Goal: Complete application form

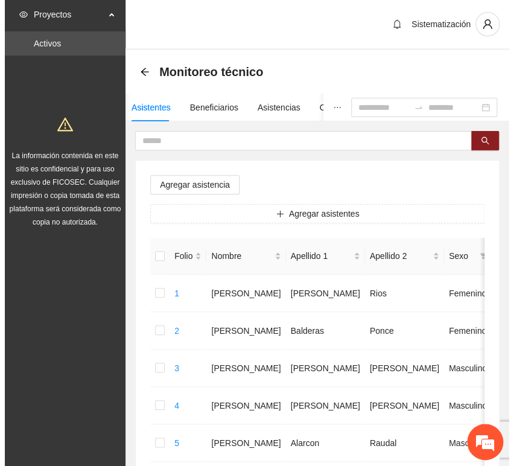
scroll to position [282, 0]
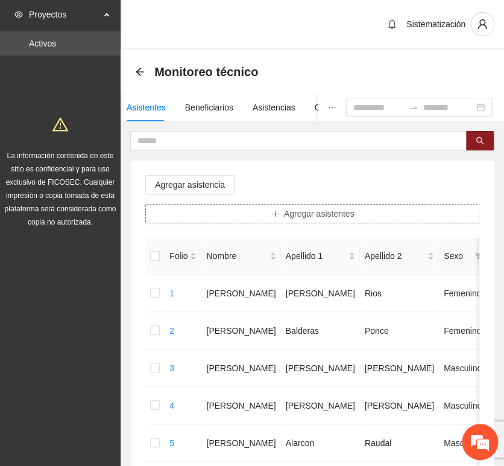
click at [322, 211] on span "Agregar asistentes" at bounding box center [319, 213] width 71 height 13
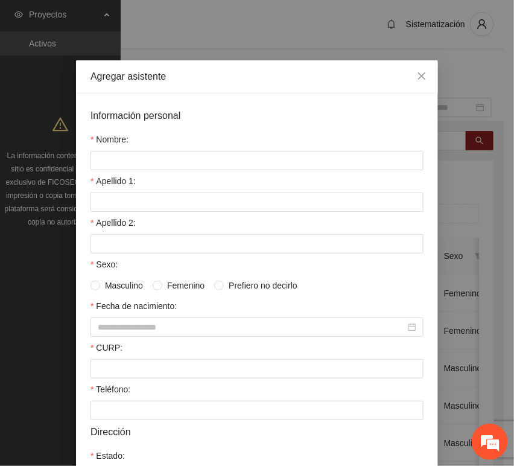
click at [177, 150] on div "Nombre:" at bounding box center [256, 142] width 333 height 18
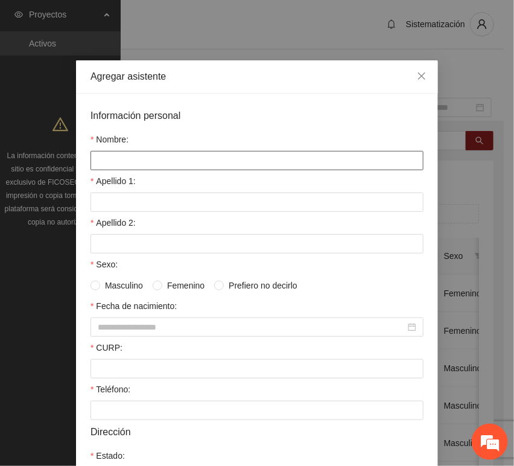
click at [174, 159] on input "Nombre:" at bounding box center [256, 160] width 333 height 19
paste input "**********"
type input "**********"
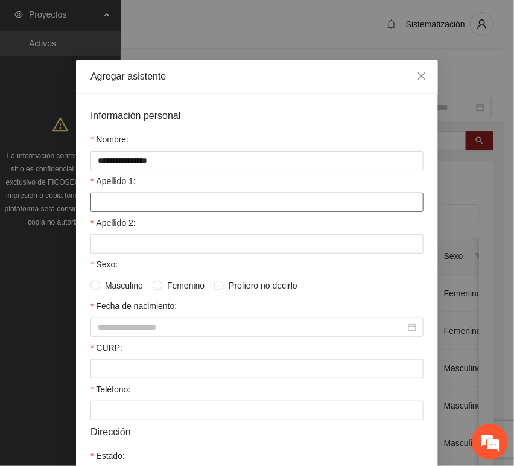
click at [135, 210] on input "Apellido 1:" at bounding box center [256, 201] width 333 height 19
paste input "*******"
type input "*******"
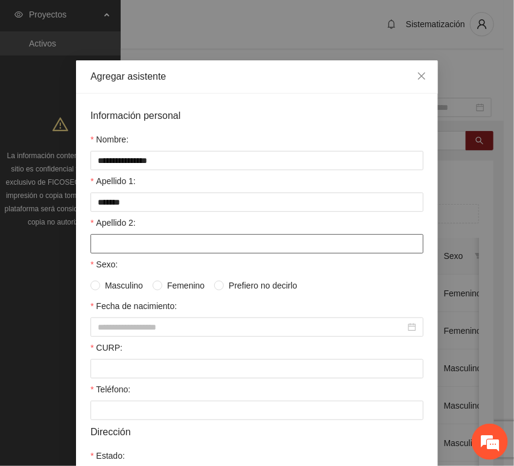
click at [118, 247] on input "Apellido 2:" at bounding box center [256, 243] width 333 height 19
paste input "*****"
type input "*****"
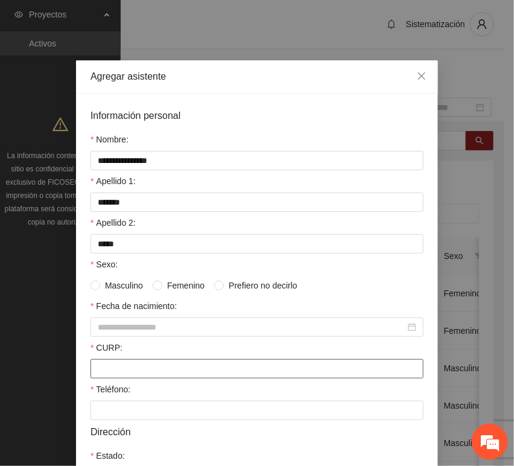
click at [111, 373] on input "CURP:" at bounding box center [256, 368] width 333 height 19
paste input "**********"
type input "**********"
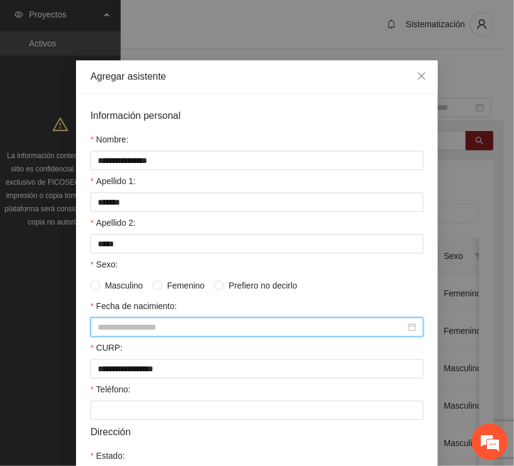
click at [151, 326] on input "Fecha de nacimiento:" at bounding box center [252, 326] width 308 height 13
paste input "********"
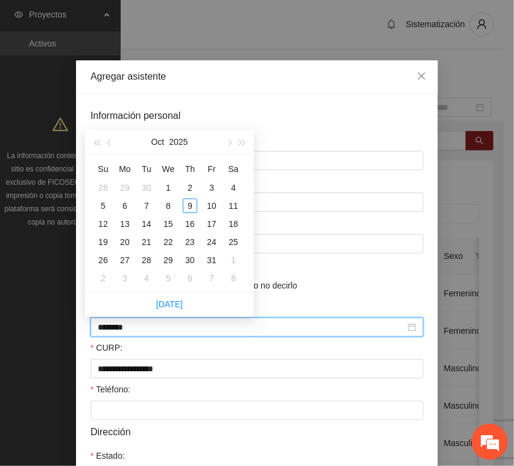
click at [119, 333] on input "********" at bounding box center [252, 326] width 308 height 13
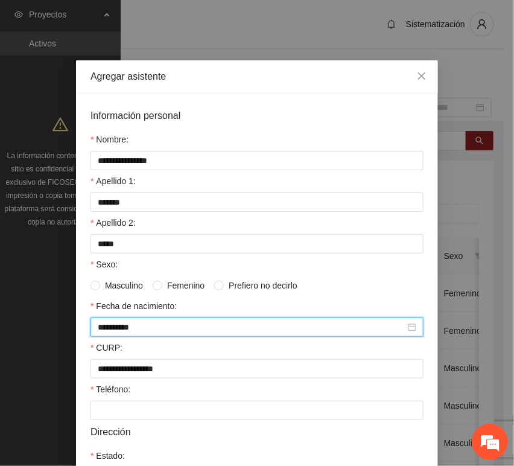
type input "**********"
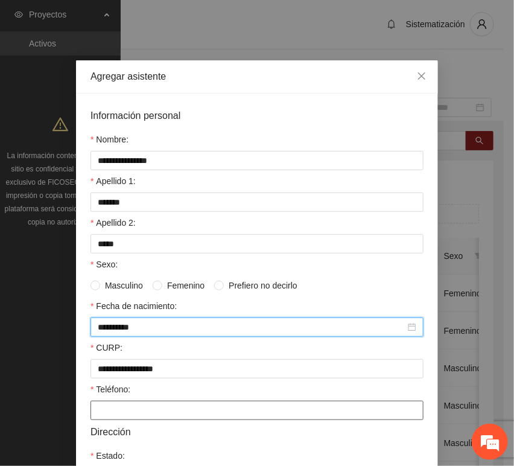
click at [105, 404] on input "Teléfono:" at bounding box center [256, 410] width 333 height 19
paste input "**********"
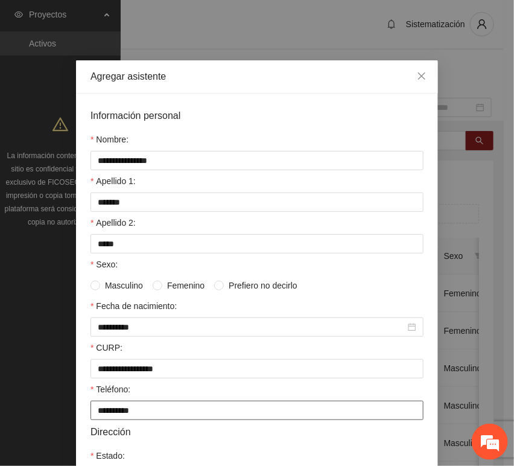
type input "**********"
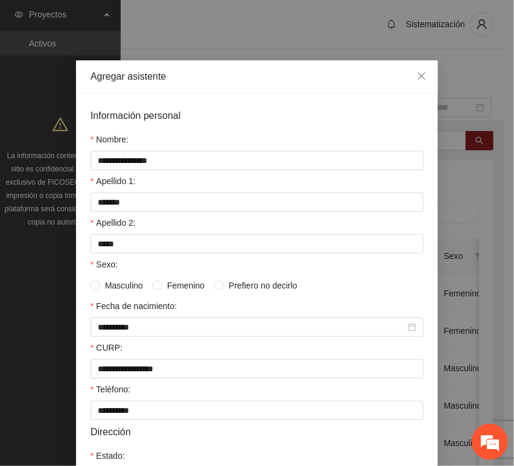
click at [166, 287] on span "Femenino" at bounding box center [185, 285] width 47 height 13
click at [109, 290] on span "Masculino" at bounding box center [124, 285] width 48 height 13
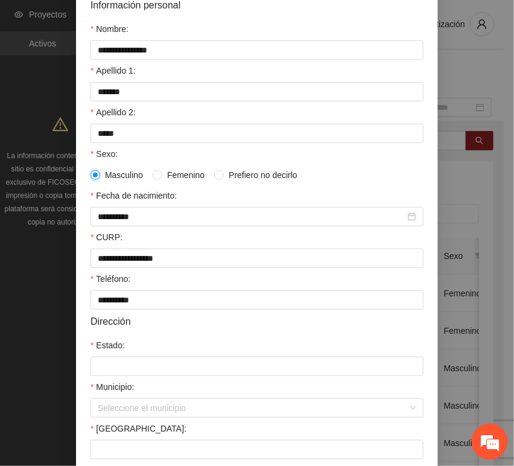
scroll to position [134, 0]
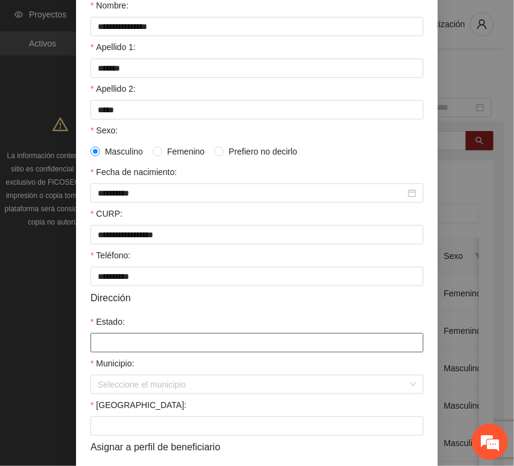
click at [112, 347] on input "Estado:" at bounding box center [256, 342] width 333 height 19
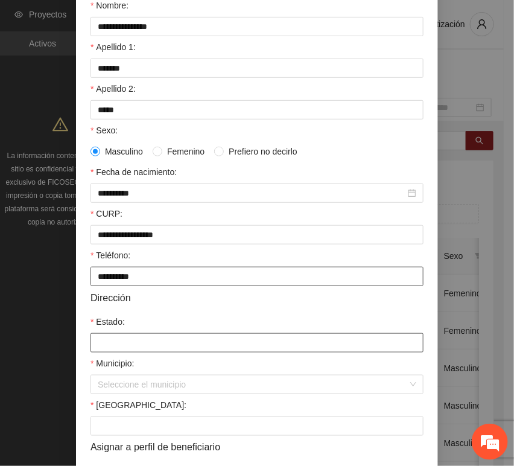
type input "*********"
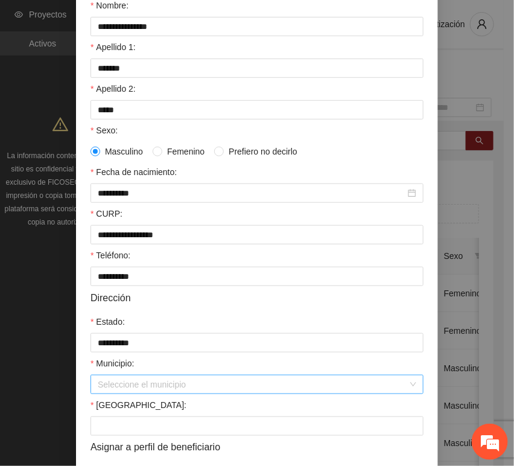
click at [135, 390] on input "Municipio:" at bounding box center [253, 384] width 310 height 18
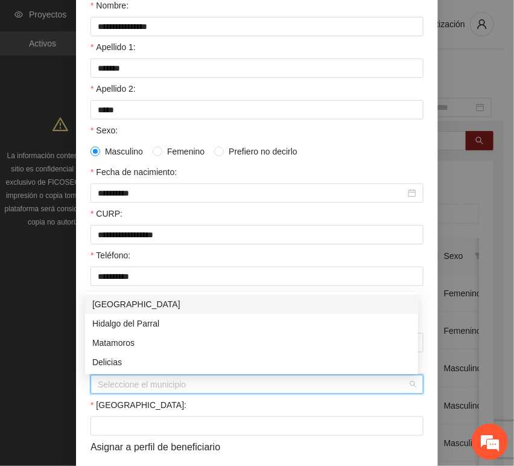
click at [124, 299] on div "[GEOGRAPHIC_DATA]" at bounding box center [251, 303] width 319 height 13
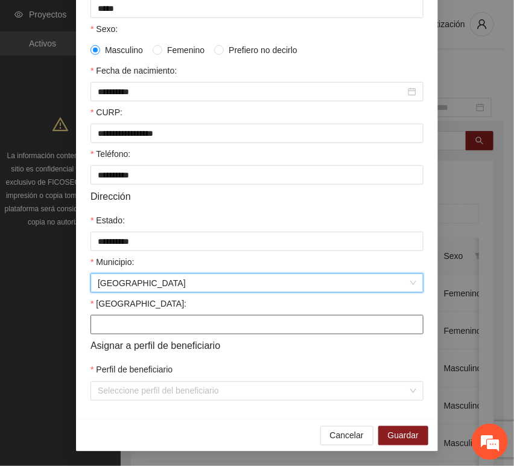
scroll to position [238, 0]
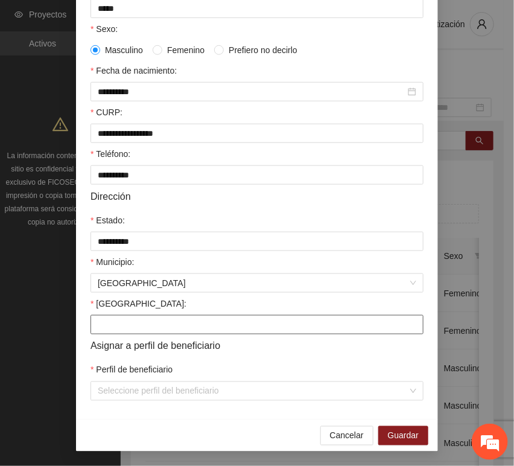
click at [136, 322] on input "[GEOGRAPHIC_DATA]:" at bounding box center [256, 324] width 333 height 19
paste input "**********"
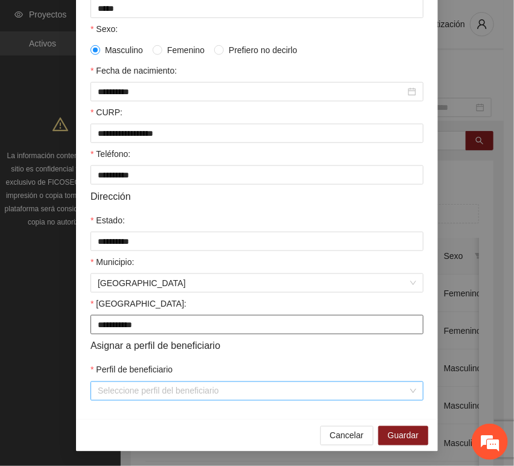
type input "**********"
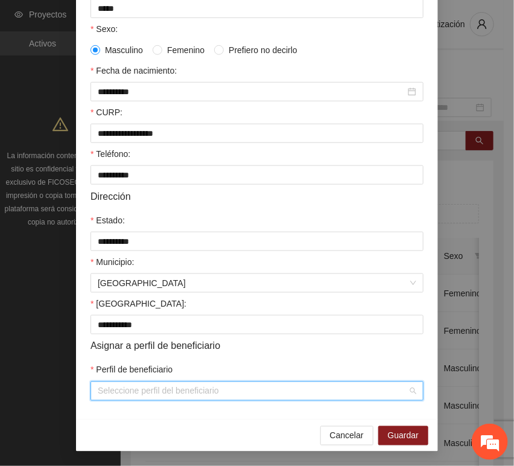
click at [124, 382] on input "Perfil de beneficiario" at bounding box center [253, 391] width 310 height 18
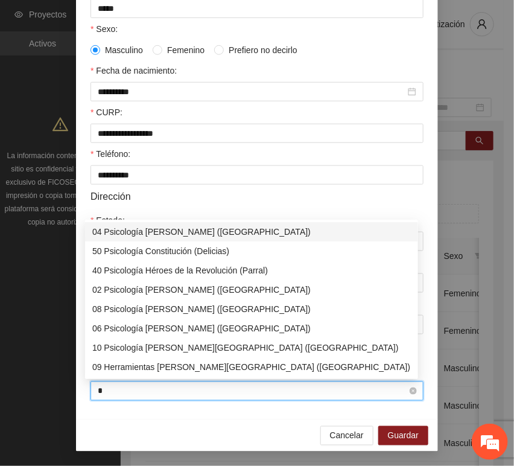
type input "**"
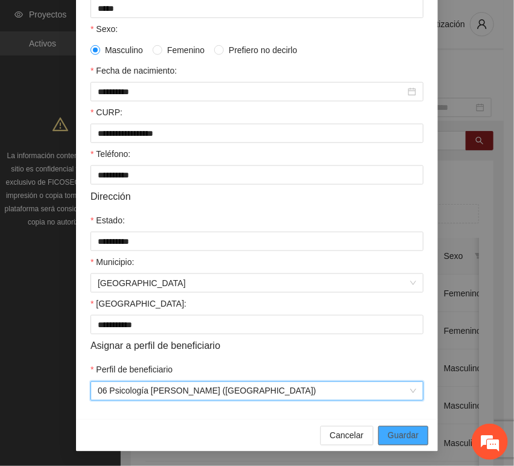
click at [382, 436] on button "Guardar" at bounding box center [403, 435] width 50 height 19
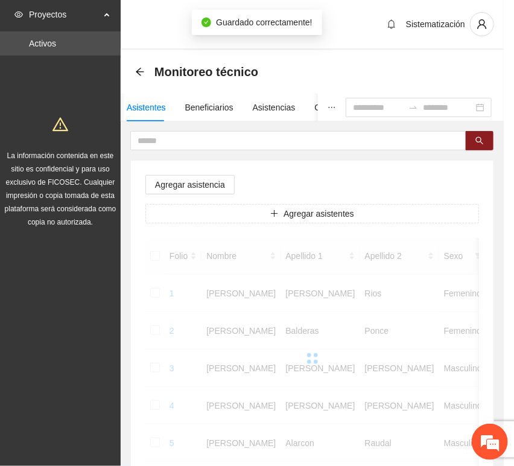
scroll to position [177, 0]
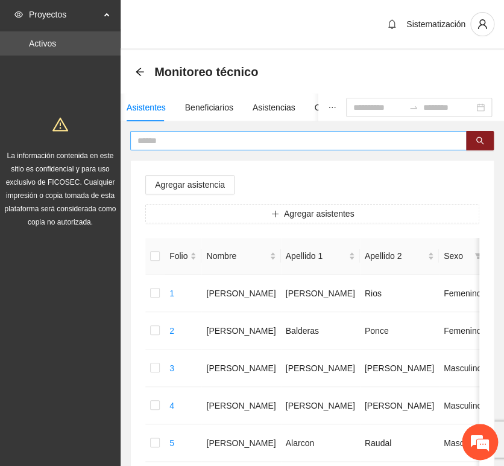
click at [205, 138] on input "text" at bounding box center [294, 140] width 313 height 13
paste input "**********"
type input "**********"
drag, startPoint x: 142, startPoint y: 133, endPoint x: 24, endPoint y: 141, distance: 119.2
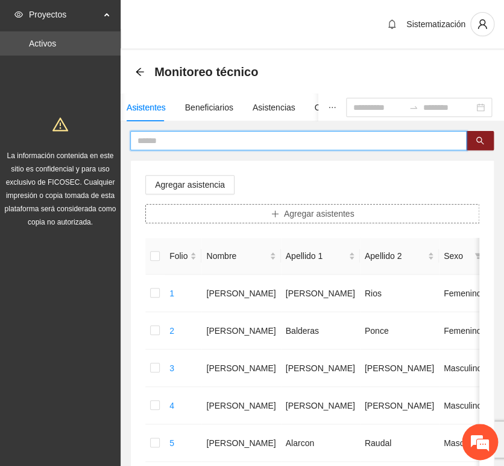
click at [282, 217] on button "Agregar asistentes" at bounding box center [312, 213] width 334 height 19
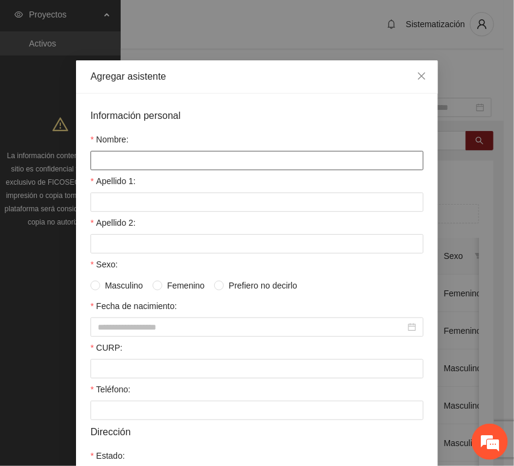
click at [179, 153] on input "Nombre:" at bounding box center [256, 160] width 333 height 19
paste input "**********"
type input "**********"
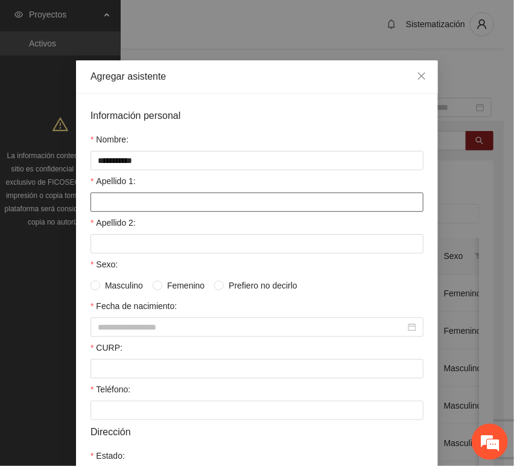
click at [113, 211] on input "Apellido 1:" at bounding box center [256, 201] width 333 height 19
paste input "*******"
type input "*******"
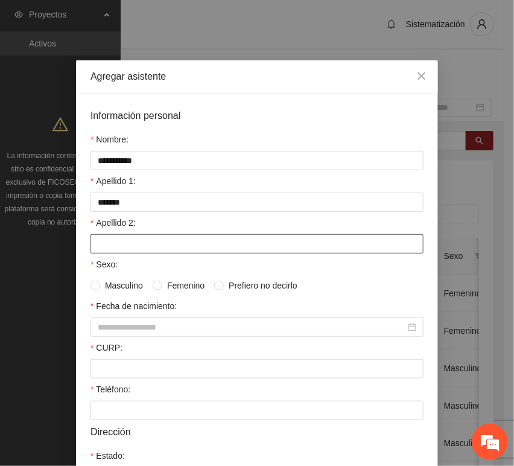
click at [117, 249] on input "Apellido 2:" at bounding box center [256, 243] width 333 height 19
paste input "****"
type input "****"
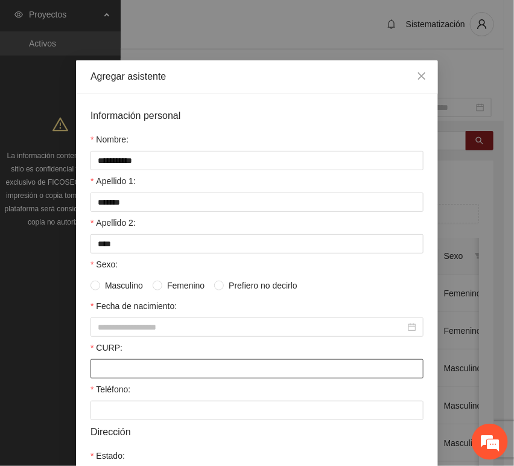
click at [106, 361] on input "CURP:" at bounding box center [256, 368] width 333 height 19
paste input "**********"
type input "**********"
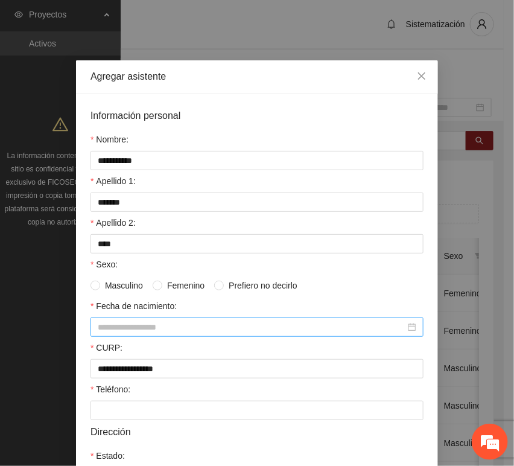
click at [189, 328] on input "Fecha de nacimiento:" at bounding box center [252, 326] width 308 height 13
paste input "********"
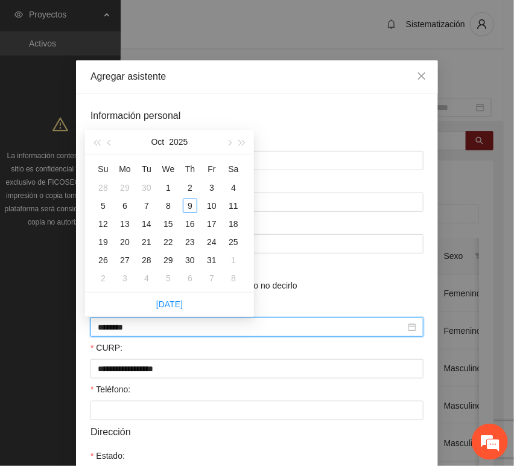
click at [116, 331] on input "********" at bounding box center [252, 326] width 308 height 13
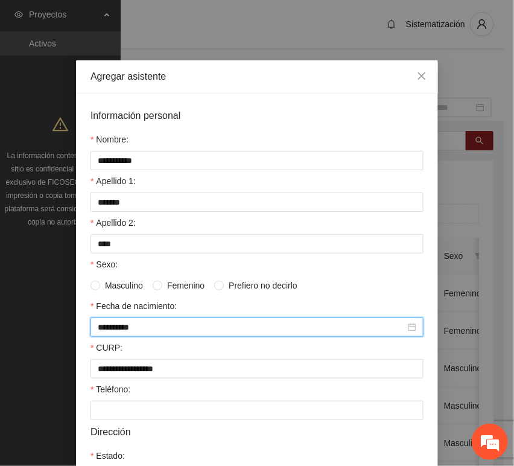
type input "**********"
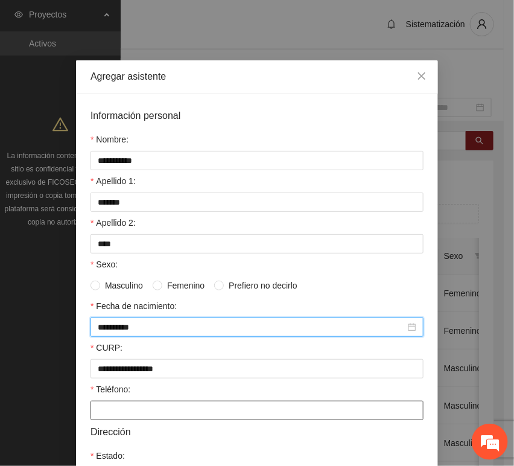
click at [171, 413] on input "Teléfono:" at bounding box center [256, 410] width 333 height 19
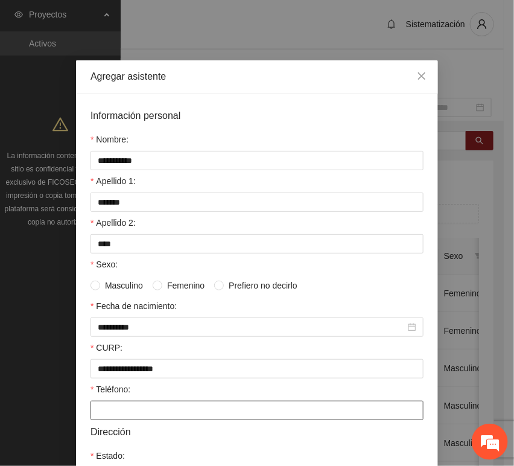
paste input "**********"
type input "**********"
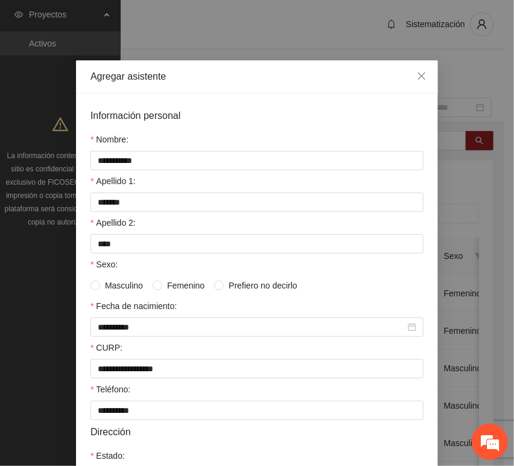
click at [130, 284] on span "Masculino" at bounding box center [124, 285] width 48 height 13
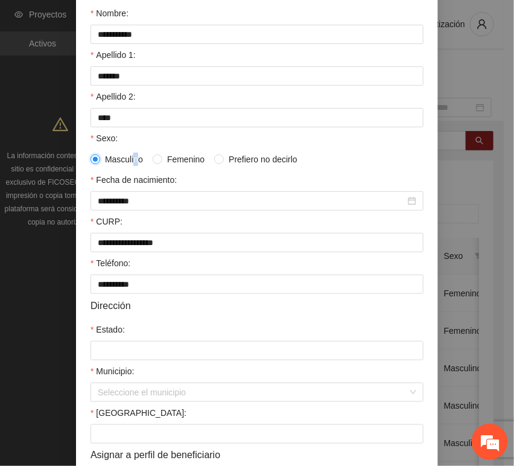
scroll to position [134, 0]
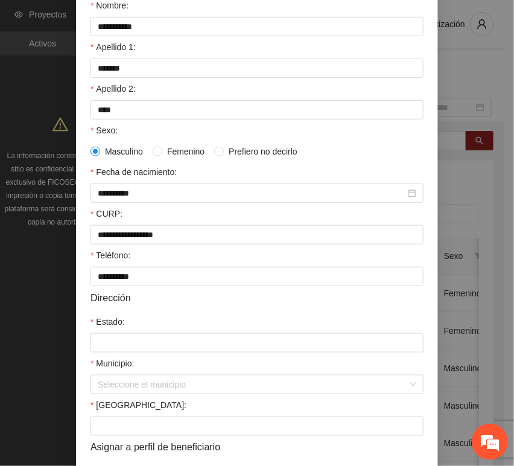
click at [135, 333] on div "Estado:" at bounding box center [256, 324] width 333 height 18
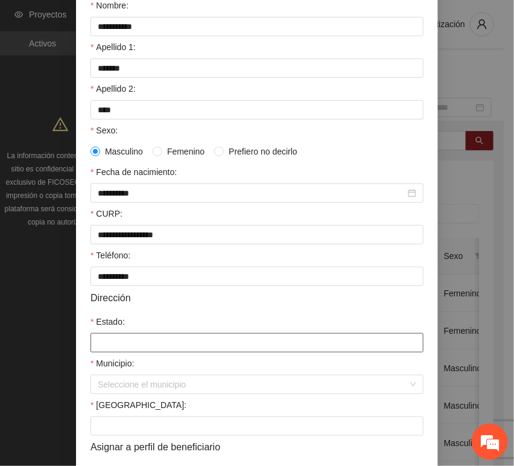
click at [137, 343] on input "Estado:" at bounding box center [256, 342] width 333 height 19
type input "*********"
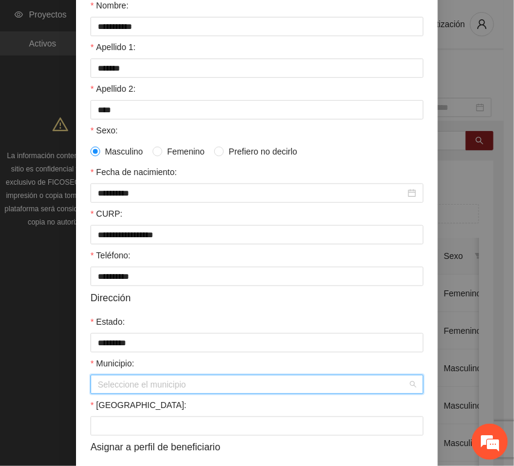
click at [140, 383] on input "Municipio:" at bounding box center [253, 384] width 310 height 18
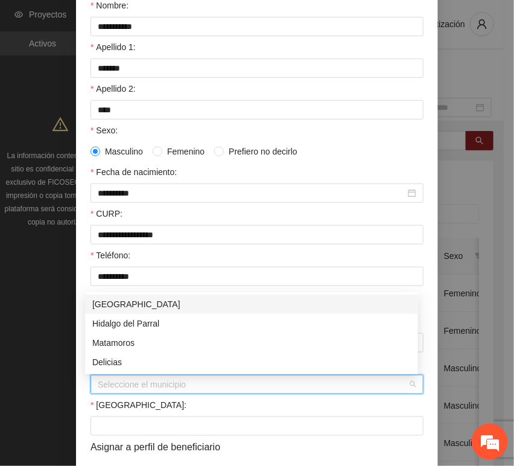
click at [139, 295] on div "[GEOGRAPHIC_DATA]" at bounding box center [251, 303] width 333 height 19
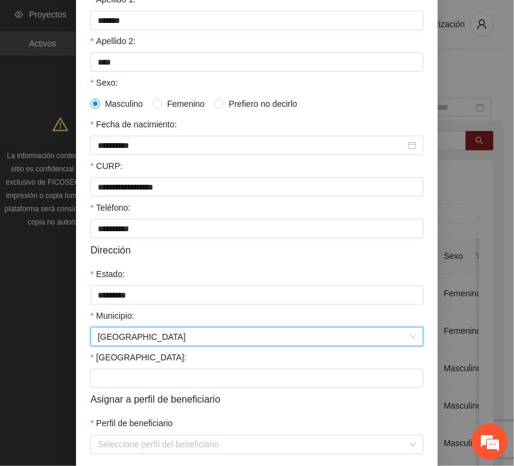
scroll to position [238, 0]
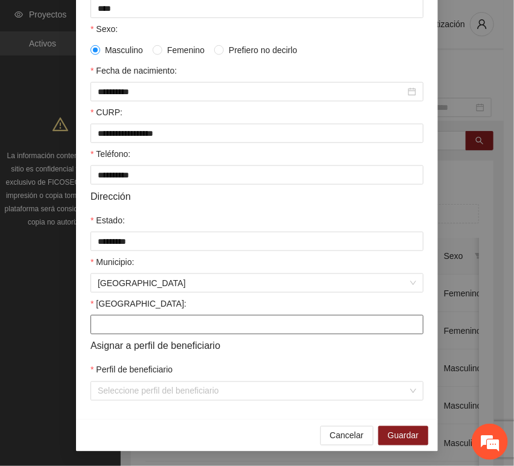
drag, startPoint x: 142, startPoint y: 297, endPoint x: 135, endPoint y: 324, distance: 27.5
click at [142, 297] on div "[GEOGRAPHIC_DATA]:" at bounding box center [256, 306] width 333 height 18
click at [134, 325] on input "[GEOGRAPHIC_DATA]:" at bounding box center [256, 324] width 333 height 19
paste input "**********"
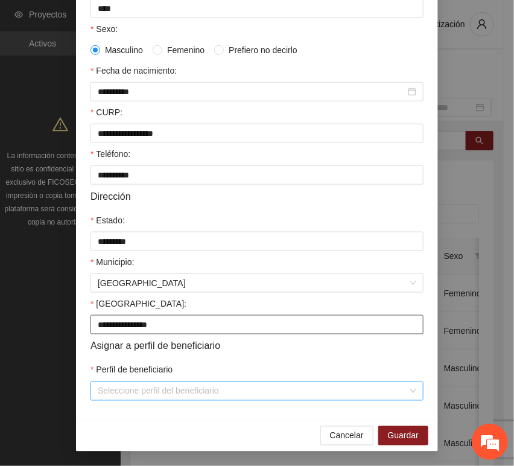
type input "**********"
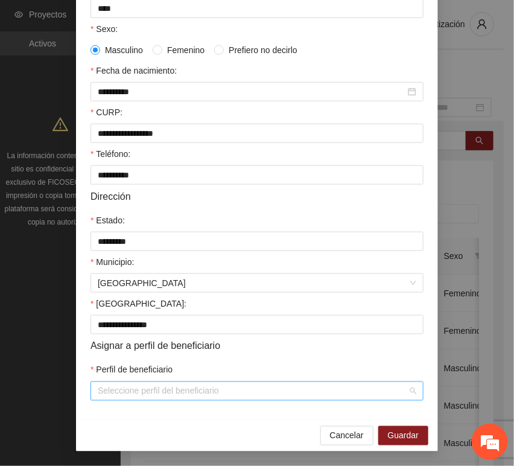
click at [129, 396] on input "Perfil de beneficiario" at bounding box center [253, 391] width 310 height 18
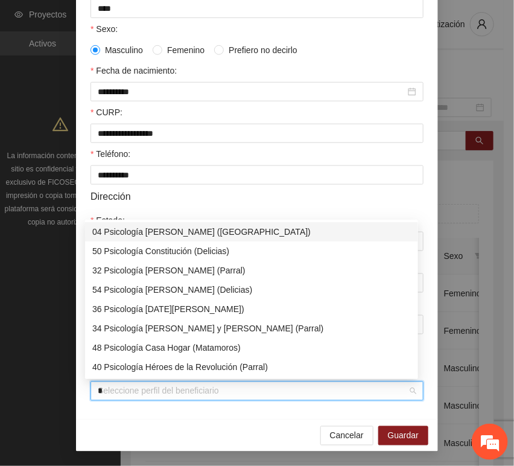
type input "**"
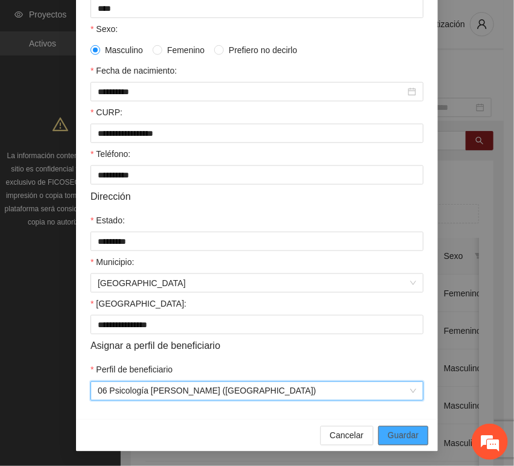
click at [420, 428] on button "Guardar" at bounding box center [403, 435] width 50 height 19
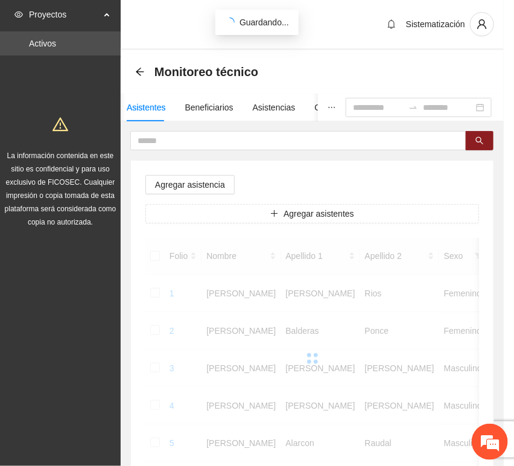
scroll to position [177, 0]
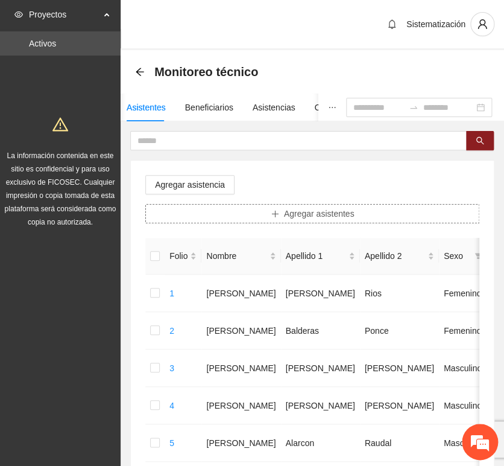
click at [275, 220] on button "Agregar asistentes" at bounding box center [312, 213] width 334 height 19
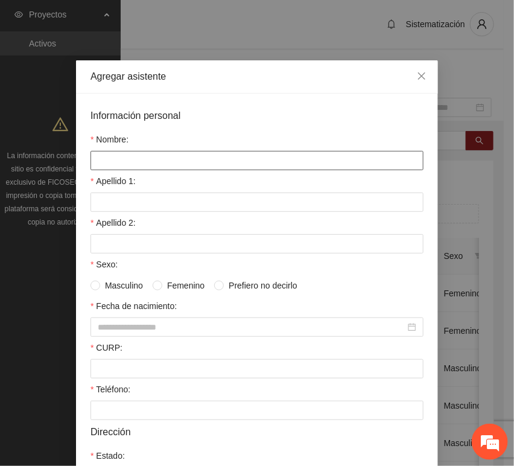
click at [235, 155] on input "Nombre:" at bounding box center [256, 160] width 333 height 19
paste input "********"
type input "********"
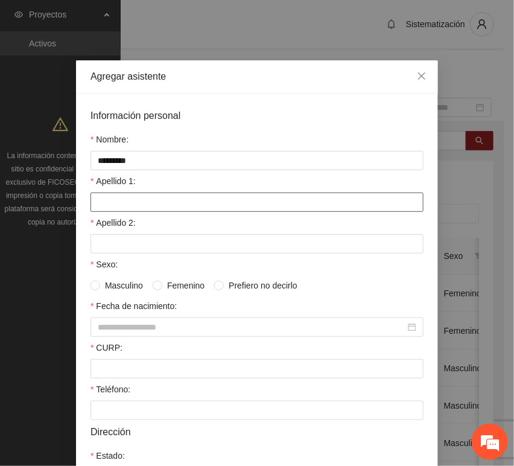
click at [97, 210] on input "Apellido 1:" at bounding box center [256, 201] width 333 height 19
paste input "*********"
type input "*********"
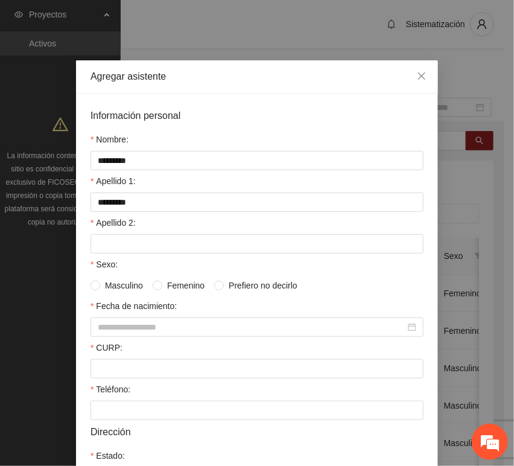
click at [100, 255] on form "Información personal Nombre: ******** Apellido 1: ********* Apellido 2: Sexo: M…" at bounding box center [256, 372] width 333 height 528
click at [97, 255] on form "Información personal Nombre: ******** Apellido 1: ********* Apellido 2: Sexo: M…" at bounding box center [256, 372] width 333 height 528
click at [100, 245] on input "Apellido 2:" at bounding box center [256, 243] width 333 height 19
paste input "******"
type input "******"
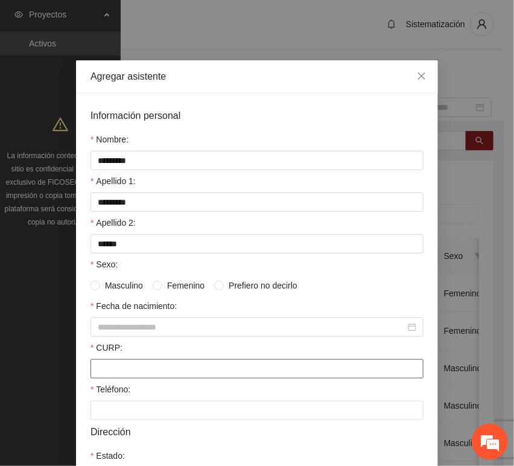
click at [149, 375] on input "CURP:" at bounding box center [256, 368] width 333 height 19
paste input "**********"
type input "**********"
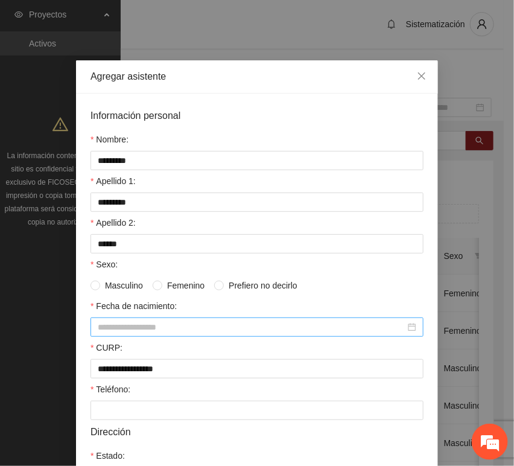
click at [130, 335] on div at bounding box center [256, 326] width 333 height 19
paste input "********"
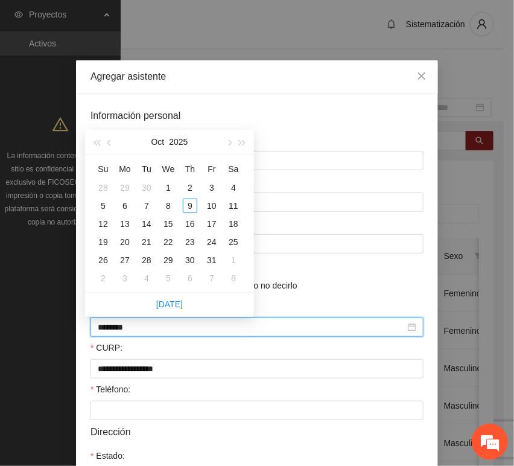
click at [117, 331] on input "********" at bounding box center [252, 326] width 308 height 13
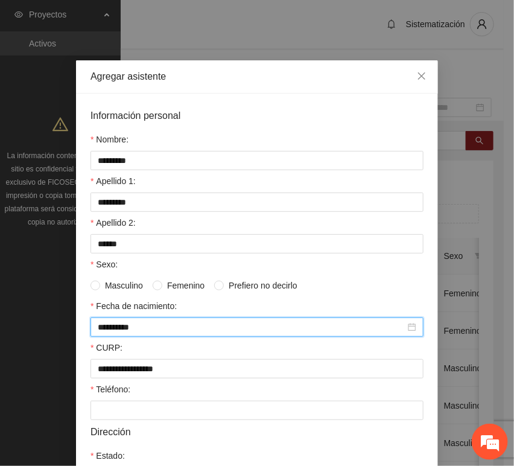
type input "**********"
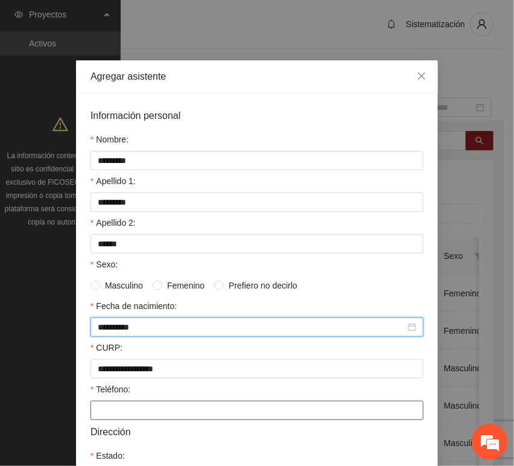
click at [161, 404] on input "Teléfono:" at bounding box center [256, 410] width 333 height 19
paste input "**********"
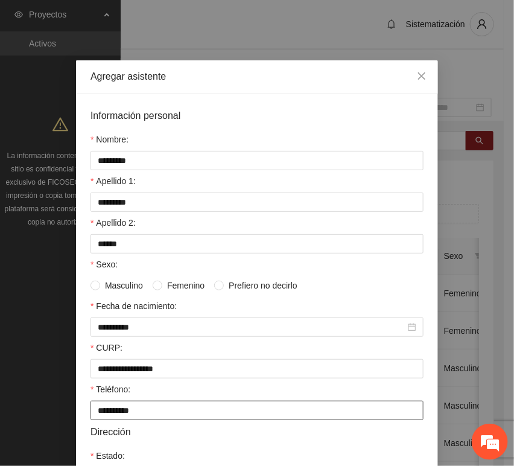
type input "**********"
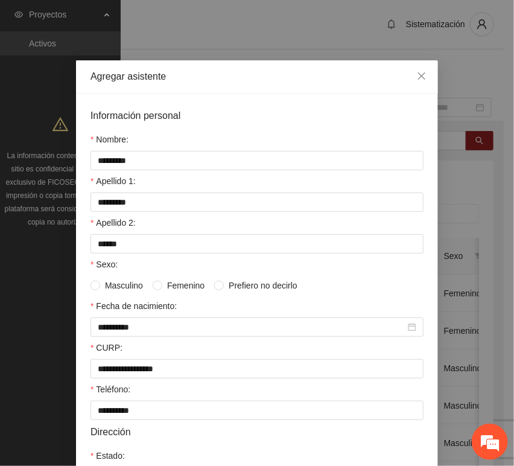
click at [186, 287] on span "Femenino" at bounding box center [185, 285] width 47 height 13
click at [125, 287] on span "Masculino" at bounding box center [124, 285] width 48 height 13
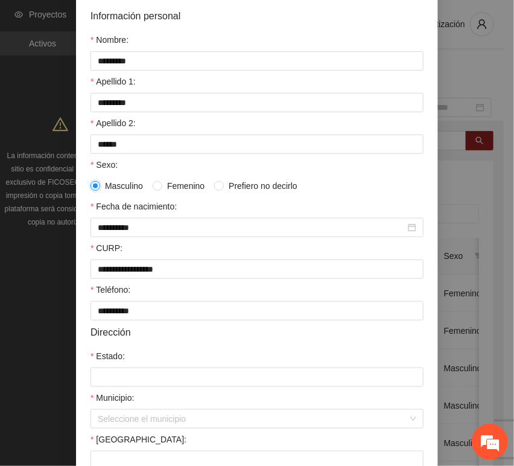
scroll to position [134, 0]
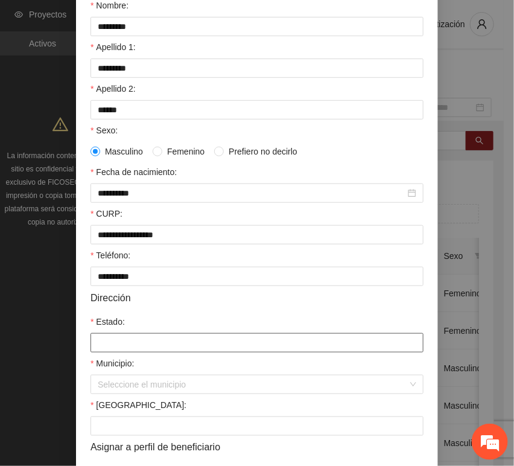
click at [154, 338] on input "Estado:" at bounding box center [256, 342] width 333 height 19
type input "*********"
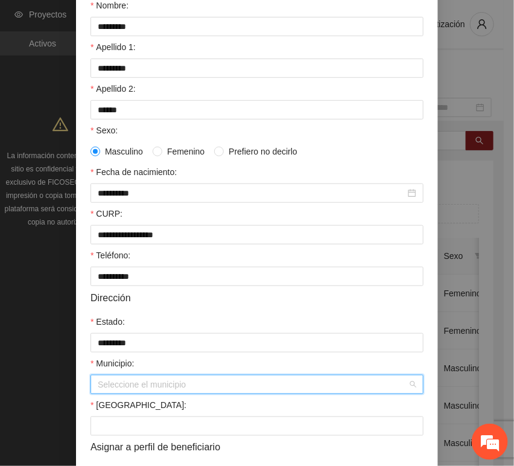
click at [114, 387] on input "Municipio:" at bounding box center [253, 384] width 310 height 18
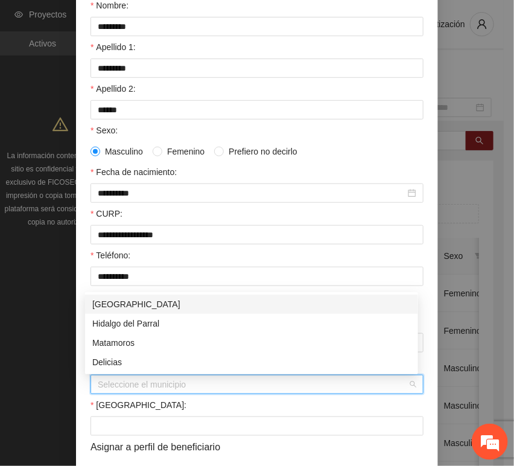
click at [118, 306] on div "[GEOGRAPHIC_DATA]" at bounding box center [251, 303] width 319 height 13
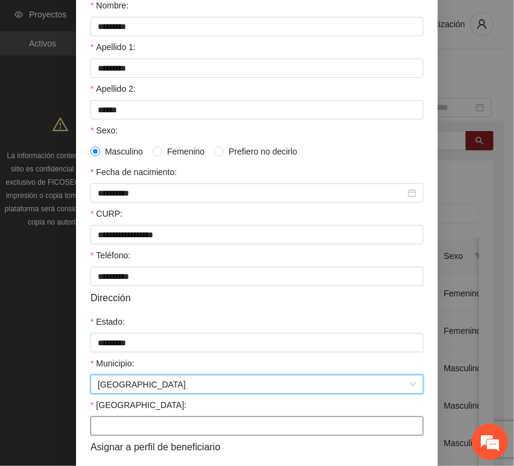
click at [115, 419] on input "[GEOGRAPHIC_DATA]:" at bounding box center [256, 425] width 333 height 19
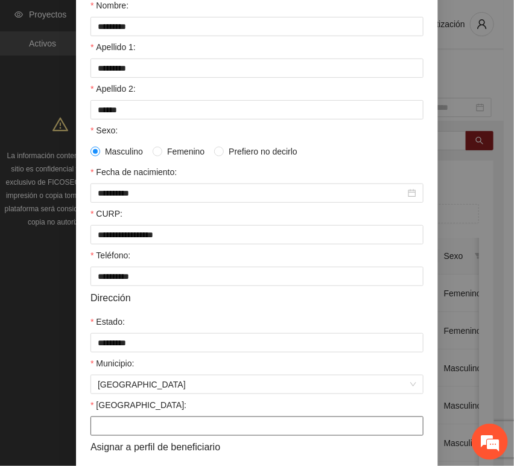
paste input "**********"
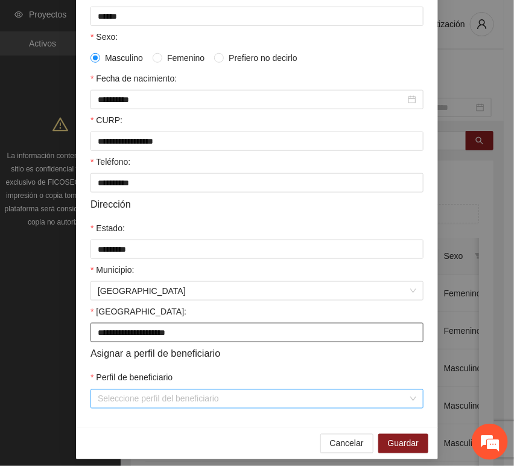
scroll to position [238, 0]
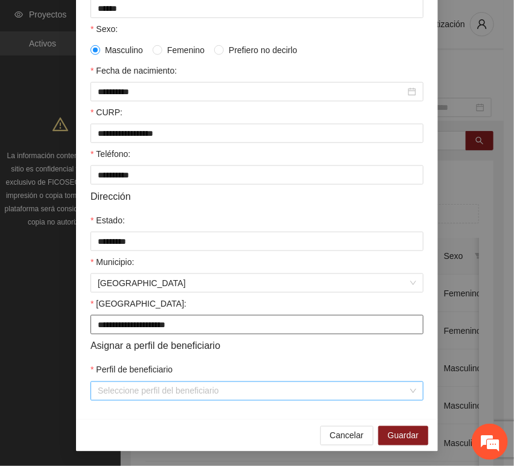
type input "**********"
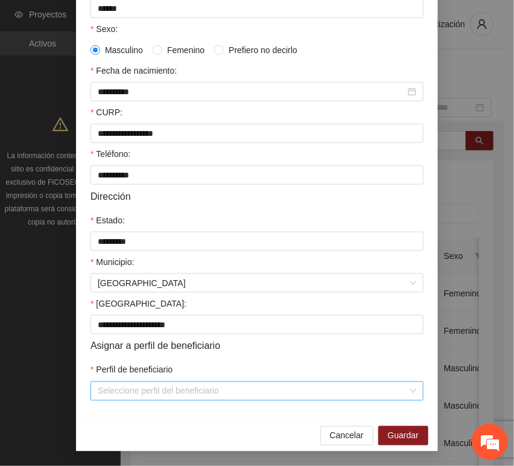
click at [169, 389] on input "Perfil de beneficiario" at bounding box center [253, 391] width 310 height 18
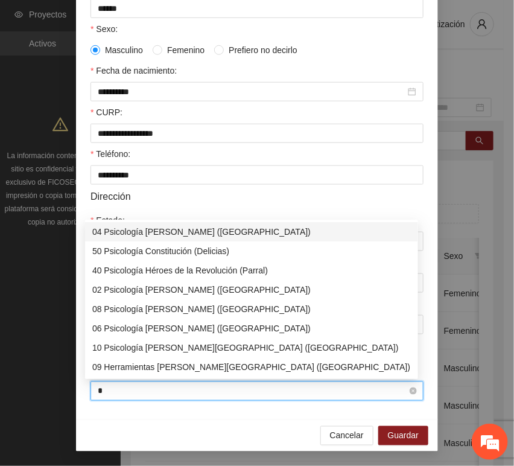
type input "**"
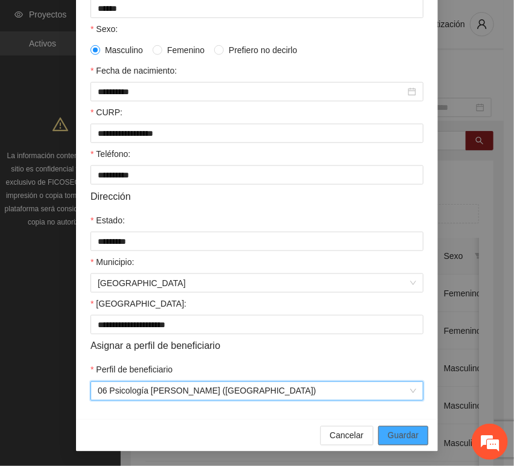
click at [407, 433] on span "Guardar" at bounding box center [403, 435] width 31 height 13
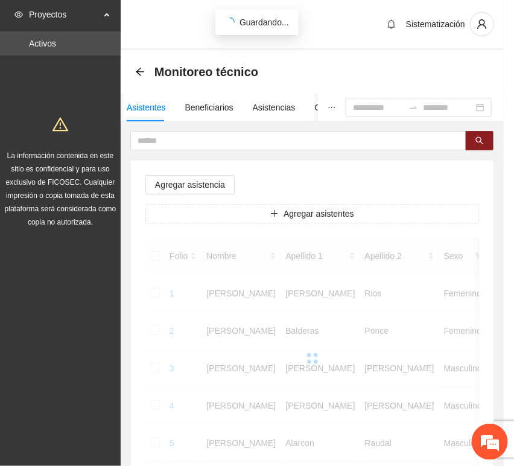
scroll to position [177, 0]
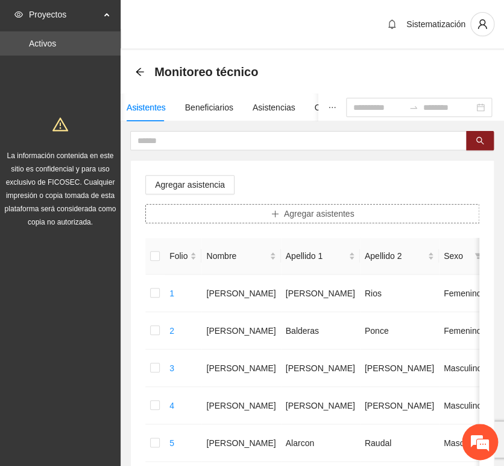
click at [247, 207] on button "Agregar asistentes" at bounding box center [312, 213] width 334 height 19
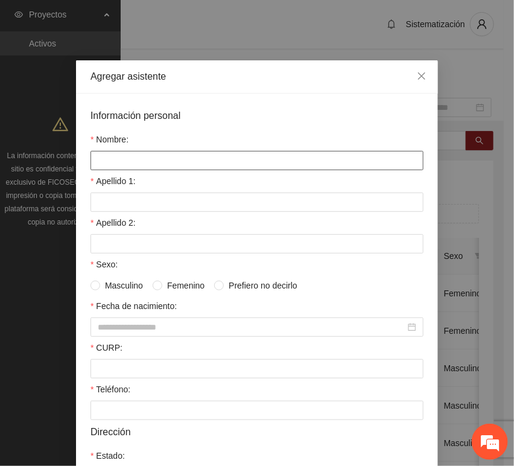
click at [176, 151] on input "Nombre:" at bounding box center [256, 160] width 333 height 19
paste input "**********"
type input "**********"
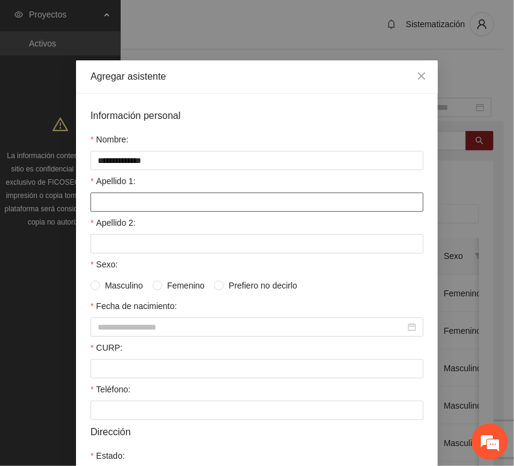
click at [142, 210] on input "Apellido 1:" at bounding box center [256, 201] width 333 height 19
paste input "******"
type input "******"
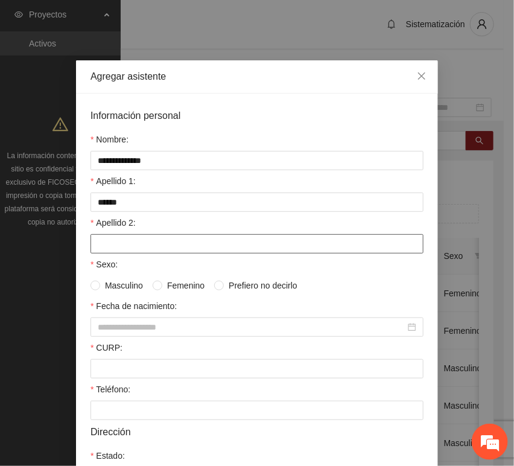
click at [178, 250] on input "Apellido 2:" at bounding box center [256, 243] width 333 height 19
paste input "********"
type input "********"
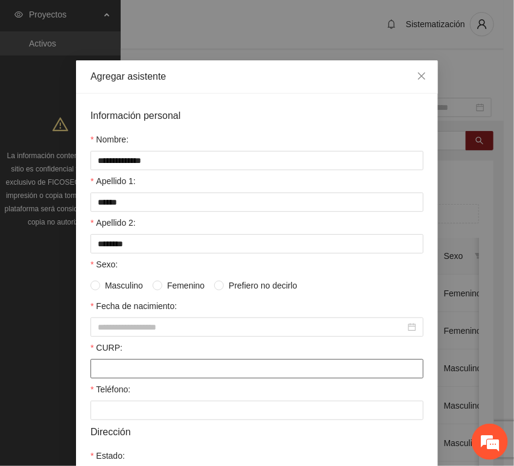
drag, startPoint x: 167, startPoint y: 367, endPoint x: 160, endPoint y: 367, distance: 7.2
click at [167, 369] on input "CURP:" at bounding box center [256, 368] width 333 height 19
paste input "**********"
type input "**********"
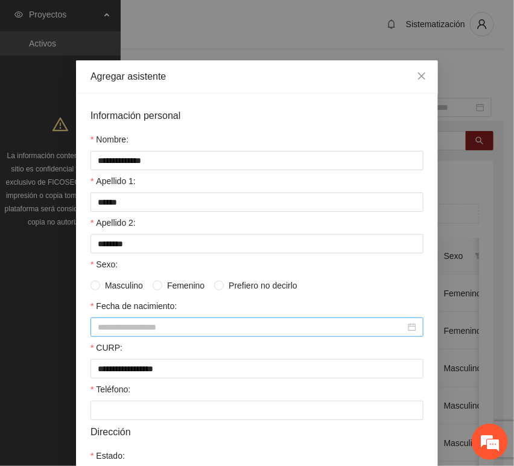
drag, startPoint x: 164, startPoint y: 339, endPoint x: 160, endPoint y: 332, distance: 7.9
click at [164, 339] on form "**********" at bounding box center [256, 372] width 333 height 528
click at [159, 329] on input "Fecha de nacimiento:" at bounding box center [252, 326] width 308 height 13
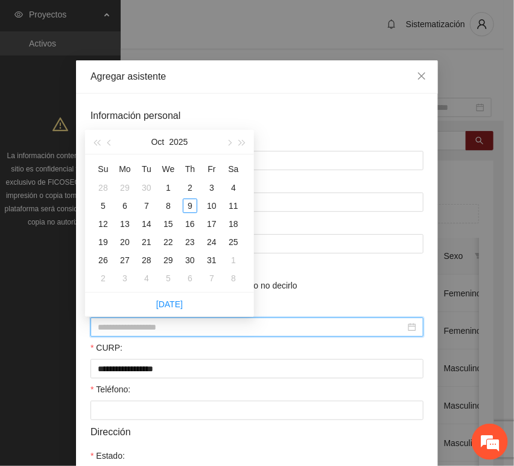
paste input "********"
click at [117, 333] on input "********" at bounding box center [252, 326] width 308 height 13
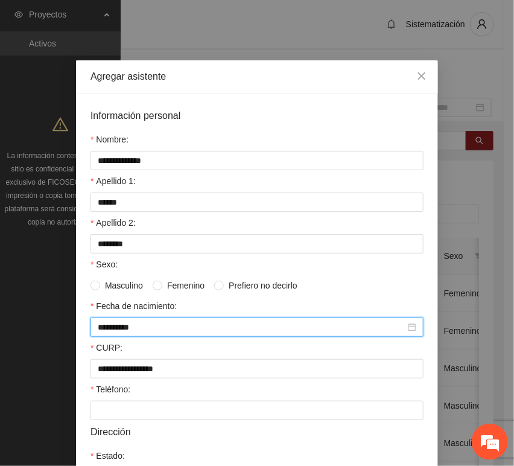
type input "**********"
click at [76, 377] on div "**********" at bounding box center [257, 374] width 362 height 561
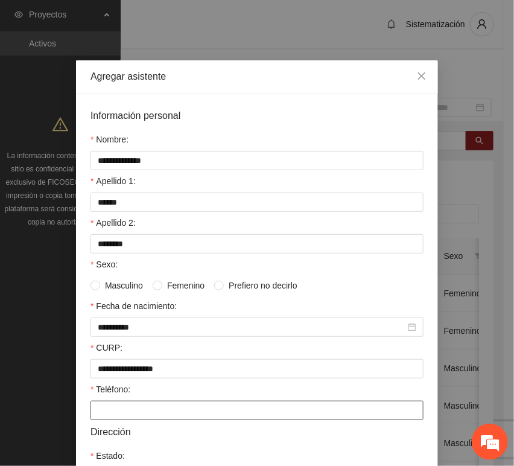
click at [98, 407] on input "Teléfono:" at bounding box center [256, 410] width 333 height 19
paste input "**********"
type input "**********"
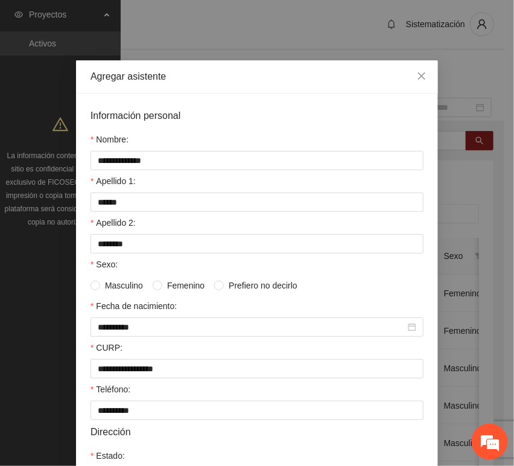
click at [101, 290] on span "Masculino" at bounding box center [124, 285] width 48 height 13
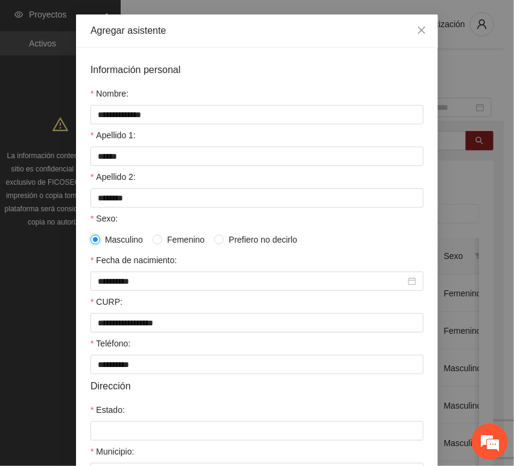
scroll to position [201, 0]
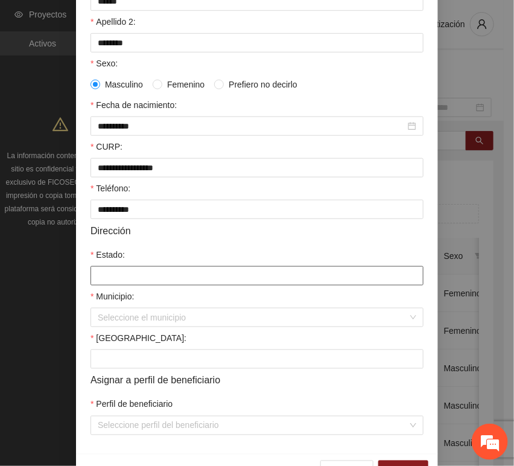
click at [132, 277] on input "Estado:" at bounding box center [256, 275] width 333 height 19
type input "*********"
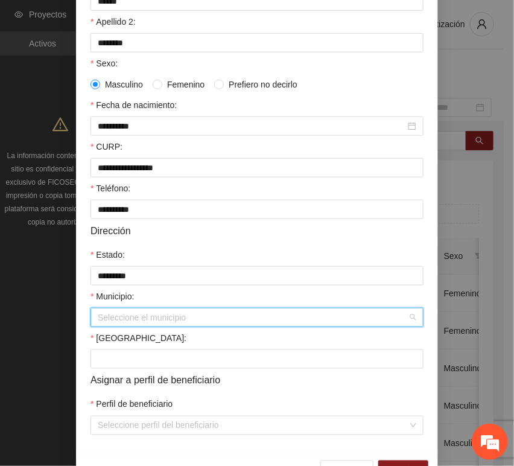
click at [150, 313] on input "Municipio:" at bounding box center [253, 317] width 310 height 18
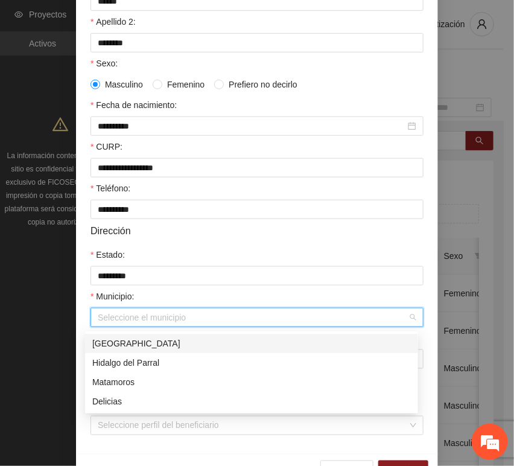
click at [151, 335] on div "[GEOGRAPHIC_DATA]" at bounding box center [251, 343] width 333 height 19
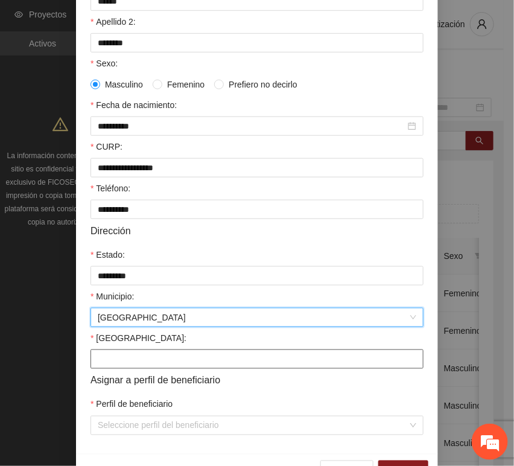
click at [139, 361] on input "[GEOGRAPHIC_DATA]:" at bounding box center [256, 358] width 333 height 19
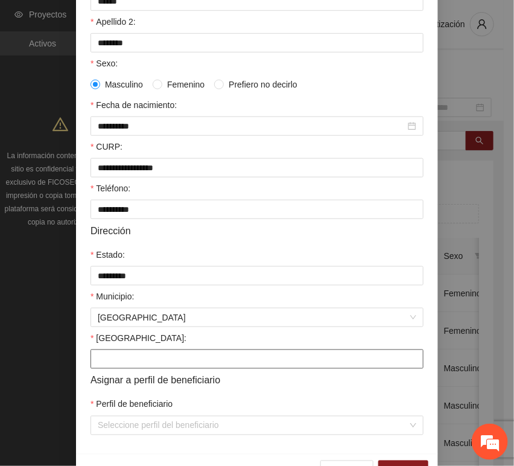
paste input "********"
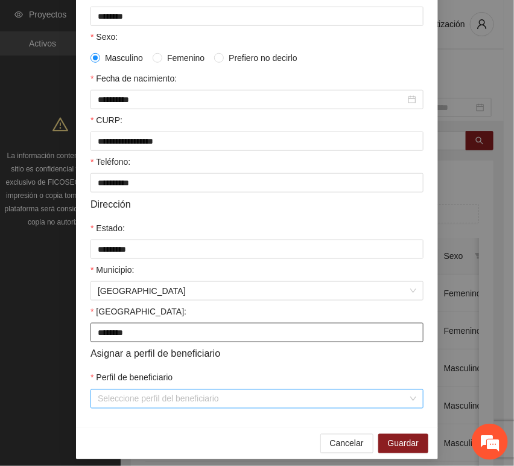
scroll to position [238, 0]
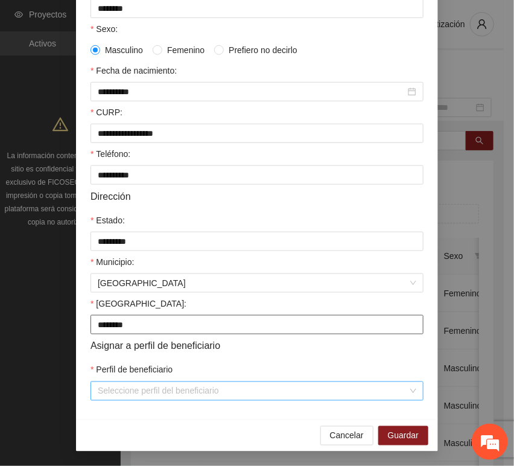
type input "********"
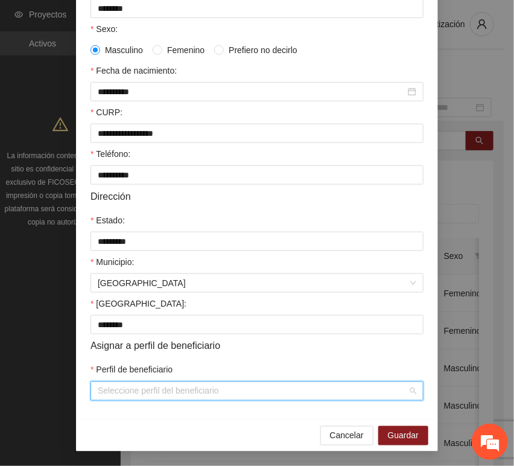
click at [137, 387] on input "Perfil de beneficiario" at bounding box center [253, 391] width 310 height 18
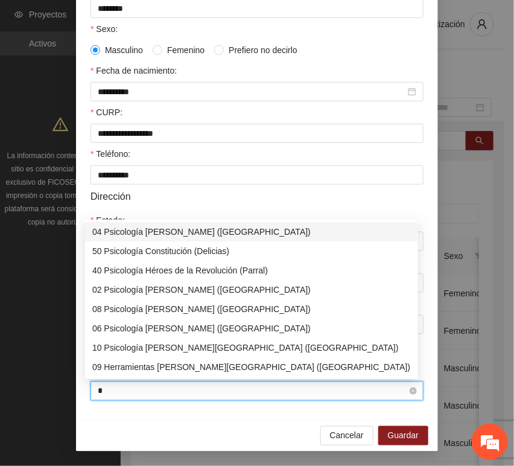
type input "**"
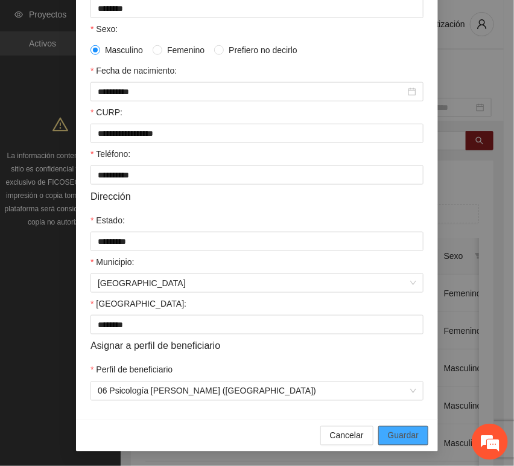
click at [378, 435] on button "Guardar" at bounding box center [403, 435] width 50 height 19
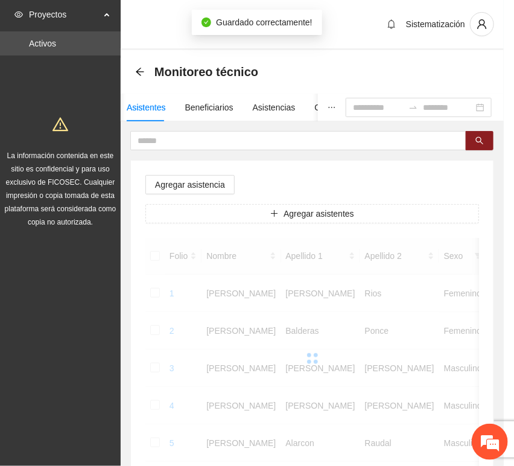
scroll to position [177, 0]
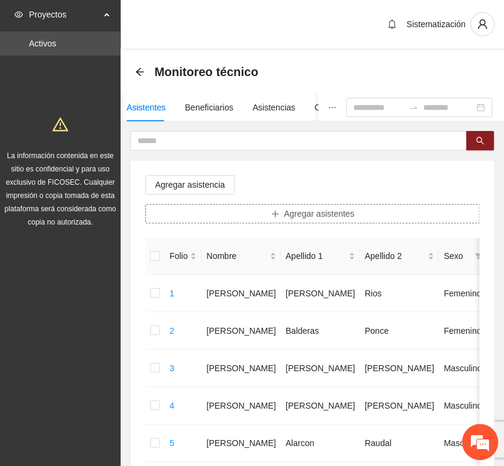
click at [245, 218] on button "Agregar asistentes" at bounding box center [312, 213] width 334 height 19
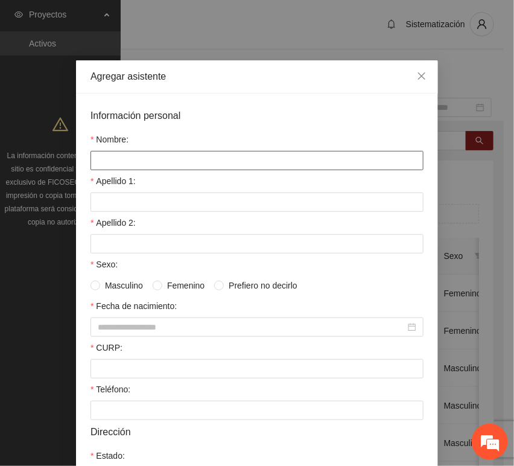
drag, startPoint x: 146, startPoint y: 164, endPoint x: 135, endPoint y: 164, distance: 10.9
click at [145, 164] on input "Nombre:" at bounding box center [256, 160] width 333 height 19
paste input "********"
type input "********"
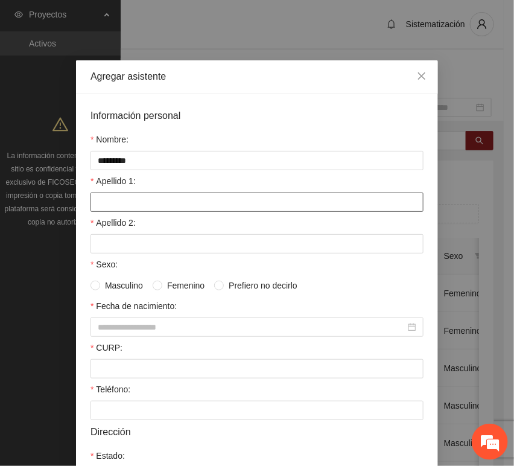
click at [135, 197] on input "Apellido 1:" at bounding box center [256, 201] width 333 height 19
paste input "**********"
type input "**********"
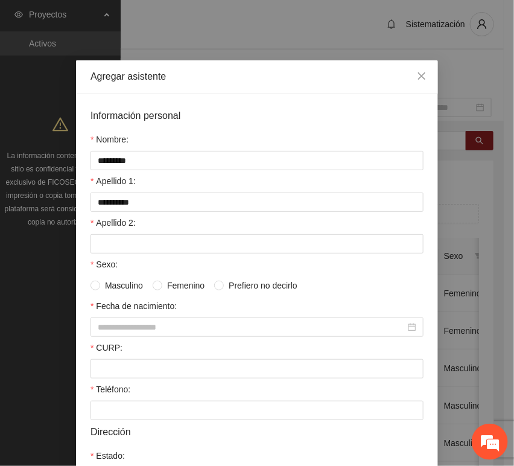
click at [137, 218] on div "Apellido 2:" at bounding box center [256, 225] width 333 height 18
click at [136, 247] on input "Apellido 2:" at bounding box center [256, 243] width 333 height 19
paste input "********"
type input "********"
click at [109, 369] on input "CURP:" at bounding box center [256, 368] width 333 height 19
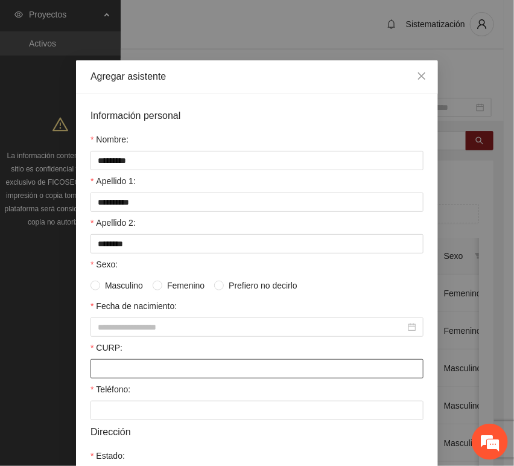
paste input "**********"
type input "**********"
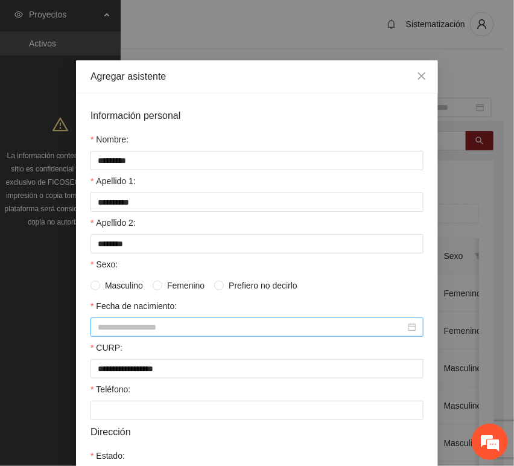
click at [125, 328] on input "Fecha de nacimiento:" at bounding box center [252, 326] width 308 height 13
paste input "********"
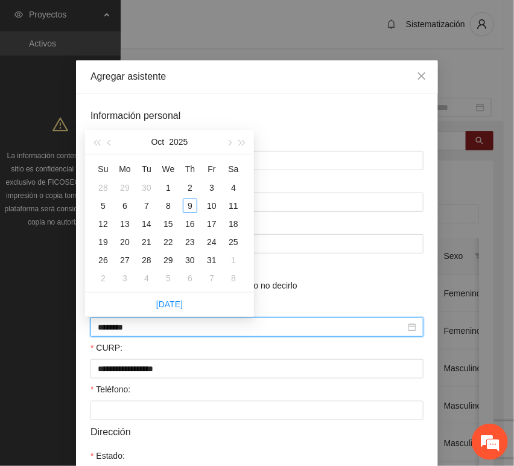
click at [119, 332] on input "********" at bounding box center [252, 326] width 308 height 13
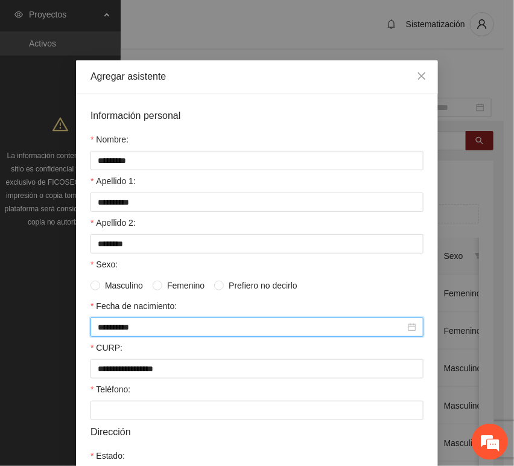
type input "**********"
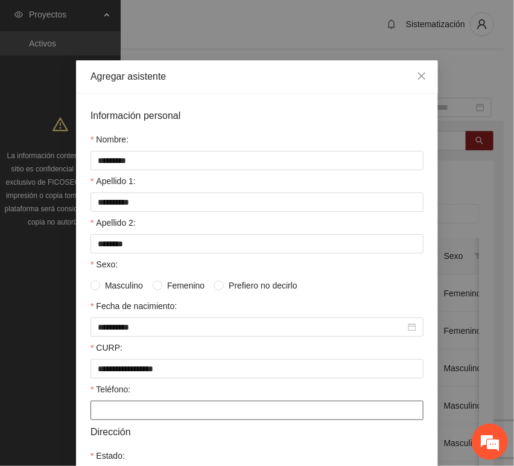
click at [103, 404] on input "Teléfono:" at bounding box center [256, 410] width 333 height 19
paste input "**********"
type input "**********"
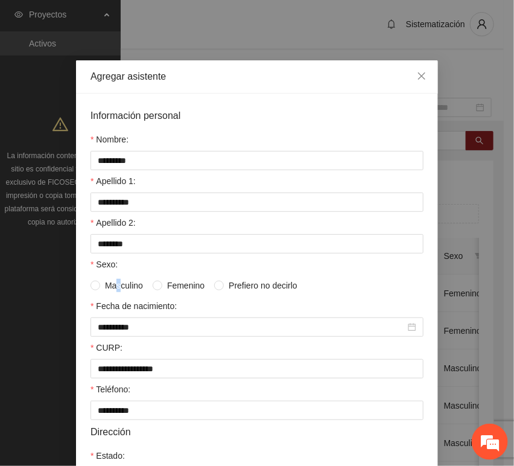
click at [114, 290] on span "Masculino" at bounding box center [124, 285] width 48 height 13
click at [100, 283] on span "Masculino" at bounding box center [124, 285] width 48 height 13
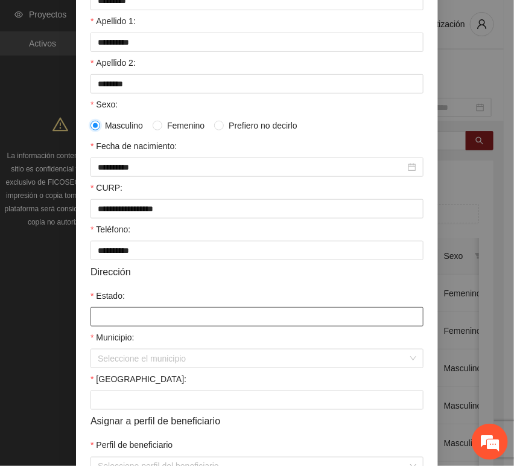
scroll to position [201, 0]
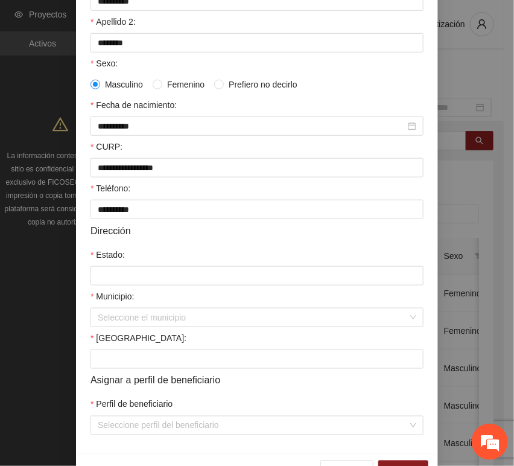
click at [160, 289] on form "**********" at bounding box center [256, 171] width 333 height 528
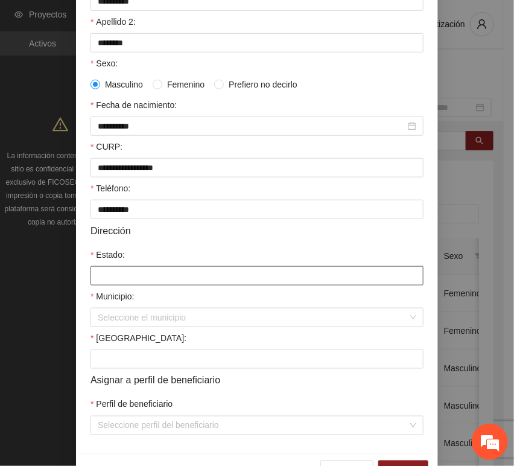
click at [158, 282] on input "Estado:" at bounding box center [256, 275] width 333 height 19
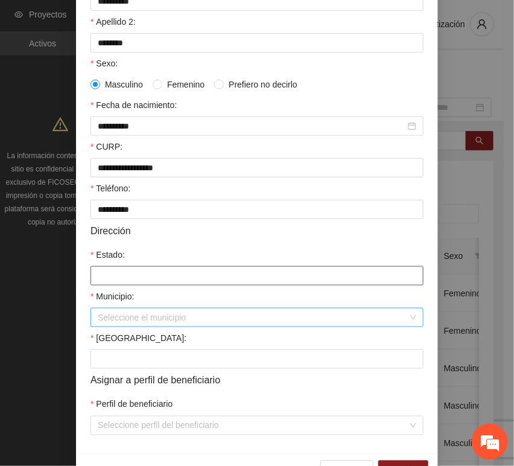
click at [138, 309] on div "Seleccione el municipio" at bounding box center [256, 317] width 333 height 19
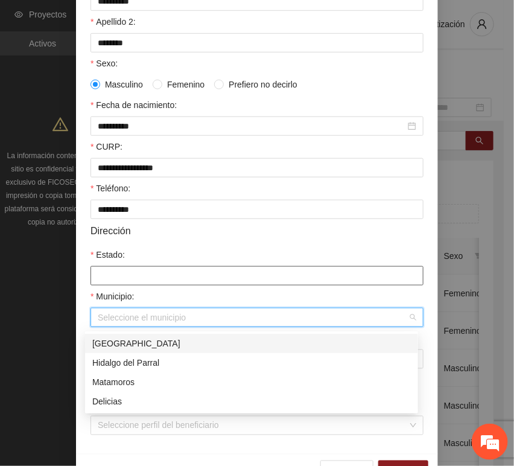
click at [133, 276] on input "Estado:" at bounding box center [256, 275] width 333 height 19
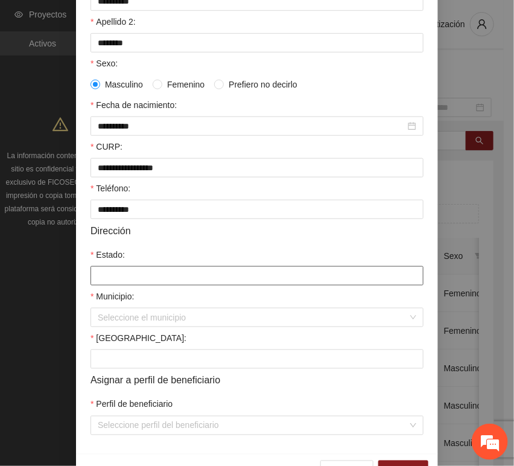
type input "*********"
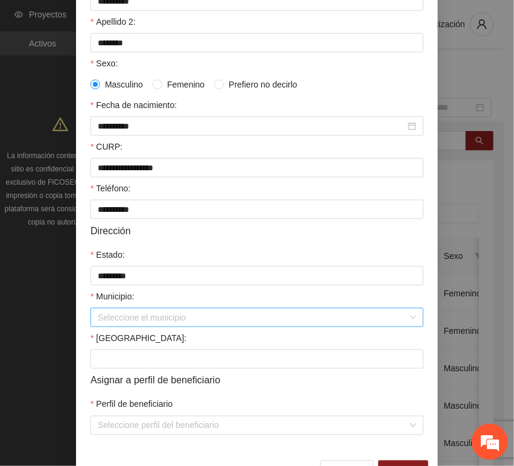
click at [138, 316] on input "Municipio:" at bounding box center [253, 317] width 310 height 18
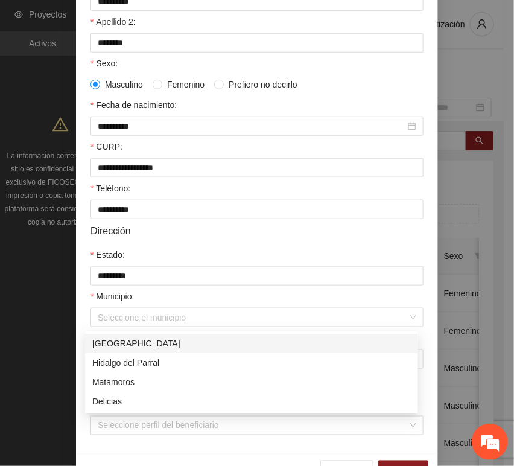
click at [145, 333] on body "Proyectos Activos La información contenida en este sitio es confidencial y para…" at bounding box center [252, 233] width 504 height 466
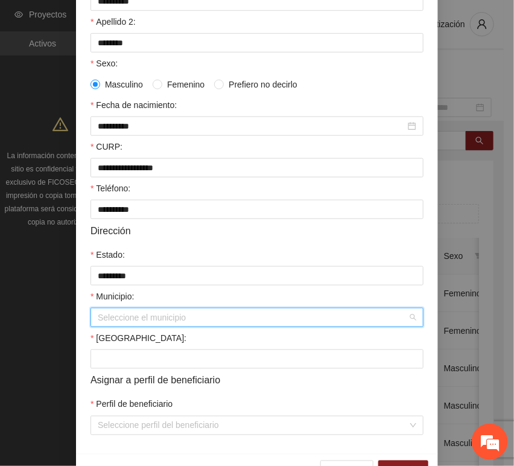
click at [135, 320] on input "Municipio:" at bounding box center [253, 317] width 310 height 18
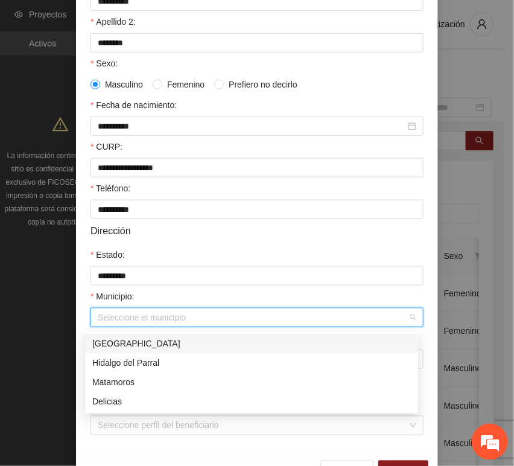
click at [137, 338] on div "[GEOGRAPHIC_DATA]" at bounding box center [251, 343] width 319 height 13
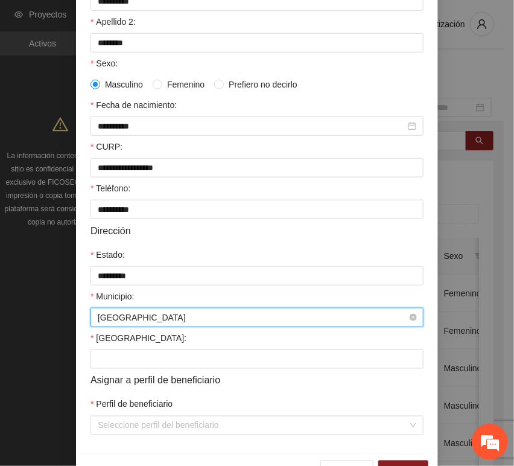
scroll to position [238, 0]
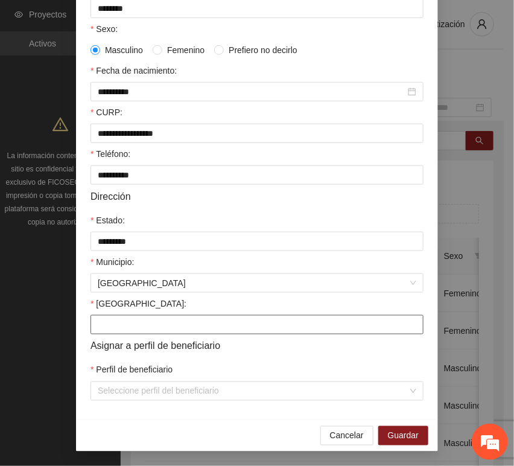
click at [132, 320] on input "[GEOGRAPHIC_DATA]:" at bounding box center [256, 324] width 333 height 19
paste input "**********"
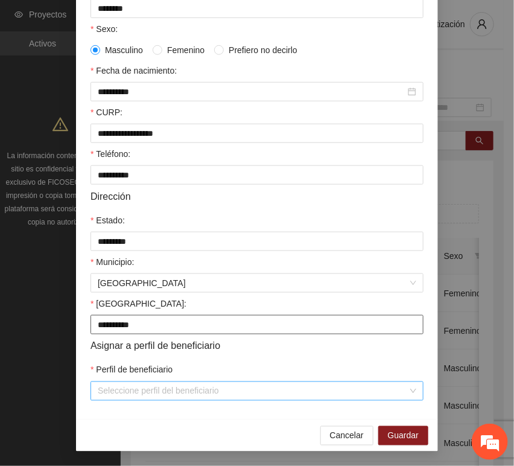
type input "**********"
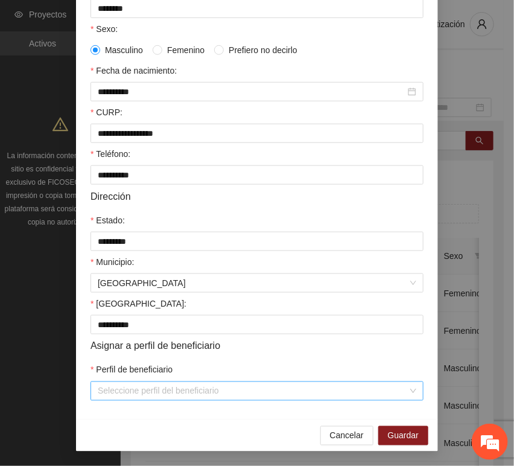
click at [123, 395] on input "Perfil de beneficiario" at bounding box center [253, 391] width 310 height 18
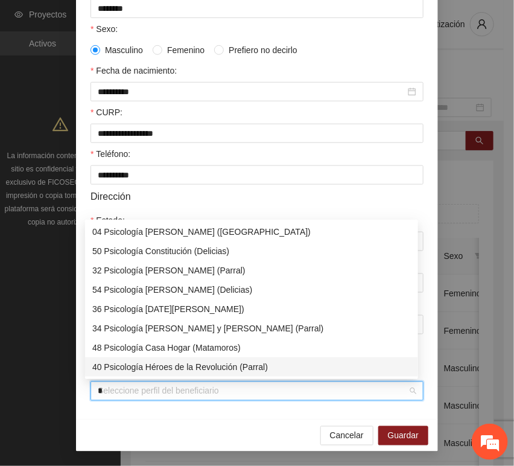
type input "**"
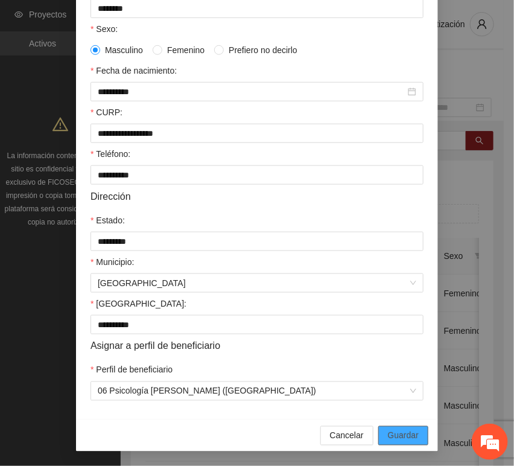
click at [393, 436] on span "Guardar" at bounding box center [403, 435] width 31 height 13
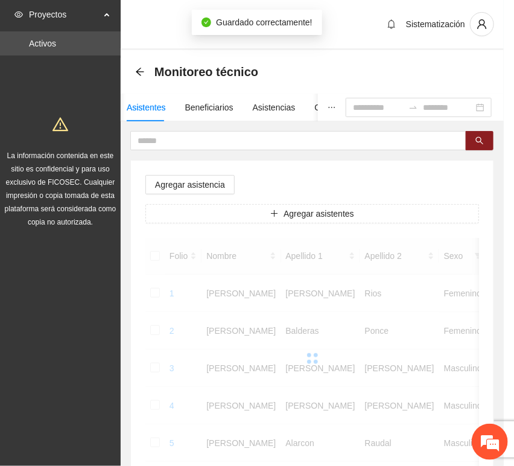
scroll to position [177, 0]
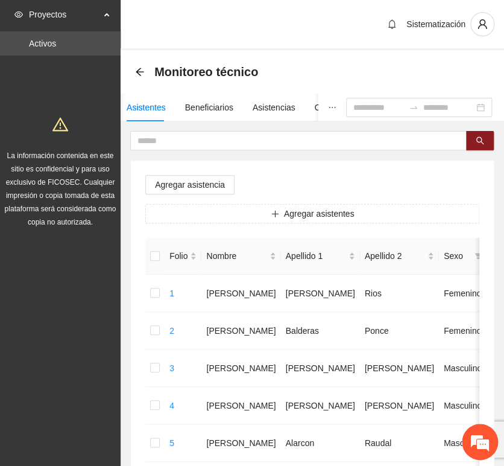
click at [320, 208] on span "Agregar asistentes" at bounding box center [319, 213] width 71 height 13
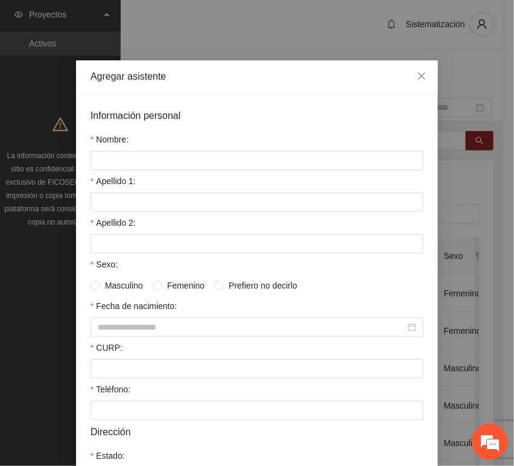
click at [182, 171] on form "Información personal Nombre: Apellido 1: Apellido 2: Sexo: Masculino Femenino P…" at bounding box center [256, 372] width 333 height 528
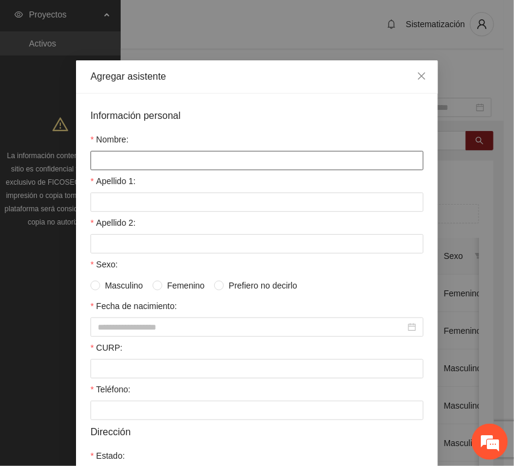
click at [165, 168] on input "Nombre:" at bounding box center [256, 160] width 333 height 19
paste input "**********"
type input "**********"
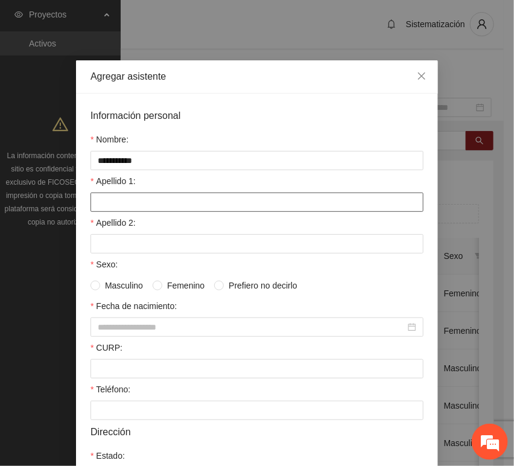
click at [137, 210] on input "Apellido 1:" at bounding box center [256, 201] width 333 height 19
paste input "*****"
type input "*****"
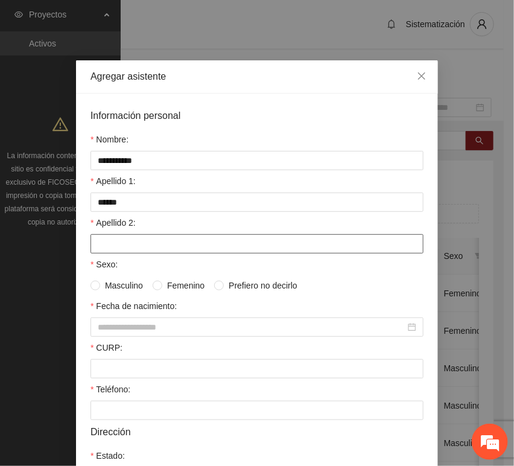
click at [110, 238] on input "Apellido 2:" at bounding box center [256, 243] width 333 height 19
paste input "*******"
type input "*******"
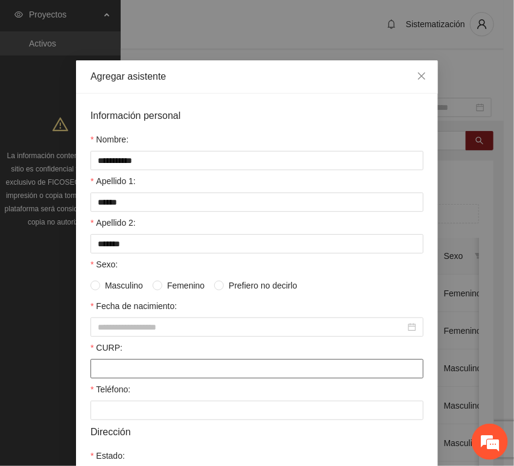
click at [111, 376] on input "CURP:" at bounding box center [256, 368] width 333 height 19
paste input "**********"
type input "**********"
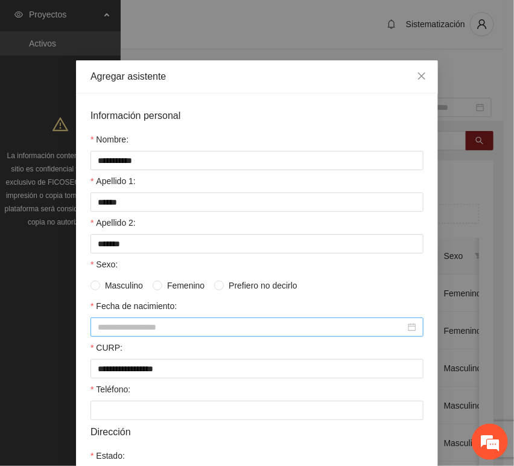
click at [97, 335] on div at bounding box center [256, 326] width 333 height 19
paste input "********"
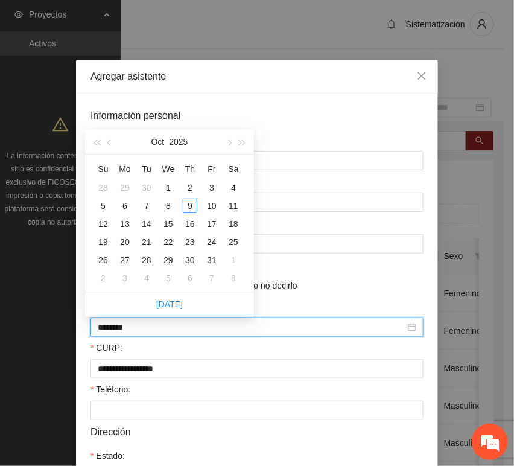
click at [118, 328] on input "********" at bounding box center [252, 326] width 308 height 13
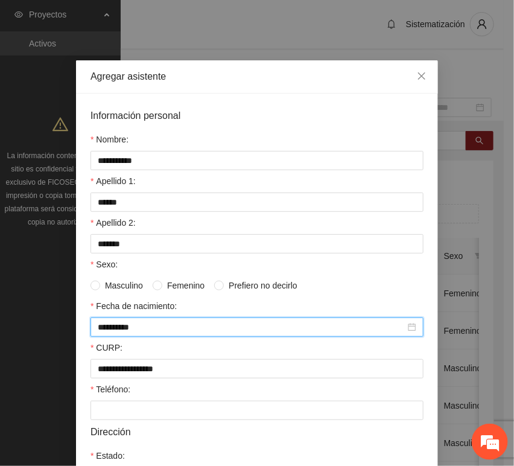
type input "**********"
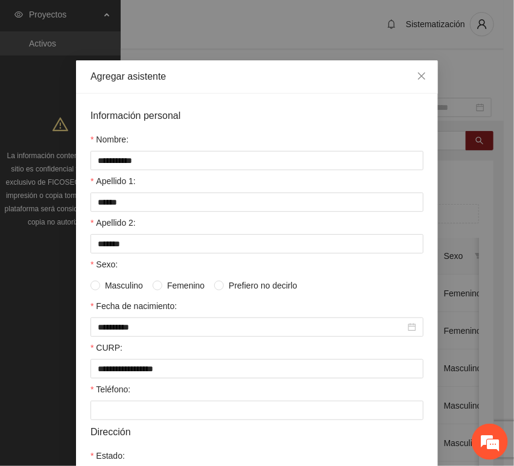
click at [155, 401] on div "Teléfono:" at bounding box center [256, 391] width 333 height 18
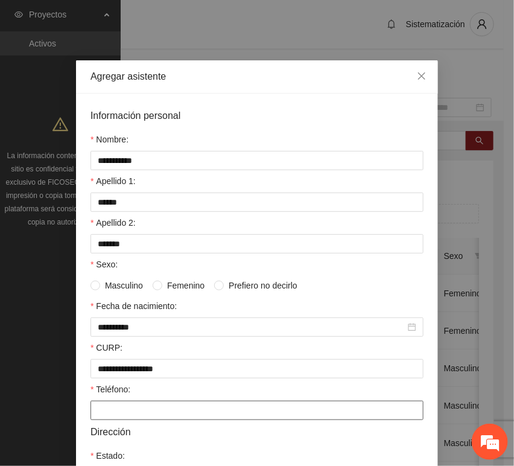
click at [154, 411] on input "Teléfono:" at bounding box center [256, 410] width 333 height 19
paste input "**********"
type input "**********"
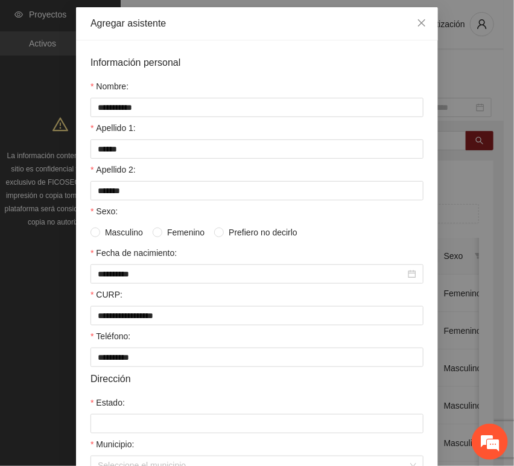
scroll to position [134, 0]
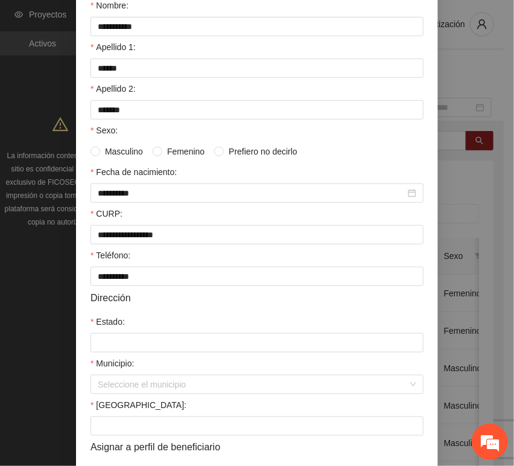
click at [117, 328] on label "Estado:" at bounding box center [107, 321] width 34 height 13
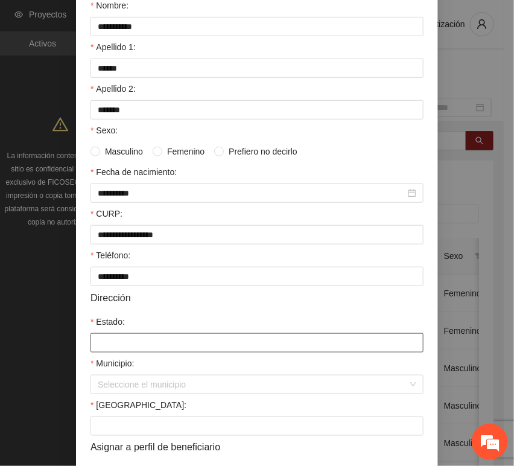
click at [117, 333] on input "Estado:" at bounding box center [256, 342] width 333 height 19
drag, startPoint x: 121, startPoint y: 340, endPoint x: 140, endPoint y: 322, distance: 26.1
click at [121, 340] on input "Estado:" at bounding box center [256, 342] width 333 height 19
type input "*********"
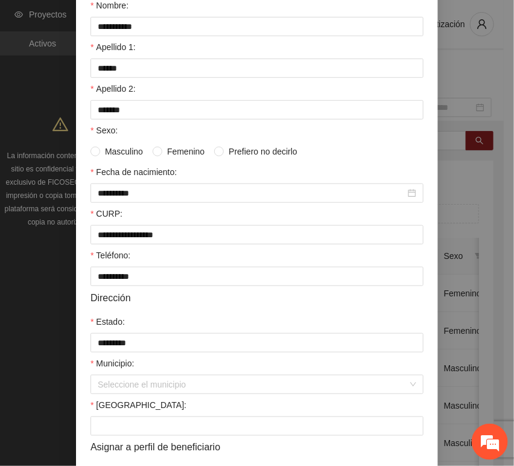
click at [129, 158] on span "Masculino" at bounding box center [124, 151] width 48 height 13
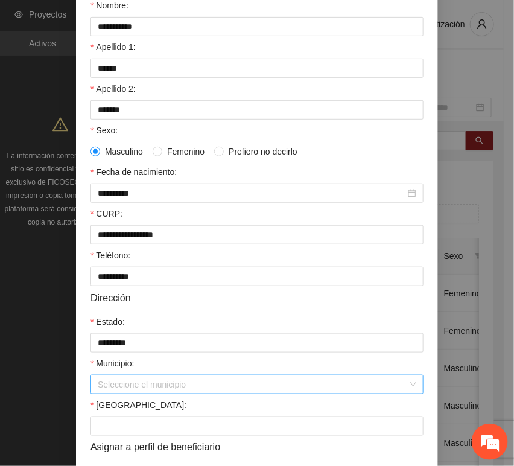
click at [153, 387] on input "Municipio:" at bounding box center [253, 384] width 310 height 18
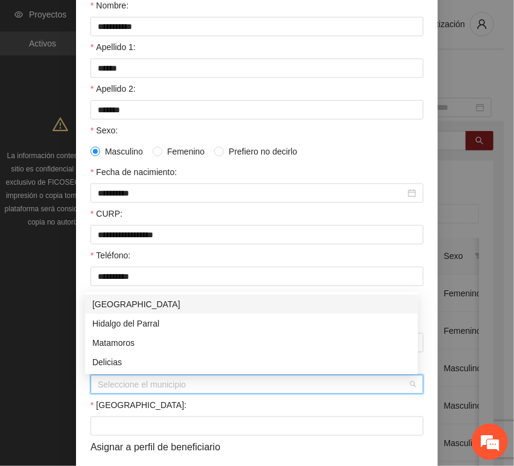
click at [127, 303] on div "[GEOGRAPHIC_DATA]" at bounding box center [251, 303] width 319 height 13
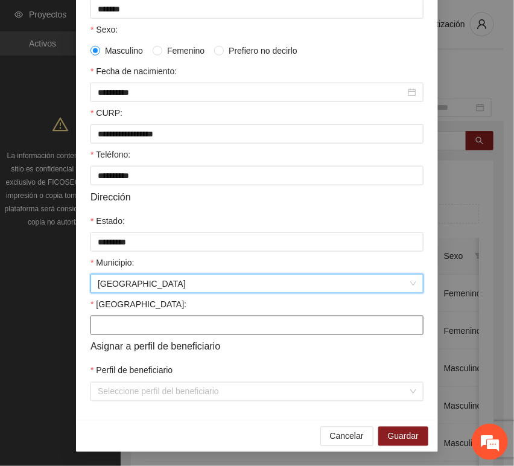
scroll to position [238, 0]
click at [133, 318] on input "[GEOGRAPHIC_DATA]:" at bounding box center [256, 324] width 333 height 19
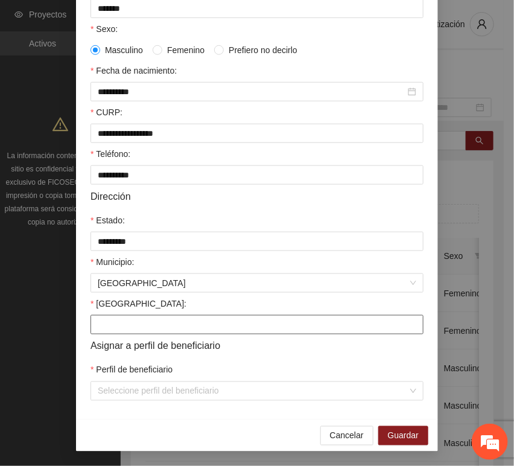
paste input "**********"
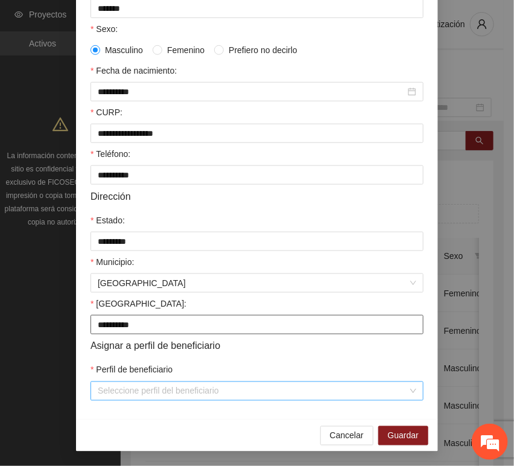
type input "**********"
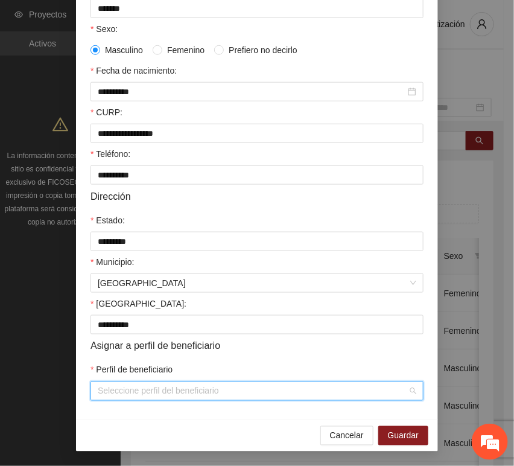
click at [127, 392] on input "Perfil de beneficiario" at bounding box center [253, 391] width 310 height 18
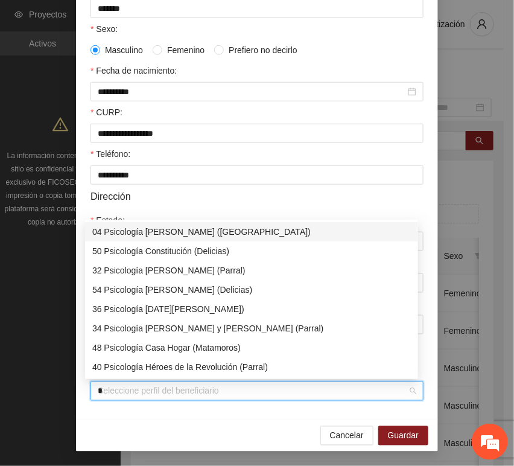
type input "**"
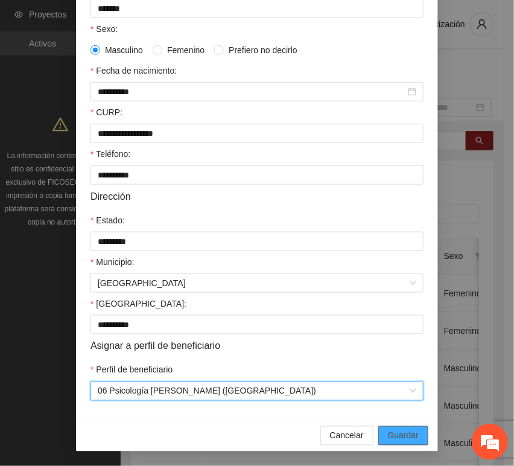
click at [423, 436] on button "Guardar" at bounding box center [403, 435] width 50 height 19
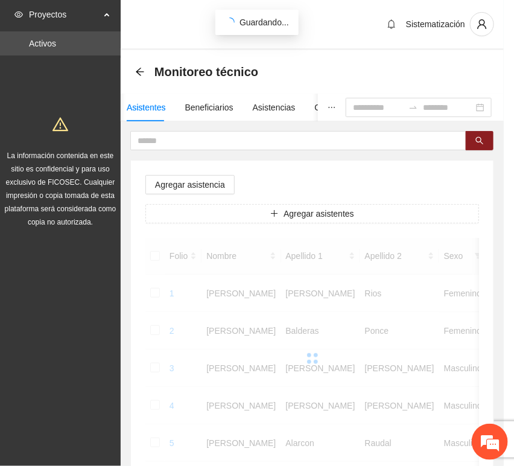
scroll to position [177, 0]
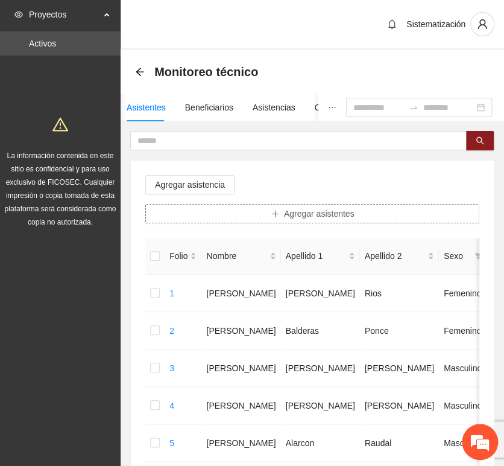
click at [253, 214] on button "Agregar asistentes" at bounding box center [312, 213] width 334 height 19
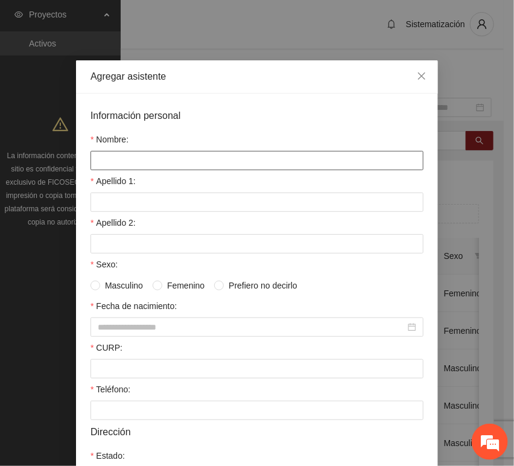
click at [186, 163] on input "Nombre:" at bounding box center [256, 160] width 333 height 19
paste input "**********"
type input "**********"
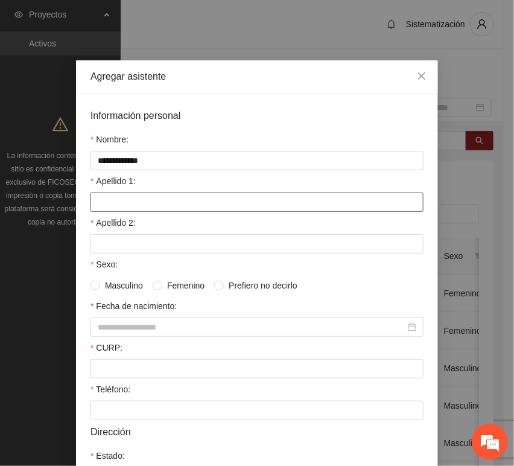
click at [144, 202] on input "Apellido 1:" at bounding box center [256, 201] width 333 height 19
paste input "****"
type input "****"
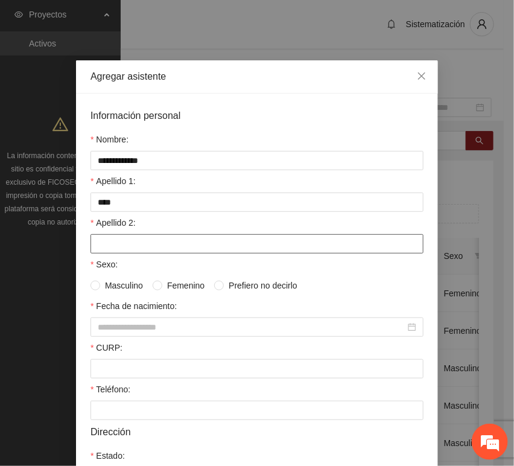
click at [125, 235] on input "Apellido 2:" at bounding box center [256, 243] width 333 height 19
paste input "*****"
type input "*****"
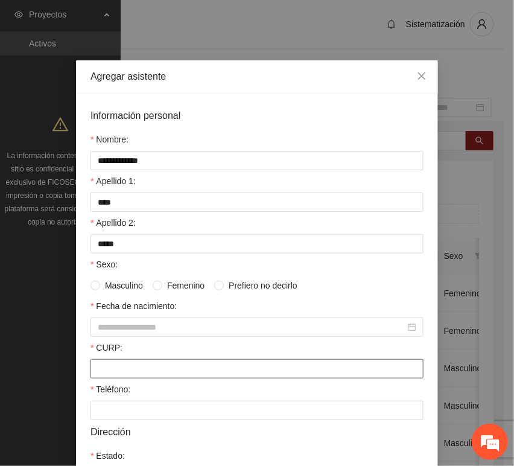
click at [101, 377] on input "CURP:" at bounding box center [256, 368] width 333 height 19
paste input "**********"
type input "**********"
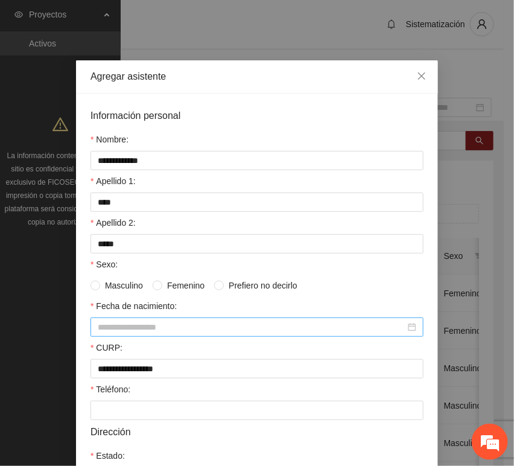
click at [192, 325] on input "Fecha de nacimiento:" at bounding box center [252, 326] width 308 height 13
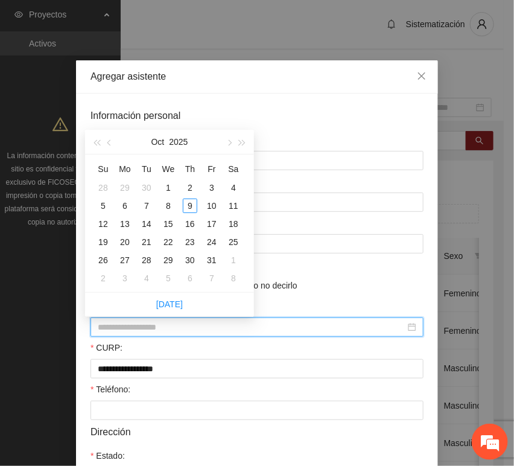
paste input "********"
click at [117, 331] on input "********" at bounding box center [252, 326] width 308 height 13
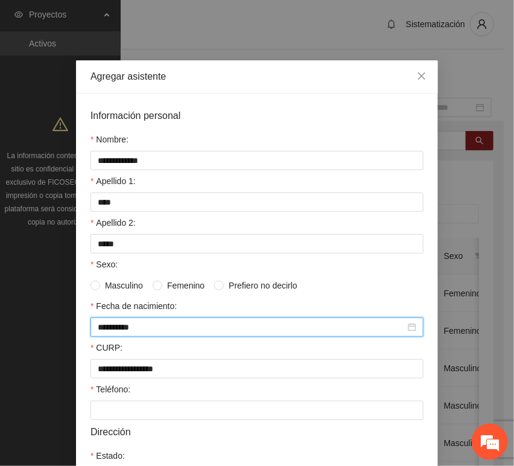
type input "**********"
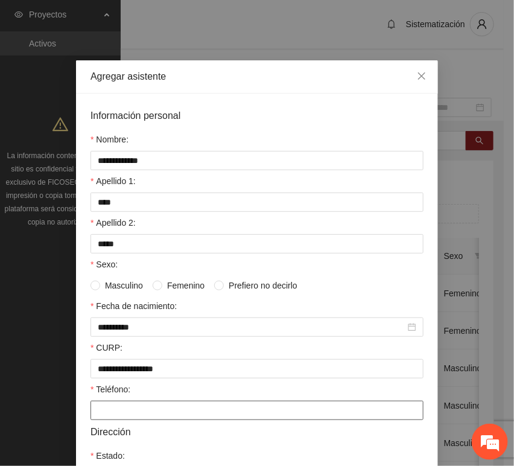
click at [116, 411] on input "Teléfono:" at bounding box center [256, 410] width 333 height 19
paste input "**********"
type input "**********"
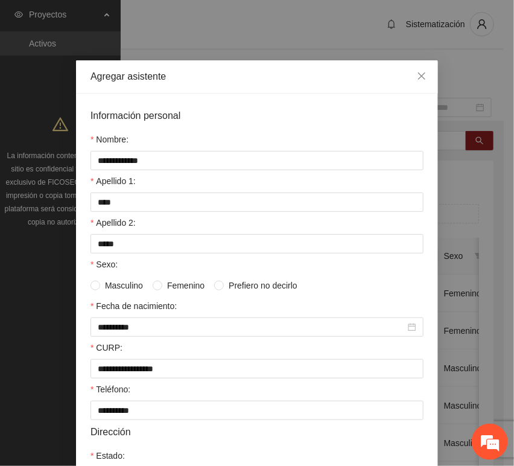
click at [165, 282] on span "Femenino" at bounding box center [185, 285] width 47 height 13
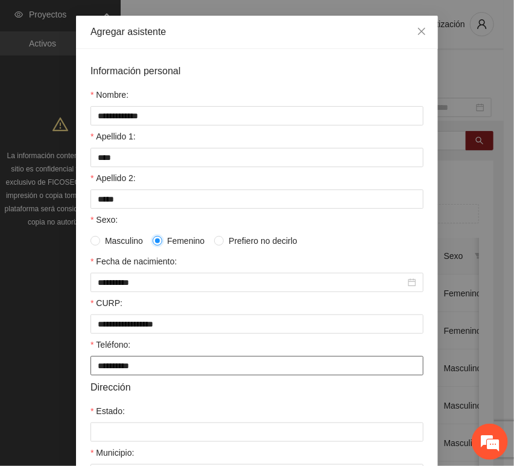
scroll to position [134, 0]
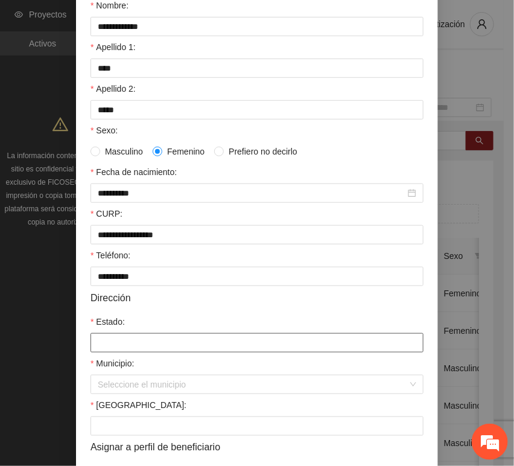
drag, startPoint x: 129, startPoint y: 351, endPoint x: 138, endPoint y: 326, distance: 26.7
click at [129, 351] on input "Estado:" at bounding box center [256, 342] width 333 height 19
type input "*********"
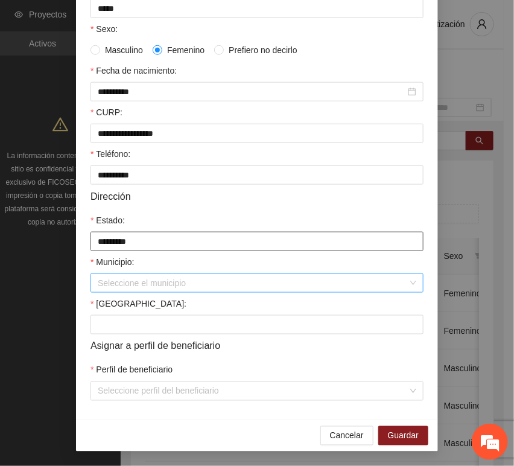
scroll to position [238, 0]
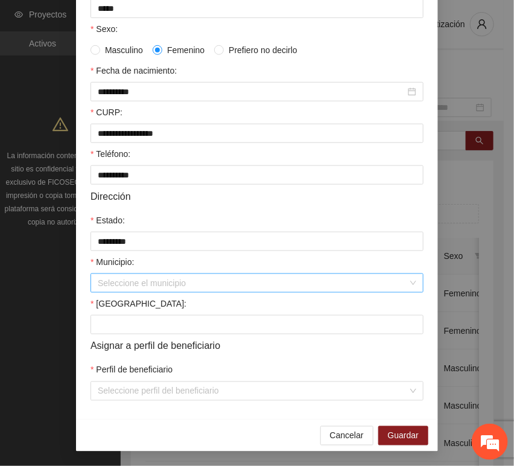
click at [137, 289] on input "Municipio:" at bounding box center [253, 283] width 310 height 18
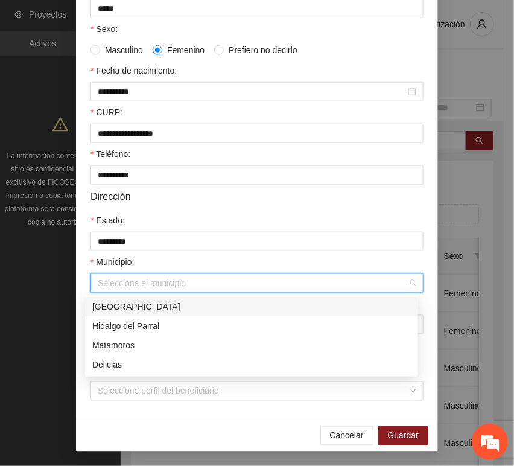
click at [139, 297] on div "[GEOGRAPHIC_DATA]" at bounding box center [251, 306] width 333 height 19
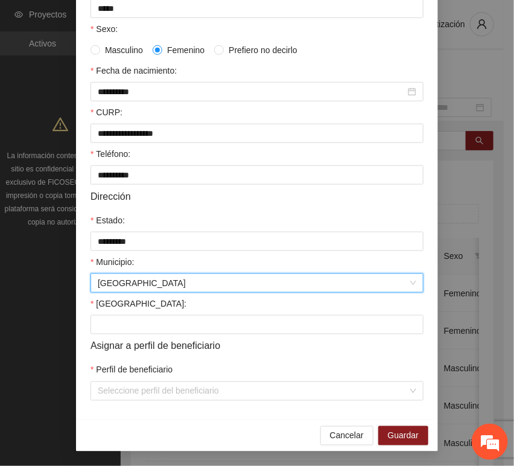
click at [125, 343] on span "Asignar a perfil de beneficiario" at bounding box center [155, 345] width 130 height 15
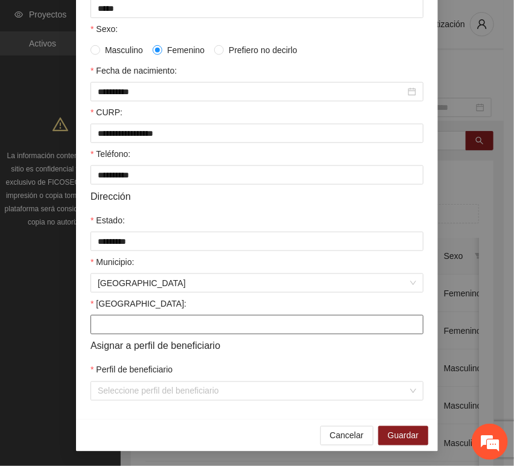
click at [133, 325] on input "[GEOGRAPHIC_DATA]:" at bounding box center [256, 324] width 333 height 19
paste input "**********"
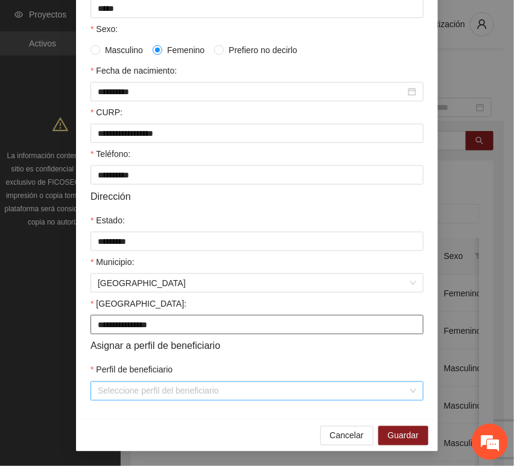
type input "**********"
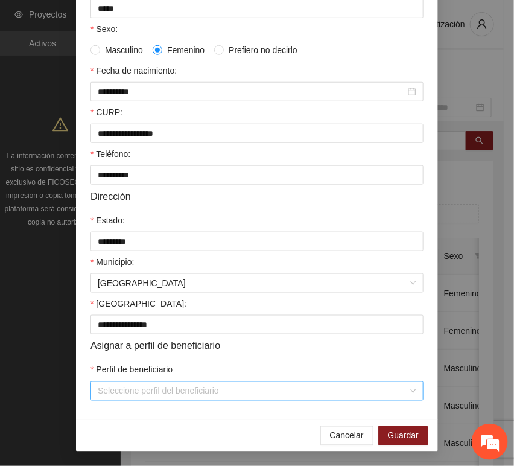
click at [128, 393] on input "Perfil de beneficiario" at bounding box center [253, 391] width 310 height 18
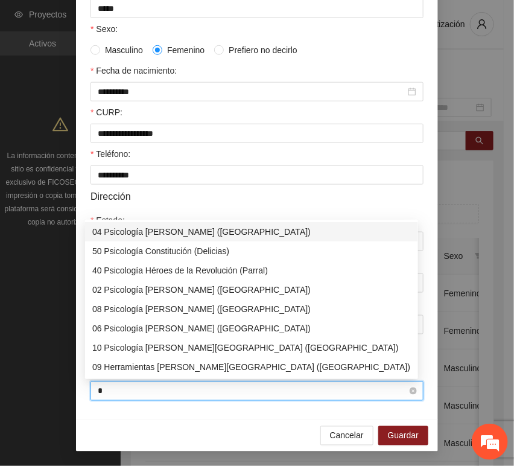
type input "**"
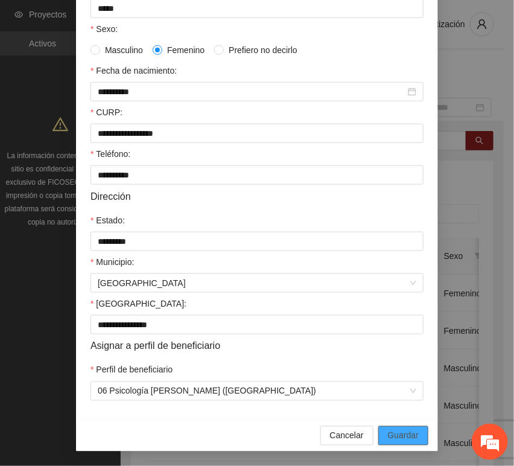
click at [408, 433] on span "Guardar" at bounding box center [403, 435] width 31 height 13
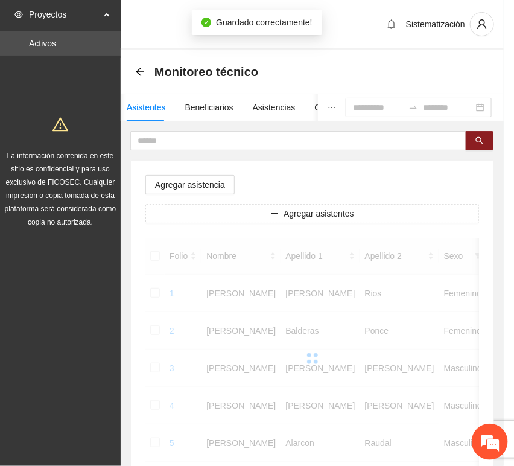
scroll to position [177, 0]
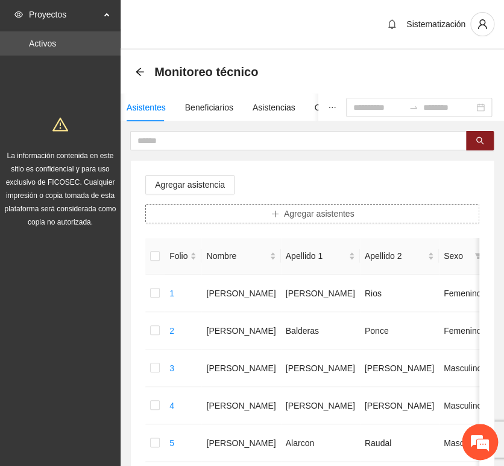
click at [242, 210] on button "Agregar asistentes" at bounding box center [312, 213] width 334 height 19
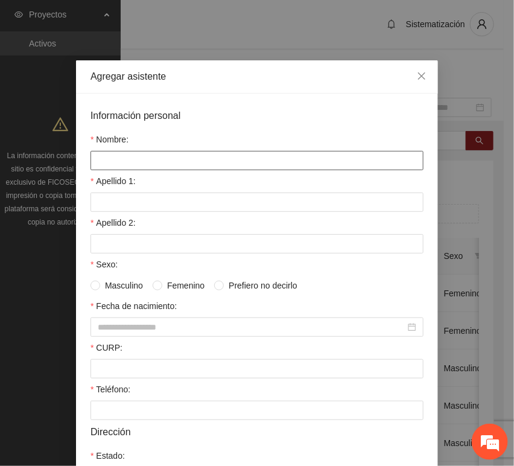
click at [211, 168] on input "Nombre:" at bounding box center [256, 160] width 333 height 19
paste input "******"
type input "******"
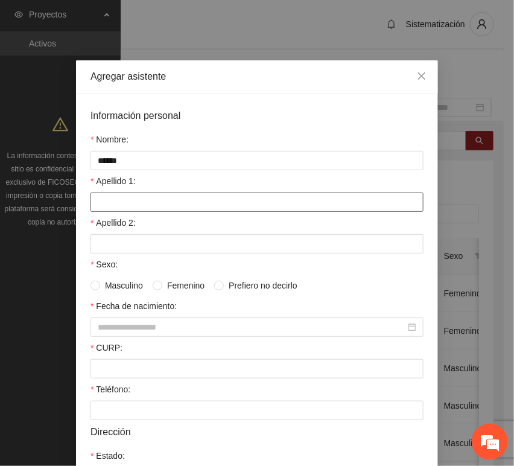
click at [133, 201] on input "Apellido 1:" at bounding box center [256, 201] width 333 height 19
paste input "*******"
type input "*******"
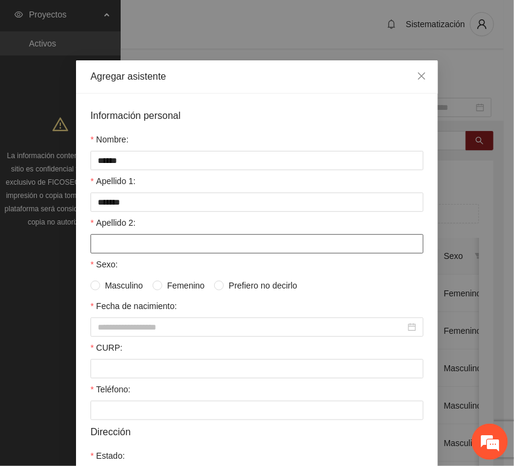
click at [186, 235] on input "Apellido 2:" at bounding box center [256, 243] width 333 height 19
paste input "*********"
type input "*********"
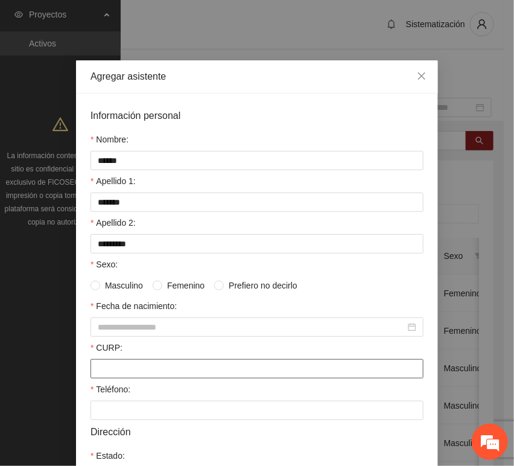
click at [127, 378] on input "CURP:" at bounding box center [256, 368] width 333 height 19
paste input "**********"
type input "**********"
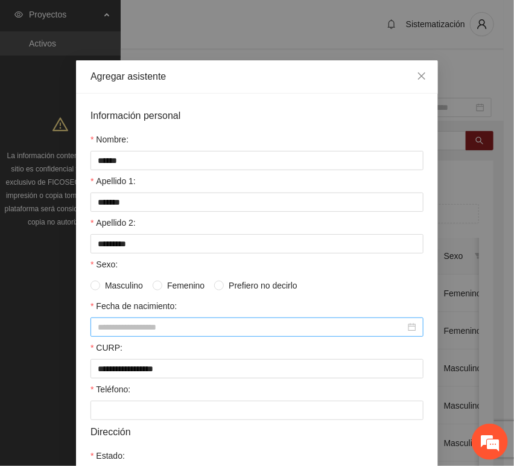
click at [151, 327] on input "Fecha de nacimiento:" at bounding box center [252, 326] width 308 height 13
paste input "********"
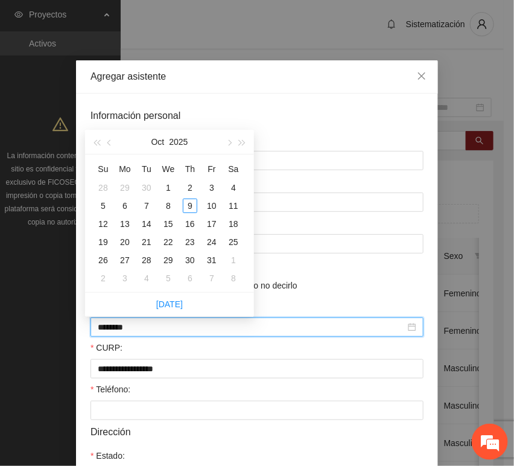
click at [120, 332] on input "********" at bounding box center [252, 326] width 308 height 13
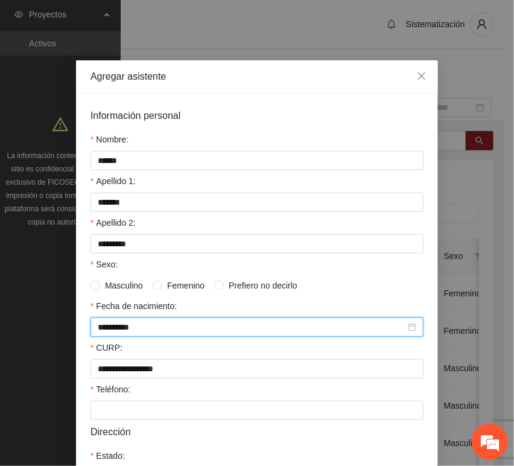
type input "**********"
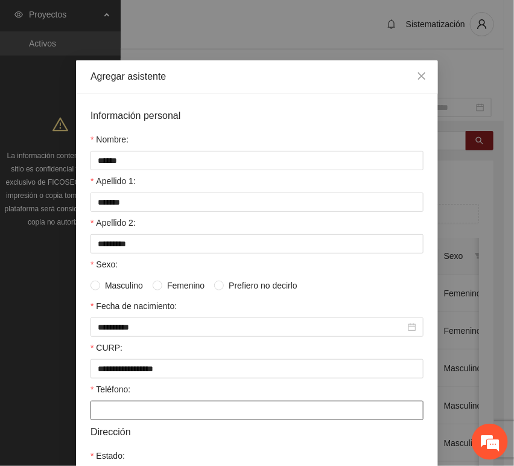
click at [113, 409] on input "Teléfono:" at bounding box center [256, 410] width 333 height 19
paste input "**********"
type input "**********"
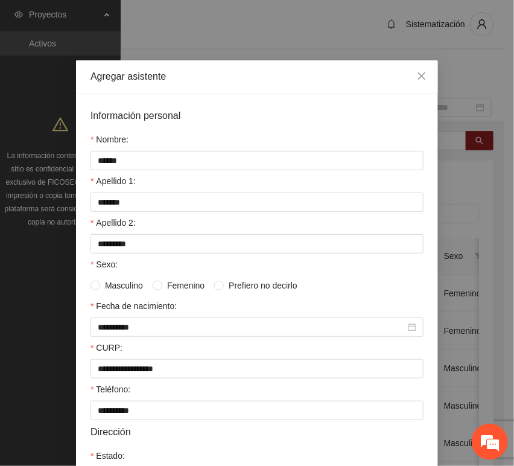
click at [170, 284] on span "Femenino" at bounding box center [185, 285] width 47 height 13
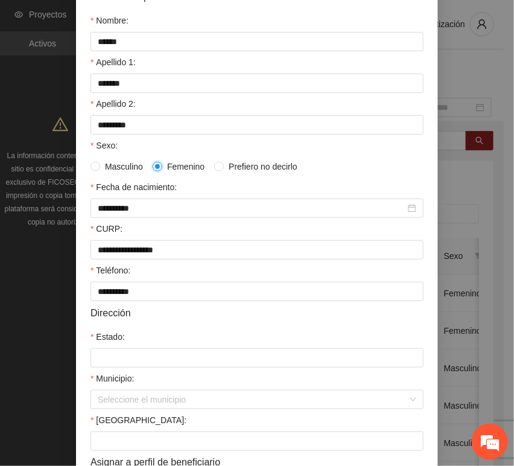
scroll to position [134, 0]
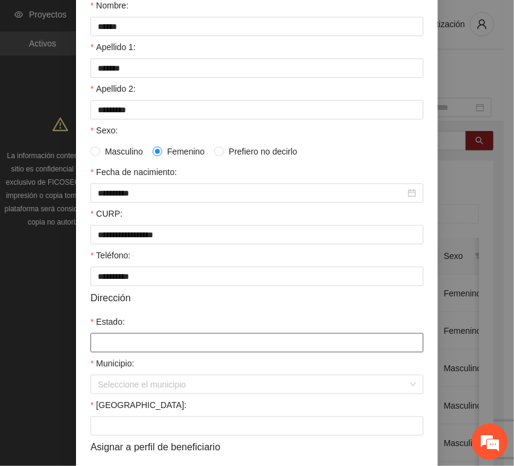
click at [129, 339] on input "Estado:" at bounding box center [256, 342] width 333 height 19
type input "*********"
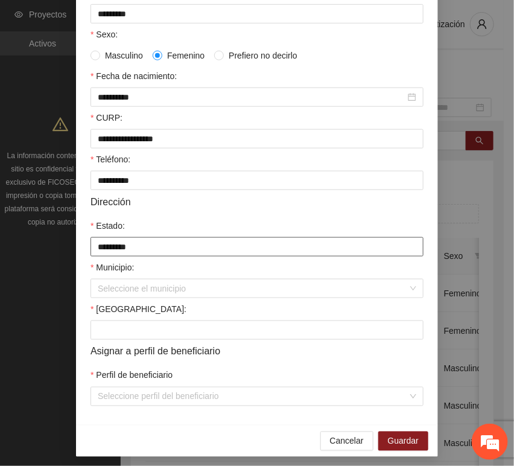
scroll to position [238, 0]
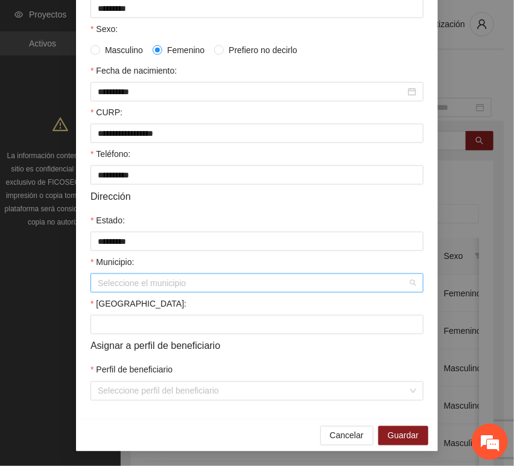
click at [154, 290] on input "Municipio:" at bounding box center [253, 283] width 310 height 18
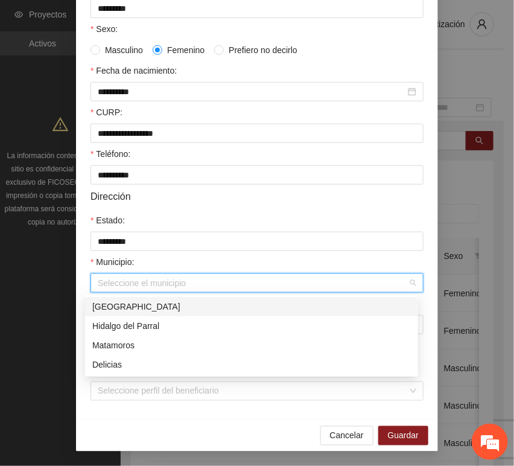
click at [148, 298] on div "[GEOGRAPHIC_DATA]" at bounding box center [251, 306] width 333 height 19
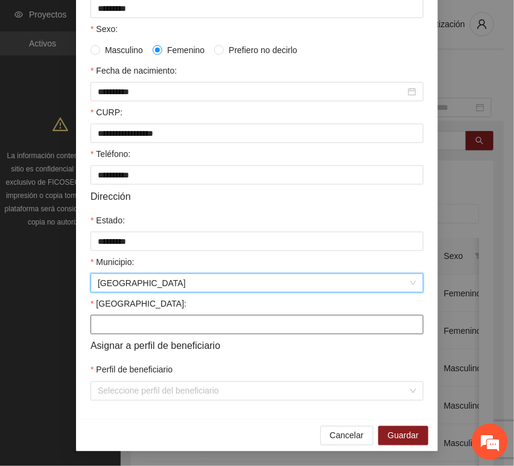
click at [122, 320] on input "[GEOGRAPHIC_DATA]:" at bounding box center [256, 324] width 333 height 19
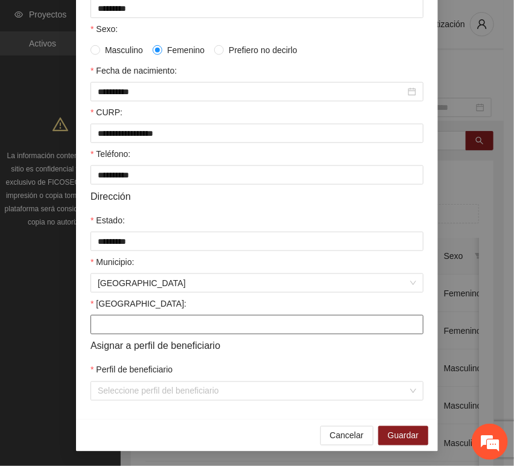
paste input "**********"
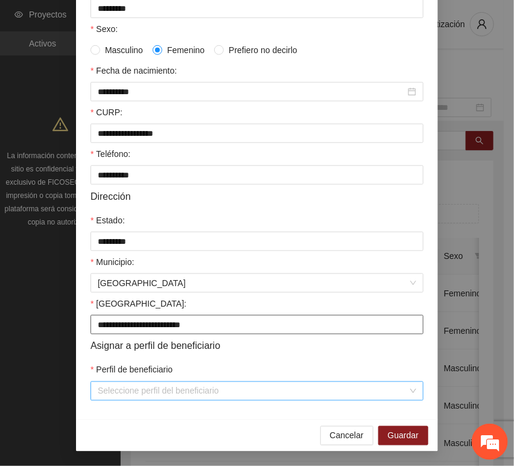
type input "**********"
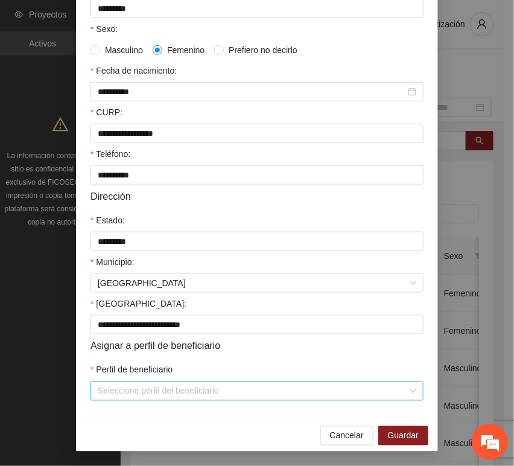
click at [151, 385] on input "Perfil de beneficiario" at bounding box center [253, 391] width 310 height 18
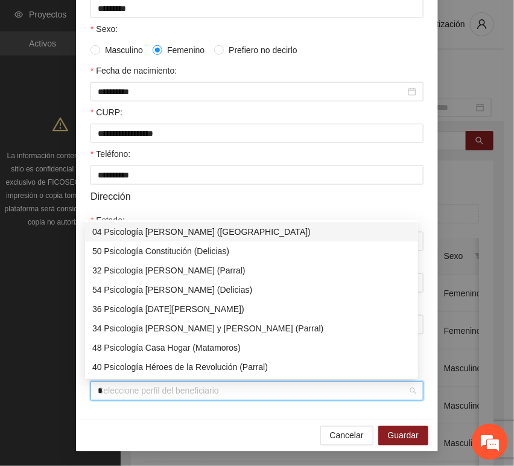
type input "**"
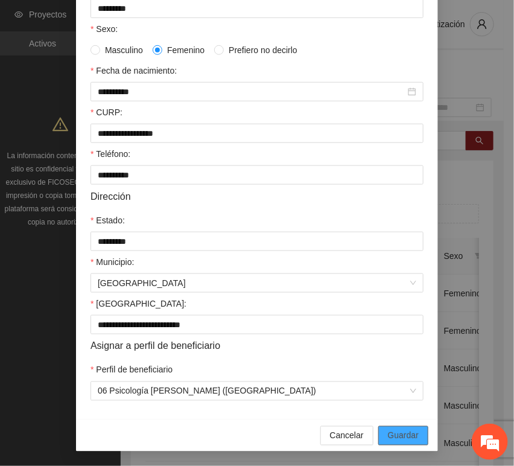
click at [390, 434] on span "Guardar" at bounding box center [403, 435] width 31 height 13
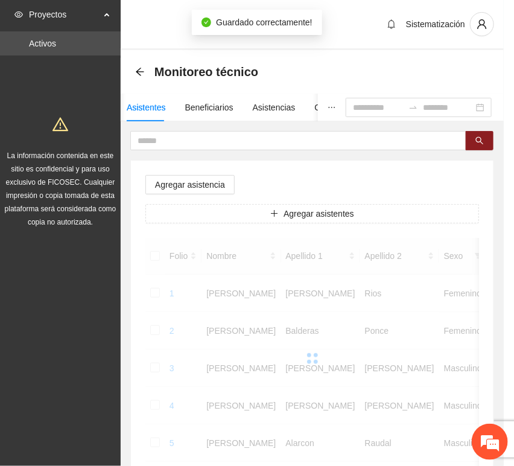
scroll to position [177, 0]
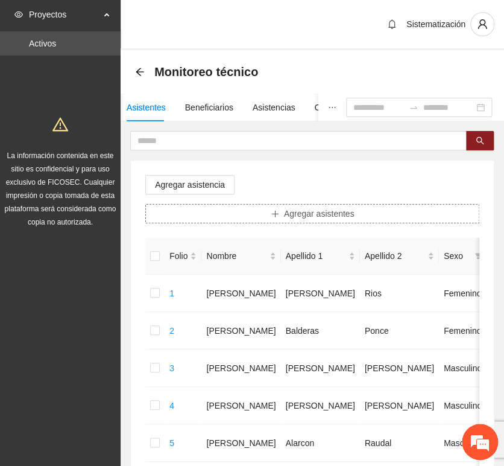
click at [222, 206] on button "Agregar asistentes" at bounding box center [312, 213] width 334 height 19
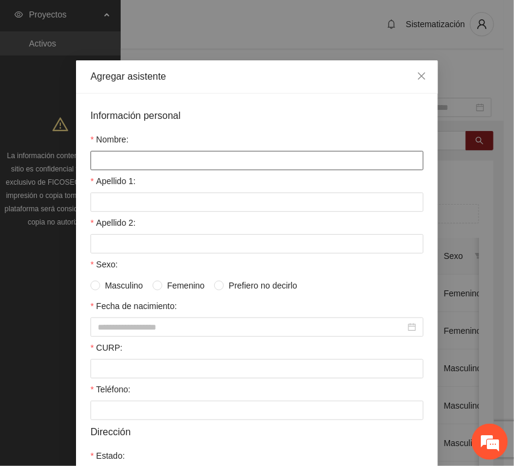
click at [188, 153] on input "Nombre:" at bounding box center [256, 160] width 333 height 19
paste input "**********"
type input "**********"
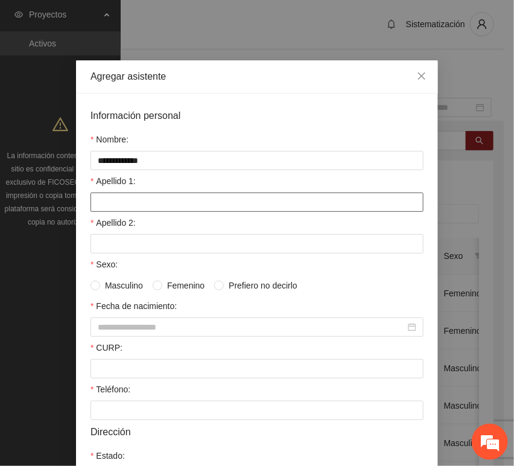
click at [156, 205] on input "Apellido 1:" at bounding box center [256, 201] width 333 height 19
paste input "******"
type input "******"
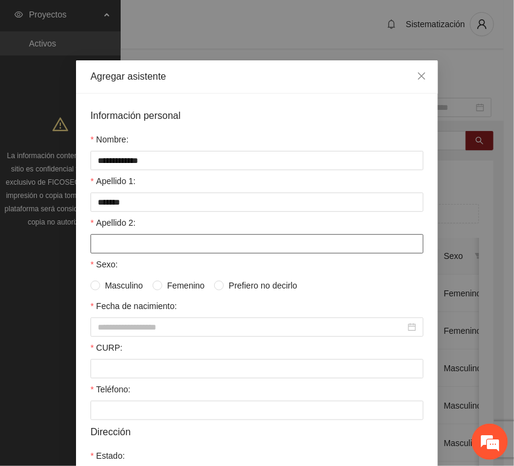
click at [121, 247] on input "Apellido 2:" at bounding box center [256, 243] width 333 height 19
paste input "******"
type input "******"
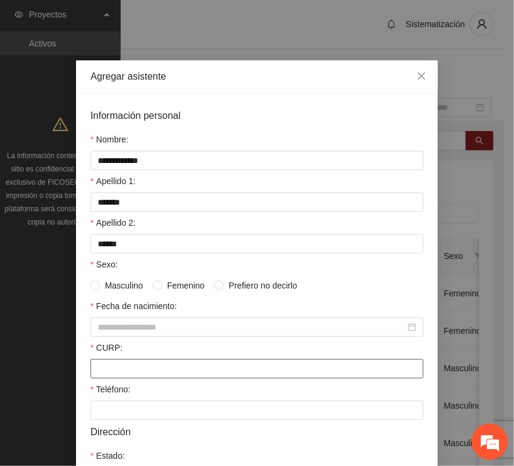
click at [127, 375] on input "CURP:" at bounding box center [256, 368] width 333 height 19
paste input "**********"
type input "**********"
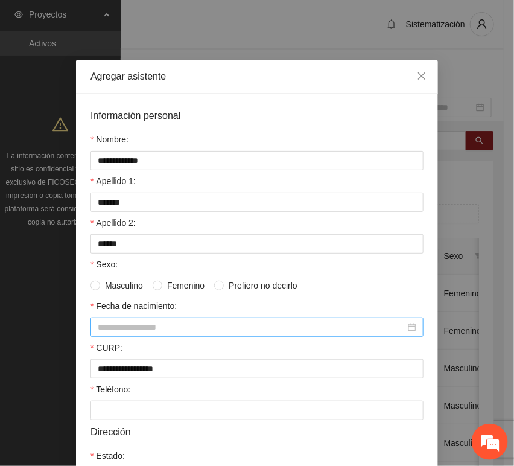
click at [116, 331] on input "Fecha de nacimiento:" at bounding box center [252, 326] width 308 height 13
paste input "********"
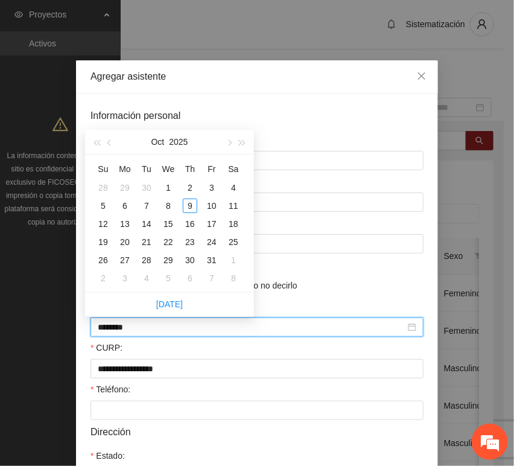
click at [116, 329] on input "********" at bounding box center [252, 326] width 308 height 13
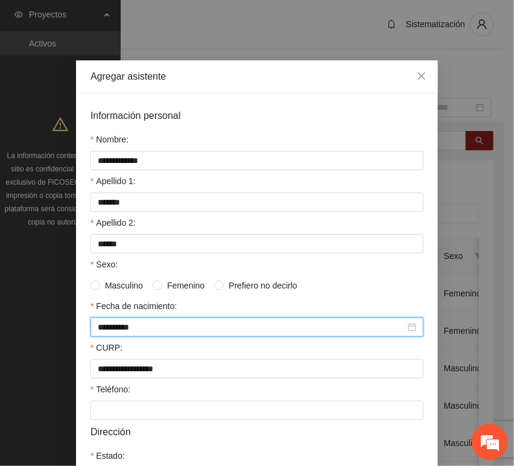
type input "**********"
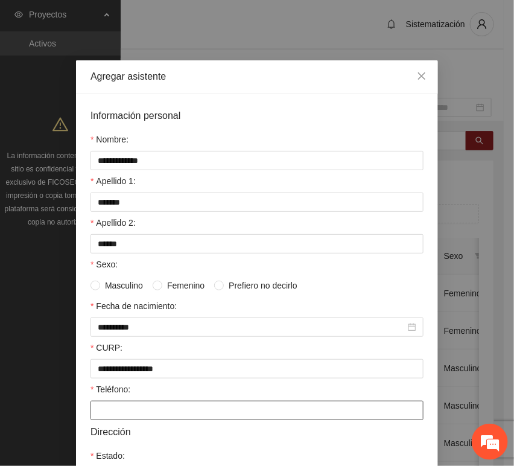
drag, startPoint x: 98, startPoint y: 408, endPoint x: 92, endPoint y: 405, distance: 7.6
click at [100, 408] on input "Teléfono:" at bounding box center [256, 410] width 333 height 19
paste input "**********"
type input "**********"
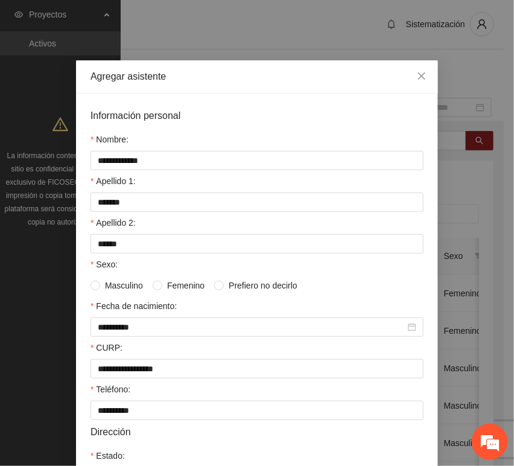
click at [171, 283] on span "Femenino" at bounding box center [185, 285] width 47 height 13
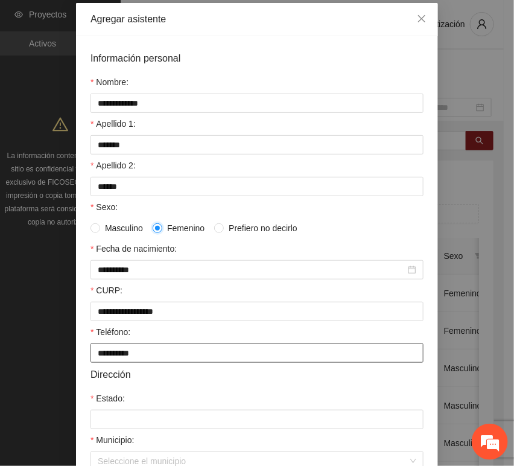
scroll to position [134, 0]
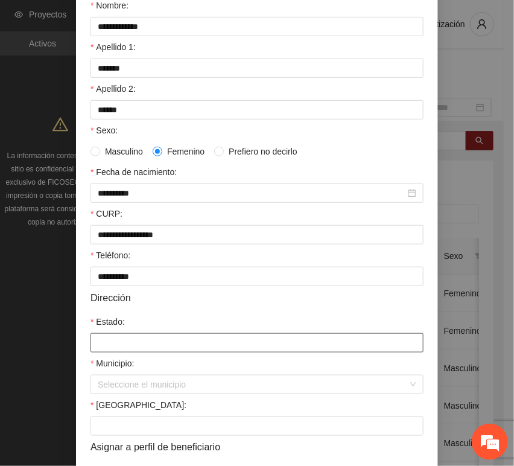
click at [125, 341] on input "Estado:" at bounding box center [256, 342] width 333 height 19
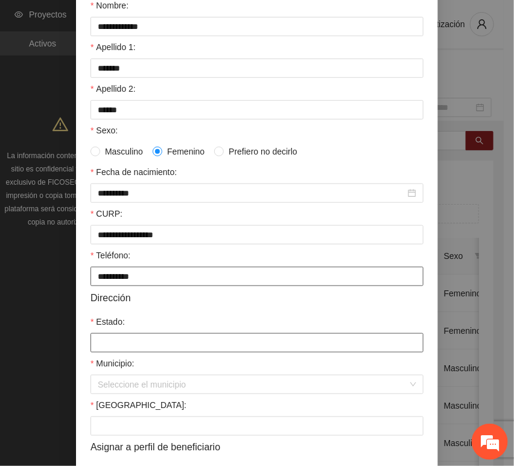
type input "*********"
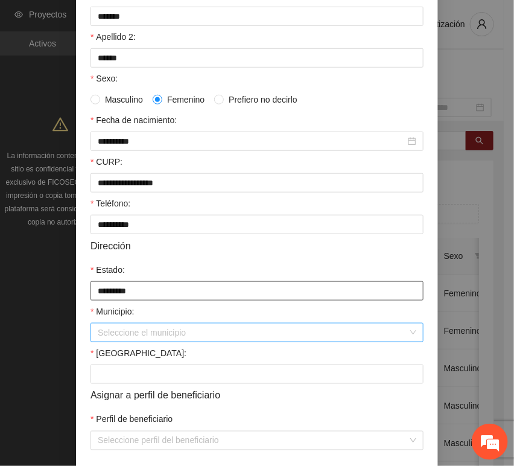
scroll to position [238, 0]
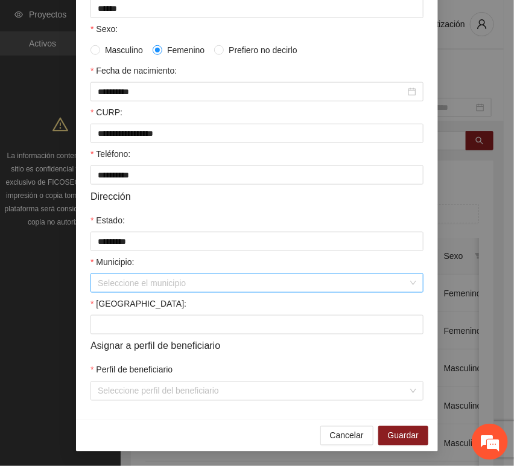
click at [159, 284] on input "Municipio:" at bounding box center [253, 283] width 310 height 18
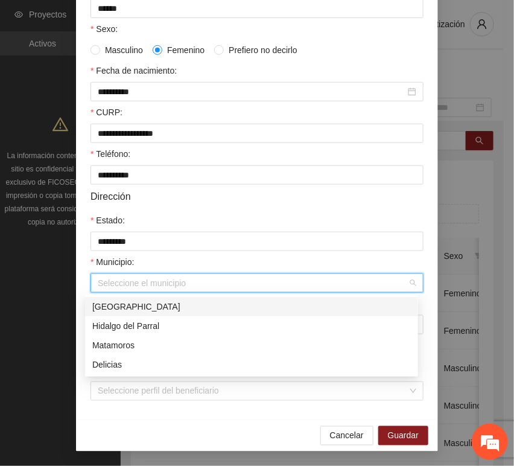
click at [150, 306] on div "[GEOGRAPHIC_DATA]" at bounding box center [251, 306] width 319 height 13
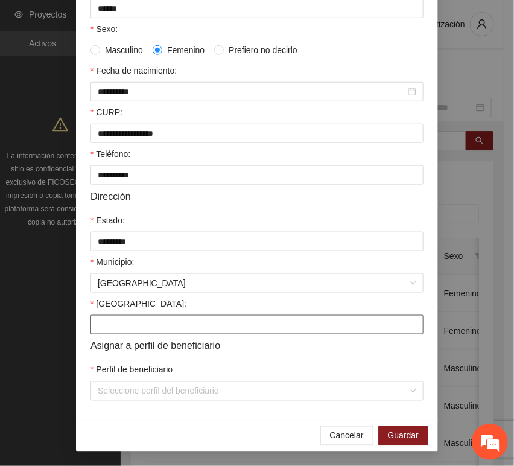
click at [134, 320] on input "[GEOGRAPHIC_DATA]:" at bounding box center [256, 324] width 333 height 19
paste input "**********"
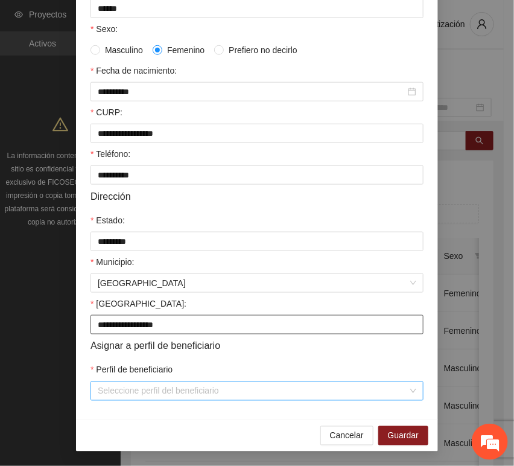
type input "**********"
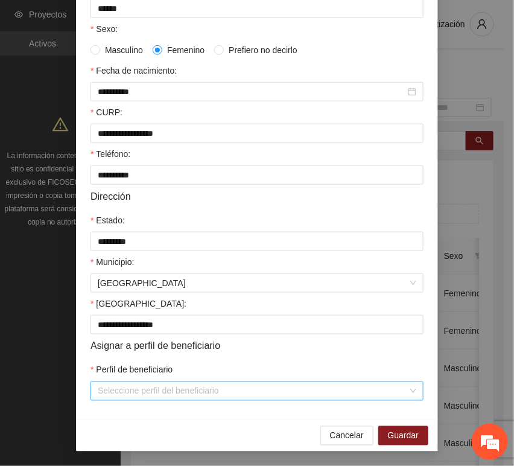
click at [110, 389] on input "Perfil de beneficiario" at bounding box center [253, 391] width 310 height 18
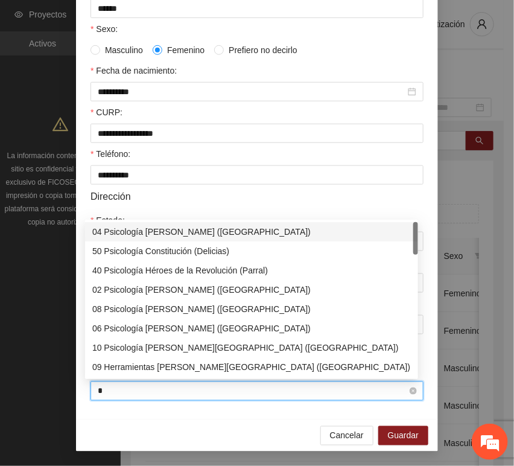
type input "**"
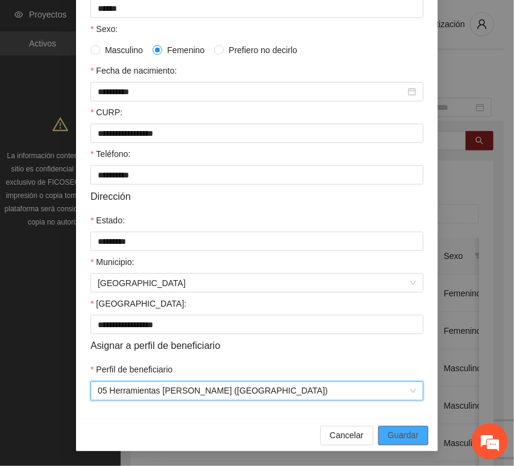
click at [389, 441] on span "Guardar" at bounding box center [403, 435] width 31 height 13
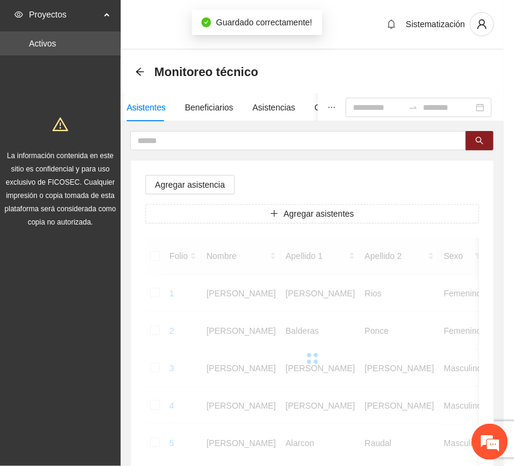
scroll to position [177, 0]
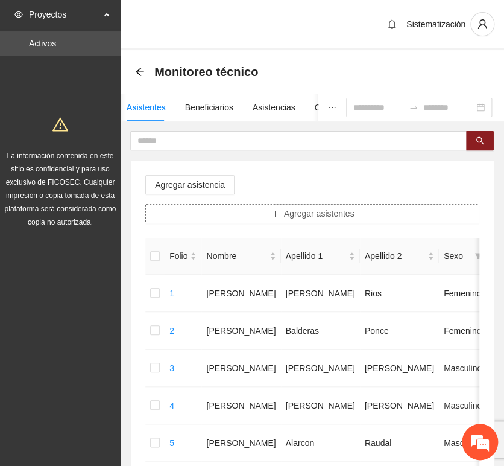
click at [258, 216] on button "Agregar asistentes" at bounding box center [312, 213] width 334 height 19
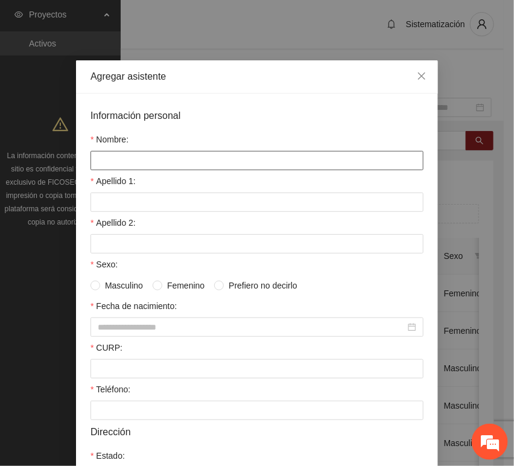
click at [164, 162] on input "Nombre:" at bounding box center [256, 160] width 333 height 19
paste input "**********"
type input "**********"
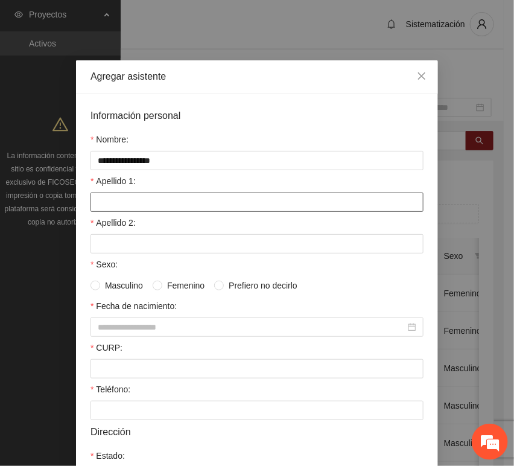
click at [115, 203] on input "Apellido 1:" at bounding box center [256, 201] width 333 height 19
paste input "*******"
type input "*******"
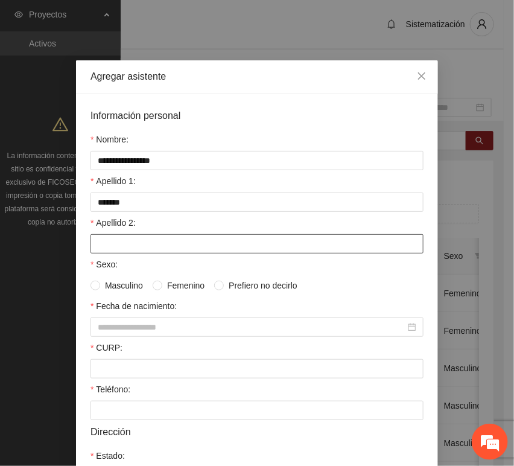
click at [97, 245] on input "Apellido 2:" at bounding box center [256, 243] width 333 height 19
paste input "********"
type input "********"
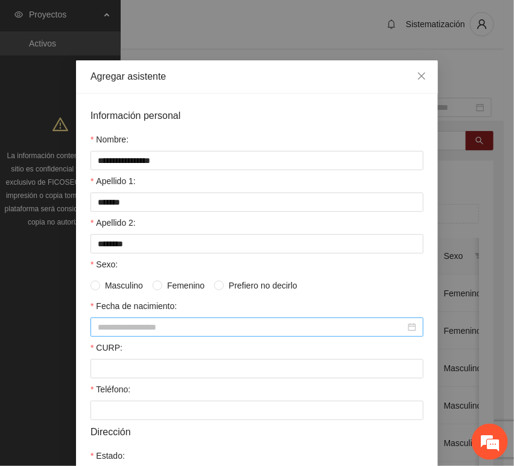
click at [111, 322] on input "Fecha de nacimiento:" at bounding box center [252, 326] width 308 height 13
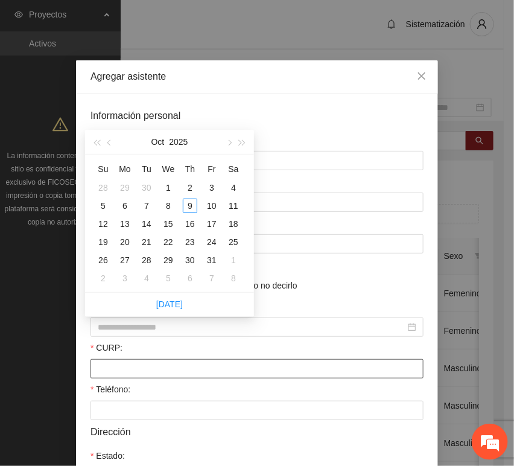
drag, startPoint x: 113, startPoint y: 364, endPoint x: 107, endPoint y: 360, distance: 7.0
click at [114, 364] on input "CURP:" at bounding box center [256, 368] width 333 height 19
paste input "**********"
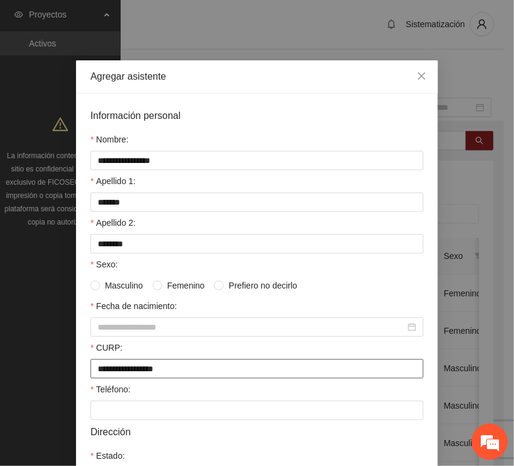
type input "**********"
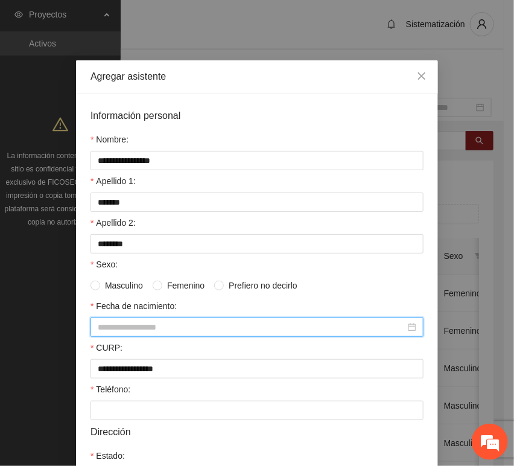
click at [135, 325] on input "Fecha de nacimiento:" at bounding box center [252, 326] width 308 height 13
paste input "********"
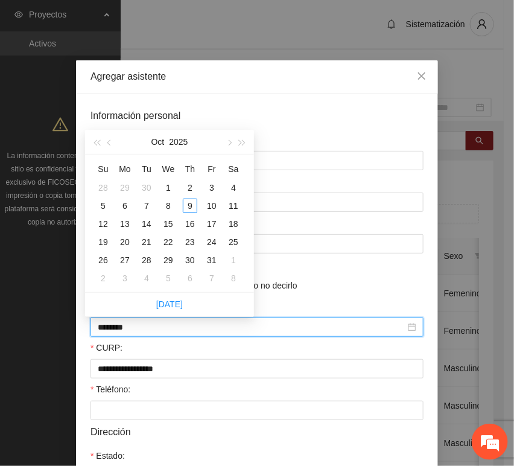
click at [118, 329] on input "********" at bounding box center [252, 326] width 308 height 13
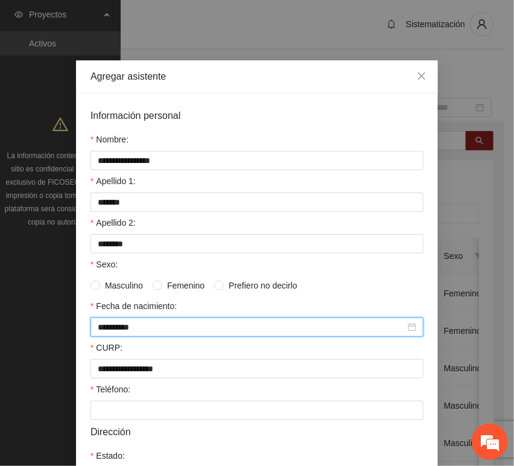
type input "**********"
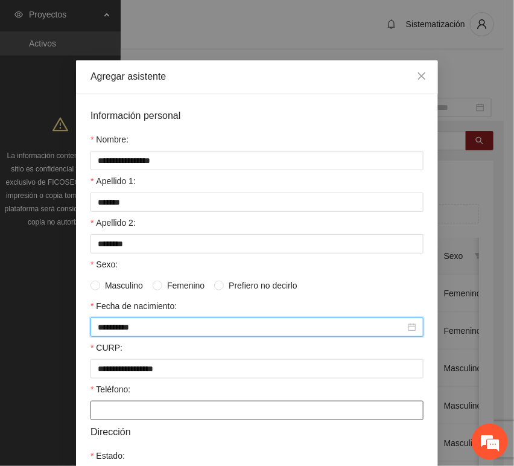
click at [151, 412] on input "Teléfono:" at bounding box center [256, 410] width 333 height 19
paste input "**********"
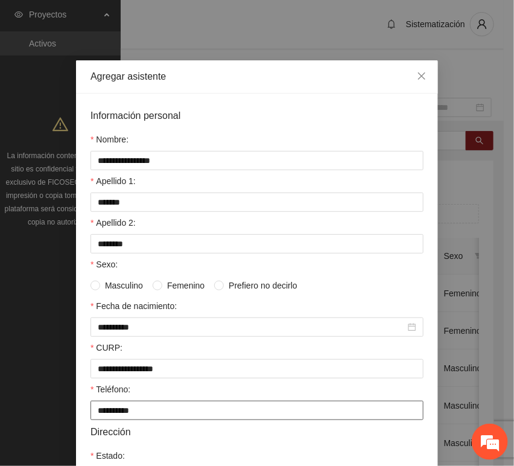
type input "**********"
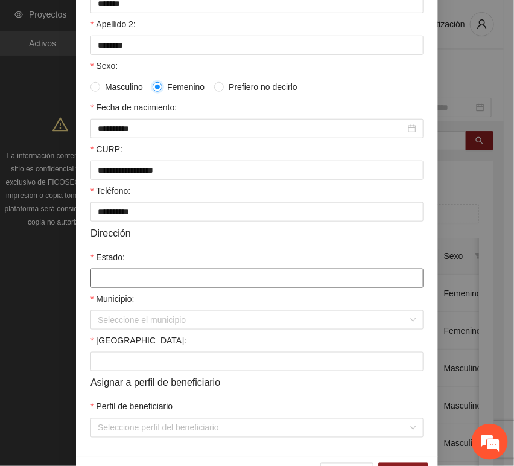
scroll to position [201, 0]
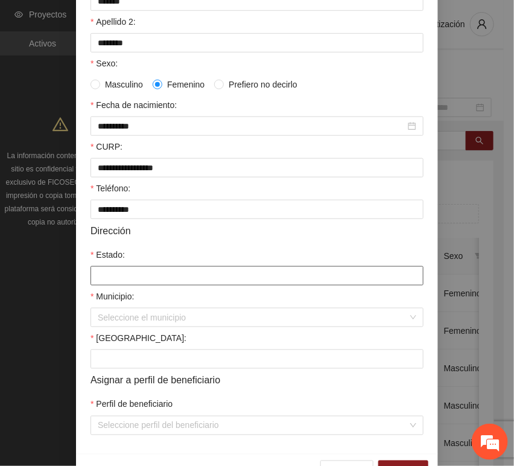
click at [139, 271] on input "Estado:" at bounding box center [256, 275] width 333 height 19
type input "*********"
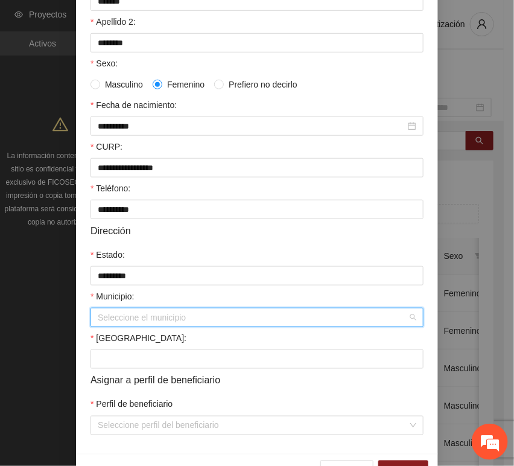
click at [133, 316] on input "Municipio:" at bounding box center [253, 317] width 310 height 18
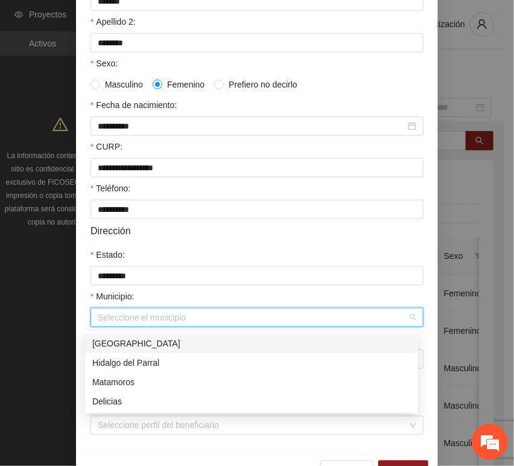
click at [125, 343] on div "[GEOGRAPHIC_DATA]" at bounding box center [251, 343] width 319 height 13
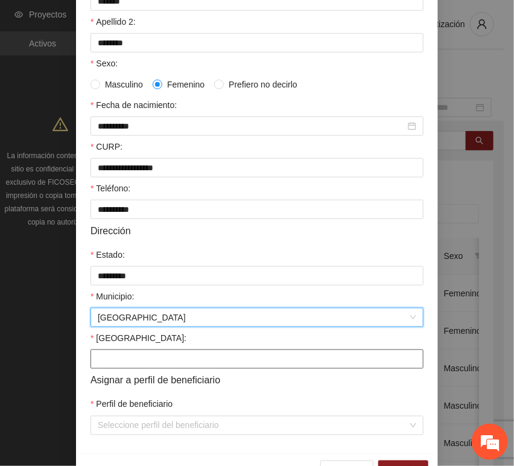
click at [122, 353] on input "[GEOGRAPHIC_DATA]:" at bounding box center [256, 358] width 333 height 19
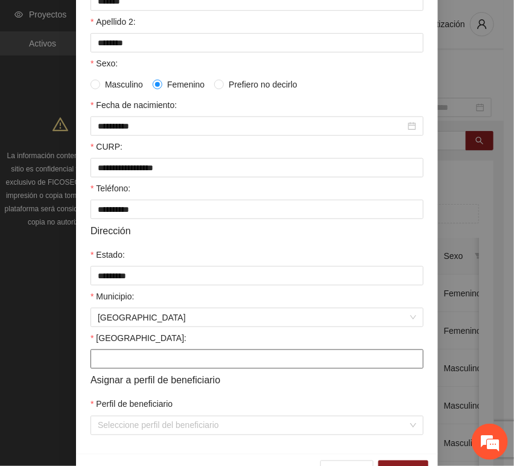
paste input "**********"
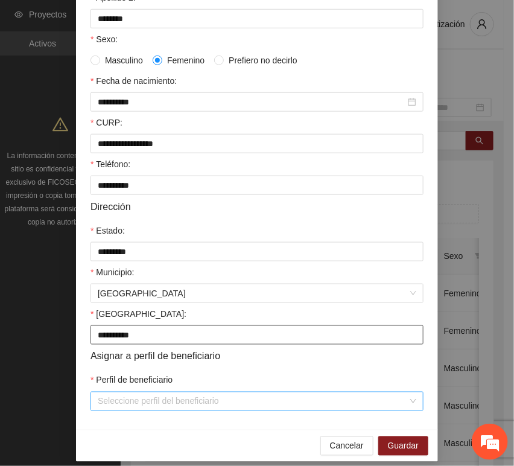
scroll to position [238, 0]
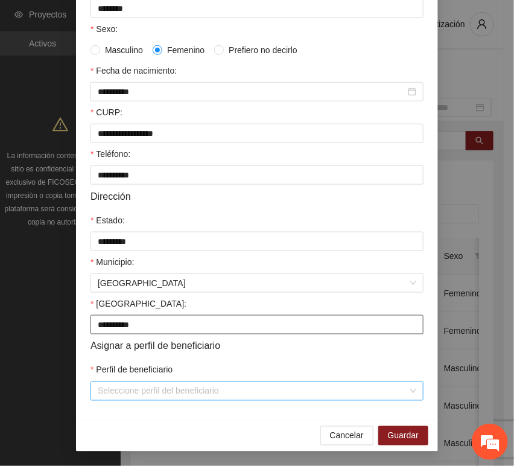
type input "**********"
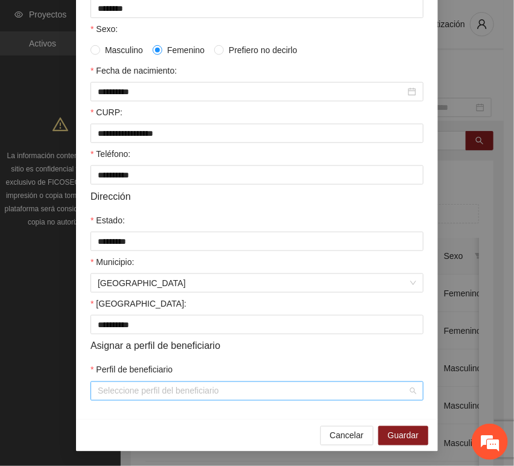
click at [132, 389] on input "Perfil de beneficiario" at bounding box center [253, 391] width 310 height 18
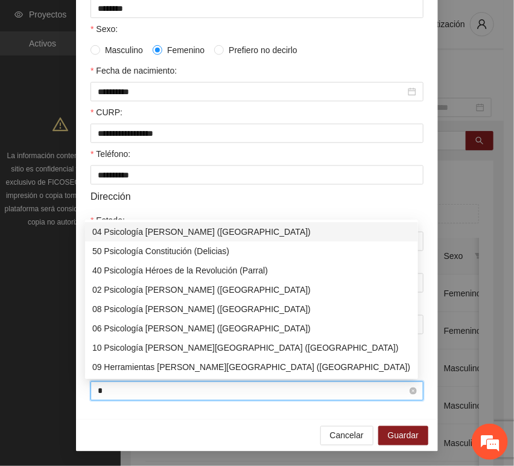
type input "**"
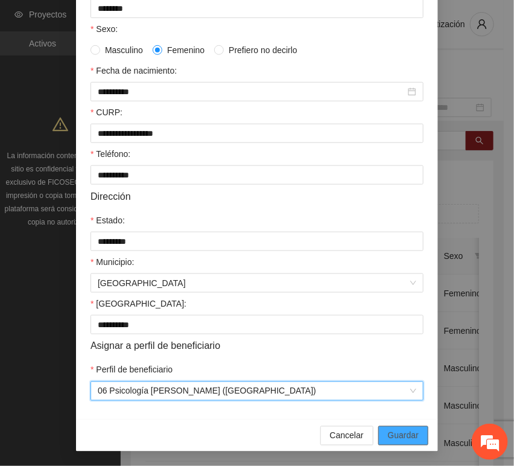
click at [403, 436] on span "Guardar" at bounding box center [403, 435] width 31 height 13
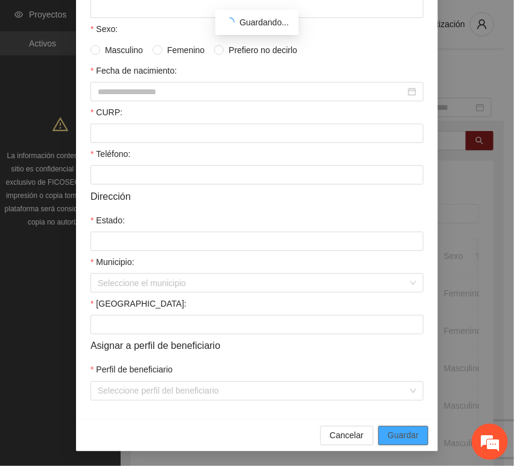
scroll to position [177, 0]
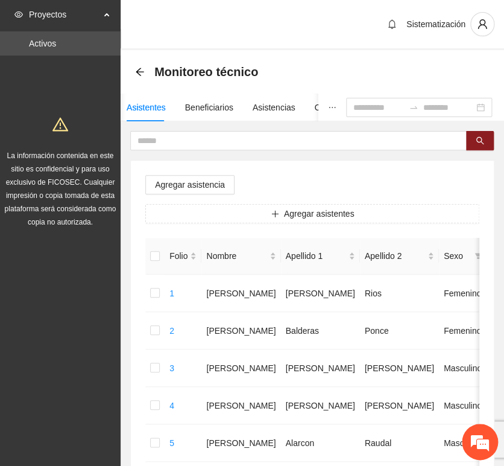
click at [218, 219] on button "Agregar asistentes" at bounding box center [312, 213] width 334 height 19
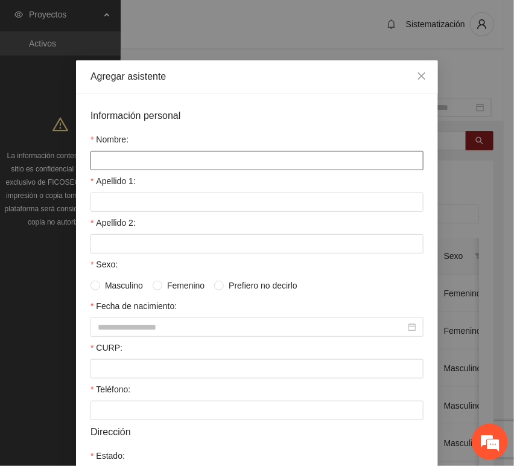
click at [169, 165] on input "Nombre:" at bounding box center [256, 160] width 333 height 19
paste input "*********"
type input "*********"
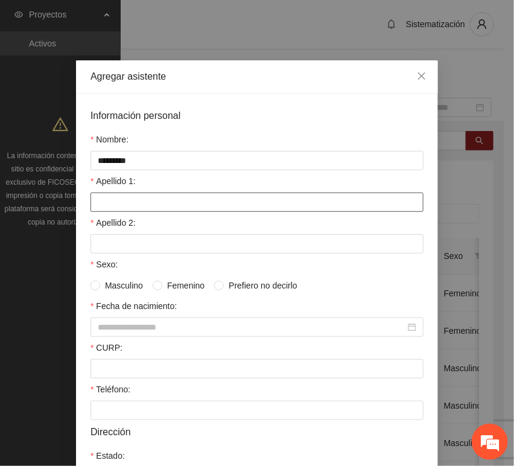
click at [125, 208] on input "Apellido 1:" at bounding box center [256, 201] width 333 height 19
paste input "****"
type input "****"
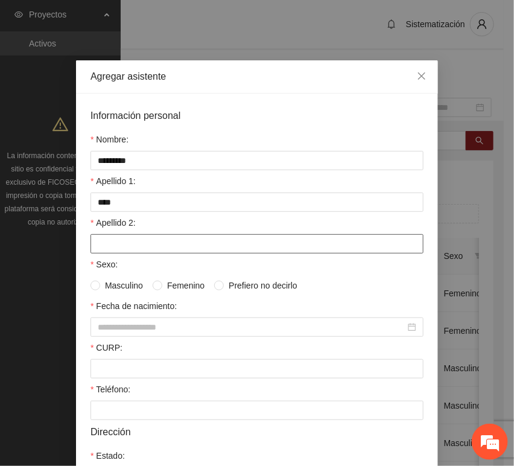
drag, startPoint x: 102, startPoint y: 253, endPoint x: 2, endPoint y: 272, distance: 101.4
click at [104, 253] on input "Apellido 2:" at bounding box center [256, 243] width 333 height 19
paste input "*****"
type input "*****"
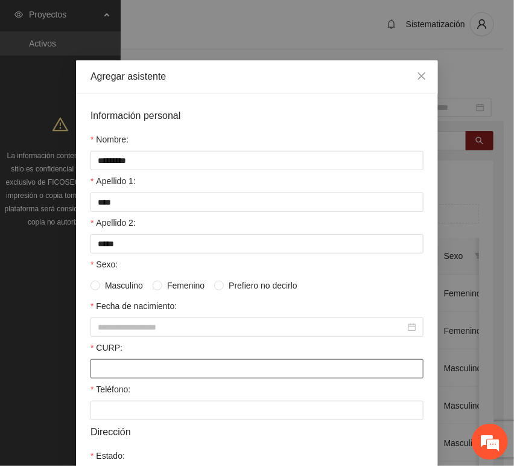
click at [131, 361] on input "CURP:" at bounding box center [256, 368] width 333 height 19
paste input "**********"
type input "**********"
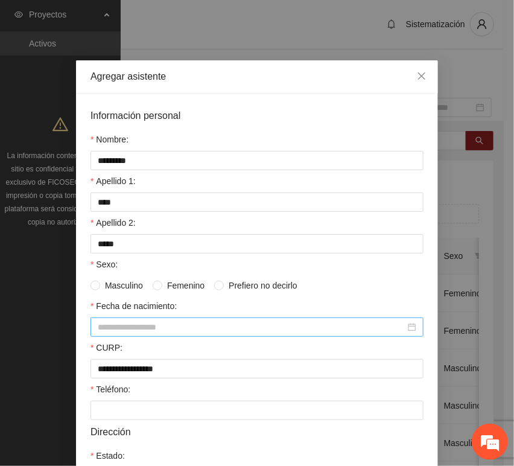
click at [106, 323] on input "Fecha de nacimiento:" at bounding box center [252, 326] width 308 height 13
paste input "********"
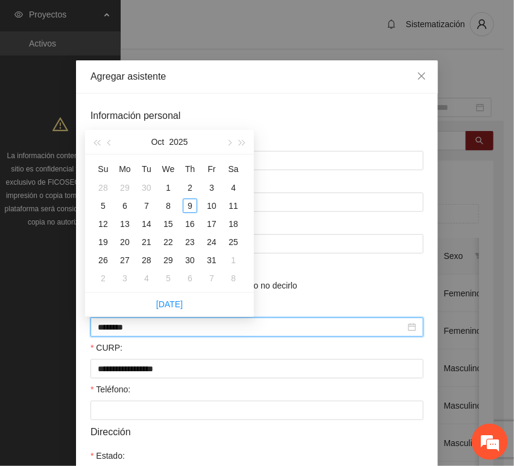
click at [119, 329] on input "********" at bounding box center [252, 326] width 308 height 13
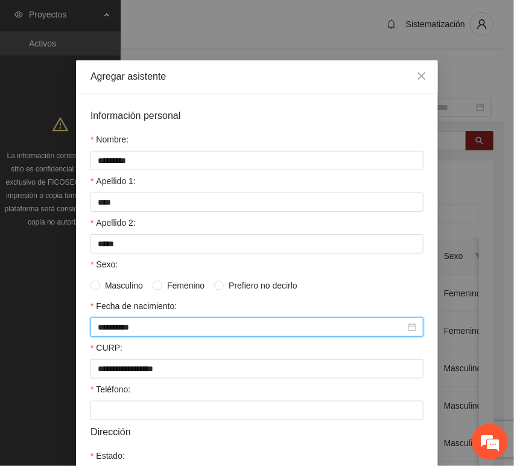
type input "**********"
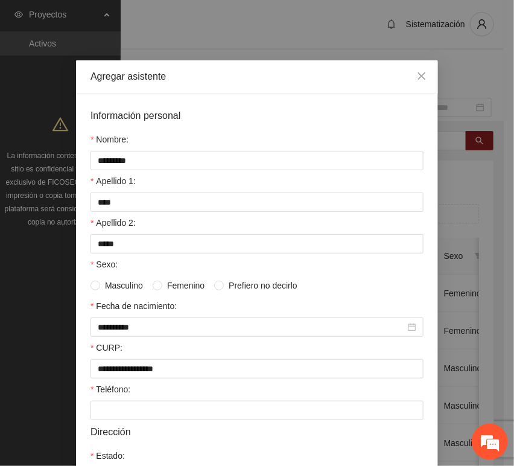
click at [120, 391] on label "Teléfono:" at bounding box center [110, 388] width 40 height 13
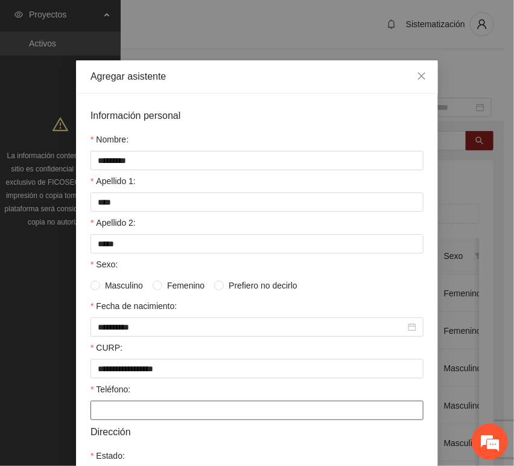
click at [120, 401] on input "Teléfono:" at bounding box center [256, 410] width 333 height 19
click at [121, 407] on input "Teléfono:" at bounding box center [256, 410] width 333 height 19
paste input "**********"
type input "**********"
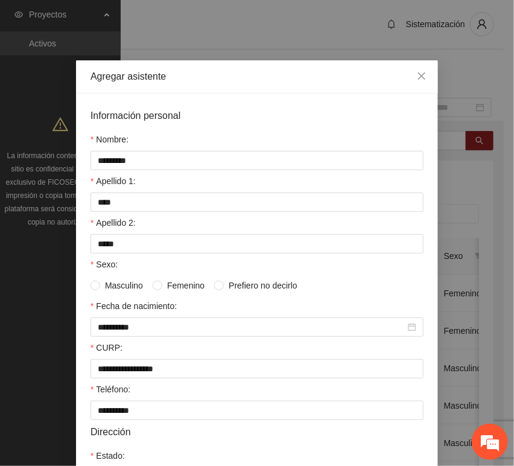
click at [174, 281] on span "Femenino" at bounding box center [185, 285] width 47 height 13
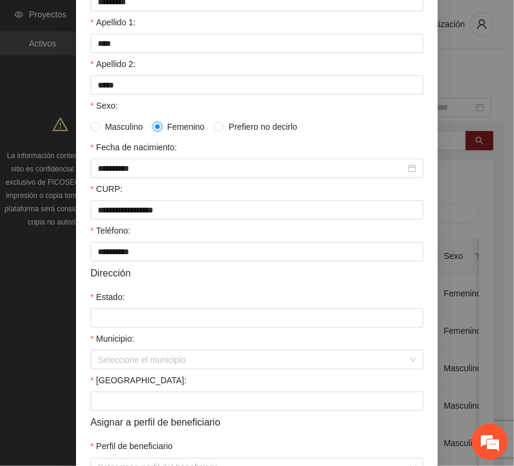
scroll to position [201, 0]
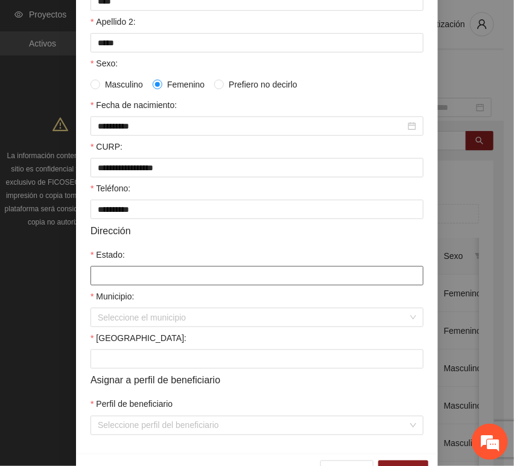
click at [139, 282] on input "Estado:" at bounding box center [256, 275] width 333 height 19
type input "*********"
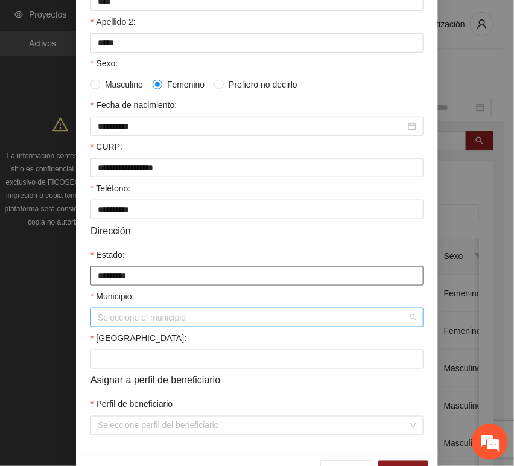
drag, startPoint x: 147, startPoint y: 296, endPoint x: 157, endPoint y: 309, distance: 16.9
click at [157, 309] on div "Seleccione el municipio" at bounding box center [256, 317] width 333 height 19
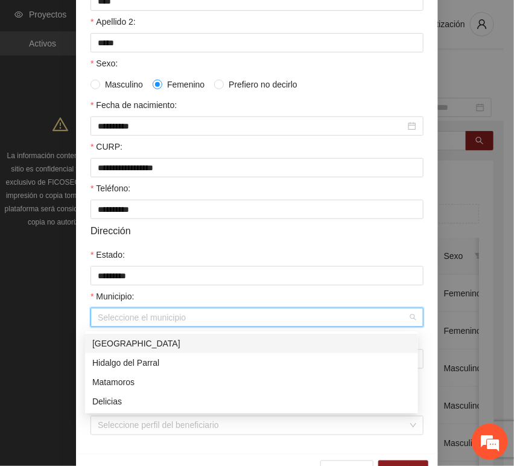
drag, startPoint x: 155, startPoint y: 322, endPoint x: 156, endPoint y: 328, distance: 6.2
click at [156, 322] on input "Municipio:" at bounding box center [253, 317] width 310 height 18
drag, startPoint x: 157, startPoint y: 334, endPoint x: 158, endPoint y: 341, distance: 7.3
click at [157, 334] on div "[GEOGRAPHIC_DATA]" at bounding box center [251, 343] width 333 height 19
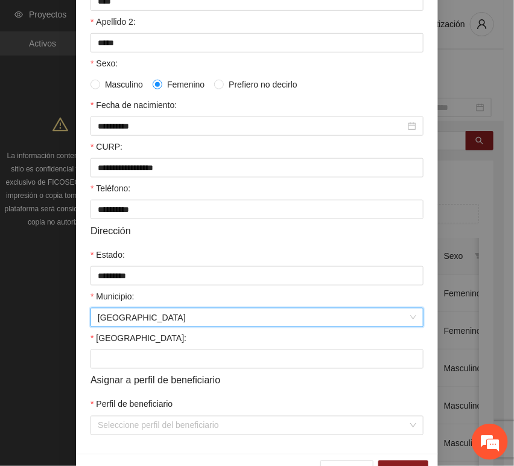
click at [159, 342] on div "[GEOGRAPHIC_DATA]:" at bounding box center [256, 340] width 333 height 18
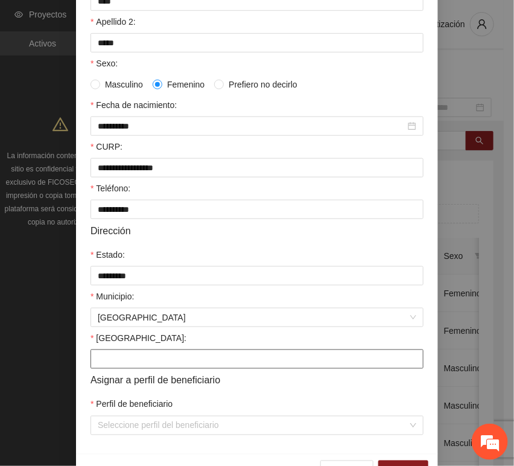
click at [146, 357] on input "[GEOGRAPHIC_DATA]:" at bounding box center [256, 358] width 333 height 19
paste input "*********"
click at [120, 363] on input "*********" at bounding box center [256, 358] width 333 height 19
type input "********"
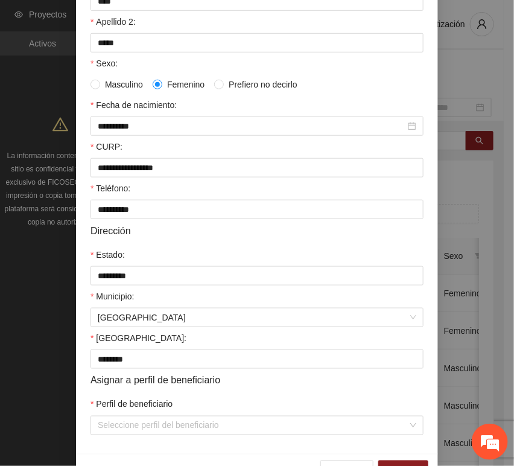
click at [121, 409] on label "Perfil de beneficiario" at bounding box center [131, 404] width 82 height 13
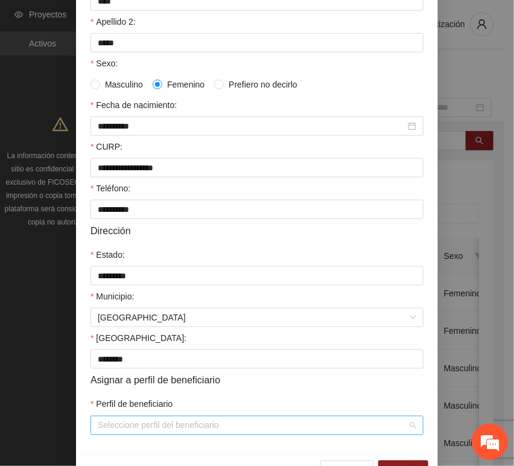
click at [127, 421] on input "Perfil de beneficiario" at bounding box center [253, 425] width 310 height 18
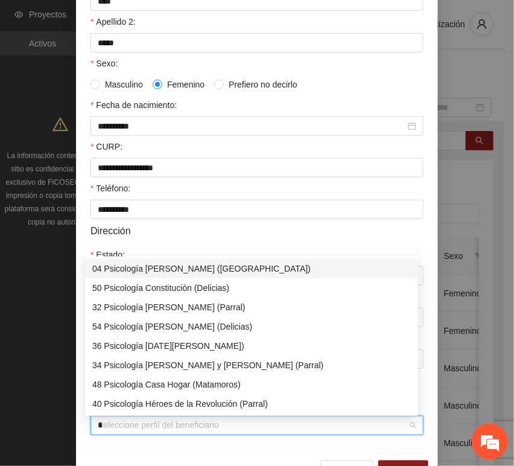
type input "**"
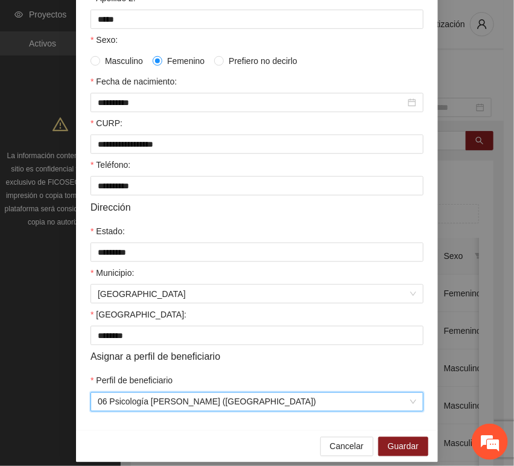
scroll to position [238, 0]
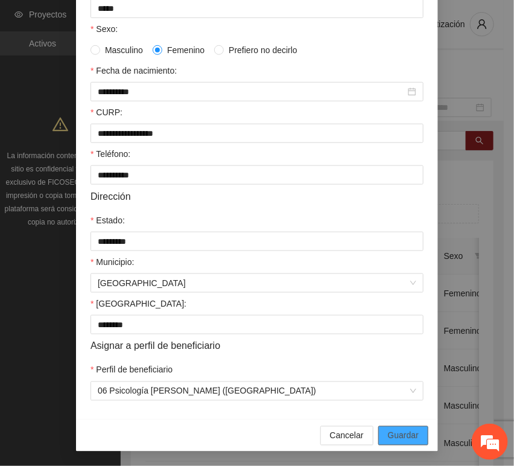
click at [415, 431] on button "Guardar" at bounding box center [403, 435] width 50 height 19
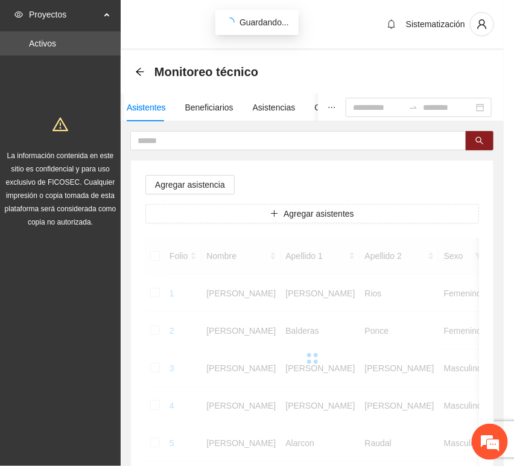
scroll to position [177, 0]
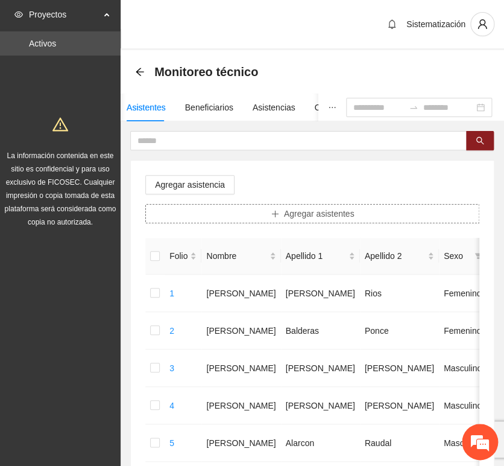
click at [247, 218] on button "Agregar asistentes" at bounding box center [312, 213] width 334 height 19
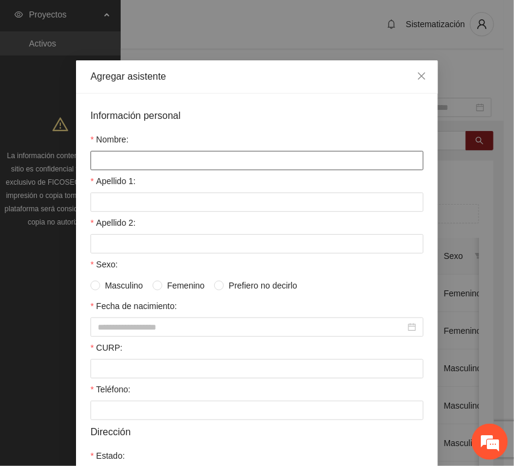
click at [205, 165] on input "Nombre:" at bounding box center [256, 160] width 333 height 19
paste input "**********"
type input "**********"
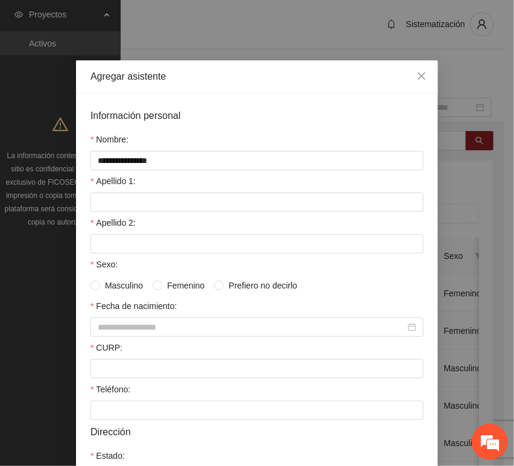
click at [114, 214] on form "**********" at bounding box center [256, 372] width 333 height 528
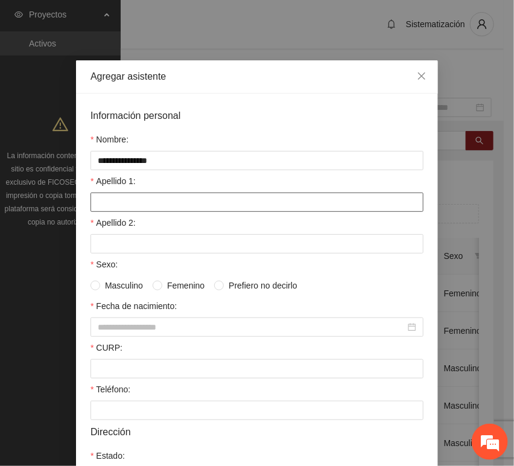
click at [109, 207] on input "Apellido 1:" at bounding box center [256, 201] width 333 height 19
paste input "********"
type input "********"
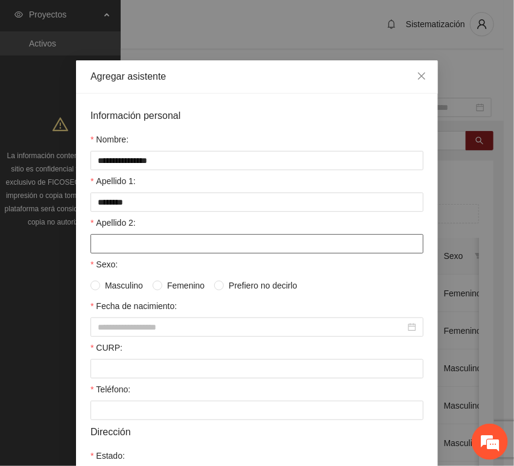
click at [119, 247] on input "Apellido 2:" at bounding box center [256, 243] width 333 height 19
paste input "******"
type input "******"
click at [131, 359] on div "CURP:" at bounding box center [256, 350] width 333 height 18
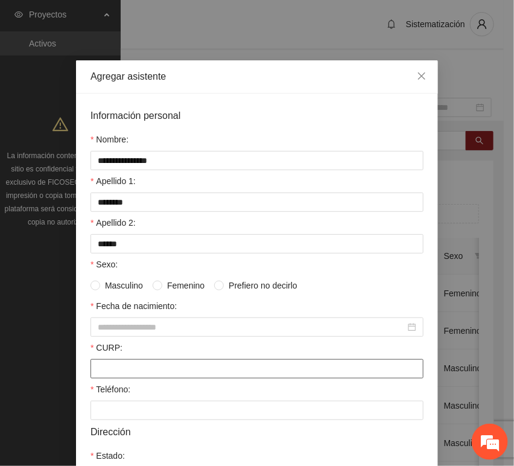
click at [123, 363] on input "CURP:" at bounding box center [256, 368] width 333 height 19
paste input "**********"
type input "**********"
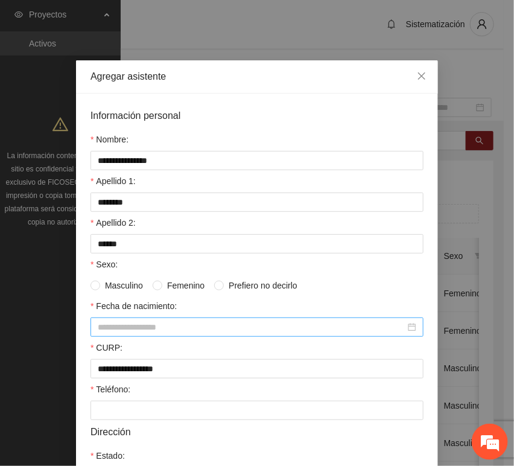
click at [119, 329] on input "Fecha de nacimiento:" at bounding box center [252, 326] width 308 height 13
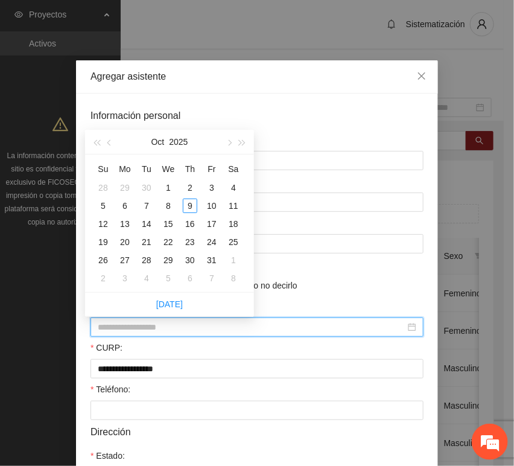
paste input "********"
click at [117, 330] on input "********" at bounding box center [252, 326] width 308 height 13
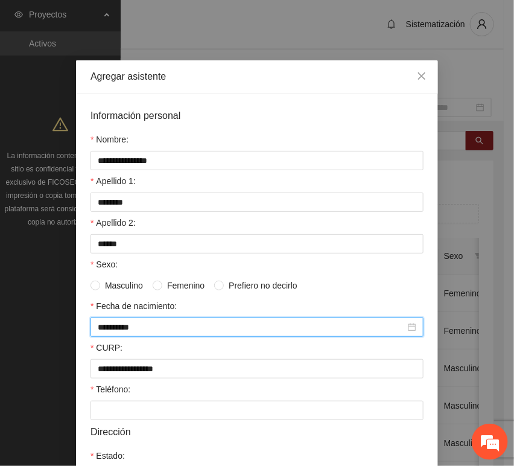
type input "**********"
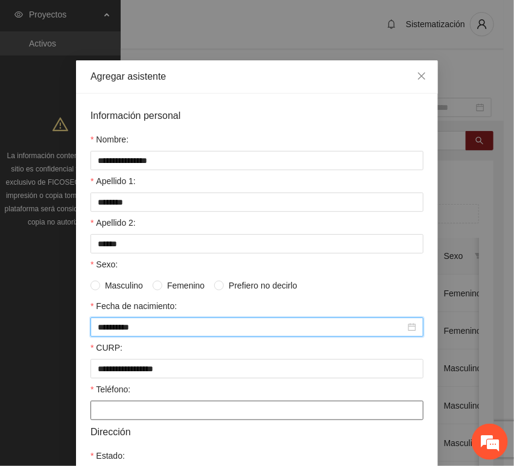
click at [105, 420] on input "Teléfono:" at bounding box center [256, 410] width 333 height 19
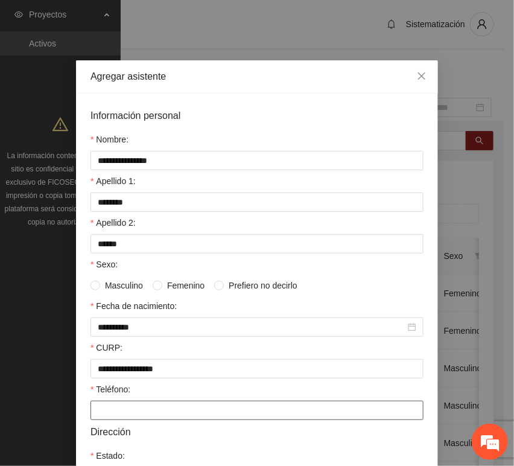
paste input "**********"
type input "**********"
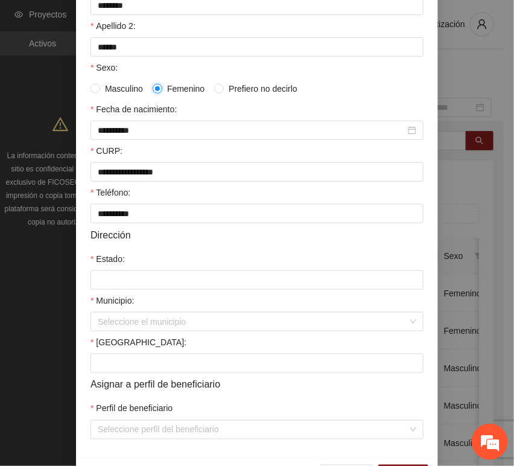
scroll to position [201, 0]
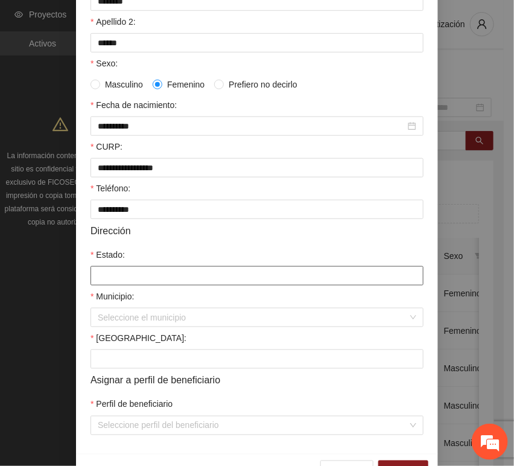
click at [145, 284] on input "Estado:" at bounding box center [256, 275] width 333 height 19
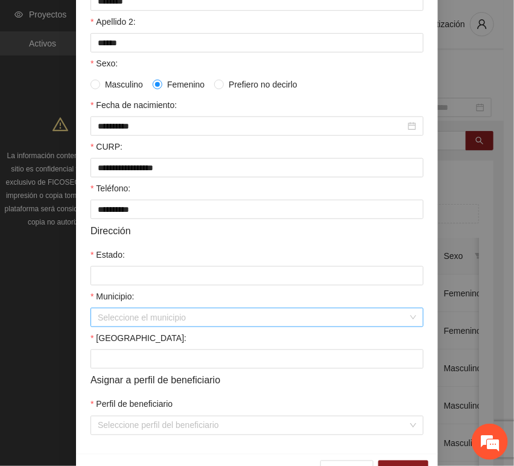
click at [129, 326] on input "Municipio:" at bounding box center [253, 317] width 310 height 18
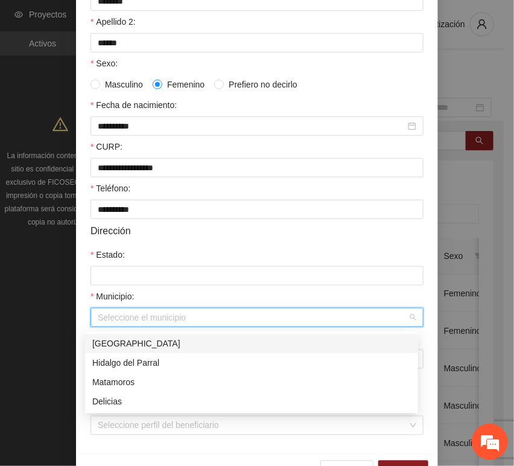
drag, startPoint x: 139, startPoint y: 344, endPoint x: 135, endPoint y: 337, distance: 8.1
click at [139, 344] on div "[GEOGRAPHIC_DATA]" at bounding box center [251, 343] width 319 height 13
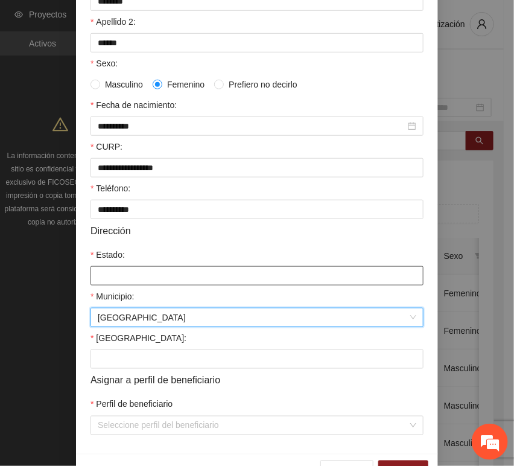
click at [135, 285] on input "Estado:" at bounding box center [256, 275] width 333 height 19
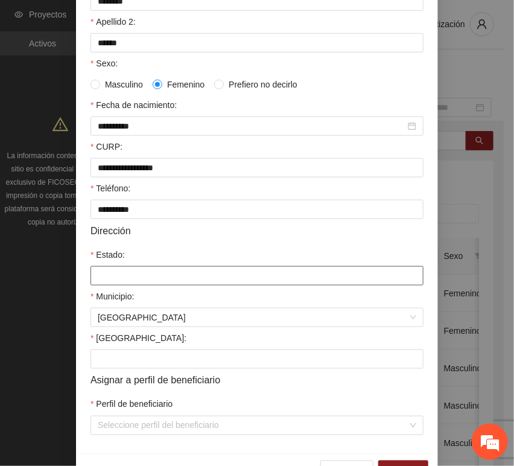
type input "*********"
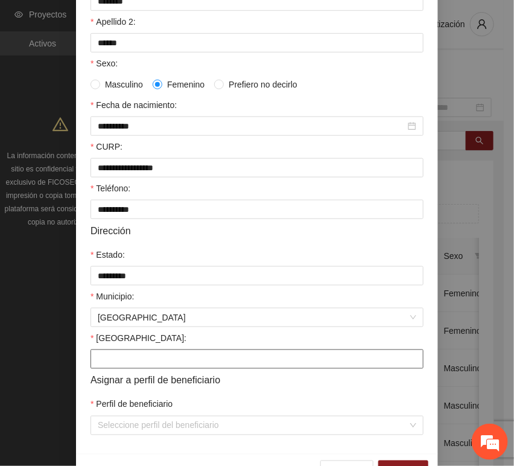
click at [127, 366] on input "[GEOGRAPHIC_DATA]:" at bounding box center [256, 358] width 333 height 19
paste input "**********"
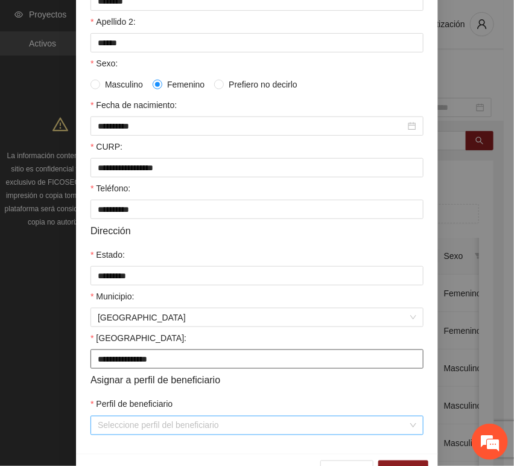
type input "**********"
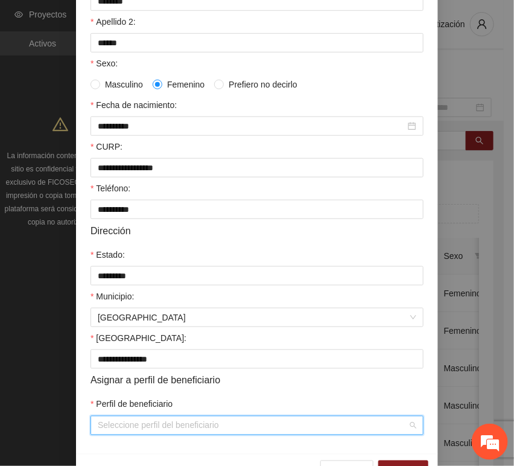
click at [112, 422] on input "Perfil de beneficiario" at bounding box center [253, 425] width 310 height 18
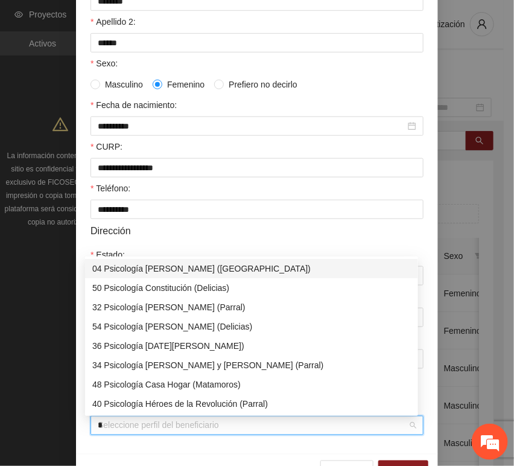
type input "**"
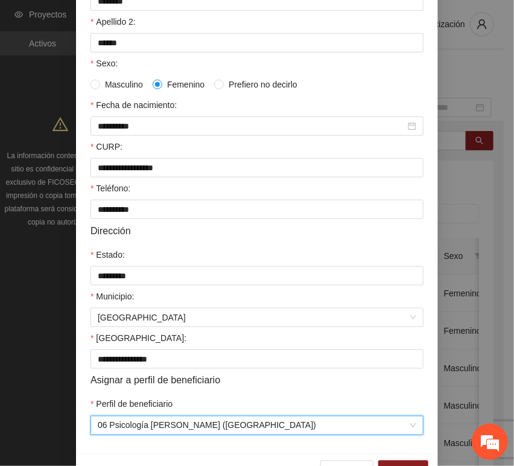
scroll to position [238, 0]
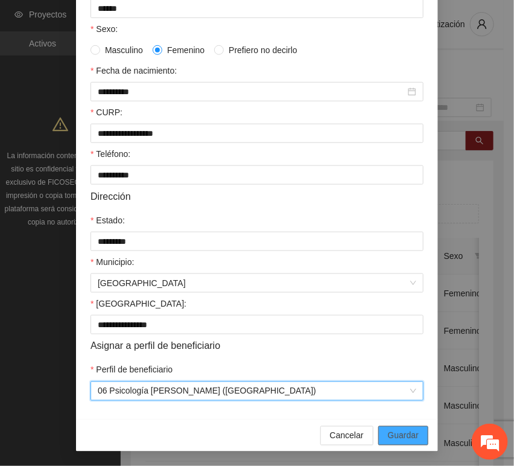
click at [381, 441] on button "Guardar" at bounding box center [403, 435] width 50 height 19
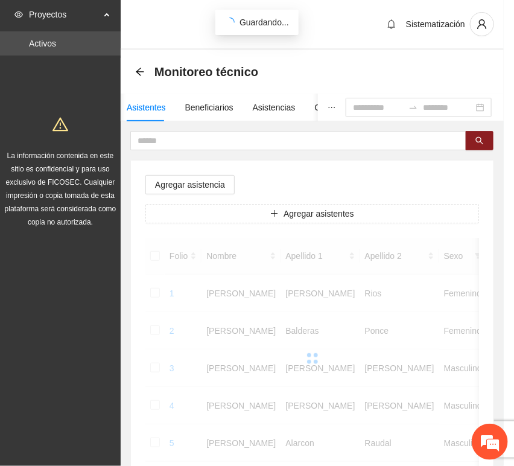
scroll to position [177, 0]
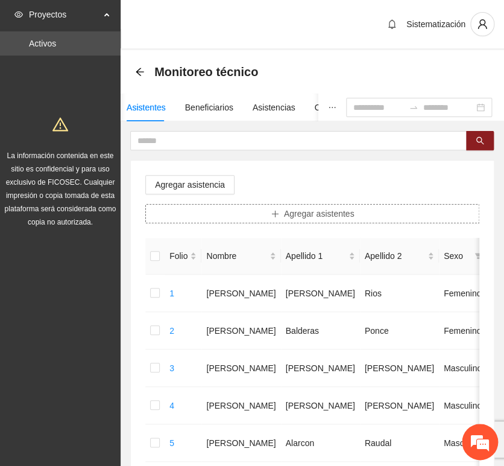
click at [267, 219] on button "Agregar asistentes" at bounding box center [312, 213] width 334 height 19
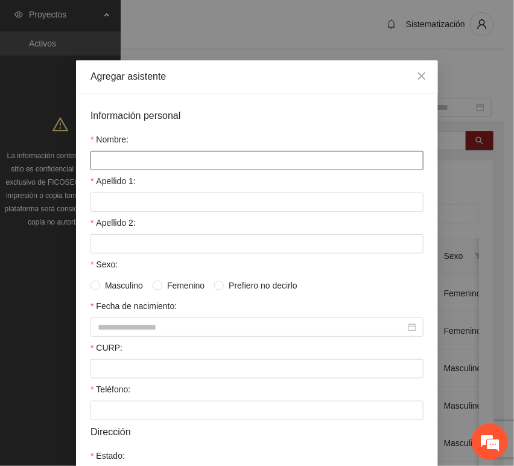
click at [195, 159] on input "Nombre:" at bounding box center [256, 160] width 333 height 19
paste input "**********"
type input "**********"
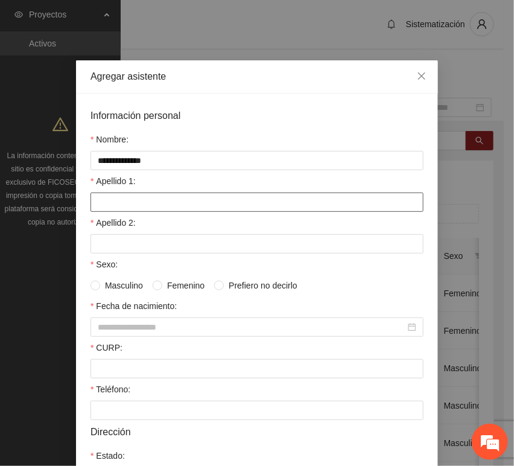
click at [158, 207] on input "Apellido 1:" at bounding box center [256, 201] width 333 height 19
paste input "*******"
type input "*******"
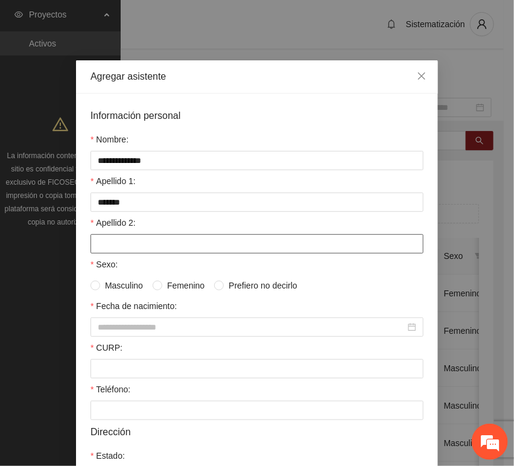
click at [163, 245] on input "Apellido 2:" at bounding box center [256, 243] width 333 height 19
paste input "*****"
type input "*****"
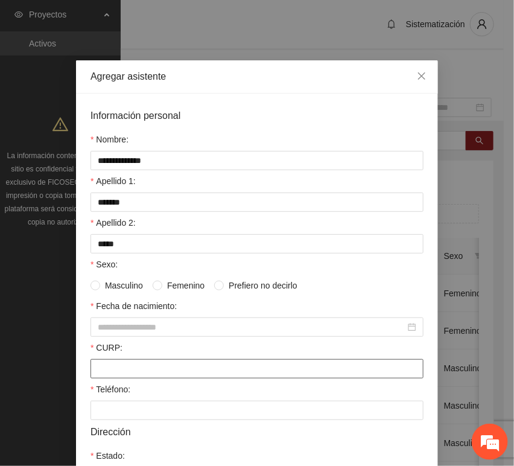
click at [120, 363] on input "CURP:" at bounding box center [256, 368] width 333 height 19
paste input "**********"
type input "**********"
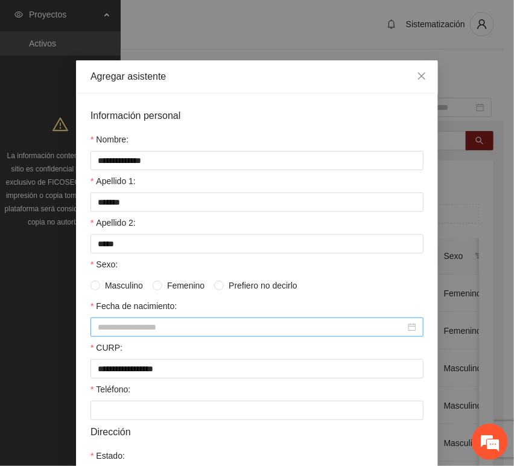
click at [149, 331] on input "Fecha de nacimiento:" at bounding box center [252, 326] width 308 height 13
paste input "********"
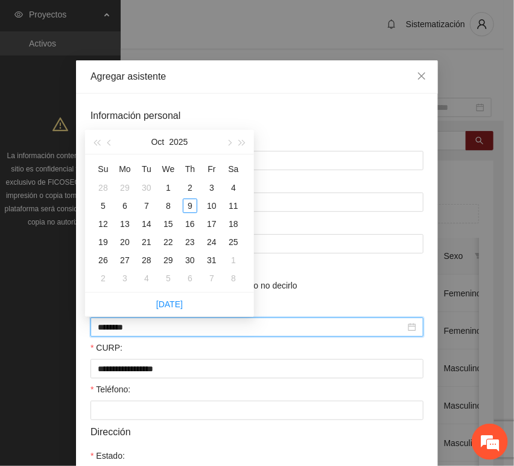
click at [117, 332] on input "********" at bounding box center [252, 326] width 308 height 13
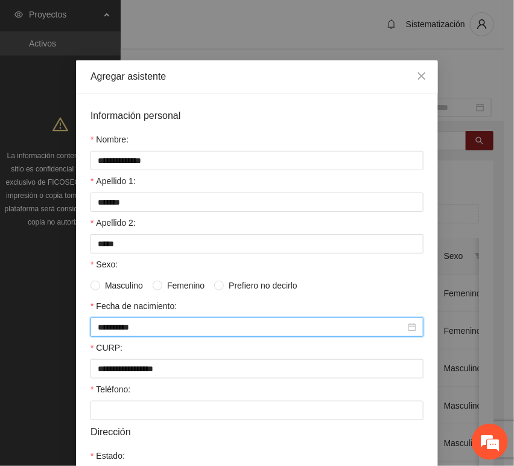
type input "**********"
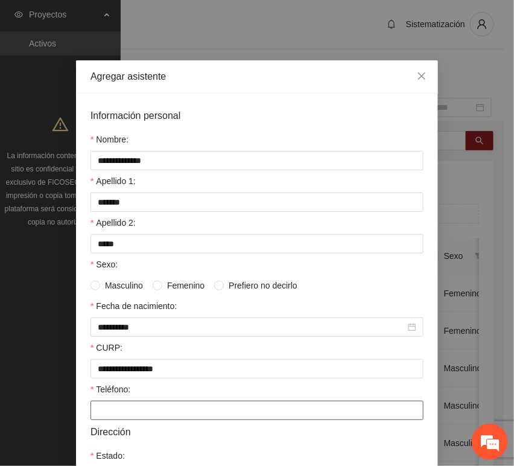
drag, startPoint x: 101, startPoint y: 410, endPoint x: 70, endPoint y: 399, distance: 33.2
click at [101, 410] on input "Teléfono:" at bounding box center [256, 410] width 333 height 19
paste input "**********"
type input "**********"
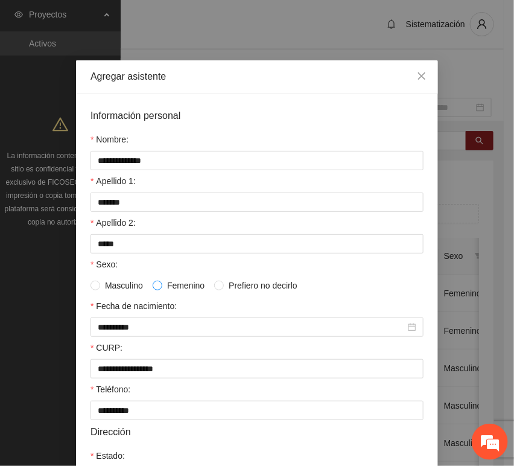
click at [156, 289] on span at bounding box center [158, 286] width 10 height 10
click at [131, 287] on span "Masculino" at bounding box center [124, 285] width 48 height 13
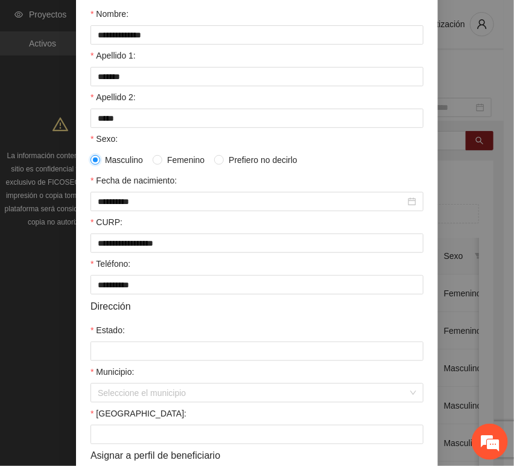
scroll to position [134, 0]
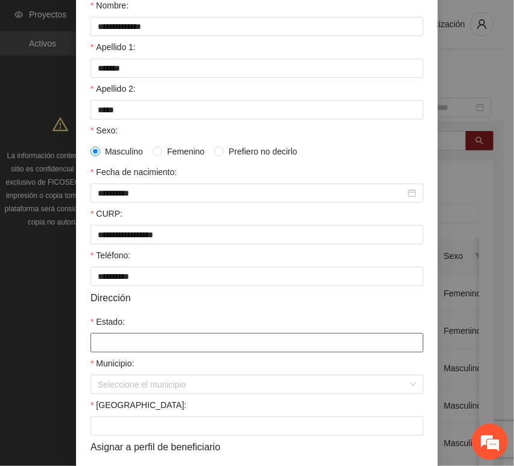
click at [135, 343] on input "Estado:" at bounding box center [256, 342] width 333 height 19
type input "*********"
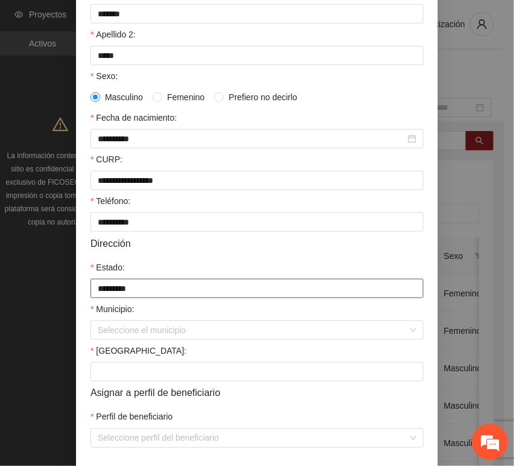
scroll to position [238, 0]
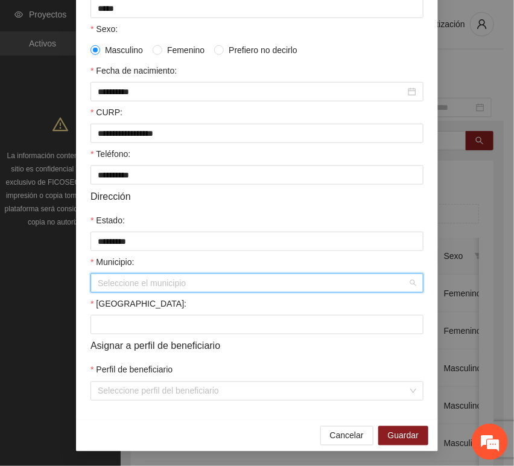
click at [147, 277] on input "Municipio:" at bounding box center [253, 283] width 310 height 18
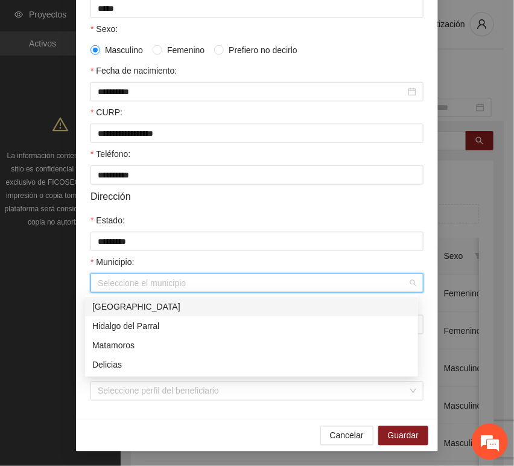
click at [121, 295] on body "Proyectos Activos La información contenida en este sitio es confidencial y para…" at bounding box center [252, 233] width 504 height 466
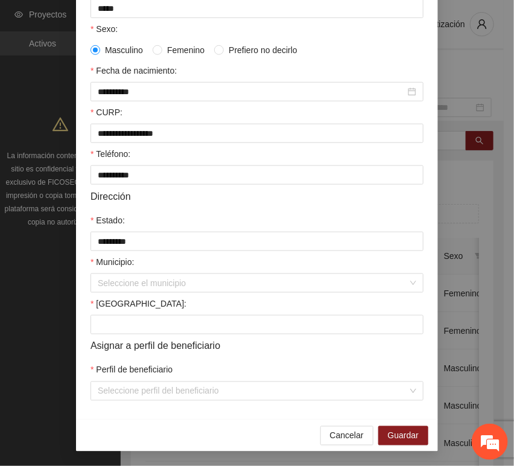
click at [121, 298] on label "[GEOGRAPHIC_DATA]:" at bounding box center [138, 303] width 96 height 13
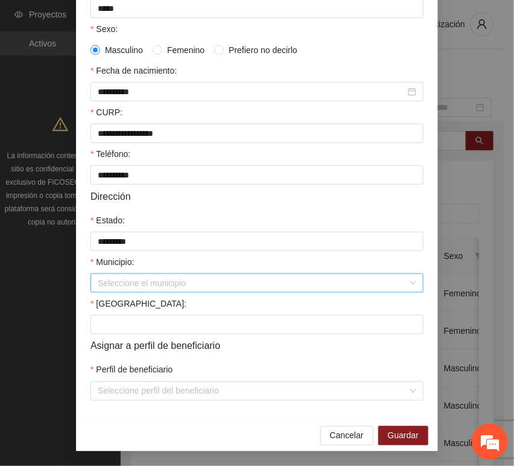
click at [125, 283] on input "Municipio:" at bounding box center [253, 283] width 310 height 18
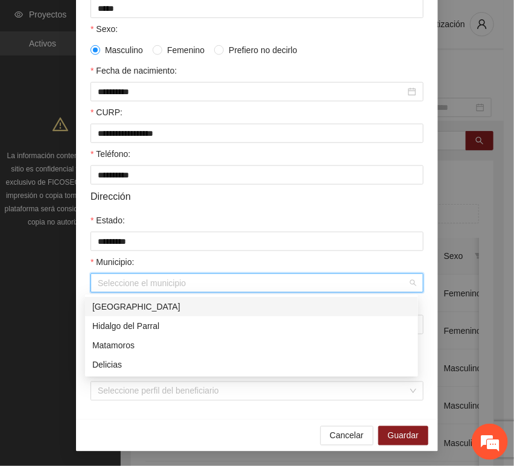
click at [129, 306] on div "[GEOGRAPHIC_DATA]" at bounding box center [251, 306] width 319 height 13
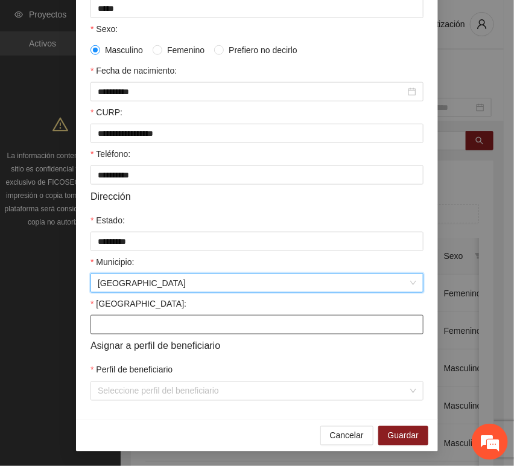
click at [135, 316] on input "[GEOGRAPHIC_DATA]:" at bounding box center [256, 324] width 333 height 19
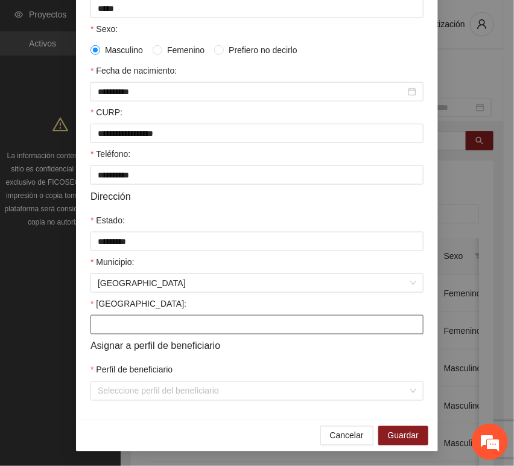
paste input "*********"
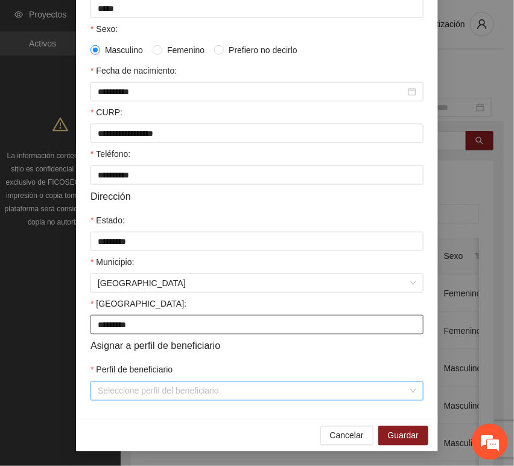
type input "*********"
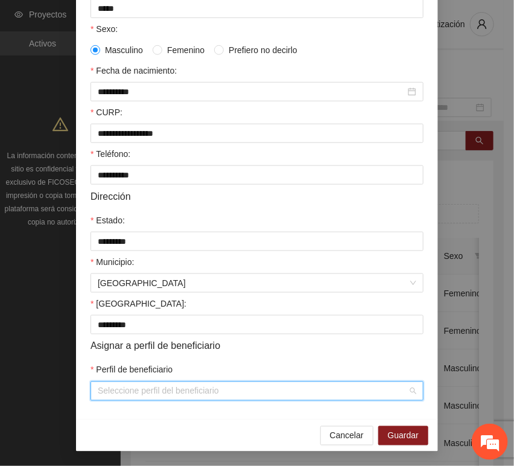
click at [123, 386] on input "Perfil de beneficiario" at bounding box center [253, 391] width 310 height 18
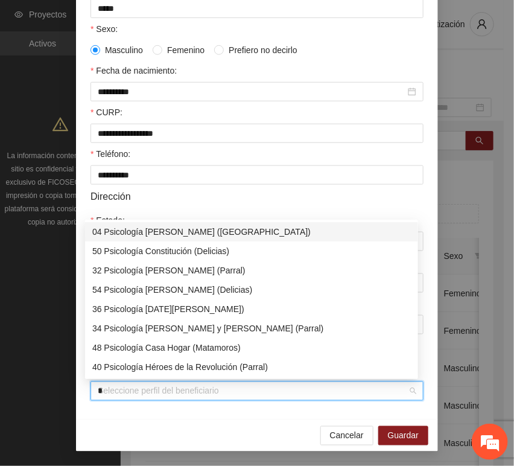
type input "**"
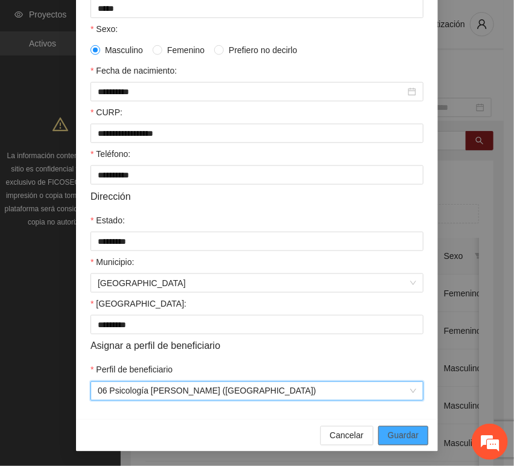
click at [388, 433] on span "Guardar" at bounding box center [403, 435] width 31 height 13
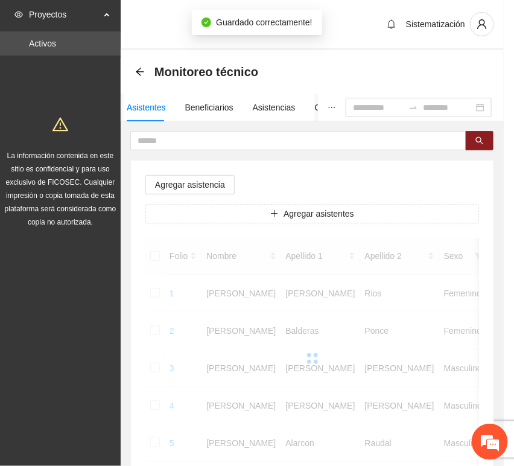
scroll to position [177, 0]
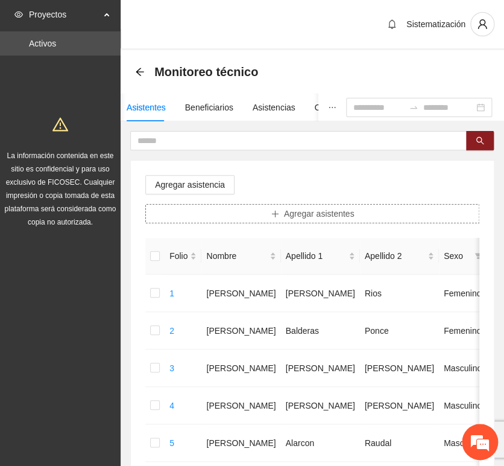
click at [283, 215] on button "Agregar asistentes" at bounding box center [312, 213] width 334 height 19
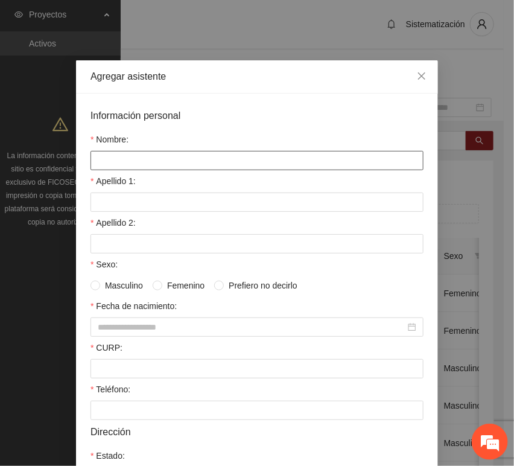
click at [209, 153] on input "Nombre:" at bounding box center [256, 160] width 333 height 19
paste input "*****"
type input "*****"
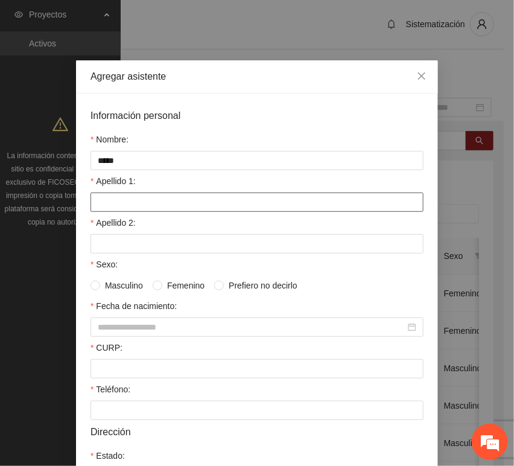
click at [197, 192] on div "Apellido 1:" at bounding box center [256, 192] width 333 height 37
paste input "*********"
type input "*********"
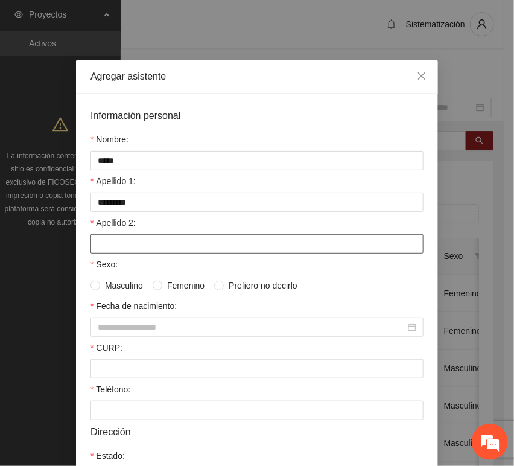
click at [116, 243] on input "Apellido 2:" at bounding box center [256, 243] width 333 height 19
paste input "*******"
type input "*******"
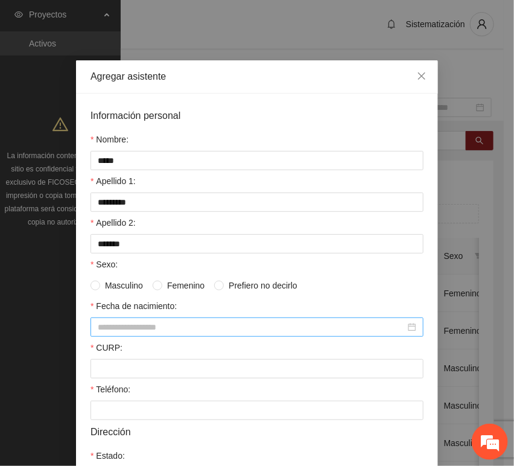
click at [174, 327] on input "Fecha de nacimiento:" at bounding box center [252, 326] width 308 height 13
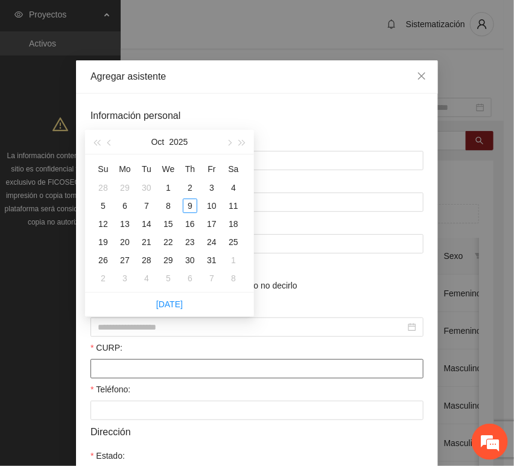
click at [146, 368] on input "CURP:" at bounding box center [256, 368] width 333 height 19
paste input "**********"
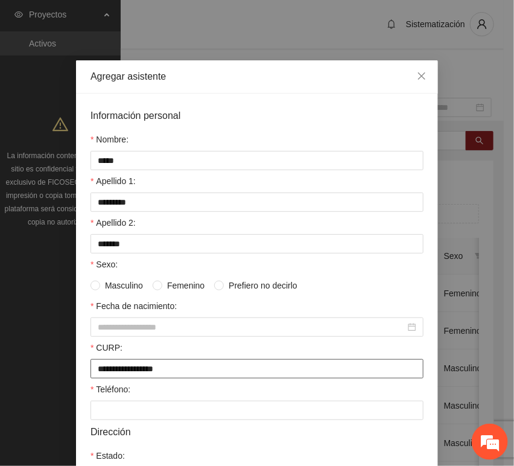
type input "**********"
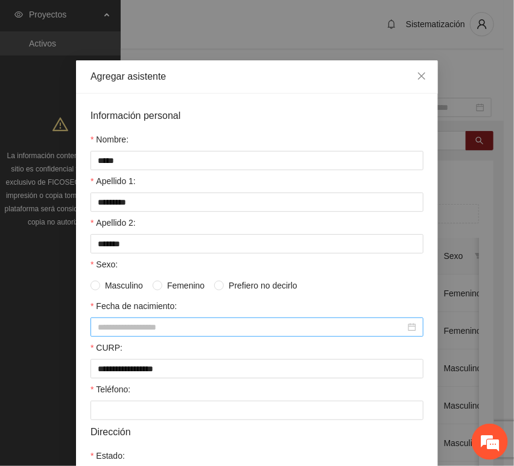
click at [113, 324] on input "Fecha de nacimiento:" at bounding box center [252, 326] width 308 height 13
paste input "********"
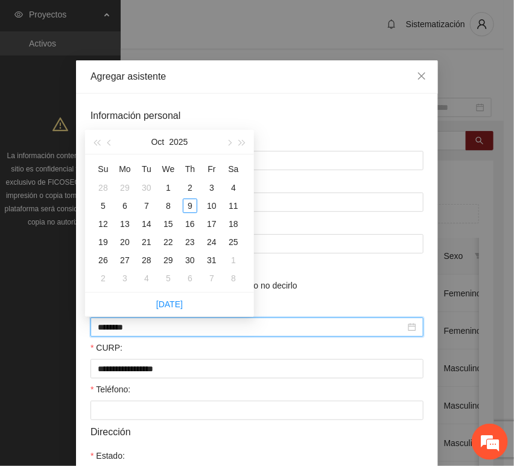
click at [118, 329] on input "********" at bounding box center [252, 326] width 308 height 13
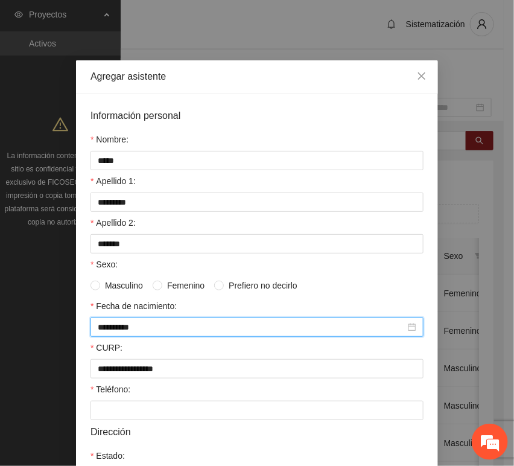
type input "**********"
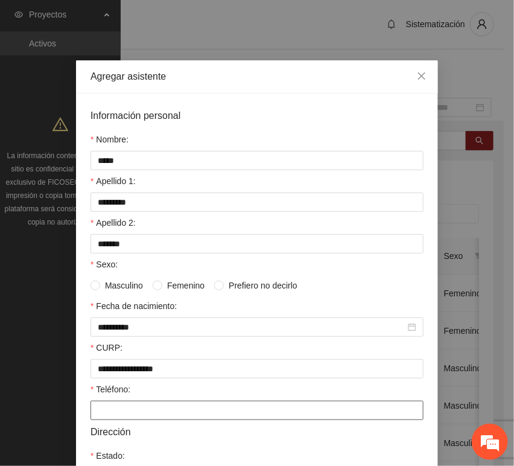
click at [109, 415] on input "Teléfono:" at bounding box center [256, 410] width 333 height 19
paste input "**********"
type input "**********"
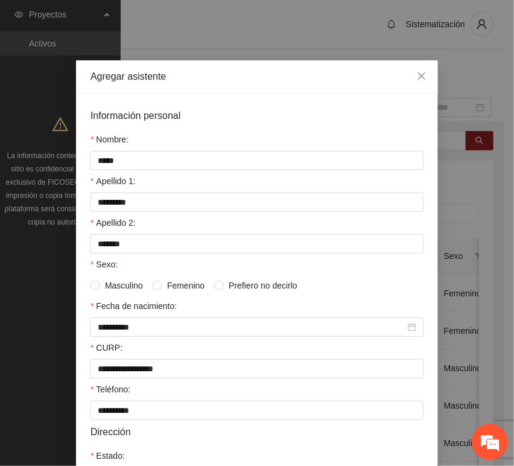
click at [179, 287] on span "Femenino" at bounding box center [185, 285] width 47 height 13
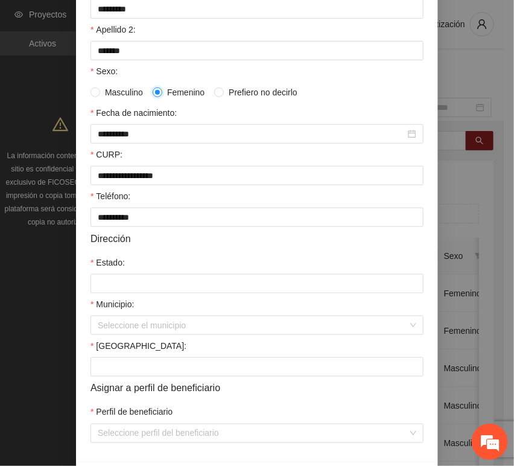
scroll to position [201, 0]
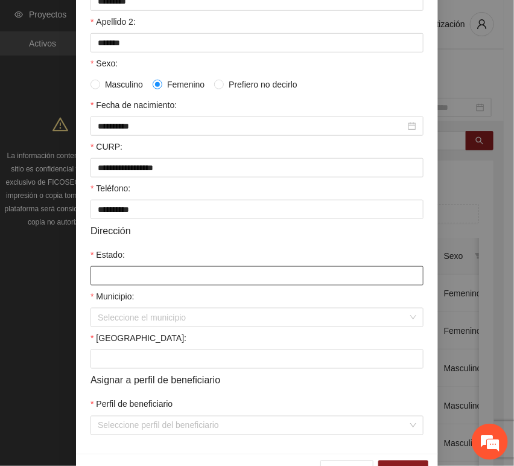
click at [135, 279] on input "Estado:" at bounding box center [256, 275] width 333 height 19
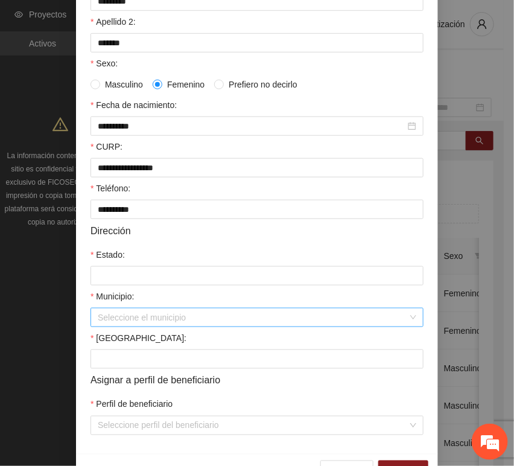
click at [120, 323] on input "Municipio:" at bounding box center [253, 317] width 310 height 18
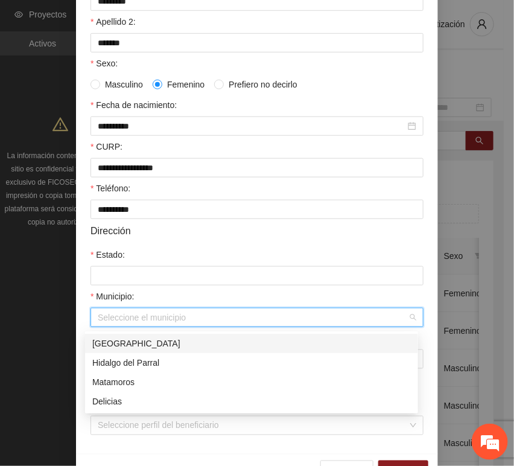
click at [140, 343] on div "[GEOGRAPHIC_DATA]" at bounding box center [251, 343] width 319 height 13
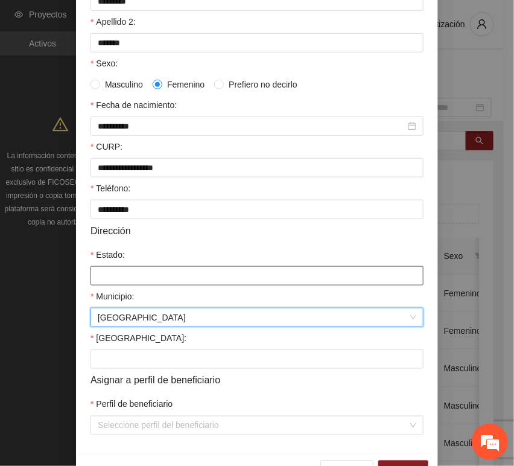
click at [133, 284] on input "Estado:" at bounding box center [256, 275] width 333 height 19
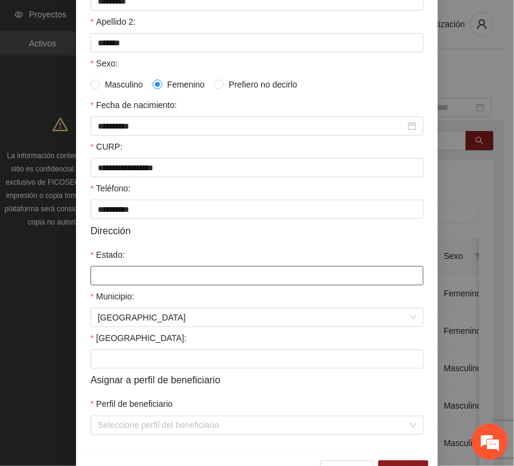
type input "*********"
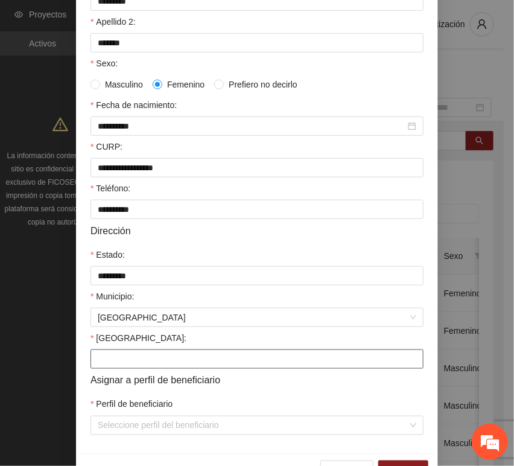
click at [127, 355] on input "[GEOGRAPHIC_DATA]:" at bounding box center [256, 358] width 333 height 19
paste input "********"
type input "********"
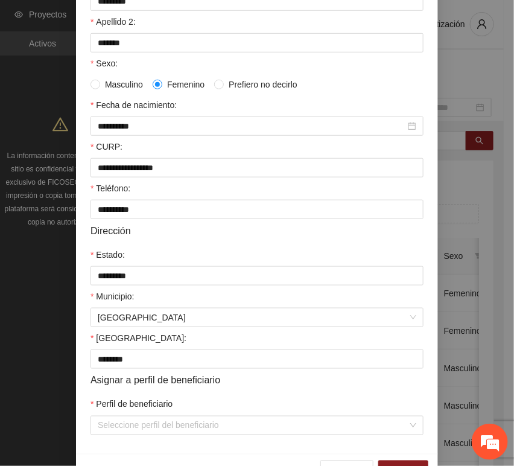
click at [118, 414] on div "Perfil de beneficiario" at bounding box center [256, 407] width 333 height 18
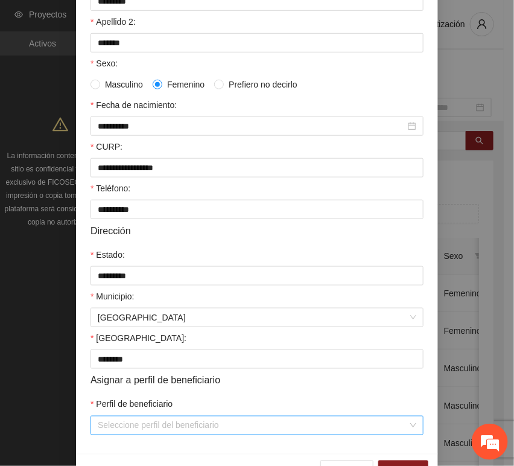
click at [118, 422] on input "Perfil de beneficiario" at bounding box center [253, 425] width 310 height 18
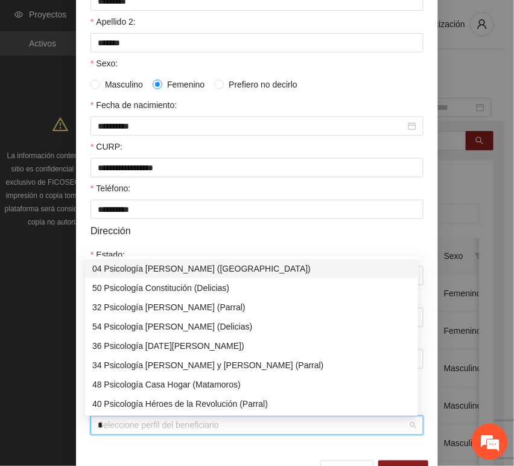
type input "**"
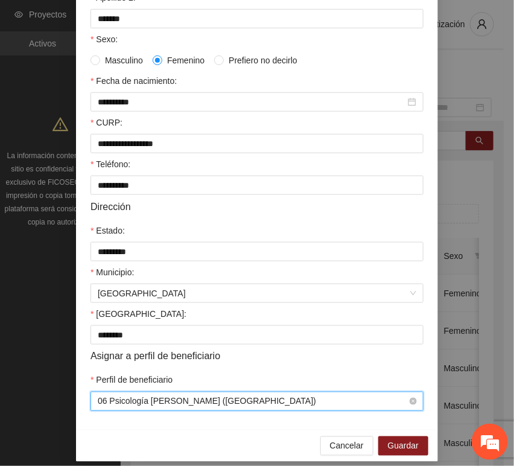
scroll to position [238, 0]
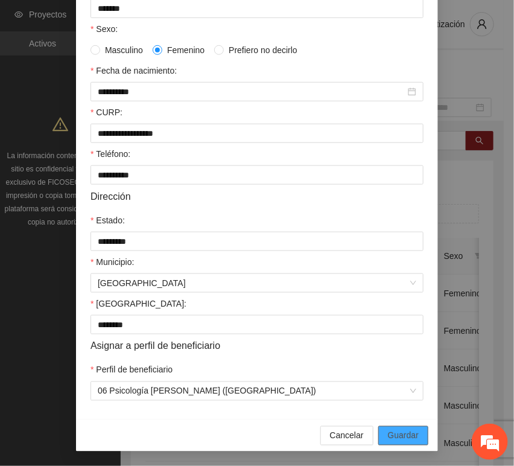
click at [390, 440] on span "Guardar" at bounding box center [403, 435] width 31 height 13
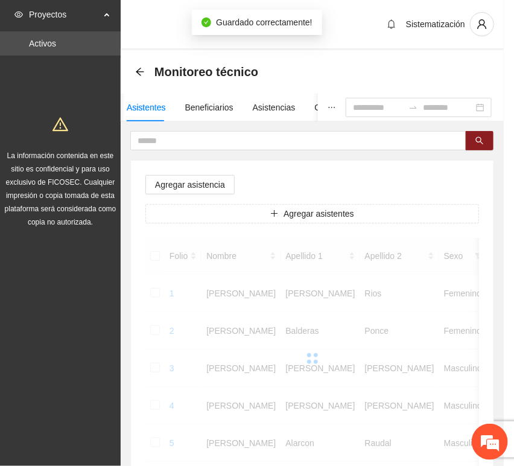
scroll to position [177, 0]
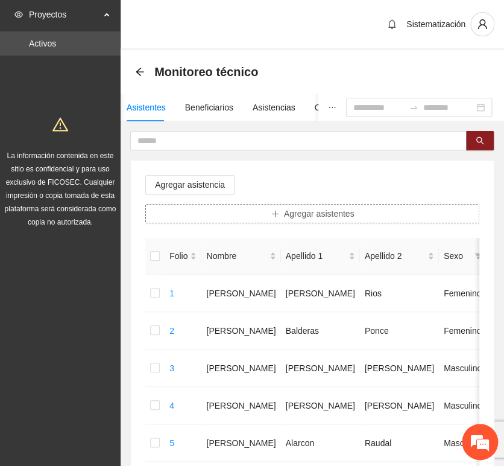
click at [282, 220] on button "Agregar asistentes" at bounding box center [312, 213] width 334 height 19
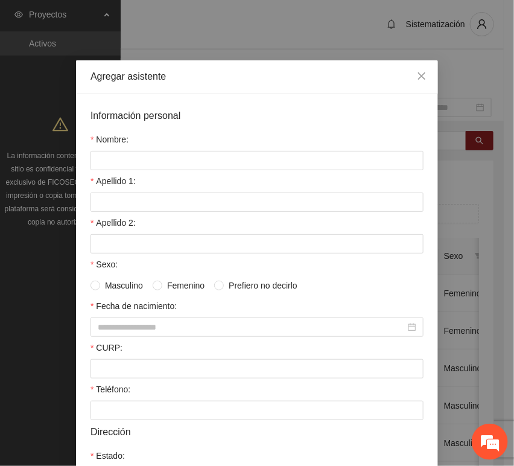
click at [217, 141] on div "Nombre:" at bounding box center [256, 142] width 333 height 18
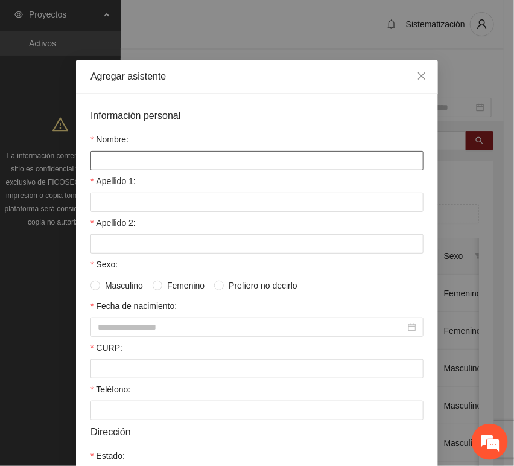
click at [211, 161] on input "Nombre:" at bounding box center [256, 160] width 333 height 19
paste input "**********"
type input "**********"
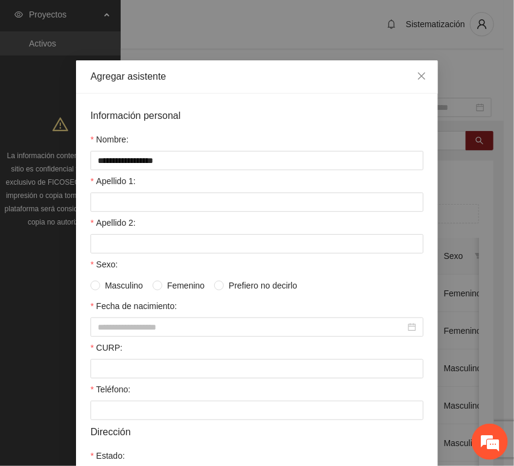
click at [148, 191] on div "Apellido 1:" at bounding box center [256, 183] width 333 height 18
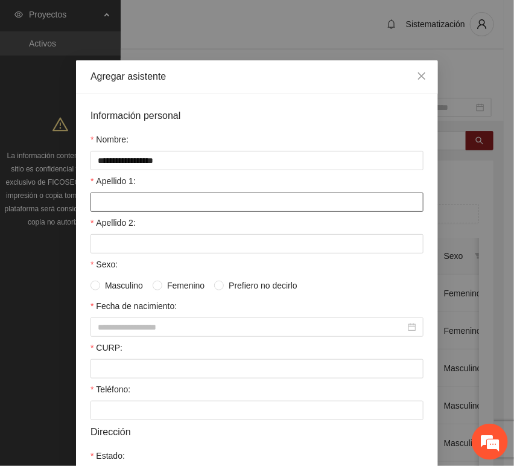
click at [153, 205] on input "Apellido 1:" at bounding box center [256, 201] width 333 height 19
paste
type input "*****"
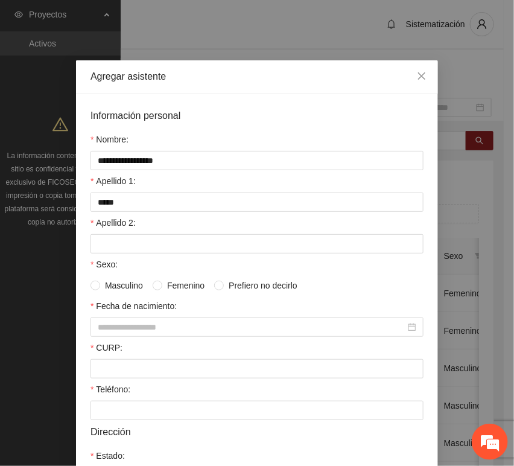
click at [127, 258] on div "Sexo:" at bounding box center [256, 267] width 333 height 18
click at [127, 250] on input "Apellido 2:" at bounding box center [256, 243] width 333 height 19
type input "********"
click at [113, 367] on input "CURP:" at bounding box center [256, 368] width 333 height 19
type input "**********"
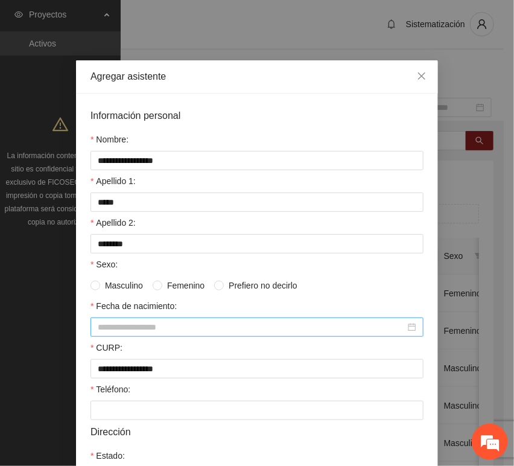
click at [103, 328] on input "Fecha de nacimiento:" at bounding box center [252, 326] width 308 height 13
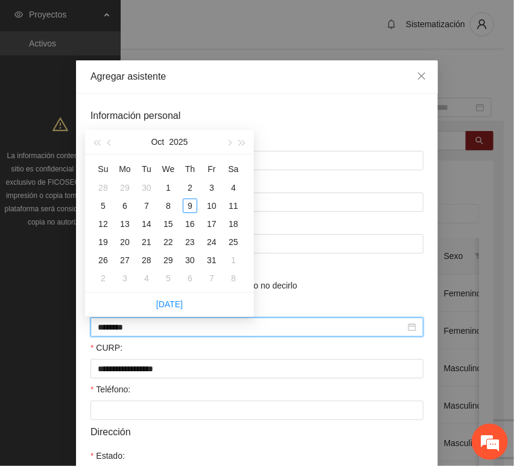
click at [118, 334] on input "********" at bounding box center [252, 326] width 308 height 13
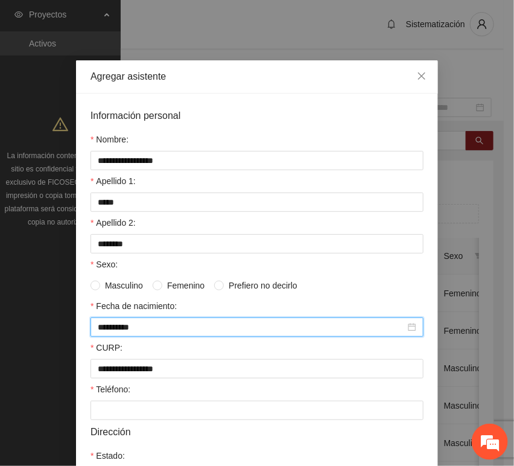
type input "**********"
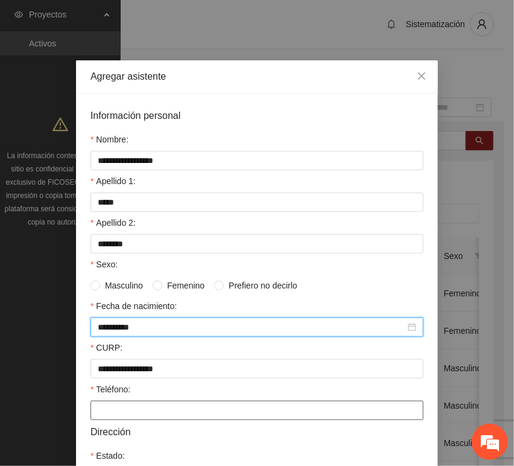
click at [102, 405] on input "Teléfono:" at bounding box center [256, 410] width 333 height 19
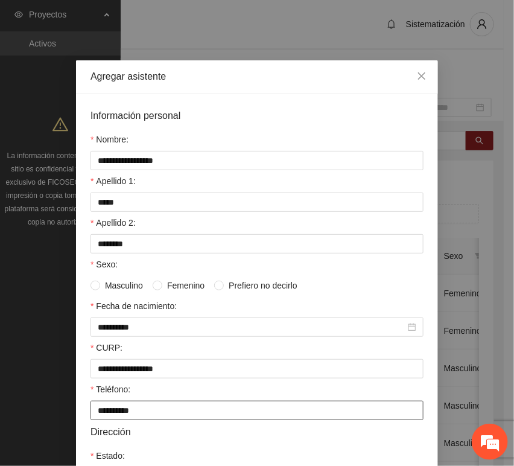
type input "**********"
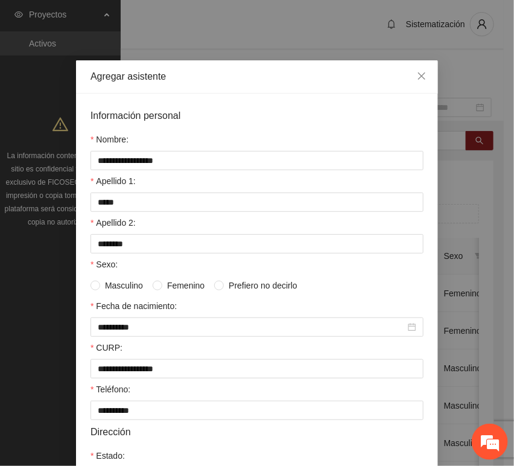
click at [113, 291] on span "Masculino" at bounding box center [124, 285] width 48 height 13
click at [162, 286] on span "Femenino" at bounding box center [185, 285] width 47 height 13
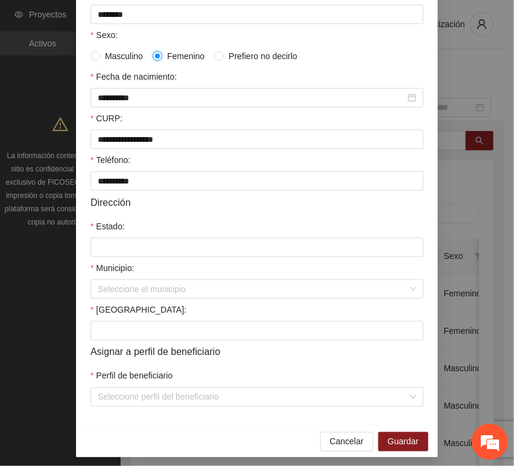
scroll to position [238, 0]
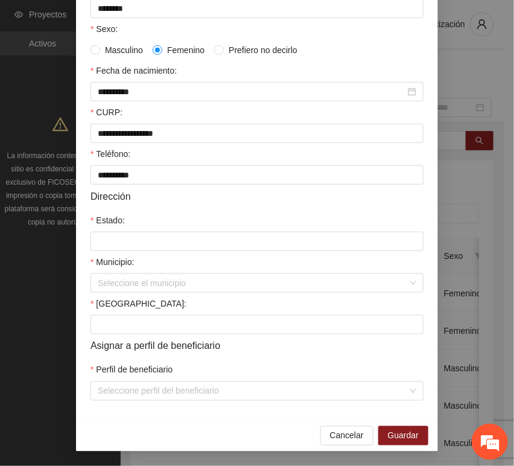
click at [138, 252] on form "**********" at bounding box center [256, 137] width 333 height 528
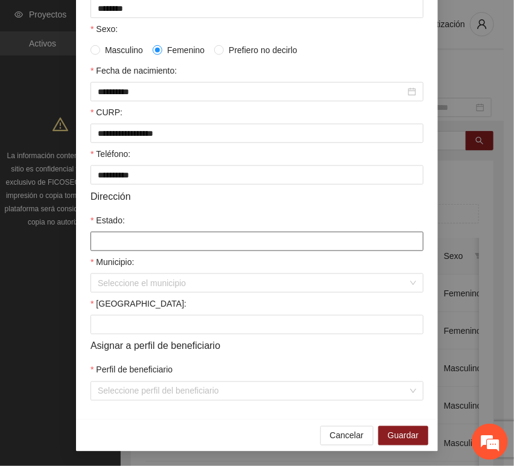
click at [136, 245] on input "Estado:" at bounding box center [256, 241] width 333 height 19
type input "*********"
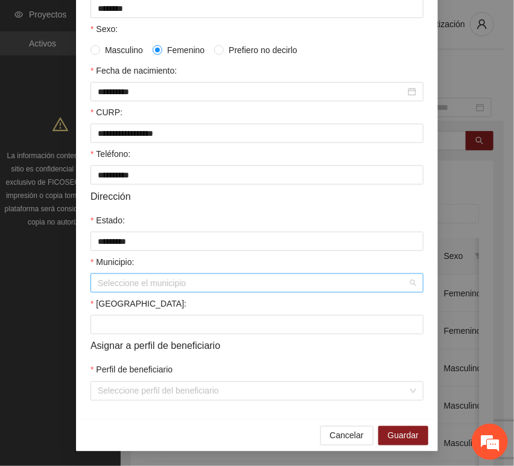
click at [147, 285] on input "Municipio:" at bounding box center [253, 283] width 310 height 18
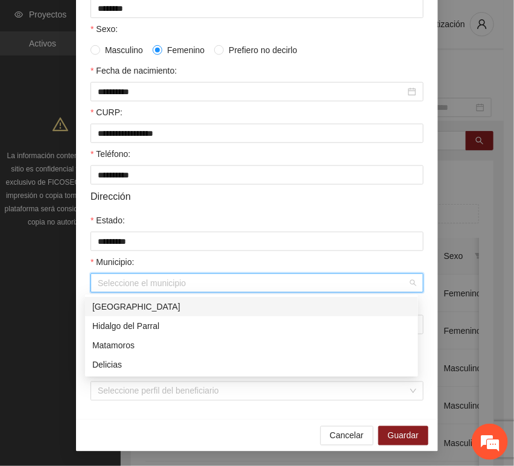
click at [147, 306] on div "[GEOGRAPHIC_DATA]" at bounding box center [251, 306] width 319 height 13
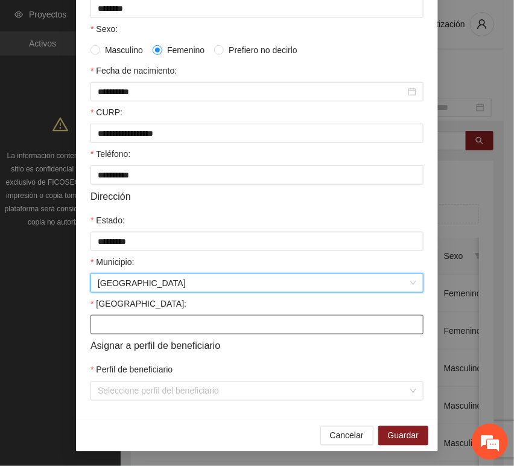
click at [135, 319] on input "[GEOGRAPHIC_DATA]:" at bounding box center [256, 324] width 333 height 19
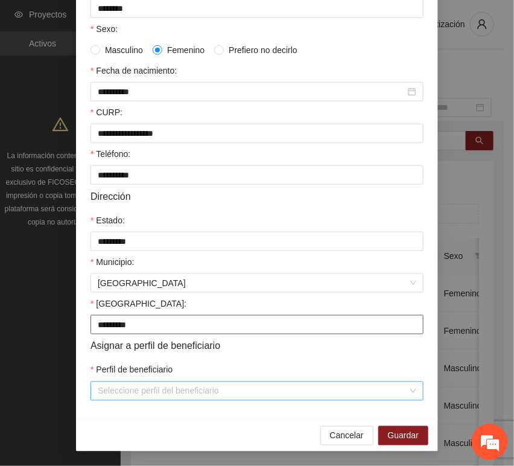
type input "*********"
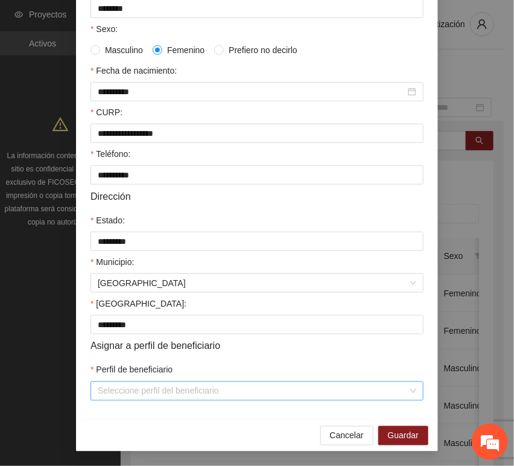
click at [124, 386] on input "Perfil de beneficiario" at bounding box center [253, 391] width 310 height 18
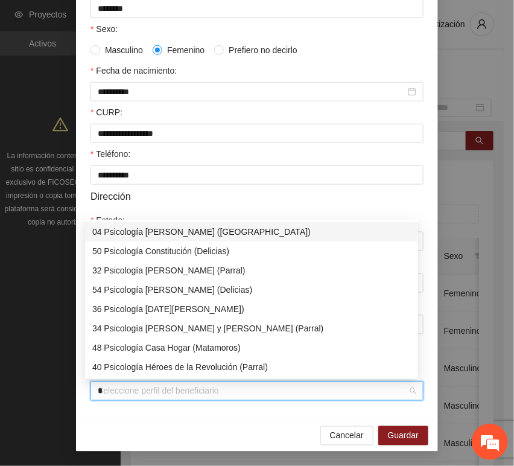
type input "**"
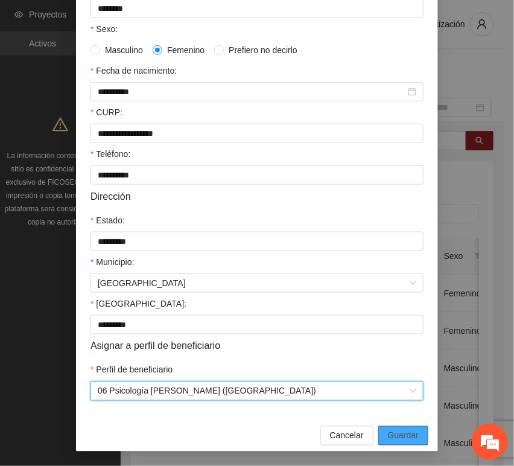
click at [379, 433] on button "Guardar" at bounding box center [403, 435] width 50 height 19
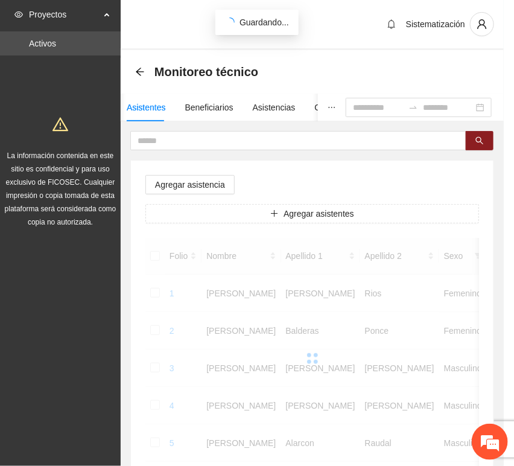
scroll to position [177, 0]
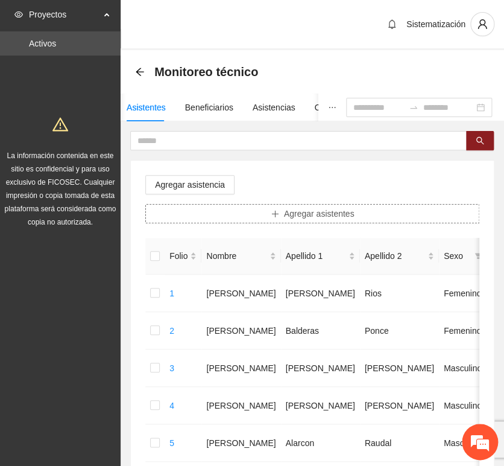
click at [332, 221] on button "Agregar asistentes" at bounding box center [312, 213] width 334 height 19
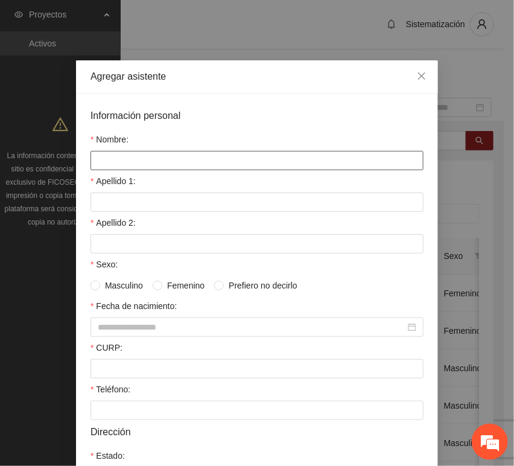
click at [198, 160] on input "Nombre:" at bounding box center [256, 160] width 333 height 19
type input "**********"
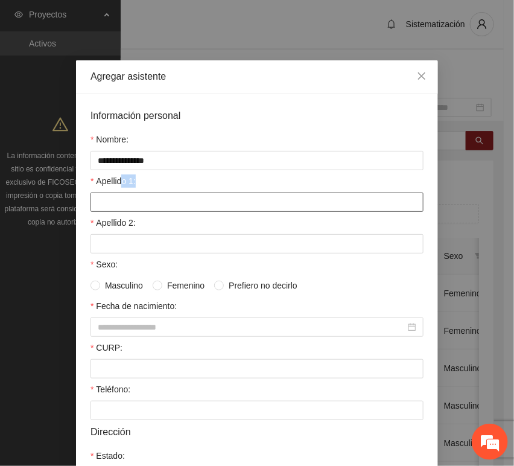
drag, startPoint x: 119, startPoint y: 187, endPoint x: 123, endPoint y: 194, distance: 7.9
click at [121, 188] on div "Apellido 1:" at bounding box center [256, 183] width 333 height 18
drag, startPoint x: 127, startPoint y: 199, endPoint x: 103, endPoint y: 197, distance: 24.3
click at [128, 199] on input "Apellido 1:" at bounding box center [256, 201] width 333 height 19
type input "*******"
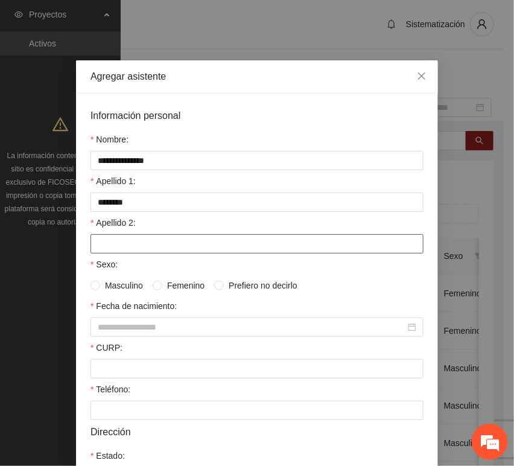
click at [116, 241] on input "Apellido 2:" at bounding box center [256, 243] width 333 height 19
type input "*****"
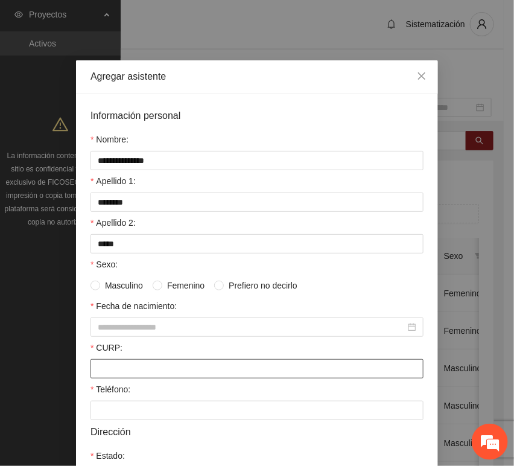
click at [136, 357] on div "CURP:" at bounding box center [256, 350] width 333 height 18
click at [144, 380] on form "**********" at bounding box center [256, 372] width 333 height 528
type input "**********"
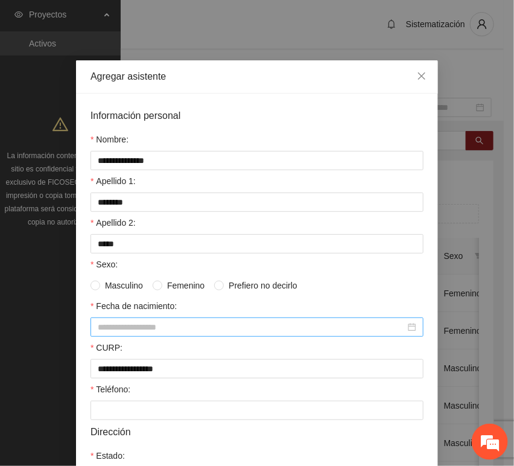
click at [125, 329] on input "Fecha de nacimiento:" at bounding box center [252, 326] width 308 height 13
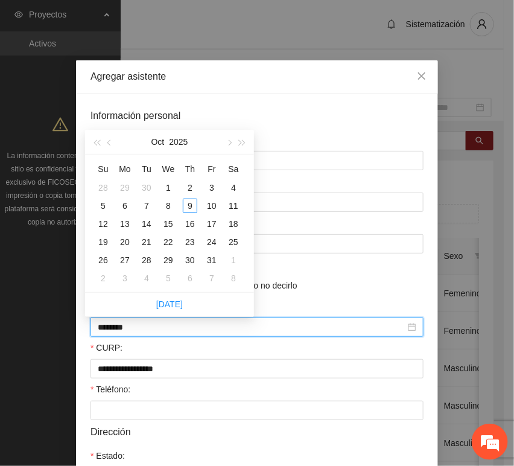
click at [117, 329] on input "********" at bounding box center [252, 326] width 308 height 13
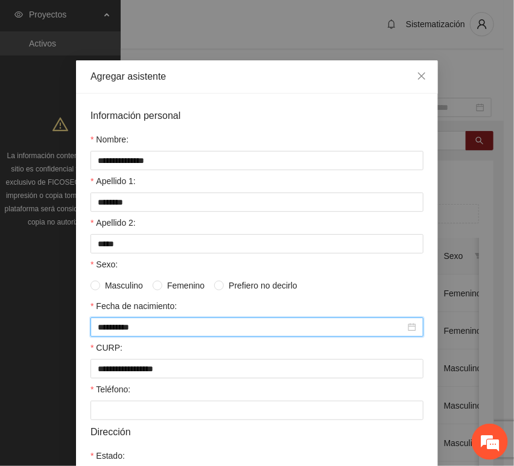
type input "**********"
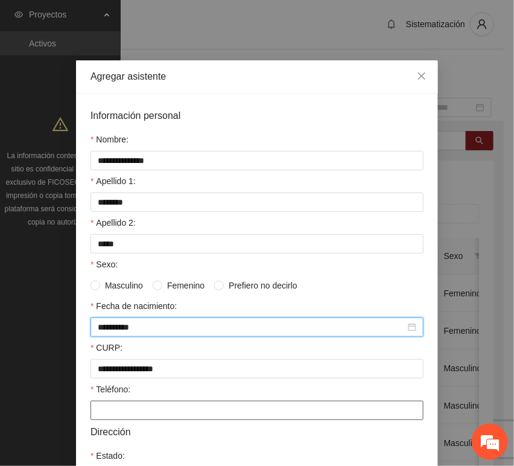
click at [106, 410] on input "Teléfono:" at bounding box center [256, 410] width 333 height 19
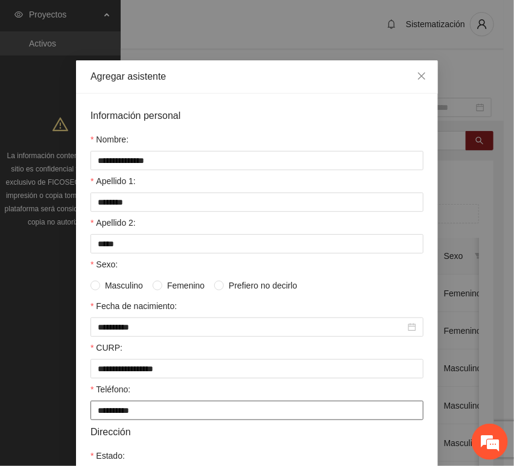
type input "**********"
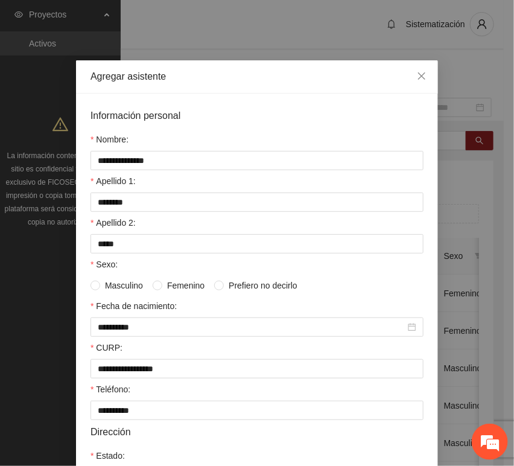
click at [165, 288] on span "Femenino" at bounding box center [185, 285] width 47 height 13
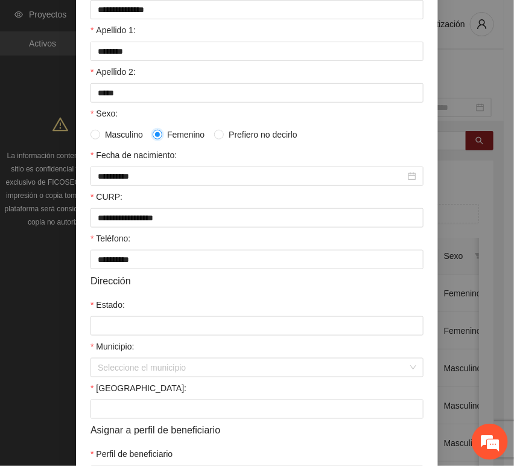
scroll to position [201, 0]
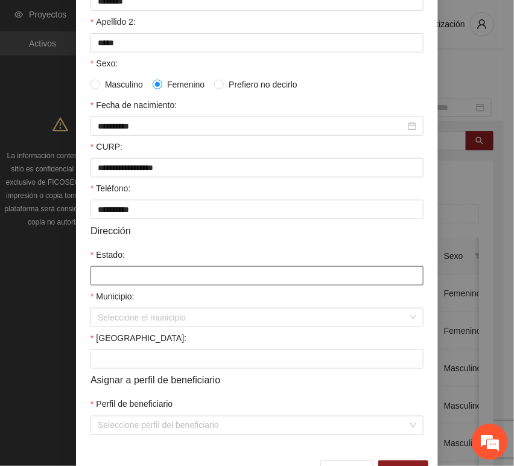
click at [122, 278] on input "Estado:" at bounding box center [256, 275] width 333 height 19
type input "*********"
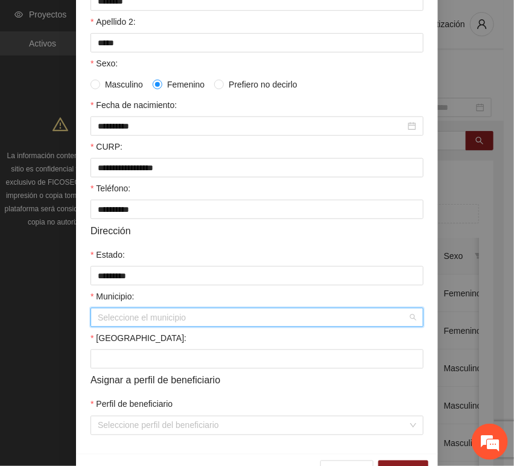
click at [129, 314] on input "Municipio:" at bounding box center [253, 317] width 310 height 18
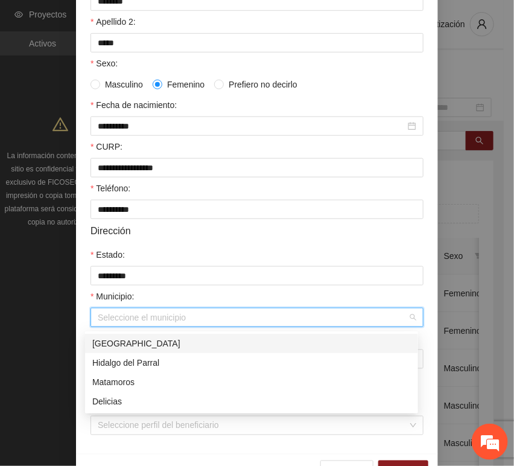
click at [132, 349] on div "[GEOGRAPHIC_DATA]" at bounding box center [251, 343] width 319 height 13
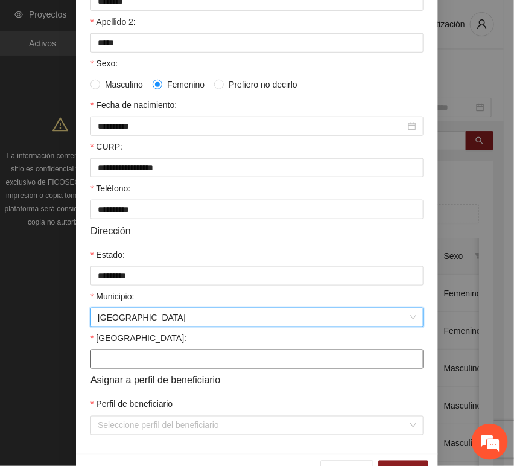
click at [122, 364] on input "[GEOGRAPHIC_DATA]:" at bounding box center [256, 358] width 333 height 19
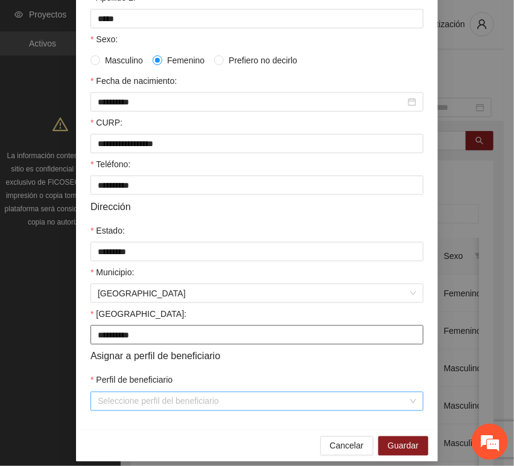
scroll to position [238, 0]
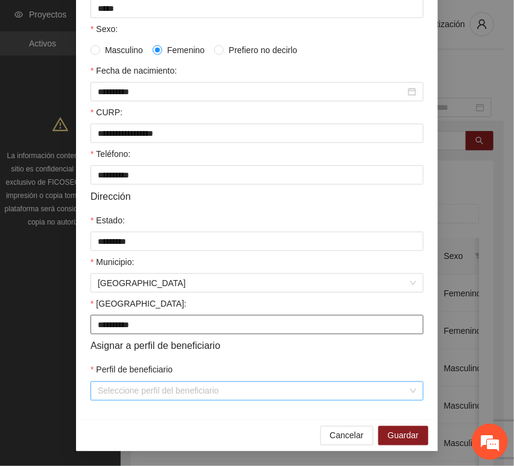
type input "**********"
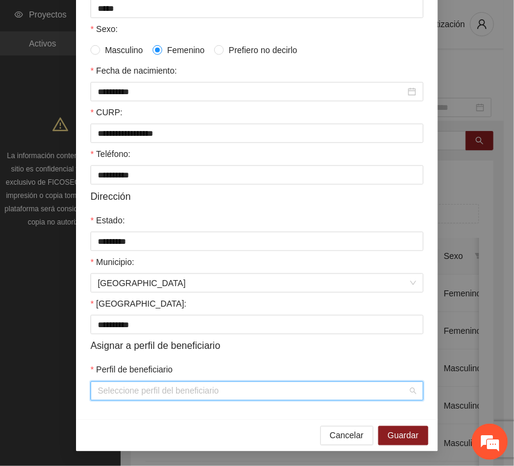
click at [125, 389] on input "Perfil de beneficiario" at bounding box center [253, 391] width 310 height 18
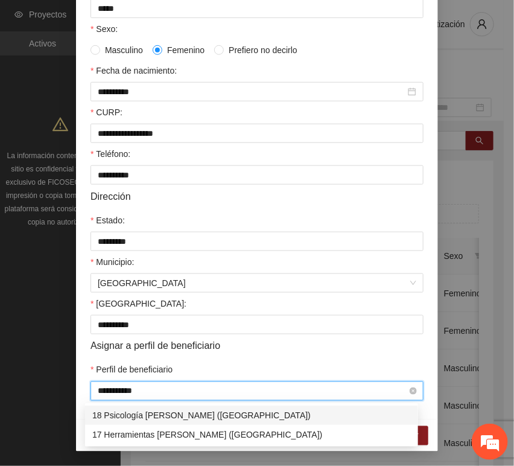
type input "**********"
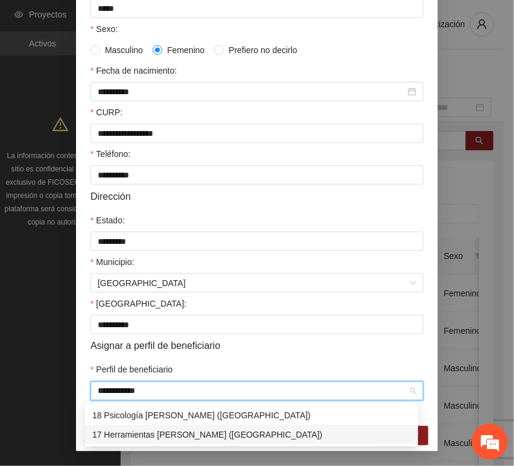
click at [141, 433] on div "17 Herramientas [PERSON_NAME] ([GEOGRAPHIC_DATA])" at bounding box center [251, 434] width 319 height 13
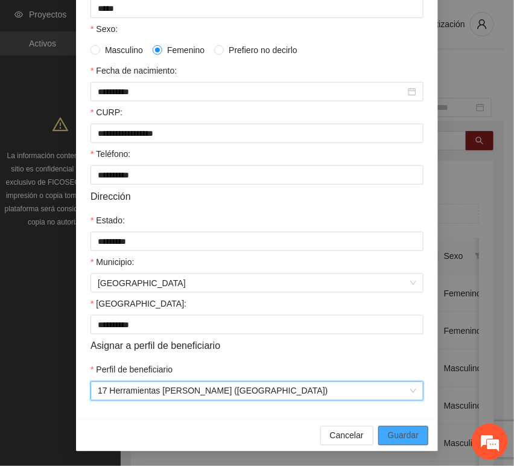
click at [402, 430] on span "Guardar" at bounding box center [403, 435] width 31 height 13
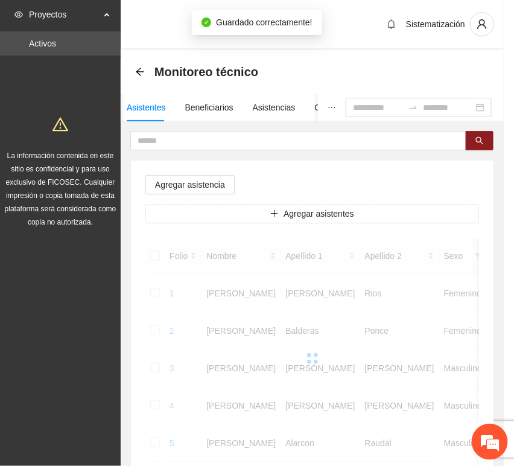
scroll to position [177, 0]
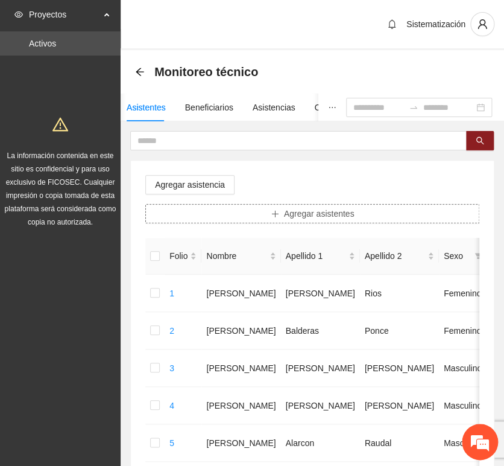
click at [246, 211] on button "Agregar asistentes" at bounding box center [312, 213] width 334 height 19
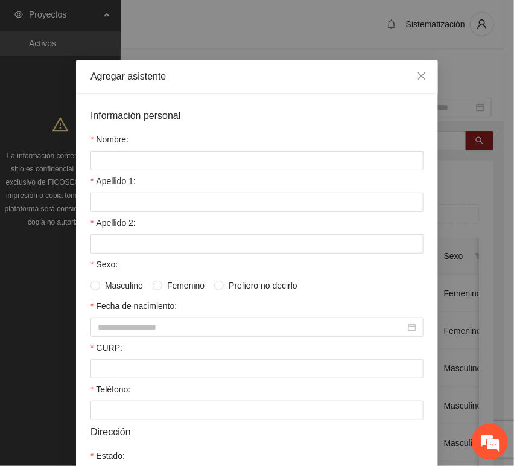
click at [218, 183] on div "Apellido 1:" at bounding box center [256, 183] width 333 height 18
click at [212, 171] on form "Información personal Nombre: Apellido 1: Apellido 2: Sexo: Masculino Femenino P…" at bounding box center [256, 372] width 333 height 528
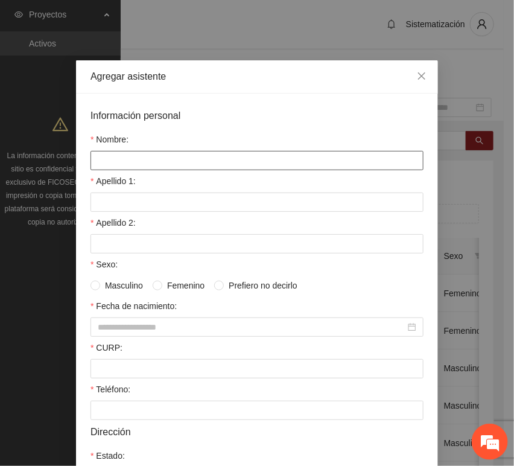
click at [208, 168] on input "Nombre:" at bounding box center [256, 160] width 333 height 19
type input "**********"
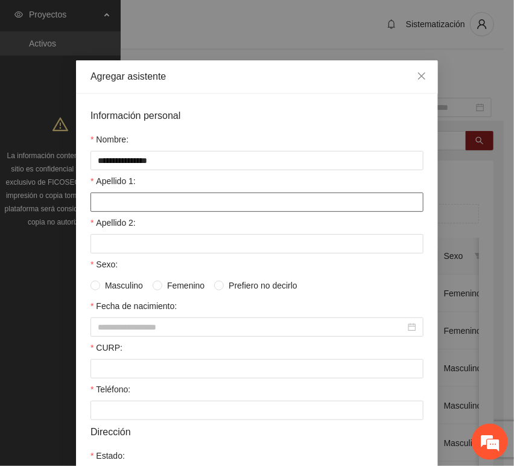
click at [94, 198] on input "Apellido 1:" at bounding box center [256, 201] width 333 height 19
type input "********"
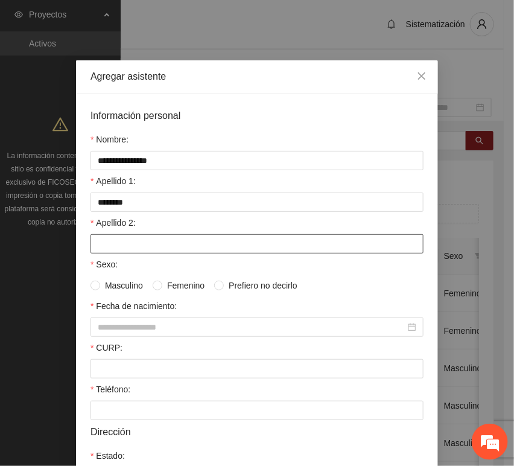
click at [161, 246] on input "Apellido 2:" at bounding box center [256, 243] width 333 height 19
type input "*****"
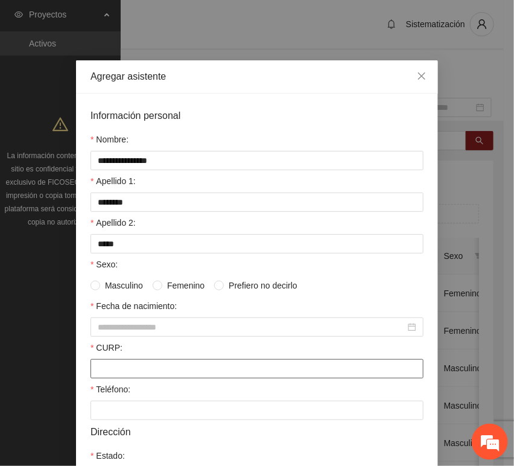
click at [109, 367] on input "CURP:" at bounding box center [256, 368] width 333 height 19
type input "**********"
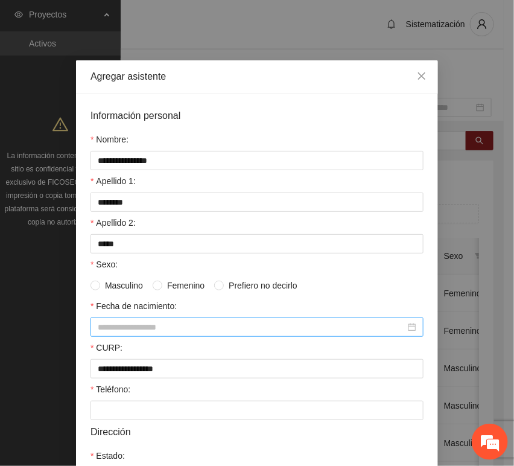
click at [139, 323] on input "Fecha de nacimiento:" at bounding box center [252, 326] width 308 height 13
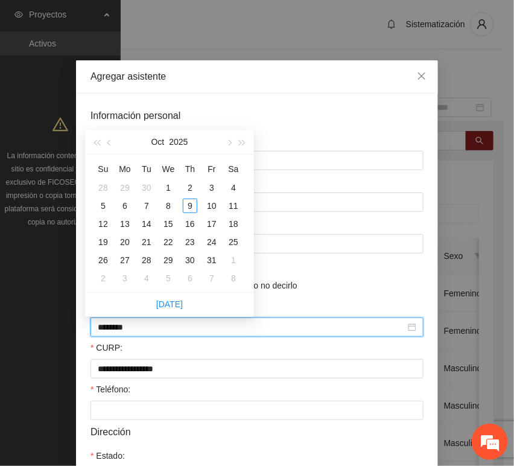
click at [121, 332] on input "********" at bounding box center [252, 326] width 308 height 13
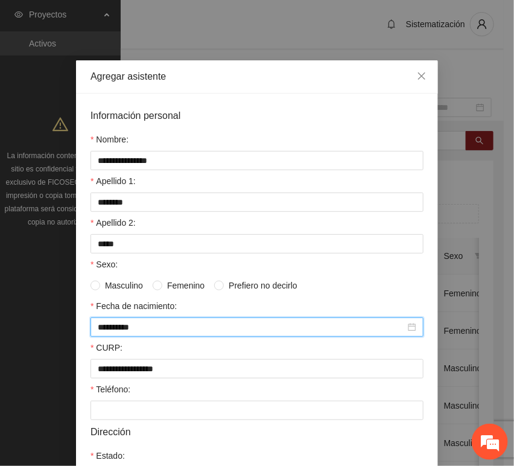
type input "**********"
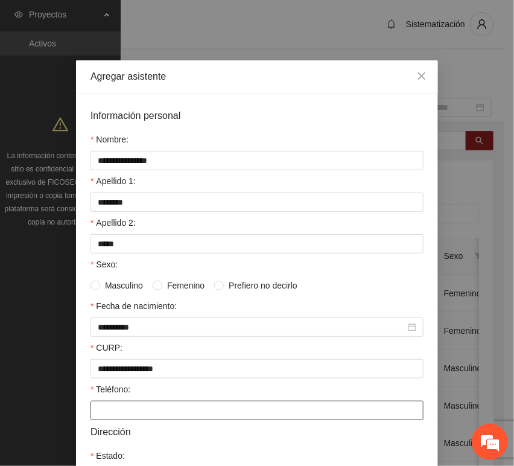
drag, startPoint x: 113, startPoint y: 416, endPoint x: 104, endPoint y: 411, distance: 9.7
click at [113, 416] on input "Teléfono:" at bounding box center [256, 410] width 333 height 19
type input "**********"
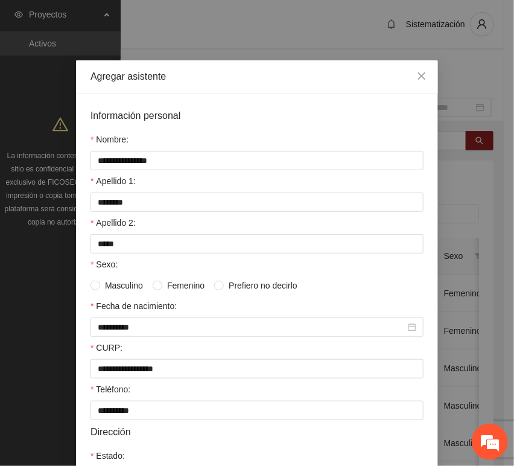
click at [130, 284] on span "Masculino" at bounding box center [124, 285] width 48 height 13
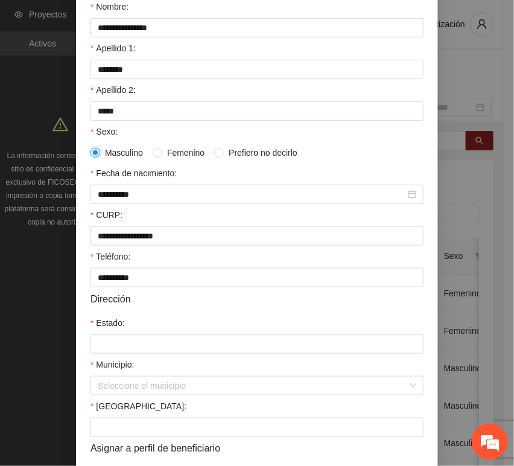
scroll to position [134, 0]
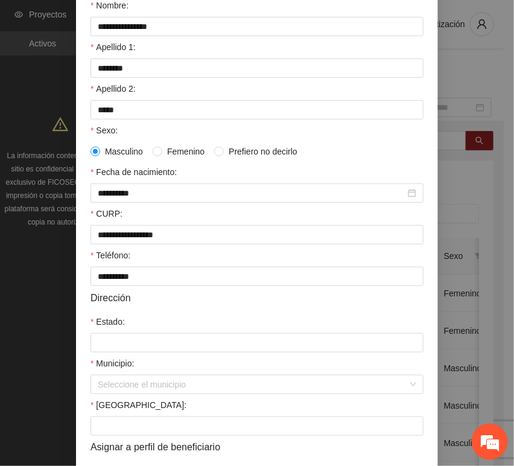
click at [141, 333] on div "Estado:" at bounding box center [256, 324] width 333 height 18
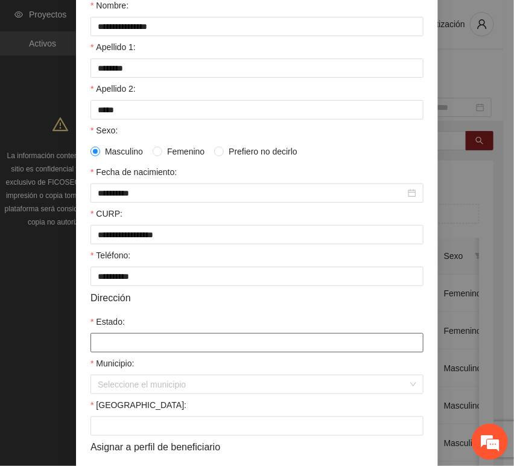
click at [145, 341] on input "Estado:" at bounding box center [256, 342] width 333 height 19
type input "*********"
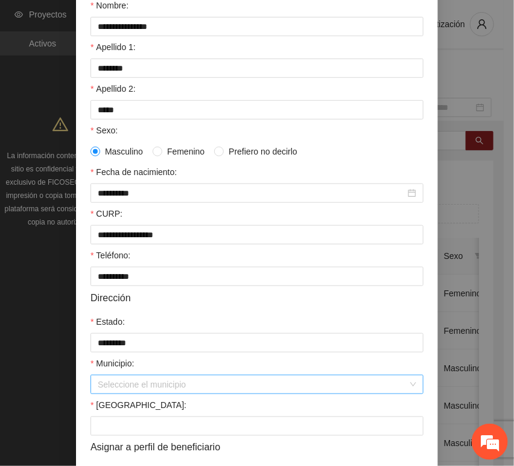
click at [179, 390] on input "Municipio:" at bounding box center [253, 384] width 310 height 18
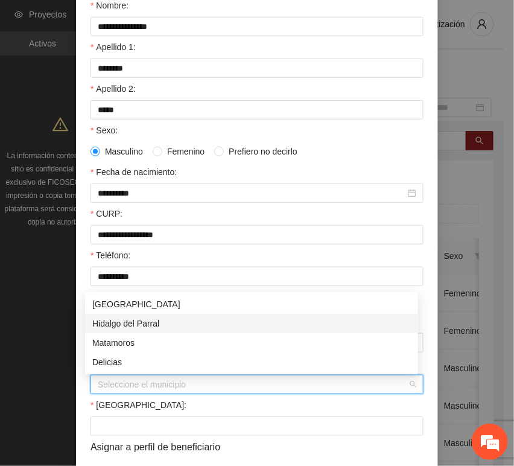
click at [151, 311] on div "[GEOGRAPHIC_DATA]" at bounding box center [251, 303] width 333 height 19
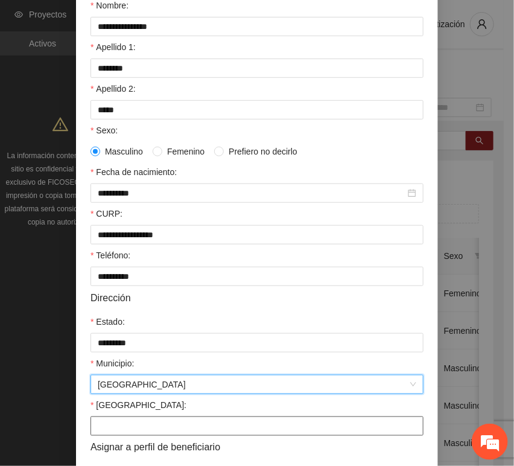
click at [129, 427] on input "[GEOGRAPHIC_DATA]:" at bounding box center [256, 425] width 333 height 19
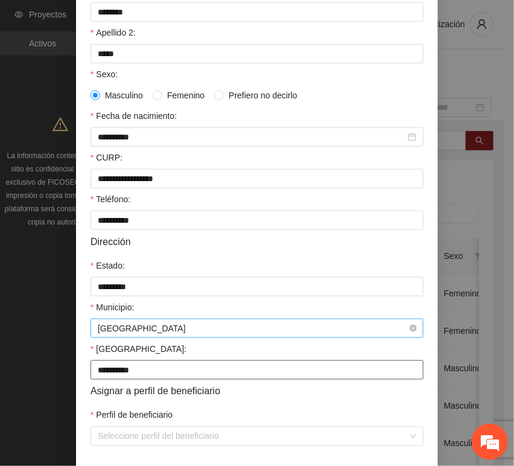
scroll to position [238, 0]
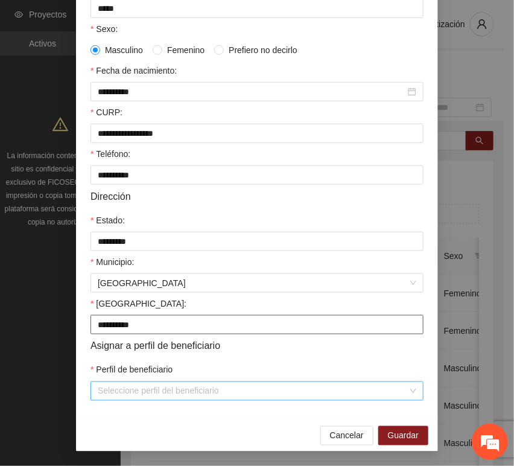
type input "**********"
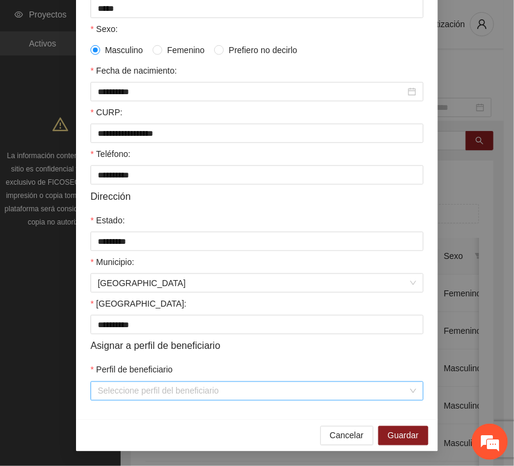
click at [123, 399] on input "Perfil de beneficiario" at bounding box center [253, 391] width 310 height 18
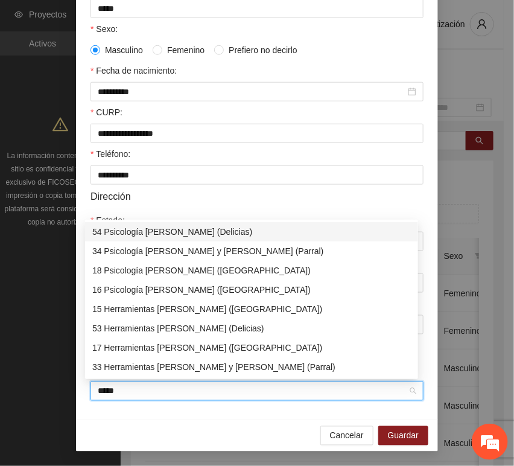
type input "******"
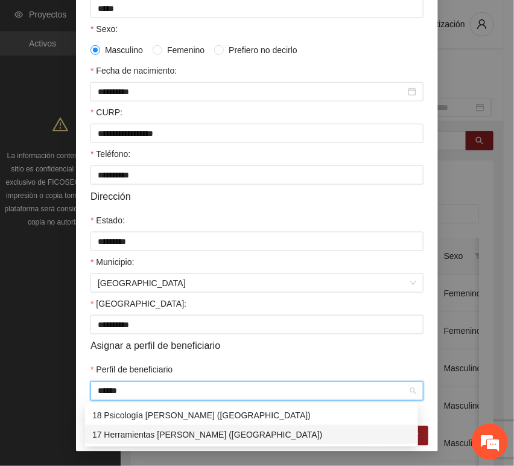
click at [129, 435] on div "17 Herramientas [PERSON_NAME] ([GEOGRAPHIC_DATA])" at bounding box center [251, 434] width 319 height 13
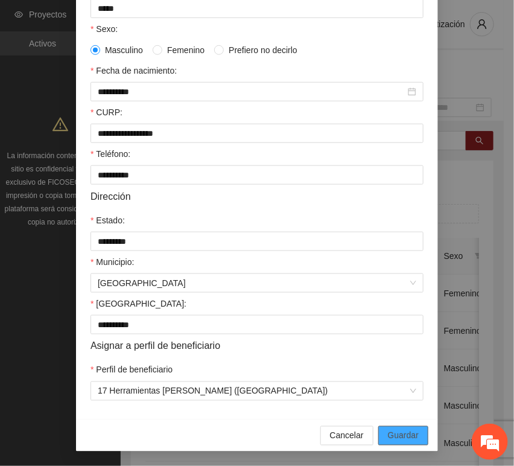
click at [402, 433] on span "Guardar" at bounding box center [403, 435] width 31 height 13
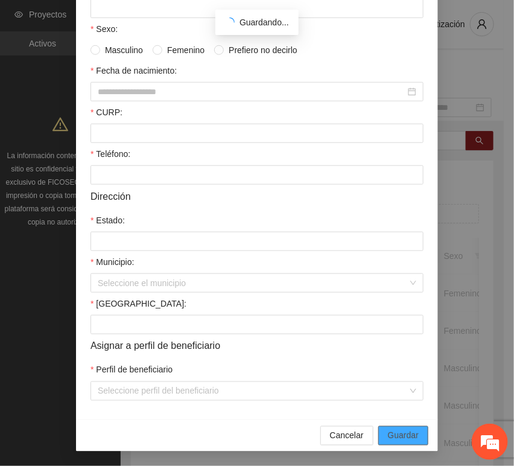
scroll to position [177, 0]
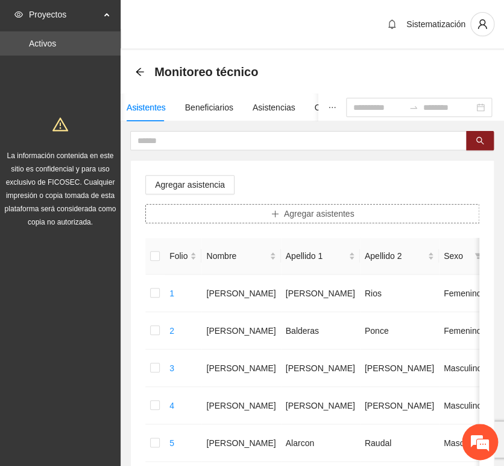
click at [288, 216] on span "Agregar asistentes" at bounding box center [319, 213] width 71 height 13
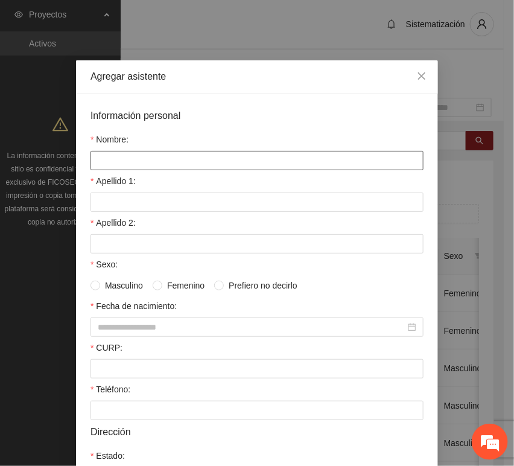
click at [227, 162] on input "Nombre:" at bounding box center [256, 160] width 333 height 19
type input "**********"
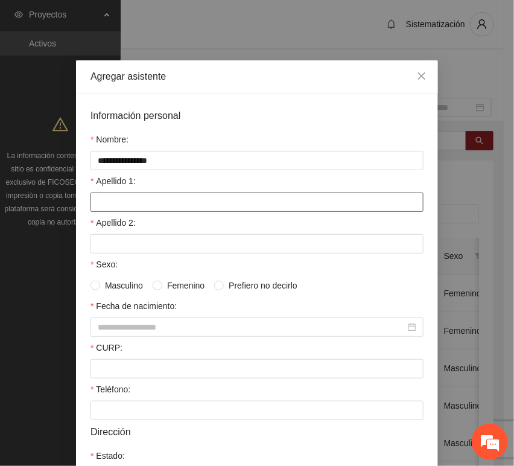
click at [122, 202] on input "Apellido 1:" at bounding box center [256, 201] width 333 height 19
type input "*******"
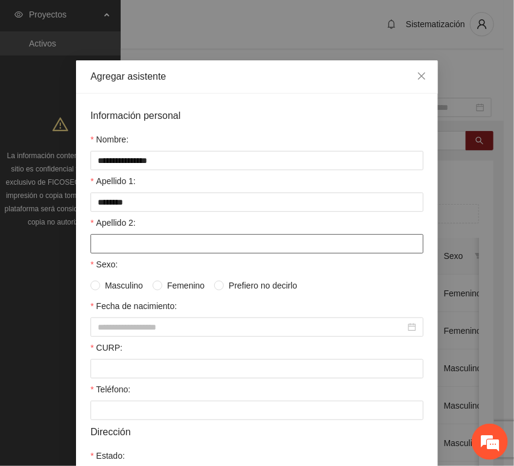
drag, startPoint x: 141, startPoint y: 236, endPoint x: 127, endPoint y: 236, distance: 14.5
click at [141, 236] on input "Apellido 2:" at bounding box center [256, 243] width 333 height 19
type input "*******"
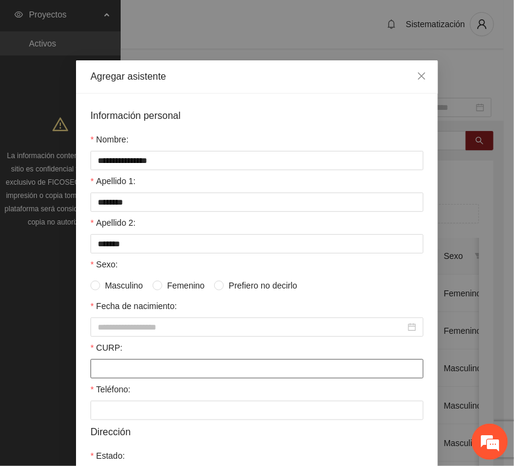
click at [117, 376] on input "CURP:" at bounding box center [256, 368] width 333 height 19
type input "**********"
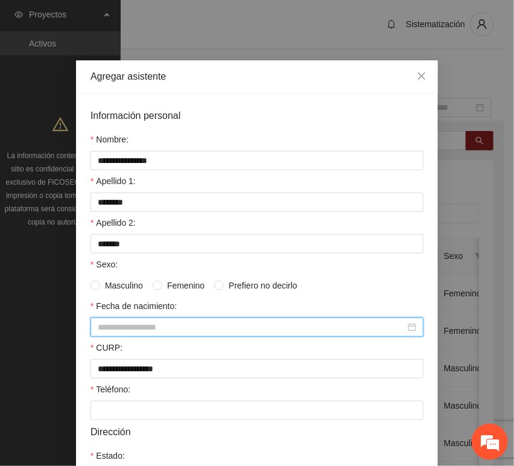
click at [134, 329] on input "Fecha de nacimiento:" at bounding box center [252, 326] width 308 height 13
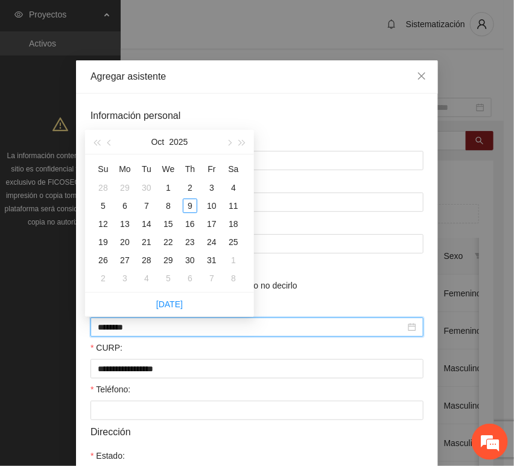
click at [119, 329] on input "********" at bounding box center [252, 326] width 308 height 13
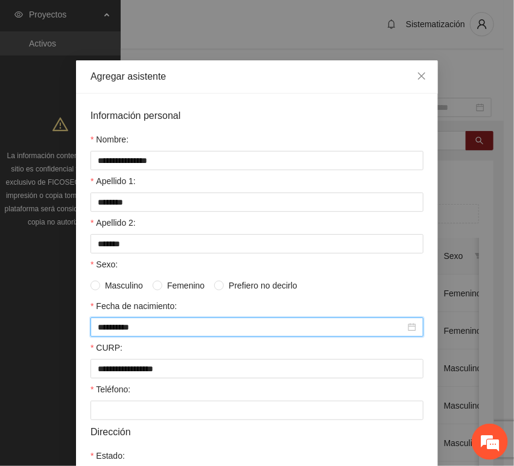
type input "**********"
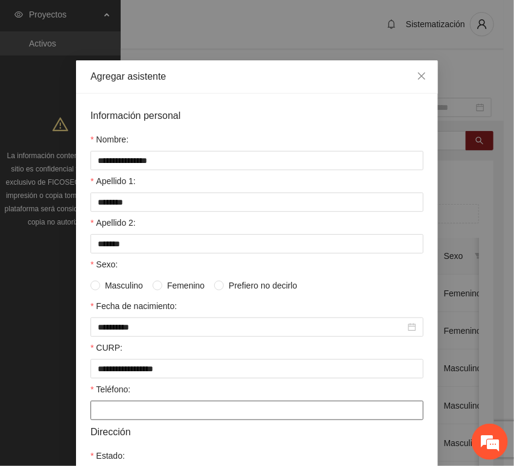
click at [110, 417] on input "Teléfono:" at bounding box center [256, 410] width 333 height 19
type input "**********"
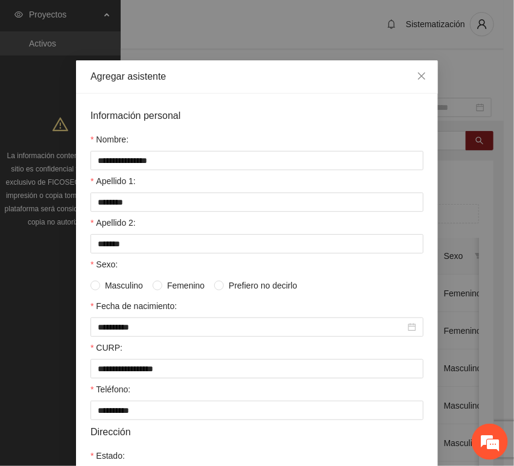
click at [170, 288] on span "Femenino" at bounding box center [185, 285] width 47 height 13
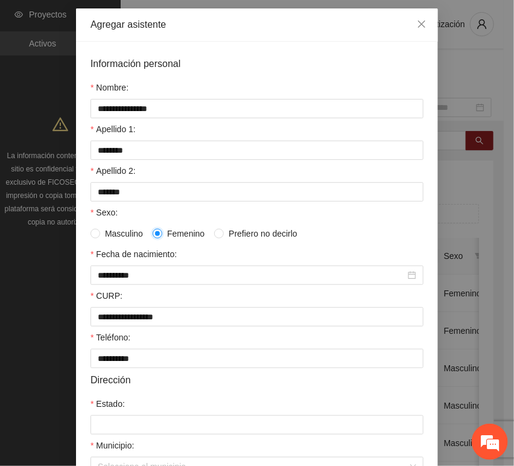
scroll to position [134, 0]
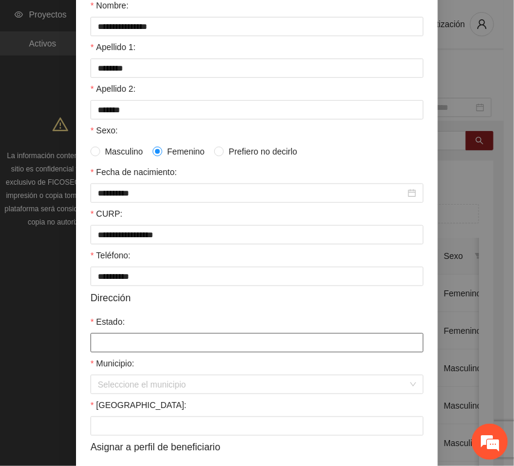
click at [118, 341] on input "Estado:" at bounding box center [256, 342] width 333 height 19
type input "*********"
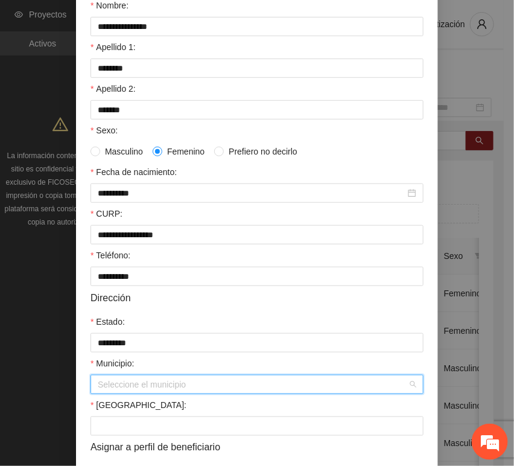
click at [121, 387] on input "Municipio:" at bounding box center [253, 384] width 310 height 18
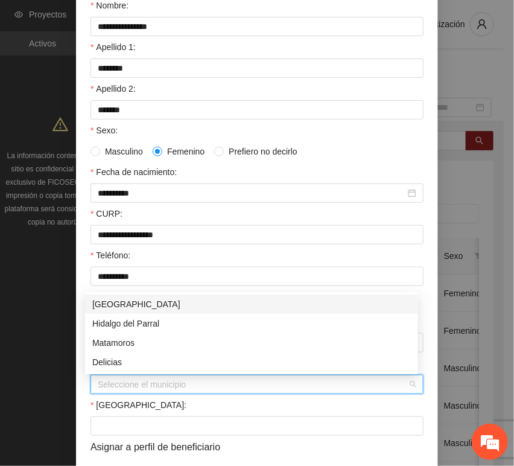
click at [122, 305] on div "[GEOGRAPHIC_DATA]" at bounding box center [251, 303] width 319 height 13
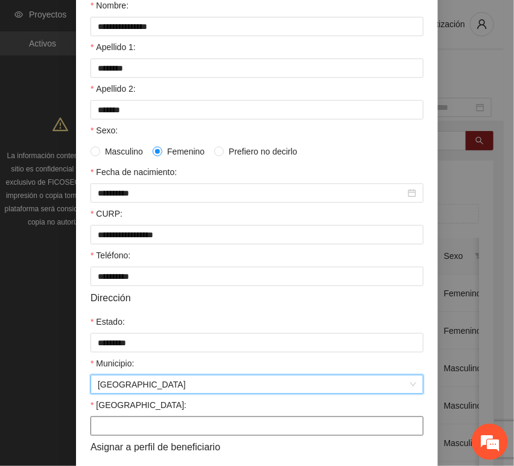
click at [113, 424] on input "[GEOGRAPHIC_DATA]:" at bounding box center [256, 425] width 333 height 19
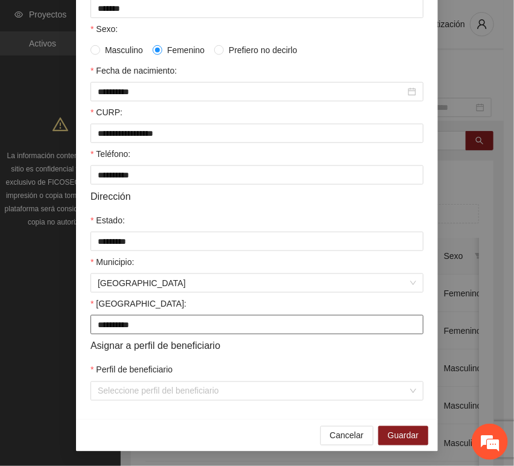
scroll to position [238, 0]
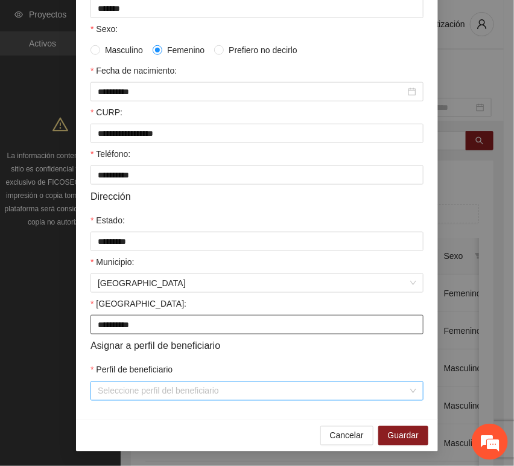
type input "**********"
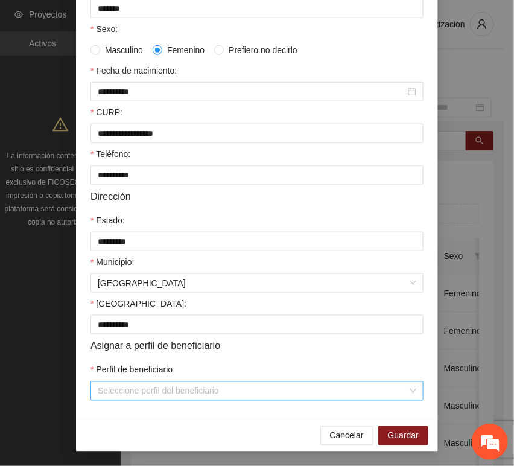
click at [113, 397] on input "Perfil de beneficiario" at bounding box center [253, 391] width 310 height 18
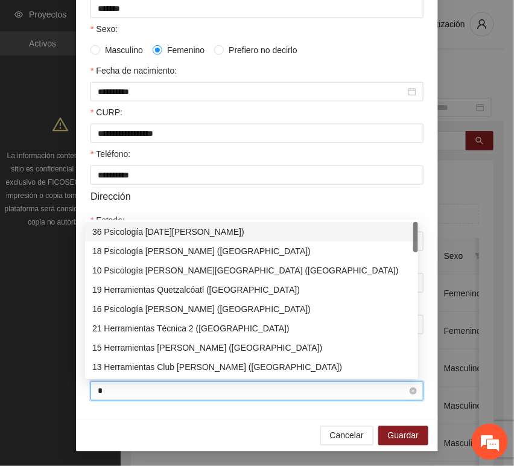
type input "**"
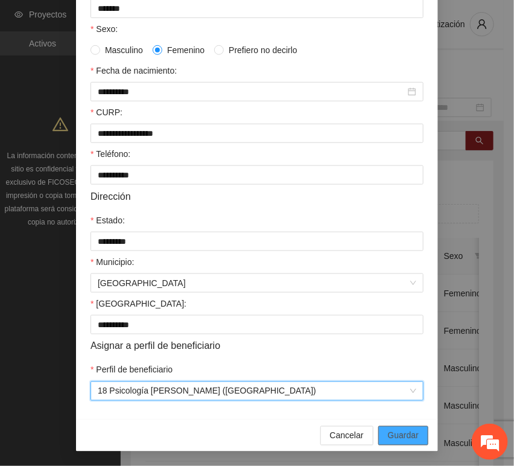
click at [401, 438] on span "Guardar" at bounding box center [403, 435] width 31 height 13
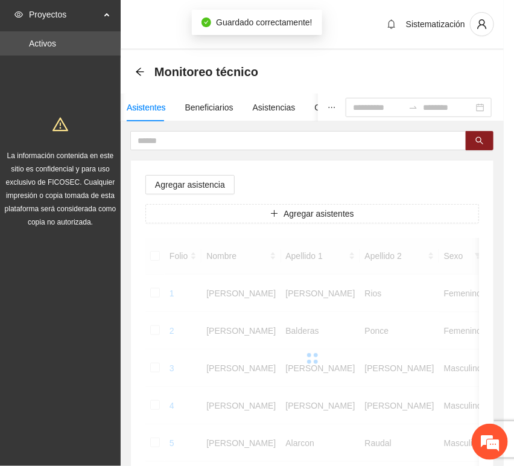
scroll to position [177, 0]
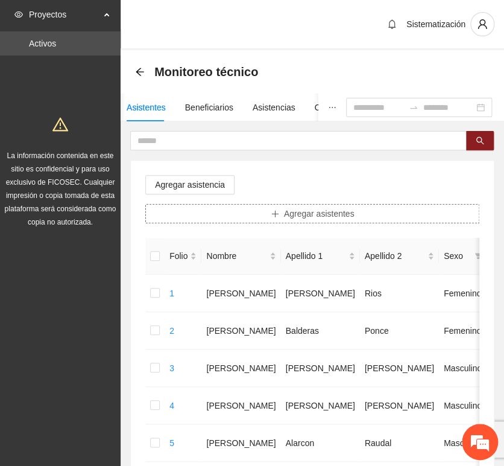
click at [252, 207] on button "Agregar asistentes" at bounding box center [312, 213] width 334 height 19
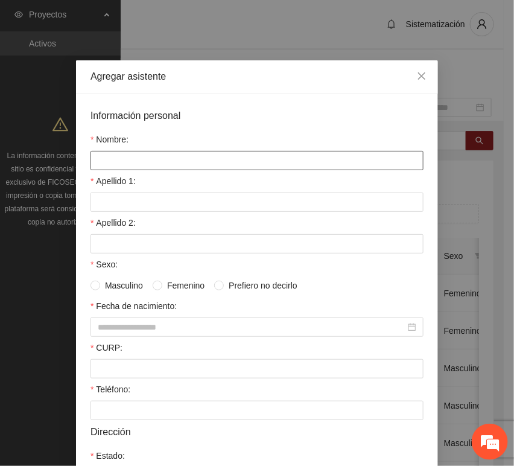
drag, startPoint x: 174, startPoint y: 163, endPoint x: 155, endPoint y: 165, distance: 19.5
click at [174, 162] on input "Nombre:" at bounding box center [256, 160] width 333 height 19
type input "**********"
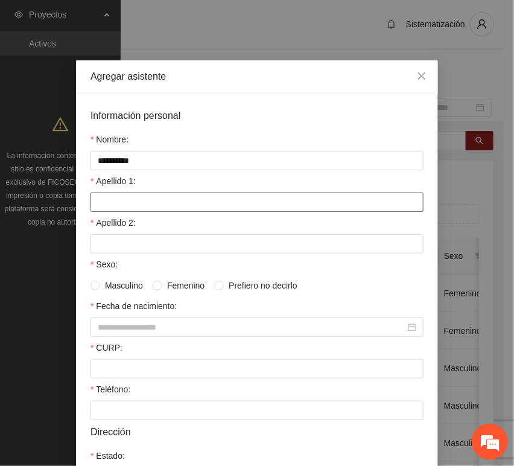
click at [116, 210] on input "Apellido 1:" at bounding box center [256, 201] width 333 height 19
type input "*******"
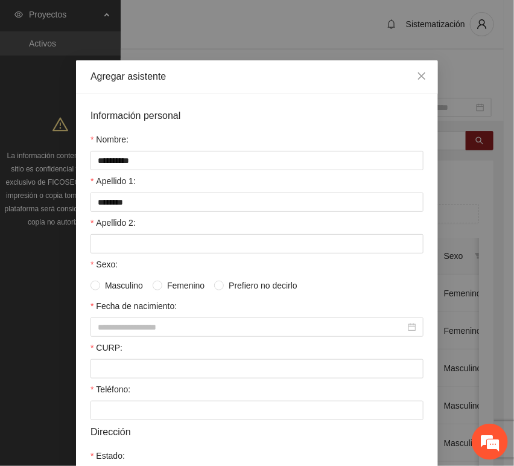
click at [144, 230] on div "Apellido 2:" at bounding box center [256, 225] width 333 height 18
click at [148, 235] on input "Apellido 2:" at bounding box center [256, 243] width 333 height 19
type input "*******"
click at [115, 375] on input "CURP:" at bounding box center [256, 368] width 333 height 19
type input "**********"
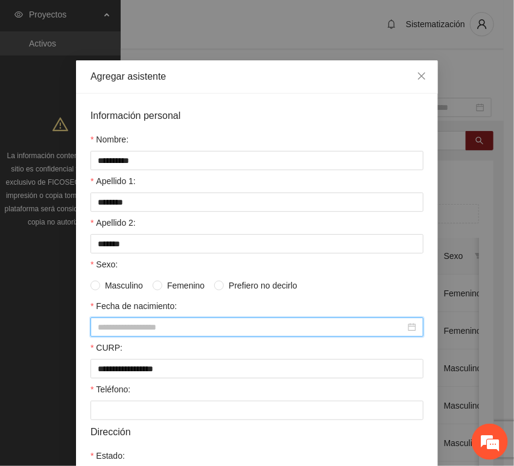
click at [124, 326] on input "Fecha de nacimiento:" at bounding box center [252, 326] width 308 height 13
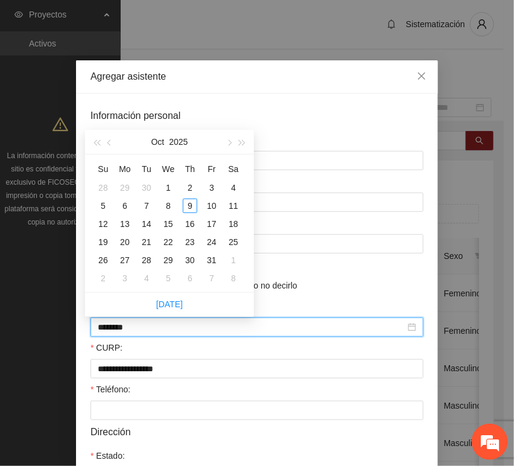
click at [117, 325] on input "********" at bounding box center [252, 326] width 308 height 13
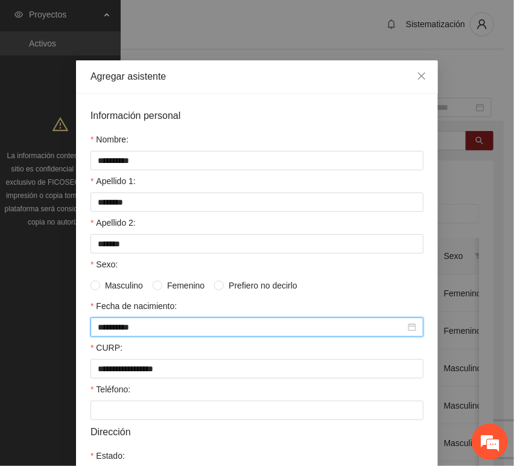
type input "**********"
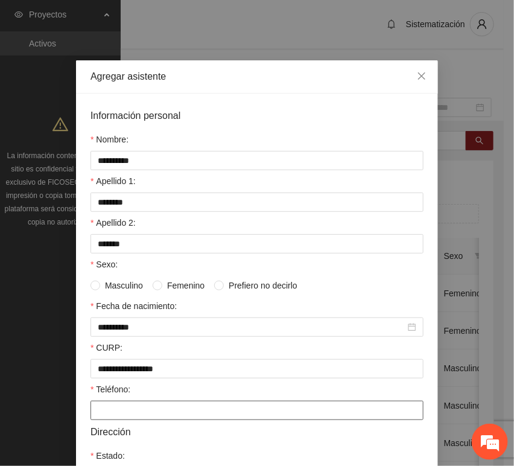
click at [121, 412] on input "Teléfono:" at bounding box center [256, 410] width 333 height 19
type input "**********"
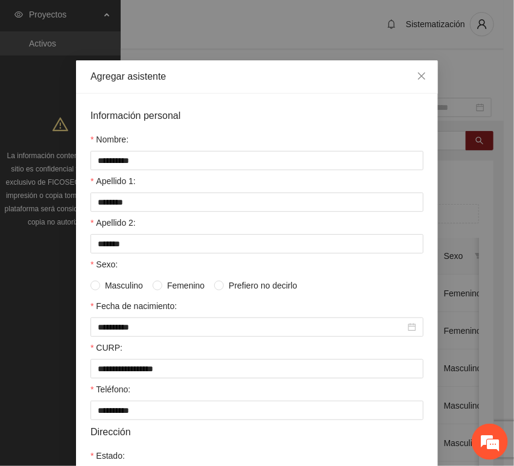
click at [170, 287] on span "Femenino" at bounding box center [185, 285] width 47 height 13
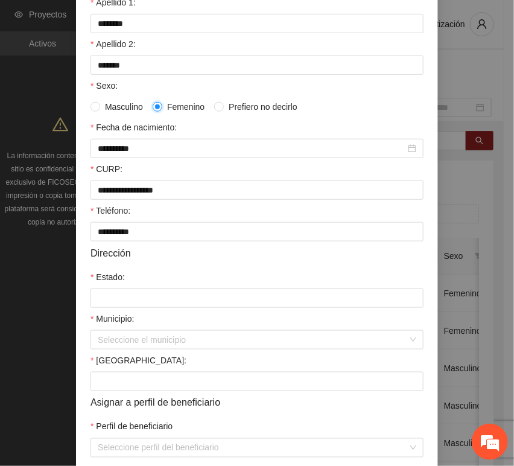
scroll to position [201, 0]
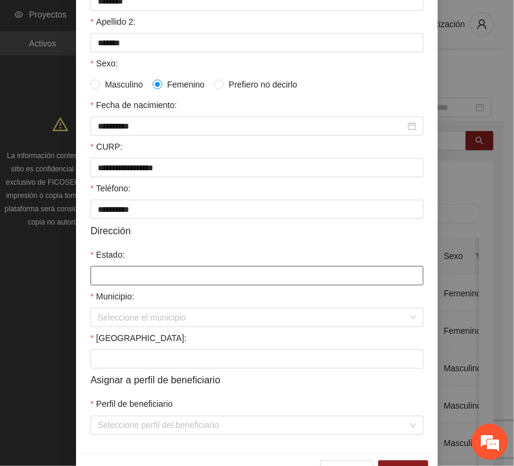
click at [127, 280] on input "Estado:" at bounding box center [256, 275] width 333 height 19
type input "*********"
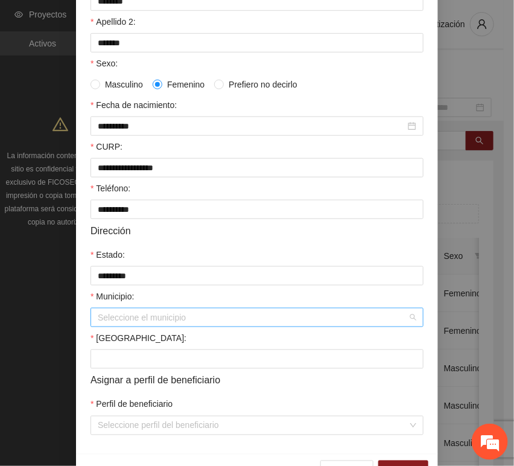
click at [130, 317] on input "Municipio:" at bounding box center [253, 317] width 310 height 18
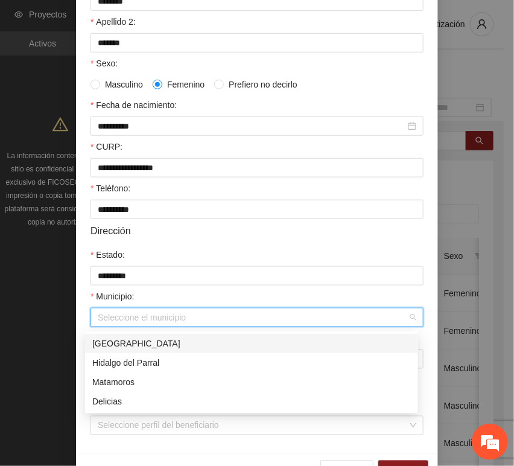
click at [130, 337] on div "[GEOGRAPHIC_DATA]" at bounding box center [251, 343] width 319 height 13
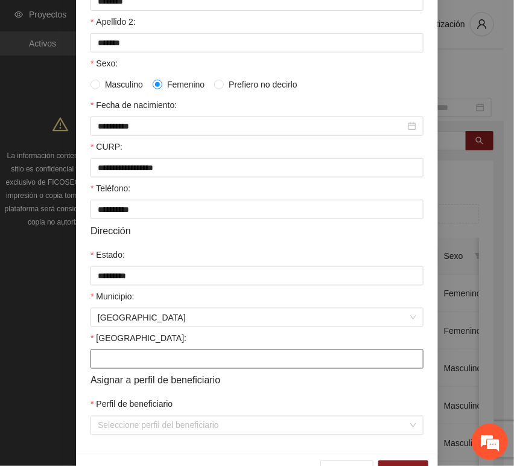
drag, startPoint x: 110, startPoint y: 351, endPoint x: 104, endPoint y: 352, distance: 6.7
click at [108, 351] on input "[GEOGRAPHIC_DATA]:" at bounding box center [256, 358] width 333 height 19
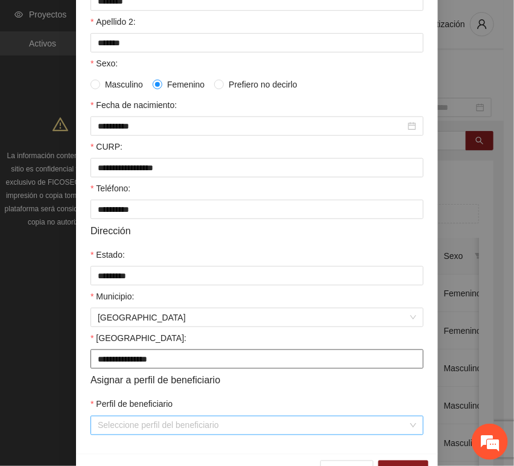
type input "**********"
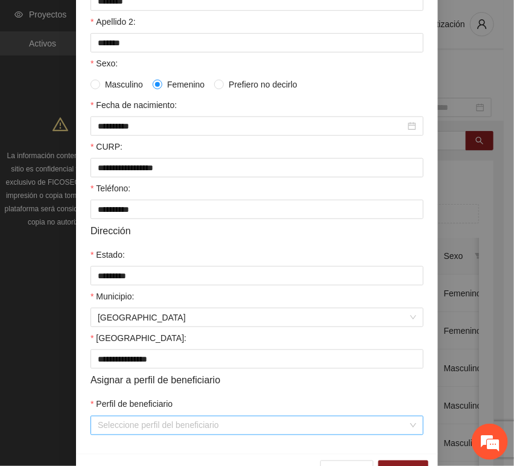
click at [104, 419] on input "Perfil de beneficiario" at bounding box center [253, 425] width 310 height 18
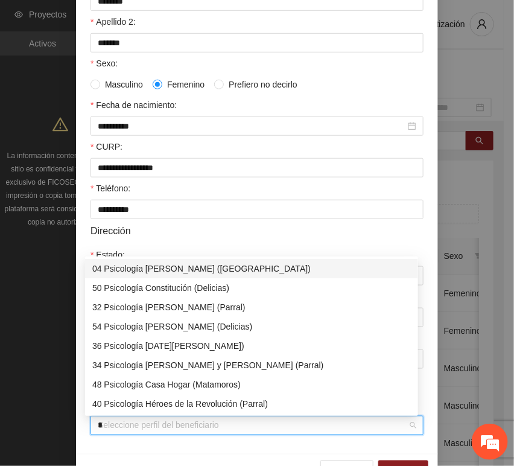
type input "**"
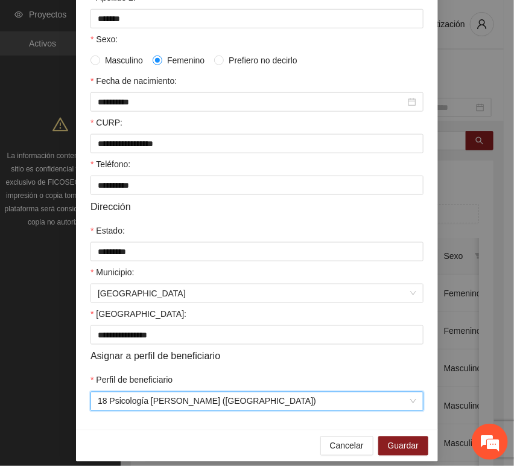
scroll to position [238, 0]
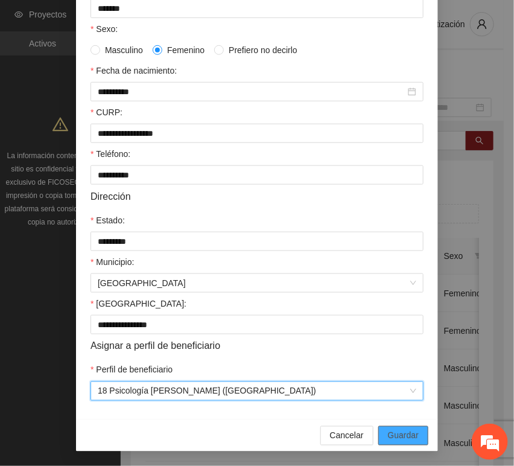
click at [381, 436] on button "Guardar" at bounding box center [403, 435] width 50 height 19
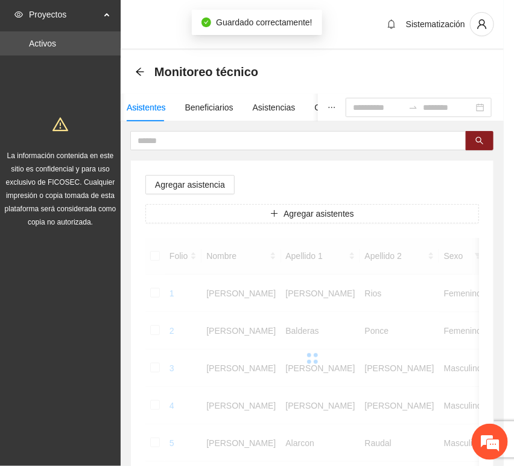
scroll to position [177, 0]
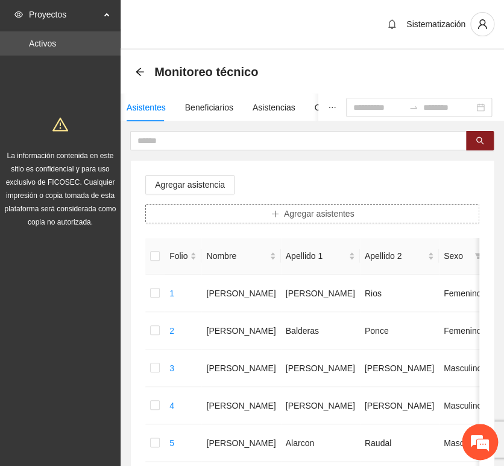
click at [301, 218] on span "Agregar asistentes" at bounding box center [319, 213] width 71 height 13
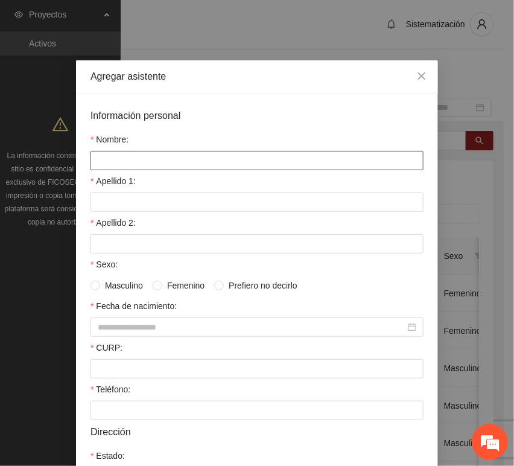
click at [184, 162] on input "Nombre:" at bounding box center [256, 160] width 333 height 19
type input "**********"
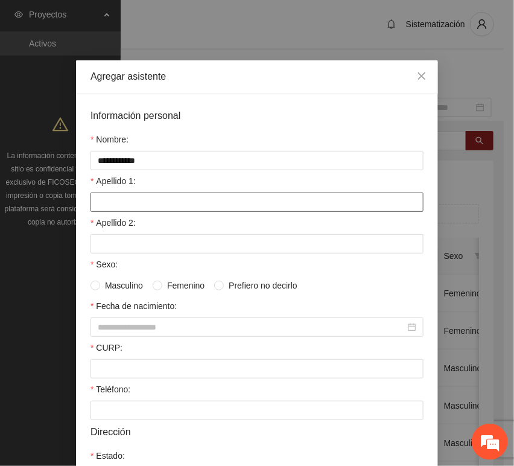
click at [141, 205] on input "Apellido 1:" at bounding box center [256, 201] width 333 height 19
type input "****"
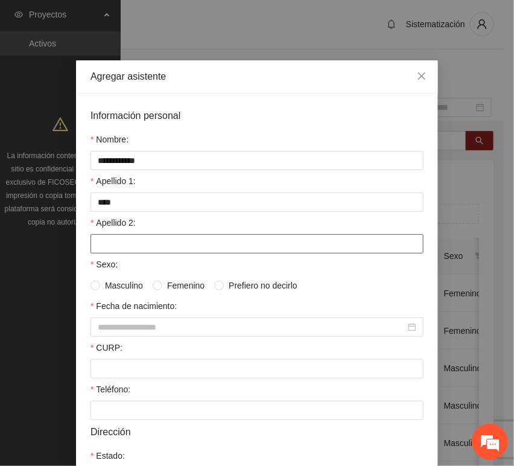
click at [174, 253] on input "Apellido 2:" at bounding box center [256, 243] width 333 height 19
type input "*******"
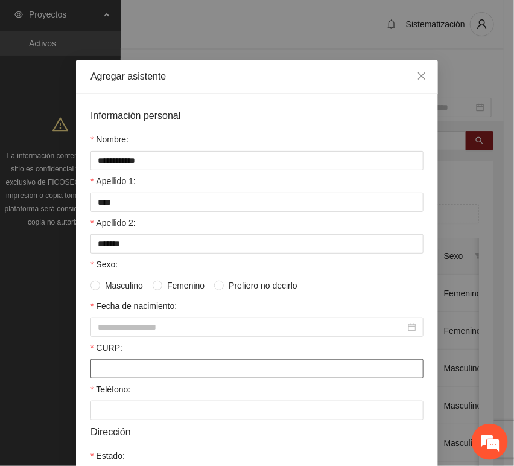
click at [123, 381] on form "**********" at bounding box center [256, 372] width 333 height 528
type input "**********"
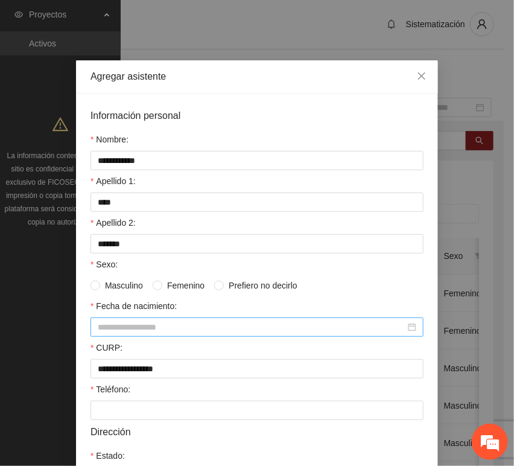
click at [132, 333] on input "Fecha de nacimiento:" at bounding box center [252, 326] width 308 height 13
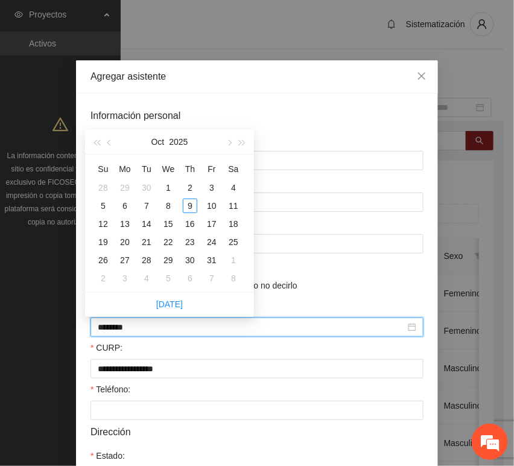
click at [118, 332] on input "********" at bounding box center [252, 326] width 308 height 13
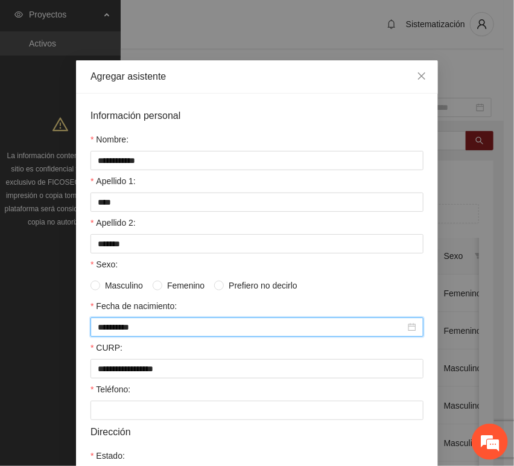
type input "**********"
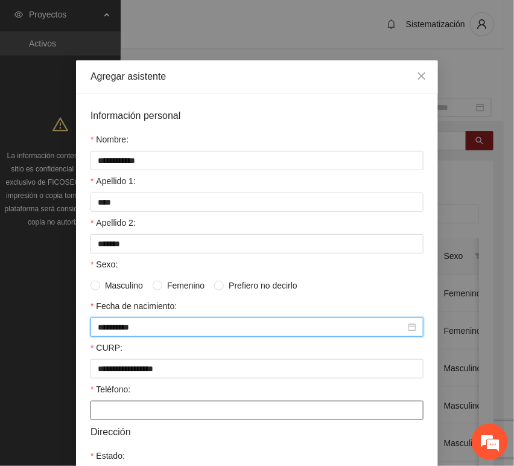
drag, startPoint x: 92, startPoint y: 404, endPoint x: 96, endPoint y: 409, distance: 6.9
click at [95, 409] on input "Teléfono:" at bounding box center [256, 410] width 333 height 19
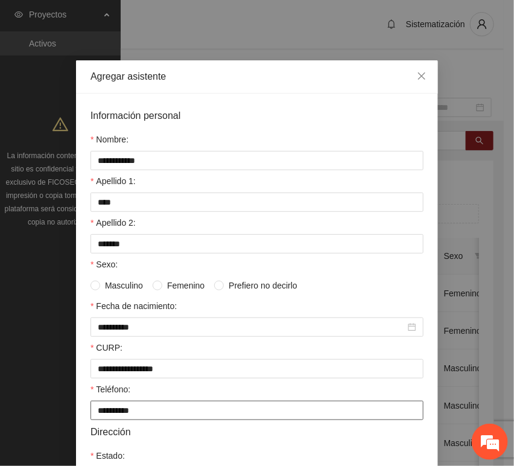
type input "**********"
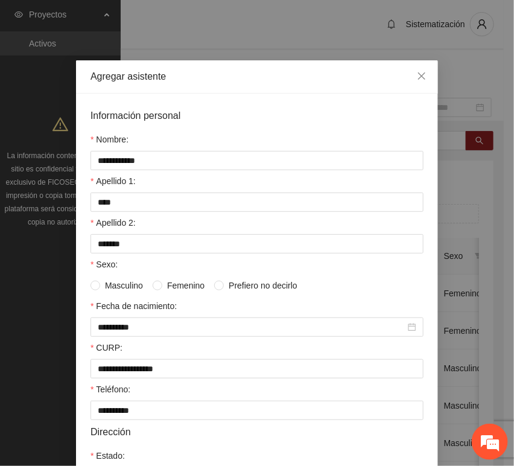
click at [145, 285] on div "Masculino Femenino Prefiero no decirlo" at bounding box center [198, 285] width 217 height 13
click at [164, 286] on span "Femenino" at bounding box center [185, 285] width 47 height 13
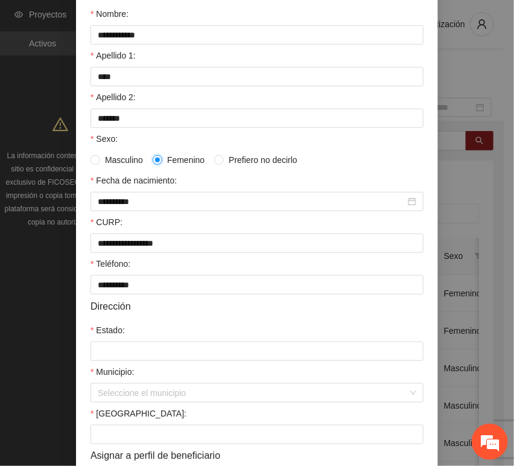
scroll to position [134, 0]
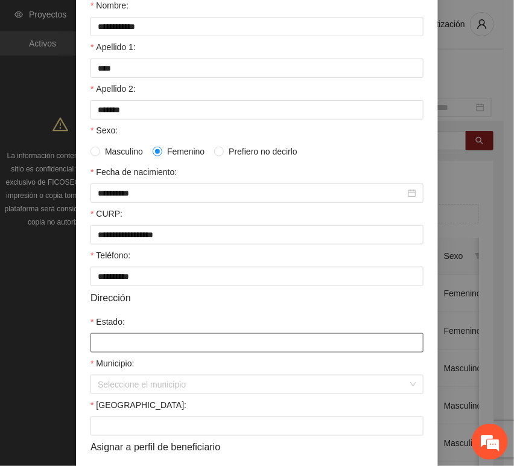
click at [132, 338] on input "Estado:" at bounding box center [256, 342] width 333 height 19
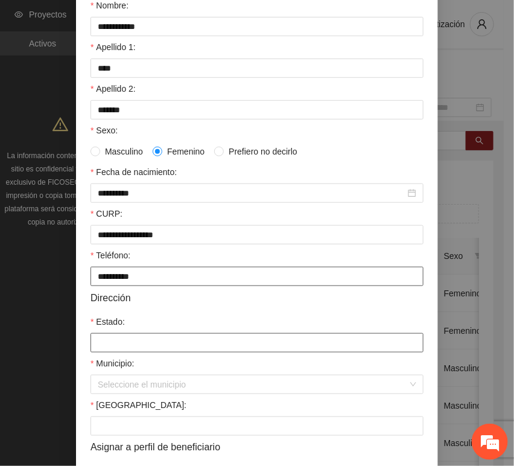
type input "*********"
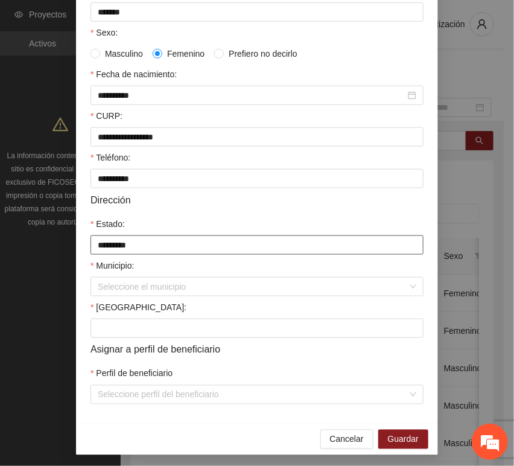
scroll to position [238, 0]
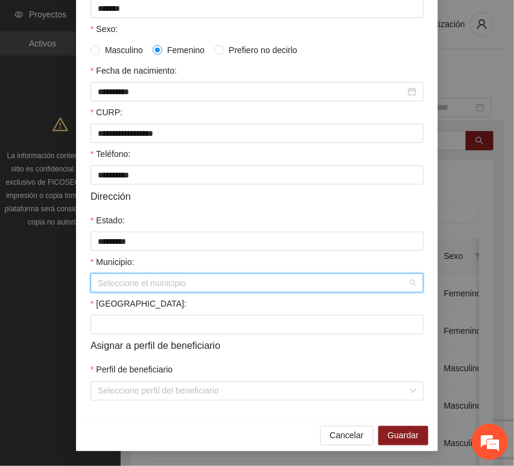
click at [122, 287] on input "Municipio:" at bounding box center [253, 283] width 310 height 18
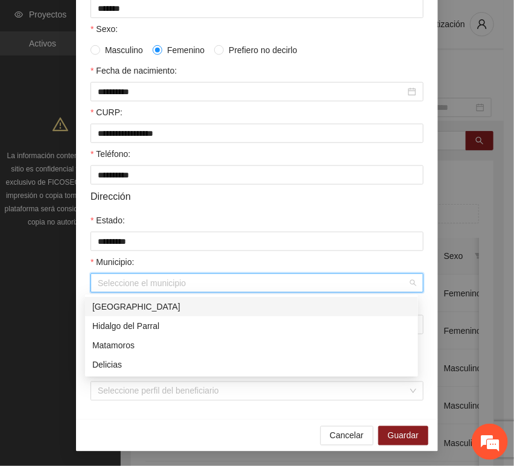
click at [134, 306] on div "[GEOGRAPHIC_DATA]" at bounding box center [251, 306] width 319 height 13
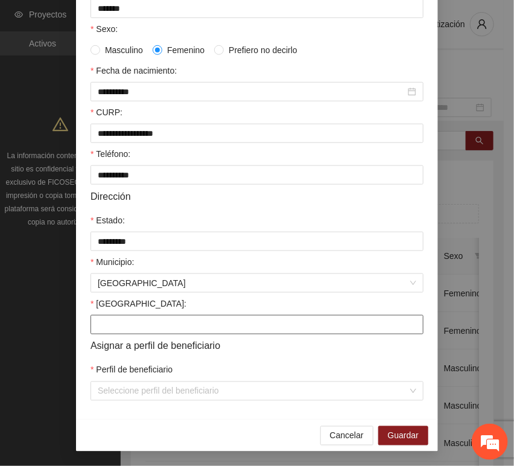
click at [106, 336] on form "**********" at bounding box center [256, 137] width 333 height 528
click at [103, 327] on input "[GEOGRAPHIC_DATA]:" at bounding box center [256, 324] width 333 height 19
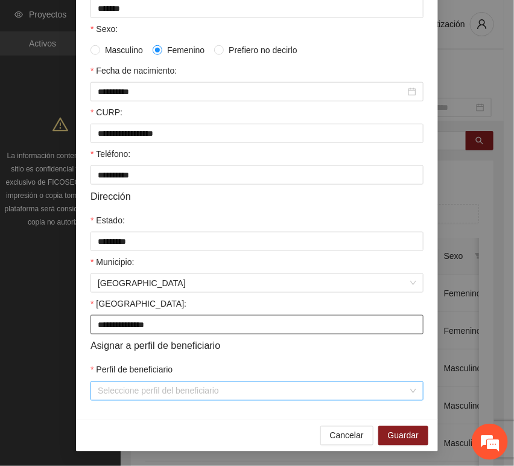
type input "**********"
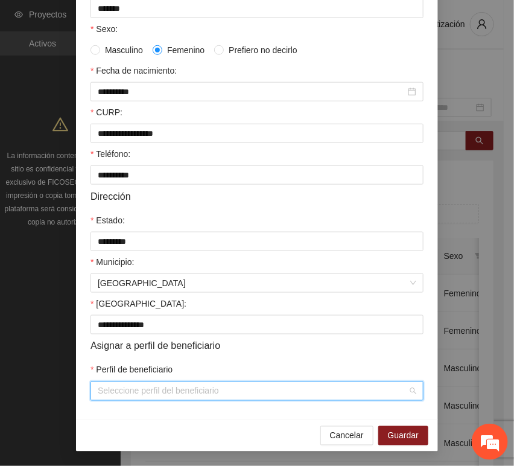
click at [124, 389] on input "Perfil de beneficiario" at bounding box center [253, 391] width 310 height 18
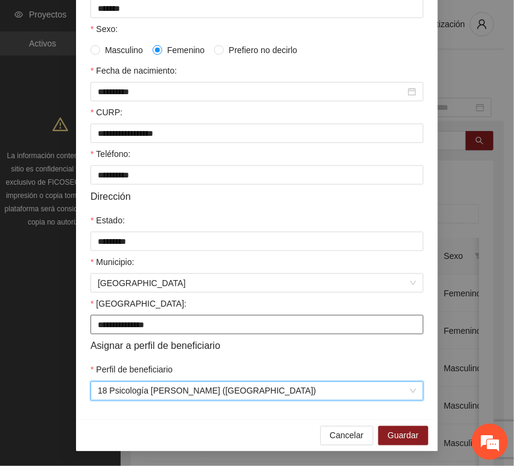
click at [118, 328] on input "**********" at bounding box center [256, 324] width 333 height 19
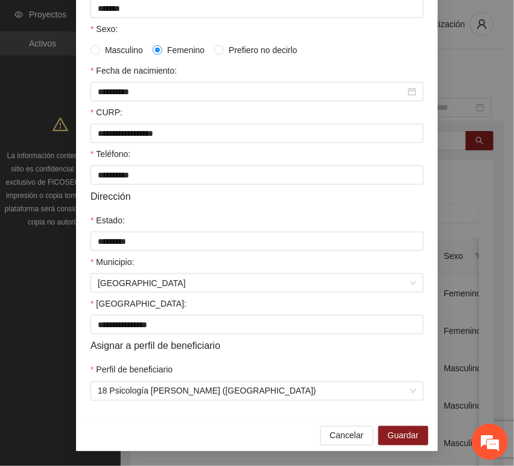
click at [190, 306] on div "[GEOGRAPHIC_DATA]:" at bounding box center [256, 306] width 333 height 18
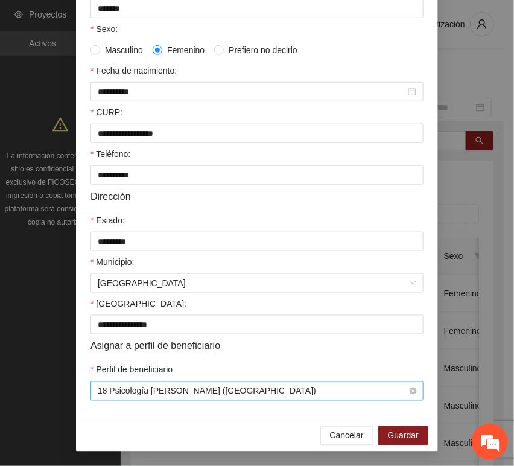
click at [158, 397] on span "18 Psicología [PERSON_NAME] ([GEOGRAPHIC_DATA])" at bounding box center [257, 391] width 319 height 18
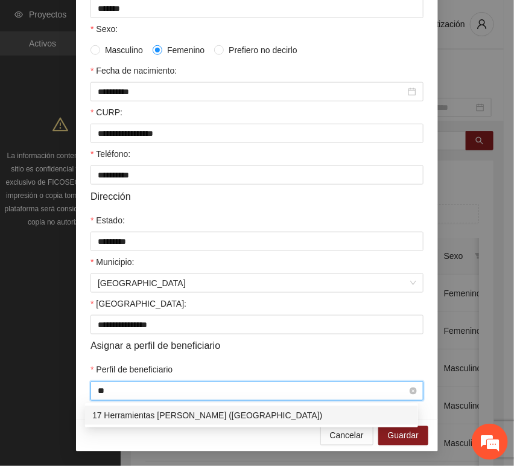
scroll to position [0, 0]
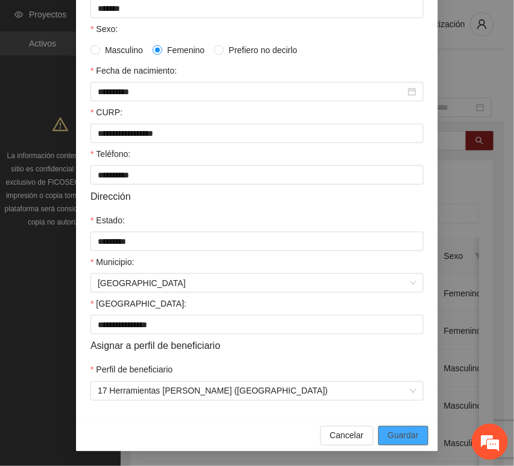
click at [394, 429] on span "Guardar" at bounding box center [403, 435] width 31 height 13
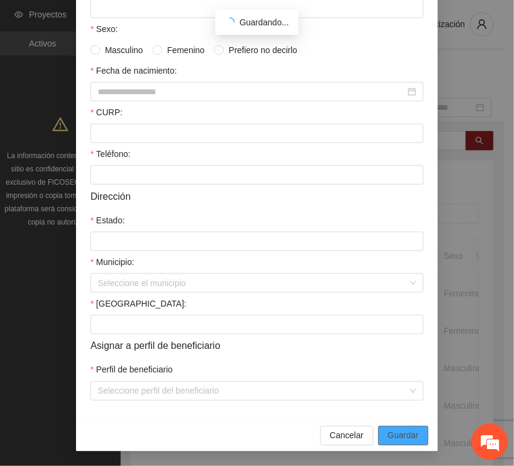
scroll to position [177, 0]
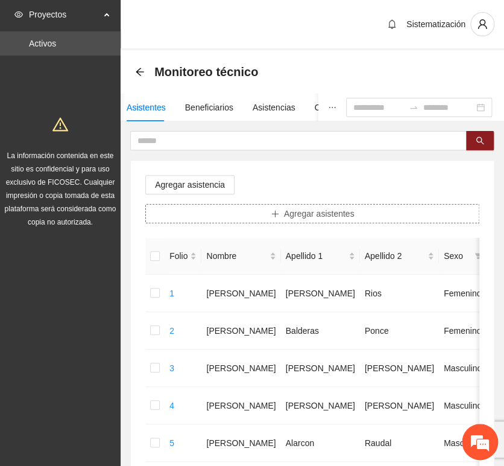
click at [258, 209] on button "Agregar asistentes" at bounding box center [312, 213] width 334 height 19
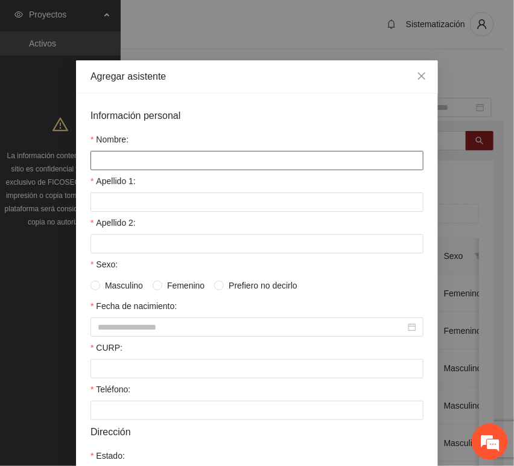
click at [194, 162] on input "Nombre:" at bounding box center [256, 160] width 333 height 19
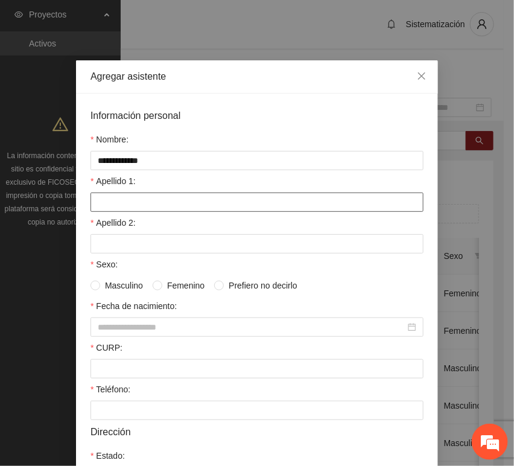
click at [111, 203] on input "Apellido 1:" at bounding box center [256, 201] width 333 height 19
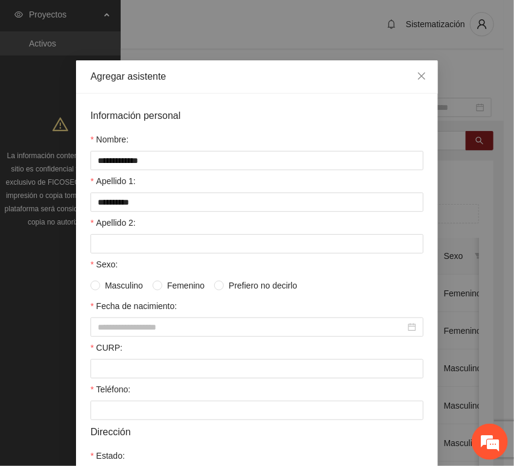
click at [138, 226] on div "Apellido 2:" at bounding box center [256, 225] width 333 height 18
click at [140, 236] on input "Apellido 2:" at bounding box center [256, 243] width 333 height 19
click at [115, 369] on input "CURP:" at bounding box center [256, 368] width 333 height 19
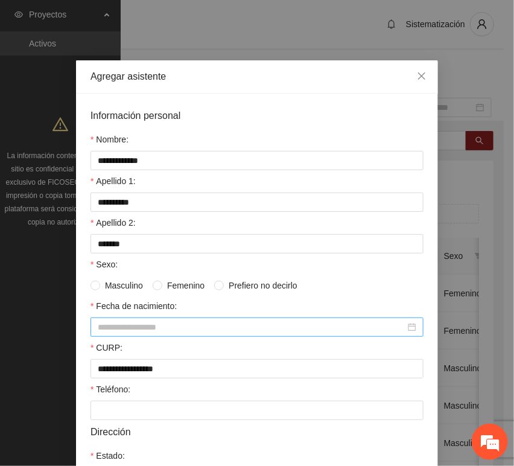
click at [163, 332] on input "Fecha de nacimiento:" at bounding box center [252, 326] width 308 height 13
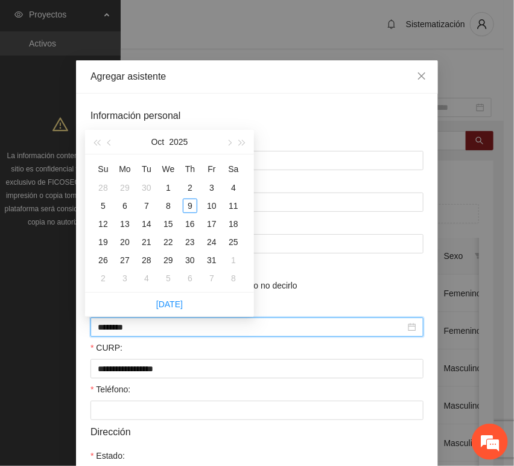
click at [118, 331] on input "********" at bounding box center [252, 326] width 308 height 13
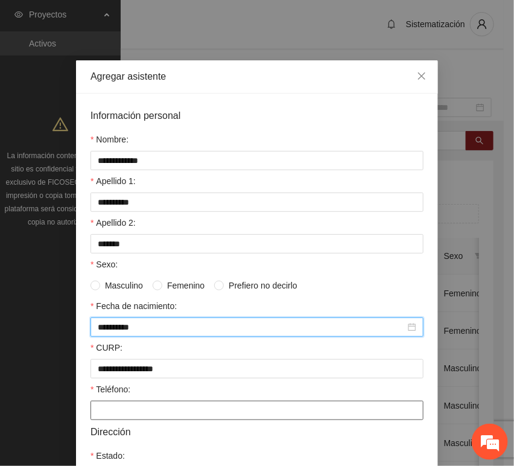
click at [128, 404] on div "Teléfono:" at bounding box center [256, 400] width 333 height 37
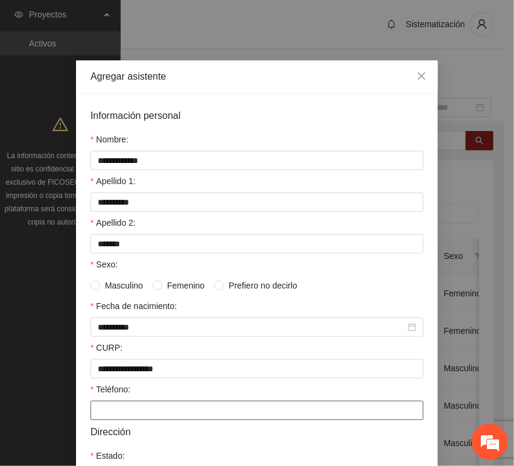
click at [127, 410] on input "Teléfono:" at bounding box center [256, 410] width 333 height 19
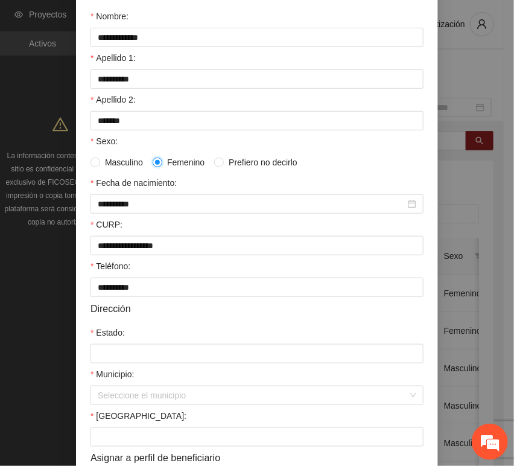
scroll to position [134, 0]
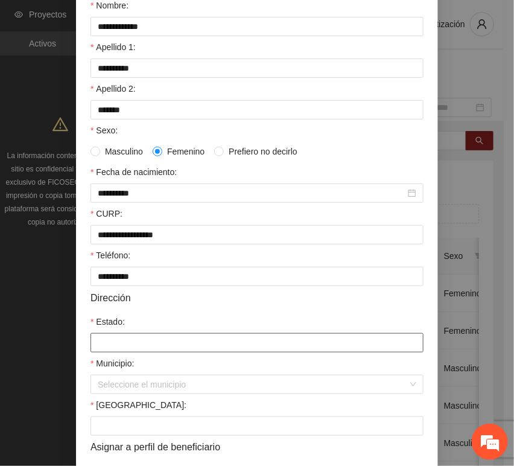
click at [132, 338] on input "Estado:" at bounding box center [256, 342] width 333 height 19
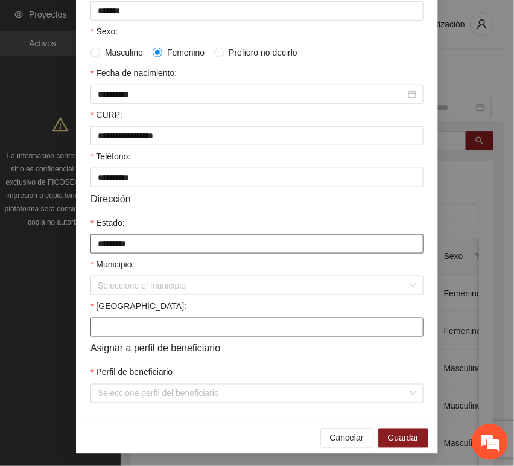
scroll to position [238, 0]
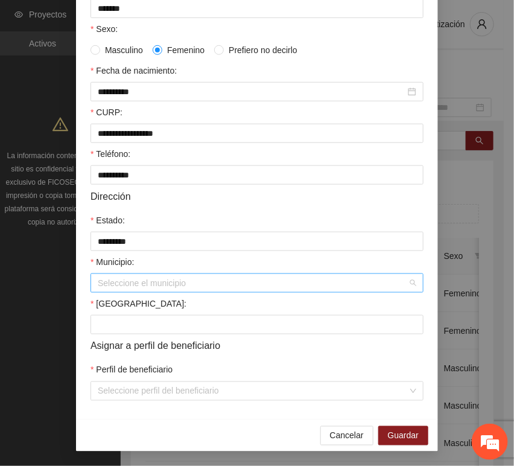
click at [142, 278] on input "Municipio:" at bounding box center [253, 283] width 310 height 18
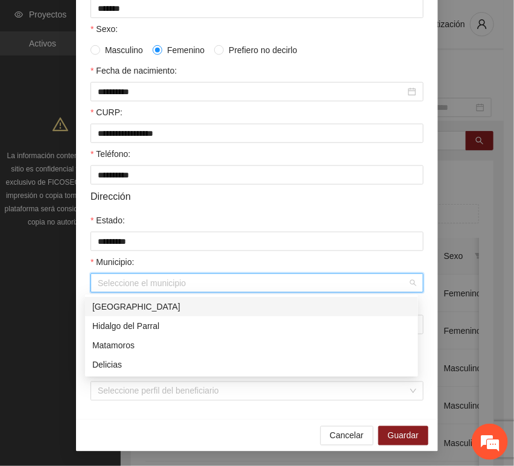
click at [130, 306] on div "[GEOGRAPHIC_DATA]" at bounding box center [251, 306] width 319 height 13
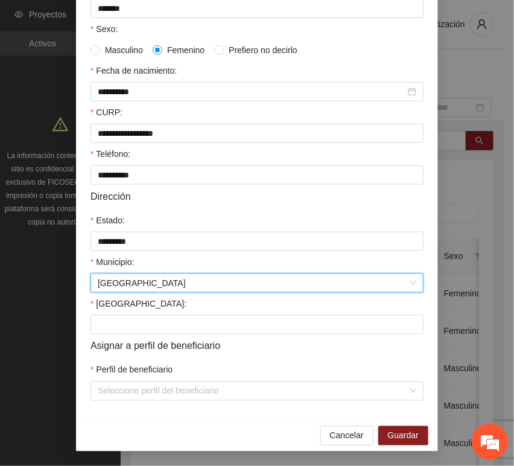
click at [114, 336] on form "**********" at bounding box center [256, 137] width 333 height 528
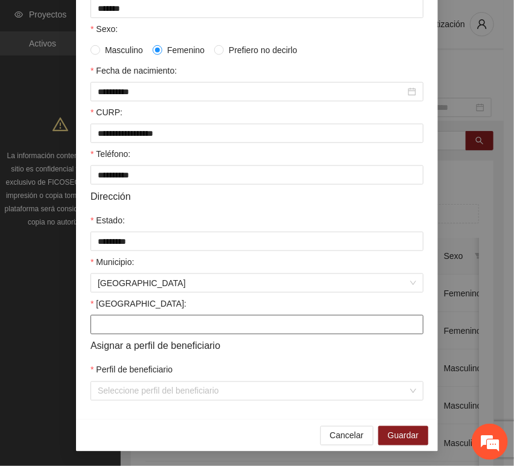
click at [113, 323] on input "[GEOGRAPHIC_DATA]:" at bounding box center [256, 324] width 333 height 19
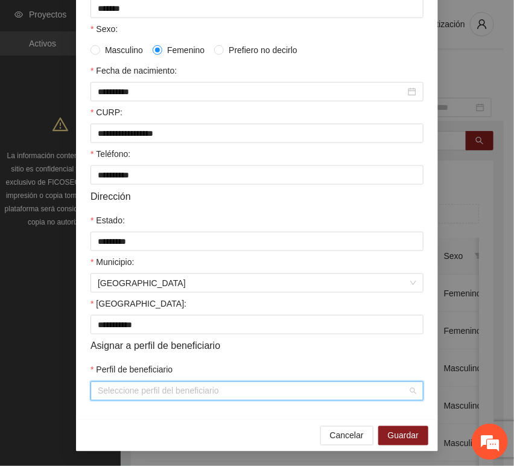
click at [133, 398] on input "Perfil de beneficiario" at bounding box center [253, 391] width 310 height 18
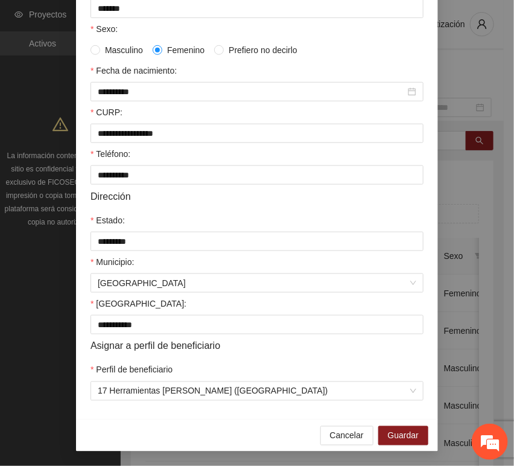
click at [116, 401] on div "**********" at bounding box center [257, 138] width 362 height 561
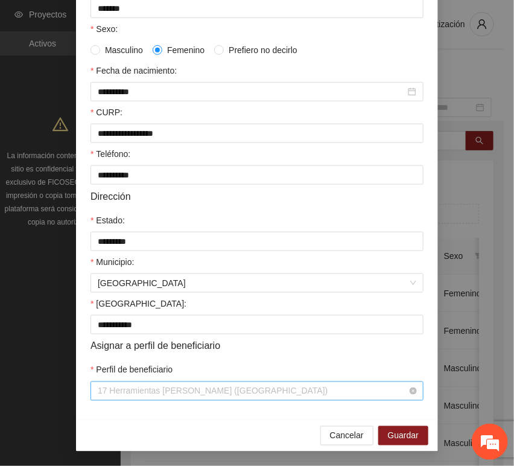
click at [110, 397] on span "17 Herramientas [PERSON_NAME] ([GEOGRAPHIC_DATA])" at bounding box center [257, 391] width 319 height 18
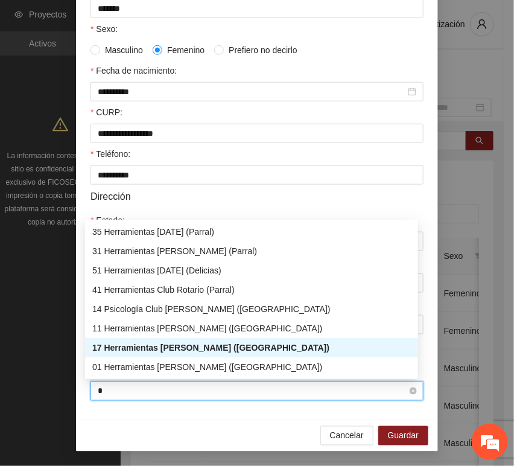
scroll to position [0, 0]
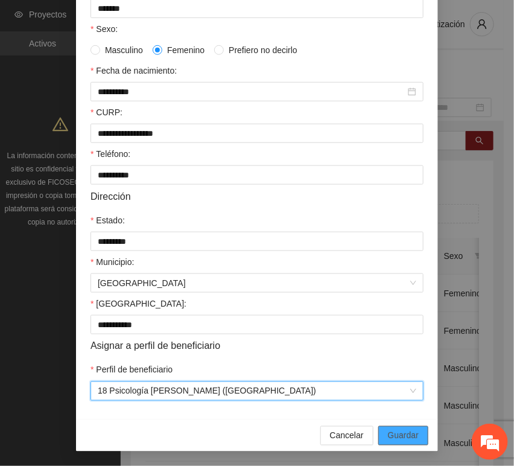
click at [403, 433] on span "Guardar" at bounding box center [403, 435] width 31 height 13
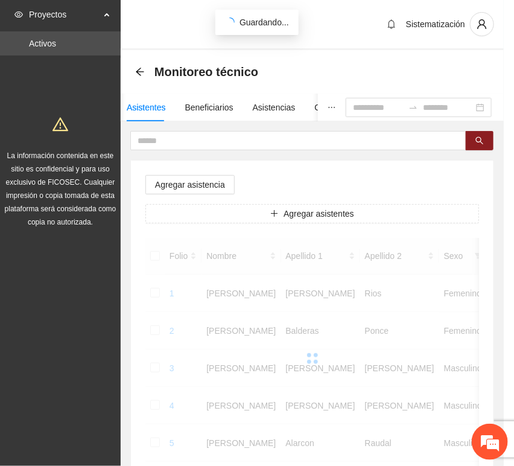
scroll to position [177, 0]
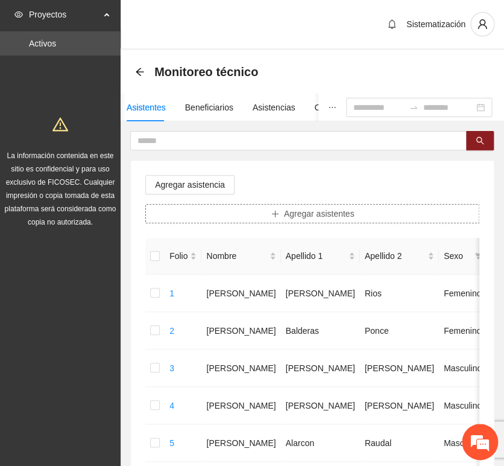
click at [244, 218] on button "Agregar asistentes" at bounding box center [312, 213] width 334 height 19
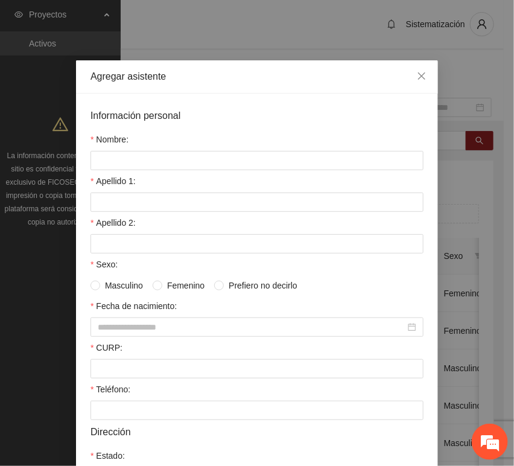
click at [180, 148] on div "Nombre:" at bounding box center [256, 142] width 333 height 18
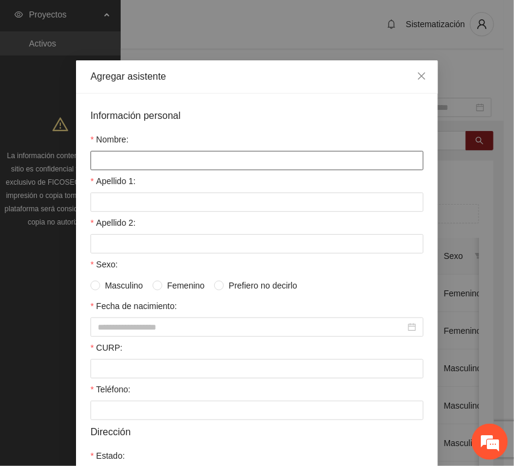
click at [175, 156] on input "Nombre:" at bounding box center [256, 160] width 333 height 19
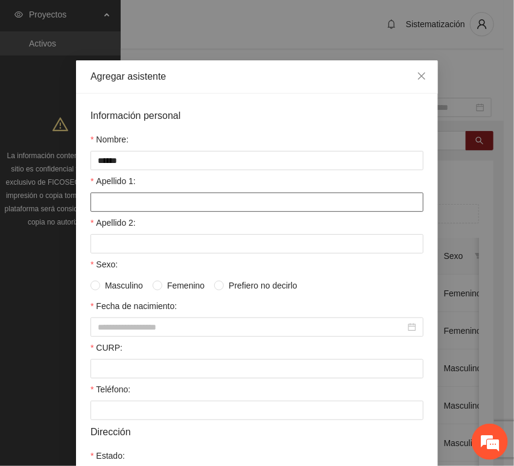
click at [129, 202] on input "Apellido 1:" at bounding box center [256, 201] width 333 height 19
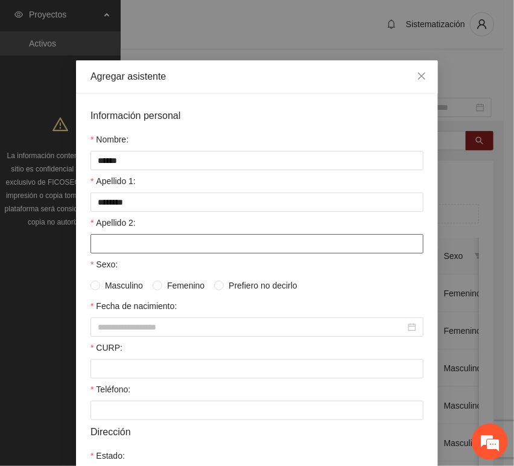
click at [129, 249] on input "Apellido 2:" at bounding box center [256, 243] width 333 height 19
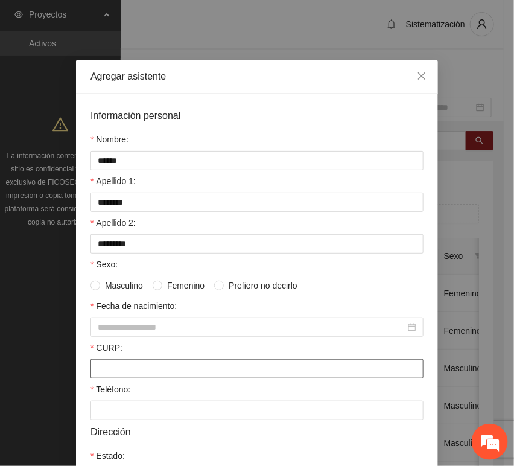
click at [141, 375] on input "CURP:" at bounding box center [256, 368] width 333 height 19
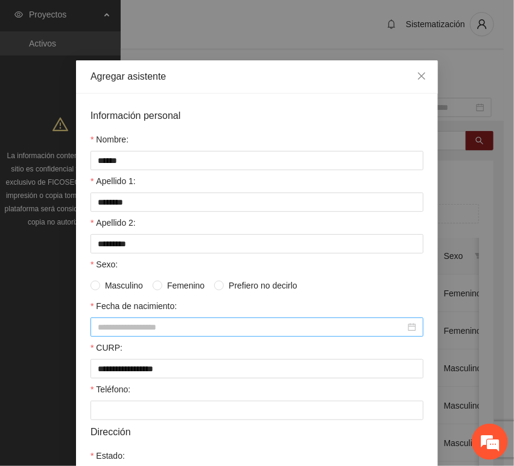
click at [142, 326] on input "Fecha de nacimiento:" at bounding box center [252, 326] width 308 height 13
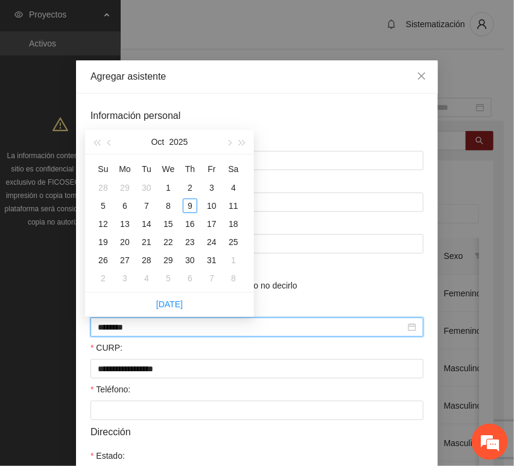
click at [116, 332] on input "********" at bounding box center [252, 326] width 308 height 13
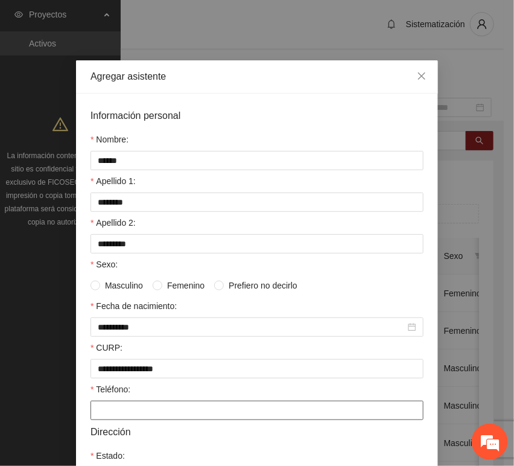
click at [100, 410] on input "Teléfono:" at bounding box center [256, 410] width 333 height 19
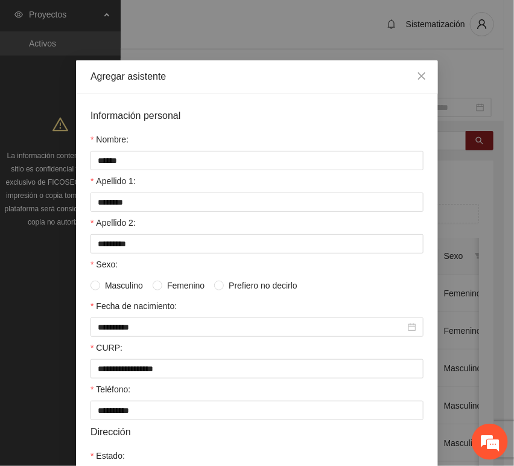
click at [138, 284] on span "Masculino" at bounding box center [124, 285] width 48 height 13
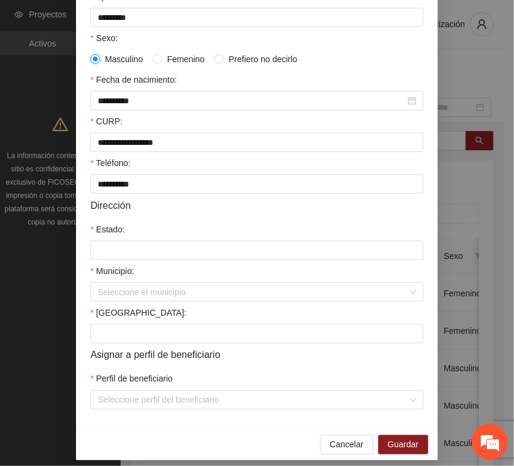
scroll to position [238, 0]
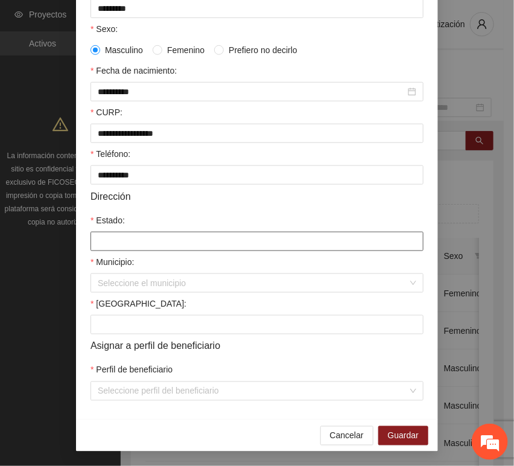
click at [113, 243] on input "Estado:" at bounding box center [256, 241] width 333 height 19
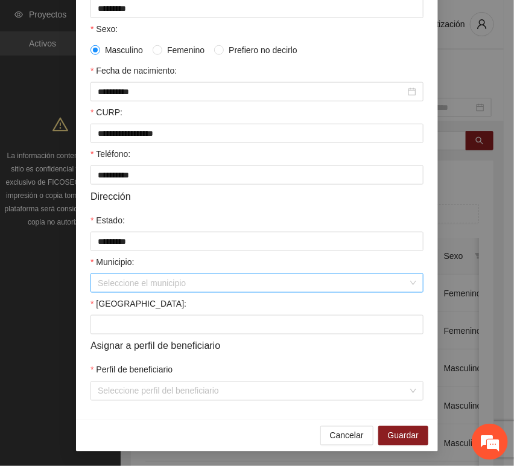
click at [139, 275] on input "Municipio:" at bounding box center [253, 283] width 310 height 18
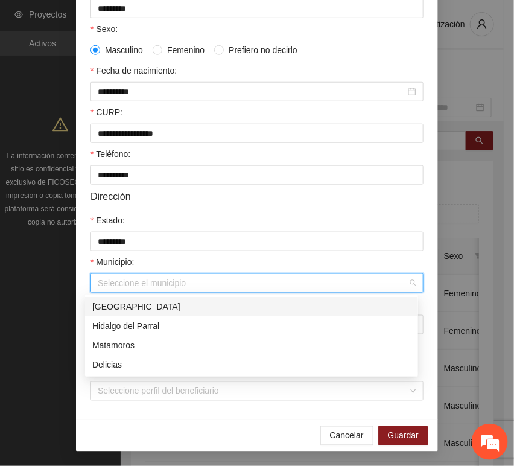
click at [129, 300] on div "[GEOGRAPHIC_DATA]" at bounding box center [251, 306] width 319 height 13
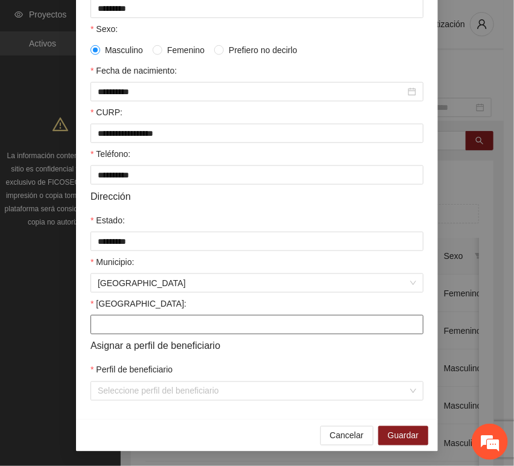
click at [131, 320] on input "[GEOGRAPHIC_DATA]:" at bounding box center [256, 324] width 333 height 19
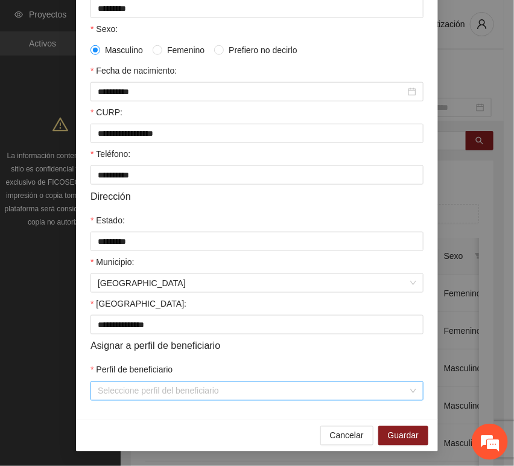
click at [136, 390] on input "Perfil de beneficiario" at bounding box center [253, 391] width 310 height 18
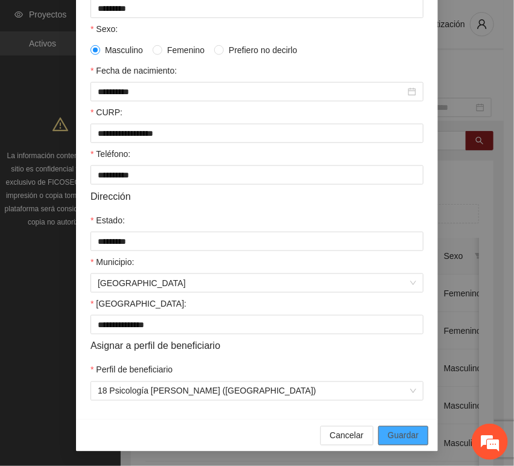
click at [401, 434] on span "Guardar" at bounding box center [403, 435] width 31 height 13
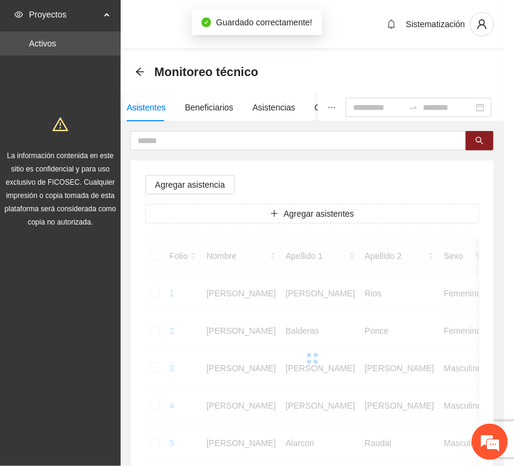
scroll to position [177, 0]
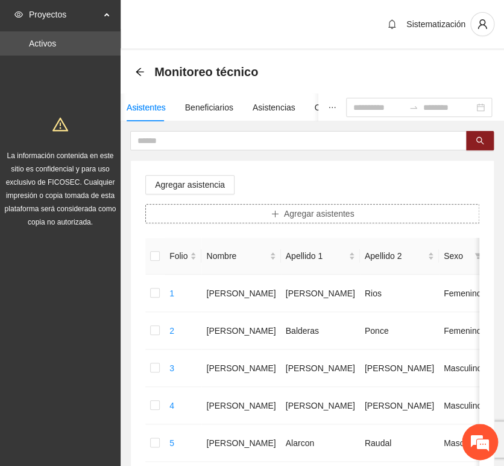
click at [258, 213] on button "Agregar asistentes" at bounding box center [312, 213] width 334 height 19
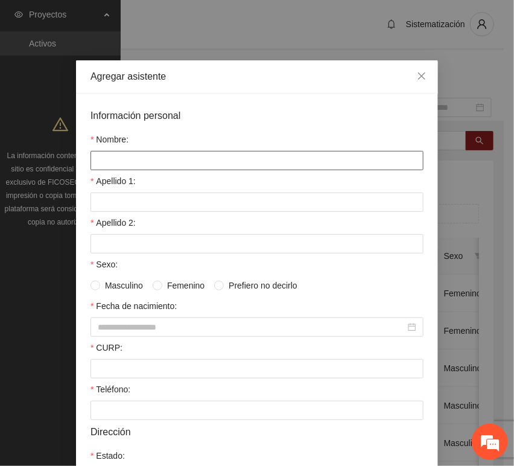
click at [188, 154] on input "Nombre:" at bounding box center [256, 160] width 333 height 19
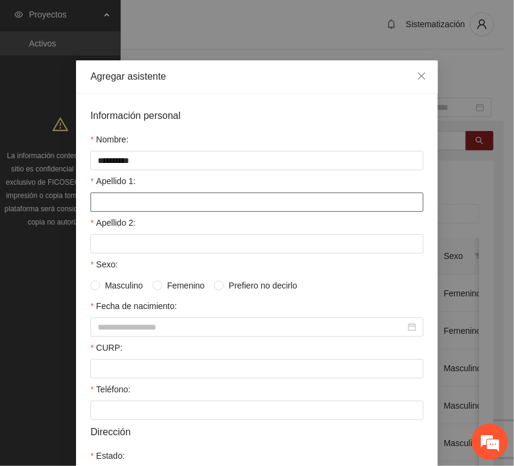
click at [142, 196] on input "Apellido 1:" at bounding box center [256, 201] width 333 height 19
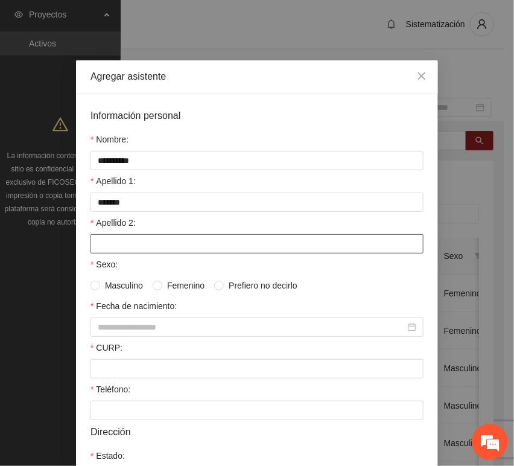
click at [130, 245] on input "Apellido 2:" at bounding box center [256, 243] width 333 height 19
click at [119, 357] on div "CURP:" at bounding box center [256, 350] width 333 height 18
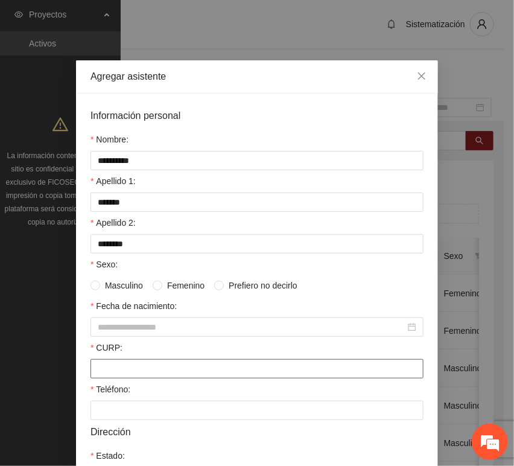
click at [121, 364] on input "CURP:" at bounding box center [256, 368] width 333 height 19
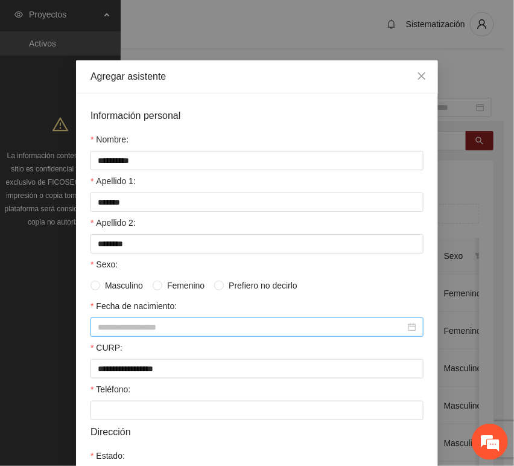
click at [122, 327] on input "Fecha de nacimiento:" at bounding box center [252, 326] width 308 height 13
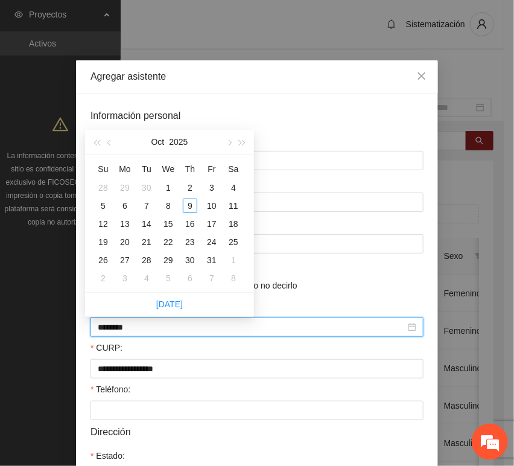
click at [118, 332] on input "********" at bounding box center [252, 326] width 308 height 13
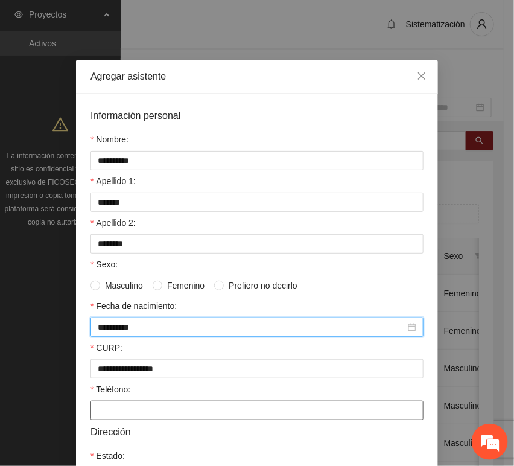
click at [113, 413] on input "Teléfono:" at bounding box center [256, 410] width 333 height 19
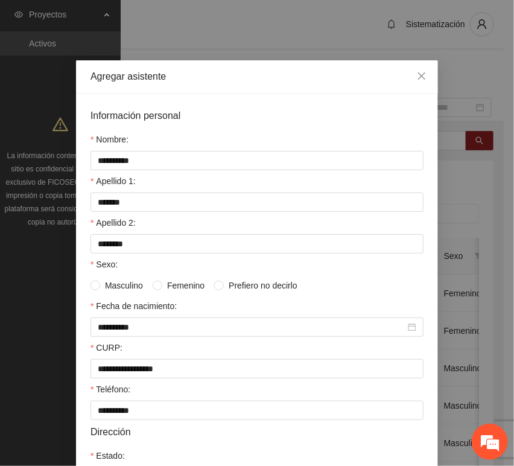
click at [136, 286] on span "Masculino" at bounding box center [124, 285] width 48 height 13
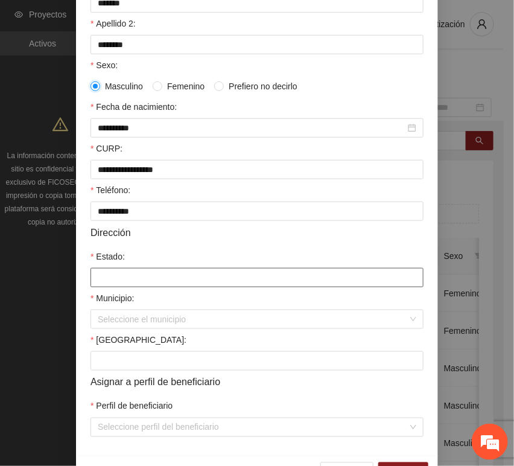
scroll to position [201, 0]
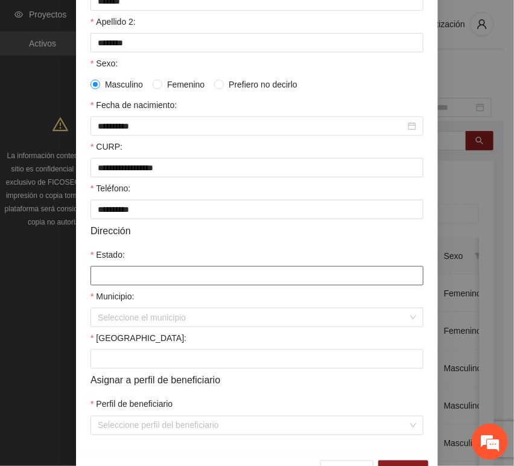
click at [120, 273] on input "Estado:" at bounding box center [256, 275] width 333 height 19
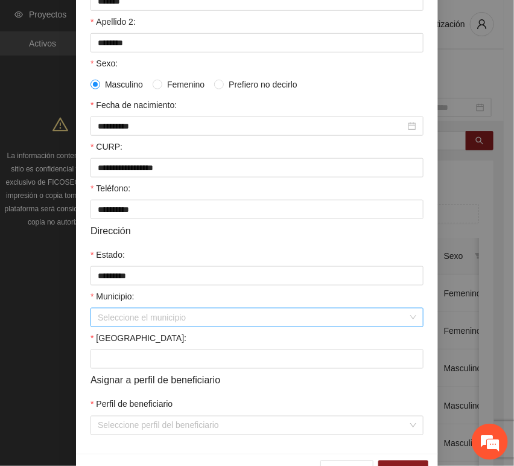
click at [151, 326] on input "Municipio:" at bounding box center [253, 317] width 310 height 18
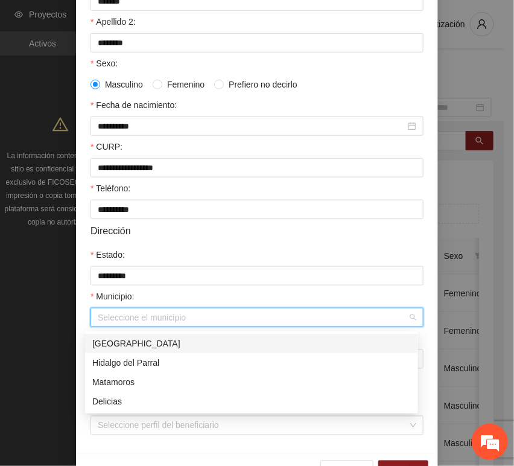
click at [131, 344] on div "[GEOGRAPHIC_DATA]" at bounding box center [251, 343] width 319 height 13
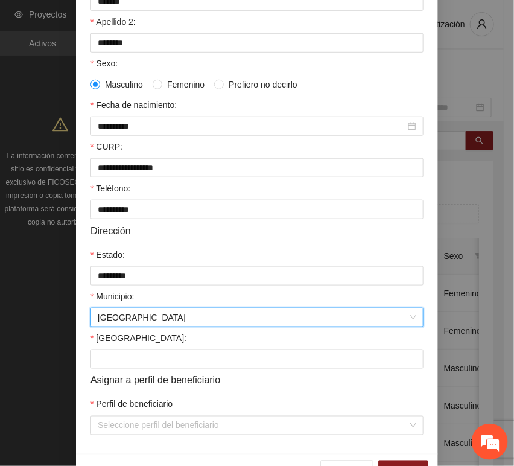
click at [110, 379] on span "Asignar a perfil de beneficiario" at bounding box center [155, 380] width 130 height 15
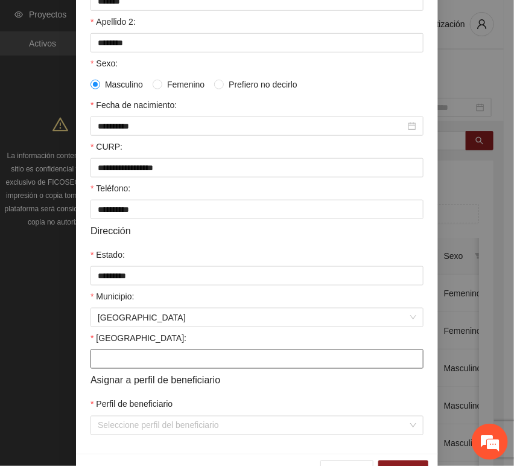
click at [103, 369] on input "[GEOGRAPHIC_DATA]:" at bounding box center [256, 358] width 333 height 19
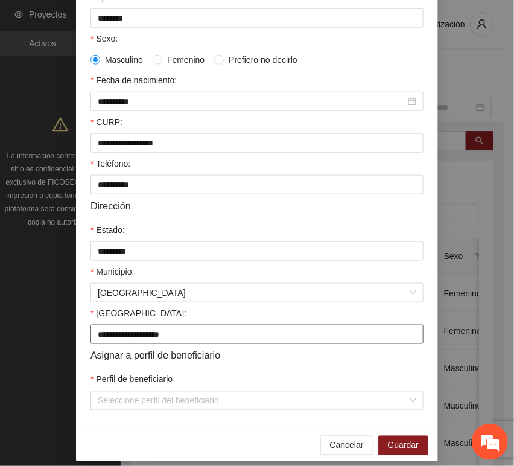
scroll to position [238, 0]
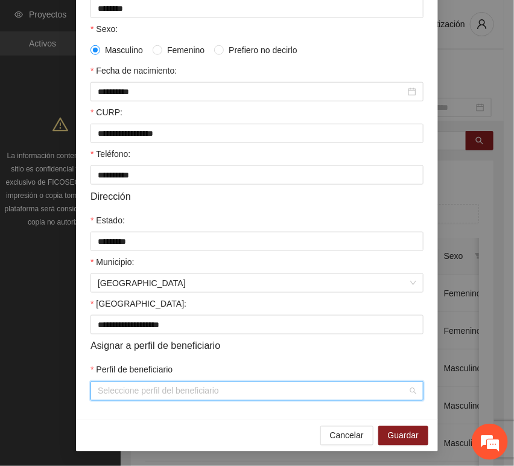
click at [130, 387] on input "Perfil de beneficiario" at bounding box center [253, 391] width 310 height 18
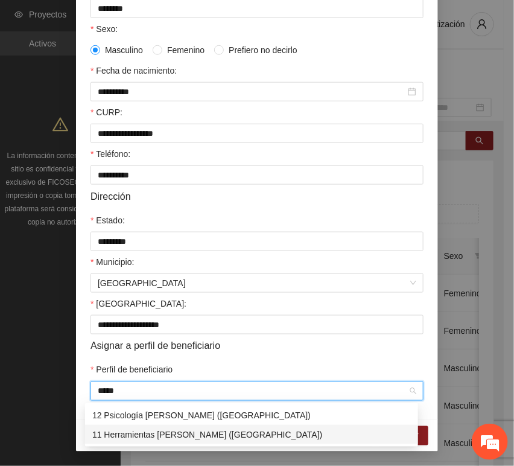
click at [121, 438] on div "11 Herramientas [PERSON_NAME] ([GEOGRAPHIC_DATA])" at bounding box center [251, 434] width 319 height 13
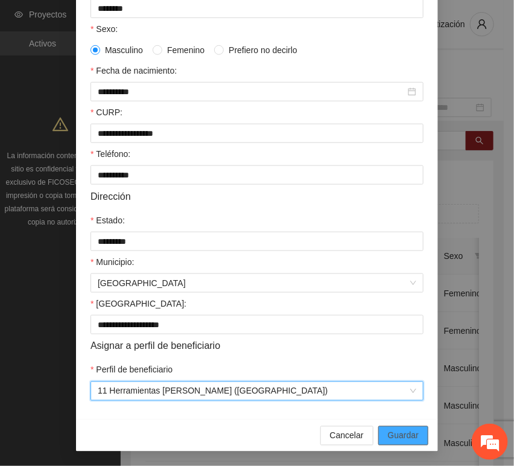
click at [379, 428] on button "Guardar" at bounding box center [403, 435] width 50 height 19
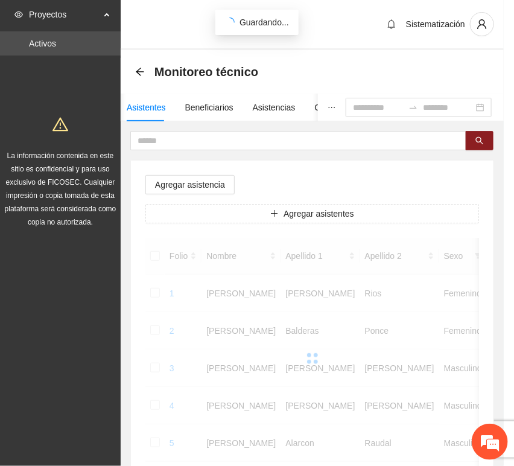
scroll to position [177, 0]
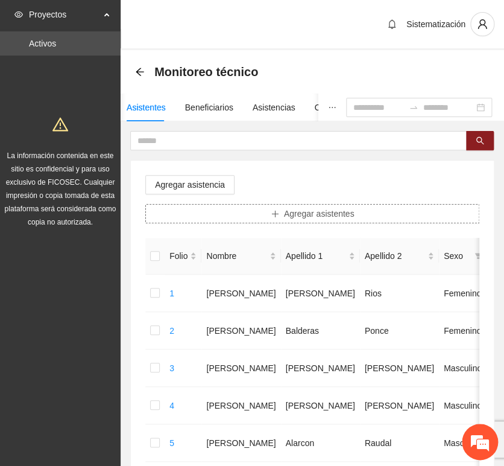
click at [261, 221] on button "Agregar asistentes" at bounding box center [312, 213] width 334 height 19
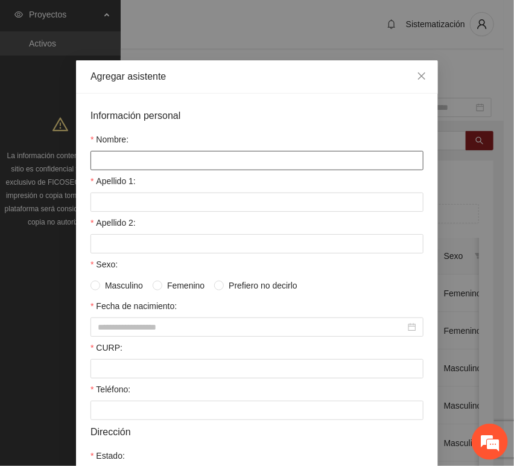
click at [182, 160] on input "Nombre:" at bounding box center [256, 160] width 333 height 19
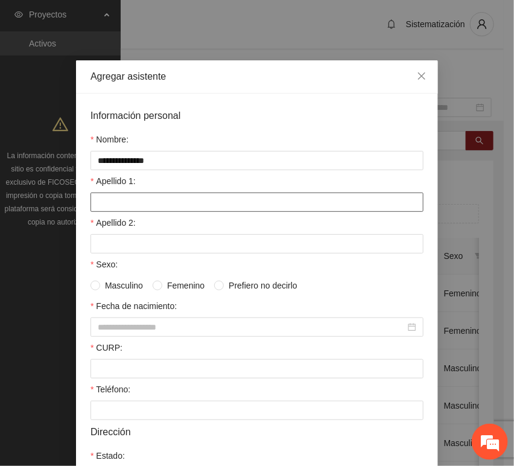
click at [116, 202] on input "Apellido 1:" at bounding box center [256, 201] width 333 height 19
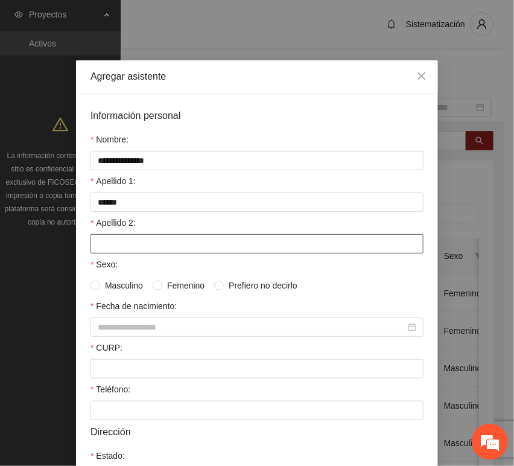
click at [91, 249] on input "Apellido 2:" at bounding box center [256, 243] width 333 height 19
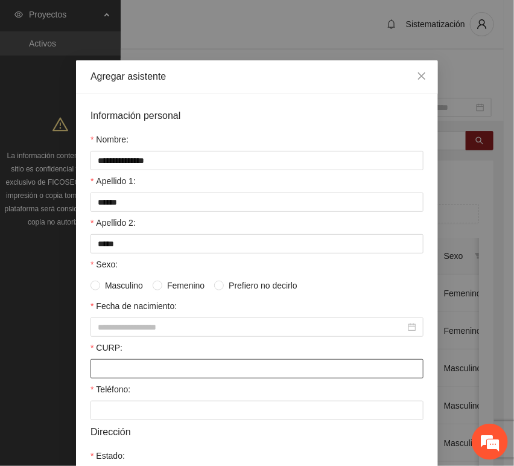
click at [122, 366] on input "CURP:" at bounding box center [256, 368] width 333 height 19
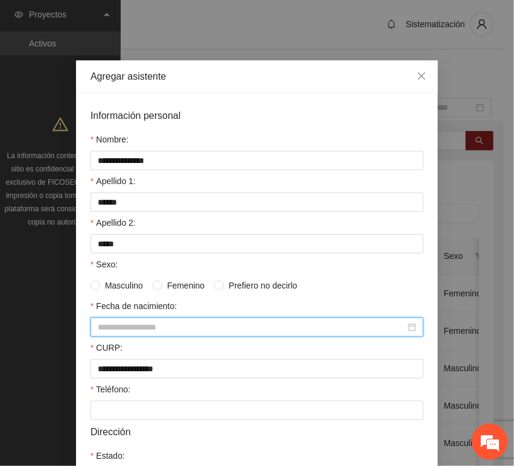
click at [150, 328] on input "Fecha de nacimiento:" at bounding box center [252, 326] width 308 height 13
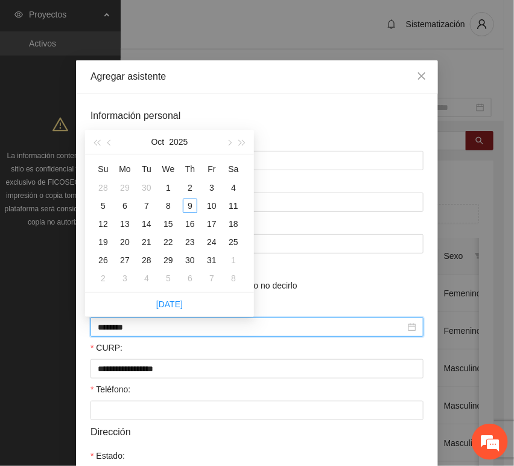
click at [118, 331] on input "********" at bounding box center [252, 326] width 308 height 13
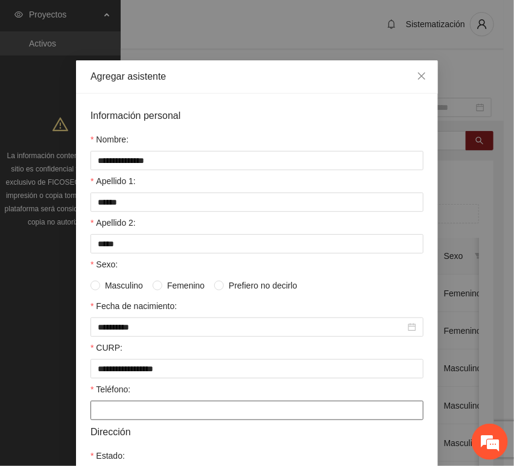
click at [179, 408] on input "Teléfono:" at bounding box center [256, 410] width 333 height 19
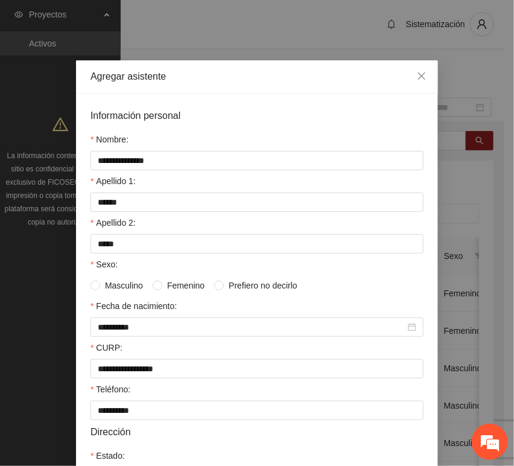
click at [162, 289] on span "Femenino" at bounding box center [185, 285] width 47 height 13
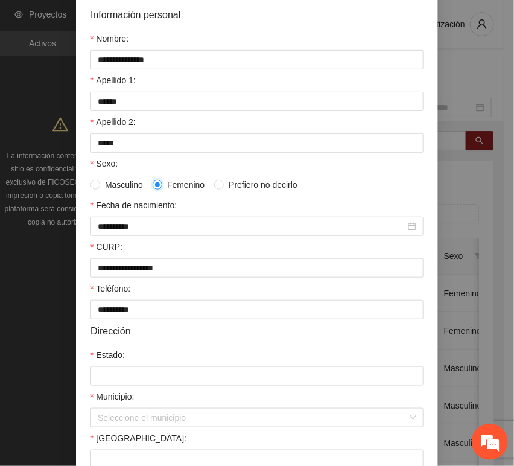
scroll to position [134, 0]
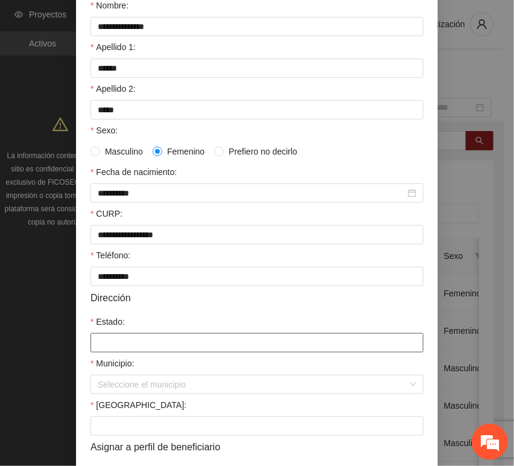
click at [157, 351] on input "Estado:" at bounding box center [256, 342] width 333 height 19
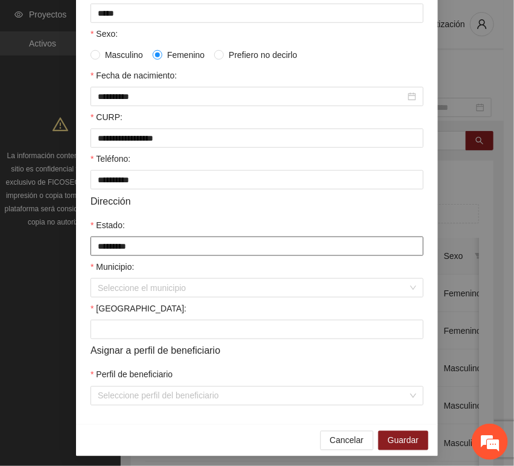
scroll to position [238, 0]
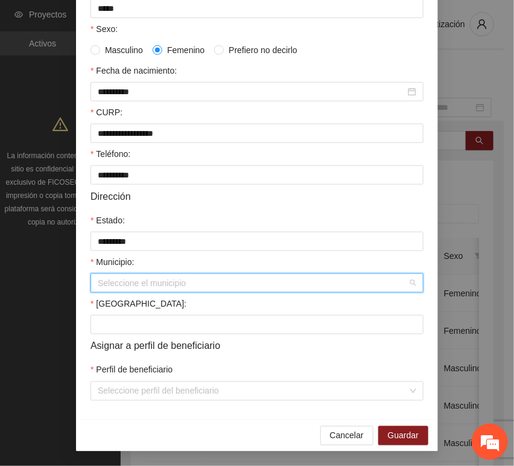
click at [134, 276] on input "Municipio:" at bounding box center [253, 283] width 310 height 18
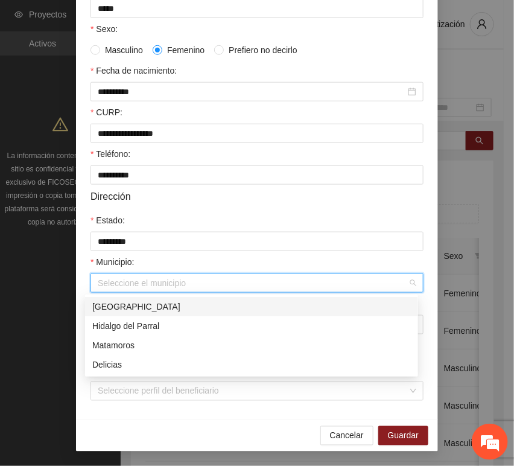
click at [136, 299] on div "[GEOGRAPHIC_DATA]" at bounding box center [251, 306] width 333 height 19
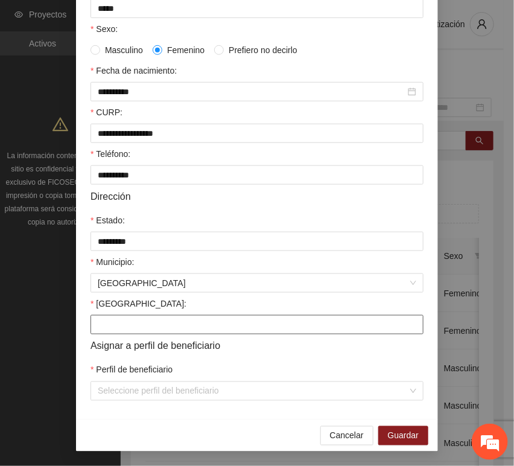
click at [115, 327] on input "[GEOGRAPHIC_DATA]:" at bounding box center [256, 324] width 333 height 19
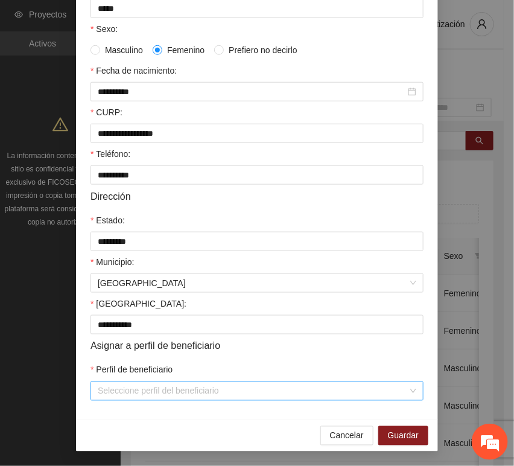
click at [132, 397] on input "Perfil de beneficiario" at bounding box center [253, 391] width 310 height 18
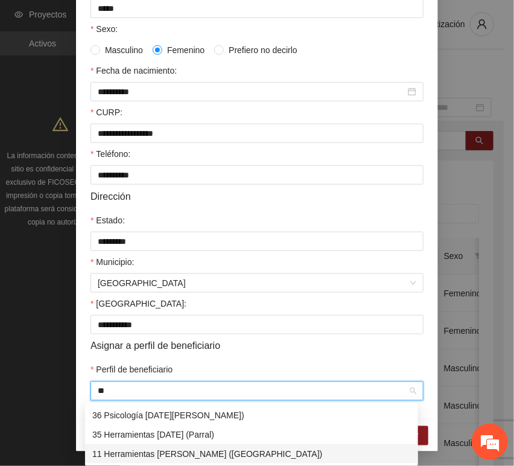
click at [217, 452] on div "11 Herramientas [PERSON_NAME] ([GEOGRAPHIC_DATA])" at bounding box center [251, 453] width 319 height 13
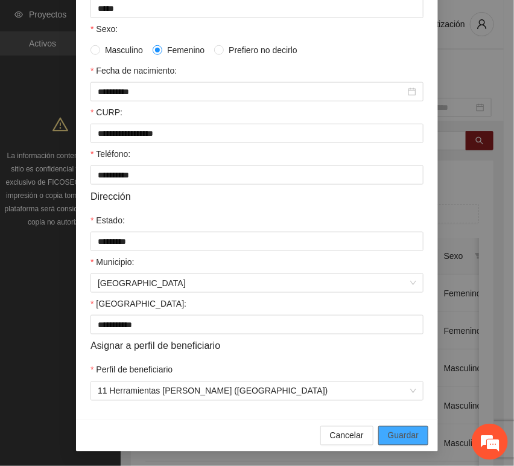
click at [409, 440] on span "Guardar" at bounding box center [403, 435] width 31 height 13
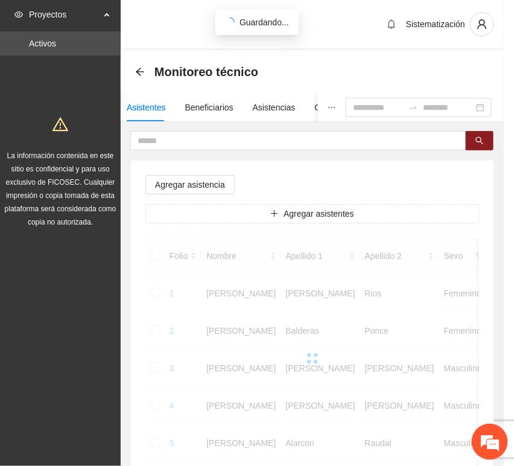
scroll to position [177, 0]
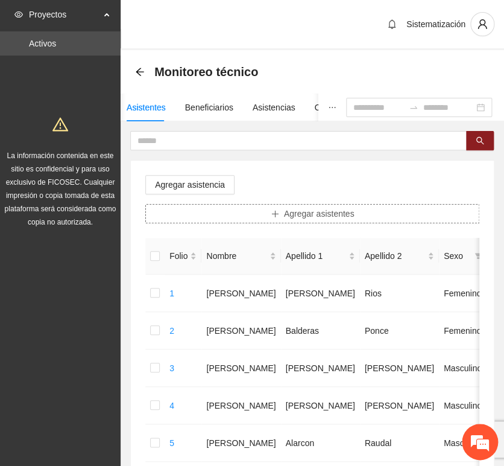
click at [206, 221] on button "Agregar asistentes" at bounding box center [312, 213] width 334 height 19
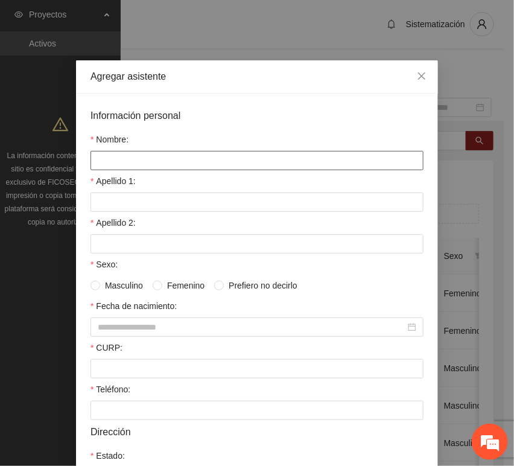
click at [178, 166] on input "Nombre:" at bounding box center [256, 160] width 333 height 19
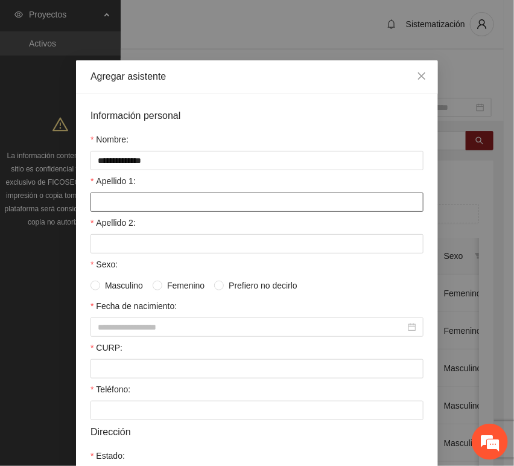
click at [122, 208] on input "Apellido 1:" at bounding box center [256, 201] width 333 height 19
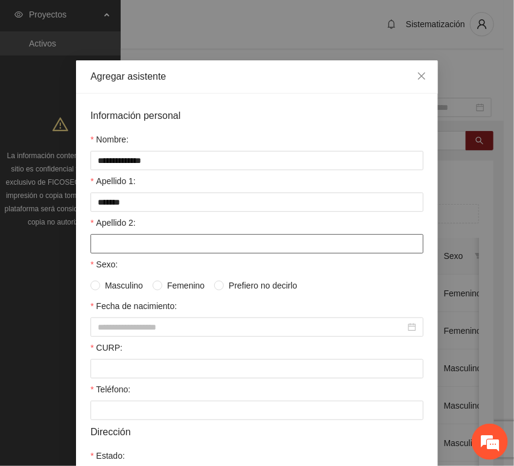
click at [149, 249] on input "Apellido 2:" at bounding box center [256, 243] width 333 height 19
click at [164, 344] on div "CURP:" at bounding box center [256, 350] width 333 height 18
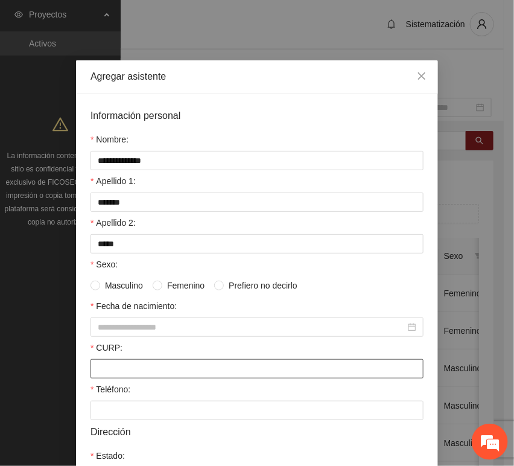
click at [156, 356] on div "CURP:" at bounding box center [256, 350] width 333 height 18
click at [156, 366] on input "CURP:" at bounding box center [256, 368] width 333 height 19
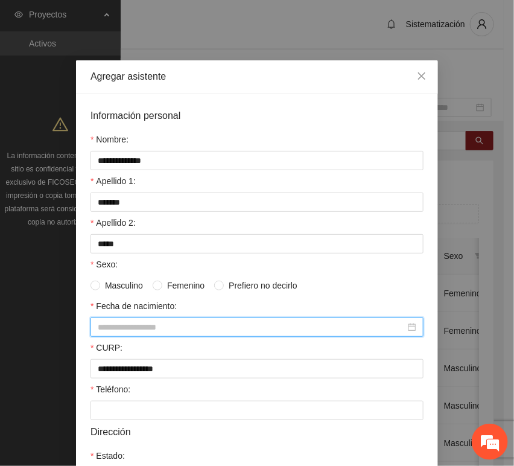
click at [172, 326] on input "Fecha de nacimiento:" at bounding box center [252, 326] width 308 height 13
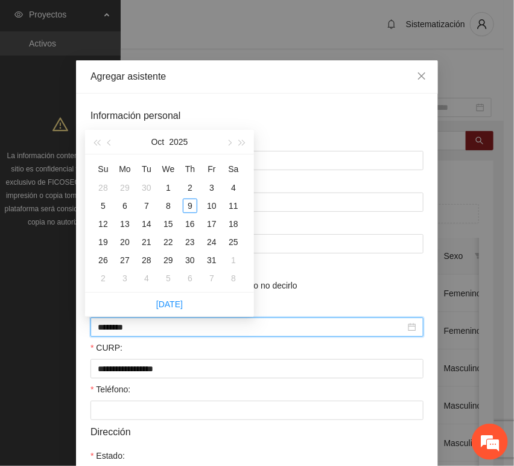
click at [119, 331] on input "********" at bounding box center [252, 326] width 308 height 13
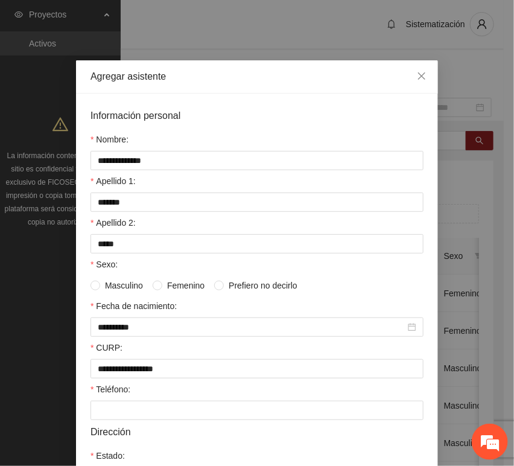
click at [136, 426] on div "Dirección" at bounding box center [256, 431] width 333 height 15
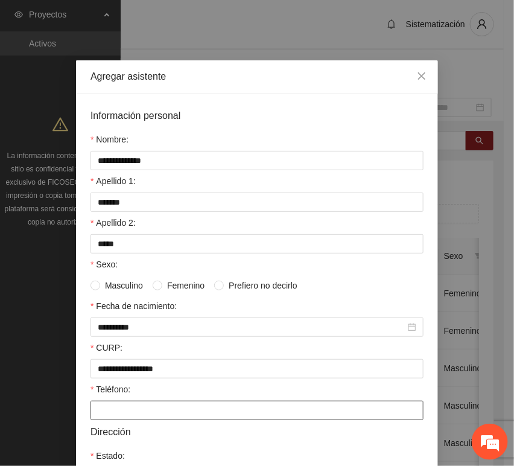
click at [128, 420] on input "Teléfono:" at bounding box center [256, 410] width 333 height 19
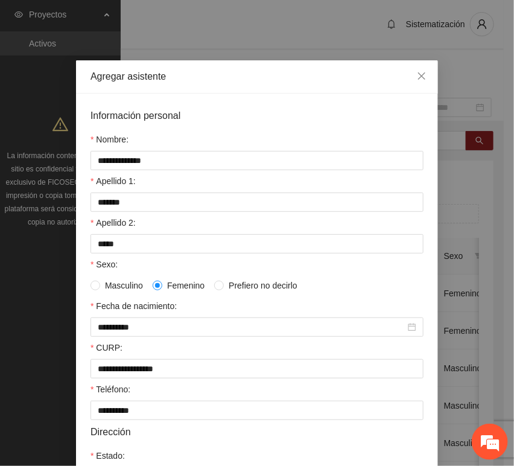
click at [133, 285] on span "Masculino" at bounding box center [124, 285] width 48 height 13
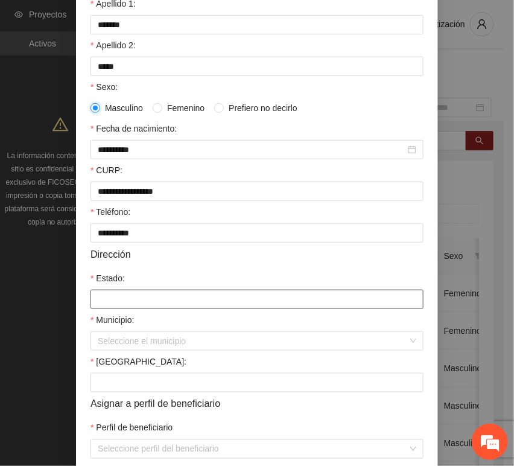
scroll to position [201, 0]
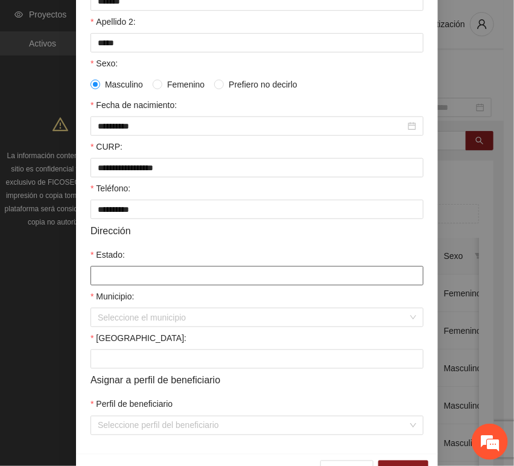
click at [124, 277] on input "Estado:" at bounding box center [256, 275] width 333 height 19
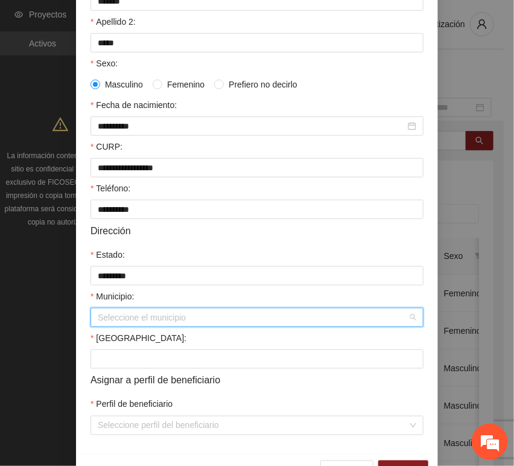
click at [106, 319] on input "Municipio:" at bounding box center [253, 317] width 310 height 18
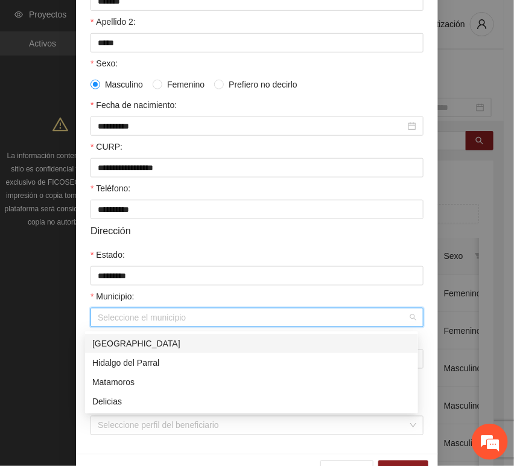
click at [130, 345] on div "[GEOGRAPHIC_DATA]" at bounding box center [251, 343] width 319 height 13
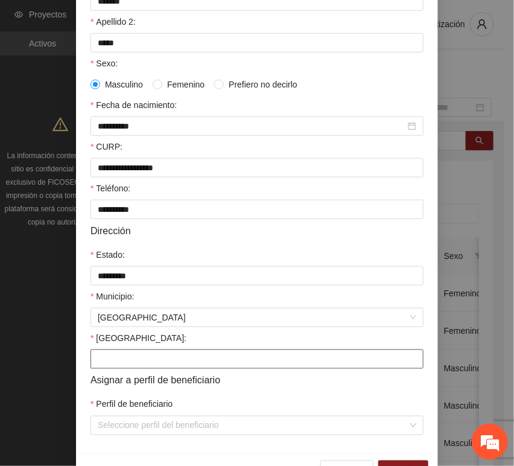
click at [113, 372] on form "**********" at bounding box center [256, 171] width 333 height 528
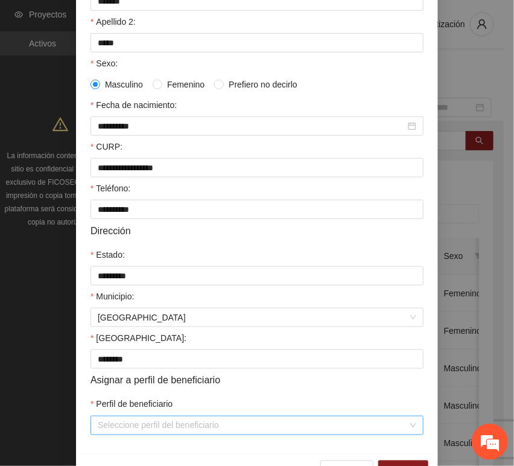
click at [107, 422] on input "Perfil de beneficiario" at bounding box center [253, 425] width 310 height 18
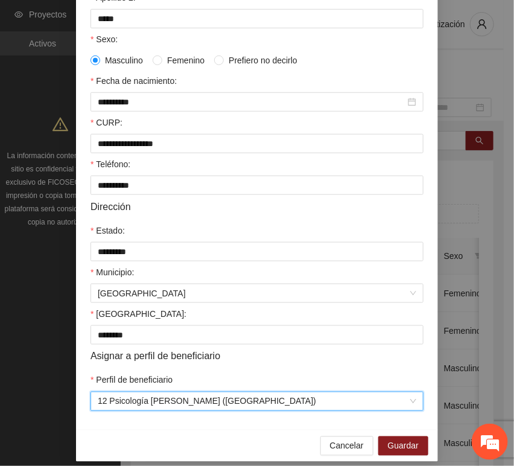
scroll to position [238, 0]
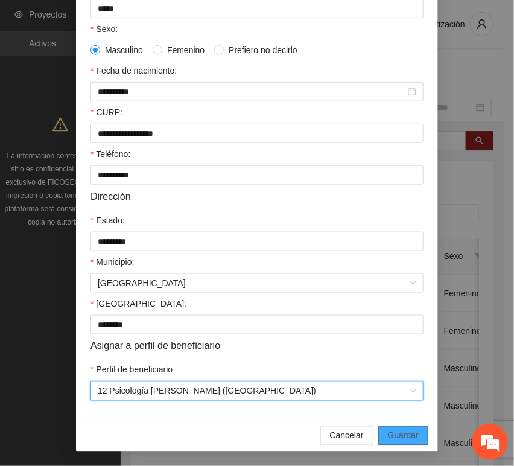
drag, startPoint x: 386, startPoint y: 435, endPoint x: 391, endPoint y: 439, distance: 6.4
click at [388, 435] on span "Guardar" at bounding box center [403, 435] width 31 height 13
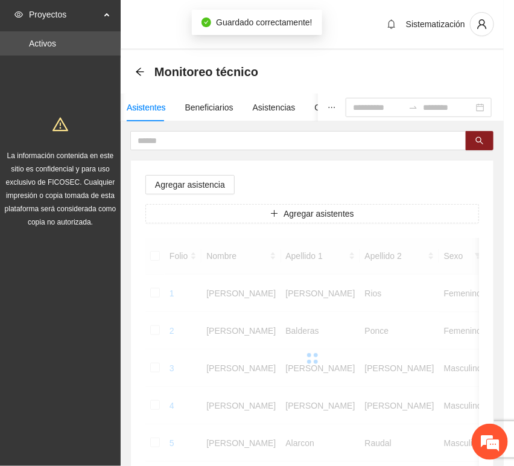
scroll to position [177, 0]
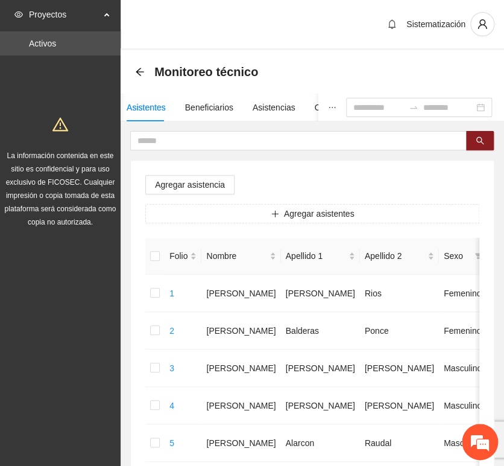
click at [221, 220] on button "Agregar asistentes" at bounding box center [312, 213] width 334 height 19
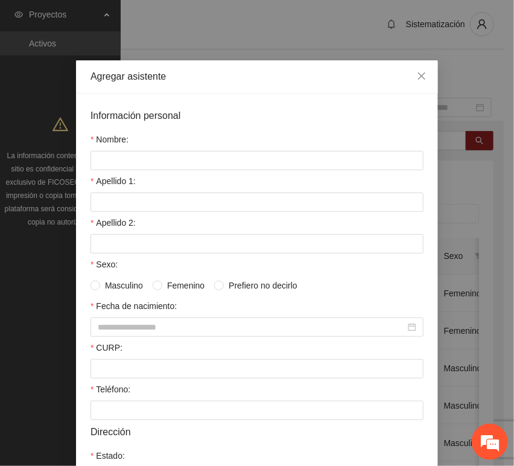
click at [200, 173] on form "Información personal Nombre: Apellido 1: Apellido 2: Sexo: Masculino Femenino P…" at bounding box center [256, 372] width 333 height 528
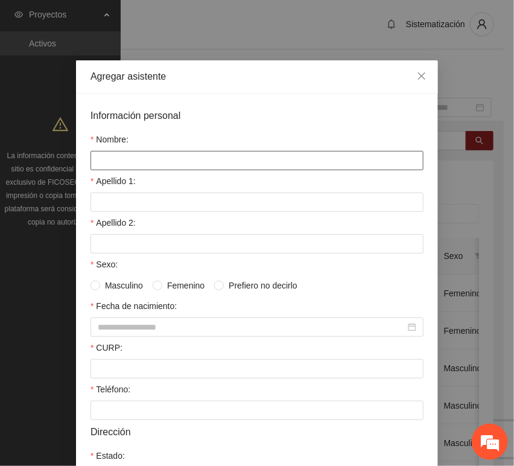
click at [196, 165] on input "Nombre:" at bounding box center [256, 160] width 333 height 19
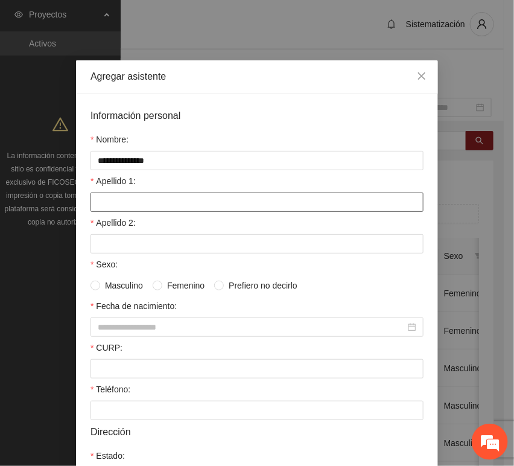
click at [195, 202] on input "Apellido 1:" at bounding box center [256, 201] width 333 height 19
click at [170, 203] on input "******" at bounding box center [256, 201] width 333 height 19
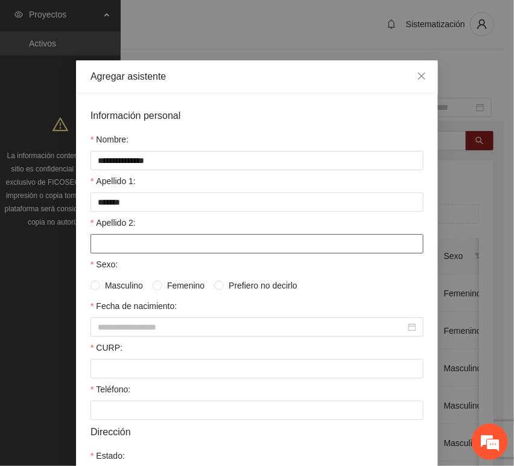
click at [115, 252] on input "Apellido 2:" at bounding box center [256, 243] width 333 height 19
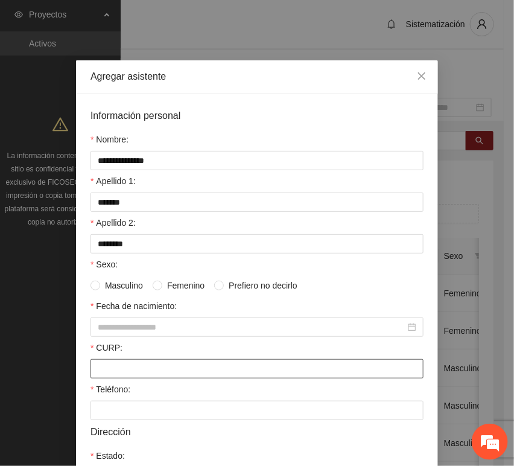
click at [145, 380] on form "**********" at bounding box center [256, 372] width 333 height 528
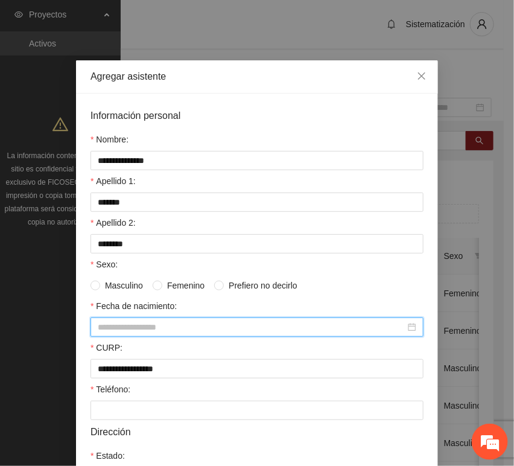
click at [141, 332] on input "Fecha de nacimiento:" at bounding box center [252, 326] width 308 height 13
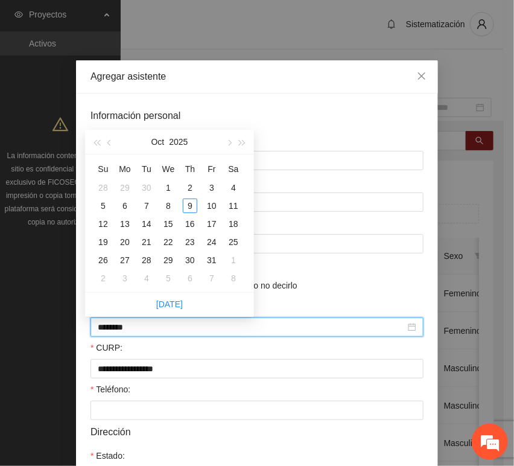
click at [118, 329] on input "********" at bounding box center [252, 326] width 308 height 13
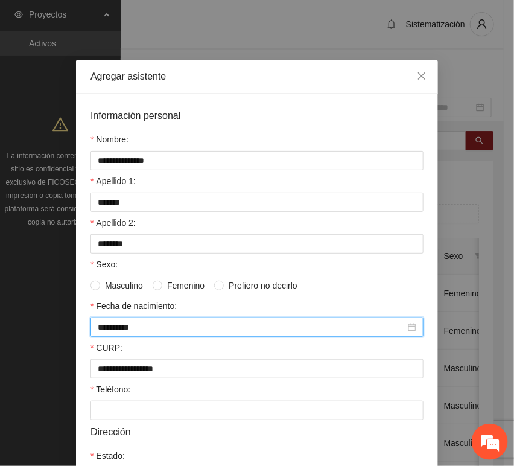
click at [162, 291] on span "Femenino" at bounding box center [185, 285] width 47 height 13
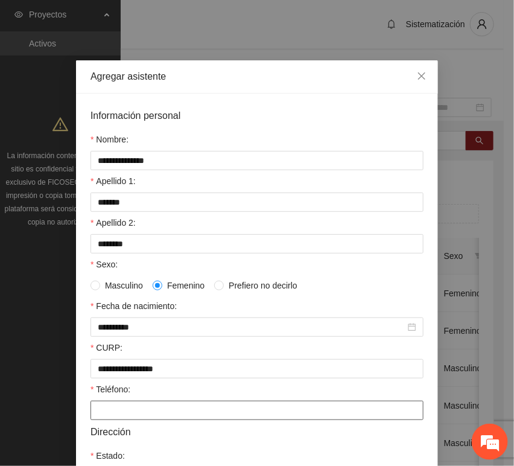
click at [137, 412] on input "Teléfono:" at bounding box center [256, 410] width 333 height 19
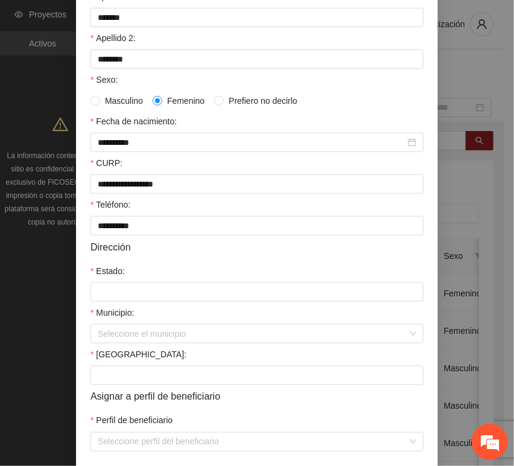
scroll to position [201, 0]
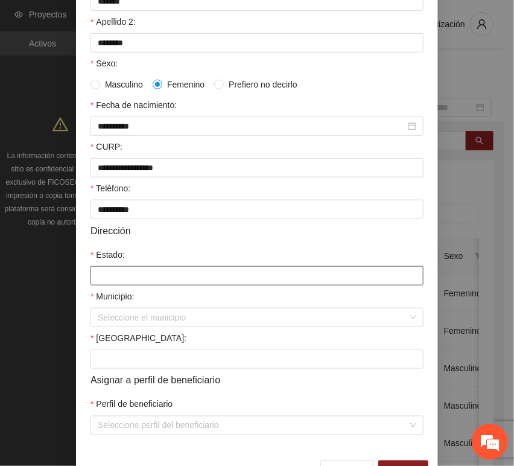
click at [142, 281] on input "Estado:" at bounding box center [256, 275] width 333 height 19
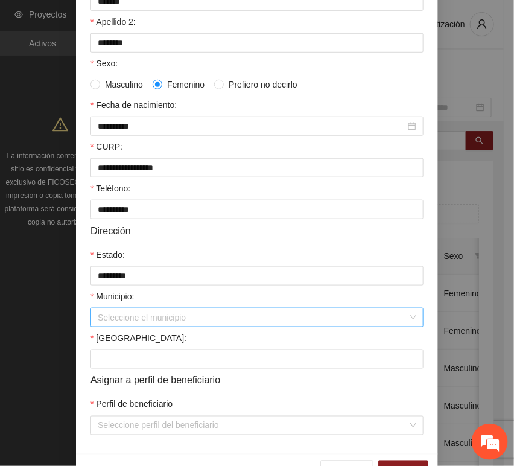
click at [138, 322] on input "Municipio:" at bounding box center [253, 317] width 310 height 18
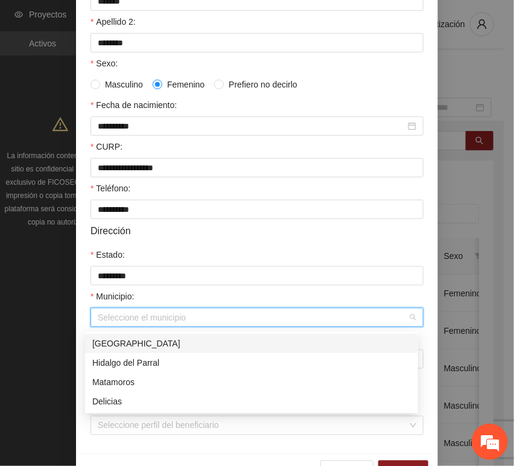
click at [142, 351] on div "[GEOGRAPHIC_DATA]" at bounding box center [251, 343] width 333 height 19
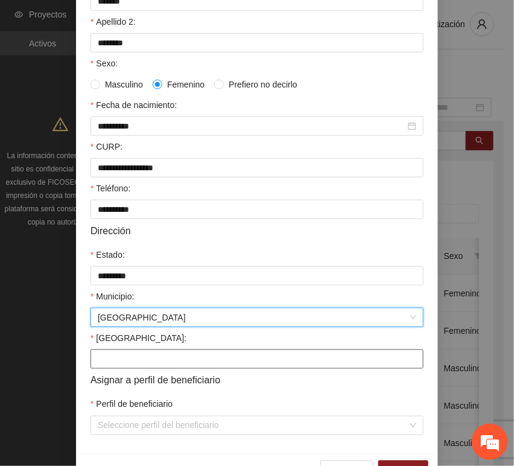
click at [132, 358] on input "[GEOGRAPHIC_DATA]:" at bounding box center [256, 358] width 333 height 19
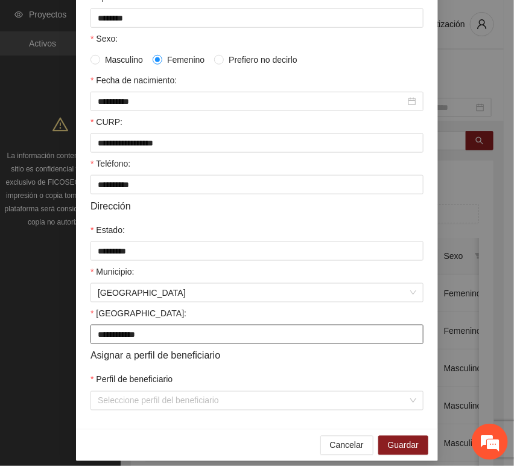
scroll to position [238, 0]
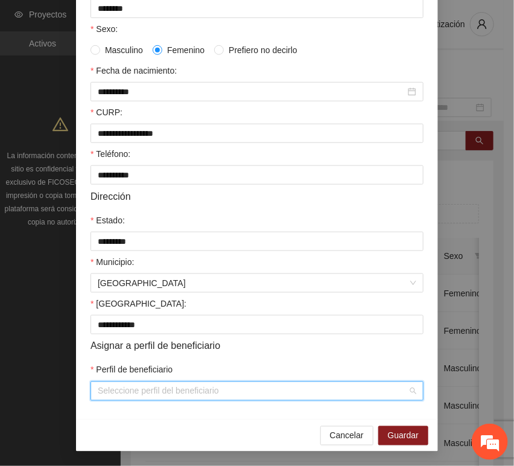
click at [133, 393] on input "Perfil de beneficiario" at bounding box center [253, 391] width 310 height 18
click at [139, 395] on input "Perfil de beneficiario" at bounding box center [253, 391] width 310 height 18
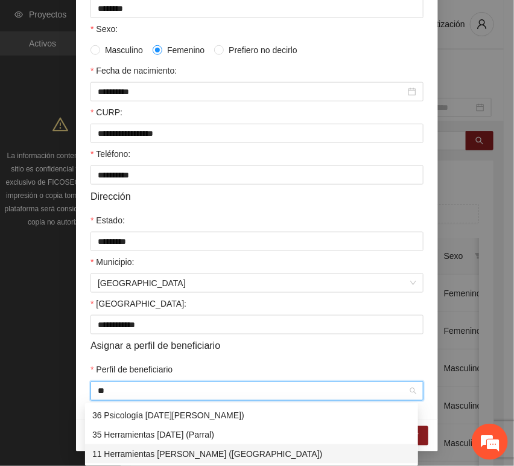
click at [195, 457] on div "11 Herramientas [PERSON_NAME] ([GEOGRAPHIC_DATA])" at bounding box center [251, 453] width 319 height 13
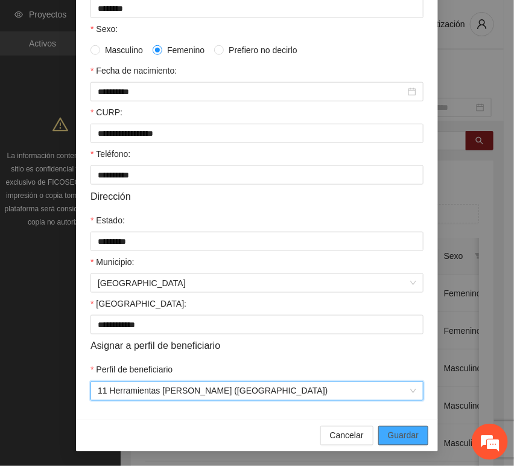
click at [398, 437] on span "Guardar" at bounding box center [403, 435] width 31 height 13
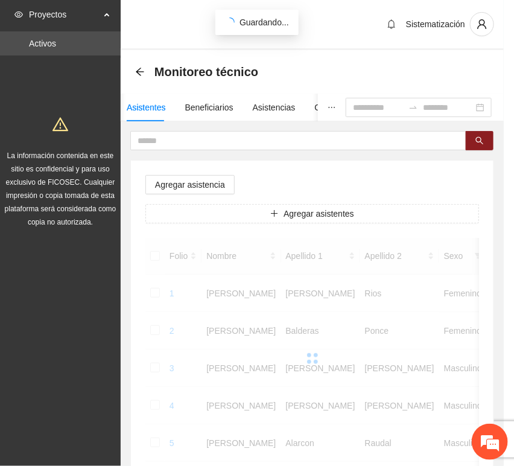
scroll to position [177, 0]
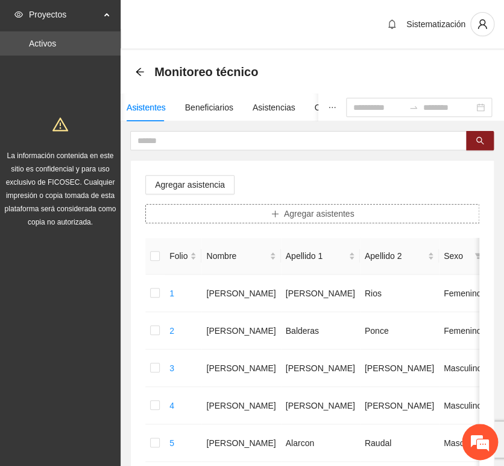
click at [248, 220] on button "Agregar asistentes" at bounding box center [312, 213] width 334 height 19
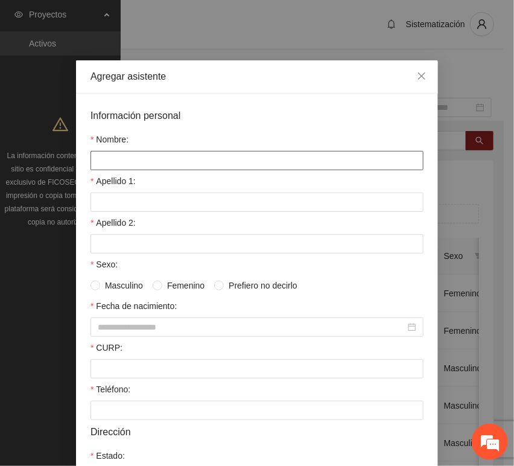
click at [209, 156] on input "Nombre:" at bounding box center [256, 160] width 333 height 19
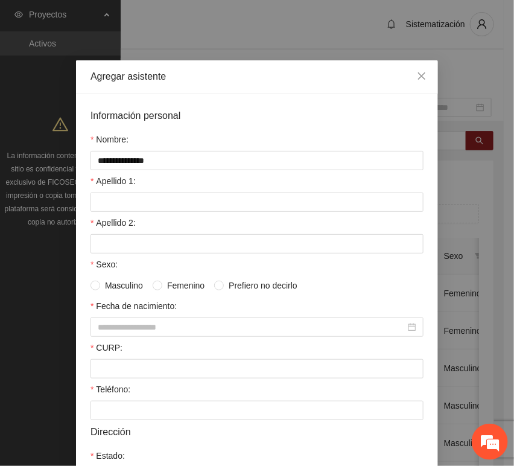
click at [179, 191] on div "Apellido 1:" at bounding box center [256, 183] width 333 height 18
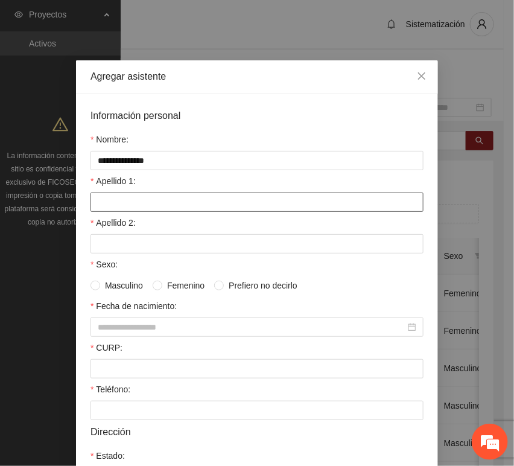
click at [124, 199] on input "Apellido 1:" at bounding box center [256, 201] width 333 height 19
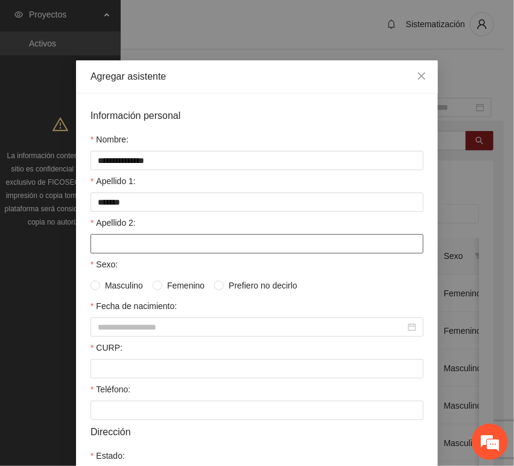
click at [163, 236] on input "Apellido 2:" at bounding box center [256, 243] width 333 height 19
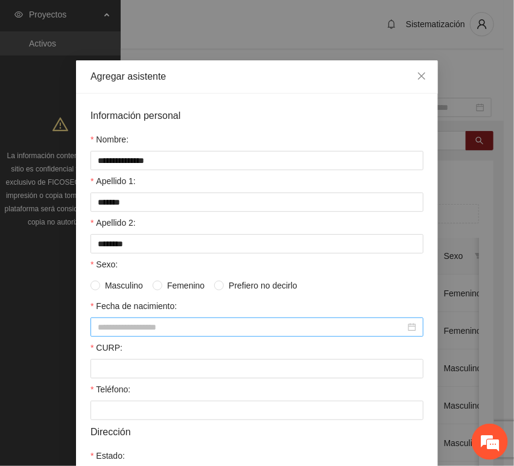
click at [155, 326] on input "Fecha de nacimiento:" at bounding box center [252, 326] width 308 height 13
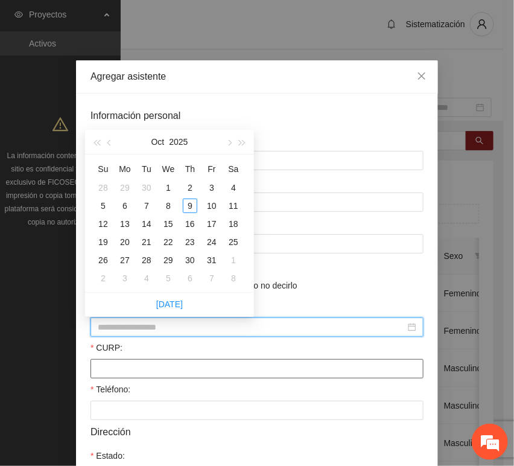
click at [138, 366] on input "CURP:" at bounding box center [256, 368] width 333 height 19
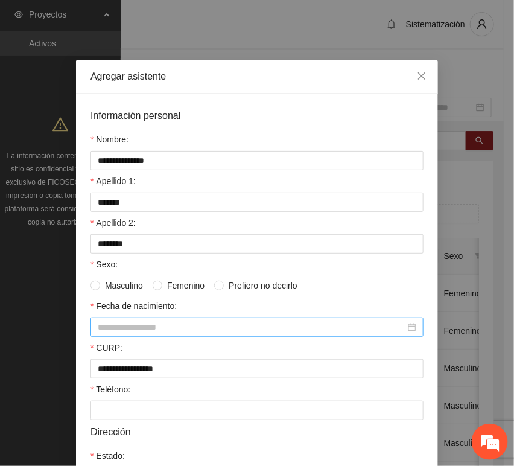
click at [103, 320] on div at bounding box center [256, 326] width 333 height 19
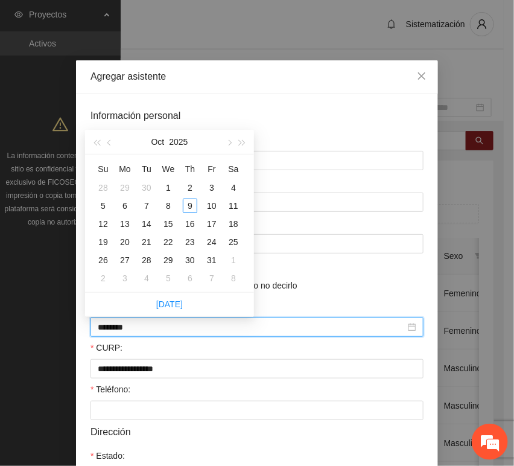
click at [121, 332] on input "********" at bounding box center [252, 326] width 308 height 13
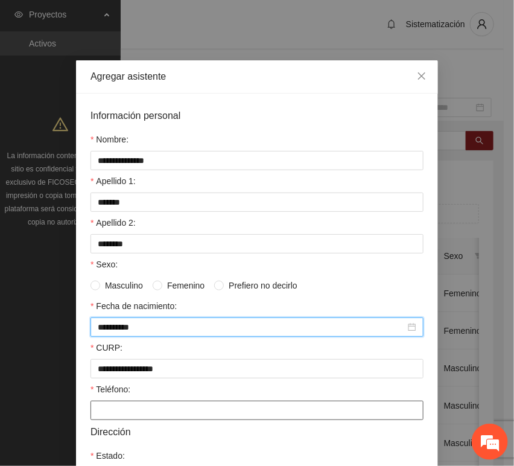
drag, startPoint x: 127, startPoint y: 406, endPoint x: 120, endPoint y: 399, distance: 10.2
click at [128, 406] on input "Teléfono:" at bounding box center [256, 410] width 333 height 19
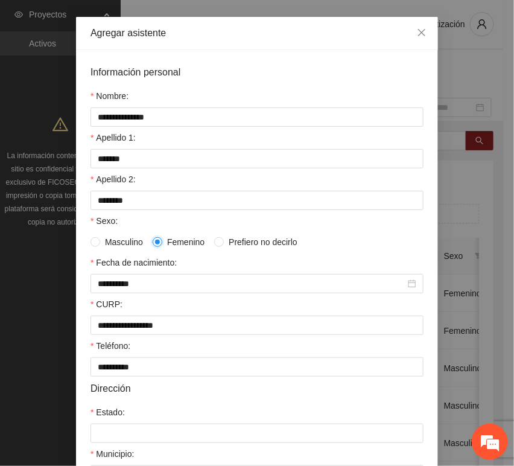
scroll to position [67, 0]
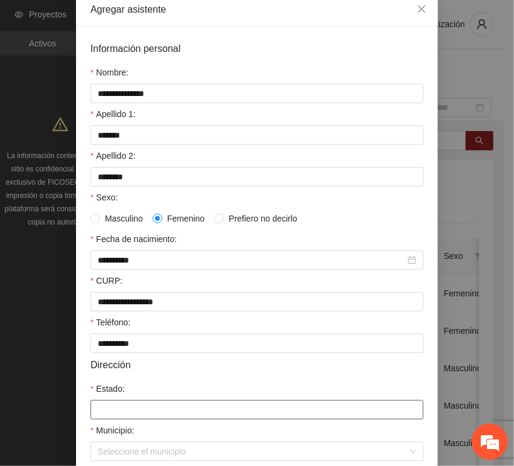
click at [133, 405] on input "Estado:" at bounding box center [256, 409] width 333 height 19
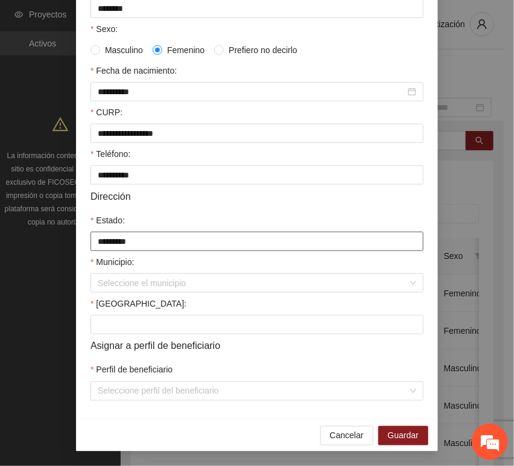
scroll to position [238, 0]
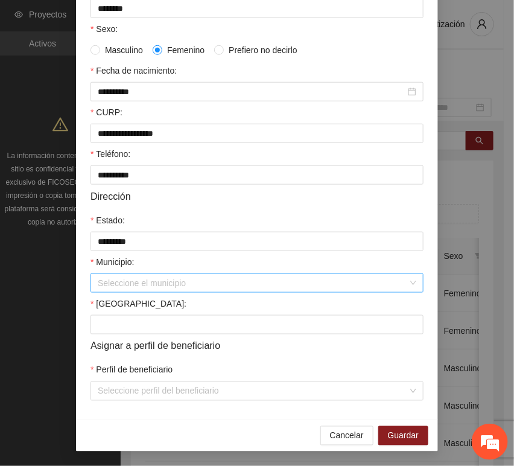
click at [132, 279] on input "Municipio:" at bounding box center [253, 283] width 310 height 18
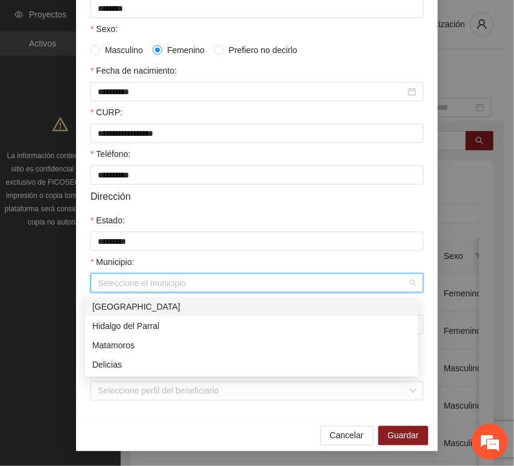
click at [135, 290] on input "Municipio:" at bounding box center [253, 283] width 310 height 18
click at [124, 312] on div "[GEOGRAPHIC_DATA]" at bounding box center [251, 306] width 319 height 13
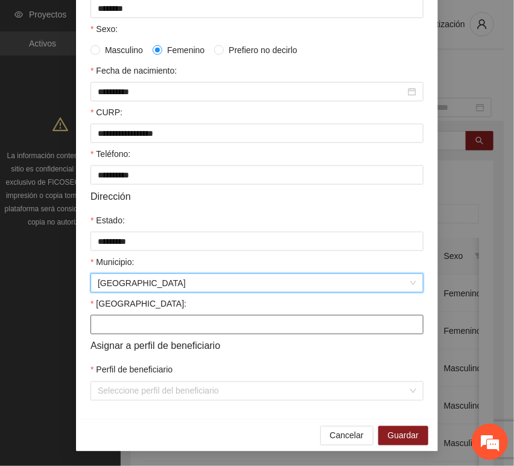
click at [106, 326] on input "[GEOGRAPHIC_DATA]:" at bounding box center [256, 324] width 333 height 19
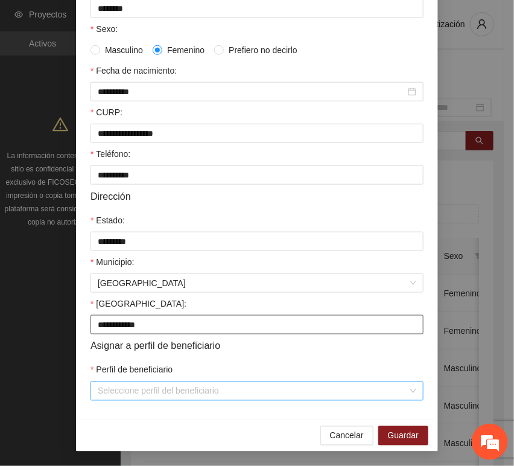
click at [100, 400] on div "Seleccione perfil del beneficiario" at bounding box center [256, 390] width 333 height 19
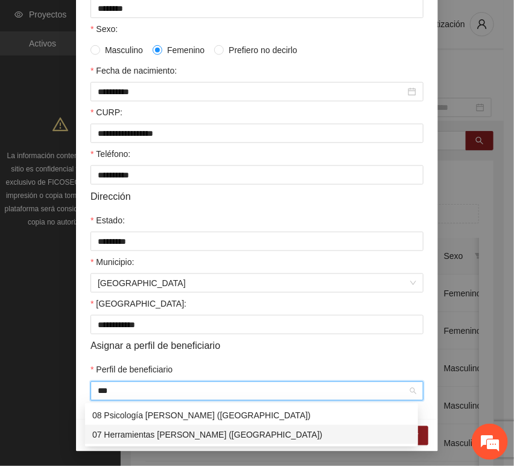
click at [119, 433] on div "07 Herramientas [PERSON_NAME] ([GEOGRAPHIC_DATA])" at bounding box center [251, 434] width 319 height 13
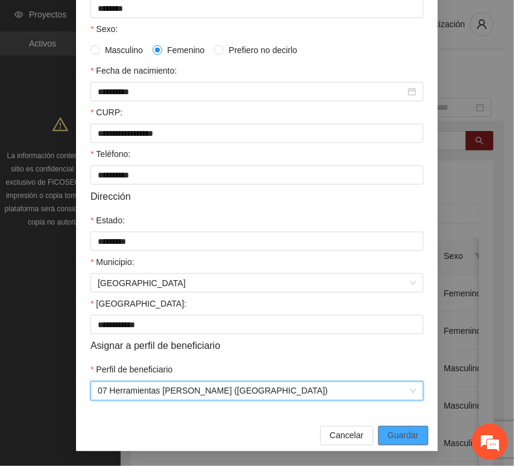
click at [378, 437] on button "Guardar" at bounding box center [403, 435] width 50 height 19
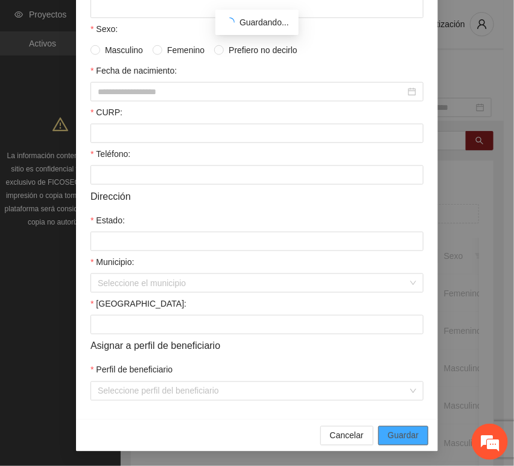
scroll to position [177, 0]
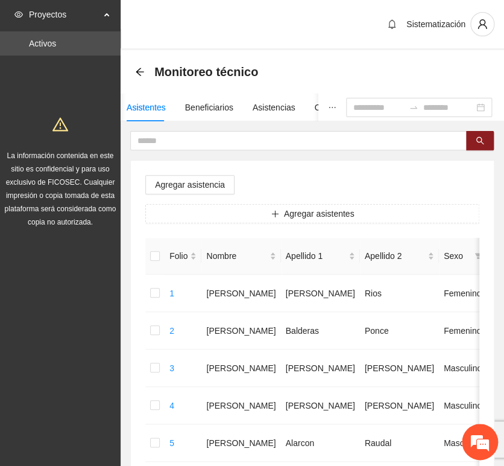
click at [236, 212] on button "Agregar asistentes" at bounding box center [312, 213] width 334 height 19
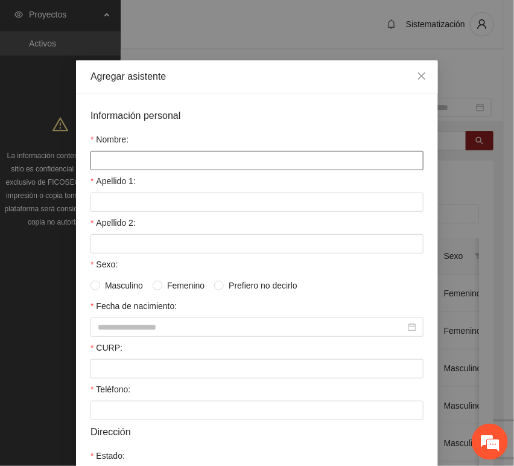
click at [193, 156] on input "Nombre:" at bounding box center [256, 160] width 333 height 19
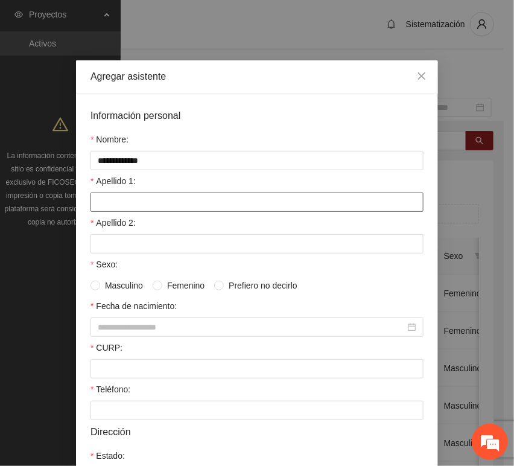
click at [147, 194] on input "Apellido 1:" at bounding box center [256, 201] width 333 height 19
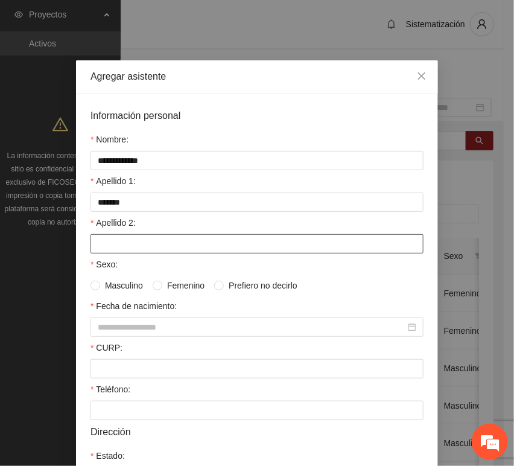
click at [106, 236] on input "Apellido 2:" at bounding box center [256, 243] width 333 height 19
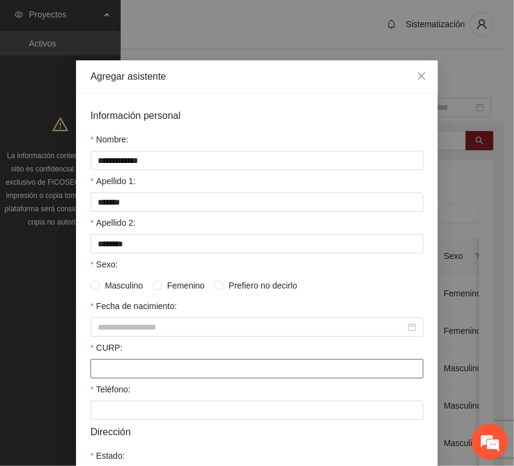
click at [103, 362] on input "CURP:" at bounding box center [256, 368] width 333 height 19
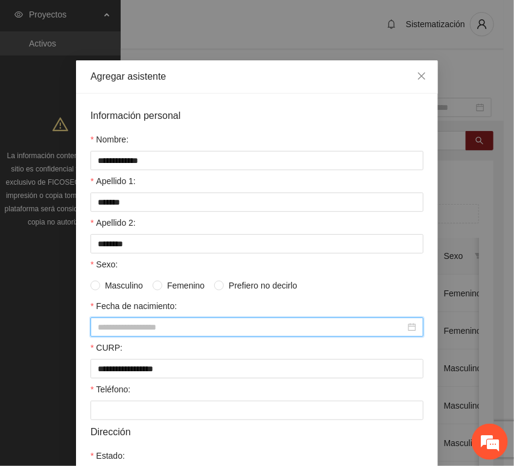
click at [148, 333] on input "Fecha de nacimiento:" at bounding box center [252, 326] width 308 height 13
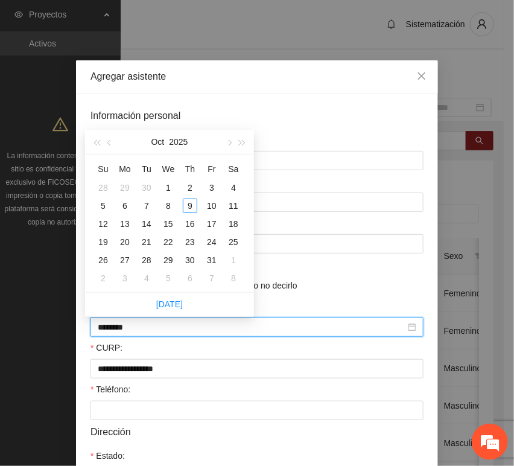
click at [120, 327] on input "********" at bounding box center [252, 326] width 308 height 13
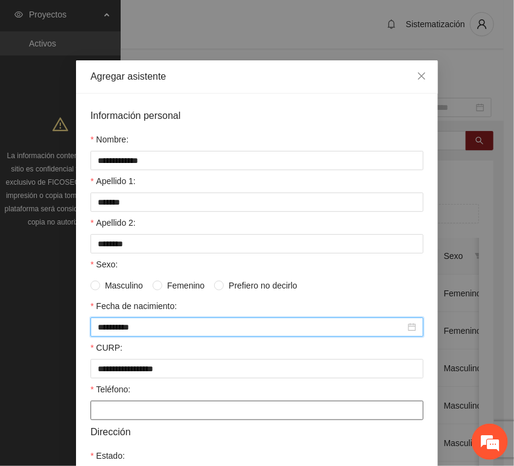
click at [118, 411] on input "Teléfono:" at bounding box center [256, 410] width 333 height 19
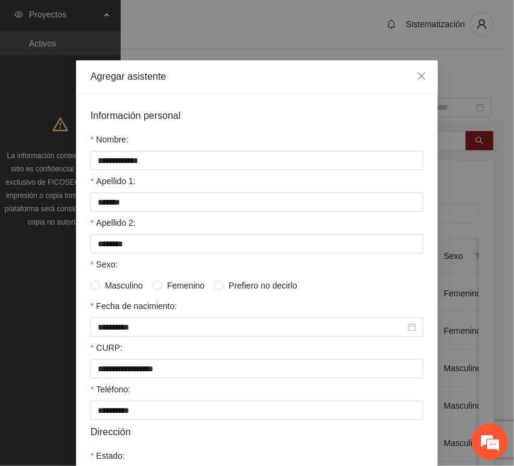
click at [163, 287] on span "Femenino" at bounding box center [185, 285] width 47 height 13
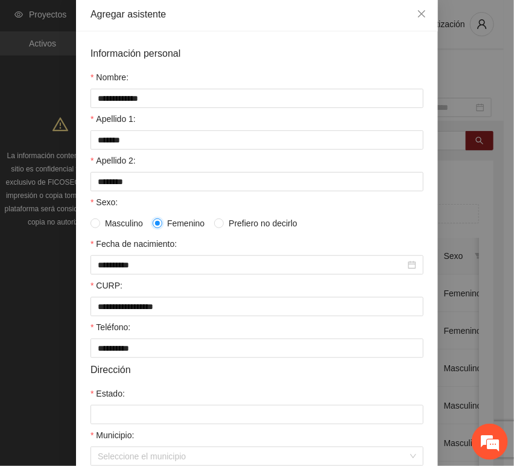
scroll to position [238, 0]
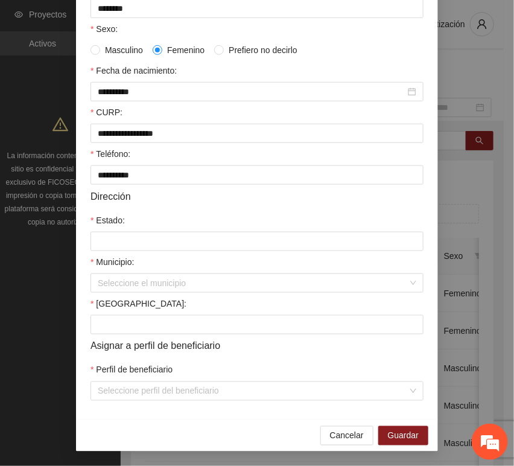
drag, startPoint x: 142, startPoint y: 220, endPoint x: 150, endPoint y: 240, distance: 21.8
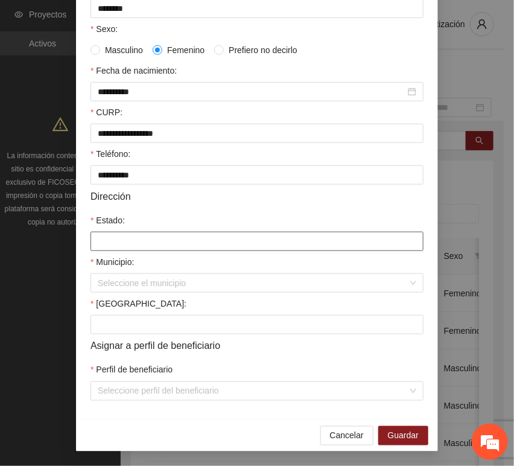
click at [142, 220] on div "Estado:" at bounding box center [256, 223] width 333 height 18
click at [150, 241] on input "Estado:" at bounding box center [256, 241] width 333 height 19
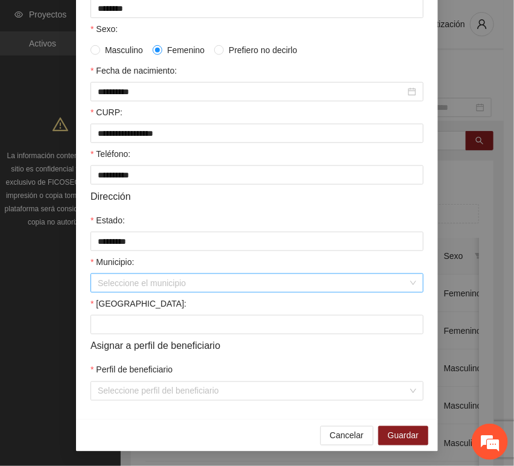
click at [150, 274] on input "Municipio:" at bounding box center [253, 283] width 310 height 18
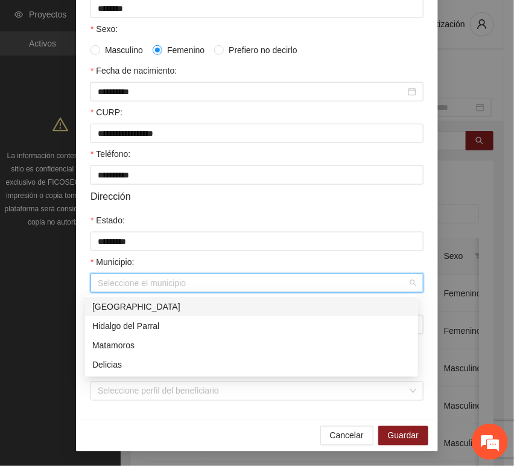
click at [153, 297] on div "[GEOGRAPHIC_DATA]" at bounding box center [251, 306] width 333 height 19
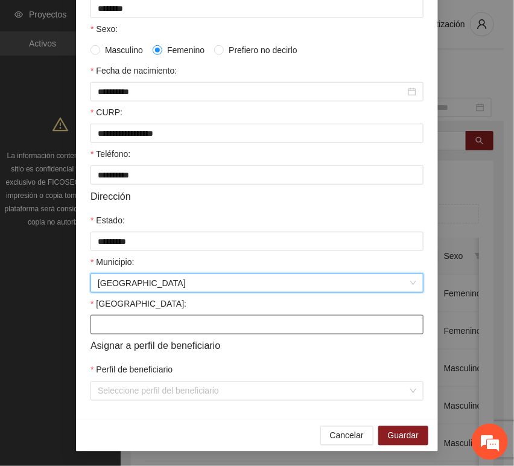
click at [129, 327] on input "[GEOGRAPHIC_DATA]:" at bounding box center [256, 324] width 333 height 19
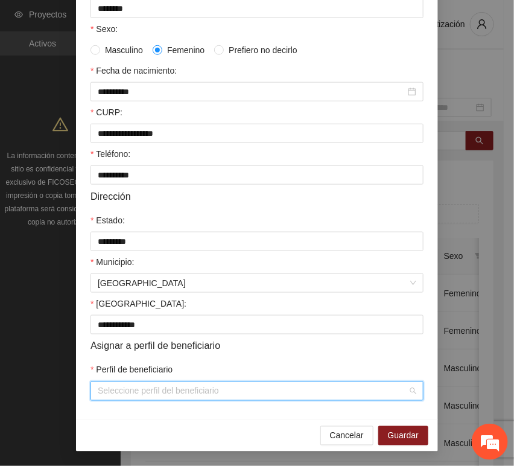
click at [112, 389] on input "Perfil de beneficiario" at bounding box center [253, 391] width 310 height 18
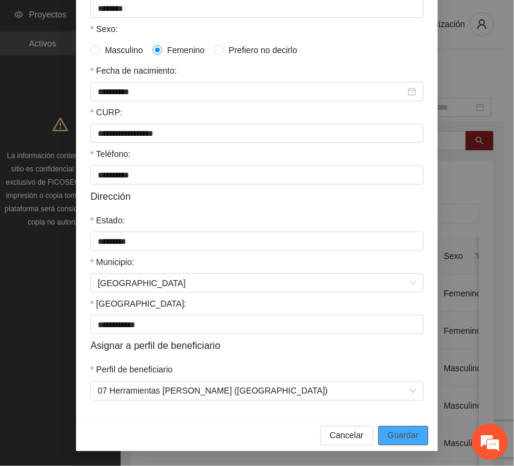
click at [388, 434] on span "Guardar" at bounding box center [403, 435] width 31 height 13
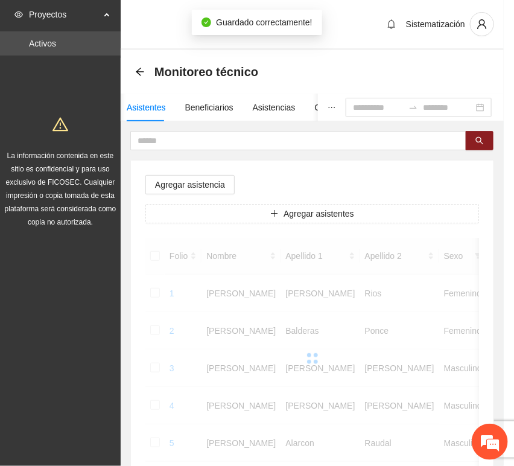
scroll to position [177, 0]
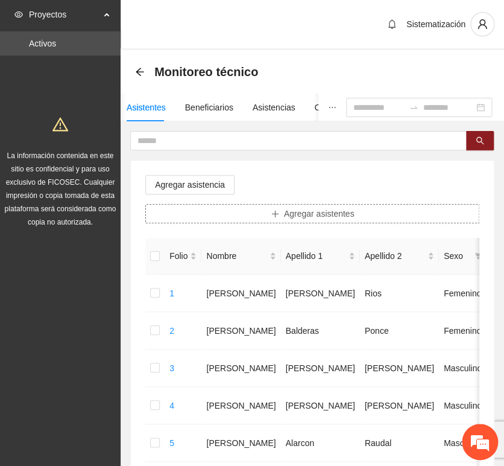
click at [257, 218] on button "Agregar asistentes" at bounding box center [312, 213] width 334 height 19
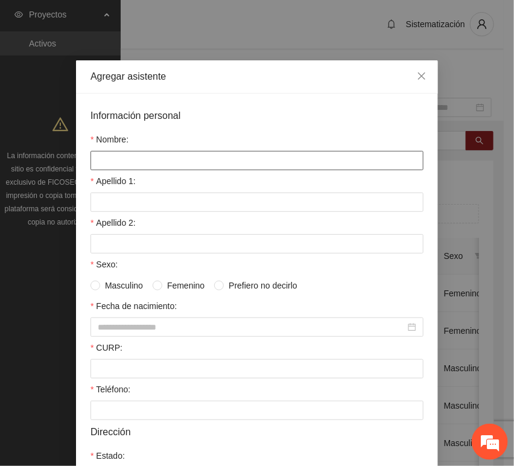
click at [147, 167] on input "Nombre:" at bounding box center [256, 160] width 333 height 19
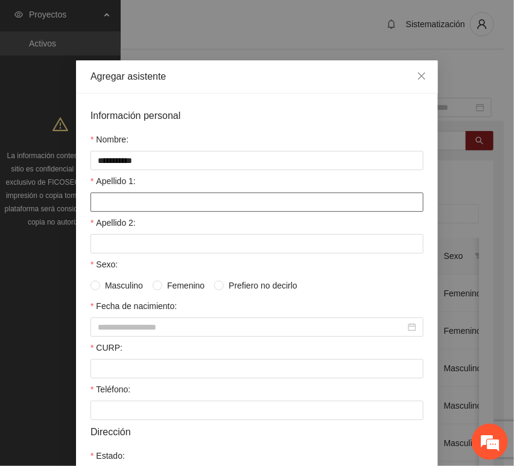
click at [98, 202] on input "Apellido 1:" at bounding box center [256, 201] width 333 height 19
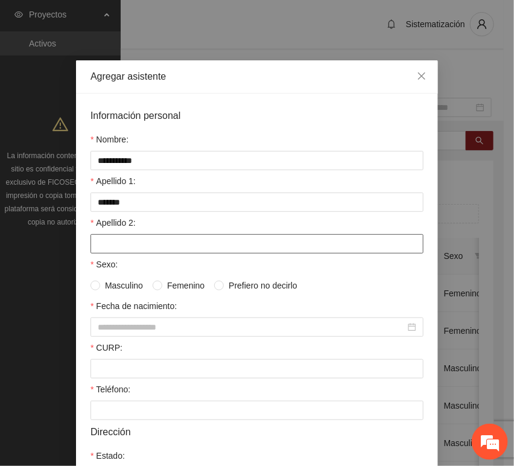
click at [126, 242] on input "Apellido 2:" at bounding box center [256, 243] width 333 height 19
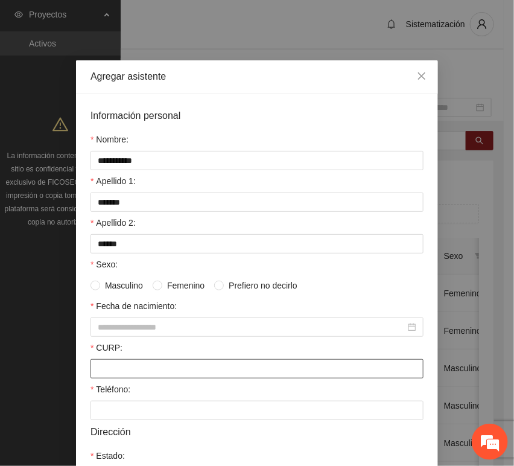
click at [129, 363] on div at bounding box center [256, 368] width 333 height 19
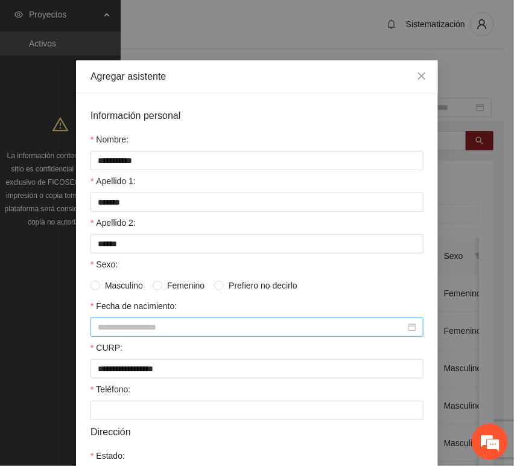
click at [118, 326] on input "Fecha de nacimiento:" at bounding box center [252, 326] width 308 height 13
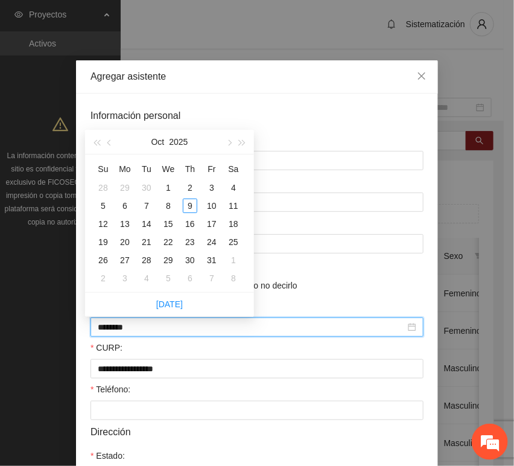
click at [118, 331] on input "********" at bounding box center [252, 326] width 308 height 13
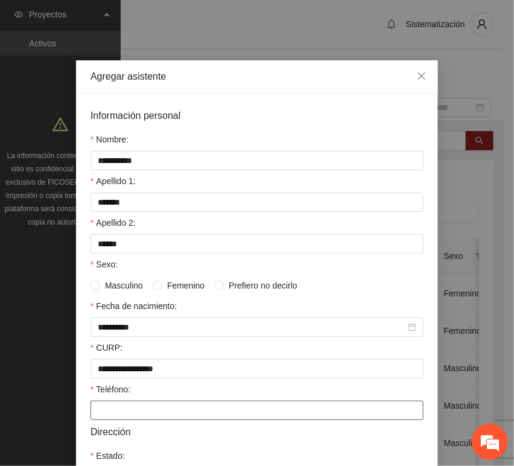
click at [138, 410] on input "Teléfono:" at bounding box center [256, 410] width 333 height 19
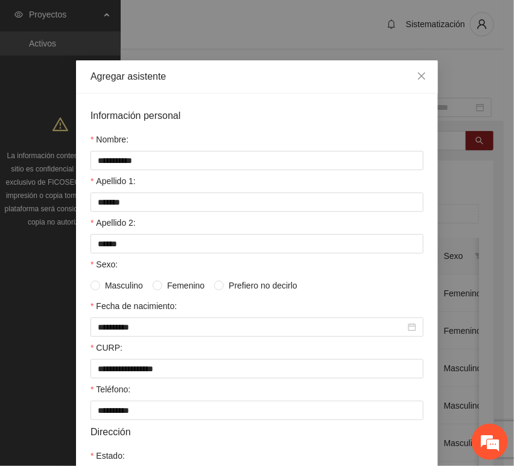
click at [122, 287] on span "Masculino" at bounding box center [124, 285] width 48 height 13
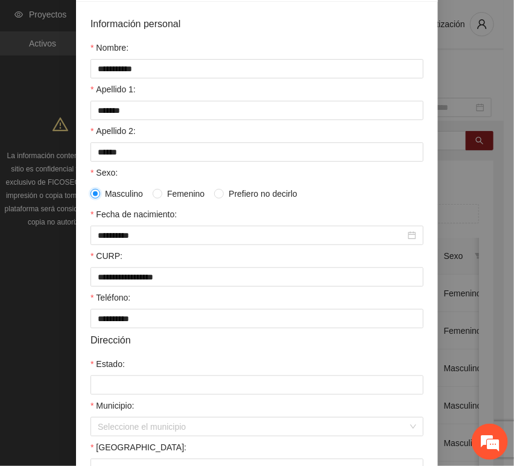
scroll to position [134, 0]
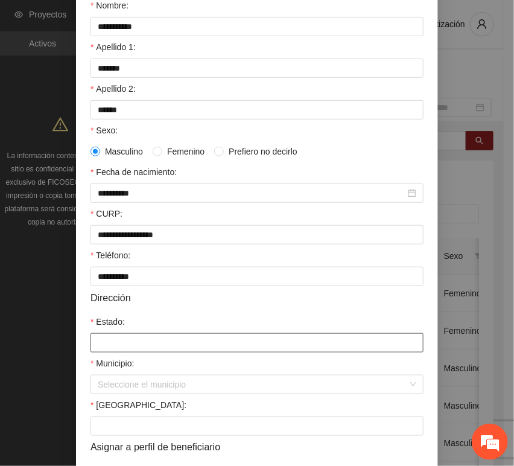
click at [118, 343] on input "Estado:" at bounding box center [256, 342] width 333 height 19
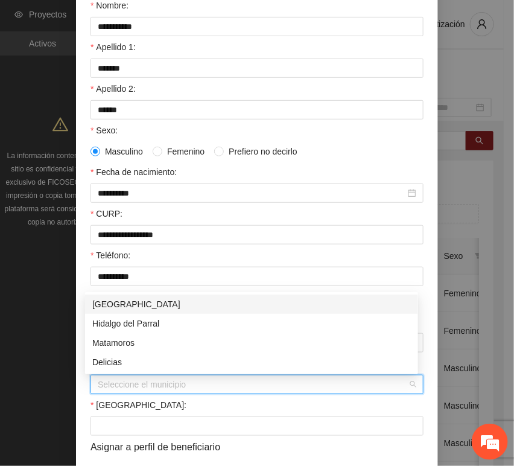
click at [106, 382] on input "Municipio:" at bounding box center [253, 384] width 310 height 18
click at [119, 303] on div "[GEOGRAPHIC_DATA]" at bounding box center [251, 303] width 319 height 13
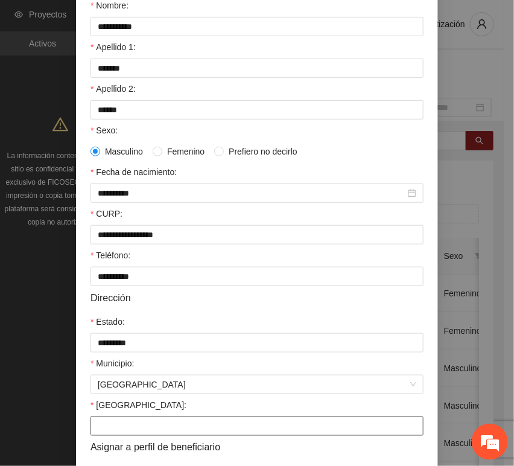
click at [111, 428] on input "[GEOGRAPHIC_DATA]:" at bounding box center [256, 425] width 333 height 19
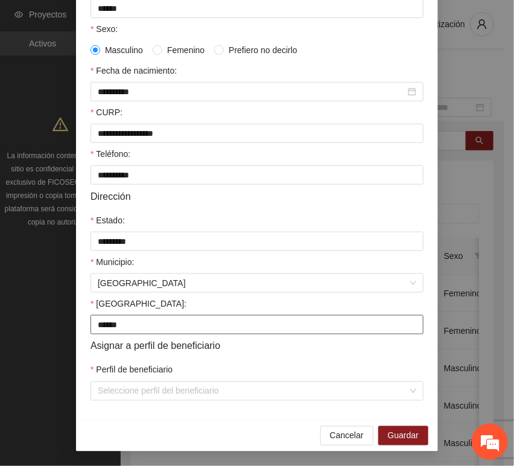
scroll to position [238, 0]
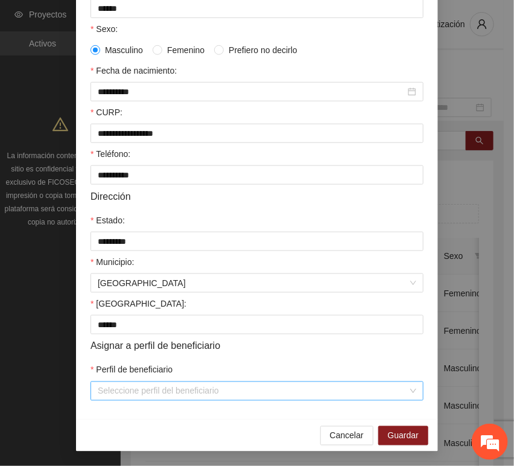
click at [114, 396] on input "Perfil de beneficiario" at bounding box center [253, 391] width 310 height 18
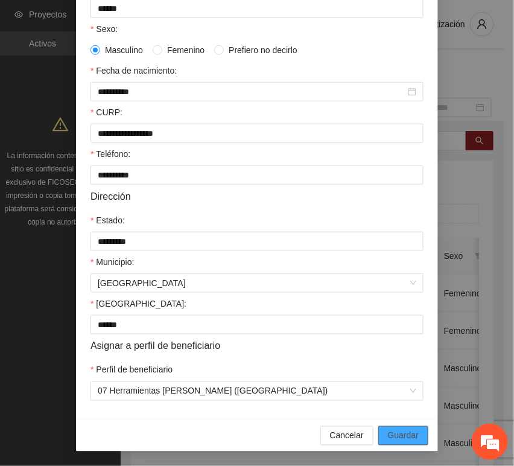
click at [399, 438] on span "Guardar" at bounding box center [403, 435] width 31 height 13
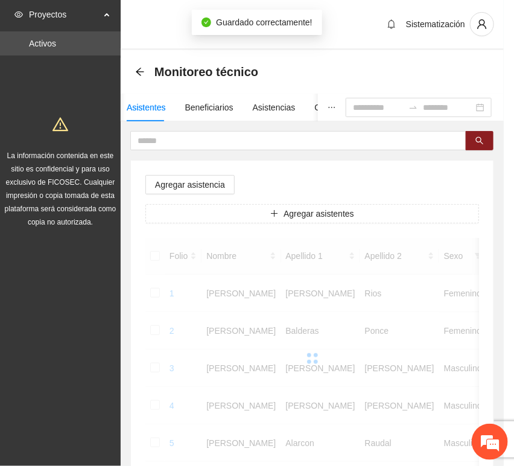
scroll to position [177, 0]
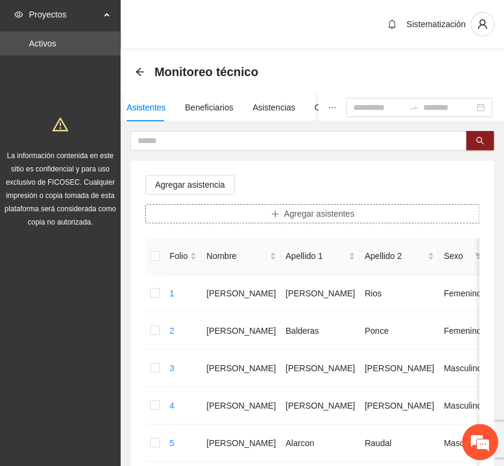
click at [299, 208] on span "Agregar asistentes" at bounding box center [319, 213] width 71 height 13
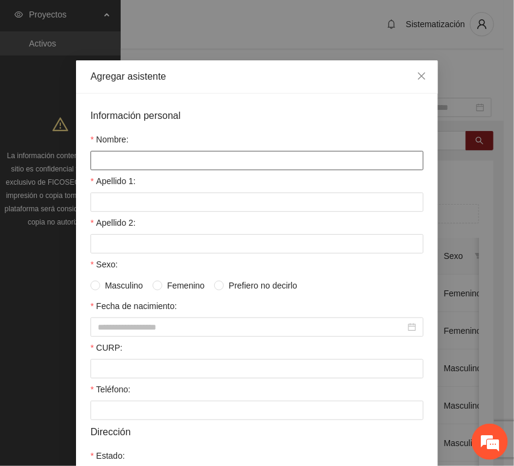
click at [159, 162] on input "Nombre:" at bounding box center [256, 160] width 333 height 19
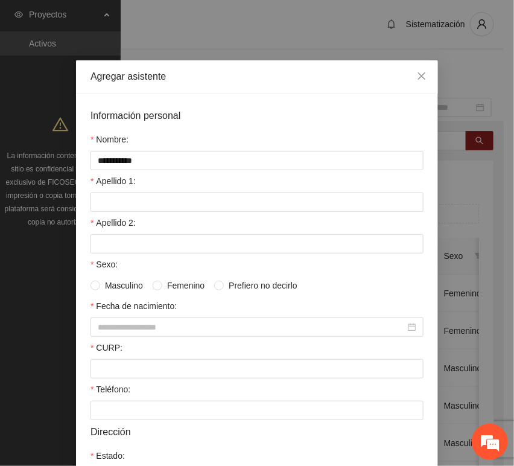
click at [157, 192] on div "Apellido 1:" at bounding box center [256, 183] width 333 height 18
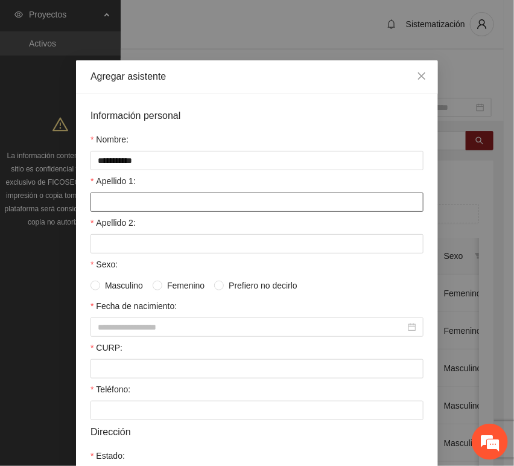
click at [159, 200] on input "Apellido 1:" at bounding box center [256, 201] width 333 height 19
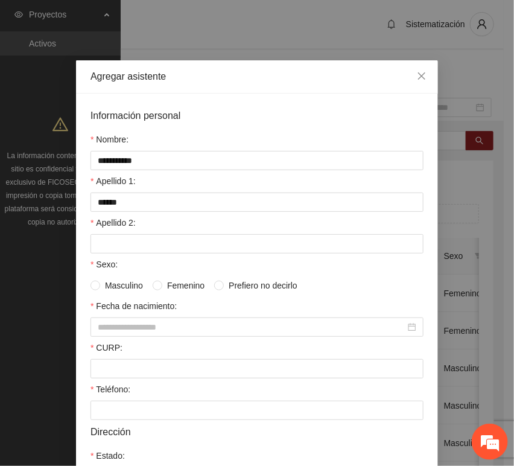
click at [168, 229] on div "Apellido 2:" at bounding box center [256, 225] width 333 height 18
click at [170, 251] on input "Apellido 2:" at bounding box center [256, 243] width 333 height 19
click at [110, 364] on input "CURP:" at bounding box center [256, 368] width 333 height 19
click at [121, 317] on div "Fecha de nacimiento:" at bounding box center [256, 308] width 333 height 18
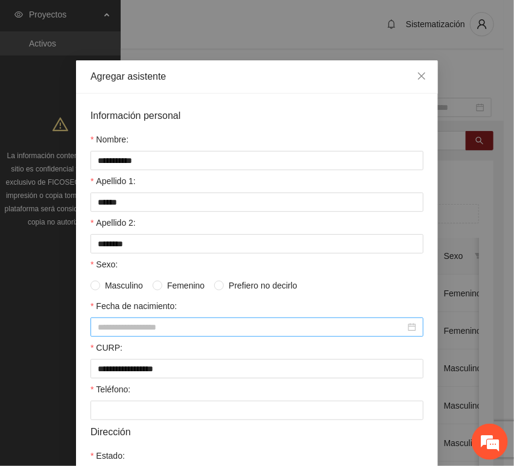
click at [120, 324] on input "Fecha de nacimiento:" at bounding box center [252, 326] width 308 height 13
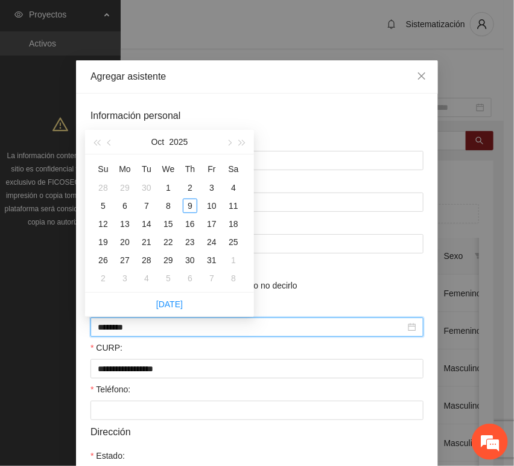
click at [117, 332] on input "********" at bounding box center [252, 326] width 308 height 13
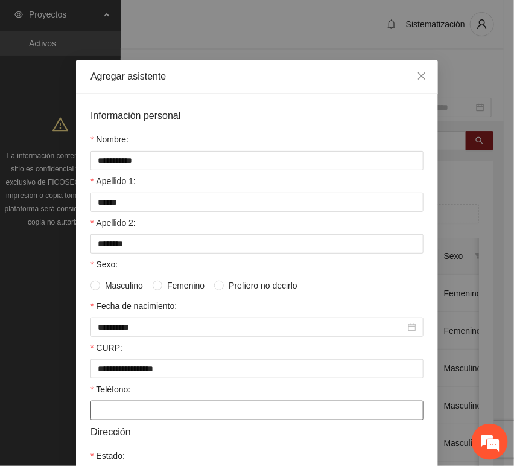
drag, startPoint x: 101, startPoint y: 413, endPoint x: 86, endPoint y: 404, distance: 18.1
click at [101, 413] on input "Teléfono:" at bounding box center [256, 410] width 333 height 19
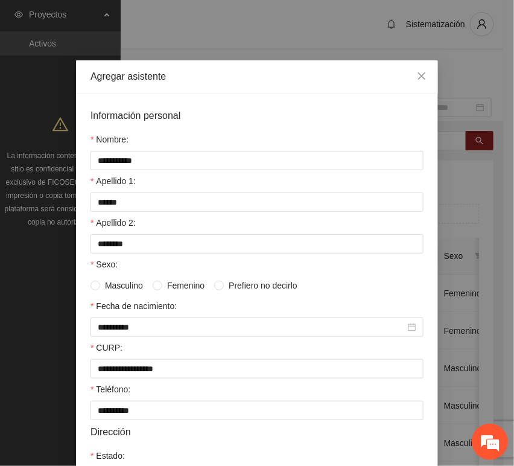
click at [107, 292] on span "Masculino" at bounding box center [124, 285] width 48 height 13
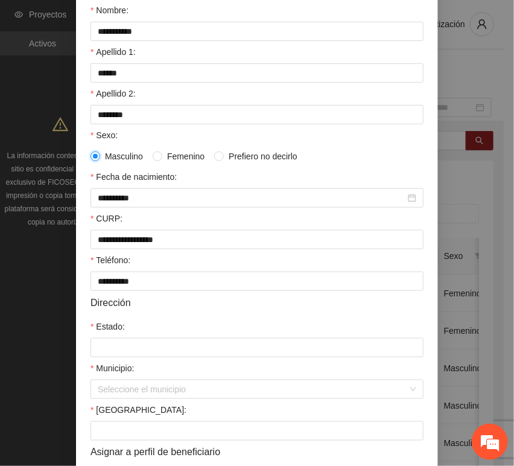
scroll to position [134, 0]
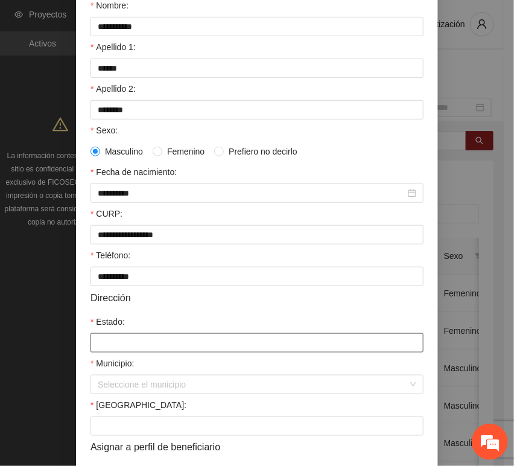
click at [142, 338] on input "Estado:" at bounding box center [256, 342] width 333 height 19
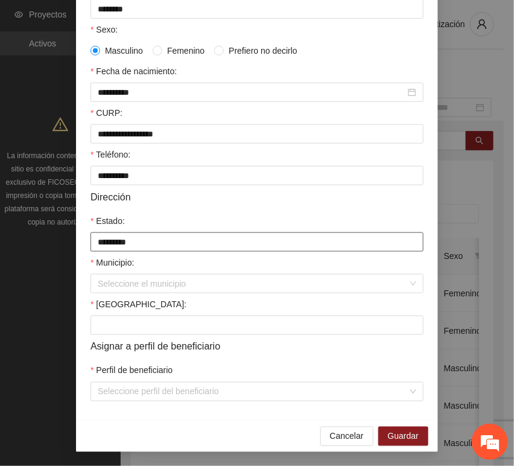
scroll to position [238, 0]
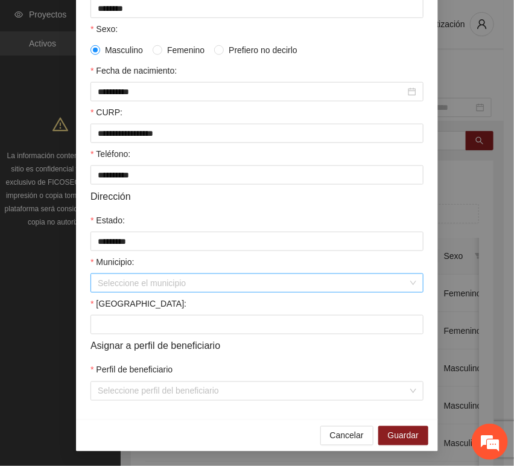
click at [125, 281] on input "Municipio:" at bounding box center [253, 283] width 310 height 18
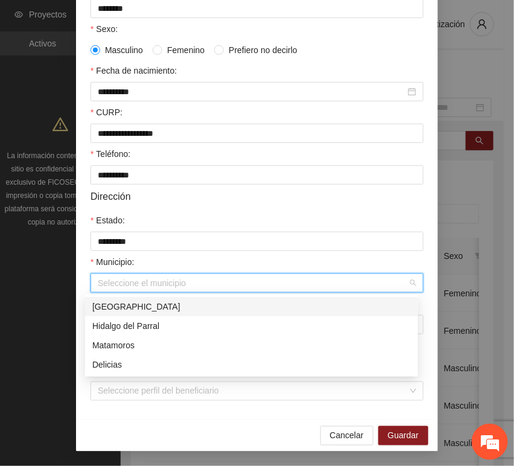
click at [127, 298] on div "[GEOGRAPHIC_DATA]" at bounding box center [251, 306] width 333 height 19
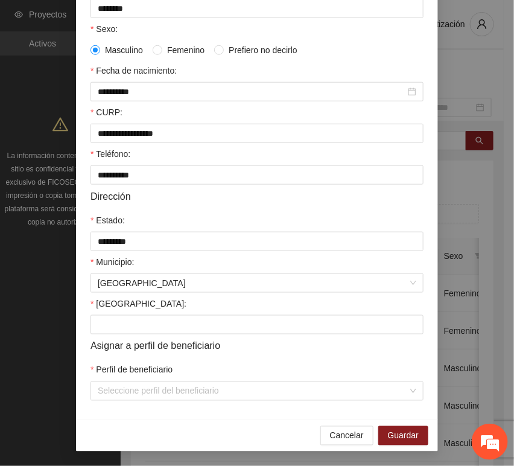
click at [113, 312] on div "[GEOGRAPHIC_DATA]:" at bounding box center [256, 306] width 333 height 18
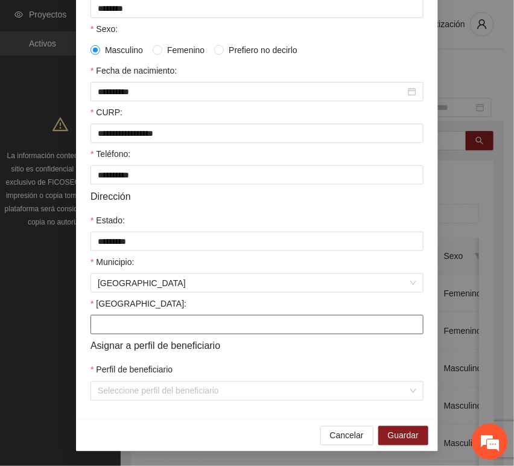
click at [115, 320] on input "[GEOGRAPHIC_DATA]:" at bounding box center [256, 324] width 333 height 19
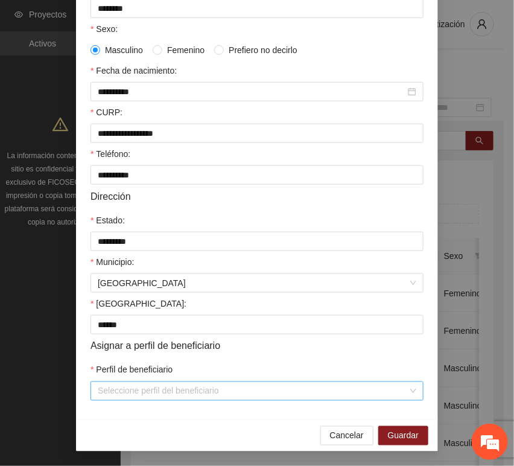
click at [136, 392] on input "Perfil de beneficiario" at bounding box center [253, 391] width 310 height 18
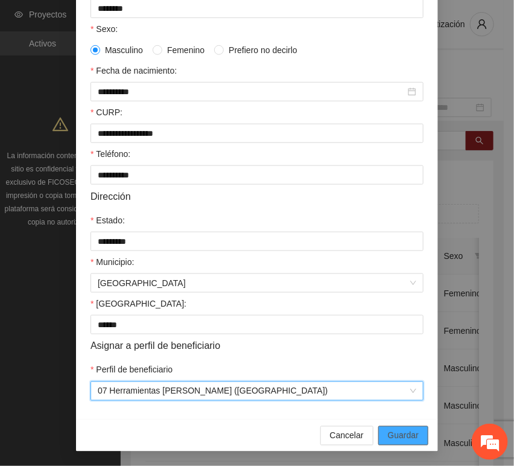
click at [382, 433] on button "Guardar" at bounding box center [403, 435] width 50 height 19
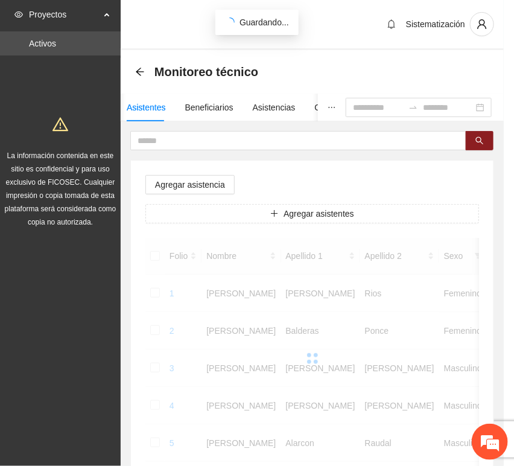
scroll to position [177, 0]
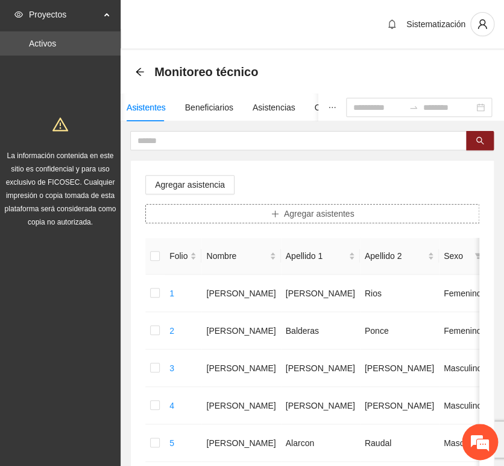
click at [345, 215] on span "Agregar asistentes" at bounding box center [319, 213] width 71 height 13
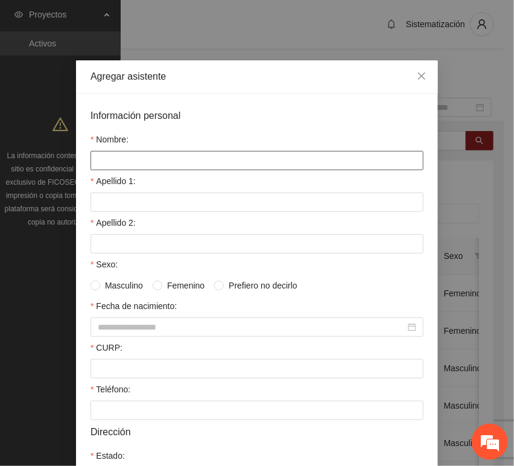
click at [218, 155] on input "Nombre:" at bounding box center [256, 160] width 333 height 19
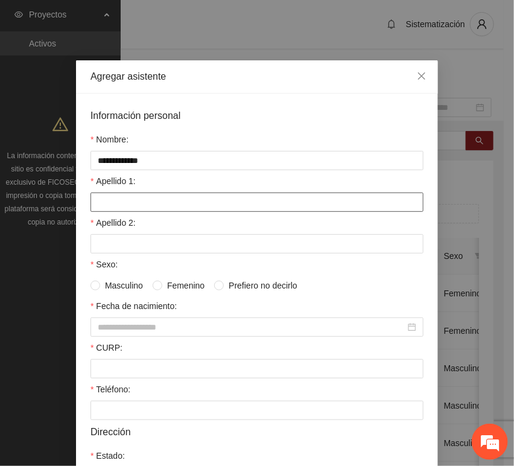
click at [128, 205] on input "Apellido 1:" at bounding box center [256, 201] width 333 height 19
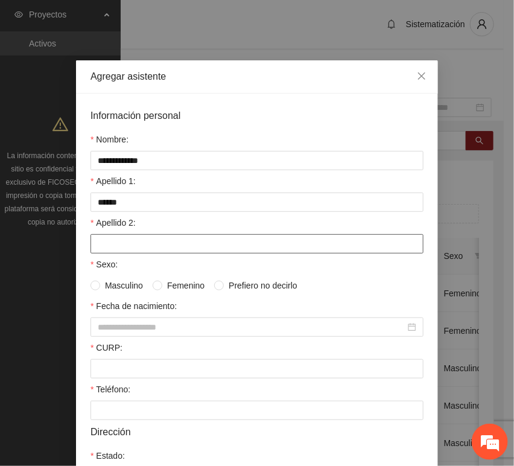
drag, startPoint x: 116, startPoint y: 245, endPoint x: 106, endPoint y: 241, distance: 10.3
click at [116, 245] on input "Apellido 2:" at bounding box center [256, 243] width 333 height 19
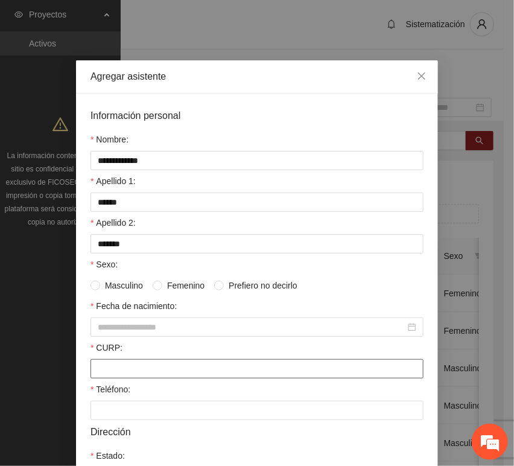
click at [112, 378] on input "CURP:" at bounding box center [256, 368] width 333 height 19
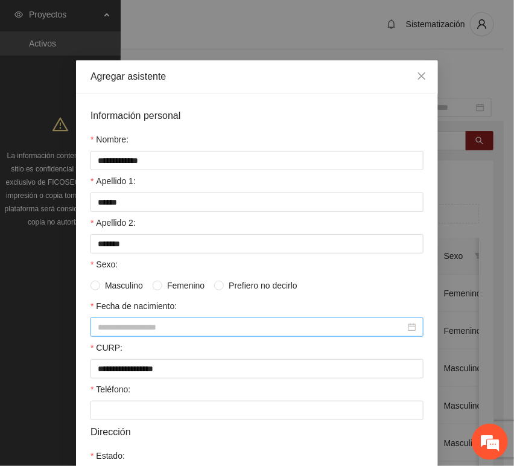
click at [116, 334] on input "Fecha de nacimiento:" at bounding box center [252, 326] width 308 height 13
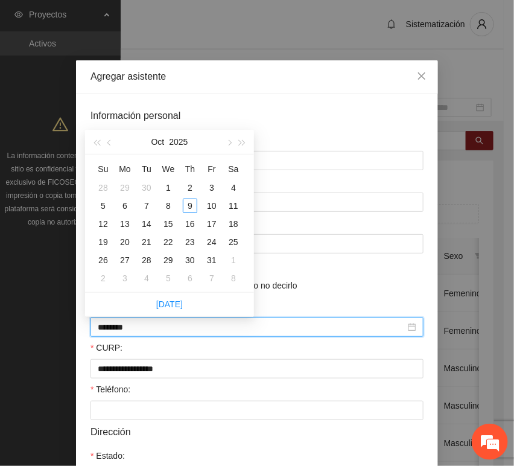
click at [117, 332] on input "********" at bounding box center [252, 326] width 308 height 13
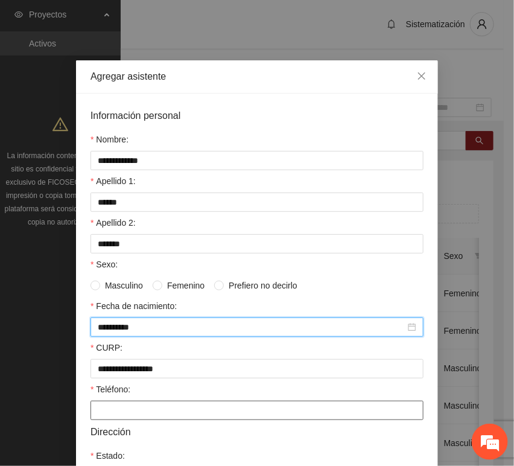
click at [150, 415] on input "Teléfono:" at bounding box center [256, 410] width 333 height 19
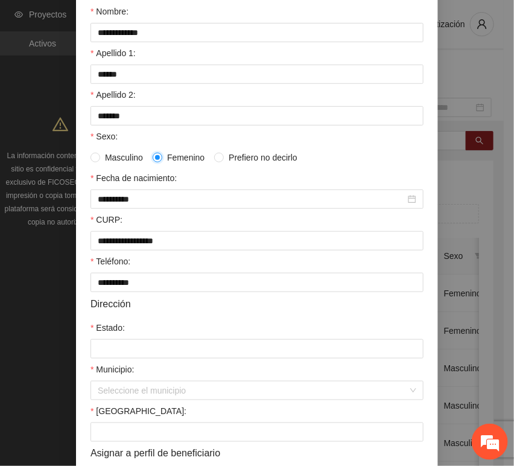
scroll to position [201, 0]
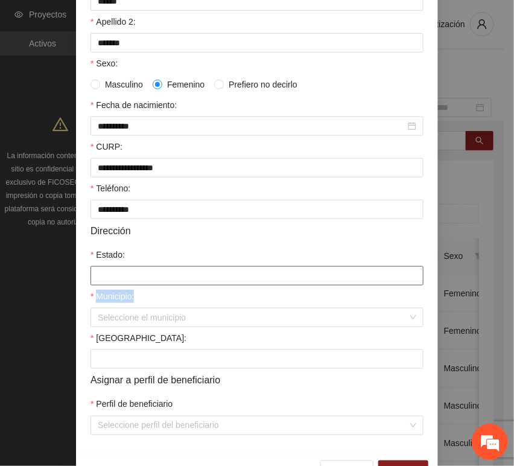
click at [130, 287] on form "**********" at bounding box center [256, 171] width 333 height 528
click at [126, 284] on input "Estado:" at bounding box center [256, 275] width 333 height 19
click at [132, 285] on input "Estado:" at bounding box center [256, 275] width 333 height 19
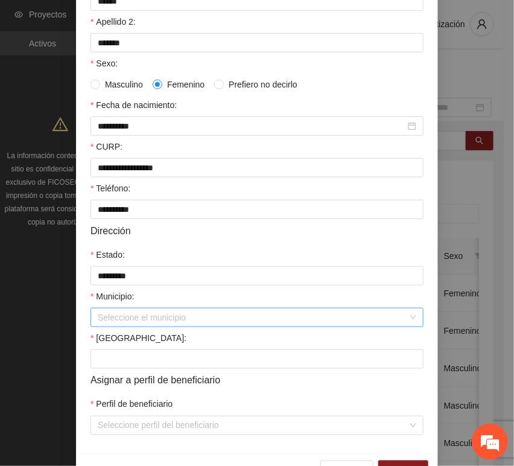
click at [118, 318] on input "Municipio:" at bounding box center [253, 317] width 310 height 18
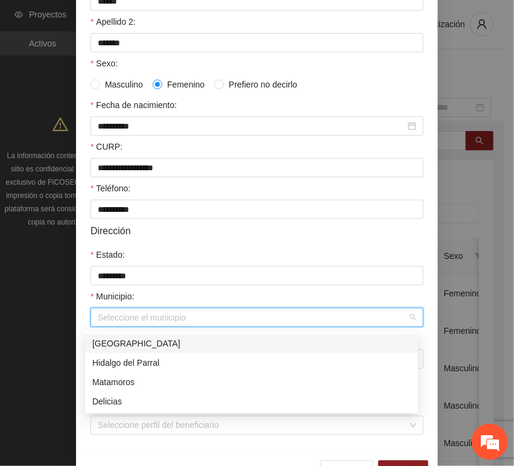
click at [116, 337] on div "[GEOGRAPHIC_DATA]" at bounding box center [251, 343] width 319 height 13
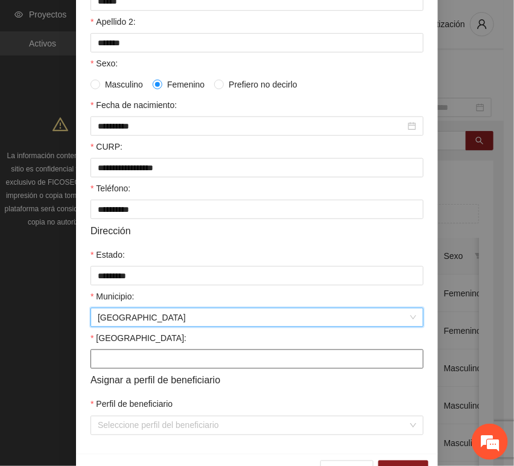
click at [116, 354] on input "[GEOGRAPHIC_DATA]:" at bounding box center [256, 358] width 333 height 19
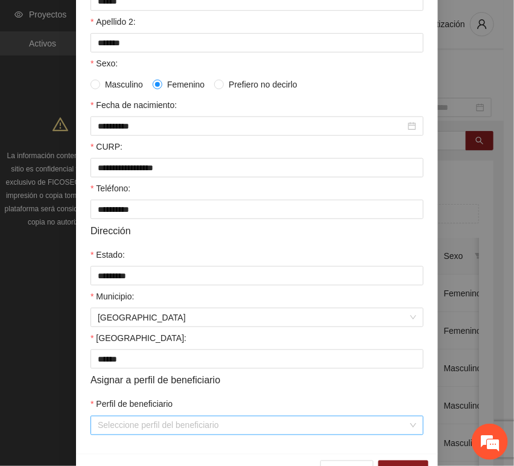
click at [118, 427] on input "Perfil de beneficiario" at bounding box center [253, 425] width 310 height 18
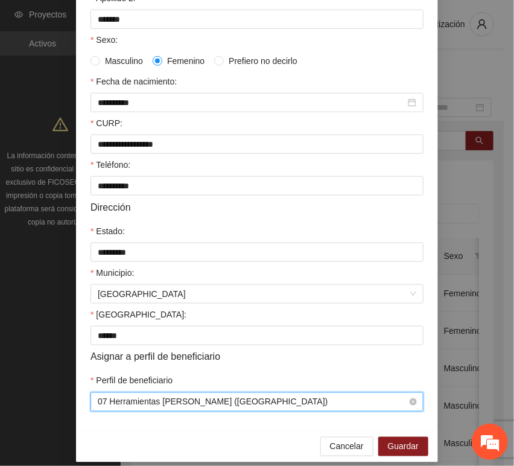
scroll to position [238, 0]
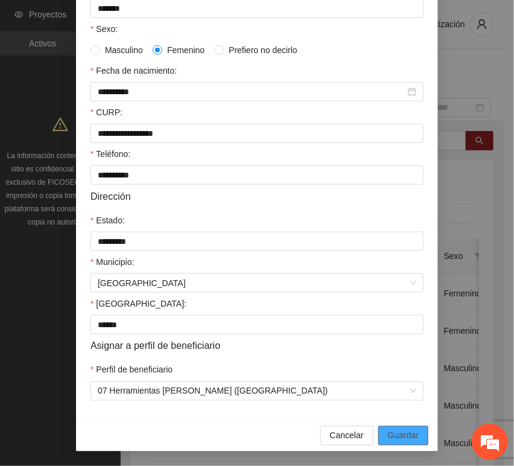
click at [384, 440] on button "Guardar" at bounding box center [403, 435] width 50 height 19
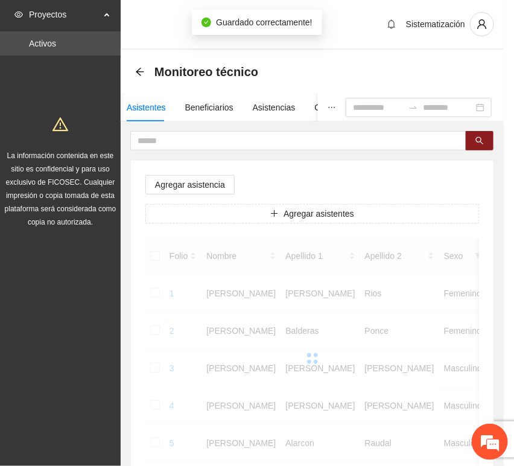
scroll to position [177, 0]
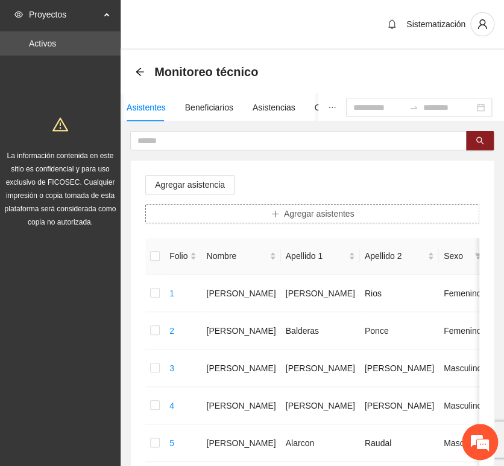
click at [216, 218] on button "Agregar asistentes" at bounding box center [312, 213] width 334 height 19
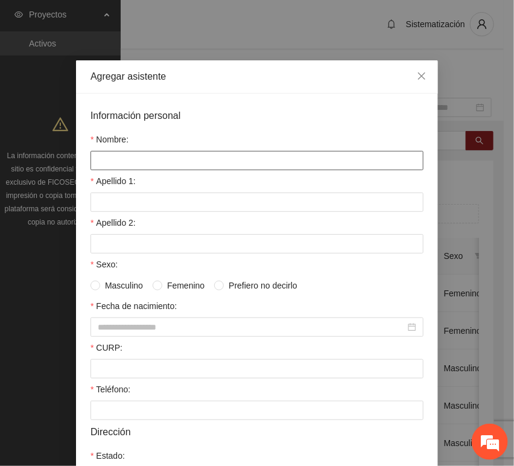
click at [179, 165] on input "Nombre:" at bounding box center [256, 160] width 333 height 19
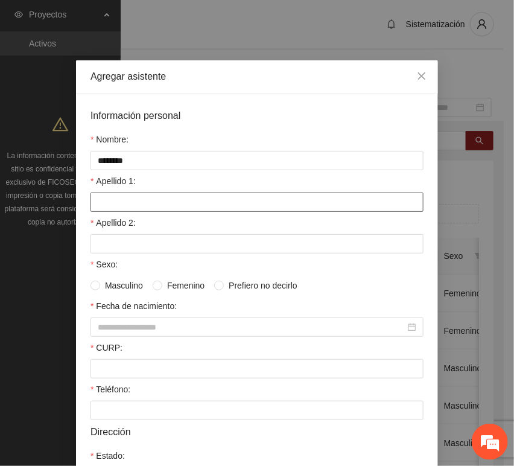
click at [171, 205] on input "Apellido 1:" at bounding box center [256, 201] width 333 height 19
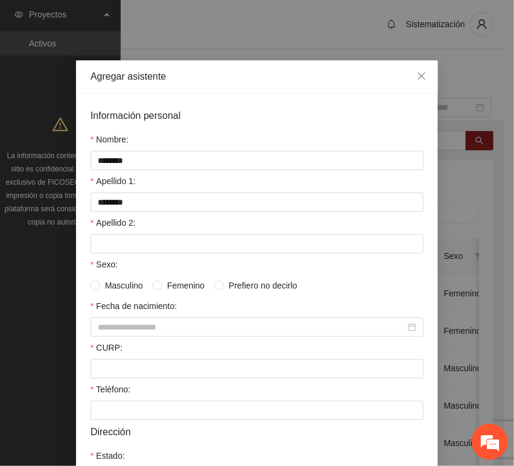
click at [153, 233] on div "Apellido 2:" at bounding box center [256, 225] width 333 height 18
click at [150, 239] on input "Apellido 2:" at bounding box center [256, 243] width 333 height 19
click at [419, 78] on icon "close" at bounding box center [421, 75] width 7 height 7
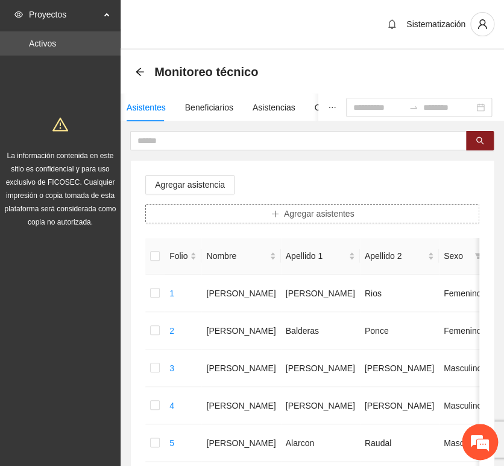
click at [299, 216] on span "Agregar asistentes" at bounding box center [319, 213] width 71 height 13
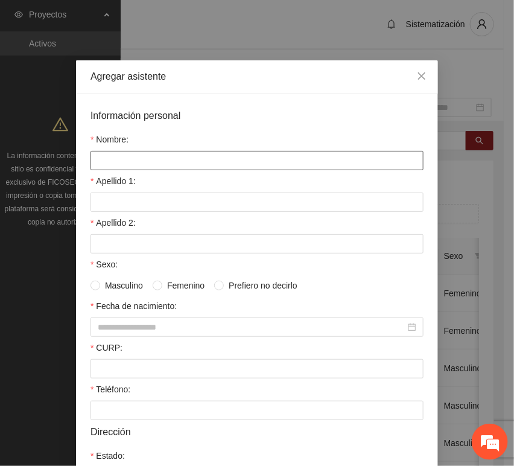
click at [230, 167] on input "Nombre:" at bounding box center [256, 160] width 333 height 19
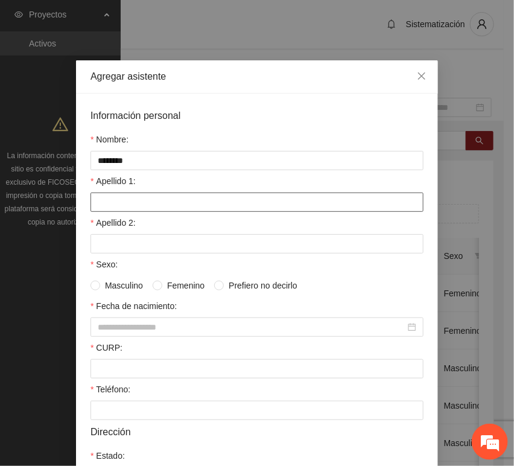
click at [113, 199] on input "Apellido 1:" at bounding box center [256, 201] width 333 height 19
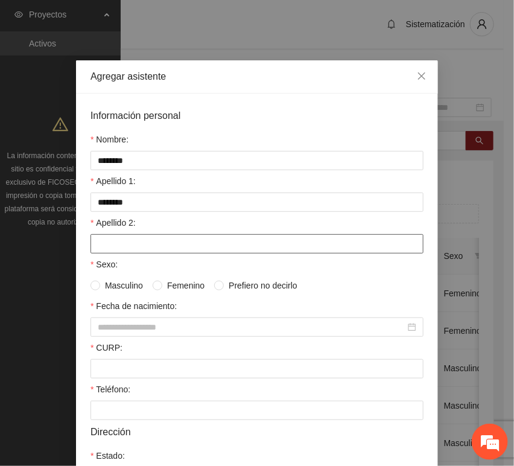
click at [115, 249] on input "Apellido 2:" at bounding box center [256, 243] width 333 height 19
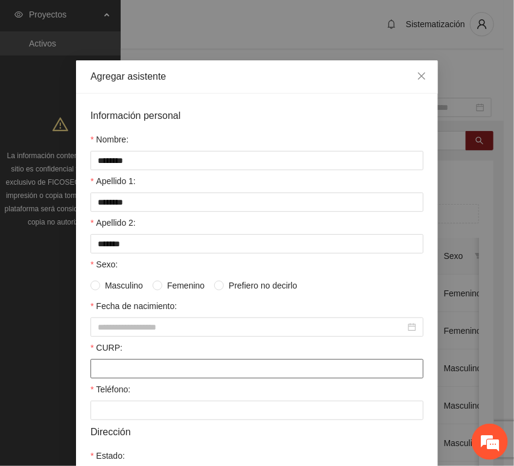
click at [109, 371] on input "CURP:" at bounding box center [256, 368] width 333 height 19
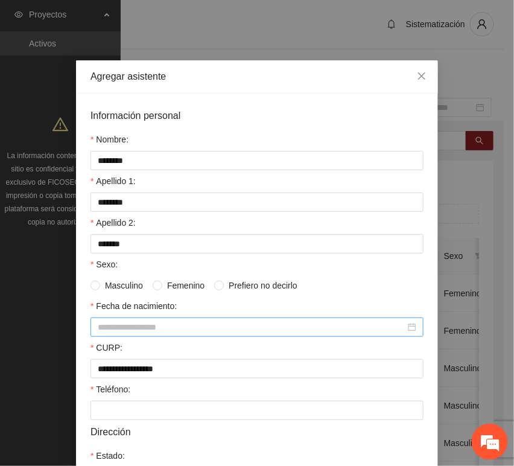
click at [168, 328] on input "Fecha de nacimiento:" at bounding box center [252, 326] width 308 height 13
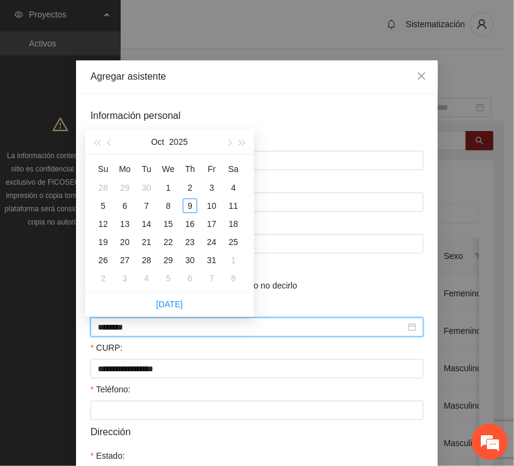
click at [119, 331] on input "********" at bounding box center [252, 326] width 308 height 13
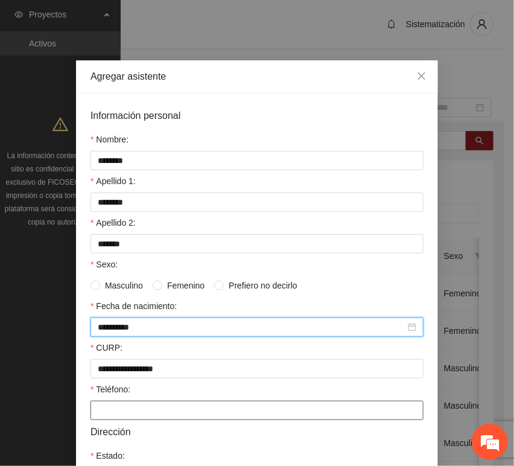
click at [167, 412] on input "Teléfono:" at bounding box center [256, 410] width 333 height 19
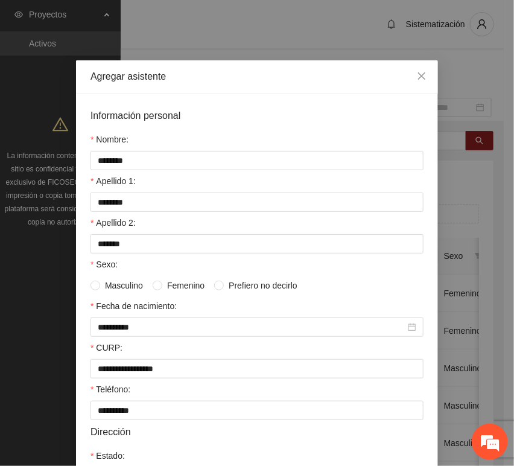
click at [180, 284] on span "Femenino" at bounding box center [185, 285] width 47 height 13
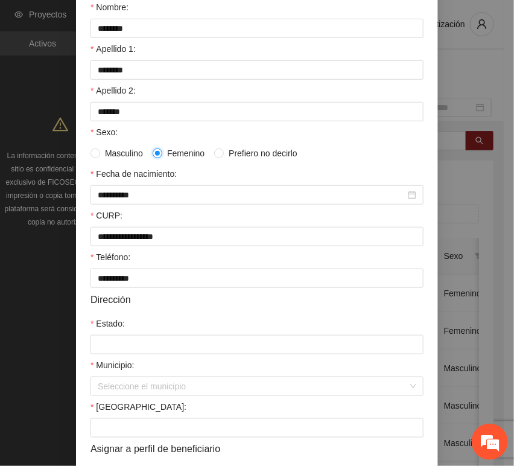
scroll to position [134, 0]
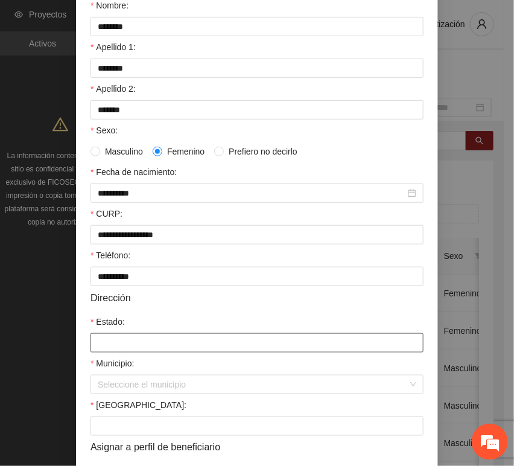
click at [119, 345] on input "Estado:" at bounding box center [256, 342] width 333 height 19
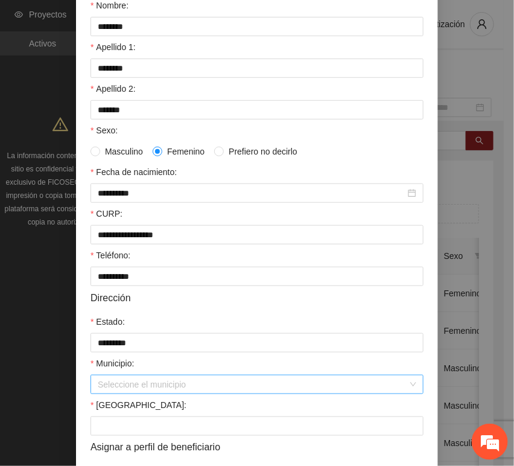
click at [112, 391] on input "Municipio:" at bounding box center [253, 384] width 310 height 18
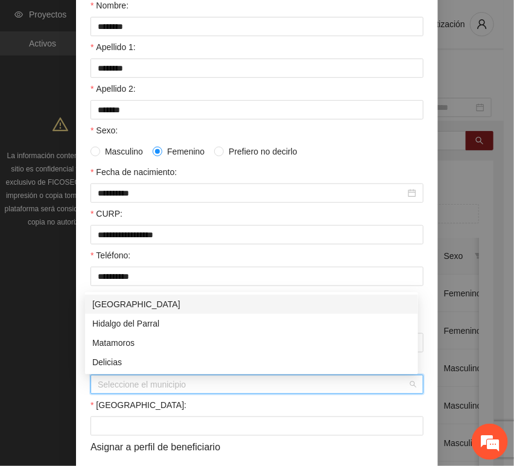
drag, startPoint x: 122, startPoint y: 305, endPoint x: 121, endPoint y: 314, distance: 9.1
click at [121, 304] on div "[GEOGRAPHIC_DATA]" at bounding box center [251, 303] width 319 height 13
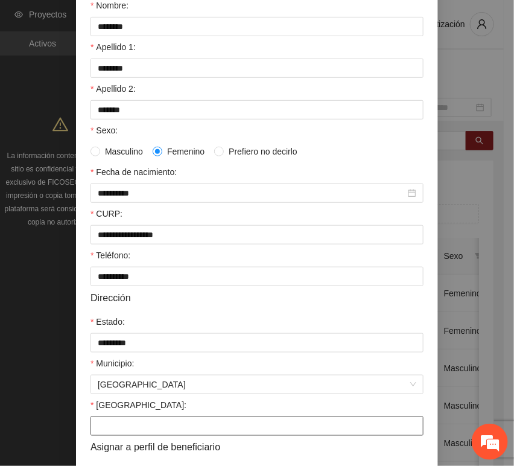
click at [125, 436] on input "[GEOGRAPHIC_DATA]:" at bounding box center [256, 425] width 333 height 19
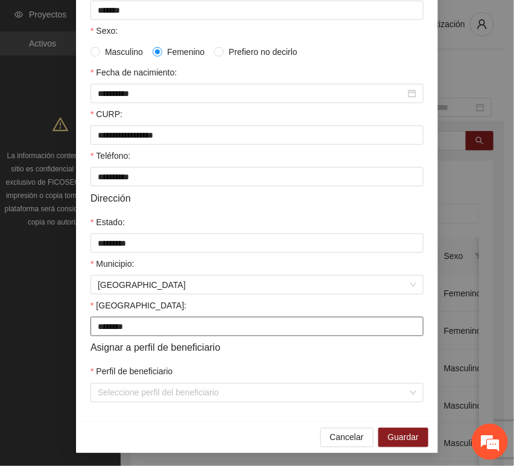
scroll to position [238, 0]
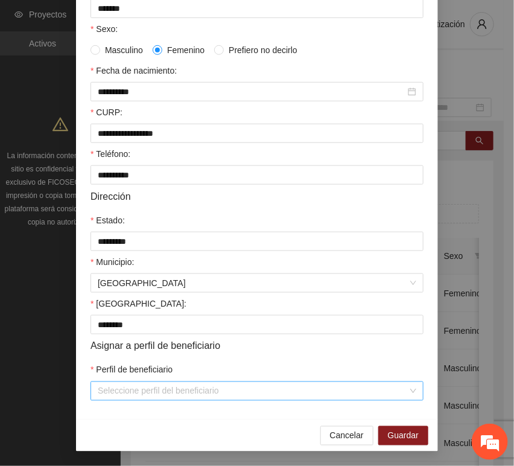
click at [126, 394] on input "Perfil de beneficiario" at bounding box center [253, 391] width 310 height 18
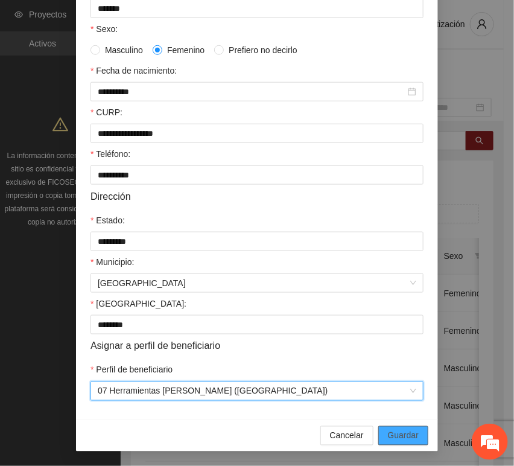
click at [408, 439] on span "Guardar" at bounding box center [403, 435] width 31 height 13
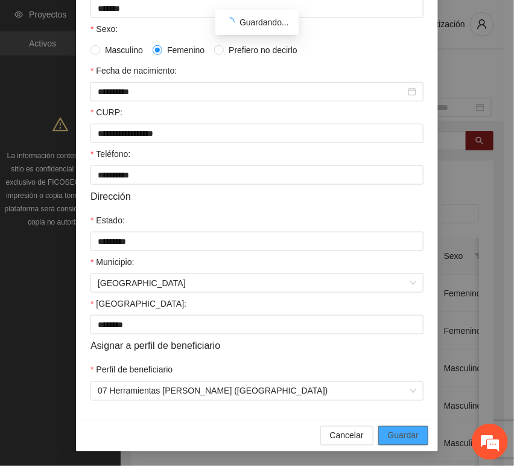
scroll to position [177, 0]
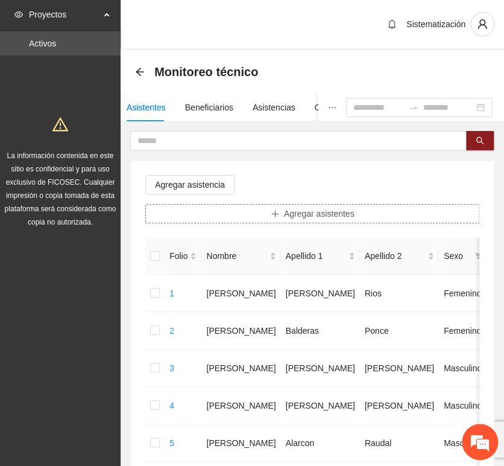
click at [304, 218] on span "Agregar asistentes" at bounding box center [319, 213] width 71 height 13
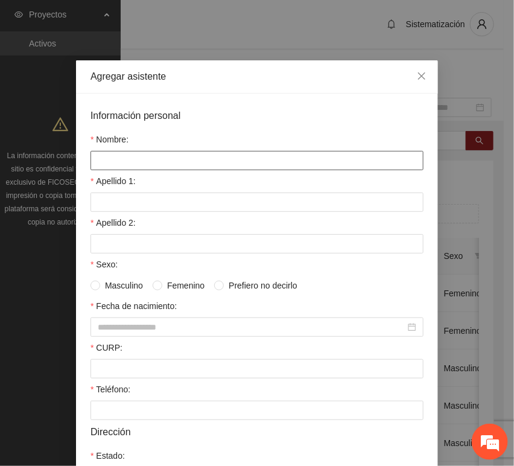
click at [198, 166] on input "Nombre:" at bounding box center [256, 160] width 333 height 19
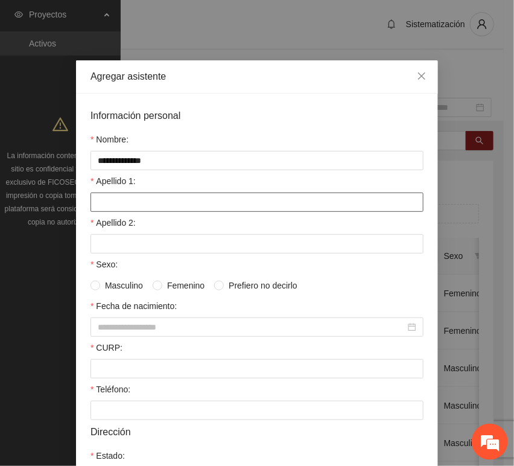
click at [123, 196] on input "Apellido 1:" at bounding box center [256, 201] width 333 height 19
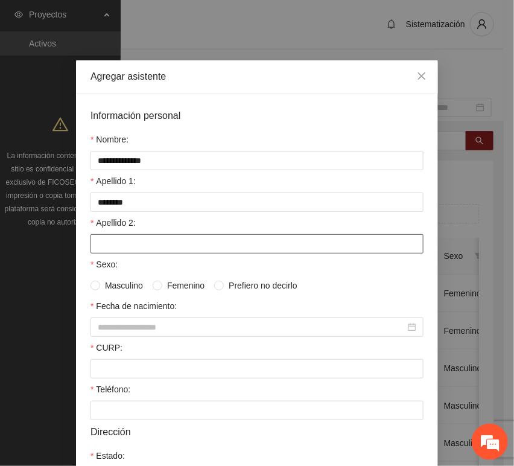
click at [136, 241] on input "Apellido 2:" at bounding box center [256, 243] width 333 height 19
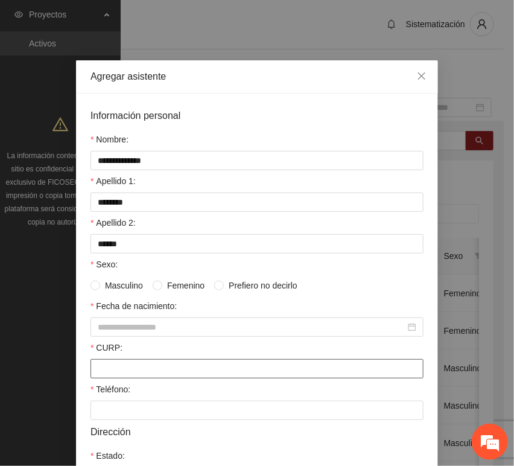
click at [134, 375] on input "CURP:" at bounding box center [256, 368] width 333 height 19
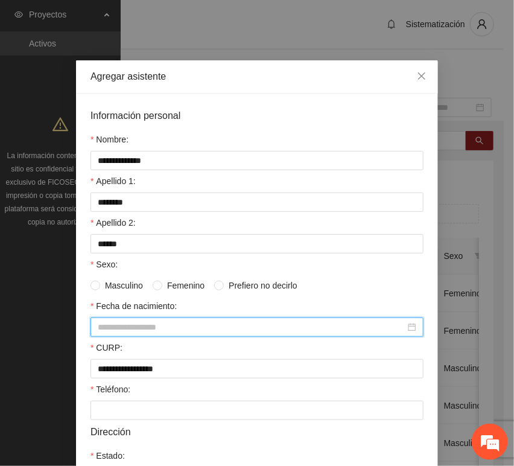
click at [131, 330] on input "Fecha de nacimiento:" at bounding box center [252, 326] width 308 height 13
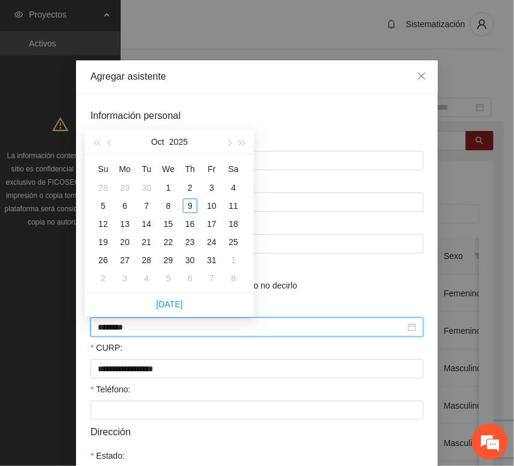
click at [118, 332] on input "********" at bounding box center [252, 326] width 308 height 13
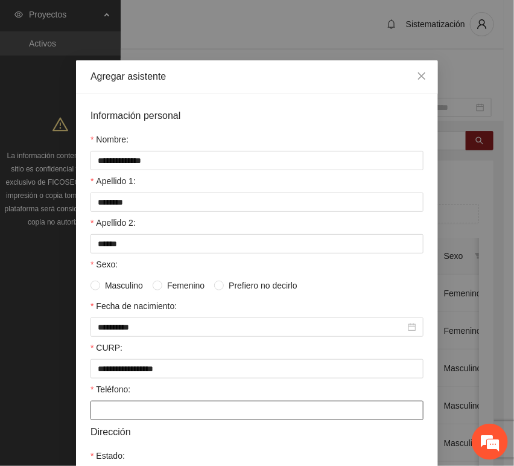
click at [139, 411] on input "Teléfono:" at bounding box center [256, 410] width 333 height 19
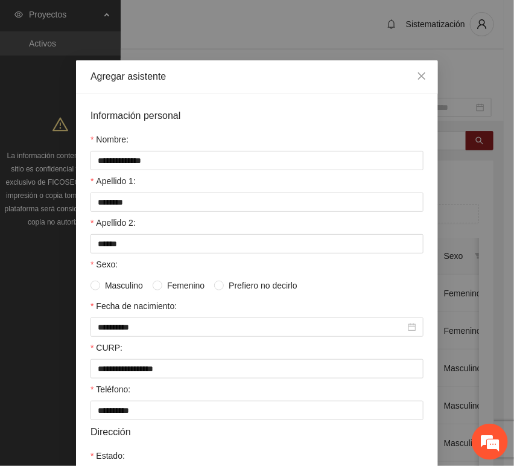
click at [121, 283] on span "Masculino" at bounding box center [124, 285] width 48 height 13
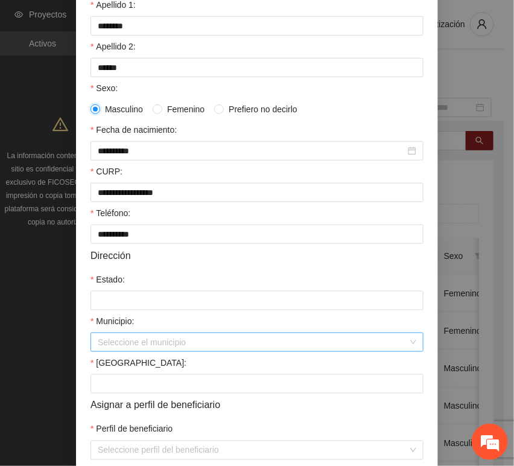
scroll to position [201, 0]
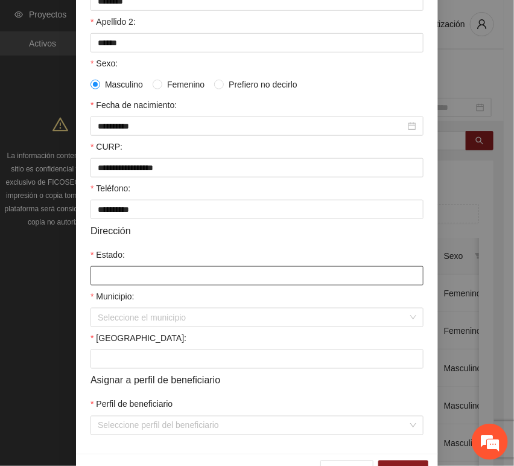
click at [109, 276] on input "Estado:" at bounding box center [256, 275] width 333 height 19
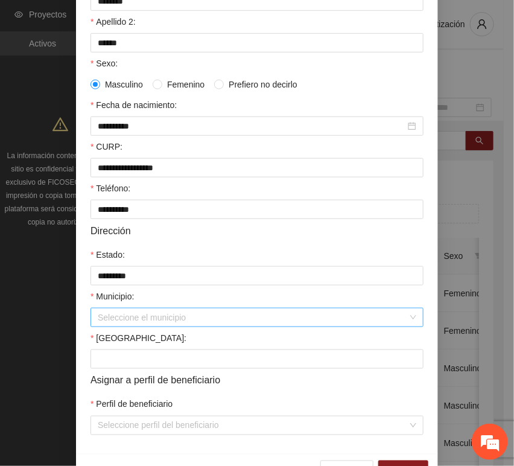
click at [136, 322] on input "Municipio:" at bounding box center [253, 317] width 310 height 18
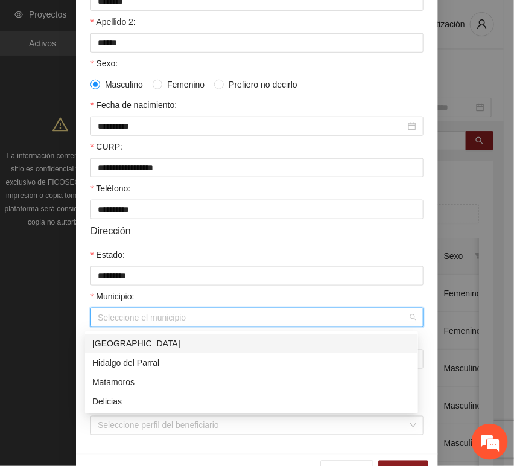
click at [125, 339] on div "[GEOGRAPHIC_DATA]" at bounding box center [251, 343] width 319 height 13
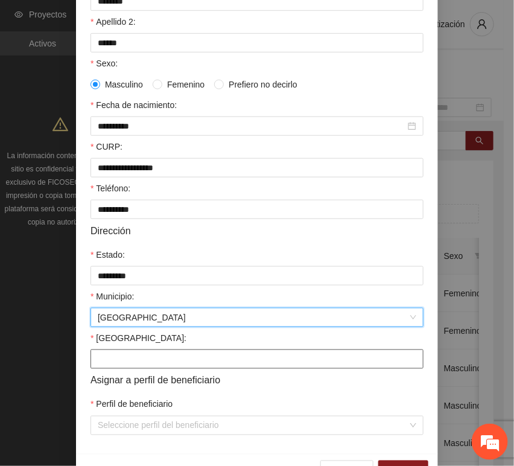
click at [113, 362] on input "[GEOGRAPHIC_DATA]:" at bounding box center [256, 358] width 333 height 19
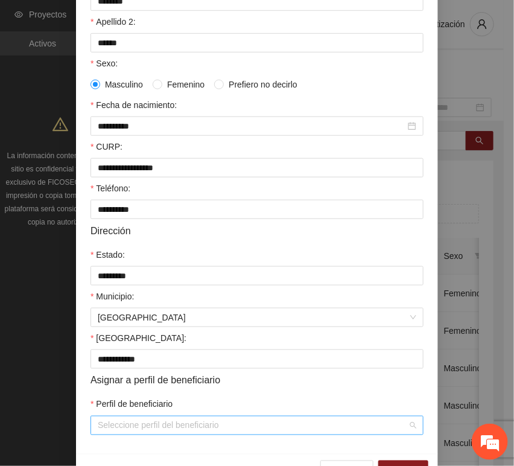
click at [133, 433] on input "Perfil de beneficiario" at bounding box center [253, 425] width 310 height 18
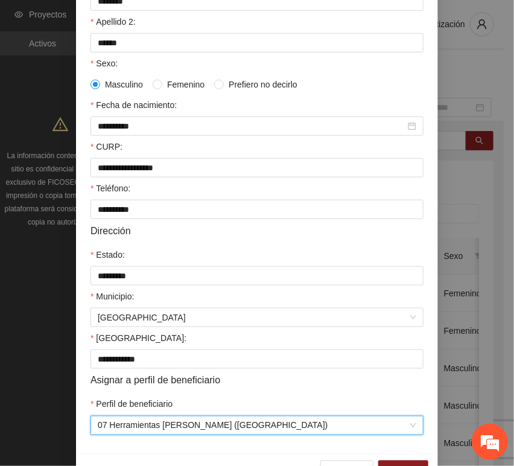
scroll to position [238, 0]
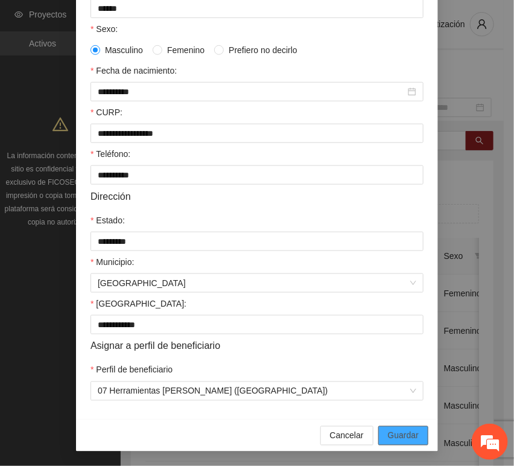
click at [392, 436] on span "Guardar" at bounding box center [403, 435] width 31 height 13
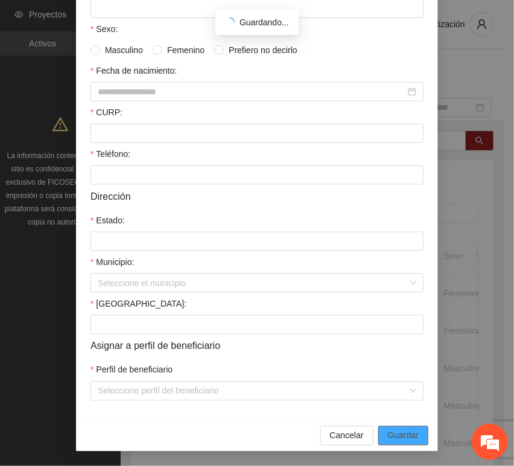
scroll to position [177, 0]
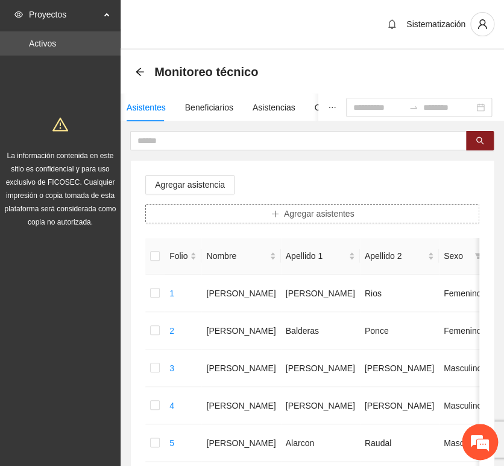
click at [254, 215] on button "Agregar asistentes" at bounding box center [312, 213] width 334 height 19
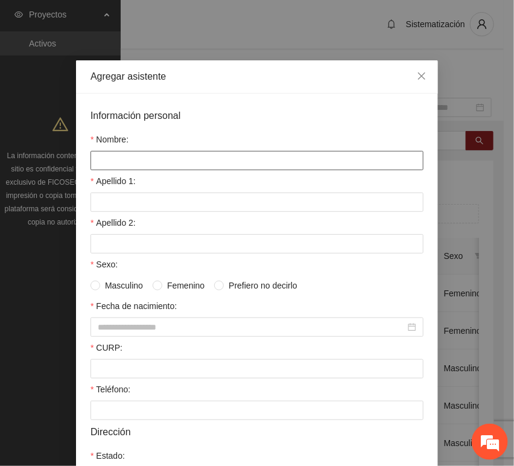
click at [173, 160] on input "Nombre:" at bounding box center [256, 160] width 333 height 19
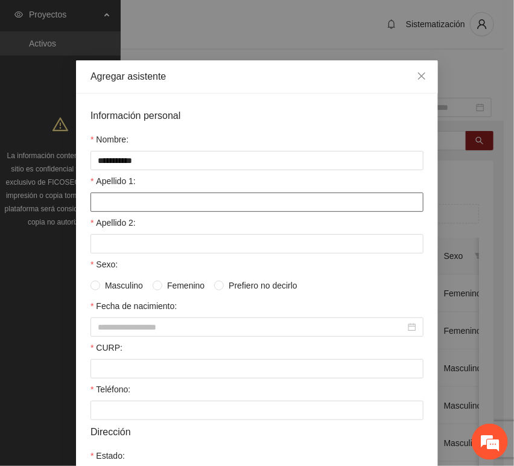
click at [186, 203] on input "Apellido 1:" at bounding box center [256, 201] width 333 height 19
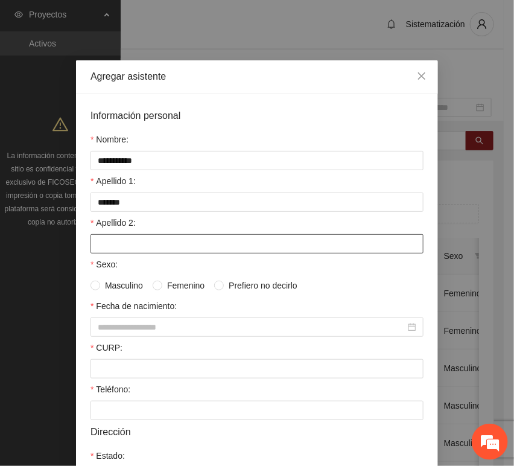
click at [104, 240] on input "Apellido 2:" at bounding box center [256, 243] width 333 height 19
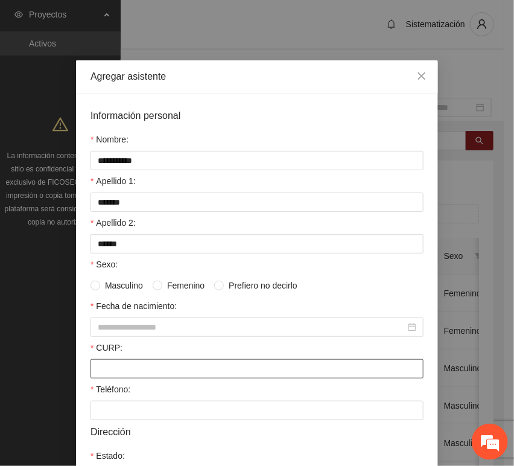
click at [145, 361] on input "CURP:" at bounding box center [256, 368] width 333 height 19
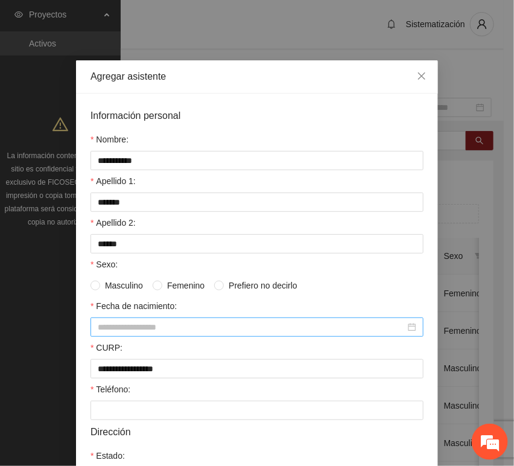
click at [110, 335] on div at bounding box center [256, 326] width 333 height 19
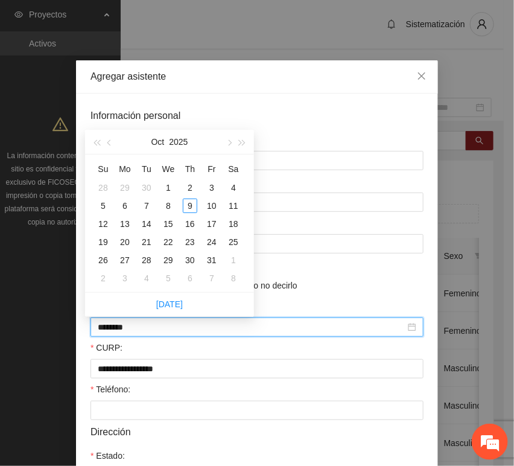
click at [118, 328] on input "********" at bounding box center [252, 326] width 308 height 13
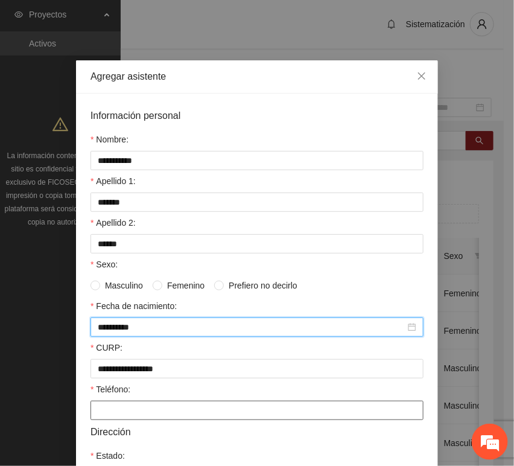
click at [133, 417] on input "Teléfono:" at bounding box center [256, 410] width 333 height 19
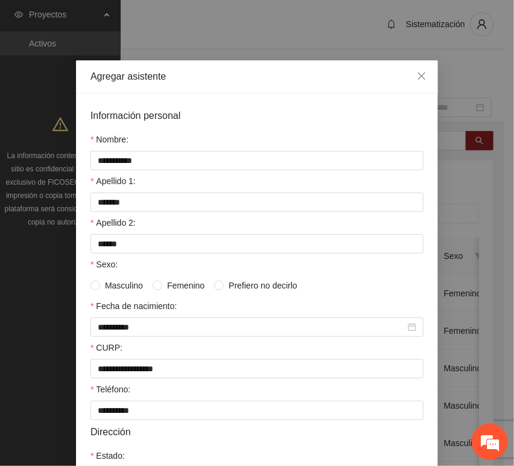
click at [162, 288] on span "Femenino" at bounding box center [185, 285] width 47 height 13
click at [115, 283] on span "Masculino" at bounding box center [124, 285] width 48 height 13
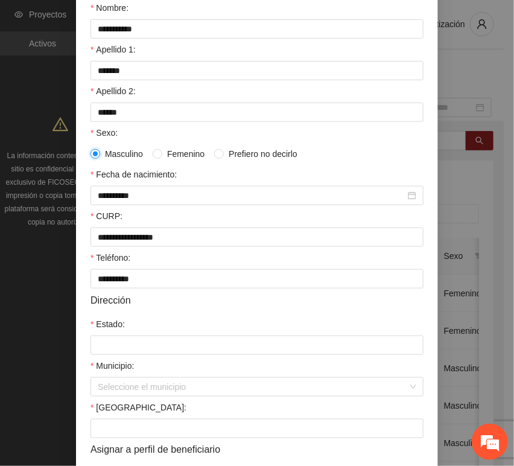
scroll to position [134, 0]
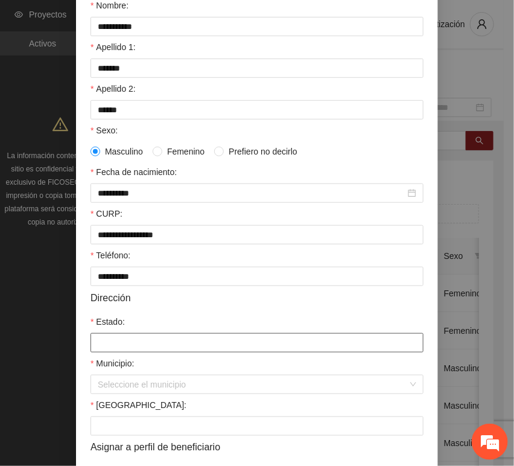
click at [121, 336] on input "Estado:" at bounding box center [256, 342] width 333 height 19
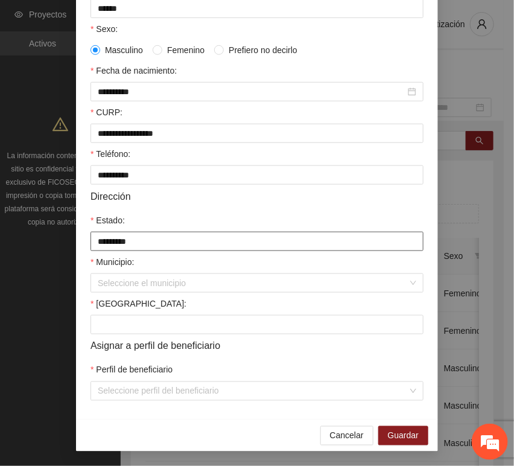
scroll to position [238, 0]
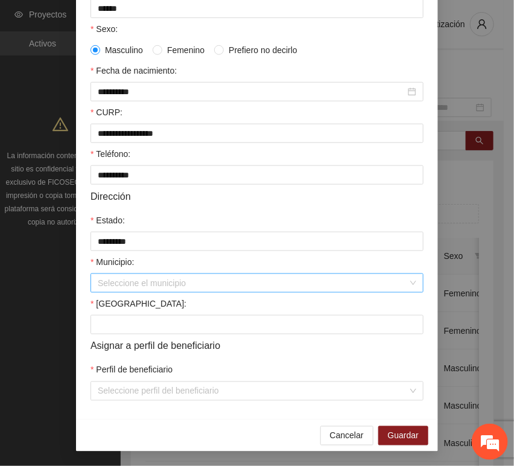
click at [129, 286] on input "Municipio:" at bounding box center [253, 283] width 310 height 18
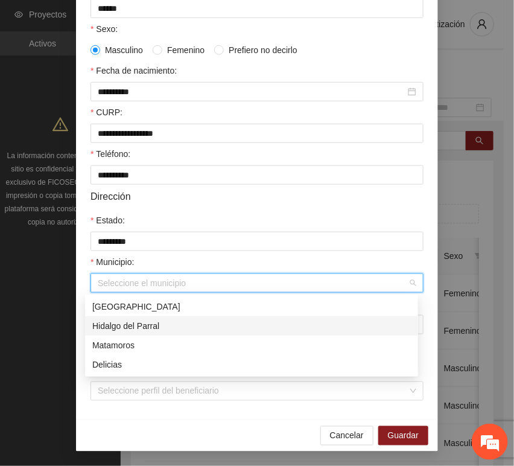
click at [116, 313] on div "[GEOGRAPHIC_DATA]" at bounding box center [251, 306] width 319 height 13
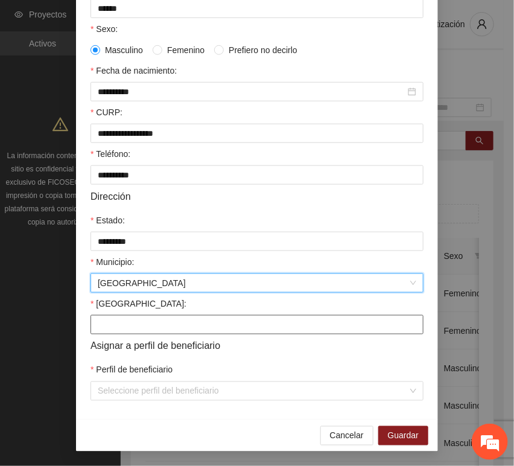
click at [116, 319] on input "[GEOGRAPHIC_DATA]:" at bounding box center [256, 324] width 333 height 19
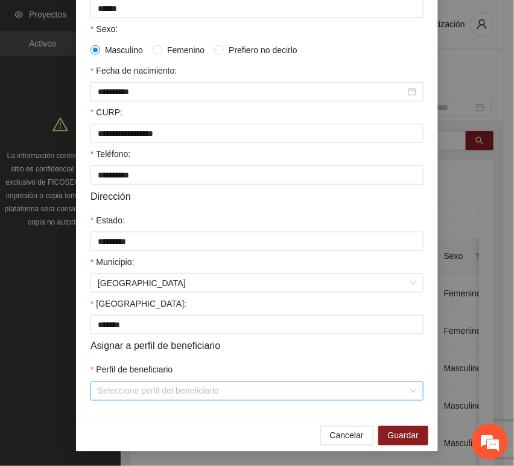
click at [121, 399] on input "Perfil de beneficiario" at bounding box center [253, 391] width 310 height 18
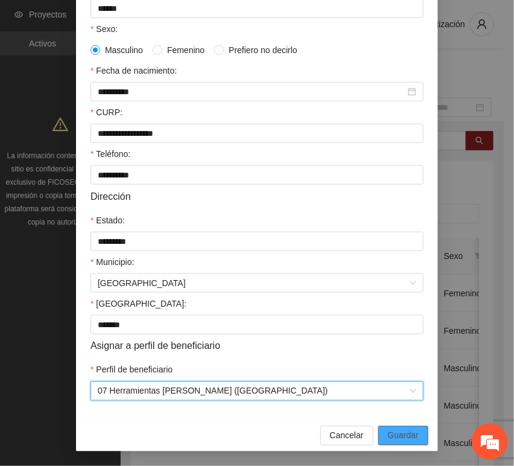
click at [410, 434] on span "Guardar" at bounding box center [403, 435] width 31 height 13
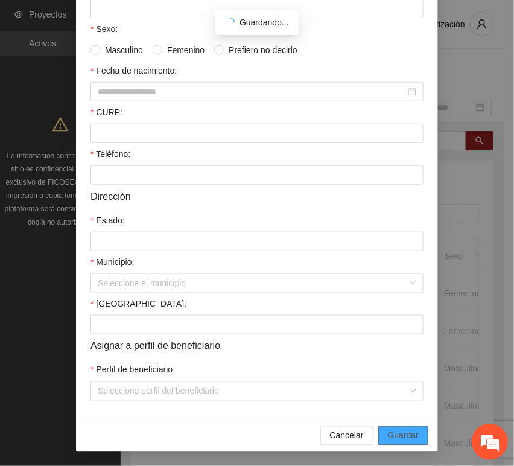
scroll to position [177, 0]
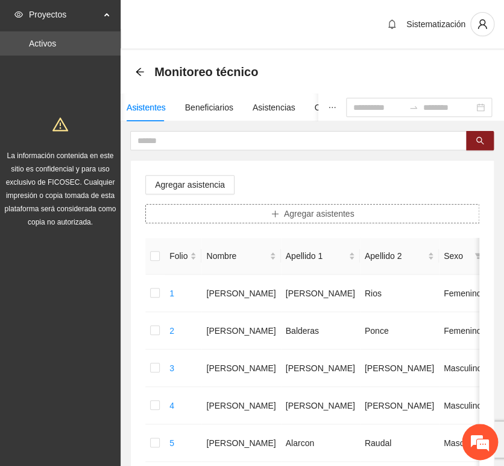
drag, startPoint x: 283, startPoint y: 226, endPoint x: 279, endPoint y: 218, distance: 8.4
click at [279, 217] on span "plus" at bounding box center [275, 214] width 8 height 10
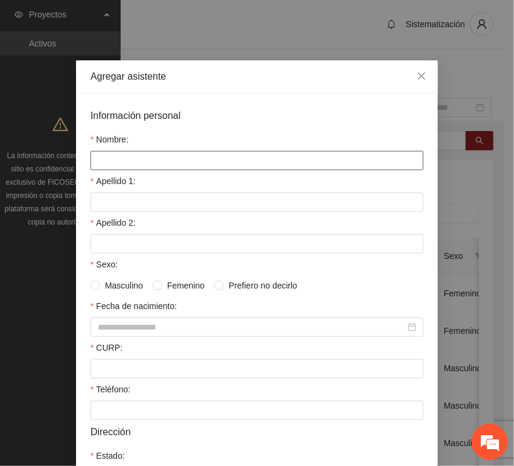
click at [183, 160] on input "Nombre:" at bounding box center [256, 160] width 333 height 19
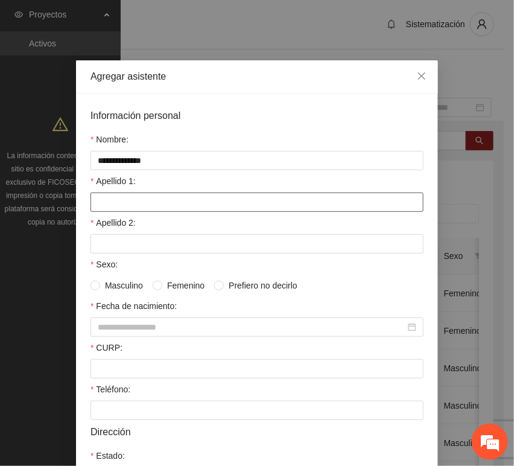
click at [154, 193] on input "Apellido 1:" at bounding box center [256, 201] width 333 height 19
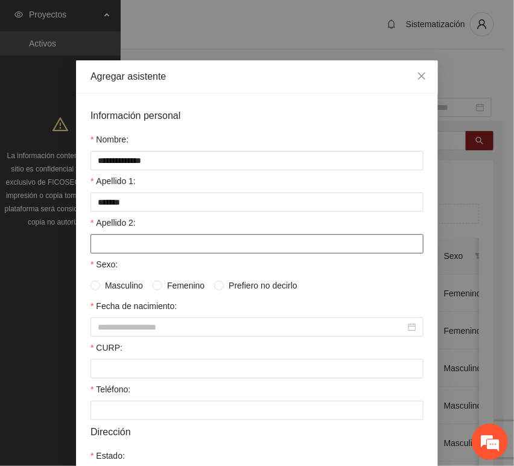
click at [109, 249] on input "Apellido 2:" at bounding box center [256, 243] width 333 height 19
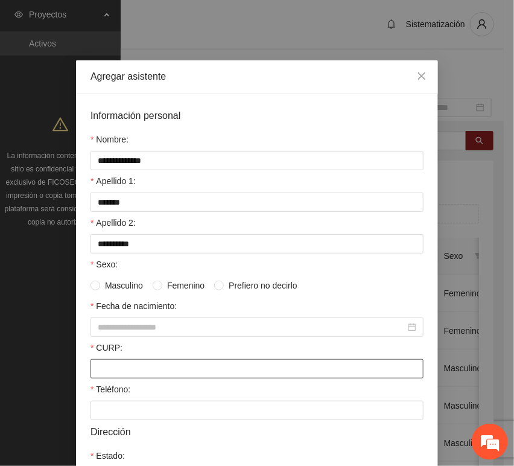
click at [130, 363] on input "CURP:" at bounding box center [256, 368] width 333 height 19
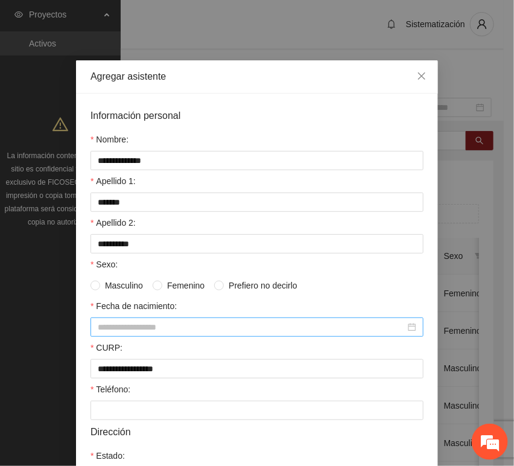
click at [129, 337] on div at bounding box center [256, 326] width 333 height 19
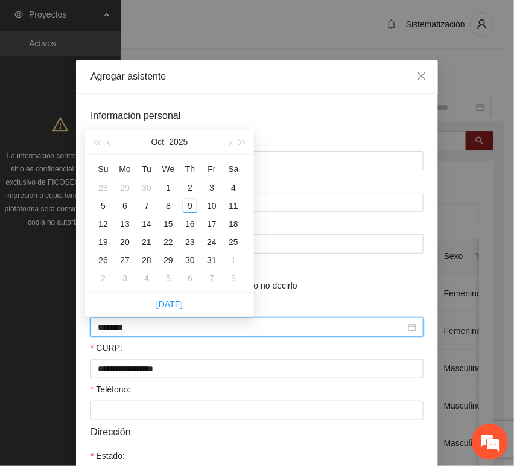
click at [119, 329] on input "********" at bounding box center [252, 326] width 308 height 13
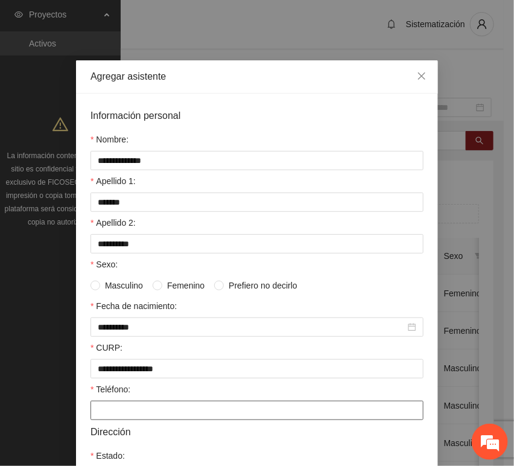
click at [111, 408] on input "Teléfono:" at bounding box center [256, 410] width 333 height 19
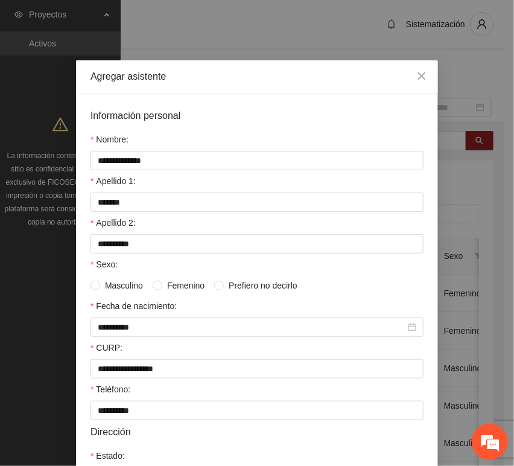
click at [169, 288] on span "Femenino" at bounding box center [185, 285] width 47 height 13
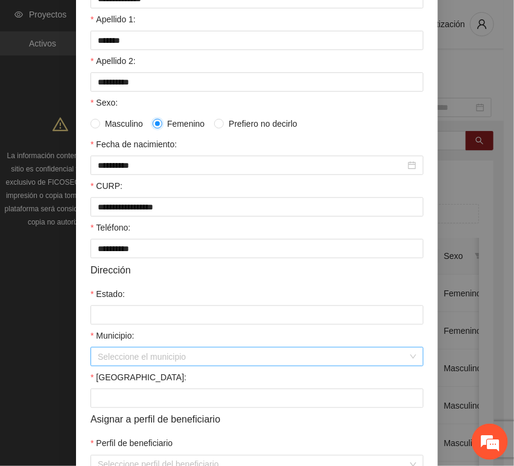
scroll to position [201, 0]
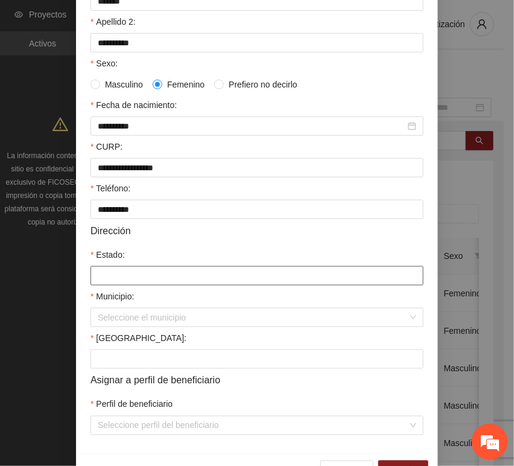
click at [121, 278] on input "Estado:" at bounding box center [256, 275] width 333 height 19
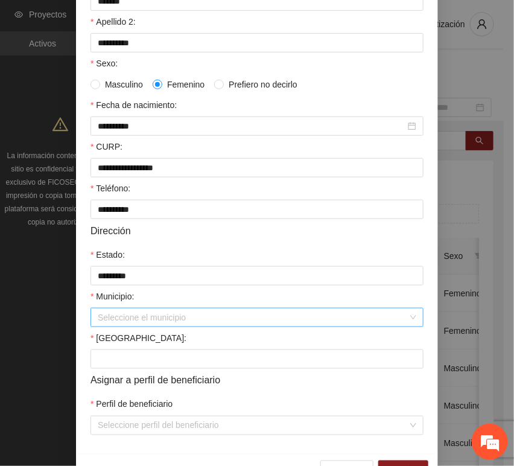
click at [125, 317] on input "Municipio:" at bounding box center [253, 317] width 310 height 18
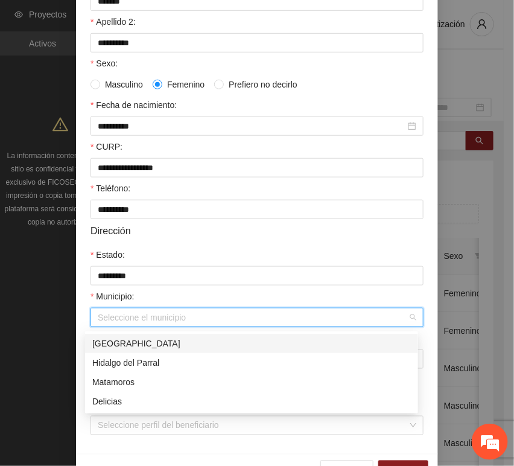
click at [121, 339] on div "[GEOGRAPHIC_DATA]" at bounding box center [251, 343] width 319 height 13
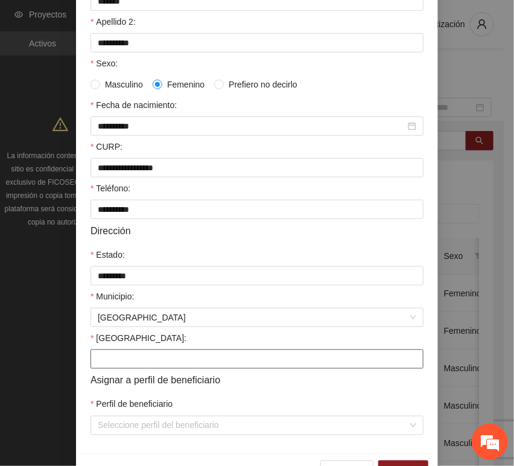
click at [116, 353] on input "[GEOGRAPHIC_DATA]:" at bounding box center [256, 358] width 333 height 19
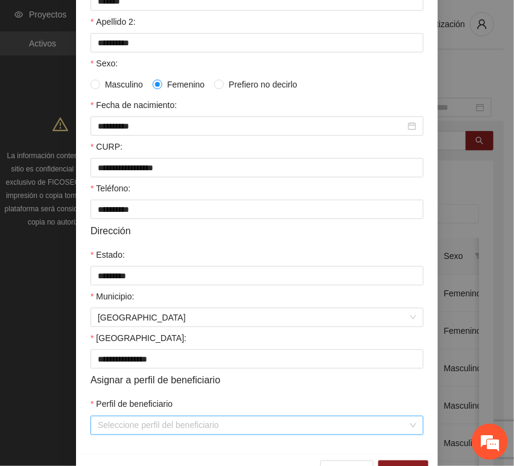
click at [109, 419] on div "Seleccione perfil del beneficiario" at bounding box center [256, 425] width 333 height 19
click at [165, 431] on input "Perfil de beneficiario" at bounding box center [253, 425] width 310 height 18
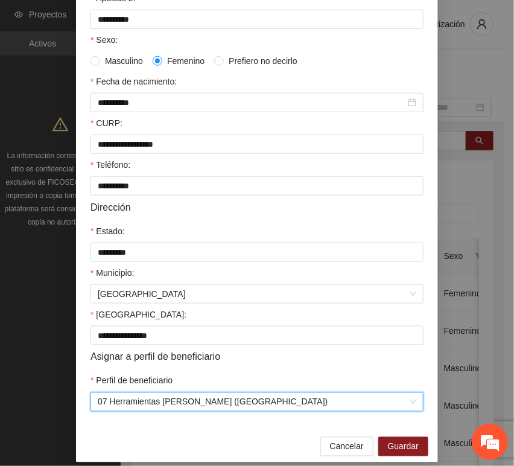
scroll to position [238, 0]
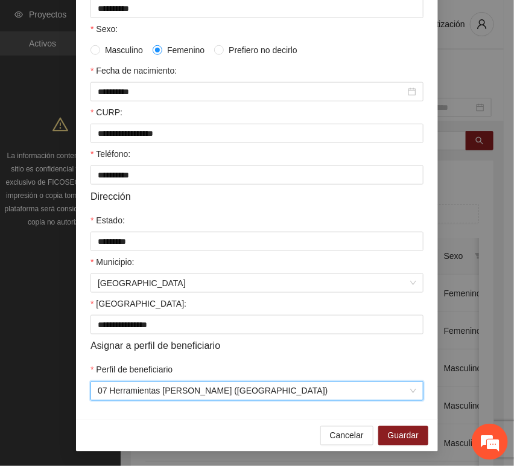
click at [425, 442] on div "Cancelar Guardar" at bounding box center [257, 435] width 362 height 32
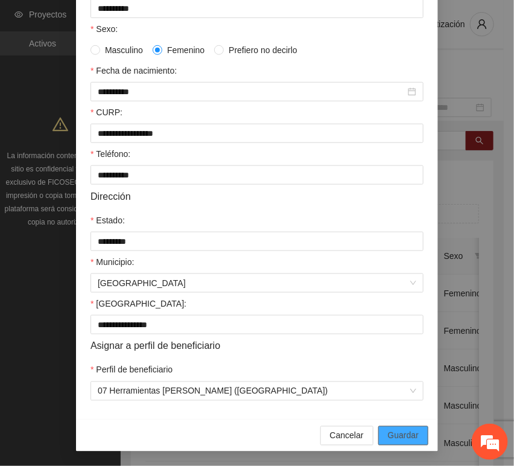
click at [408, 434] on span "Guardar" at bounding box center [403, 435] width 31 height 13
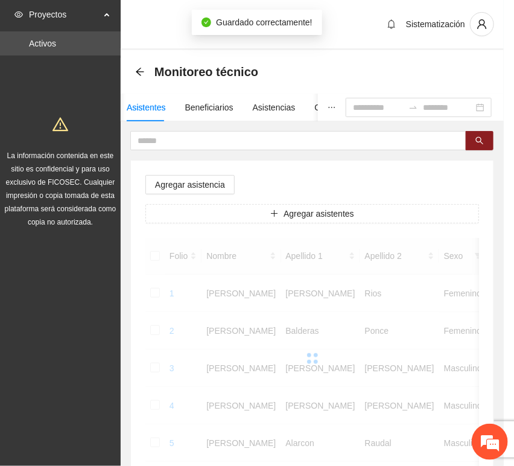
scroll to position [177, 0]
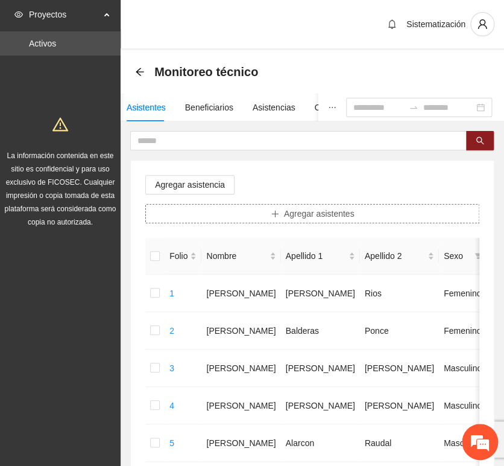
click at [232, 212] on button "Agregar asistentes" at bounding box center [312, 213] width 334 height 19
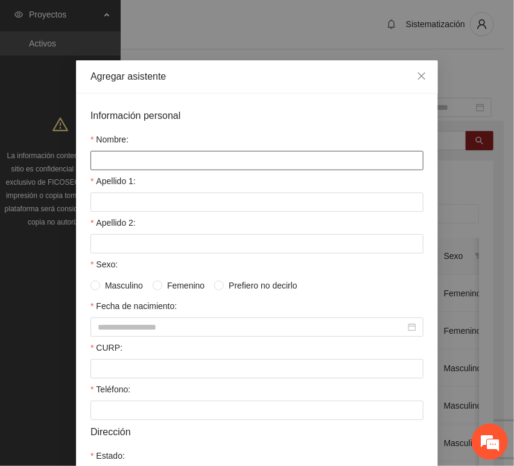
click at [179, 165] on input "Nombre:" at bounding box center [256, 160] width 333 height 19
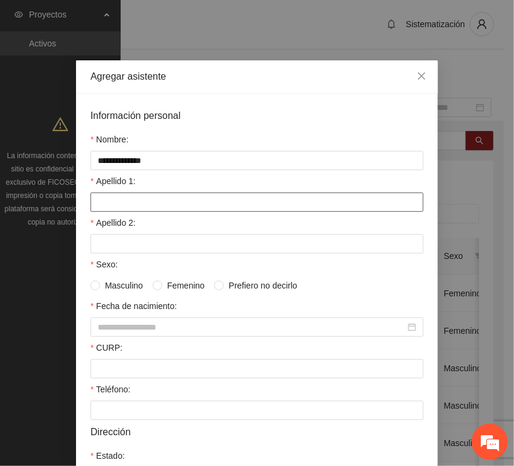
click at [107, 209] on input "Apellido 1:" at bounding box center [256, 201] width 333 height 19
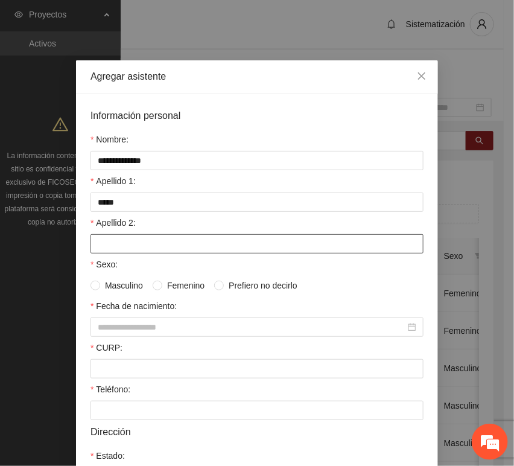
click at [169, 238] on input "Apellido 2:" at bounding box center [256, 243] width 333 height 19
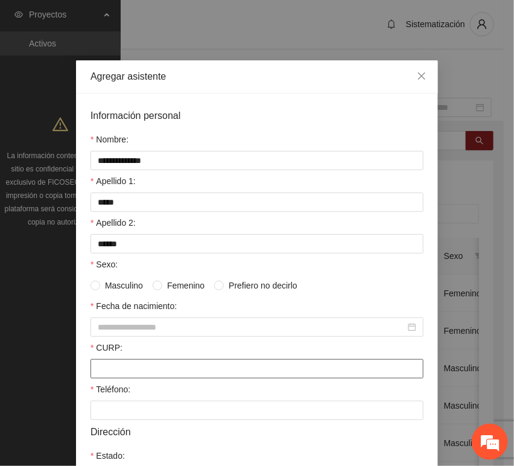
click at [95, 364] on input "CURP:" at bounding box center [256, 368] width 333 height 19
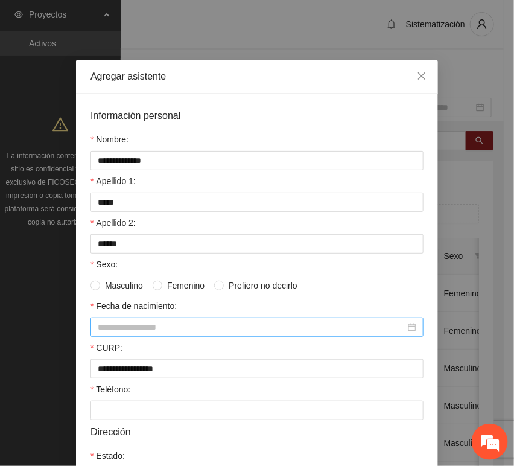
click at [101, 329] on input "Fecha de nacimiento:" at bounding box center [252, 326] width 308 height 13
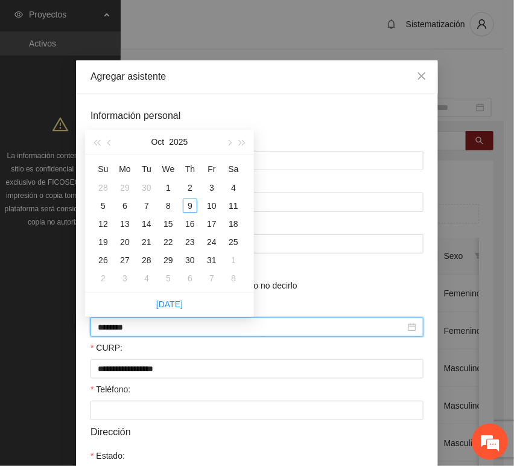
click at [119, 330] on input "********" at bounding box center [252, 326] width 308 height 13
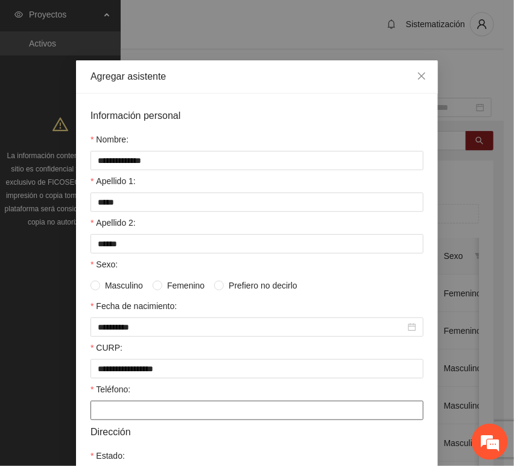
drag, startPoint x: 106, startPoint y: 413, endPoint x: 69, endPoint y: 396, distance: 40.2
click at [101, 414] on input "Teléfono:" at bounding box center [256, 410] width 333 height 19
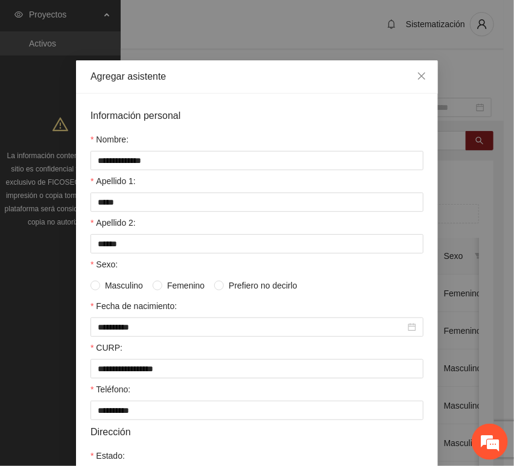
click at [162, 284] on span "Femenino" at bounding box center [185, 285] width 47 height 13
click at [125, 288] on span "Masculino" at bounding box center [124, 285] width 48 height 13
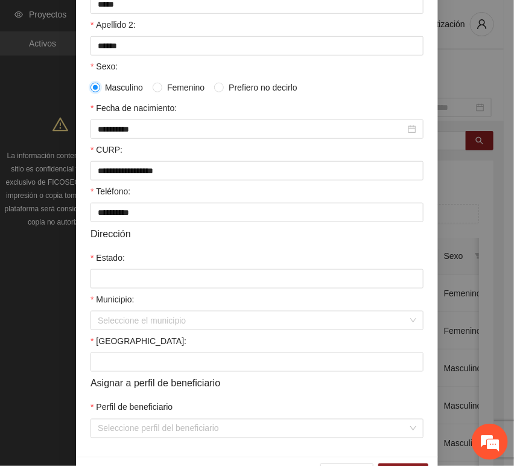
scroll to position [201, 0]
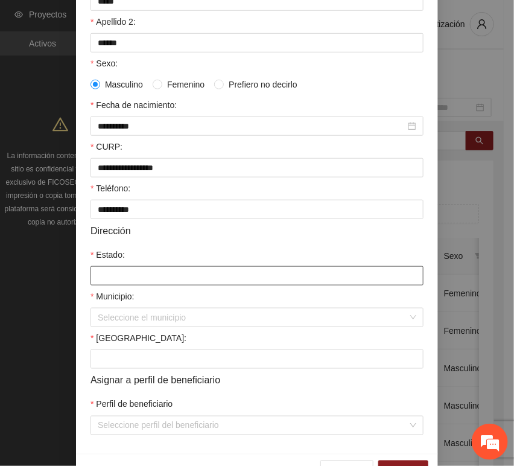
click at [132, 281] on input "Estado:" at bounding box center [256, 275] width 333 height 19
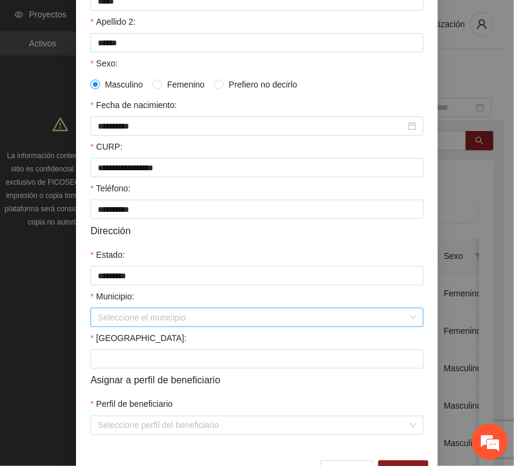
click at [144, 317] on input "Municipio:" at bounding box center [253, 317] width 310 height 18
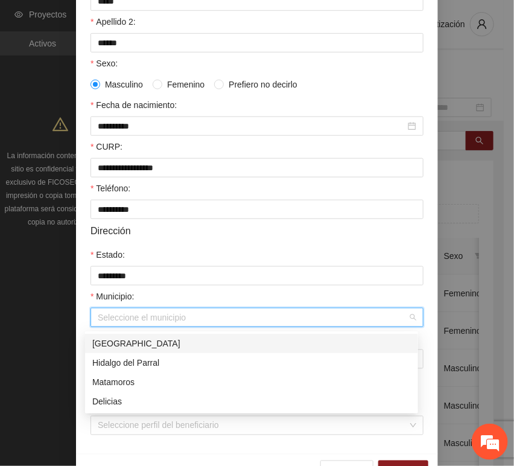
click at [122, 347] on div "[GEOGRAPHIC_DATA]" at bounding box center [251, 343] width 319 height 13
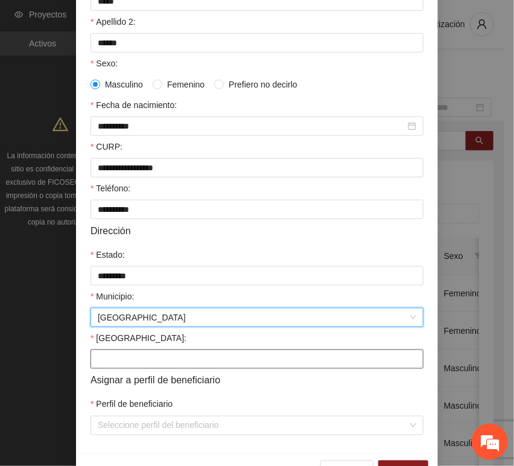
click at [112, 363] on input "[GEOGRAPHIC_DATA]:" at bounding box center [256, 358] width 333 height 19
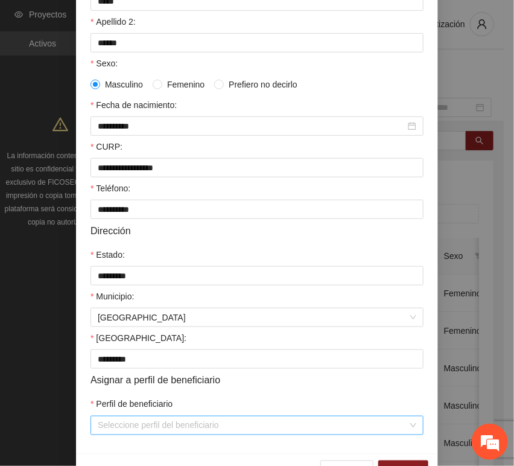
click at [111, 424] on input "Perfil de beneficiario" at bounding box center [253, 425] width 310 height 18
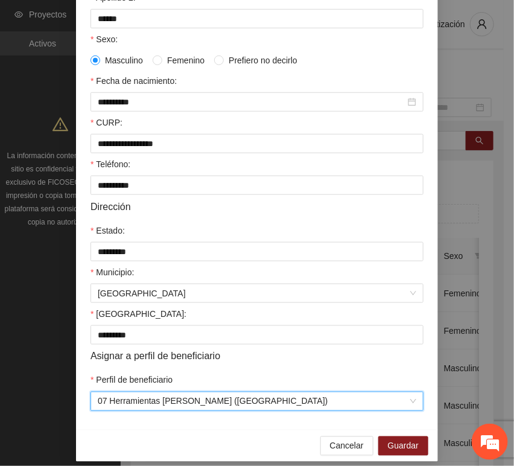
scroll to position [238, 0]
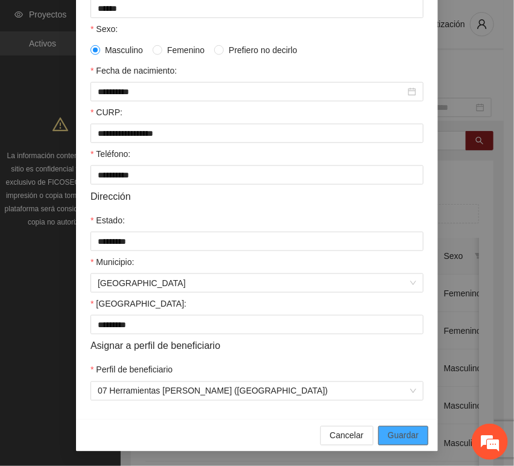
click at [397, 434] on span "Guardar" at bounding box center [403, 435] width 31 height 13
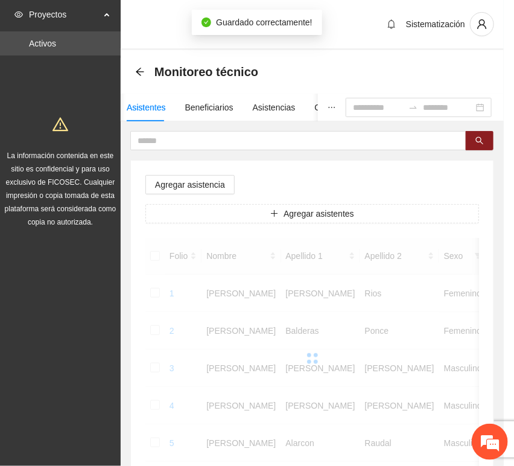
scroll to position [177, 0]
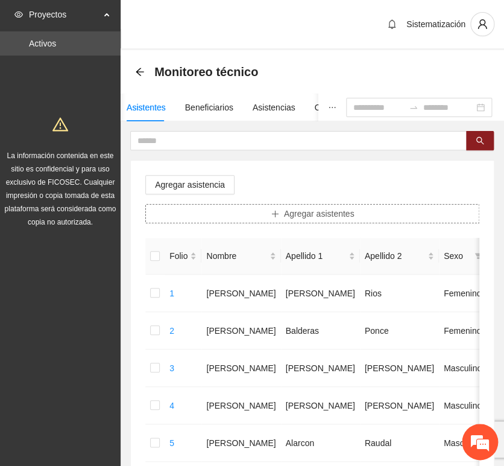
click at [300, 215] on span "Agregar asistentes" at bounding box center [319, 213] width 71 height 13
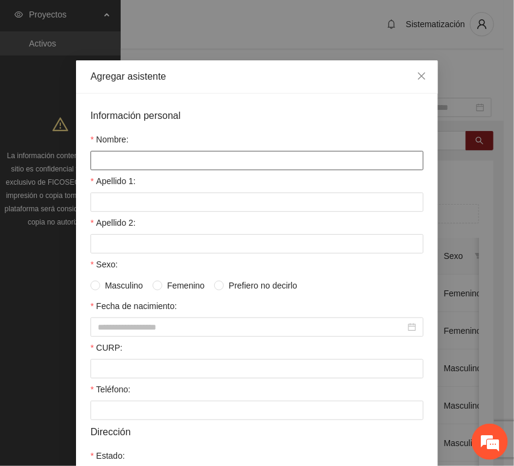
click at [179, 153] on input "Nombre:" at bounding box center [256, 160] width 333 height 19
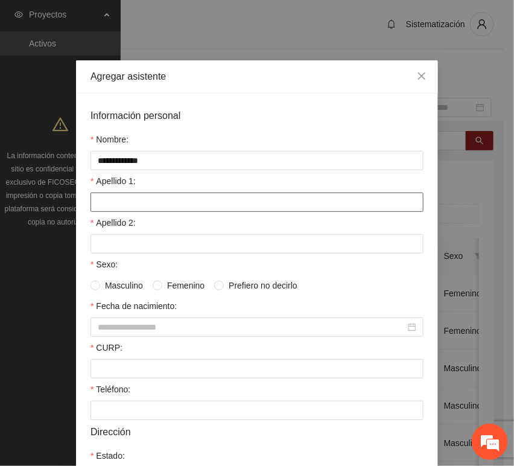
click at [147, 206] on input "Apellido 1:" at bounding box center [256, 201] width 333 height 19
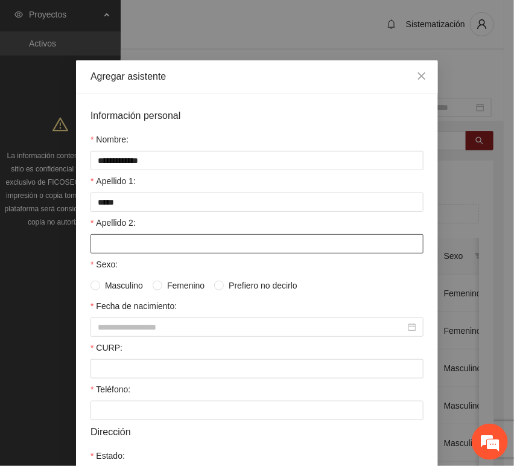
click at [108, 241] on input "Apellido 2:" at bounding box center [256, 243] width 333 height 19
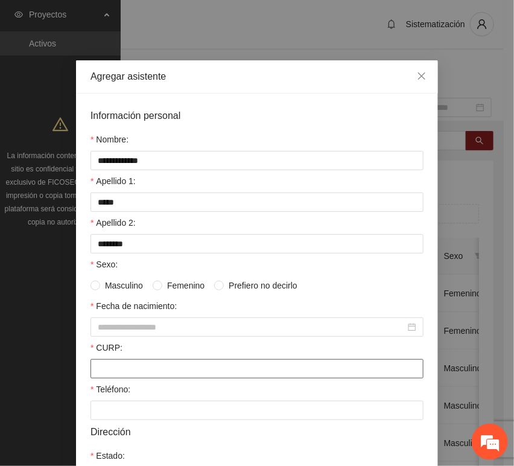
click at [159, 366] on input "CURP:" at bounding box center [256, 368] width 333 height 19
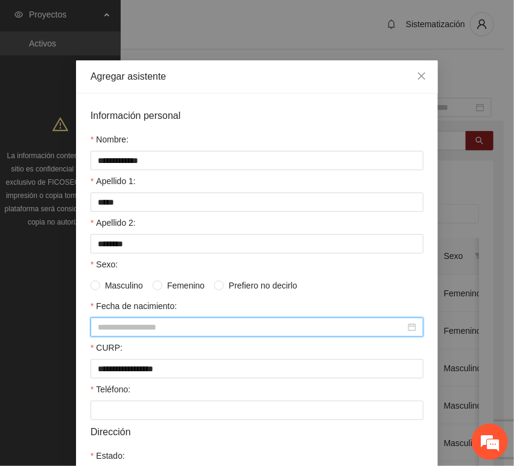
click at [133, 332] on input "Fecha de nacimiento:" at bounding box center [252, 326] width 308 height 13
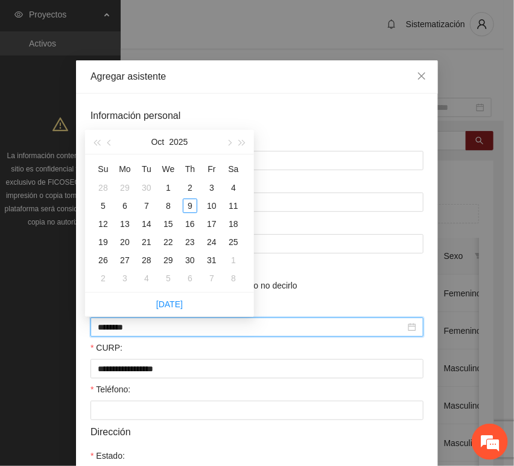
click at [118, 331] on input "********" at bounding box center [252, 326] width 308 height 13
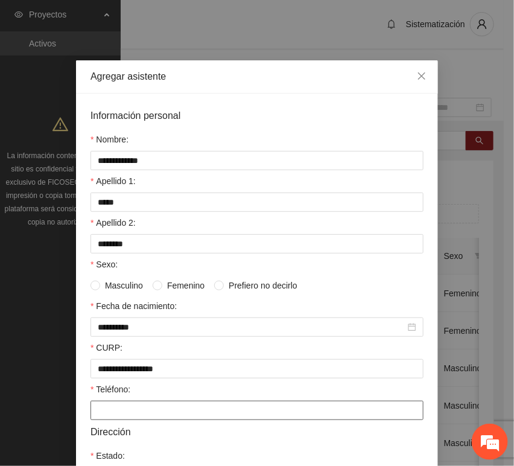
click at [139, 412] on input "Teléfono:" at bounding box center [256, 410] width 333 height 19
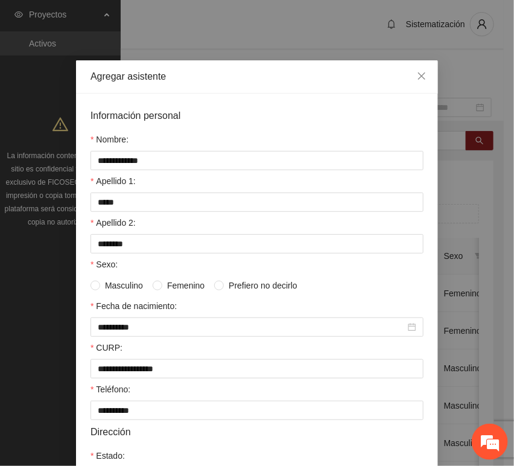
click at [112, 290] on span "Masculino" at bounding box center [124, 285] width 48 height 13
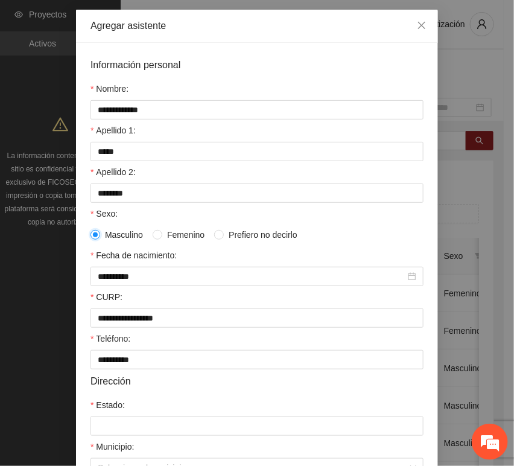
scroll to position [134, 0]
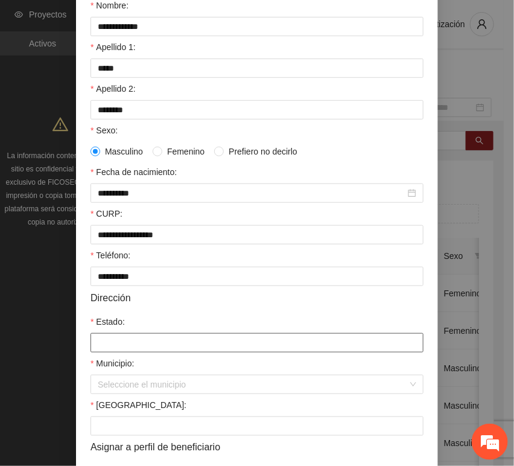
click at [136, 351] on input "Estado:" at bounding box center [256, 342] width 333 height 19
click at [121, 396] on form "**********" at bounding box center [256, 238] width 333 height 528
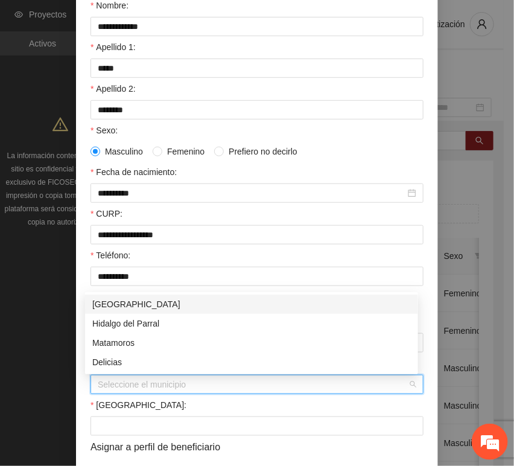
click at [124, 305] on div "[GEOGRAPHIC_DATA]" at bounding box center [251, 303] width 319 height 13
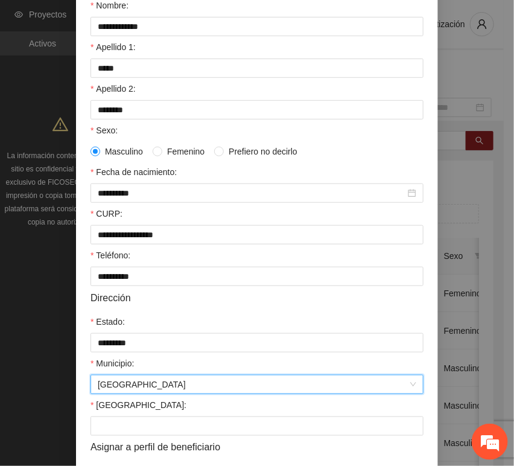
click at [119, 416] on div "[GEOGRAPHIC_DATA]:" at bounding box center [256, 407] width 333 height 18
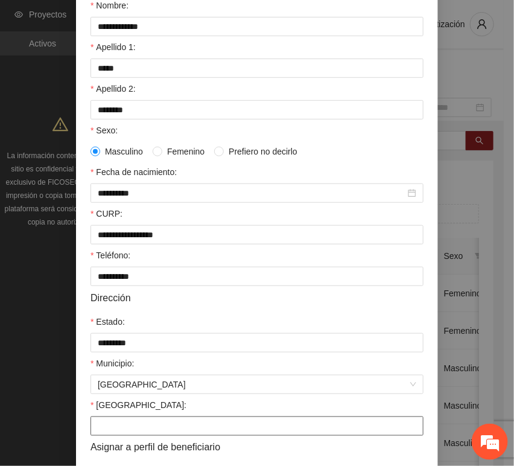
click at [116, 429] on input "[GEOGRAPHIC_DATA]:" at bounding box center [256, 425] width 333 height 19
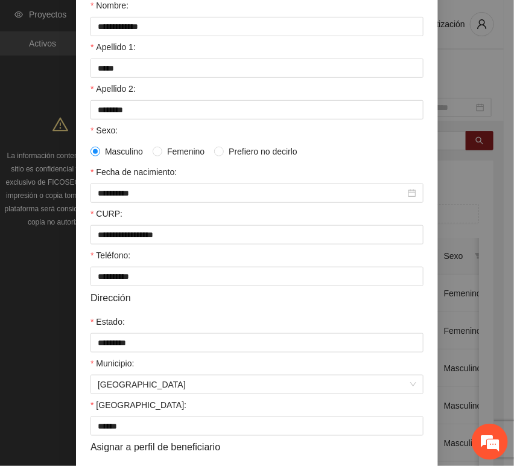
click at [348, 302] on div "Dirección" at bounding box center [256, 297] width 333 height 15
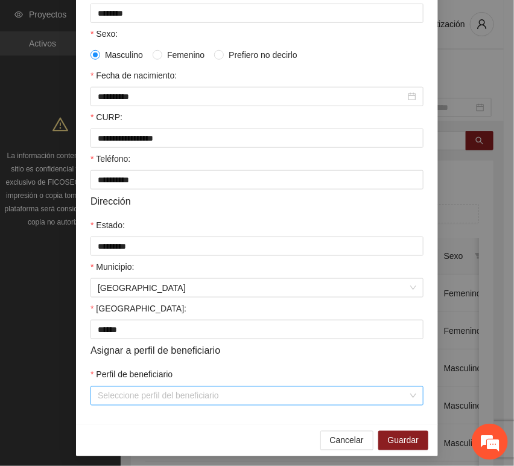
scroll to position [238, 0]
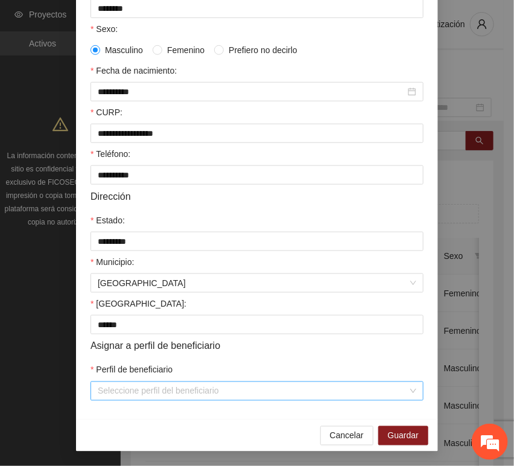
click at [135, 392] on input "Perfil de beneficiario" at bounding box center [253, 391] width 310 height 18
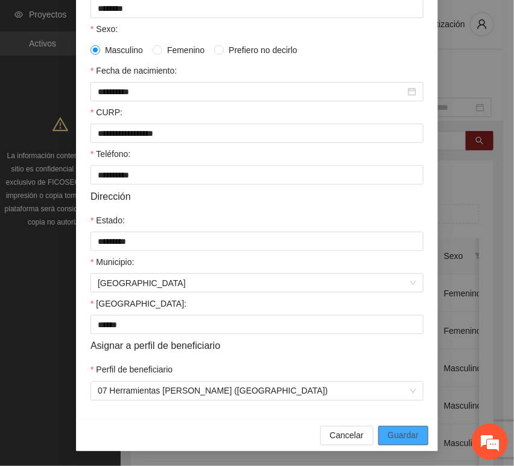
click at [390, 429] on button "Guardar" at bounding box center [403, 435] width 50 height 19
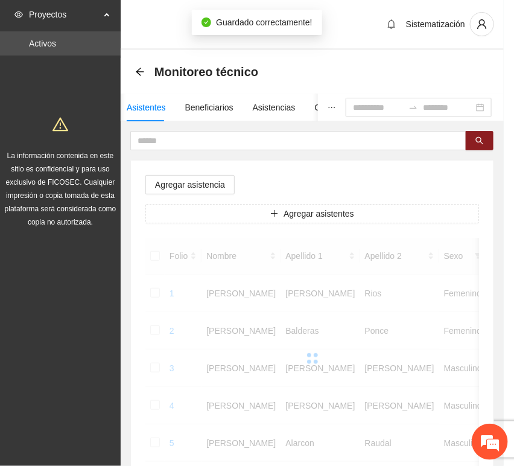
scroll to position [177, 0]
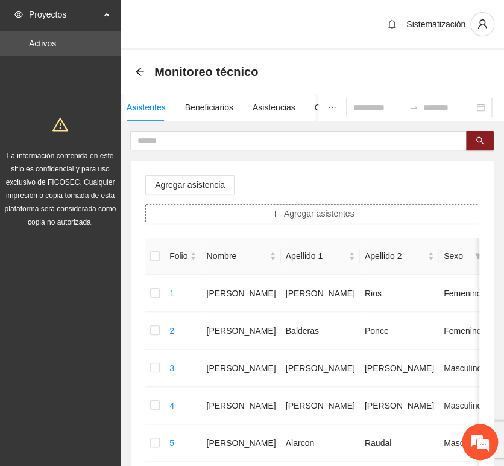
click at [212, 218] on button "Agregar asistentes" at bounding box center [312, 213] width 334 height 19
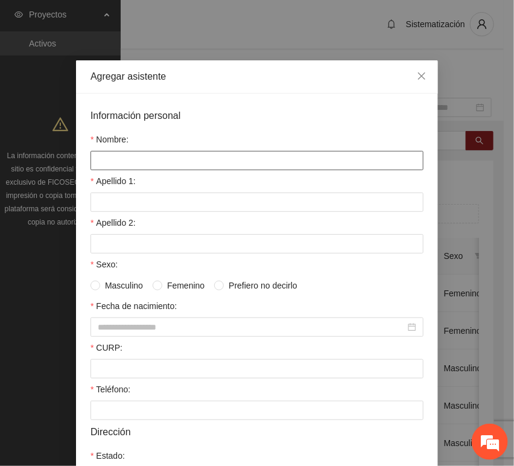
click at [188, 165] on input "Nombre:" at bounding box center [256, 160] width 333 height 19
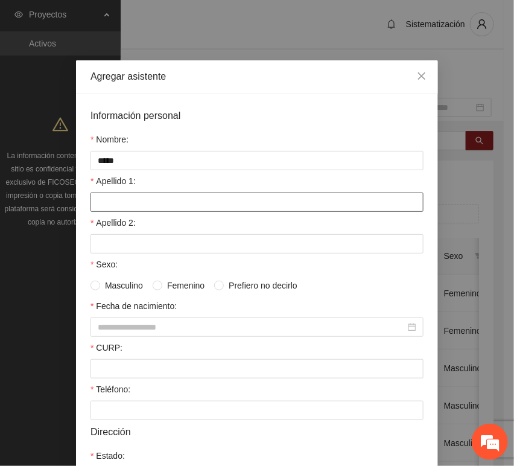
click at [132, 202] on input "Apellido 1:" at bounding box center [256, 201] width 333 height 19
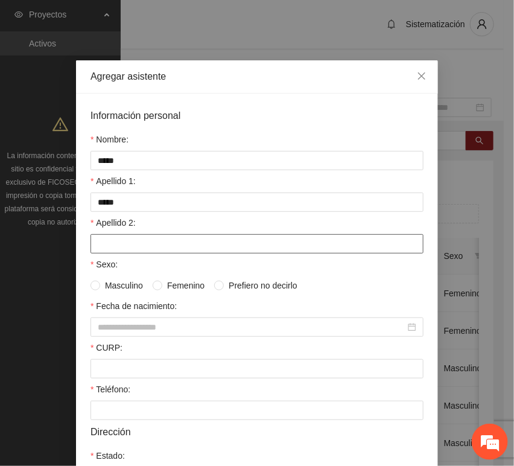
click at [151, 244] on input "Apellido 2:" at bounding box center [256, 243] width 333 height 19
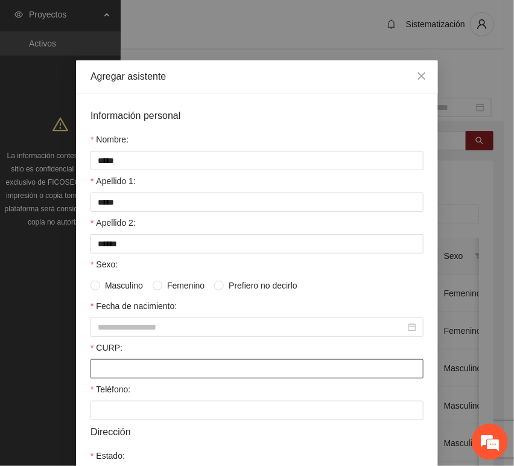
click at [122, 371] on input "CURP:" at bounding box center [256, 368] width 333 height 19
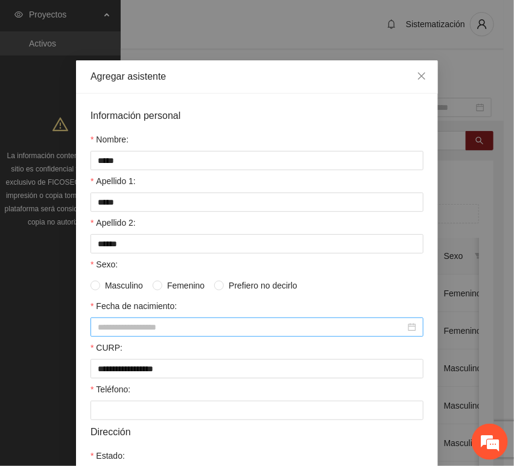
click at [112, 326] on input "Fecha de nacimiento:" at bounding box center [252, 326] width 308 height 13
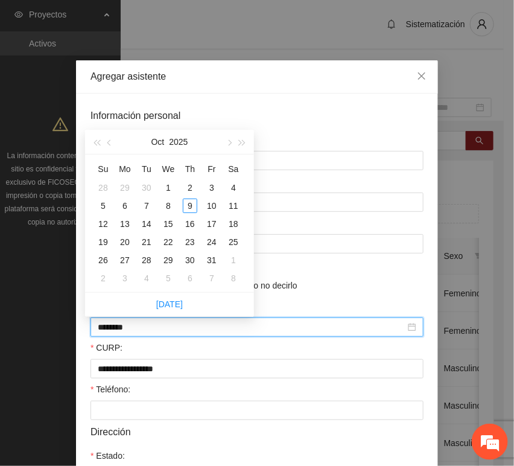
click at [117, 328] on input "********" at bounding box center [252, 326] width 308 height 13
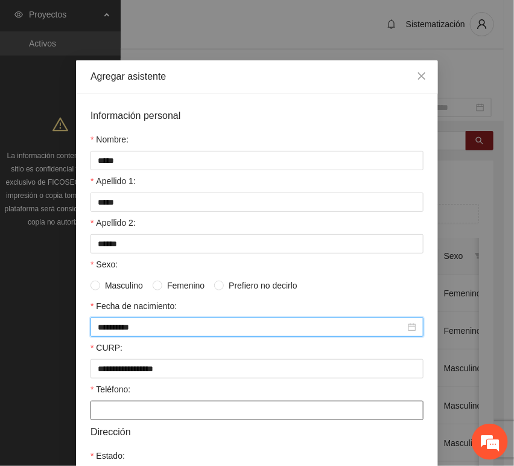
click at [162, 412] on input "Teléfono:" at bounding box center [256, 410] width 333 height 19
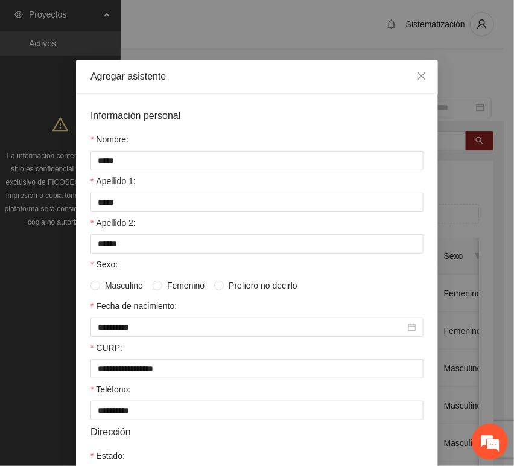
click at [165, 290] on span "Femenino" at bounding box center [185, 285] width 47 height 13
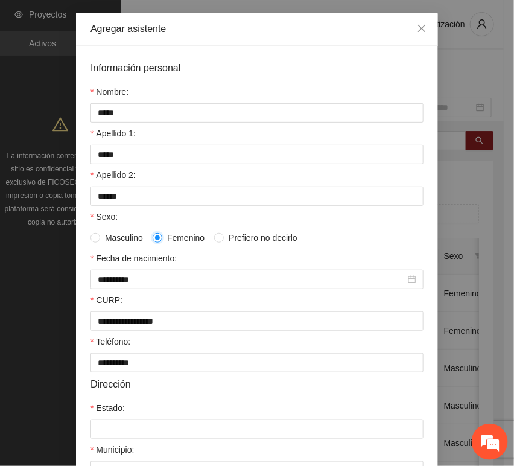
scroll to position [134, 0]
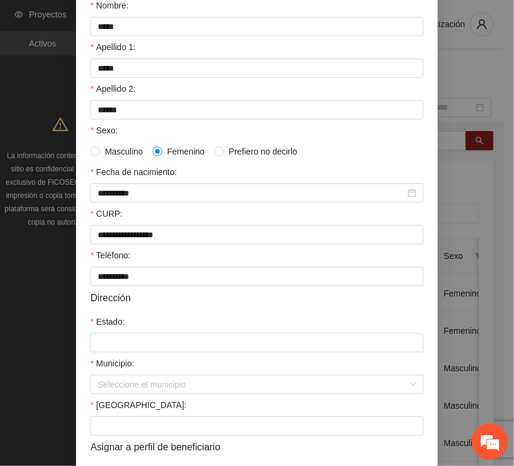
click at [132, 326] on div "Estado:" at bounding box center [256, 324] width 333 height 18
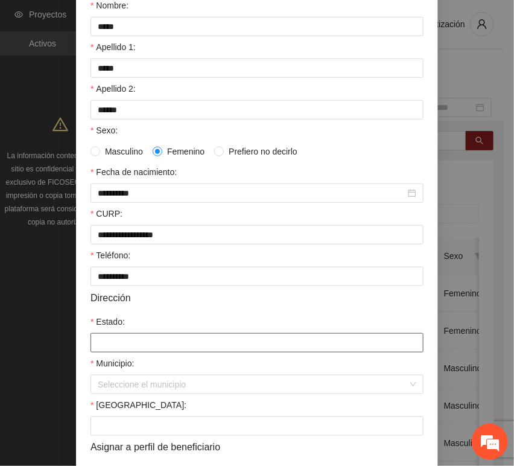
click at [133, 346] on input "Estado:" at bounding box center [256, 342] width 333 height 19
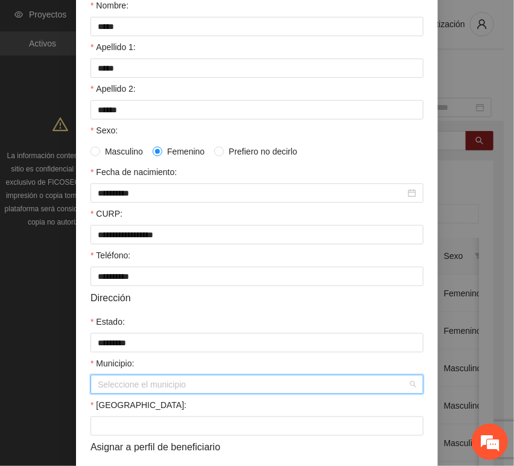
click at [151, 385] on input "Municipio:" at bounding box center [253, 384] width 310 height 18
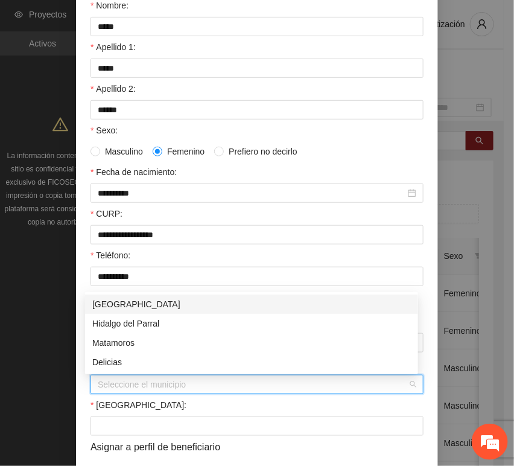
click at [132, 306] on div "[GEOGRAPHIC_DATA]" at bounding box center [251, 303] width 319 height 13
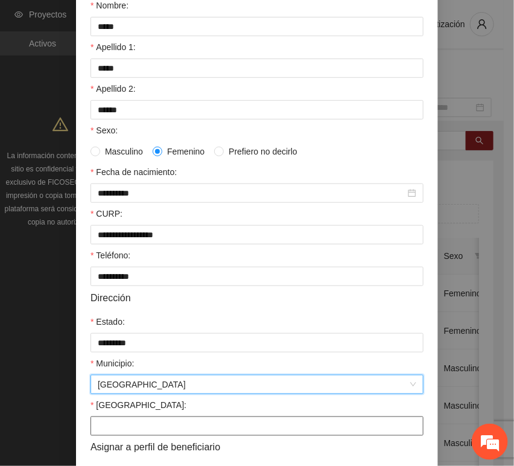
click at [127, 427] on input "[GEOGRAPHIC_DATA]:" at bounding box center [256, 425] width 333 height 19
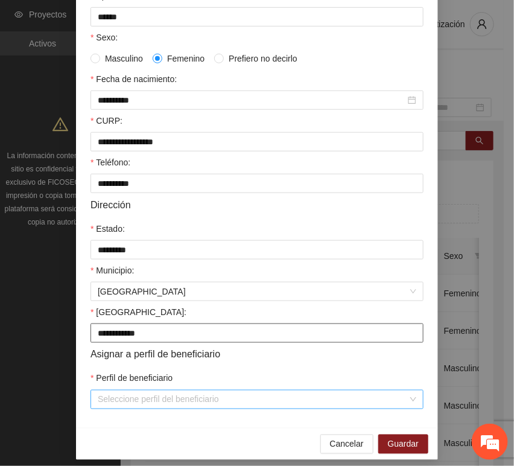
scroll to position [238, 0]
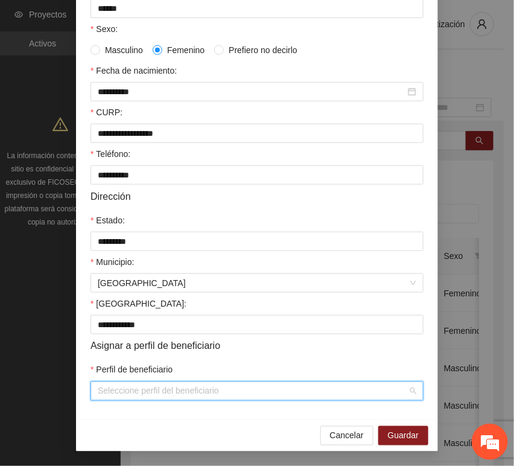
click at [130, 385] on input "Perfil de beneficiario" at bounding box center [253, 391] width 310 height 18
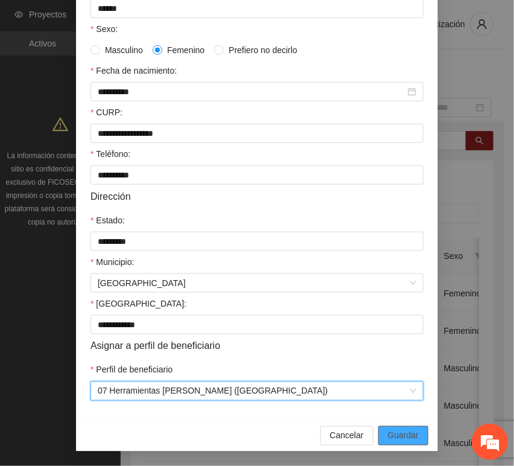
click at [388, 429] on span "Guardar" at bounding box center [403, 435] width 31 height 13
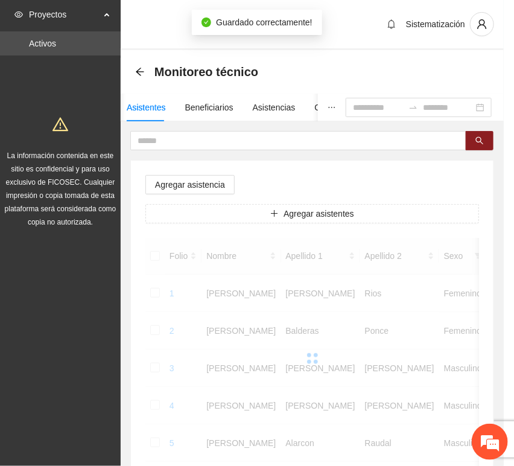
scroll to position [177, 0]
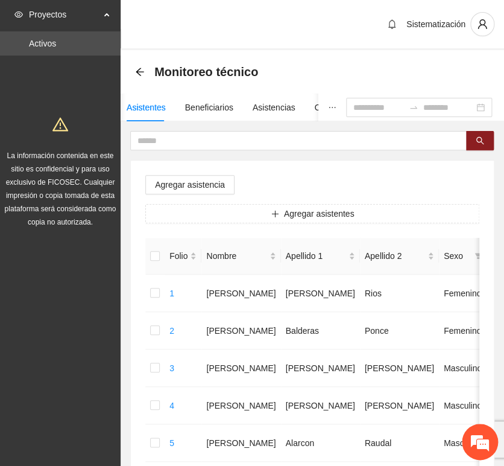
click at [251, 219] on button "Agregar asistentes" at bounding box center [312, 213] width 334 height 19
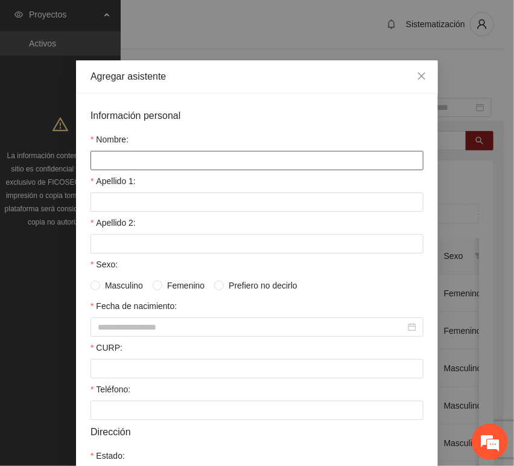
click at [183, 167] on input "Nombre:" at bounding box center [256, 160] width 333 height 19
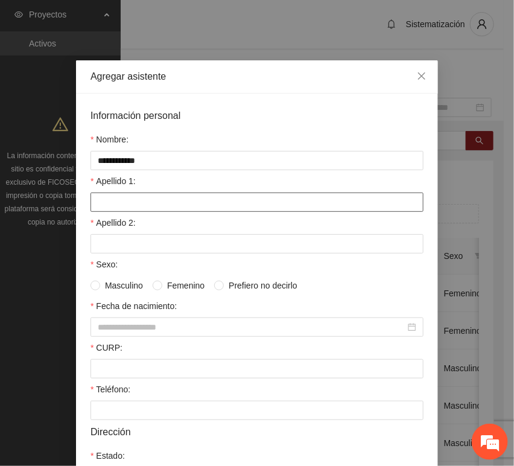
click at [188, 201] on input "Apellido 1:" at bounding box center [256, 201] width 333 height 19
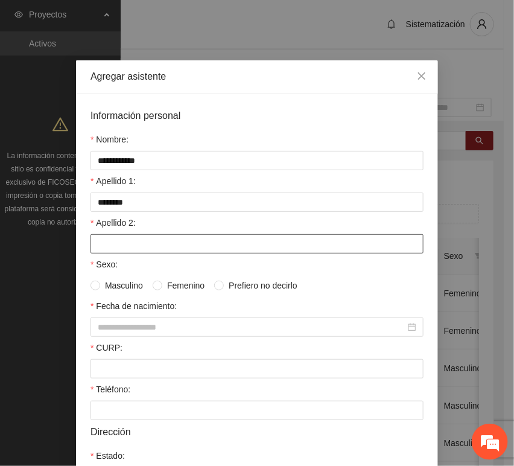
click at [139, 244] on input "Apellido 2:" at bounding box center [256, 243] width 333 height 19
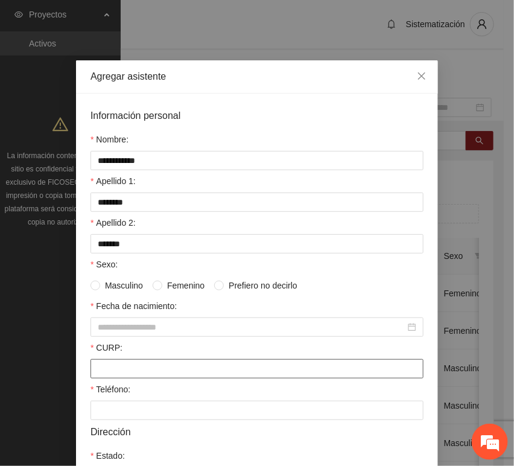
click at [116, 367] on input "CURP:" at bounding box center [256, 368] width 333 height 19
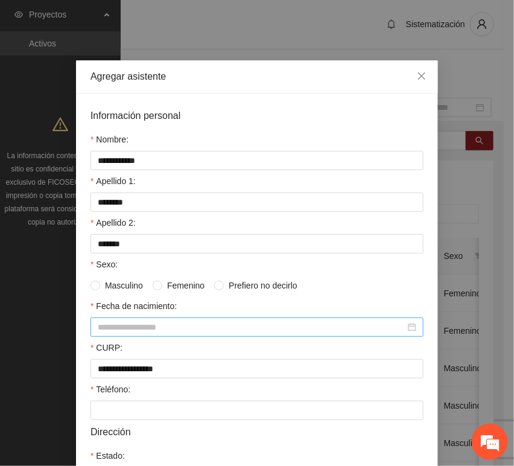
click at [150, 332] on input "Fecha de nacimiento:" at bounding box center [252, 326] width 308 height 13
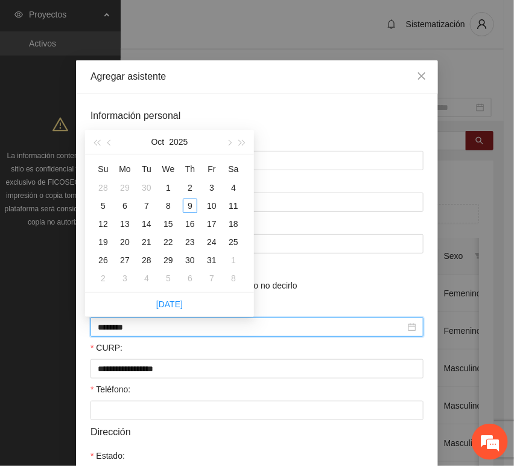
click at [119, 331] on input "********" at bounding box center [252, 326] width 308 height 13
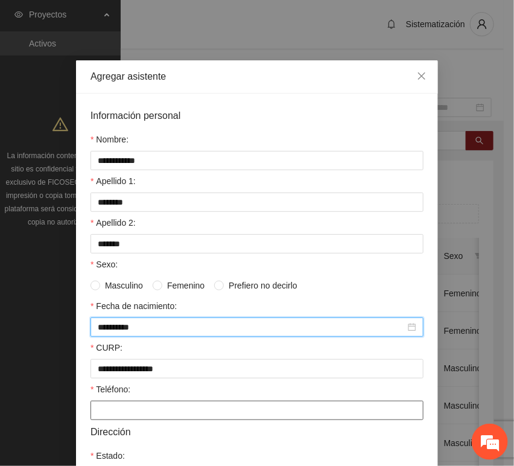
click at [110, 422] on form "**********" at bounding box center [256, 372] width 333 height 528
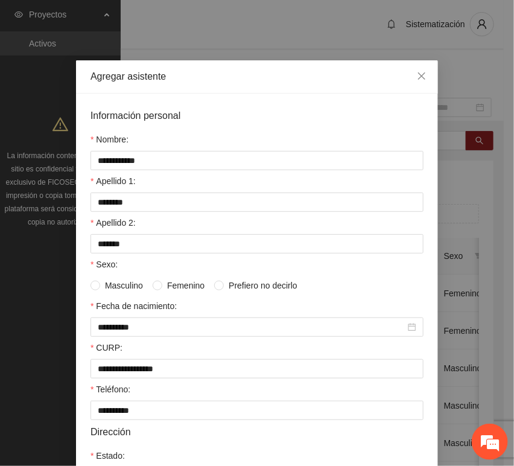
click at [125, 281] on span "Masculino" at bounding box center [124, 285] width 48 height 13
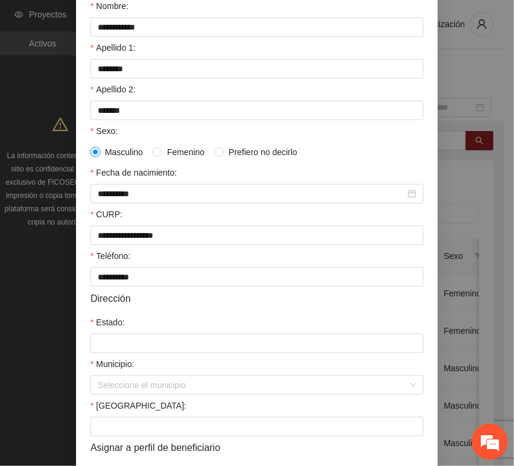
scroll to position [134, 0]
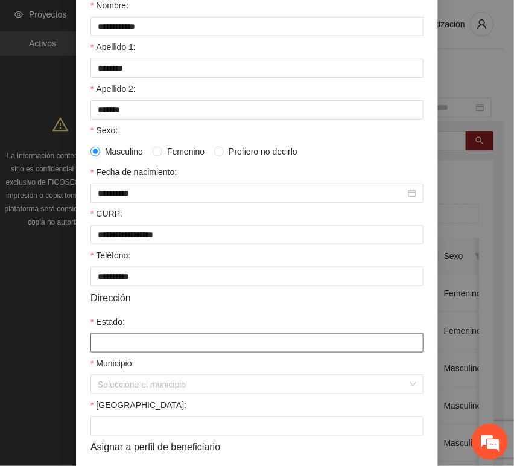
click at [145, 351] on input "Estado:" at bounding box center [256, 342] width 333 height 19
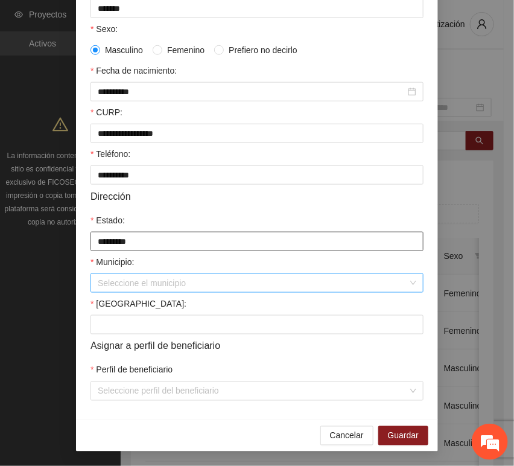
scroll to position [238, 0]
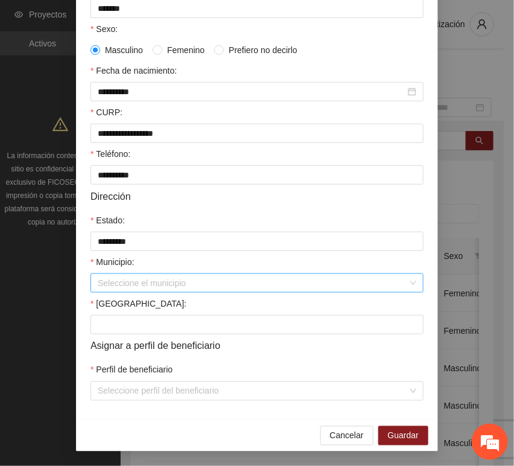
click at [129, 279] on input "Municipio:" at bounding box center [253, 283] width 310 height 18
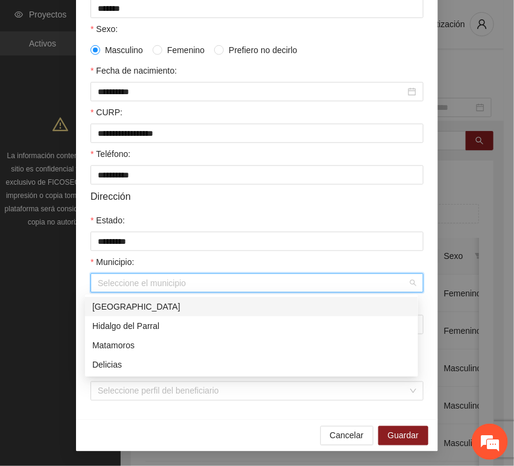
click at [133, 308] on div "[GEOGRAPHIC_DATA]" at bounding box center [251, 306] width 319 height 13
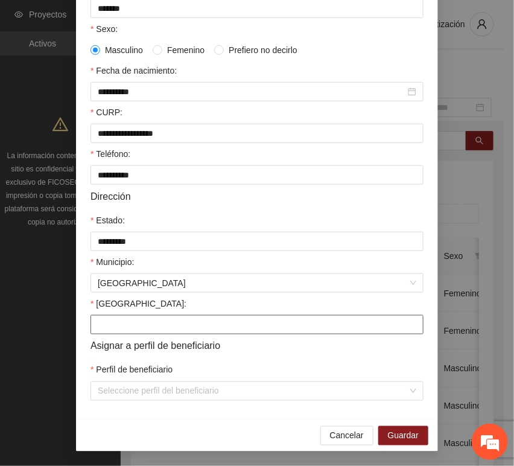
click at [122, 322] on input "[GEOGRAPHIC_DATA]:" at bounding box center [256, 324] width 333 height 19
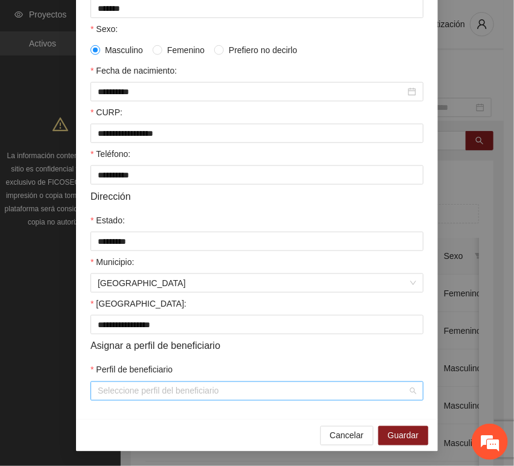
click at [113, 387] on input "Perfil de beneficiario" at bounding box center [253, 391] width 310 height 18
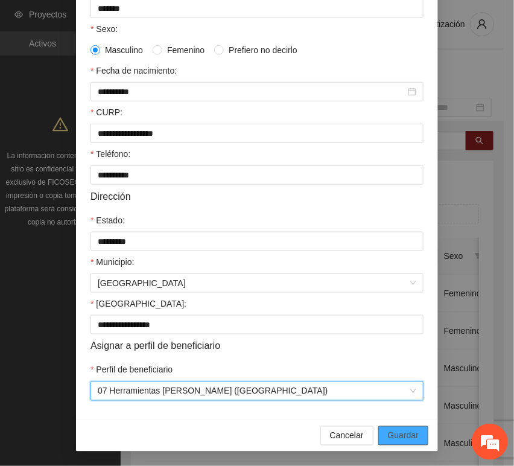
click at [388, 437] on span "Guardar" at bounding box center [403, 435] width 31 height 13
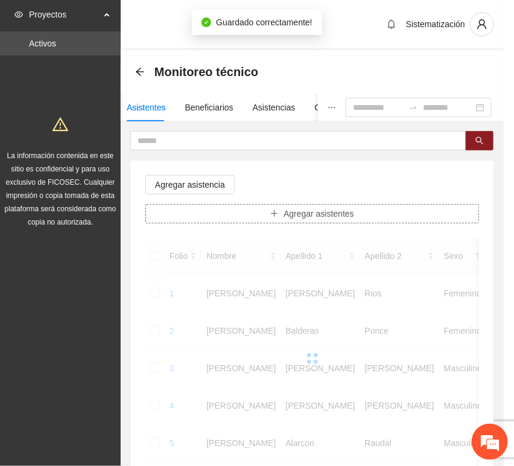
scroll to position [0, 0]
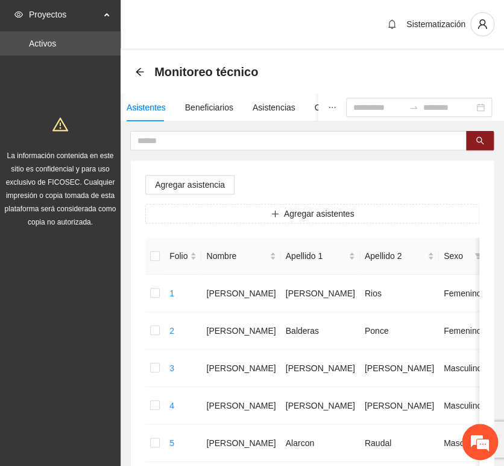
click at [220, 220] on button "Agregar asistentes" at bounding box center [312, 213] width 334 height 19
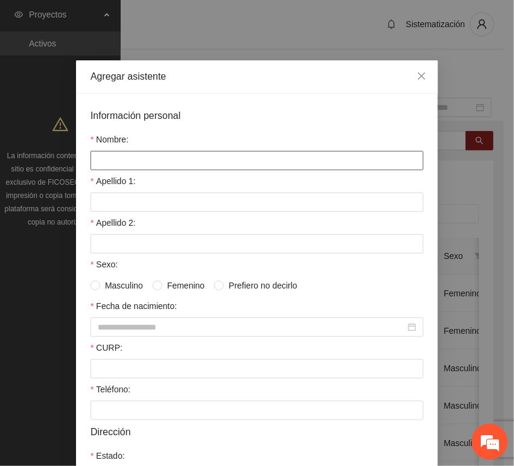
click at [182, 162] on input "Nombre:" at bounding box center [256, 160] width 333 height 19
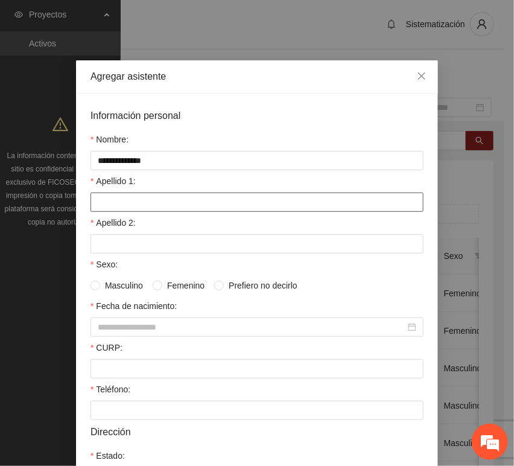
click at [113, 201] on input "Apellido 1:" at bounding box center [256, 201] width 333 height 19
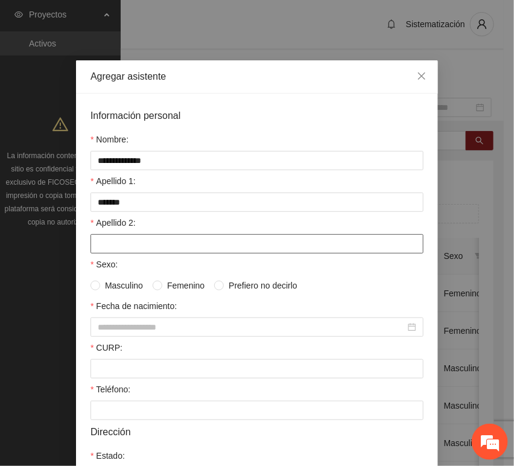
click at [94, 247] on input "Apellido 2:" at bounding box center [256, 243] width 333 height 19
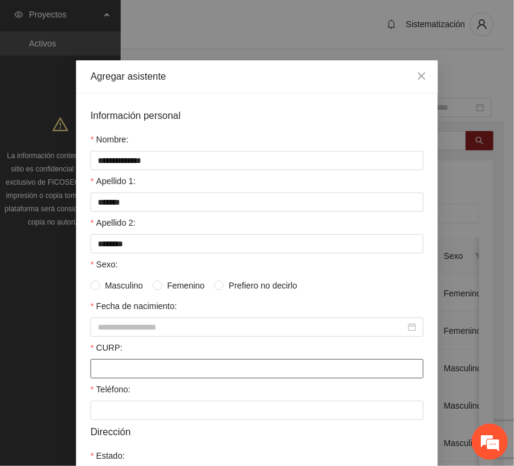
click at [125, 364] on input "CURP:" at bounding box center [256, 368] width 333 height 19
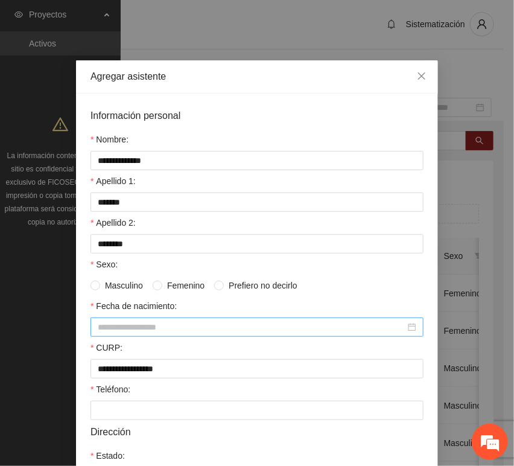
click at [154, 331] on input "Fecha de nacimiento:" at bounding box center [252, 326] width 308 height 13
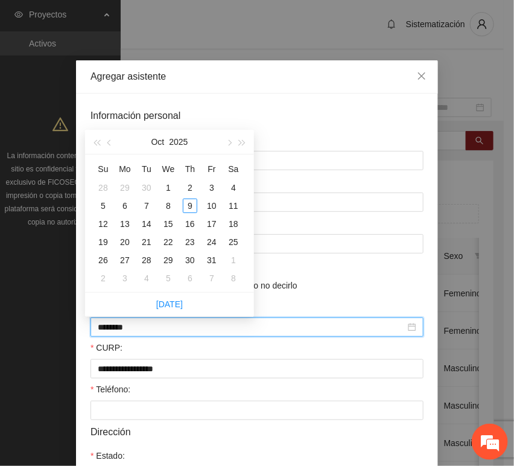
drag, startPoint x: 118, startPoint y: 329, endPoint x: 130, endPoint y: 322, distance: 13.8
click at [118, 329] on input "********" at bounding box center [252, 326] width 308 height 13
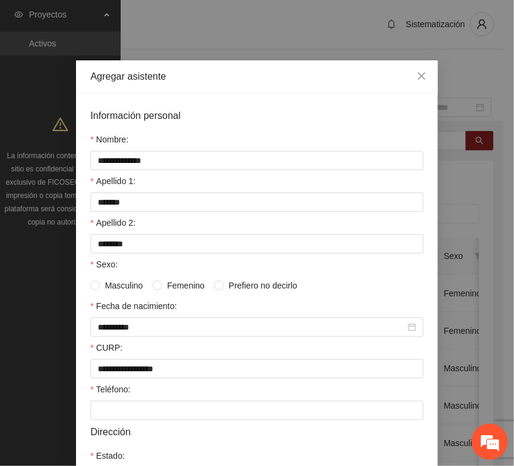
click at [120, 400] on div "Teléfono:" at bounding box center [256, 391] width 333 height 18
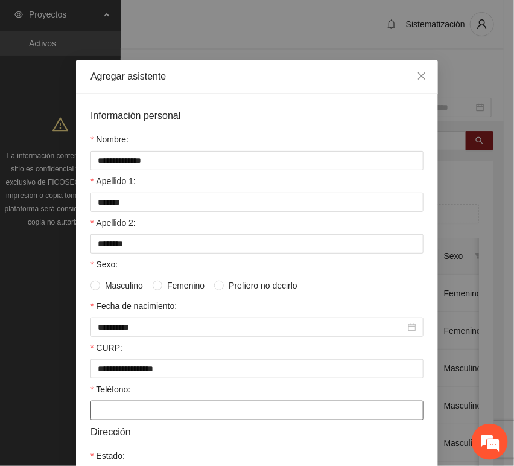
click at [119, 409] on input "Teléfono:" at bounding box center [256, 410] width 333 height 19
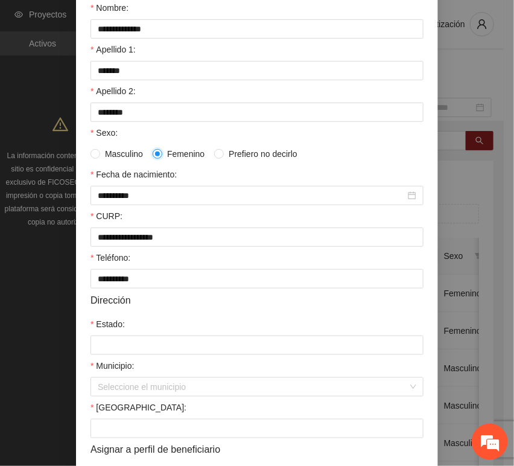
scroll to position [134, 0]
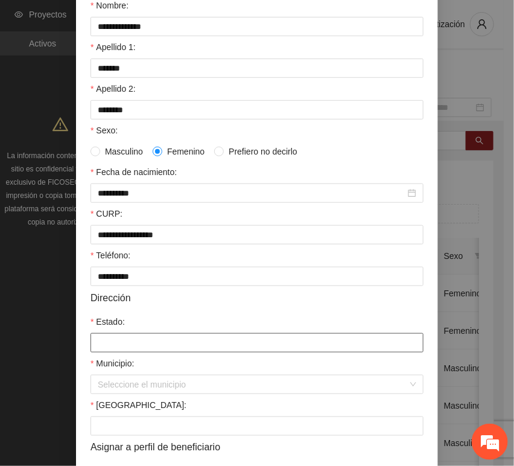
click at [132, 340] on input "Estado:" at bounding box center [256, 342] width 333 height 19
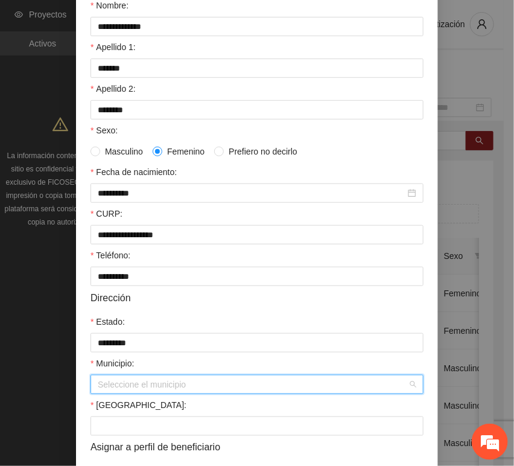
click at [130, 393] on input "Municipio:" at bounding box center [253, 384] width 310 height 18
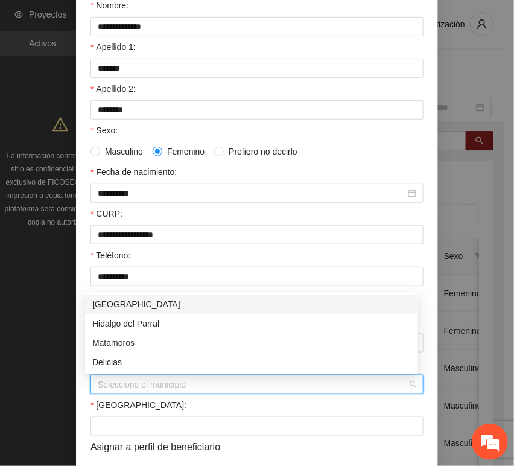
click at [116, 308] on div "[GEOGRAPHIC_DATA]" at bounding box center [251, 303] width 319 height 13
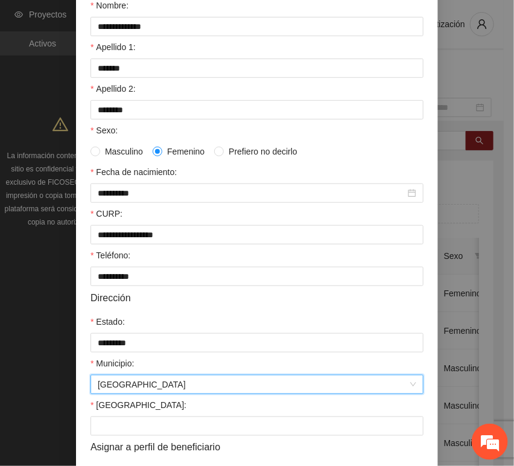
scroll to position [238, 0]
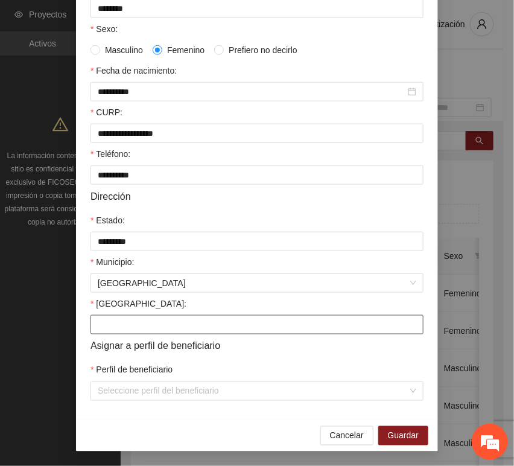
click at [120, 324] on input "[GEOGRAPHIC_DATA]:" at bounding box center [256, 324] width 333 height 19
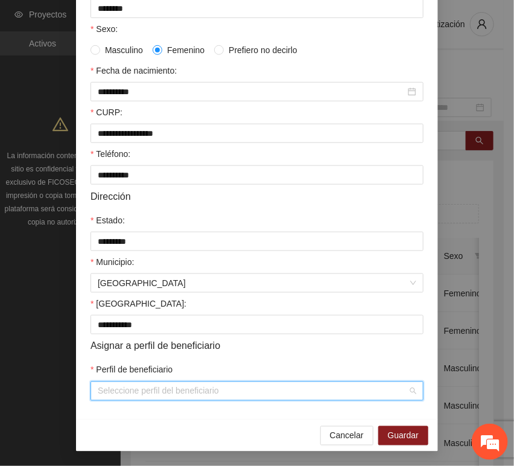
click at [127, 386] on input "Perfil de beneficiario" at bounding box center [253, 391] width 310 height 18
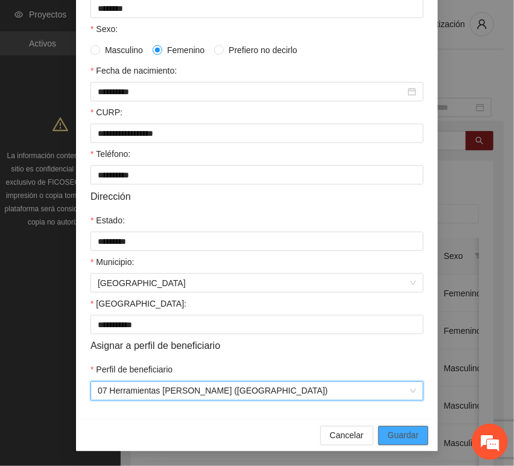
click at [395, 434] on span "Guardar" at bounding box center [403, 435] width 31 height 13
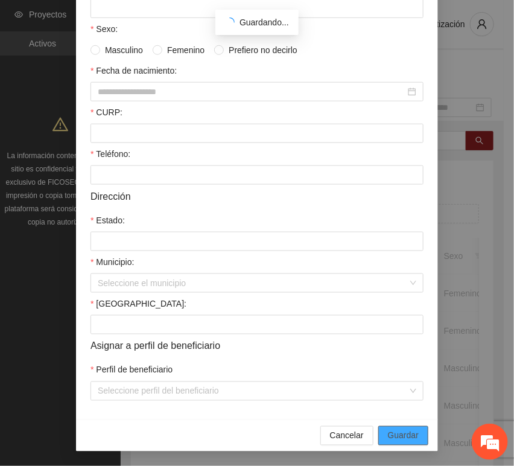
scroll to position [177, 0]
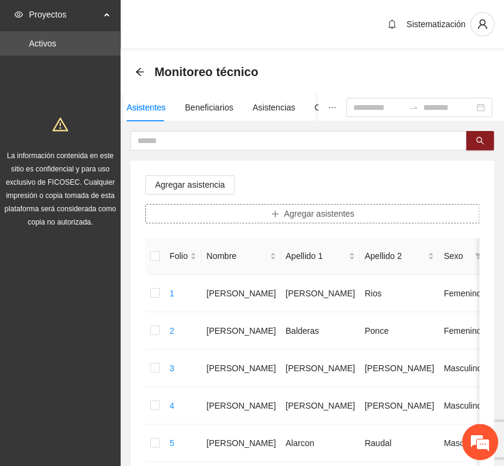
click at [315, 207] on span "Agregar asistentes" at bounding box center [319, 213] width 71 height 13
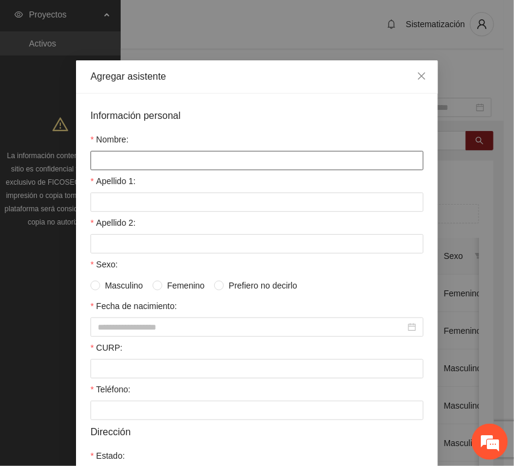
click at [223, 162] on input "Nombre:" at bounding box center [256, 160] width 333 height 19
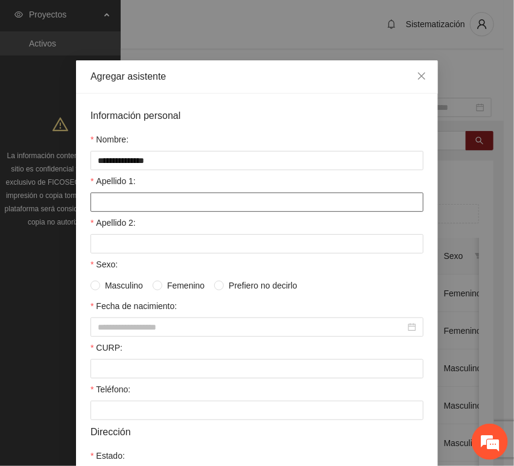
click at [190, 199] on input "Apellido 1:" at bounding box center [256, 201] width 333 height 19
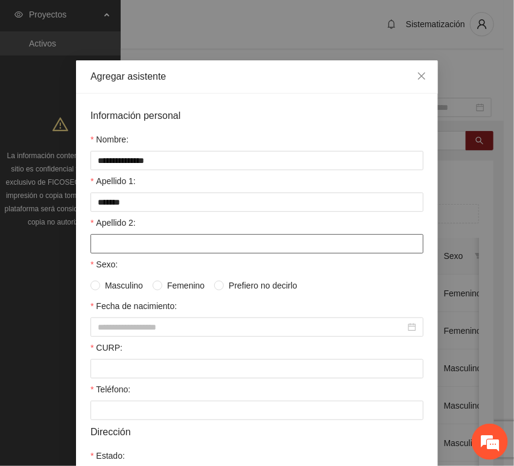
click at [125, 243] on input "Apellido 2:" at bounding box center [256, 243] width 333 height 19
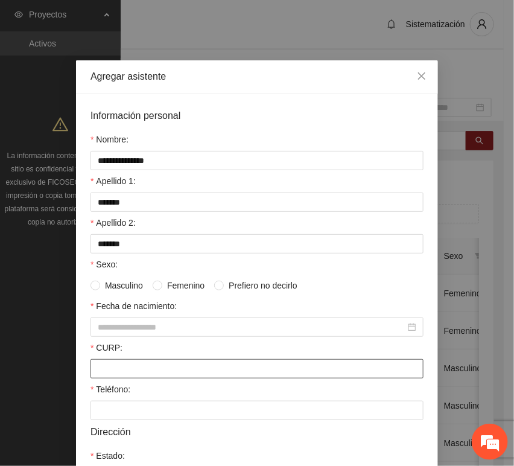
click at [121, 369] on input "CURP:" at bounding box center [256, 368] width 333 height 19
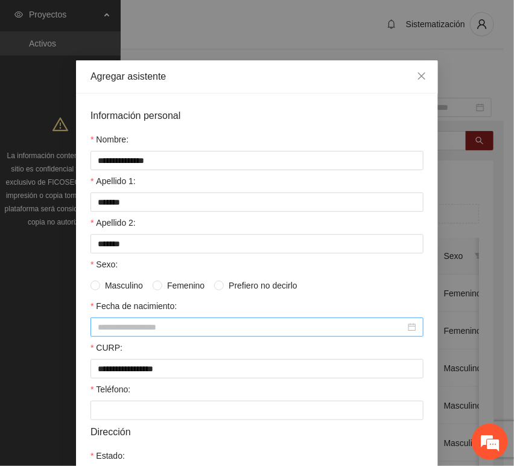
click at [102, 331] on input "Fecha de nacimiento:" at bounding box center [252, 326] width 308 height 13
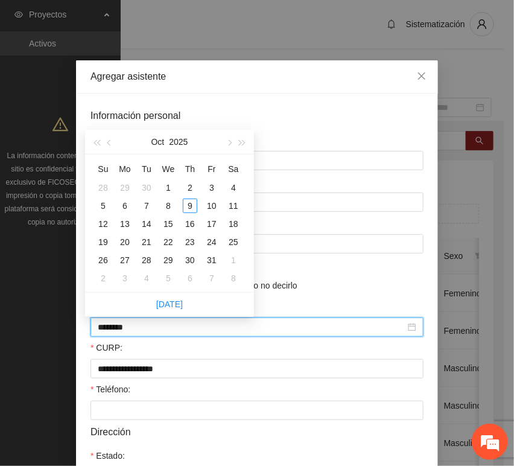
click at [121, 334] on input "********" at bounding box center [252, 326] width 308 height 13
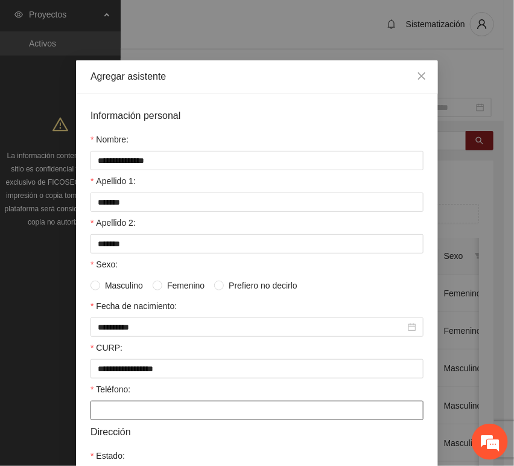
click at [173, 411] on input "Teléfono:" at bounding box center [256, 410] width 333 height 19
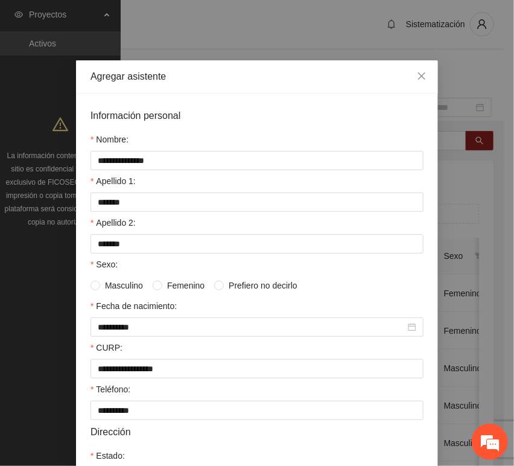
click at [139, 280] on span "Masculino" at bounding box center [124, 285] width 48 height 13
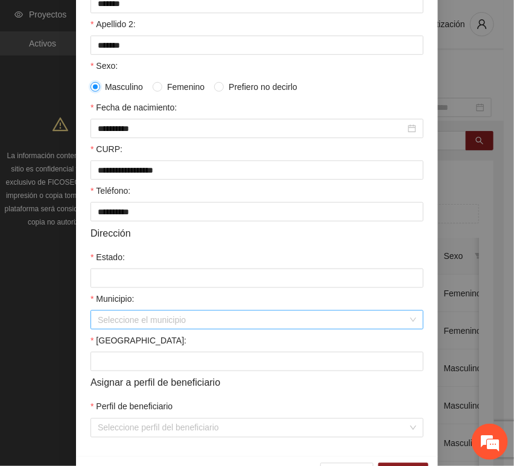
scroll to position [201, 0]
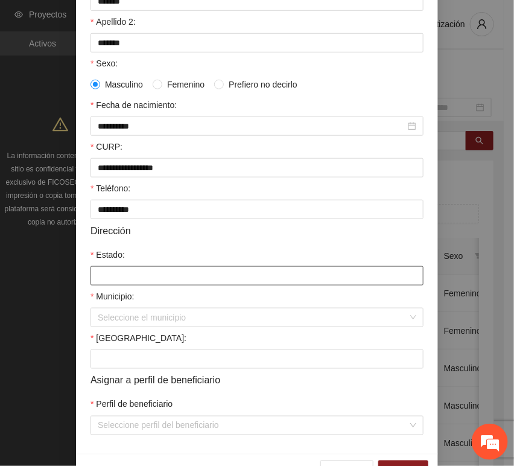
click at [125, 275] on input "Estado:" at bounding box center [256, 275] width 333 height 19
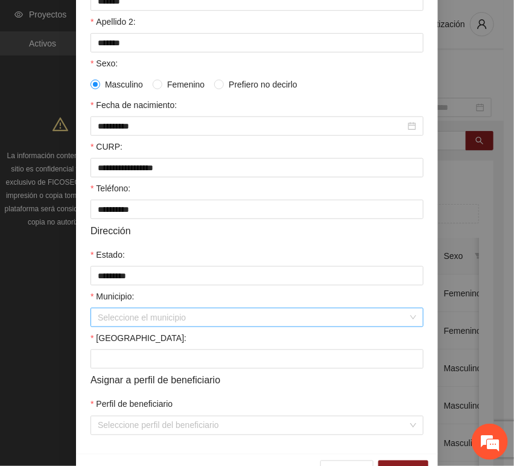
click at [147, 326] on input "Municipio:" at bounding box center [253, 317] width 310 height 18
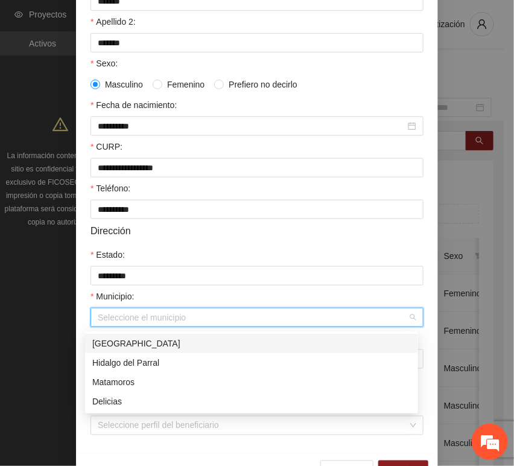
click at [145, 343] on div "[GEOGRAPHIC_DATA]" at bounding box center [251, 343] width 319 height 13
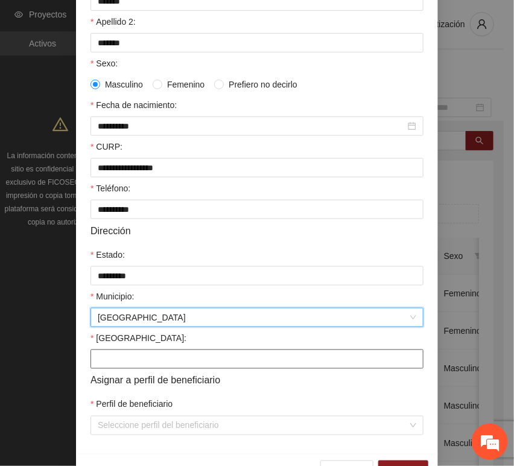
click at [128, 369] on input "[GEOGRAPHIC_DATA]:" at bounding box center [256, 358] width 333 height 19
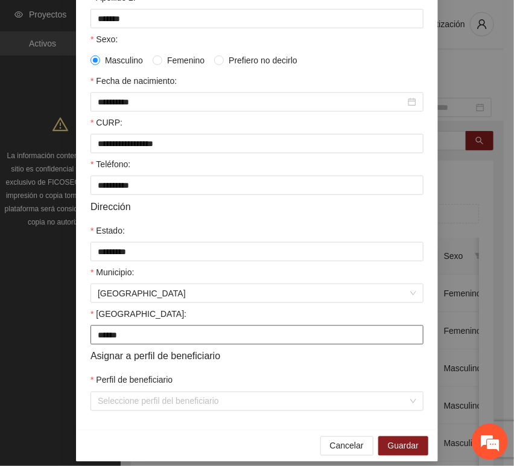
scroll to position [238, 0]
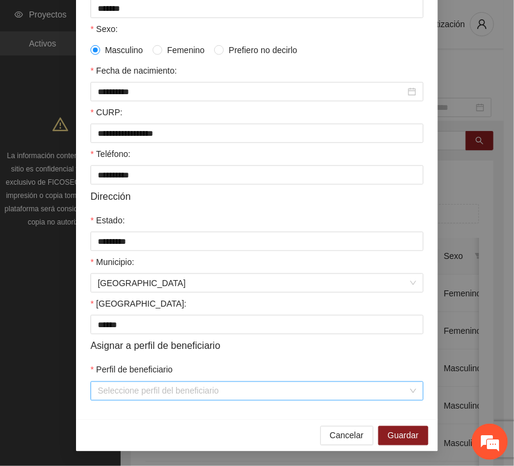
click at [136, 395] on input "Perfil de beneficiario" at bounding box center [253, 391] width 310 height 18
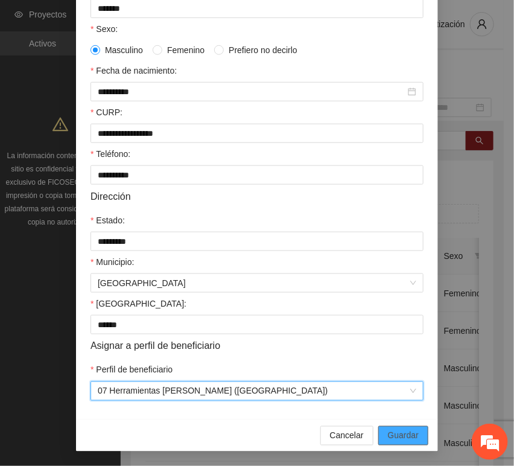
click at [388, 430] on span "Guardar" at bounding box center [403, 435] width 31 height 13
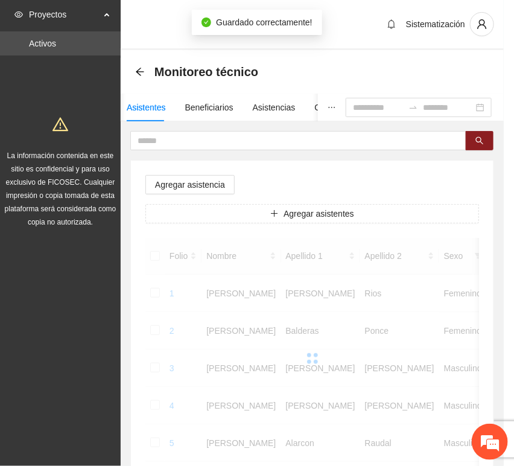
scroll to position [177, 0]
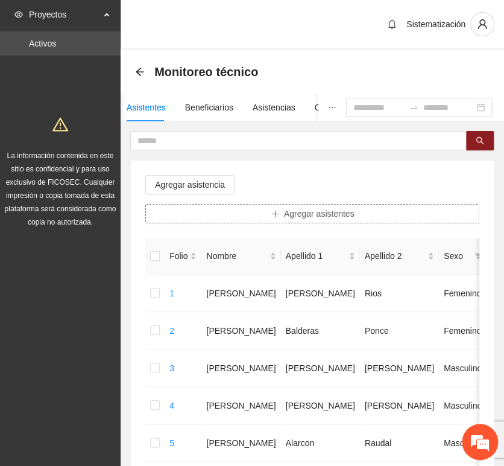
click at [297, 219] on span "Agregar asistentes" at bounding box center [319, 213] width 71 height 13
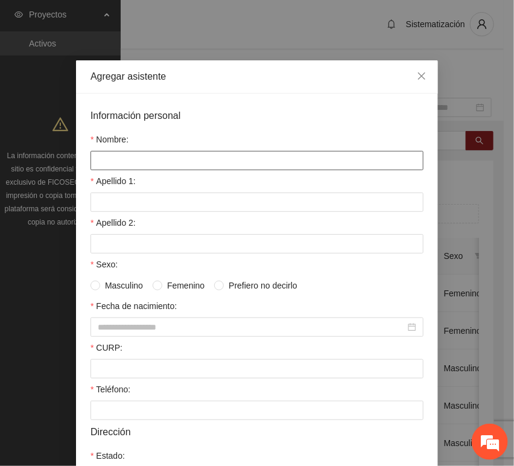
click at [209, 158] on input "Nombre:" at bounding box center [256, 160] width 333 height 19
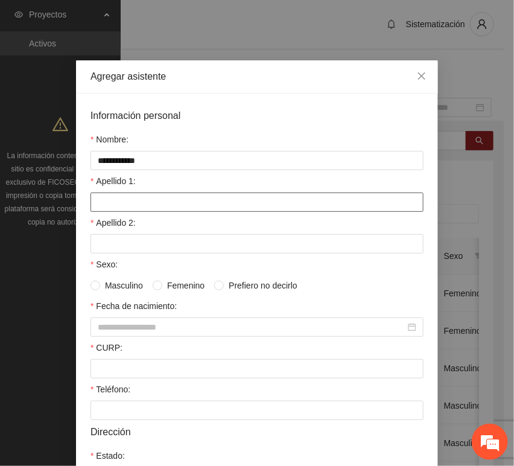
click at [104, 202] on input "Apellido 1:" at bounding box center [256, 201] width 333 height 19
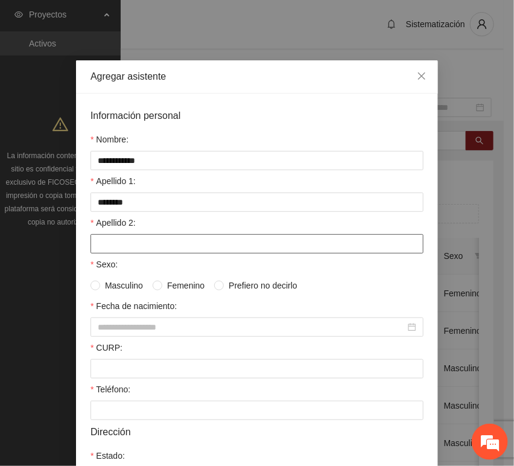
click at [130, 247] on input "Apellido 2:" at bounding box center [256, 243] width 333 height 19
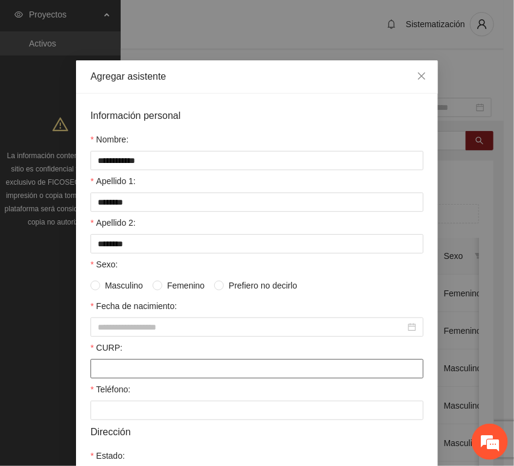
click at [109, 374] on input "CURP:" at bounding box center [256, 368] width 333 height 19
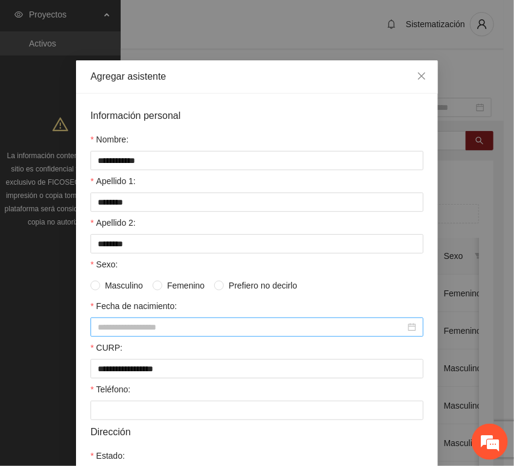
click at [102, 325] on input "Fecha de nacimiento:" at bounding box center [252, 326] width 308 height 13
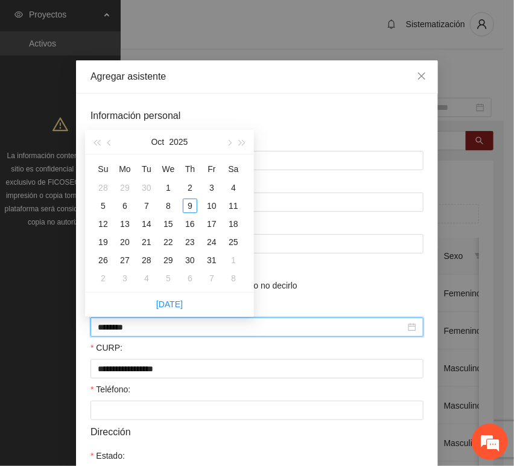
click at [119, 331] on input "********" at bounding box center [252, 326] width 308 height 13
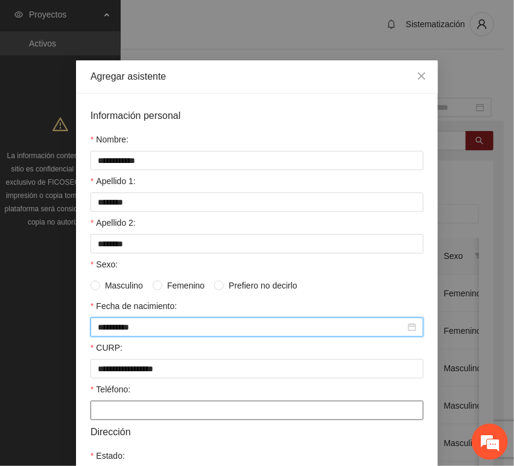
click at [130, 409] on input "Teléfono:" at bounding box center [256, 410] width 333 height 19
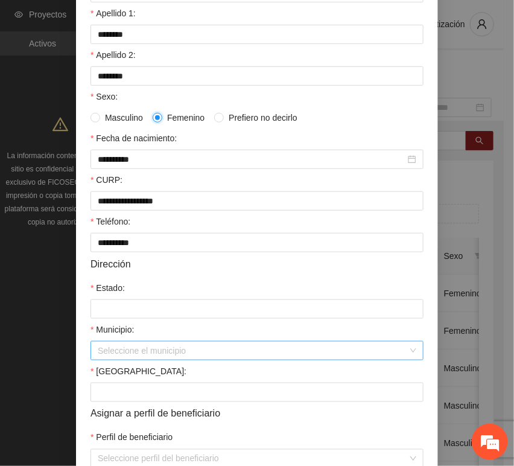
scroll to position [201, 0]
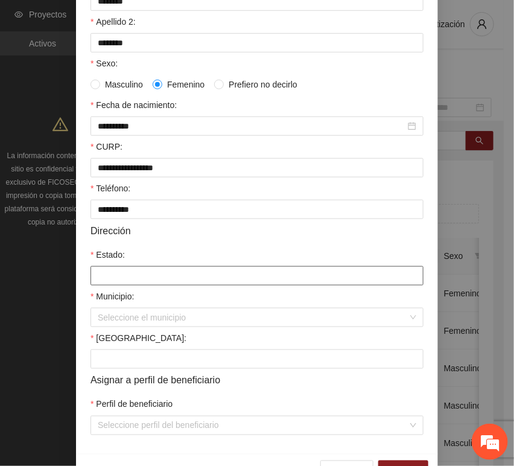
click at [107, 282] on input "Estado:" at bounding box center [256, 275] width 333 height 19
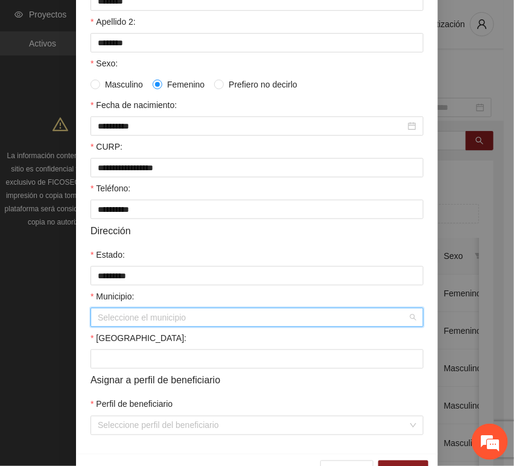
click at [138, 319] on input "Municipio:" at bounding box center [253, 317] width 310 height 18
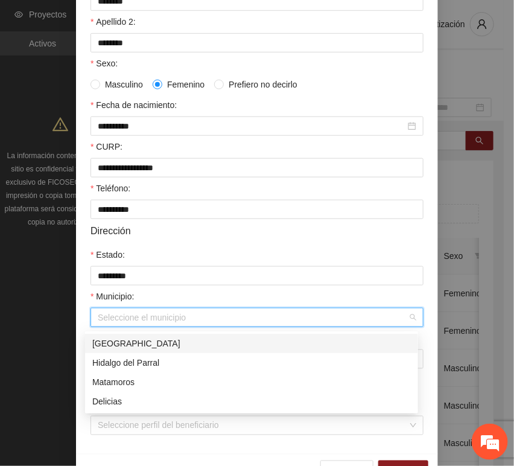
click at [132, 344] on div "[GEOGRAPHIC_DATA]" at bounding box center [251, 343] width 319 height 13
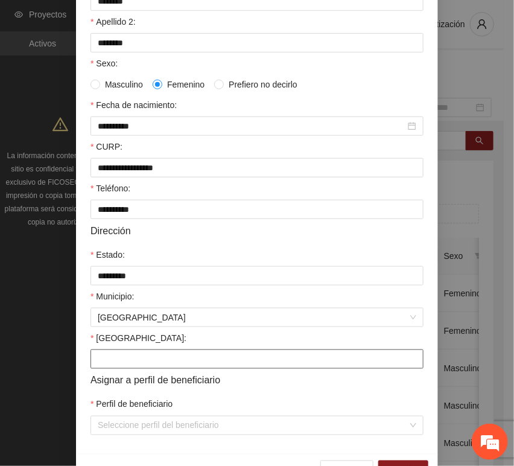
click at [116, 367] on input "[GEOGRAPHIC_DATA]:" at bounding box center [256, 358] width 333 height 19
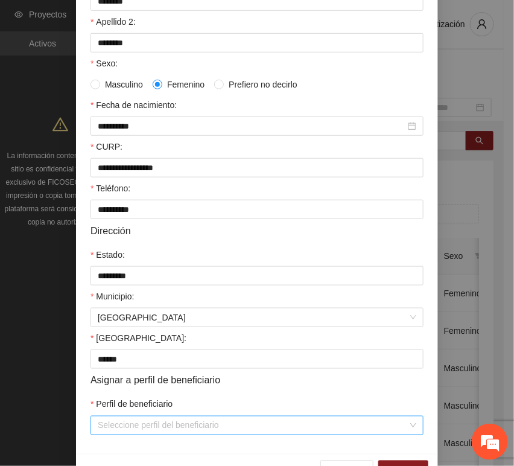
click at [121, 424] on input "Perfil de beneficiario" at bounding box center [253, 425] width 310 height 18
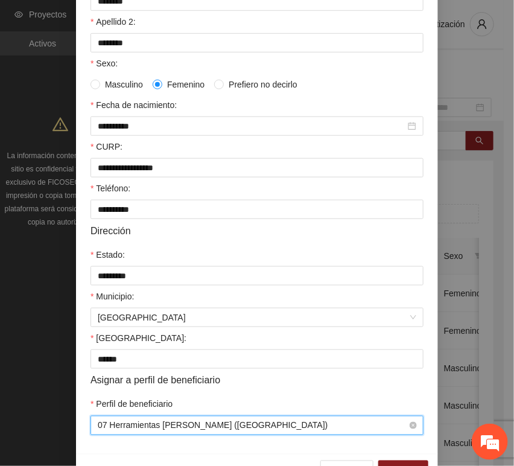
scroll to position [238, 0]
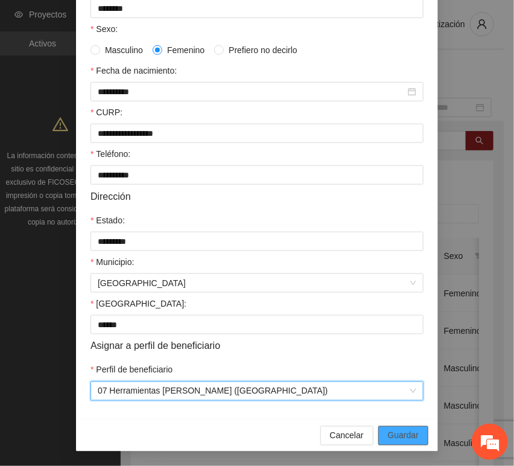
click at [388, 433] on span "Guardar" at bounding box center [403, 435] width 31 height 13
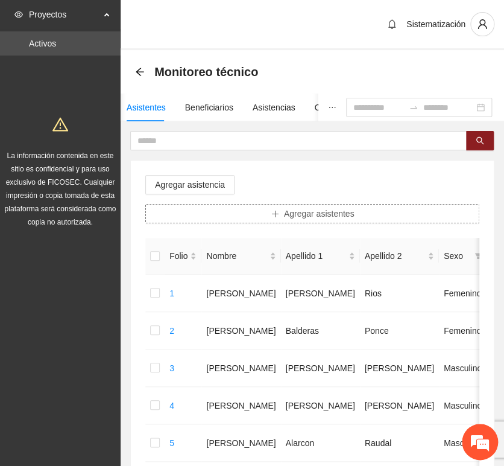
click at [257, 211] on button "Agregar asistentes" at bounding box center [312, 213] width 334 height 19
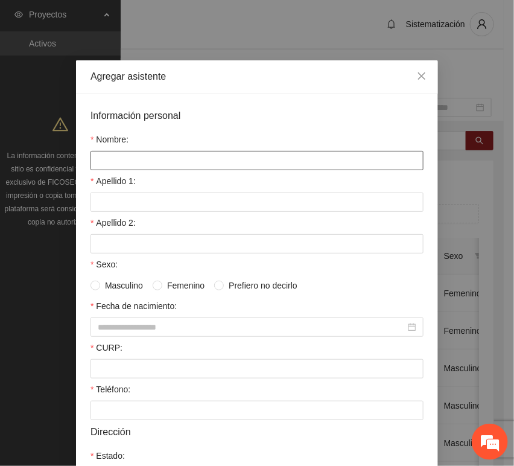
drag, startPoint x: 151, startPoint y: 165, endPoint x: 141, endPoint y: 163, distance: 9.8
click at [151, 165] on input "Nombre:" at bounding box center [256, 160] width 333 height 19
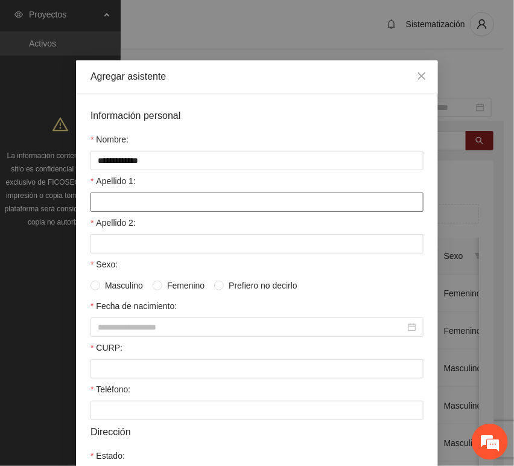
click at [171, 195] on input "Apellido 1:" at bounding box center [256, 201] width 333 height 19
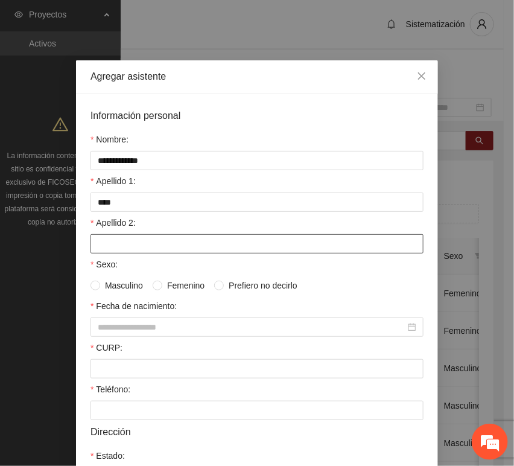
click at [87, 244] on div "**********" at bounding box center [257, 374] width 362 height 561
click at [93, 238] on input "Apellido 2:" at bounding box center [256, 243] width 333 height 19
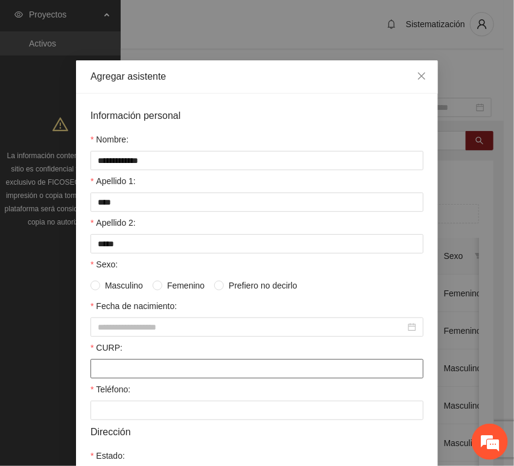
click at [137, 375] on input "CURP:" at bounding box center [256, 368] width 333 height 19
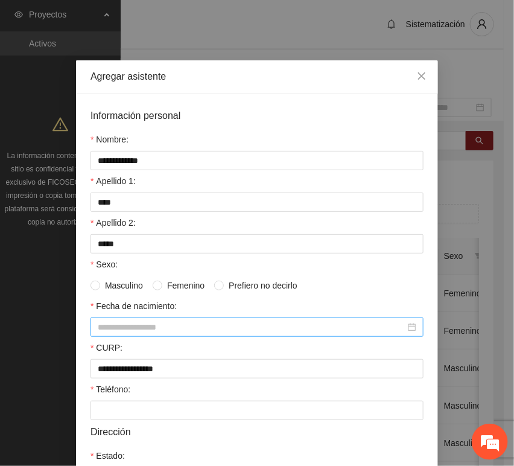
click at [113, 333] on input "Fecha de nacimiento:" at bounding box center [252, 326] width 308 height 13
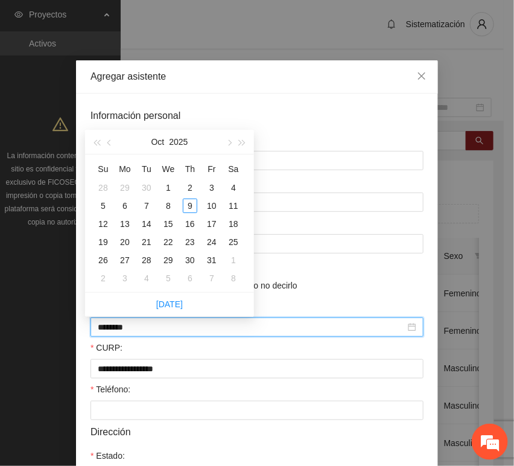
click at [116, 328] on input "********" at bounding box center [252, 326] width 308 height 13
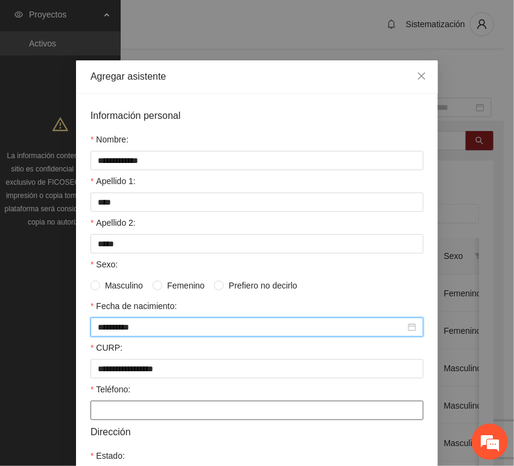
click at [103, 407] on input "Teléfono:" at bounding box center [256, 410] width 333 height 19
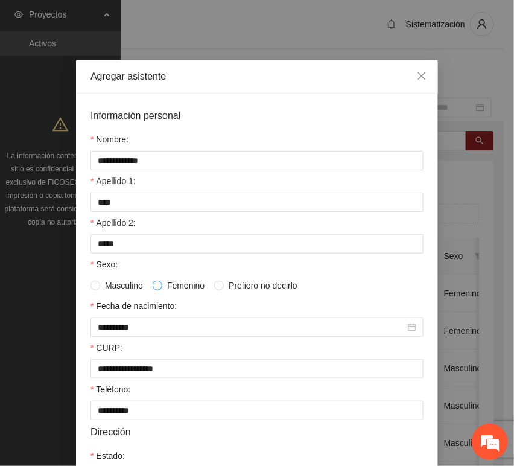
click at [156, 290] on span at bounding box center [158, 286] width 10 height 10
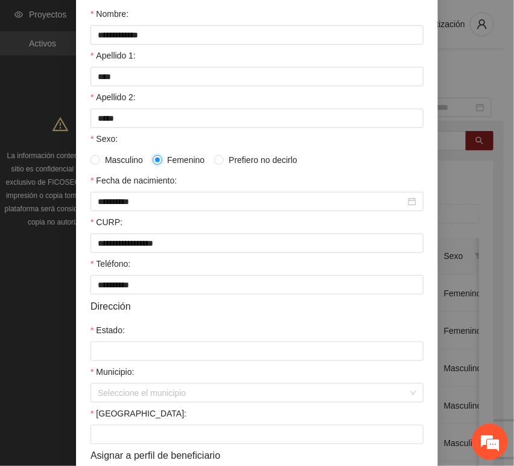
scroll to position [134, 0]
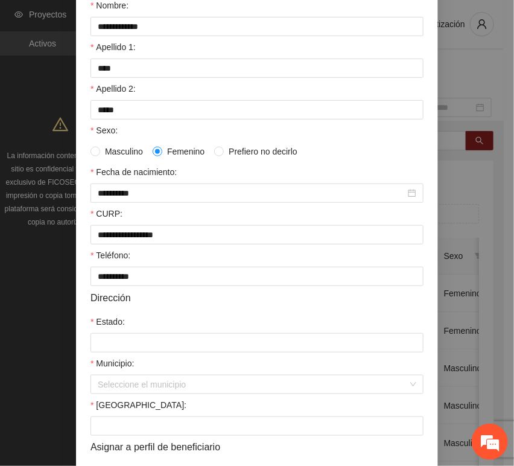
click at [145, 326] on div "Estado:" at bounding box center [256, 324] width 333 height 18
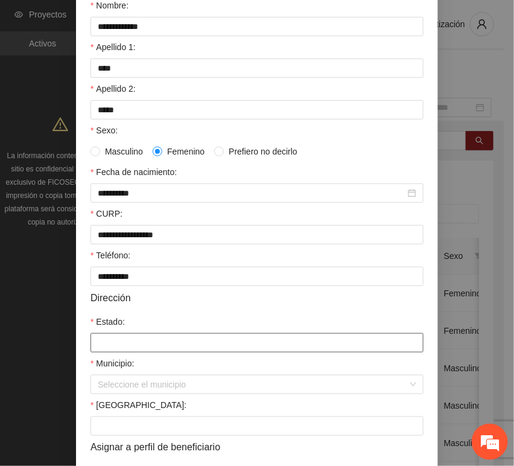
click at [153, 339] on input "Estado:" at bounding box center [256, 342] width 333 height 19
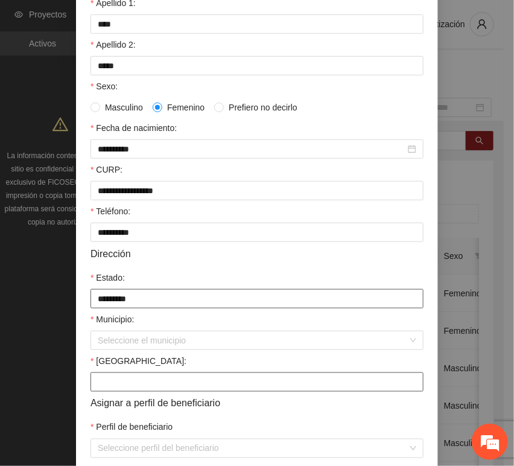
scroll to position [238, 0]
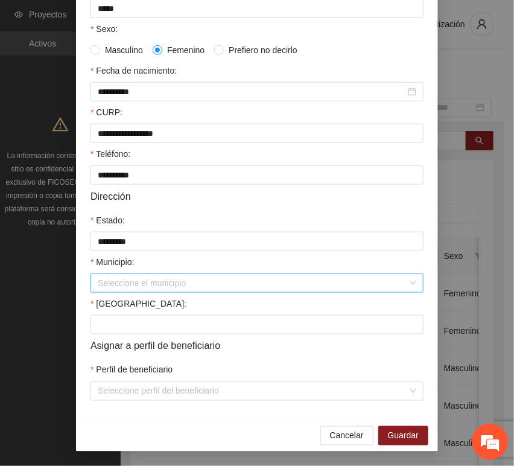
click at [98, 289] on input "Municipio:" at bounding box center [253, 283] width 310 height 18
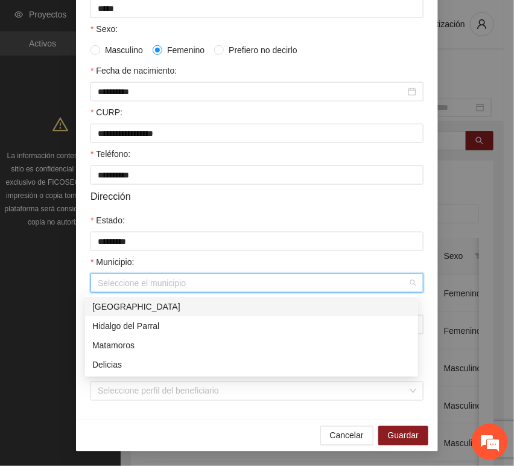
click at [121, 302] on div "[GEOGRAPHIC_DATA]" at bounding box center [251, 306] width 319 height 13
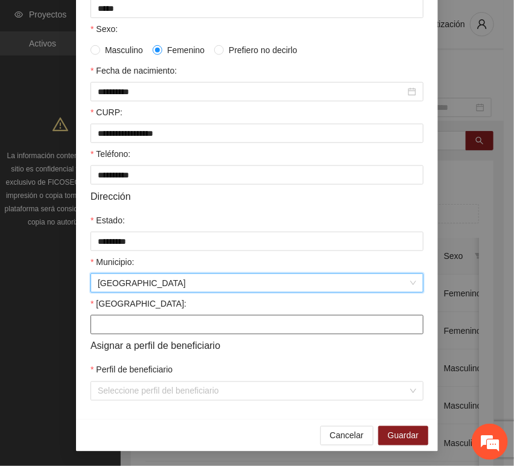
click at [115, 324] on input "[GEOGRAPHIC_DATA]:" at bounding box center [256, 324] width 333 height 19
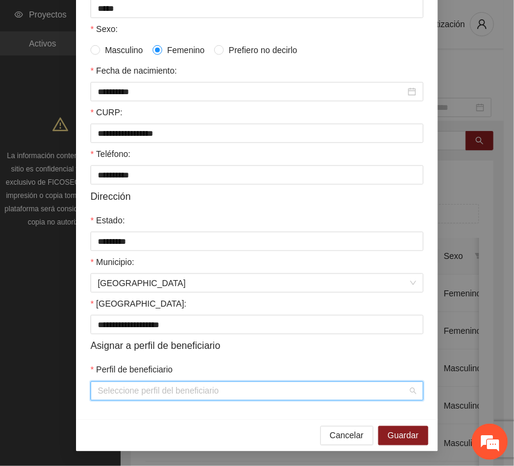
click at [130, 395] on input "Perfil de beneficiario" at bounding box center [253, 391] width 310 height 18
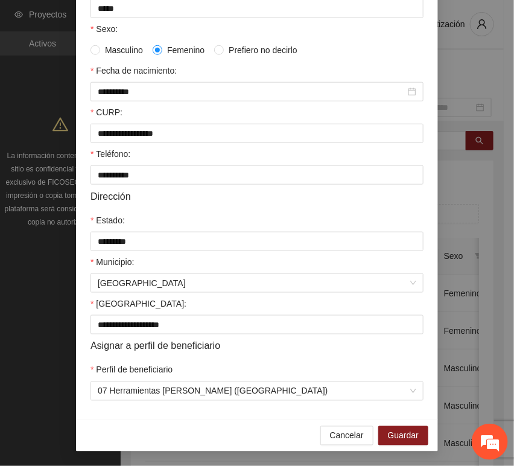
click at [392, 445] on div "Cancelar Guardar" at bounding box center [257, 435] width 362 height 32
click at [390, 440] on span "Guardar" at bounding box center [403, 435] width 31 height 13
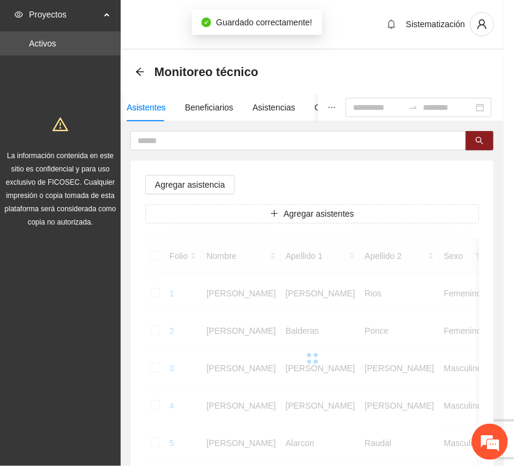
scroll to position [177, 0]
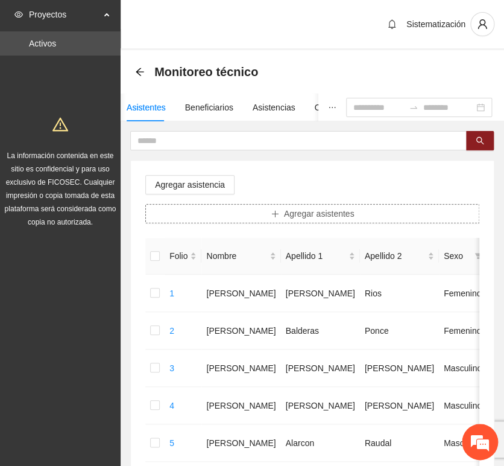
click at [233, 218] on button "Agregar asistentes" at bounding box center [312, 213] width 334 height 19
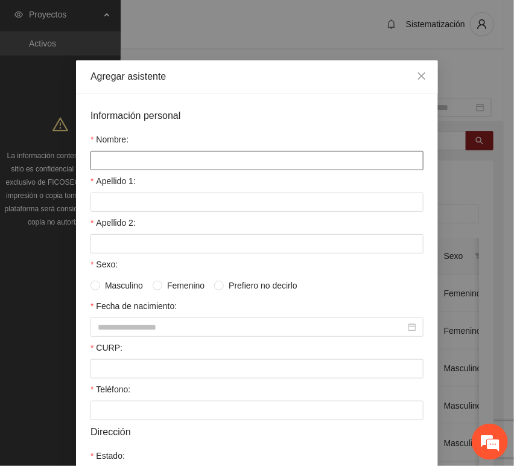
click at [185, 156] on input "Nombre:" at bounding box center [256, 160] width 333 height 19
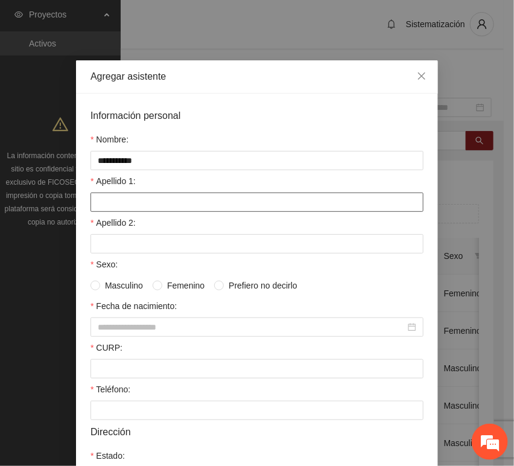
click at [117, 198] on input "Apellido 1:" at bounding box center [256, 201] width 333 height 19
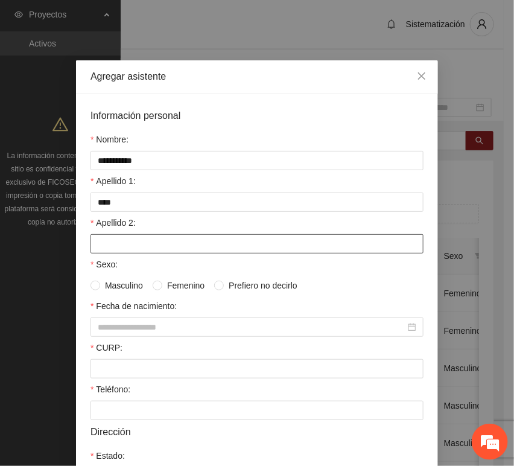
click at [135, 241] on input "Apellido 2:" at bounding box center [256, 243] width 333 height 19
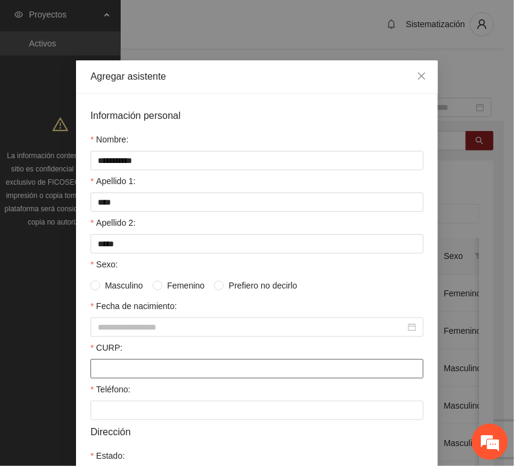
click at [161, 362] on input "CURP:" at bounding box center [256, 368] width 333 height 19
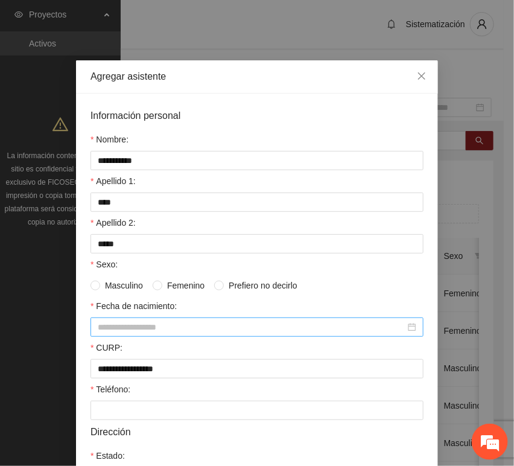
click at [117, 337] on div at bounding box center [256, 326] width 333 height 19
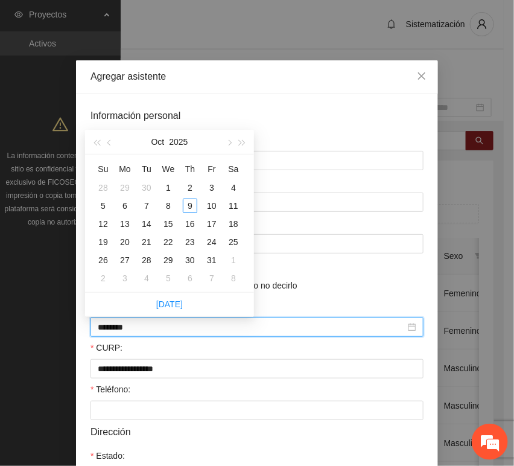
click at [117, 327] on input "********" at bounding box center [252, 326] width 308 height 13
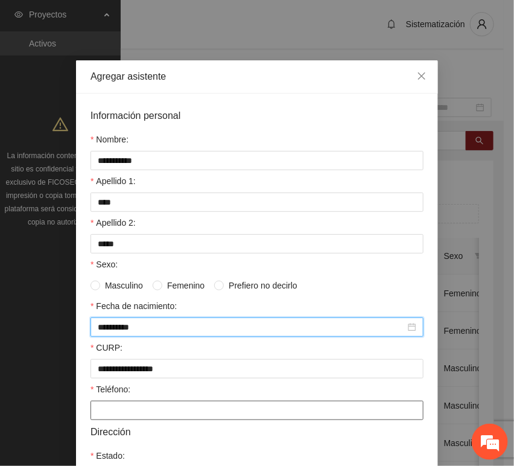
click at [125, 404] on input "Teléfono:" at bounding box center [256, 410] width 333 height 19
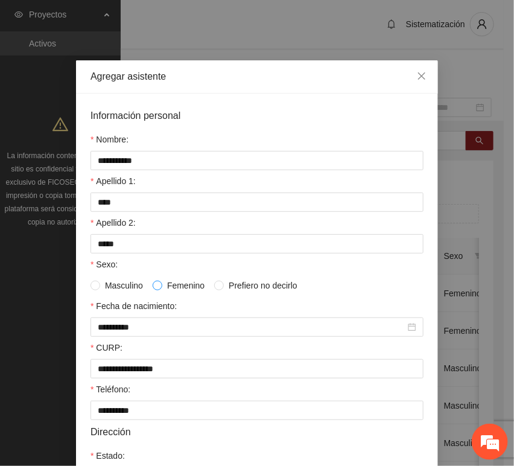
click at [157, 287] on span at bounding box center [158, 286] width 10 height 10
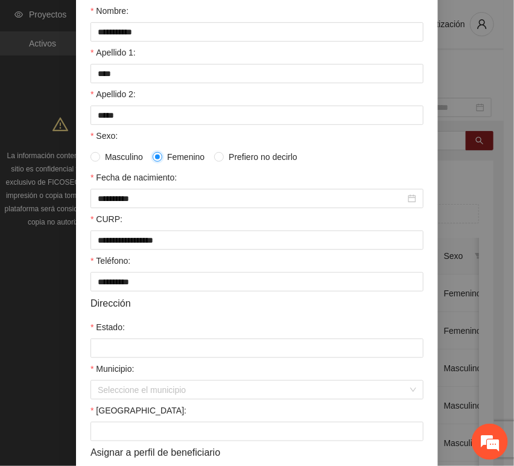
scroll to position [134, 0]
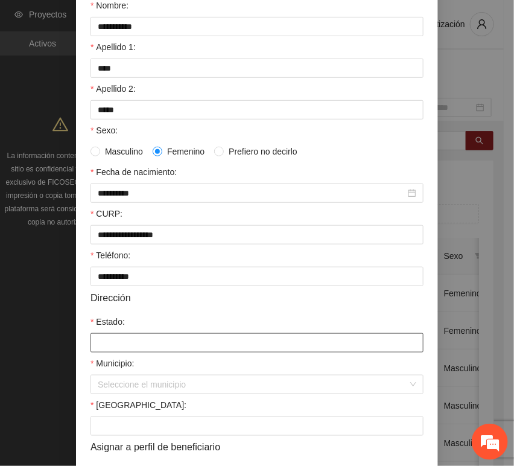
click at [145, 340] on input "Estado:" at bounding box center [256, 342] width 333 height 19
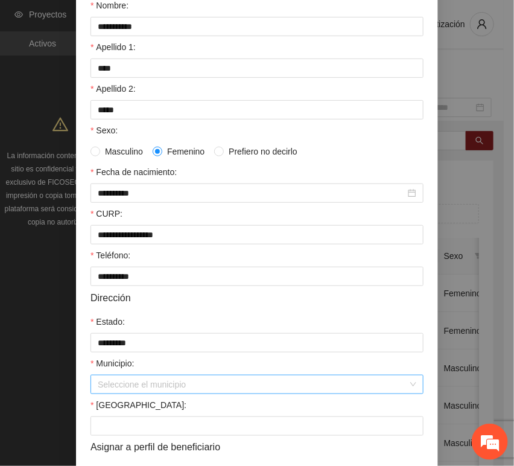
click at [135, 384] on input "Municipio:" at bounding box center [253, 384] width 310 height 18
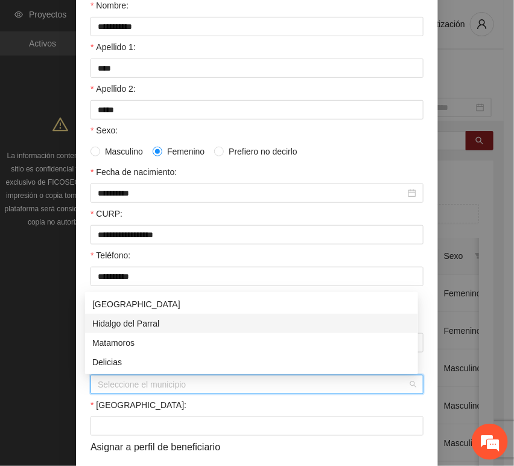
click at [111, 309] on div "[GEOGRAPHIC_DATA]" at bounding box center [251, 303] width 319 height 13
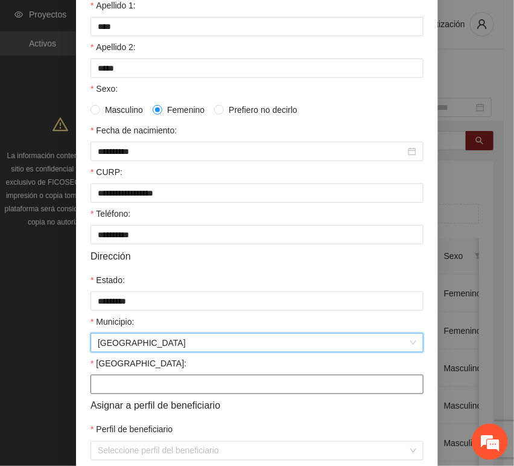
scroll to position [238, 0]
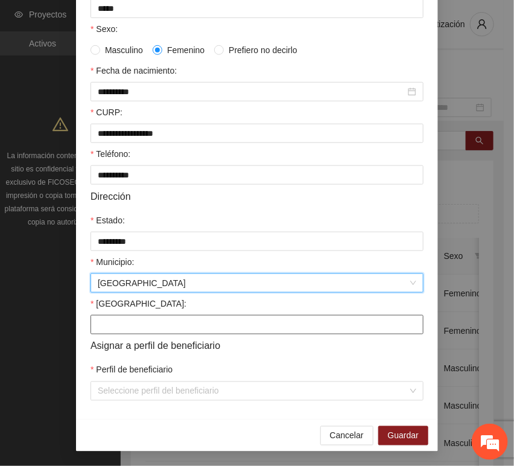
click at [117, 326] on input "[GEOGRAPHIC_DATA]:" at bounding box center [256, 324] width 333 height 19
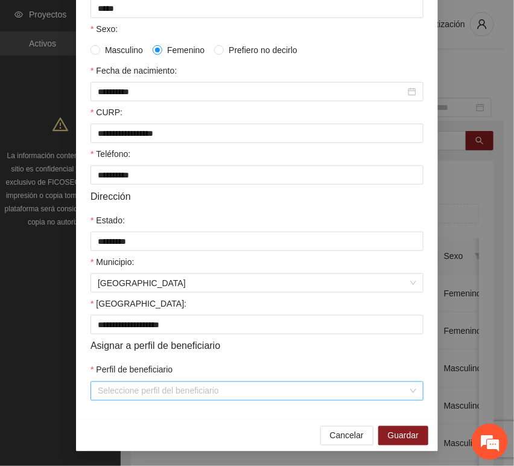
click at [132, 395] on input "Perfil de beneficiario" at bounding box center [253, 391] width 310 height 18
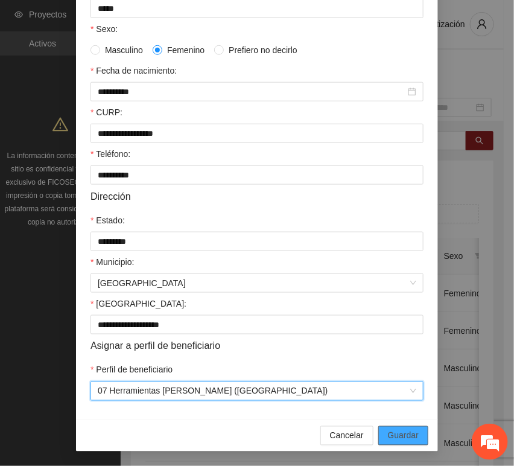
click at [381, 444] on button "Guardar" at bounding box center [403, 435] width 50 height 19
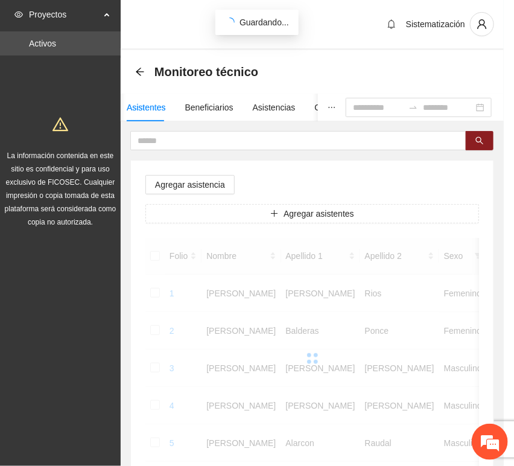
scroll to position [177, 0]
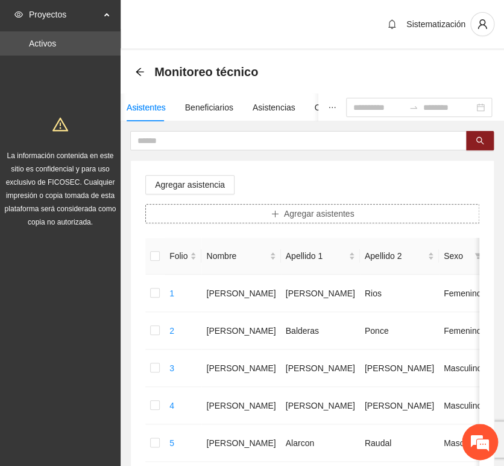
click at [268, 206] on button "Agregar asistentes" at bounding box center [312, 213] width 334 height 19
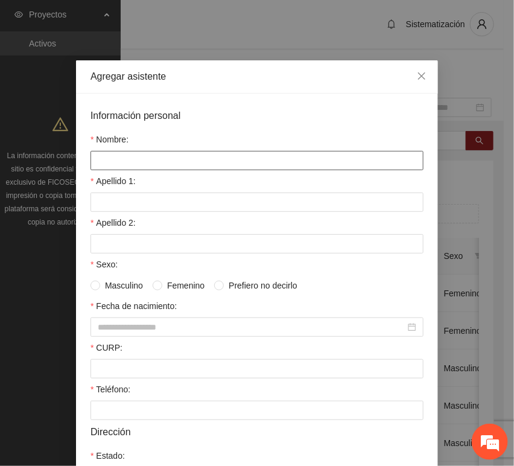
click at [197, 163] on input "Nombre:" at bounding box center [256, 160] width 333 height 19
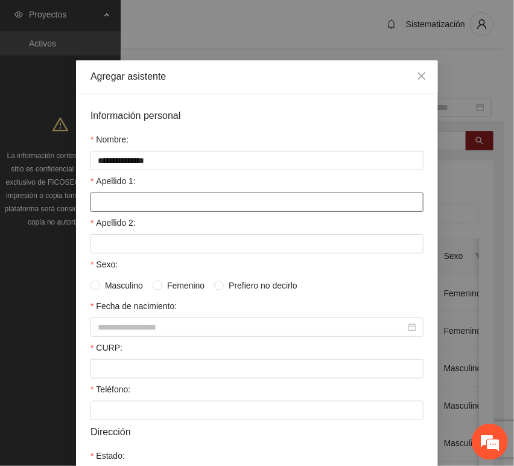
click at [154, 196] on input "Apellido 1:" at bounding box center [256, 201] width 333 height 19
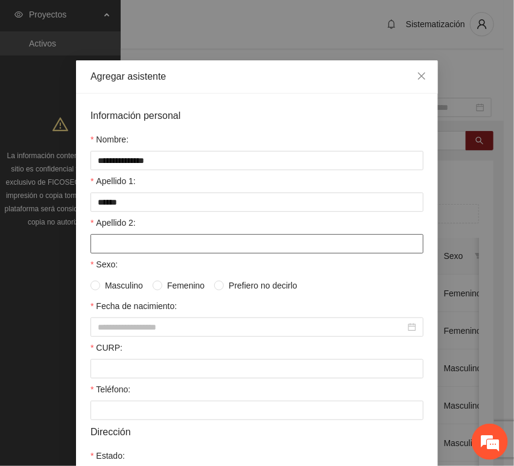
click at [116, 250] on input "Apellido 2:" at bounding box center [256, 243] width 333 height 19
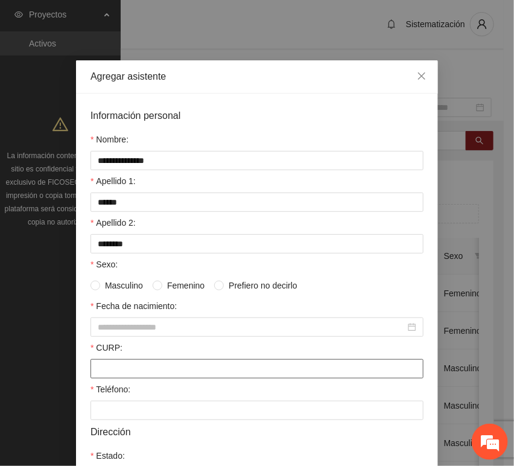
click at [125, 372] on input "CURP:" at bounding box center [256, 368] width 333 height 19
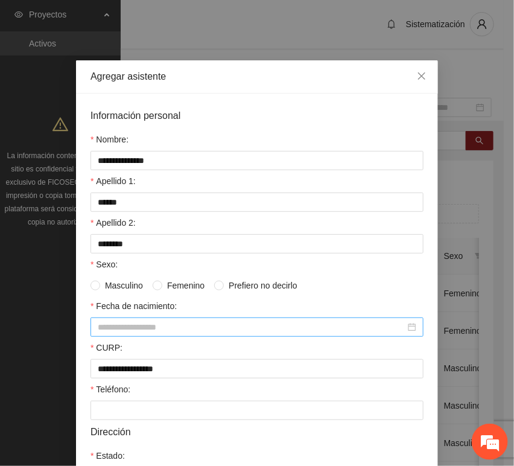
click at [136, 337] on div at bounding box center [256, 326] width 333 height 19
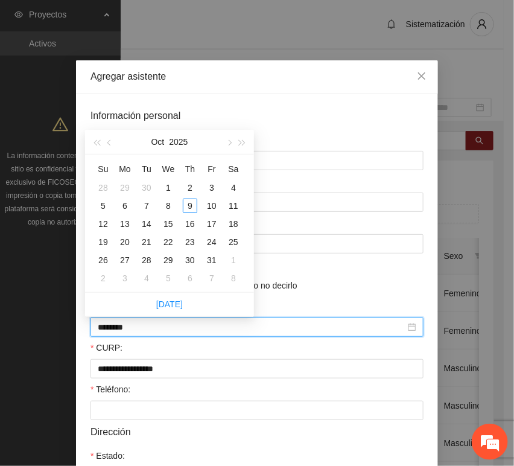
click at [119, 329] on input "********" at bounding box center [252, 326] width 308 height 13
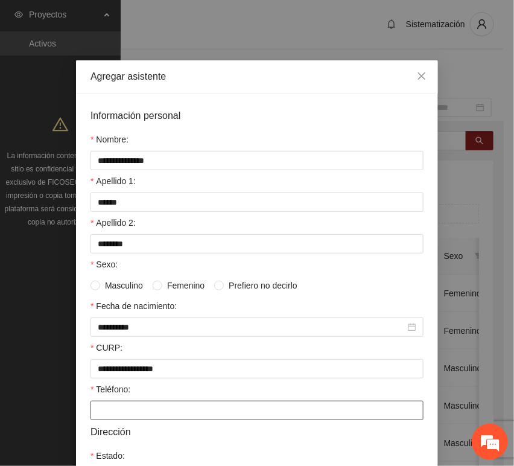
click at [97, 407] on input "Teléfono:" at bounding box center [256, 410] width 333 height 19
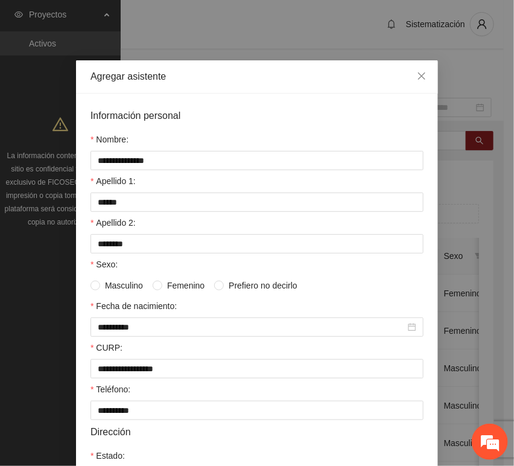
click at [169, 286] on span "Femenino" at bounding box center [185, 285] width 47 height 13
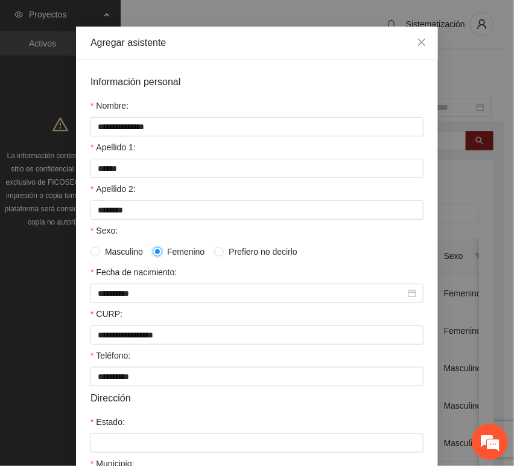
scroll to position [67, 0]
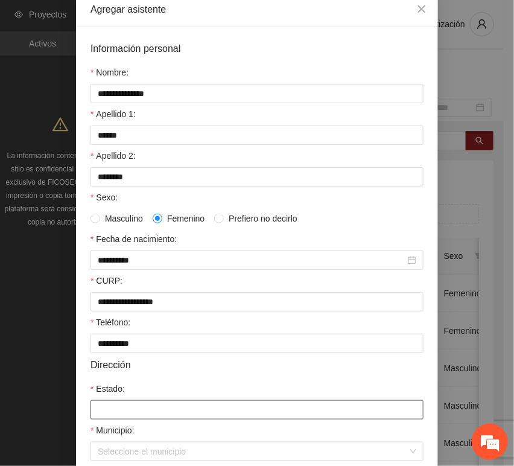
click at [139, 408] on input "Estado:" at bounding box center [256, 409] width 333 height 19
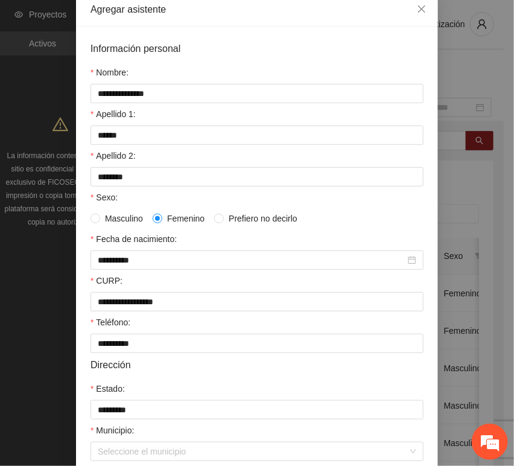
click at [140, 439] on div "Municipio:" at bounding box center [256, 433] width 333 height 18
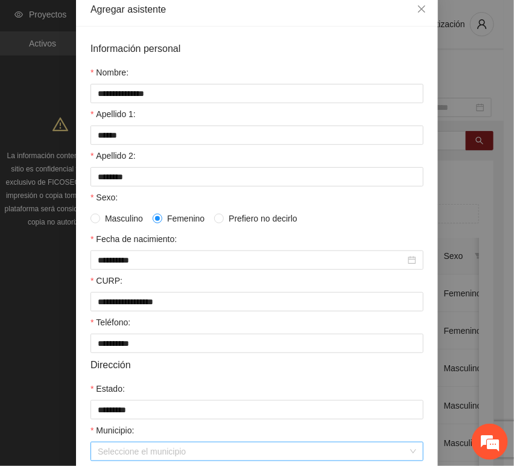
click at [140, 451] on input "Municipio:" at bounding box center [253, 451] width 310 height 18
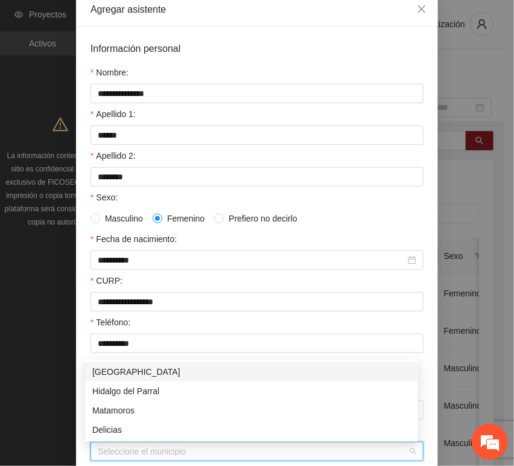
click at [137, 370] on div "[GEOGRAPHIC_DATA]" at bounding box center [251, 371] width 319 height 13
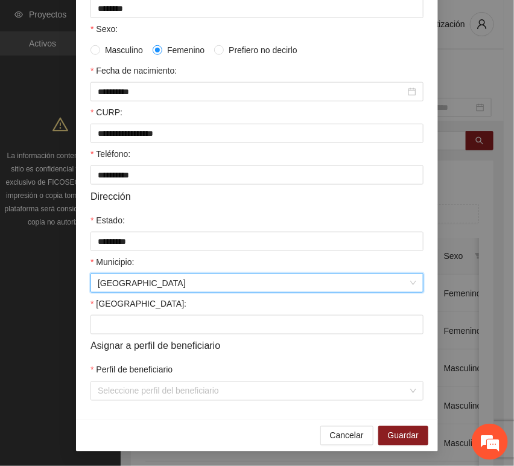
scroll to position [238, 0]
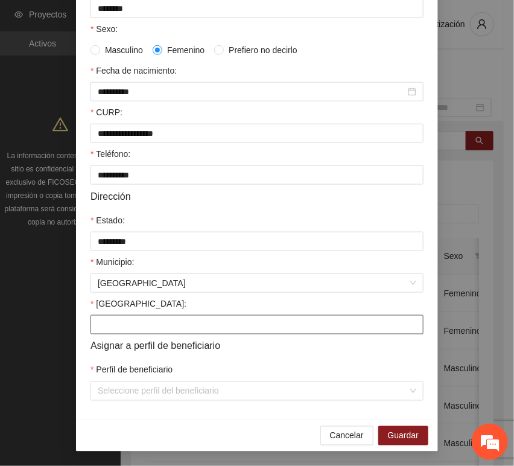
click at [145, 332] on input "[GEOGRAPHIC_DATA]:" at bounding box center [256, 324] width 333 height 19
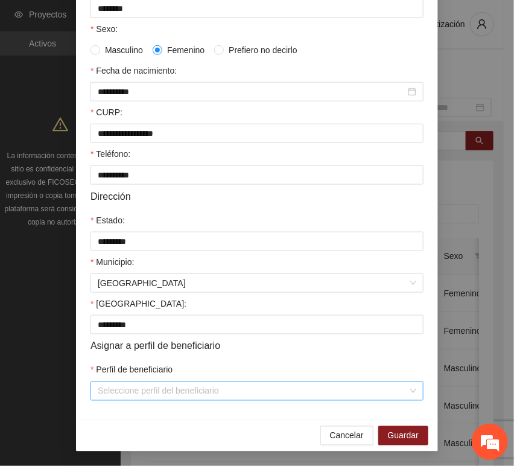
click at [142, 395] on input "Perfil de beneficiario" at bounding box center [253, 391] width 310 height 18
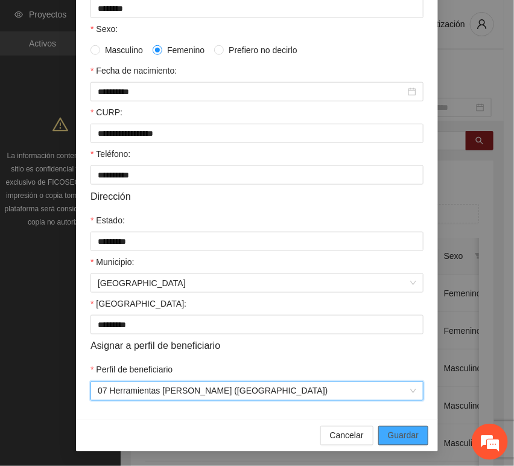
drag, startPoint x: 386, startPoint y: 432, endPoint x: 387, endPoint y: 452, distance: 19.9
click at [388, 432] on span "Guardar" at bounding box center [403, 435] width 31 height 13
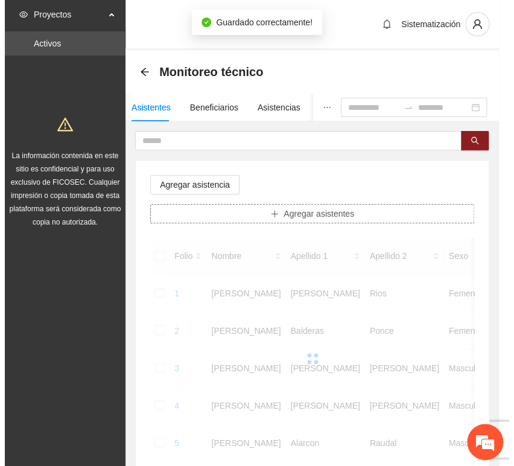
scroll to position [0, 0]
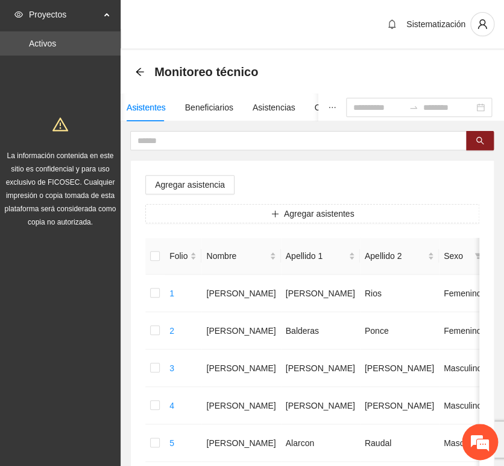
click at [268, 211] on button "Agregar asistentes" at bounding box center [312, 213] width 334 height 19
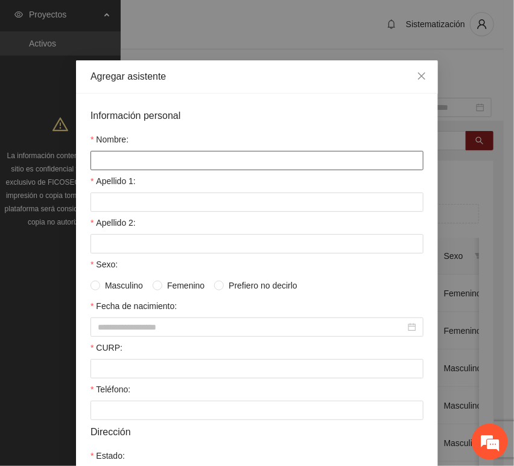
click at [193, 153] on input "Nombre:" at bounding box center [256, 160] width 333 height 19
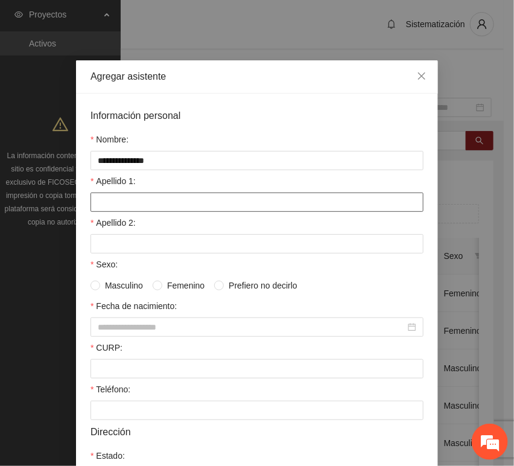
click at [127, 203] on input "Apellido 1:" at bounding box center [256, 201] width 333 height 19
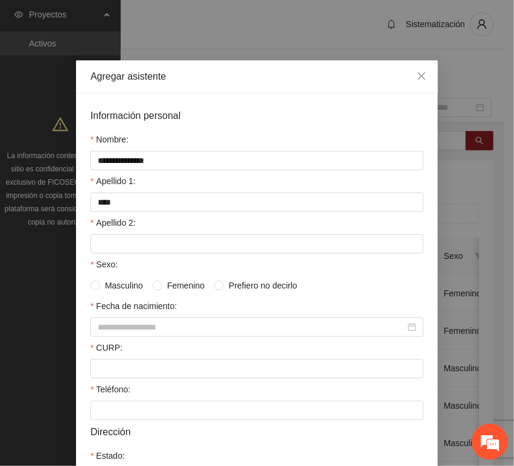
click at [129, 231] on div "Apellido 2:" at bounding box center [256, 225] width 333 height 18
click at [130, 235] on input "Apellido 2:" at bounding box center [256, 243] width 333 height 19
click at [126, 360] on div at bounding box center [256, 368] width 333 height 19
click at [124, 368] on input "CURP:" at bounding box center [256, 368] width 333 height 19
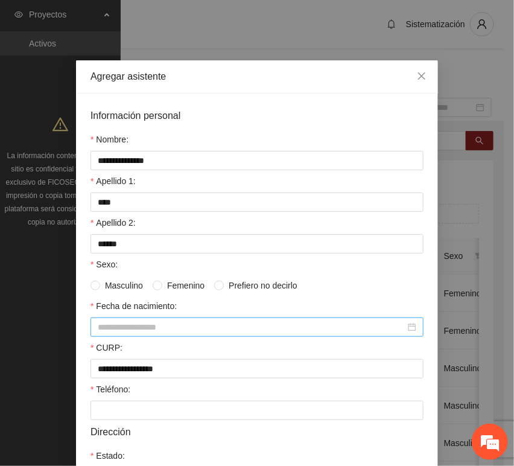
click at [109, 327] on input "Fecha de nacimiento:" at bounding box center [252, 326] width 308 height 13
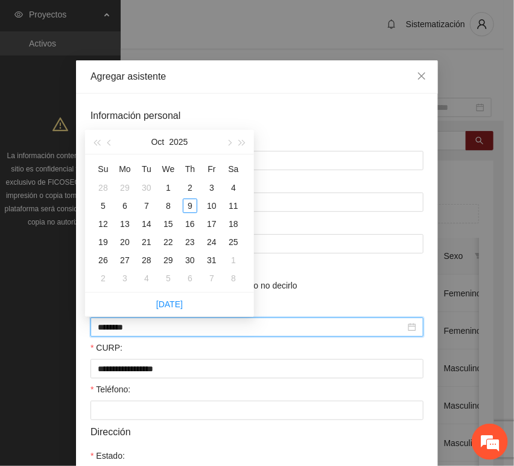
click at [121, 329] on input "********" at bounding box center [252, 326] width 308 height 13
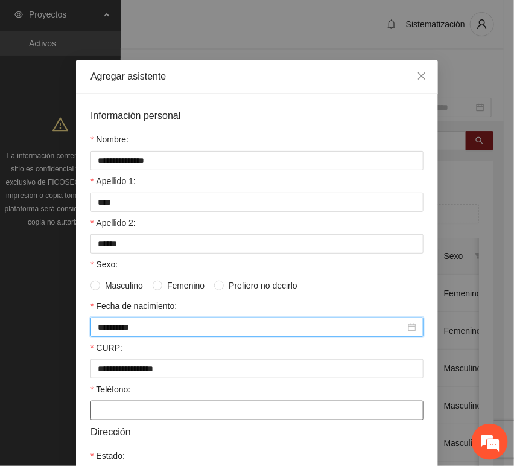
click at [129, 405] on input "Teléfono:" at bounding box center [256, 410] width 333 height 19
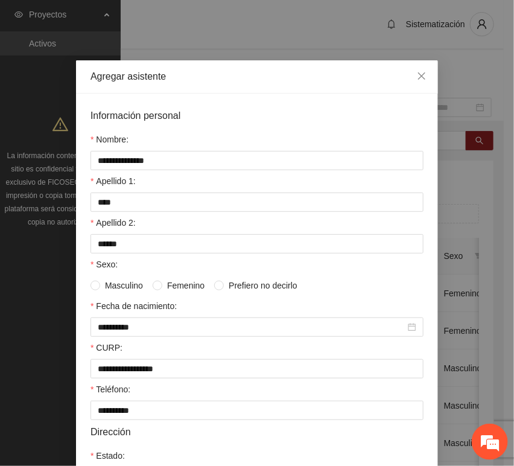
click at [162, 283] on span "Femenino" at bounding box center [185, 285] width 47 height 13
click at [131, 287] on span "Masculino" at bounding box center [124, 285] width 48 height 13
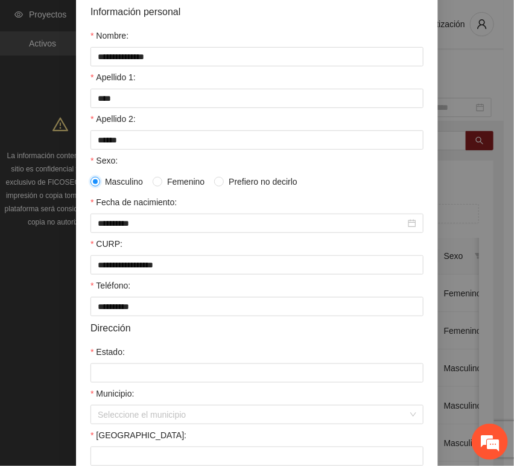
scroll to position [134, 0]
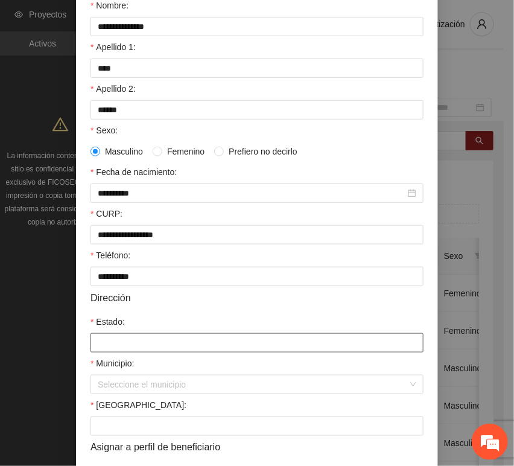
click at [123, 343] on input "Estado:" at bounding box center [256, 342] width 333 height 19
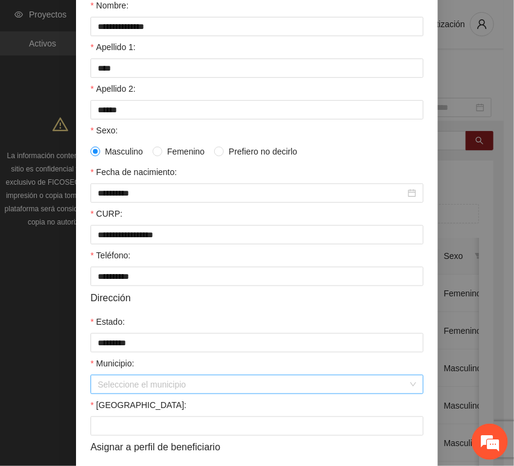
click at [119, 392] on input "Municipio:" at bounding box center [253, 384] width 310 height 18
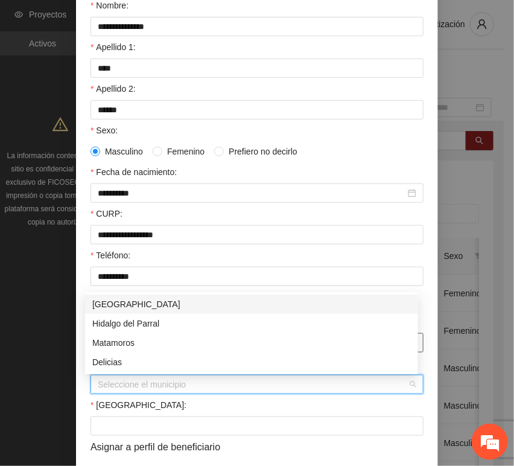
drag, startPoint x: 115, startPoint y: 307, endPoint x: 122, endPoint y: 349, distance: 43.0
click at [114, 307] on div "[GEOGRAPHIC_DATA]" at bounding box center [251, 303] width 319 height 13
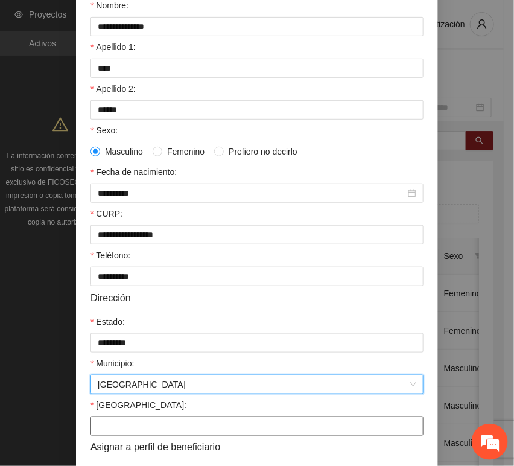
click at [132, 425] on input "[GEOGRAPHIC_DATA]:" at bounding box center [256, 425] width 333 height 19
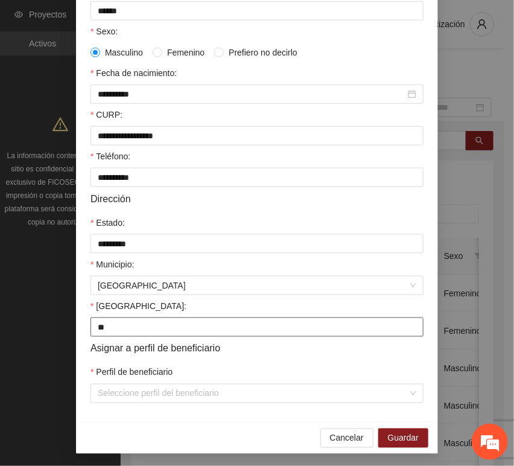
scroll to position [238, 0]
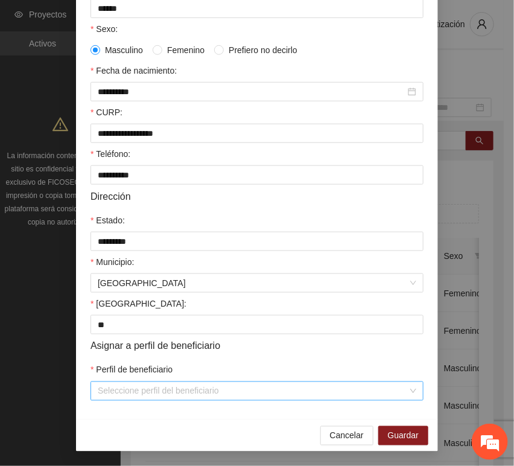
click at [141, 387] on input "Perfil de beneficiario" at bounding box center [253, 391] width 310 height 18
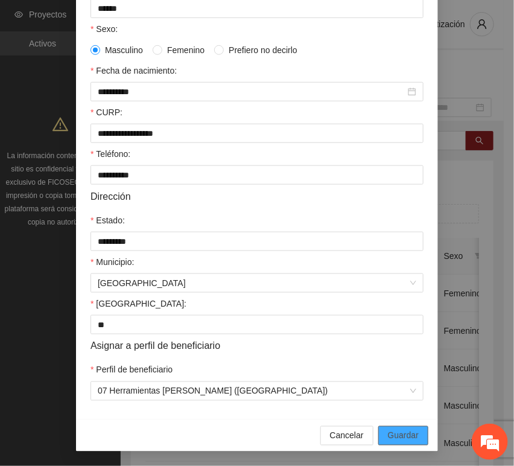
click at [390, 434] on span "Guardar" at bounding box center [403, 435] width 31 height 13
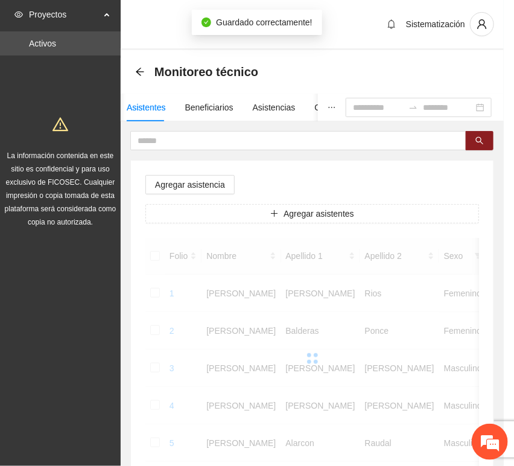
scroll to position [177, 0]
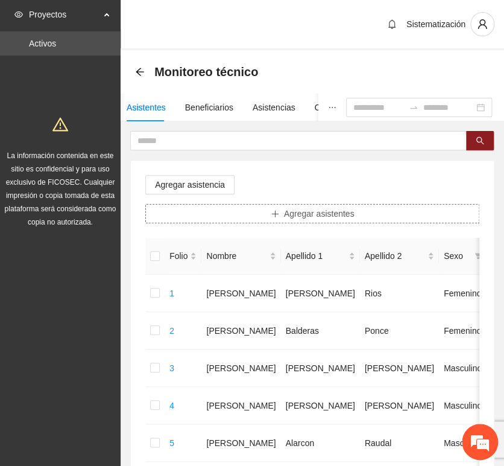
click at [270, 212] on button "Agregar asistentes" at bounding box center [312, 213] width 334 height 19
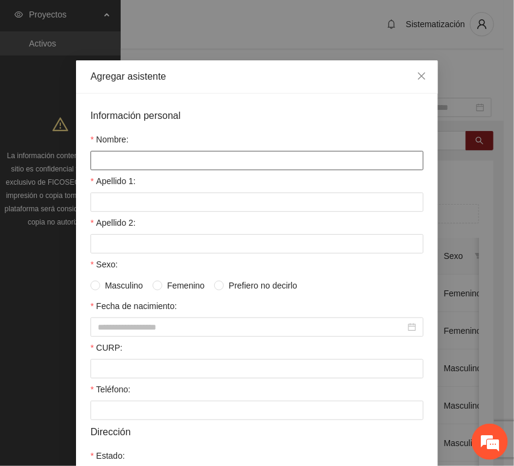
click at [168, 164] on input "Nombre:" at bounding box center [256, 160] width 333 height 19
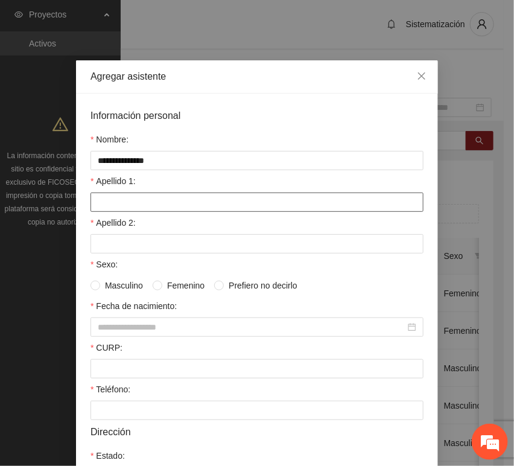
click at [107, 200] on input "Apellido 1:" at bounding box center [256, 201] width 333 height 19
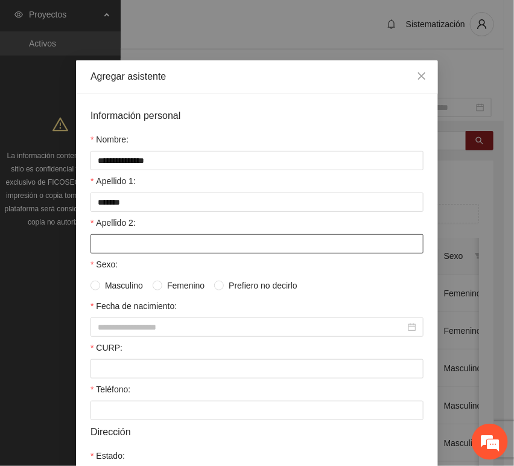
click at [94, 244] on input "Apellido 2:" at bounding box center [256, 243] width 333 height 19
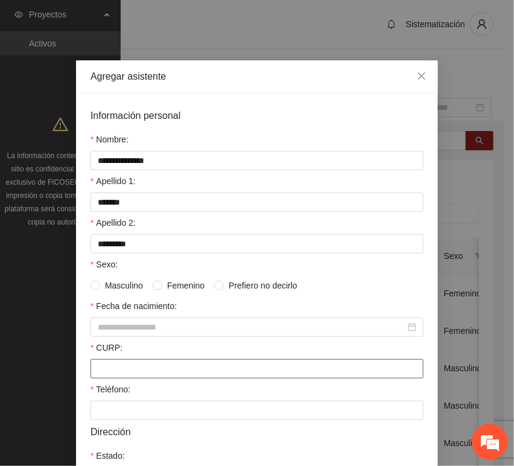
click at [121, 370] on input "CURP:" at bounding box center [256, 368] width 333 height 19
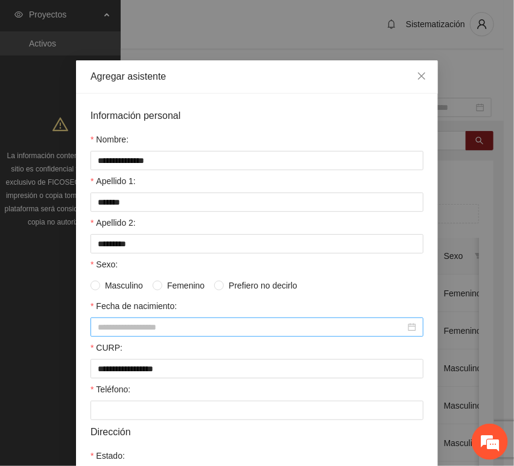
click at [98, 334] on input "Fecha de nacimiento:" at bounding box center [252, 326] width 308 height 13
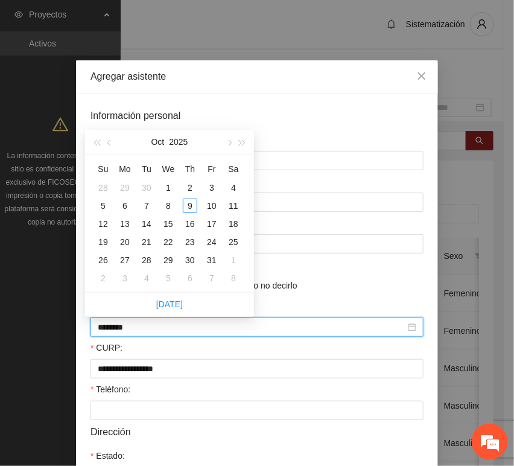
click at [120, 329] on input "********" at bounding box center [252, 326] width 308 height 13
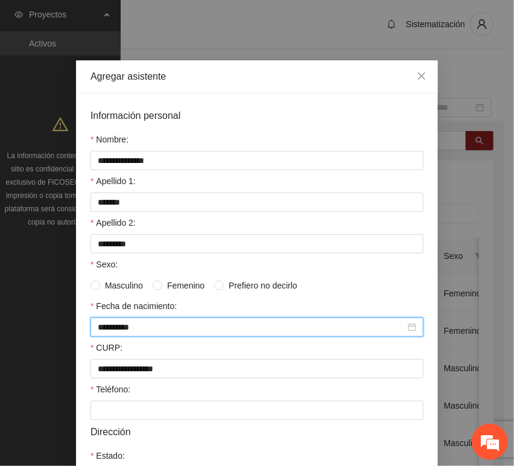
click at [109, 400] on div "Teléfono:" at bounding box center [256, 391] width 333 height 18
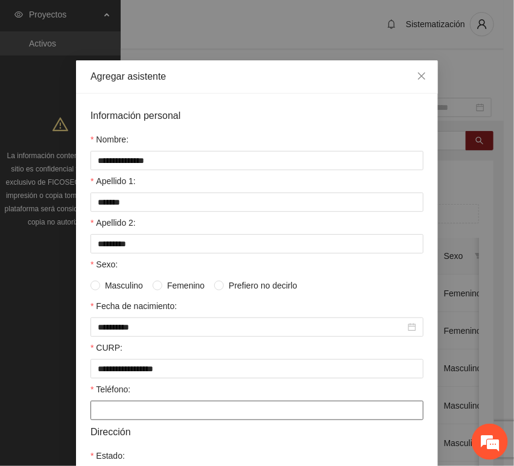
click at [114, 412] on input "Teléfono:" at bounding box center [256, 410] width 333 height 19
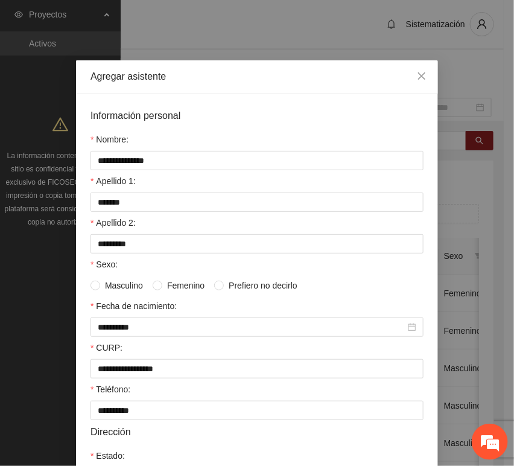
click at [123, 288] on span "Masculino" at bounding box center [124, 285] width 48 height 13
click at [162, 288] on span "Femenino" at bounding box center [185, 285] width 47 height 13
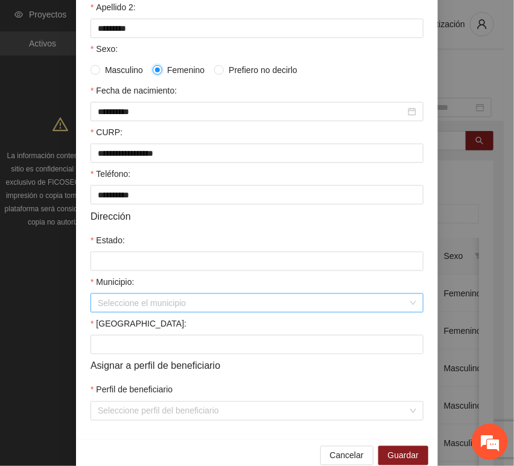
scroll to position [238, 0]
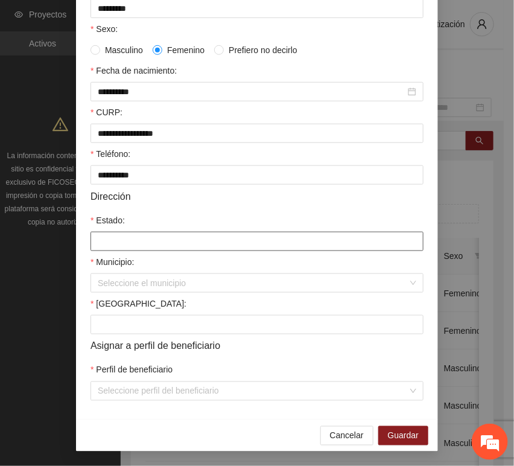
click at [129, 248] on input "Estado:" at bounding box center [256, 241] width 333 height 19
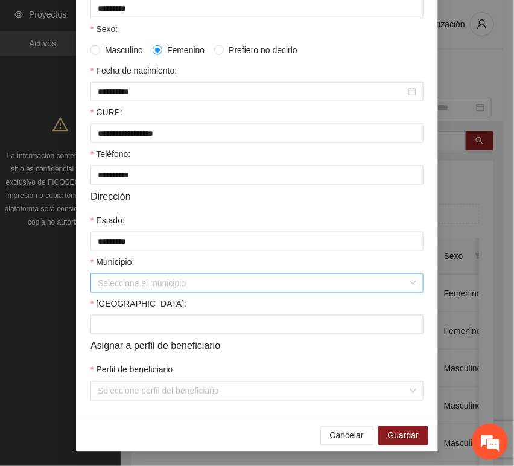
click at [138, 282] on input "Municipio:" at bounding box center [253, 283] width 310 height 18
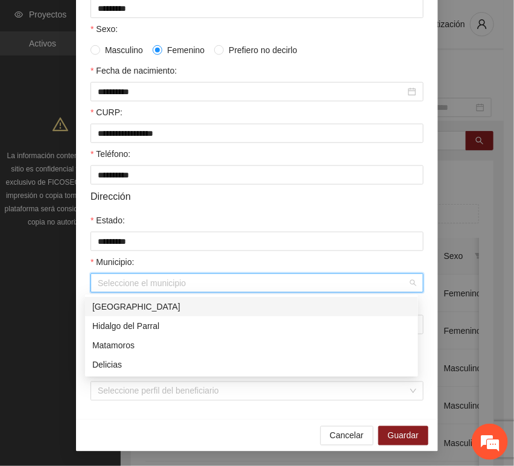
click at [145, 306] on div "[GEOGRAPHIC_DATA]" at bounding box center [251, 306] width 319 height 13
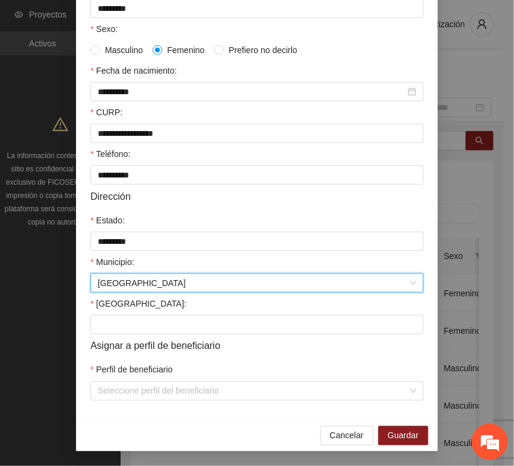
click at [114, 307] on label "[GEOGRAPHIC_DATA]:" at bounding box center [138, 303] width 96 height 13
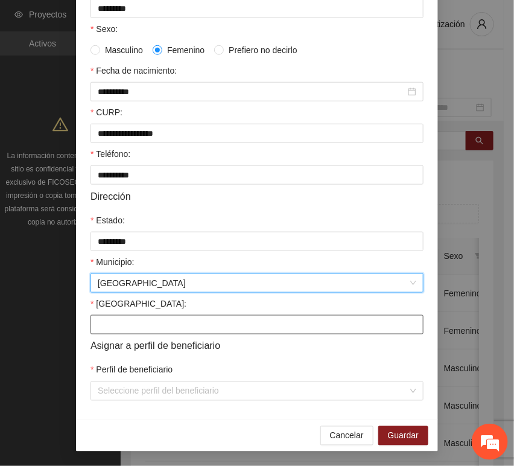
click at [114, 315] on input "[GEOGRAPHIC_DATA]:" at bounding box center [256, 324] width 333 height 19
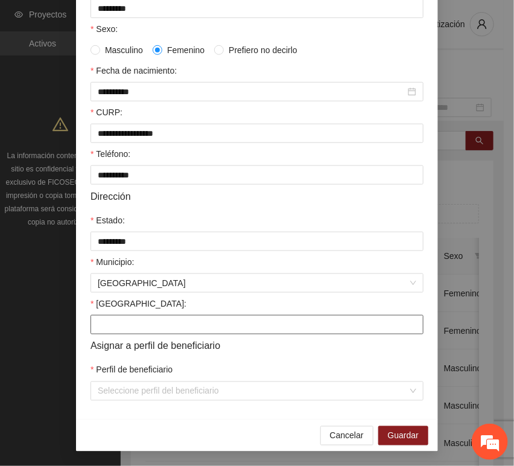
click at [118, 322] on input "[GEOGRAPHIC_DATA]:" at bounding box center [256, 324] width 333 height 19
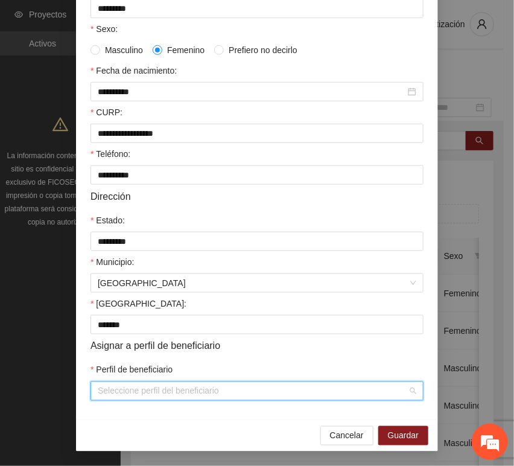
click at [122, 395] on input "Perfil de beneficiario" at bounding box center [253, 391] width 310 height 18
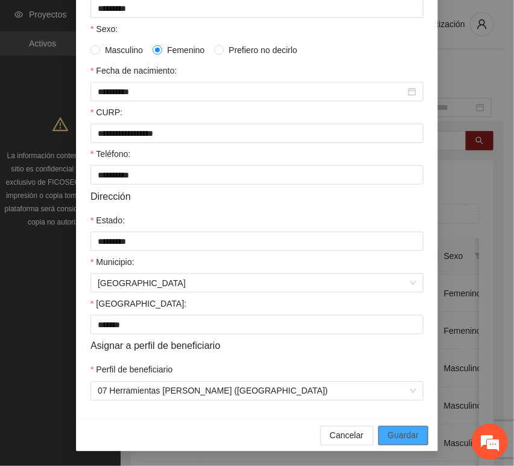
click at [395, 438] on span "Guardar" at bounding box center [403, 435] width 31 height 13
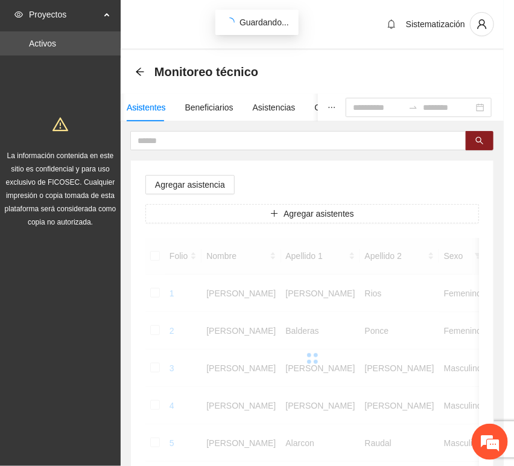
scroll to position [177, 0]
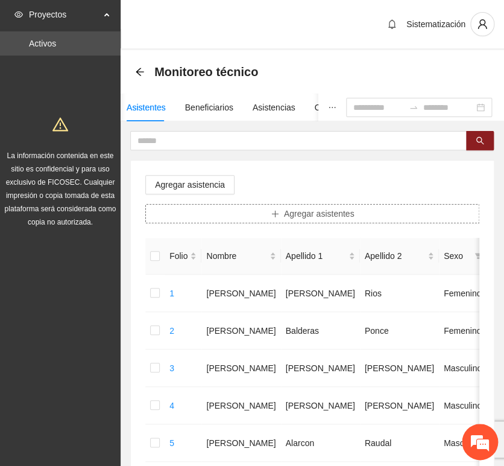
click at [209, 212] on button "Agregar asistentes" at bounding box center [312, 213] width 334 height 19
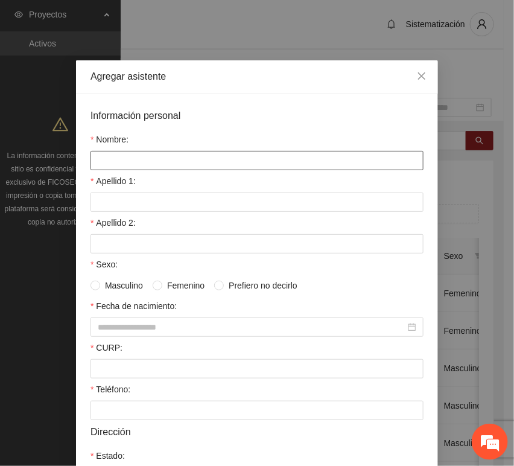
click at [185, 163] on input "Nombre:" at bounding box center [256, 160] width 333 height 19
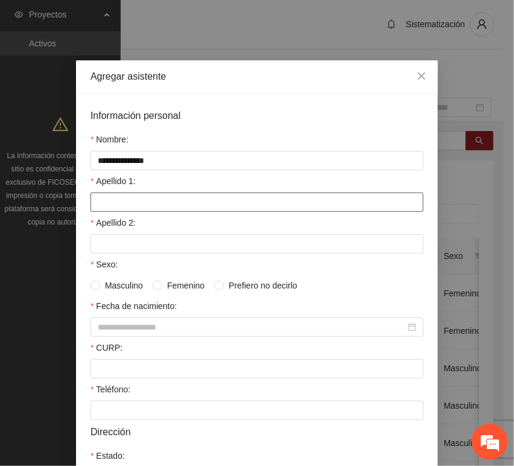
click at [112, 202] on input "Apellido 1:" at bounding box center [256, 201] width 333 height 19
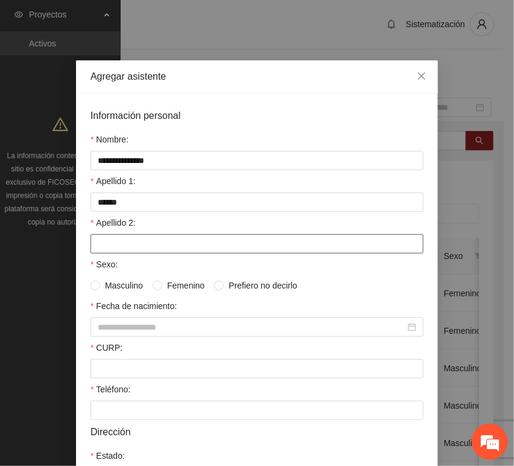
click at [145, 235] on input "Apellido 2:" at bounding box center [256, 243] width 333 height 19
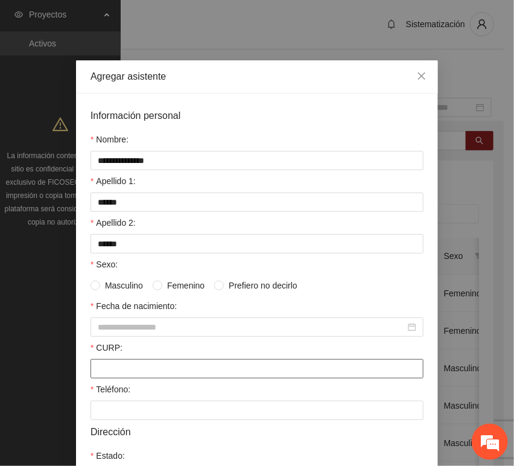
click at [145, 364] on input "CURP:" at bounding box center [256, 368] width 333 height 19
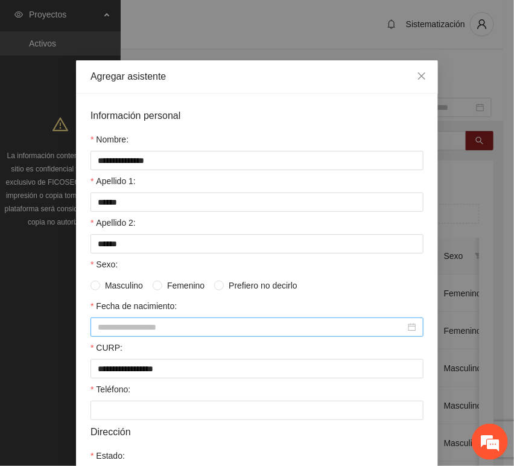
click at [216, 335] on div at bounding box center [256, 326] width 333 height 19
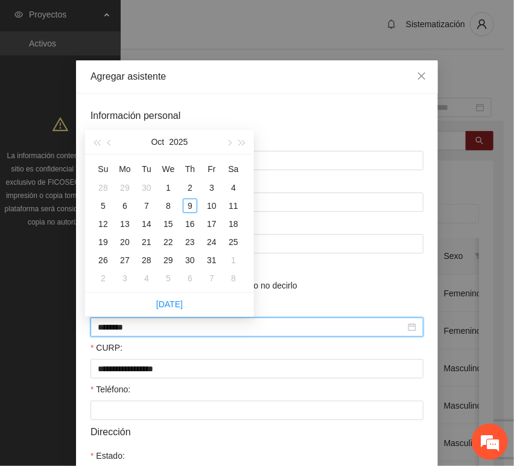
click at [116, 332] on input "********" at bounding box center [252, 326] width 308 height 13
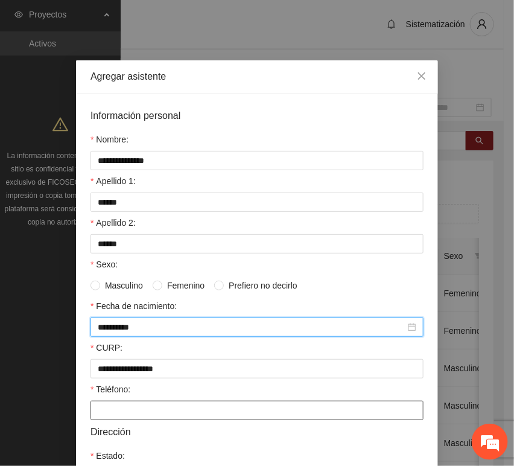
click at [174, 408] on input "Teléfono:" at bounding box center [256, 410] width 333 height 19
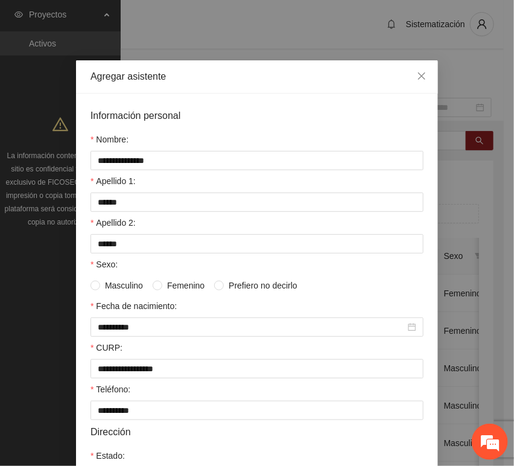
click at [177, 282] on span "Femenino" at bounding box center [185, 285] width 47 height 13
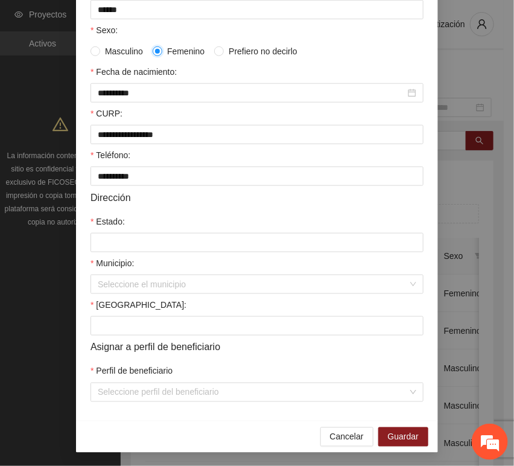
scroll to position [238, 0]
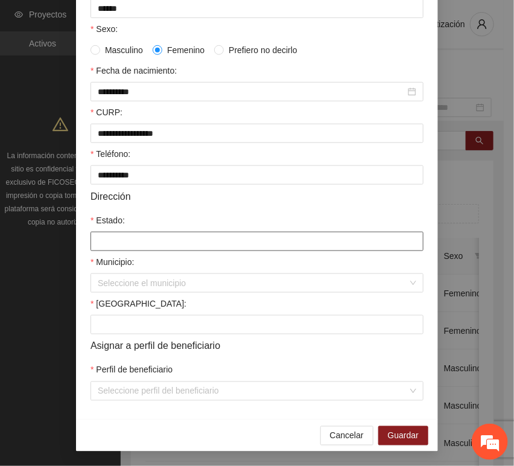
click at [115, 242] on input "Estado:" at bounding box center [256, 241] width 333 height 19
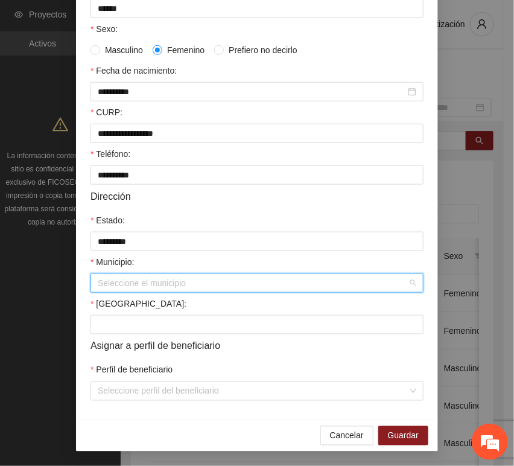
click at [153, 279] on input "Municipio:" at bounding box center [253, 283] width 310 height 18
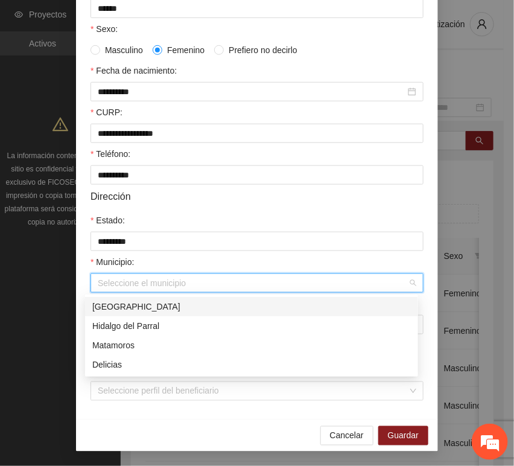
click at [150, 309] on div "[GEOGRAPHIC_DATA]" at bounding box center [251, 306] width 319 height 13
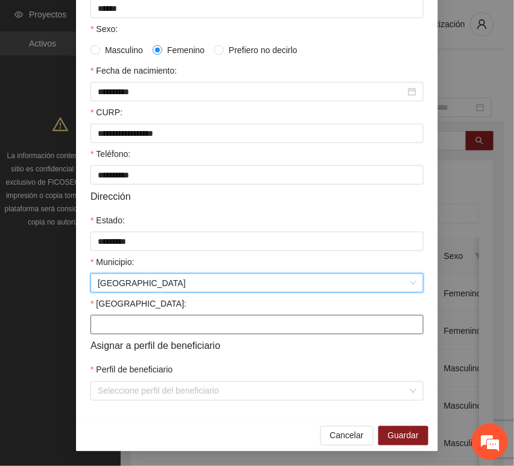
click at [137, 322] on input "[GEOGRAPHIC_DATA]:" at bounding box center [256, 324] width 333 height 19
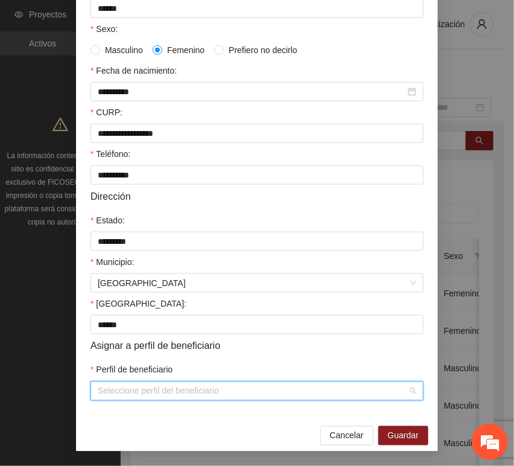
click at [132, 397] on input "Perfil de beneficiario" at bounding box center [253, 391] width 310 height 18
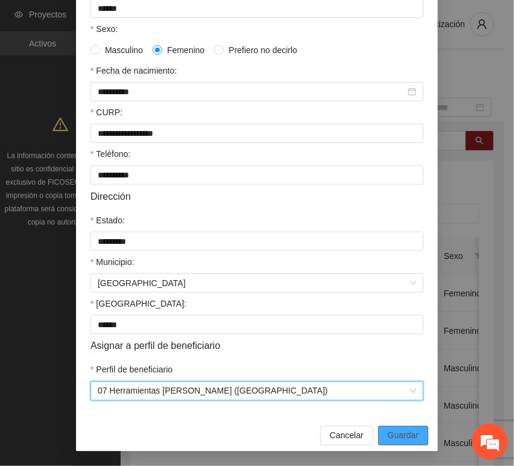
click at [401, 438] on span "Guardar" at bounding box center [403, 435] width 31 height 13
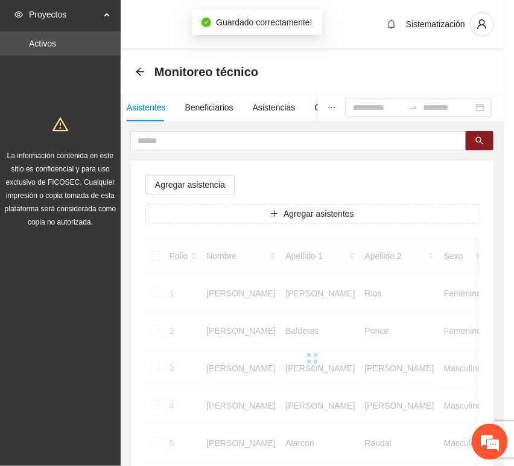
scroll to position [177, 0]
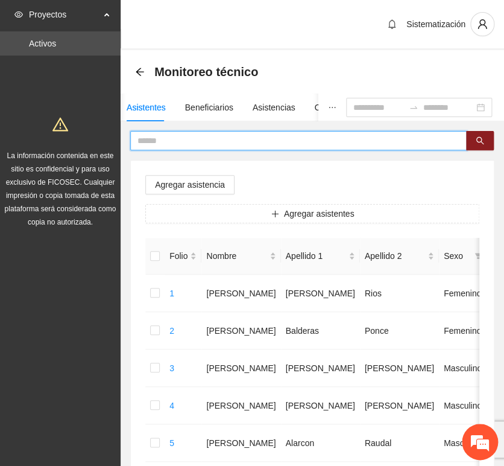
click at [259, 142] on input "text" at bounding box center [294, 140] width 313 height 13
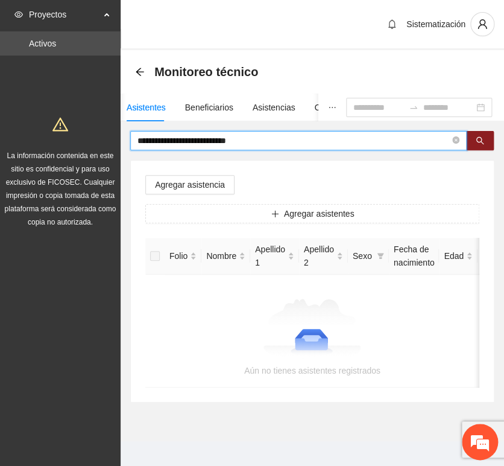
drag, startPoint x: 251, startPoint y: 138, endPoint x: 435, endPoint y: 124, distance: 184.5
click at [344, 129] on div "**********" at bounding box center [313, 248] width 384 height 309
drag, startPoint x: 202, startPoint y: 143, endPoint x: 345, endPoint y: 139, distance: 143.0
click at [319, 141] on input "**********" at bounding box center [294, 140] width 313 height 13
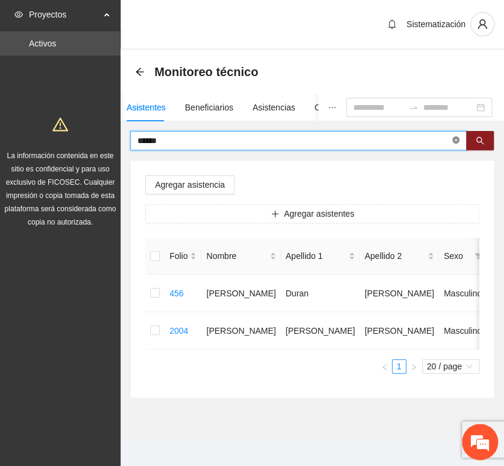
click at [455, 140] on icon "close-circle" at bounding box center [455, 139] width 7 height 7
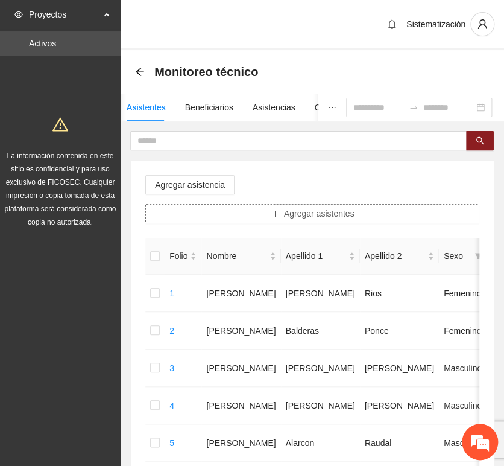
click at [288, 212] on span "Agregar asistentes" at bounding box center [319, 213] width 71 height 13
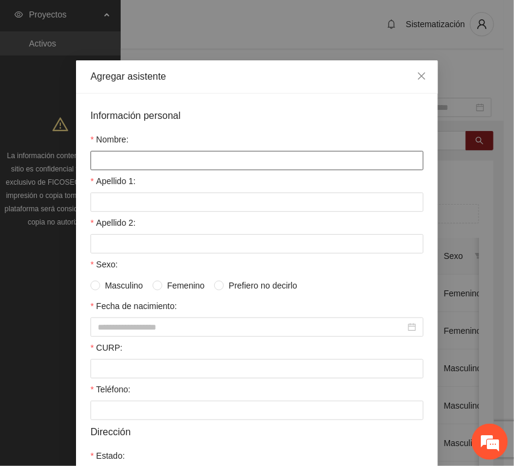
click at [165, 162] on input "Nombre:" at bounding box center [256, 160] width 333 height 19
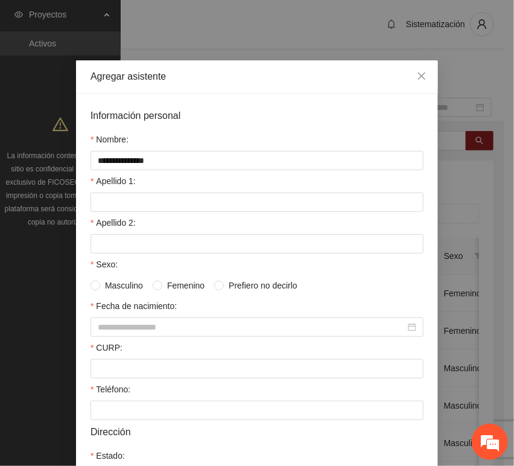
click at [139, 191] on div "Apellido 1:" at bounding box center [256, 183] width 333 height 18
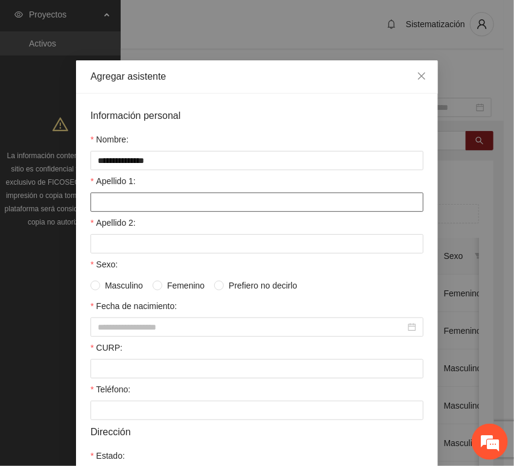
click at [121, 206] on input "Apellido 1:" at bounding box center [256, 201] width 333 height 19
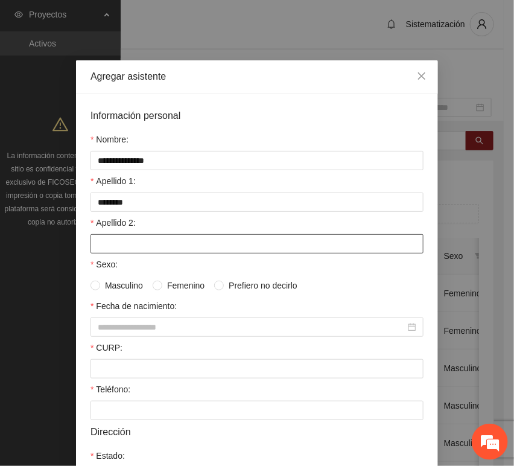
click at [106, 238] on input "Apellido 2:" at bounding box center [256, 243] width 333 height 19
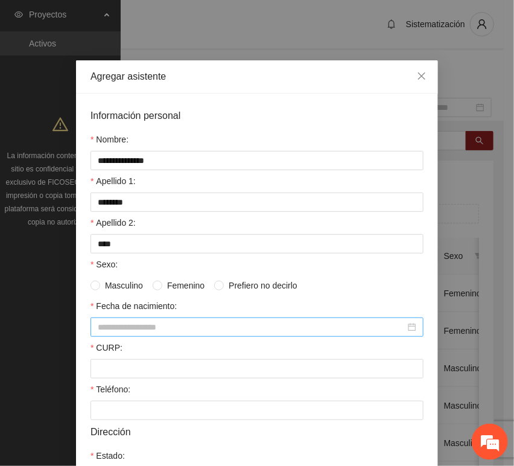
click at [126, 329] on input "Fecha de nacimiento:" at bounding box center [252, 326] width 308 height 13
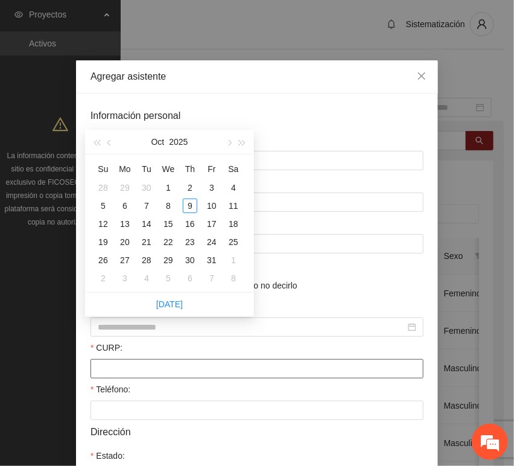
click at [105, 373] on input "CURP:" at bounding box center [256, 368] width 333 height 19
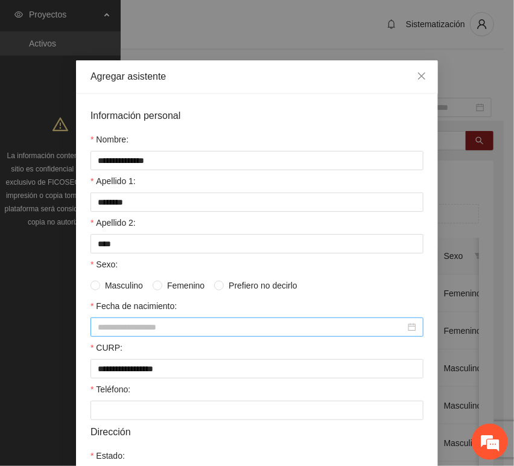
click at [120, 322] on input "Fecha de nacimiento:" at bounding box center [252, 326] width 308 height 13
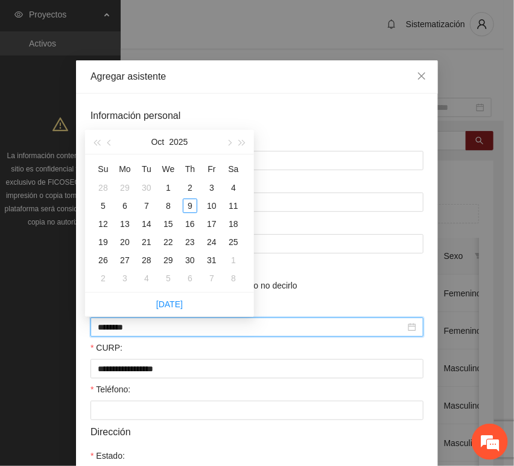
click at [117, 332] on input "********" at bounding box center [252, 326] width 308 height 13
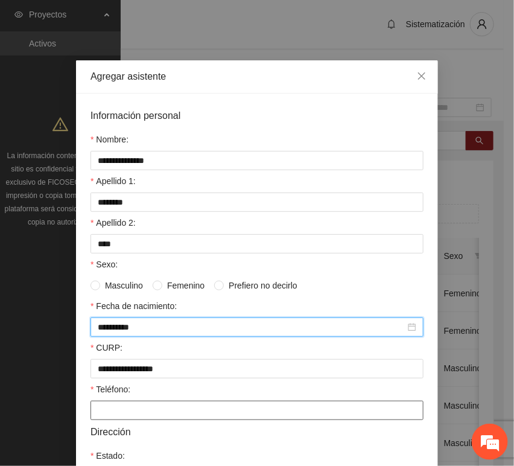
click at [126, 419] on input "Teléfono:" at bounding box center [256, 410] width 333 height 19
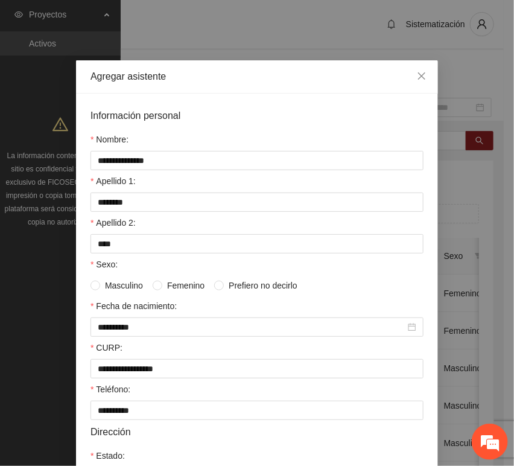
click at [118, 288] on span "Masculino" at bounding box center [124, 285] width 48 height 13
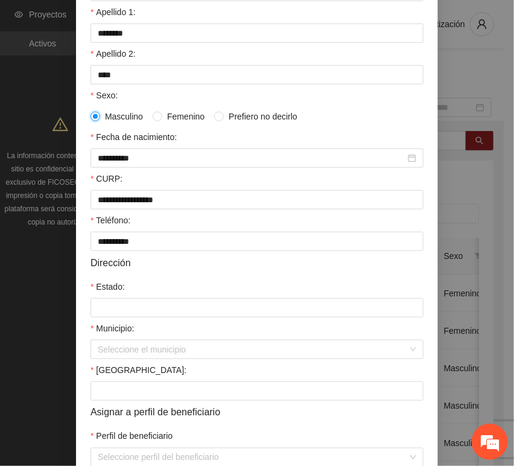
scroll to position [201, 0]
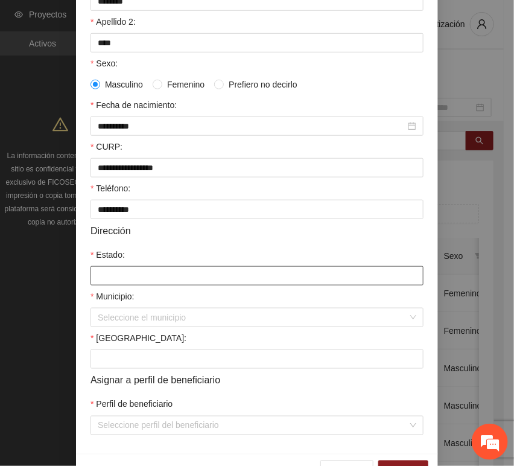
click at [115, 279] on input "Estado:" at bounding box center [256, 275] width 333 height 19
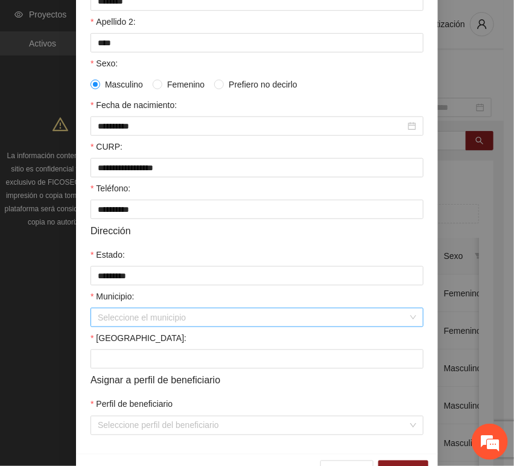
click at [116, 320] on input "Municipio:" at bounding box center [253, 317] width 310 height 18
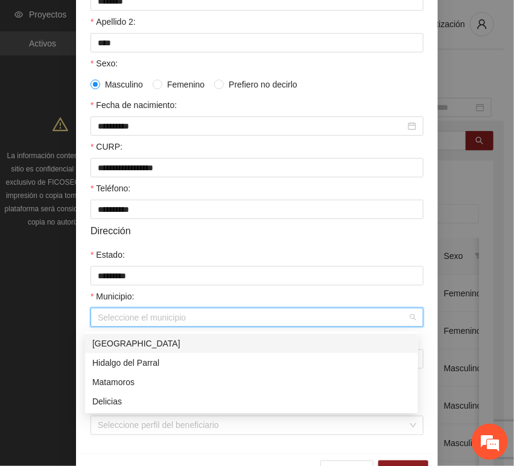
click at [122, 337] on div "[GEOGRAPHIC_DATA]" at bounding box center [251, 343] width 319 height 13
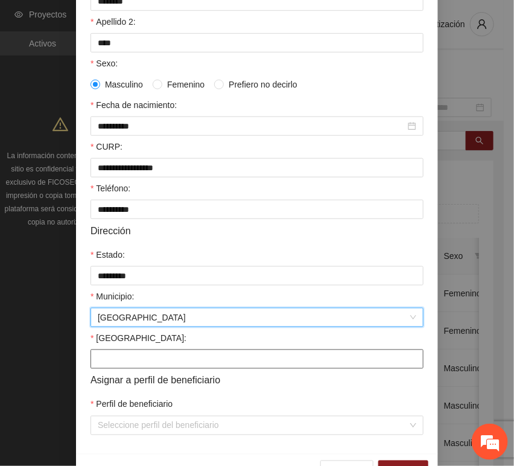
click at [106, 356] on input "[GEOGRAPHIC_DATA]:" at bounding box center [256, 358] width 333 height 19
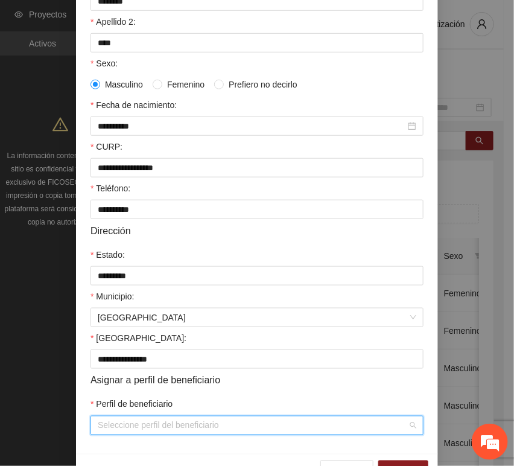
click at [113, 433] on input "Perfil de beneficiario" at bounding box center [253, 425] width 310 height 18
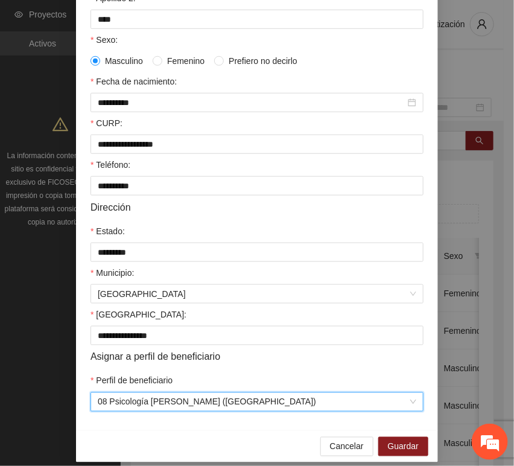
scroll to position [238, 0]
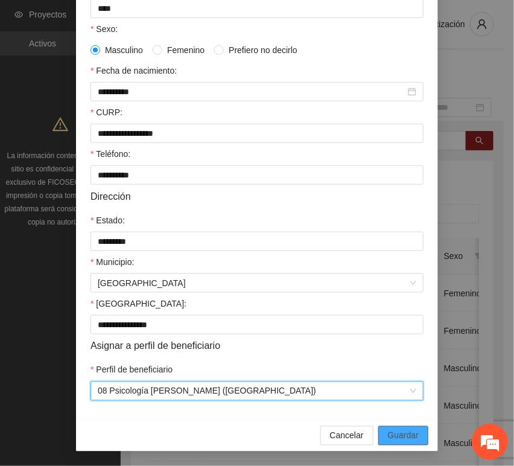
click at [410, 433] on span "Guardar" at bounding box center [403, 435] width 31 height 13
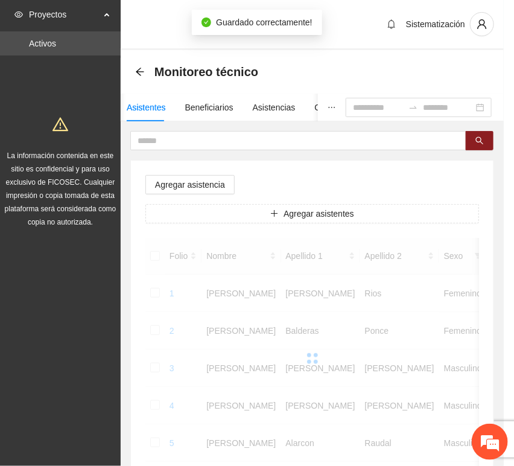
scroll to position [177, 0]
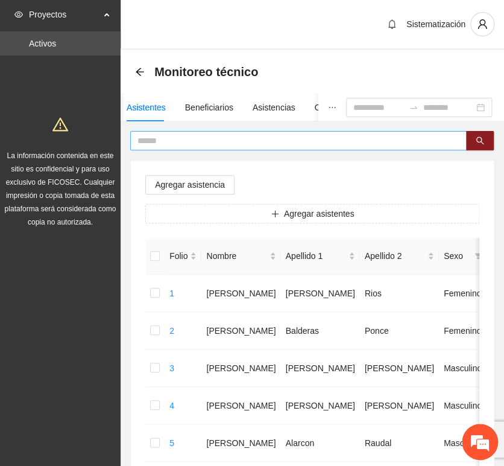
click at [216, 144] on input "text" at bounding box center [294, 140] width 313 height 13
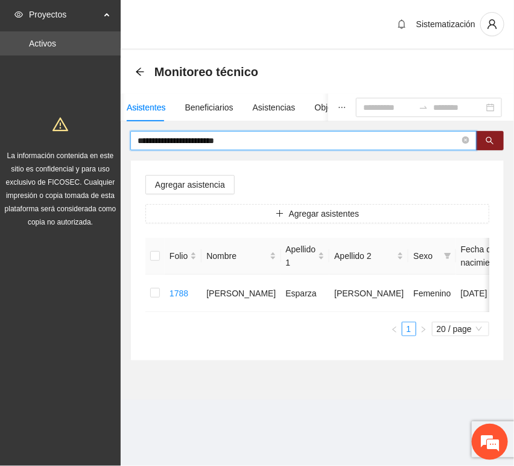
drag, startPoint x: 265, startPoint y: 138, endPoint x: 116, endPoint y: 125, distance: 149.5
click at [118, 127] on section "**********" at bounding box center [257, 233] width 514 height 466
click at [262, 138] on input "text" at bounding box center [299, 140] width 322 height 13
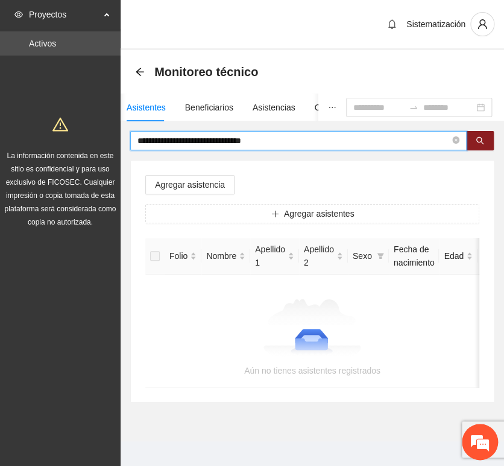
drag, startPoint x: 207, startPoint y: 140, endPoint x: 493, endPoint y: 157, distance: 286.5
click at [454, 153] on div "**********" at bounding box center [312, 266] width 364 height 271
drag, startPoint x: 226, startPoint y: 137, endPoint x: 73, endPoint y: 116, distance: 154.7
click at [22, 107] on section "**********" at bounding box center [252, 237] width 504 height 475
drag, startPoint x: 206, startPoint y: 139, endPoint x: -116, endPoint y: 137, distance: 322.8
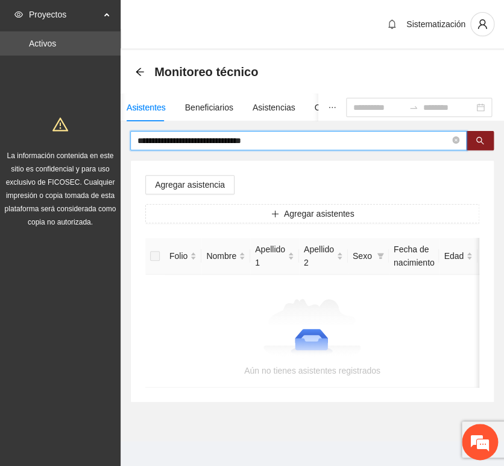
click at [0, 137] on html "**********" at bounding box center [252, 233] width 504 height 466
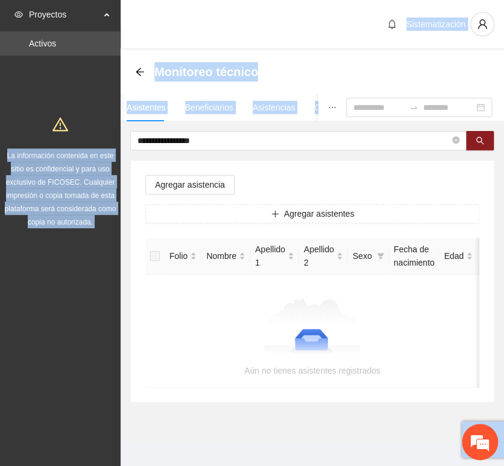
drag, startPoint x: 216, startPoint y: 148, endPoint x: -30, endPoint y: 142, distance: 245.6
click at [0, 142] on html "**********" at bounding box center [252, 233] width 504 height 466
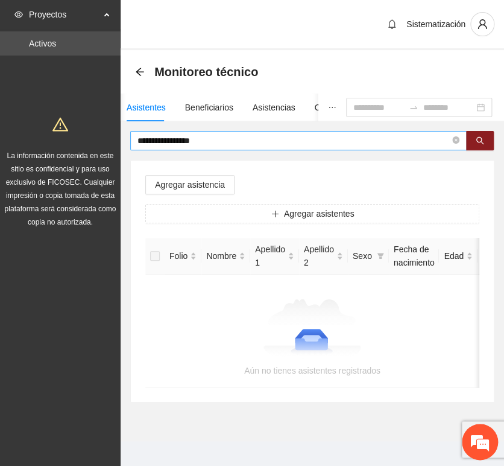
click at [203, 149] on div "**********" at bounding box center [312, 266] width 364 height 271
click at [232, 149] on span "**********" at bounding box center [298, 140] width 337 height 19
drag, startPoint x: 223, startPoint y: 163, endPoint x: 211, endPoint y: 147, distance: 19.4
click at [224, 163] on div "Agregar asistencia Agregar asistentes Folio Nombre Apellido 1 Apellido 2 Sexo F…" at bounding box center [312, 280] width 363 height 241
drag, startPoint x: 209, startPoint y: 140, endPoint x: 43, endPoint y: 135, distance: 165.4
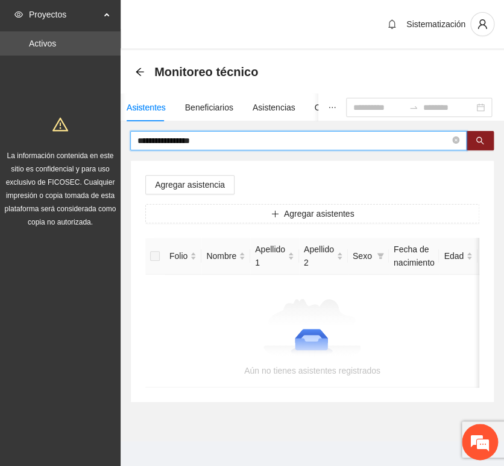
click at [45, 135] on section "**********" at bounding box center [252, 237] width 504 height 475
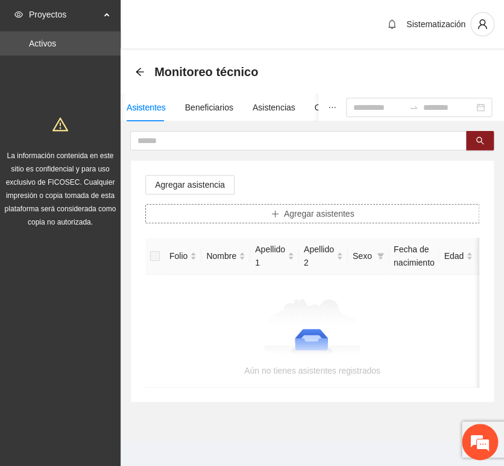
click at [271, 219] on button "Agregar asistentes" at bounding box center [312, 213] width 334 height 19
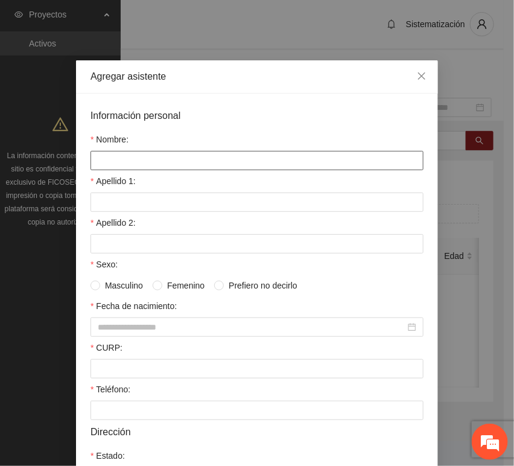
click at [207, 160] on input "Nombre:" at bounding box center [256, 160] width 333 height 19
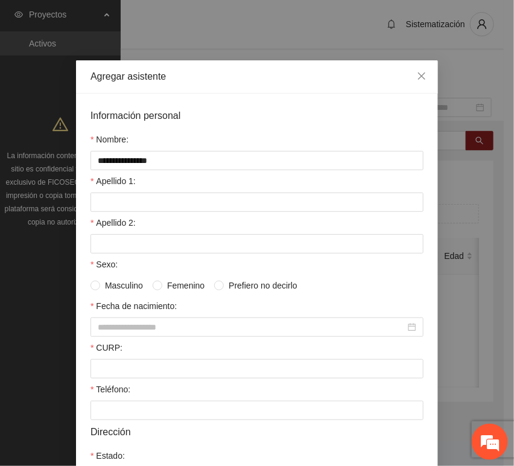
click at [218, 177] on div "Apellido 1:" at bounding box center [256, 183] width 333 height 18
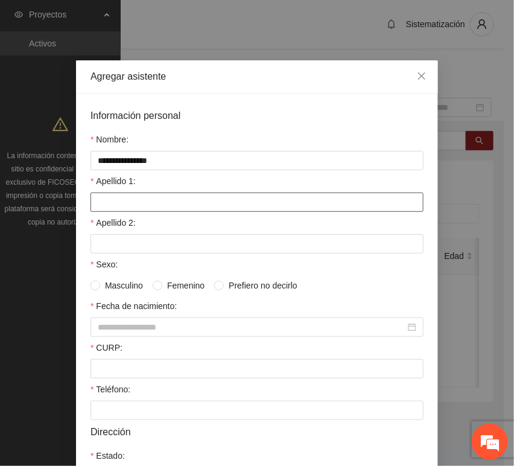
click at [192, 206] on input "Apellido 1:" at bounding box center [256, 201] width 333 height 19
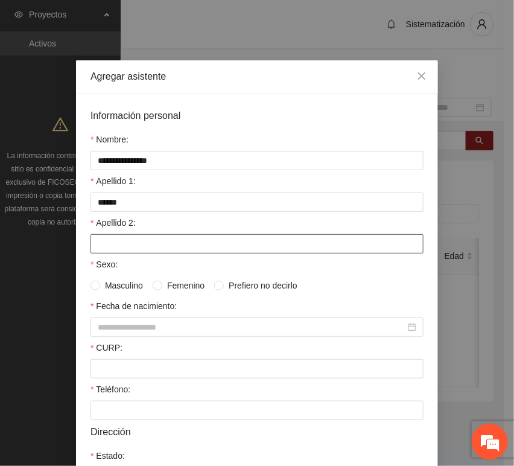
click at [118, 249] on input "Apellido 2:" at bounding box center [256, 243] width 333 height 19
click at [136, 360] on div "CURP:" at bounding box center [256, 359] width 333 height 37
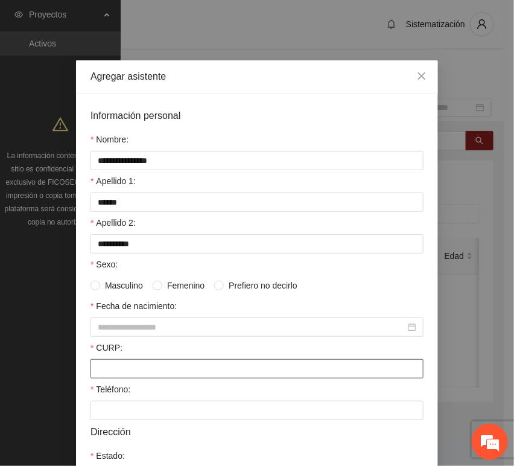
click at [115, 370] on input "CURP:" at bounding box center [256, 368] width 333 height 19
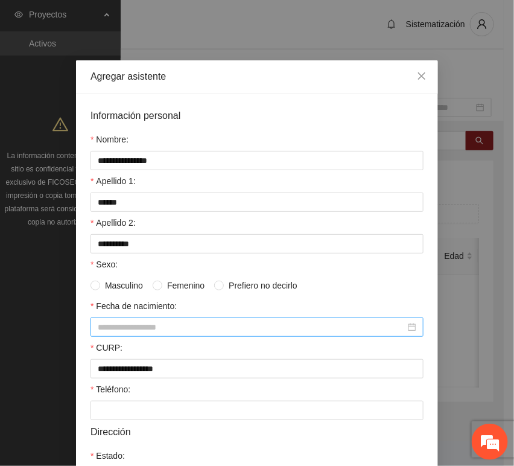
click at [150, 333] on input "Fecha de nacimiento:" at bounding box center [252, 326] width 308 height 13
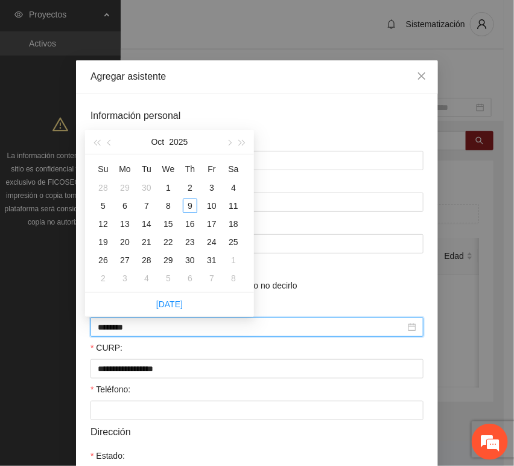
click at [117, 332] on input "********" at bounding box center [252, 326] width 308 height 13
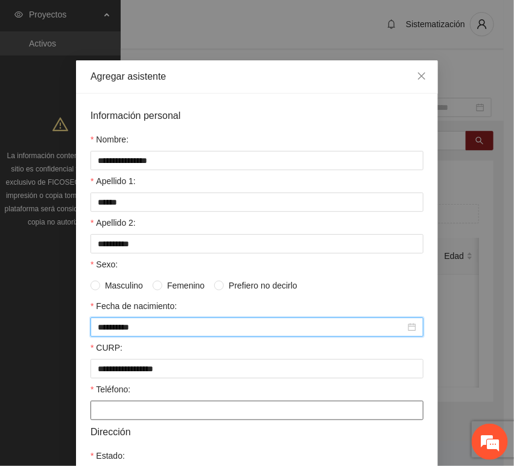
click at [118, 410] on input "Teléfono:" at bounding box center [256, 410] width 333 height 19
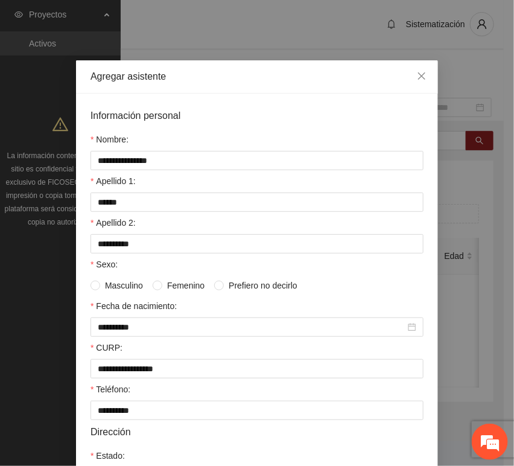
click at [170, 287] on span "Femenino" at bounding box center [185, 285] width 47 height 13
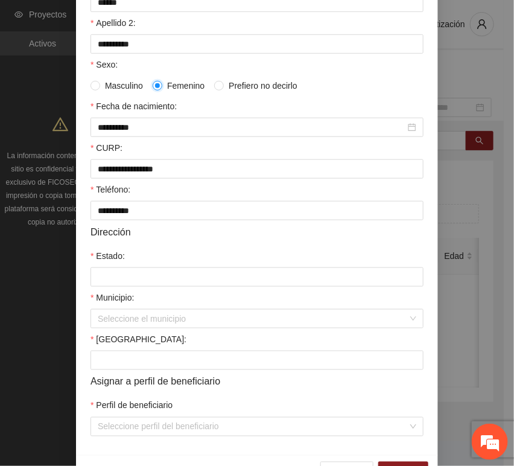
scroll to position [201, 0]
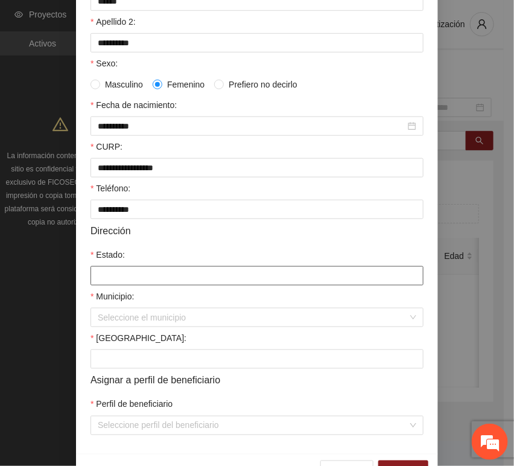
click at [112, 284] on input "Estado:" at bounding box center [256, 275] width 333 height 19
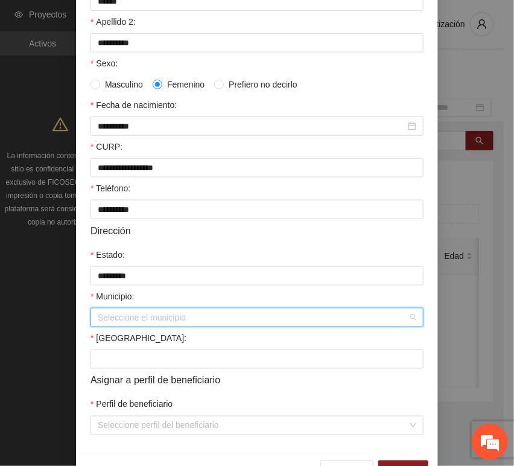
click at [134, 319] on input "Municipio:" at bounding box center [253, 317] width 310 height 18
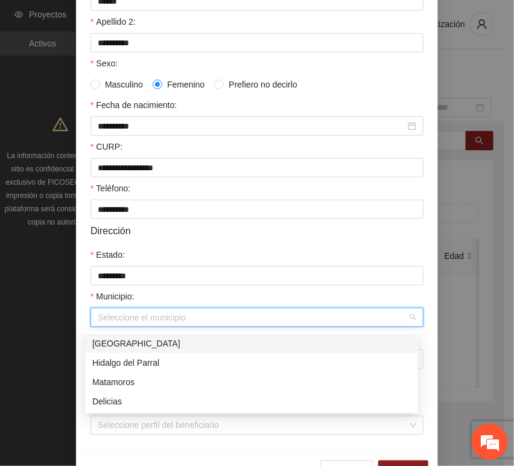
click at [145, 346] on div "[GEOGRAPHIC_DATA]" at bounding box center [251, 343] width 319 height 13
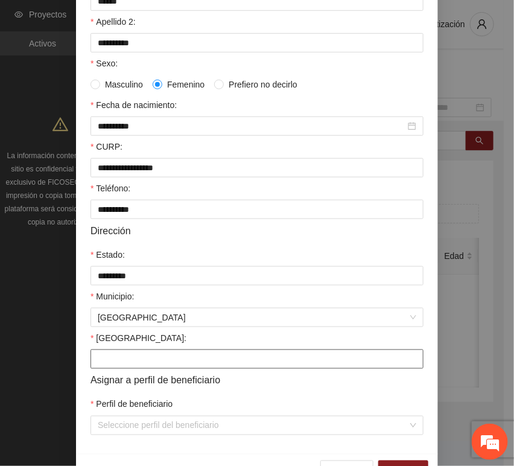
click at [111, 360] on input "[GEOGRAPHIC_DATA]:" at bounding box center [256, 358] width 333 height 19
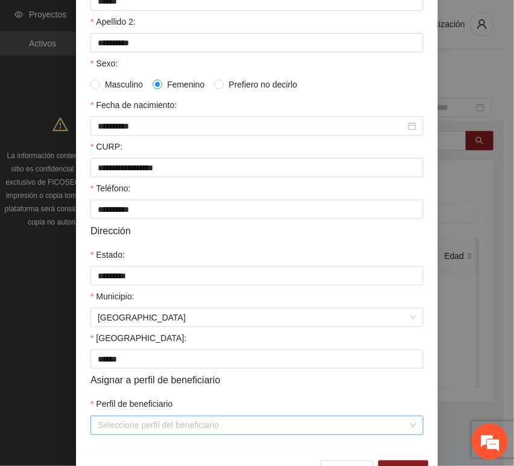
click at [120, 427] on input "Perfil de beneficiario" at bounding box center [253, 425] width 310 height 18
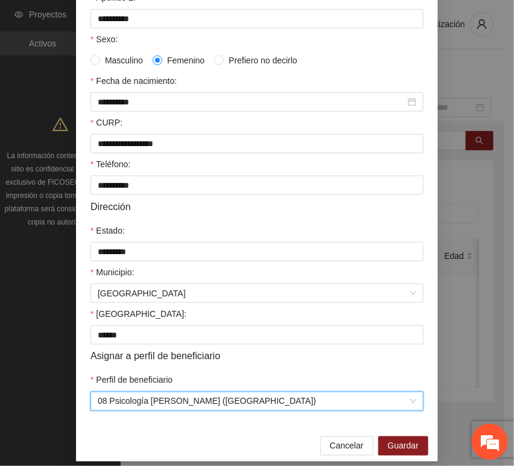
scroll to position [238, 0]
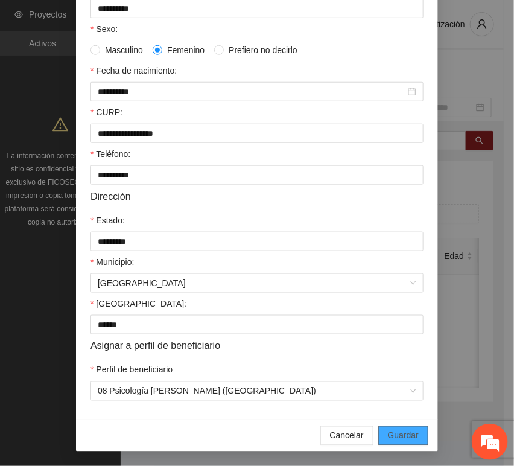
click at [397, 427] on button "Guardar" at bounding box center [403, 435] width 50 height 19
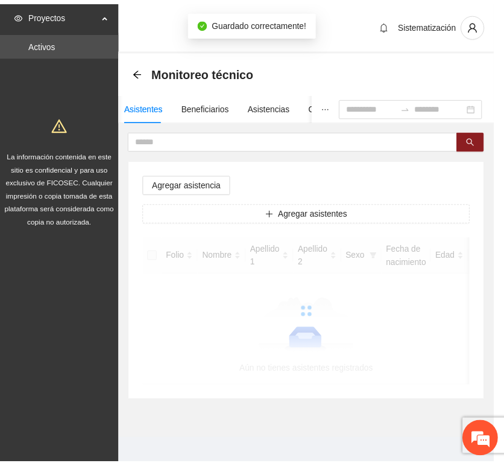
scroll to position [177, 0]
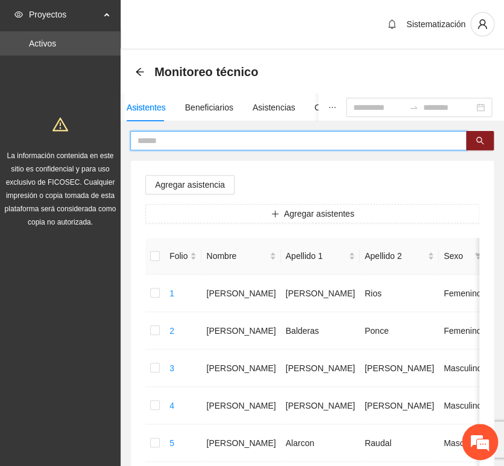
click at [247, 137] on input "text" at bounding box center [294, 140] width 313 height 13
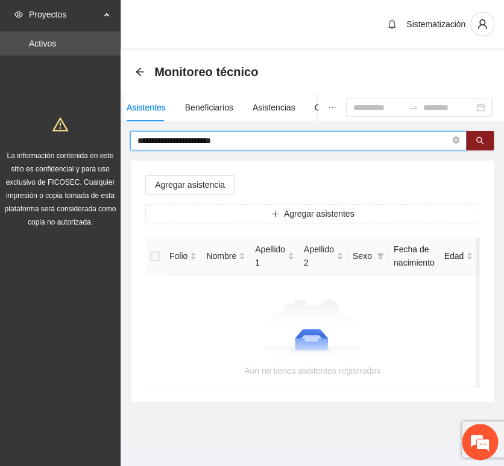
drag, startPoint x: 203, startPoint y: 145, endPoint x: 342, endPoint y: 141, distance: 139.4
click at [299, 141] on input "**********" at bounding box center [294, 140] width 313 height 13
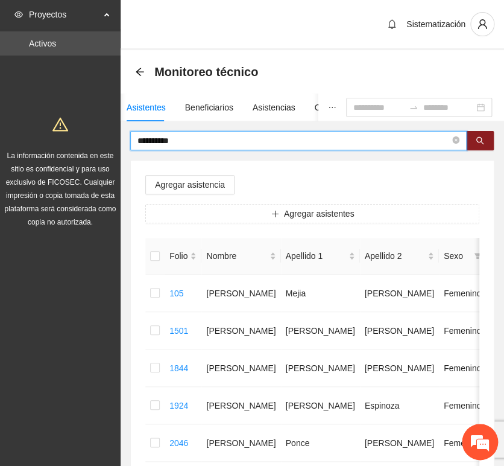
drag, startPoint x: 201, startPoint y: 144, endPoint x: 40, endPoint y: 136, distance: 160.6
click at [45, 135] on section "**********" at bounding box center [252, 310] width 504 height 620
drag, startPoint x: 180, startPoint y: 142, endPoint x: -44, endPoint y: 135, distance: 223.9
click at [0, 135] on html "**********" at bounding box center [252, 233] width 504 height 466
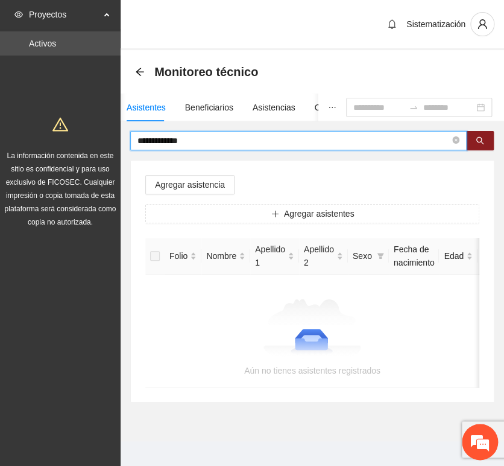
drag, startPoint x: 220, startPoint y: 135, endPoint x: 11, endPoint y: 133, distance: 208.1
click at [13, 133] on section "**********" at bounding box center [252, 237] width 504 height 475
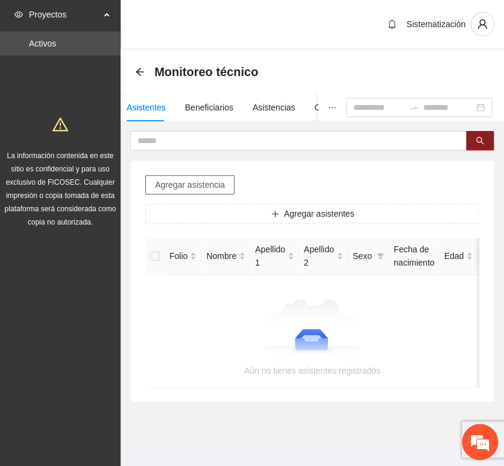
click at [192, 179] on span "Agregar asistencia" at bounding box center [190, 184] width 70 height 13
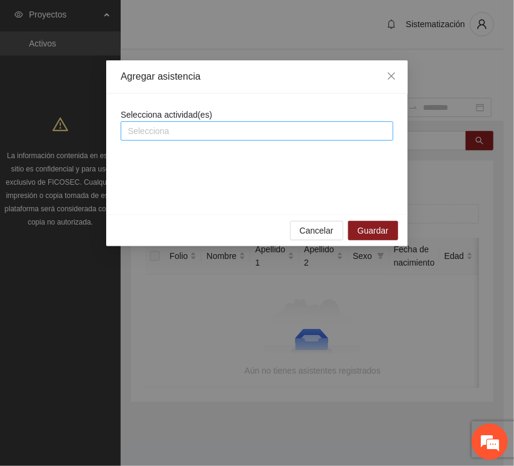
click at [198, 136] on div at bounding box center [257, 131] width 267 height 14
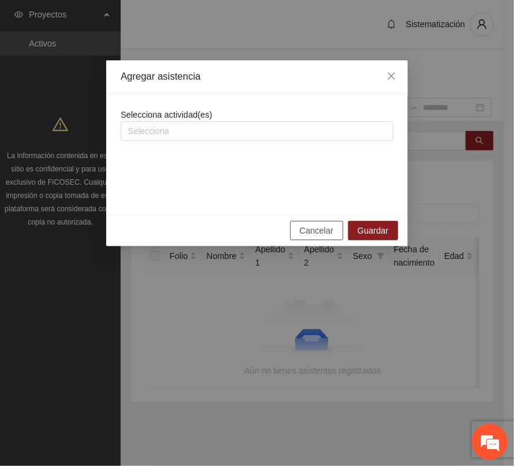
click at [316, 233] on span "Cancelar" at bounding box center [317, 230] width 34 height 13
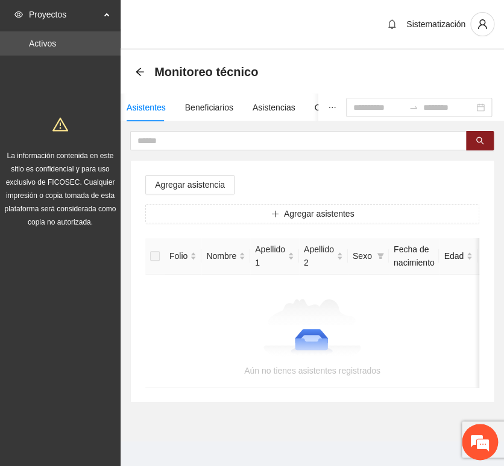
click at [157, 107] on div "Asistentes" at bounding box center [146, 107] width 39 height 13
click at [155, 115] on div "Asistentes" at bounding box center [146, 108] width 39 height 28
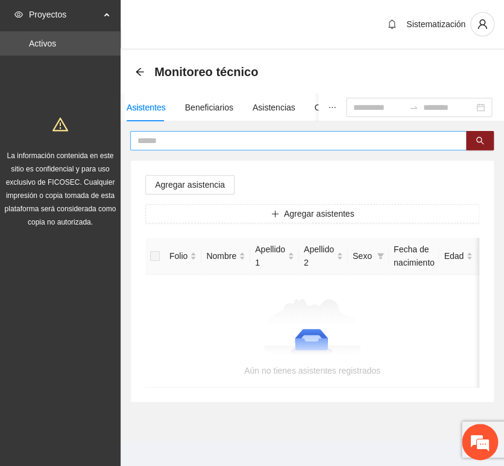
click at [198, 136] on input "text" at bounding box center [294, 140] width 313 height 13
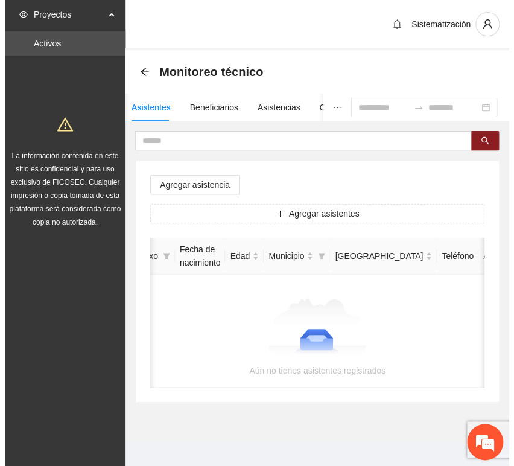
scroll to position [0, 0]
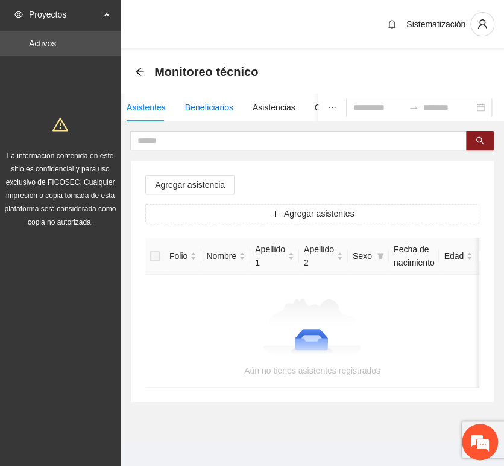
click at [212, 109] on div "Beneficiarios" at bounding box center [209, 107] width 48 height 13
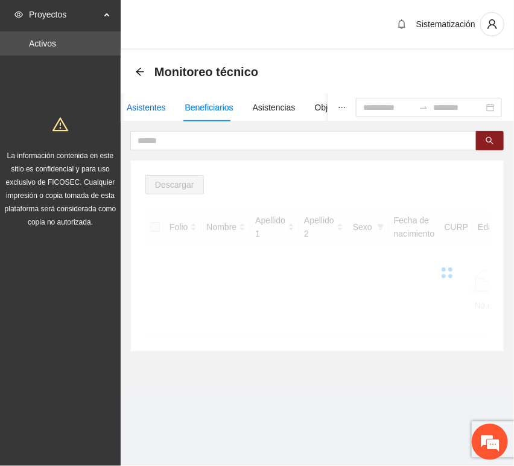
click at [154, 105] on div "Asistentes" at bounding box center [146, 107] width 39 height 13
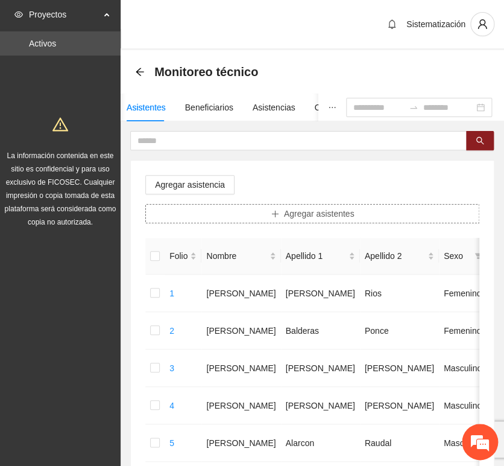
click at [269, 216] on button "Agregar asistentes" at bounding box center [312, 213] width 334 height 19
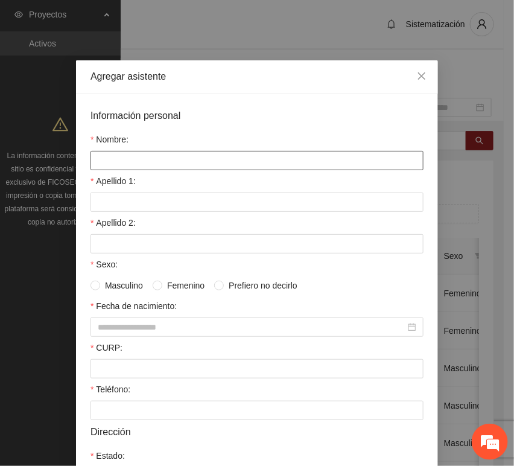
click at [195, 156] on input "Nombre:" at bounding box center [256, 160] width 333 height 19
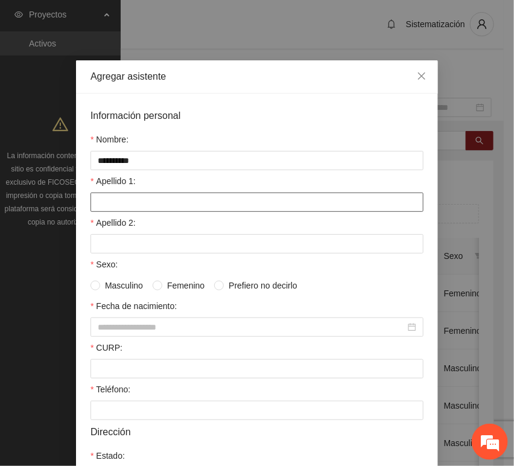
click at [183, 201] on input "Apellido 1:" at bounding box center [256, 201] width 333 height 19
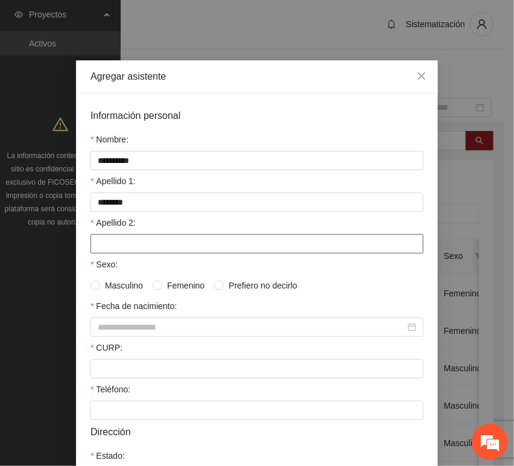
click at [116, 243] on input "Apellido 2:" at bounding box center [256, 243] width 333 height 19
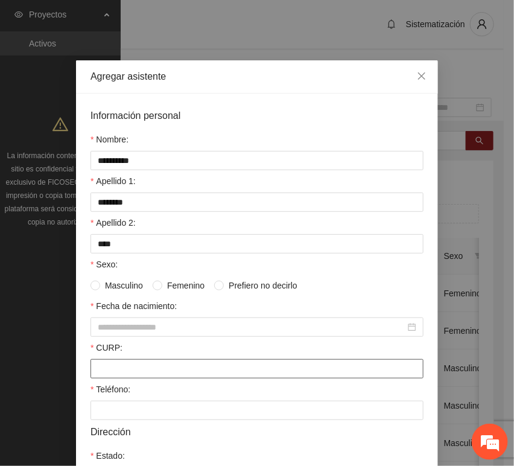
click at [107, 370] on input "CURP:" at bounding box center [256, 368] width 333 height 19
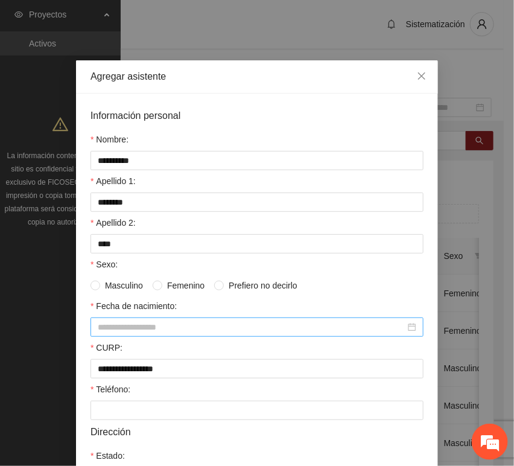
click at [117, 328] on input "Fecha de nacimiento:" at bounding box center [252, 326] width 308 height 13
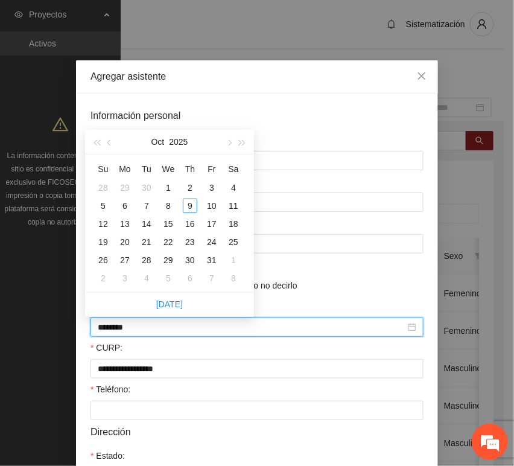
click at [118, 332] on input "********" at bounding box center [252, 326] width 308 height 13
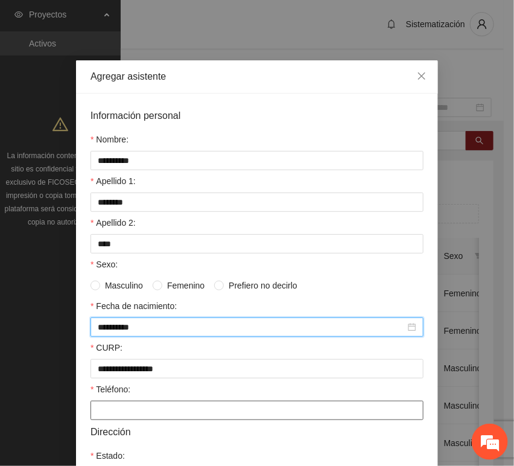
click at [117, 415] on input "Teléfono:" at bounding box center [256, 410] width 333 height 19
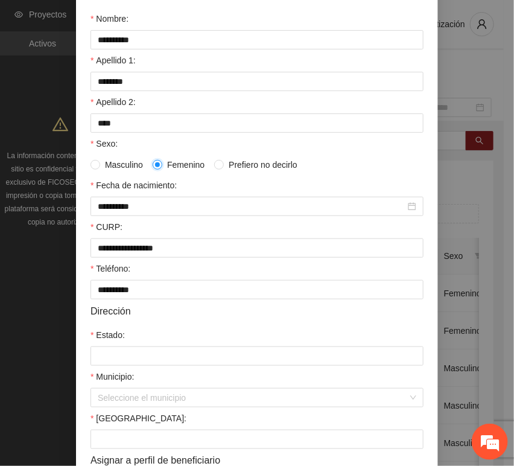
scroll to position [134, 0]
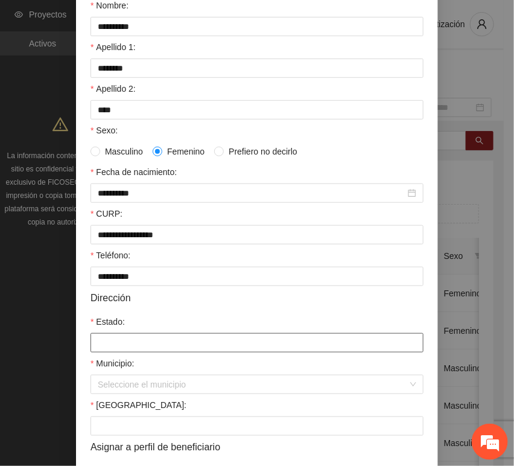
click at [114, 343] on input "Estado:" at bounding box center [256, 342] width 333 height 19
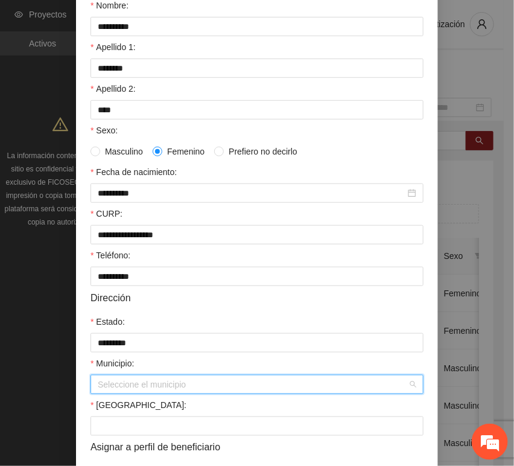
drag, startPoint x: 138, startPoint y: 389, endPoint x: 121, endPoint y: 361, distance: 33.3
click at [138, 389] on input "Municipio:" at bounding box center [253, 384] width 310 height 18
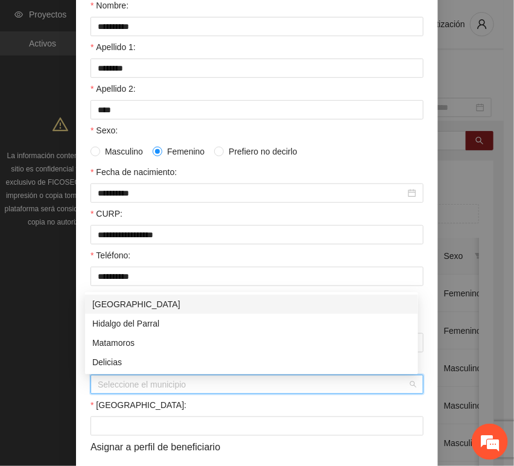
click at [122, 306] on div "[GEOGRAPHIC_DATA]" at bounding box center [251, 303] width 319 height 13
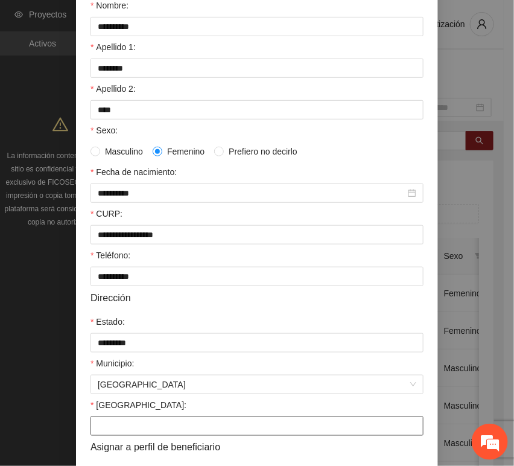
click at [125, 419] on input "[GEOGRAPHIC_DATA]:" at bounding box center [256, 425] width 333 height 19
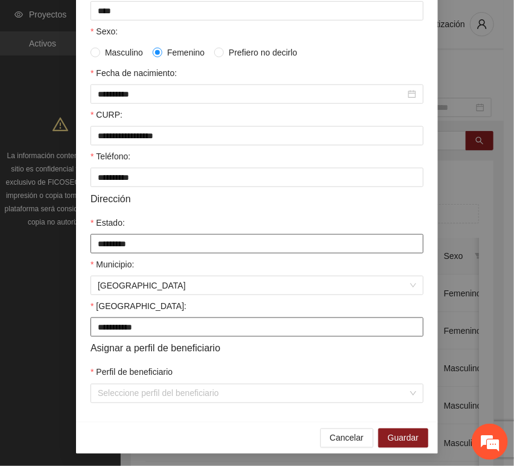
scroll to position [238, 0]
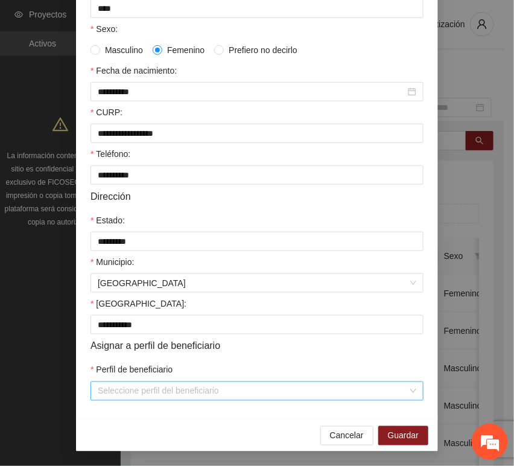
click at [157, 395] on input "Perfil de beneficiario" at bounding box center [253, 391] width 310 height 18
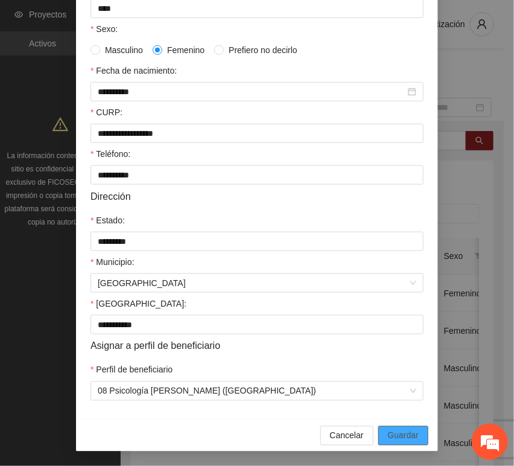
click at [401, 431] on span "Guardar" at bounding box center [403, 435] width 31 height 13
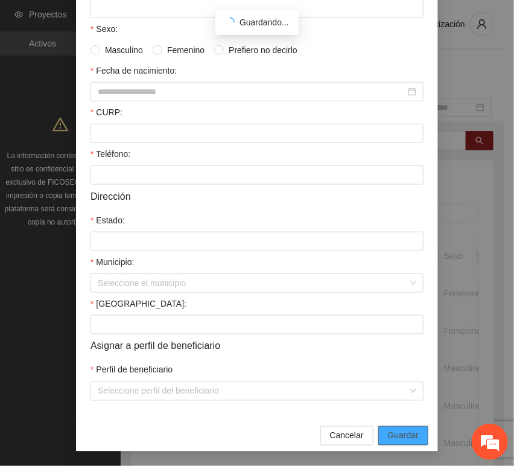
scroll to position [177, 0]
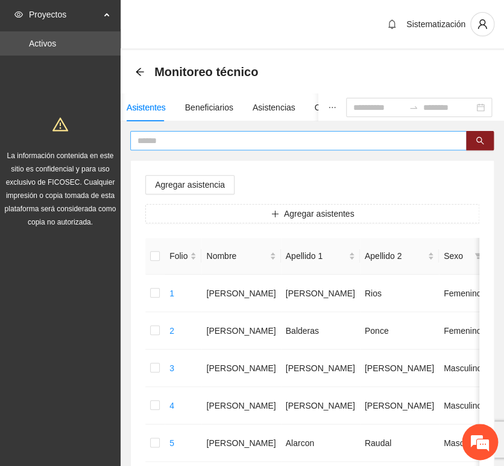
click at [200, 139] on input "text" at bounding box center [294, 140] width 313 height 13
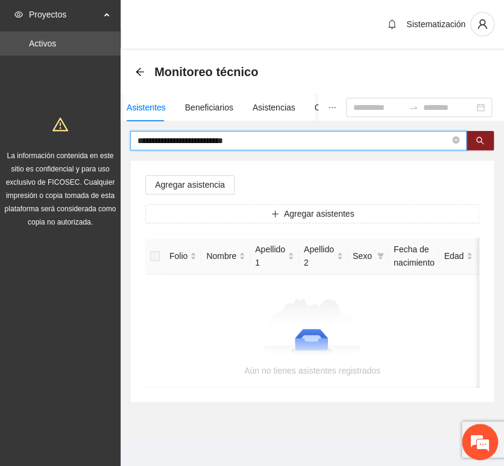
drag, startPoint x: 265, startPoint y: 144, endPoint x: 46, endPoint y: 146, distance: 219.6
click at [46, 146] on section "**********" at bounding box center [252, 237] width 504 height 475
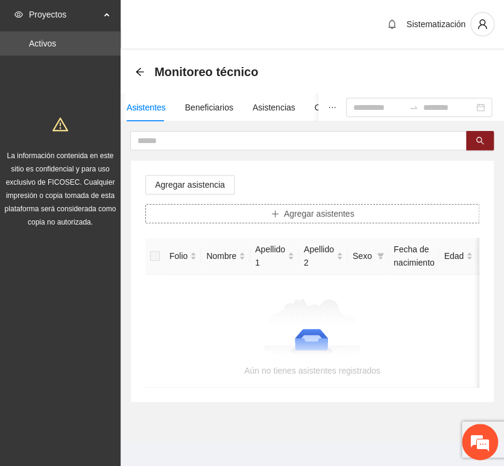
click at [280, 217] on button "Agregar asistentes" at bounding box center [312, 213] width 334 height 19
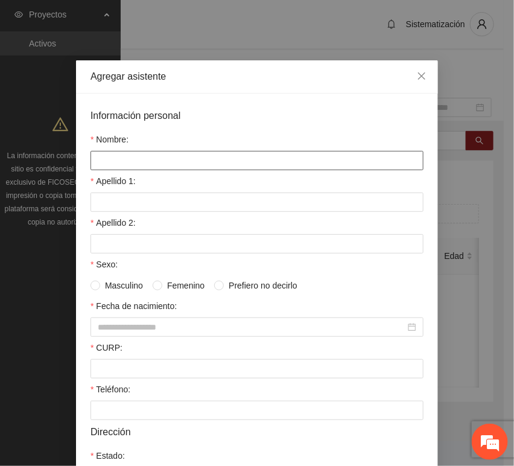
click at [183, 159] on input "Nombre:" at bounding box center [256, 160] width 333 height 19
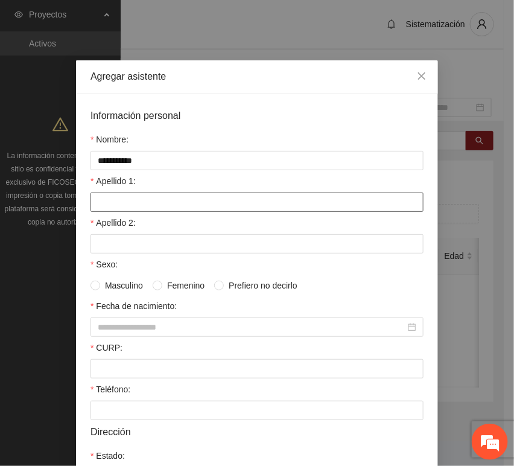
click at [103, 203] on input "Apellido 1:" at bounding box center [256, 201] width 333 height 19
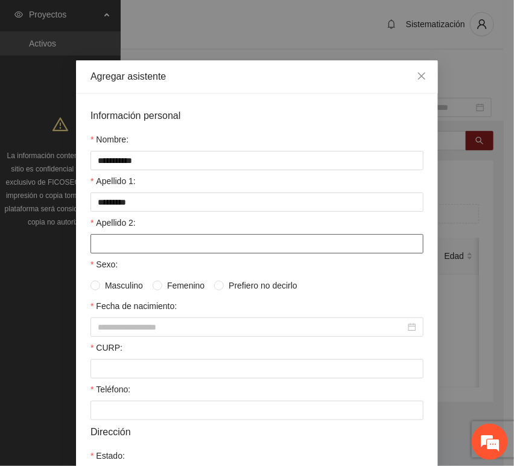
click at [186, 249] on input "Apellido 2:" at bounding box center [256, 243] width 333 height 19
click at [129, 382] on form "**********" at bounding box center [256, 372] width 333 height 528
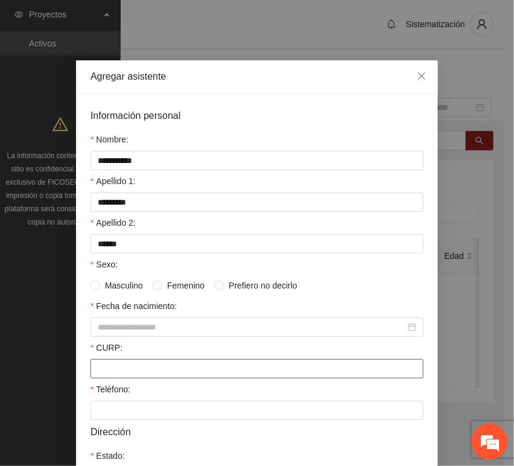
click at [121, 376] on input "CURP:" at bounding box center [256, 368] width 333 height 19
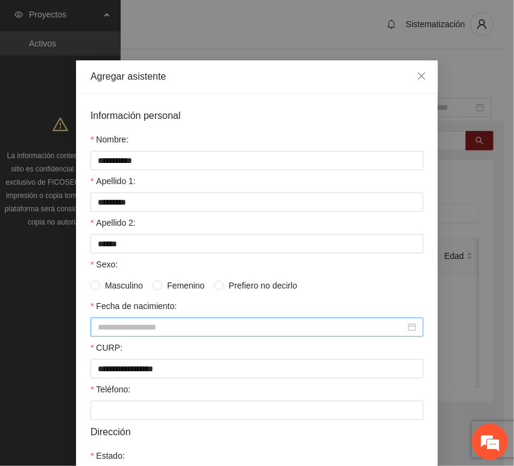
click at [113, 327] on input "Fecha de nacimiento:" at bounding box center [252, 326] width 308 height 13
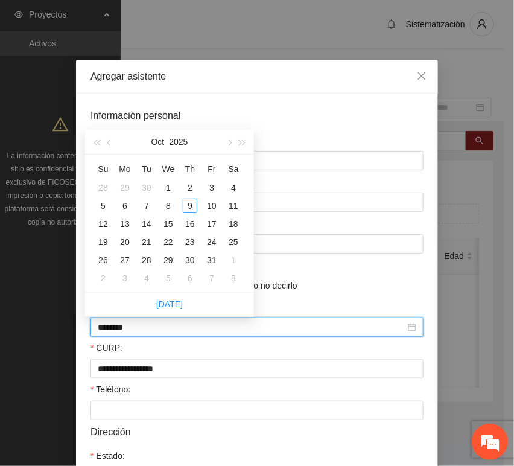
click at [117, 329] on input "********" at bounding box center [252, 326] width 308 height 13
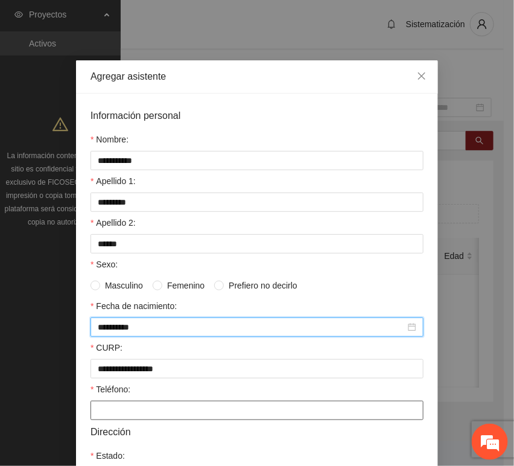
click at [140, 405] on input "Teléfono:" at bounding box center [256, 410] width 333 height 19
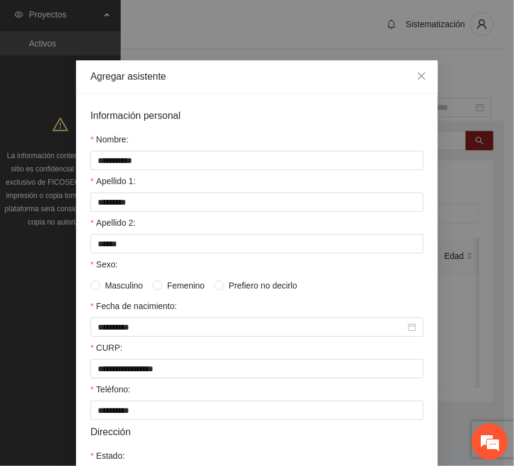
click at [135, 285] on span "Masculino" at bounding box center [124, 285] width 48 height 13
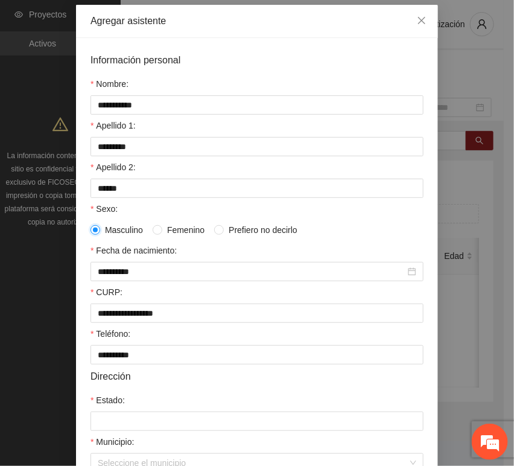
scroll to position [134, 0]
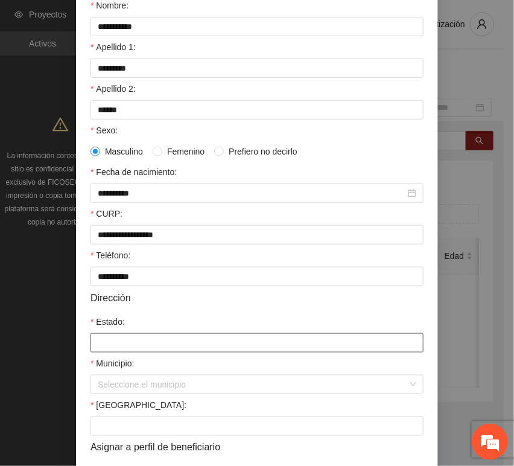
click at [109, 346] on input "Estado:" at bounding box center [256, 342] width 333 height 19
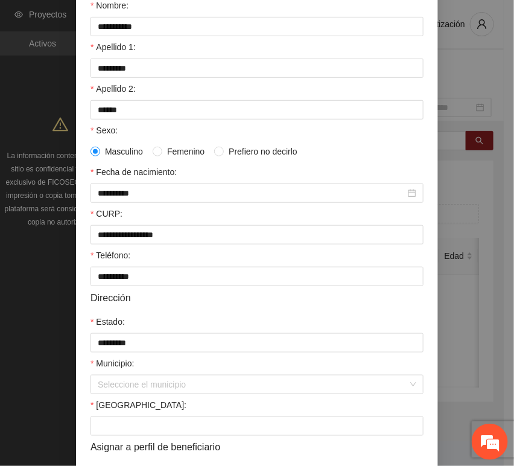
click at [111, 402] on label "[GEOGRAPHIC_DATA]:" at bounding box center [138, 404] width 96 height 13
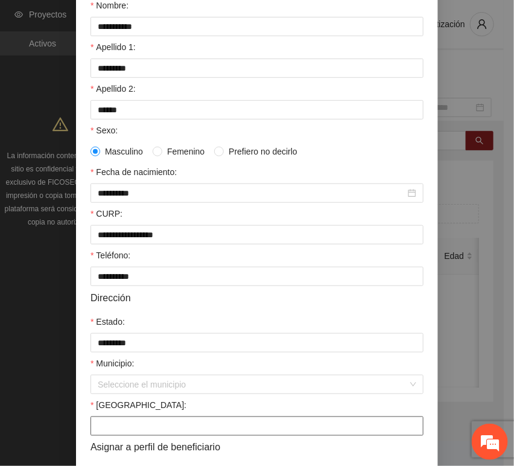
click at [111, 416] on input "[GEOGRAPHIC_DATA]:" at bounding box center [256, 425] width 333 height 19
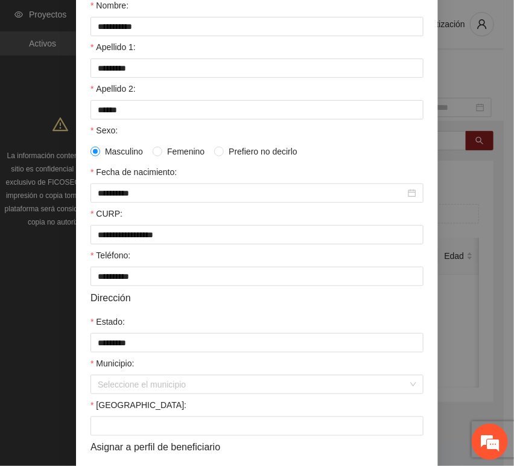
click at [106, 399] on form "**********" at bounding box center [256, 238] width 333 height 528
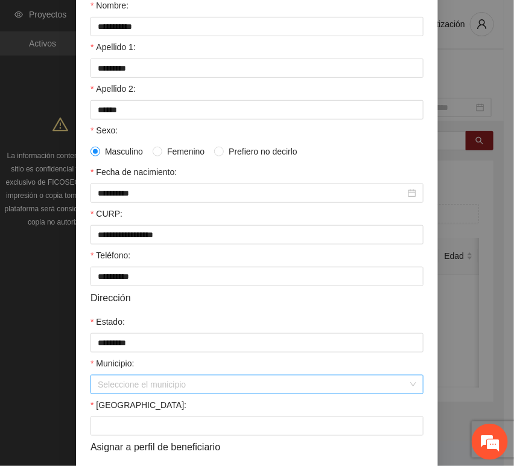
click at [103, 394] on div "Seleccione el municipio" at bounding box center [256, 384] width 333 height 19
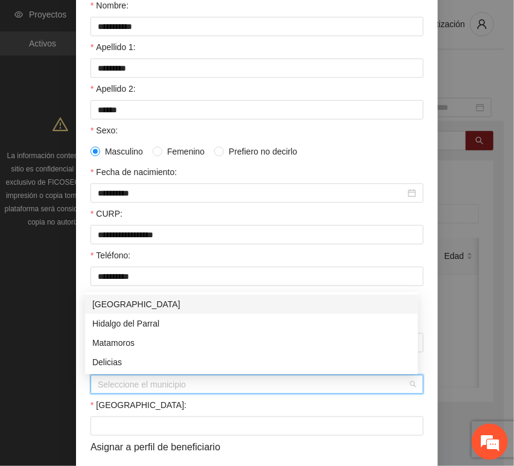
click at [135, 303] on div "[GEOGRAPHIC_DATA]" at bounding box center [251, 303] width 319 height 13
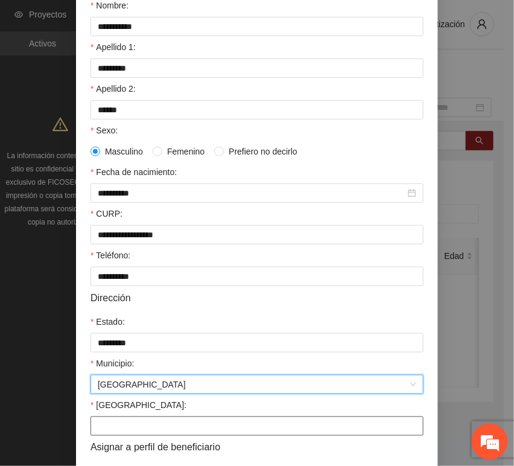
click at [118, 424] on input "[GEOGRAPHIC_DATA]:" at bounding box center [256, 425] width 333 height 19
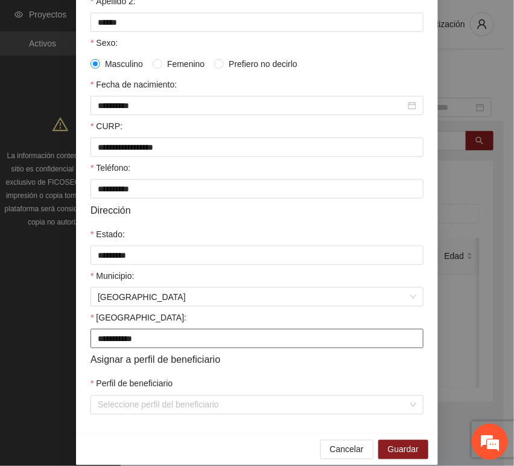
scroll to position [238, 0]
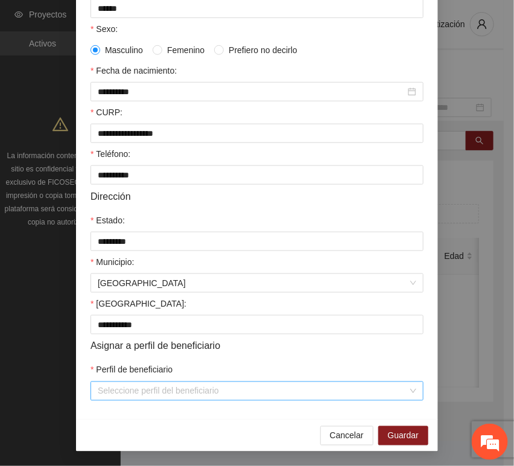
click at [167, 391] on input "Perfil de beneficiario" at bounding box center [253, 391] width 310 height 18
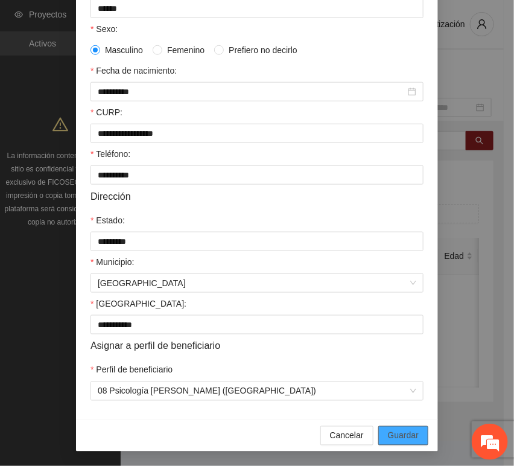
click at [402, 440] on span "Guardar" at bounding box center [403, 435] width 31 height 13
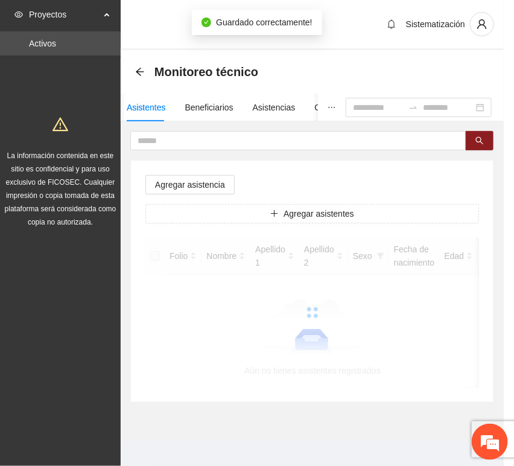
scroll to position [177, 0]
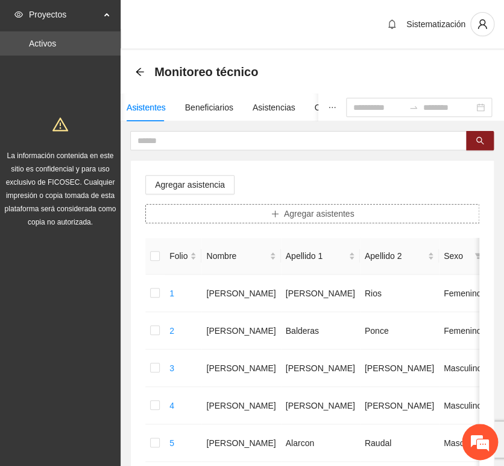
click at [282, 211] on button "Agregar asistentes" at bounding box center [312, 213] width 334 height 19
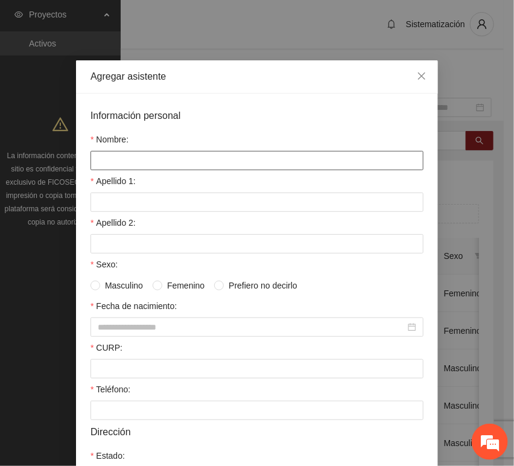
click at [202, 158] on input "Nombre:" at bounding box center [256, 160] width 333 height 19
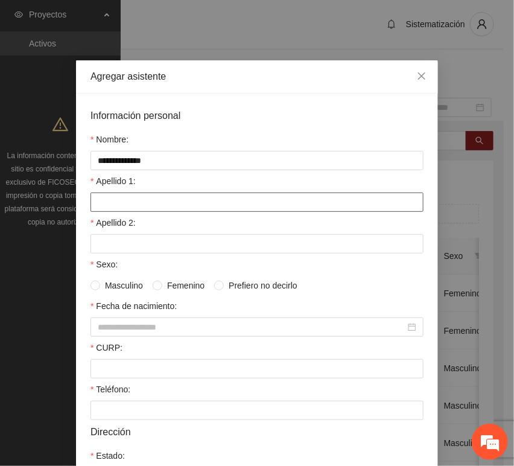
click at [113, 200] on input "Apellido 1:" at bounding box center [256, 201] width 333 height 19
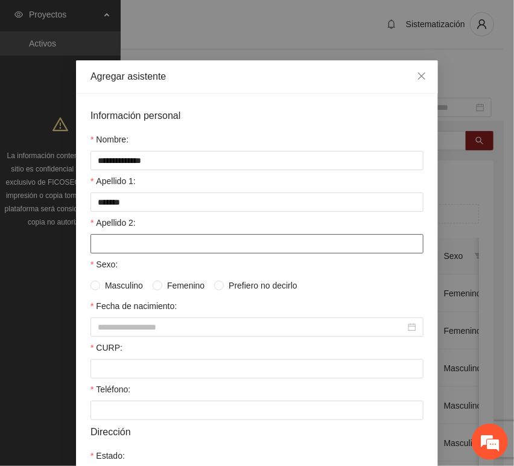
click at [147, 241] on input "Apellido 2:" at bounding box center [256, 243] width 333 height 19
click at [184, 360] on div at bounding box center [256, 368] width 333 height 19
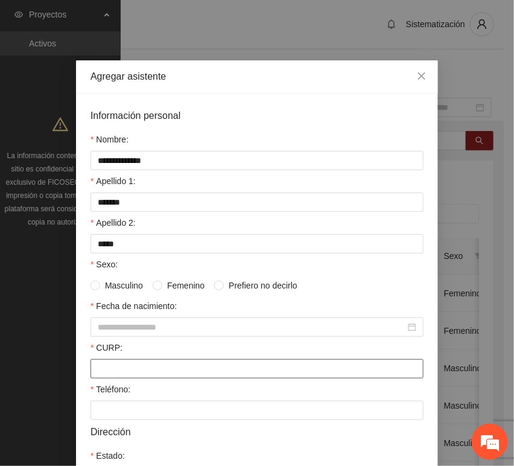
drag, startPoint x: 179, startPoint y: 367, endPoint x: 173, endPoint y: 368, distance: 6.1
click at [179, 369] on input "CURP:" at bounding box center [256, 368] width 333 height 19
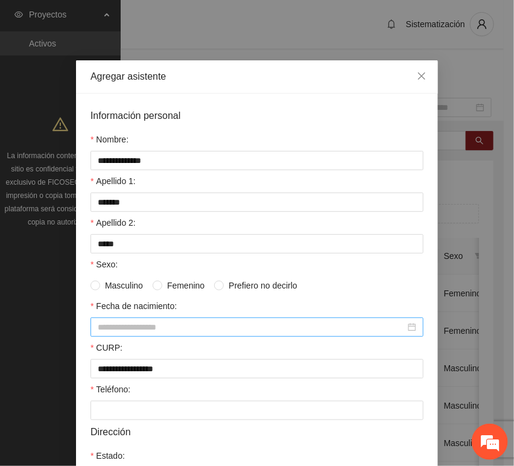
click at [134, 324] on input "Fecha de nacimiento:" at bounding box center [252, 326] width 308 height 13
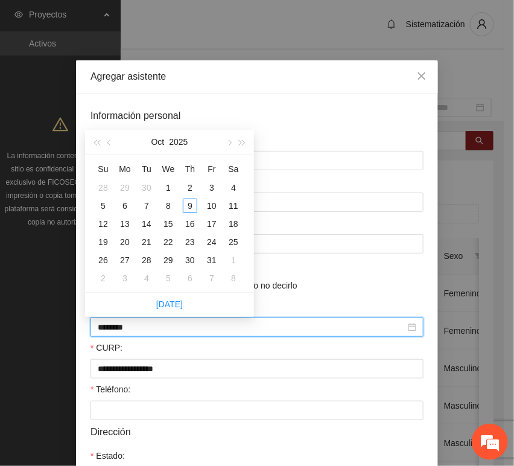
click at [118, 332] on input "********" at bounding box center [252, 326] width 308 height 13
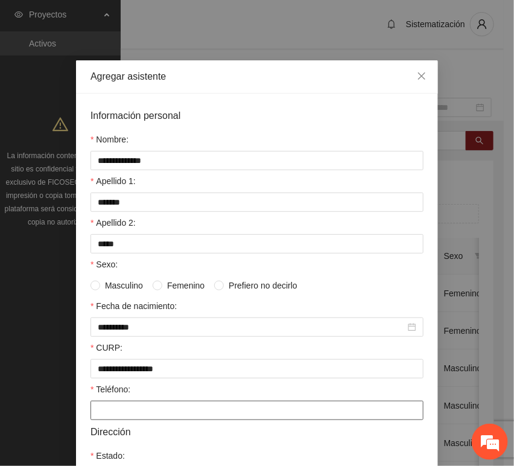
click at [133, 408] on input "Teléfono:" at bounding box center [256, 410] width 333 height 19
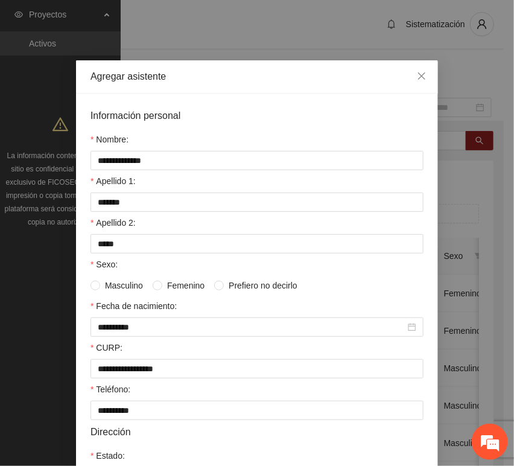
click at [177, 285] on span "Femenino" at bounding box center [185, 285] width 47 height 13
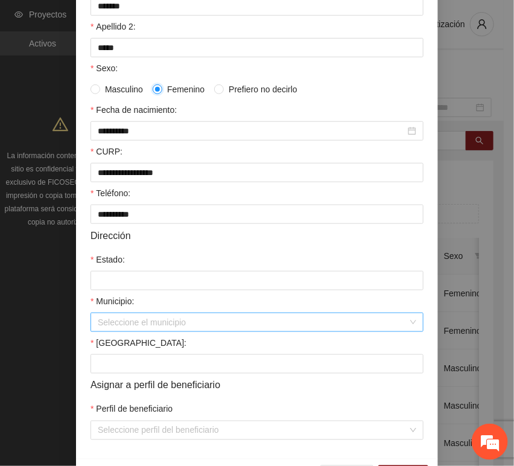
scroll to position [201, 0]
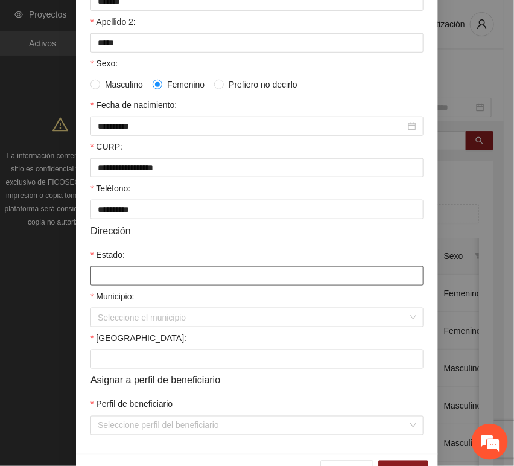
click at [115, 275] on input "Estado:" at bounding box center [256, 275] width 333 height 19
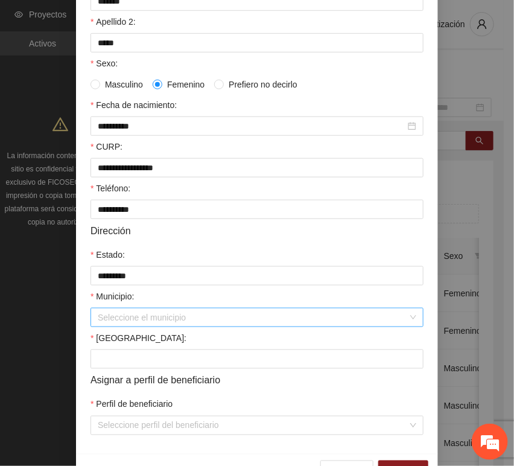
click at [140, 318] on input "Municipio:" at bounding box center [253, 317] width 310 height 18
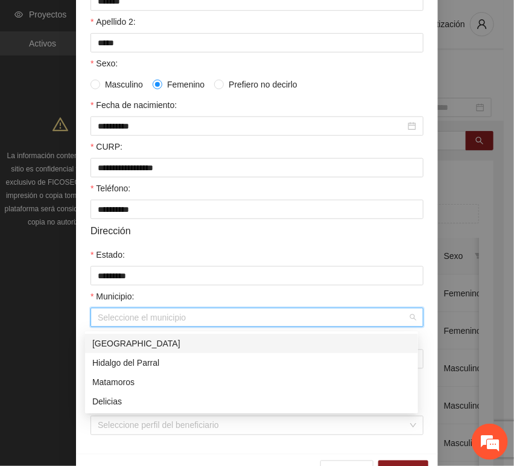
click at [139, 334] on div "[GEOGRAPHIC_DATA]" at bounding box center [251, 343] width 333 height 19
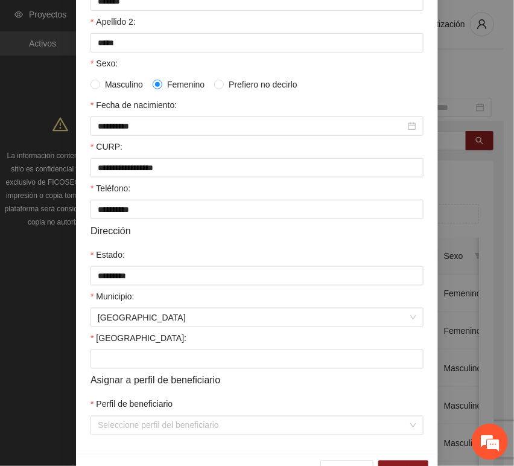
click at [127, 346] on div "[GEOGRAPHIC_DATA]:" at bounding box center [256, 340] width 333 height 18
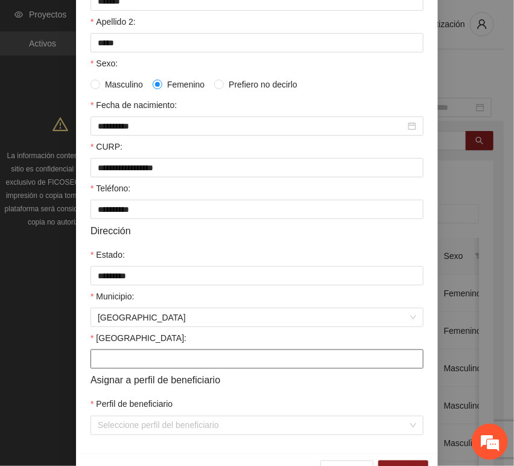
click at [128, 356] on input "[GEOGRAPHIC_DATA]:" at bounding box center [256, 358] width 333 height 19
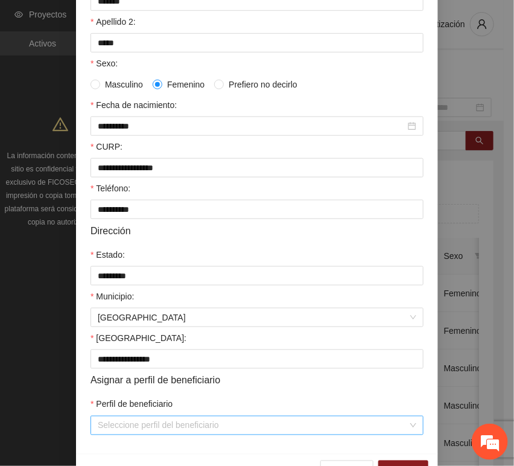
click at [122, 428] on input "Perfil de beneficiario" at bounding box center [253, 425] width 310 height 18
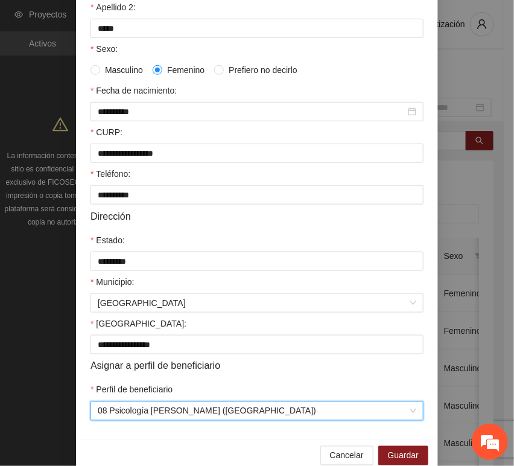
scroll to position [238, 0]
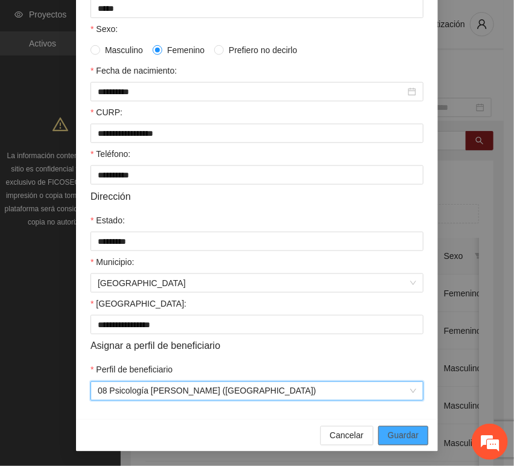
click at [401, 433] on span "Guardar" at bounding box center [403, 435] width 31 height 13
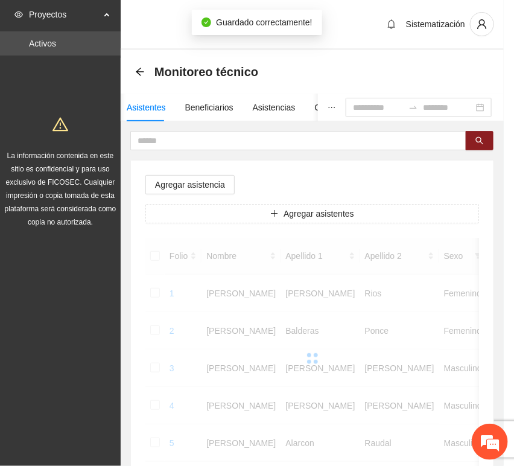
scroll to position [177, 0]
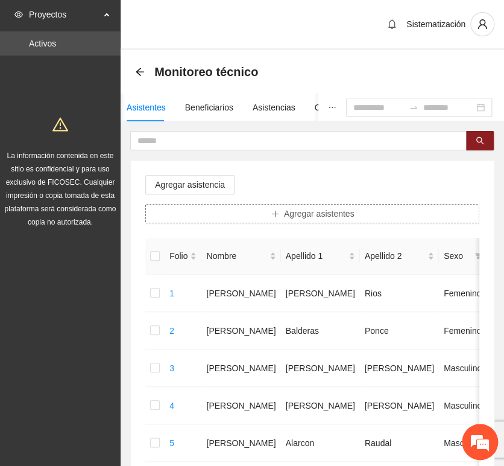
click at [250, 214] on button "Agregar asistentes" at bounding box center [312, 213] width 334 height 19
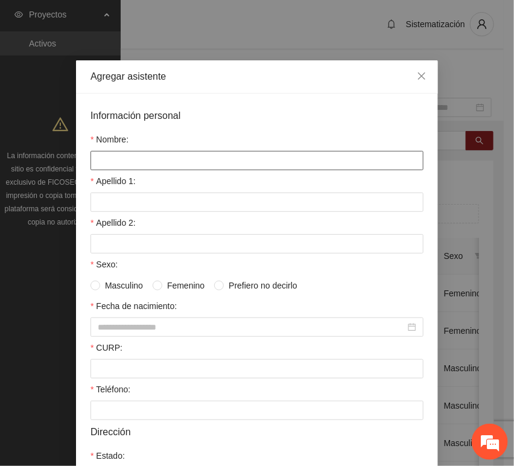
click at [165, 167] on input "Nombre:" at bounding box center [256, 160] width 333 height 19
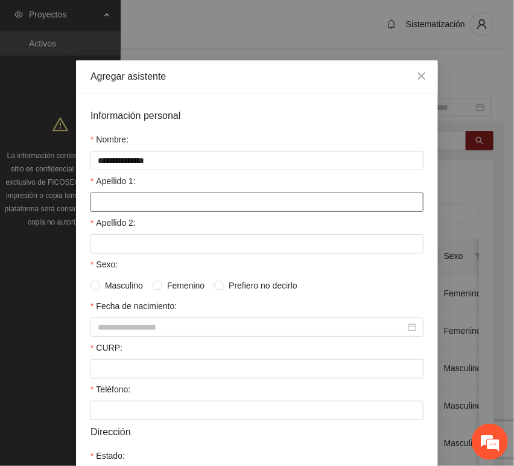
click at [141, 203] on input "Apellido 1:" at bounding box center [256, 201] width 333 height 19
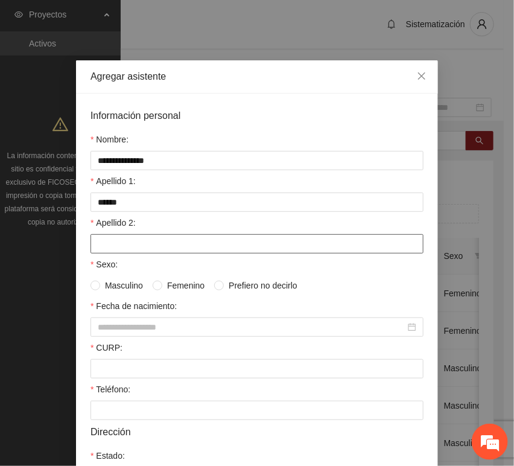
click at [97, 244] on input "Apellido 2:" at bounding box center [256, 243] width 333 height 19
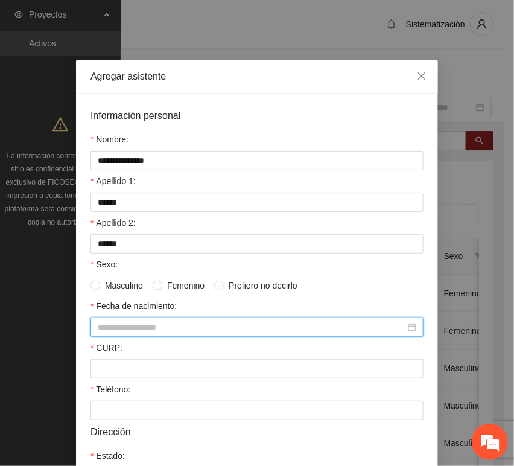
drag, startPoint x: 141, startPoint y: 325, endPoint x: 135, endPoint y: 323, distance: 6.2
click at [142, 325] on input "Fecha de nacimiento:" at bounding box center [252, 326] width 308 height 13
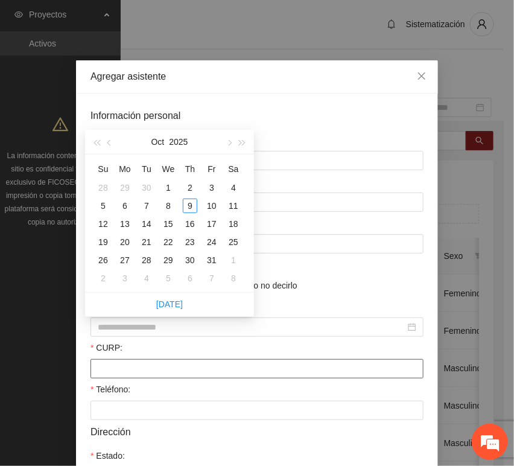
click at [112, 369] on input "CURP:" at bounding box center [256, 368] width 333 height 19
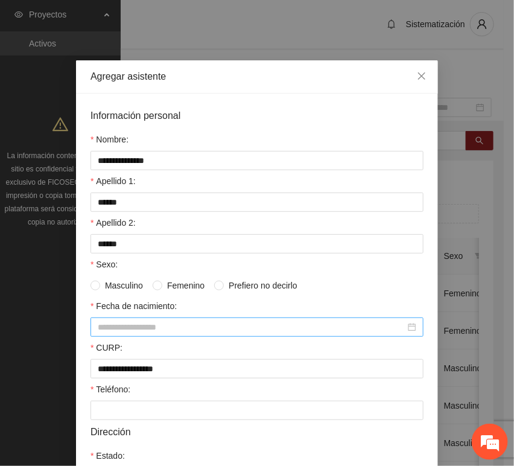
click at [149, 331] on input "Fecha de nacimiento:" at bounding box center [252, 326] width 308 height 13
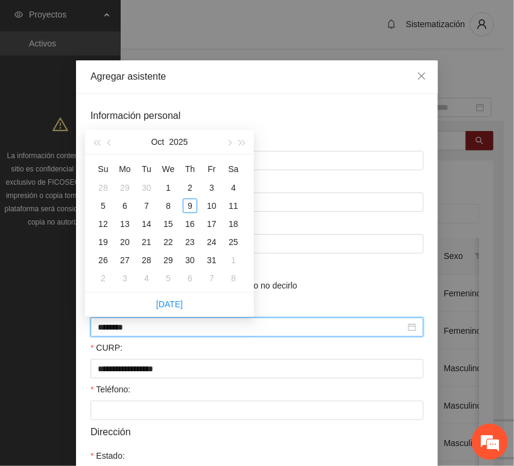
click at [118, 331] on input "********" at bounding box center [252, 326] width 308 height 13
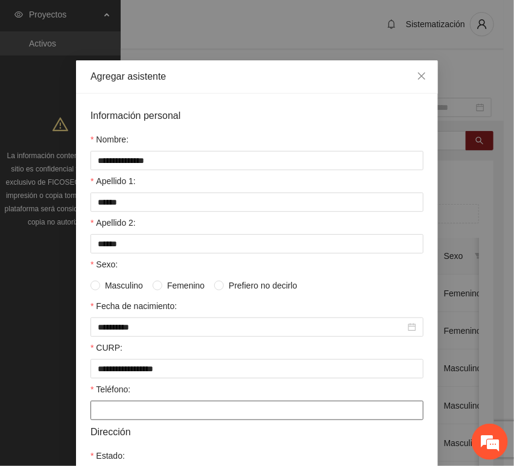
click at [121, 413] on input "Teléfono:" at bounding box center [256, 410] width 333 height 19
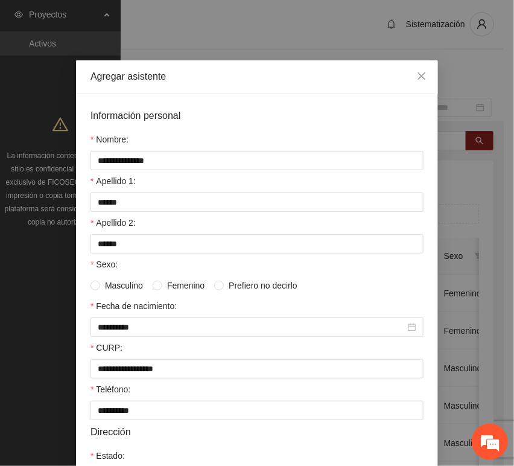
click at [180, 288] on span "Femenino" at bounding box center [185, 285] width 47 height 13
click at [108, 289] on span "Masculino" at bounding box center [124, 285] width 48 height 13
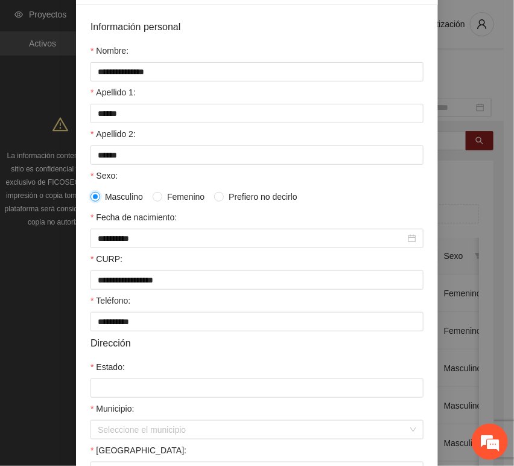
scroll to position [201, 0]
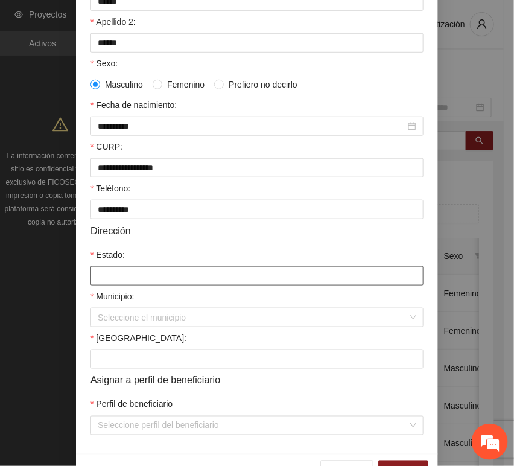
click at [124, 274] on input "Estado:" at bounding box center [256, 275] width 333 height 19
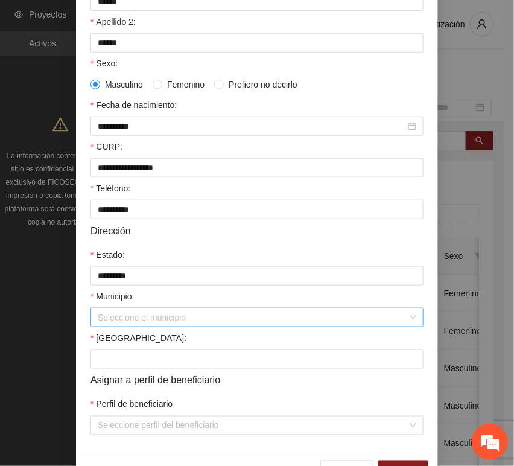
click at [141, 317] on input "Municipio:" at bounding box center [253, 317] width 310 height 18
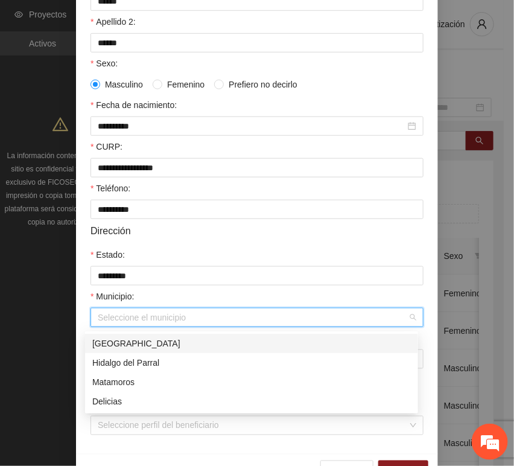
click at [140, 346] on div "[GEOGRAPHIC_DATA]" at bounding box center [251, 343] width 319 height 13
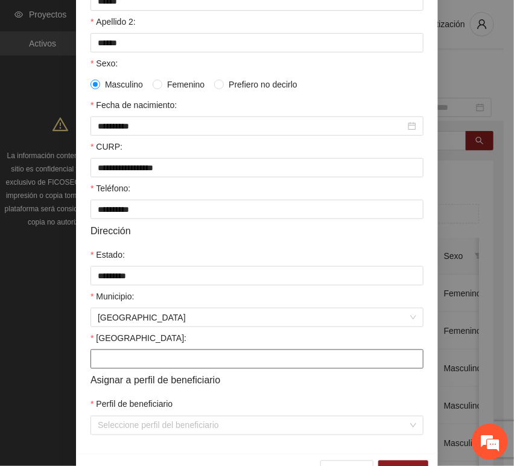
click at [136, 355] on input "[GEOGRAPHIC_DATA]:" at bounding box center [256, 358] width 333 height 19
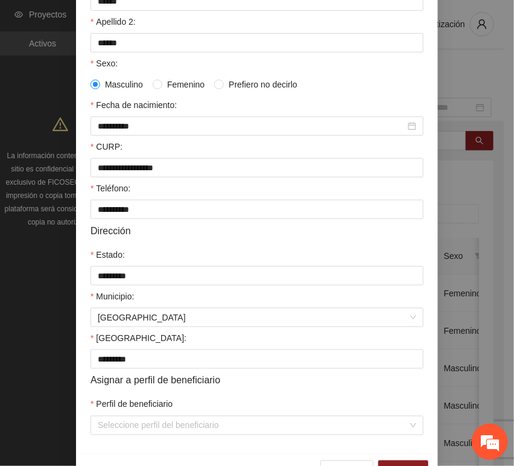
click at [135, 415] on div "Perfil de beneficiario" at bounding box center [256, 407] width 333 height 18
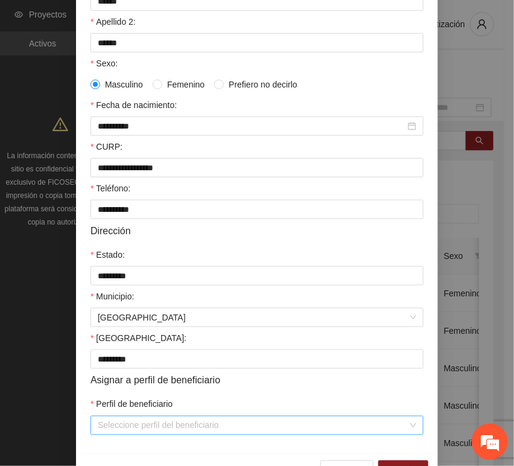
click at [139, 425] on input "Perfil de beneficiario" at bounding box center [253, 425] width 310 height 18
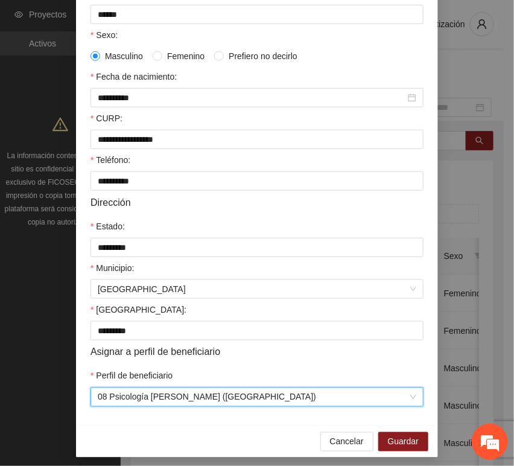
scroll to position [238, 0]
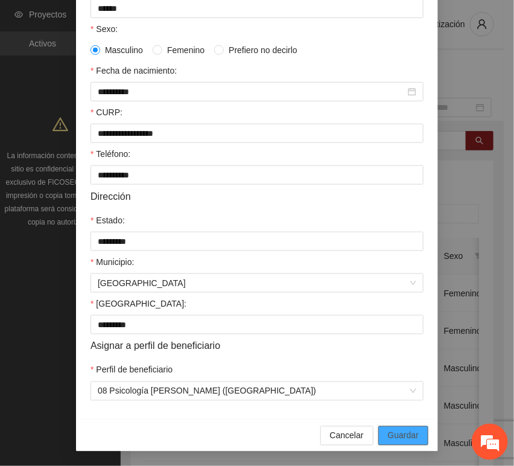
click at [396, 433] on span "Guardar" at bounding box center [403, 435] width 31 height 13
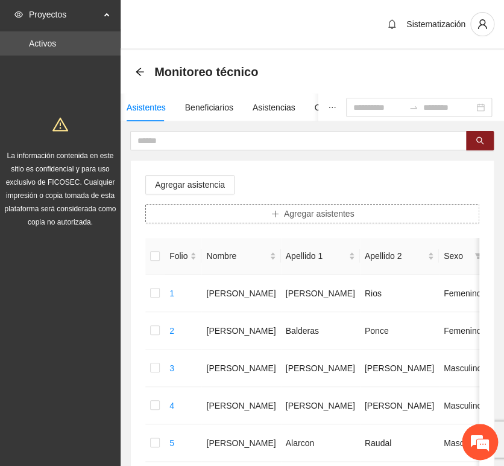
click at [276, 217] on span "plus" at bounding box center [275, 214] width 8 height 10
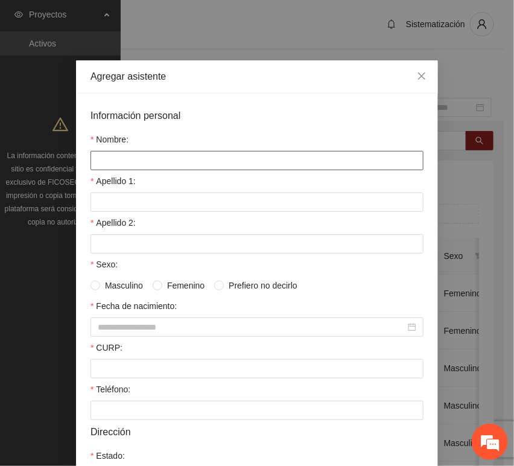
click at [181, 163] on input "Nombre:" at bounding box center [256, 160] width 333 height 19
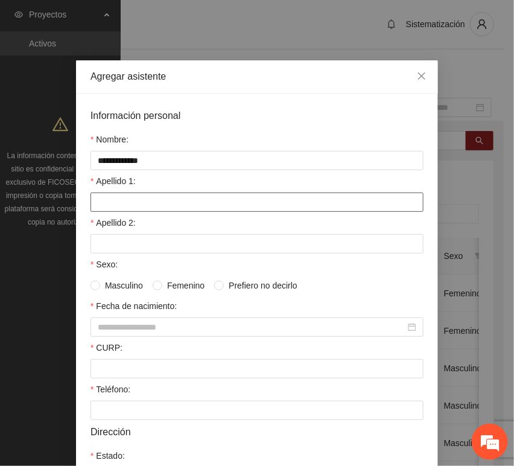
click at [119, 203] on input "Apellido 1:" at bounding box center [256, 201] width 333 height 19
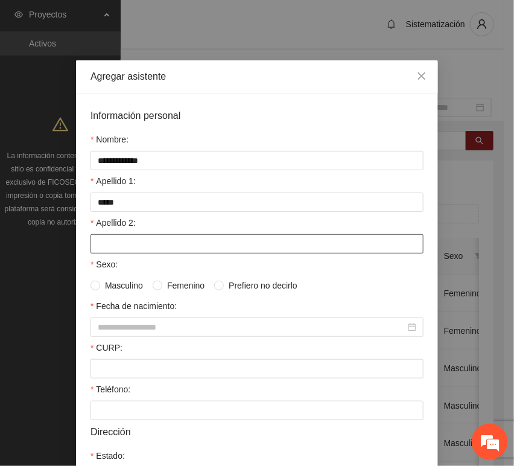
click at [138, 241] on input "Apellido 2:" at bounding box center [256, 243] width 333 height 19
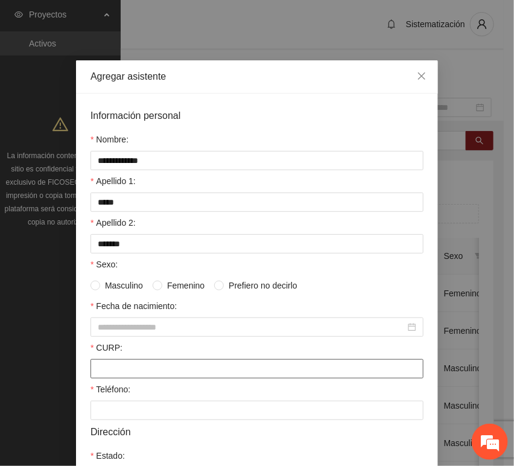
click at [124, 372] on input "CURP:" at bounding box center [256, 368] width 333 height 19
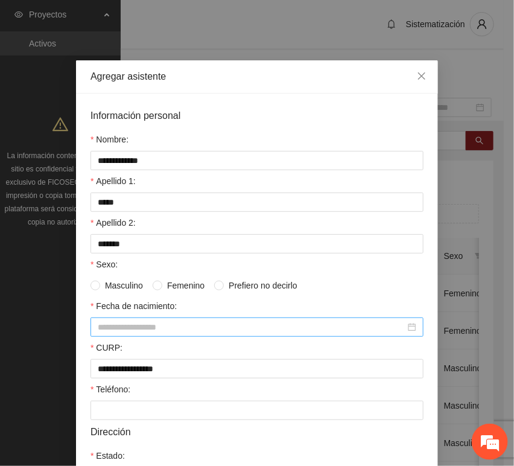
click at [145, 326] on input "Fecha de nacimiento:" at bounding box center [252, 326] width 308 height 13
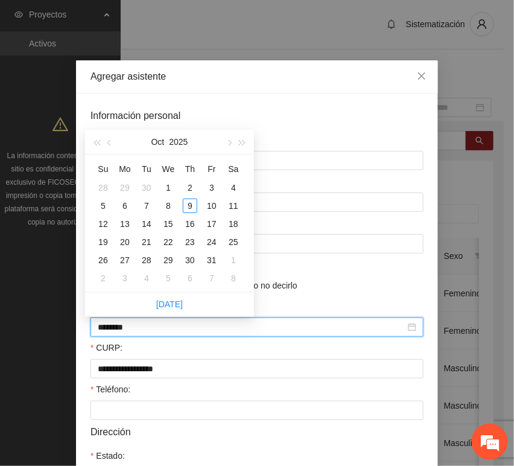
click at [119, 328] on input "********" at bounding box center [252, 326] width 308 height 13
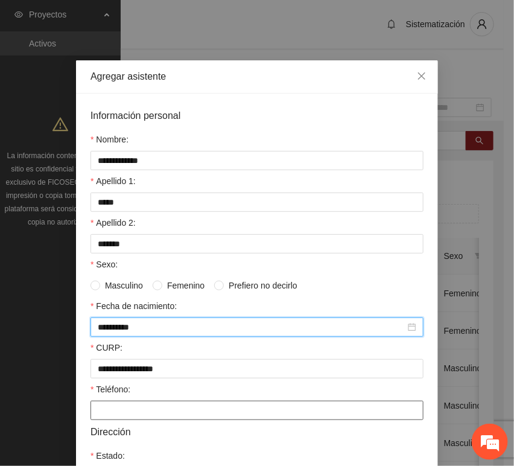
click at [129, 415] on input "Teléfono:" at bounding box center [256, 410] width 333 height 19
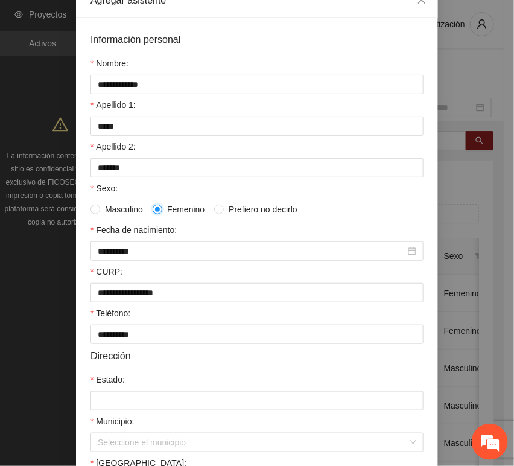
scroll to position [134, 0]
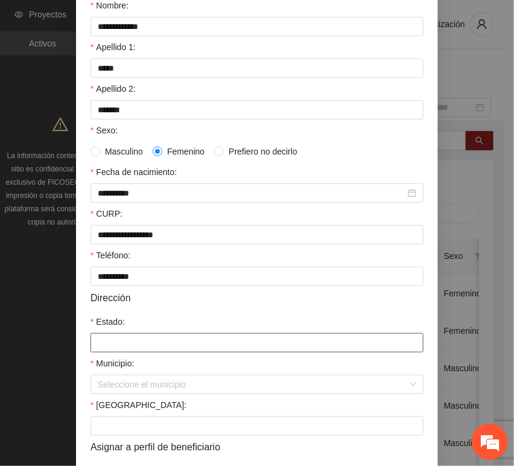
click at [138, 344] on input "Estado:" at bounding box center [256, 342] width 333 height 19
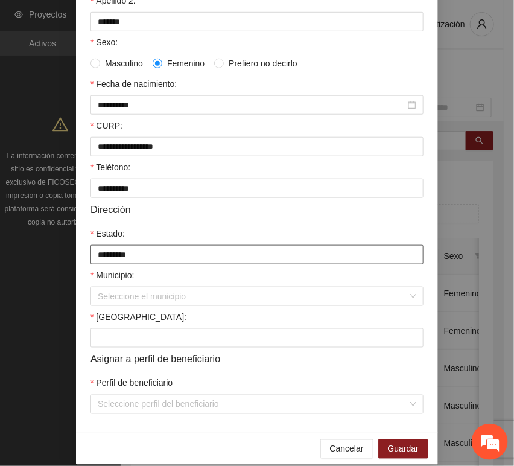
scroll to position [238, 0]
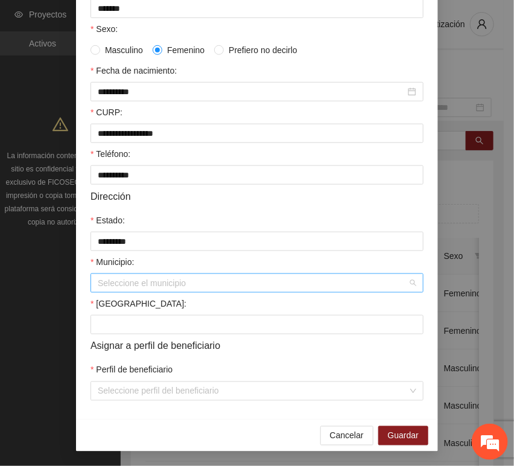
click at [129, 288] on input "Municipio:" at bounding box center [253, 283] width 310 height 18
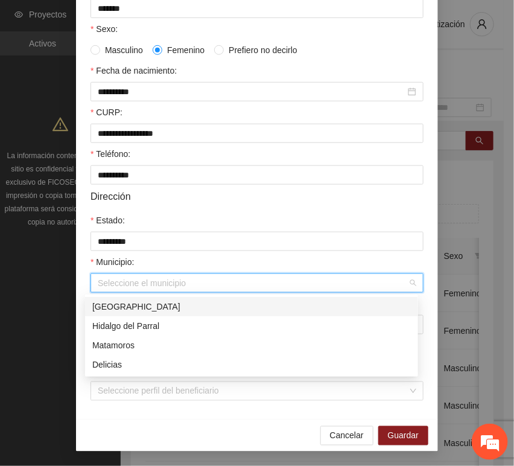
click at [145, 302] on div "[GEOGRAPHIC_DATA]" at bounding box center [251, 306] width 319 height 13
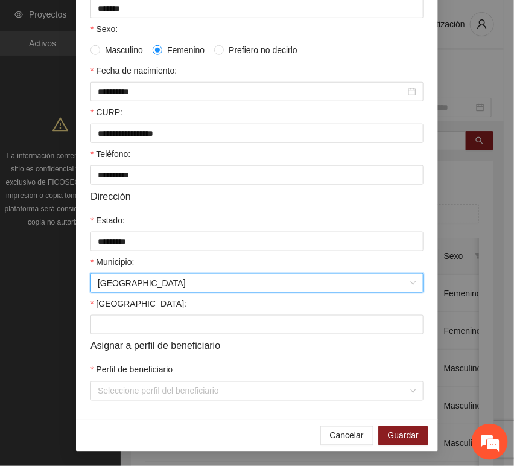
click at [131, 356] on form "**********" at bounding box center [256, 137] width 333 height 528
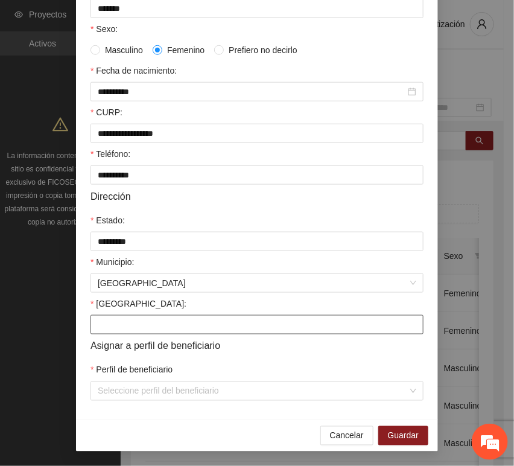
click at [125, 329] on input "[GEOGRAPHIC_DATA]:" at bounding box center [256, 324] width 333 height 19
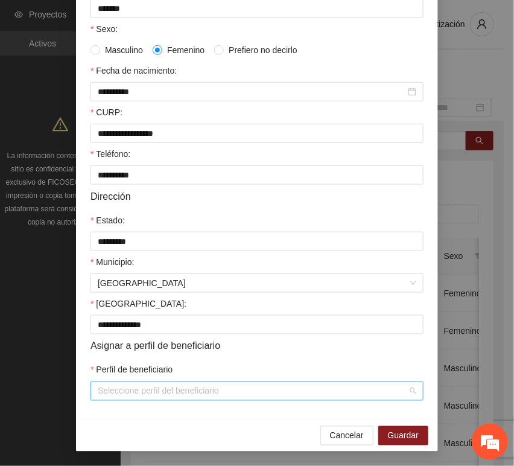
click at [139, 387] on input "Perfil de beneficiario" at bounding box center [253, 391] width 310 height 18
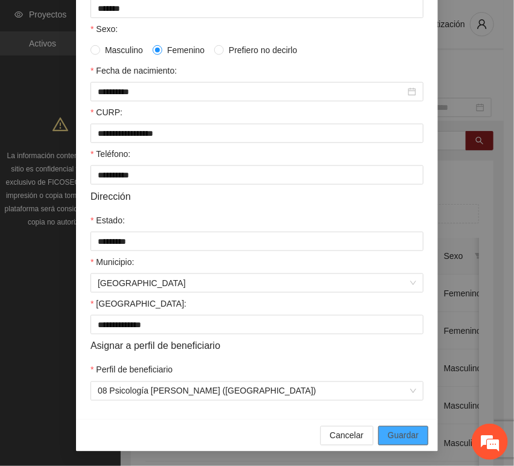
click at [393, 429] on span "Guardar" at bounding box center [403, 435] width 31 height 13
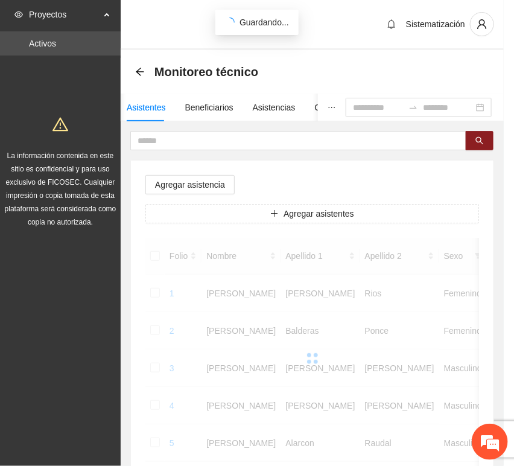
scroll to position [177, 0]
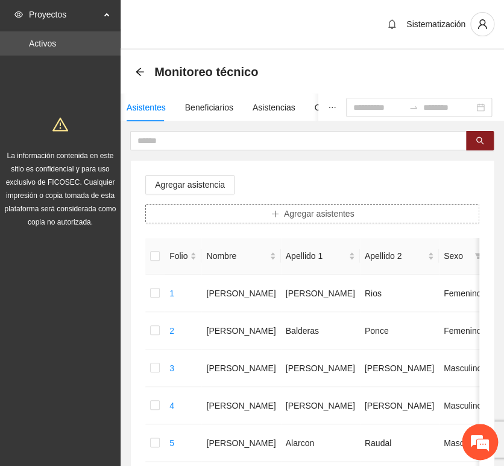
click at [322, 210] on span "Agregar asistentes" at bounding box center [319, 213] width 71 height 13
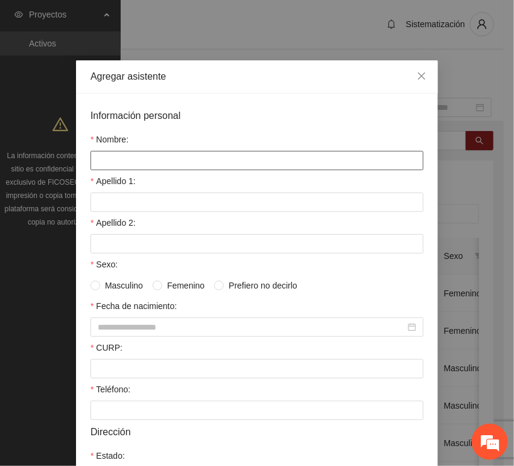
click at [241, 159] on input "Nombre:" at bounding box center [256, 160] width 333 height 19
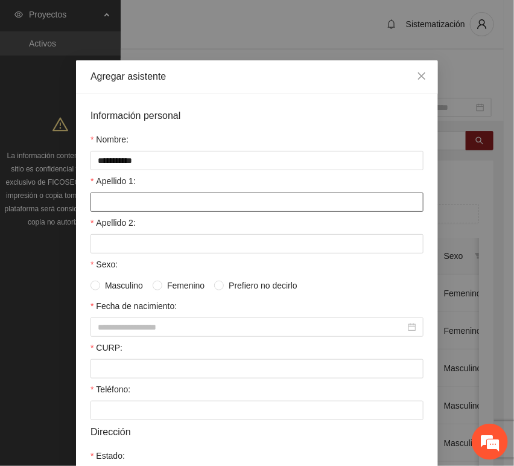
click at [130, 204] on input "Apellido 1:" at bounding box center [256, 201] width 333 height 19
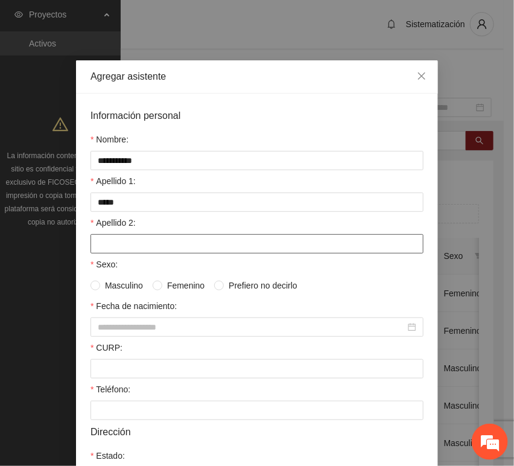
click at [125, 243] on input "Apellido 2:" at bounding box center [256, 243] width 333 height 19
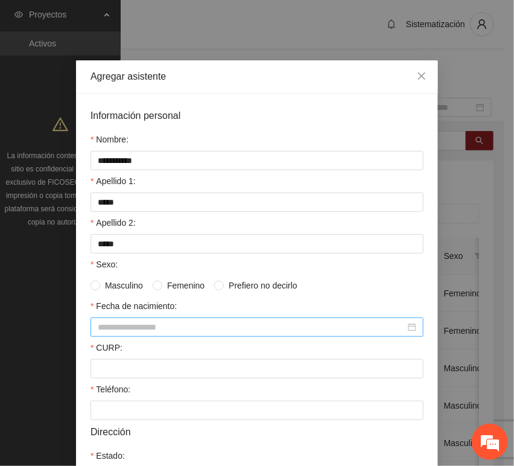
click at [127, 329] on input "Fecha de nacimiento:" at bounding box center [252, 326] width 308 height 13
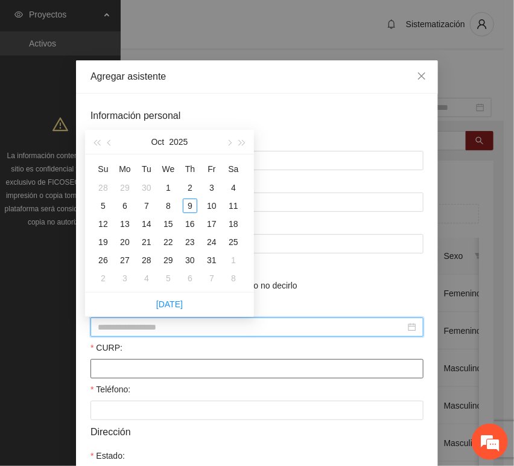
click at [112, 373] on input "CURP:" at bounding box center [256, 368] width 333 height 19
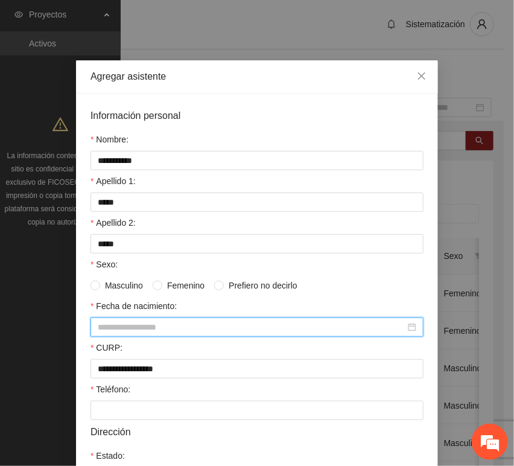
click at [174, 331] on input "Fecha de nacimiento:" at bounding box center [252, 326] width 308 height 13
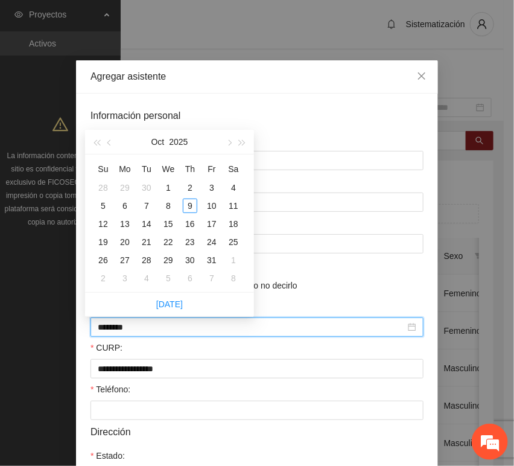
click at [117, 333] on input "********" at bounding box center [252, 326] width 308 height 13
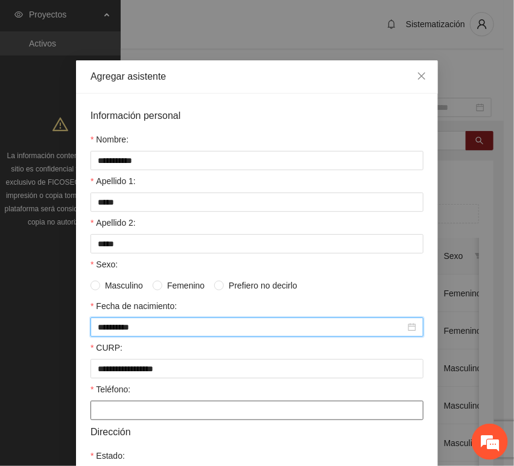
drag, startPoint x: 116, startPoint y: 412, endPoint x: 111, endPoint y: 409, distance: 6.2
click at [116, 413] on input "Teléfono:" at bounding box center [256, 410] width 333 height 19
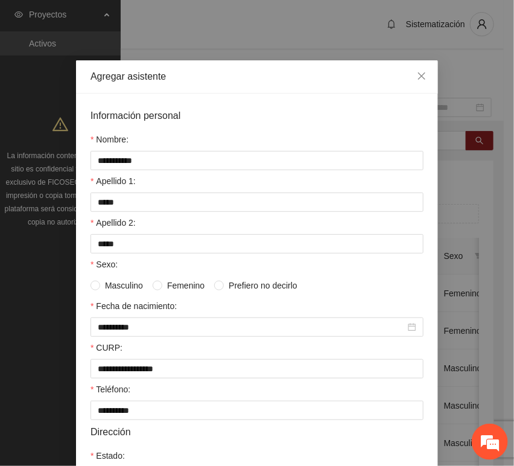
click at [129, 284] on span "Masculino" at bounding box center [124, 285] width 48 height 13
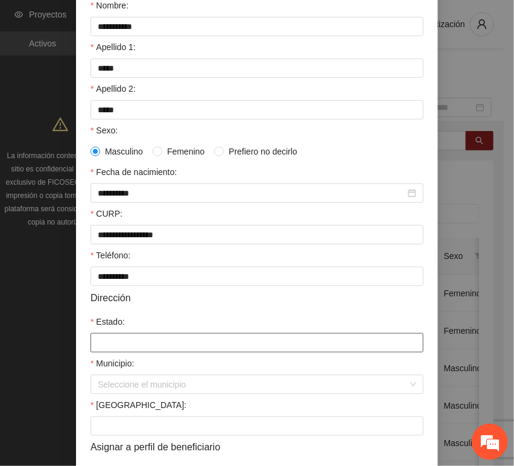
click at [129, 346] on input "Estado:" at bounding box center [256, 342] width 333 height 19
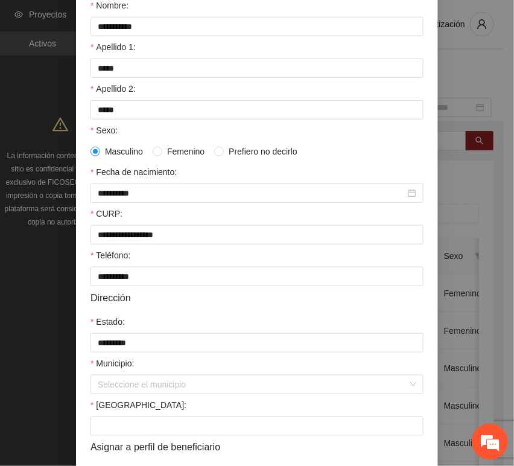
click at [157, 398] on form "**********" at bounding box center [256, 238] width 333 height 528
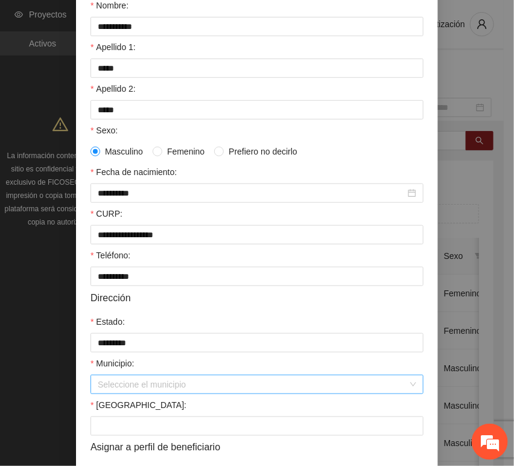
click at [159, 386] on input "Municipio:" at bounding box center [253, 384] width 310 height 18
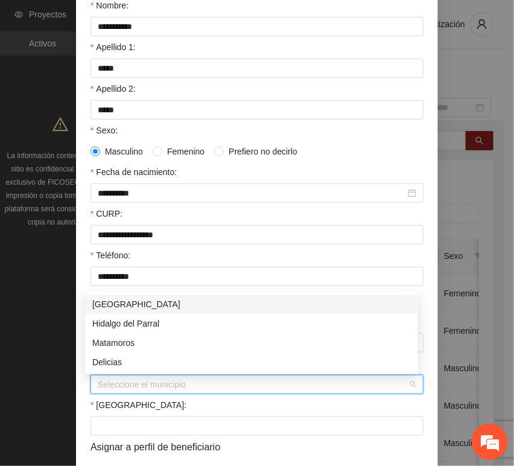
click at [128, 297] on div "[GEOGRAPHIC_DATA]" at bounding box center [251, 303] width 319 height 13
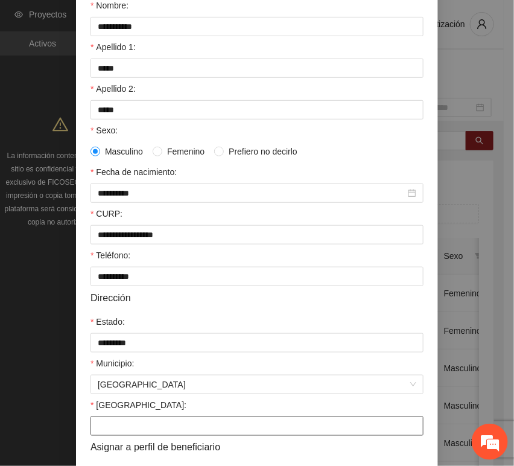
click at [135, 433] on input "[GEOGRAPHIC_DATA]:" at bounding box center [256, 425] width 333 height 19
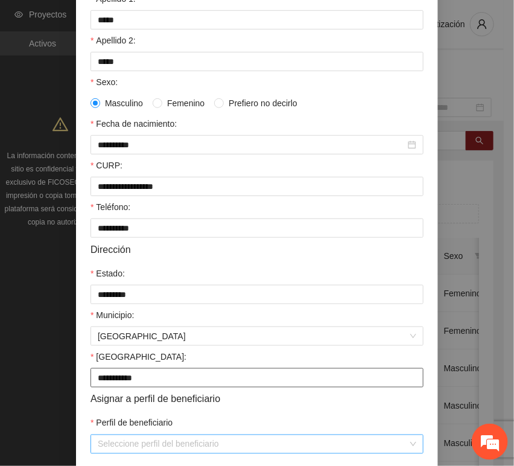
scroll to position [238, 0]
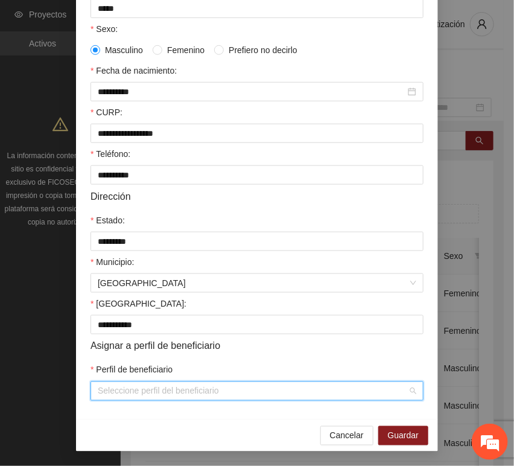
click at [135, 399] on input "Perfil de beneficiario" at bounding box center [253, 391] width 310 height 18
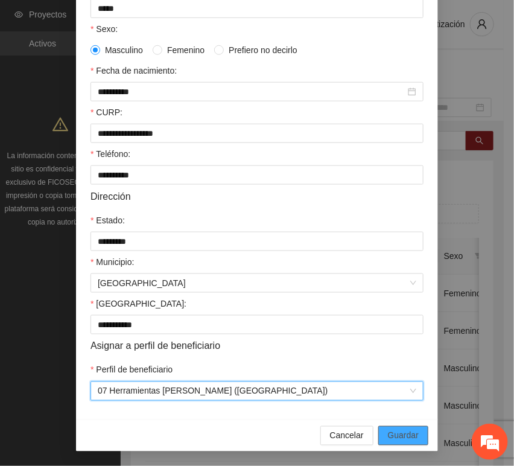
click at [417, 441] on button "Guardar" at bounding box center [403, 435] width 50 height 19
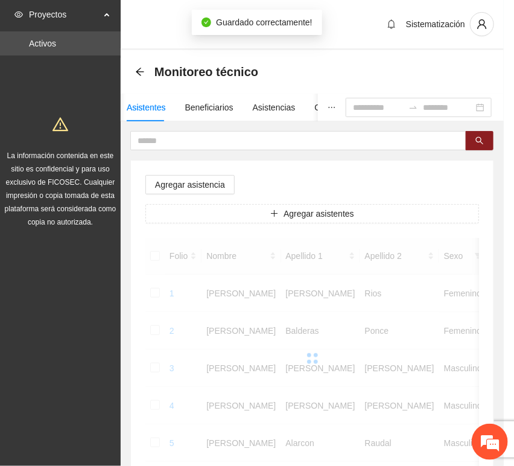
scroll to position [177, 0]
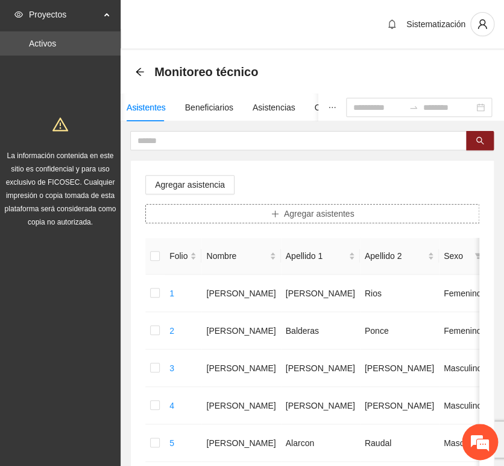
click at [344, 217] on span "Agregar asistentes" at bounding box center [319, 213] width 71 height 13
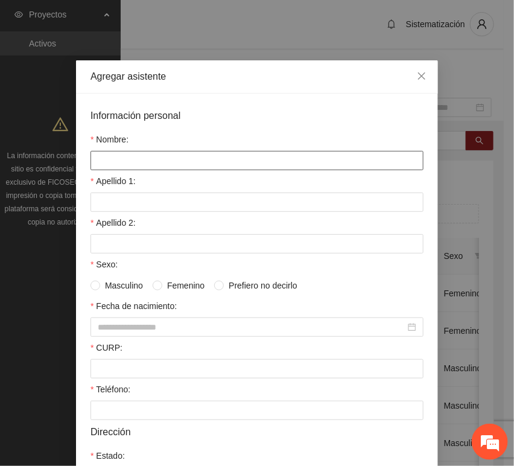
click at [205, 151] on input "Nombre:" at bounding box center [256, 160] width 333 height 19
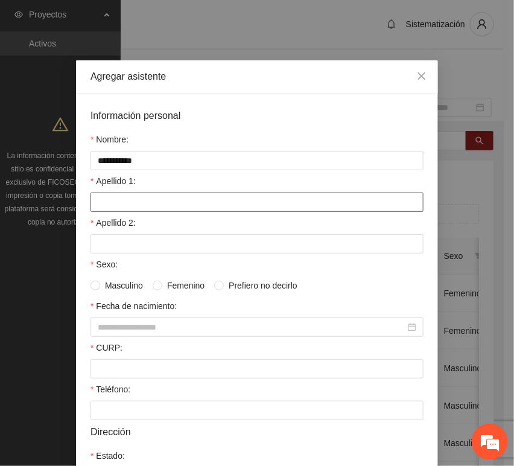
click at [135, 200] on input "Apellido 1:" at bounding box center [256, 201] width 333 height 19
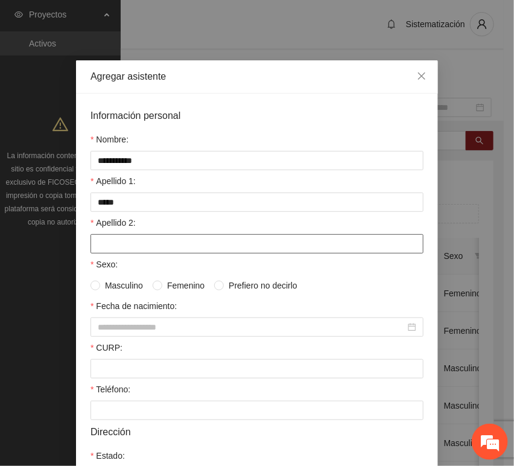
click at [126, 241] on input "Apellido 2:" at bounding box center [256, 243] width 333 height 19
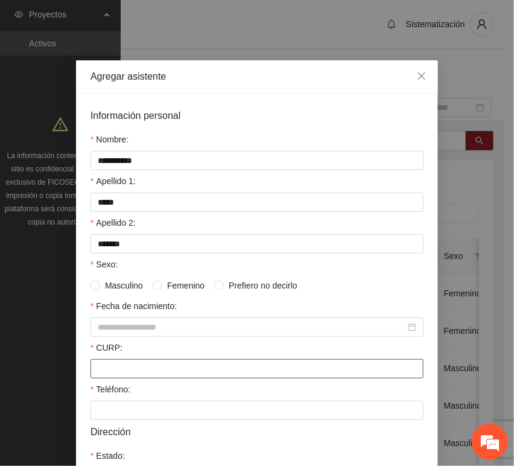
drag, startPoint x: 151, startPoint y: 369, endPoint x: 144, endPoint y: 369, distance: 7.3
click at [149, 369] on input "CURP:" at bounding box center [256, 368] width 333 height 19
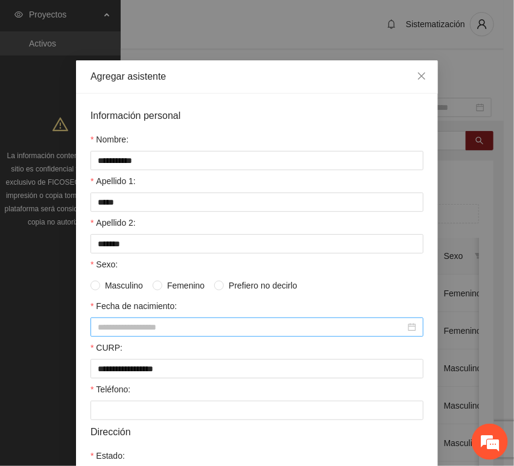
click at [175, 336] on div at bounding box center [256, 326] width 333 height 19
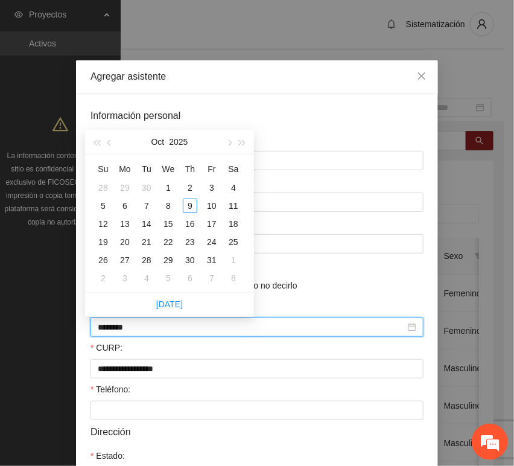
click at [118, 331] on input "********" at bounding box center [252, 326] width 308 height 13
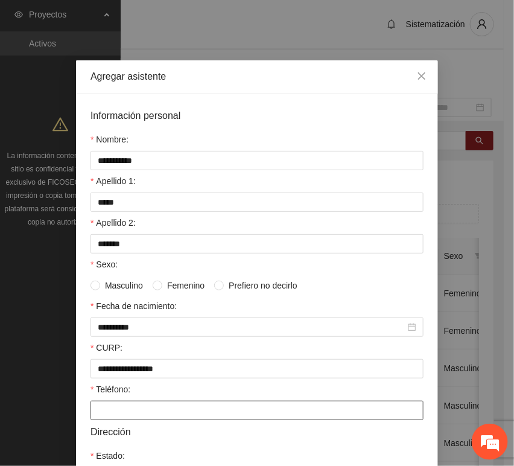
click at [135, 405] on input "Teléfono:" at bounding box center [256, 410] width 333 height 19
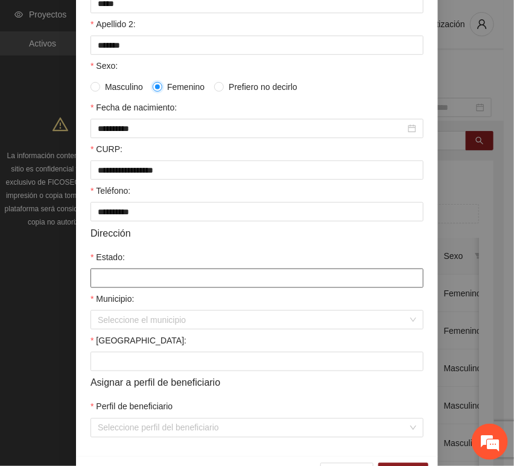
scroll to position [201, 0]
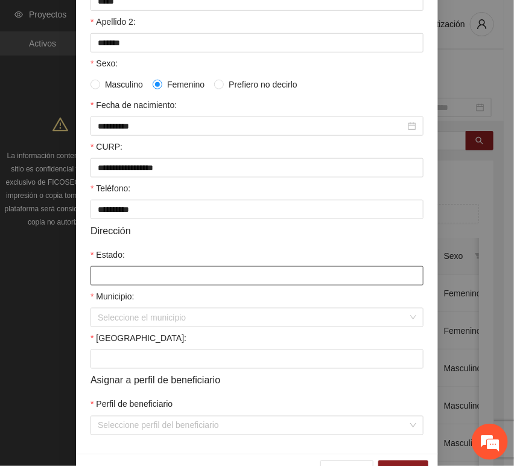
click at [124, 288] on form "**********" at bounding box center [256, 171] width 333 height 528
click at [139, 285] on input "Estado:" at bounding box center [256, 275] width 333 height 19
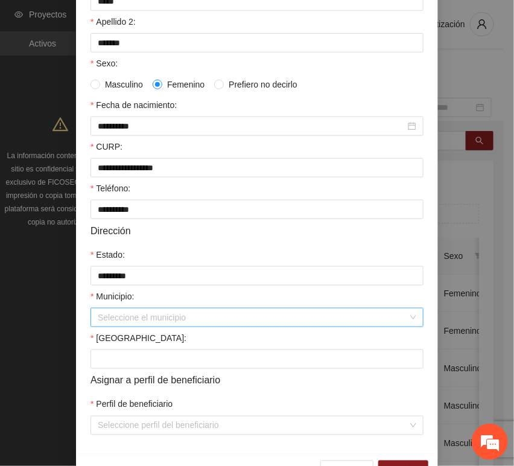
click at [143, 317] on input "Municipio:" at bounding box center [253, 317] width 310 height 18
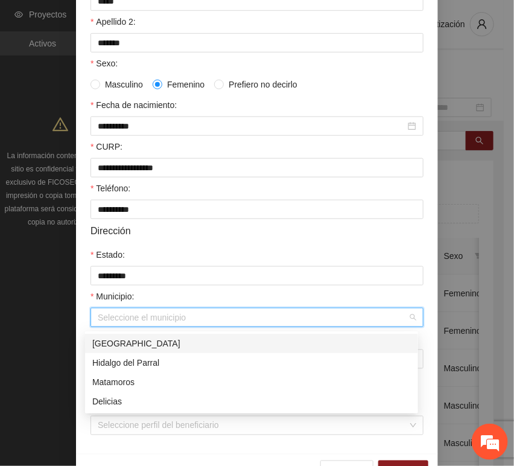
click at [136, 344] on div "[GEOGRAPHIC_DATA]" at bounding box center [251, 343] width 319 height 13
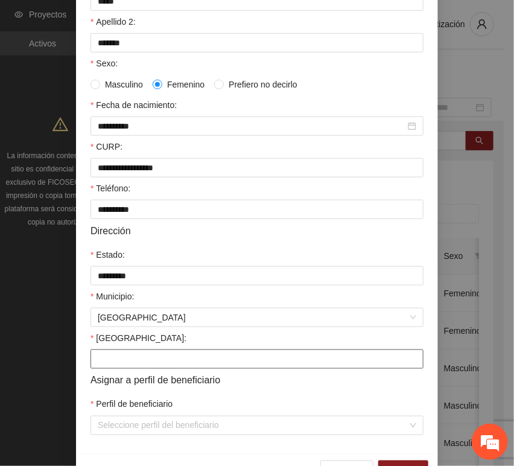
click at [134, 364] on input "[GEOGRAPHIC_DATA]:" at bounding box center [256, 358] width 333 height 19
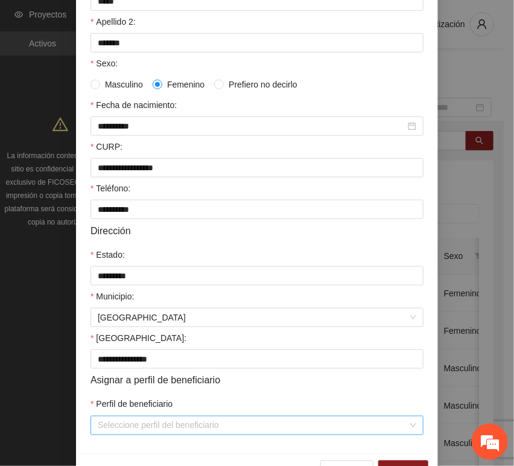
click at [138, 431] on input "Perfil de beneficiario" at bounding box center [253, 425] width 310 height 18
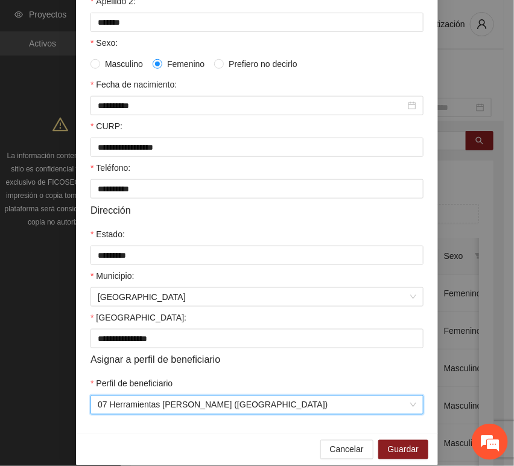
scroll to position [238, 0]
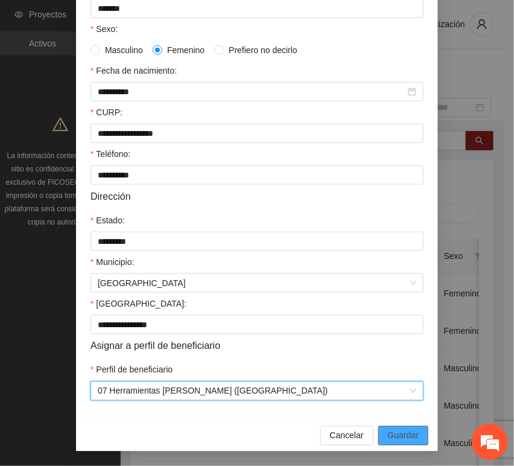
click at [391, 442] on span "Guardar" at bounding box center [403, 435] width 31 height 13
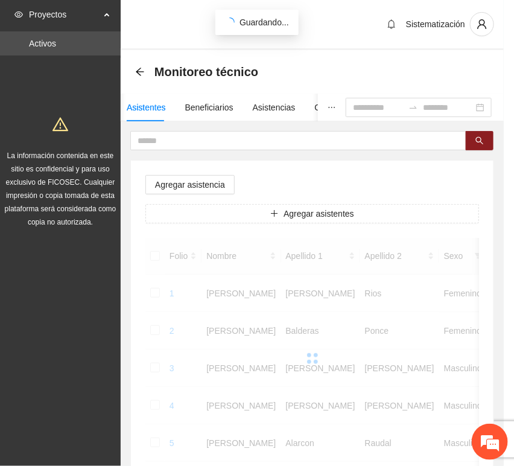
scroll to position [177, 0]
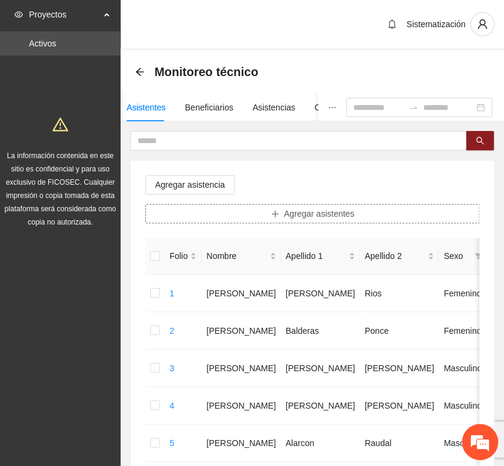
click at [217, 214] on button "Agregar asistentes" at bounding box center [312, 213] width 334 height 19
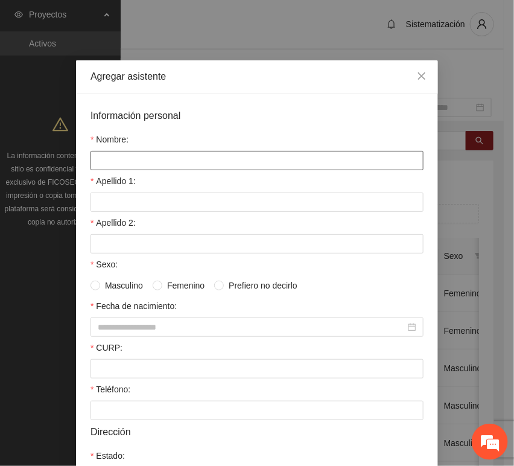
click at [164, 164] on input "Nombre:" at bounding box center [256, 160] width 333 height 19
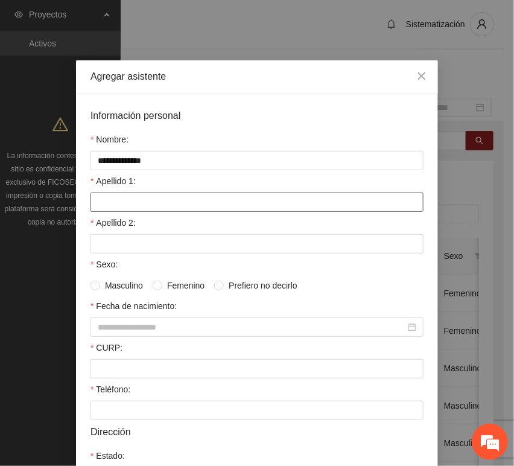
click at [159, 193] on input "Apellido 1:" at bounding box center [256, 201] width 333 height 19
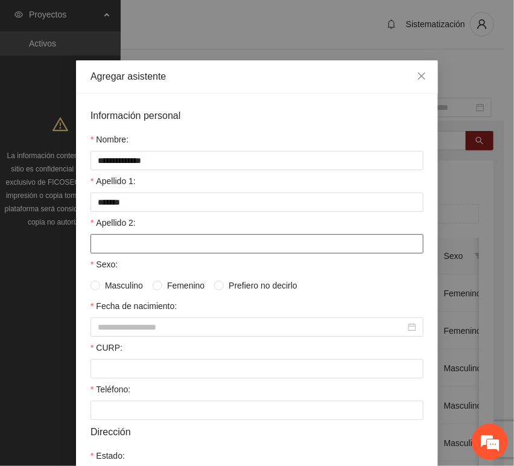
click at [109, 241] on input "Apellido 2:" at bounding box center [256, 243] width 333 height 19
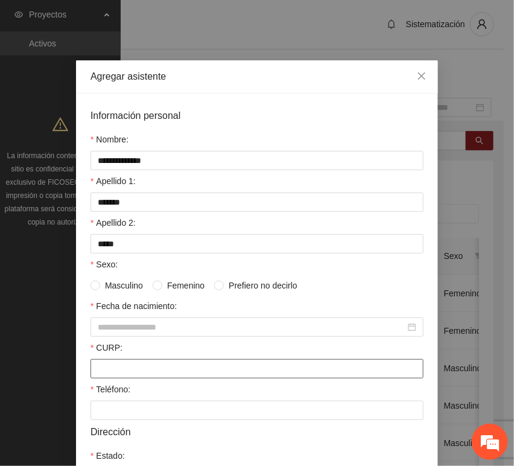
click at [130, 369] on input "CURP:" at bounding box center [256, 368] width 333 height 19
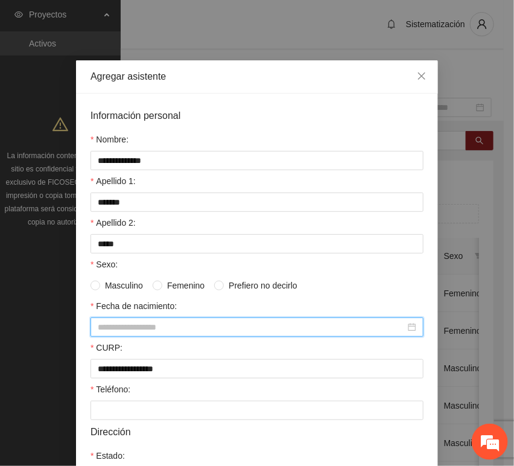
click at [147, 324] on input "Fecha de nacimiento:" at bounding box center [252, 326] width 308 height 13
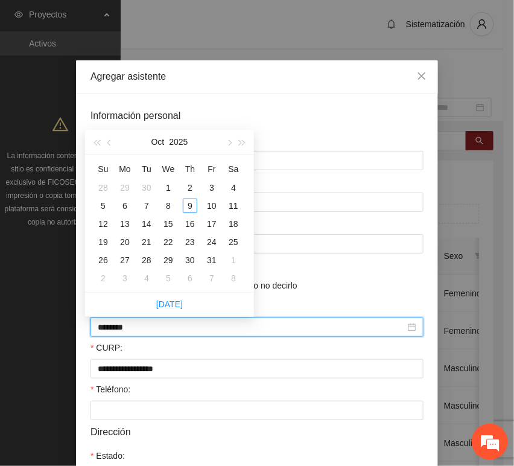
click at [119, 330] on input "********" at bounding box center [252, 326] width 308 height 13
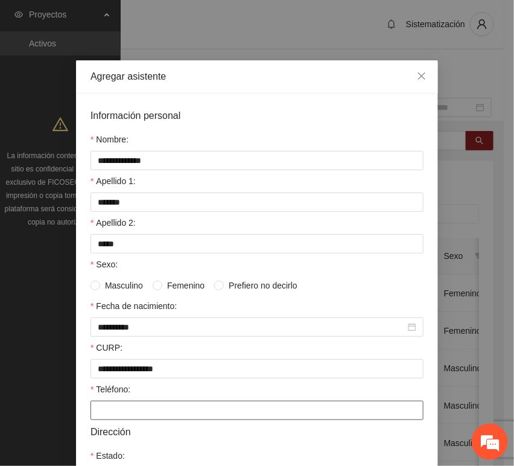
click at [121, 404] on input "Teléfono:" at bounding box center [256, 410] width 333 height 19
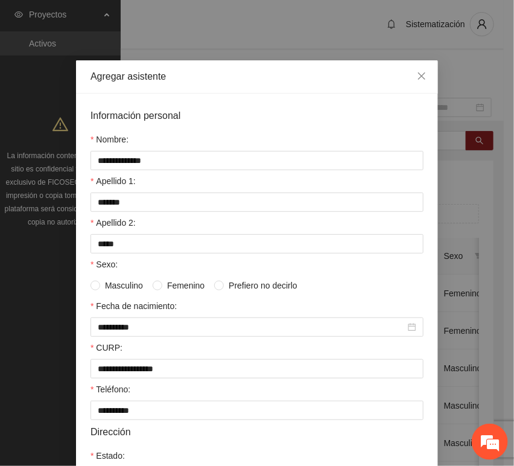
click at [140, 287] on span "Masculino" at bounding box center [124, 285] width 48 height 13
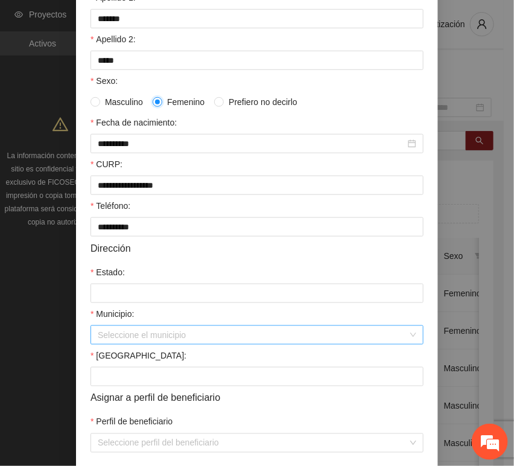
scroll to position [201, 0]
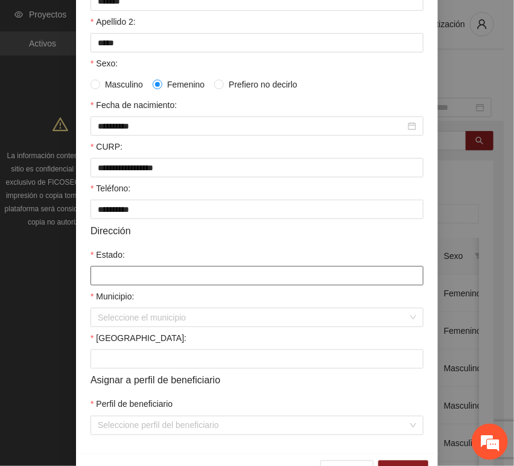
click at [130, 279] on input "Estado:" at bounding box center [256, 275] width 333 height 19
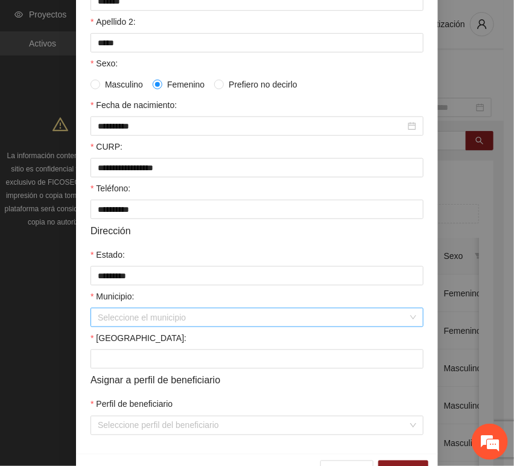
click at [135, 316] on input "Municipio:" at bounding box center [253, 317] width 310 height 18
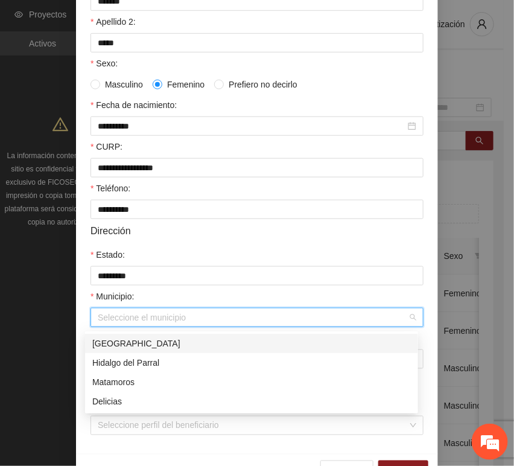
click at [130, 339] on div "[GEOGRAPHIC_DATA]" at bounding box center [251, 343] width 319 height 13
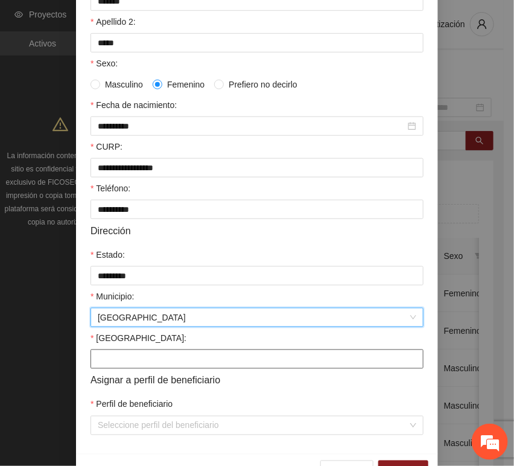
click at [130, 364] on input "[GEOGRAPHIC_DATA]:" at bounding box center [256, 358] width 333 height 19
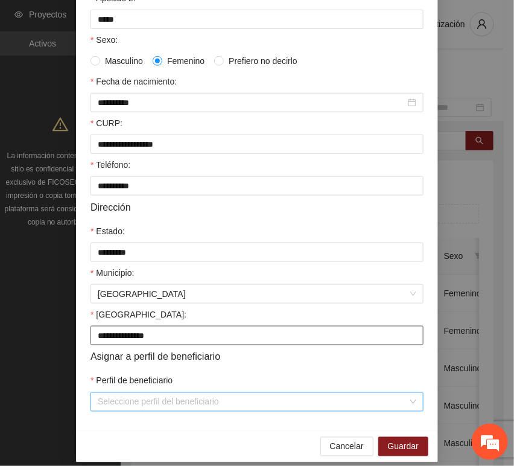
scroll to position [238, 0]
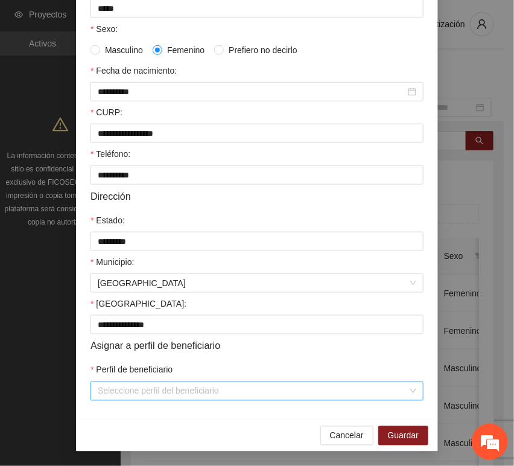
click at [129, 386] on input "Perfil de beneficiario" at bounding box center [253, 391] width 310 height 18
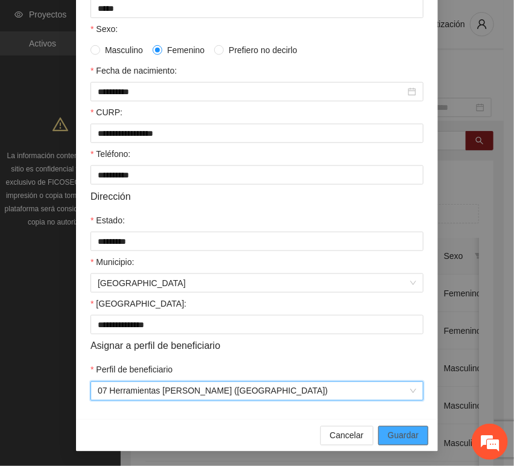
click at [407, 440] on span "Guardar" at bounding box center [403, 435] width 31 height 13
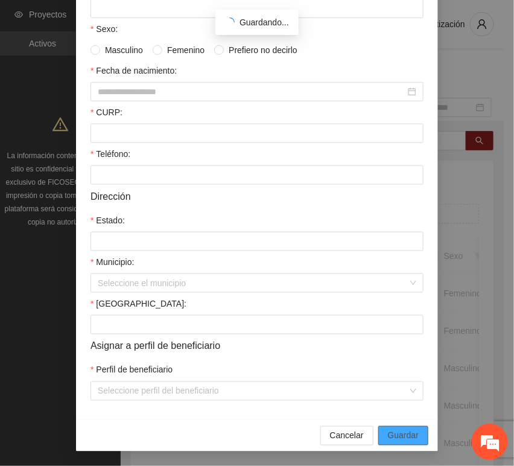
scroll to position [177, 0]
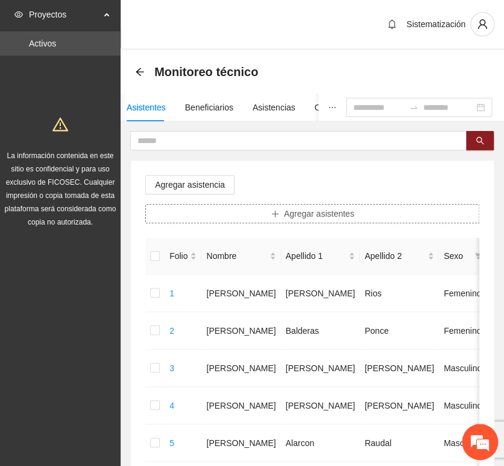
click at [247, 206] on button "Agregar asistentes" at bounding box center [312, 213] width 334 height 19
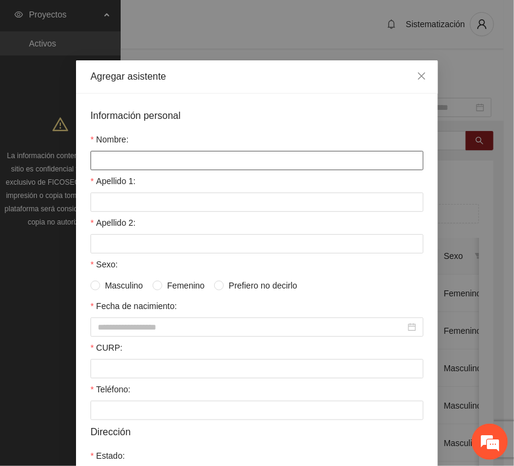
click at [189, 162] on input "Nombre:" at bounding box center [256, 160] width 333 height 19
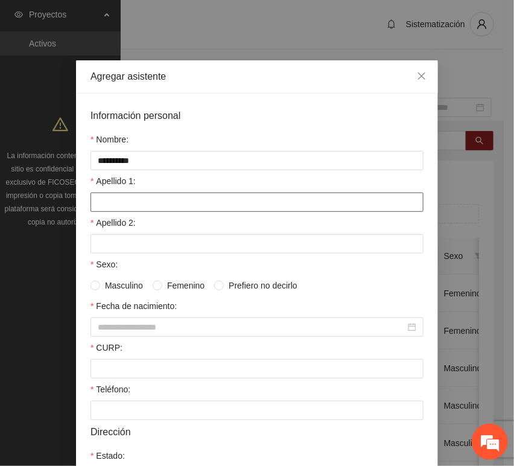
click at [111, 205] on input "Apellido 1:" at bounding box center [256, 201] width 333 height 19
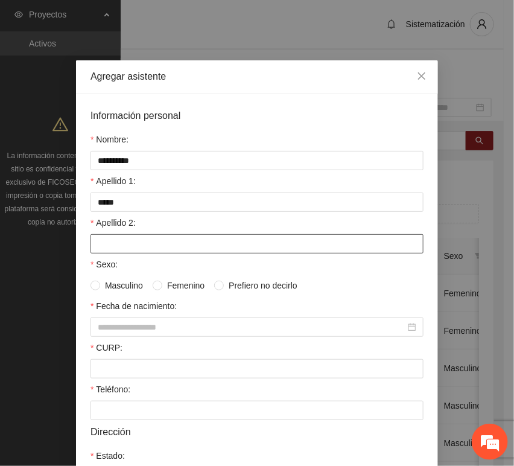
click at [94, 241] on input "Apellido 2:" at bounding box center [256, 243] width 333 height 19
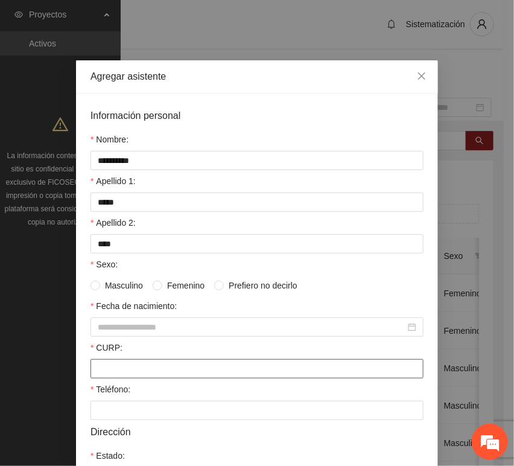
drag, startPoint x: 145, startPoint y: 374, endPoint x: 121, endPoint y: 367, distance: 25.0
click at [144, 374] on input "CURP:" at bounding box center [256, 368] width 333 height 19
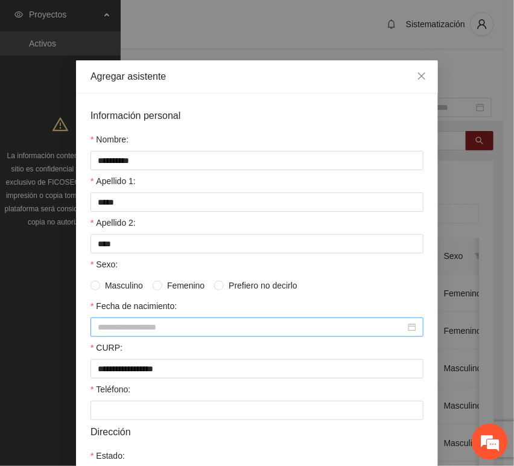
click at [140, 319] on div at bounding box center [256, 326] width 333 height 19
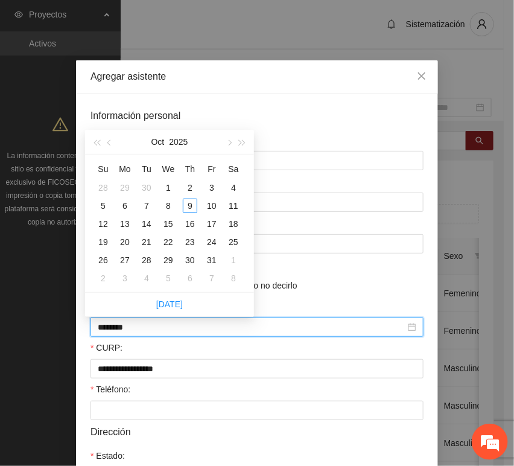
click at [116, 332] on input "********" at bounding box center [252, 326] width 308 height 13
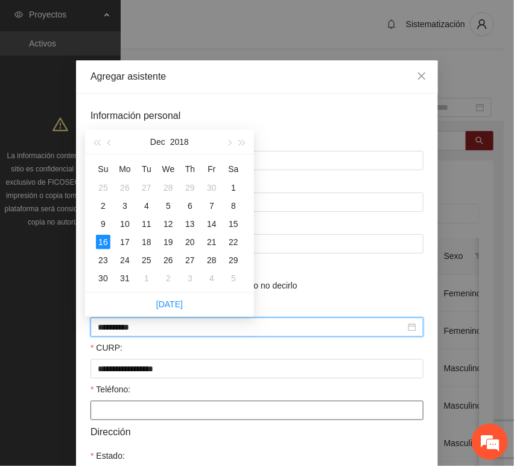
click at [135, 411] on input "Teléfono:" at bounding box center [256, 410] width 333 height 19
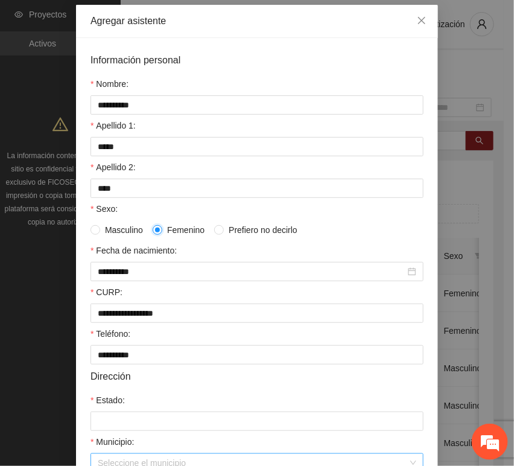
scroll to position [201, 0]
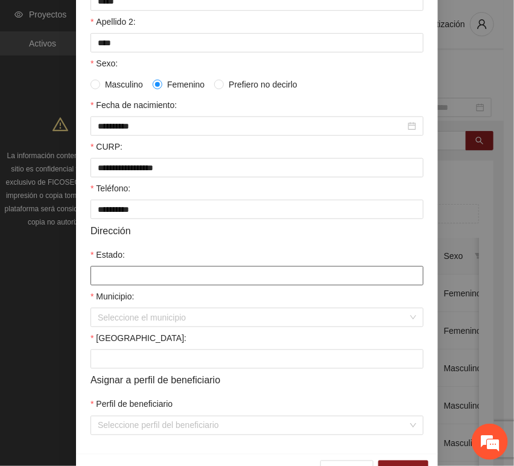
click at [125, 281] on input "Estado:" at bounding box center [256, 275] width 333 height 19
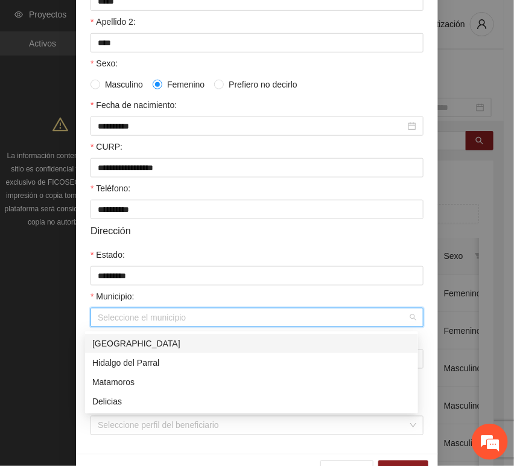
click at [125, 323] on input "Municipio:" at bounding box center [253, 317] width 310 height 18
click at [133, 338] on div "[GEOGRAPHIC_DATA]" at bounding box center [251, 343] width 319 height 13
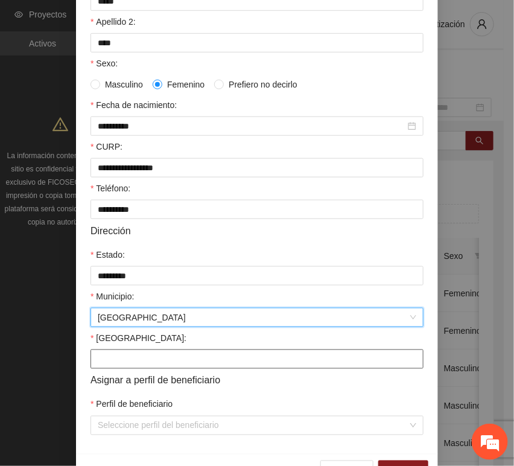
click at [127, 357] on input "[GEOGRAPHIC_DATA]:" at bounding box center [256, 358] width 333 height 19
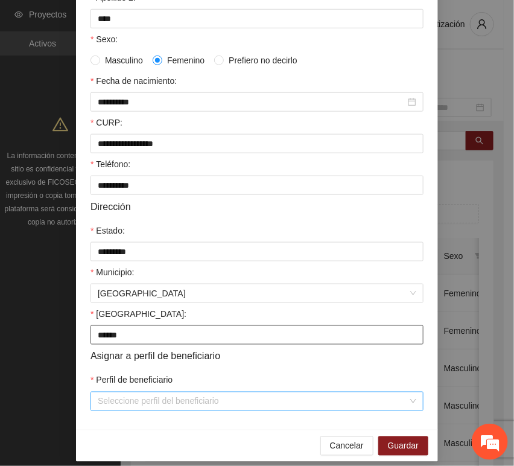
scroll to position [238, 0]
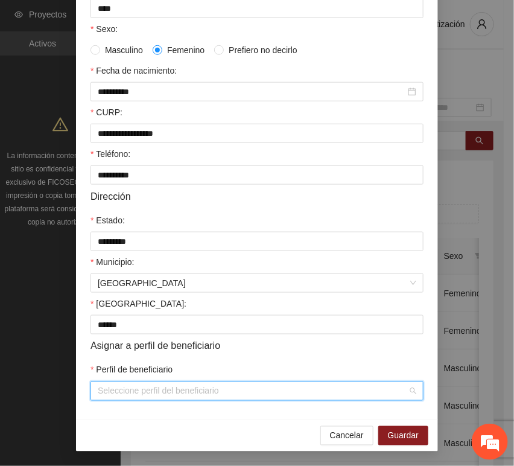
click at [129, 390] on input "Perfil de beneficiario" at bounding box center [253, 391] width 310 height 18
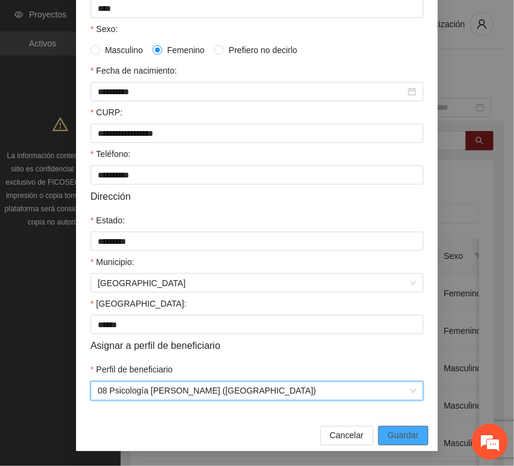
click at [399, 430] on span "Guardar" at bounding box center [403, 435] width 31 height 13
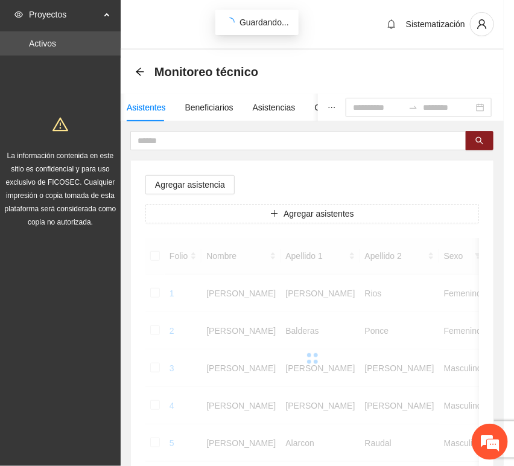
scroll to position [177, 0]
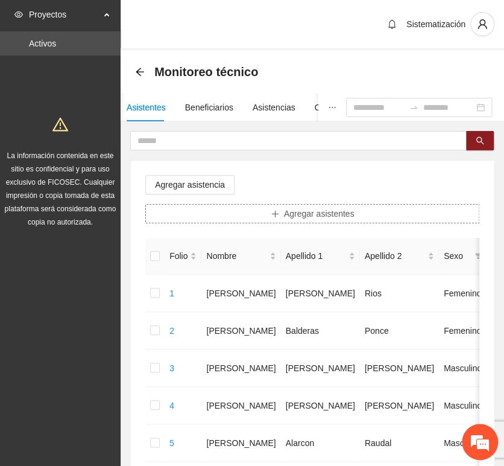
click at [193, 209] on button "Agregar asistentes" at bounding box center [312, 213] width 334 height 19
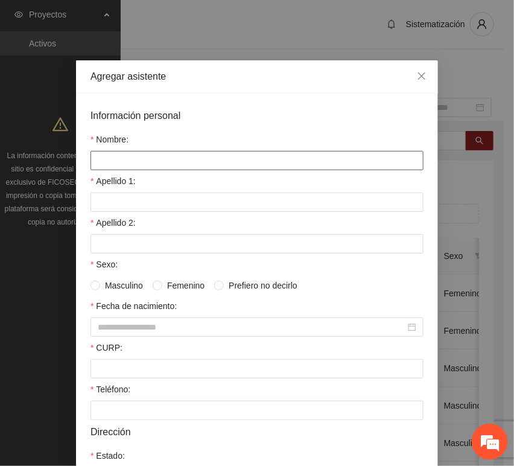
drag, startPoint x: 203, startPoint y: 159, endPoint x: 162, endPoint y: 151, distance: 41.1
click at [203, 158] on input "Nombre:" at bounding box center [256, 160] width 333 height 19
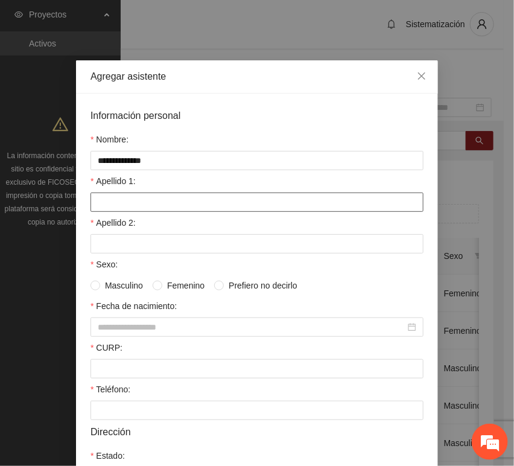
click at [130, 202] on input "Apellido 1:" at bounding box center [256, 201] width 333 height 19
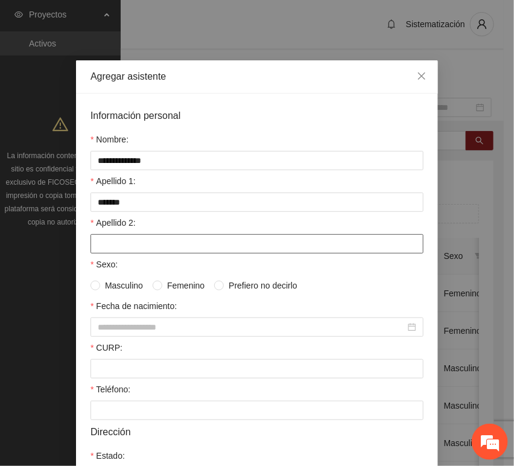
click at [131, 241] on input "Apellido 2:" at bounding box center [256, 243] width 333 height 19
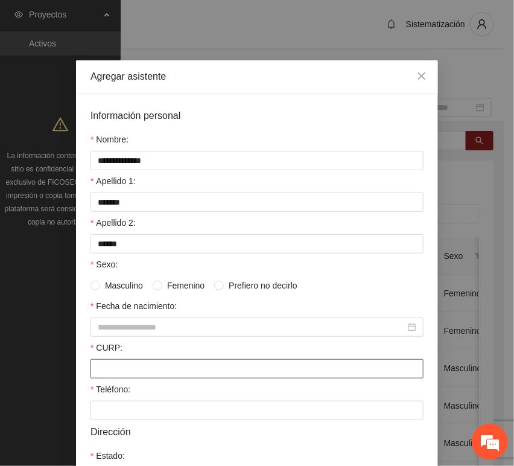
click at [119, 369] on input "CURP:" at bounding box center [256, 368] width 333 height 19
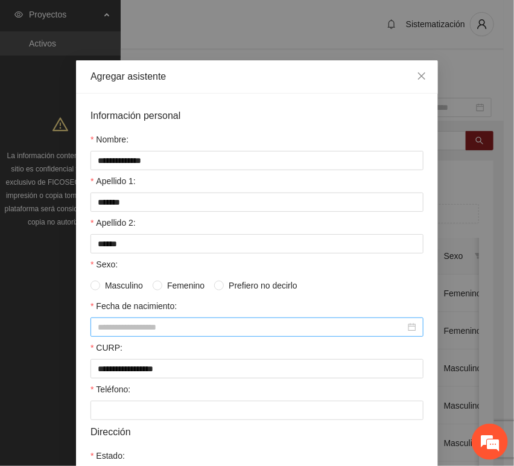
click at [140, 323] on input "Fecha de nacimiento:" at bounding box center [252, 326] width 308 height 13
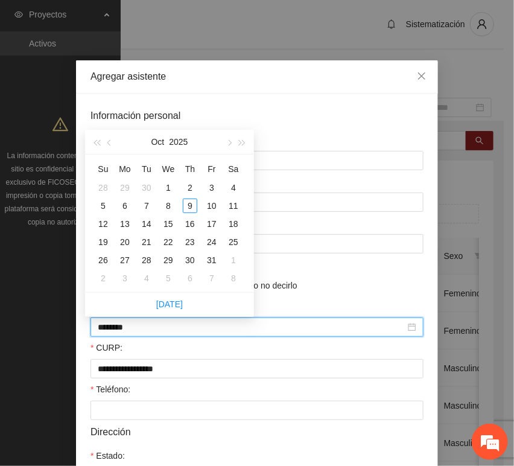
click at [116, 333] on input "********" at bounding box center [252, 326] width 308 height 13
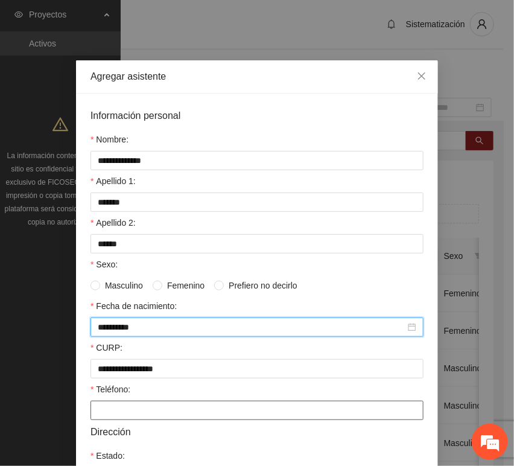
click at [104, 419] on input "Teléfono:" at bounding box center [256, 410] width 333 height 19
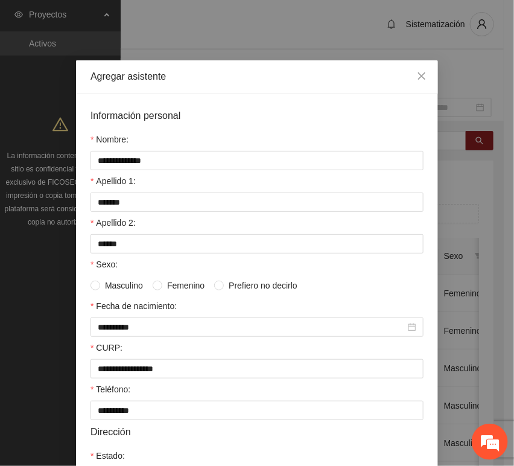
click at [171, 284] on span "Femenino" at bounding box center [185, 285] width 47 height 13
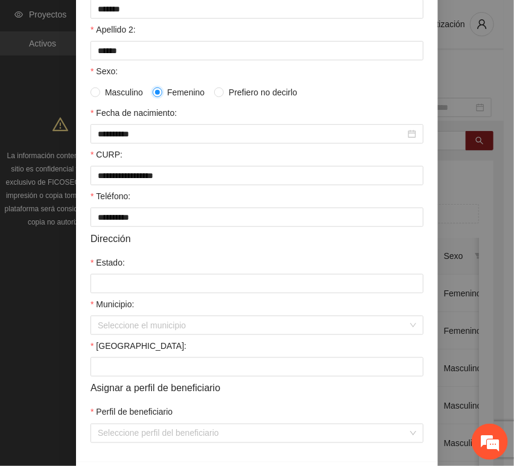
scroll to position [201, 0]
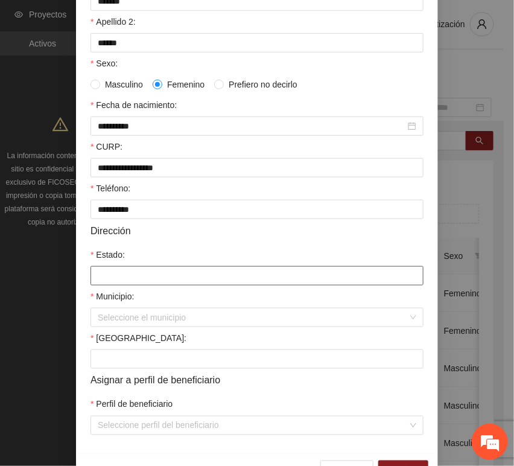
click at [115, 282] on input "Estado:" at bounding box center [256, 275] width 333 height 19
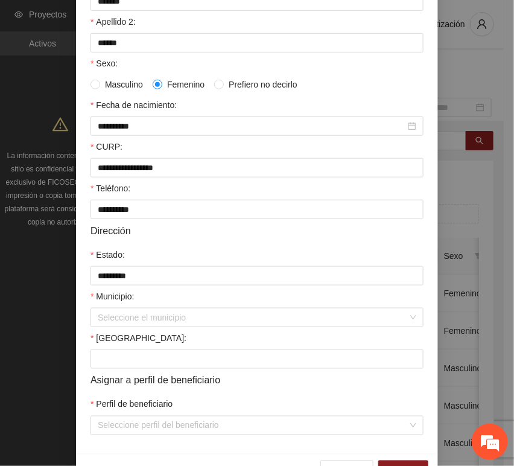
click at [90, 335] on label "[GEOGRAPHIC_DATA]:" at bounding box center [138, 337] width 96 height 13
click at [90, 349] on input "[GEOGRAPHIC_DATA]:" at bounding box center [256, 358] width 333 height 19
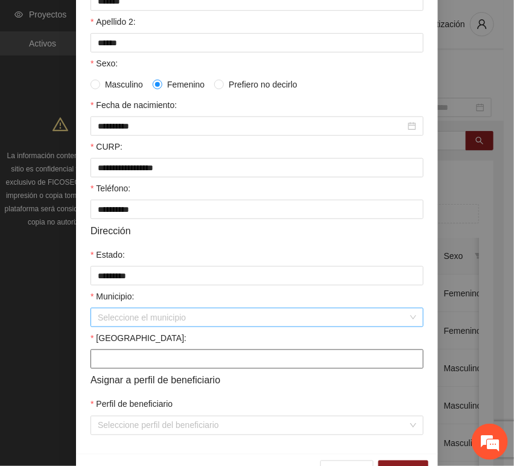
click at [92, 322] on div "Seleccione el municipio" at bounding box center [256, 317] width 333 height 19
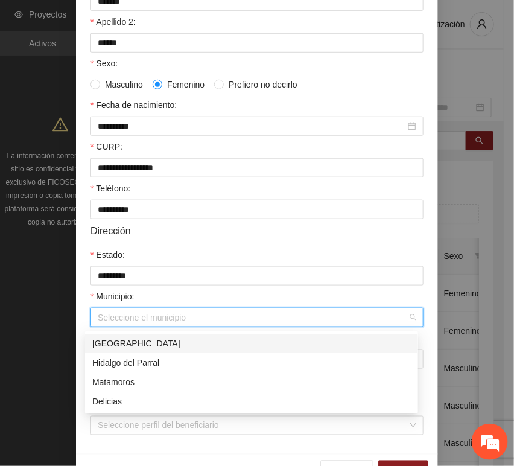
click at [122, 341] on div "[GEOGRAPHIC_DATA]" at bounding box center [251, 343] width 319 height 13
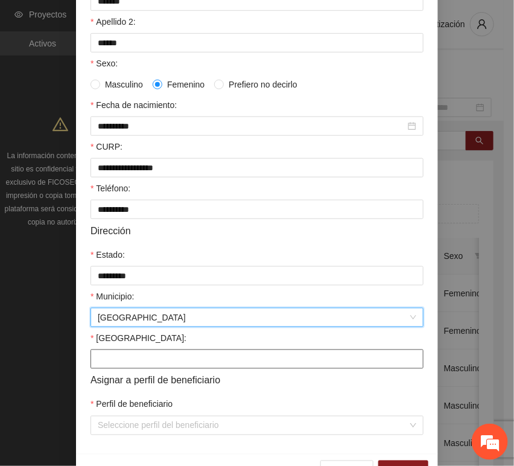
click at [111, 363] on input "[GEOGRAPHIC_DATA]:" at bounding box center [256, 358] width 333 height 19
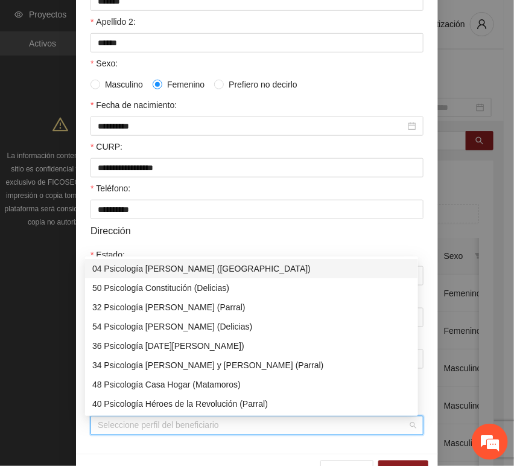
click at [117, 424] on input "Perfil de beneficiario" at bounding box center [253, 425] width 310 height 18
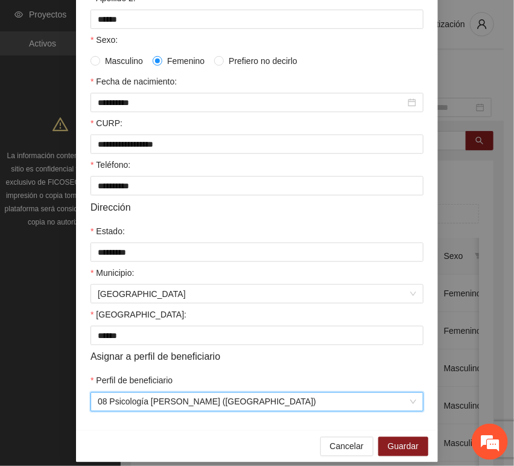
scroll to position [238, 0]
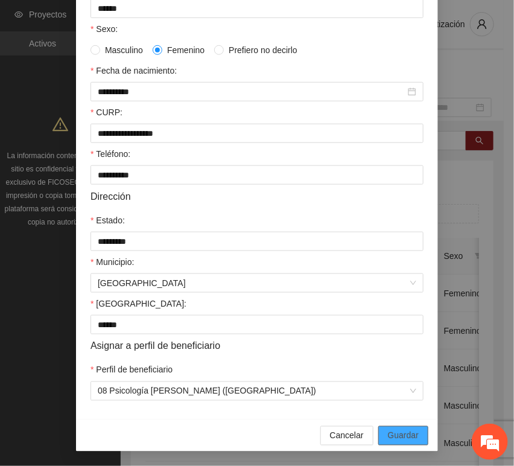
click at [399, 434] on span "Guardar" at bounding box center [403, 435] width 31 height 13
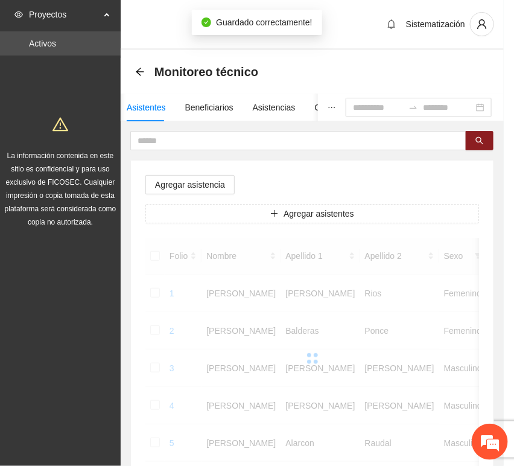
scroll to position [177, 0]
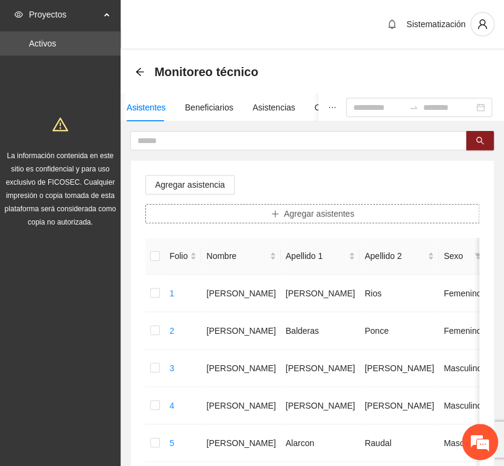
click at [285, 217] on button "Agregar asistentes" at bounding box center [312, 213] width 334 height 19
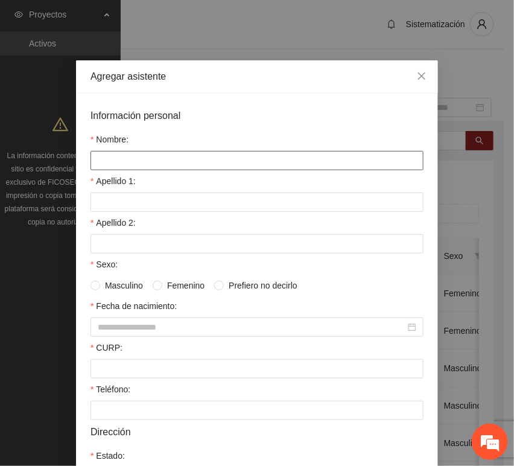
drag, startPoint x: 202, startPoint y: 154, endPoint x: 182, endPoint y: 158, distance: 20.9
click at [203, 153] on input "Nombre:" at bounding box center [256, 160] width 333 height 19
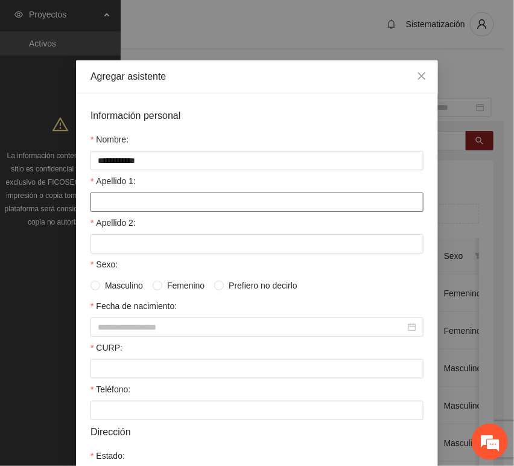
click at [132, 199] on input "Apellido 1:" at bounding box center [256, 201] width 333 height 19
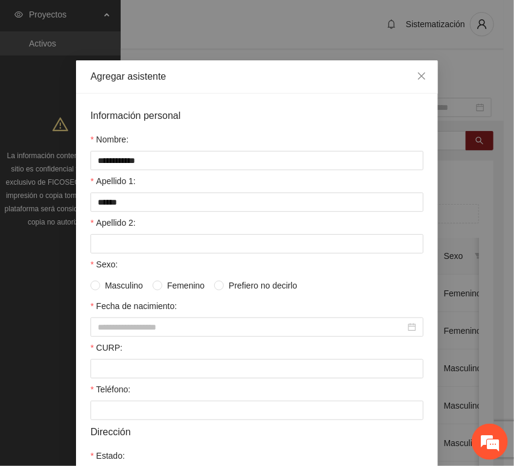
drag, startPoint x: 72, startPoint y: 249, endPoint x: 138, endPoint y: 245, distance: 66.5
click at [76, 249] on div "**********" at bounding box center [257, 374] width 362 height 561
click at [141, 243] on input "Apellido 2:" at bounding box center [256, 243] width 333 height 19
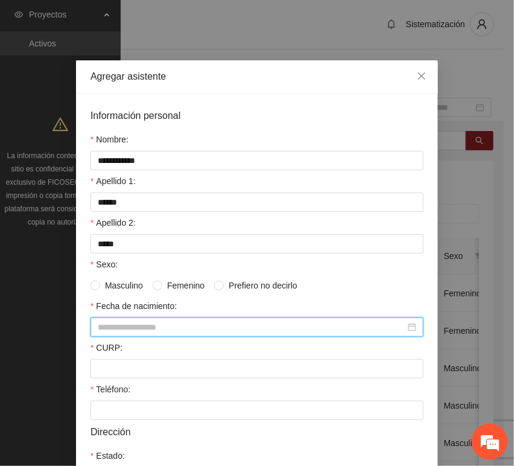
click at [103, 329] on input "Fecha de nacimiento:" at bounding box center [252, 326] width 308 height 13
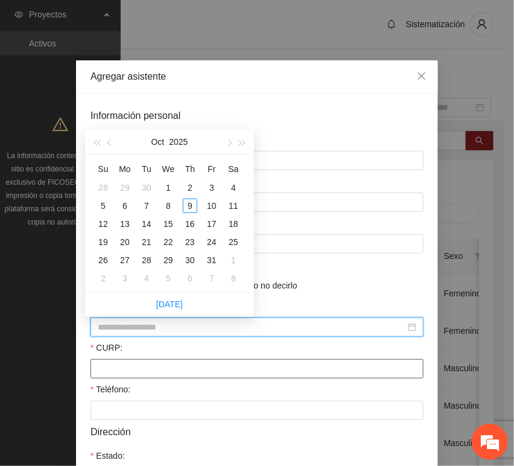
click at [110, 364] on input "CURP:" at bounding box center [256, 368] width 333 height 19
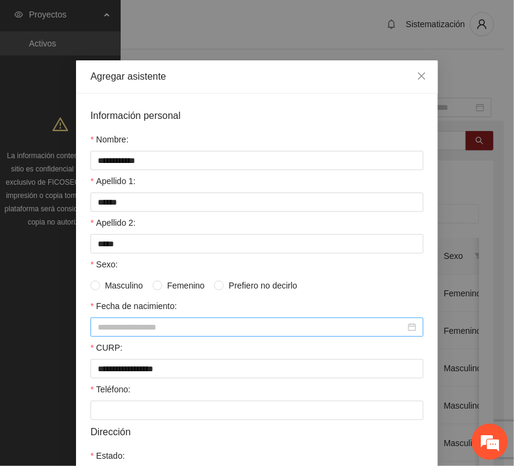
click at [106, 331] on input "Fecha de nacimiento:" at bounding box center [252, 326] width 308 height 13
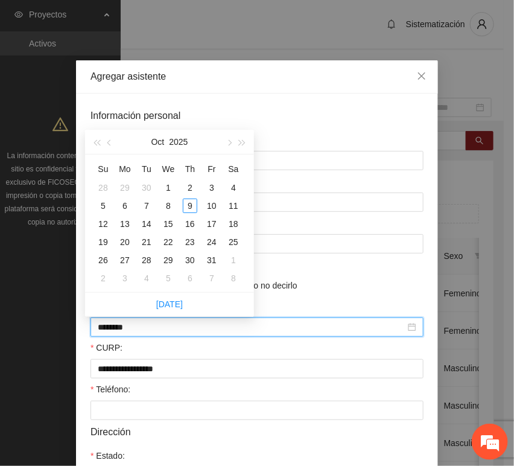
click at [119, 332] on input "********" at bounding box center [252, 326] width 308 height 13
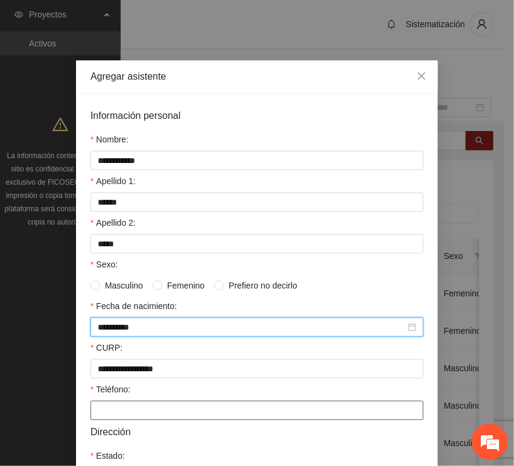
click at [100, 419] on input "Teléfono:" at bounding box center [256, 410] width 333 height 19
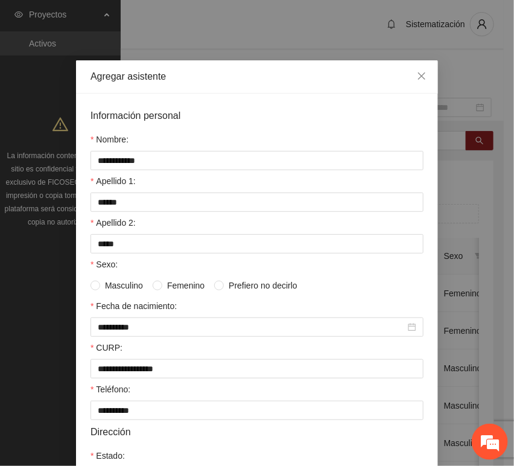
click at [166, 284] on span "Femenino" at bounding box center [185, 285] width 47 height 13
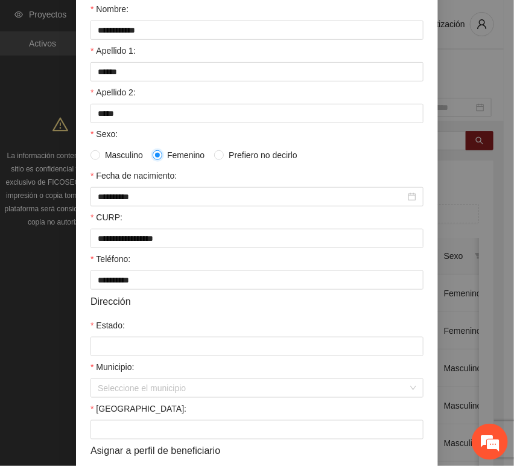
scroll to position [134, 0]
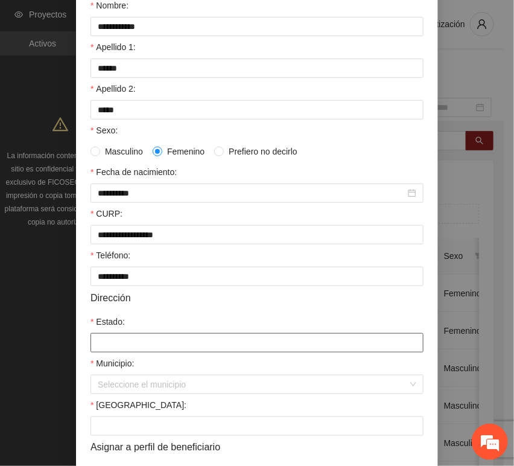
click at [122, 346] on input "Estado:" at bounding box center [256, 342] width 333 height 19
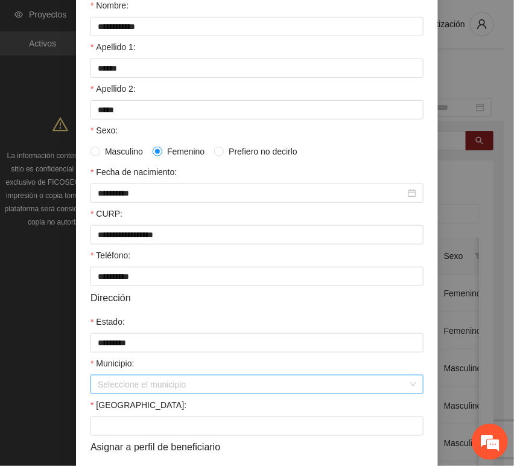
click at [131, 391] on input "Municipio:" at bounding box center [253, 384] width 310 height 18
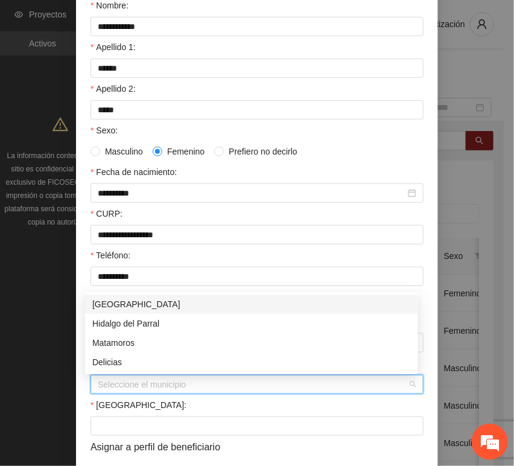
click at [135, 305] on div "[GEOGRAPHIC_DATA]" at bounding box center [251, 303] width 319 height 13
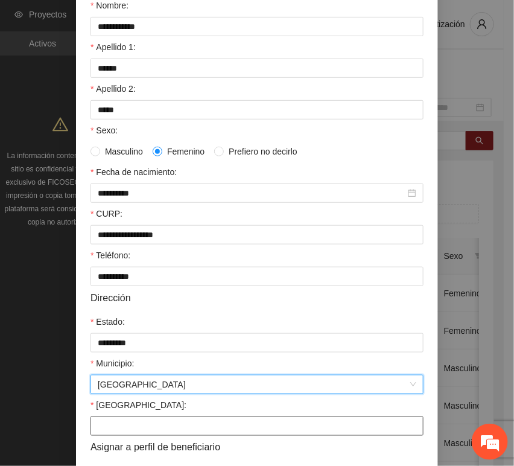
click at [126, 431] on input "[GEOGRAPHIC_DATA]:" at bounding box center [256, 425] width 333 height 19
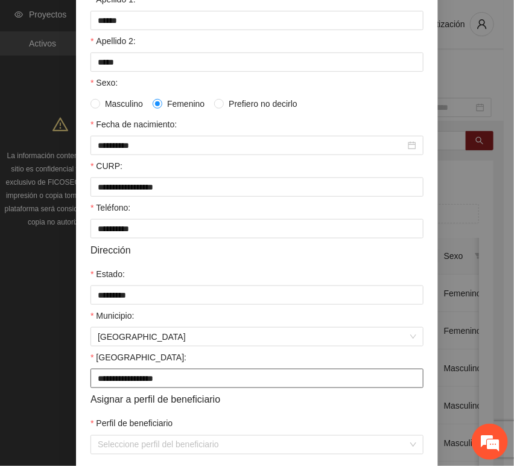
scroll to position [238, 0]
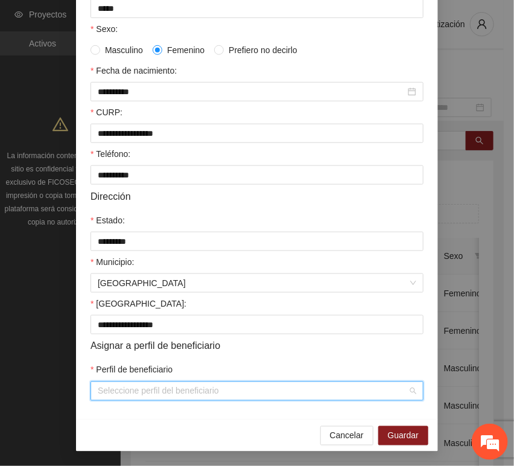
click at [131, 396] on input "Perfil de beneficiario" at bounding box center [253, 391] width 310 height 18
click at [413, 425] on div "Cancelar Guardar" at bounding box center [257, 435] width 362 height 32
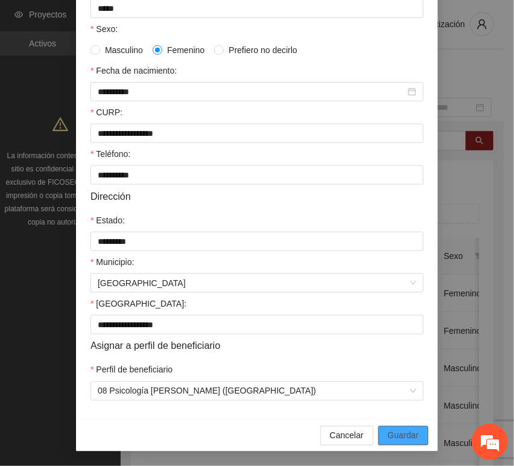
click at [407, 433] on span "Guardar" at bounding box center [403, 435] width 31 height 13
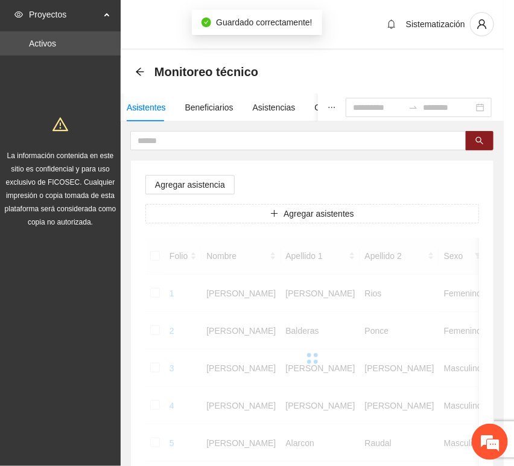
scroll to position [177, 0]
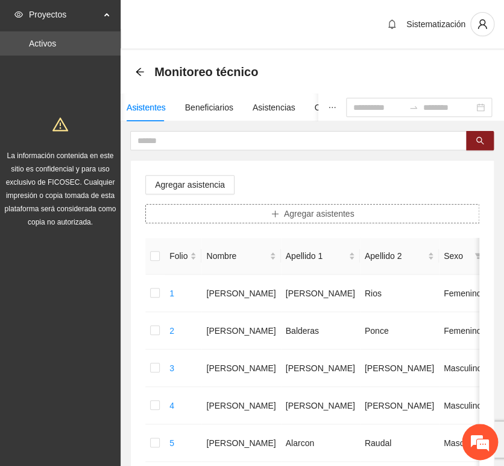
click at [243, 219] on button "Agregar asistentes" at bounding box center [312, 213] width 334 height 19
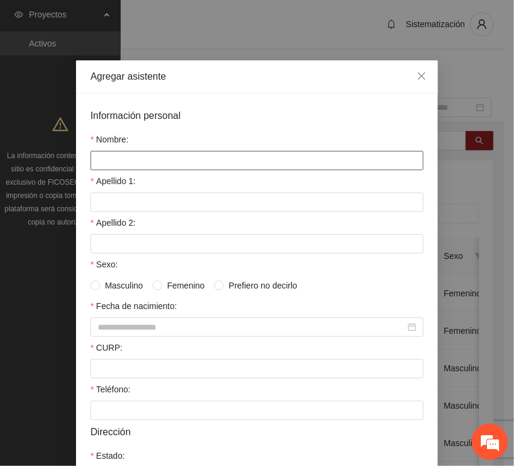
click at [167, 165] on input "Nombre:" at bounding box center [256, 160] width 333 height 19
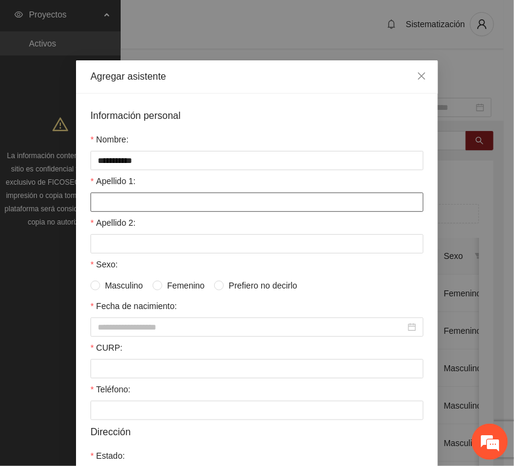
drag, startPoint x: 157, startPoint y: 196, endPoint x: 148, endPoint y: 192, distance: 9.4
click at [158, 196] on input "Apellido 1:" at bounding box center [256, 201] width 333 height 19
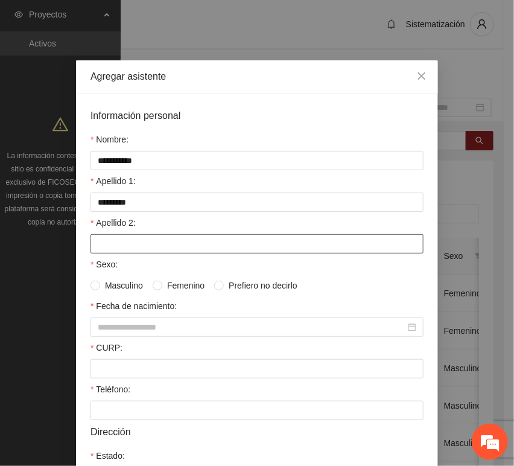
click at [139, 235] on input "Apellido 2:" at bounding box center [256, 243] width 333 height 19
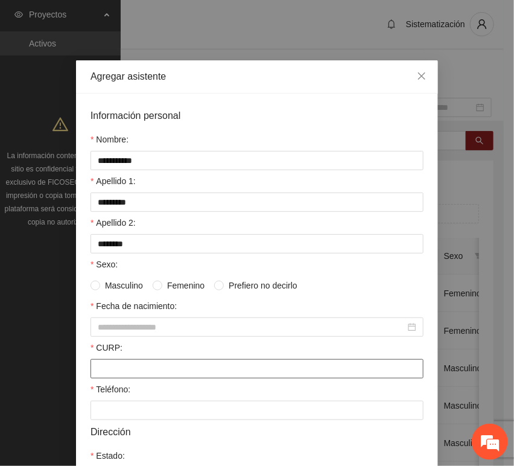
click at [129, 369] on input "CURP:" at bounding box center [256, 368] width 333 height 19
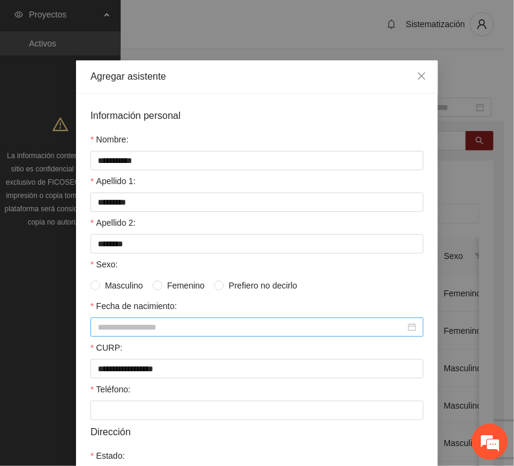
click at [133, 336] on div at bounding box center [256, 326] width 333 height 19
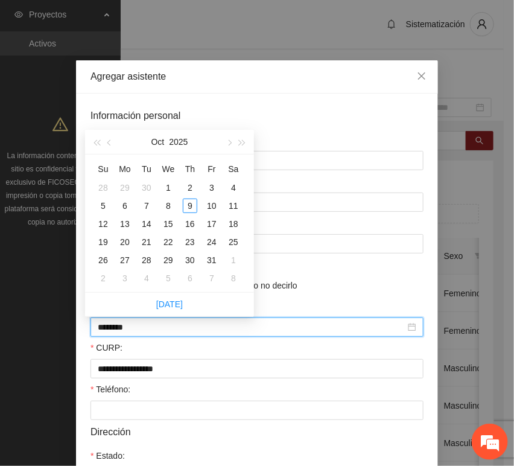
click at [118, 329] on input "********" at bounding box center [252, 326] width 308 height 13
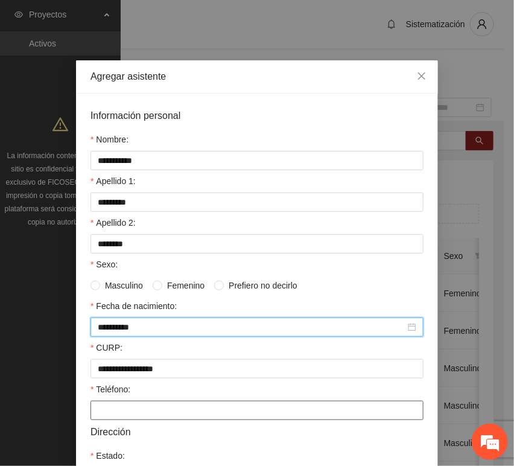
click at [125, 411] on input "Teléfono:" at bounding box center [256, 410] width 333 height 19
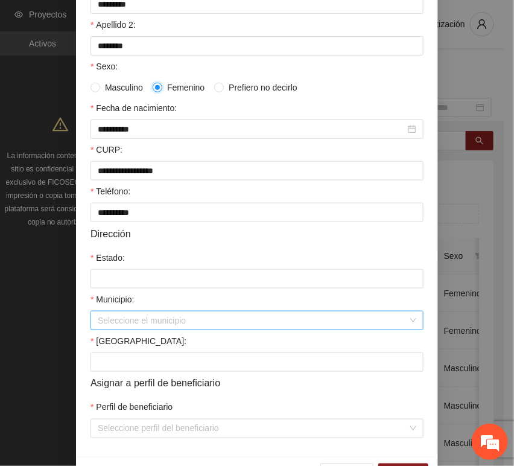
scroll to position [201, 0]
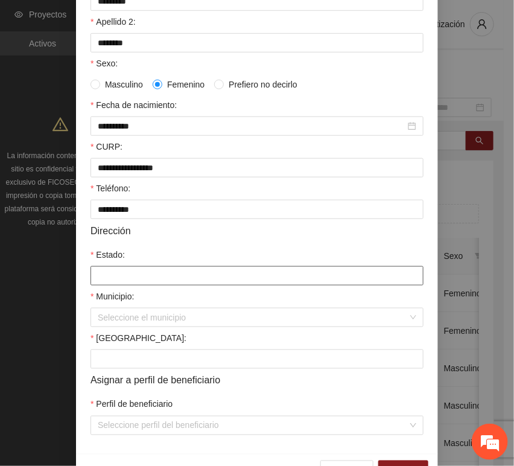
click at [125, 273] on input "Estado:" at bounding box center [256, 275] width 333 height 19
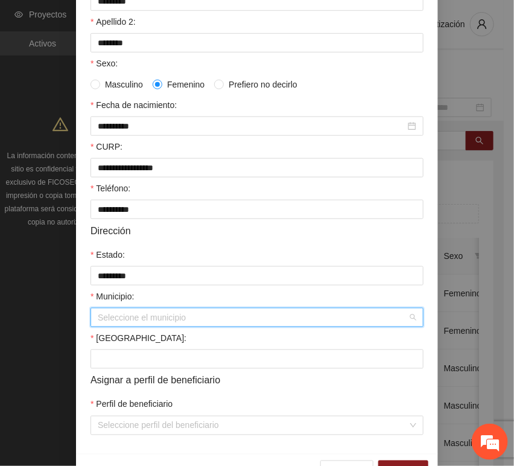
click at [137, 316] on input "Municipio:" at bounding box center [253, 317] width 310 height 18
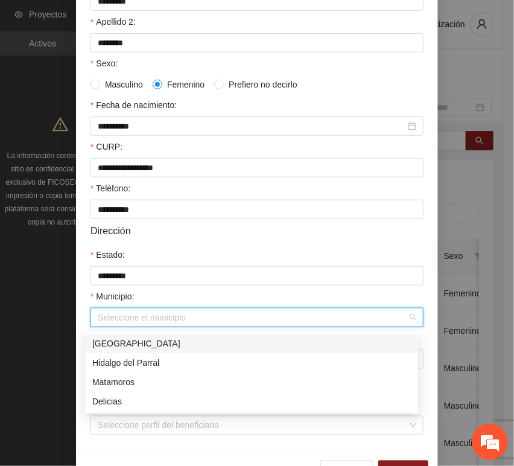
click at [130, 337] on div "[GEOGRAPHIC_DATA]" at bounding box center [251, 343] width 319 height 13
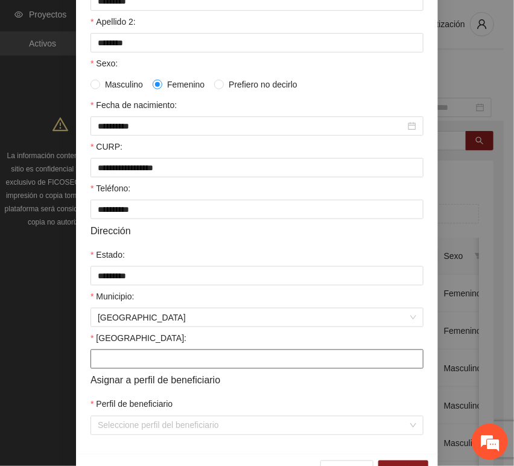
click at [127, 361] on input "[GEOGRAPHIC_DATA]:" at bounding box center [256, 358] width 333 height 19
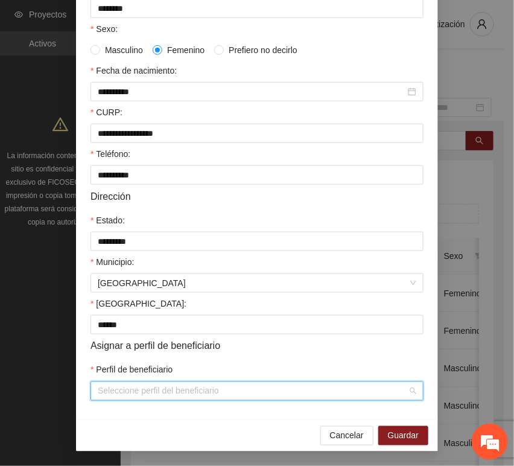
click at [109, 384] on input "Perfil de beneficiario" at bounding box center [253, 391] width 310 height 18
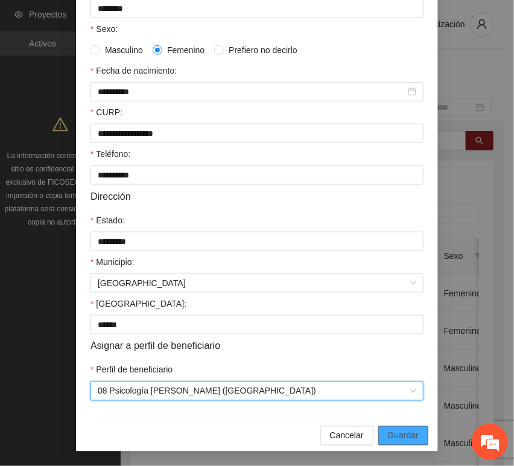
click at [395, 433] on span "Guardar" at bounding box center [403, 435] width 31 height 13
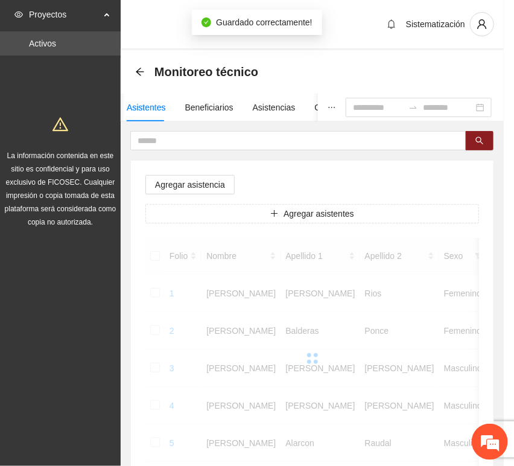
scroll to position [177, 0]
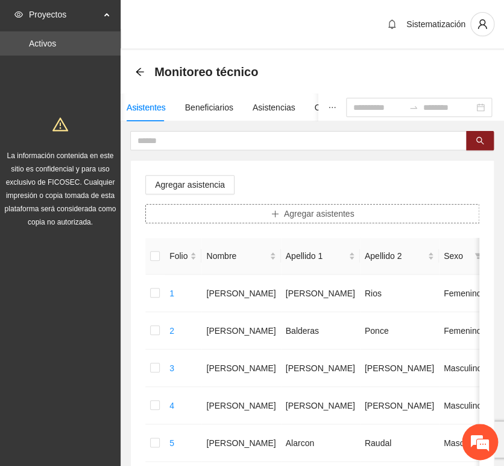
click at [333, 220] on button "Agregar asistentes" at bounding box center [312, 213] width 334 height 19
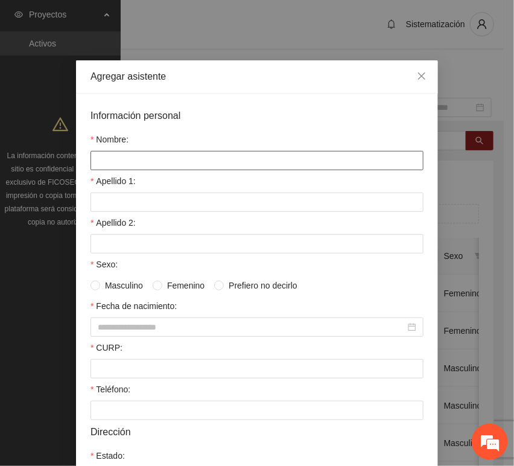
click at [156, 162] on input "Nombre:" at bounding box center [256, 160] width 333 height 19
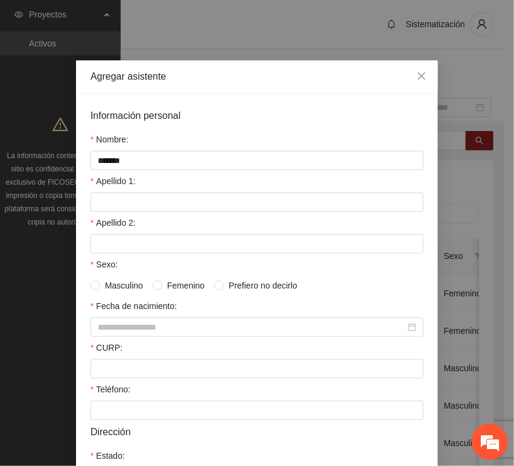
click at [140, 187] on div "Apellido 1:" at bounding box center [256, 183] width 333 height 18
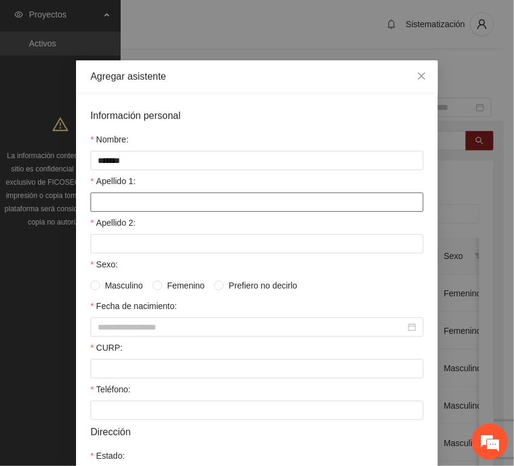
click at [139, 199] on input "Apellido 1:" at bounding box center [256, 201] width 333 height 19
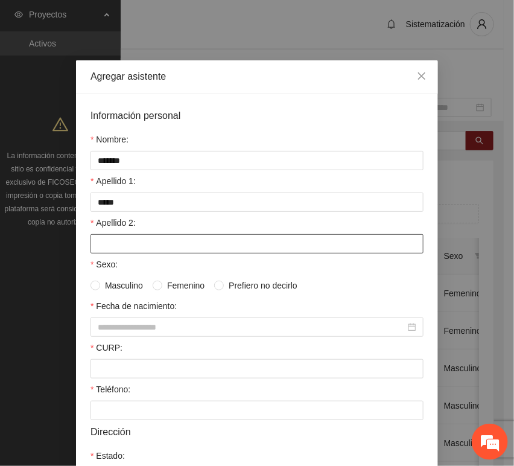
click at [132, 241] on input "Apellido 2:" at bounding box center [256, 243] width 333 height 19
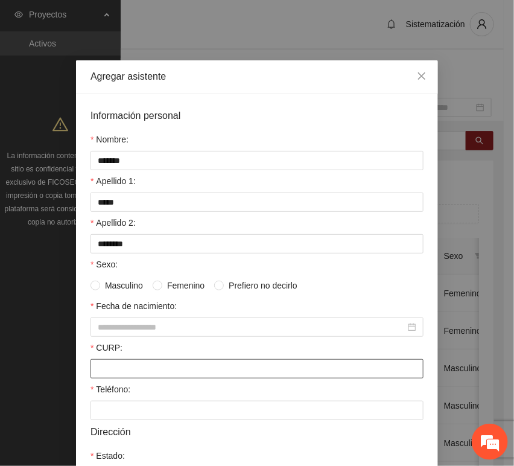
click at [157, 366] on input "CURP:" at bounding box center [256, 368] width 333 height 19
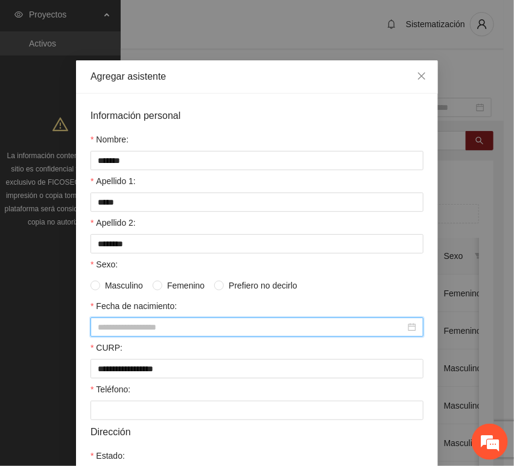
click at [124, 329] on input "Fecha de nacimiento:" at bounding box center [252, 326] width 308 height 13
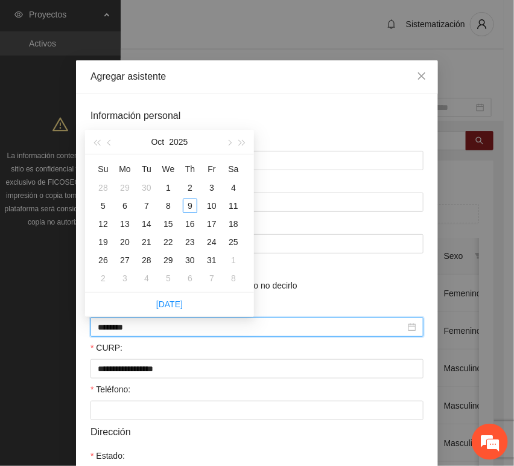
click at [118, 329] on input "********" at bounding box center [252, 326] width 308 height 13
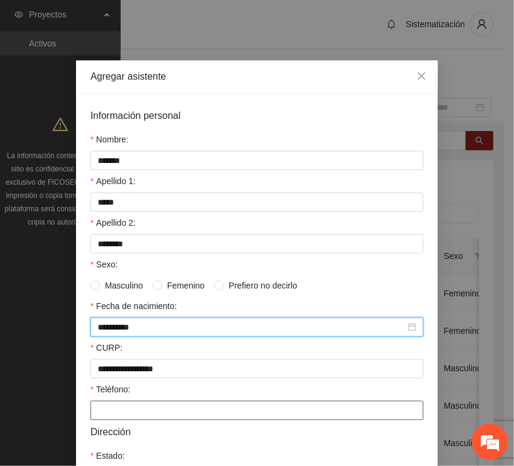
click at [125, 407] on input "Teléfono:" at bounding box center [256, 410] width 333 height 19
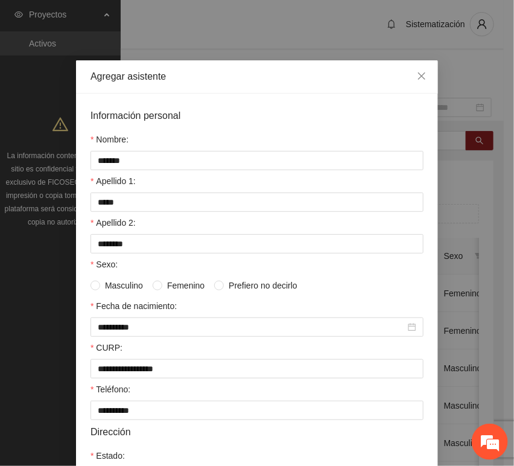
click at [182, 284] on span "Femenino" at bounding box center [185, 285] width 47 height 13
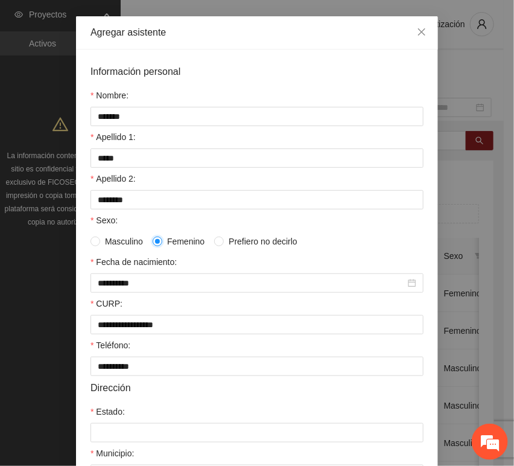
scroll to position [67, 0]
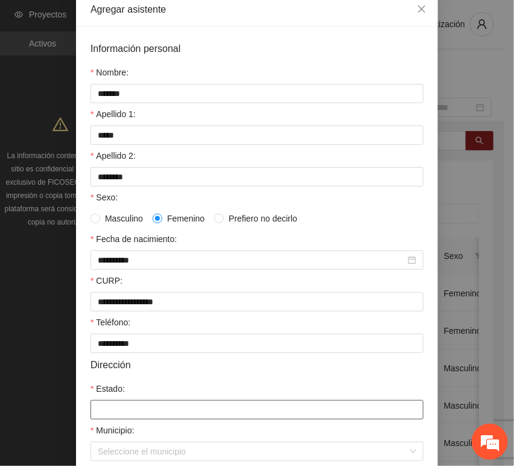
drag, startPoint x: 116, startPoint y: 412, endPoint x: 119, endPoint y: 393, distance: 18.9
click at [116, 413] on input "Estado:" at bounding box center [256, 409] width 333 height 19
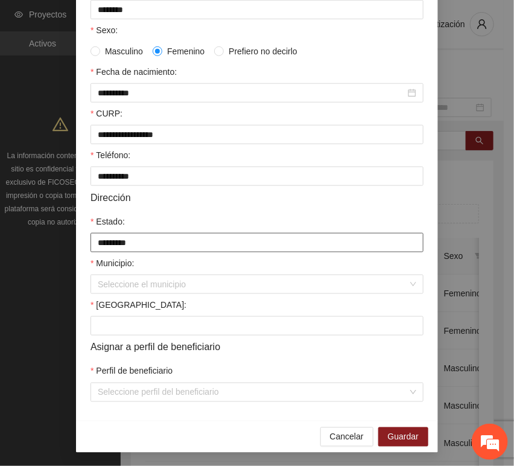
scroll to position [238, 0]
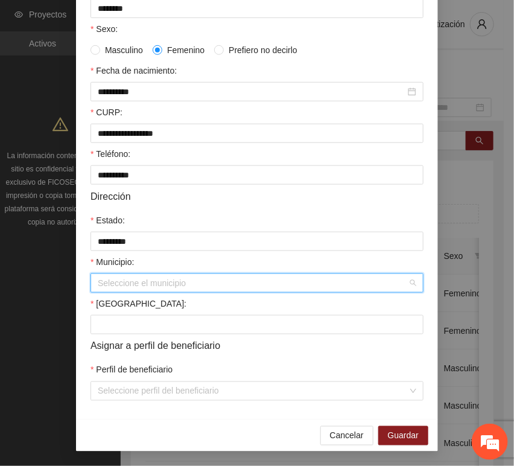
click at [121, 284] on input "Municipio:" at bounding box center [253, 283] width 310 height 18
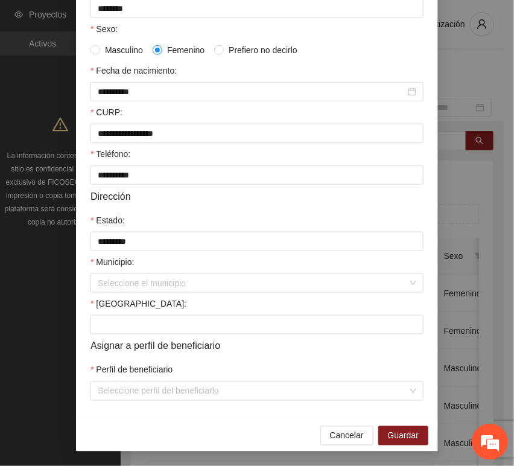
click at [128, 293] on form "**********" at bounding box center [256, 137] width 333 height 528
click at [129, 302] on div "[GEOGRAPHIC_DATA]:" at bounding box center [256, 306] width 333 height 18
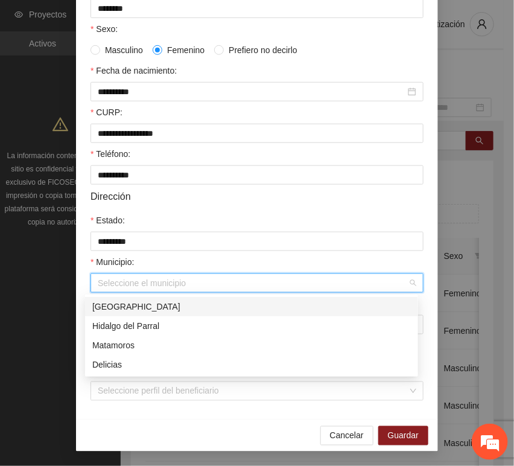
click at [127, 288] on input "Municipio:" at bounding box center [253, 283] width 310 height 18
click at [127, 308] on div "[GEOGRAPHIC_DATA]" at bounding box center [251, 306] width 319 height 13
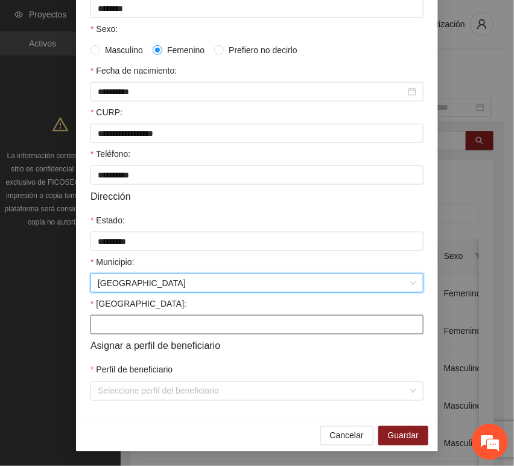
click at [121, 325] on input "[GEOGRAPHIC_DATA]:" at bounding box center [256, 324] width 333 height 19
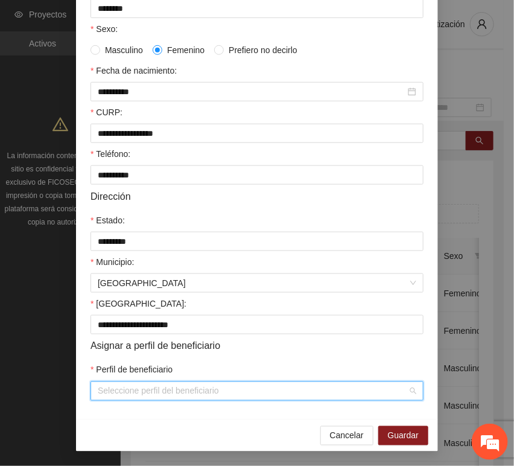
click at [116, 392] on input "Perfil de beneficiario" at bounding box center [253, 391] width 310 height 18
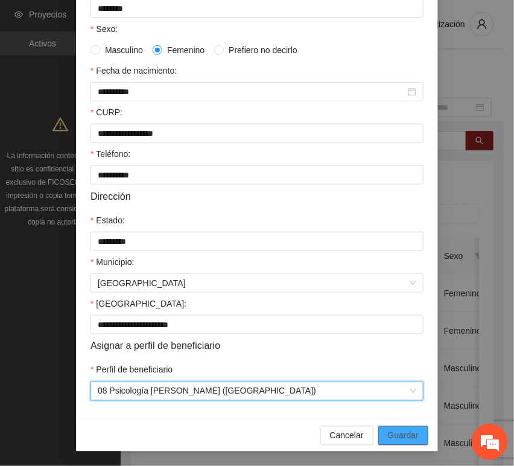
click at [393, 431] on span "Guardar" at bounding box center [403, 435] width 31 height 13
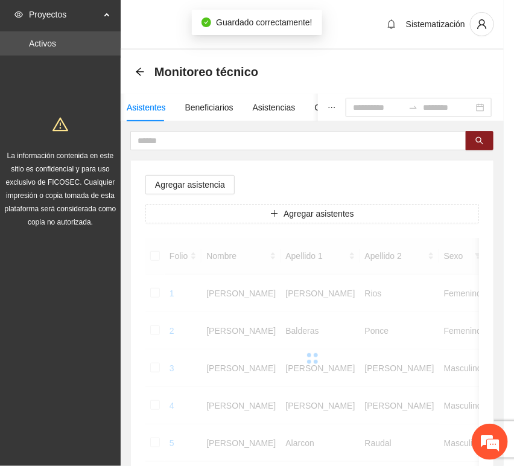
scroll to position [177, 0]
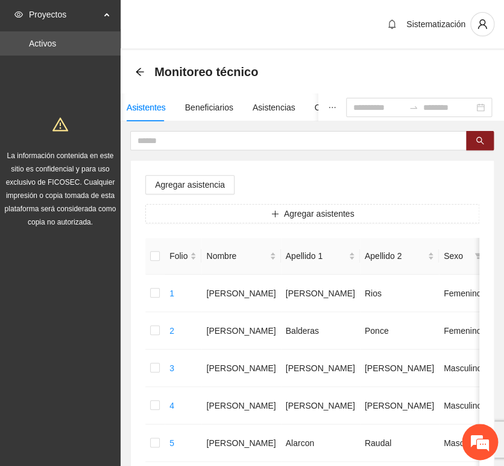
click at [212, 208] on button "Agregar asistentes" at bounding box center [312, 213] width 334 height 19
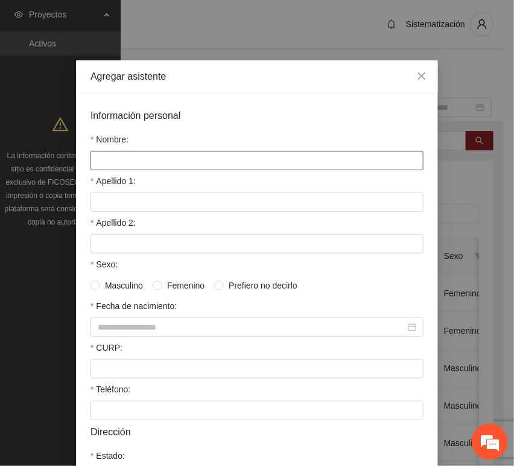
click at [168, 162] on input "Nombre:" at bounding box center [256, 160] width 333 height 19
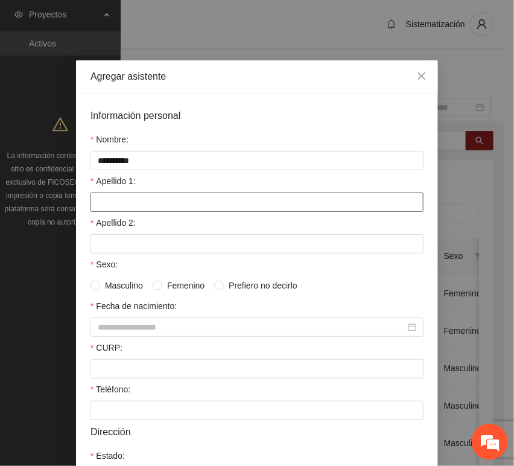
click at [99, 204] on input "Apellido 1:" at bounding box center [256, 201] width 333 height 19
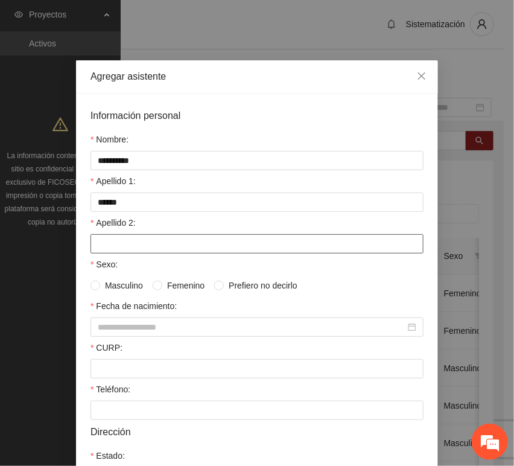
drag, startPoint x: 138, startPoint y: 226, endPoint x: 136, endPoint y: 236, distance: 10.0
click at [139, 226] on div "Apellido 2:" at bounding box center [256, 225] width 333 height 18
click at [135, 238] on input "Apellido 2:" at bounding box center [256, 243] width 333 height 19
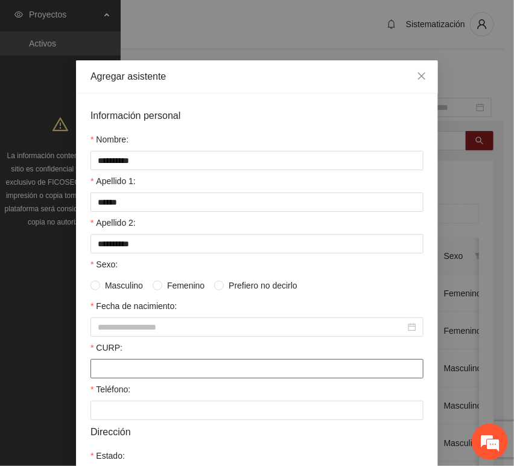
click at [116, 364] on input "CURP:" at bounding box center [256, 368] width 333 height 19
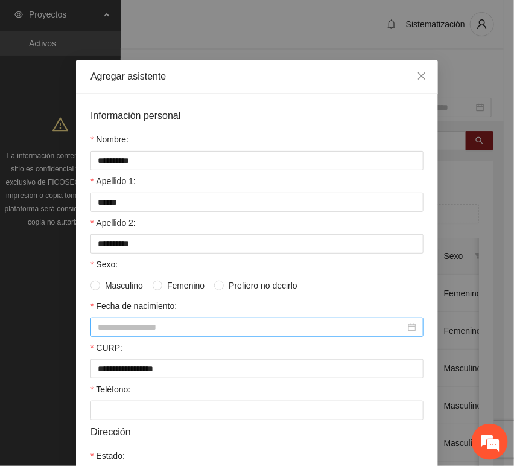
click at [137, 327] on input "Fecha de nacimiento:" at bounding box center [252, 326] width 308 height 13
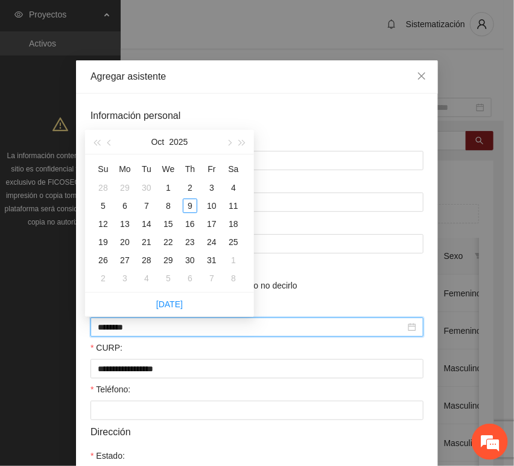
click at [116, 332] on input "********" at bounding box center [252, 326] width 308 height 13
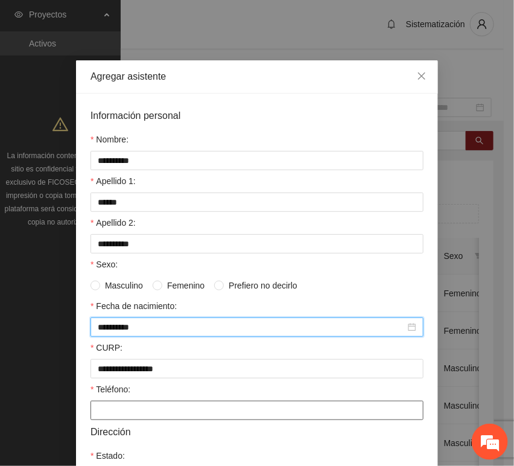
click at [108, 406] on input "Teléfono:" at bounding box center [256, 410] width 333 height 19
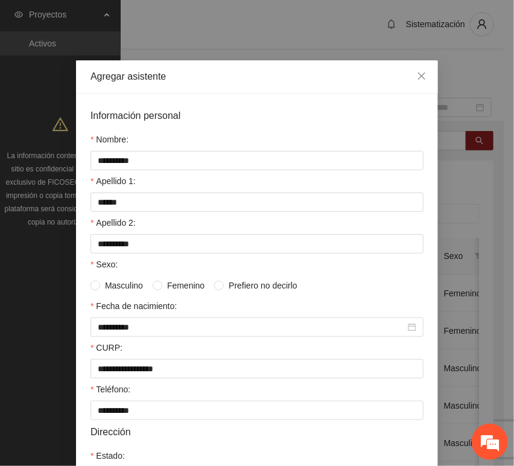
click at [177, 288] on span "Femenino" at bounding box center [185, 285] width 47 height 13
click at [106, 285] on span "Masculino" at bounding box center [124, 285] width 48 height 13
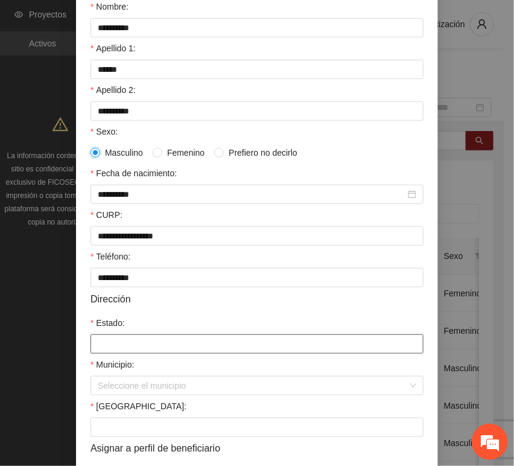
scroll to position [134, 0]
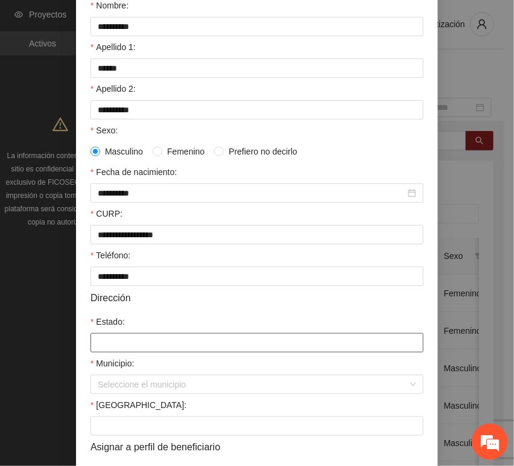
click at [143, 337] on input "Estado:" at bounding box center [256, 342] width 333 height 19
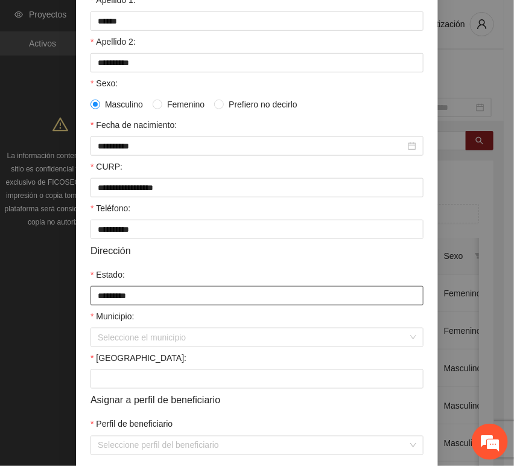
scroll to position [238, 0]
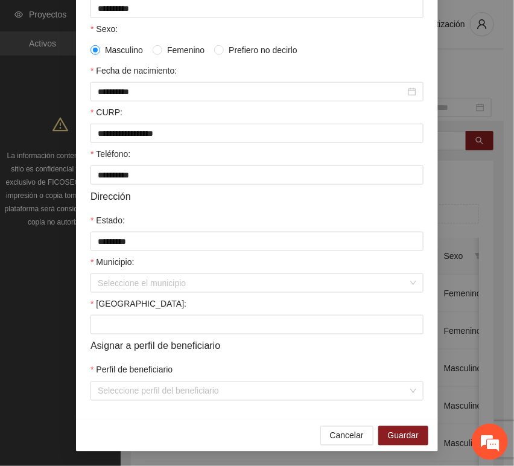
click at [140, 293] on form "**********" at bounding box center [256, 137] width 333 height 528
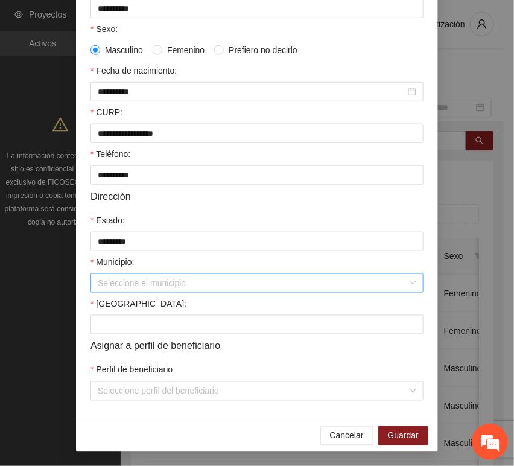
click at [137, 282] on input "Municipio:" at bounding box center [253, 283] width 310 height 18
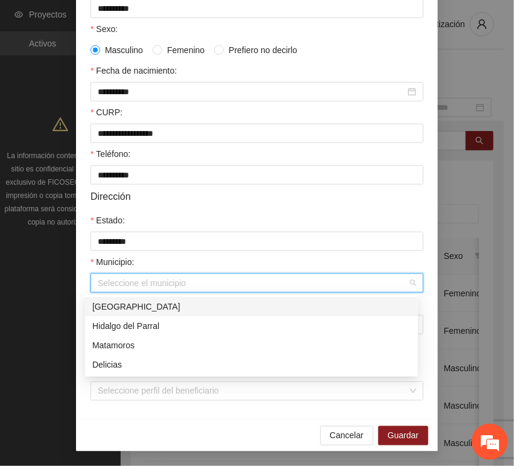
click at [133, 302] on div "[GEOGRAPHIC_DATA]" at bounding box center [251, 306] width 319 height 13
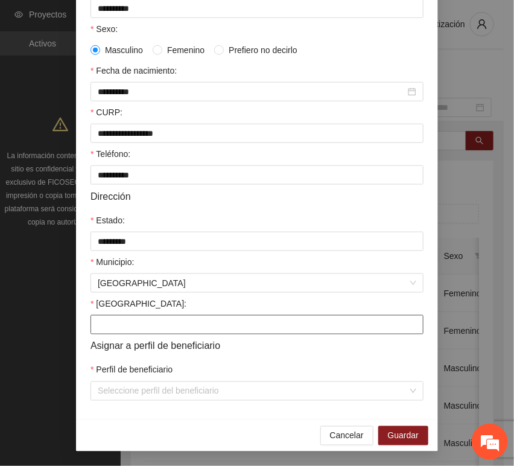
click at [135, 322] on input "[GEOGRAPHIC_DATA]:" at bounding box center [256, 324] width 333 height 19
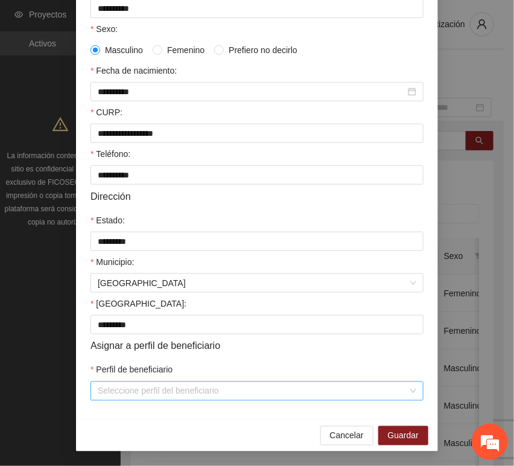
click at [118, 388] on input "Perfil de beneficiario" at bounding box center [253, 391] width 310 height 18
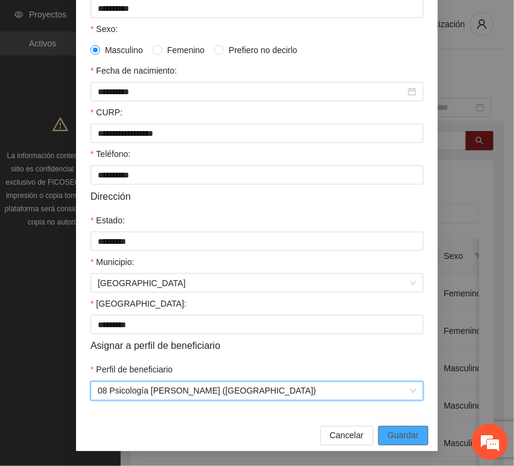
click at [395, 439] on span "Guardar" at bounding box center [403, 435] width 31 height 13
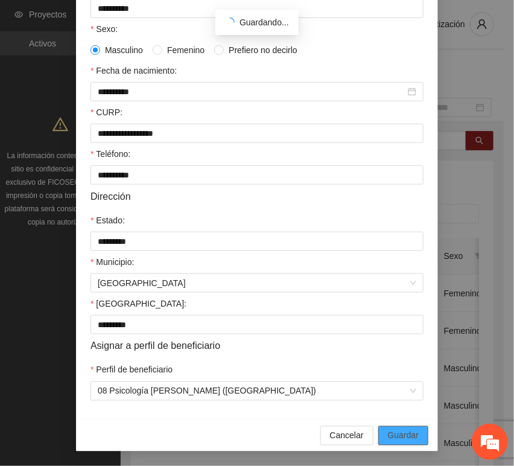
scroll to position [177, 0]
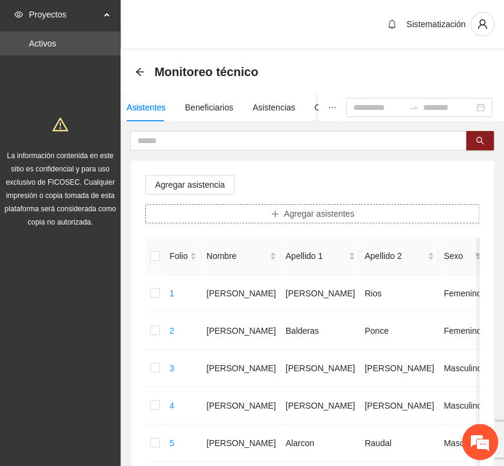
click at [258, 209] on button "Agregar asistentes" at bounding box center [312, 213] width 334 height 19
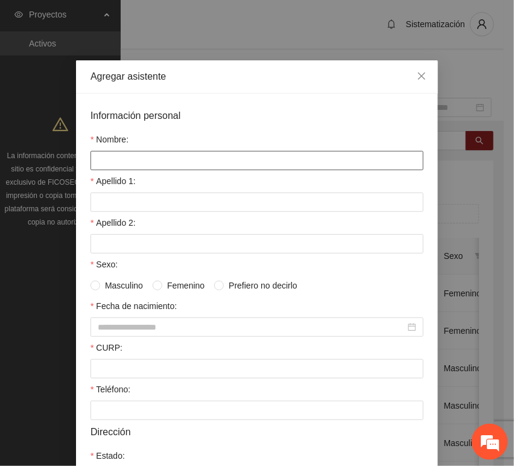
click at [208, 168] on input "Nombre:" at bounding box center [256, 160] width 333 height 19
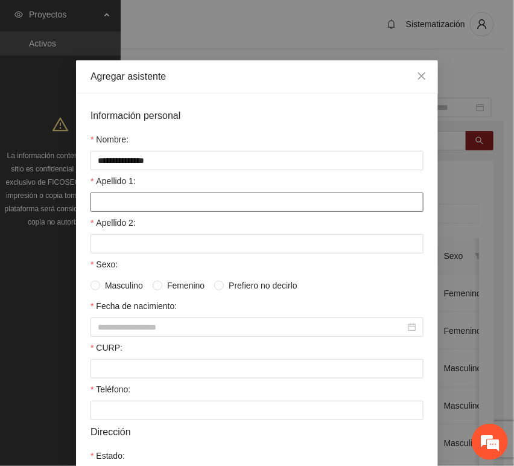
click at [161, 202] on input "Apellido 1:" at bounding box center [256, 201] width 333 height 19
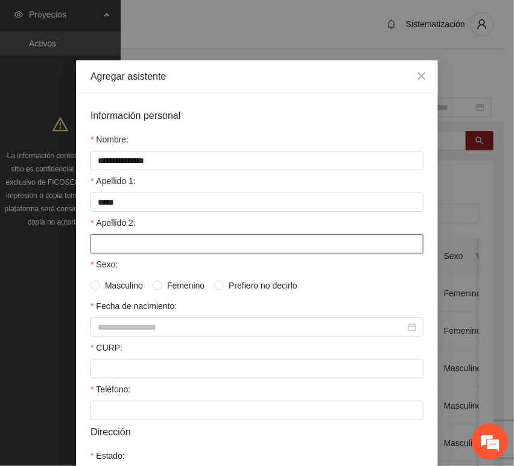
click at [114, 240] on input "Apellido 2:" at bounding box center [256, 243] width 333 height 19
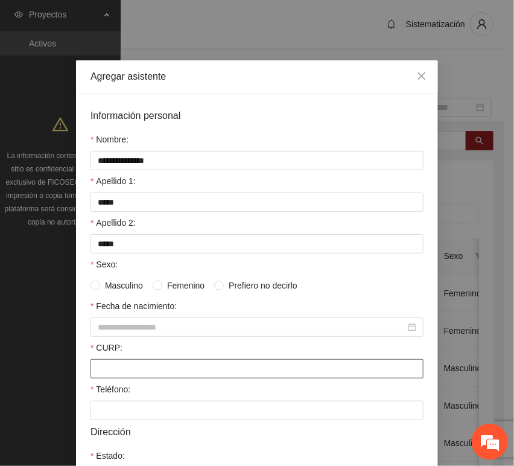
click at [125, 367] on input "CURP:" at bounding box center [256, 368] width 333 height 19
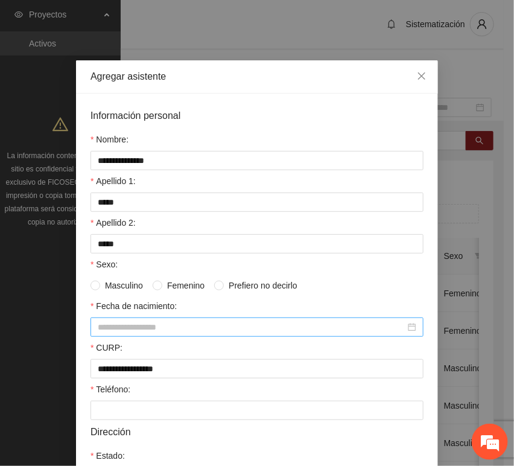
click at [135, 328] on input "Fecha de nacimiento:" at bounding box center [252, 326] width 308 height 13
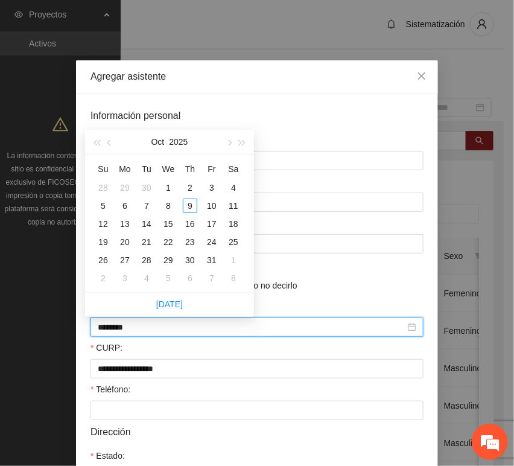
click at [116, 331] on input "********" at bounding box center [252, 326] width 308 height 13
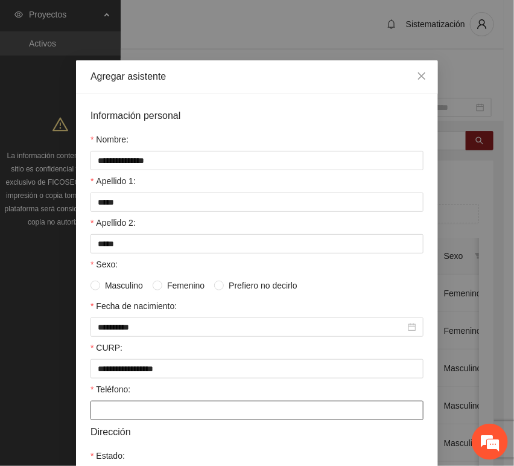
click at [170, 411] on input "Teléfono:" at bounding box center [256, 410] width 333 height 19
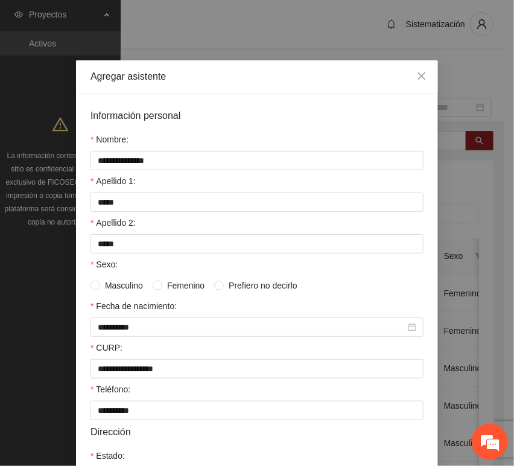
drag, startPoint x: 112, startPoint y: 286, endPoint x: 118, endPoint y: 285, distance: 6.2
click at [113, 285] on span "Masculino" at bounding box center [124, 285] width 48 height 13
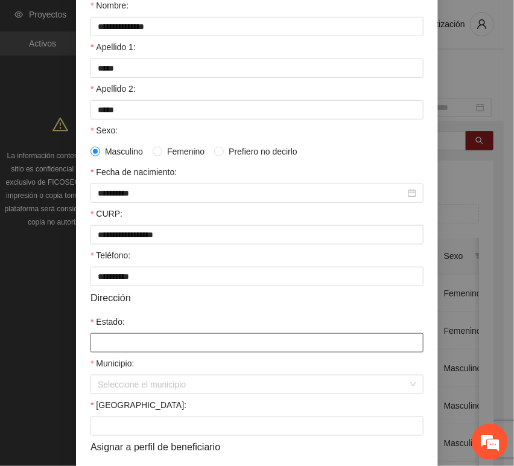
click at [118, 343] on input "Estado:" at bounding box center [256, 342] width 333 height 19
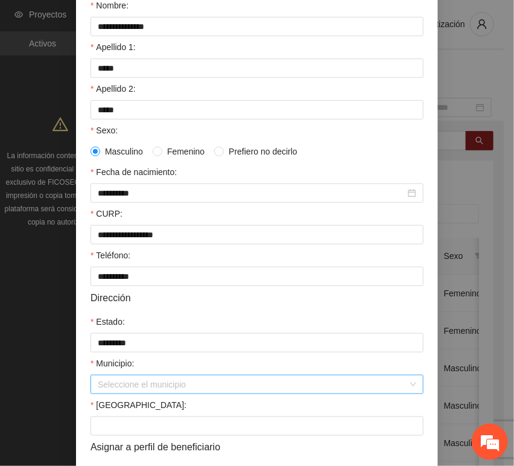
click at [133, 386] on input "Municipio:" at bounding box center [253, 384] width 310 height 18
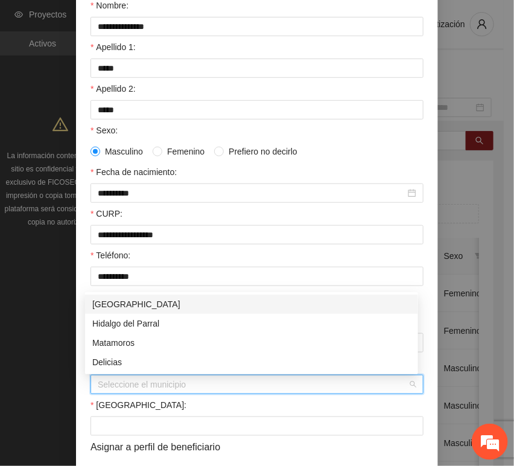
click at [122, 304] on div "[GEOGRAPHIC_DATA]" at bounding box center [251, 303] width 319 height 13
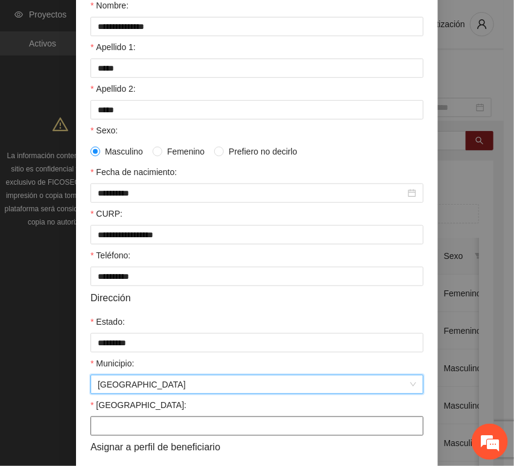
click at [104, 424] on input "[GEOGRAPHIC_DATA]:" at bounding box center [256, 425] width 333 height 19
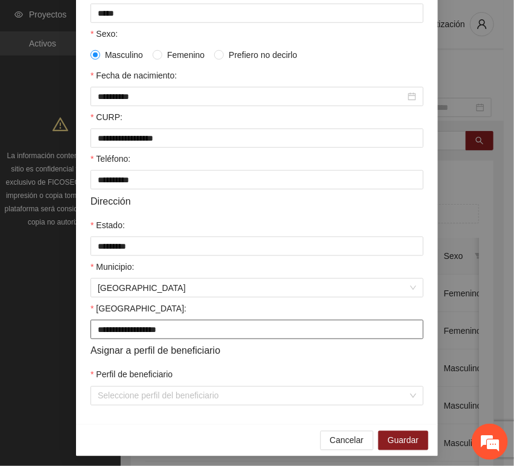
scroll to position [238, 0]
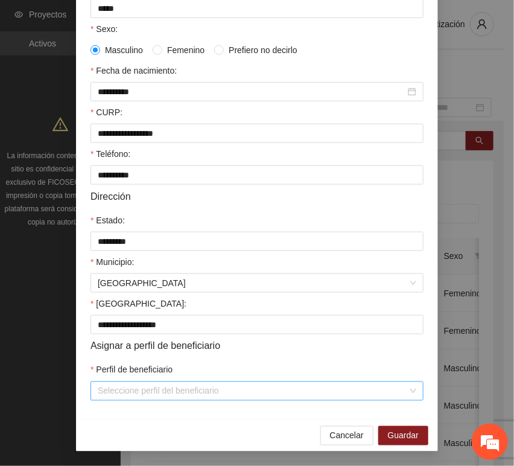
click at [136, 390] on input "Perfil de beneficiario" at bounding box center [253, 391] width 310 height 18
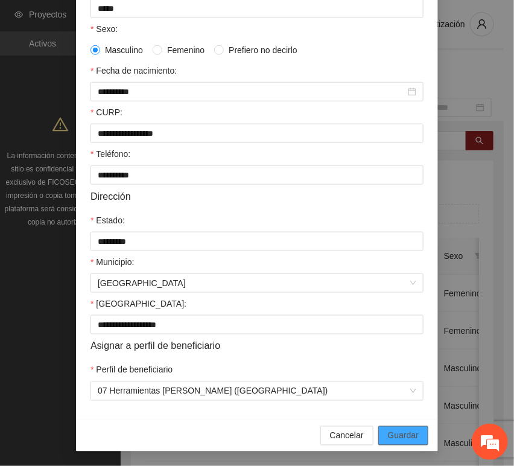
click at [382, 433] on button "Guardar" at bounding box center [403, 435] width 50 height 19
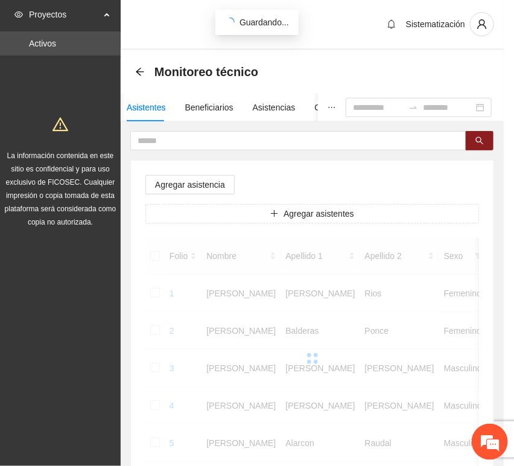
scroll to position [177, 0]
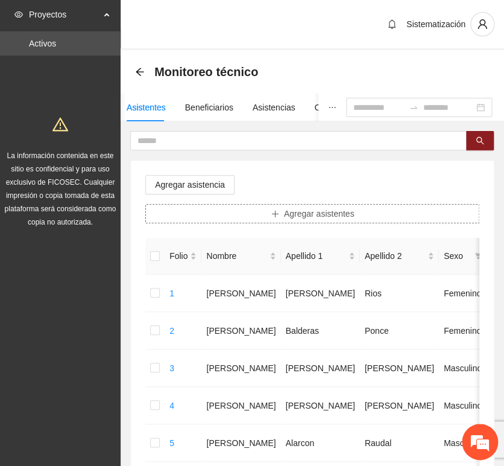
click at [287, 212] on span "Agregar asistentes" at bounding box center [319, 213] width 71 height 13
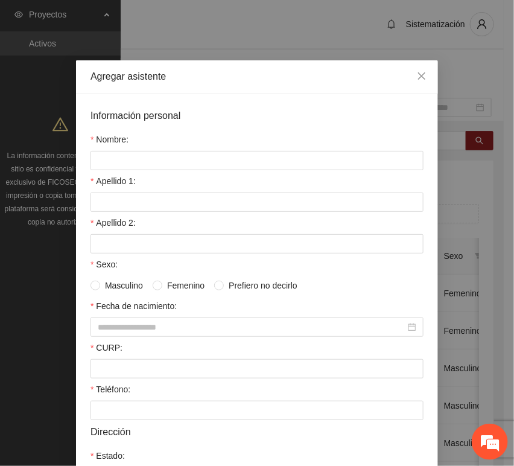
click at [182, 170] on form "Información personal Nombre: Apellido 1: Apellido 2: Sexo: Masculino Femenino P…" at bounding box center [256, 372] width 333 height 528
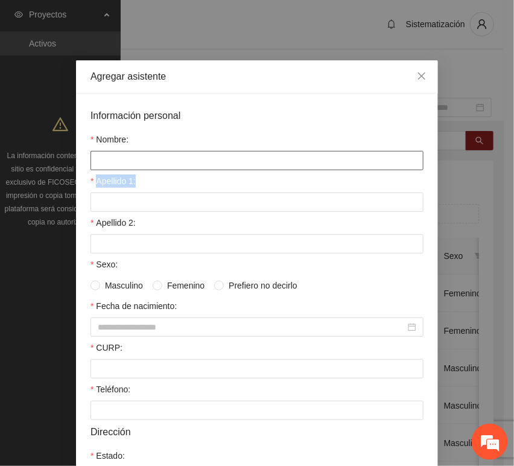
click at [173, 163] on input "Nombre:" at bounding box center [256, 160] width 333 height 19
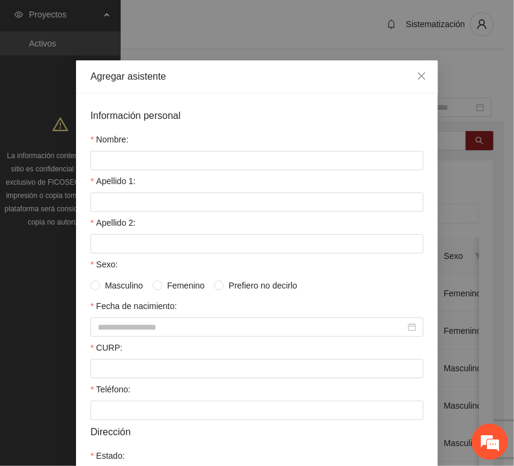
drag, startPoint x: 160, startPoint y: 183, endPoint x: 157, endPoint y: 171, distance: 12.6
click at [162, 183] on div "Apellido 1:" at bounding box center [256, 183] width 333 height 18
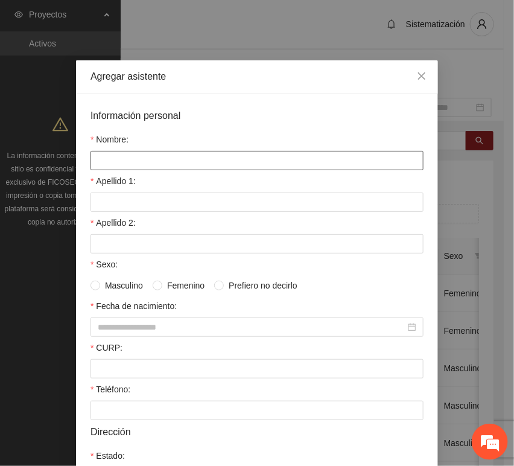
click at [153, 157] on input "Nombre:" at bounding box center [256, 160] width 333 height 19
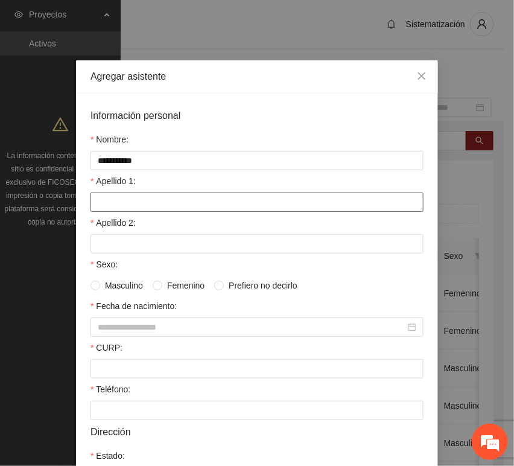
click at [135, 202] on input "Apellido 1:" at bounding box center [256, 201] width 333 height 19
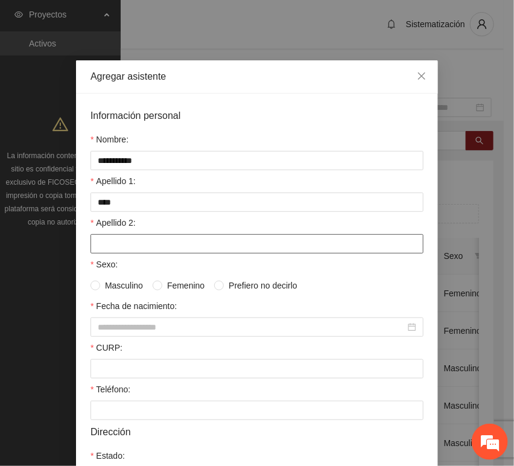
click at [179, 246] on input "Apellido 2:" at bounding box center [256, 243] width 333 height 19
click at [125, 357] on div "CURP:" at bounding box center [256, 350] width 333 height 18
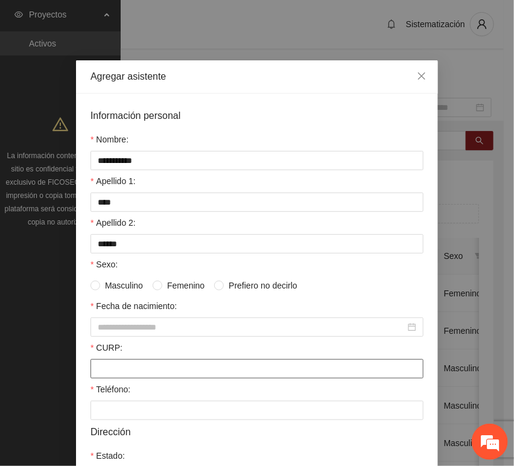
click at [119, 374] on input "CURP:" at bounding box center [256, 368] width 333 height 19
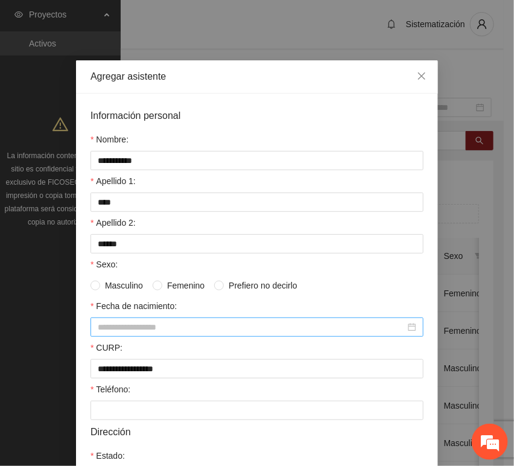
click at [126, 322] on input "Fecha de nacimiento:" at bounding box center [252, 326] width 308 height 13
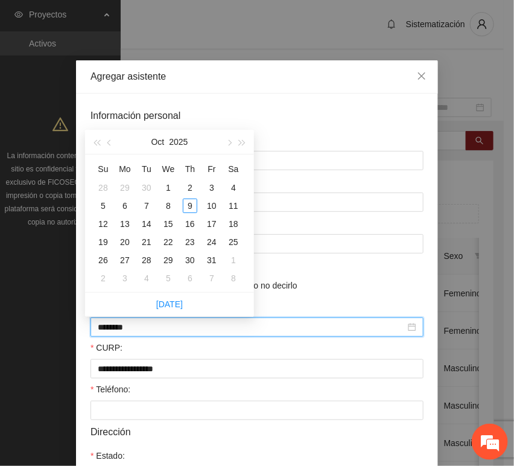
click at [119, 332] on input "********" at bounding box center [252, 326] width 308 height 13
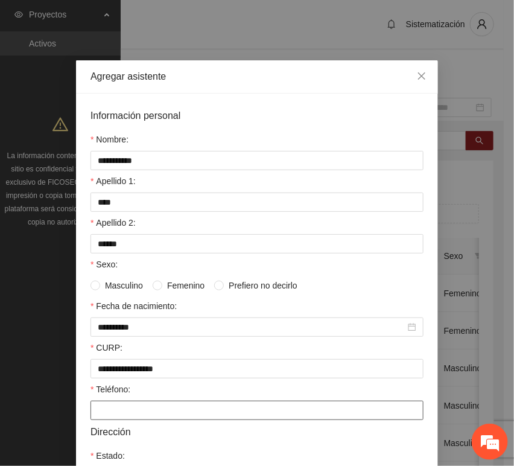
click at [116, 410] on input "Teléfono:" at bounding box center [256, 410] width 333 height 19
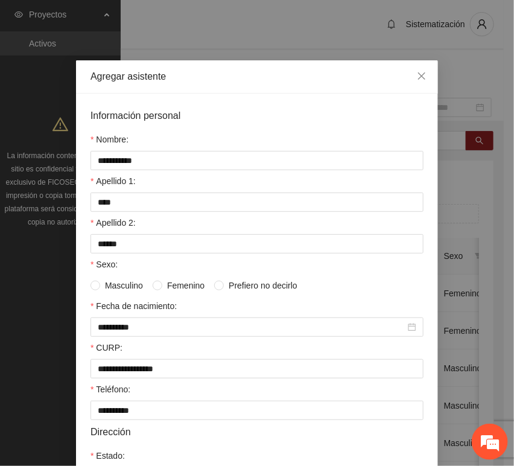
click at [188, 285] on span "Femenino" at bounding box center [185, 285] width 47 height 13
click at [94, 285] on span at bounding box center [95, 286] width 10 height 10
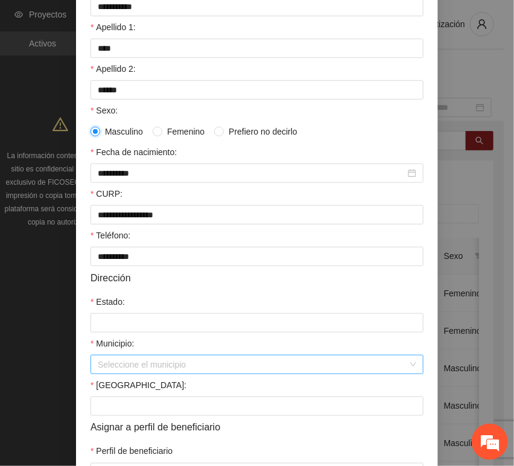
scroll to position [201, 0]
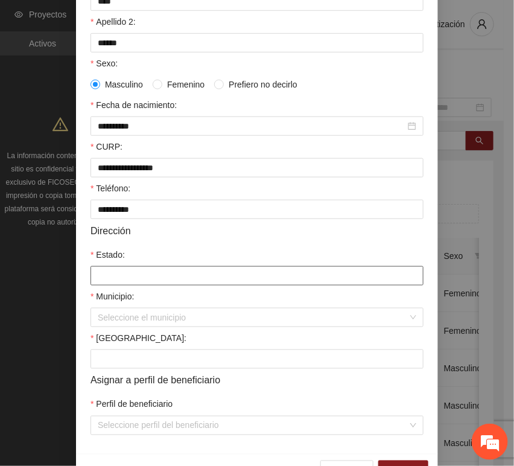
click at [115, 284] on input "Estado:" at bounding box center [256, 275] width 333 height 19
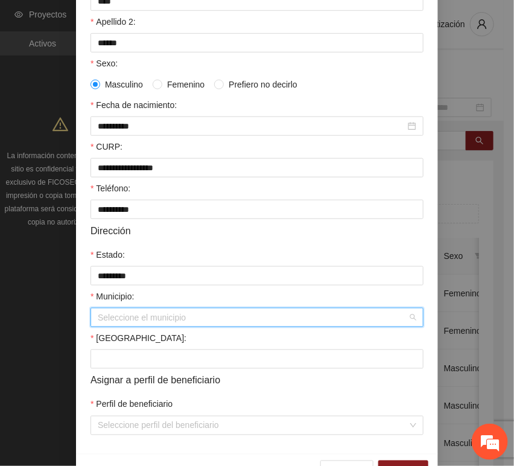
click at [153, 321] on input "Municipio:" at bounding box center [253, 317] width 310 height 18
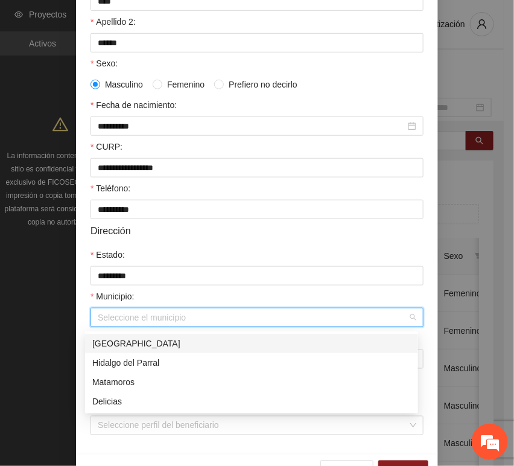
click at [150, 340] on div "[GEOGRAPHIC_DATA]" at bounding box center [251, 343] width 319 height 13
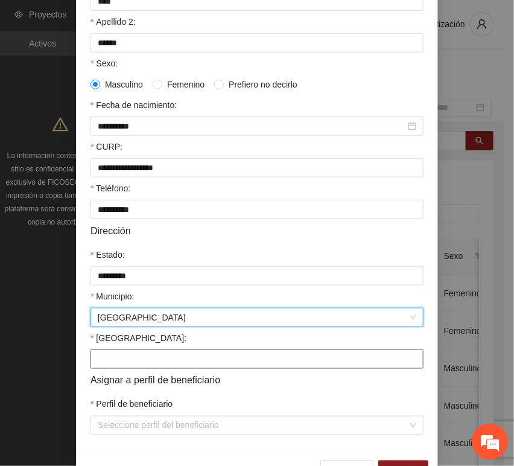
click at [121, 371] on form "**********" at bounding box center [256, 171] width 333 height 528
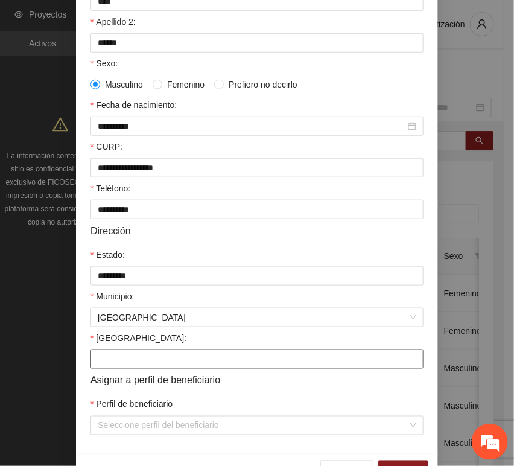
click at [112, 364] on input "[GEOGRAPHIC_DATA]:" at bounding box center [256, 358] width 333 height 19
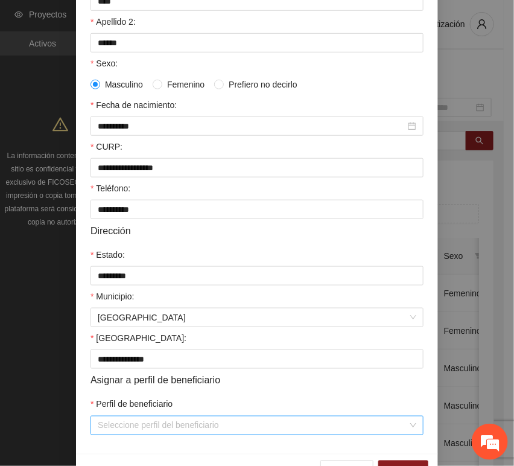
click at [119, 426] on input "Perfil de beneficiario" at bounding box center [253, 425] width 310 height 18
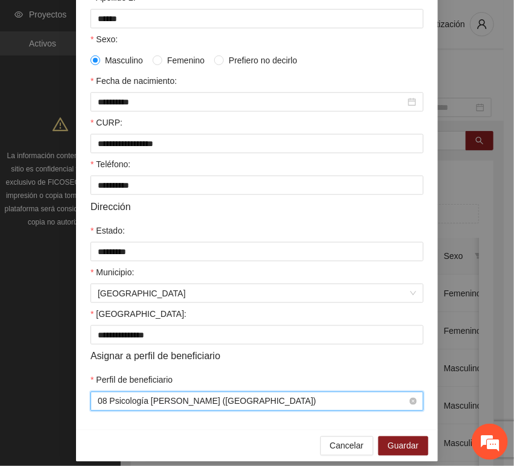
scroll to position [238, 0]
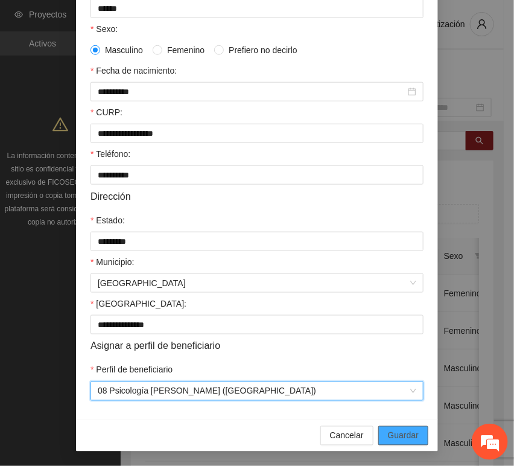
click at [424, 437] on div "Cancelar Guardar" at bounding box center [257, 435] width 362 height 32
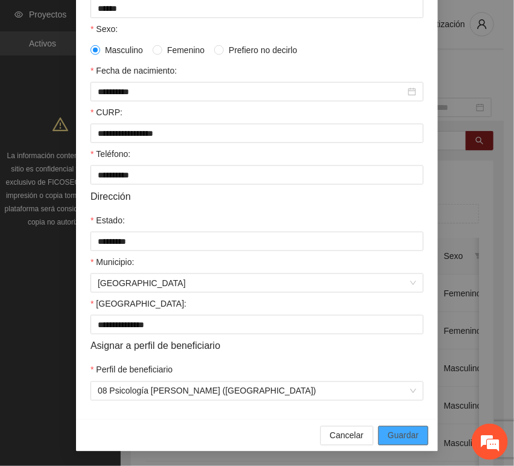
click at [404, 432] on span "Guardar" at bounding box center [403, 435] width 31 height 13
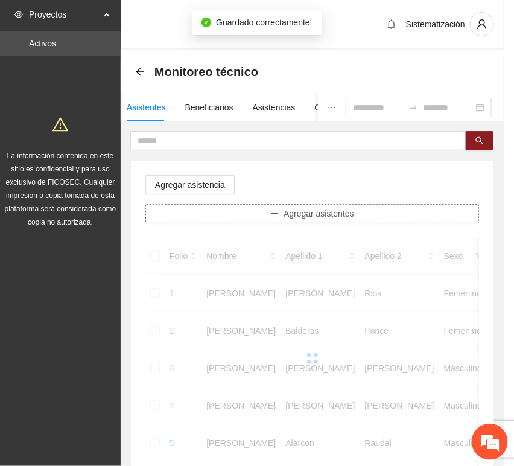
scroll to position [0, 0]
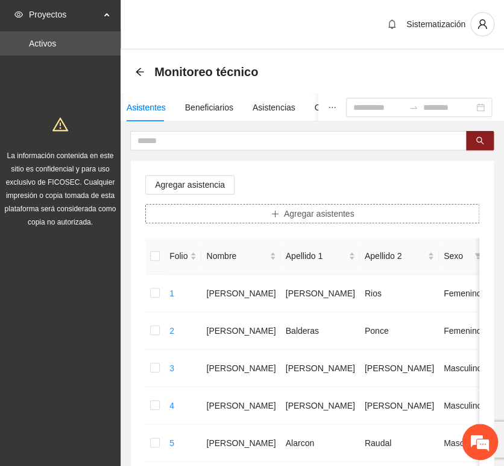
click at [229, 220] on button "Agregar asistentes" at bounding box center [312, 213] width 334 height 19
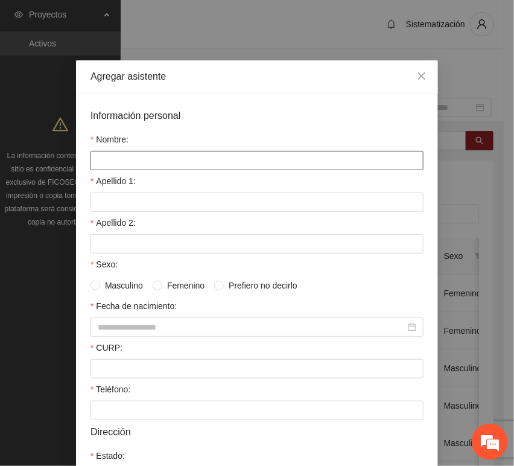
click at [167, 158] on input "Nombre:" at bounding box center [256, 160] width 333 height 19
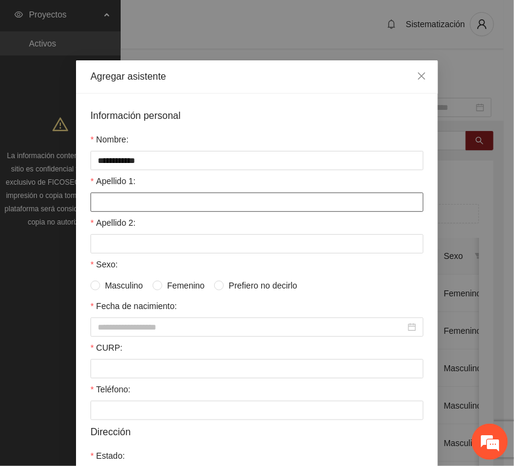
click at [104, 200] on input "Apellido 1:" at bounding box center [256, 201] width 333 height 19
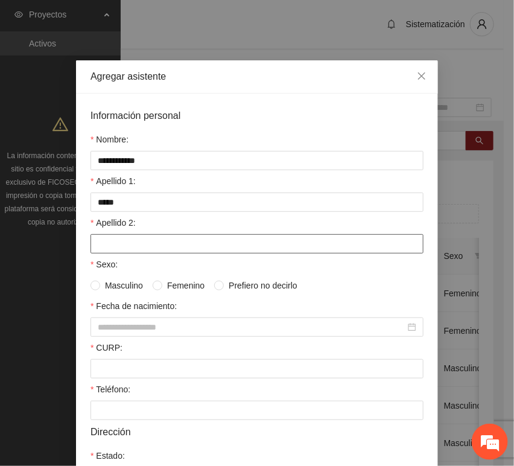
click at [153, 235] on input "Apellido 2:" at bounding box center [256, 243] width 333 height 19
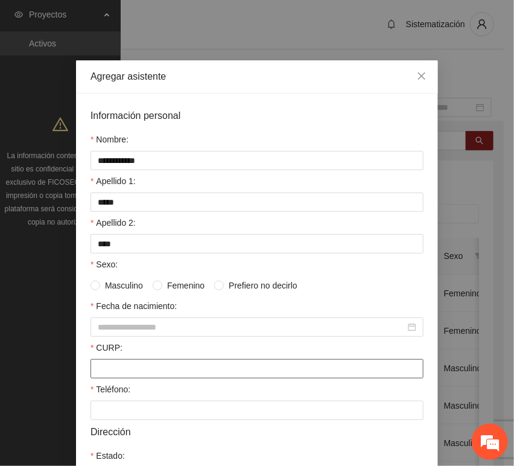
click at [102, 363] on input "CURP:" at bounding box center [256, 368] width 333 height 19
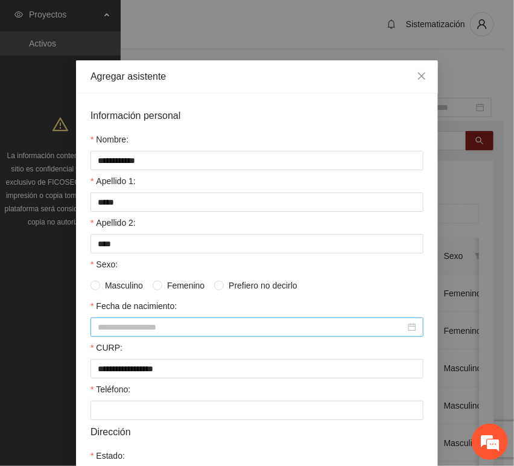
click at [142, 333] on input "Fecha de nacimiento:" at bounding box center [252, 326] width 308 height 13
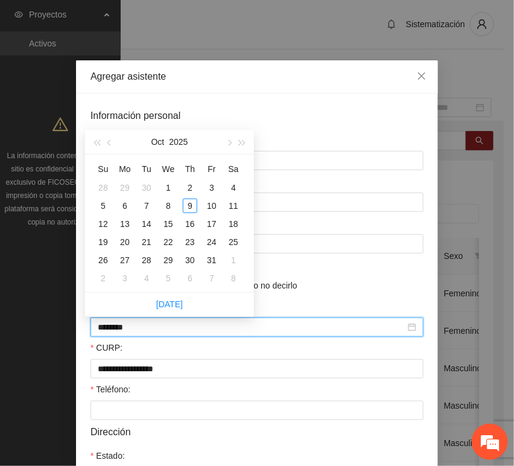
click at [119, 329] on input "********" at bounding box center [252, 326] width 308 height 13
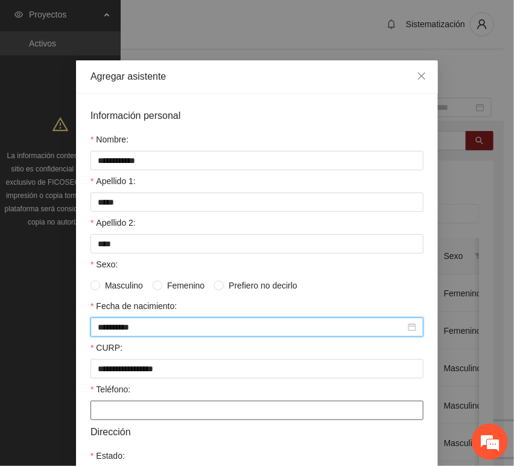
drag, startPoint x: 133, startPoint y: 416, endPoint x: 127, endPoint y: 412, distance: 6.5
click at [135, 416] on input "Teléfono:" at bounding box center [256, 410] width 333 height 19
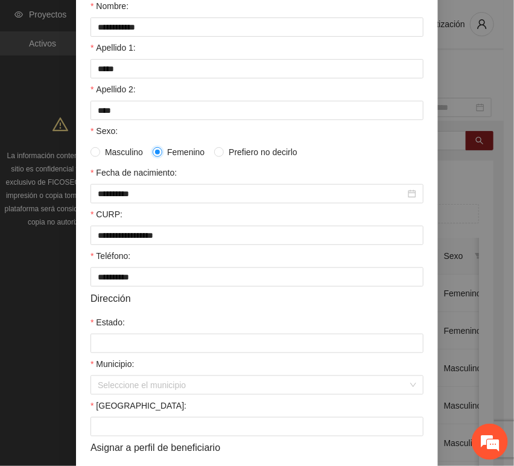
scroll to position [134, 0]
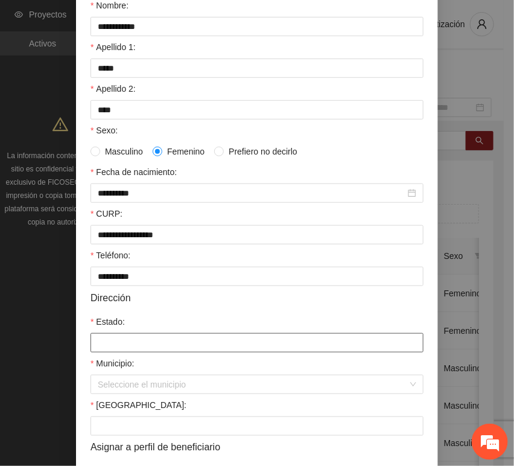
drag, startPoint x: 130, startPoint y: 344, endPoint x: 136, endPoint y: 340, distance: 7.6
click at [130, 344] on input "Estado:" at bounding box center [256, 342] width 333 height 19
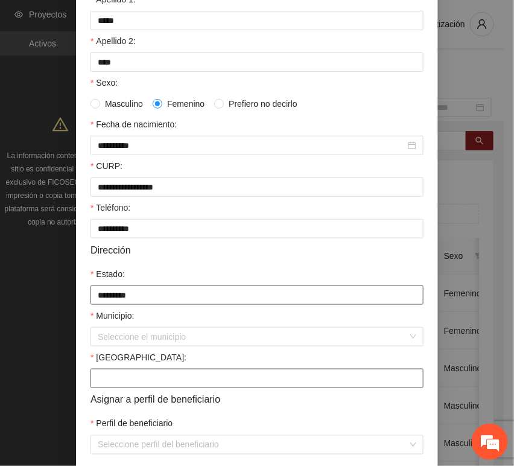
scroll to position [238, 0]
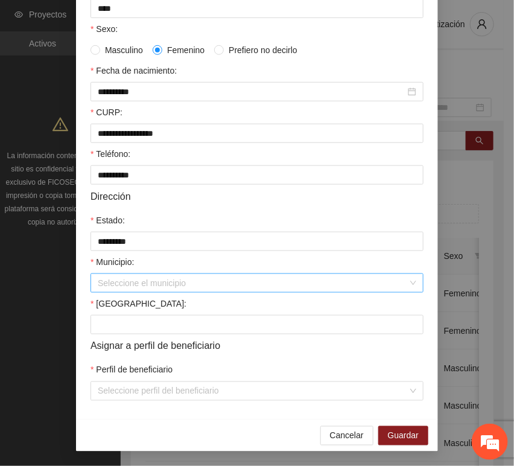
click at [141, 281] on input "Municipio:" at bounding box center [253, 283] width 310 height 18
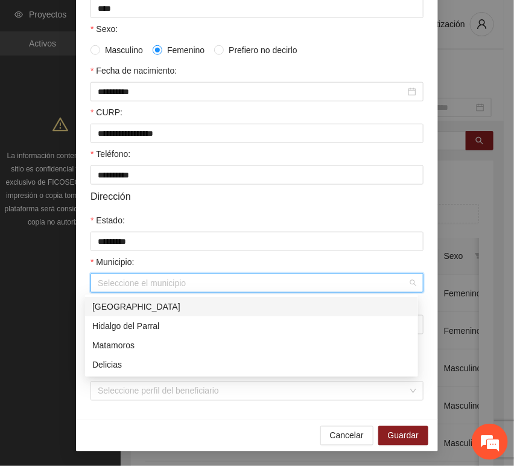
click at [129, 305] on div "[GEOGRAPHIC_DATA]" at bounding box center [251, 306] width 319 height 13
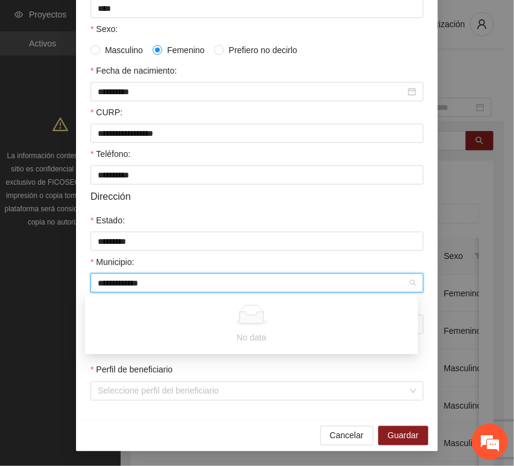
drag, startPoint x: 159, startPoint y: 282, endPoint x: 11, endPoint y: 279, distance: 148.4
click at [11, 279] on div "**********" at bounding box center [257, 233] width 514 height 466
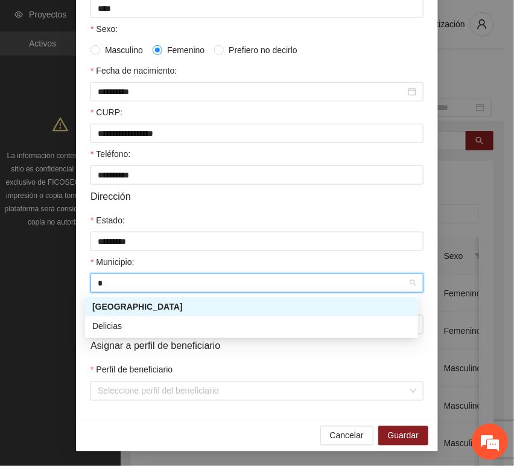
drag, startPoint x: 146, startPoint y: 299, endPoint x: 139, endPoint y: 306, distance: 9.4
click at [147, 300] on div "[GEOGRAPHIC_DATA]" at bounding box center [251, 306] width 319 height 13
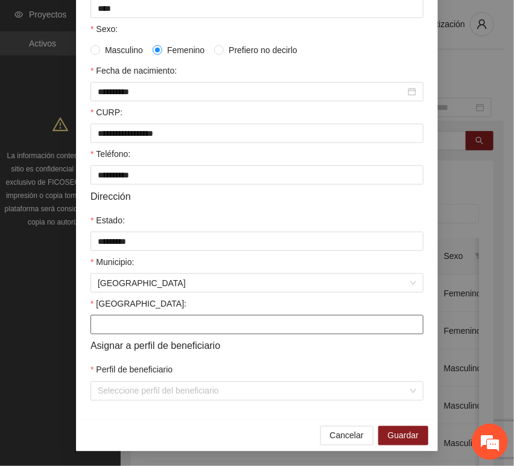
click at [109, 325] on input "[GEOGRAPHIC_DATA]:" at bounding box center [256, 324] width 333 height 19
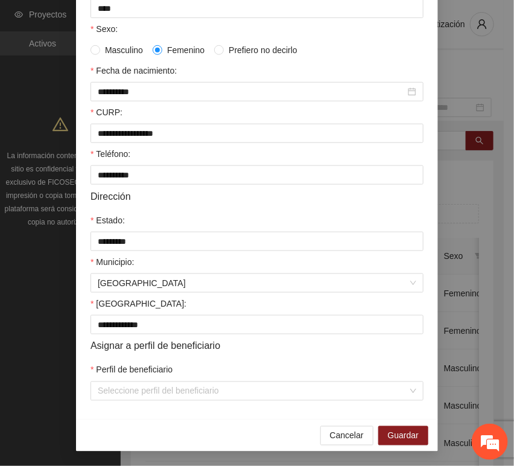
click at [121, 402] on div "**********" at bounding box center [257, 138] width 362 height 561
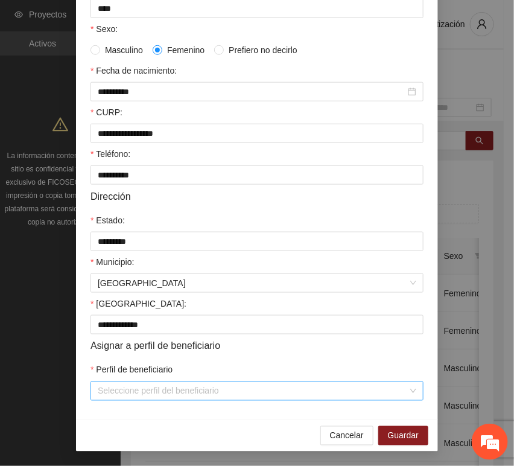
click at [117, 395] on input "Perfil de beneficiario" at bounding box center [253, 391] width 310 height 18
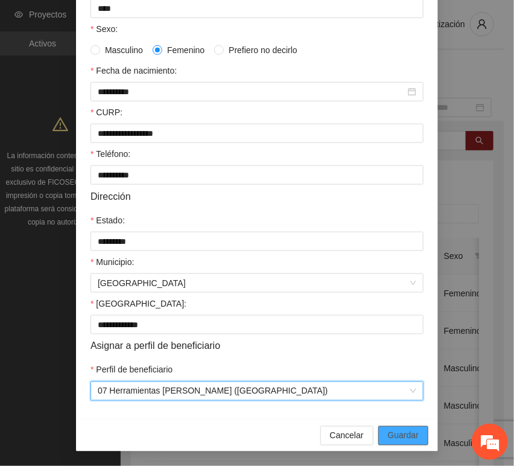
click at [401, 431] on span "Guardar" at bounding box center [403, 435] width 31 height 13
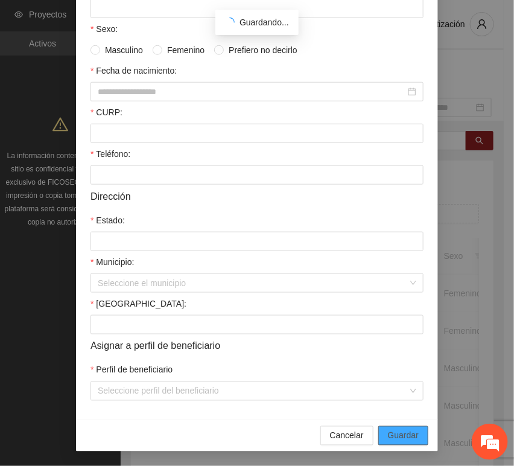
scroll to position [177, 0]
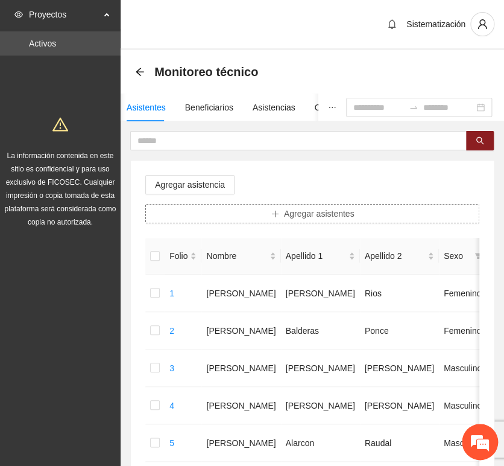
click at [290, 212] on span "Agregar asistentes" at bounding box center [319, 213] width 71 height 13
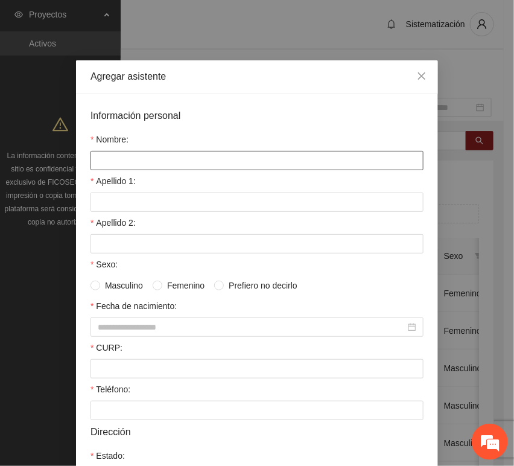
drag, startPoint x: 193, startPoint y: 161, endPoint x: 186, endPoint y: 161, distance: 7.2
click at [193, 161] on input "Nombre:" at bounding box center [256, 160] width 333 height 19
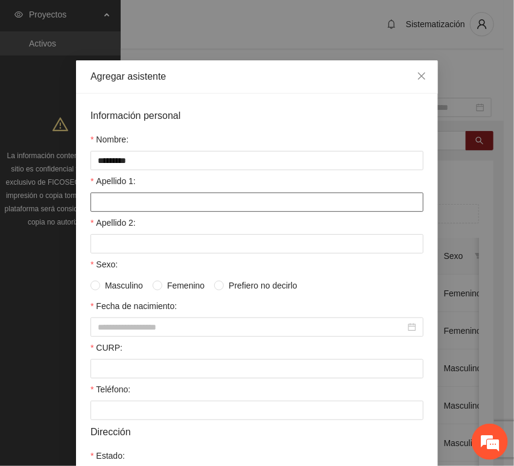
click at [183, 206] on input "Apellido 1:" at bounding box center [256, 201] width 333 height 19
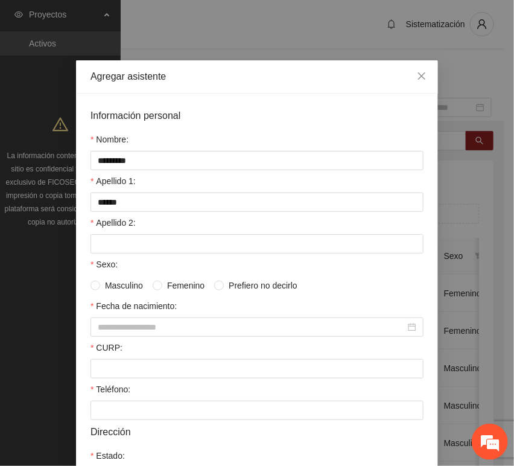
click at [181, 230] on div "Apellido 2:" at bounding box center [256, 225] width 333 height 18
click at [182, 236] on input "Apellido 2:" at bounding box center [256, 243] width 333 height 19
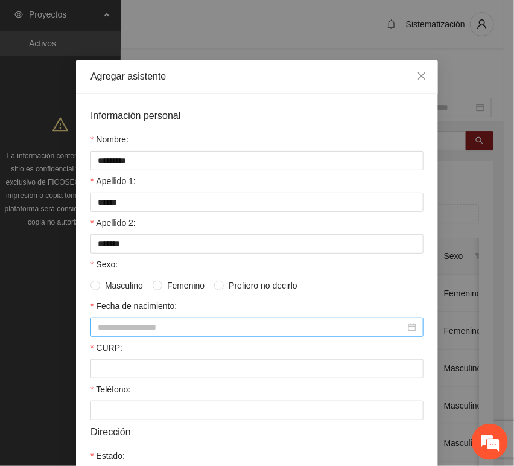
click at [119, 334] on input "Fecha de nacimiento:" at bounding box center [252, 326] width 308 height 13
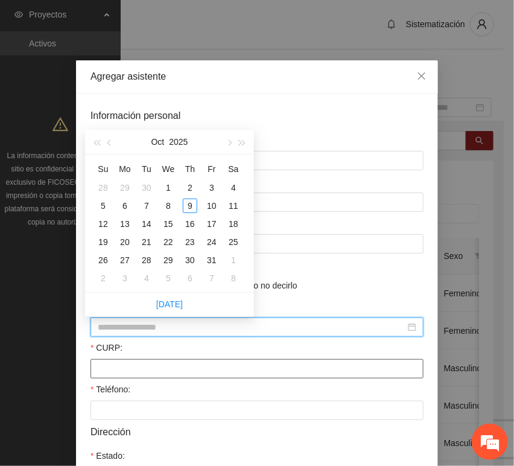
click at [121, 365] on input "CURP:" at bounding box center [256, 368] width 333 height 19
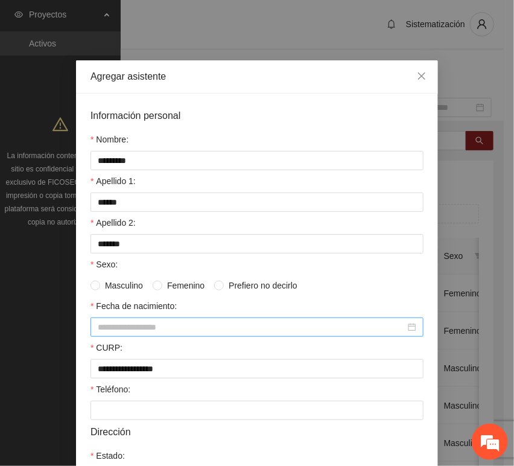
click at [118, 327] on input "Fecha de nacimiento:" at bounding box center [252, 326] width 308 height 13
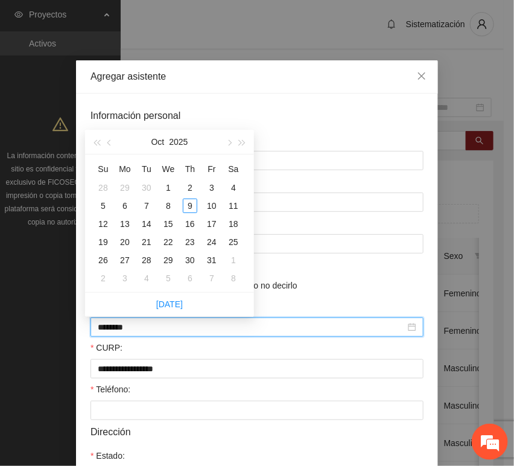
click at [119, 332] on input "********" at bounding box center [252, 326] width 308 height 13
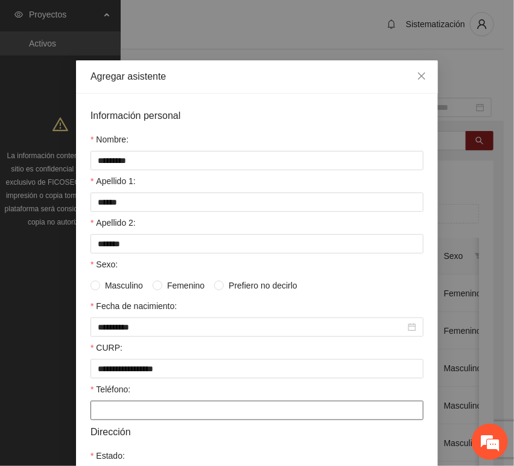
click at [97, 420] on input "Teléfono:" at bounding box center [256, 410] width 333 height 19
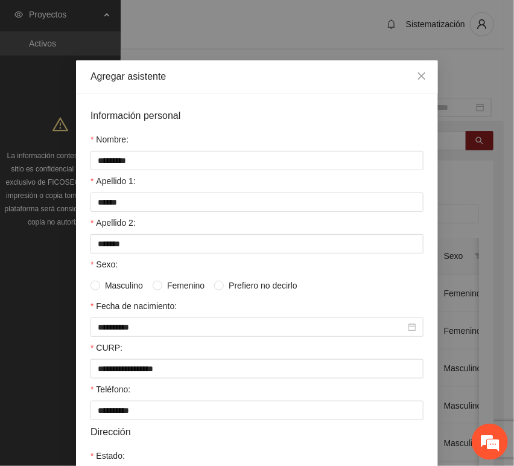
click at [115, 281] on span "Masculino" at bounding box center [124, 285] width 48 height 13
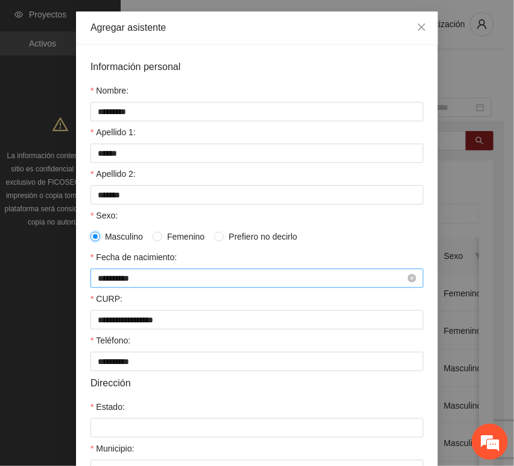
scroll to position [238, 0]
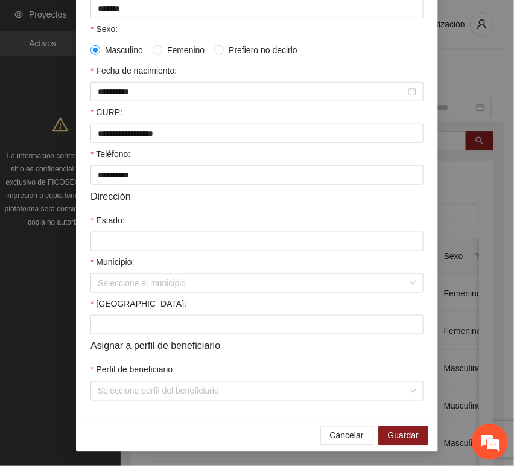
click at [114, 251] on form "**********" at bounding box center [256, 137] width 333 height 528
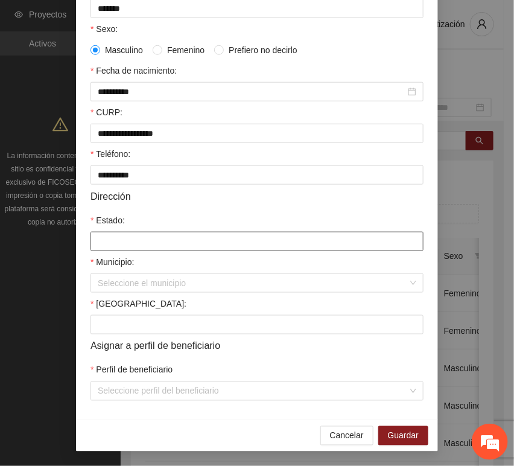
drag, startPoint x: 113, startPoint y: 246, endPoint x: 119, endPoint y: 253, distance: 9.0
click at [113, 245] on input "Estado:" at bounding box center [256, 241] width 333 height 19
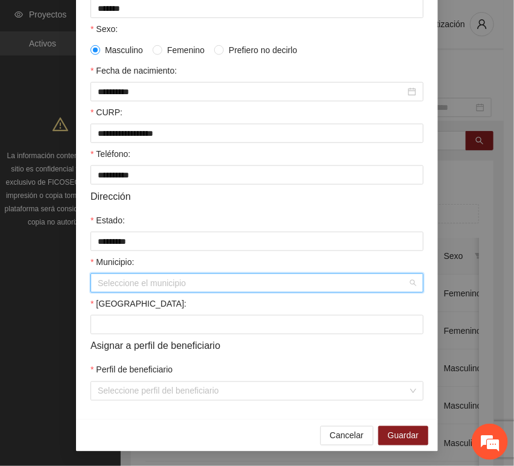
click at [125, 286] on input "Municipio:" at bounding box center [253, 283] width 310 height 18
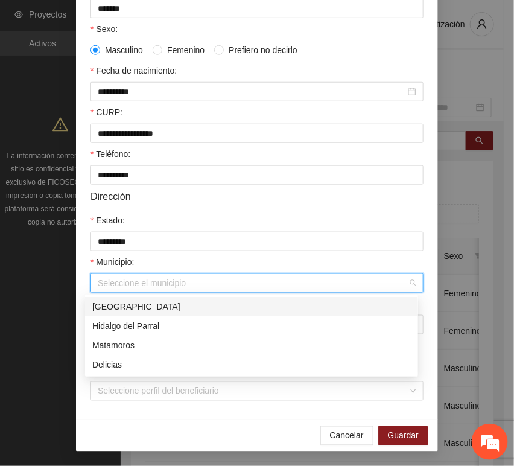
click at [148, 310] on div "[GEOGRAPHIC_DATA]" at bounding box center [251, 306] width 319 height 13
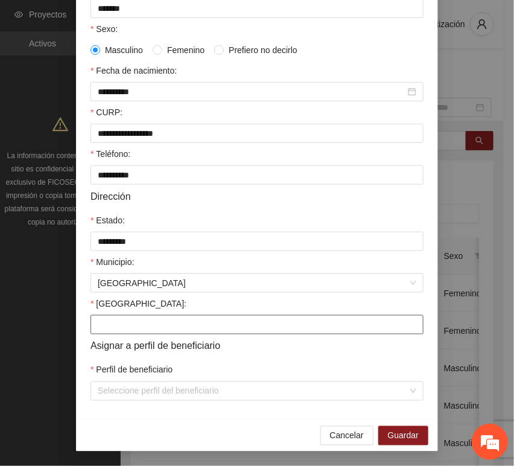
drag, startPoint x: 125, startPoint y: 314, endPoint x: 127, endPoint y: 325, distance: 11.1
click at [124, 314] on div "[GEOGRAPHIC_DATA]:" at bounding box center [256, 306] width 333 height 18
click at [130, 328] on input "[GEOGRAPHIC_DATA]:" at bounding box center [256, 324] width 333 height 19
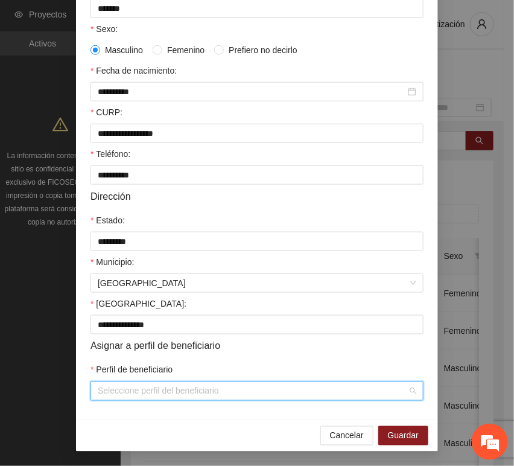
click at [125, 396] on input "Perfil de beneficiario" at bounding box center [253, 391] width 310 height 18
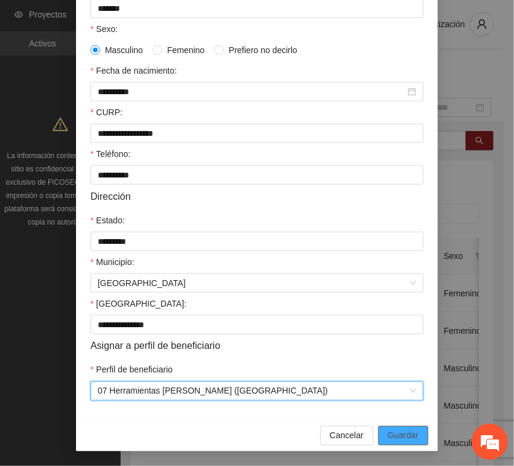
click at [392, 430] on span "Guardar" at bounding box center [403, 435] width 31 height 13
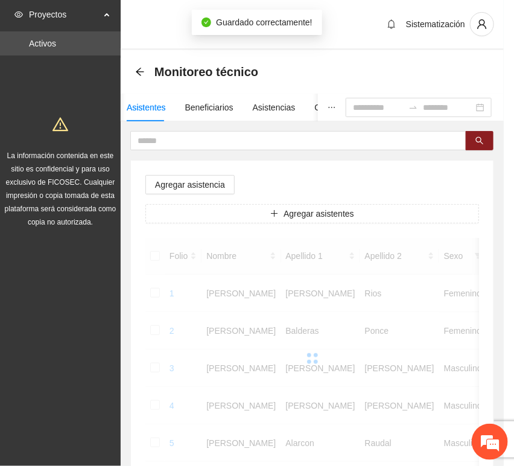
scroll to position [177, 0]
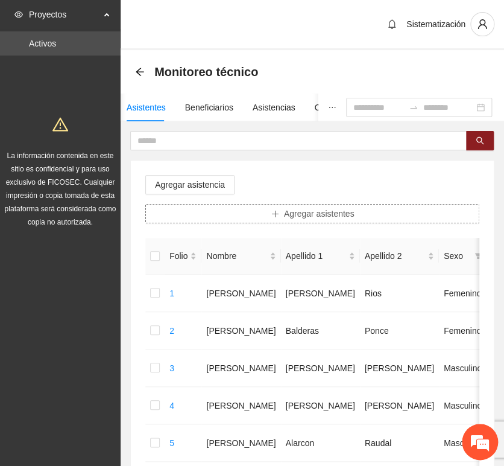
click at [290, 219] on span "Agregar asistentes" at bounding box center [319, 213] width 71 height 13
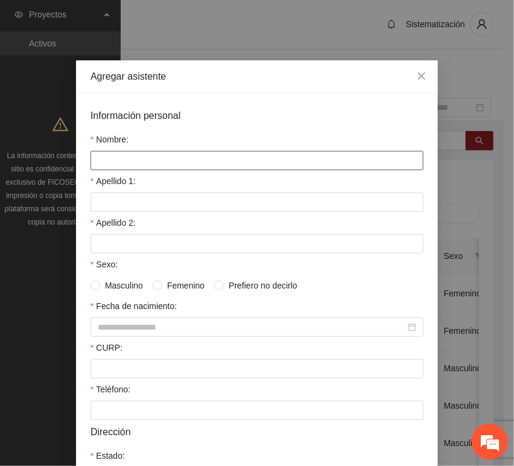
click at [199, 163] on input "Nombre:" at bounding box center [256, 160] width 333 height 19
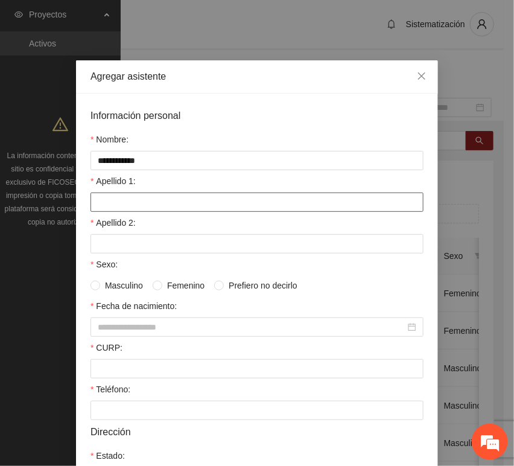
click at [164, 193] on input "Apellido 1:" at bounding box center [256, 201] width 333 height 19
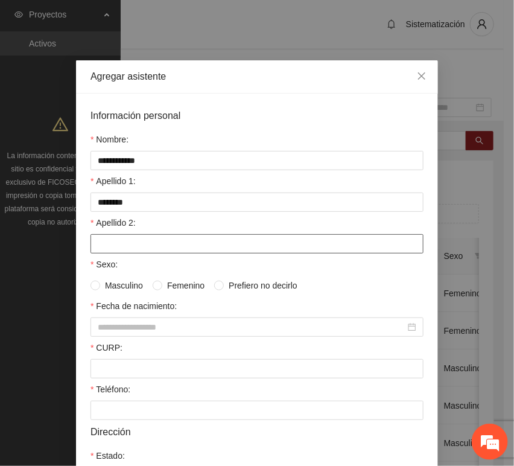
click at [171, 240] on input "Apellido 2:" at bounding box center [256, 243] width 333 height 19
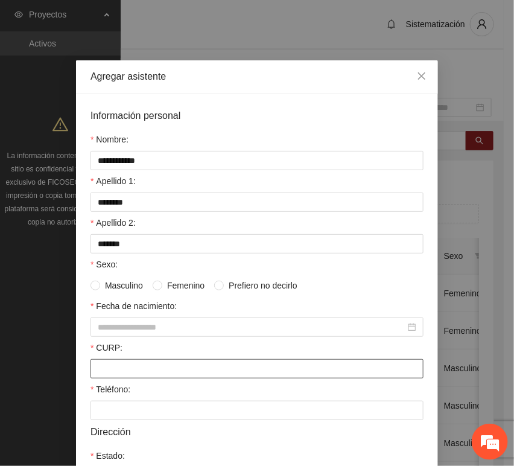
click at [128, 367] on input "CURP:" at bounding box center [256, 368] width 333 height 19
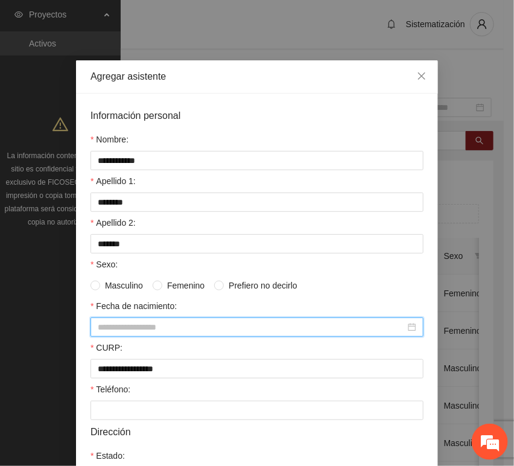
click at [107, 331] on input "Fecha de nacimiento:" at bounding box center [252, 326] width 308 height 13
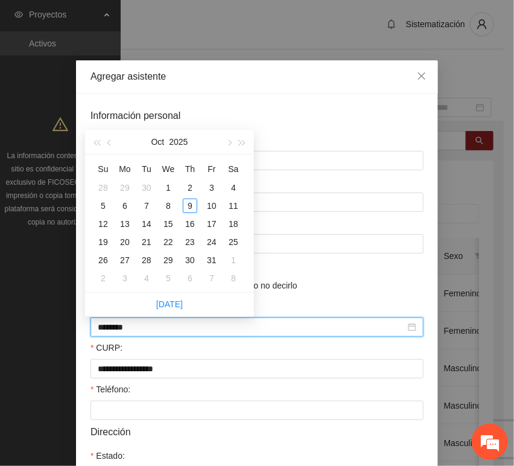
click at [119, 330] on input "********" at bounding box center [252, 326] width 308 height 13
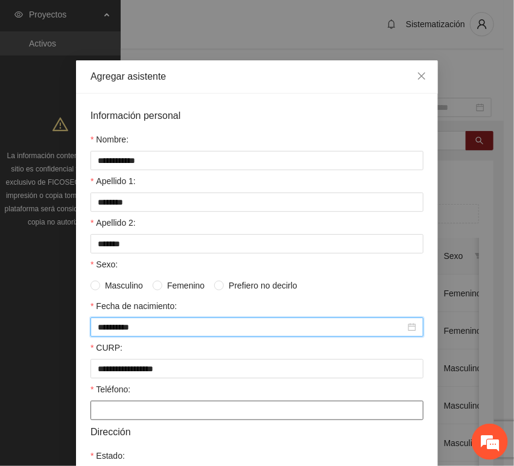
click at [162, 405] on input "Teléfono:" at bounding box center [256, 410] width 333 height 19
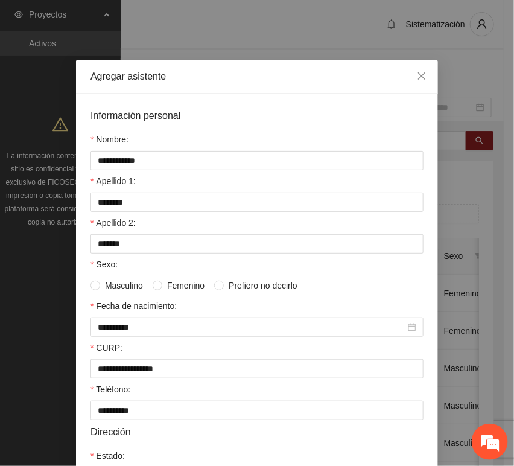
click at [165, 288] on span "Femenino" at bounding box center [185, 285] width 47 height 13
click at [103, 285] on span "Masculino" at bounding box center [124, 285] width 48 height 13
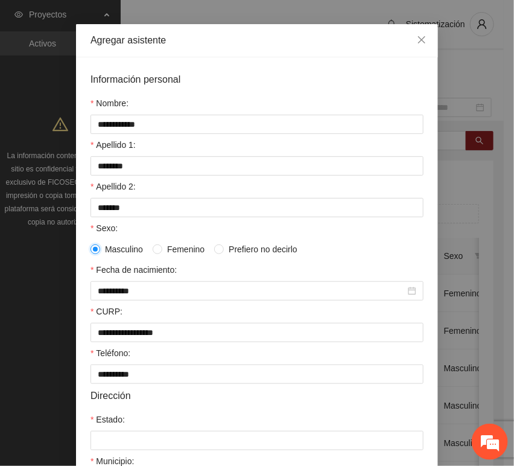
scroll to position [201, 0]
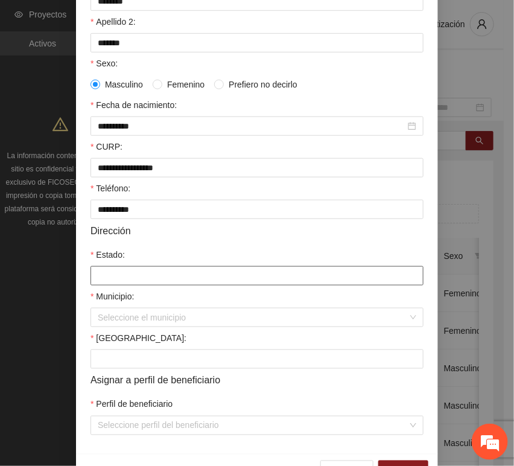
drag, startPoint x: 126, startPoint y: 281, endPoint x: 133, endPoint y: 283, distance: 6.9
click at [125, 281] on input "Estado:" at bounding box center [256, 275] width 333 height 19
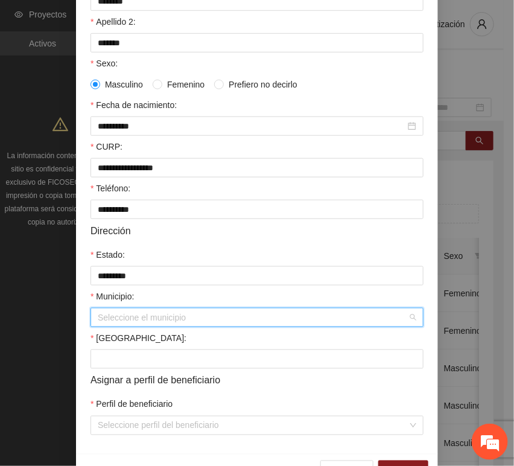
click at [141, 324] on input "Municipio:" at bounding box center [253, 317] width 310 height 18
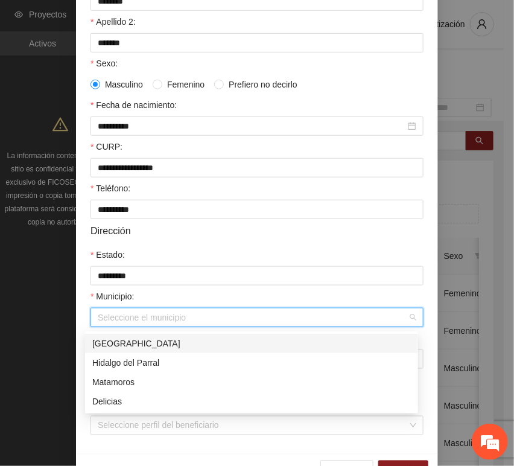
click at [138, 346] on div "[GEOGRAPHIC_DATA]" at bounding box center [251, 343] width 319 height 13
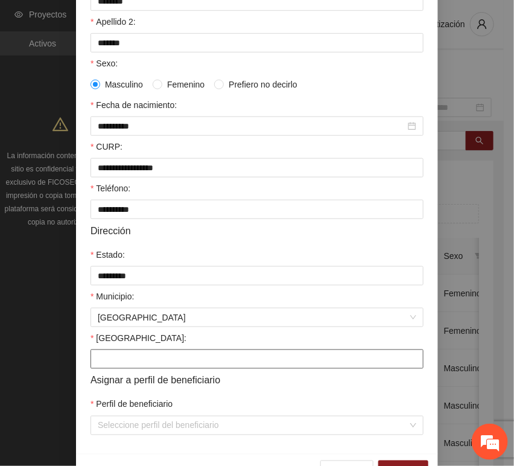
click at [97, 361] on input "[GEOGRAPHIC_DATA]:" at bounding box center [256, 358] width 333 height 19
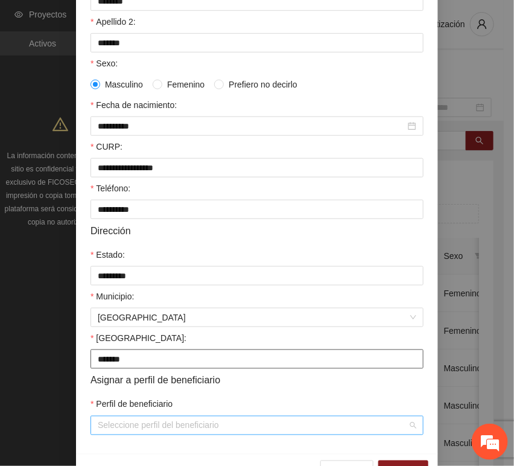
click at [112, 435] on div "Seleccione perfil del beneficiario" at bounding box center [256, 425] width 333 height 19
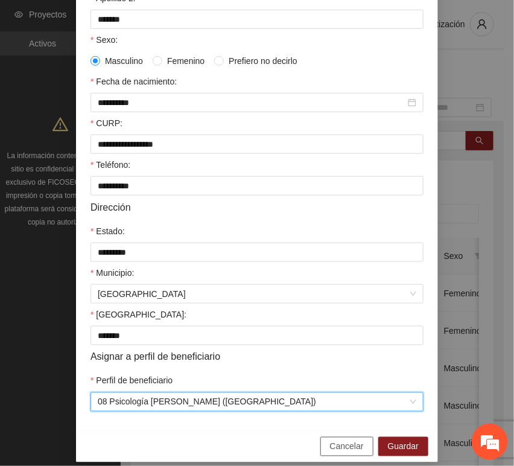
scroll to position [238, 0]
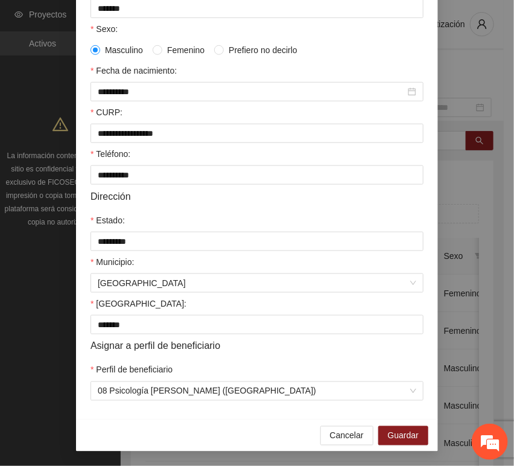
click at [396, 446] on div "Cancelar Guardar" at bounding box center [257, 435] width 362 height 32
click at [395, 434] on span "Guardar" at bounding box center [403, 435] width 31 height 13
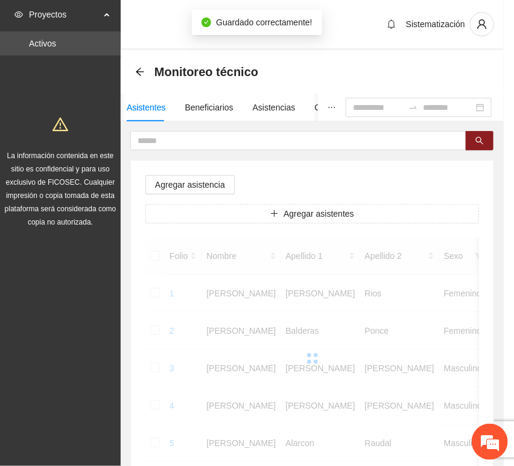
scroll to position [177, 0]
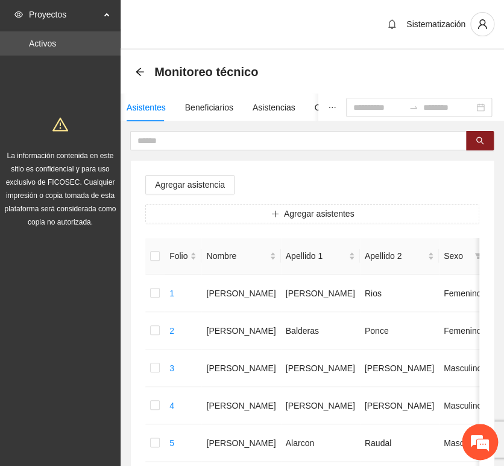
click at [253, 218] on button "Agregar asistentes" at bounding box center [312, 213] width 334 height 19
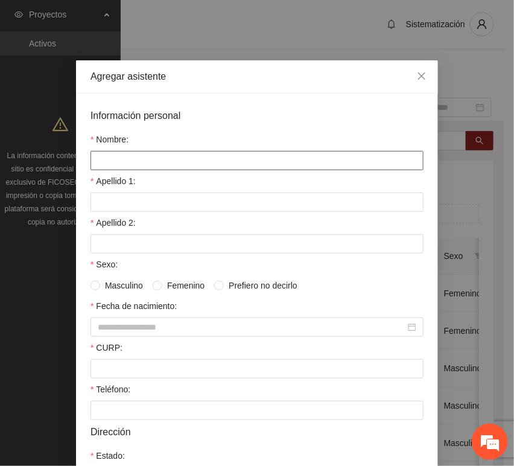
click at [165, 162] on input "Nombre:" at bounding box center [256, 160] width 333 height 19
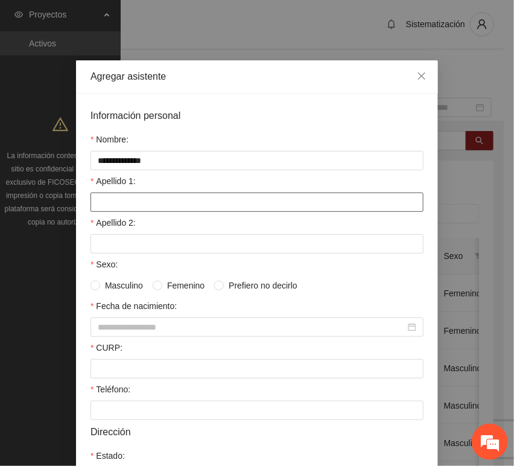
click at [160, 204] on input "Apellido 1:" at bounding box center [256, 201] width 333 height 19
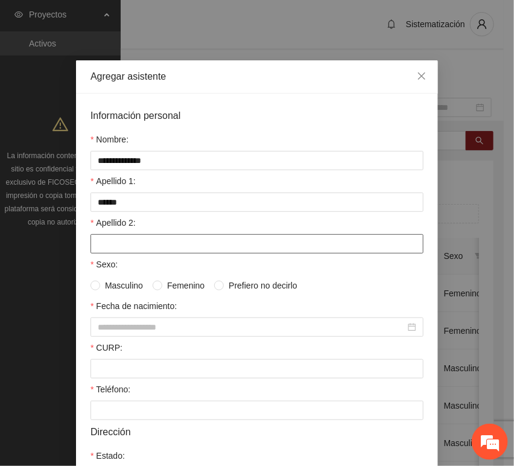
click at [140, 238] on input "Apellido 2:" at bounding box center [256, 243] width 333 height 19
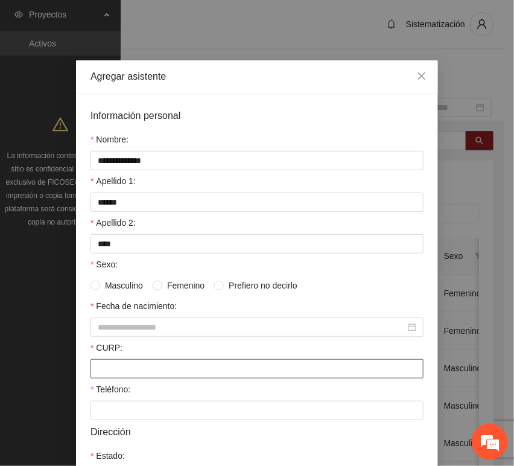
click at [176, 366] on input "CURP:" at bounding box center [256, 368] width 333 height 19
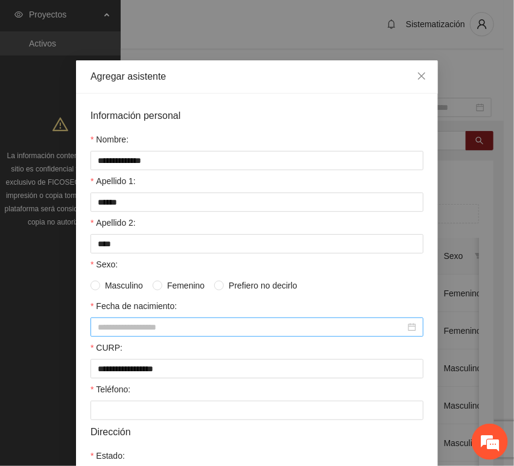
click at [126, 335] on div at bounding box center [256, 326] width 333 height 19
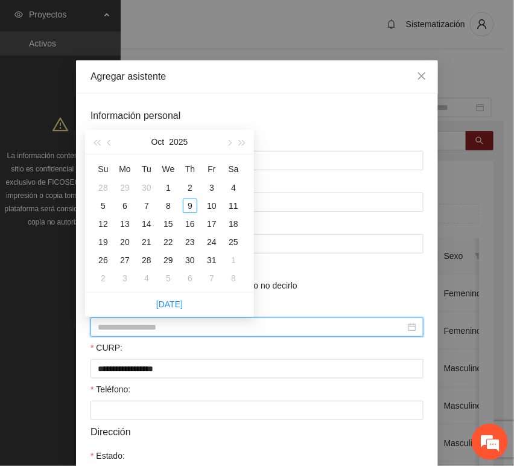
click at [125, 331] on input "Fecha de nacimiento:" at bounding box center [252, 326] width 308 height 13
click at [116, 330] on input "********" at bounding box center [252, 326] width 308 height 13
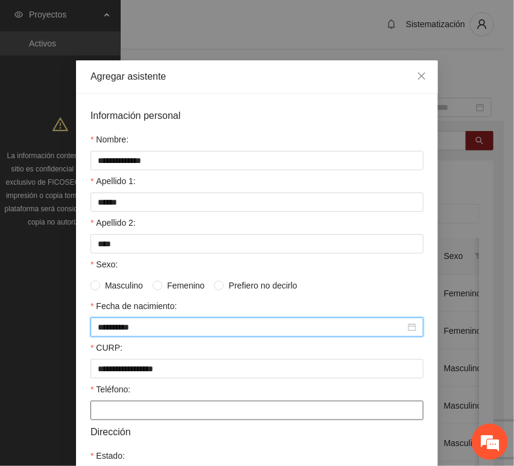
click at [92, 410] on input "Teléfono:" at bounding box center [256, 410] width 333 height 19
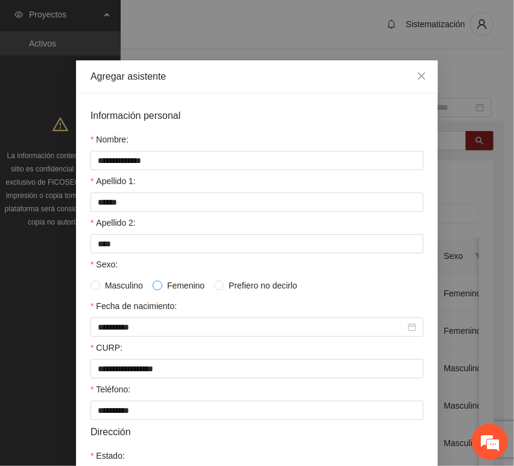
click at [156, 282] on span at bounding box center [158, 286] width 10 height 10
click at [106, 281] on span "Masculino" at bounding box center [124, 285] width 48 height 13
click at [163, 282] on span "Femenino" at bounding box center [185, 285] width 47 height 13
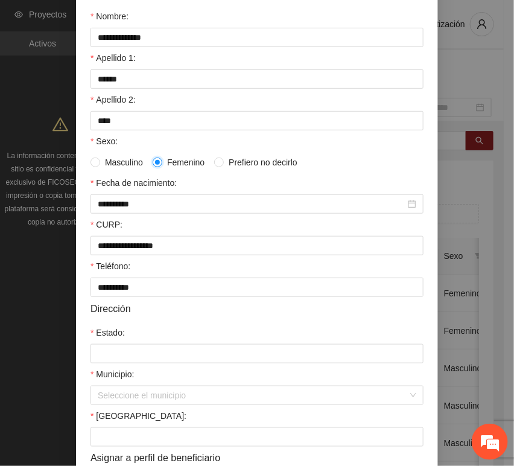
scroll to position [238, 0]
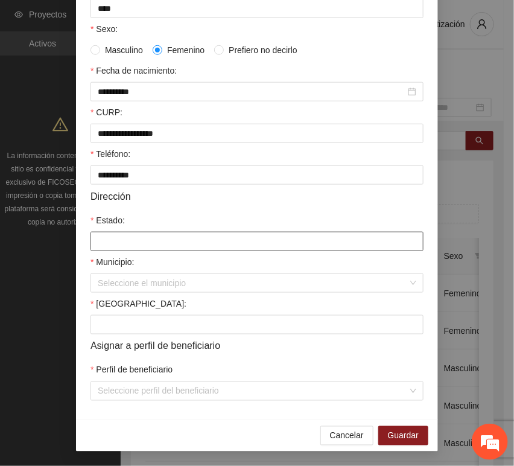
click at [108, 245] on input "Estado:" at bounding box center [256, 241] width 333 height 19
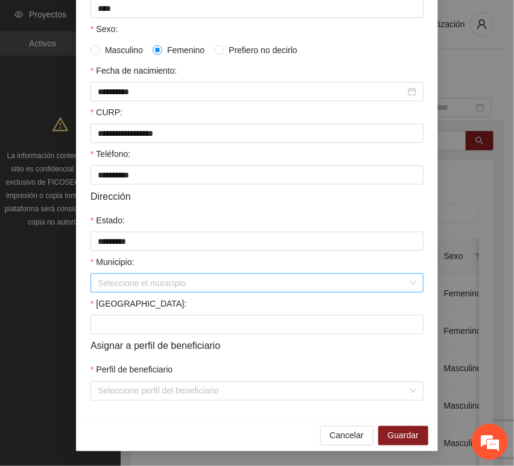
click at [125, 286] on input "Municipio:" at bounding box center [253, 283] width 310 height 18
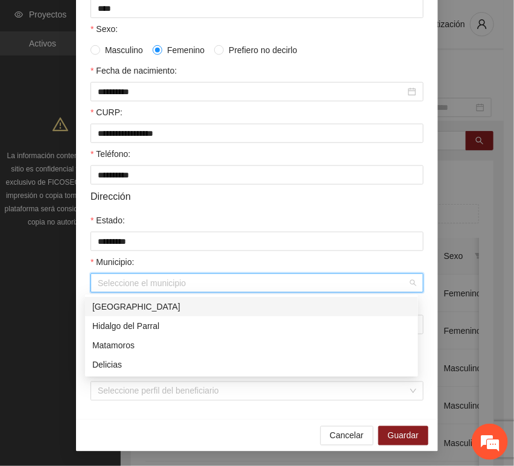
click at [139, 300] on div "[GEOGRAPHIC_DATA]" at bounding box center [251, 306] width 319 height 13
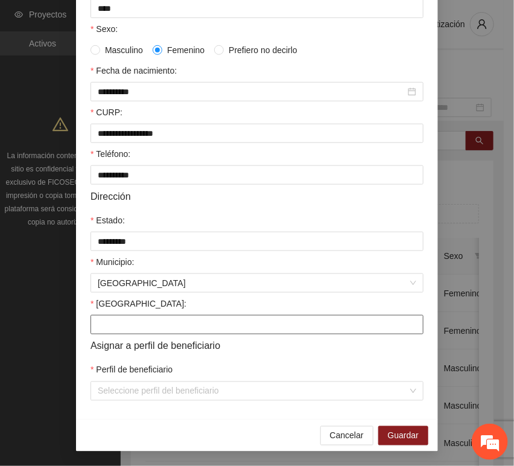
click at [113, 330] on input "[GEOGRAPHIC_DATA]:" at bounding box center [256, 324] width 333 height 19
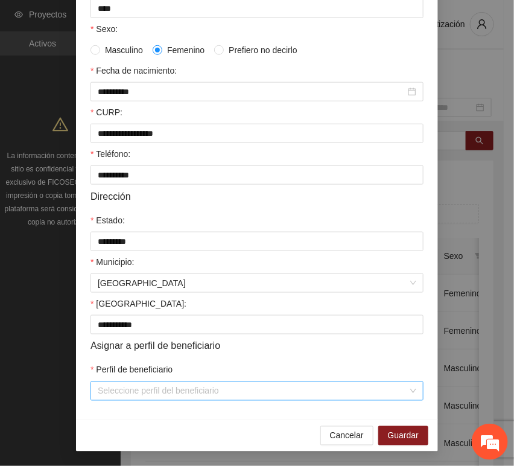
click at [127, 388] on input "Perfil de beneficiario" at bounding box center [253, 391] width 310 height 18
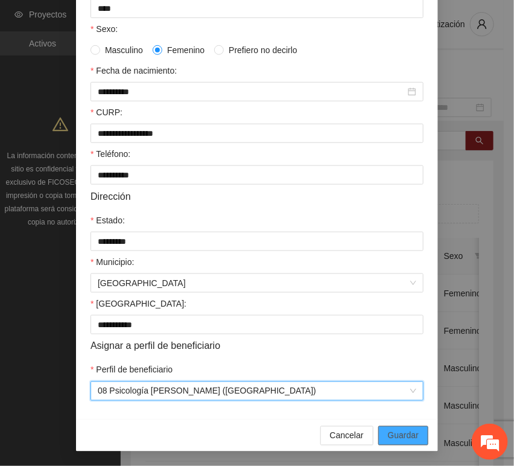
click at [388, 434] on span "Guardar" at bounding box center [403, 435] width 31 height 13
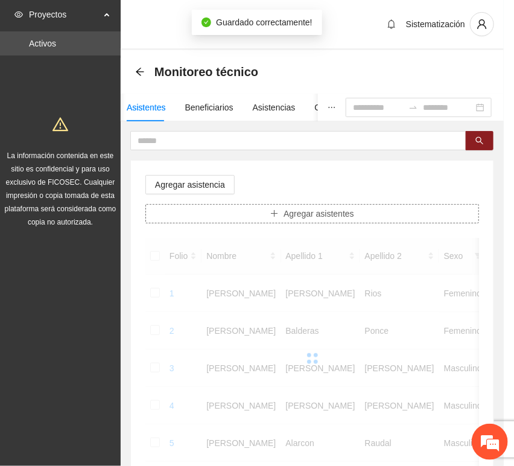
scroll to position [0, 0]
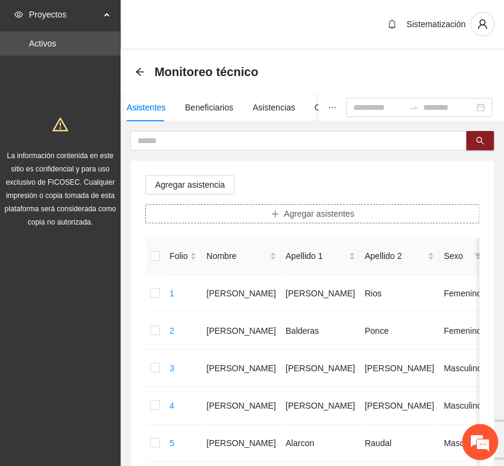
click at [259, 212] on button "Agregar asistentes" at bounding box center [312, 213] width 334 height 19
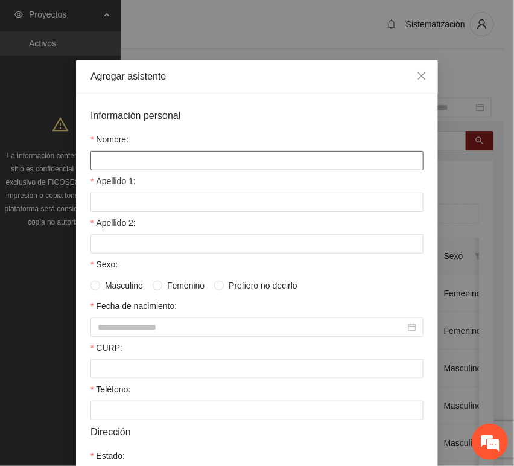
click at [157, 167] on input "Nombre:" at bounding box center [256, 160] width 333 height 19
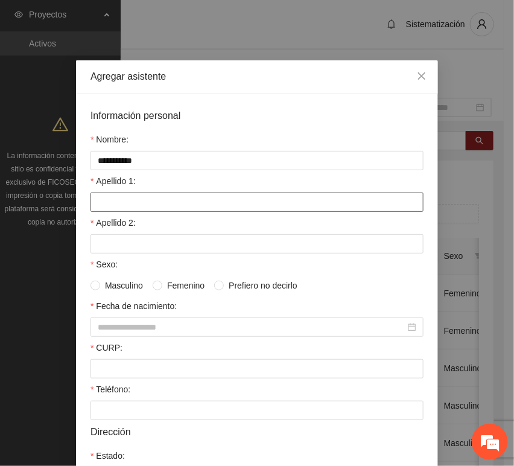
drag, startPoint x: 148, startPoint y: 202, endPoint x: 140, endPoint y: 200, distance: 8.2
click at [148, 202] on input "Apellido 1:" at bounding box center [256, 201] width 333 height 19
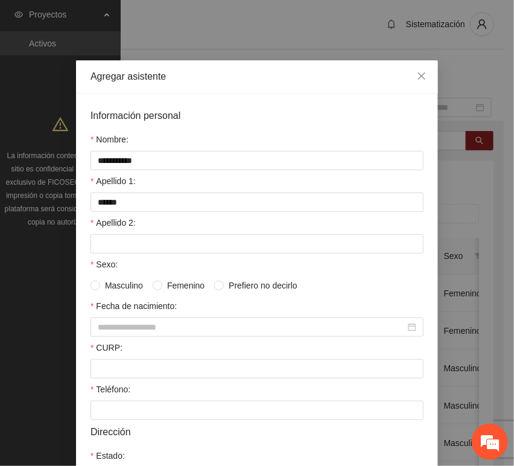
click at [113, 255] on form "**********" at bounding box center [256, 372] width 333 height 528
click at [109, 249] on input "Apellido 2:" at bounding box center [256, 243] width 333 height 19
click at [110, 375] on input "CURP:" at bounding box center [256, 368] width 333 height 19
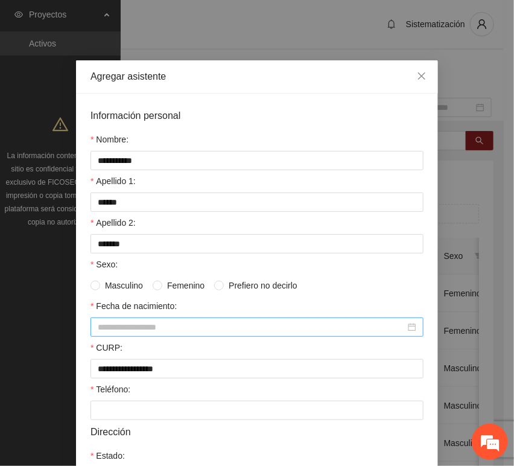
click at [127, 332] on input "Fecha de nacimiento:" at bounding box center [252, 326] width 308 height 13
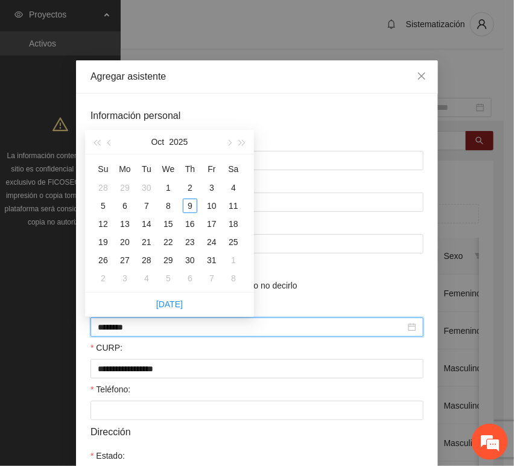
click at [118, 331] on input "********" at bounding box center [252, 326] width 308 height 13
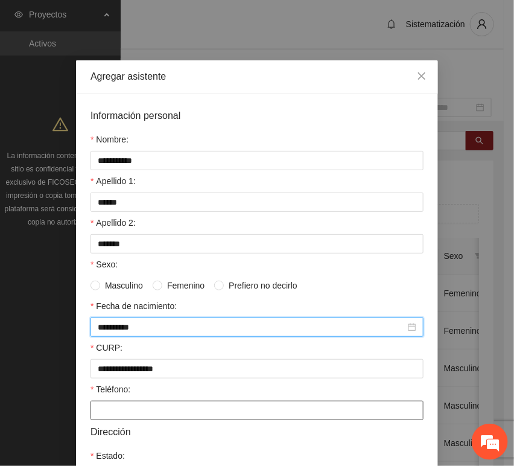
click at [116, 410] on input "Teléfono:" at bounding box center [256, 410] width 333 height 19
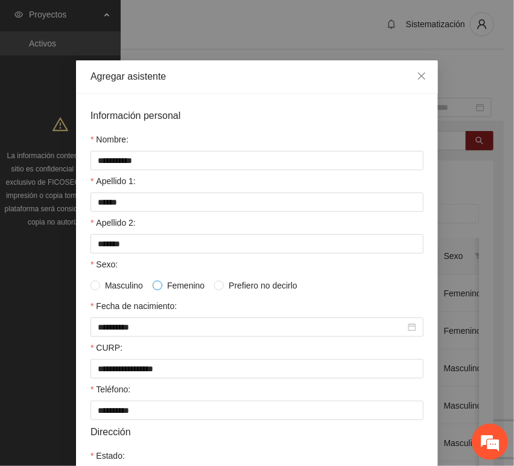
click at [162, 288] on span "Femenino" at bounding box center [185, 285] width 47 height 13
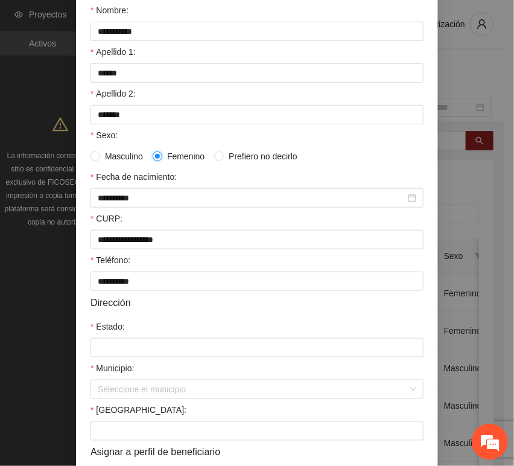
scroll to position [134, 0]
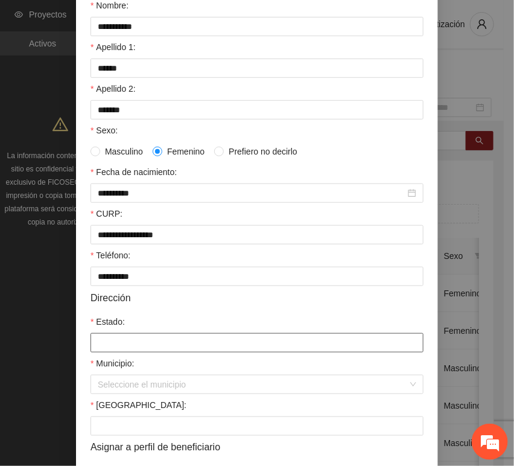
click at [124, 338] on input "Estado:" at bounding box center [256, 342] width 333 height 19
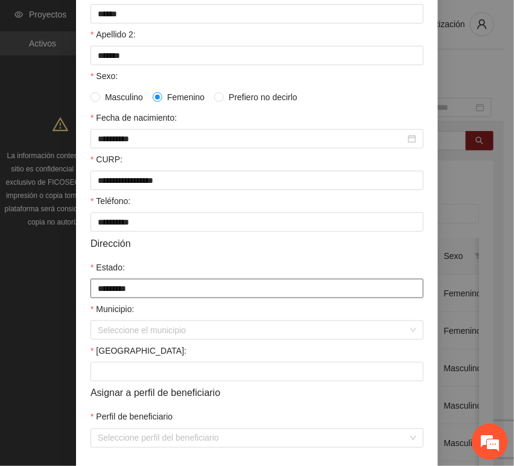
scroll to position [238, 0]
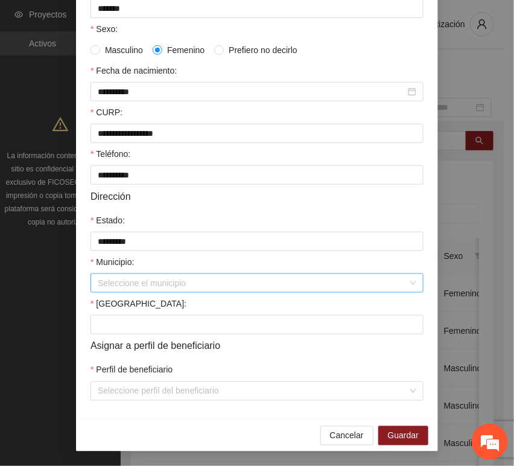
click at [138, 290] on input "Municipio:" at bounding box center [253, 283] width 310 height 18
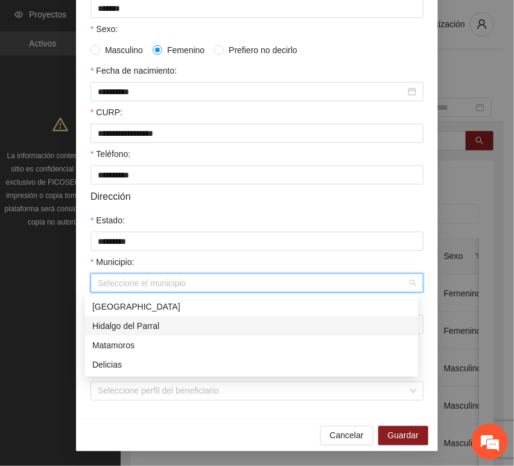
click at [153, 317] on div "Hidalgo del Parral" at bounding box center [251, 325] width 333 height 19
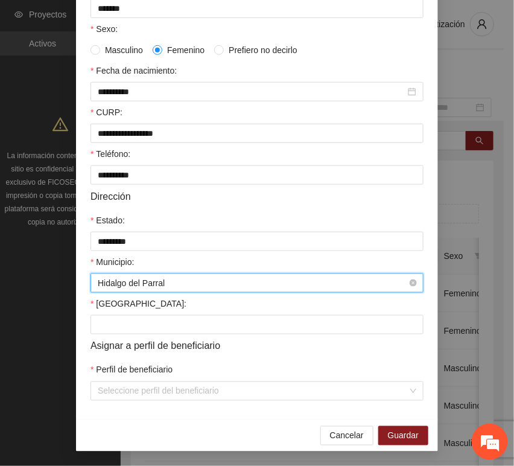
click at [143, 285] on span "Hidalgo del Parral" at bounding box center [257, 283] width 319 height 18
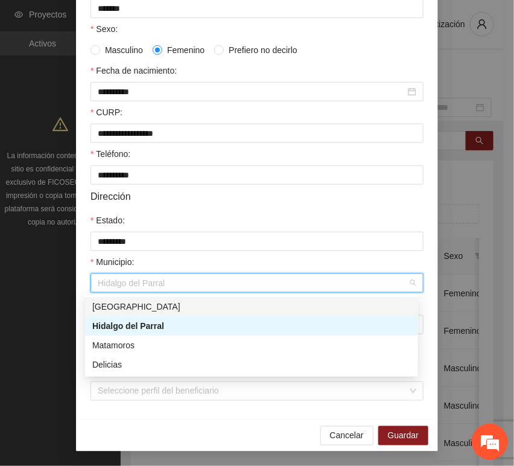
click at [102, 305] on div "[GEOGRAPHIC_DATA]" at bounding box center [251, 306] width 319 height 13
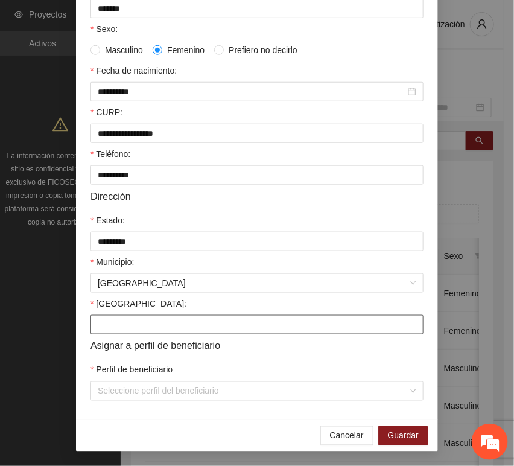
click at [109, 332] on input "[GEOGRAPHIC_DATA]:" at bounding box center [256, 324] width 333 height 19
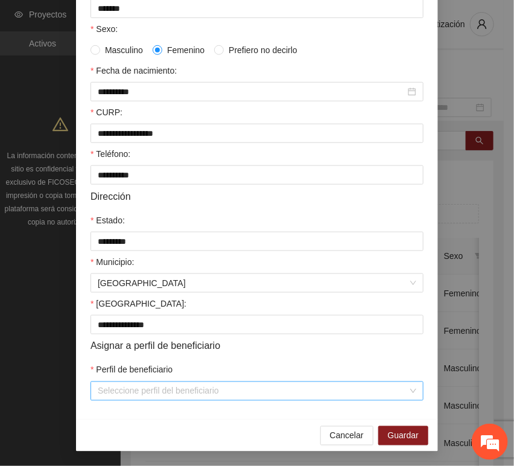
click at [106, 387] on input "Perfil de beneficiario" at bounding box center [253, 391] width 310 height 18
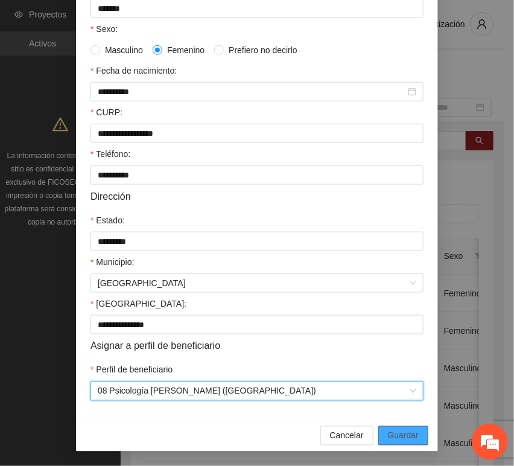
click at [389, 439] on span "Guardar" at bounding box center [403, 435] width 31 height 13
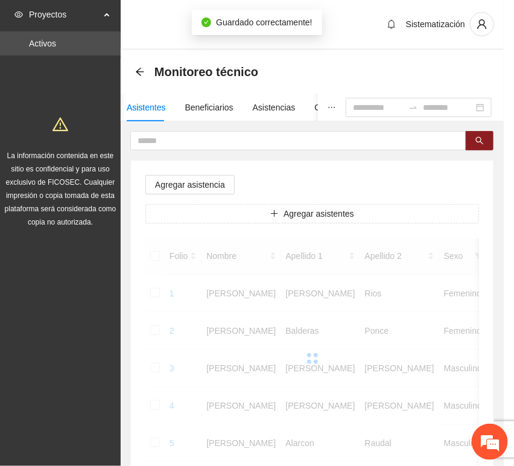
scroll to position [177, 0]
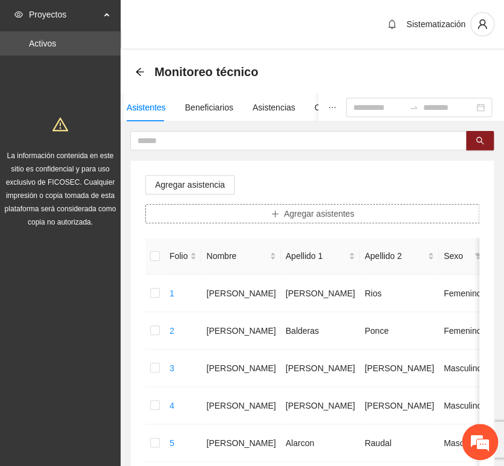
click at [236, 222] on button "Agregar asistentes" at bounding box center [312, 213] width 334 height 19
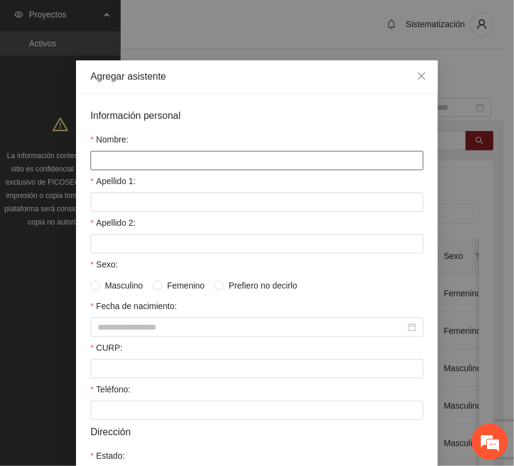
click at [163, 163] on input "Nombre:" at bounding box center [256, 160] width 333 height 19
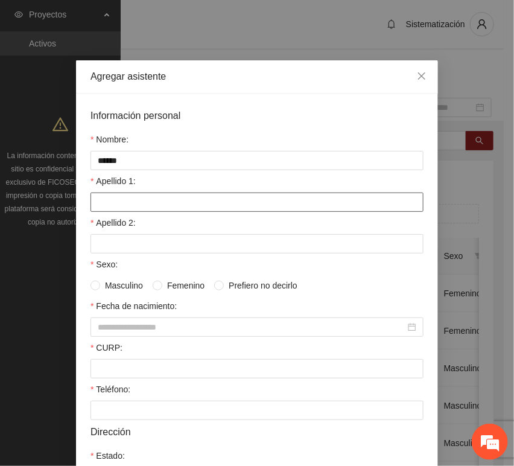
click at [157, 205] on input "Apellido 1:" at bounding box center [256, 201] width 333 height 19
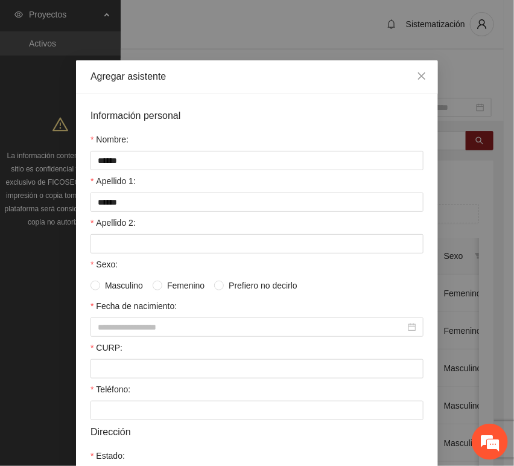
click at [125, 228] on label "Apellido 2:" at bounding box center [112, 222] width 45 height 13
click at [125, 234] on input "Apellido 2:" at bounding box center [256, 243] width 333 height 19
click at [128, 243] on input "Apellido 2:" at bounding box center [256, 243] width 333 height 19
click at [110, 370] on input "CURP:" at bounding box center [256, 368] width 333 height 19
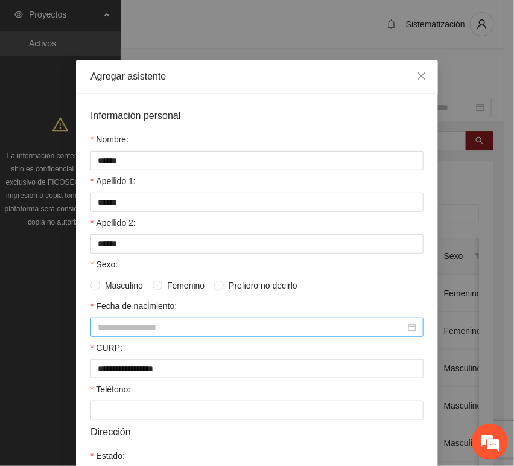
click at [122, 326] on input "Fecha de nacimiento:" at bounding box center [252, 326] width 308 height 13
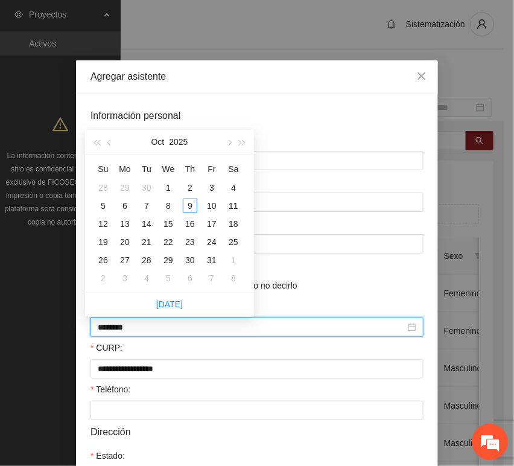
click at [117, 332] on input "********" at bounding box center [252, 326] width 308 height 13
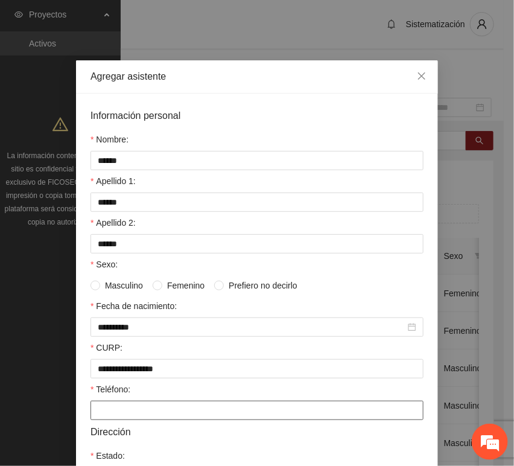
click at [113, 409] on input "Teléfono:" at bounding box center [256, 410] width 333 height 19
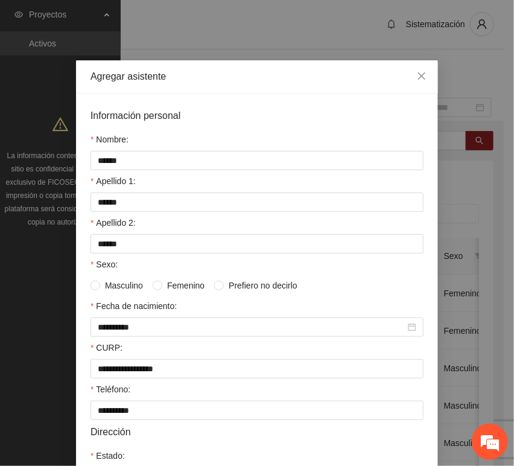
click at [174, 285] on span "Femenino" at bounding box center [185, 285] width 47 height 13
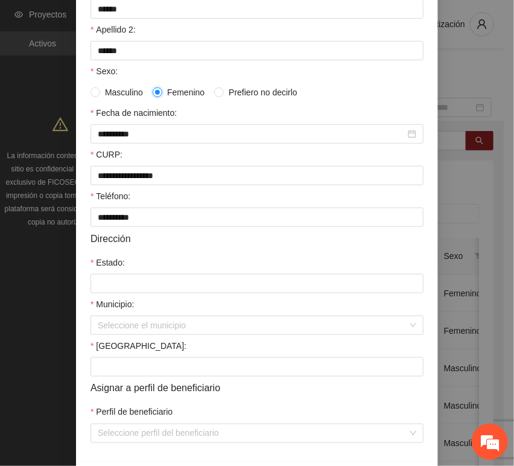
scroll to position [201, 0]
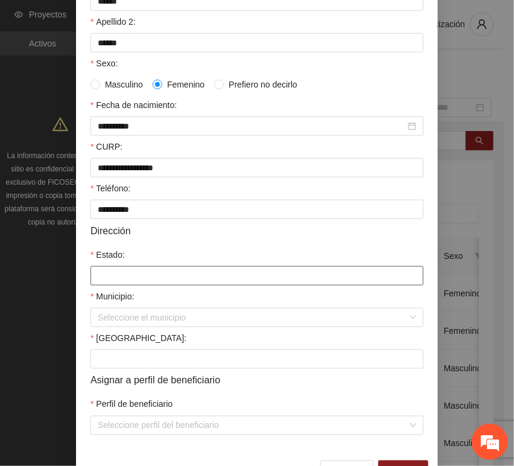
drag, startPoint x: 120, startPoint y: 270, endPoint x: 126, endPoint y: 275, distance: 7.7
click at [120, 270] on input "Estado:" at bounding box center [256, 275] width 333 height 19
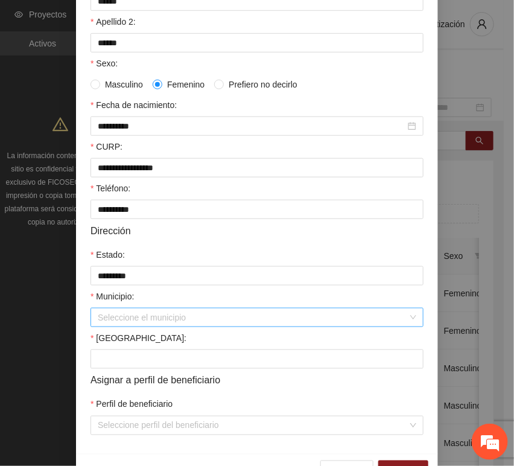
click at [127, 318] on input "Municipio:" at bounding box center [253, 317] width 310 height 18
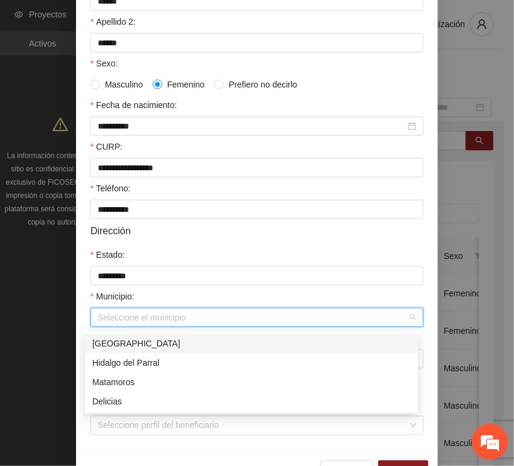
click at [129, 345] on div "[GEOGRAPHIC_DATA]" at bounding box center [251, 343] width 319 height 13
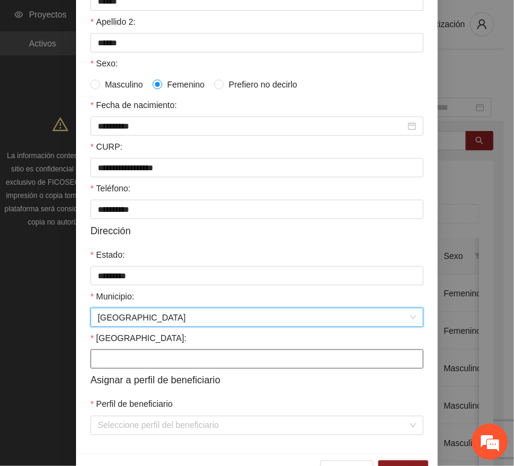
click at [116, 361] on input "[GEOGRAPHIC_DATA]:" at bounding box center [256, 358] width 333 height 19
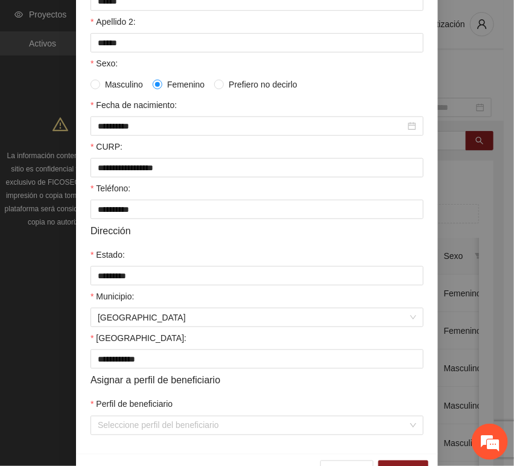
click at [119, 411] on label "Perfil de beneficiario" at bounding box center [131, 404] width 82 height 13
click at [119, 416] on input "Perfil de beneficiario" at bounding box center [253, 425] width 310 height 18
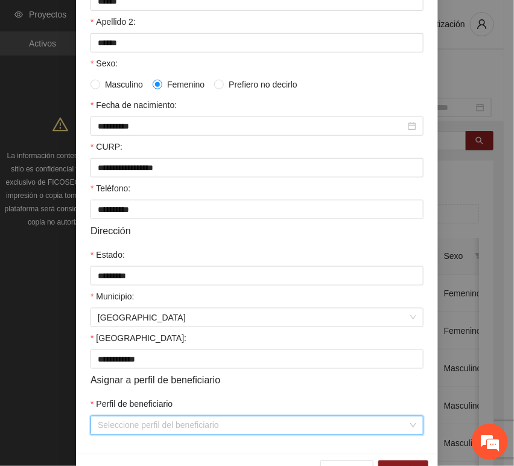
click at [100, 434] on input "Perfil de beneficiario" at bounding box center [253, 425] width 310 height 18
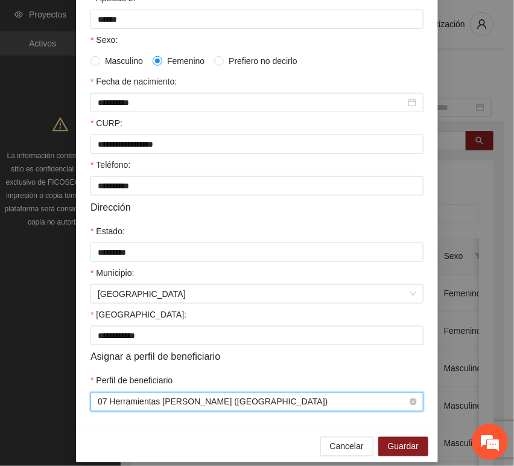
scroll to position [238, 0]
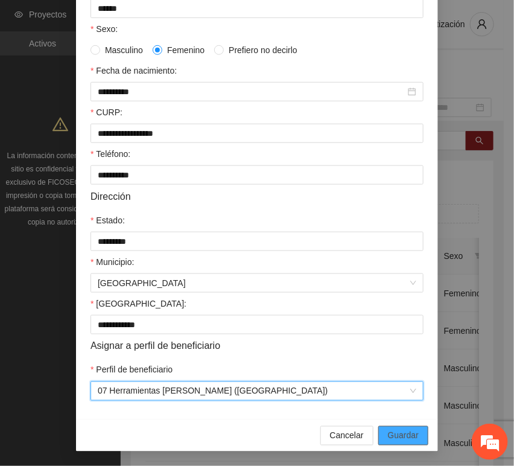
click at [416, 426] on button "Guardar" at bounding box center [403, 435] width 50 height 19
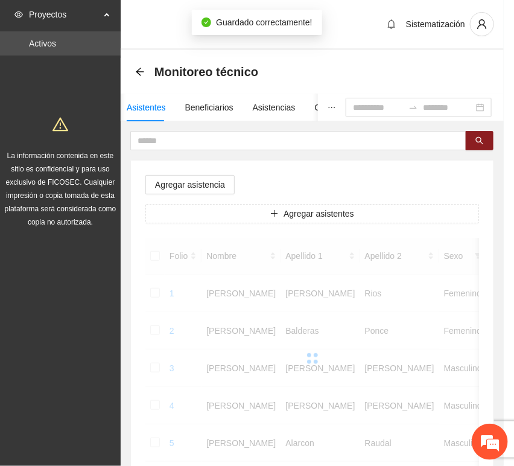
scroll to position [177, 0]
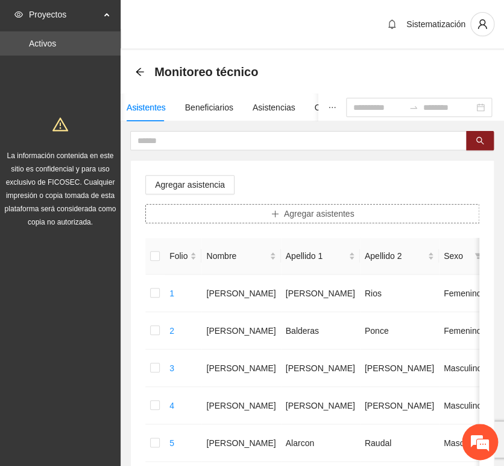
click at [254, 211] on button "Agregar asistentes" at bounding box center [312, 213] width 334 height 19
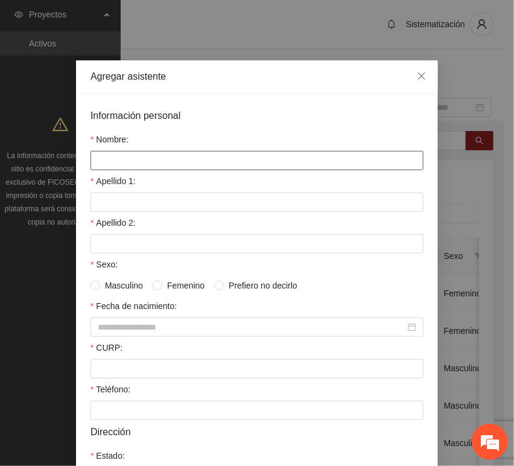
click at [217, 165] on input "Nombre:" at bounding box center [256, 160] width 333 height 19
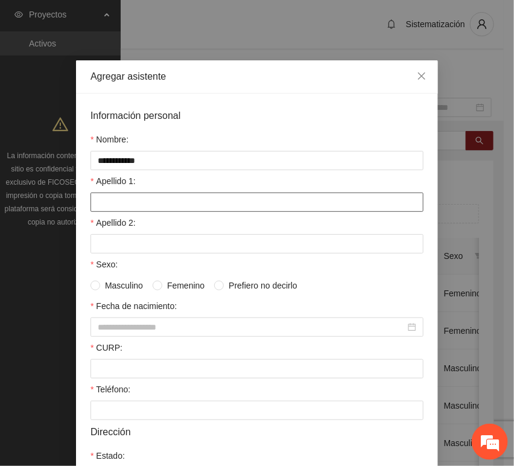
click at [139, 205] on input "Apellido 1:" at bounding box center [256, 201] width 333 height 19
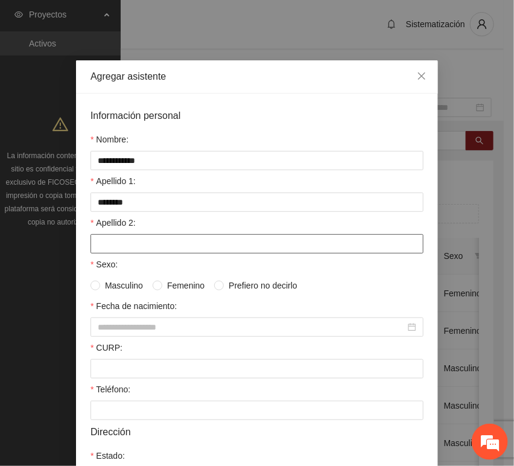
click at [120, 244] on input "Apellido 2:" at bounding box center [256, 243] width 333 height 19
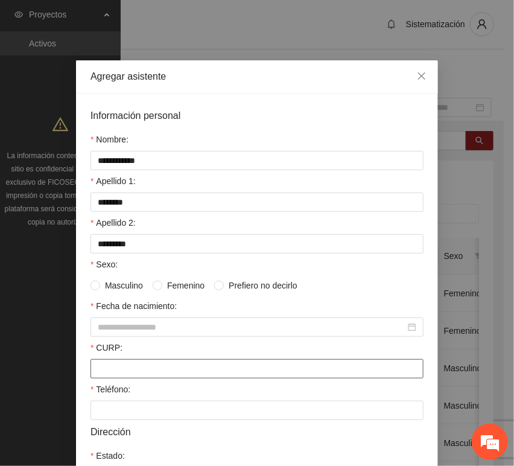
click at [106, 366] on input "CURP:" at bounding box center [256, 368] width 333 height 19
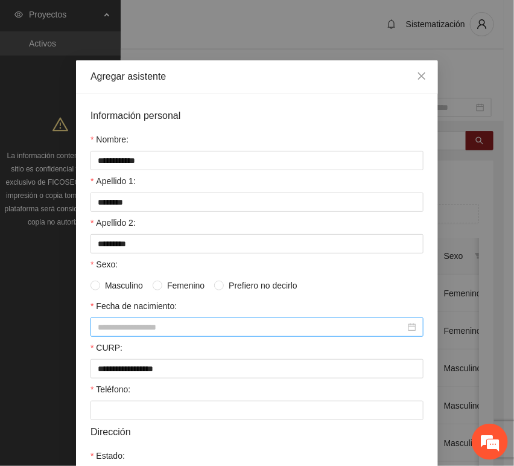
click at [139, 325] on input "Fecha de nacimiento:" at bounding box center [252, 326] width 308 height 13
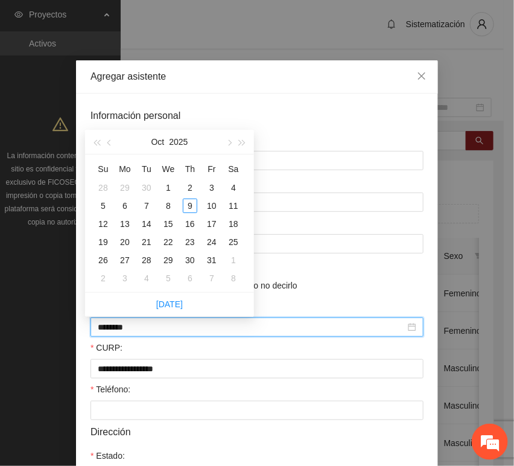
click at [117, 331] on input "********" at bounding box center [252, 326] width 308 height 13
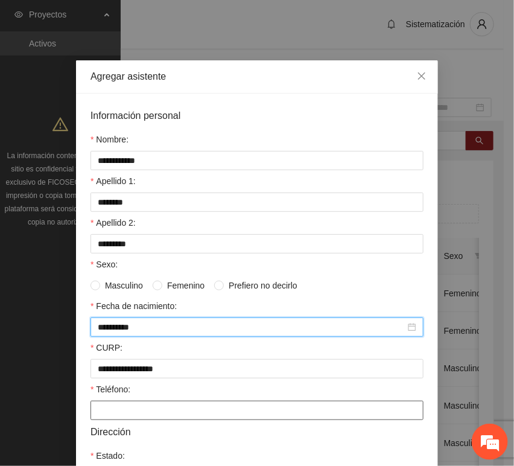
click at [166, 416] on input "Teléfono:" at bounding box center [256, 410] width 333 height 19
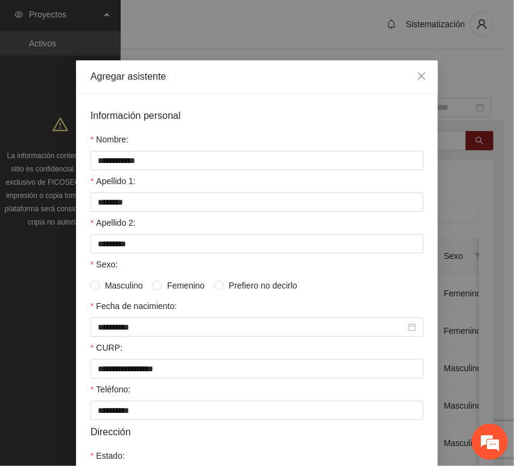
click at [168, 287] on span "Femenino" at bounding box center [185, 285] width 47 height 13
click at [110, 285] on span "Masculino" at bounding box center [124, 285] width 48 height 13
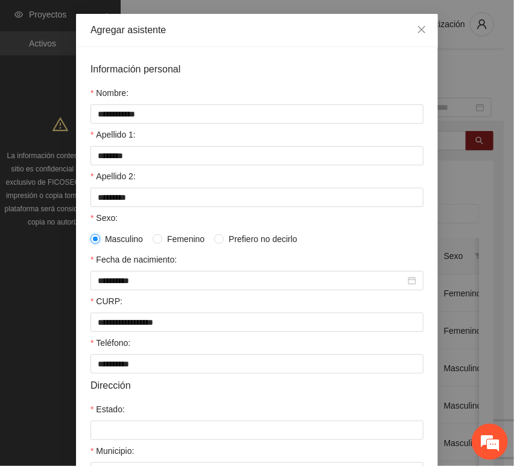
scroll to position [67, 0]
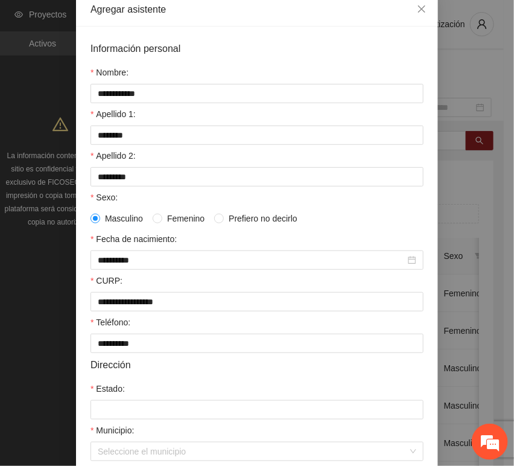
drag, startPoint x: 144, startPoint y: 379, endPoint x: 144, endPoint y: 390, distance: 10.9
click at [144, 389] on form "**********" at bounding box center [256, 305] width 333 height 528
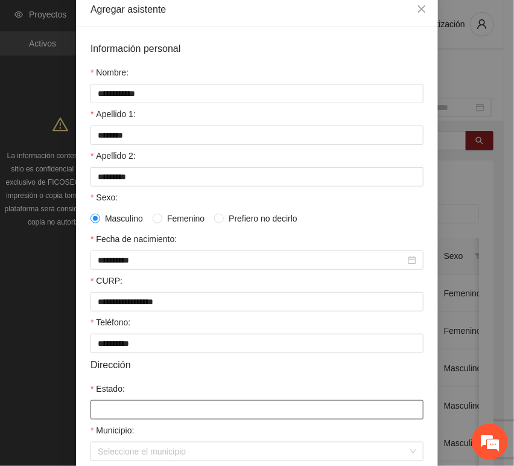
click at [135, 404] on input "Estado:" at bounding box center [256, 409] width 333 height 19
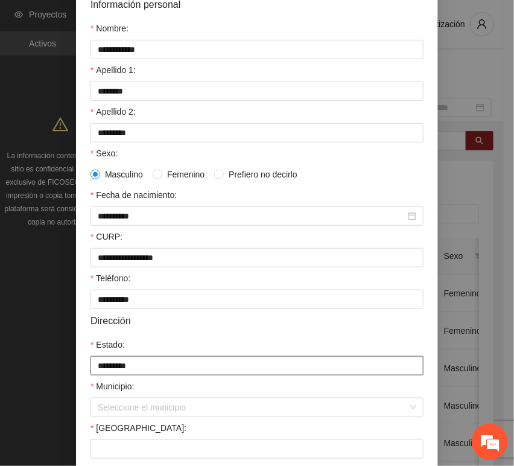
scroll to position [238, 0]
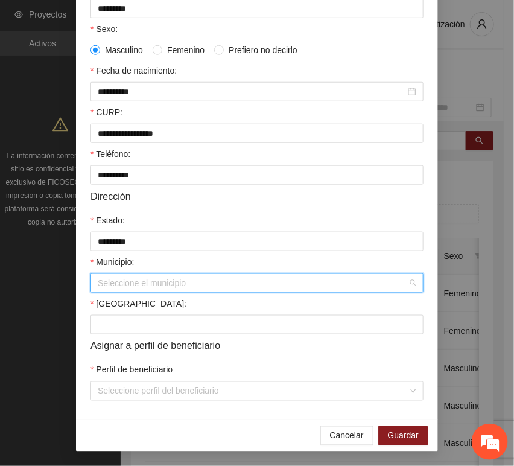
click at [150, 290] on input "Municipio:" at bounding box center [253, 283] width 310 height 18
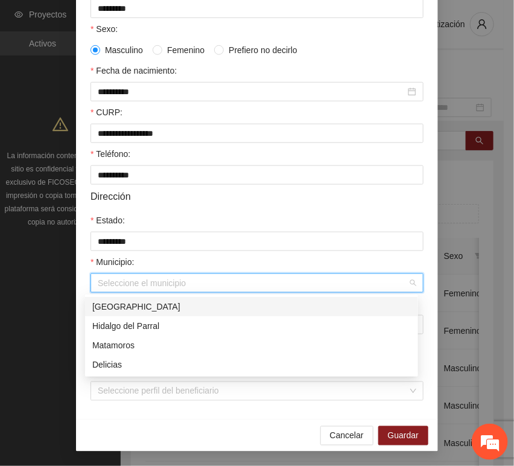
click at [164, 302] on div "[GEOGRAPHIC_DATA]" at bounding box center [251, 306] width 319 height 13
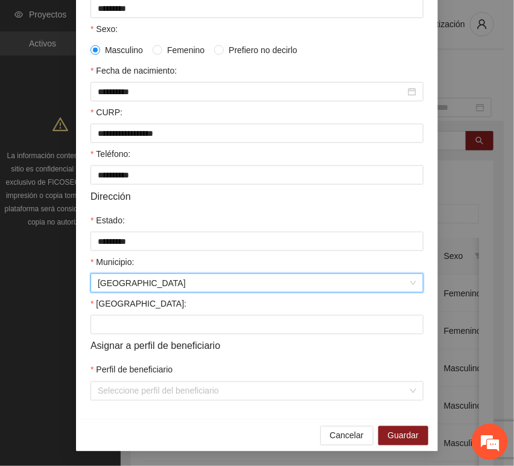
click at [115, 340] on span "Asignar a perfil de beneficiario" at bounding box center [155, 345] width 130 height 15
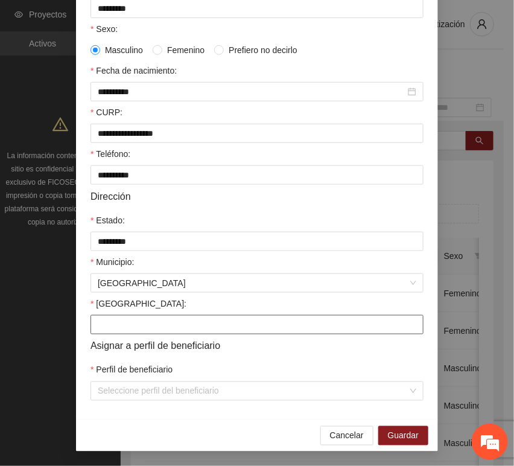
click at [111, 328] on input "[GEOGRAPHIC_DATA]:" at bounding box center [256, 324] width 333 height 19
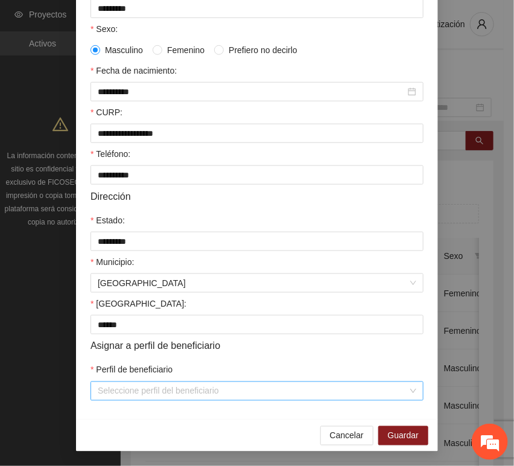
click at [117, 393] on input "Perfil de beneficiario" at bounding box center [253, 391] width 310 height 18
click at [133, 384] on input "Perfil de beneficiario" at bounding box center [253, 391] width 310 height 18
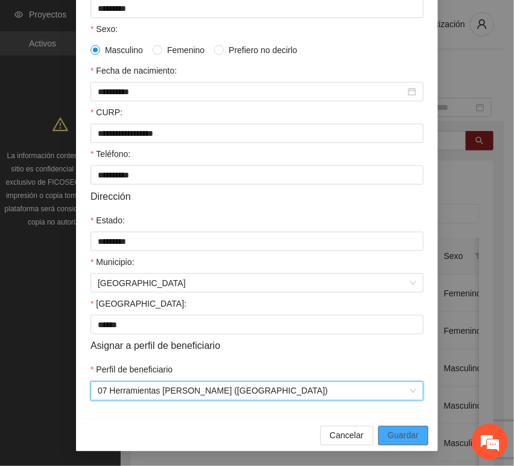
click at [413, 435] on button "Guardar" at bounding box center [403, 435] width 50 height 19
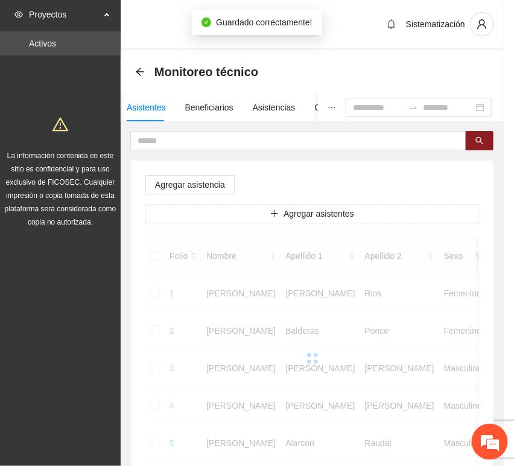
scroll to position [177, 0]
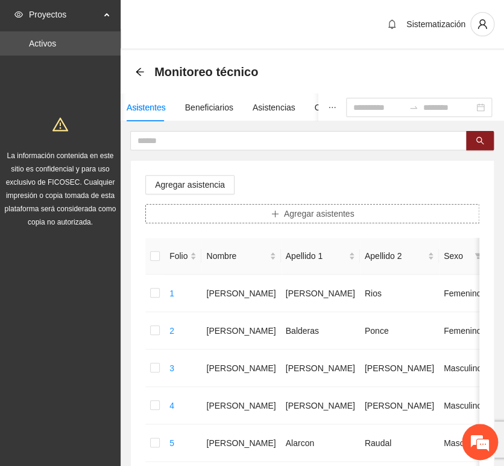
click at [246, 213] on button "Agregar asistentes" at bounding box center [312, 213] width 334 height 19
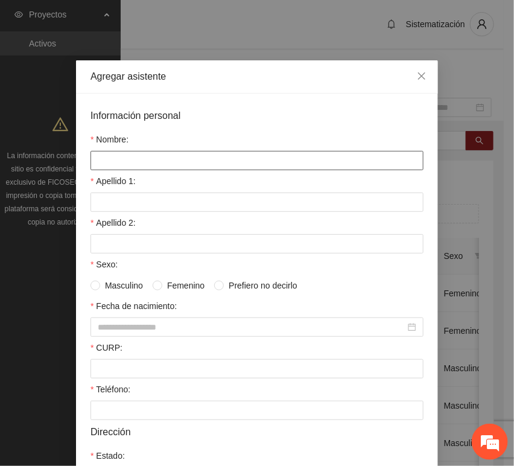
click at [161, 165] on input "Nombre:" at bounding box center [256, 160] width 333 height 19
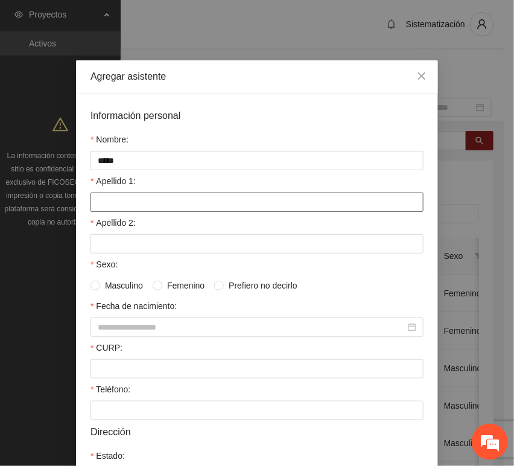
click at [128, 202] on input "Apellido 1:" at bounding box center [256, 201] width 333 height 19
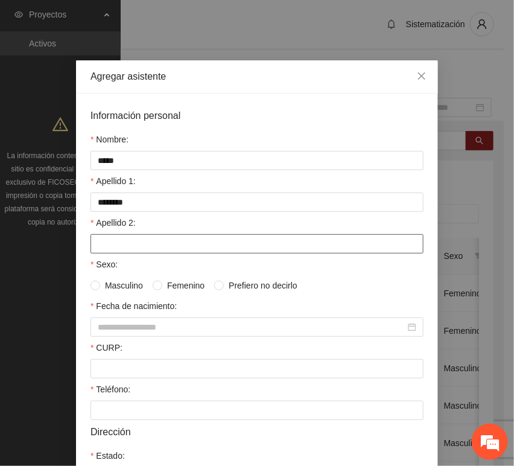
click at [101, 244] on input "Apellido 2:" at bounding box center [256, 243] width 333 height 19
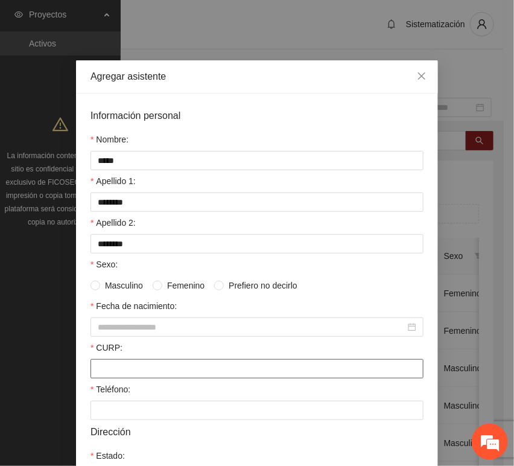
click at [115, 366] on input "CURP:" at bounding box center [256, 368] width 333 height 19
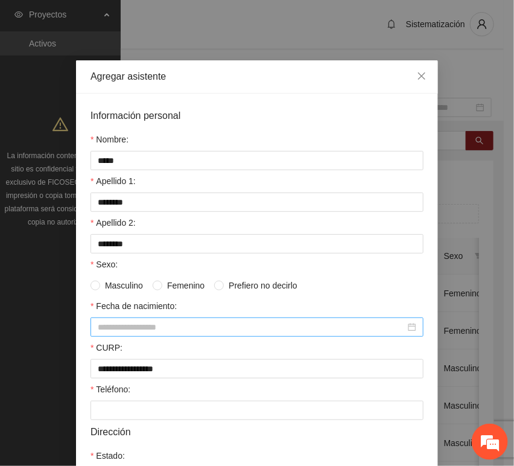
click at [110, 327] on input "Fecha de nacimiento:" at bounding box center [252, 326] width 308 height 13
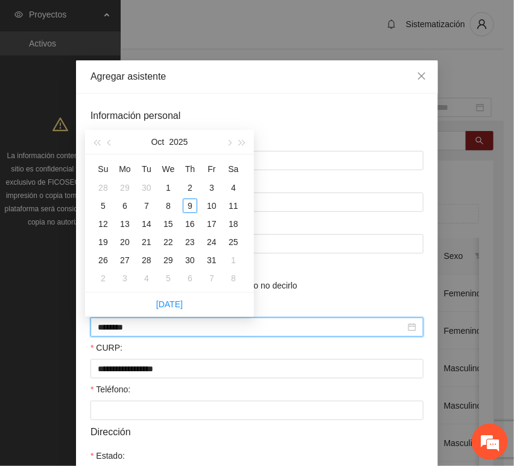
click at [118, 331] on input "********" at bounding box center [252, 326] width 308 height 13
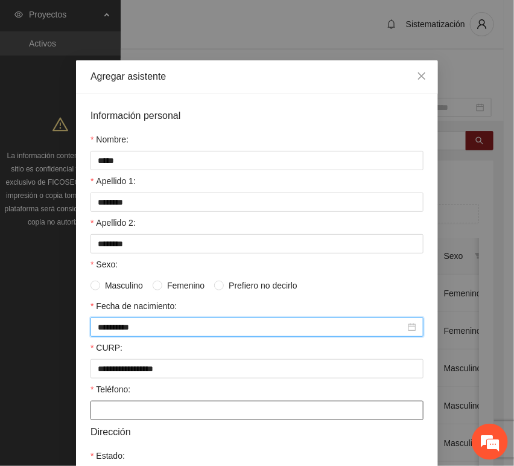
click at [116, 420] on input "Teléfono:" at bounding box center [256, 410] width 333 height 19
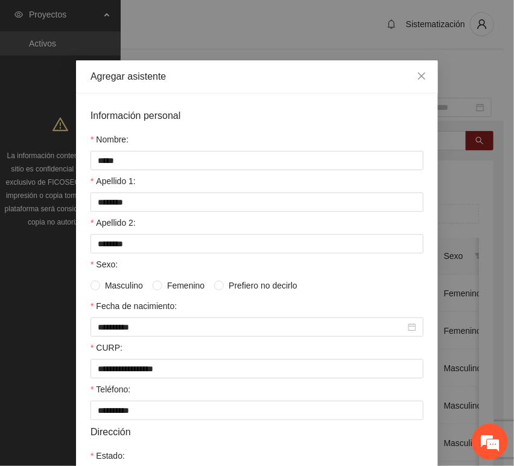
click at [113, 290] on span "Masculino" at bounding box center [124, 285] width 48 height 13
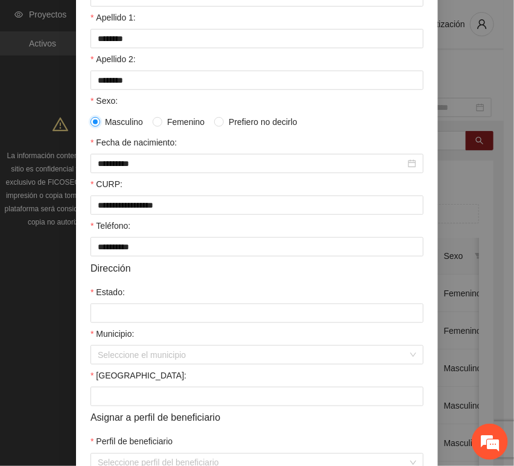
scroll to position [201, 0]
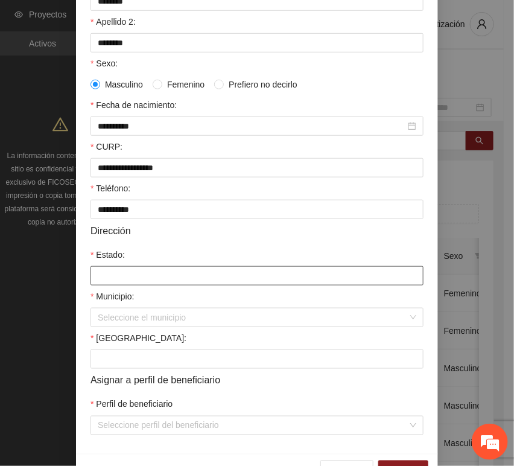
click at [121, 281] on input "Estado:" at bounding box center [256, 275] width 333 height 19
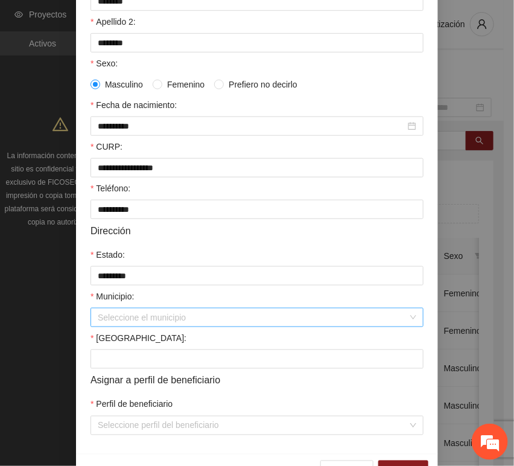
click at [150, 315] on input "Municipio:" at bounding box center [253, 317] width 310 height 18
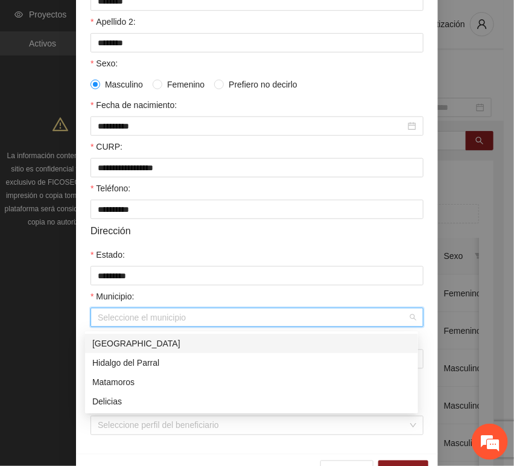
click at [148, 343] on div "[GEOGRAPHIC_DATA]" at bounding box center [251, 343] width 319 height 13
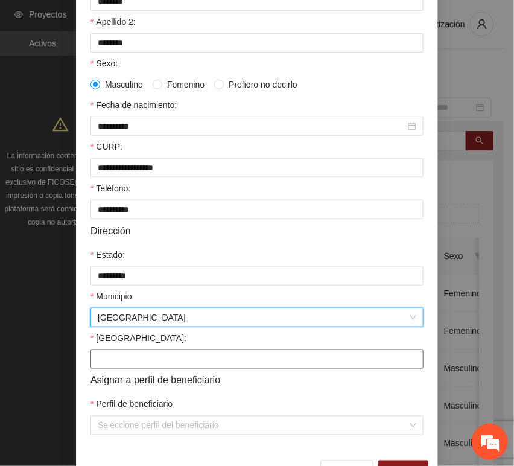
click at [127, 366] on input "[GEOGRAPHIC_DATA]:" at bounding box center [256, 358] width 333 height 19
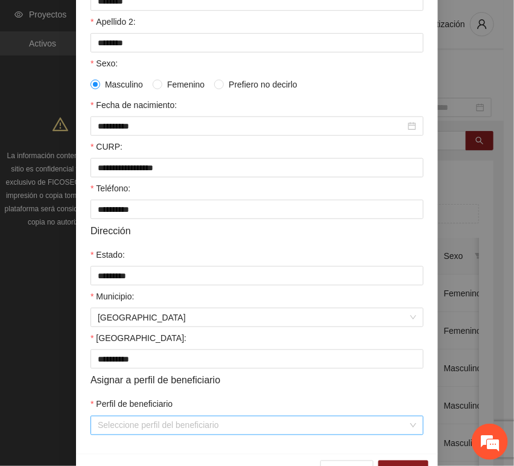
click at [127, 424] on input "Perfil de beneficiario" at bounding box center [253, 425] width 310 height 18
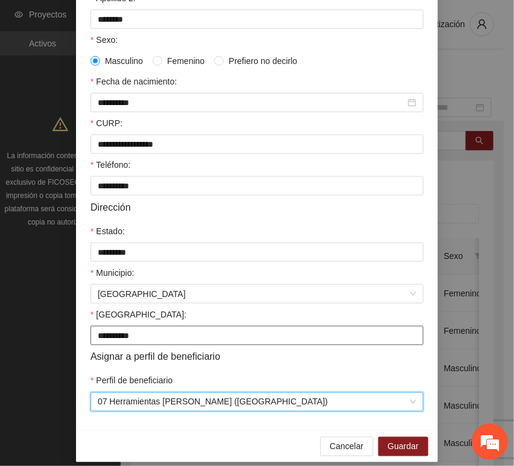
scroll to position [238, 0]
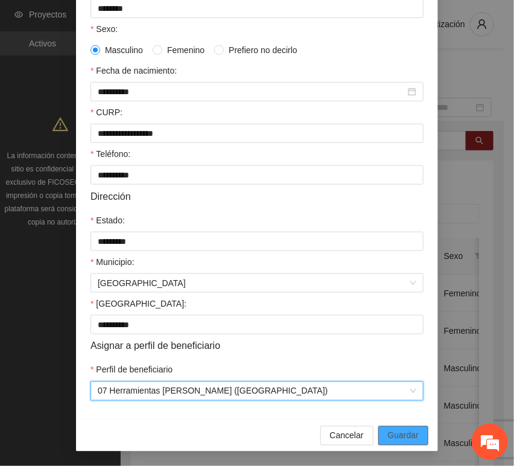
click at [397, 430] on span "Guardar" at bounding box center [403, 435] width 31 height 13
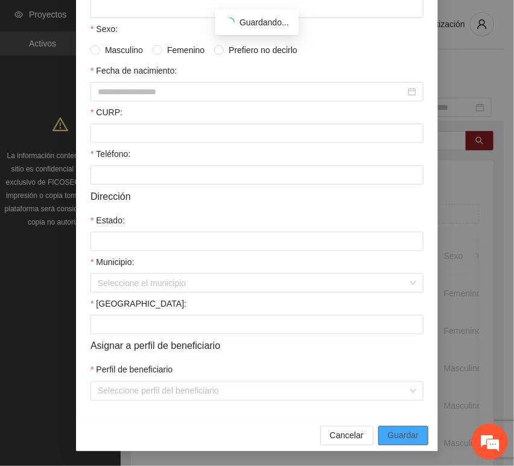
scroll to position [177, 0]
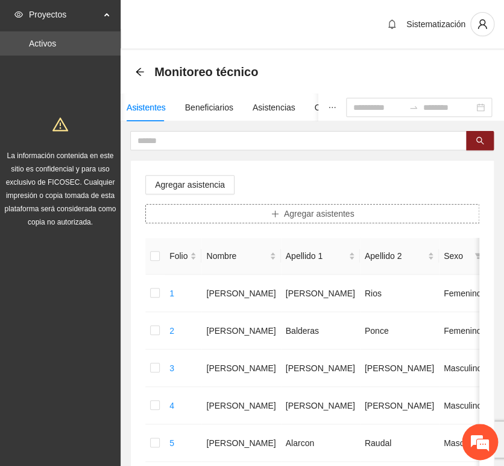
click at [273, 216] on icon "plus" at bounding box center [275, 213] width 8 height 8
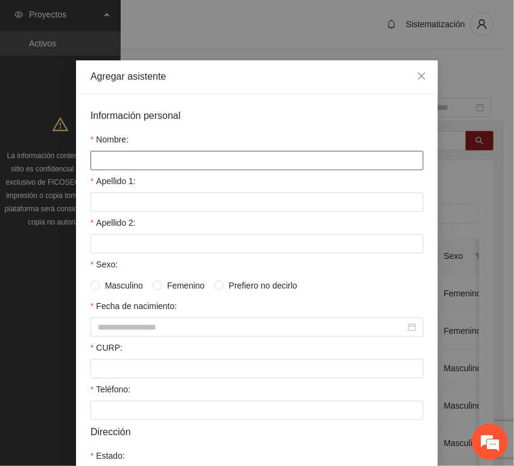
click at [223, 156] on input "Nombre:" at bounding box center [256, 160] width 333 height 19
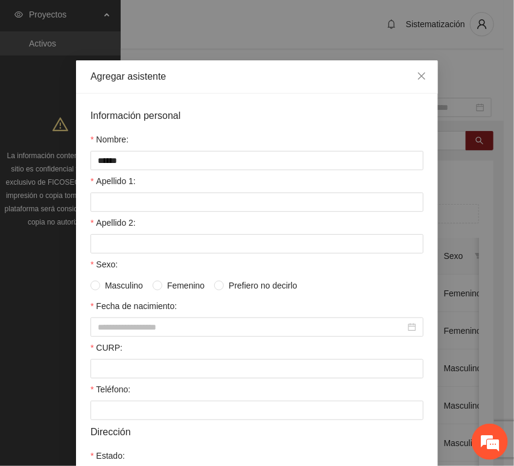
click at [148, 191] on div "Apellido 1:" at bounding box center [256, 183] width 333 height 18
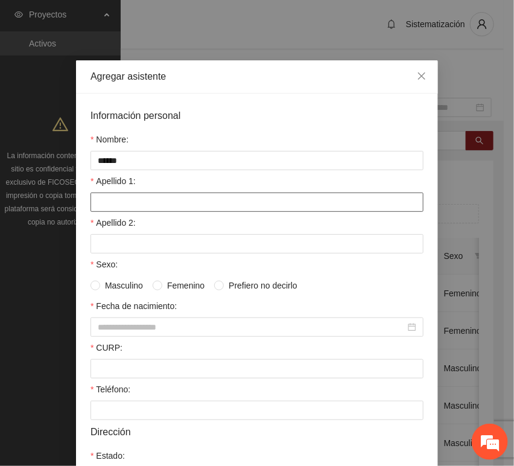
click at [139, 202] on input "Apellido 1:" at bounding box center [256, 201] width 333 height 19
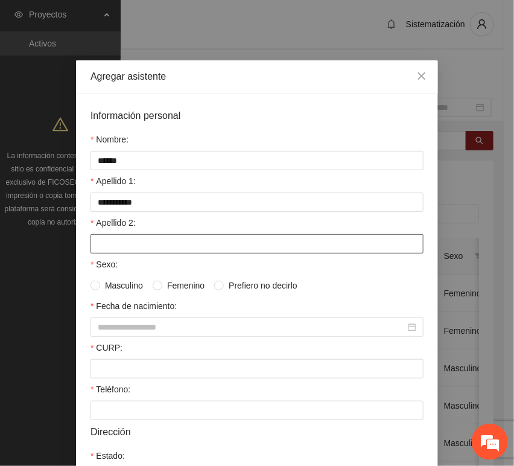
click at [109, 245] on input "Apellido 2:" at bounding box center [256, 243] width 333 height 19
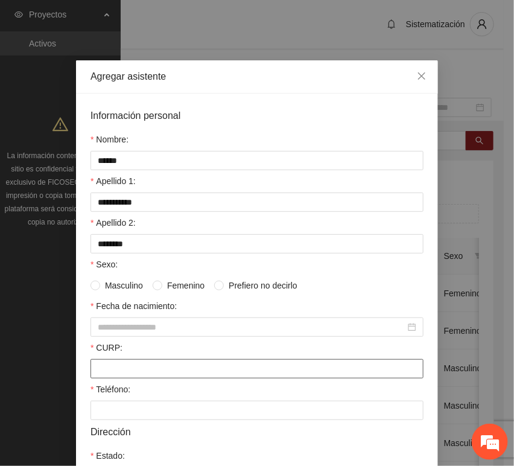
click at [168, 370] on input "CURP:" at bounding box center [256, 368] width 333 height 19
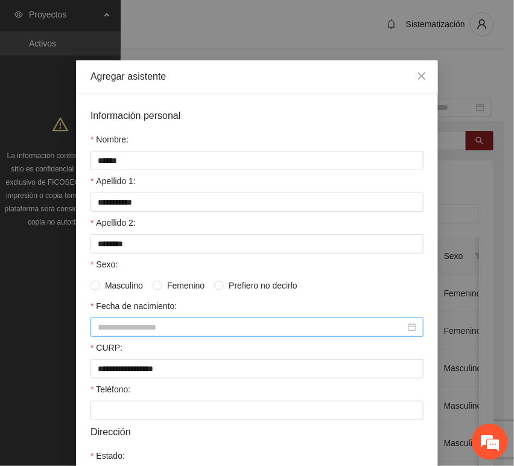
click at [157, 329] on input "Fecha de nacimiento:" at bounding box center [252, 326] width 308 height 13
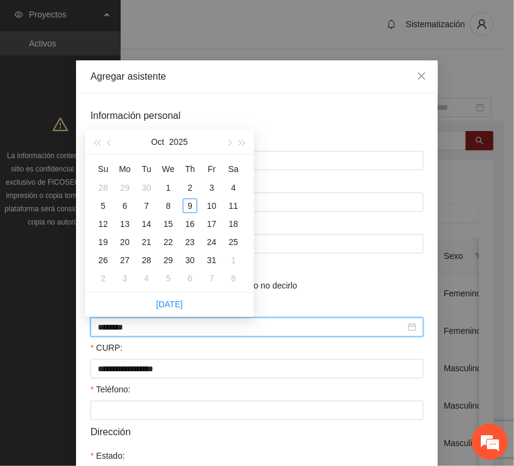
click at [116, 331] on input "********" at bounding box center [252, 326] width 308 height 13
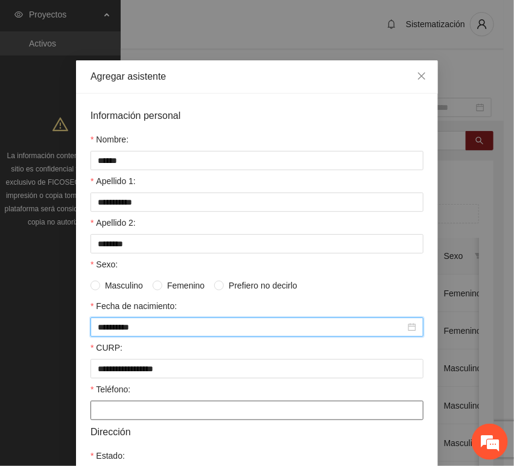
click at [198, 412] on input "Teléfono:" at bounding box center [256, 410] width 333 height 19
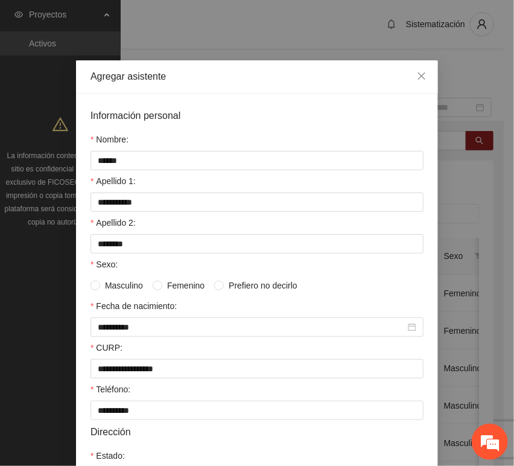
click at [197, 288] on span "Femenino" at bounding box center [185, 285] width 47 height 13
click at [123, 291] on span "Masculino" at bounding box center [124, 285] width 48 height 13
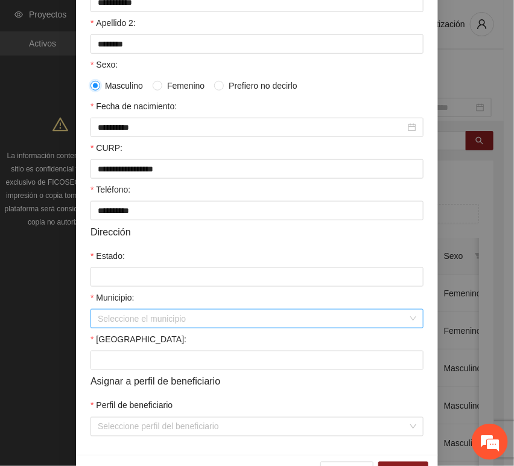
scroll to position [201, 0]
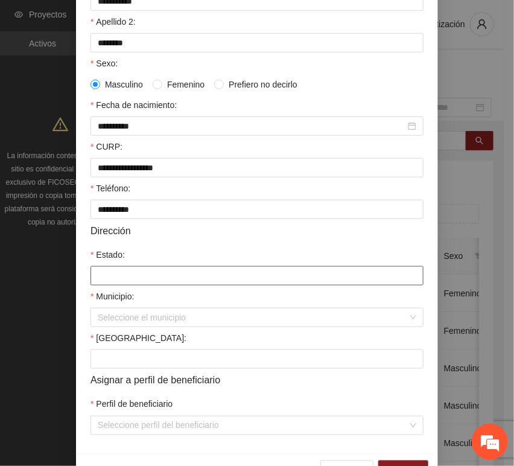
drag, startPoint x: 131, startPoint y: 275, endPoint x: 135, endPoint y: 270, distance: 6.4
click at [133, 276] on input "Estado:" at bounding box center [256, 275] width 333 height 19
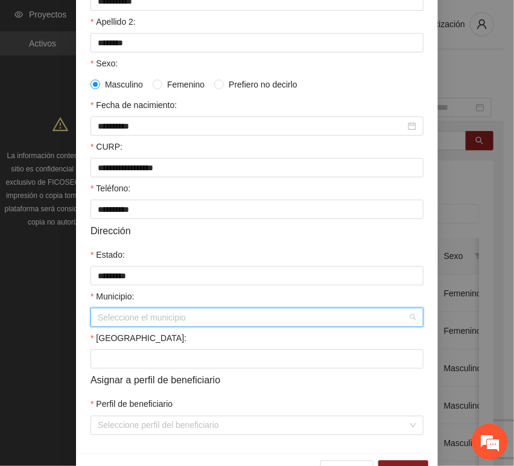
click at [142, 317] on input "Municipio:" at bounding box center [253, 317] width 310 height 18
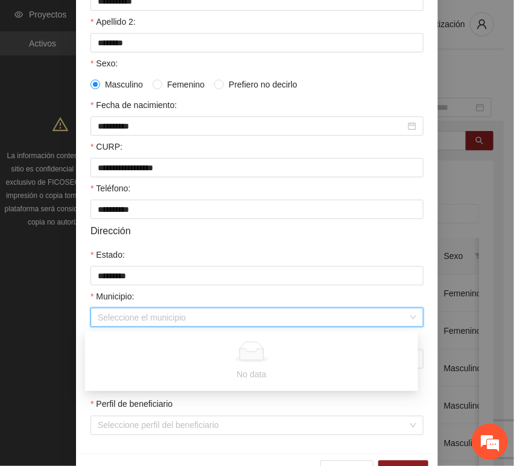
click at [157, 308] on div "Municipio:" at bounding box center [256, 299] width 333 height 18
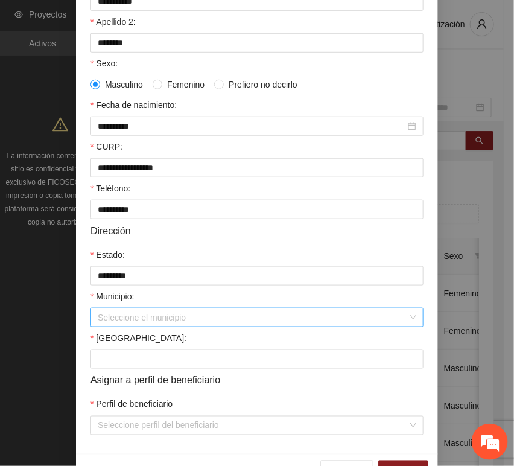
click at [145, 323] on input "Municipio:" at bounding box center [253, 317] width 310 height 18
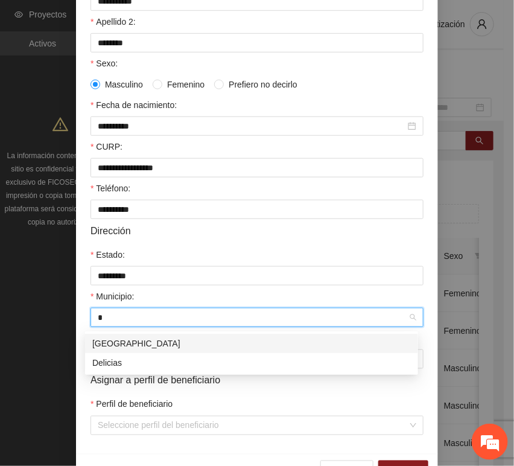
click at [128, 341] on div "[GEOGRAPHIC_DATA]" at bounding box center [251, 343] width 319 height 13
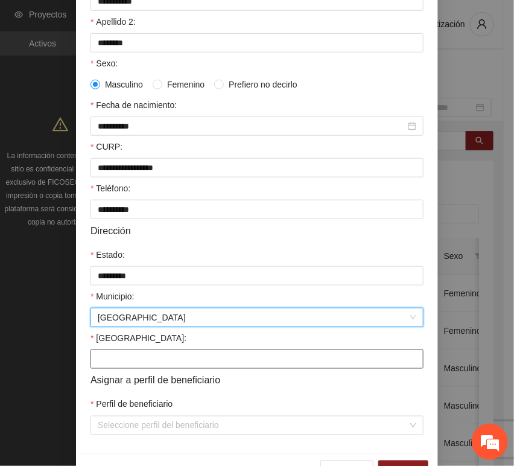
click at [106, 364] on input "[GEOGRAPHIC_DATA]:" at bounding box center [256, 358] width 333 height 19
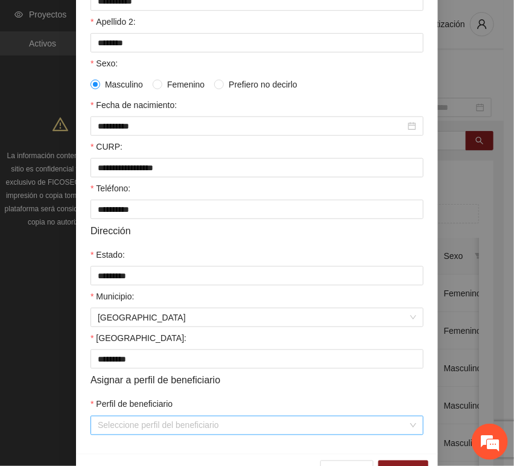
click at [102, 419] on input "Perfil de beneficiario" at bounding box center [253, 425] width 310 height 18
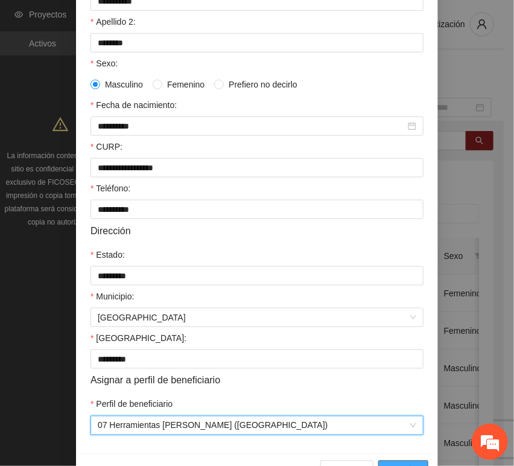
scroll to position [238, 0]
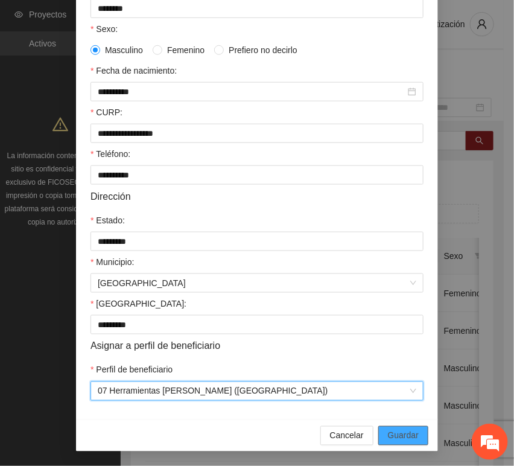
click at [392, 436] on span "Guardar" at bounding box center [403, 435] width 31 height 13
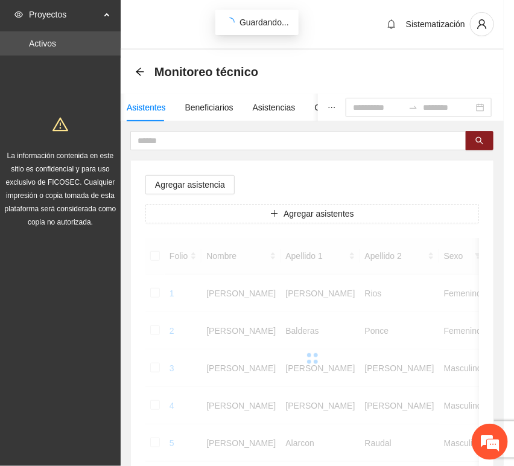
scroll to position [177, 0]
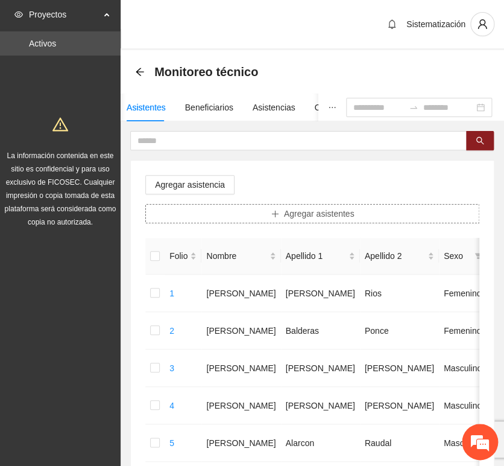
click at [290, 212] on span "Agregar asistentes" at bounding box center [319, 213] width 71 height 13
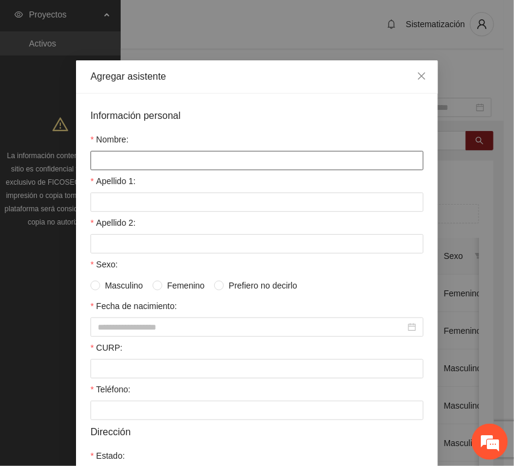
click at [217, 158] on input "Nombre:" at bounding box center [256, 160] width 333 height 19
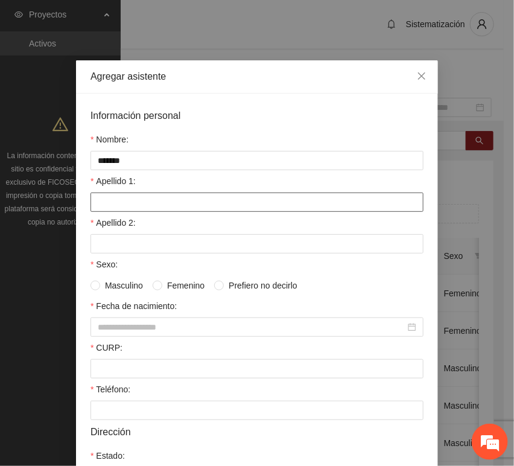
click at [151, 197] on input "Apellido 1:" at bounding box center [256, 201] width 333 height 19
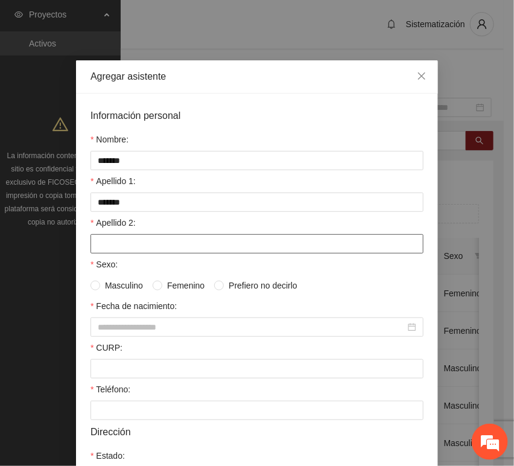
click at [188, 240] on input "Apellido 2:" at bounding box center [256, 243] width 333 height 19
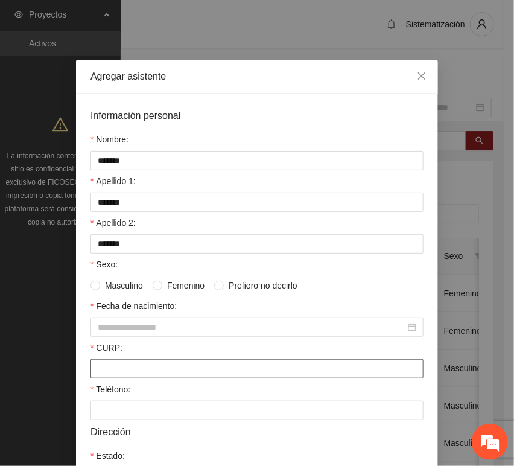
click at [130, 369] on input "CURP:" at bounding box center [256, 368] width 333 height 19
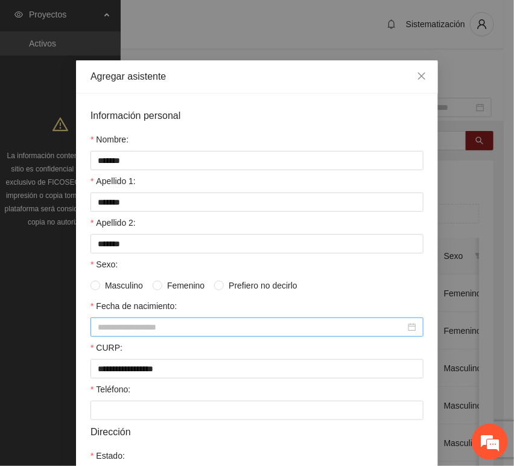
click at [132, 335] on div at bounding box center [256, 326] width 333 height 19
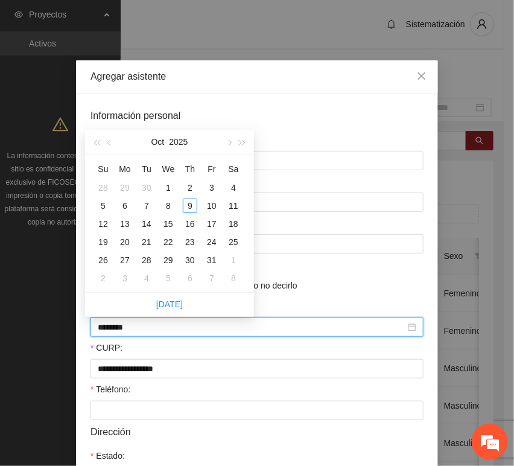
click at [118, 329] on input "********" at bounding box center [252, 326] width 308 height 13
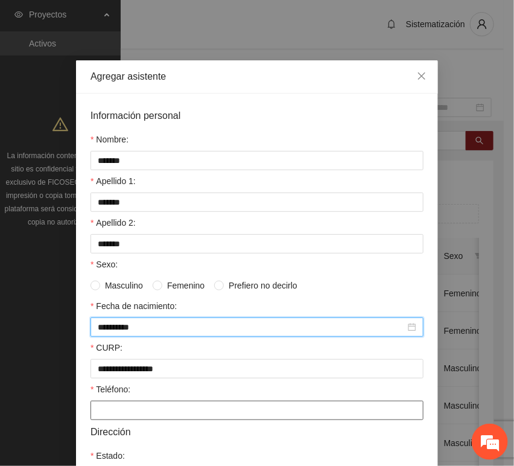
click at [101, 403] on input "Teléfono:" at bounding box center [256, 410] width 333 height 19
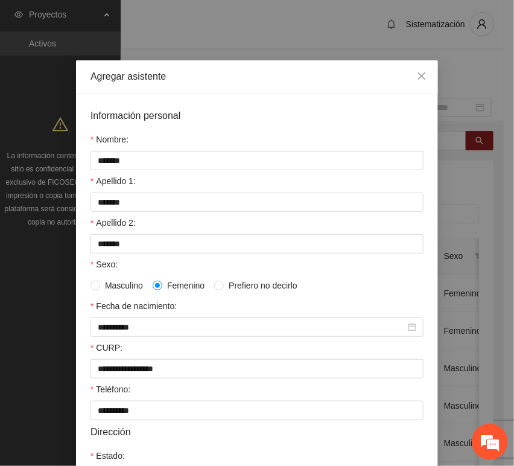
click at [125, 288] on span "Masculino" at bounding box center [124, 285] width 48 height 13
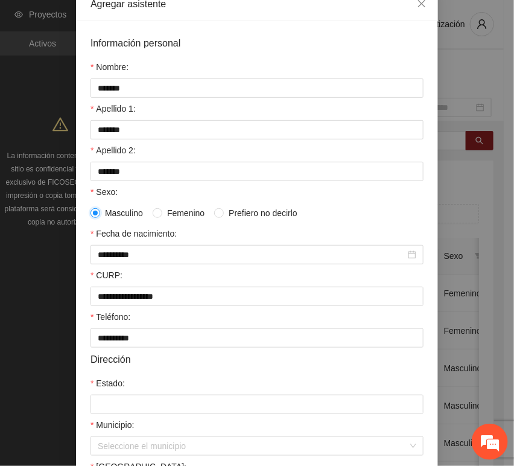
scroll to position [201, 0]
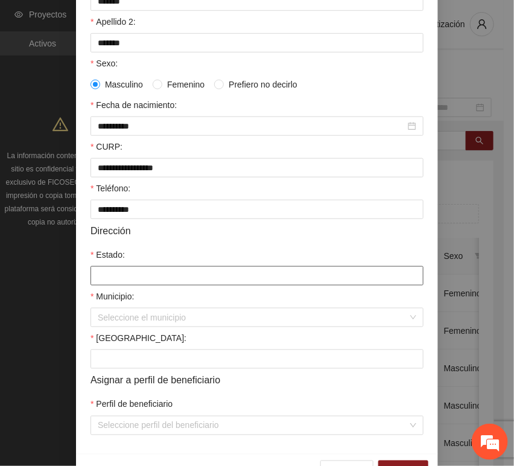
click at [135, 285] on input "Estado:" at bounding box center [256, 275] width 333 height 19
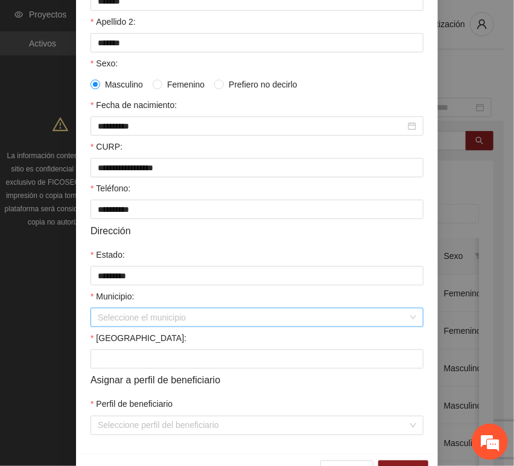
click at [127, 322] on input "Municipio:" at bounding box center [253, 317] width 310 height 18
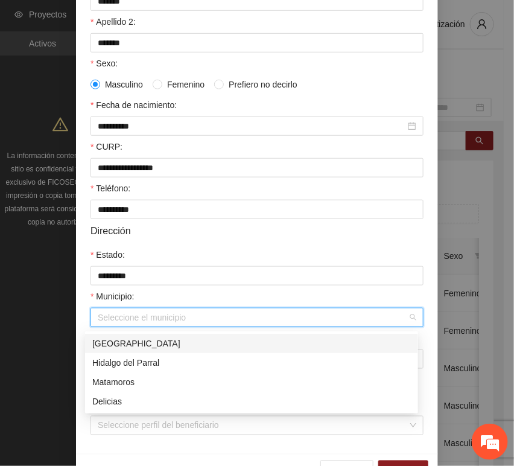
click at [129, 340] on div "[GEOGRAPHIC_DATA]" at bounding box center [251, 343] width 319 height 13
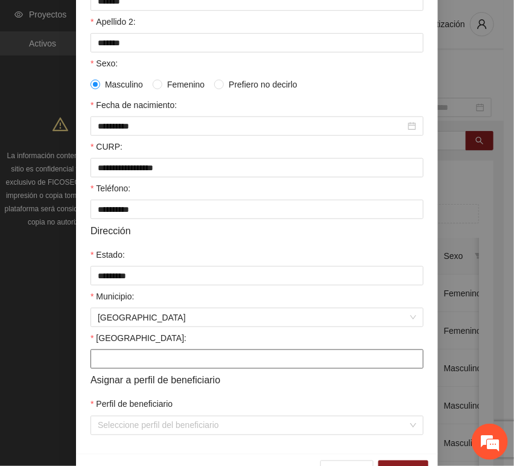
click at [124, 354] on input "[GEOGRAPHIC_DATA]:" at bounding box center [256, 358] width 333 height 19
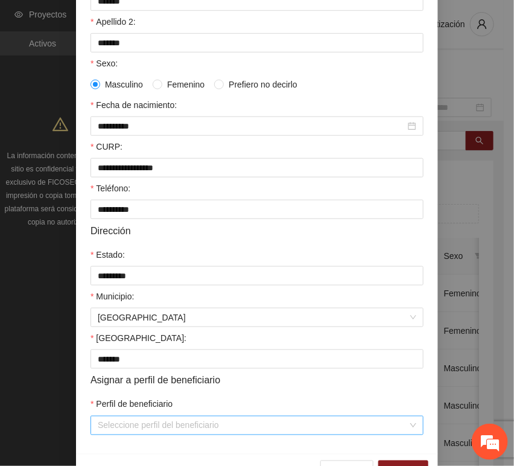
click at [125, 434] on input "Perfil de beneficiario" at bounding box center [253, 425] width 310 height 18
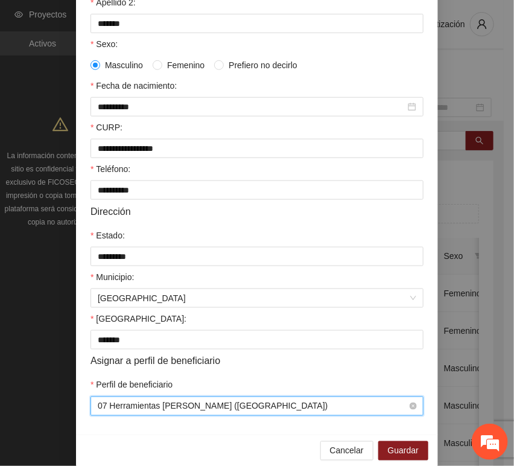
scroll to position [238, 0]
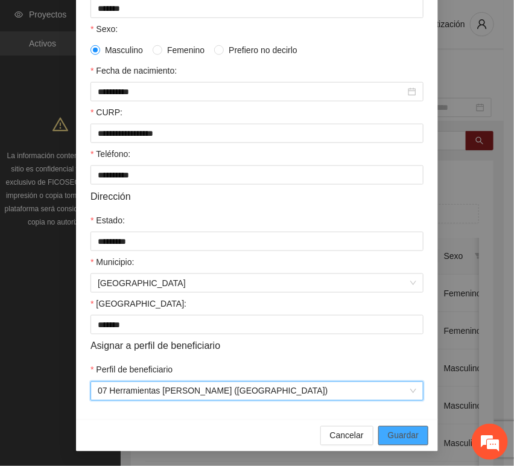
click at [391, 434] on span "Guardar" at bounding box center [403, 435] width 31 height 13
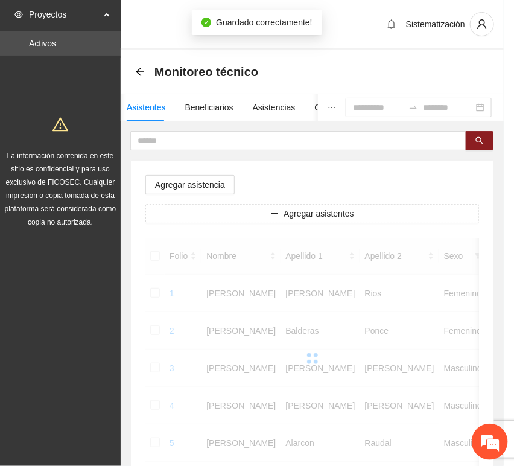
scroll to position [177, 0]
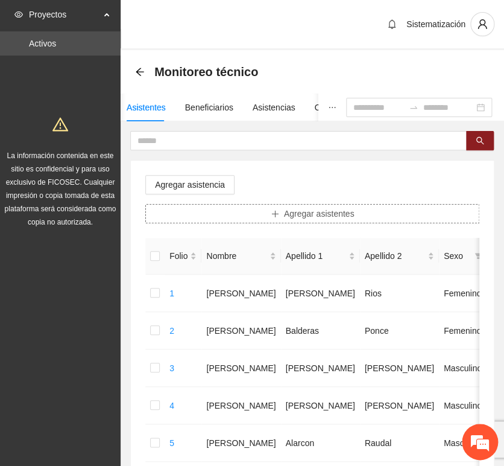
click at [264, 212] on button "Agregar asistentes" at bounding box center [312, 213] width 334 height 19
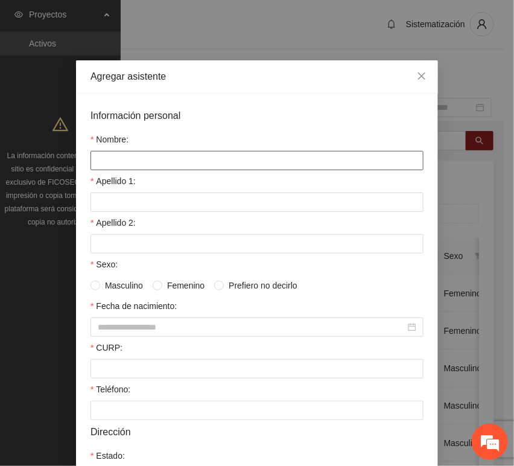
click at [202, 151] on input "Nombre:" at bounding box center [256, 160] width 333 height 19
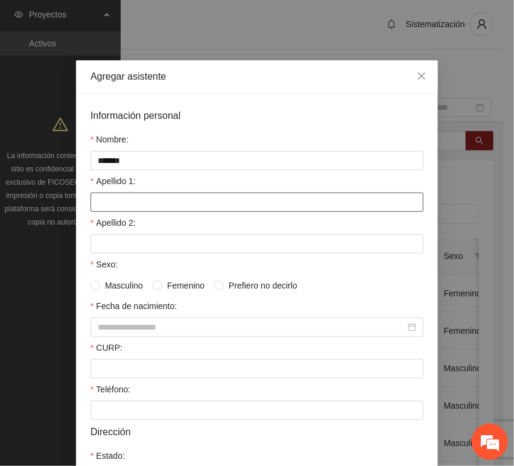
click at [156, 202] on input "Apellido 1:" at bounding box center [256, 201] width 333 height 19
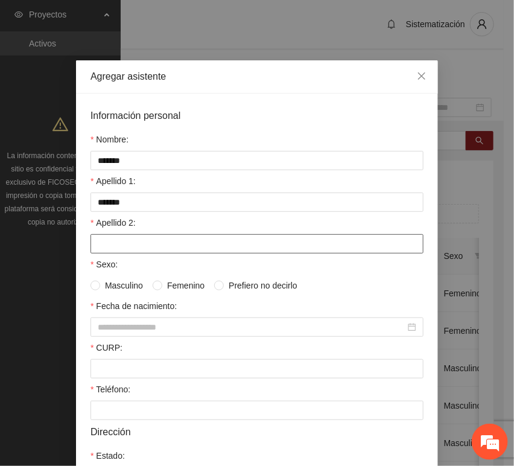
click at [125, 245] on input "Apellido 2:" at bounding box center [256, 243] width 333 height 19
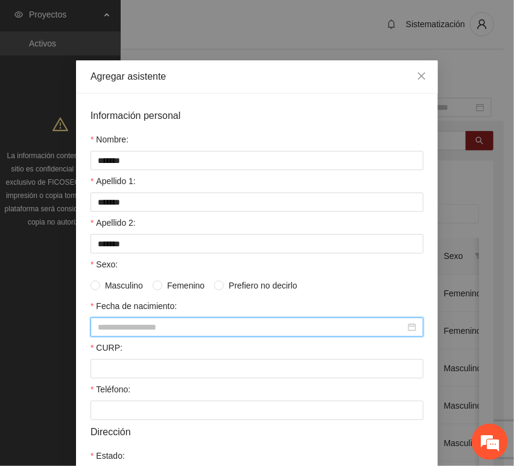
click at [132, 324] on input "Fecha de nacimiento:" at bounding box center [252, 326] width 308 height 13
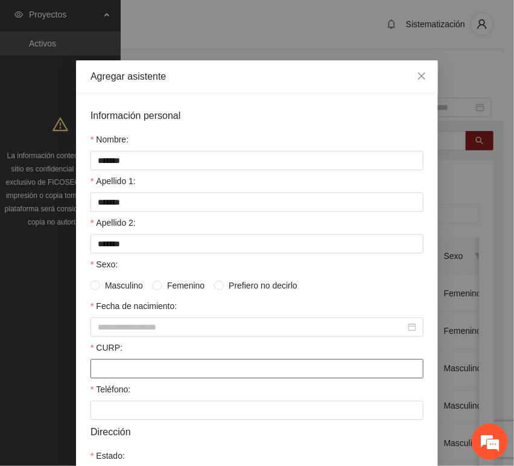
drag, startPoint x: 124, startPoint y: 362, endPoint x: 117, endPoint y: 361, distance: 6.7
click at [124, 362] on input "CURP:" at bounding box center [256, 368] width 333 height 19
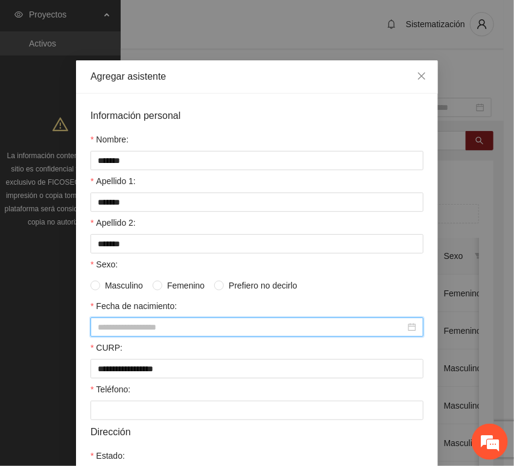
click at [151, 329] on input "Fecha de nacimiento:" at bounding box center [252, 326] width 308 height 13
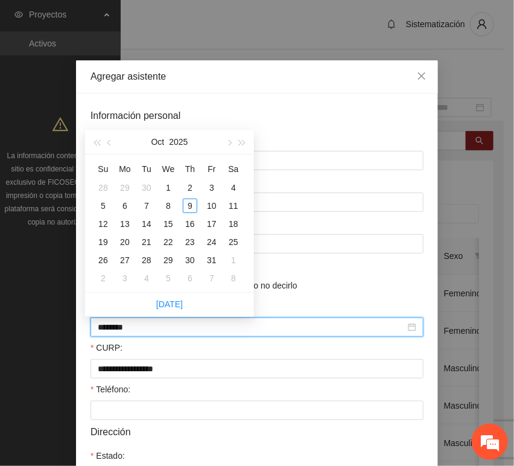
click at [117, 331] on input "********" at bounding box center [252, 326] width 308 height 13
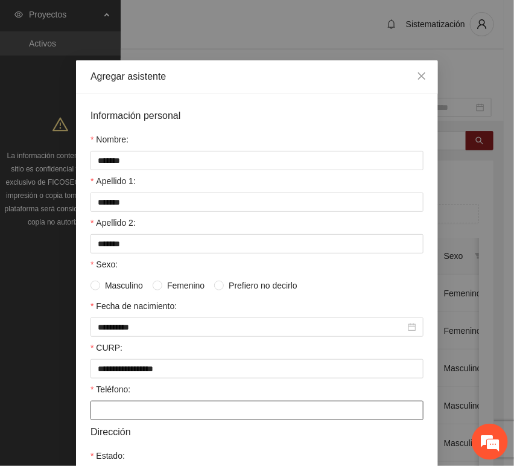
click at [118, 417] on input "Teléfono:" at bounding box center [256, 410] width 333 height 19
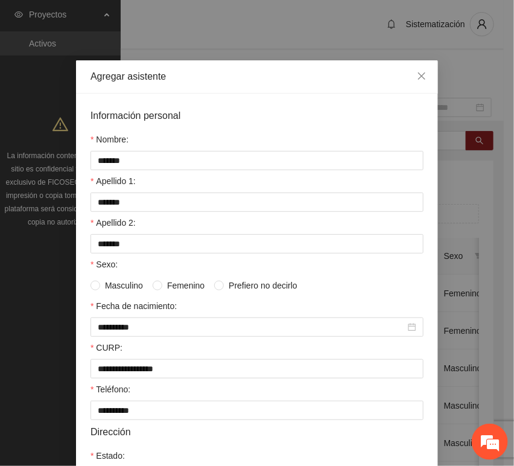
click at [162, 285] on span "Femenino" at bounding box center [185, 285] width 47 height 13
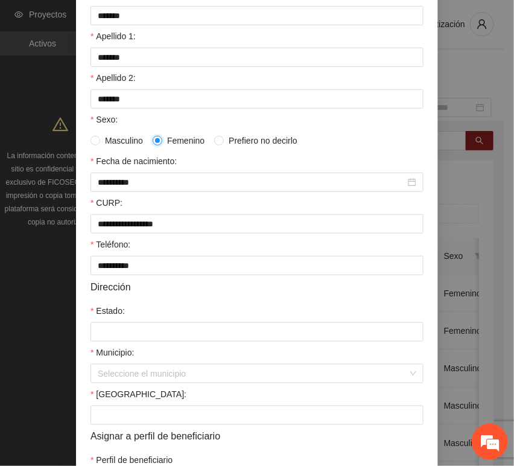
scroll to position [201, 0]
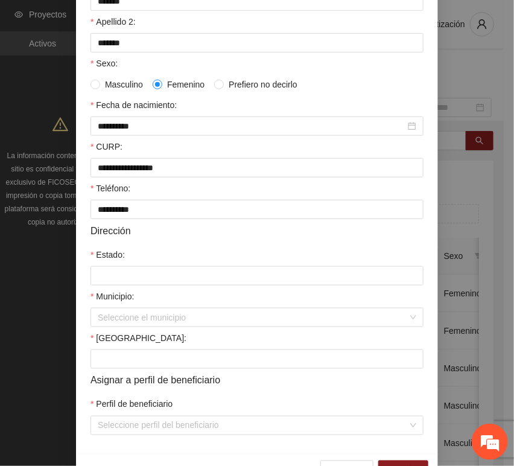
click at [121, 83] on span "Masculino" at bounding box center [124, 84] width 48 height 13
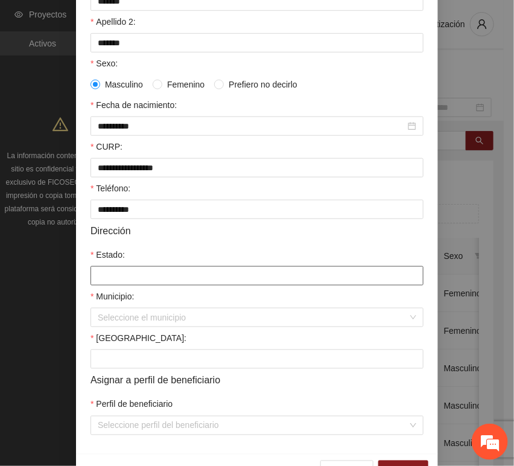
click at [133, 273] on input "Estado:" at bounding box center [256, 275] width 333 height 19
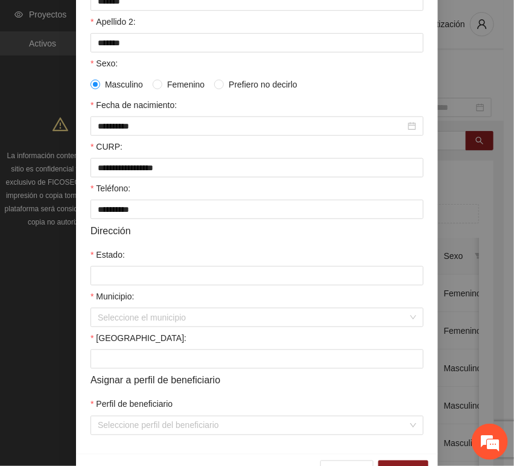
click at [141, 329] on form "**********" at bounding box center [256, 171] width 333 height 528
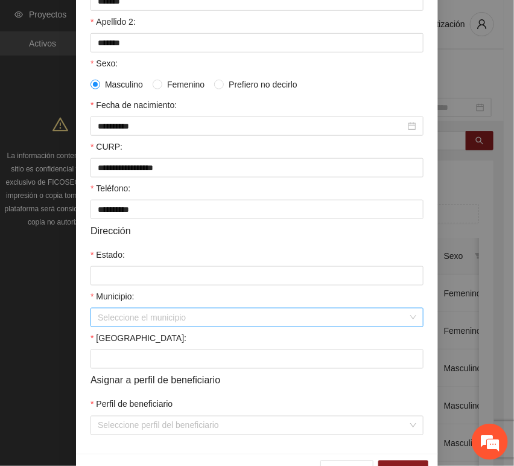
click at [132, 322] on input "Municipio:" at bounding box center [253, 317] width 310 height 18
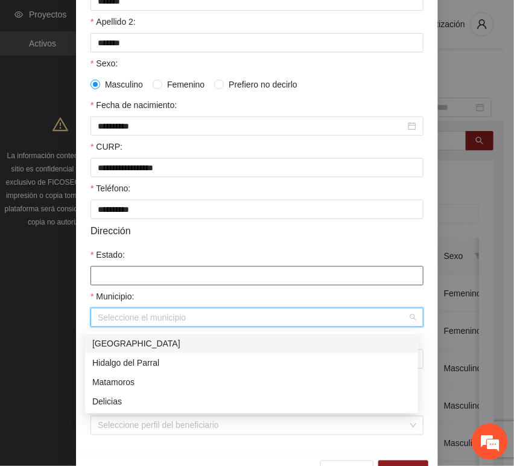
click at [113, 273] on input "Estado:" at bounding box center [256, 275] width 333 height 19
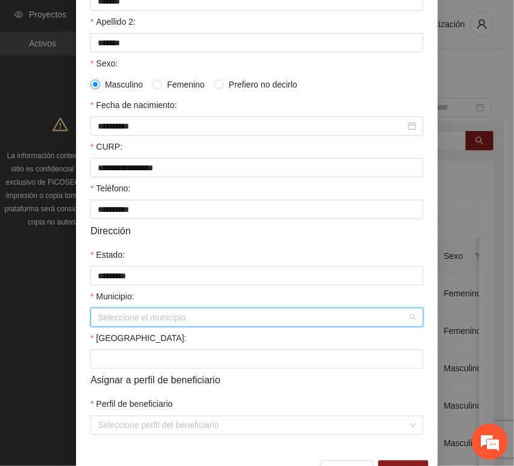
click at [139, 325] on input "Municipio:" at bounding box center [253, 317] width 310 height 18
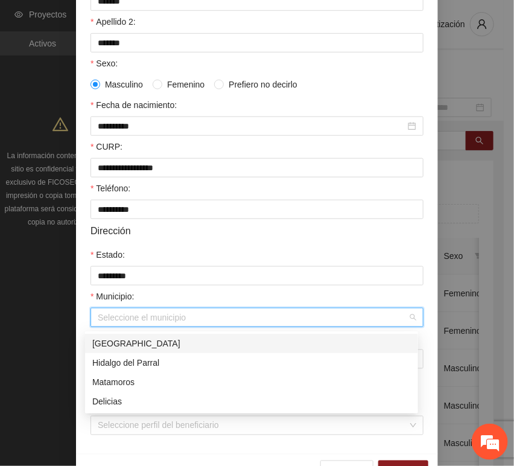
click at [135, 341] on div "[GEOGRAPHIC_DATA]" at bounding box center [251, 343] width 319 height 13
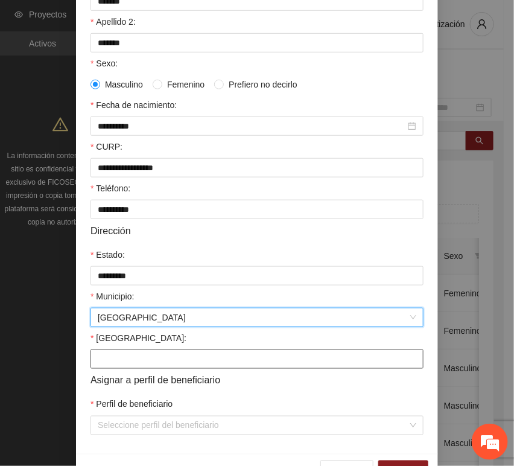
click at [113, 364] on input "[GEOGRAPHIC_DATA]:" at bounding box center [256, 358] width 333 height 19
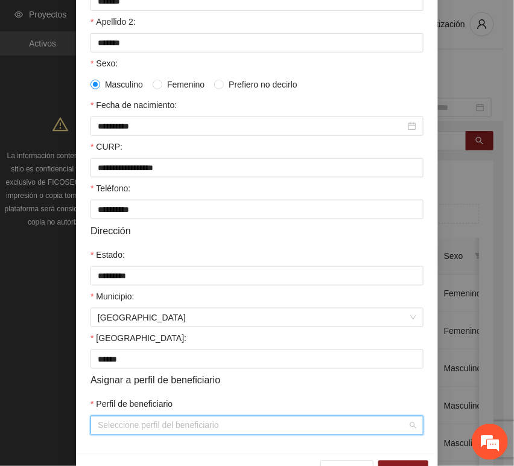
click at [126, 433] on input "Perfil de beneficiario" at bounding box center [253, 425] width 310 height 18
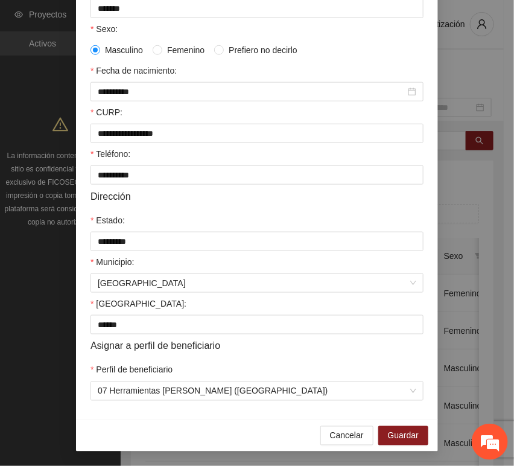
click at [399, 448] on div "Cancelar Guardar" at bounding box center [257, 435] width 362 height 32
click at [396, 439] on span "Guardar" at bounding box center [403, 435] width 31 height 13
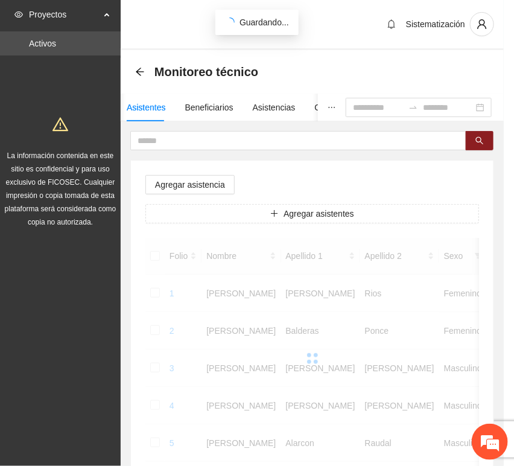
scroll to position [177, 0]
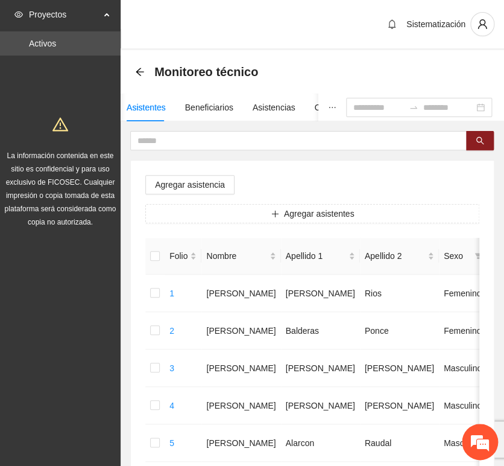
click at [237, 210] on button "Agregar asistentes" at bounding box center [312, 213] width 334 height 19
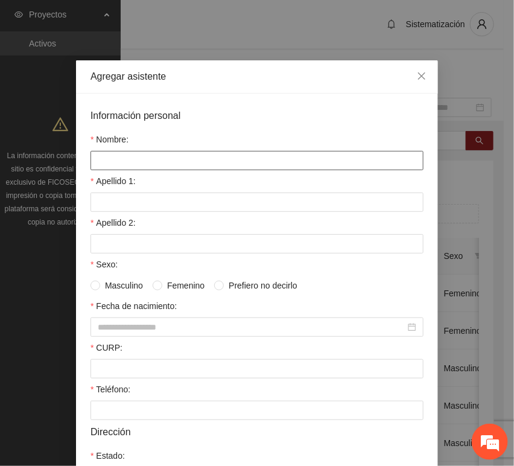
click at [186, 158] on input "Nombre:" at bounding box center [256, 160] width 333 height 19
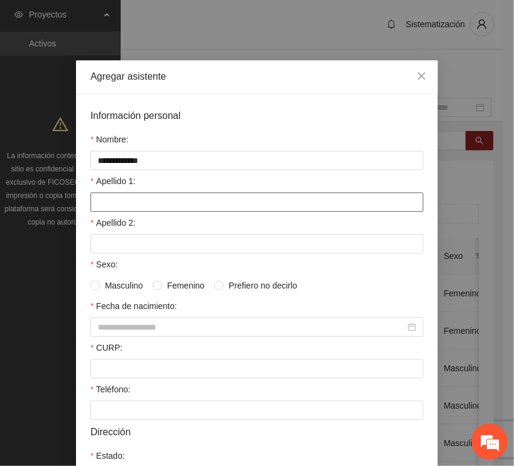
click at [196, 206] on input "Apellido 1:" at bounding box center [256, 201] width 333 height 19
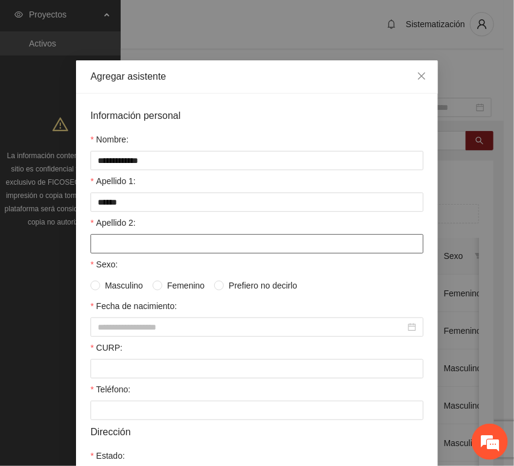
click at [152, 240] on input "Apellido 2:" at bounding box center [256, 243] width 333 height 19
click at [133, 340] on form "**********" at bounding box center [256, 372] width 333 height 528
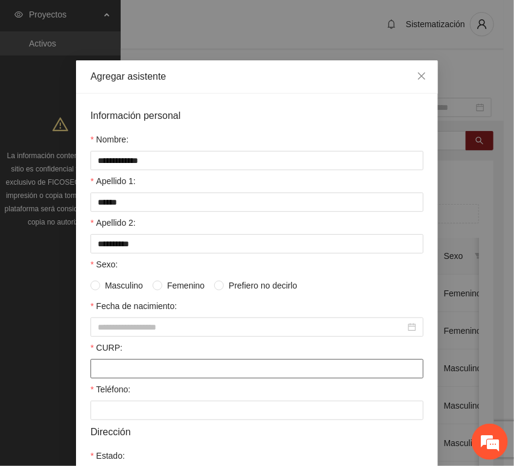
click at [122, 375] on input "CURP:" at bounding box center [256, 368] width 333 height 19
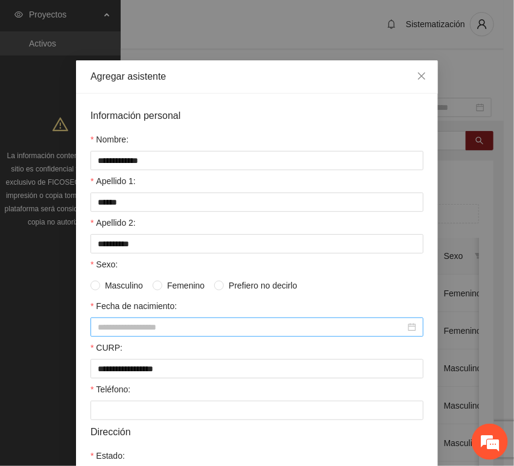
click at [151, 327] on input "Fecha de nacimiento:" at bounding box center [252, 326] width 308 height 13
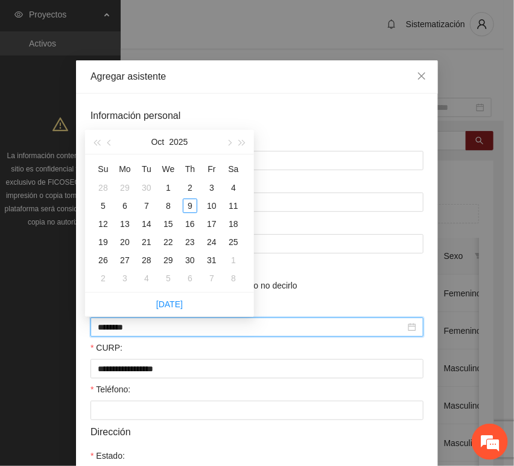
click at [116, 329] on input "********" at bounding box center [252, 326] width 308 height 13
click at [118, 330] on input "********" at bounding box center [252, 326] width 308 height 13
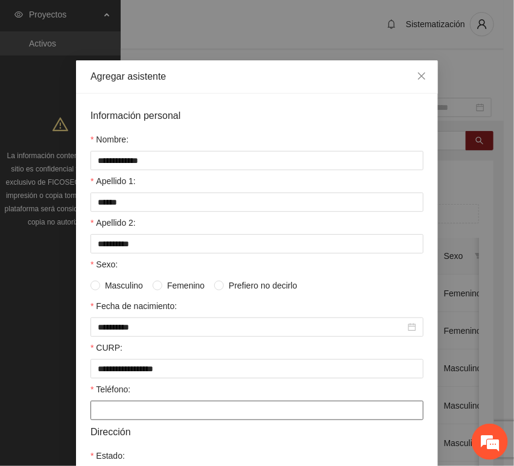
click at [139, 414] on input "Teléfono:" at bounding box center [256, 410] width 333 height 19
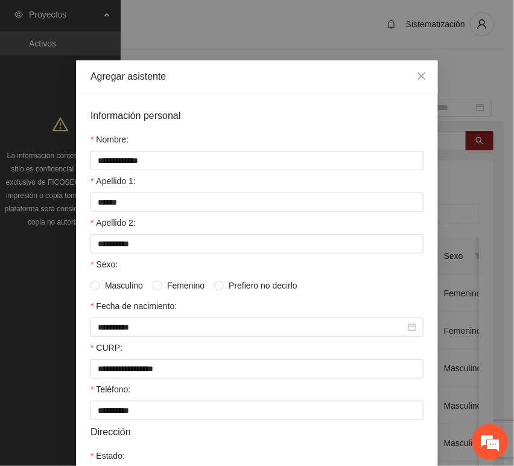
click at [141, 286] on span "Masculino" at bounding box center [124, 285] width 48 height 13
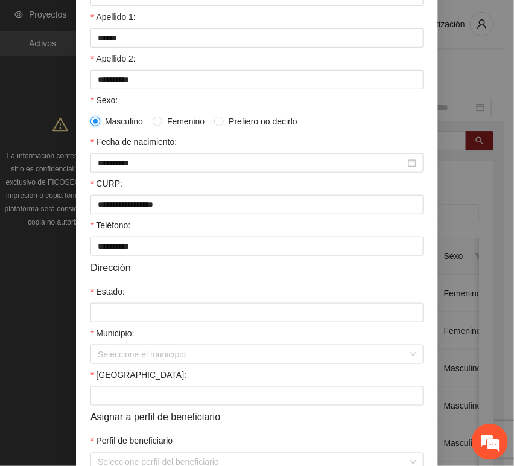
scroll to position [201, 0]
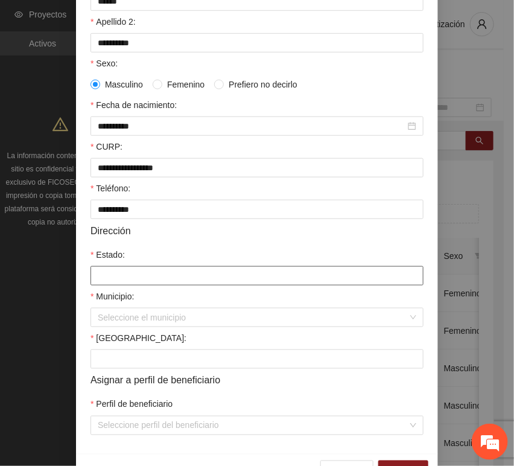
click at [130, 271] on input "Estado:" at bounding box center [256, 275] width 333 height 19
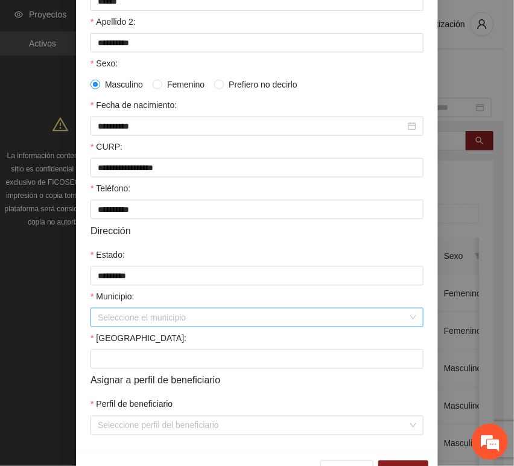
click at [133, 311] on input "Municipio:" at bounding box center [253, 317] width 310 height 18
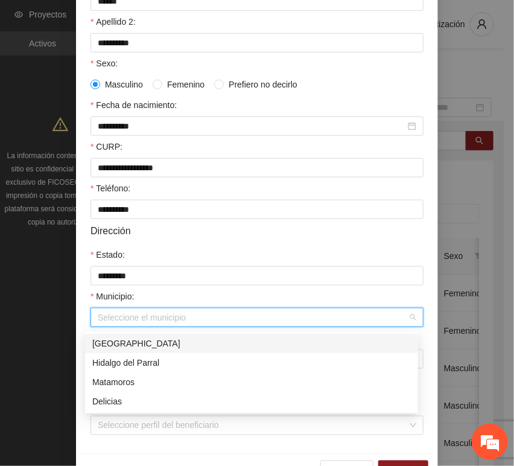
drag, startPoint x: 140, startPoint y: 334, endPoint x: 140, endPoint y: 342, distance: 7.8
click at [141, 335] on div "[GEOGRAPHIC_DATA]" at bounding box center [251, 343] width 333 height 19
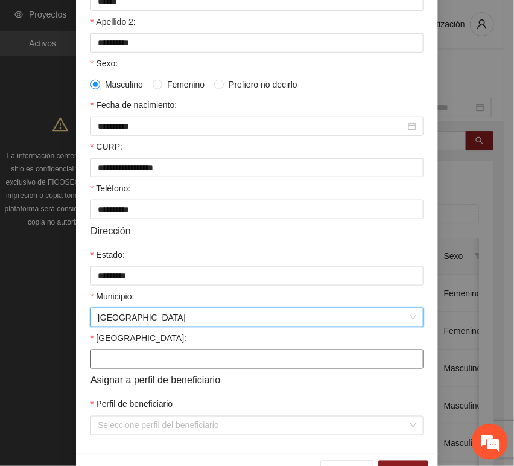
click at [131, 371] on form "**********" at bounding box center [256, 171] width 333 height 528
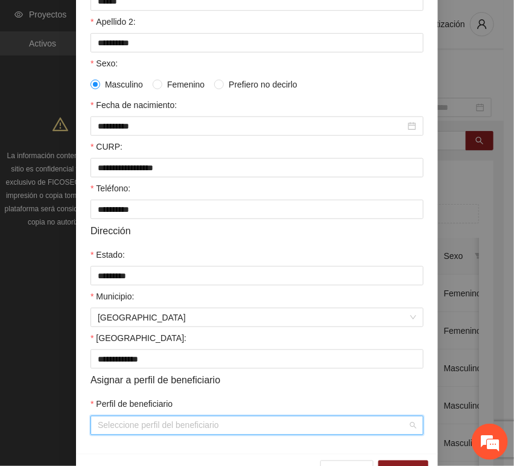
click at [133, 427] on input "Perfil de beneficiario" at bounding box center [253, 425] width 310 height 18
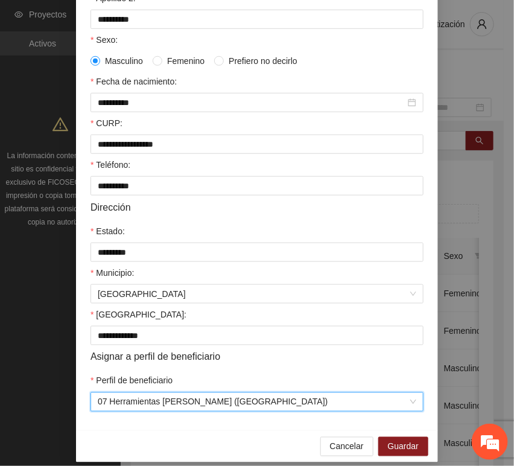
scroll to position [238, 0]
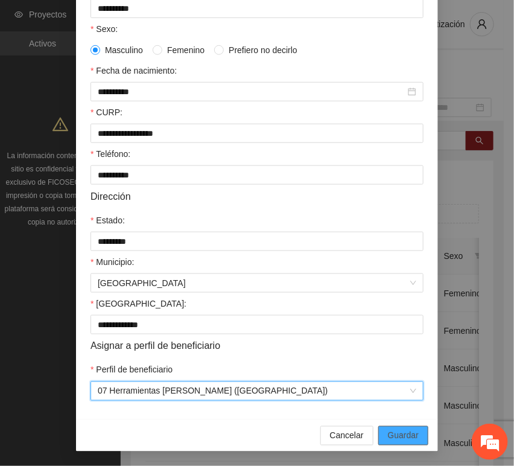
click at [399, 430] on span "Guardar" at bounding box center [403, 435] width 31 height 13
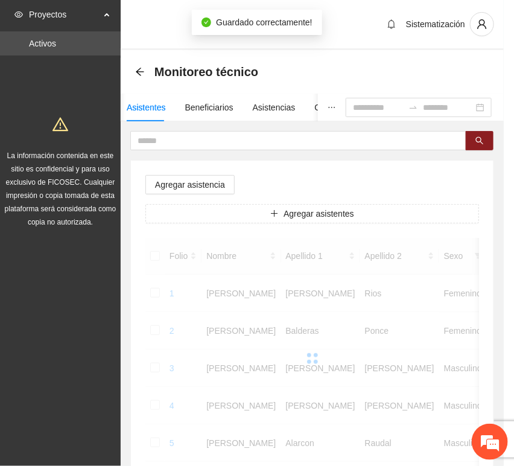
scroll to position [177, 0]
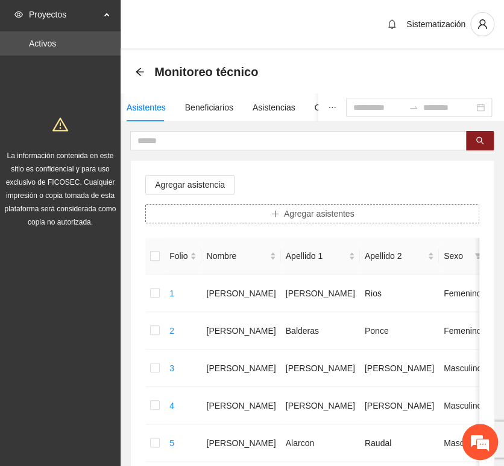
click at [346, 208] on span "Agregar asistentes" at bounding box center [319, 213] width 71 height 13
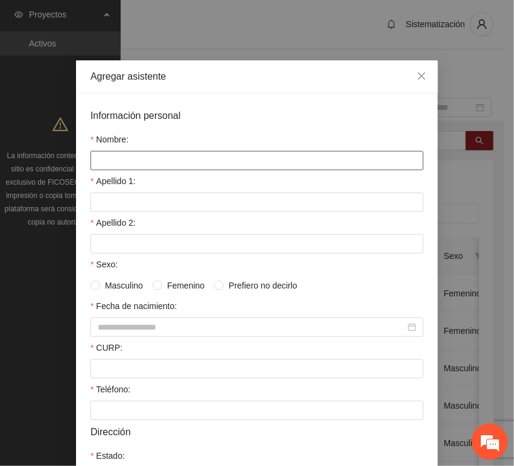
click at [215, 163] on input "Nombre:" at bounding box center [256, 160] width 333 height 19
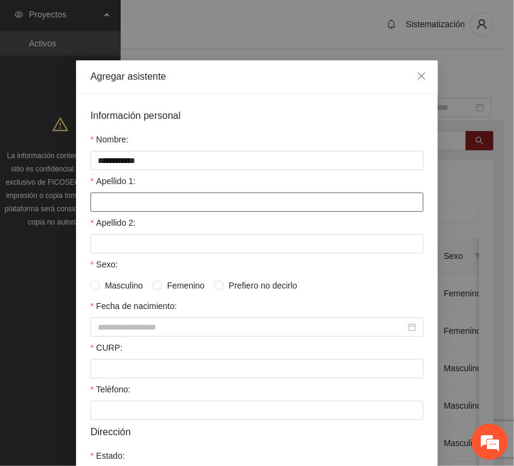
click at [123, 211] on input "Apellido 1:" at bounding box center [256, 201] width 333 height 19
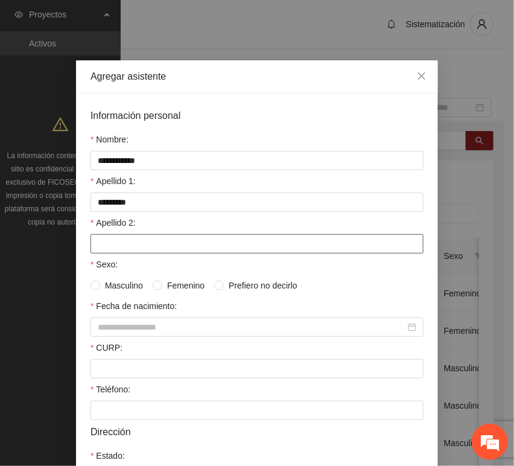
click at [119, 240] on input "Apellido 2:" at bounding box center [256, 243] width 333 height 19
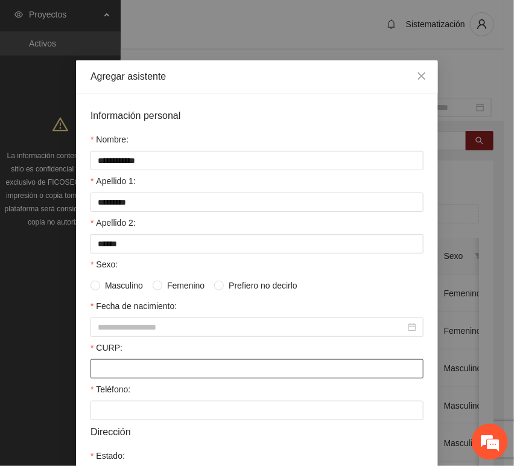
click at [115, 364] on input "CURP:" at bounding box center [256, 368] width 333 height 19
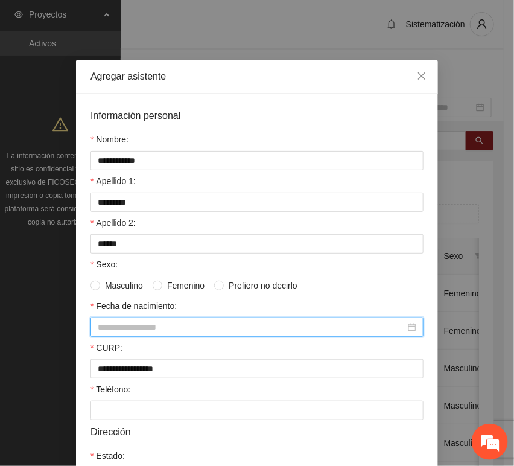
click at [163, 322] on input "Fecha de nacimiento:" at bounding box center [252, 326] width 308 height 13
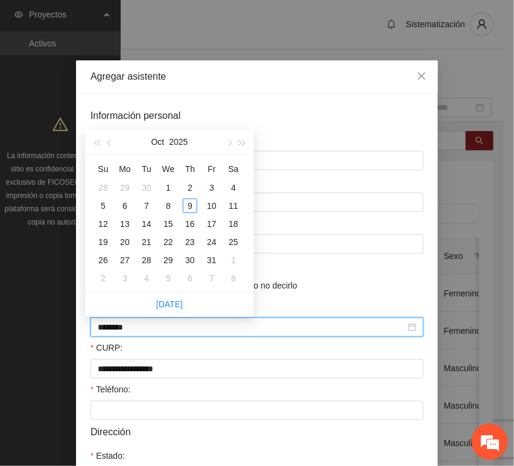
click at [116, 330] on input "********" at bounding box center [252, 326] width 308 height 13
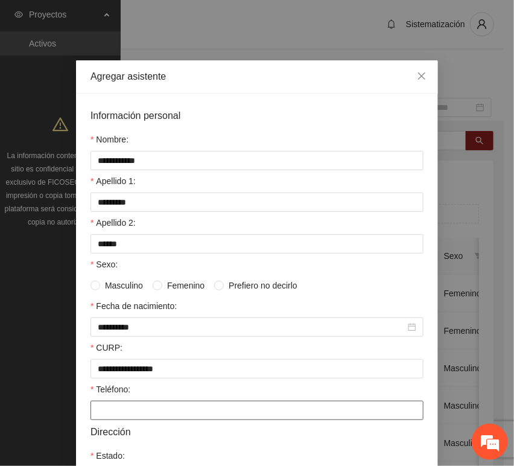
click at [94, 411] on input "Teléfono:" at bounding box center [256, 410] width 333 height 19
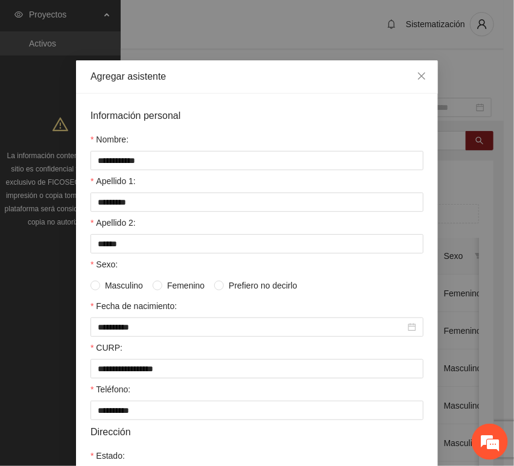
click at [129, 285] on span "Masculino" at bounding box center [124, 285] width 48 height 13
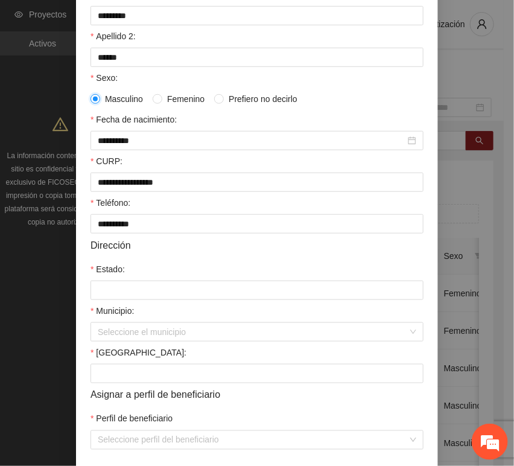
scroll to position [201, 0]
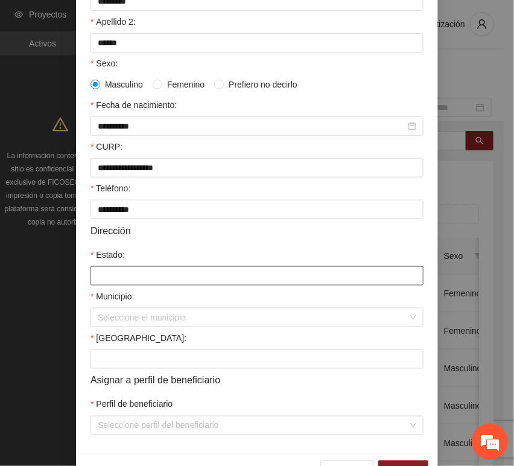
click at [122, 275] on input "Estado:" at bounding box center [256, 275] width 333 height 19
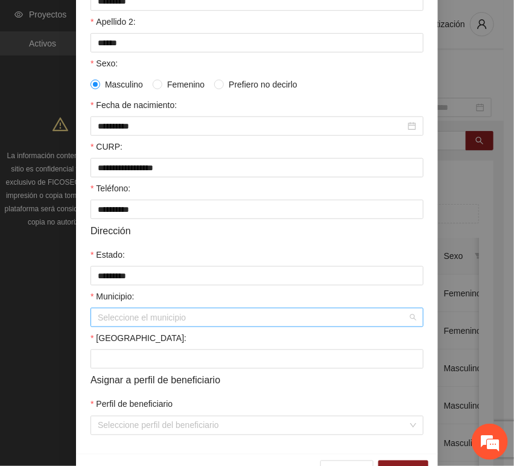
click at [130, 325] on input "Municipio:" at bounding box center [253, 317] width 310 height 18
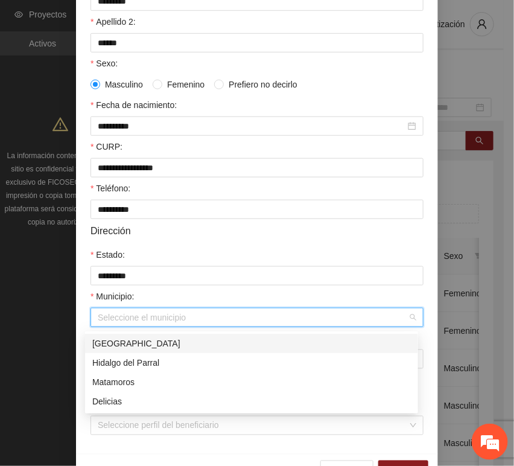
click at [133, 341] on div "[GEOGRAPHIC_DATA]" at bounding box center [251, 343] width 319 height 13
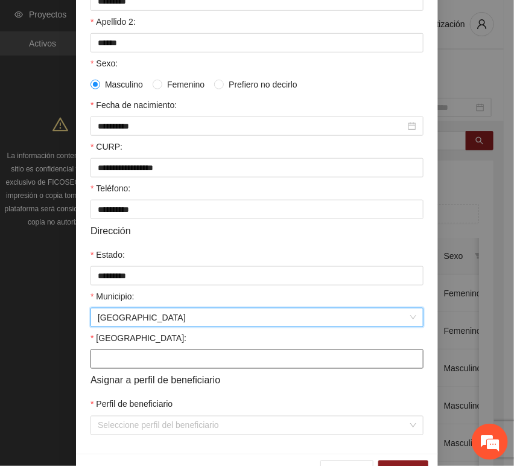
click at [122, 363] on input "[GEOGRAPHIC_DATA]:" at bounding box center [256, 358] width 333 height 19
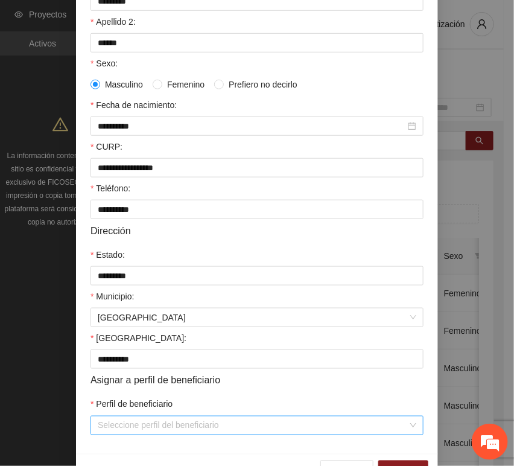
click at [120, 433] on input "Perfil de beneficiario" at bounding box center [253, 425] width 310 height 18
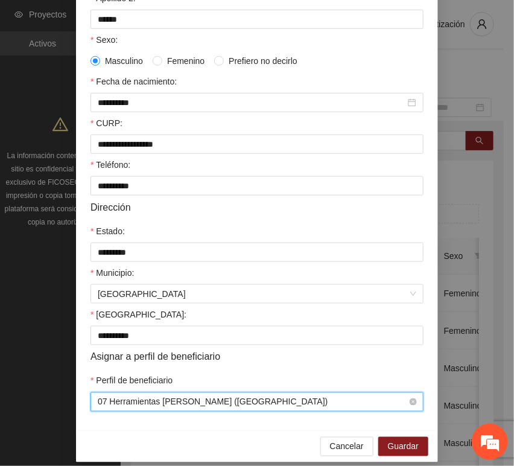
scroll to position [238, 0]
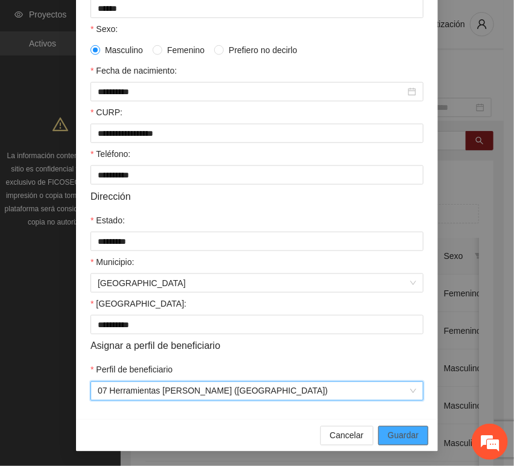
click at [407, 430] on span "Guardar" at bounding box center [403, 435] width 31 height 13
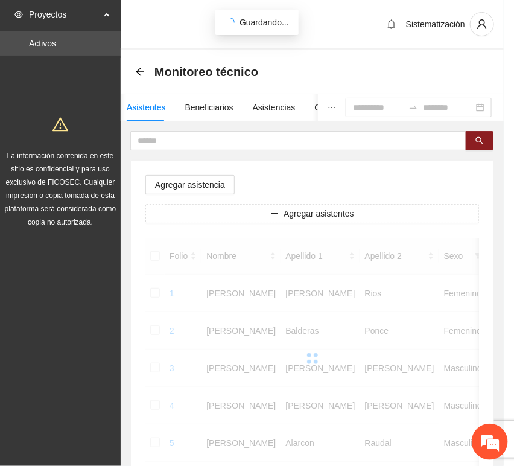
scroll to position [177, 0]
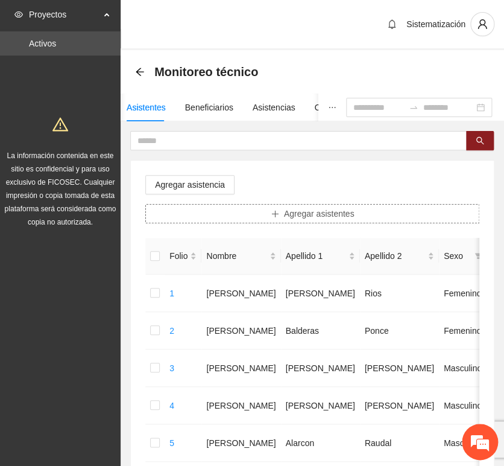
click at [223, 220] on button "Agregar asistentes" at bounding box center [312, 213] width 334 height 19
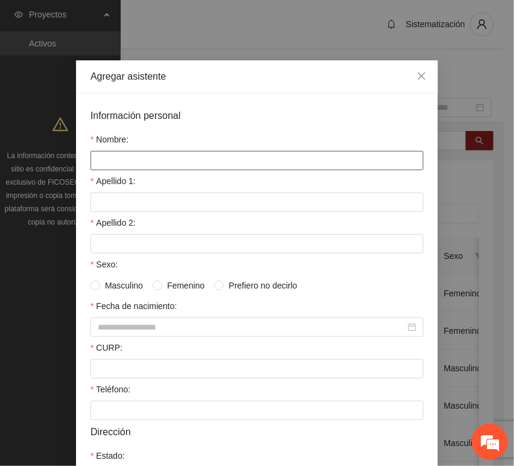
click at [148, 165] on input "Nombre:" at bounding box center [256, 160] width 333 height 19
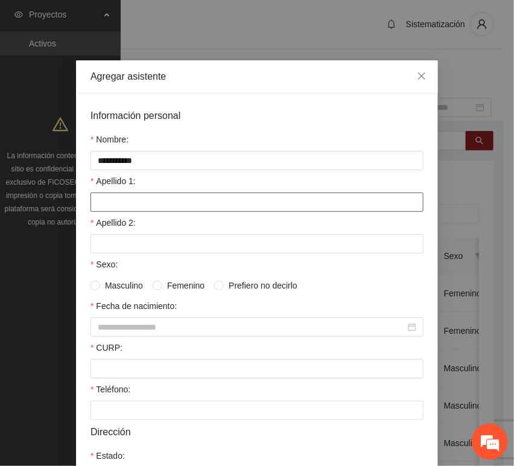
click at [163, 202] on input "Apellido 1:" at bounding box center [256, 201] width 333 height 19
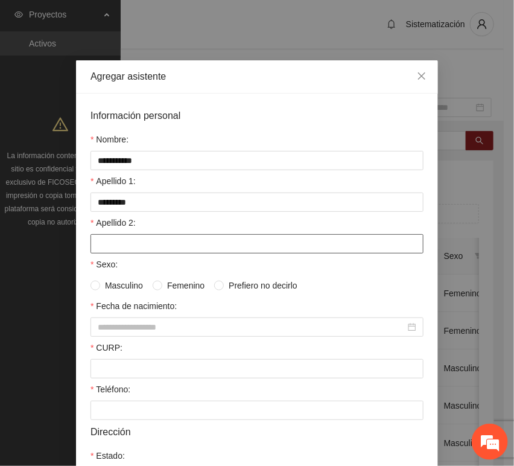
click at [115, 250] on input "Apellido 2:" at bounding box center [256, 243] width 333 height 19
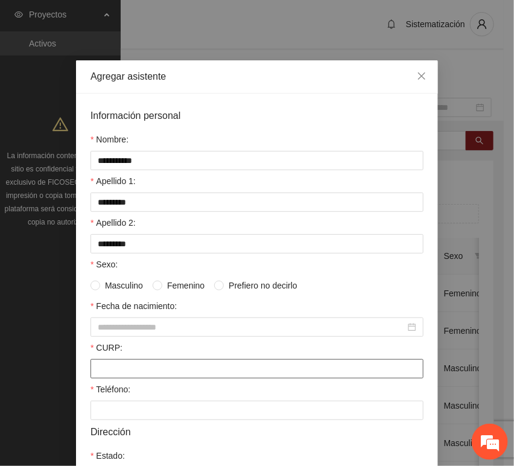
click at [116, 370] on input "CURP:" at bounding box center [256, 368] width 333 height 19
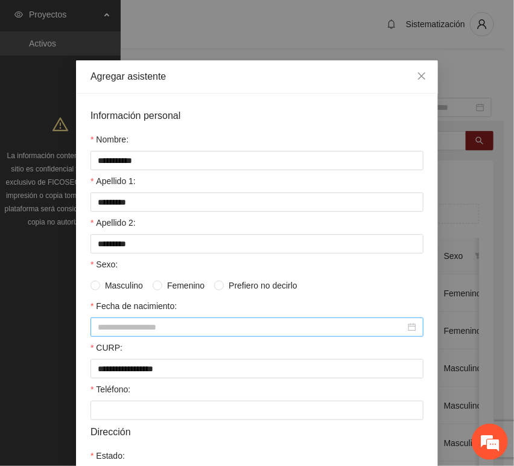
click at [110, 327] on input "Fecha de nacimiento:" at bounding box center [252, 326] width 308 height 13
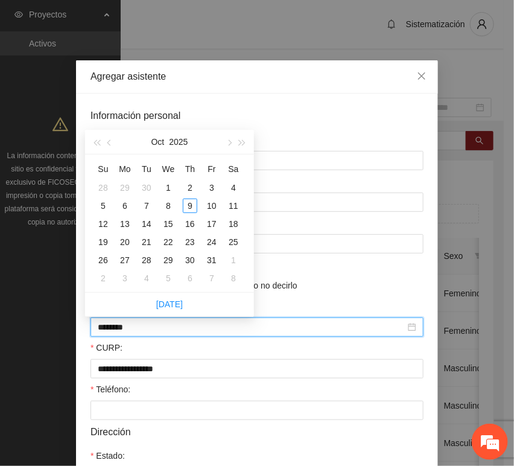
click at [119, 332] on input "********" at bounding box center [252, 326] width 308 height 13
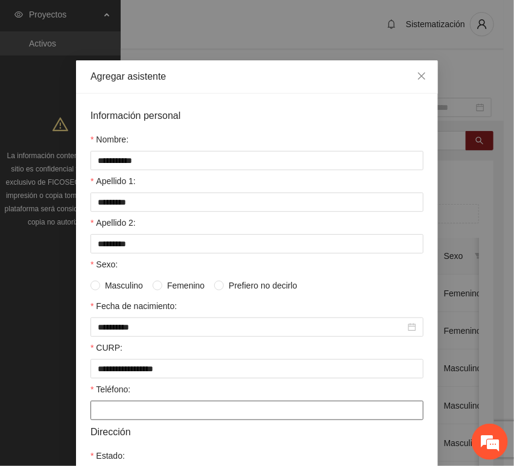
click at [116, 420] on input "Teléfono:" at bounding box center [256, 410] width 333 height 19
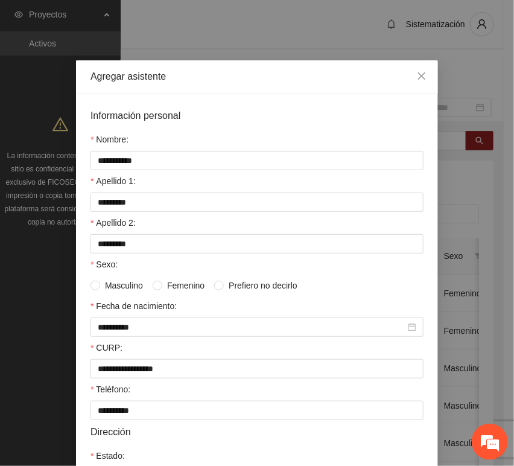
click at [157, 282] on label "Femenino" at bounding box center [181, 285] width 57 height 13
click at [104, 281] on span "Masculino" at bounding box center [124, 285] width 48 height 13
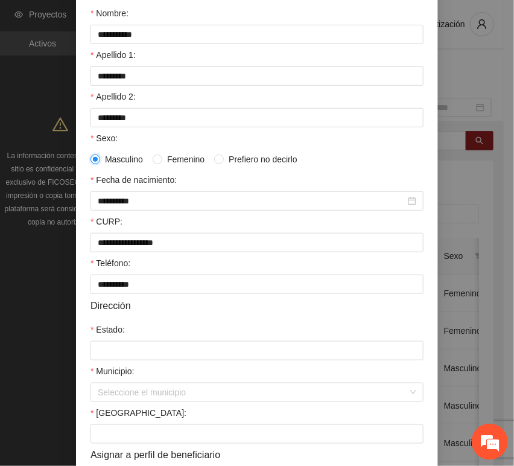
scroll to position [201, 0]
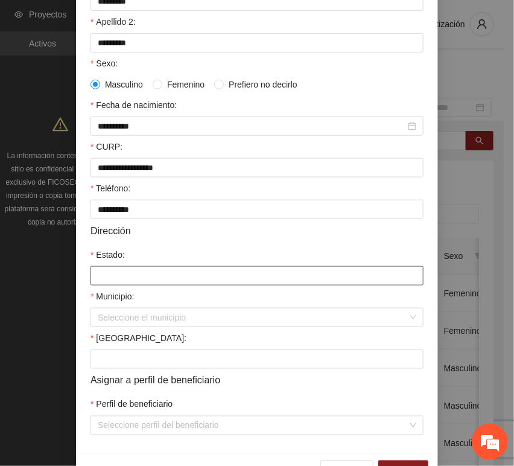
click at [122, 272] on input "Estado:" at bounding box center [256, 275] width 333 height 19
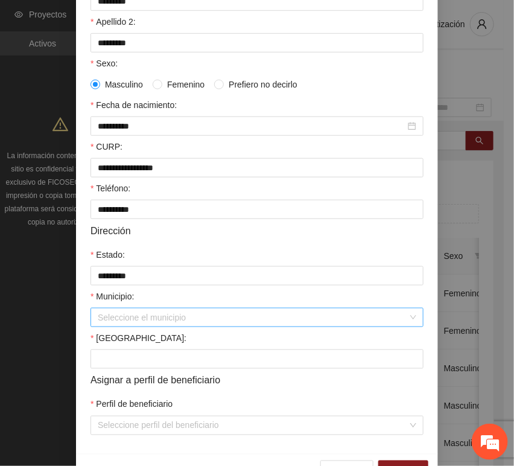
click at [129, 326] on input "Municipio:" at bounding box center [253, 317] width 310 height 18
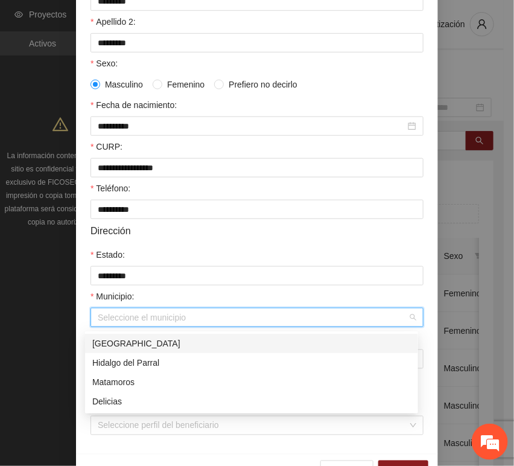
click at [136, 348] on div "[GEOGRAPHIC_DATA]" at bounding box center [251, 343] width 319 height 13
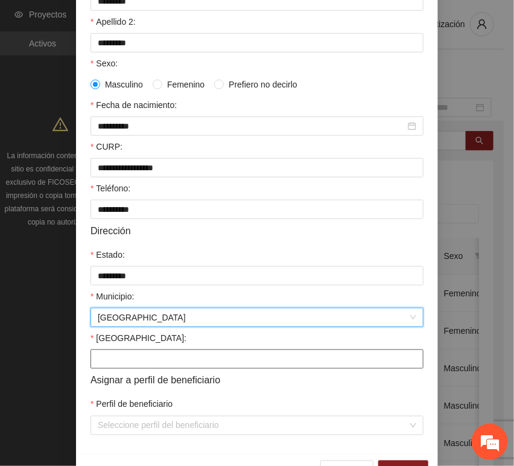
click at [129, 356] on input "[GEOGRAPHIC_DATA]:" at bounding box center [256, 358] width 333 height 19
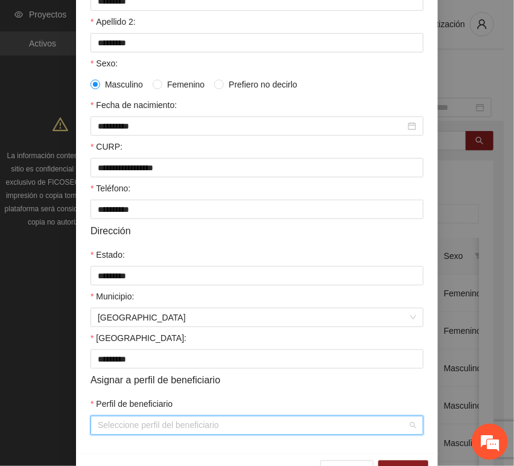
click at [115, 422] on input "Perfil de beneficiario" at bounding box center [253, 425] width 310 height 18
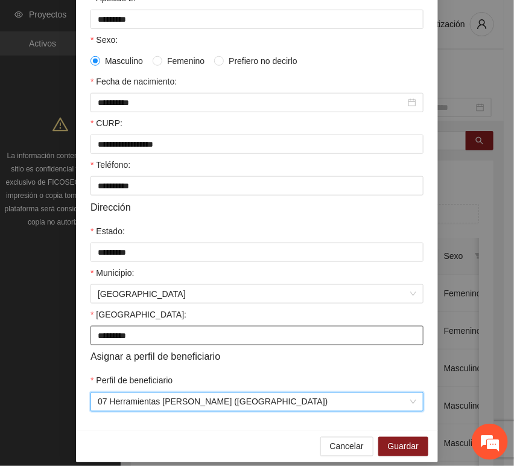
scroll to position [238, 0]
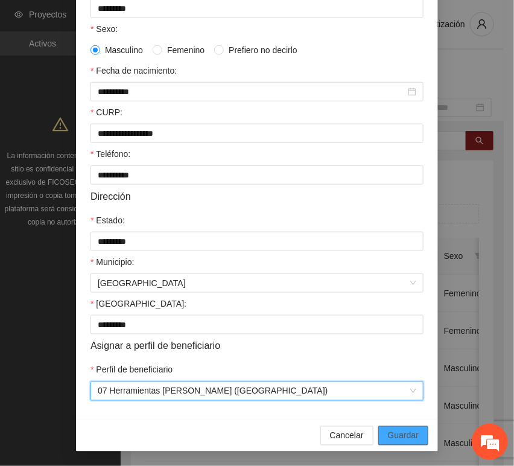
click at [389, 434] on span "Guardar" at bounding box center [403, 435] width 31 height 13
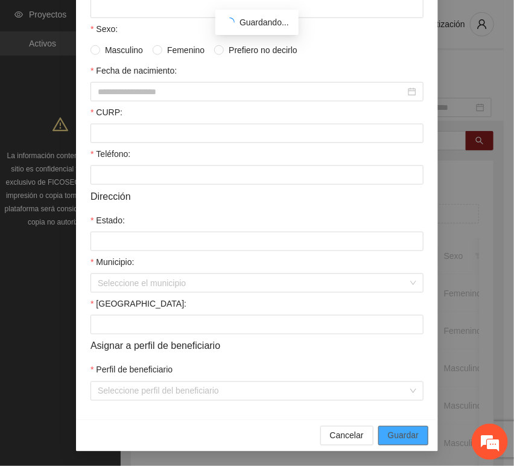
scroll to position [177, 0]
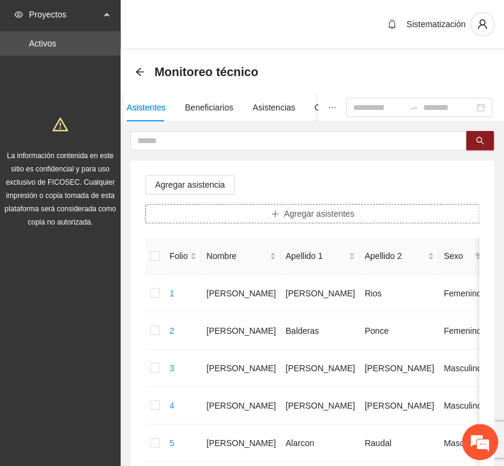
click at [269, 209] on button "Agregar asistentes" at bounding box center [312, 213] width 334 height 19
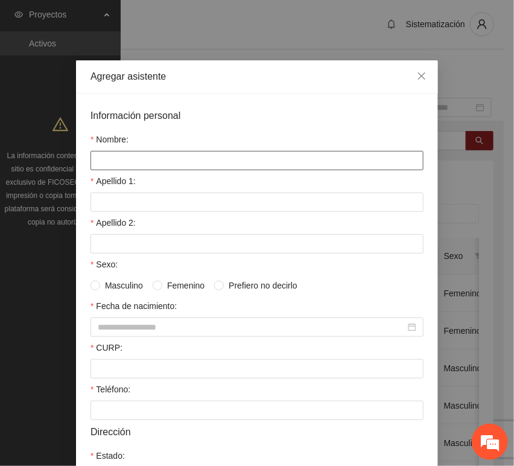
click at [160, 162] on input "Nombre:" at bounding box center [256, 160] width 333 height 19
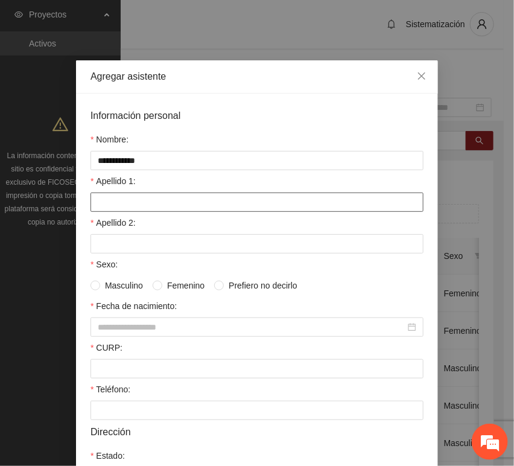
click at [145, 212] on input "Apellido 1:" at bounding box center [256, 201] width 333 height 19
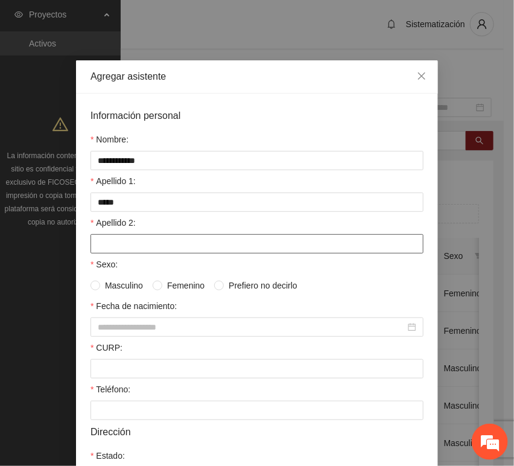
click at [92, 238] on input "Apellido 2:" at bounding box center [256, 243] width 333 height 19
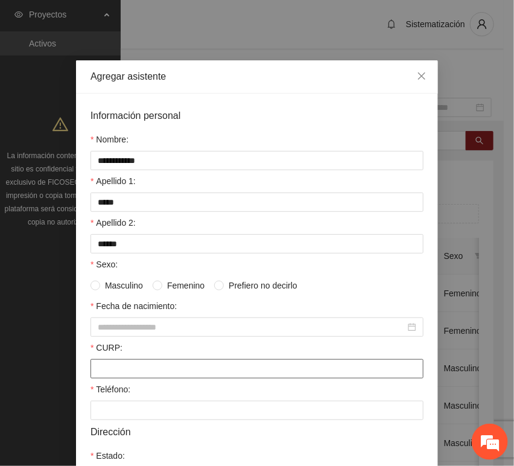
click at [142, 363] on input "CURP:" at bounding box center [256, 368] width 333 height 19
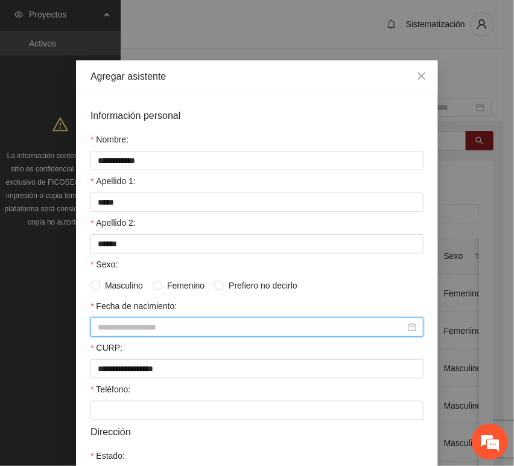
click at [156, 327] on input "Fecha de nacimiento:" at bounding box center [252, 326] width 308 height 13
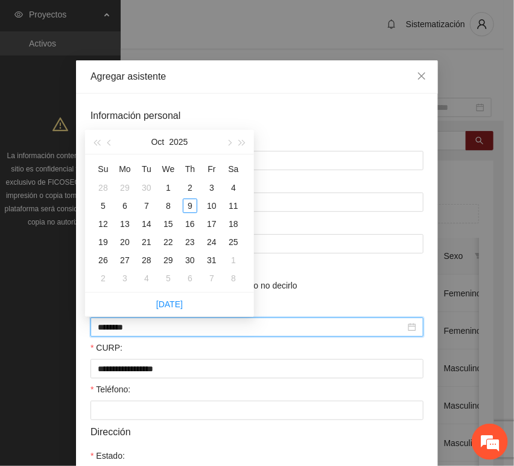
click at [118, 332] on input "********" at bounding box center [252, 326] width 308 height 13
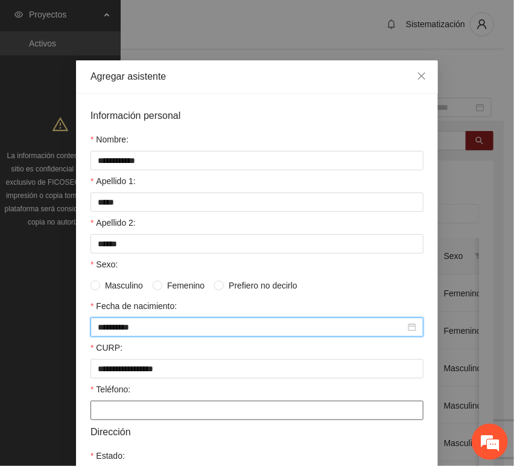
click at [124, 417] on input "Teléfono:" at bounding box center [256, 410] width 333 height 19
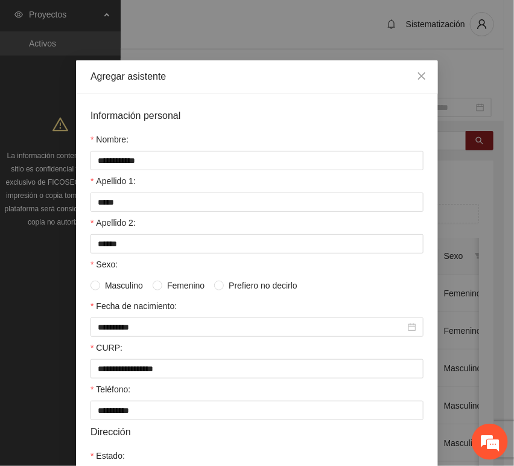
click at [185, 287] on span "Femenino" at bounding box center [185, 285] width 47 height 13
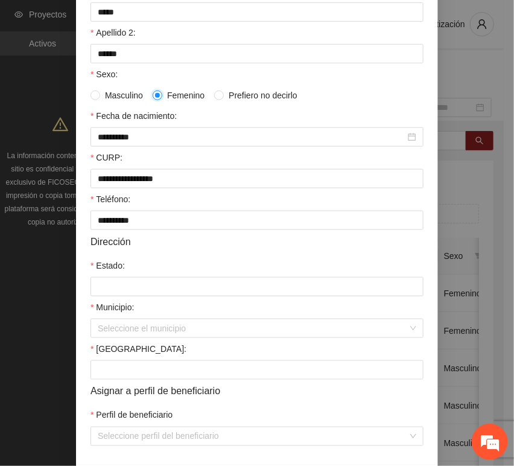
scroll to position [201, 0]
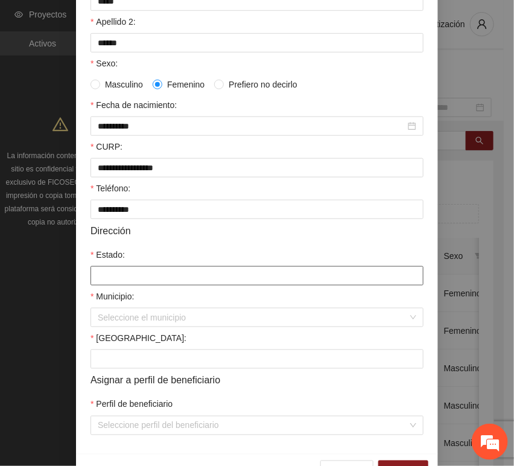
click at [122, 278] on input "Estado:" at bounding box center [256, 275] width 333 height 19
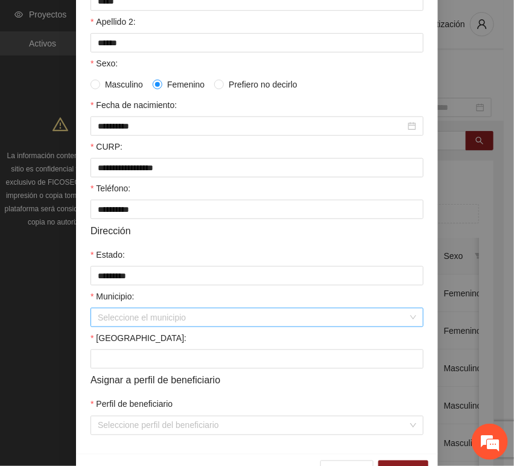
click at [135, 318] on input "Municipio:" at bounding box center [253, 317] width 310 height 18
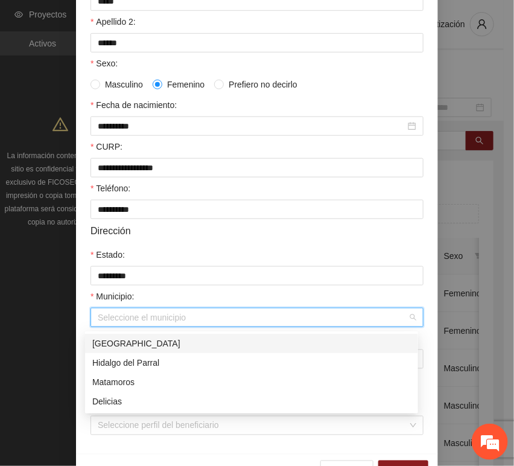
click at [137, 339] on div "[GEOGRAPHIC_DATA]" at bounding box center [251, 343] width 319 height 13
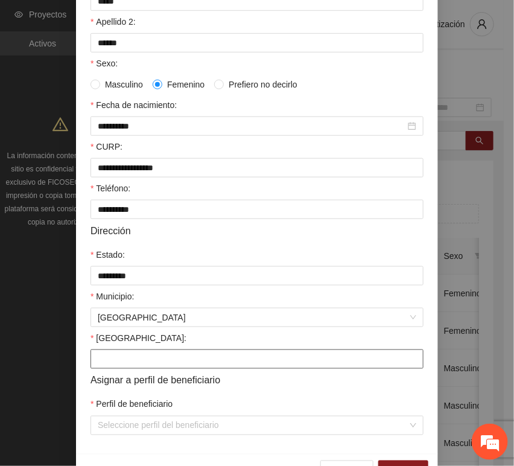
click at [138, 362] on input "[GEOGRAPHIC_DATA]:" at bounding box center [256, 358] width 333 height 19
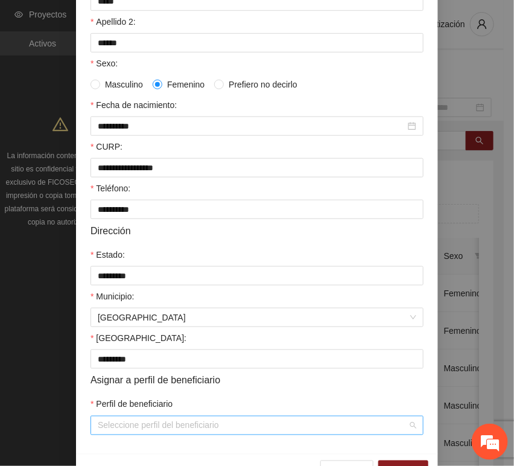
click at [131, 427] on input "Perfil de beneficiario" at bounding box center [253, 425] width 310 height 18
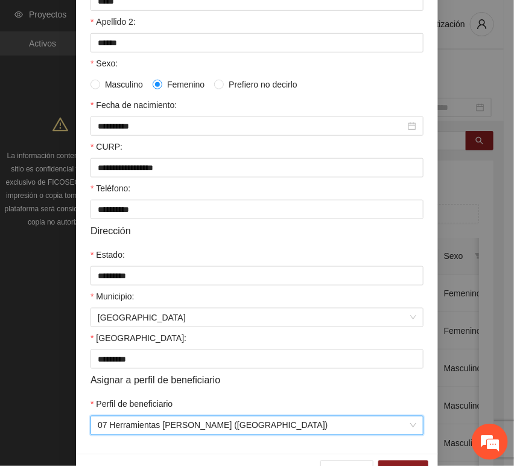
scroll to position [238, 0]
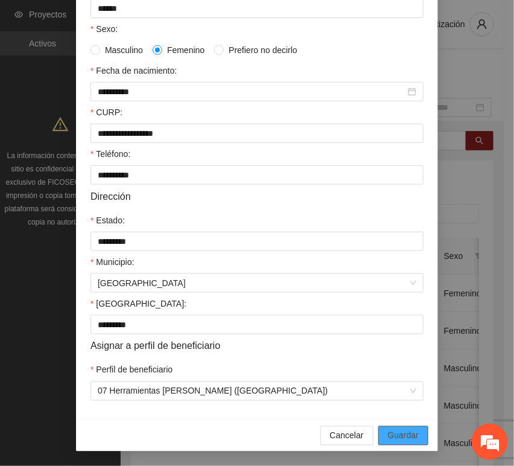
click at [405, 439] on span "Guardar" at bounding box center [403, 435] width 31 height 13
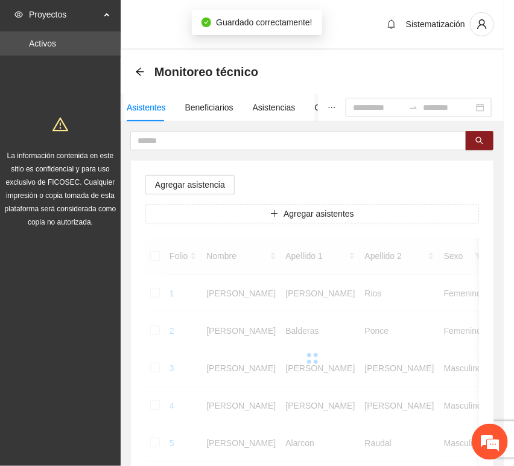
scroll to position [177, 0]
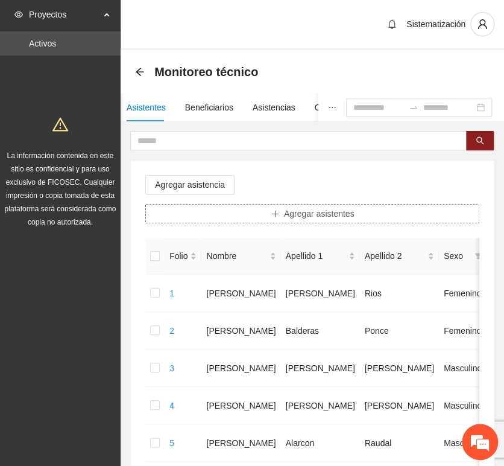
click at [338, 220] on span "Agregar asistentes" at bounding box center [319, 213] width 71 height 13
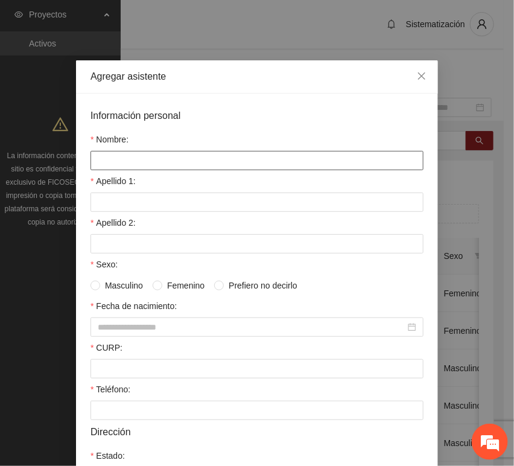
click at [200, 168] on input "Nombre:" at bounding box center [256, 160] width 333 height 19
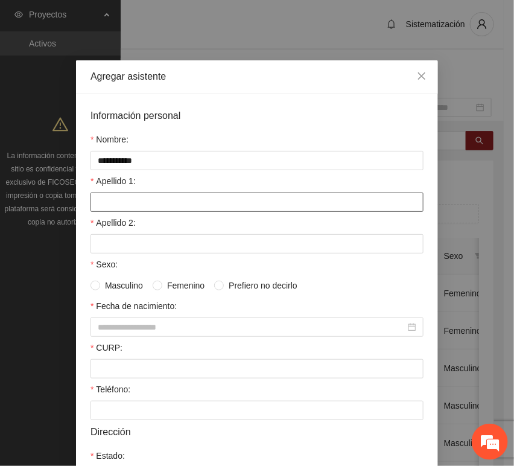
click at [156, 201] on input "Apellido 1:" at bounding box center [256, 201] width 333 height 19
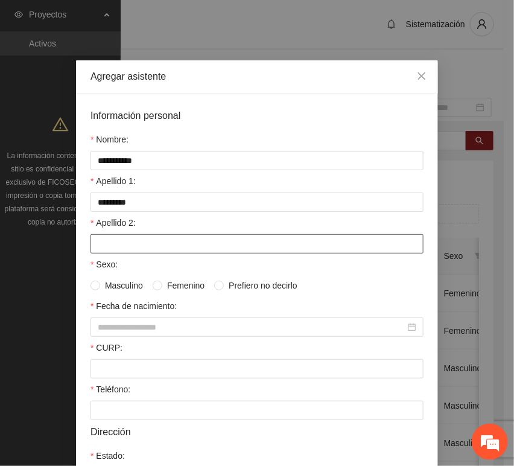
click at [144, 240] on input "Apellido 2:" at bounding box center [256, 243] width 333 height 19
click at [150, 398] on div "Teléfono:" at bounding box center [256, 391] width 333 height 18
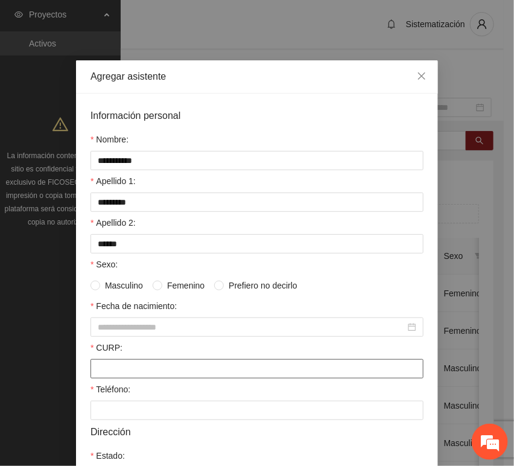
click at [140, 375] on input "CURP:" at bounding box center [256, 368] width 333 height 19
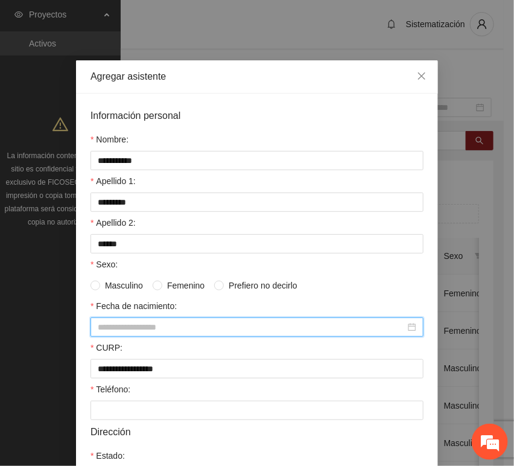
click at [111, 329] on input "Fecha de nacimiento:" at bounding box center [252, 326] width 308 height 13
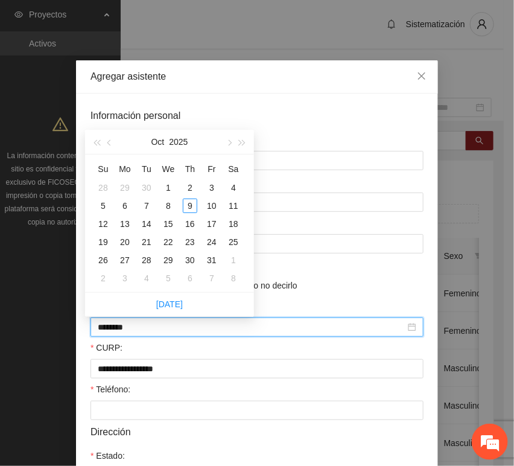
click at [119, 332] on input "********" at bounding box center [252, 326] width 308 height 13
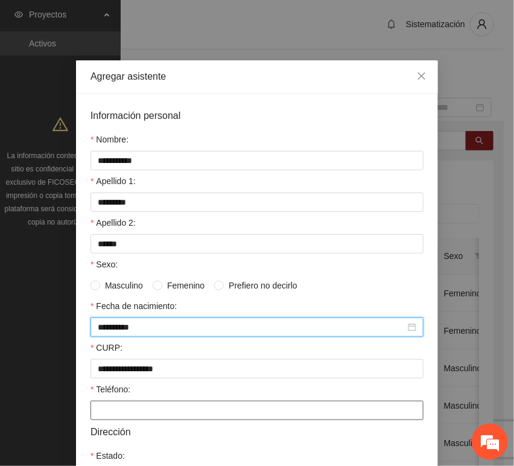
click at [124, 413] on input "Teléfono:" at bounding box center [256, 410] width 333 height 19
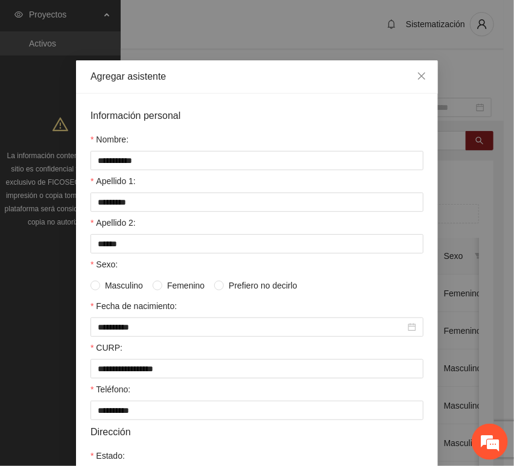
click at [121, 284] on span "Masculino" at bounding box center [124, 285] width 48 height 13
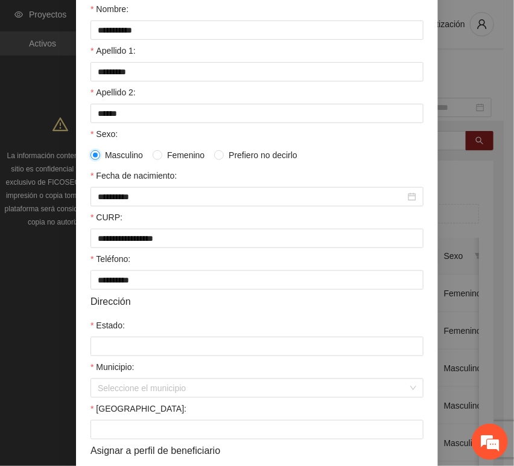
scroll to position [134, 0]
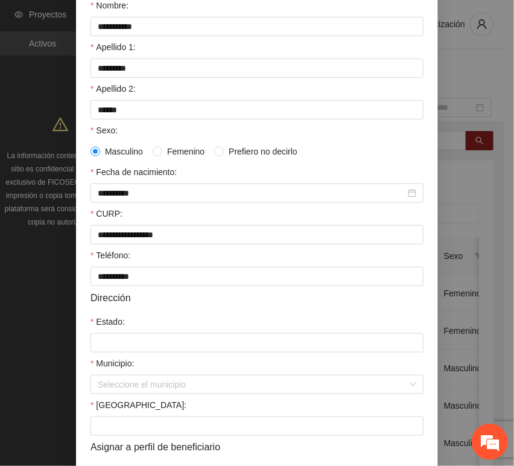
click at [125, 332] on div "Estado:" at bounding box center [256, 324] width 333 height 18
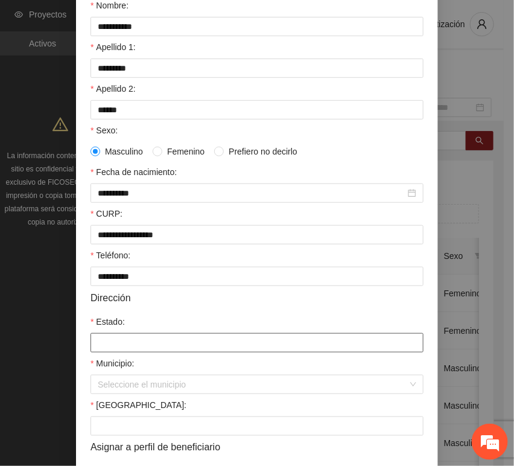
drag, startPoint x: 128, startPoint y: 339, endPoint x: 130, endPoint y: 318, distance: 21.2
click at [129, 339] on input "Estado:" at bounding box center [256, 342] width 333 height 19
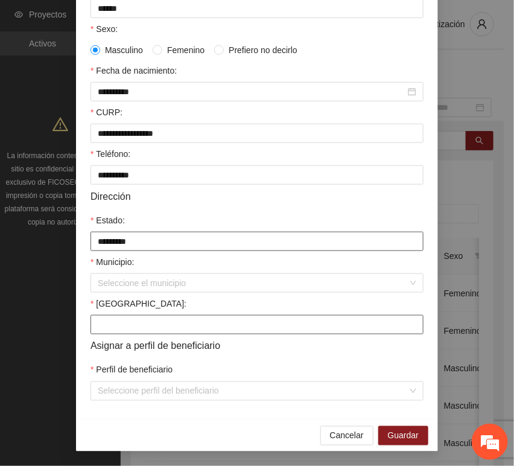
scroll to position [238, 0]
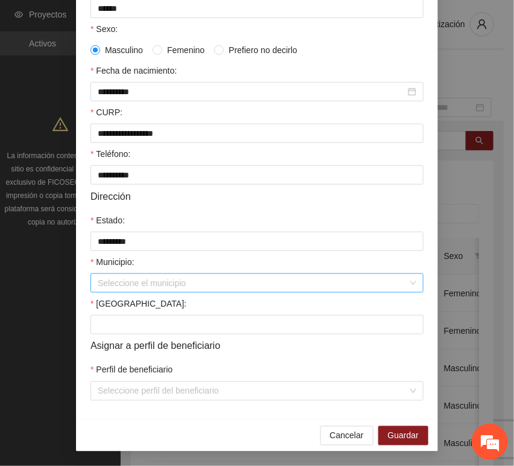
click at [130, 288] on input "Municipio:" at bounding box center [253, 283] width 310 height 18
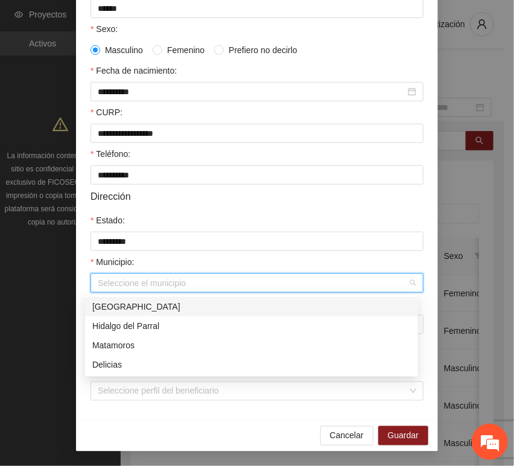
click at [130, 298] on div "[GEOGRAPHIC_DATA]" at bounding box center [251, 306] width 333 height 19
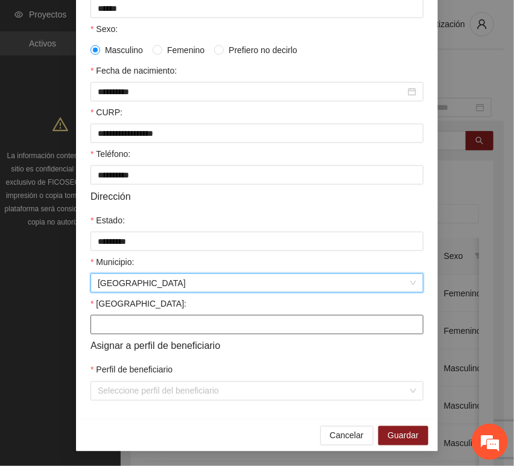
click at [111, 326] on input "[GEOGRAPHIC_DATA]:" at bounding box center [256, 324] width 333 height 19
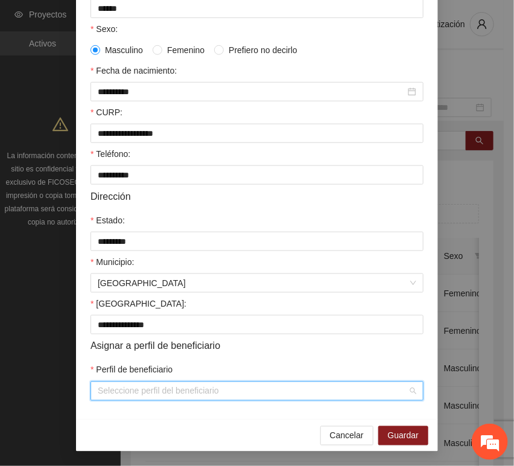
click at [104, 390] on input "Perfil de beneficiario" at bounding box center [253, 391] width 310 height 18
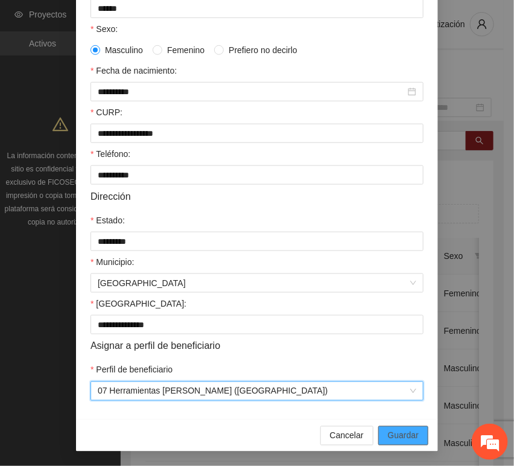
click at [415, 436] on button "Guardar" at bounding box center [403, 435] width 50 height 19
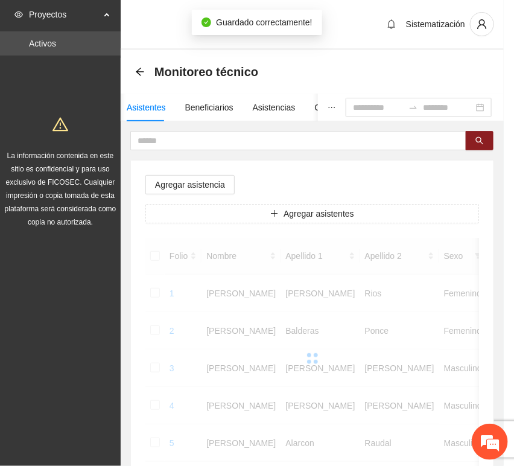
scroll to position [177, 0]
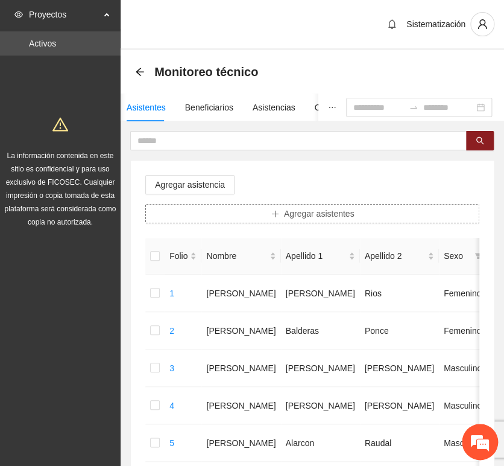
click at [270, 215] on button "Agregar asistentes" at bounding box center [312, 213] width 334 height 19
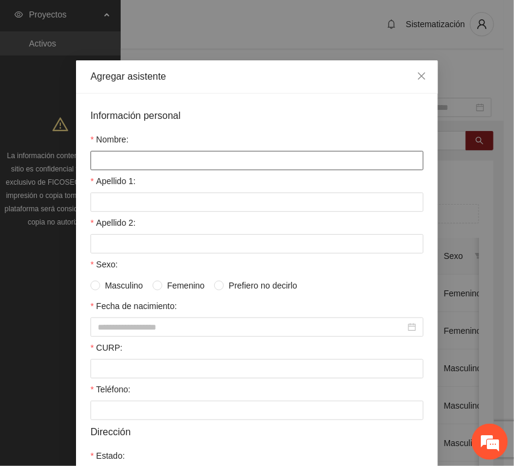
click at [203, 159] on input "Nombre:" at bounding box center [256, 160] width 333 height 19
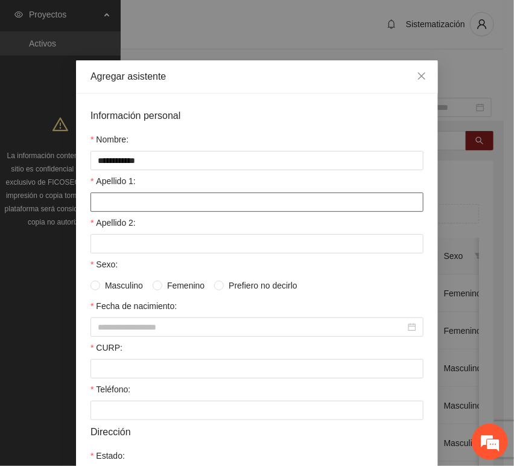
click at [124, 198] on input "Apellido 1:" at bounding box center [256, 201] width 333 height 19
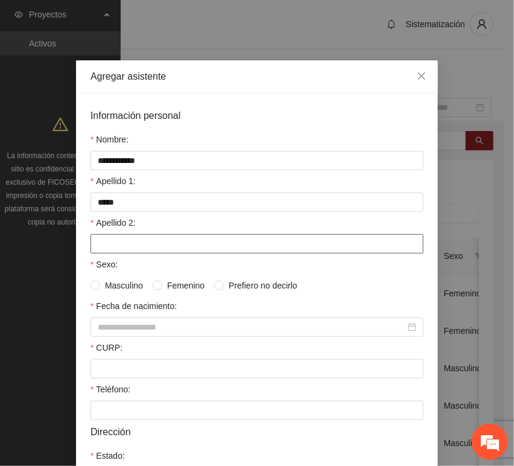
drag, startPoint x: 162, startPoint y: 229, endPoint x: 165, endPoint y: 236, distance: 8.6
click at [162, 230] on div "Apellido 2:" at bounding box center [256, 225] width 333 height 18
drag, startPoint x: 166, startPoint y: 240, endPoint x: 159, endPoint y: 240, distance: 6.6
click at [166, 240] on input "Apellido 2:" at bounding box center [256, 243] width 333 height 19
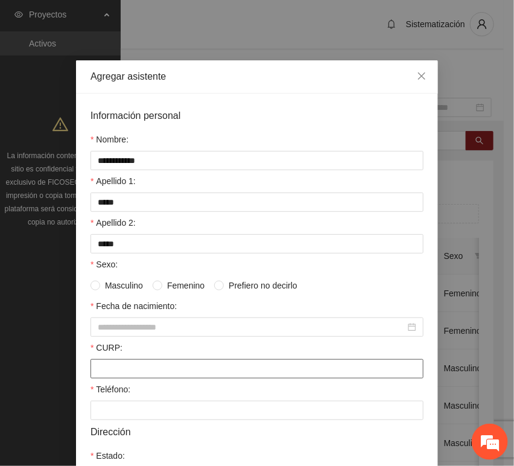
click at [101, 369] on input "CURP:" at bounding box center [256, 368] width 333 height 19
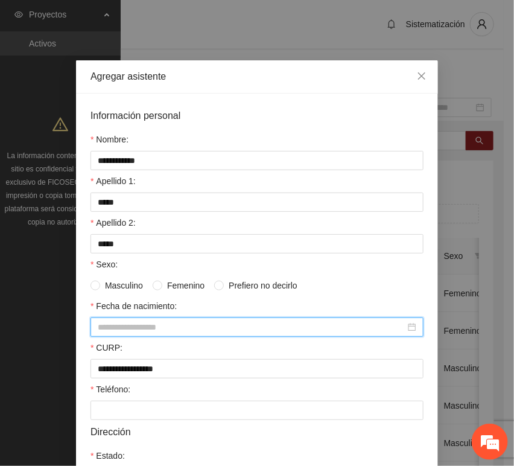
click at [115, 327] on input "Fecha de nacimiento:" at bounding box center [252, 326] width 308 height 13
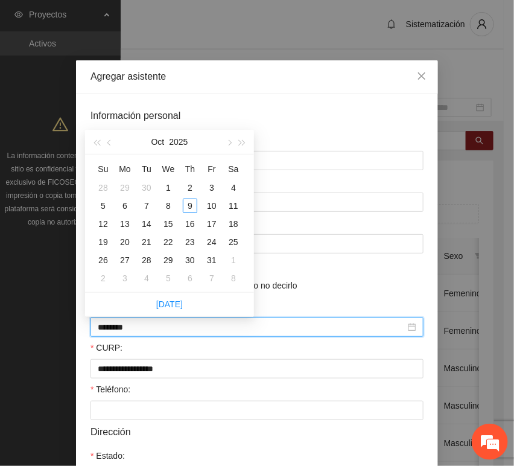
click at [118, 330] on input "********" at bounding box center [252, 326] width 308 height 13
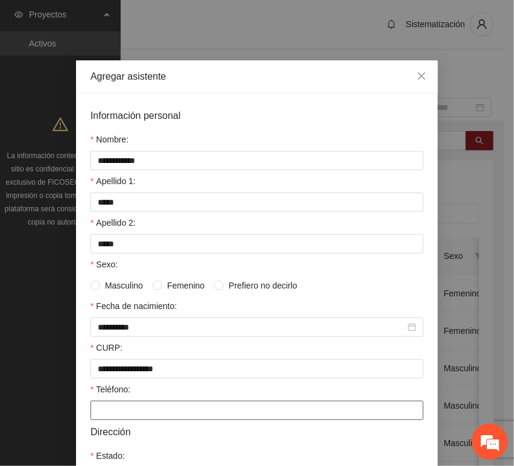
drag, startPoint x: 117, startPoint y: 411, endPoint x: 96, endPoint y: 398, distance: 24.6
click at [118, 411] on input "Teléfono:" at bounding box center [256, 410] width 333 height 19
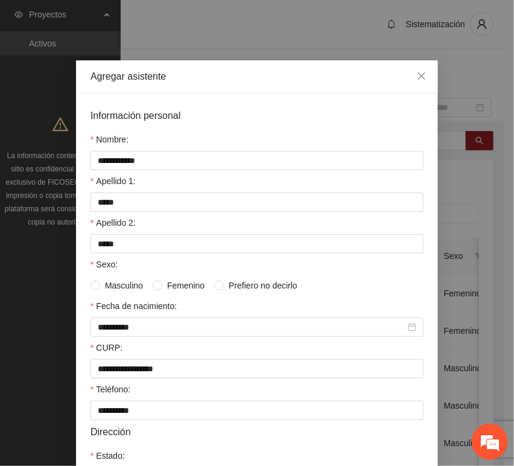
click at [123, 290] on span "Masculino" at bounding box center [124, 285] width 48 height 13
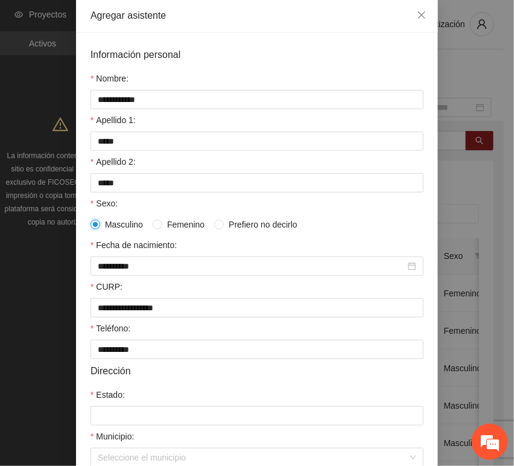
scroll to position [134, 0]
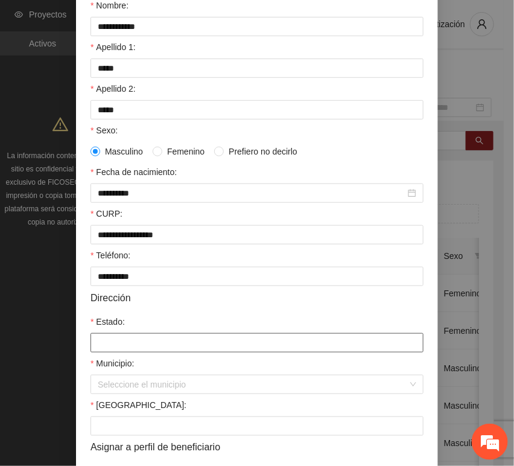
click at [127, 340] on input "Estado:" at bounding box center [256, 342] width 333 height 19
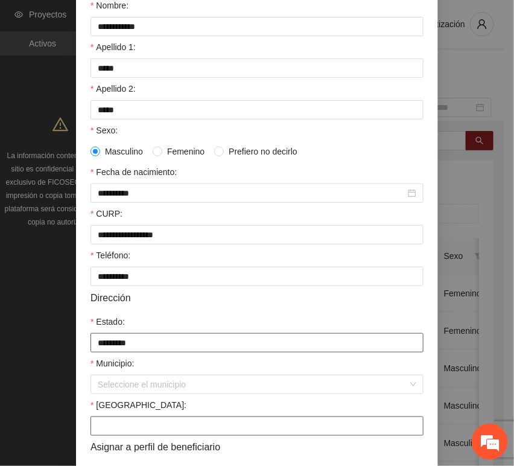
scroll to position [238, 0]
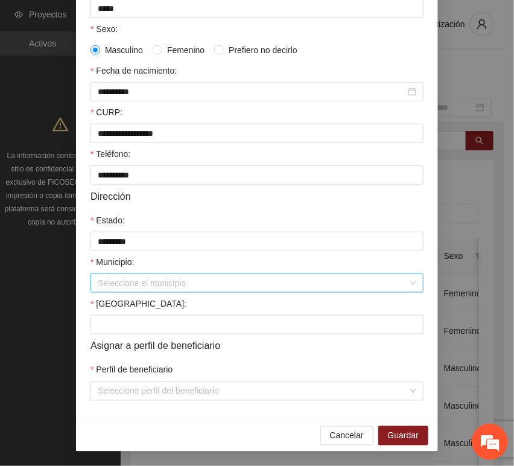
click at [127, 279] on input "Municipio:" at bounding box center [253, 283] width 310 height 18
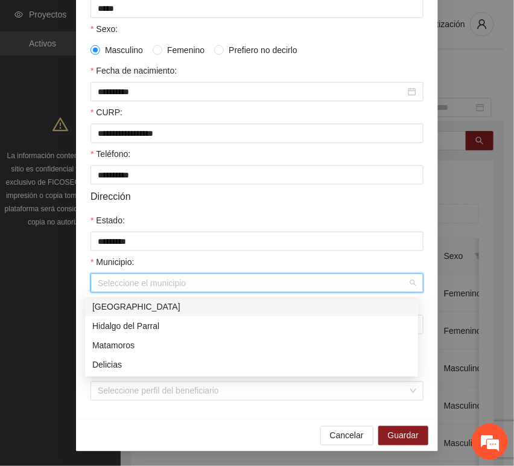
click at [130, 307] on div "[GEOGRAPHIC_DATA]" at bounding box center [251, 306] width 319 height 13
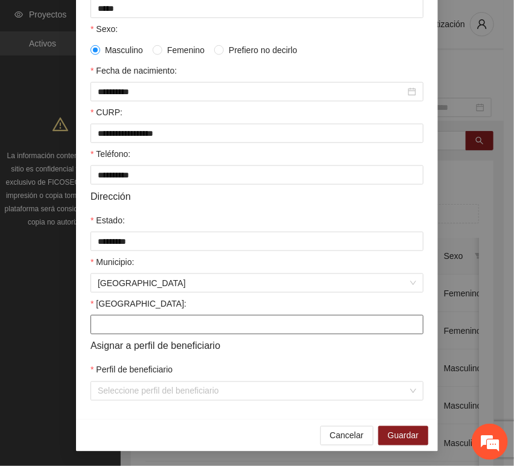
click at [116, 330] on input "[GEOGRAPHIC_DATA]:" at bounding box center [256, 324] width 333 height 19
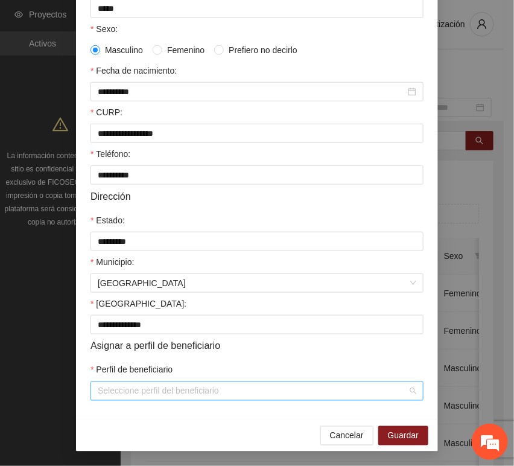
click at [109, 387] on input "Perfil de beneficiario" at bounding box center [253, 391] width 310 height 18
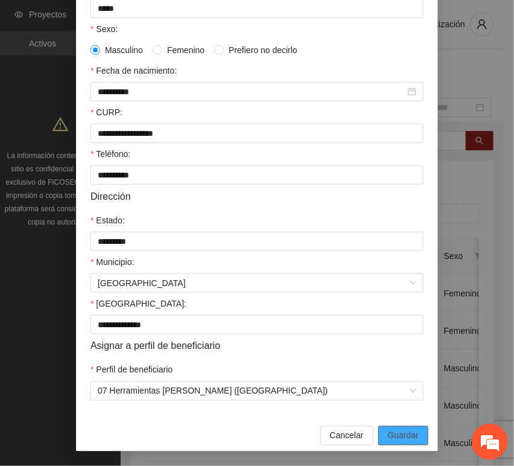
click at [417, 437] on button "Guardar" at bounding box center [403, 435] width 50 height 19
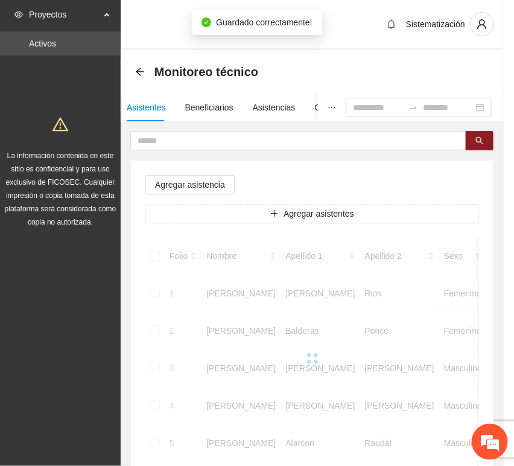
scroll to position [177, 0]
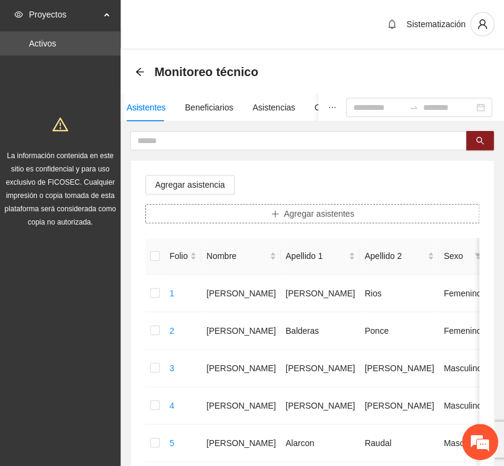
click at [297, 215] on span "Agregar asistentes" at bounding box center [319, 213] width 71 height 13
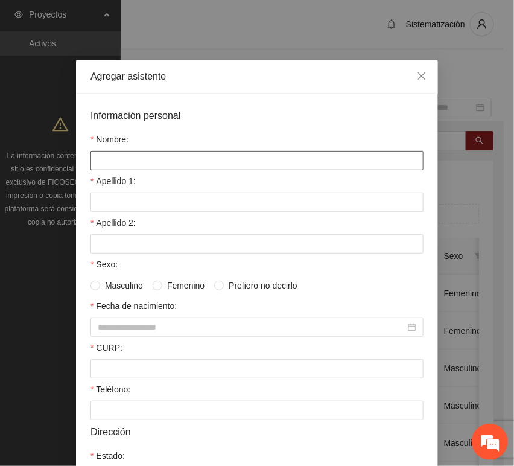
click at [226, 157] on input "Nombre:" at bounding box center [256, 160] width 333 height 19
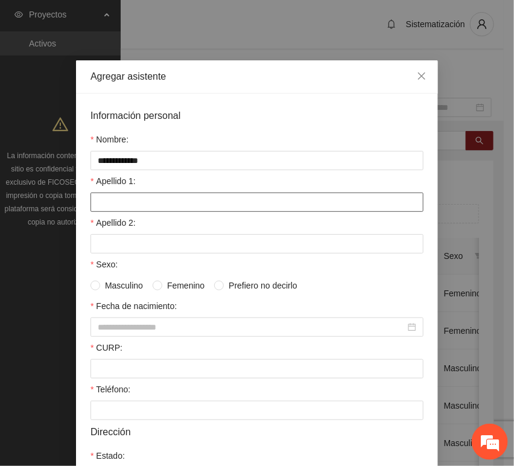
click at [160, 203] on input "Apellido 1:" at bounding box center [256, 201] width 333 height 19
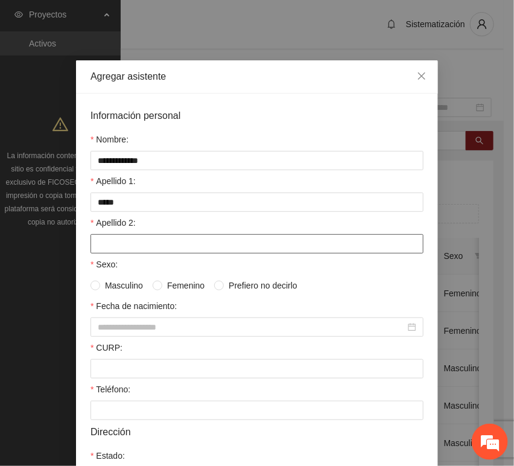
click at [119, 253] on input "Apellido 2:" at bounding box center [256, 243] width 333 height 19
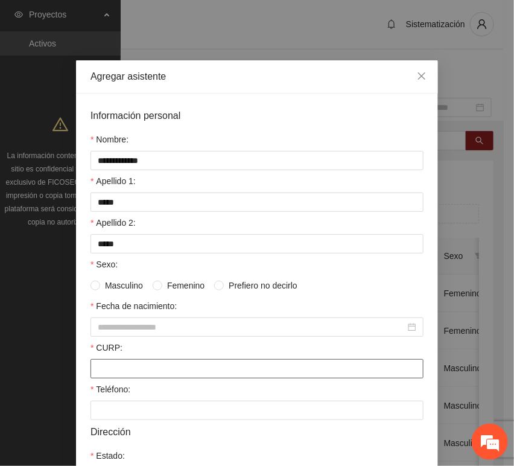
click at [106, 369] on input "CURP:" at bounding box center [256, 368] width 333 height 19
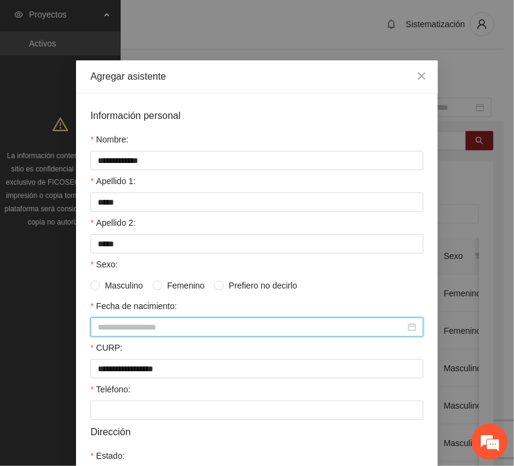
click at [128, 327] on input "Fecha de nacimiento:" at bounding box center [252, 326] width 308 height 13
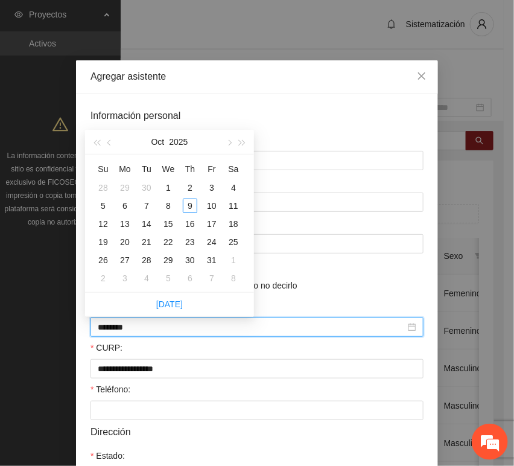
click at [119, 332] on input "********" at bounding box center [252, 326] width 308 height 13
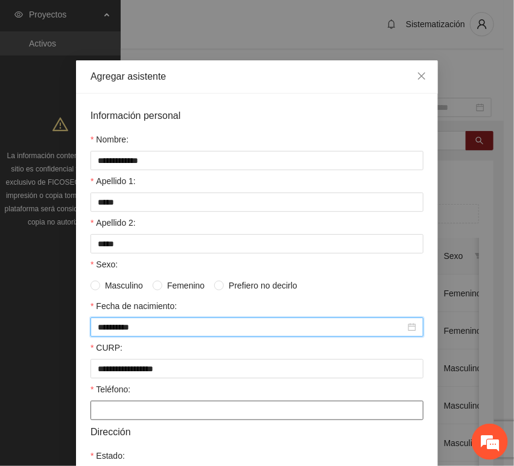
click at [146, 404] on input "Teléfono:" at bounding box center [256, 410] width 333 height 19
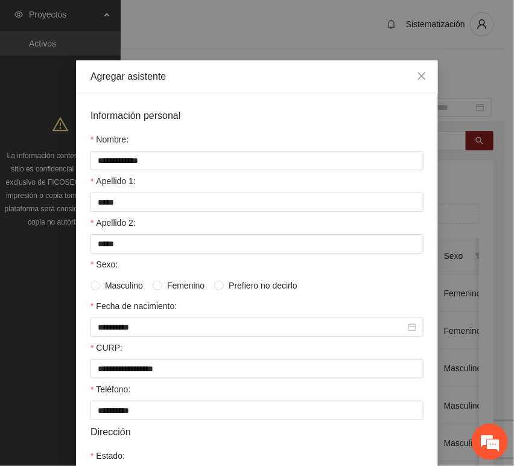
click at [162, 284] on span "Femenino" at bounding box center [185, 285] width 47 height 13
click at [112, 290] on span "Masculino" at bounding box center [124, 285] width 48 height 13
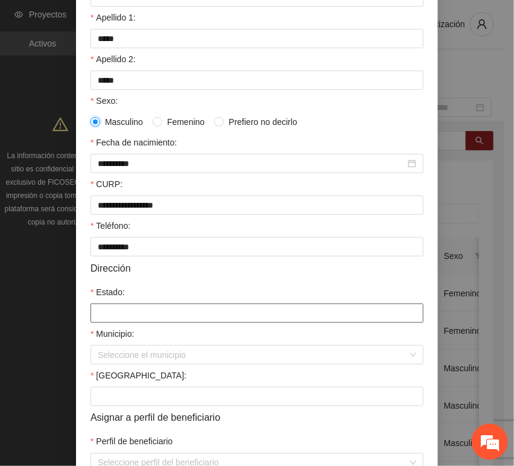
scroll to position [201, 0]
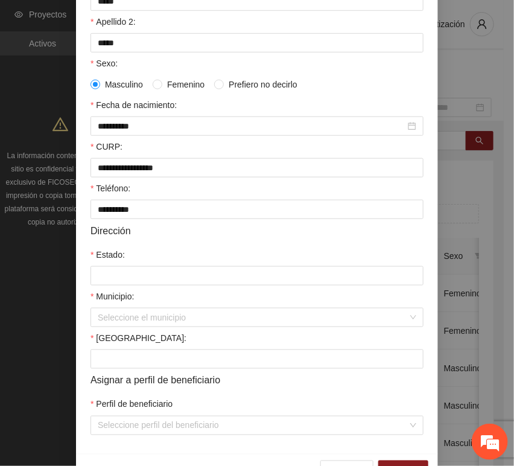
click at [126, 266] on div "Estado:" at bounding box center [256, 257] width 333 height 18
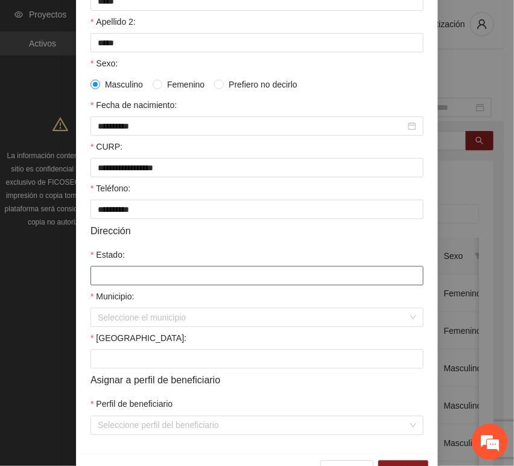
click at [169, 280] on input "Estado:" at bounding box center [256, 275] width 333 height 19
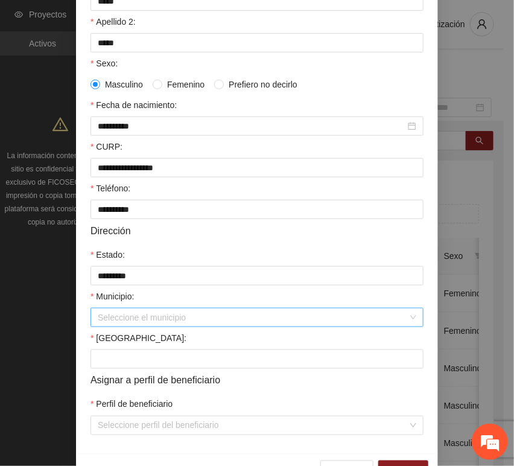
click at [141, 321] on input "Municipio:" at bounding box center [253, 317] width 310 height 18
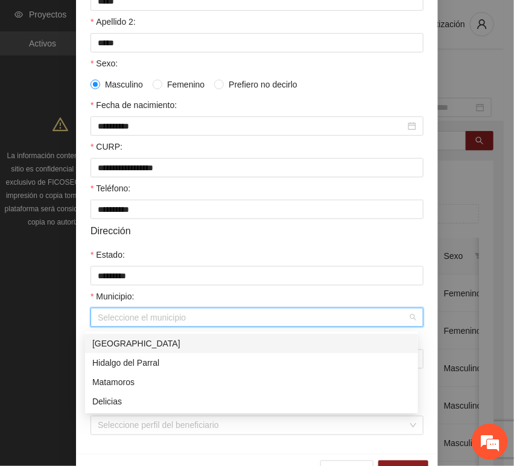
click at [138, 346] on div "[GEOGRAPHIC_DATA]" at bounding box center [251, 343] width 319 height 13
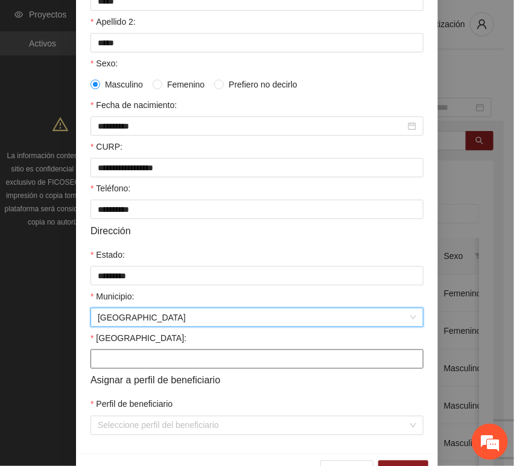
click at [121, 358] on input "[GEOGRAPHIC_DATA]:" at bounding box center [256, 358] width 333 height 19
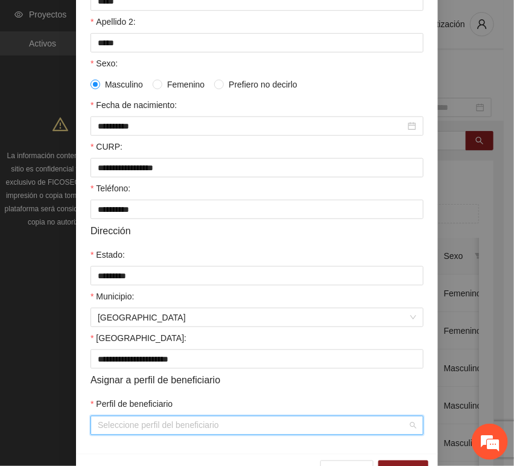
click at [119, 420] on input "Perfil de beneficiario" at bounding box center [253, 425] width 310 height 18
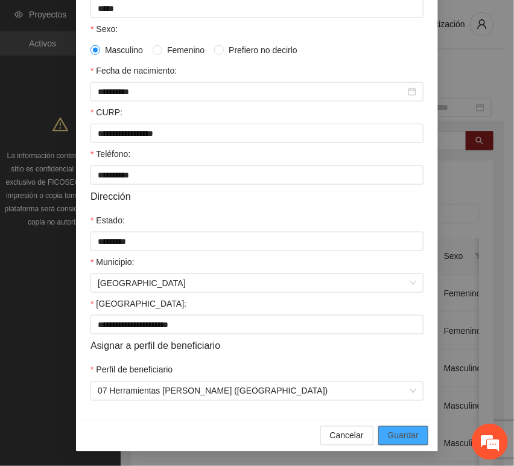
click at [393, 437] on span "Guardar" at bounding box center [403, 435] width 31 height 13
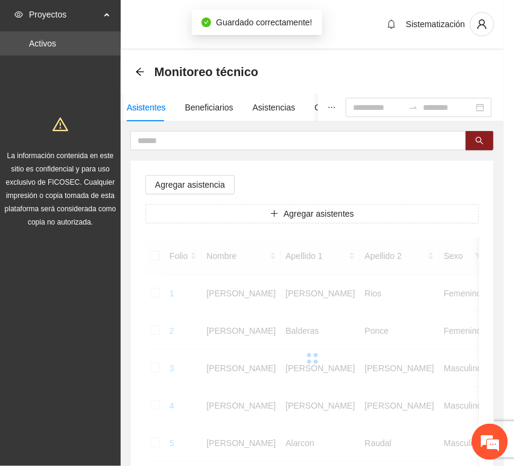
scroll to position [177, 0]
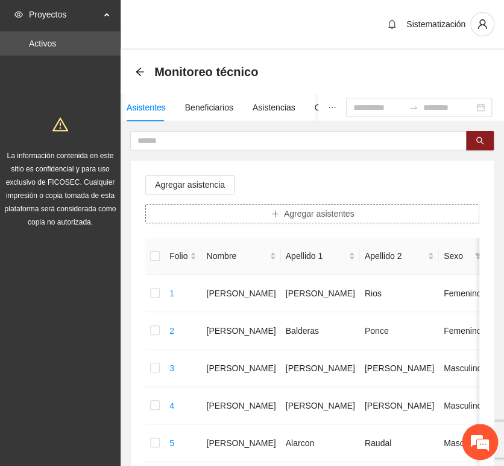
click at [267, 216] on button "Agregar asistentes" at bounding box center [312, 213] width 334 height 19
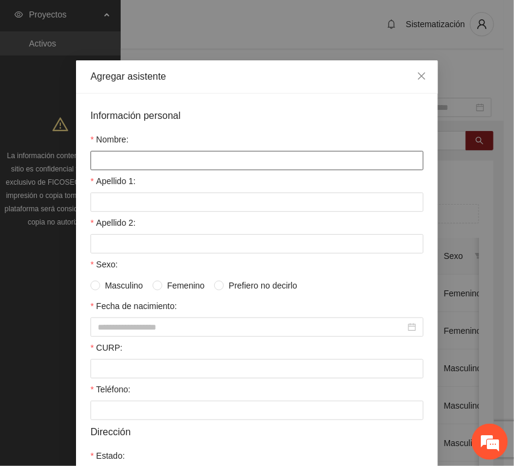
drag, startPoint x: 189, startPoint y: 146, endPoint x: 192, endPoint y: 153, distance: 7.8
click at [189, 145] on div "Nombre:" at bounding box center [256, 142] width 333 height 18
click at [192, 156] on input "Nombre:" at bounding box center [256, 160] width 333 height 19
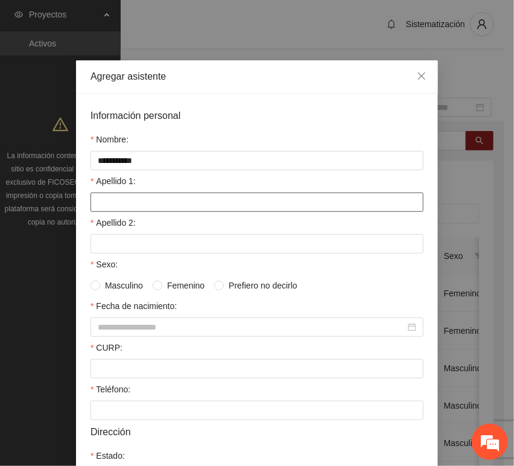
click at [135, 211] on input "Apellido 1:" at bounding box center [256, 201] width 333 height 19
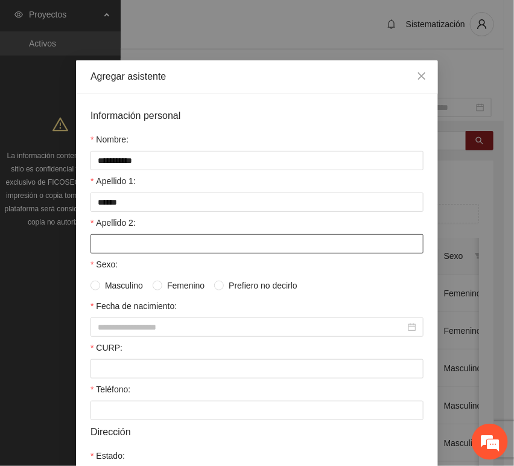
click at [143, 246] on input "Apellido 2:" at bounding box center [256, 243] width 333 height 19
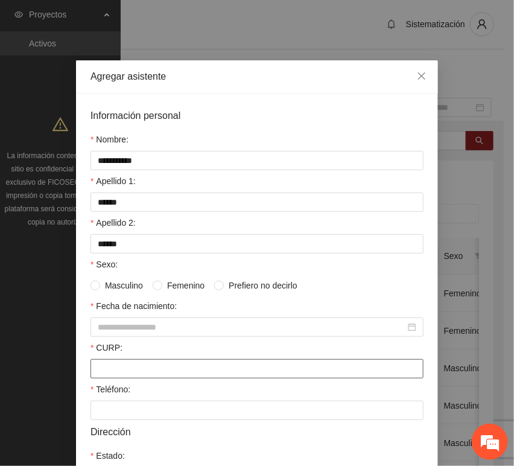
click at [121, 363] on input "CURP:" at bounding box center [256, 368] width 333 height 19
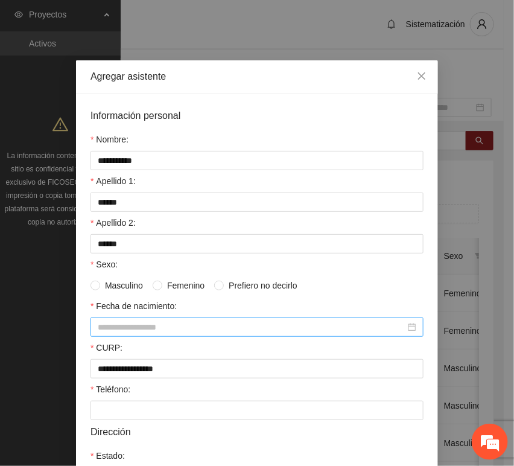
click at [130, 326] on input "Fecha de nacimiento:" at bounding box center [252, 326] width 308 height 13
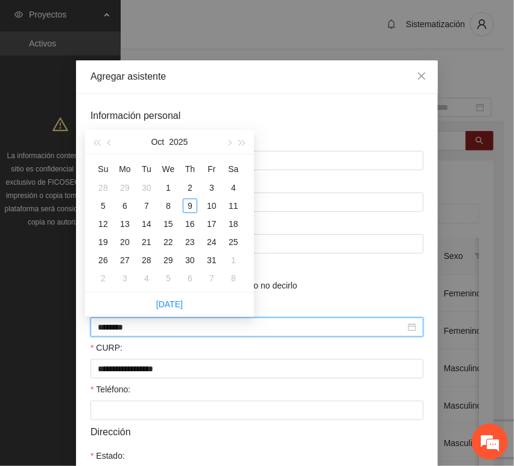
click at [118, 331] on input "********" at bounding box center [252, 326] width 308 height 13
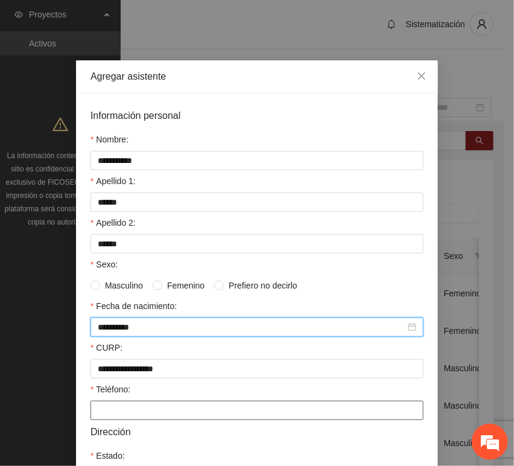
click at [116, 409] on input "Teléfono:" at bounding box center [256, 410] width 333 height 19
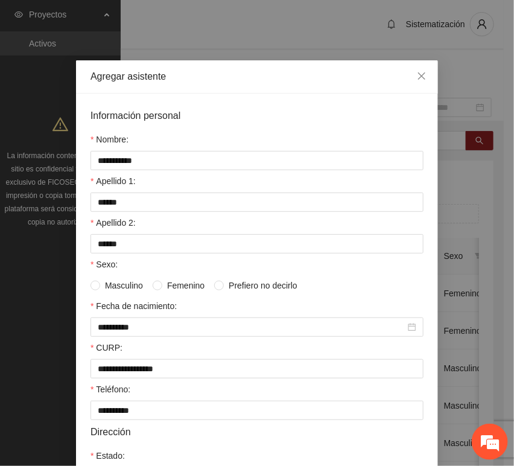
click at [125, 288] on span "Masculino" at bounding box center [124, 285] width 48 height 13
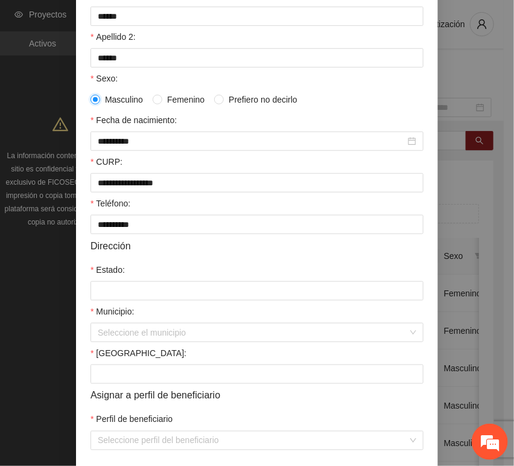
scroll to position [201, 0]
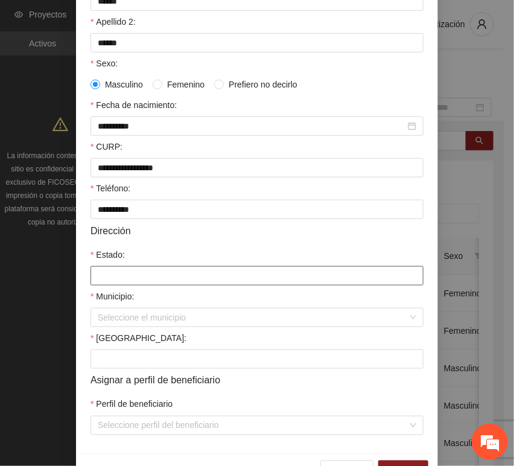
click at [127, 279] on input "Estado:" at bounding box center [256, 275] width 333 height 19
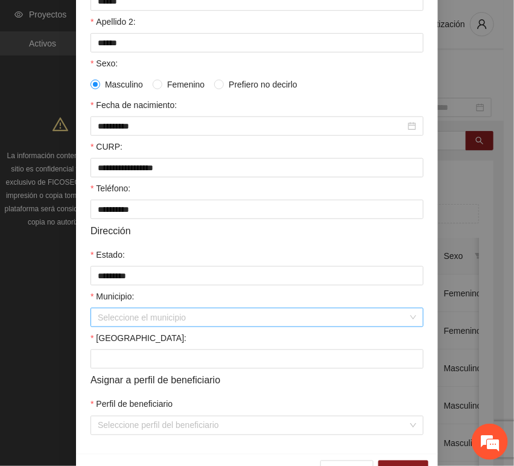
click at [131, 313] on input "Municipio:" at bounding box center [253, 317] width 310 height 18
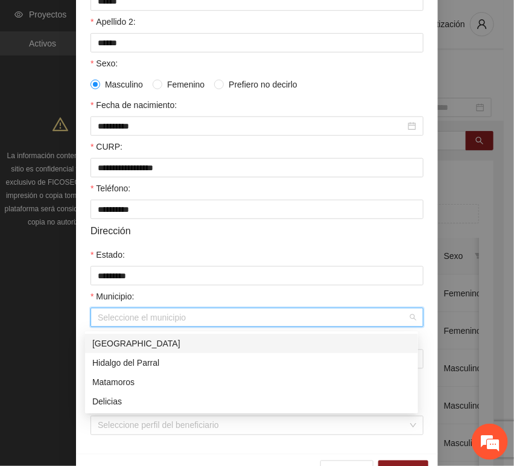
click at [130, 345] on div "[GEOGRAPHIC_DATA]" at bounding box center [251, 343] width 319 height 13
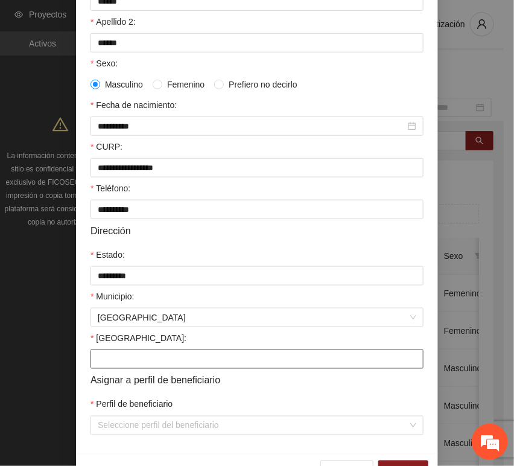
drag, startPoint x: 108, startPoint y: 369, endPoint x: 113, endPoint y: 382, distance: 14.9
click at [109, 369] on input "[GEOGRAPHIC_DATA]:" at bounding box center [256, 358] width 333 height 19
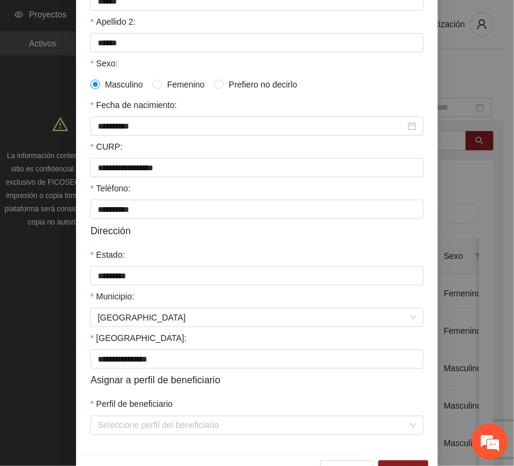
click at [116, 416] on div "Perfil de beneficiario" at bounding box center [256, 407] width 333 height 18
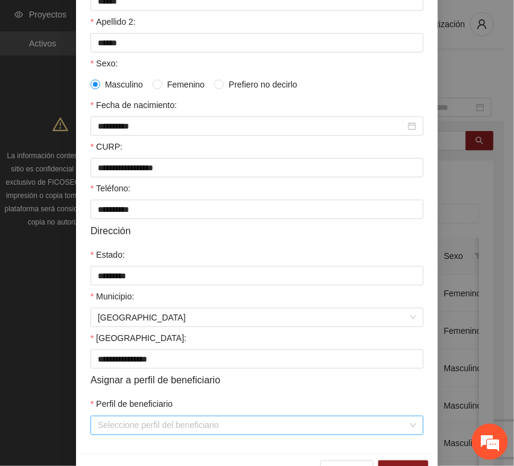
click at [119, 431] on input "Perfil de beneficiario" at bounding box center [253, 425] width 310 height 18
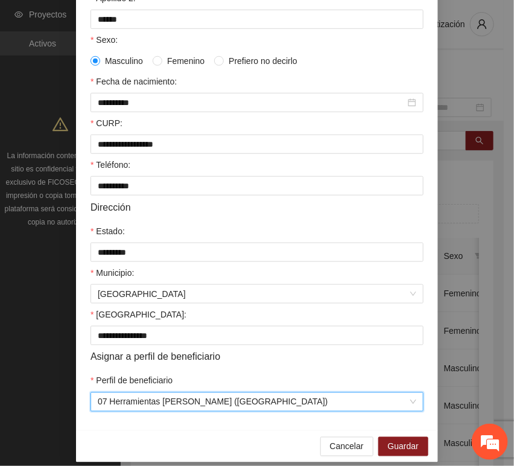
scroll to position [238, 0]
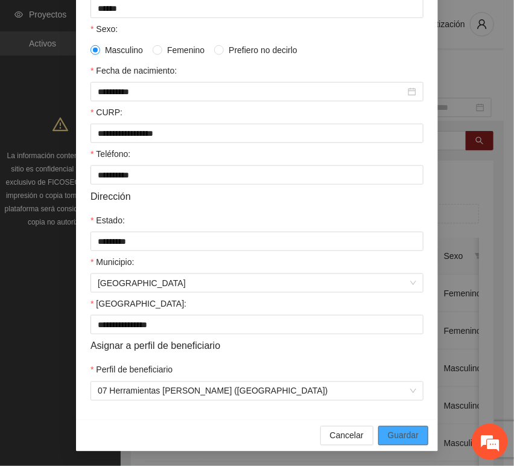
click at [391, 441] on span "Guardar" at bounding box center [403, 435] width 31 height 13
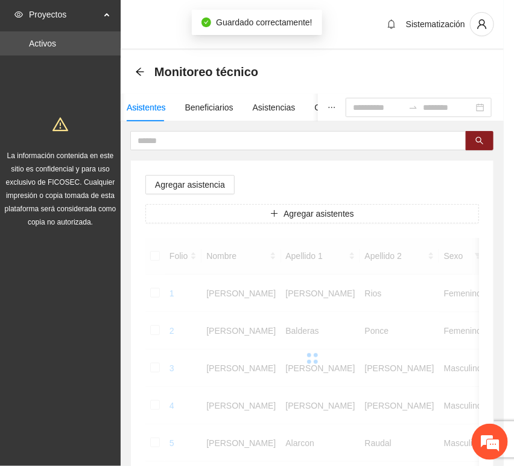
scroll to position [177, 0]
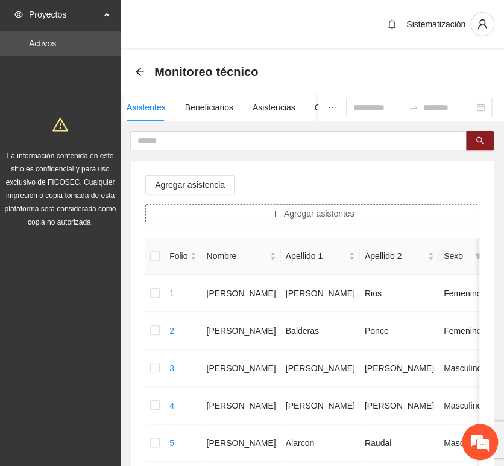
click at [349, 211] on span "Agregar asistentes" at bounding box center [319, 213] width 71 height 13
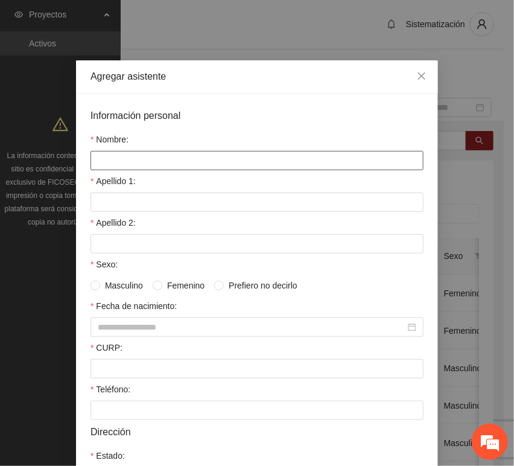
click at [227, 164] on input "Nombre:" at bounding box center [256, 160] width 333 height 19
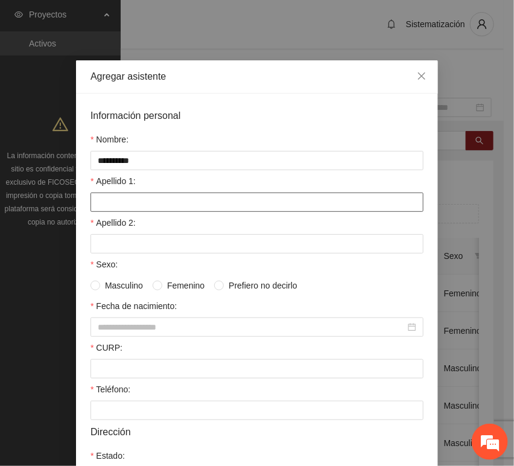
click at [125, 197] on input "Apellido 1:" at bounding box center [256, 201] width 333 height 19
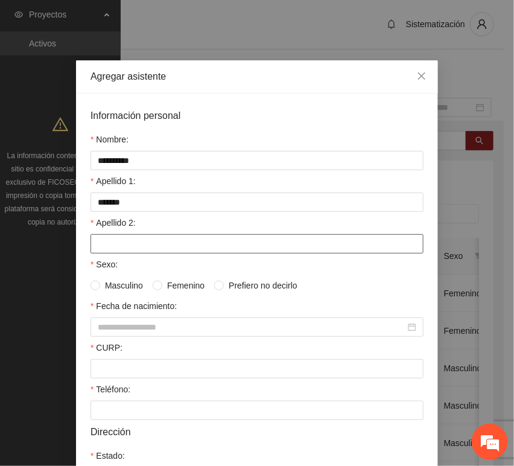
click at [159, 249] on input "Apellido 2:" at bounding box center [256, 243] width 333 height 19
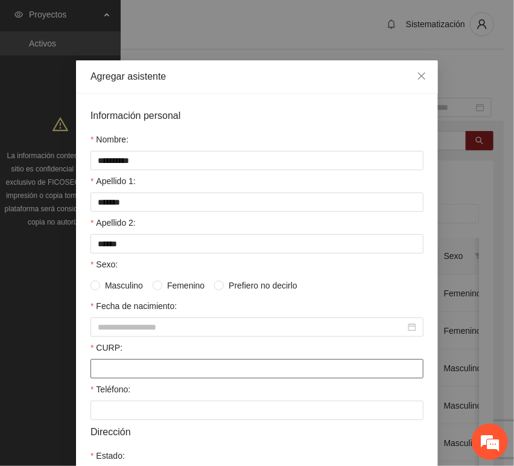
click at [116, 371] on input "CURP:" at bounding box center [256, 368] width 333 height 19
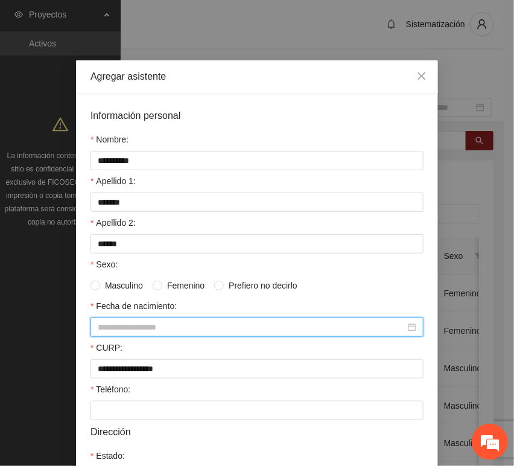
click at [179, 323] on input "Fecha de nacimiento:" at bounding box center [252, 326] width 308 height 13
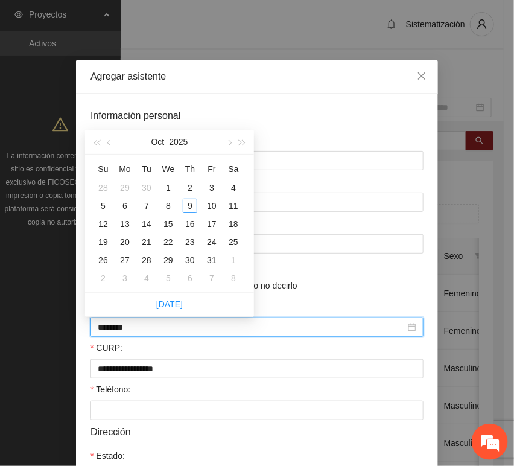
click at [118, 332] on input "********" at bounding box center [252, 326] width 308 height 13
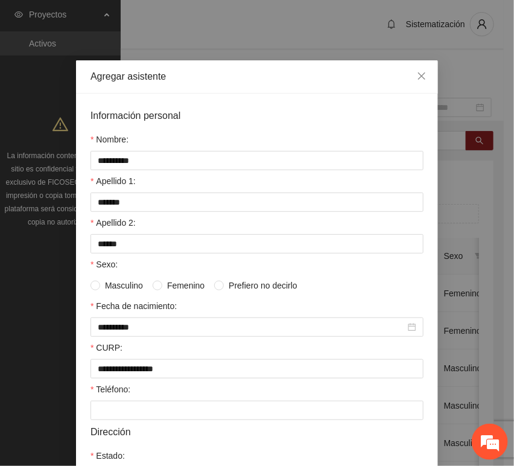
click at [121, 426] on form "**********" at bounding box center [256, 372] width 333 height 528
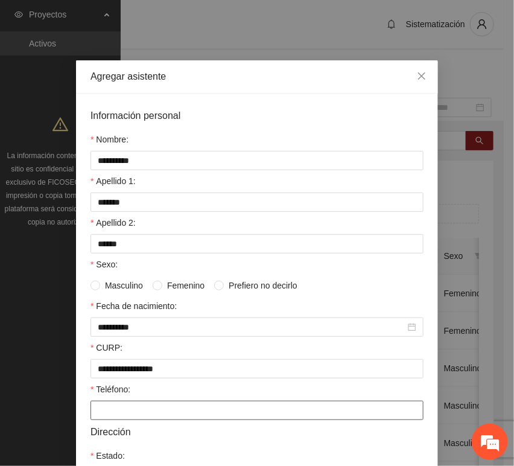
click at [121, 414] on input "Teléfono:" at bounding box center [256, 410] width 333 height 19
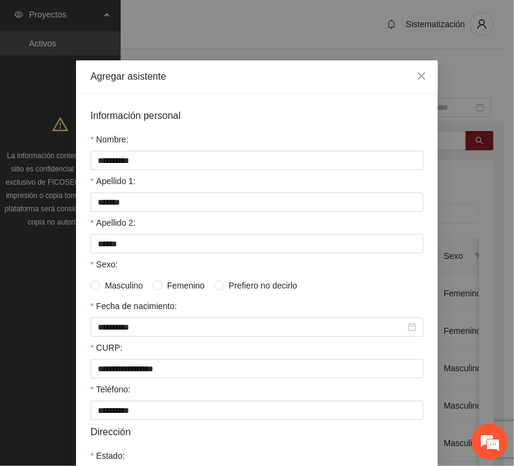
click at [135, 288] on span "Masculino" at bounding box center [124, 285] width 48 height 13
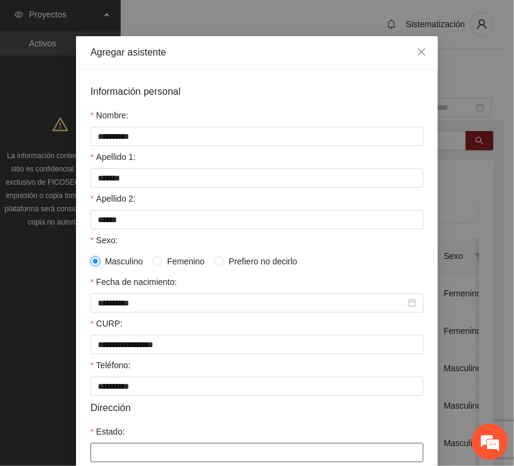
scroll to position [67, 0]
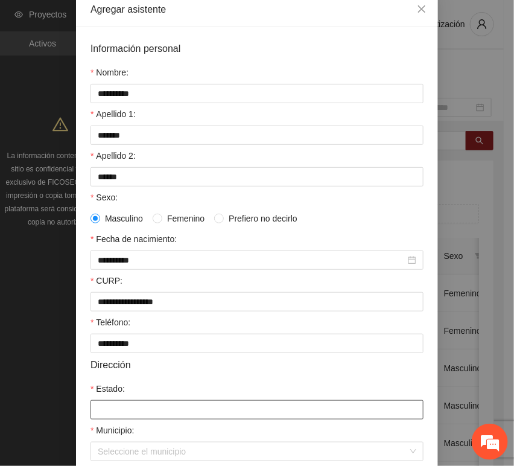
click at [140, 409] on input "Estado:" at bounding box center [256, 409] width 333 height 19
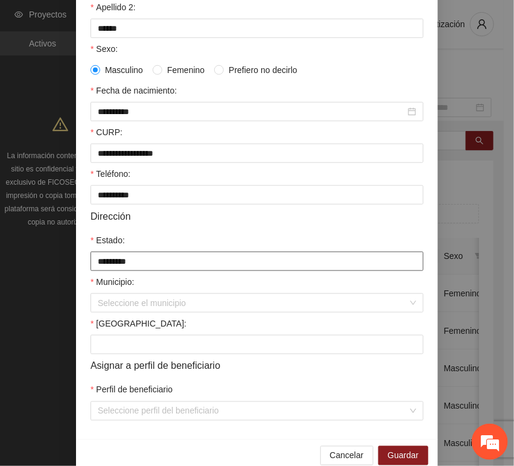
scroll to position [238, 0]
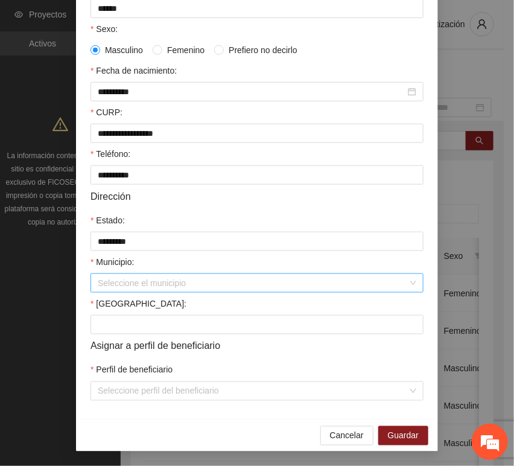
click at [110, 284] on input "Municipio:" at bounding box center [253, 283] width 310 height 18
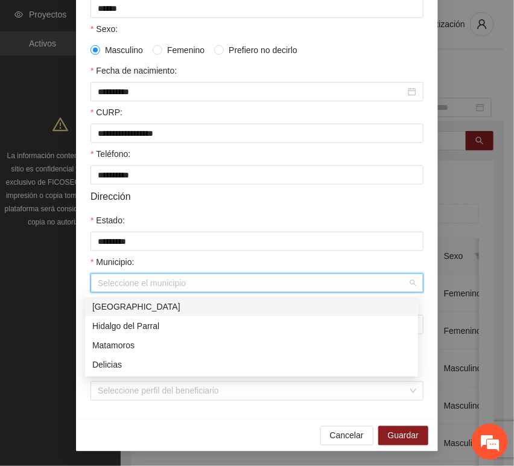
click at [128, 305] on div "[GEOGRAPHIC_DATA]" at bounding box center [251, 306] width 319 height 13
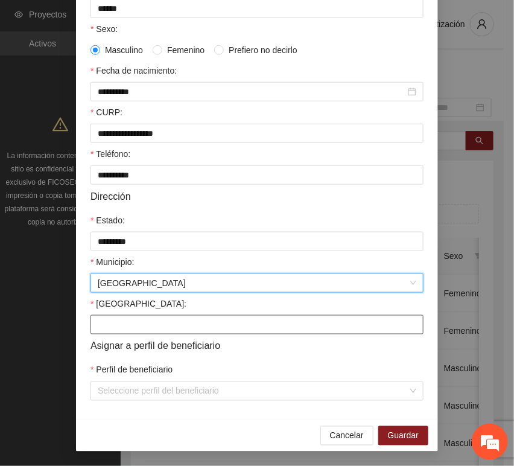
click at [113, 328] on input "[GEOGRAPHIC_DATA]:" at bounding box center [256, 324] width 333 height 19
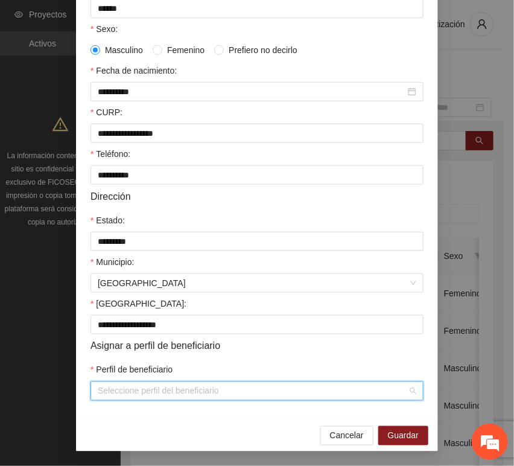
click at [122, 389] on input "Perfil de beneficiario" at bounding box center [253, 391] width 310 height 18
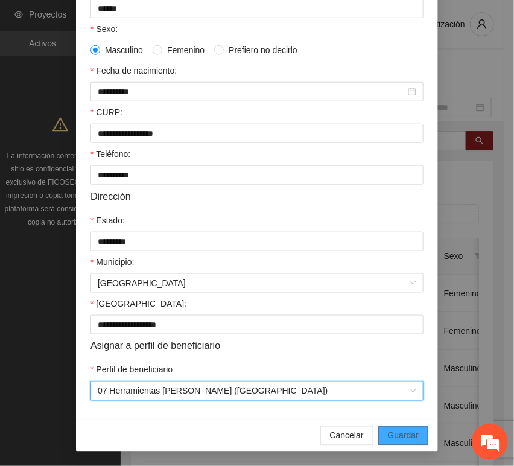
click at [388, 430] on span "Guardar" at bounding box center [403, 435] width 31 height 13
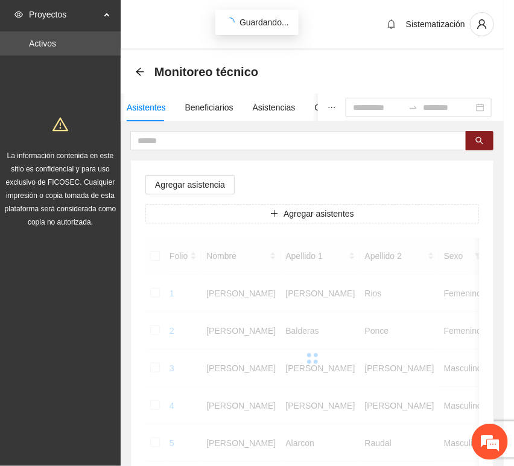
scroll to position [177, 0]
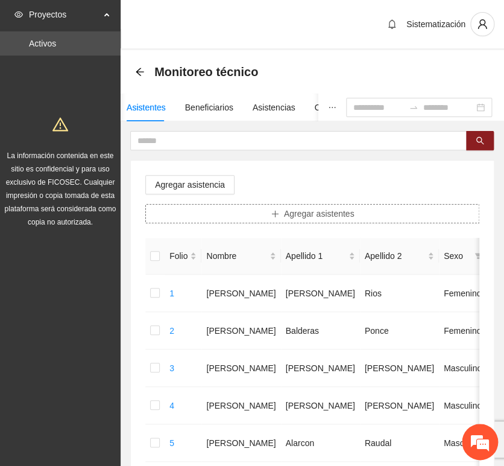
click at [263, 211] on button "Agregar asistentes" at bounding box center [312, 213] width 334 height 19
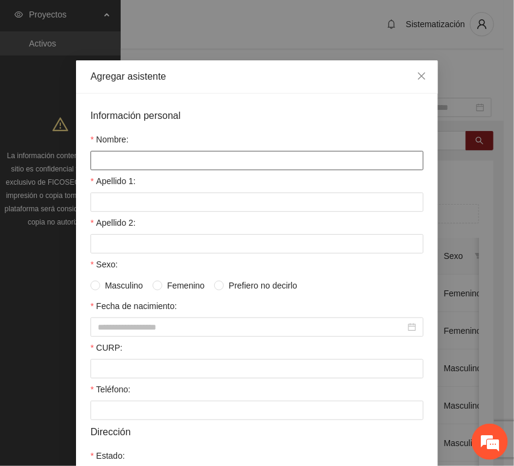
click at [174, 164] on input "Nombre:" at bounding box center [256, 160] width 333 height 19
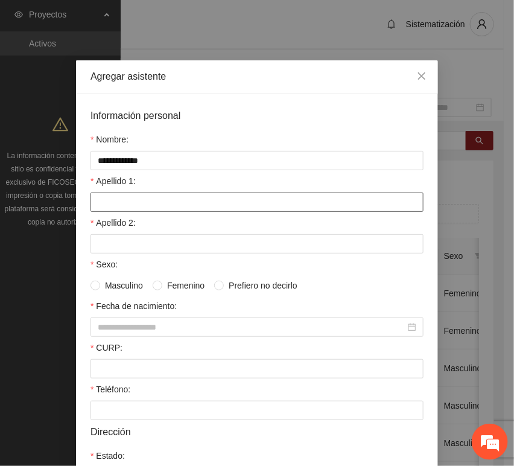
click at [129, 209] on input "Apellido 1:" at bounding box center [256, 201] width 333 height 19
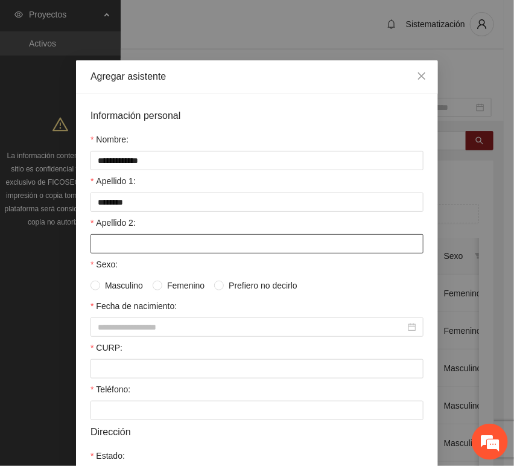
click at [129, 235] on input "Apellido 2:" at bounding box center [256, 243] width 333 height 19
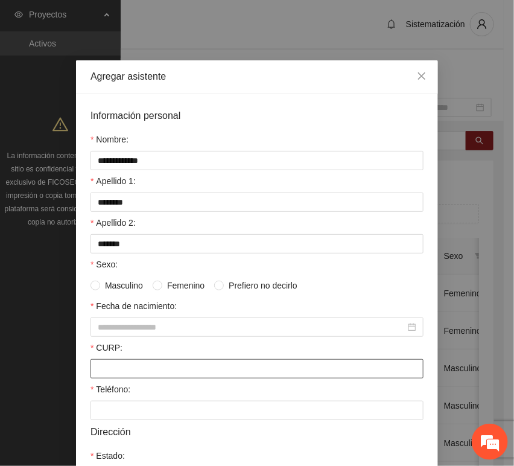
click at [121, 366] on input "CURP:" at bounding box center [256, 368] width 333 height 19
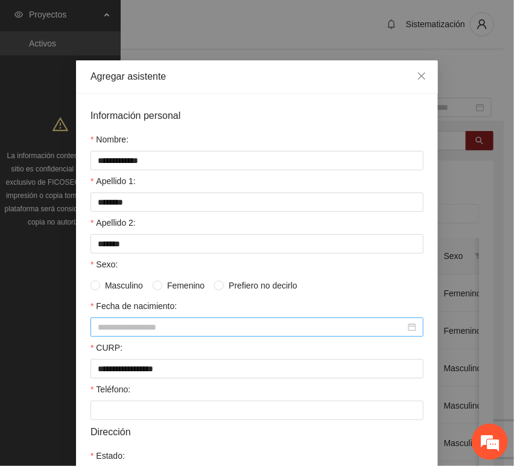
click at [151, 320] on div at bounding box center [256, 326] width 333 height 19
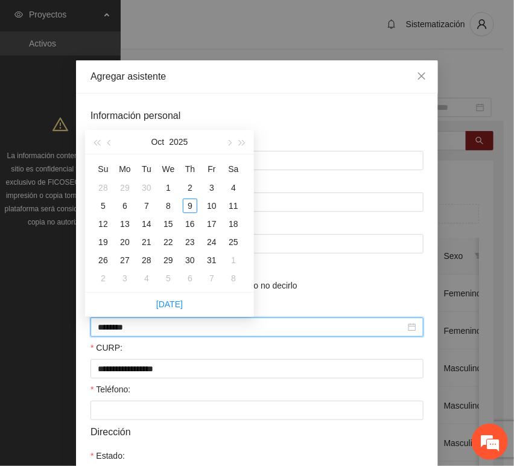
click at [122, 331] on input "********" at bounding box center [252, 326] width 308 height 13
click at [119, 333] on input "********" at bounding box center [252, 326] width 308 height 13
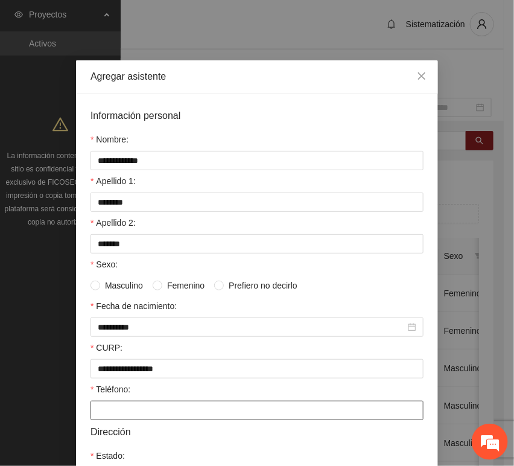
click at [99, 417] on input "Teléfono:" at bounding box center [256, 410] width 333 height 19
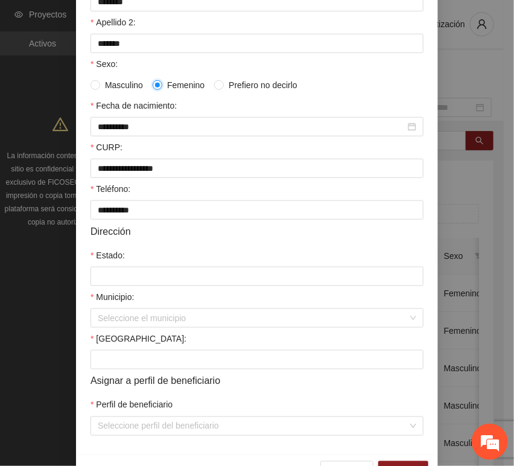
scroll to position [201, 0]
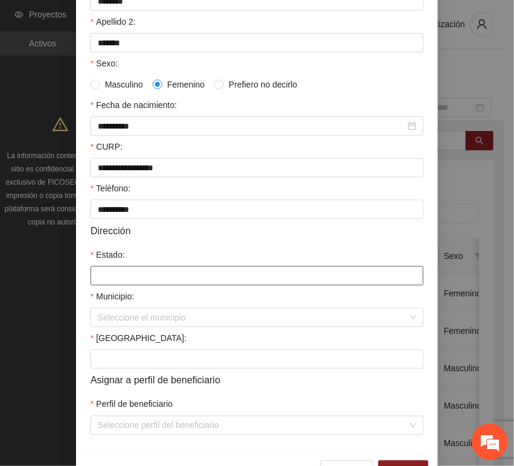
click at [136, 273] on input "Estado:" at bounding box center [256, 275] width 333 height 19
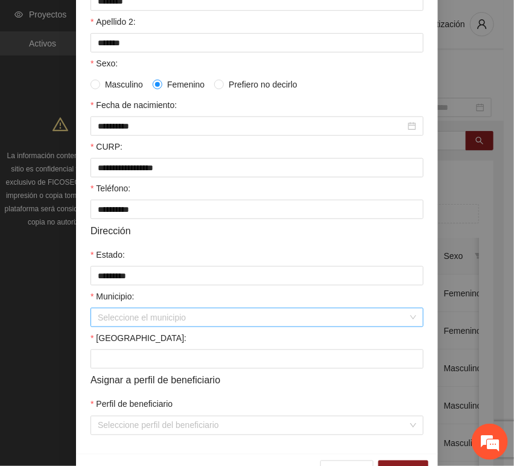
click at [134, 316] on input "Municipio:" at bounding box center [253, 317] width 310 height 18
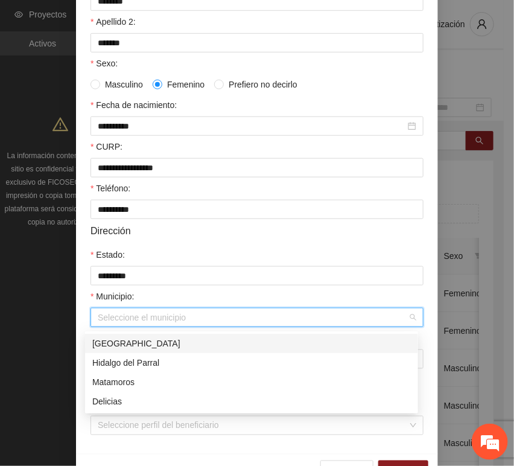
click at [139, 336] on div "[GEOGRAPHIC_DATA]" at bounding box center [251, 343] width 333 height 19
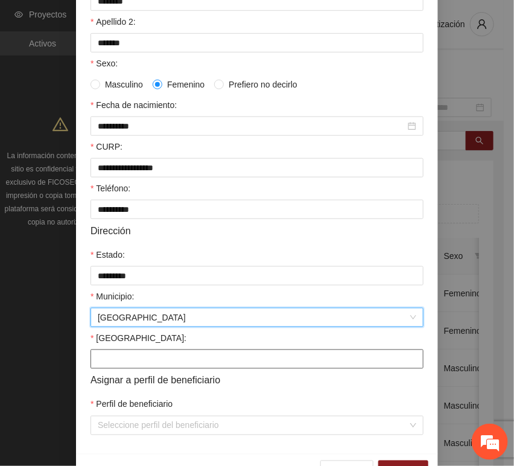
click at [111, 365] on input "[GEOGRAPHIC_DATA]:" at bounding box center [256, 358] width 333 height 19
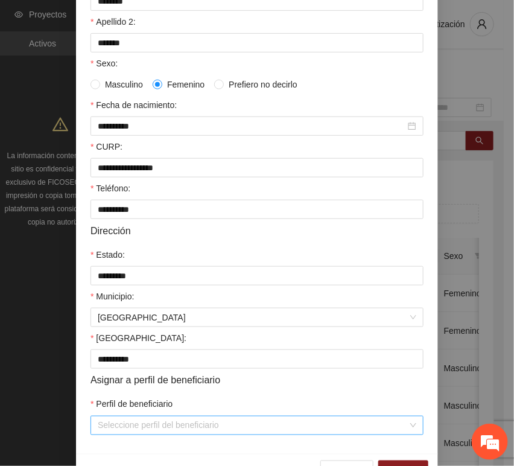
click at [129, 432] on input "Perfil de beneficiario" at bounding box center [253, 425] width 310 height 18
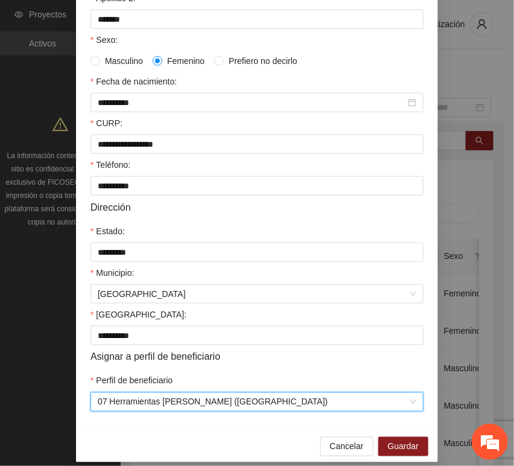
scroll to position [238, 0]
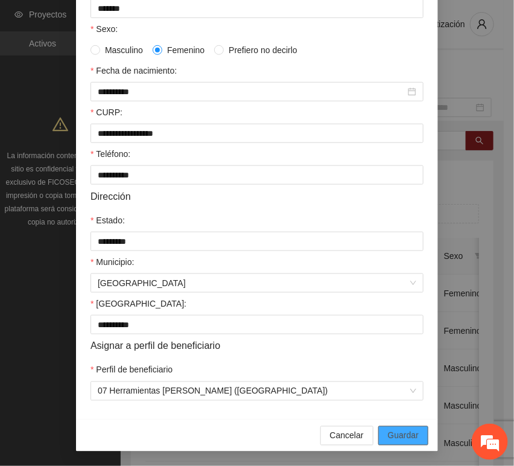
click at [413, 426] on button "Guardar" at bounding box center [403, 435] width 50 height 19
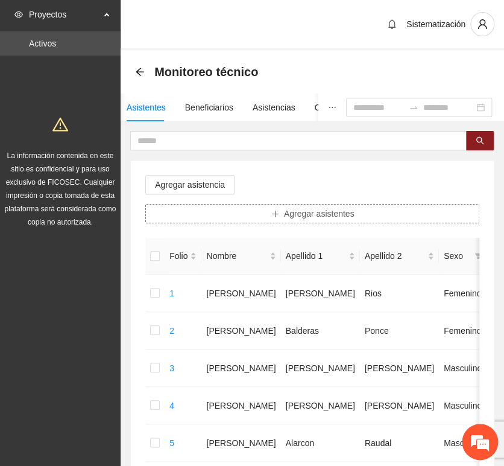
click at [314, 216] on span "Agregar asistentes" at bounding box center [319, 213] width 71 height 13
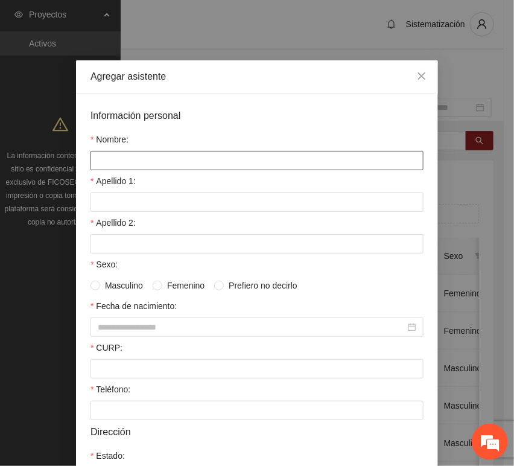
click at [188, 163] on input "Nombre:" at bounding box center [256, 160] width 333 height 19
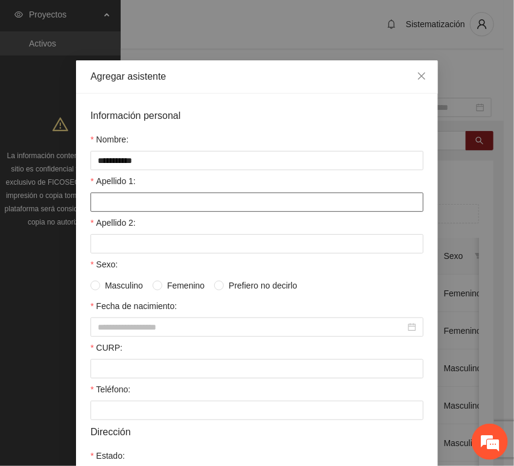
click at [108, 202] on input "Apellido 1:" at bounding box center [256, 201] width 333 height 19
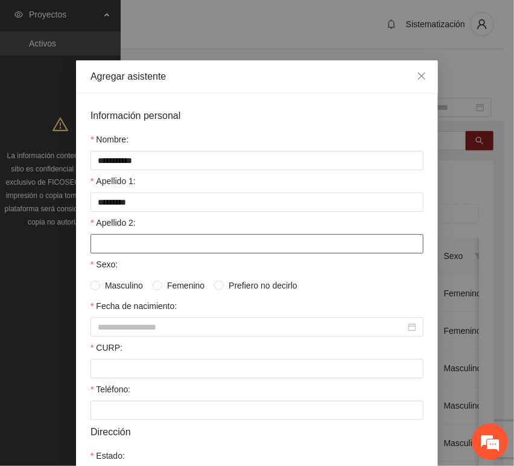
click at [142, 236] on input "Apellido 2:" at bounding box center [256, 243] width 333 height 19
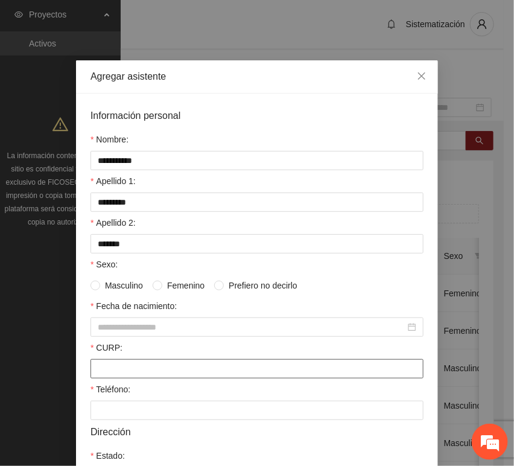
click at [121, 372] on input "CURP:" at bounding box center [256, 368] width 333 height 19
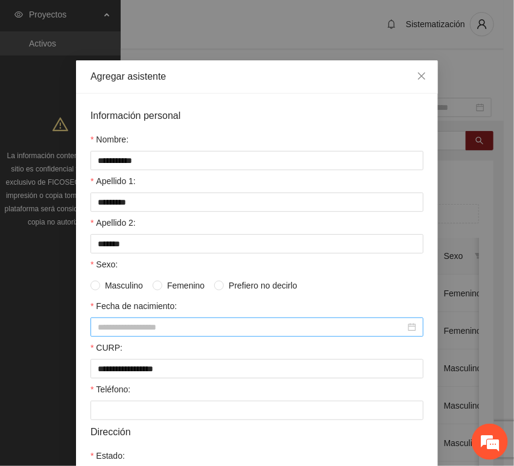
click at [128, 323] on input "Fecha de nacimiento:" at bounding box center [252, 326] width 308 height 13
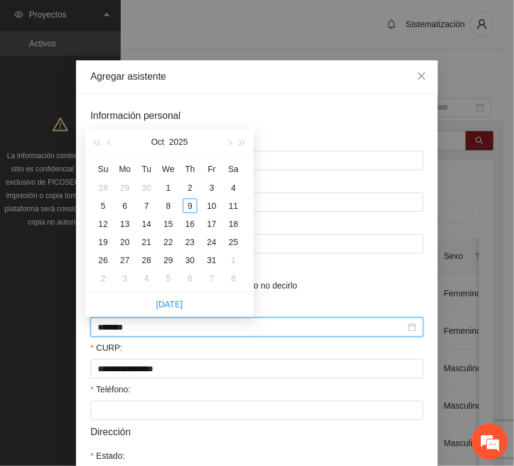
click at [116, 332] on input "********" at bounding box center [252, 326] width 308 height 13
click at [130, 326] on input "********" at bounding box center [252, 326] width 308 height 13
click at [116, 331] on input "********" at bounding box center [252, 326] width 308 height 13
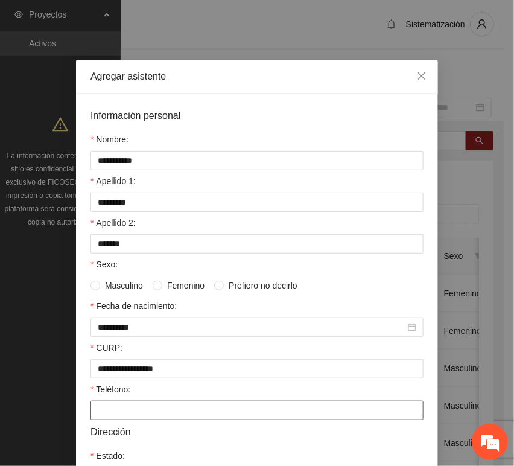
drag, startPoint x: 123, startPoint y: 407, endPoint x: 111, endPoint y: 397, distance: 15.8
click at [124, 407] on input "Teléfono:" at bounding box center [256, 410] width 333 height 19
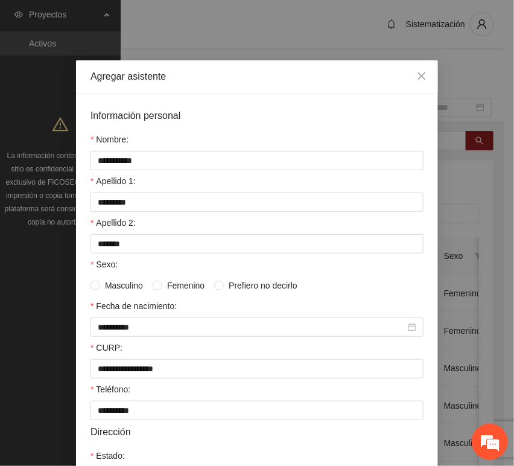
click at [122, 286] on span "Masculino" at bounding box center [124, 285] width 48 height 13
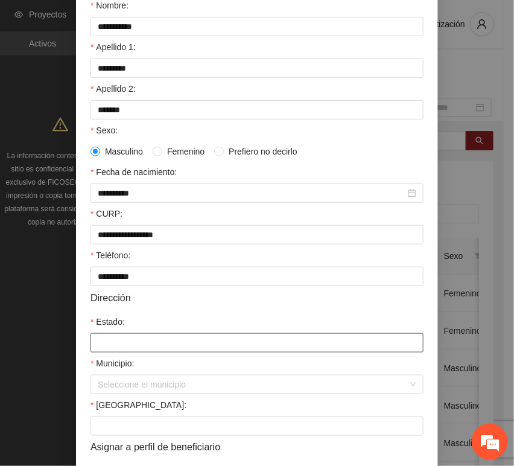
click at [126, 342] on input "Estado:" at bounding box center [256, 342] width 333 height 19
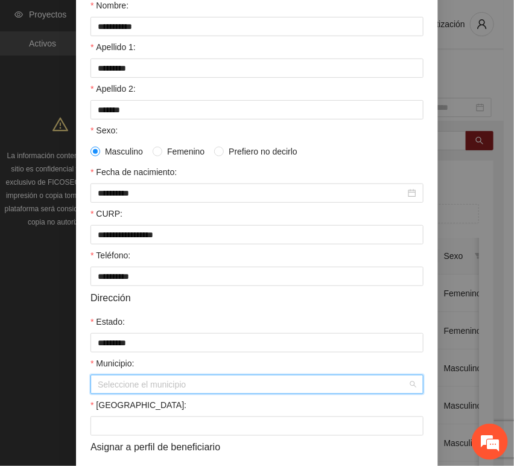
click at [133, 391] on input "Municipio:" at bounding box center [253, 384] width 310 height 18
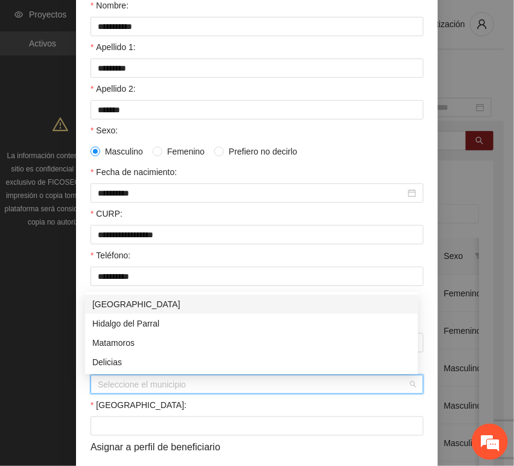
click at [115, 305] on div "[GEOGRAPHIC_DATA]" at bounding box center [251, 303] width 319 height 13
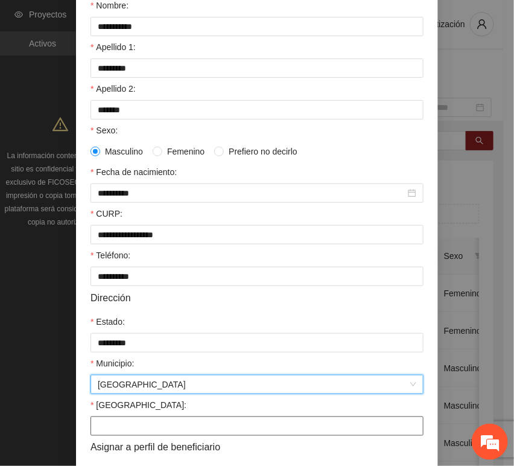
click at [121, 422] on input "[GEOGRAPHIC_DATA]:" at bounding box center [256, 425] width 333 height 19
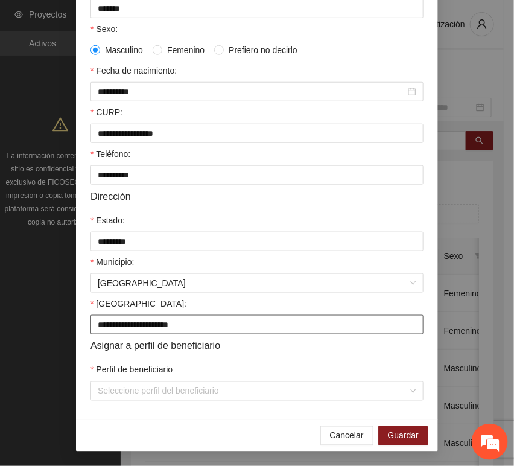
scroll to position [238, 0]
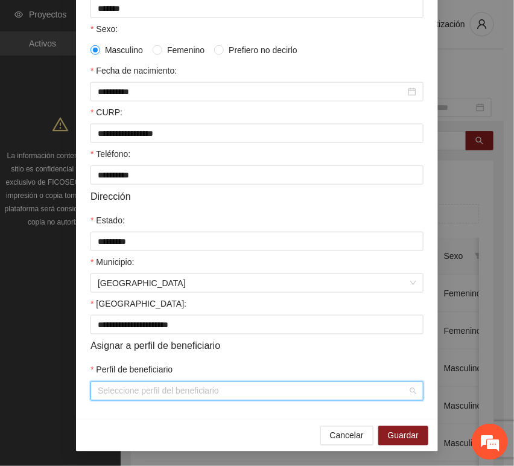
click at [124, 399] on input "Perfil de beneficiario" at bounding box center [253, 391] width 310 height 18
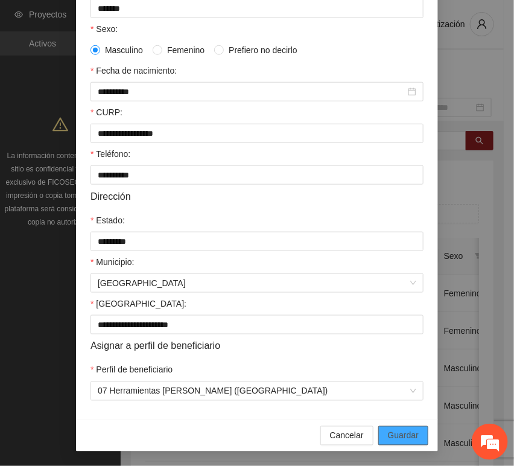
click at [388, 437] on span "Guardar" at bounding box center [403, 435] width 31 height 13
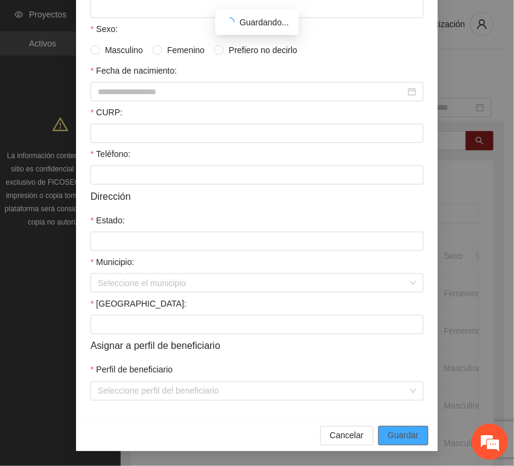
scroll to position [177, 0]
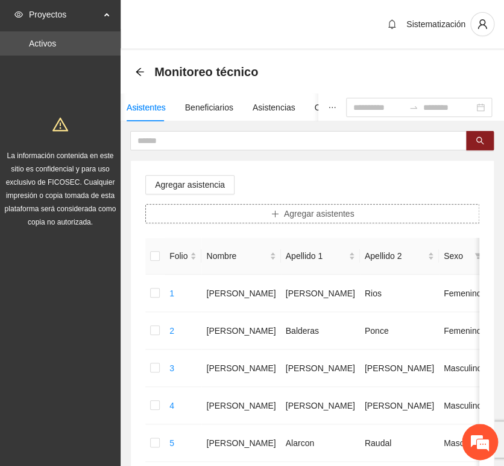
click at [274, 207] on button "Agregar asistentes" at bounding box center [312, 213] width 334 height 19
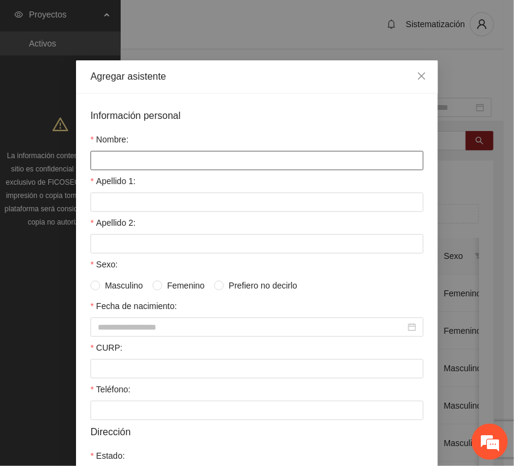
click at [192, 163] on input "Nombre:" at bounding box center [256, 160] width 333 height 19
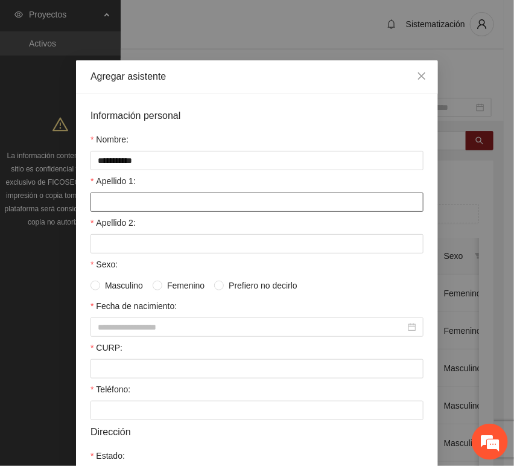
click at [206, 214] on form "**********" at bounding box center [256, 372] width 333 height 528
click at [200, 201] on input "Apellido 1:" at bounding box center [256, 201] width 333 height 19
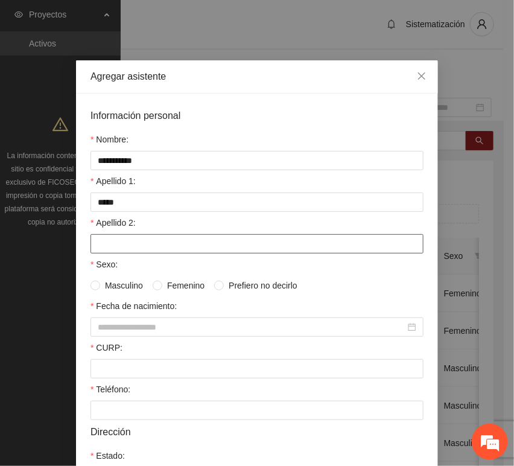
click at [97, 251] on input "Apellido 2:" at bounding box center [256, 243] width 333 height 19
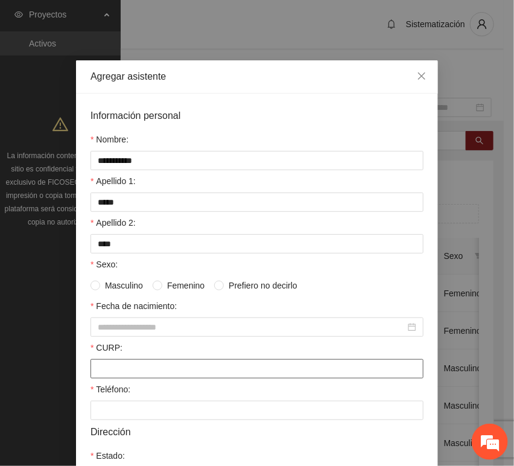
click at [132, 369] on input "CURP:" at bounding box center [256, 368] width 333 height 19
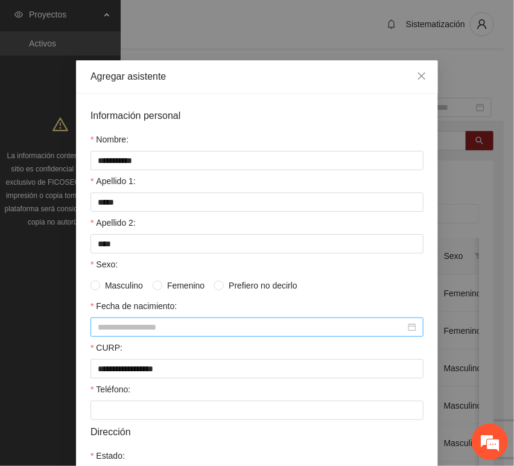
click at [116, 326] on input "Fecha de nacimiento:" at bounding box center [252, 326] width 308 height 13
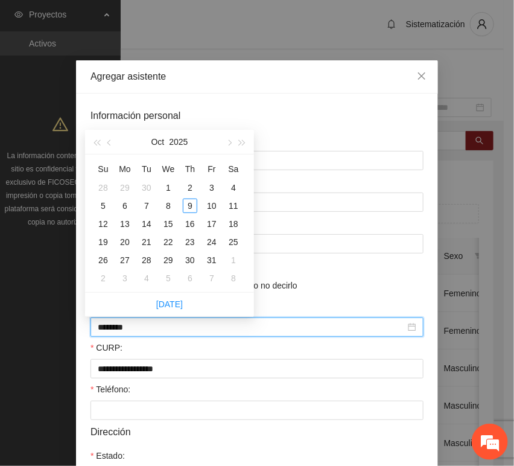
click at [118, 334] on input "********" at bounding box center [252, 326] width 308 height 13
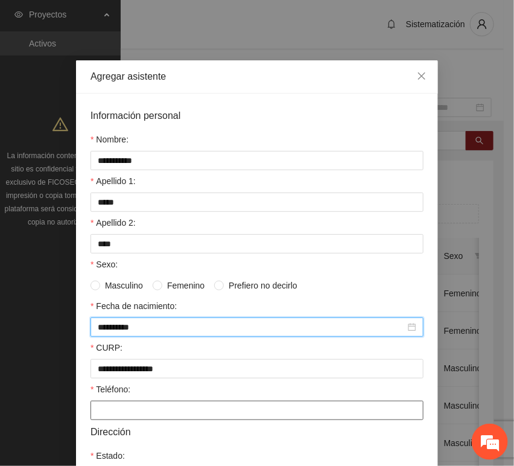
drag, startPoint x: 111, startPoint y: 425, endPoint x: 118, endPoint y: 419, distance: 9.4
click at [110, 425] on form "**********" at bounding box center [256, 372] width 333 height 528
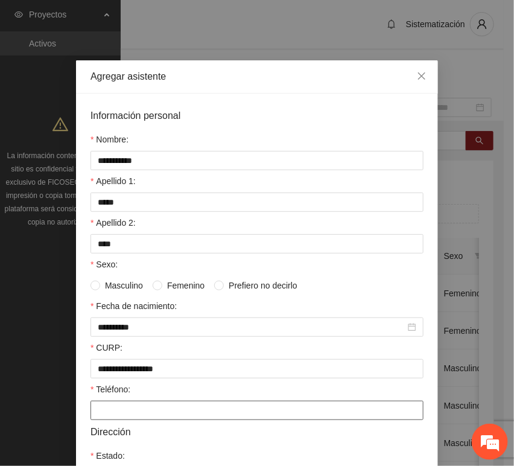
click at [119, 419] on input "Teléfono:" at bounding box center [256, 410] width 333 height 19
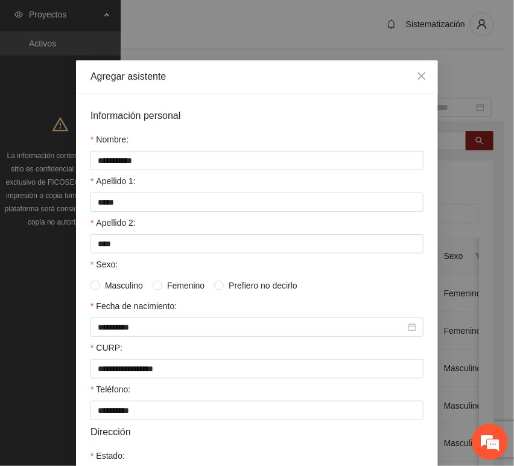
click at [135, 287] on span "Masculino" at bounding box center [124, 285] width 48 height 13
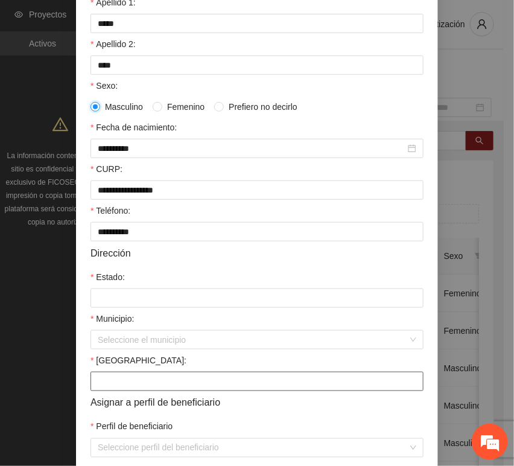
scroll to position [238, 0]
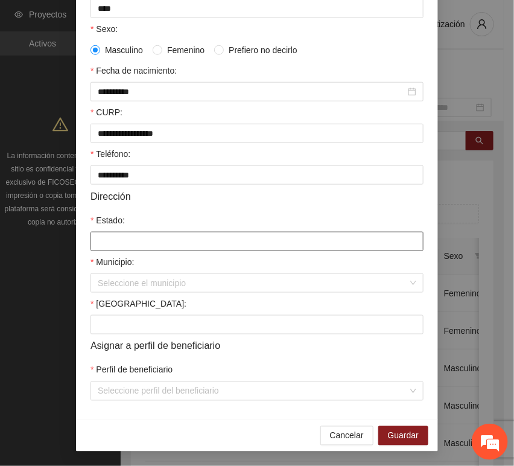
click at [134, 243] on input "Estado:" at bounding box center [256, 241] width 333 height 19
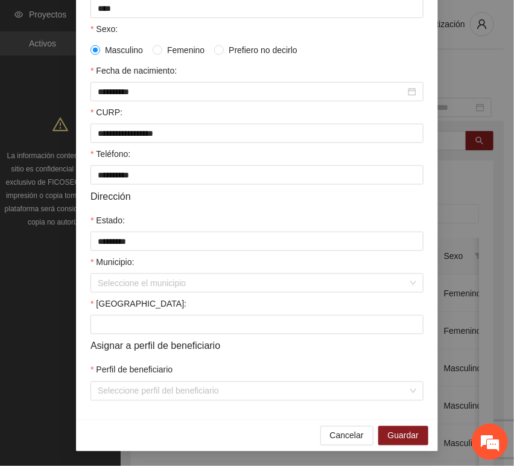
click at [118, 293] on form "**********" at bounding box center [256, 137] width 333 height 528
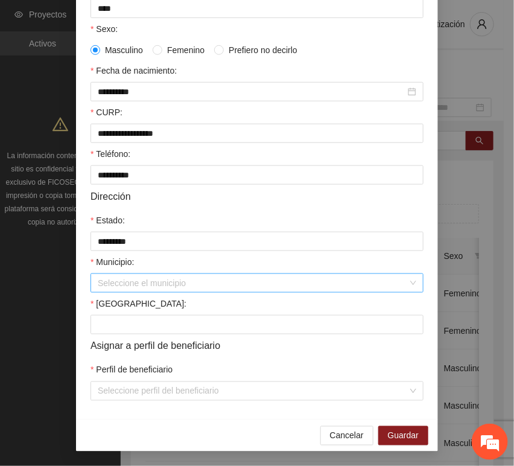
click at [117, 291] on input "Municipio:" at bounding box center [253, 283] width 310 height 18
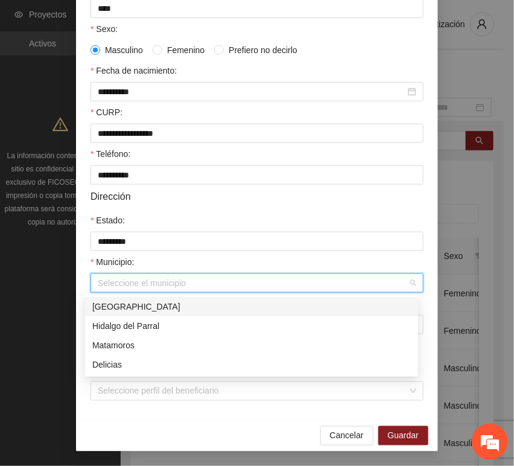
click at [112, 301] on div "[GEOGRAPHIC_DATA]" at bounding box center [251, 306] width 319 height 13
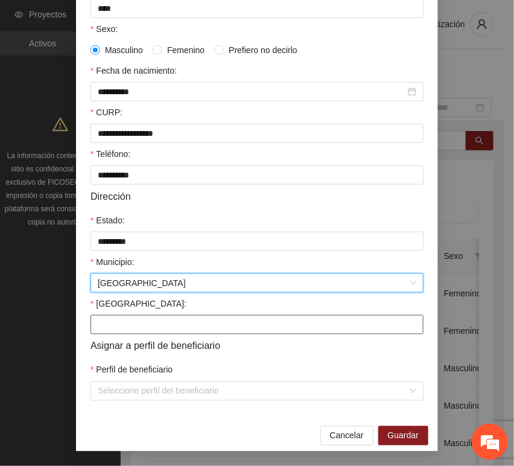
click at [101, 323] on input "[GEOGRAPHIC_DATA]:" at bounding box center [256, 324] width 333 height 19
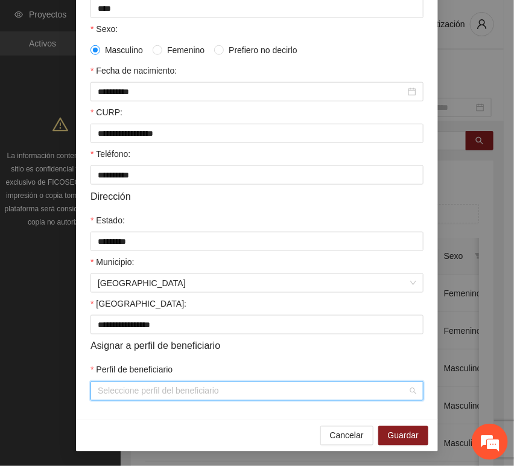
click at [145, 397] on input "Perfil de beneficiario" at bounding box center [253, 391] width 310 height 18
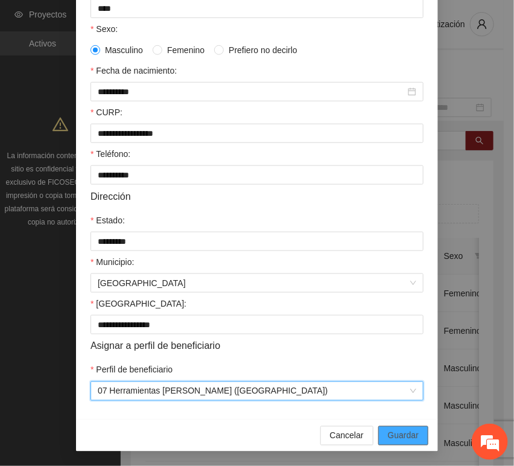
click at [388, 434] on span "Guardar" at bounding box center [403, 435] width 31 height 13
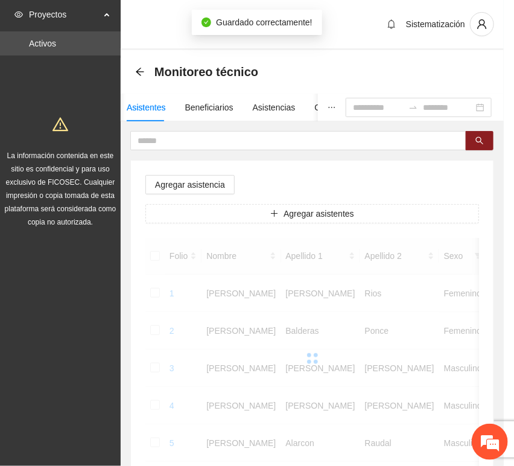
scroll to position [177, 0]
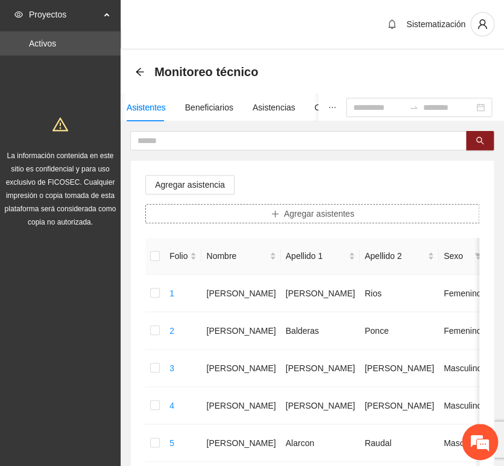
click at [264, 219] on button "Agregar asistentes" at bounding box center [312, 213] width 334 height 19
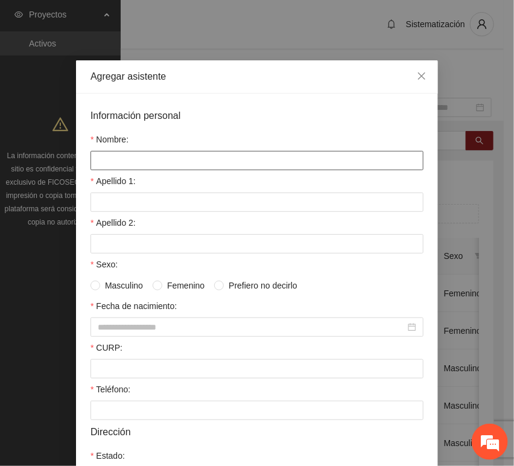
click at [192, 157] on input "Nombre:" at bounding box center [256, 160] width 333 height 19
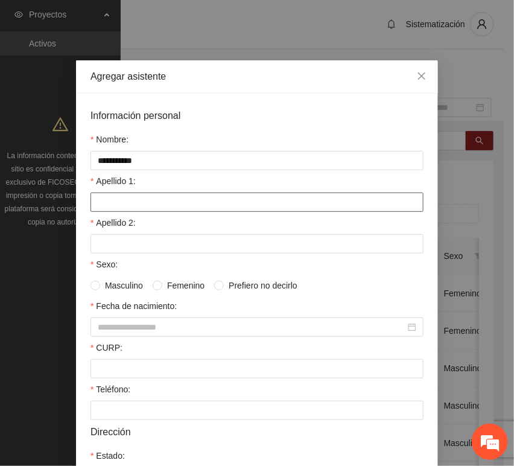
click at [146, 201] on input "Apellido 1:" at bounding box center [256, 201] width 333 height 19
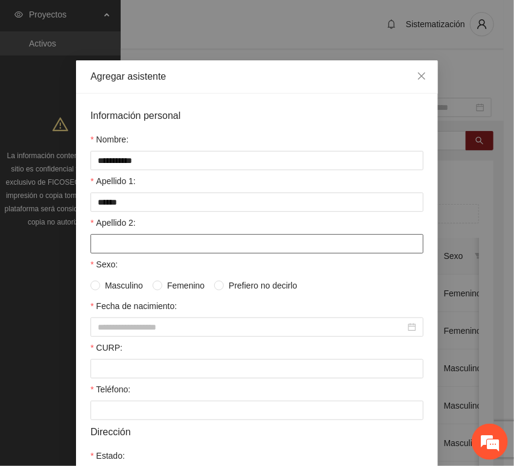
click at [122, 241] on input "Apellido 2:" at bounding box center [256, 243] width 333 height 19
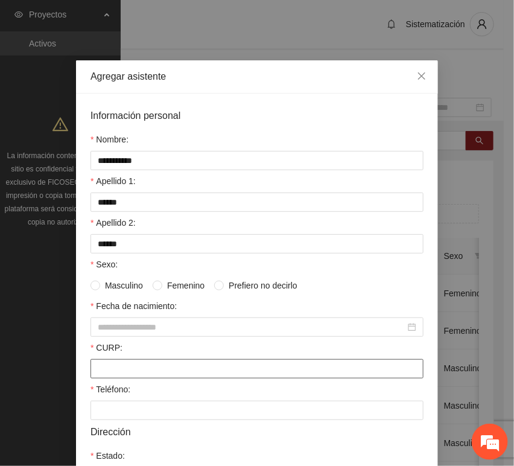
click at [135, 361] on div "CURP:" at bounding box center [256, 359] width 333 height 37
click at [127, 369] on input "CURP:" at bounding box center [256, 368] width 333 height 19
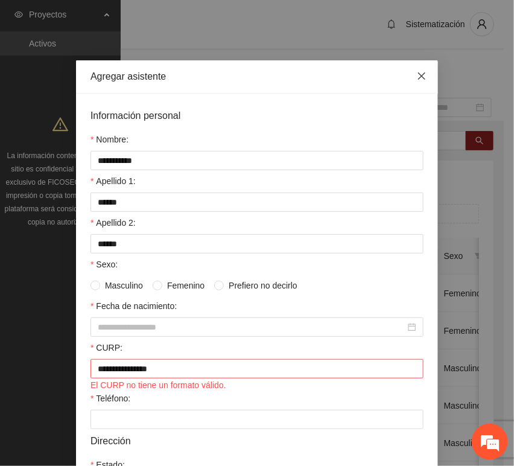
click at [420, 76] on icon "close" at bounding box center [422, 76] width 10 height 10
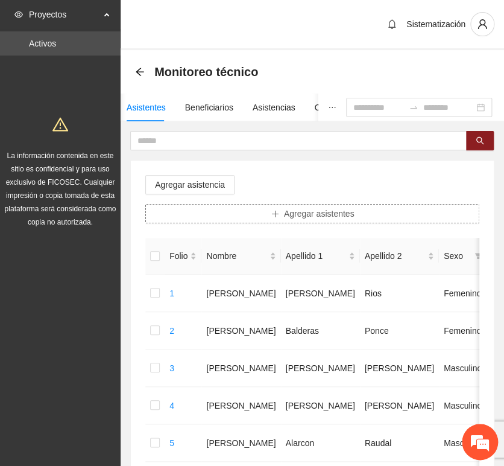
click at [233, 217] on button "Agregar asistentes" at bounding box center [312, 213] width 334 height 19
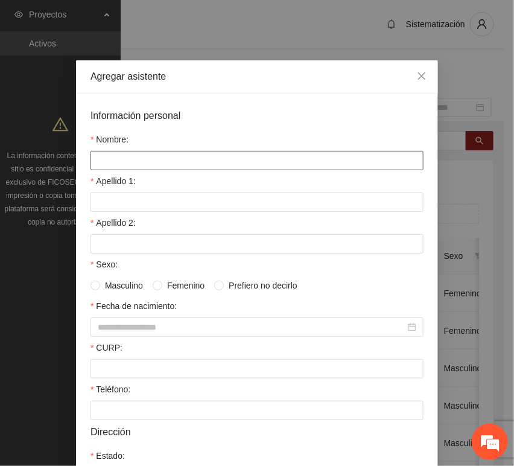
click at [198, 154] on input "Nombre:" at bounding box center [256, 160] width 333 height 19
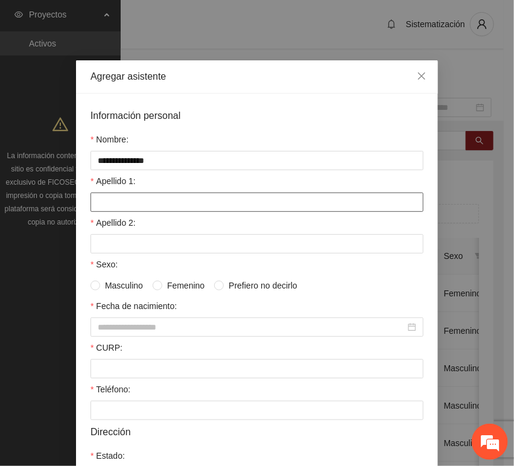
click at [116, 200] on input "Apellido 1:" at bounding box center [256, 201] width 333 height 19
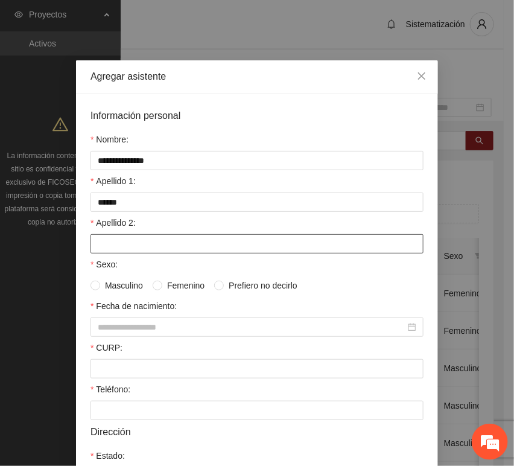
click at [125, 235] on input "Apellido 2:" at bounding box center [256, 243] width 333 height 19
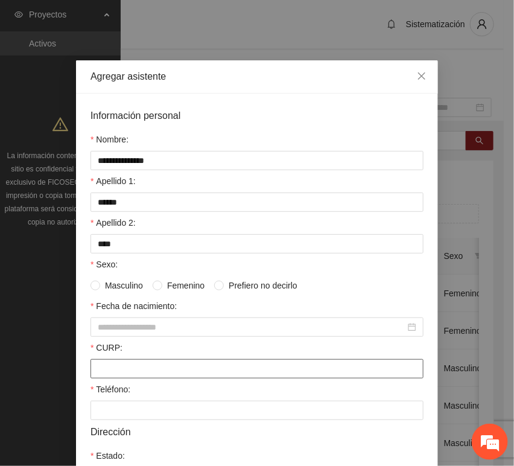
click at [112, 369] on input "CURP:" at bounding box center [256, 368] width 333 height 19
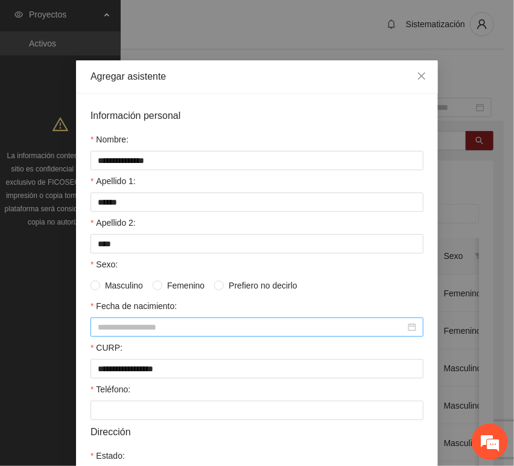
click at [145, 326] on input "Fecha de nacimiento:" at bounding box center [252, 326] width 308 height 13
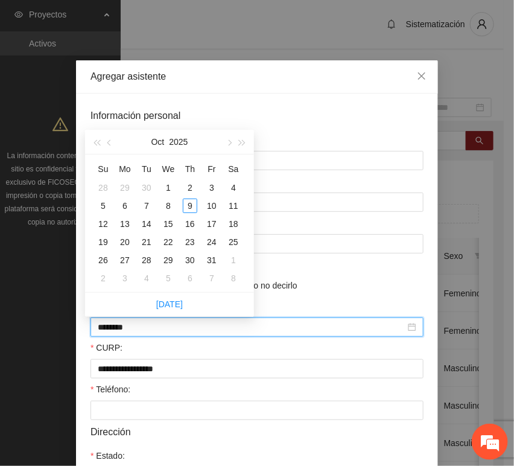
click at [118, 331] on input "********" at bounding box center [252, 326] width 308 height 13
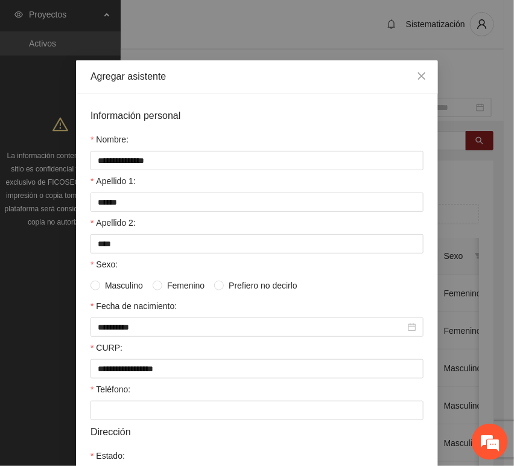
click at [124, 399] on div "Teléfono:" at bounding box center [256, 391] width 333 height 18
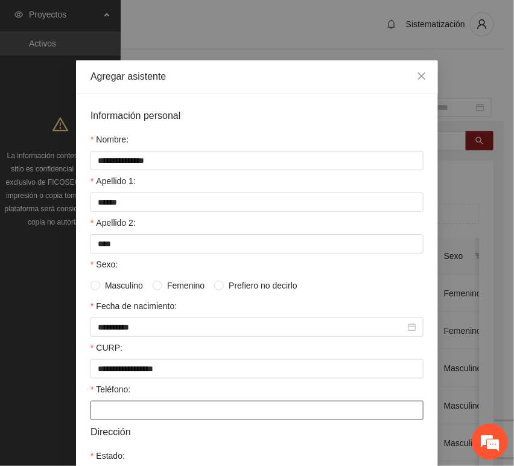
click at [122, 410] on input "Teléfono:" at bounding box center [256, 410] width 333 height 19
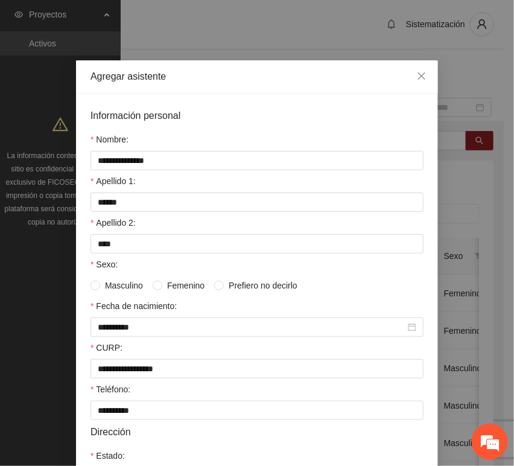
click at [105, 288] on span "Masculino" at bounding box center [124, 285] width 48 height 13
click at [177, 288] on span "Femenino" at bounding box center [185, 285] width 47 height 13
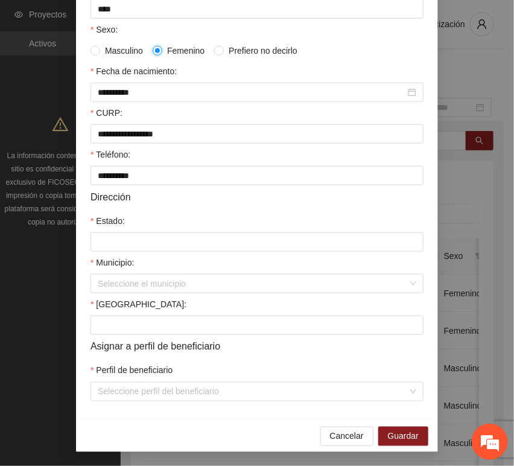
scroll to position [238, 0]
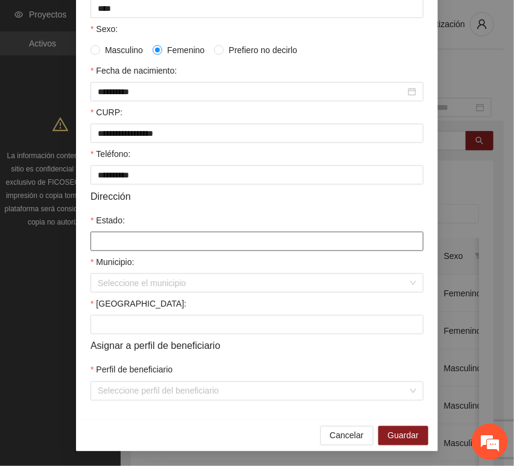
click at [127, 245] on input "Estado:" at bounding box center [256, 241] width 333 height 19
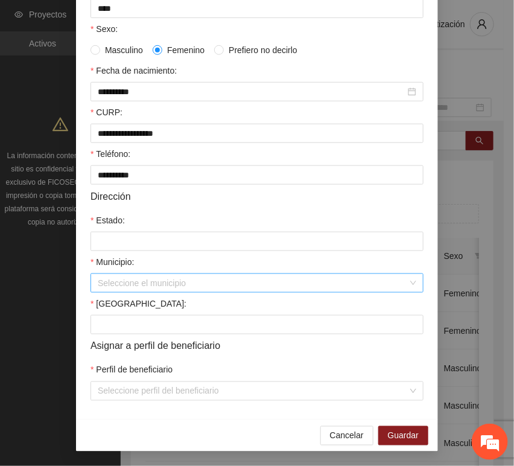
click at [116, 285] on input "Municipio:" at bounding box center [253, 283] width 310 height 18
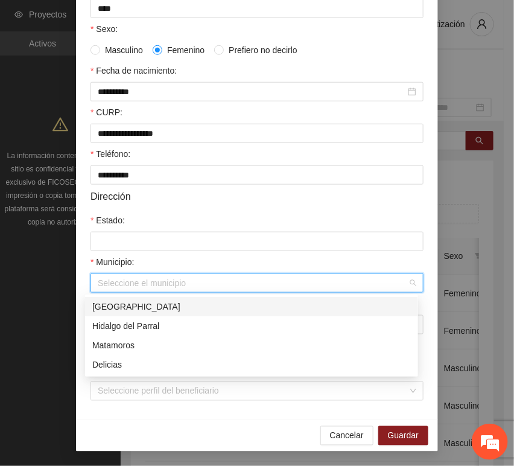
click at [128, 307] on div "[GEOGRAPHIC_DATA]" at bounding box center [251, 306] width 319 height 13
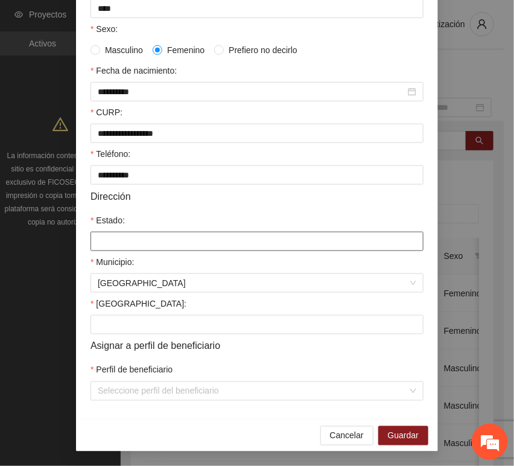
click at [122, 247] on input "Estado:" at bounding box center [256, 241] width 333 height 19
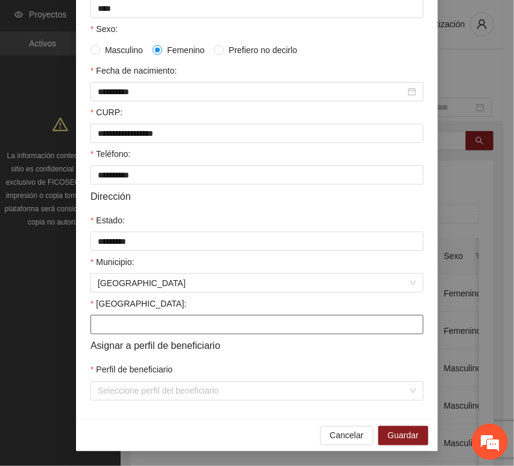
click at [129, 327] on input "[GEOGRAPHIC_DATA]:" at bounding box center [256, 324] width 333 height 19
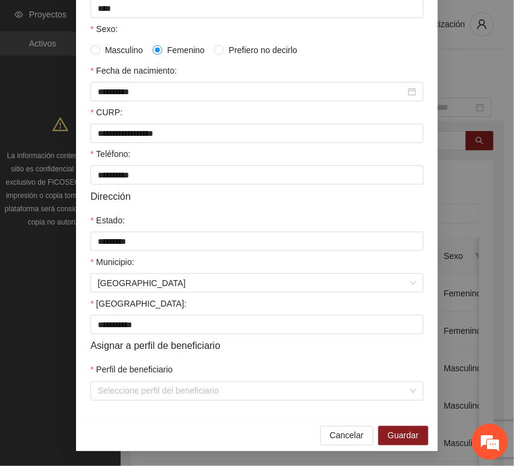
click at [125, 379] on div "Perfil de beneficiario" at bounding box center [256, 372] width 333 height 18
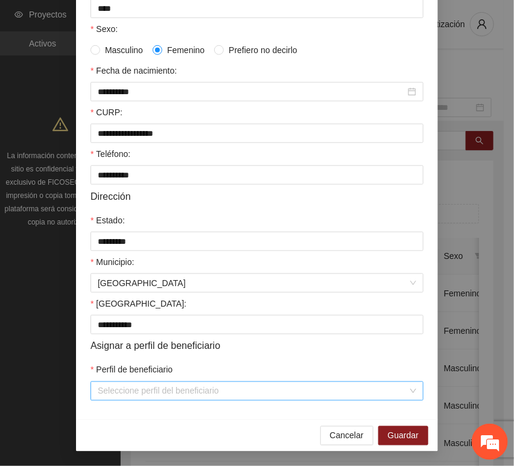
click at [135, 392] on input "Perfil de beneficiario" at bounding box center [253, 391] width 310 height 18
click at [200, 391] on span "37 Herramientas Niños Héroes (Parral)" at bounding box center [257, 391] width 319 height 18
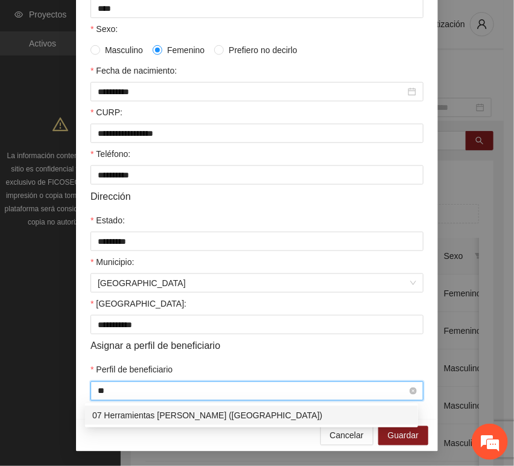
scroll to position [0, 0]
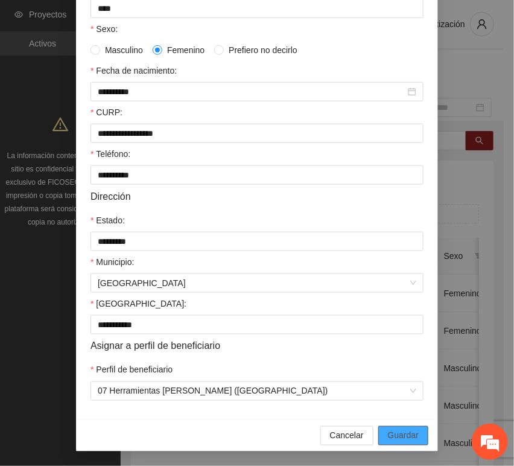
click at [396, 431] on span "Guardar" at bounding box center [403, 435] width 31 height 13
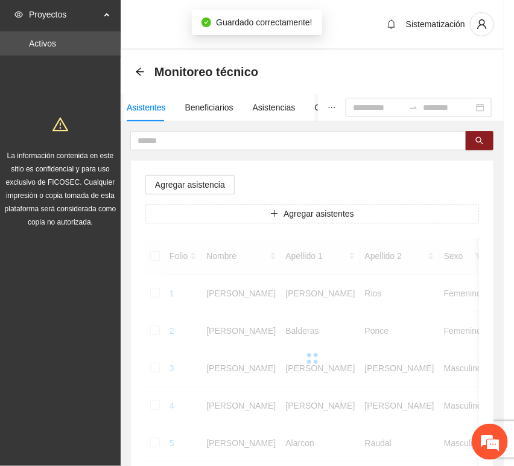
scroll to position [177, 0]
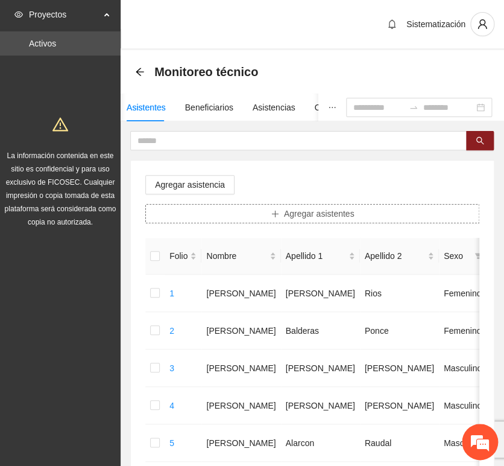
click at [277, 221] on button "Agregar asistentes" at bounding box center [312, 213] width 334 height 19
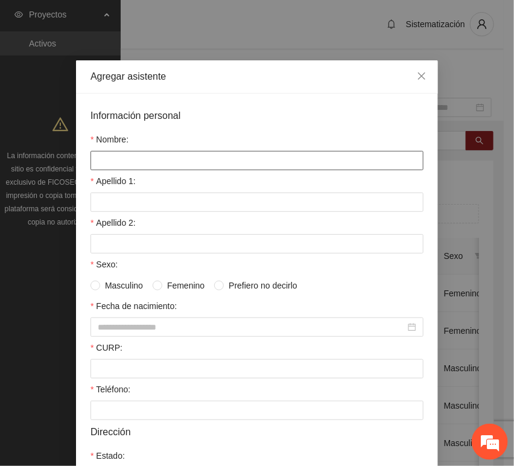
click at [210, 162] on input "Nombre:" at bounding box center [256, 160] width 333 height 19
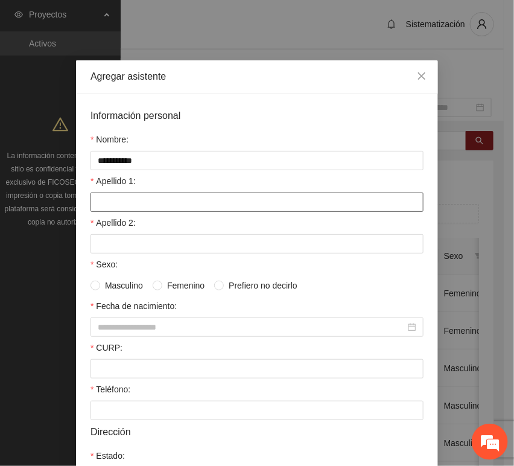
click at [98, 206] on input "Apellido 1:" at bounding box center [256, 201] width 333 height 19
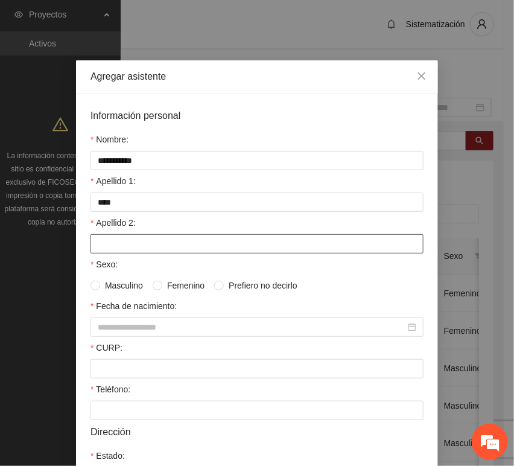
click at [170, 246] on input "Apellido 2:" at bounding box center [256, 243] width 333 height 19
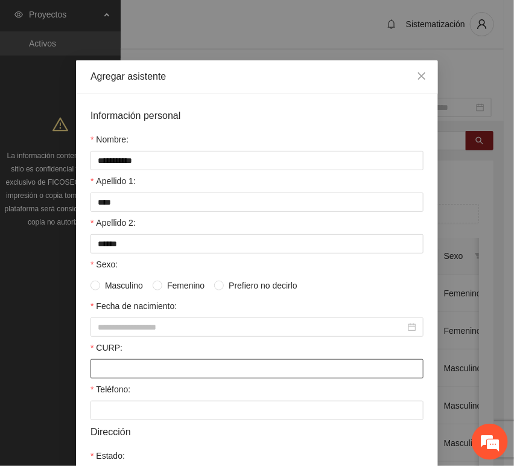
click at [122, 370] on input "CURP:" at bounding box center [256, 368] width 333 height 19
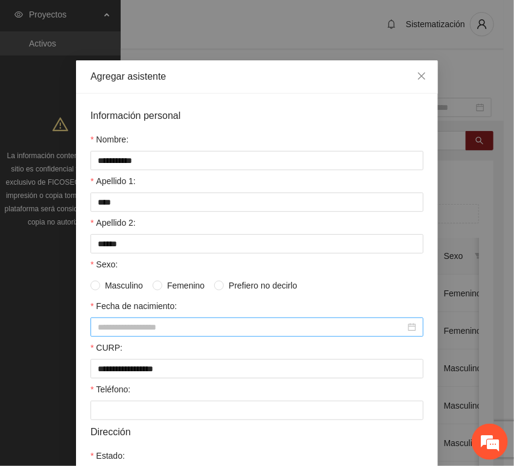
click at [135, 323] on input "Fecha de nacimiento:" at bounding box center [252, 326] width 308 height 13
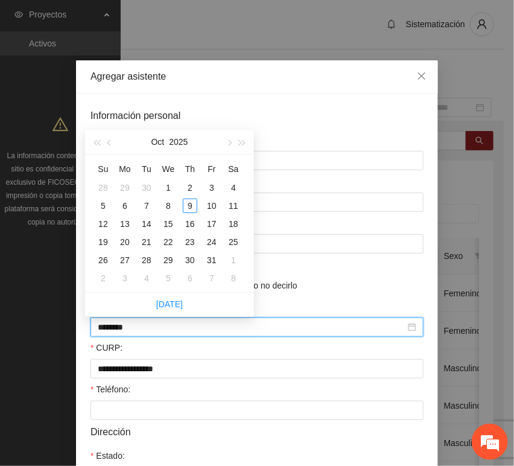
click at [119, 328] on input "********" at bounding box center [252, 326] width 308 height 13
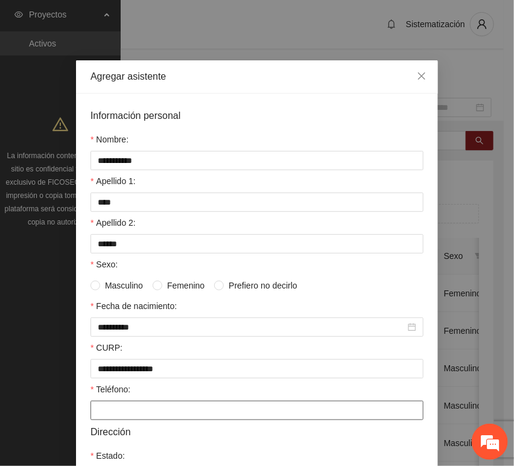
click at [136, 405] on input "Teléfono:" at bounding box center [256, 410] width 333 height 19
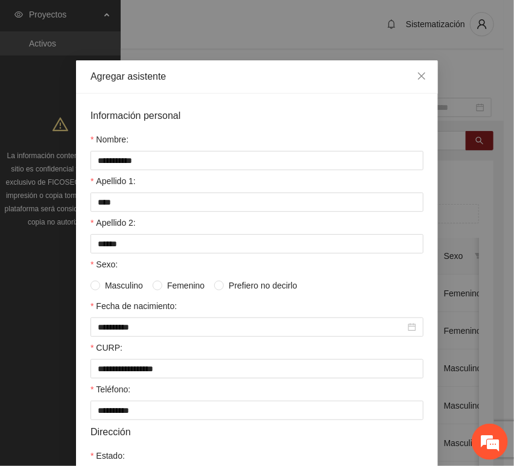
drag, startPoint x: 125, startPoint y: 285, endPoint x: 131, endPoint y: 281, distance: 7.3
click at [125, 285] on span "Masculino" at bounding box center [124, 285] width 48 height 13
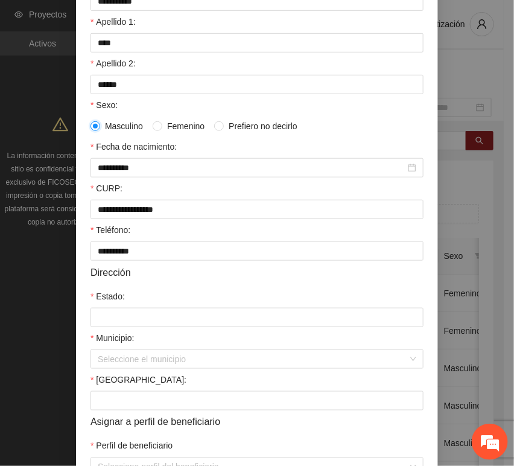
scroll to position [201, 0]
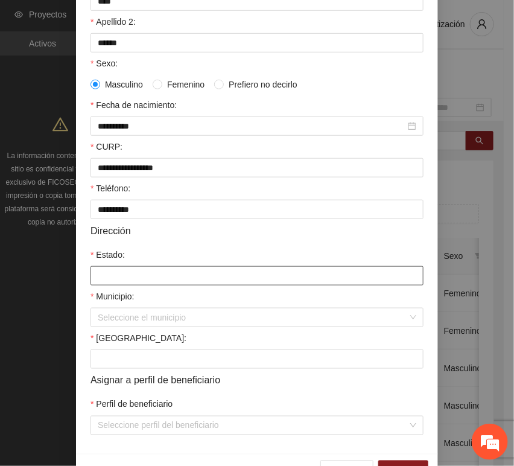
click at [121, 285] on input "Estado:" at bounding box center [256, 275] width 333 height 19
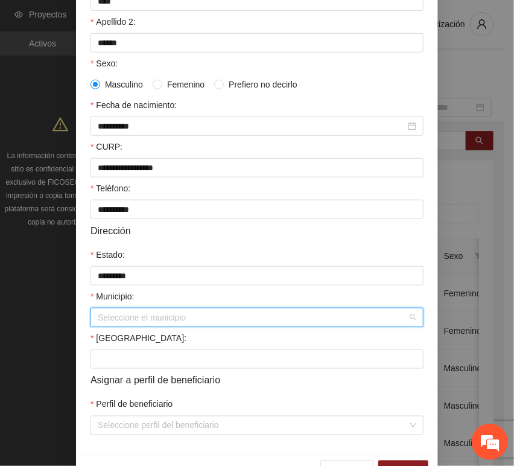
click at [125, 325] on input "Municipio:" at bounding box center [253, 317] width 310 height 18
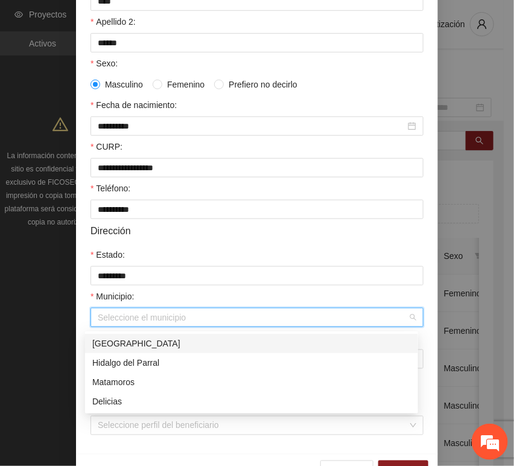
click at [128, 338] on div "[GEOGRAPHIC_DATA]" at bounding box center [251, 343] width 319 height 13
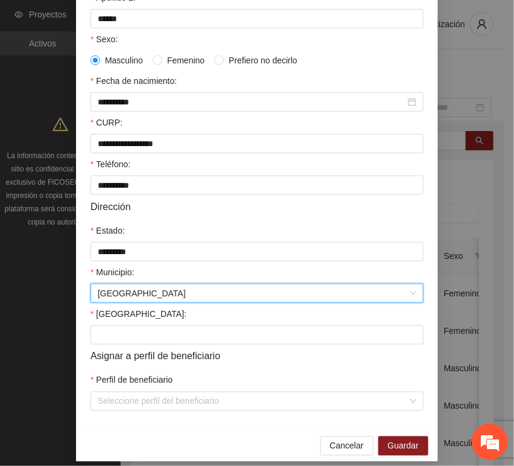
scroll to position [238, 0]
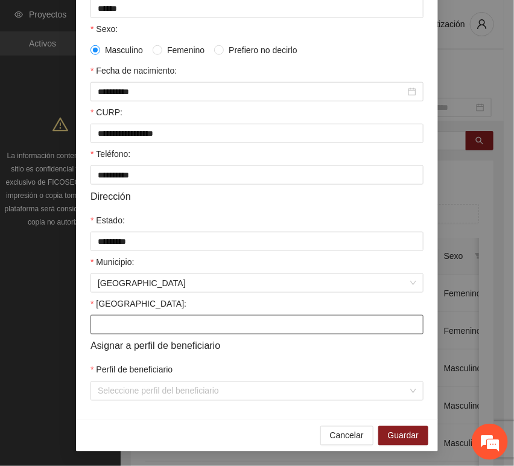
click at [123, 319] on input "[GEOGRAPHIC_DATA]:" at bounding box center [256, 324] width 333 height 19
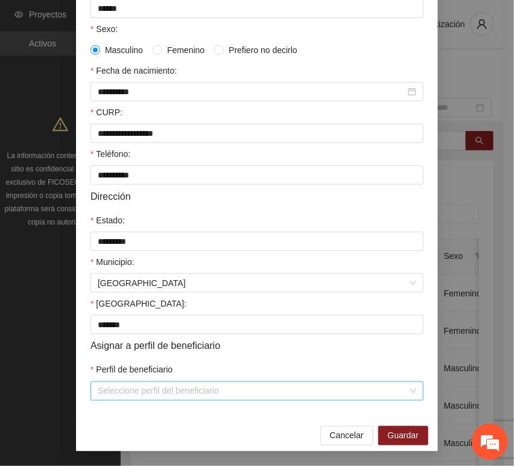
click at [116, 392] on input "Perfil de beneficiario" at bounding box center [253, 391] width 310 height 18
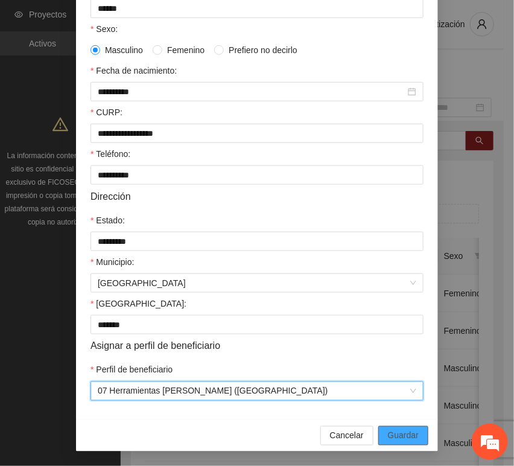
click at [388, 436] on span "Guardar" at bounding box center [403, 435] width 31 height 13
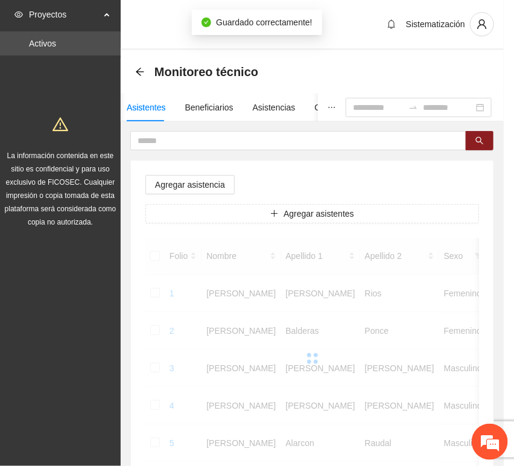
scroll to position [177, 0]
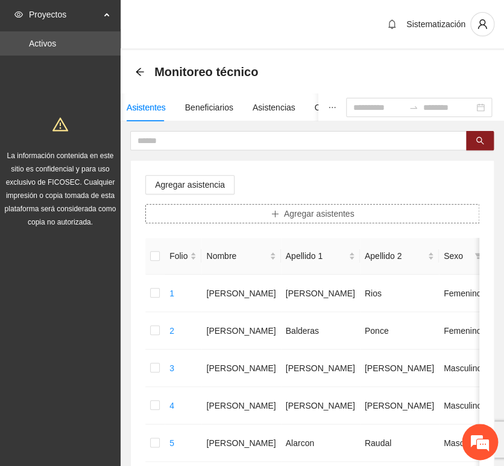
click at [304, 215] on span "Agregar asistentes" at bounding box center [319, 213] width 71 height 13
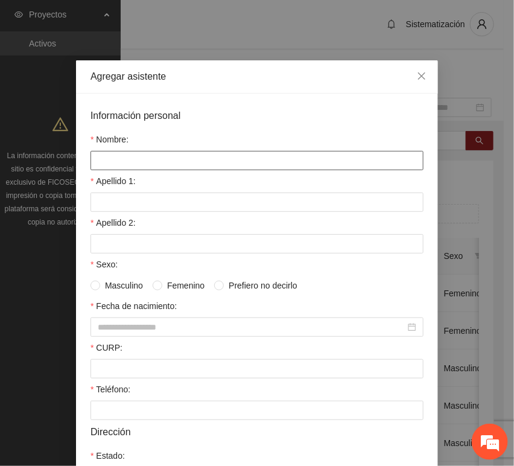
click at [194, 160] on input "Nombre:" at bounding box center [256, 160] width 333 height 19
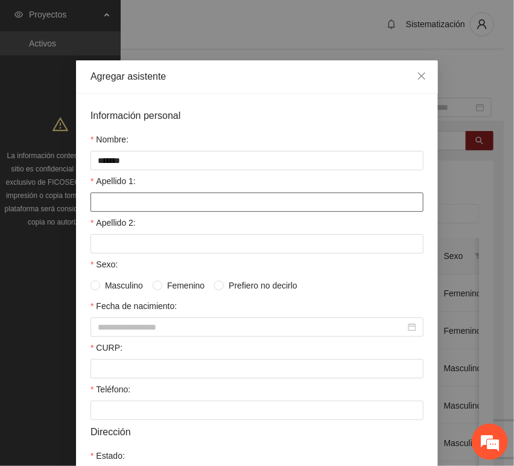
click at [177, 195] on input "Apellido 1:" at bounding box center [256, 201] width 333 height 19
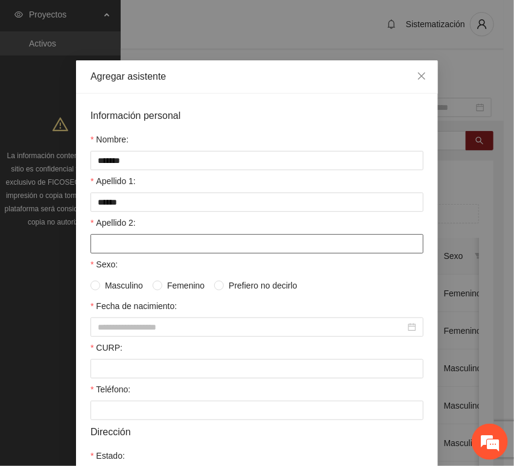
drag, startPoint x: 147, startPoint y: 245, endPoint x: 118, endPoint y: 239, distance: 29.6
click at [147, 245] on input "Apellido 2:" at bounding box center [256, 243] width 333 height 19
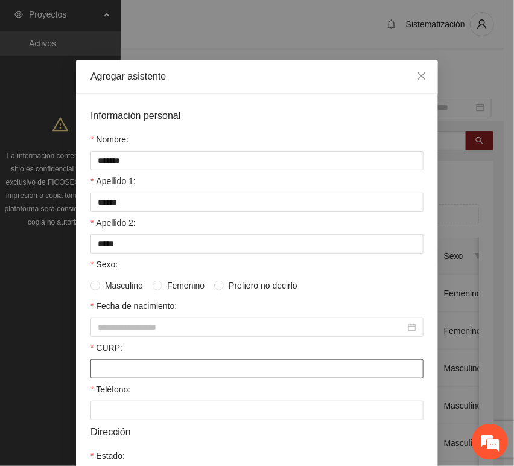
click at [118, 363] on input "CURP:" at bounding box center [256, 368] width 333 height 19
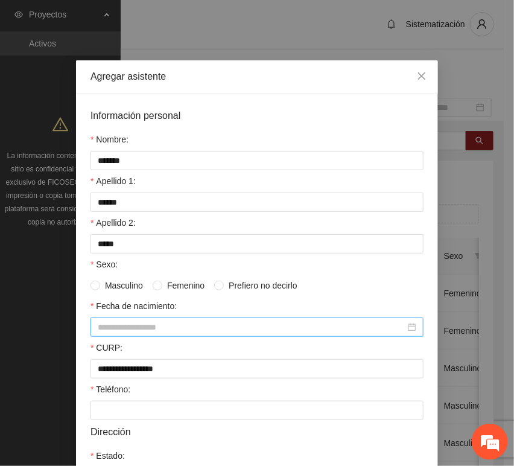
click at [116, 333] on input "Fecha de nacimiento:" at bounding box center [252, 326] width 308 height 13
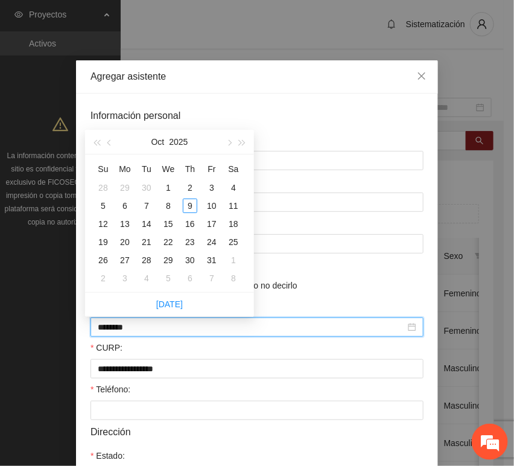
click at [119, 332] on input "********" at bounding box center [252, 326] width 308 height 13
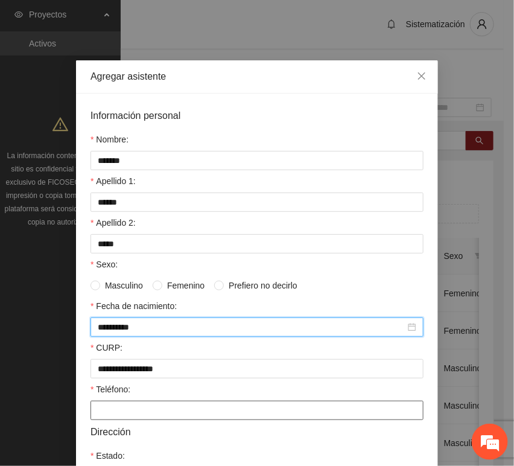
click at [171, 415] on input "Teléfono:" at bounding box center [256, 410] width 333 height 19
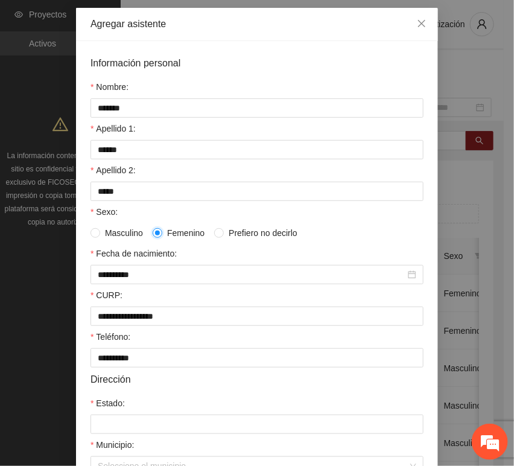
scroll to position [134, 0]
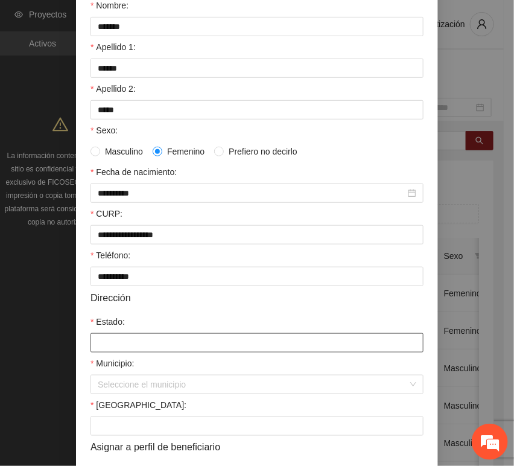
drag, startPoint x: 150, startPoint y: 335, endPoint x: 147, endPoint y: 343, distance: 8.8
click at [149, 337] on div "Estado:" at bounding box center [256, 333] width 333 height 37
click at [146, 349] on input "Estado:" at bounding box center [256, 342] width 333 height 19
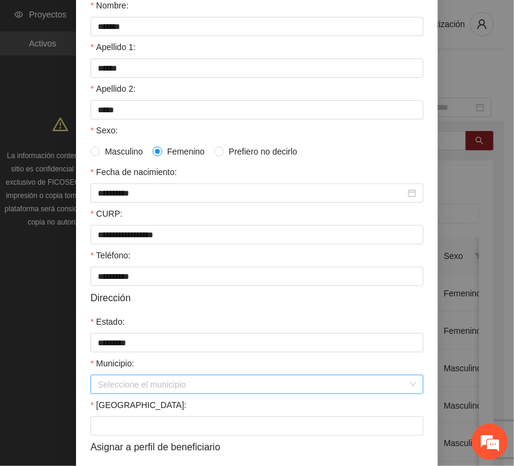
click at [154, 392] on input "Municipio:" at bounding box center [253, 384] width 310 height 18
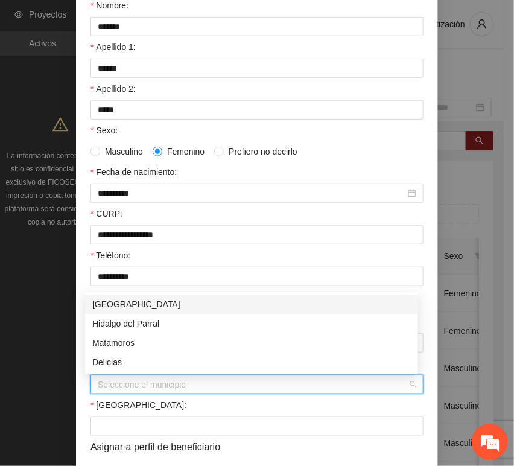
click at [132, 308] on div "[GEOGRAPHIC_DATA]" at bounding box center [251, 303] width 319 height 13
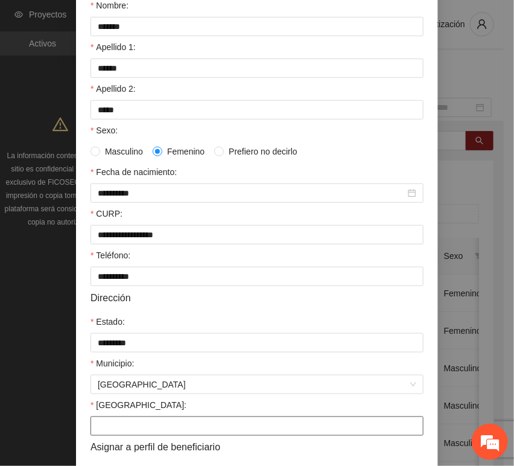
click at [147, 426] on input "[GEOGRAPHIC_DATA]:" at bounding box center [256, 425] width 333 height 19
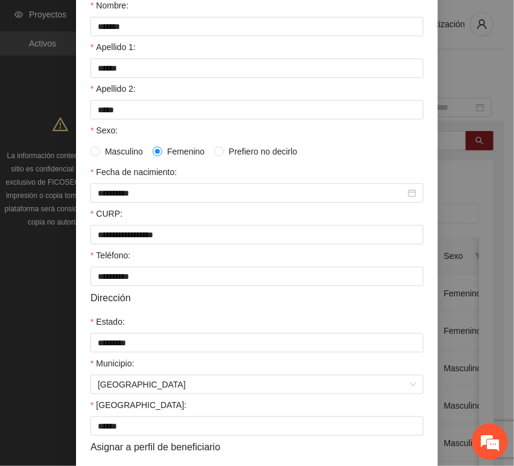
click at [132, 411] on div "[GEOGRAPHIC_DATA]:" at bounding box center [256, 407] width 333 height 18
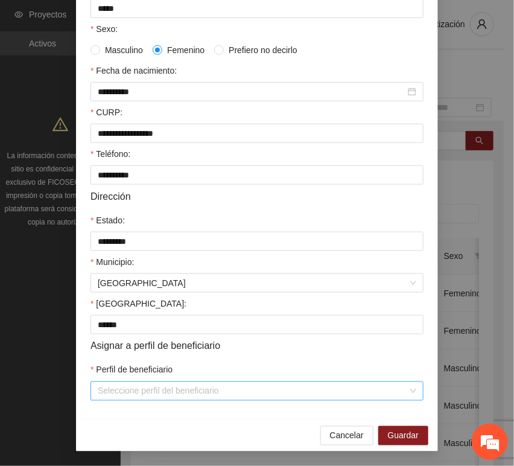
scroll to position [238, 0]
click at [150, 388] on input "Perfil de beneficiario" at bounding box center [253, 391] width 310 height 18
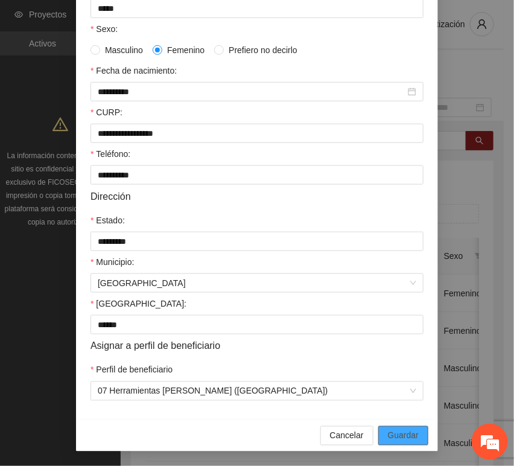
click at [392, 436] on span "Guardar" at bounding box center [403, 435] width 31 height 13
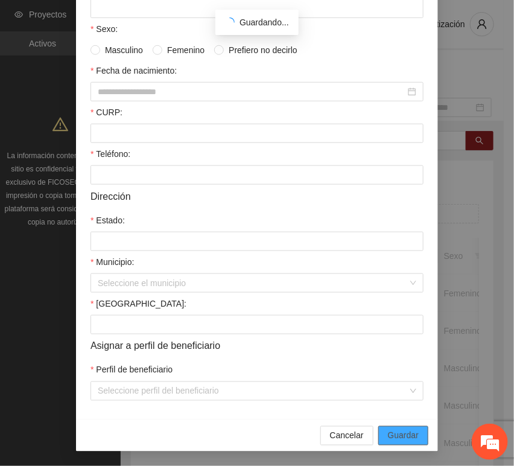
scroll to position [177, 0]
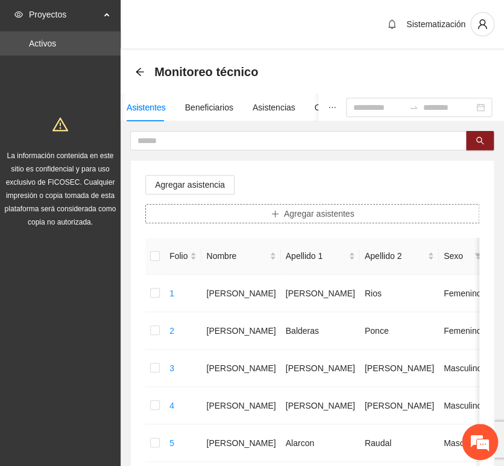
click at [291, 217] on span "Agregar asistentes" at bounding box center [319, 213] width 71 height 13
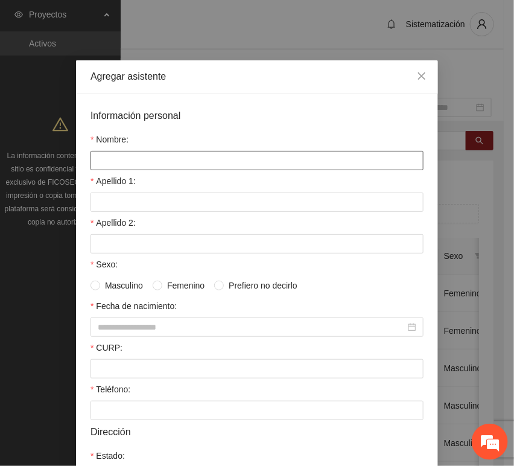
click at [204, 156] on input "Nombre:" at bounding box center [256, 160] width 333 height 19
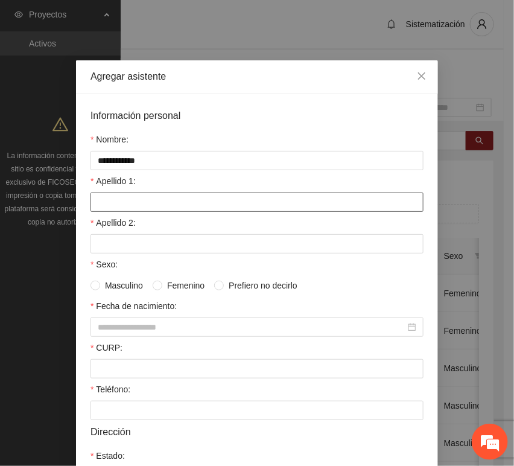
click at [145, 196] on input "Apellido 1:" at bounding box center [256, 201] width 333 height 19
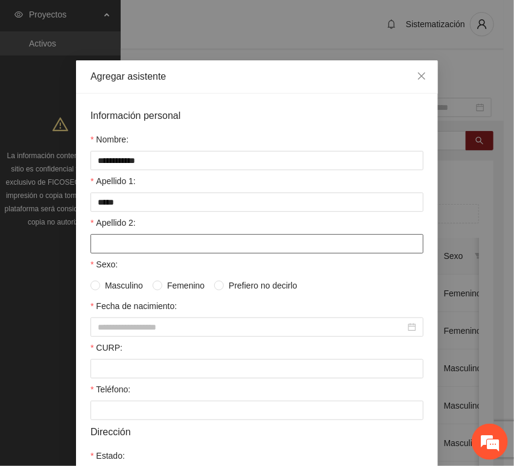
click at [107, 240] on input "Apellido 2:" at bounding box center [256, 243] width 333 height 19
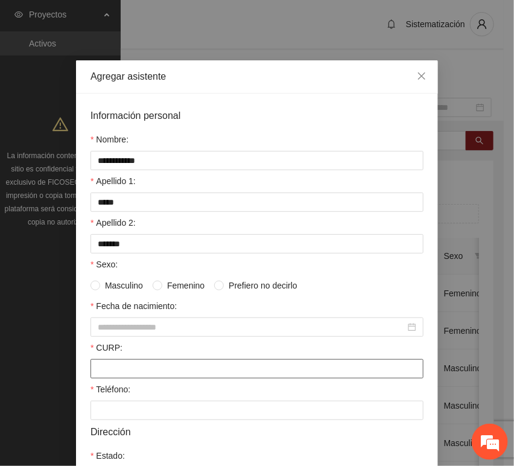
click at [160, 367] on input "CURP:" at bounding box center [256, 368] width 333 height 19
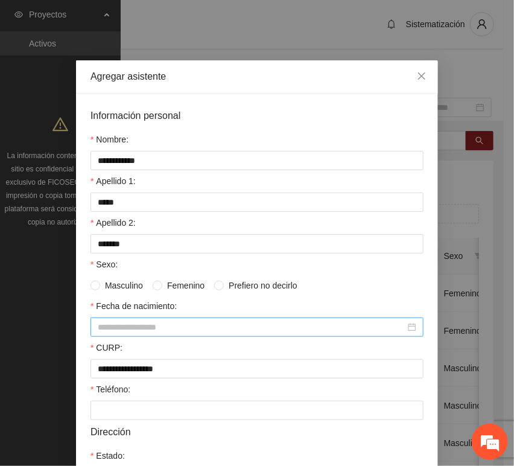
click at [157, 331] on input "Fecha de nacimiento:" at bounding box center [252, 326] width 308 height 13
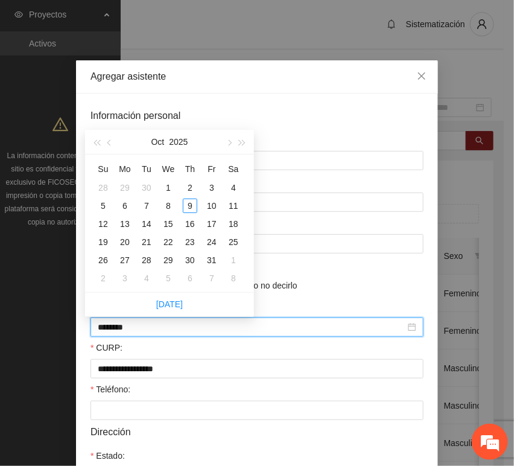
click at [118, 331] on input "********" at bounding box center [252, 326] width 308 height 13
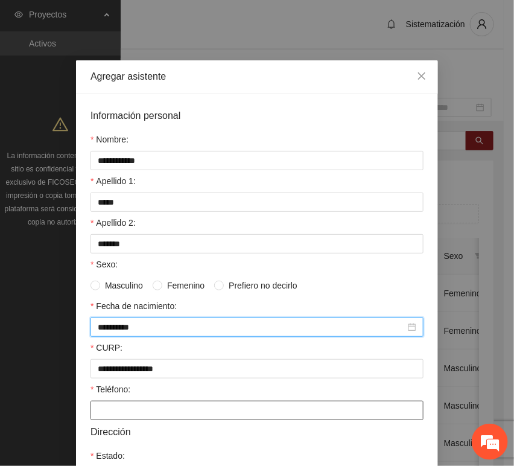
click at [136, 407] on input "Teléfono:" at bounding box center [256, 410] width 333 height 19
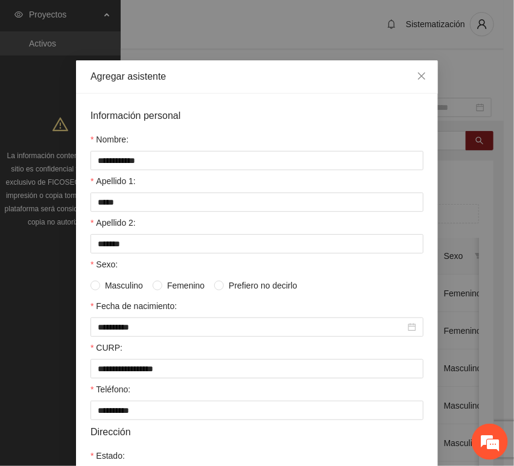
click at [162, 285] on span "Femenino" at bounding box center [185, 285] width 47 height 13
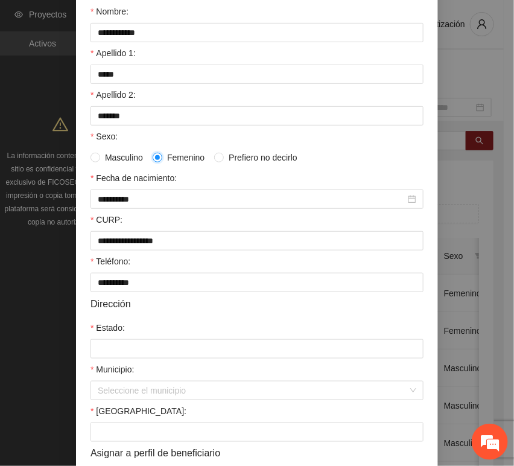
scroll to position [134, 0]
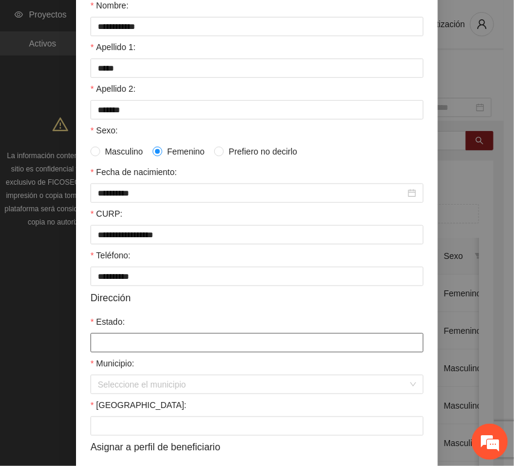
click at [110, 341] on input "Estado:" at bounding box center [256, 342] width 333 height 19
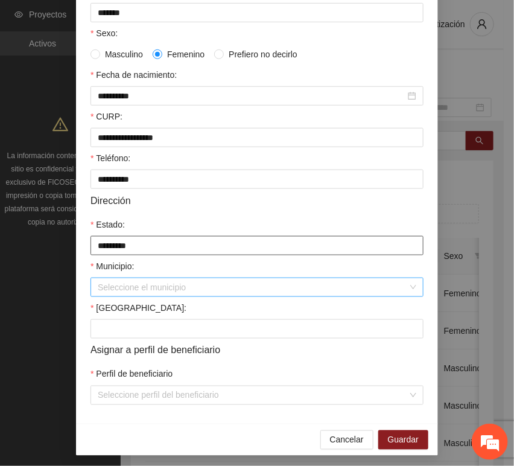
scroll to position [238, 0]
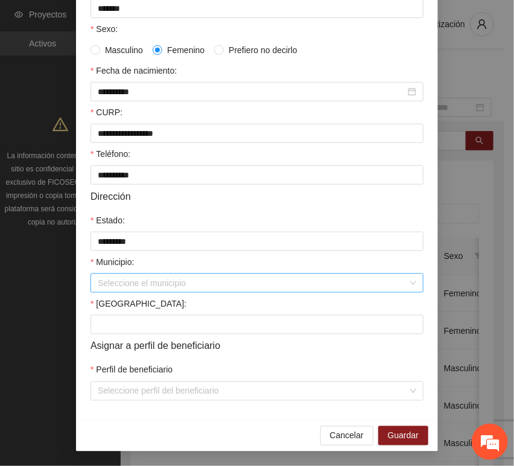
click at [121, 275] on input "Municipio:" at bounding box center [253, 283] width 310 height 18
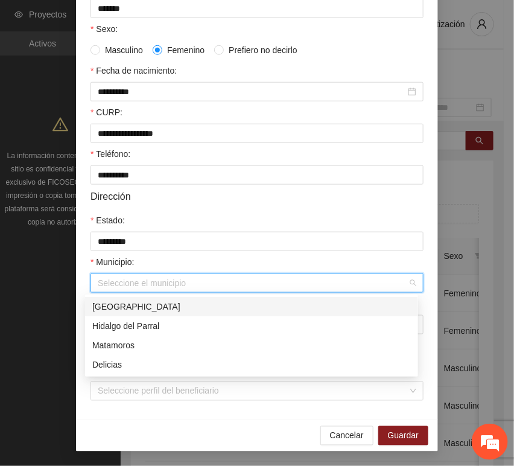
click at [121, 298] on div "[GEOGRAPHIC_DATA]" at bounding box center [251, 306] width 333 height 19
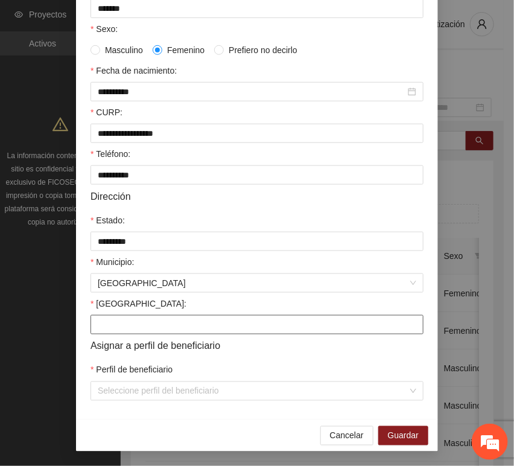
click at [110, 325] on input "[GEOGRAPHIC_DATA]:" at bounding box center [256, 324] width 333 height 19
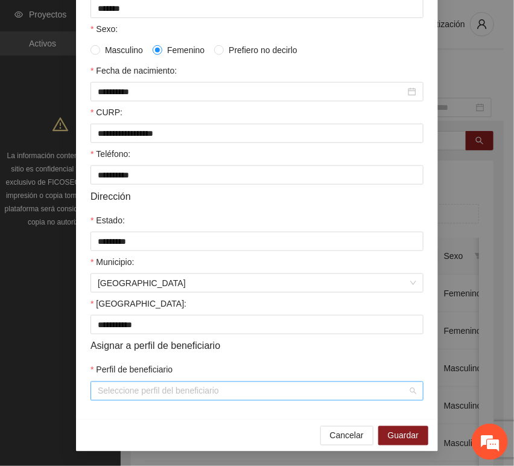
click at [129, 389] on input "Perfil de beneficiario" at bounding box center [253, 391] width 310 height 18
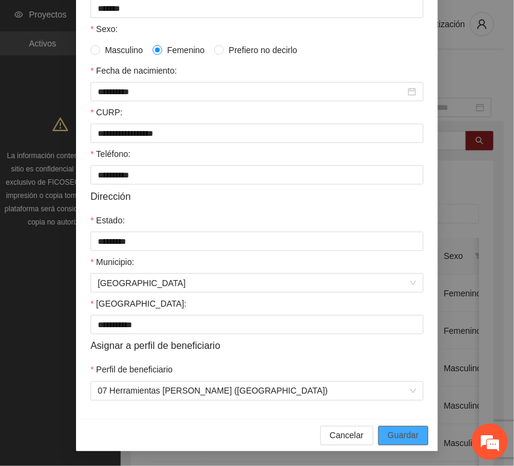
click at [407, 436] on span "Guardar" at bounding box center [403, 435] width 31 height 13
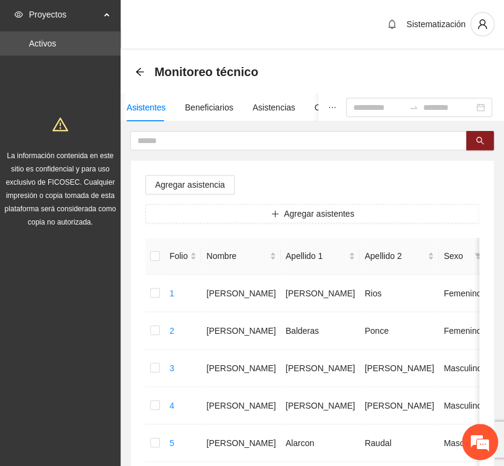
click at [271, 213] on icon "plus" at bounding box center [275, 213] width 8 height 8
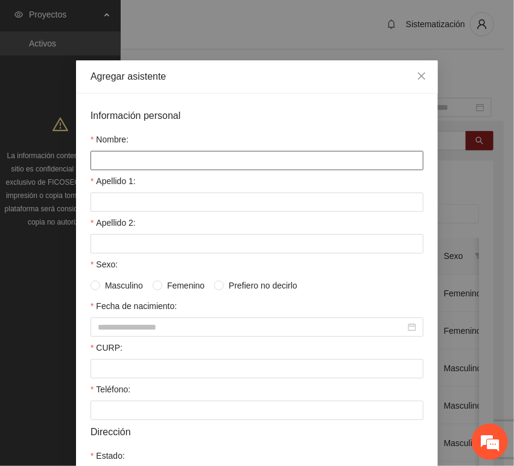
click at [152, 164] on input "Nombre:" at bounding box center [256, 160] width 333 height 19
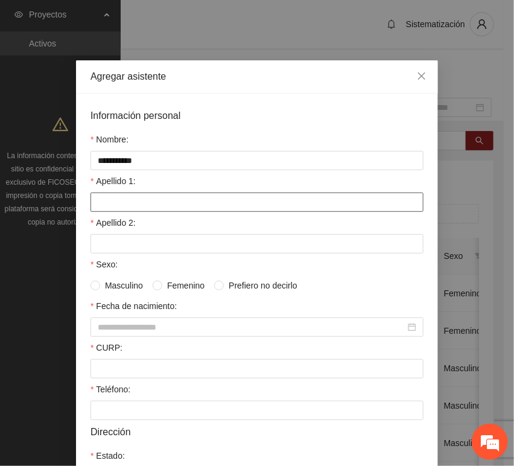
click at [141, 200] on input "Apellido 1:" at bounding box center [256, 201] width 333 height 19
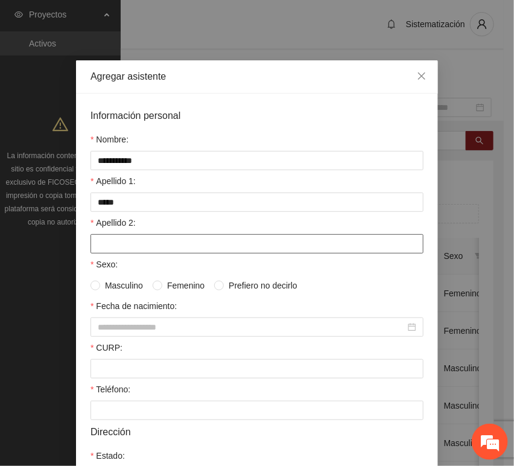
click at [155, 239] on input "Apellido 2:" at bounding box center [256, 243] width 333 height 19
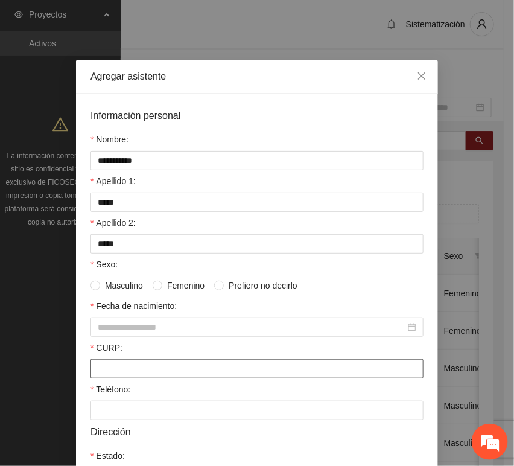
click at [115, 367] on input "CURP:" at bounding box center [256, 368] width 333 height 19
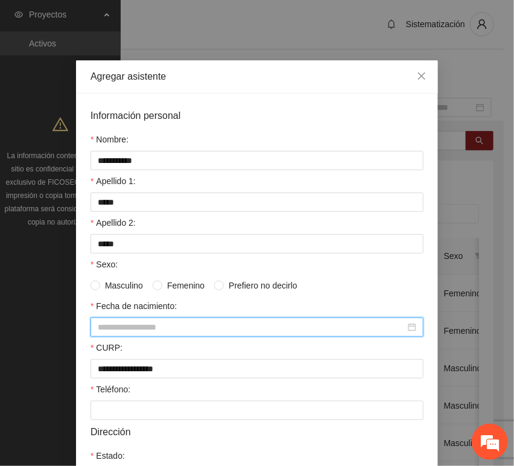
click at [98, 328] on input "Fecha de nacimiento:" at bounding box center [252, 326] width 308 height 13
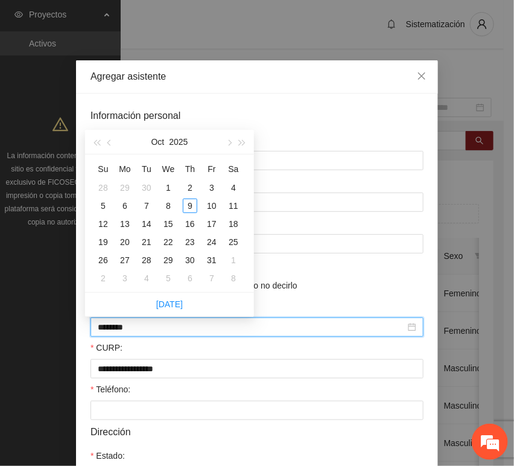
click at [119, 330] on input "********" at bounding box center [252, 326] width 308 height 13
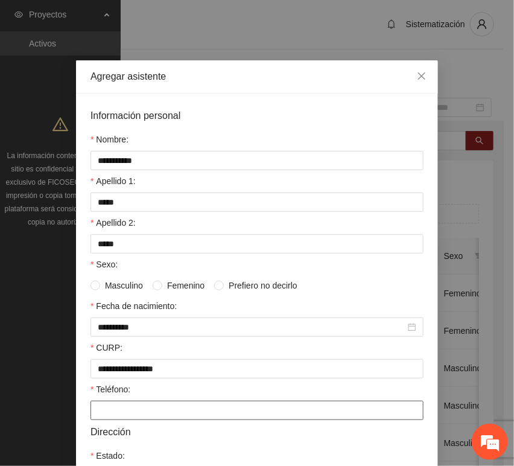
click at [90, 414] on input "Teléfono:" at bounding box center [256, 410] width 333 height 19
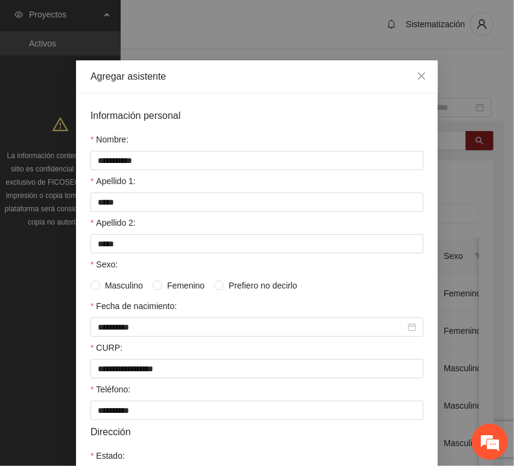
click at [127, 287] on span "Masculino" at bounding box center [124, 285] width 48 height 13
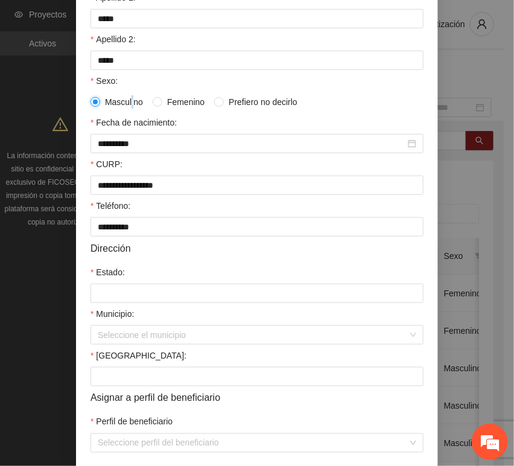
scroll to position [201, 0]
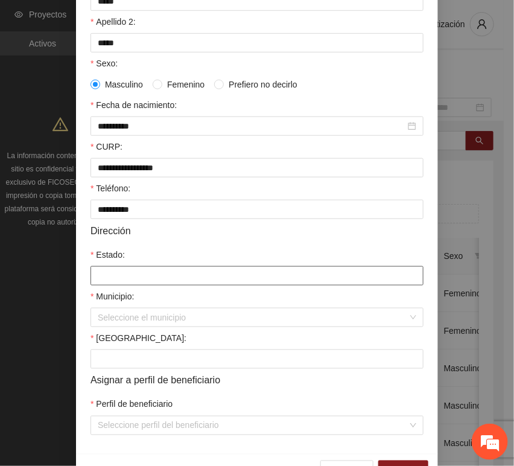
click at [125, 281] on input "Estado:" at bounding box center [256, 275] width 333 height 19
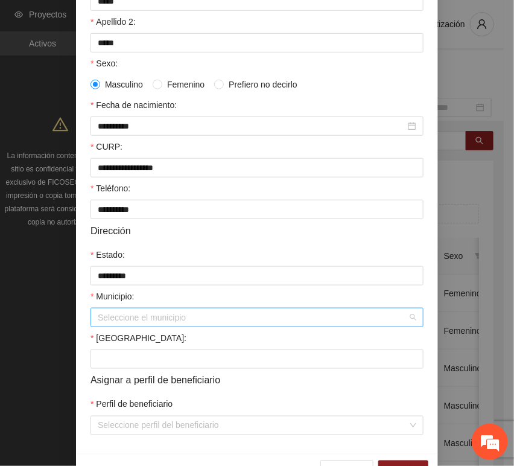
click at [126, 322] on input "Municipio:" at bounding box center [253, 317] width 310 height 18
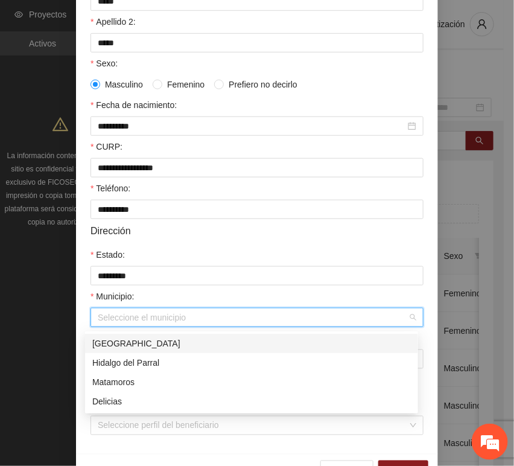
click at [139, 342] on div "[GEOGRAPHIC_DATA]" at bounding box center [251, 343] width 319 height 13
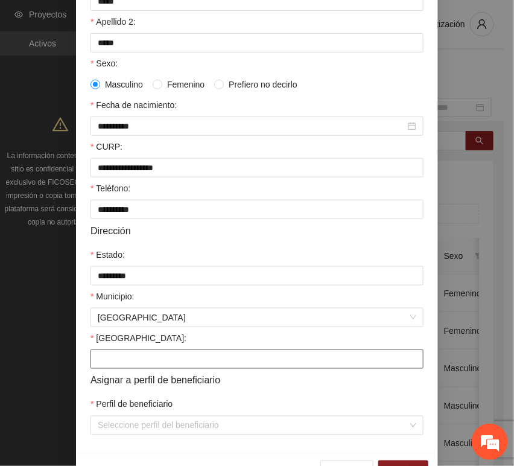
click at [112, 352] on input "[GEOGRAPHIC_DATA]:" at bounding box center [256, 358] width 333 height 19
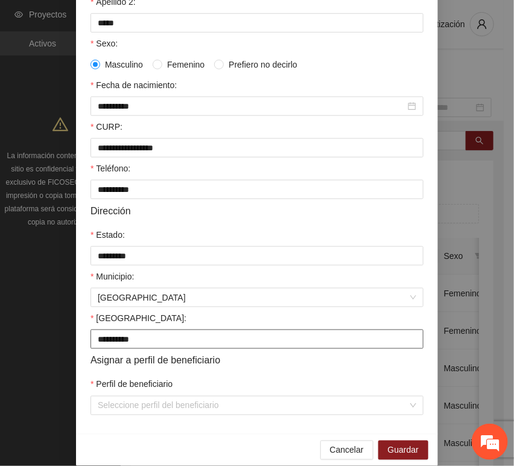
scroll to position [238, 0]
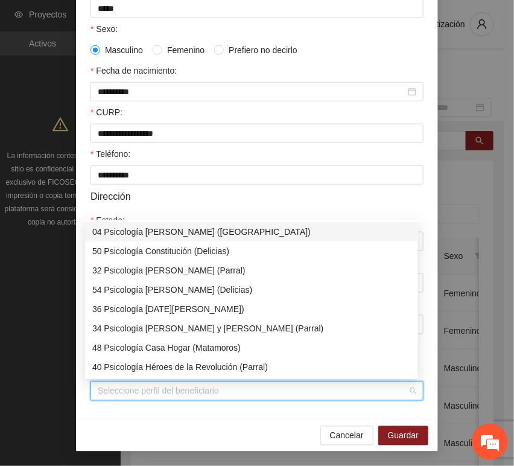
click at [126, 393] on input "Perfil de beneficiario" at bounding box center [253, 391] width 310 height 18
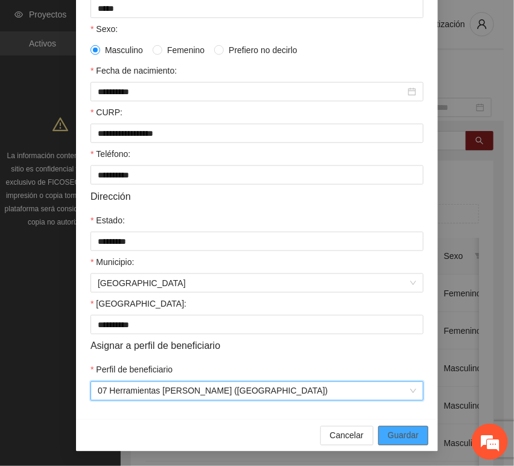
click at [400, 428] on button "Guardar" at bounding box center [403, 435] width 50 height 19
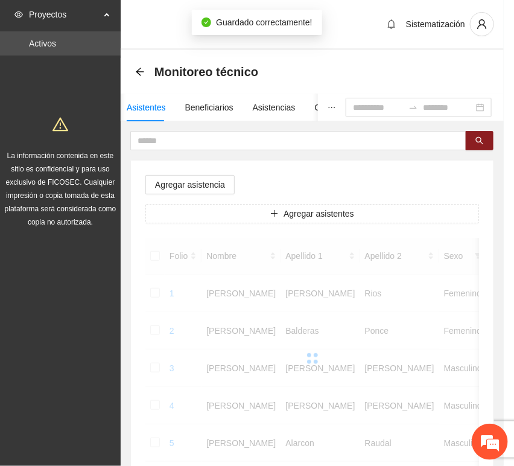
scroll to position [177, 0]
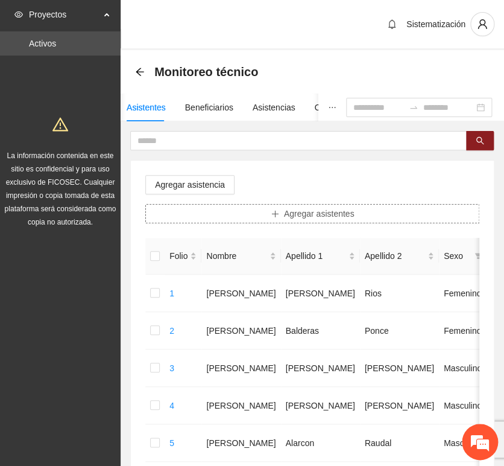
click at [256, 214] on button "Agregar asistentes" at bounding box center [312, 213] width 334 height 19
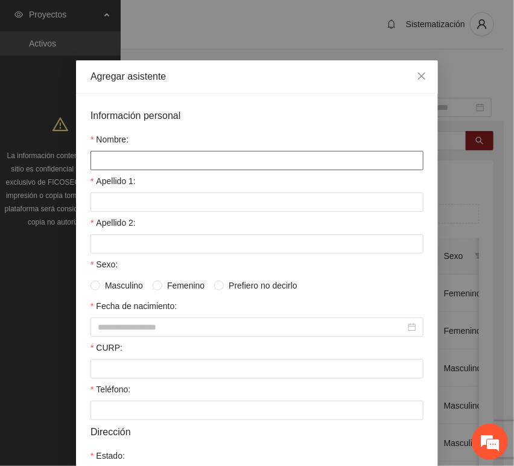
click at [168, 165] on input "Nombre:" at bounding box center [256, 160] width 333 height 19
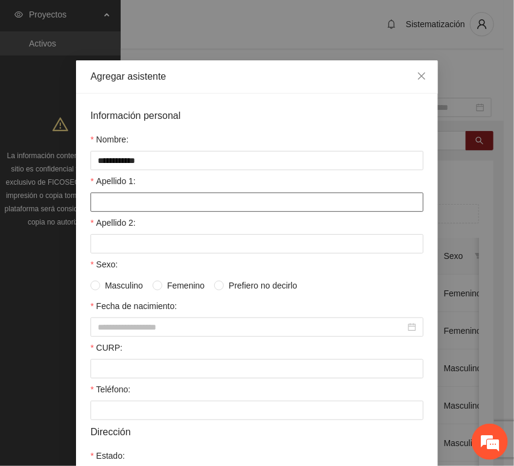
click at [159, 200] on input "Apellido 1:" at bounding box center [256, 201] width 333 height 19
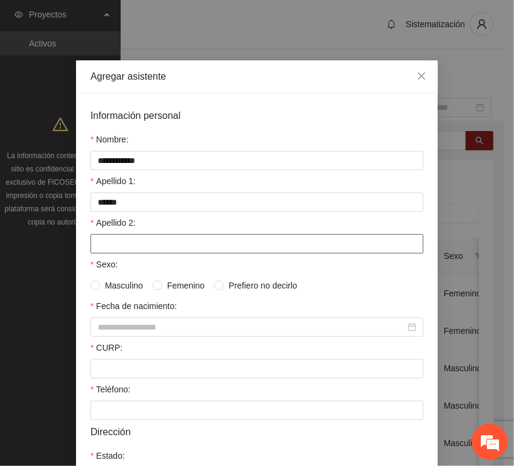
click at [119, 242] on input "Apellido 2:" at bounding box center [256, 243] width 333 height 19
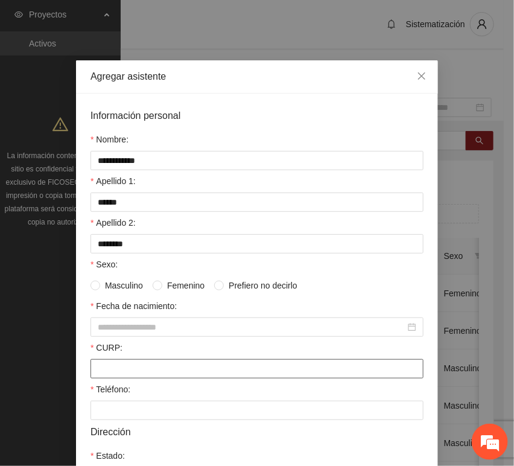
click at [116, 371] on input "CURP:" at bounding box center [256, 368] width 333 height 19
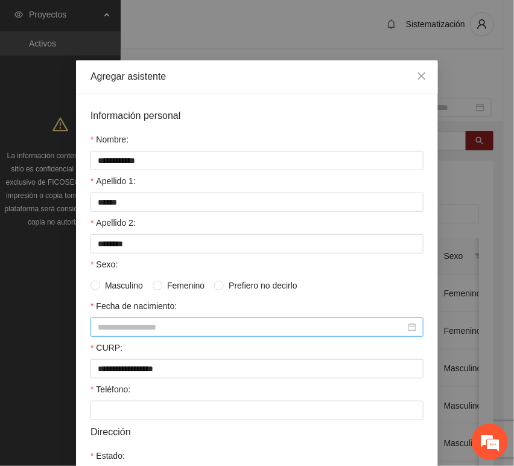
click at [116, 324] on input "Fecha de nacimiento:" at bounding box center [252, 326] width 308 height 13
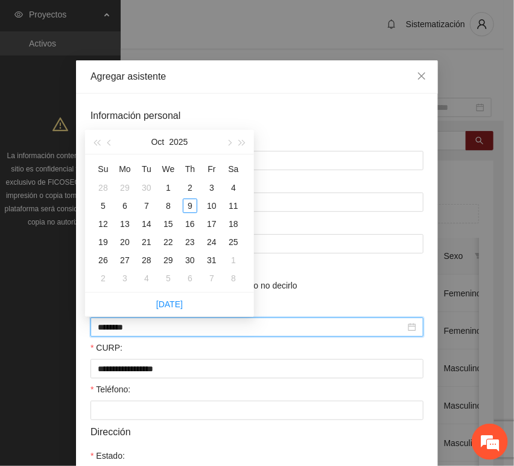
click at [118, 330] on input "********" at bounding box center [252, 326] width 308 height 13
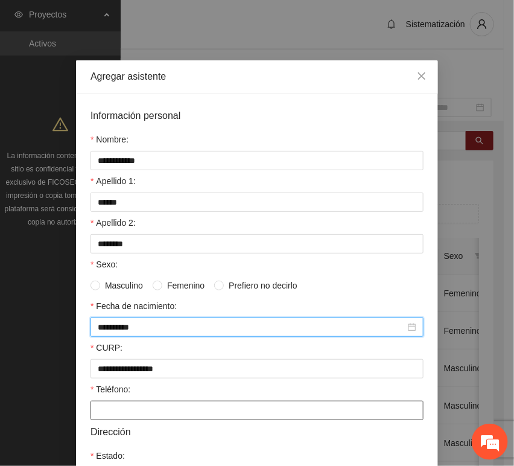
click at [106, 415] on input "Teléfono:" at bounding box center [256, 410] width 333 height 19
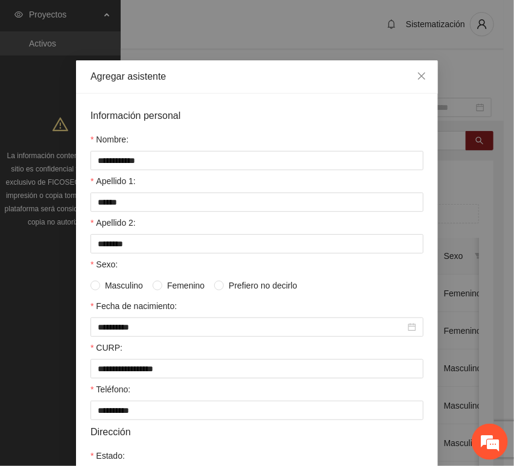
click at [167, 287] on span "Femenino" at bounding box center [185, 285] width 47 height 13
click at [104, 284] on span "Masculino" at bounding box center [124, 285] width 48 height 13
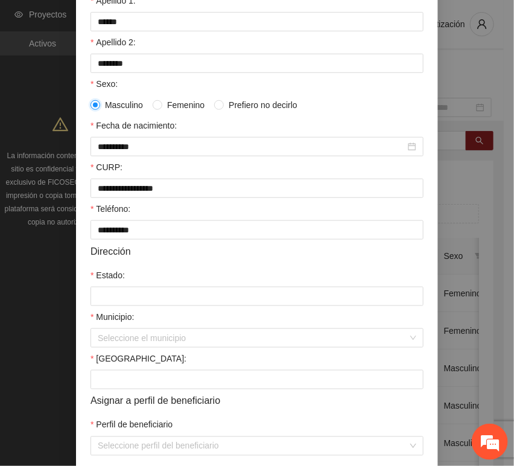
scroll to position [201, 0]
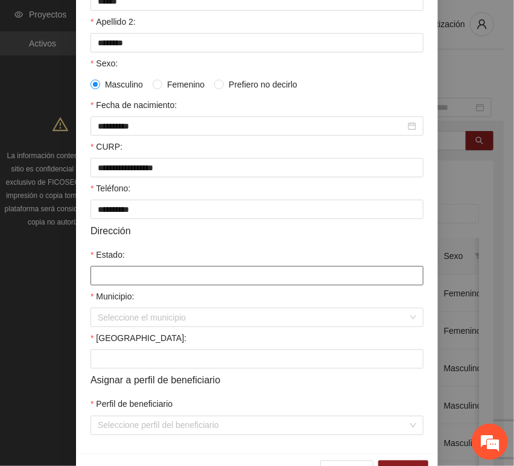
click at [144, 269] on input "Estado:" at bounding box center [256, 275] width 333 height 19
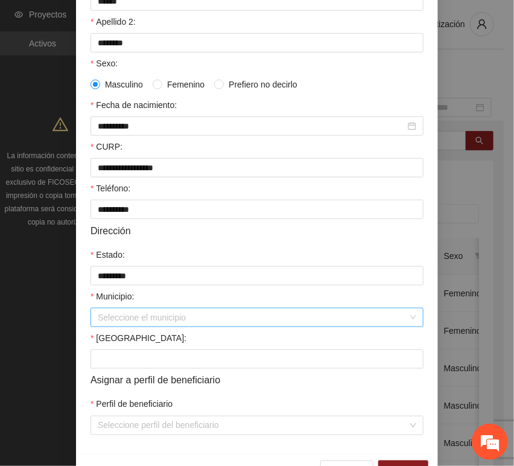
click at [153, 320] on input "Municipio:" at bounding box center [253, 317] width 310 height 18
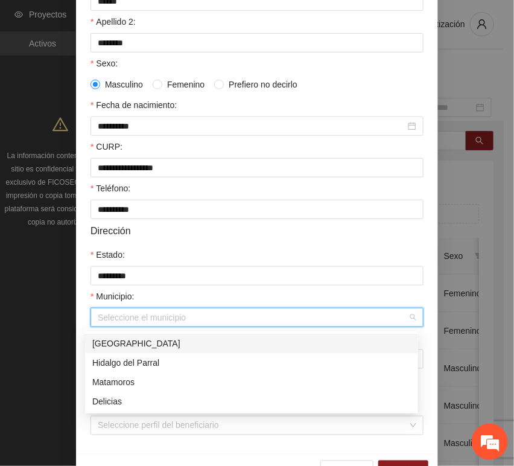
click at [148, 334] on div "[GEOGRAPHIC_DATA]" at bounding box center [251, 343] width 333 height 19
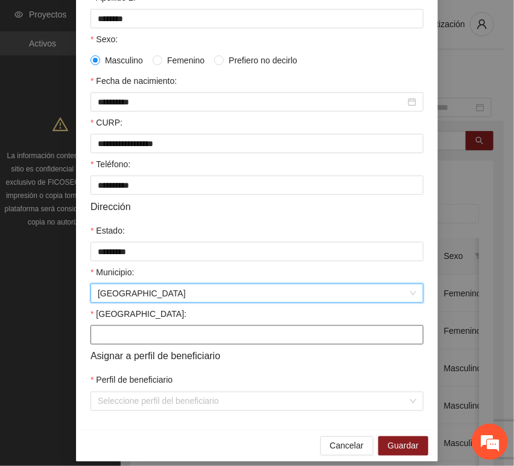
scroll to position [238, 0]
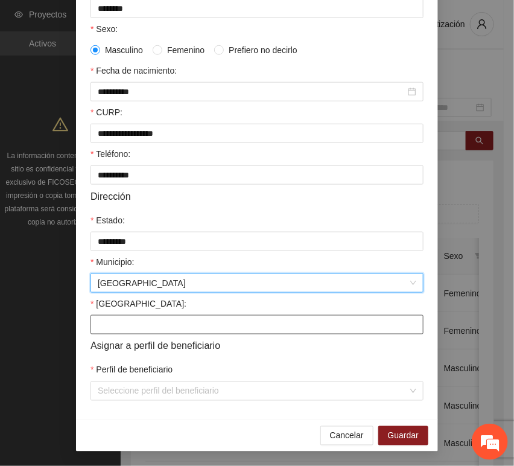
click at [130, 330] on input "[GEOGRAPHIC_DATA]:" at bounding box center [256, 324] width 333 height 19
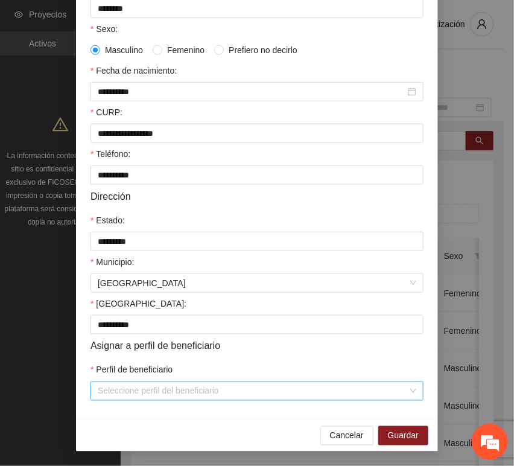
click at [118, 386] on input "Perfil de beneficiario" at bounding box center [253, 391] width 310 height 18
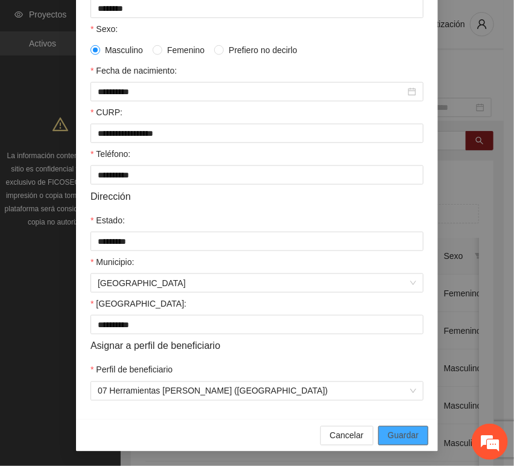
click at [393, 430] on span "Guardar" at bounding box center [403, 435] width 31 height 13
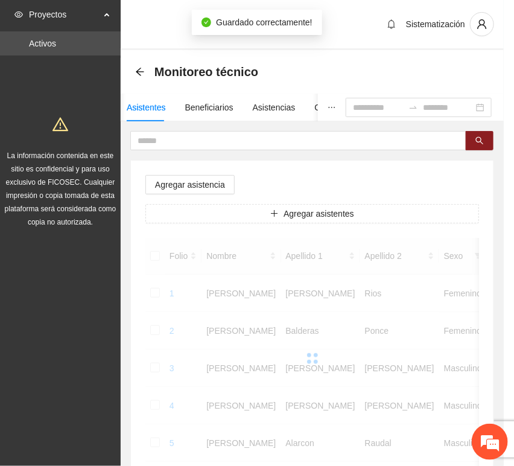
scroll to position [177, 0]
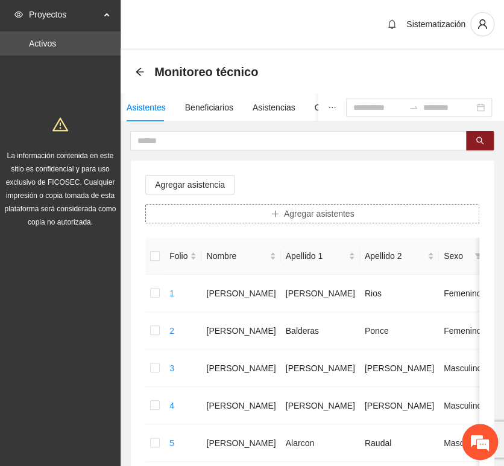
click at [251, 213] on button "Agregar asistentes" at bounding box center [312, 213] width 334 height 19
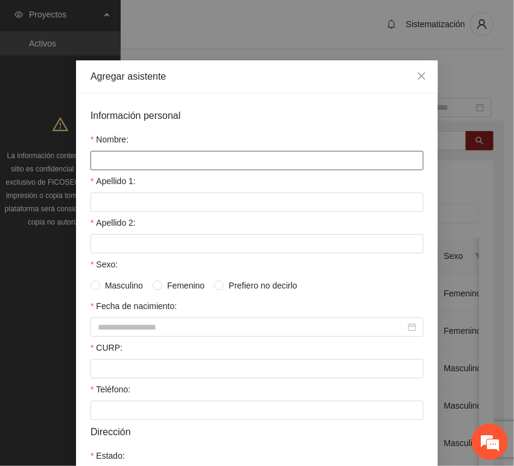
click at [145, 163] on input "Nombre:" at bounding box center [256, 160] width 333 height 19
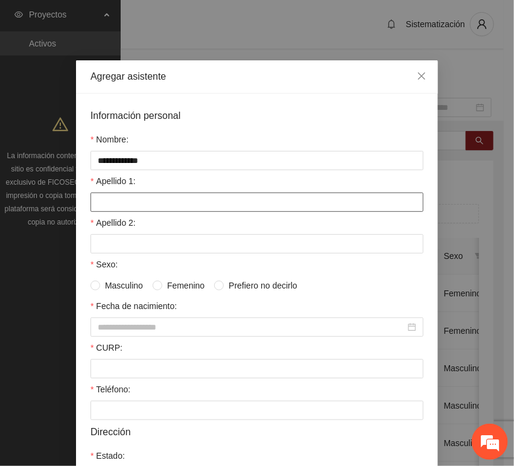
click at [122, 198] on input "Apellido 1:" at bounding box center [256, 201] width 333 height 19
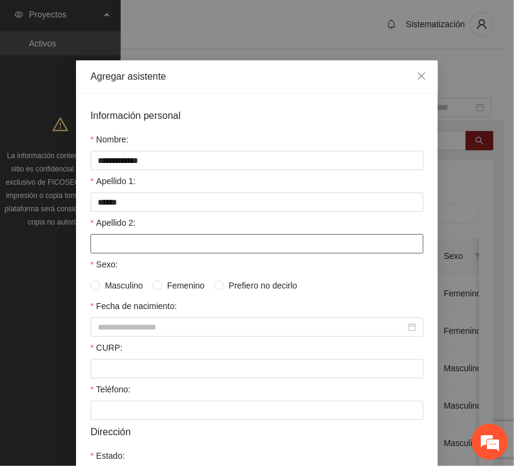
click at [121, 246] on input "Apellido 2:" at bounding box center [256, 243] width 333 height 19
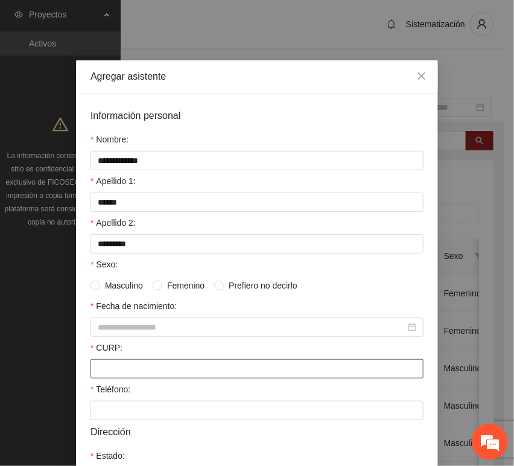
click at [121, 366] on input "CURP:" at bounding box center [256, 368] width 333 height 19
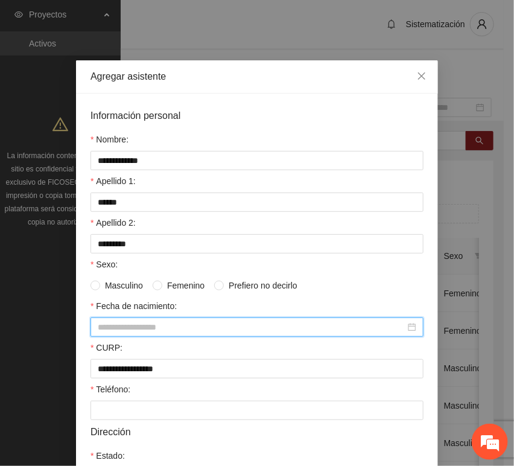
click at [130, 331] on input "Fecha de nacimiento:" at bounding box center [252, 326] width 308 height 13
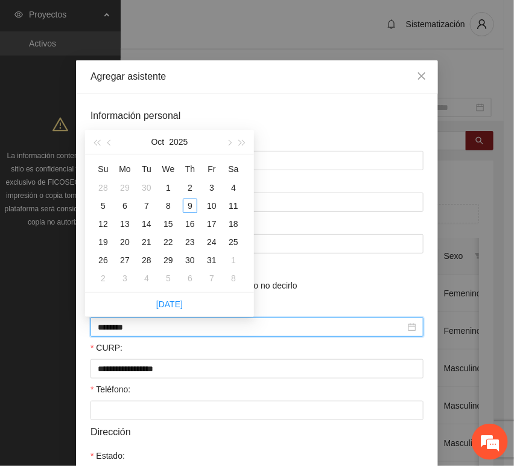
click at [119, 329] on input "********" at bounding box center [252, 326] width 308 height 13
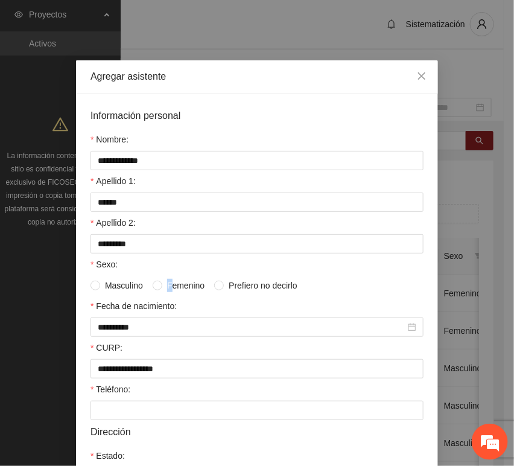
click at [165, 284] on span "Femenino" at bounding box center [185, 285] width 47 height 13
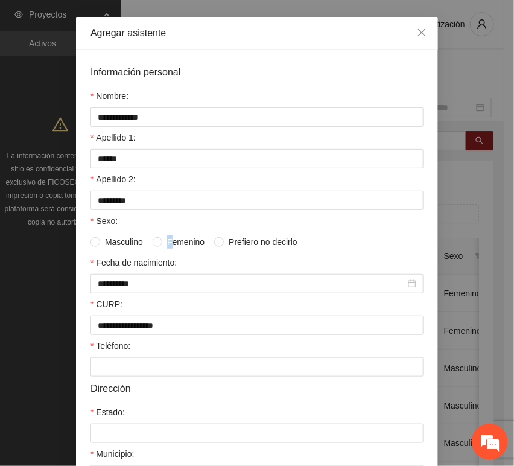
scroll to position [67, 0]
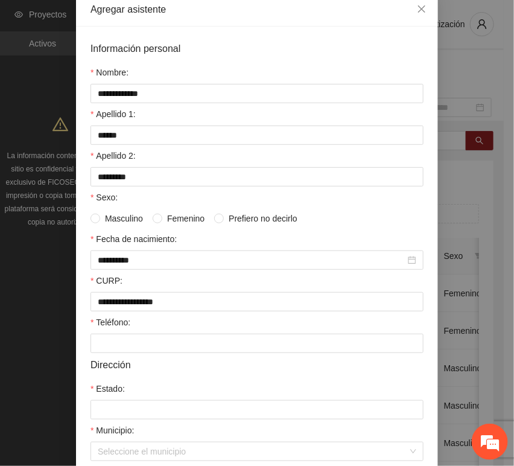
click at [147, 220] on div "Masculino Femenino Prefiero no decirlo" at bounding box center [198, 218] width 217 height 13
click at [153, 225] on label "Femenino" at bounding box center [181, 218] width 57 height 13
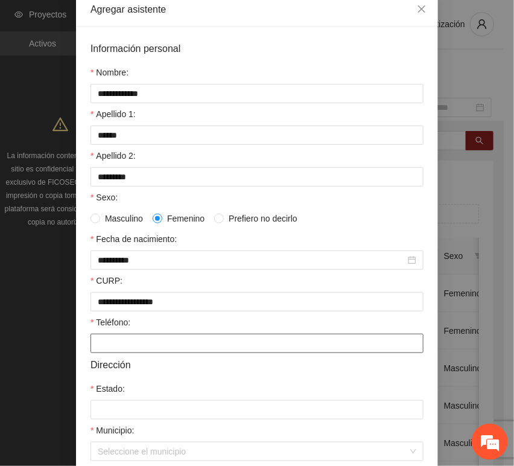
click at [125, 342] on input "Teléfono:" at bounding box center [256, 343] width 333 height 19
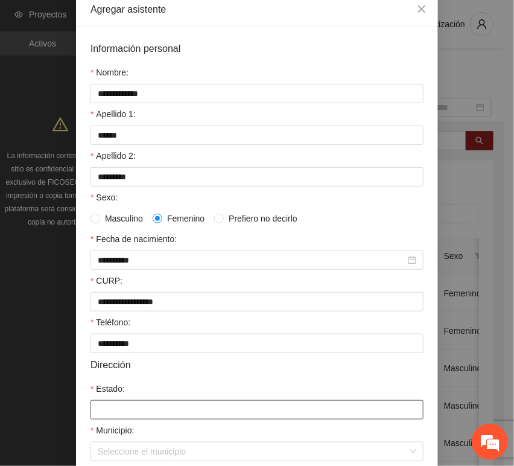
click at [194, 405] on input "Estado:" at bounding box center [256, 409] width 333 height 19
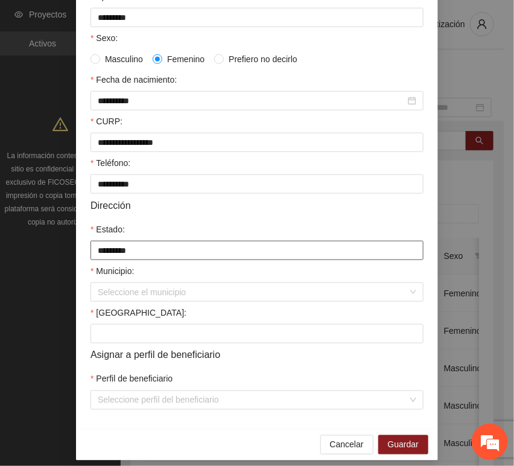
scroll to position [238, 0]
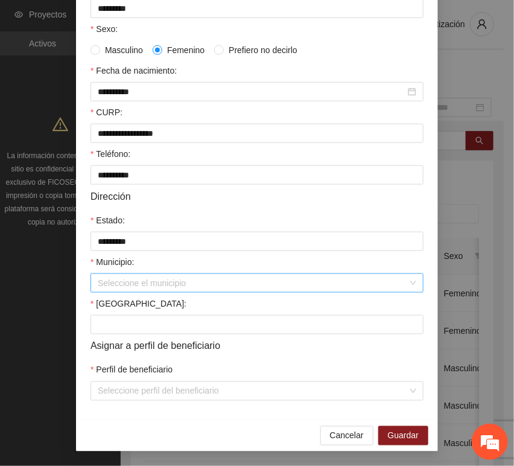
click at [129, 284] on input "Municipio:" at bounding box center [253, 283] width 310 height 18
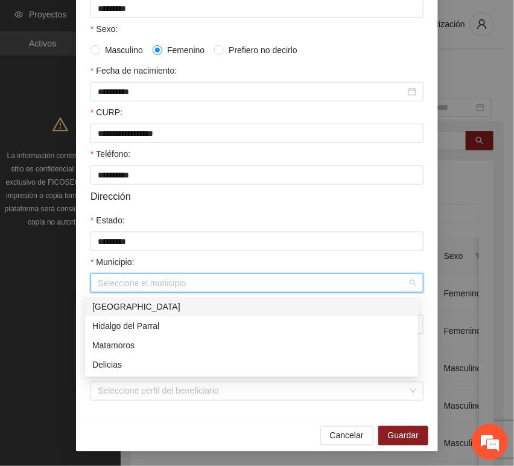
click at [145, 308] on div "[GEOGRAPHIC_DATA]" at bounding box center [251, 306] width 319 height 13
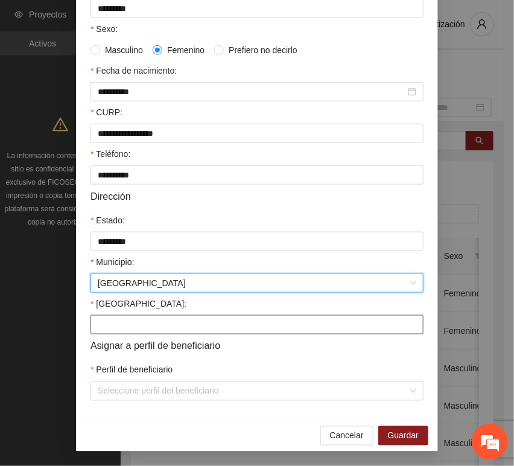
drag, startPoint x: 133, startPoint y: 344, endPoint x: 124, endPoint y: 325, distance: 22.1
click at [134, 344] on span "Asignar a perfil de beneficiario" at bounding box center [155, 345] width 130 height 15
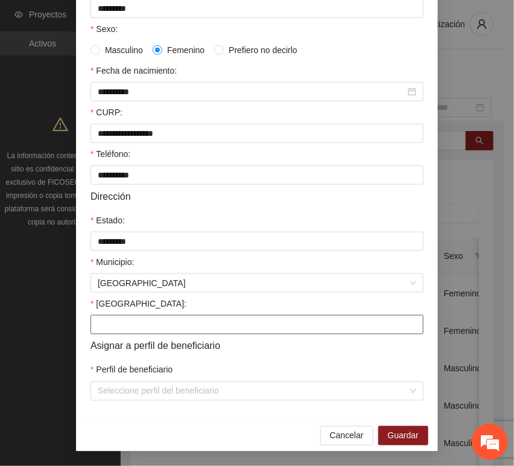
click at [125, 323] on input "[GEOGRAPHIC_DATA]:" at bounding box center [256, 324] width 333 height 19
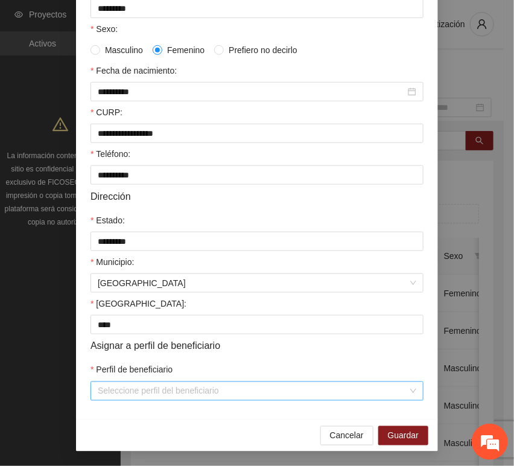
click at [124, 390] on input "Perfil de beneficiario" at bounding box center [253, 391] width 310 height 18
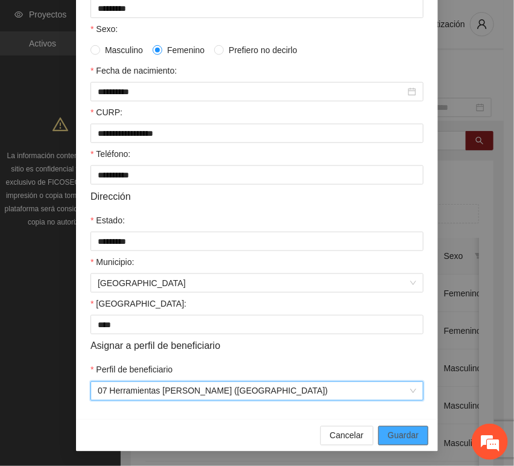
click at [388, 434] on span "Guardar" at bounding box center [403, 435] width 31 height 13
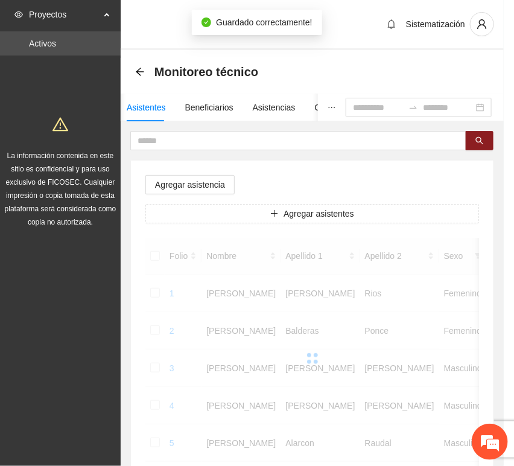
scroll to position [177, 0]
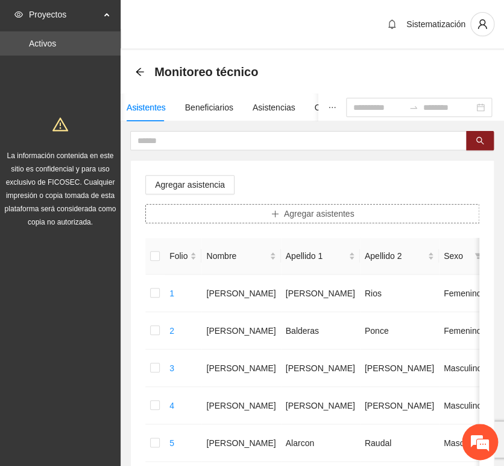
click at [241, 214] on button "Agregar asistentes" at bounding box center [312, 213] width 334 height 19
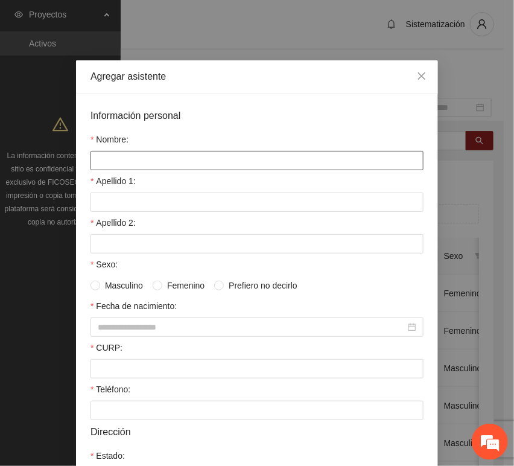
click at [151, 163] on input "Nombre:" at bounding box center [256, 160] width 333 height 19
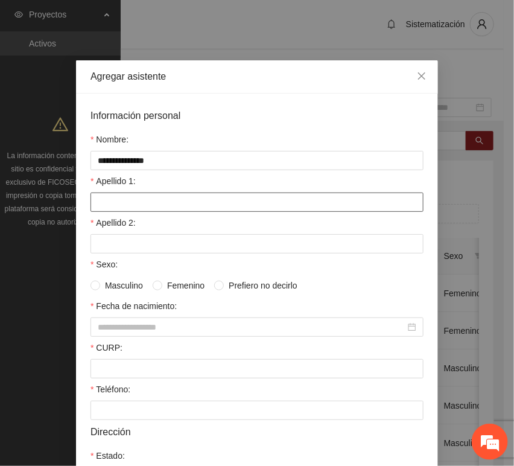
click at [130, 207] on input "Apellido 1:" at bounding box center [256, 201] width 333 height 19
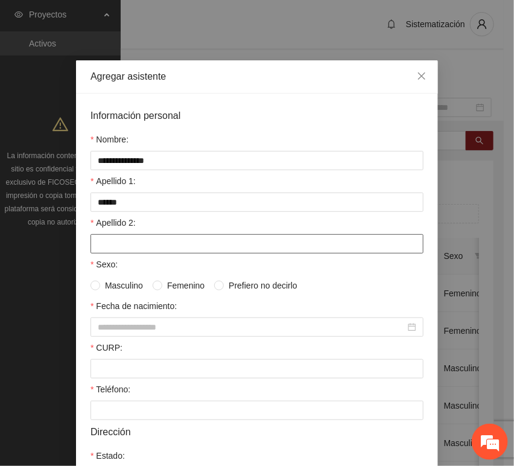
click at [139, 240] on input "Apellido 2:" at bounding box center [256, 243] width 333 height 19
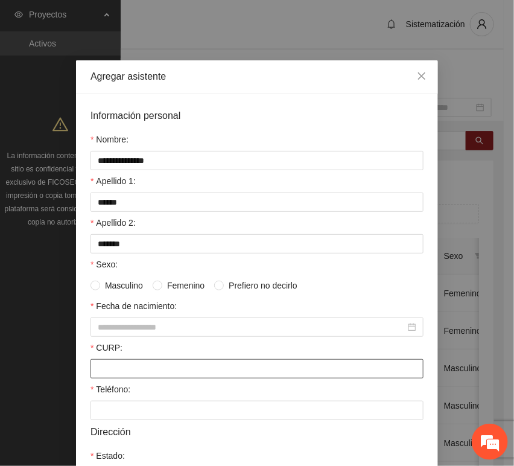
click at [120, 361] on div at bounding box center [256, 368] width 333 height 19
click at [121, 373] on input "CURP:" at bounding box center [256, 368] width 333 height 19
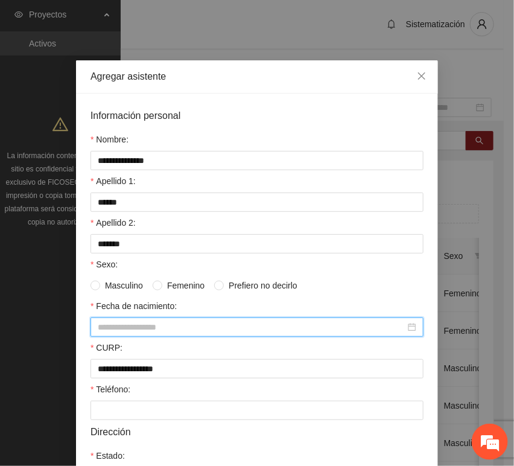
click at [158, 328] on input "Fecha de nacimiento:" at bounding box center [252, 326] width 308 height 13
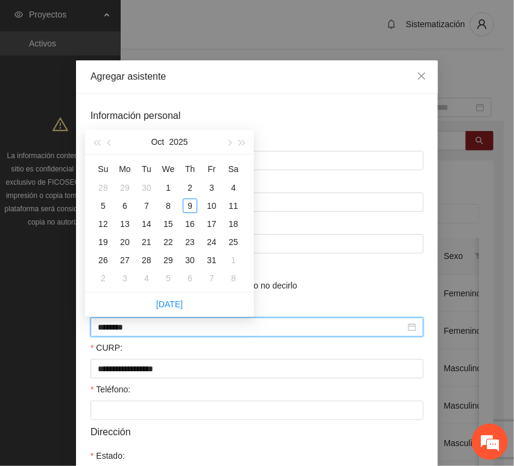
click at [119, 332] on input "********" at bounding box center [252, 326] width 308 height 13
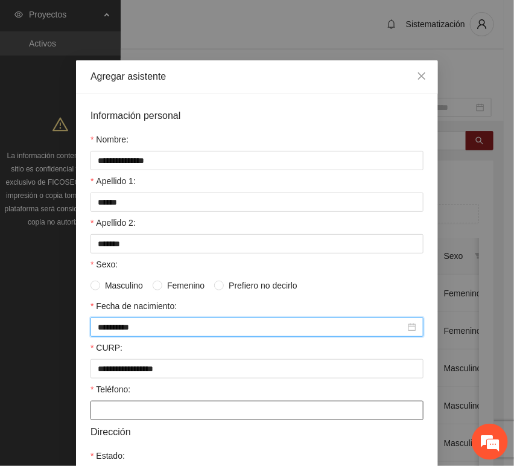
click at [101, 415] on input "Teléfono:" at bounding box center [256, 410] width 333 height 19
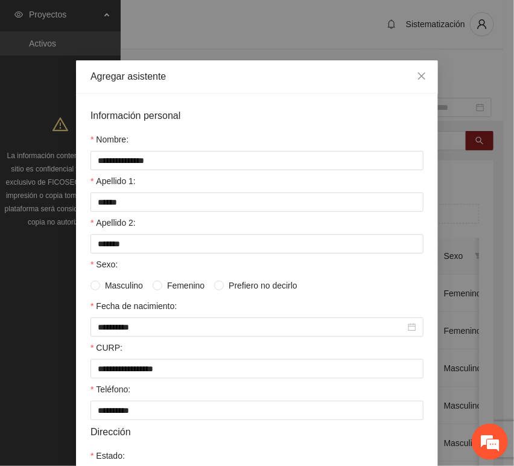
click at [168, 288] on span "Femenino" at bounding box center [185, 285] width 47 height 13
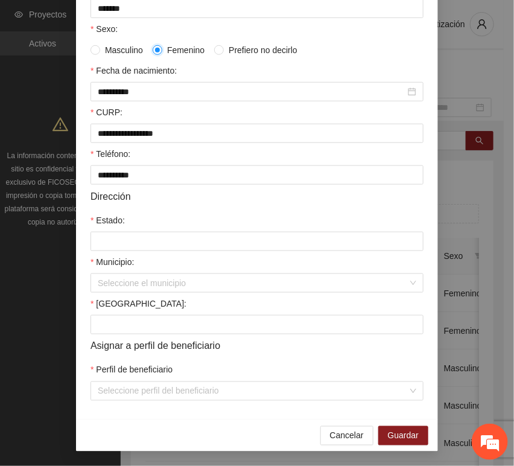
scroll to position [238, 0]
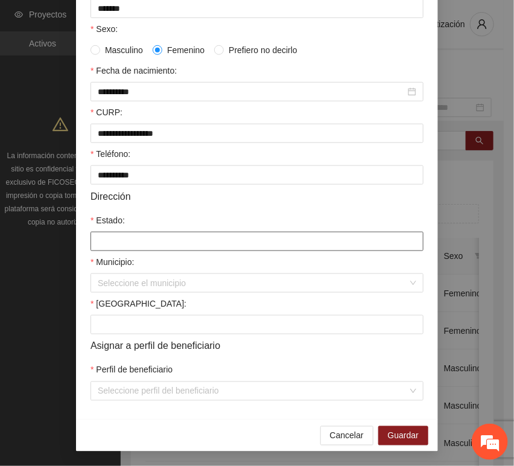
click at [109, 237] on input "Estado:" at bounding box center [256, 241] width 333 height 19
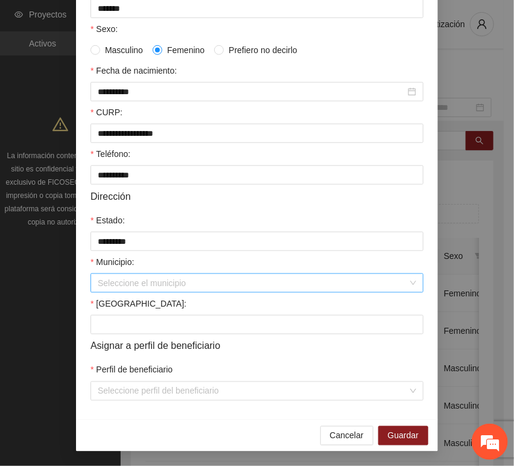
click at [145, 279] on input "Municipio:" at bounding box center [253, 283] width 310 height 18
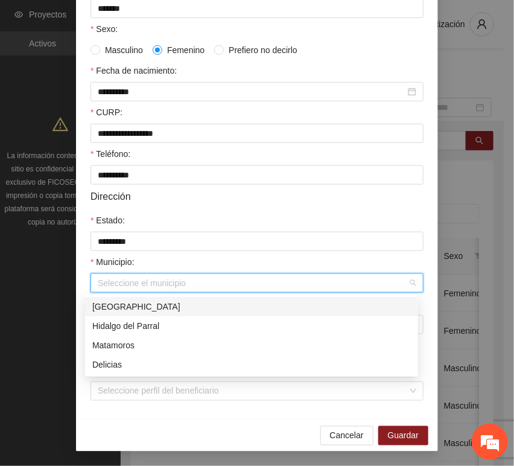
click at [144, 300] on div "[GEOGRAPHIC_DATA]" at bounding box center [251, 306] width 319 height 13
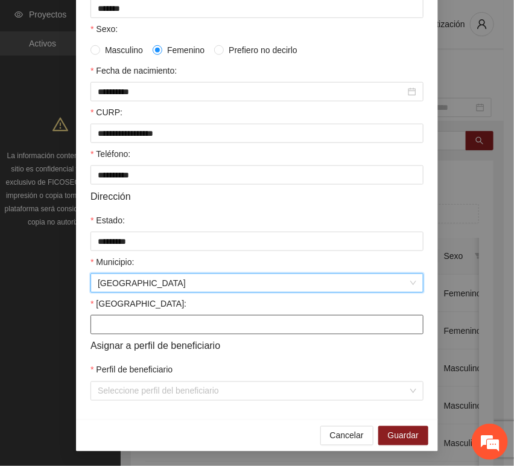
drag, startPoint x: 132, startPoint y: 309, endPoint x: 132, endPoint y: 319, distance: 9.7
click at [132, 316] on div "[GEOGRAPHIC_DATA]:" at bounding box center [256, 315] width 333 height 37
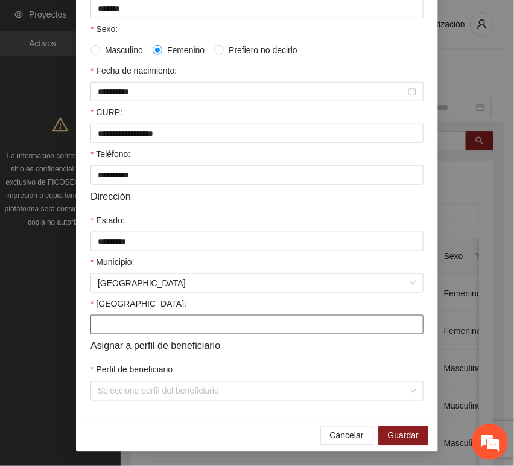
click at [132, 321] on input "[GEOGRAPHIC_DATA]:" at bounding box center [256, 324] width 333 height 19
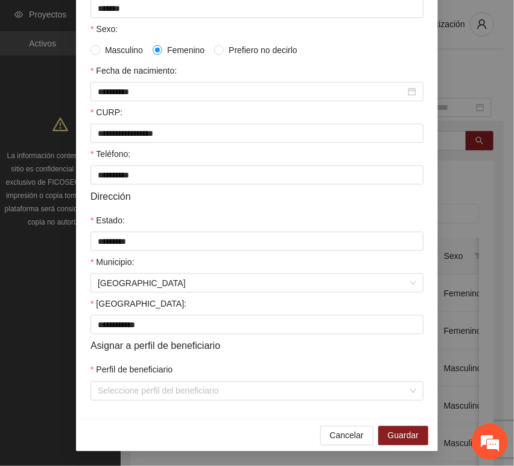
click at [138, 405] on div "**********" at bounding box center [257, 138] width 362 height 561
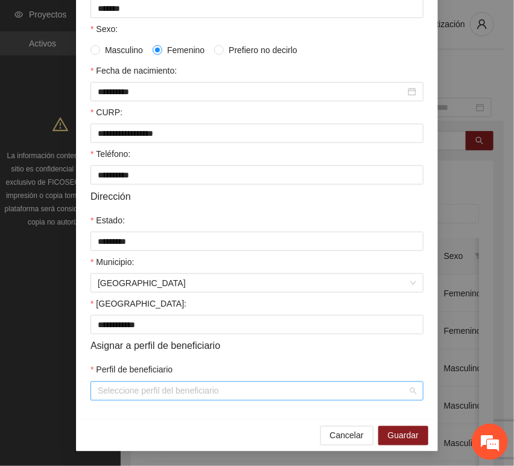
click at [135, 400] on div "Seleccione perfil del beneficiario" at bounding box center [256, 390] width 333 height 19
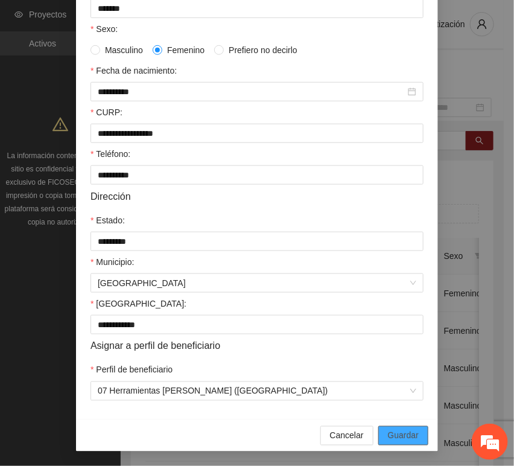
click at [402, 430] on span "Guardar" at bounding box center [403, 435] width 31 height 13
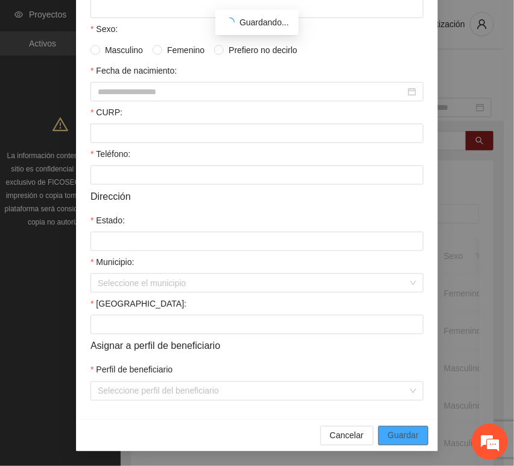
scroll to position [177, 0]
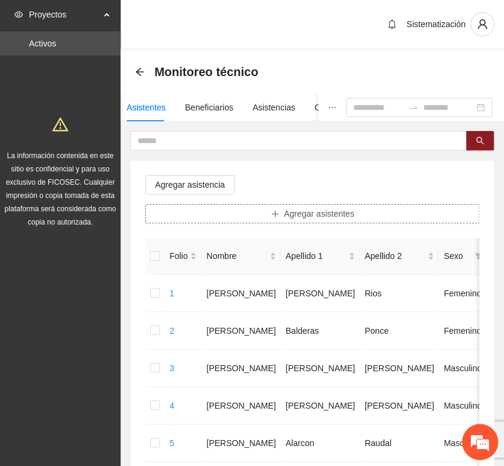
click at [264, 205] on button "Agregar asistentes" at bounding box center [312, 213] width 334 height 19
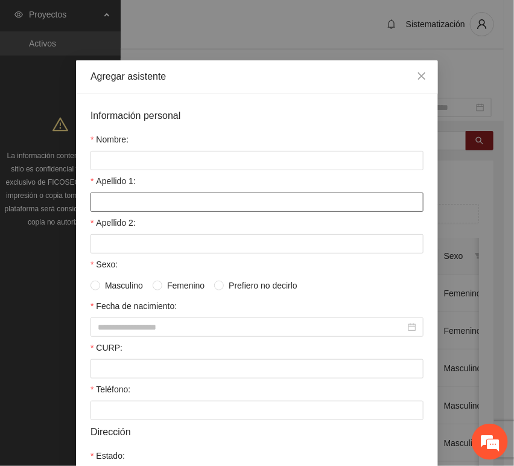
drag, startPoint x: 264, startPoint y: 205, endPoint x: 236, endPoint y: 209, distance: 28.7
click at [248, 217] on div "Apellido 2:" at bounding box center [256, 225] width 333 height 18
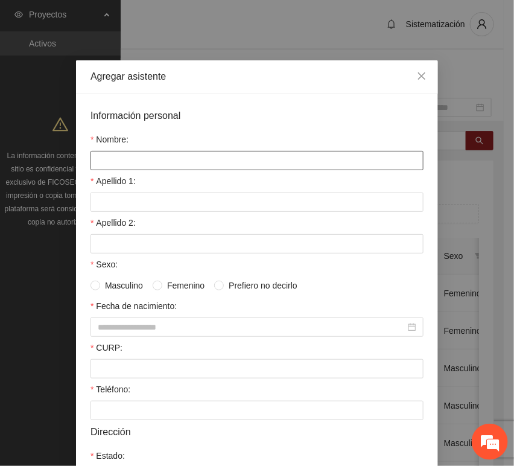
click at [198, 162] on input "Nombre:" at bounding box center [256, 160] width 333 height 19
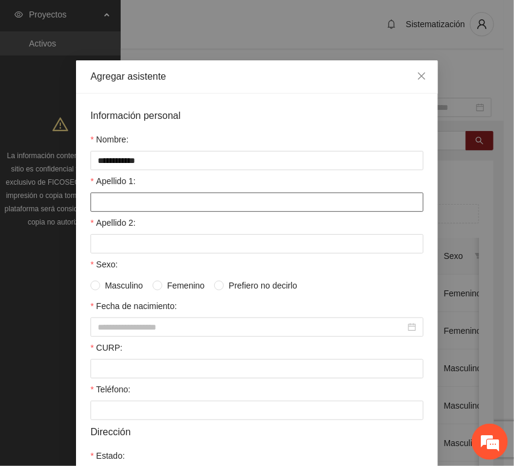
click at [125, 205] on input "Apellido 1:" at bounding box center [256, 201] width 333 height 19
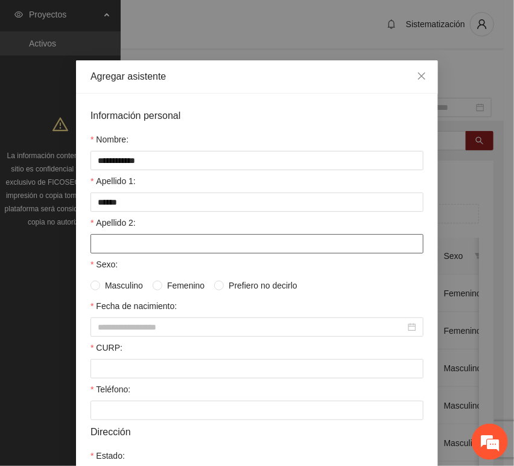
click at [119, 237] on input "Apellido 2:" at bounding box center [256, 243] width 333 height 19
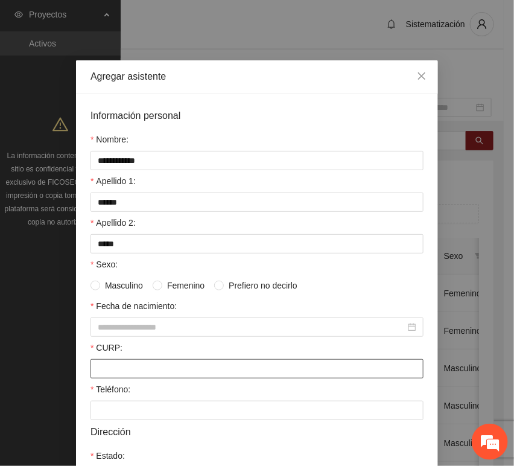
click at [148, 370] on input "CURP:" at bounding box center [256, 368] width 333 height 19
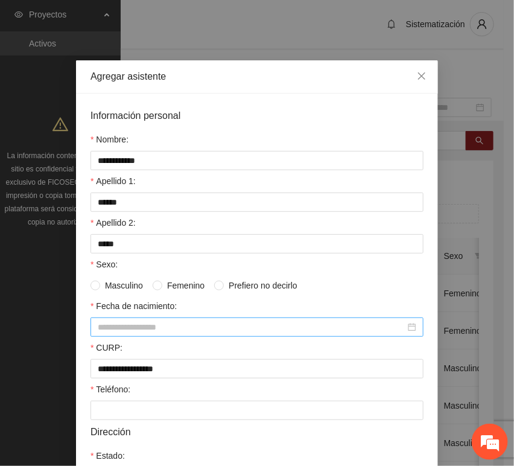
click at [139, 326] on input "Fecha de nacimiento:" at bounding box center [252, 326] width 308 height 13
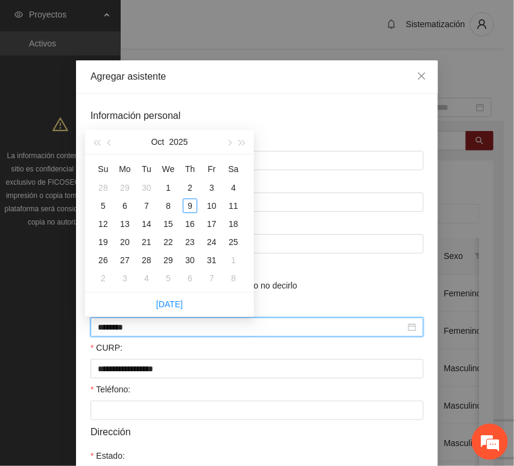
click at [118, 329] on input "********" at bounding box center [252, 326] width 308 height 13
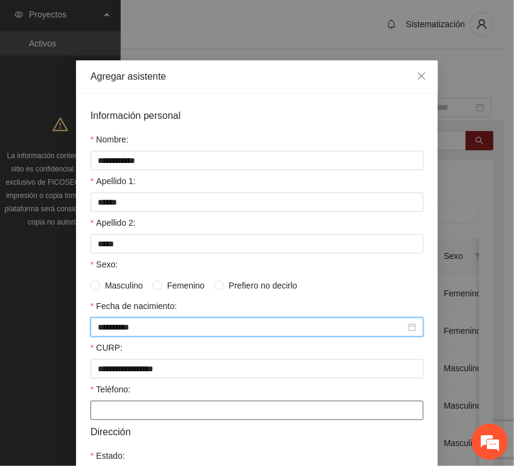
click at [124, 411] on input "Teléfono:" at bounding box center [256, 410] width 333 height 19
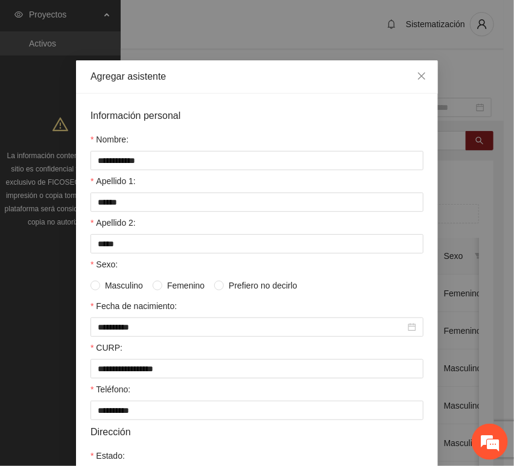
click at [121, 285] on span "Masculino" at bounding box center [124, 285] width 48 height 13
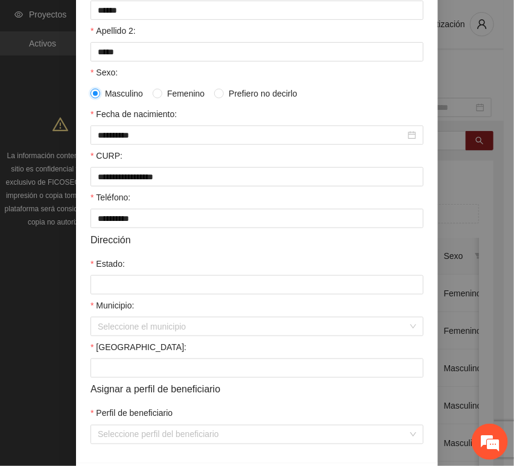
scroll to position [201, 0]
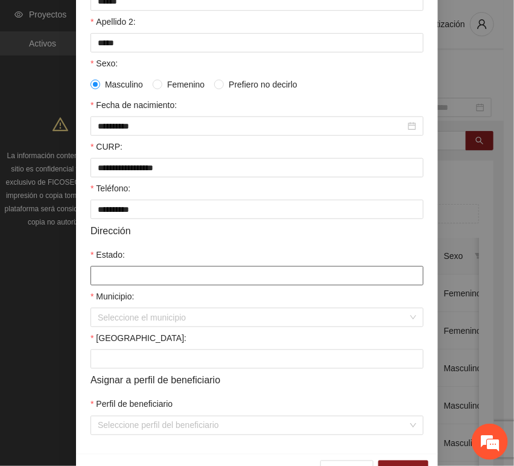
click at [149, 280] on input "Estado:" at bounding box center [256, 275] width 333 height 19
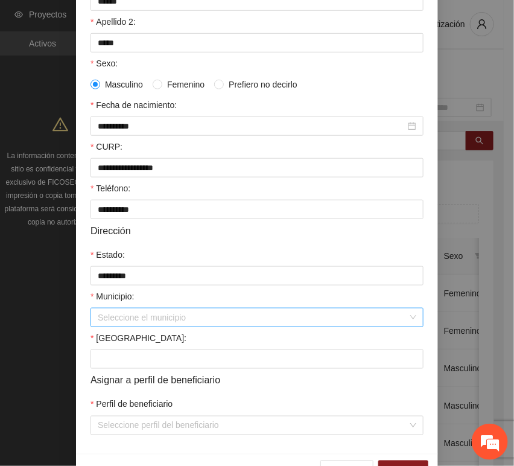
click at [141, 319] on input "Municipio:" at bounding box center [253, 317] width 310 height 18
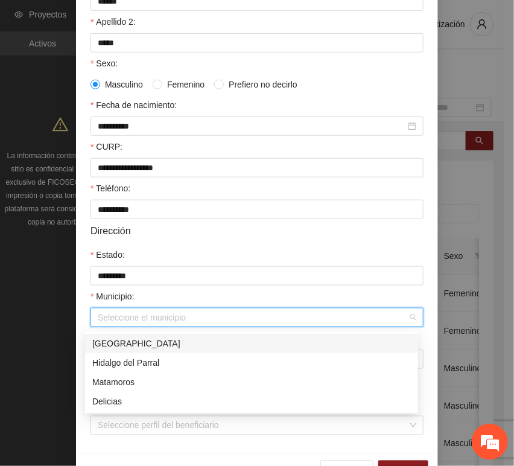
click at [144, 335] on div "[GEOGRAPHIC_DATA]" at bounding box center [251, 343] width 333 height 19
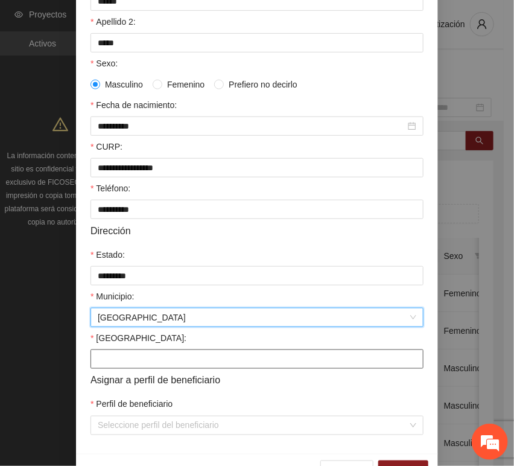
click at [126, 364] on input "[GEOGRAPHIC_DATA]:" at bounding box center [256, 358] width 333 height 19
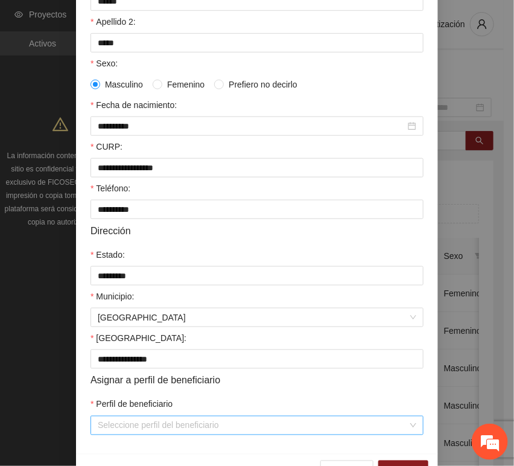
click at [144, 425] on input "Perfil de beneficiario" at bounding box center [253, 425] width 310 height 18
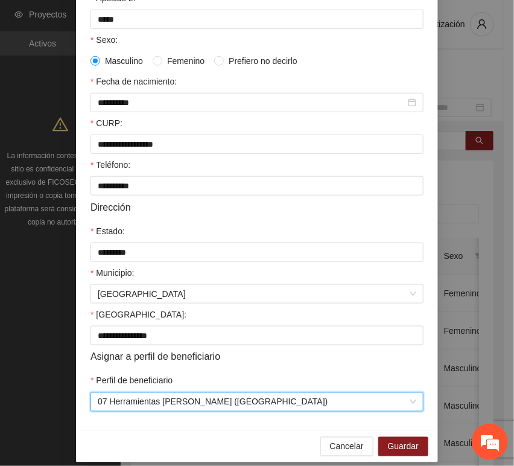
scroll to position [238, 0]
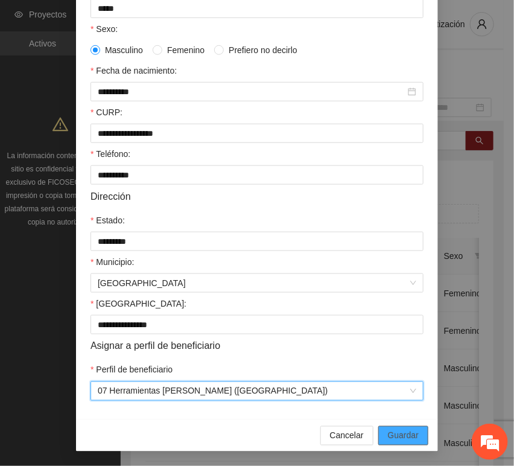
click at [395, 435] on span "Guardar" at bounding box center [403, 435] width 31 height 13
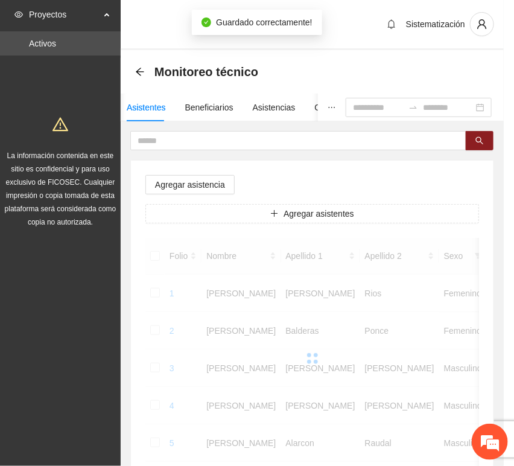
scroll to position [177, 0]
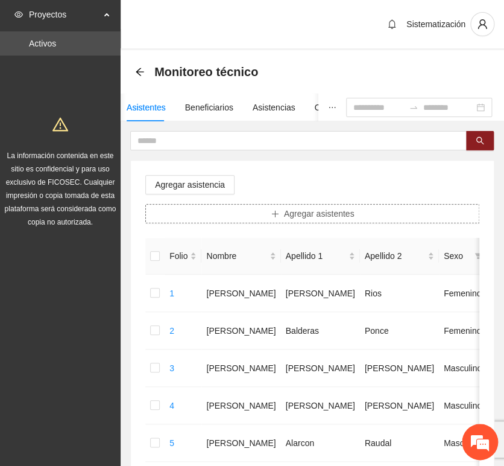
click at [278, 206] on button "Agregar asistentes" at bounding box center [312, 213] width 334 height 19
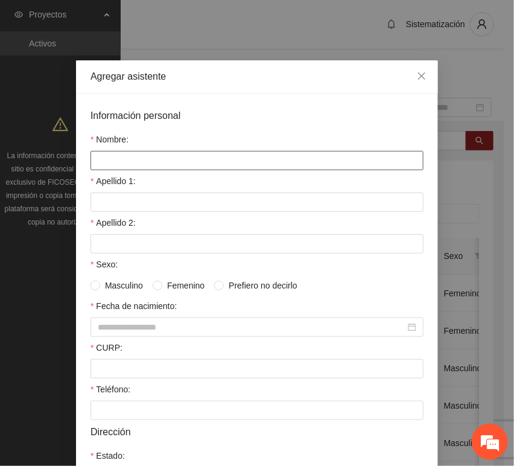
click at [217, 166] on input "Nombre:" at bounding box center [256, 160] width 333 height 19
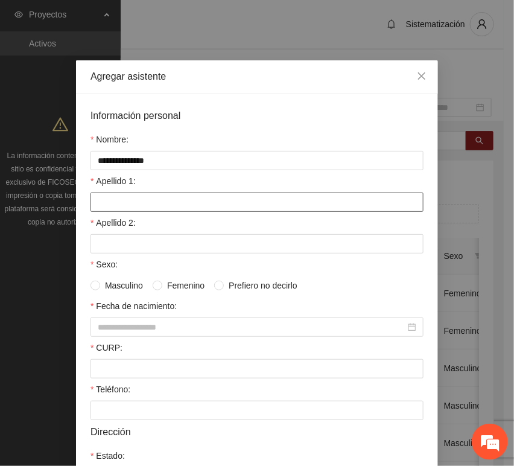
click at [138, 199] on input "Apellido 1:" at bounding box center [256, 201] width 333 height 19
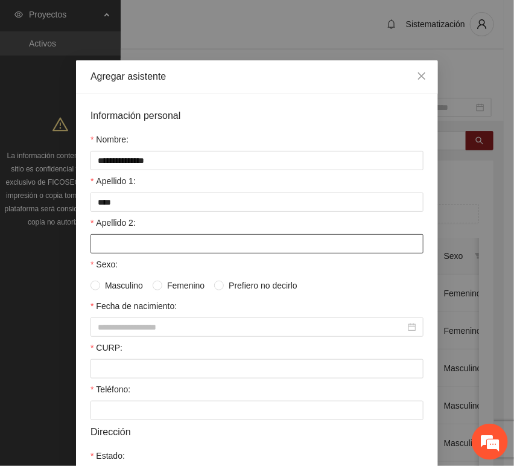
click at [189, 250] on input "Apellido 2:" at bounding box center [256, 243] width 333 height 19
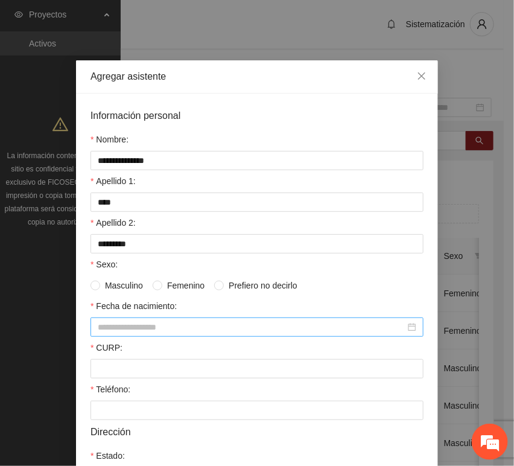
drag, startPoint x: 171, startPoint y: 325, endPoint x: 165, endPoint y: 335, distance: 12.4
click at [172, 325] on input "Fecha de nacimiento:" at bounding box center [252, 326] width 308 height 13
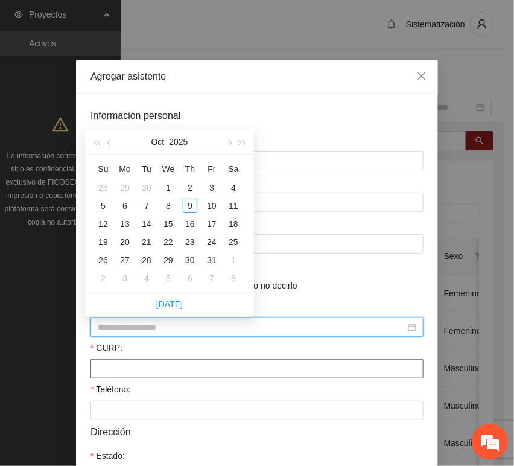
click at [141, 366] on input "CURP:" at bounding box center [256, 368] width 333 height 19
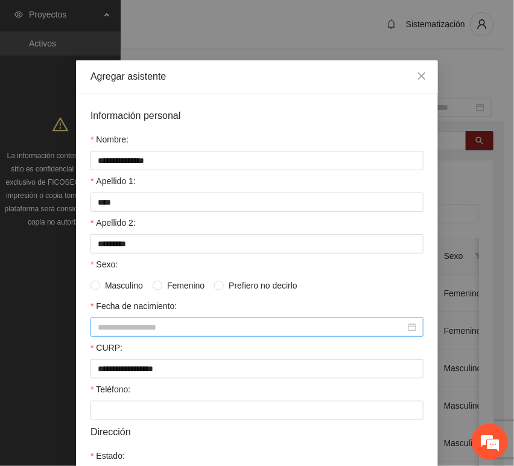
click at [141, 331] on input "Fecha de nacimiento:" at bounding box center [252, 326] width 308 height 13
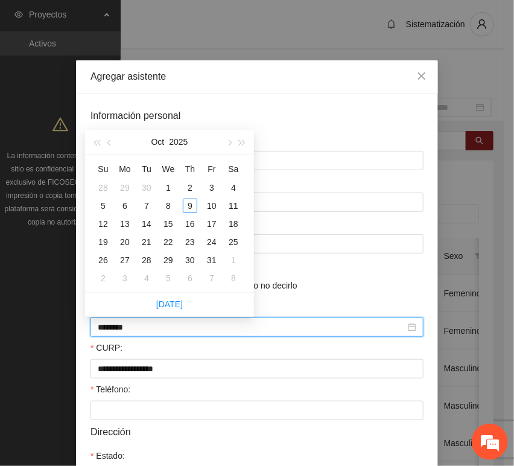
click at [119, 331] on input "********" at bounding box center [252, 326] width 308 height 13
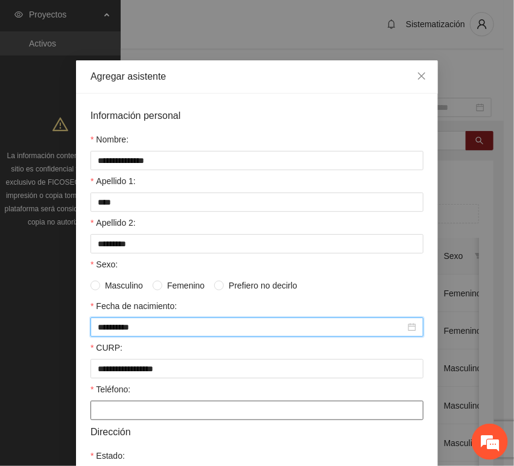
click at [109, 413] on input "Teléfono:" at bounding box center [256, 410] width 333 height 19
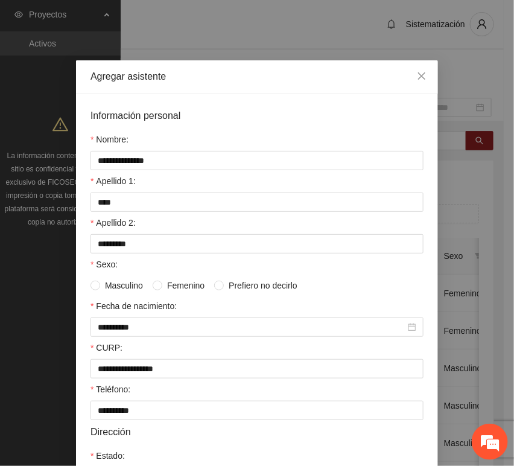
click at [162, 287] on span "Femenino" at bounding box center [185, 285] width 47 height 13
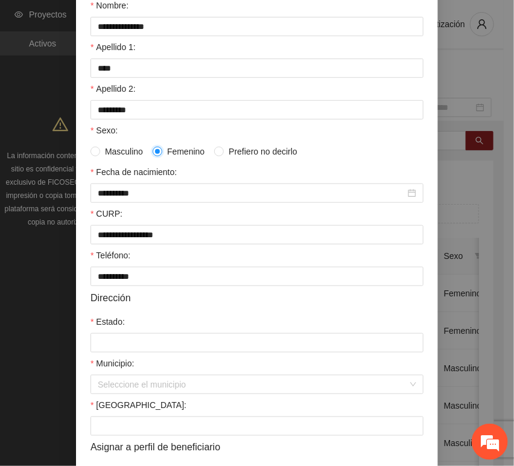
scroll to position [201, 0]
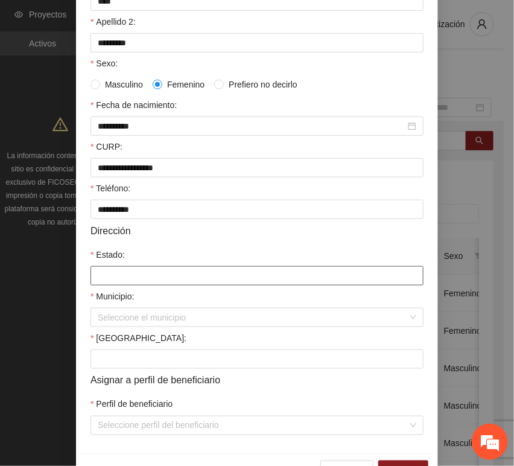
click at [145, 284] on input "Estado:" at bounding box center [256, 275] width 333 height 19
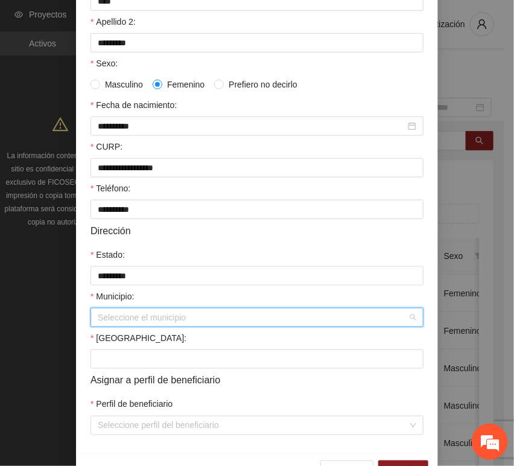
click at [141, 323] on input "Municipio:" at bounding box center [253, 317] width 310 height 18
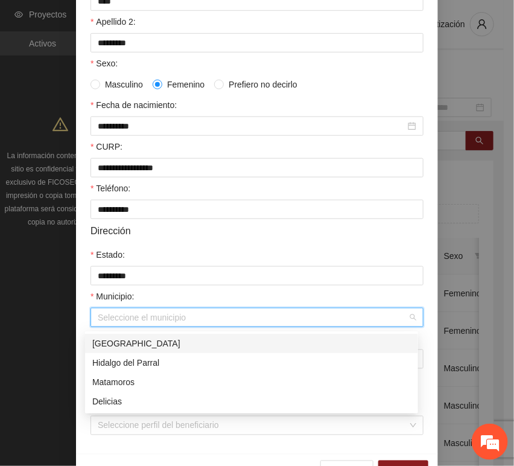
click at [148, 338] on div "[GEOGRAPHIC_DATA]" at bounding box center [251, 343] width 319 height 13
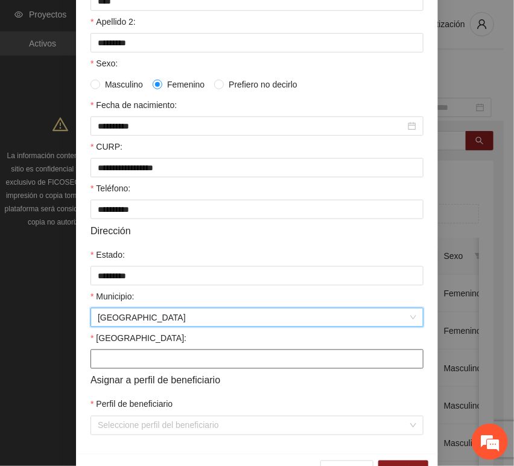
click at [133, 366] on input "[GEOGRAPHIC_DATA]:" at bounding box center [256, 358] width 333 height 19
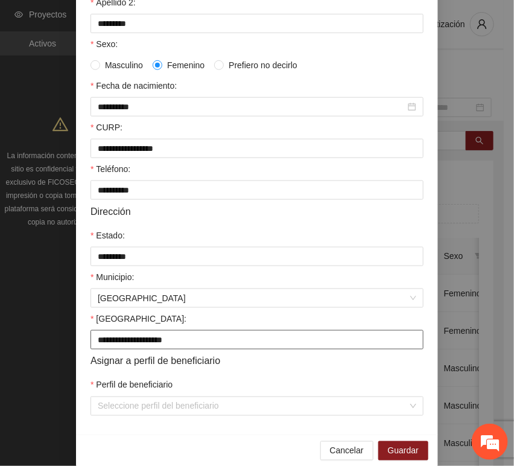
scroll to position [238, 0]
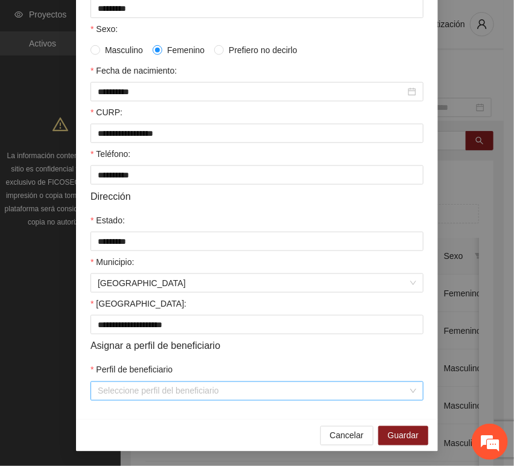
click at [142, 390] on input "Perfil de beneficiario" at bounding box center [253, 391] width 310 height 18
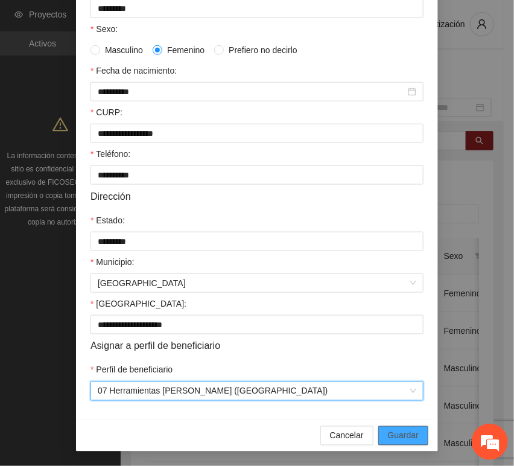
click at [402, 433] on span "Guardar" at bounding box center [403, 435] width 31 height 13
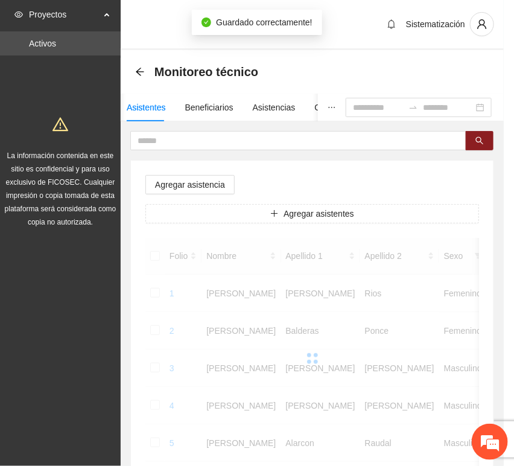
scroll to position [177, 0]
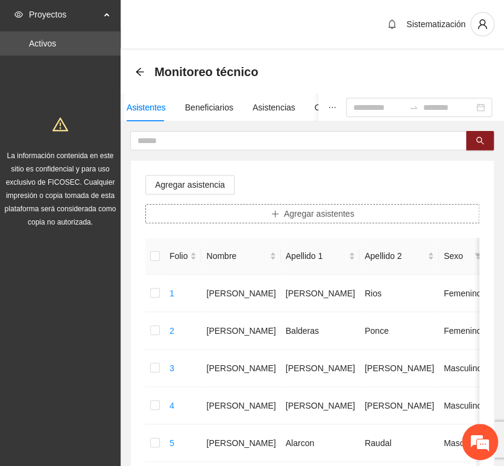
click at [311, 216] on span "Agregar asistentes" at bounding box center [319, 213] width 71 height 13
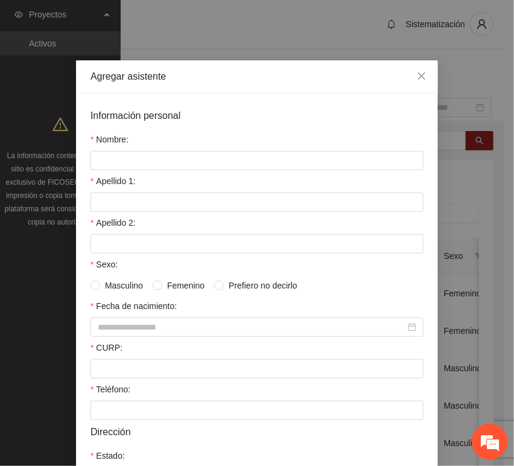
click at [153, 171] on form "Información personal Nombre: Apellido 1: Apellido 2: Sexo: Masculino Femenino P…" at bounding box center [256, 372] width 333 height 528
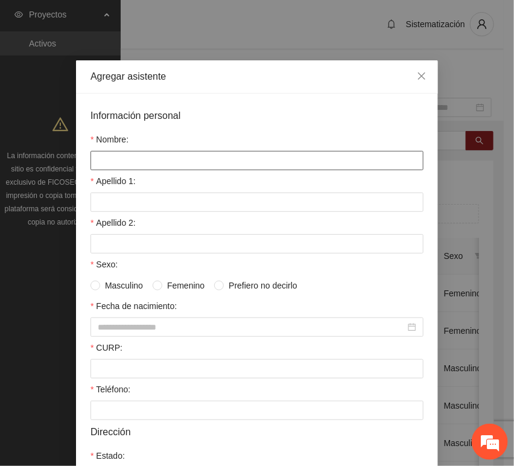
click at [141, 162] on input "Nombre:" at bounding box center [256, 160] width 333 height 19
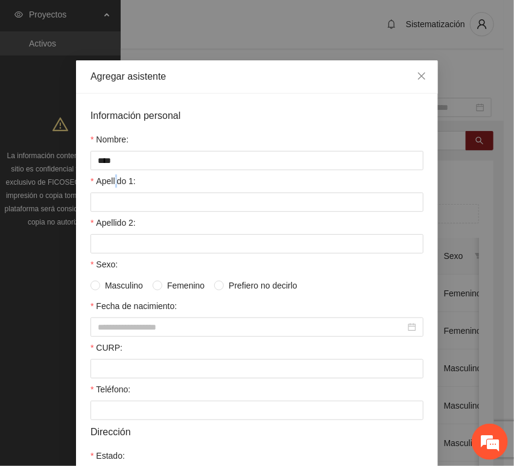
click at [113, 185] on label "Apellido 1:" at bounding box center [112, 180] width 45 height 13
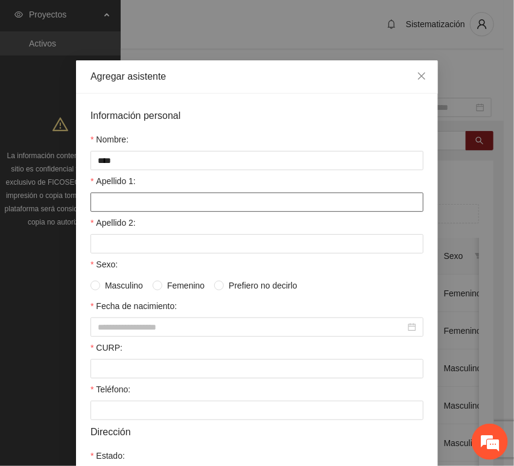
click at [116, 202] on input "Apellido 1:" at bounding box center [256, 201] width 333 height 19
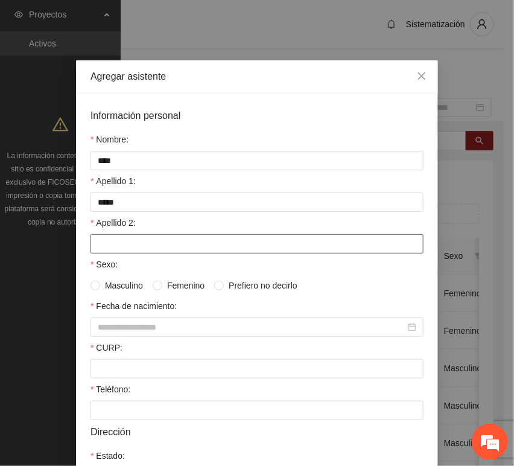
drag, startPoint x: 189, startPoint y: 253, endPoint x: 184, endPoint y: 249, distance: 6.4
click at [189, 253] on input "Apellido 2:" at bounding box center [256, 243] width 333 height 19
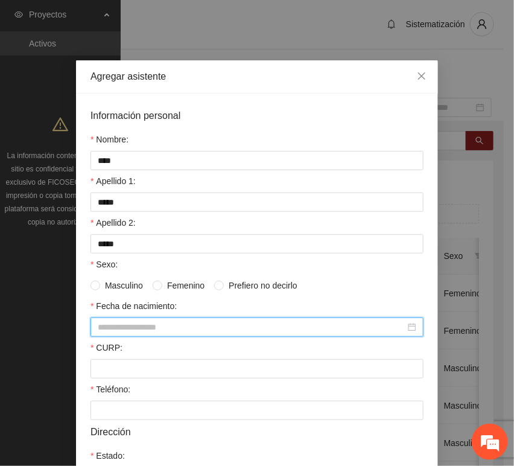
click at [145, 322] on input "Fecha de nacimiento:" at bounding box center [252, 326] width 308 height 13
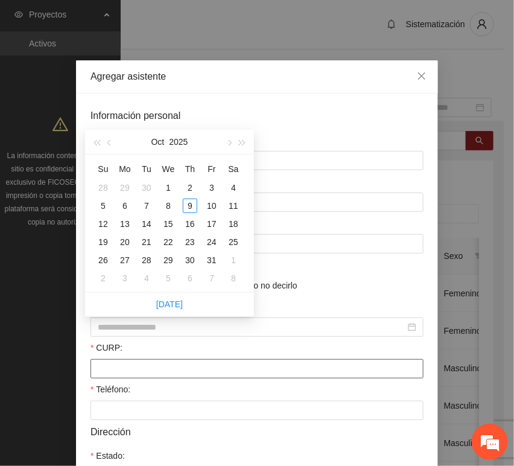
click at [122, 375] on input "CURP:" at bounding box center [256, 368] width 333 height 19
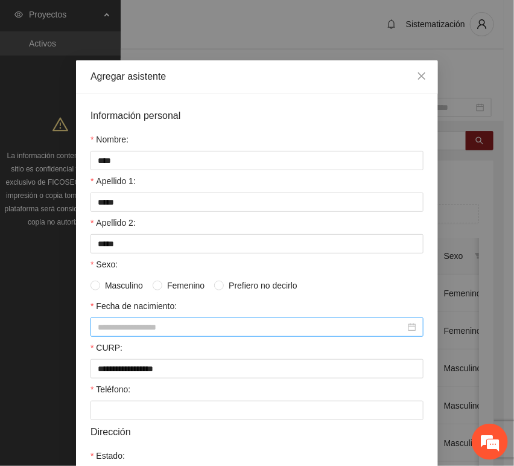
click at [146, 329] on input "Fecha de nacimiento:" at bounding box center [252, 326] width 308 height 13
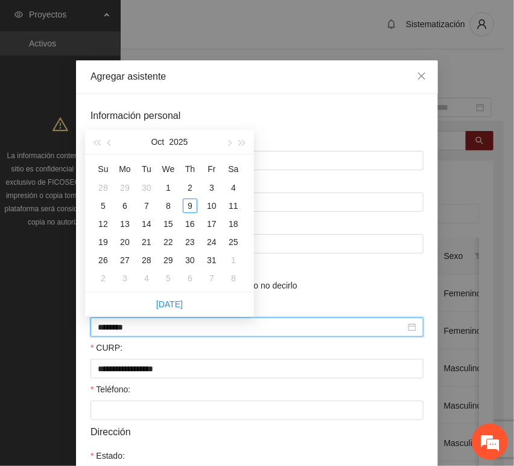
click at [119, 328] on input "********" at bounding box center [252, 326] width 308 height 13
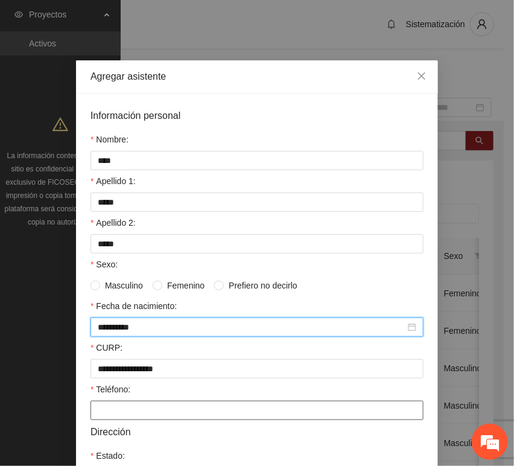
click at [126, 413] on input "Teléfono:" at bounding box center [256, 410] width 333 height 19
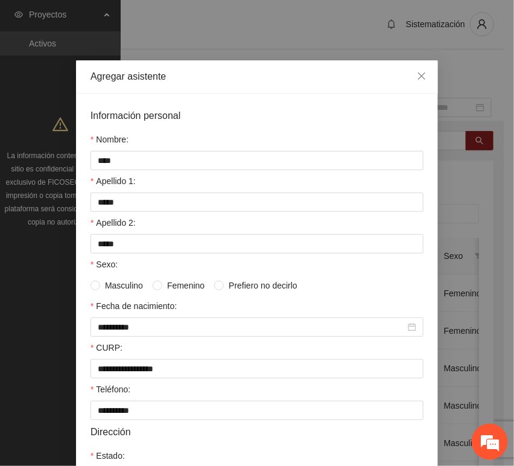
click at [118, 289] on span "Masculino" at bounding box center [124, 285] width 48 height 13
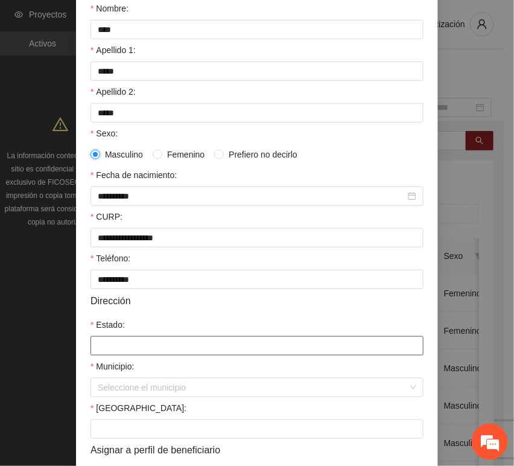
scroll to position [134, 0]
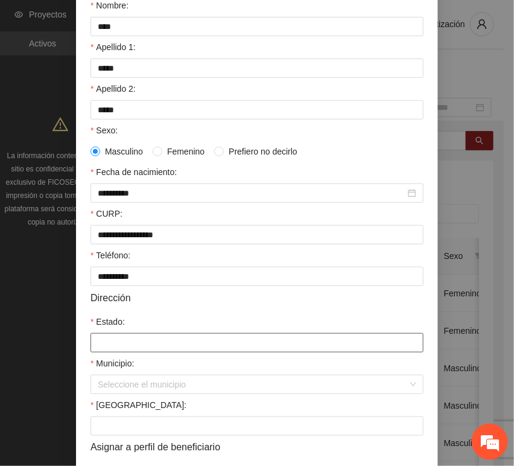
click at [158, 341] on input "Estado:" at bounding box center [256, 342] width 333 height 19
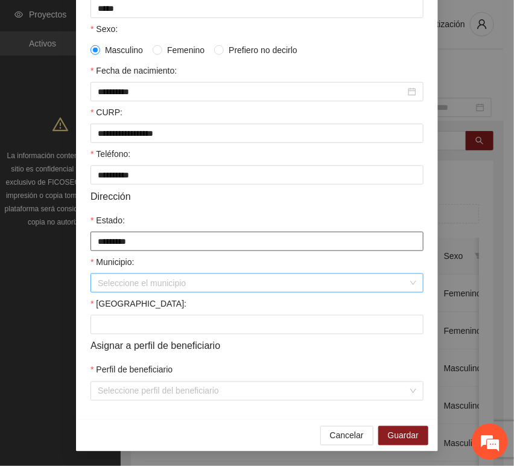
scroll to position [238, 0]
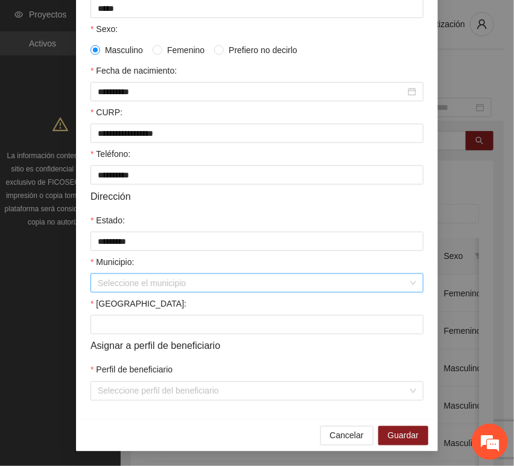
click at [135, 280] on input "Municipio:" at bounding box center [253, 283] width 310 height 18
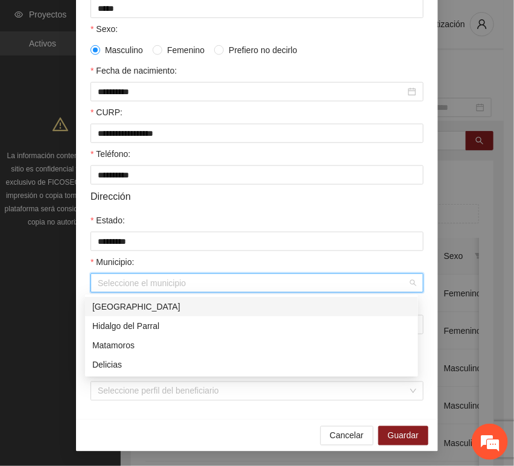
click at [157, 308] on div "[GEOGRAPHIC_DATA]" at bounding box center [251, 306] width 319 height 13
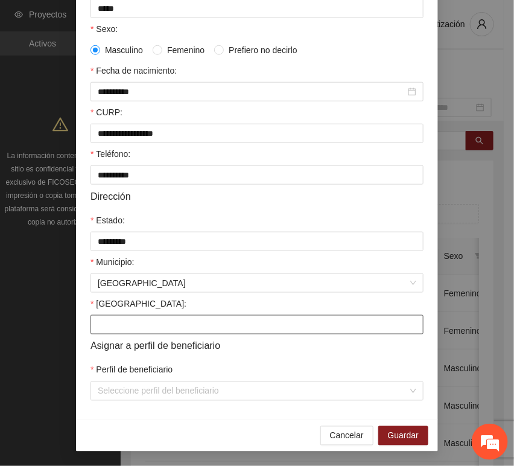
click at [124, 328] on input "[GEOGRAPHIC_DATA]:" at bounding box center [256, 324] width 333 height 19
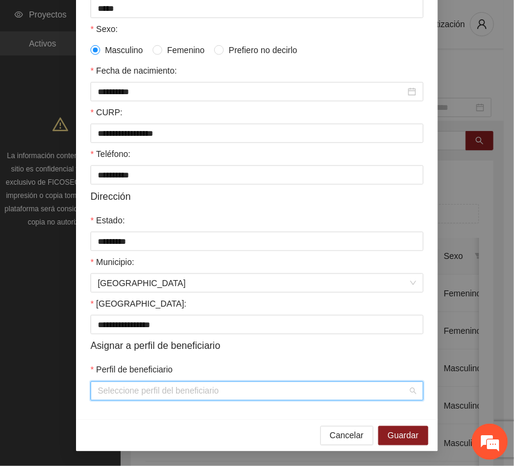
click at [118, 399] on input "Perfil de beneficiario" at bounding box center [253, 391] width 310 height 18
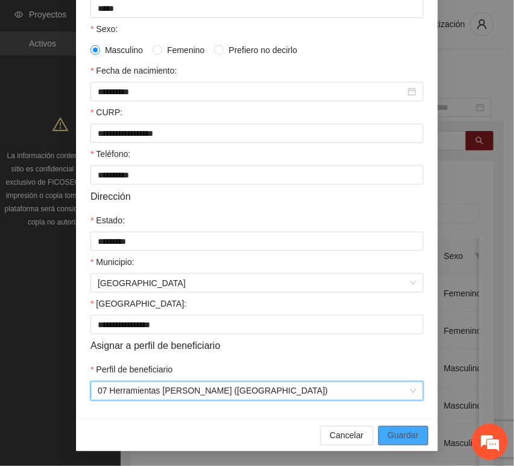
click at [408, 427] on button "Guardar" at bounding box center [403, 435] width 50 height 19
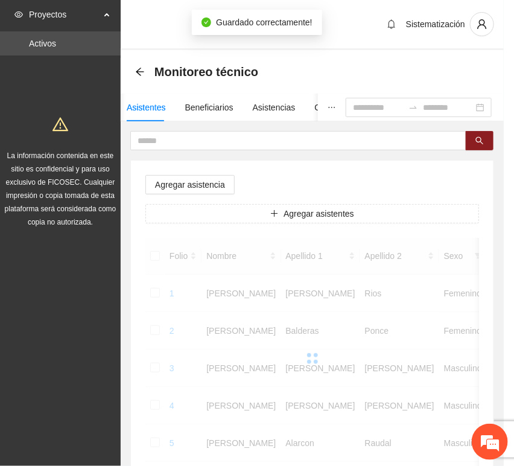
scroll to position [177, 0]
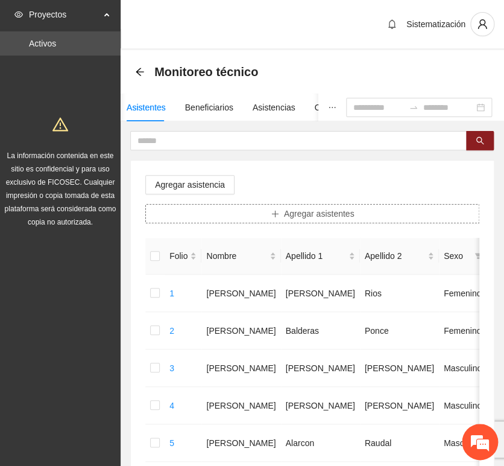
click at [252, 208] on button "Agregar asistentes" at bounding box center [312, 213] width 334 height 19
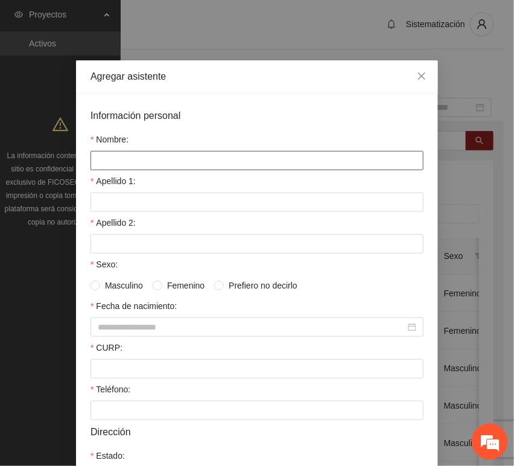
click at [187, 158] on input "Nombre:" at bounding box center [256, 160] width 333 height 19
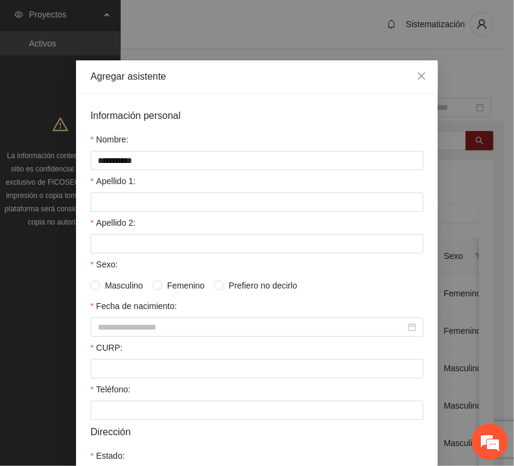
click at [138, 192] on div "Apellido 1:" at bounding box center [256, 183] width 333 height 18
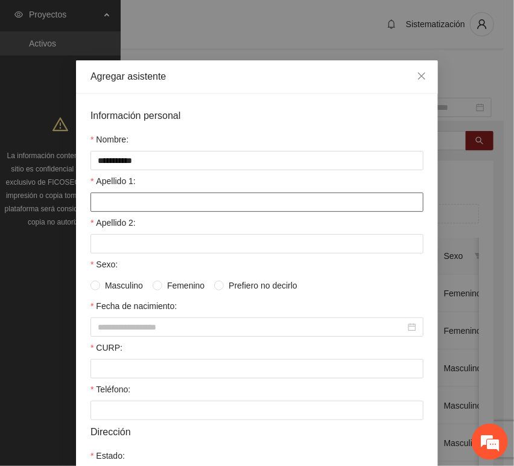
click at [144, 203] on input "Apellido 1:" at bounding box center [256, 201] width 333 height 19
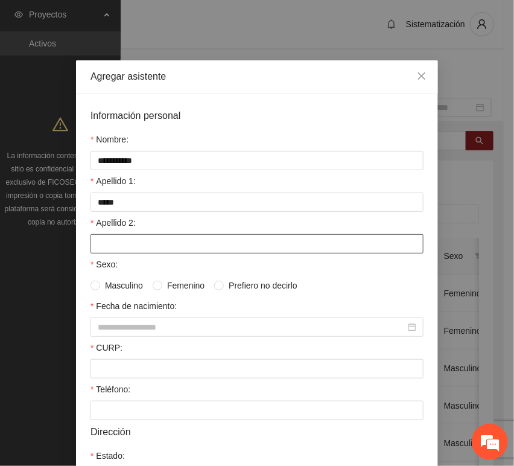
click at [100, 250] on input "Apellido 2:" at bounding box center [256, 243] width 333 height 19
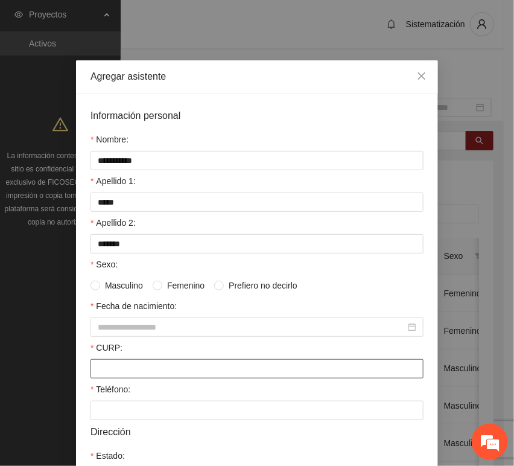
drag, startPoint x: 118, startPoint y: 370, endPoint x: 110, endPoint y: 370, distance: 7.8
click at [117, 371] on input "CURP:" at bounding box center [256, 368] width 333 height 19
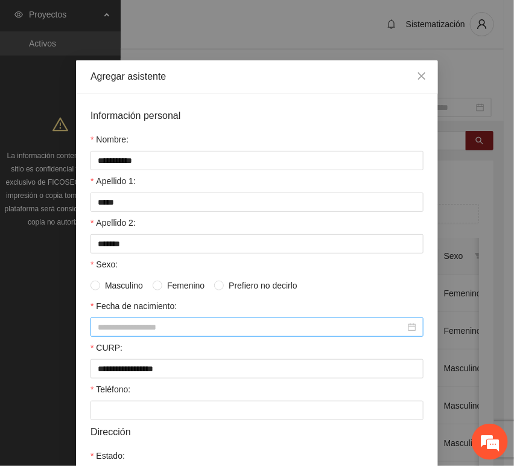
click at [127, 328] on input "Fecha de nacimiento:" at bounding box center [252, 326] width 308 height 13
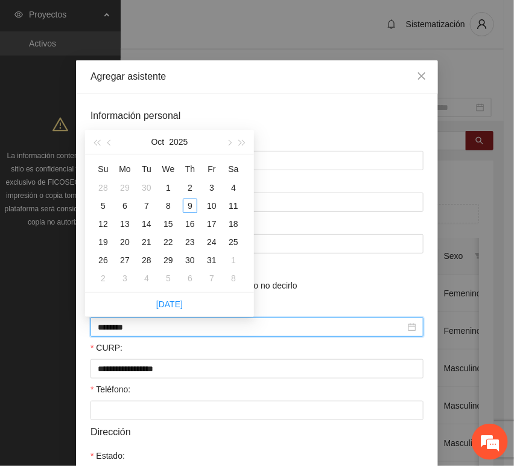
drag, startPoint x: 119, startPoint y: 329, endPoint x: 125, endPoint y: 325, distance: 7.4
click at [120, 329] on input "********" at bounding box center [252, 326] width 308 height 13
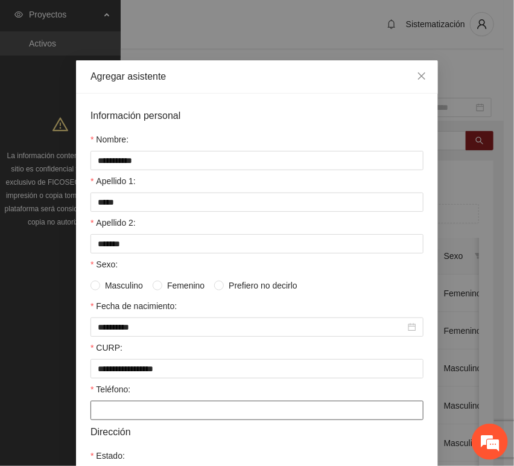
click at [130, 413] on input "Teléfono:" at bounding box center [256, 410] width 333 height 19
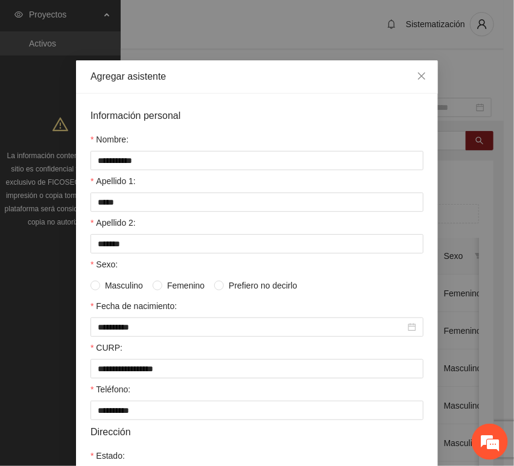
click at [139, 287] on span "Masculino" at bounding box center [124, 285] width 48 height 13
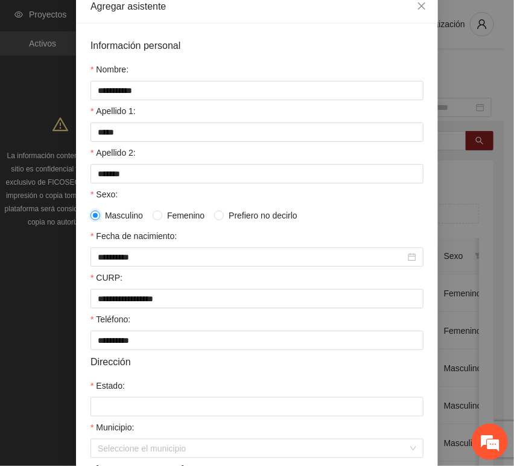
scroll to position [134, 0]
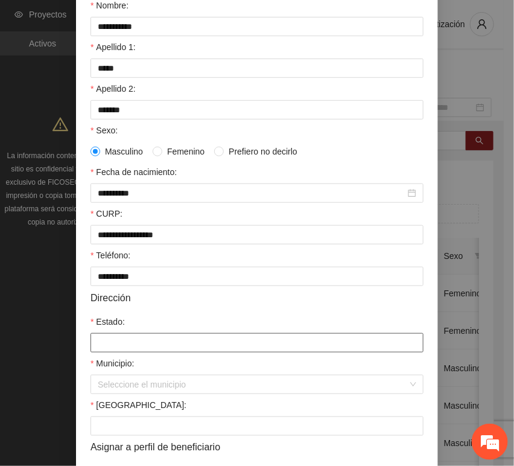
click at [119, 340] on input "Estado:" at bounding box center [256, 342] width 333 height 19
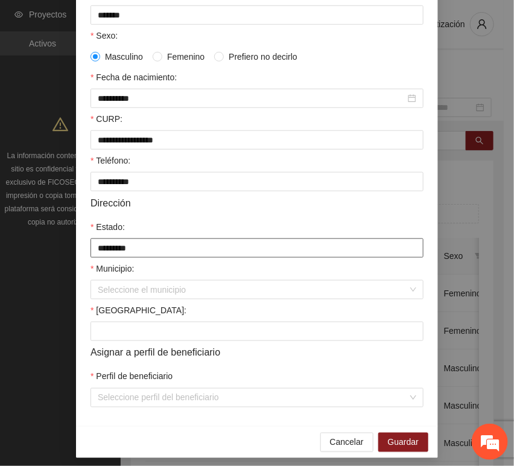
scroll to position [238, 0]
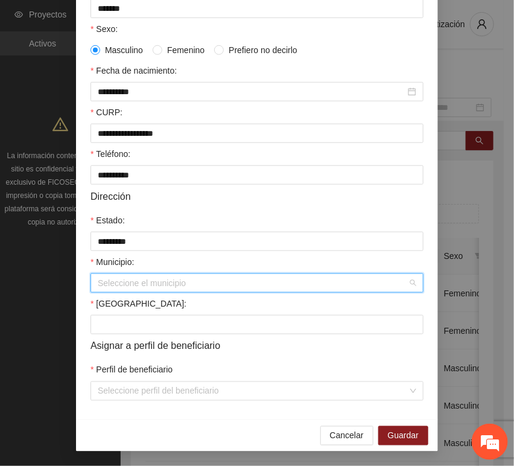
click at [127, 285] on input "Municipio:" at bounding box center [253, 283] width 310 height 18
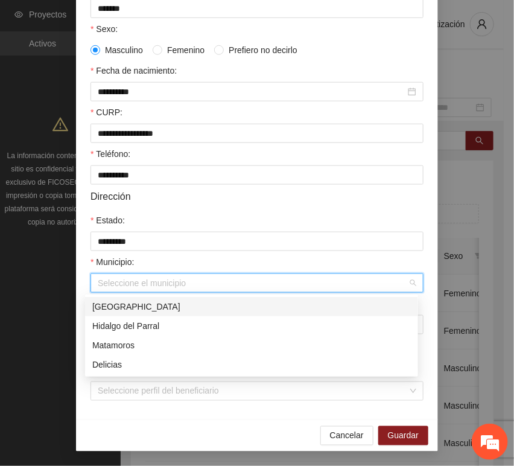
click at [142, 300] on div "[GEOGRAPHIC_DATA]" at bounding box center [251, 306] width 319 height 13
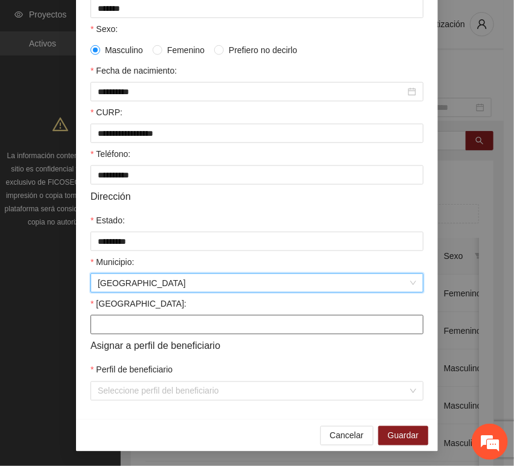
click at [113, 322] on input "[GEOGRAPHIC_DATA]:" at bounding box center [256, 324] width 333 height 19
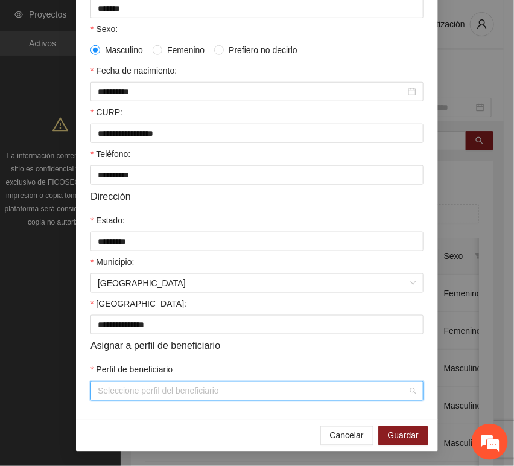
click at [104, 392] on input "Perfil de beneficiario" at bounding box center [253, 391] width 310 height 18
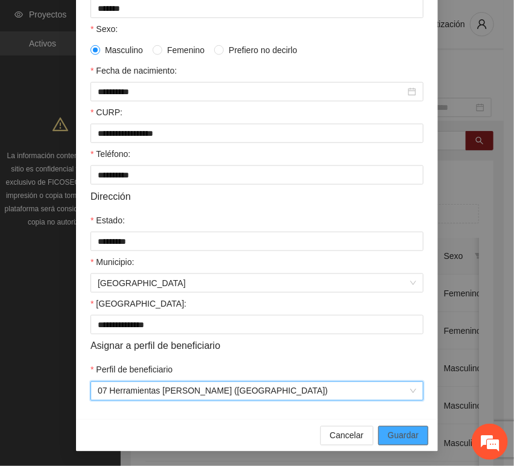
click at [399, 428] on button "Guardar" at bounding box center [403, 435] width 50 height 19
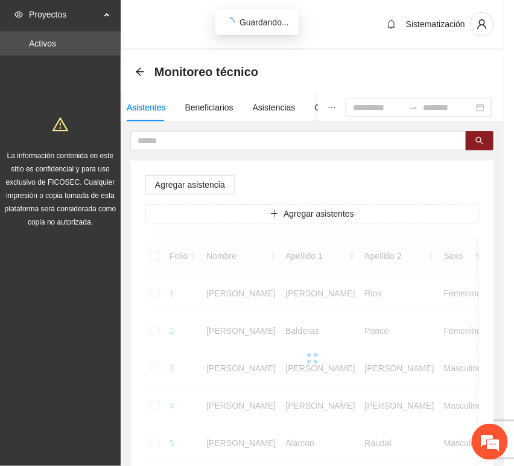
scroll to position [177, 0]
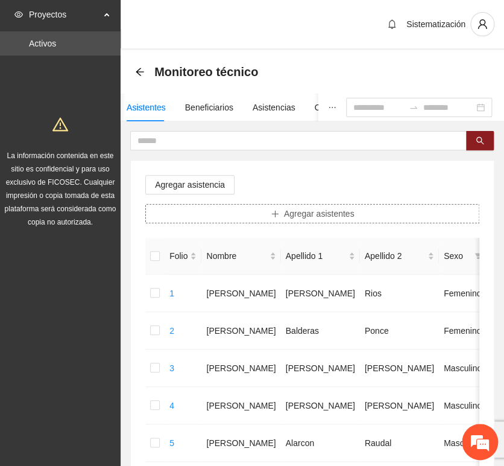
click at [256, 205] on button "Agregar asistentes" at bounding box center [312, 213] width 334 height 19
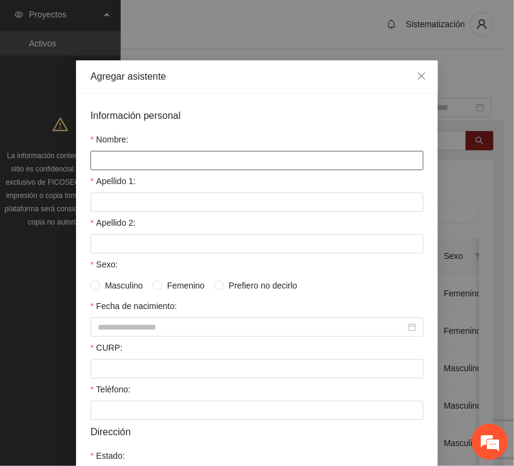
click at [217, 163] on input "Nombre:" at bounding box center [256, 160] width 333 height 19
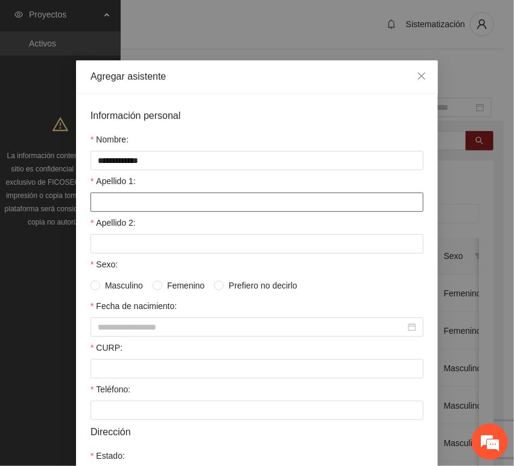
click at [124, 198] on input "Apellido 1:" at bounding box center [256, 201] width 333 height 19
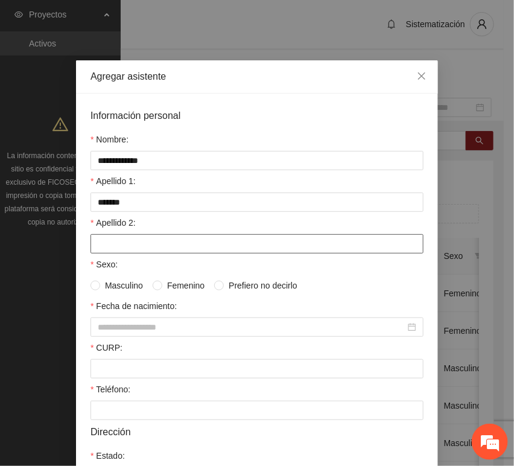
click at [145, 244] on input "Apellido 2:" at bounding box center [256, 243] width 333 height 19
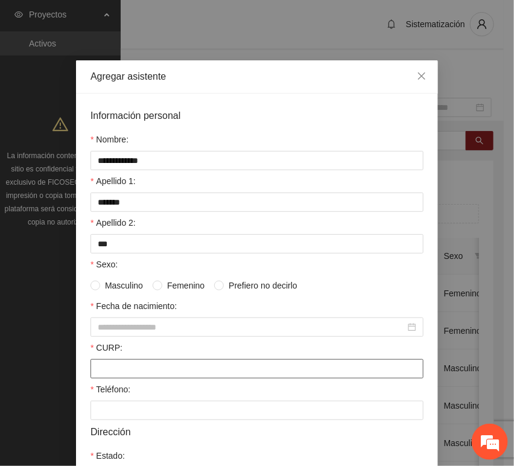
click at [154, 367] on input "CURP:" at bounding box center [256, 368] width 333 height 19
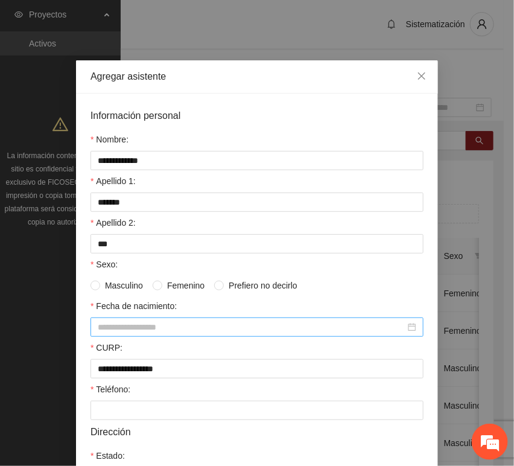
click at [116, 335] on div at bounding box center [256, 326] width 333 height 19
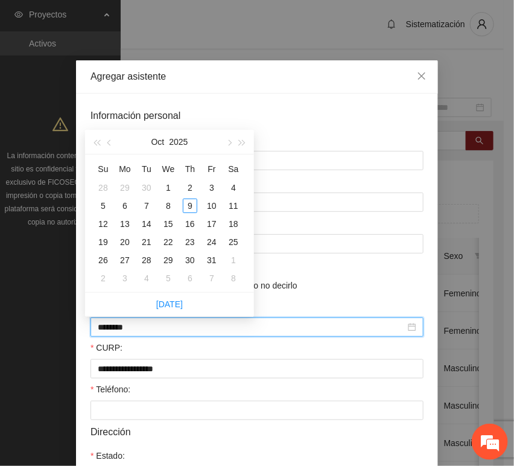
click at [119, 332] on input "********" at bounding box center [252, 326] width 308 height 13
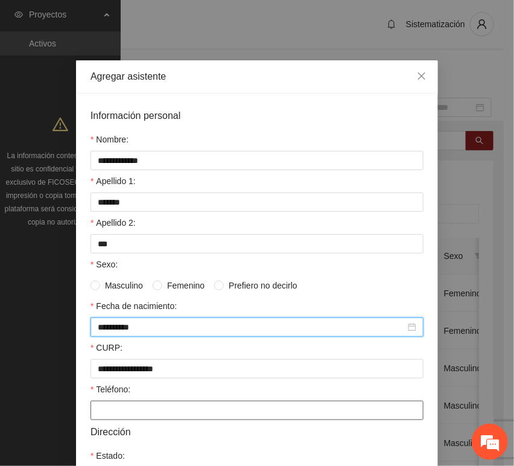
click at [123, 414] on input "Teléfono:" at bounding box center [256, 410] width 333 height 19
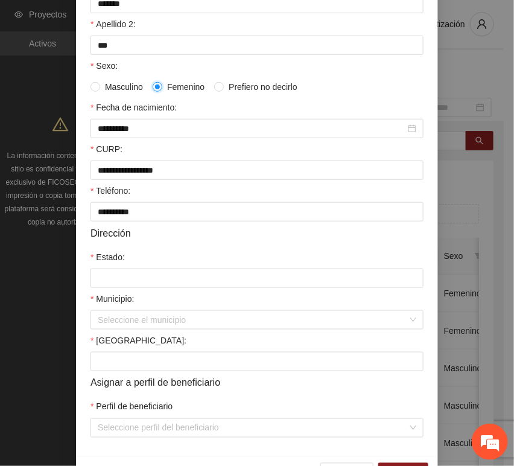
scroll to position [201, 0]
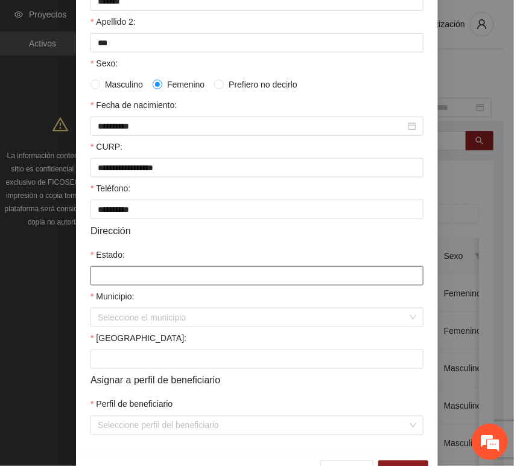
drag, startPoint x: 133, startPoint y: 277, endPoint x: 144, endPoint y: 271, distance: 11.9
click at [132, 278] on input "Estado:" at bounding box center [256, 275] width 333 height 19
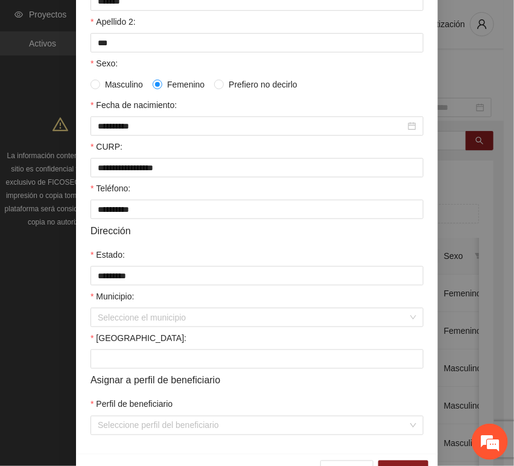
click at [116, 330] on form "**********" at bounding box center [256, 171] width 333 height 528
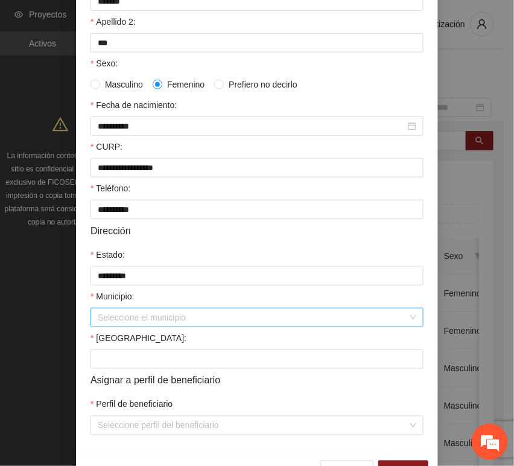
click at [113, 321] on input "Municipio:" at bounding box center [253, 317] width 310 height 18
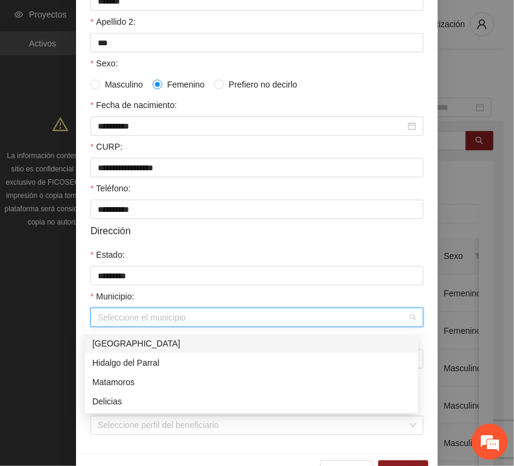
click at [115, 334] on div "[GEOGRAPHIC_DATA]" at bounding box center [251, 343] width 333 height 19
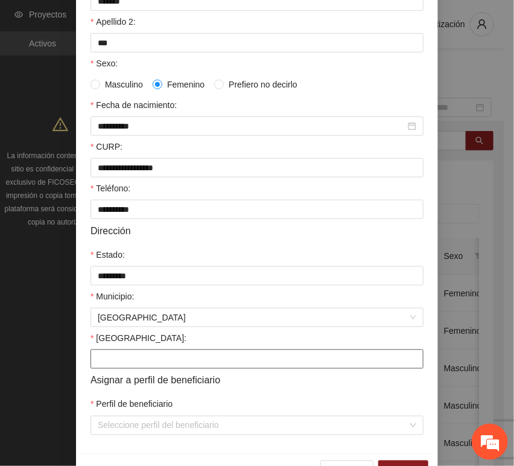
click at [109, 360] on input "[GEOGRAPHIC_DATA]:" at bounding box center [256, 358] width 333 height 19
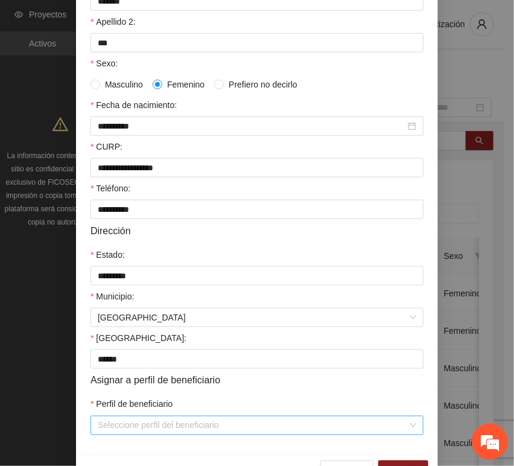
click at [116, 428] on input "Perfil de beneficiario" at bounding box center [253, 425] width 310 height 18
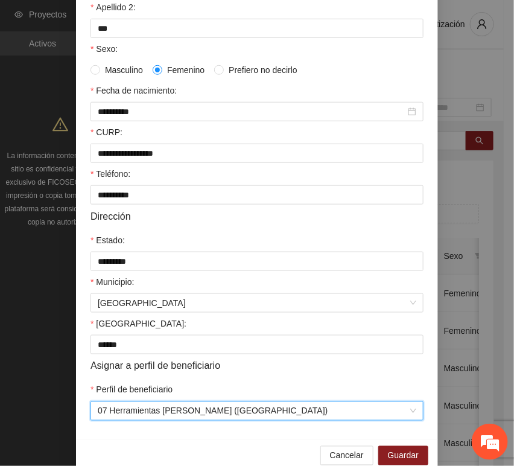
scroll to position [238, 0]
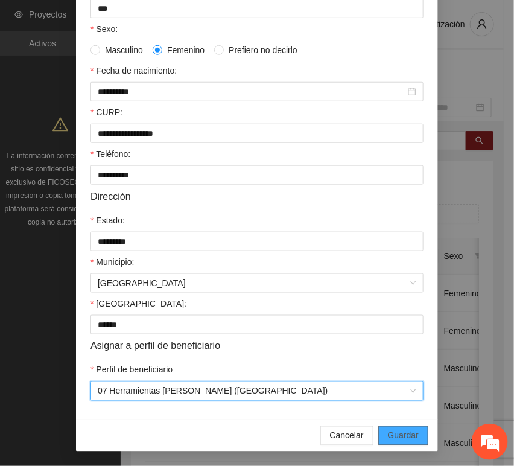
click at [405, 440] on span "Guardar" at bounding box center [403, 435] width 31 height 13
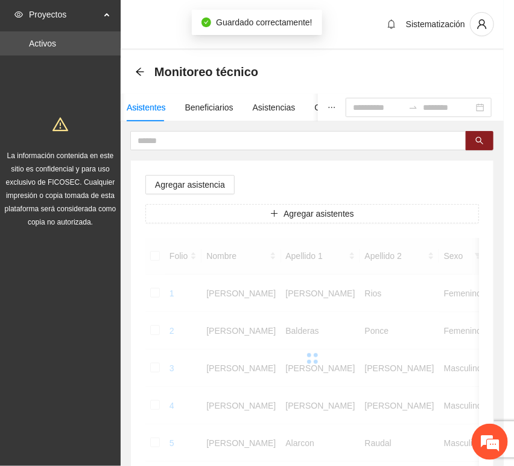
scroll to position [177, 0]
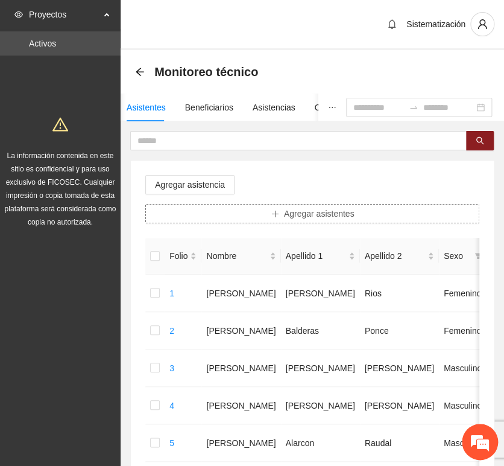
click at [256, 213] on button "Agregar asistentes" at bounding box center [312, 213] width 334 height 19
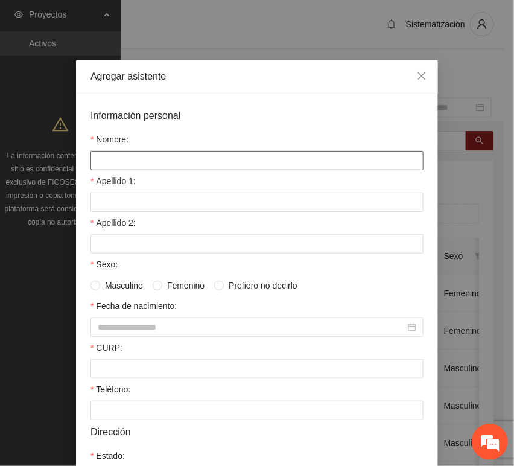
click at [176, 164] on input "Nombre:" at bounding box center [256, 160] width 333 height 19
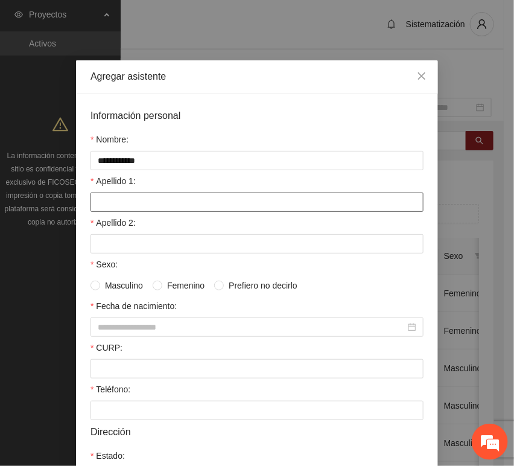
click at [206, 206] on input "Apellido 1:" at bounding box center [256, 201] width 333 height 19
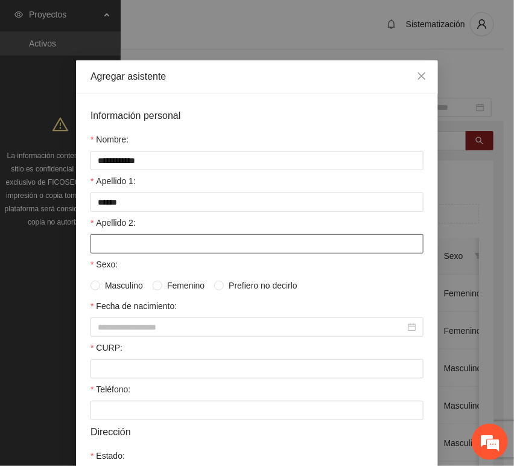
click at [164, 247] on input "Apellido 2:" at bounding box center [256, 243] width 333 height 19
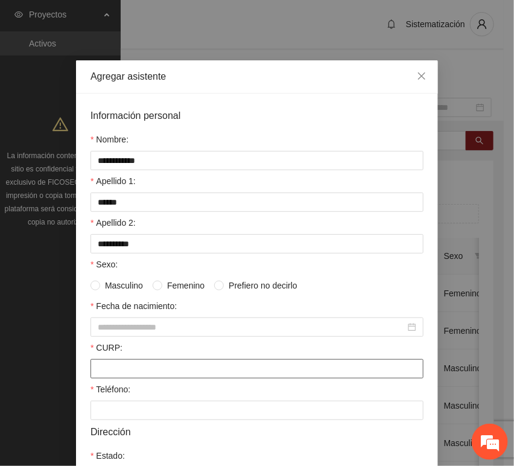
click at [135, 363] on input "CURP:" at bounding box center [256, 368] width 333 height 19
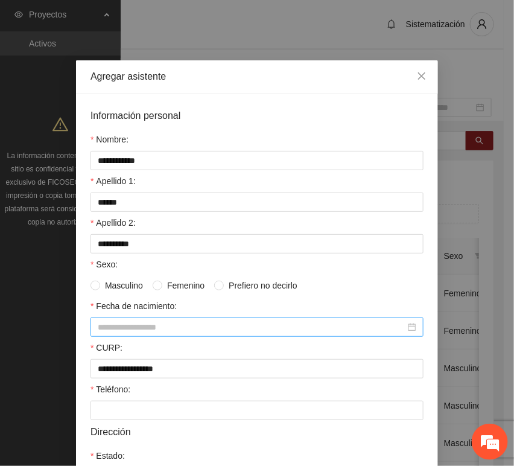
click at [157, 331] on input "Fecha de nacimiento:" at bounding box center [252, 326] width 308 height 13
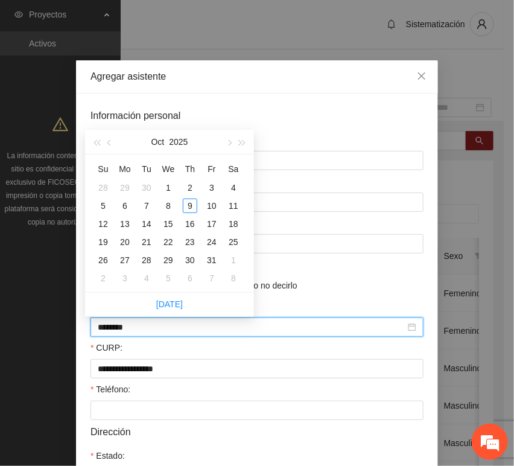
click at [117, 333] on input "********" at bounding box center [252, 326] width 308 height 13
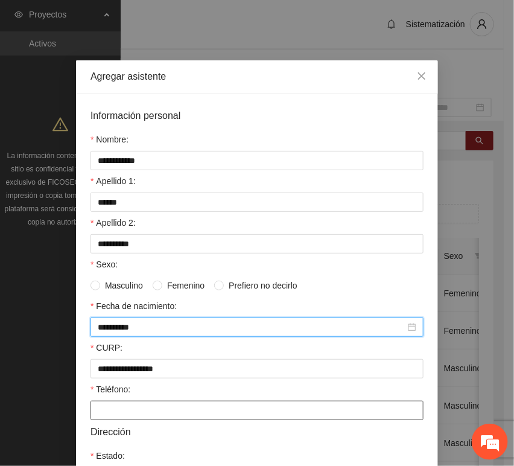
click at [124, 405] on input "Teléfono:" at bounding box center [256, 410] width 333 height 19
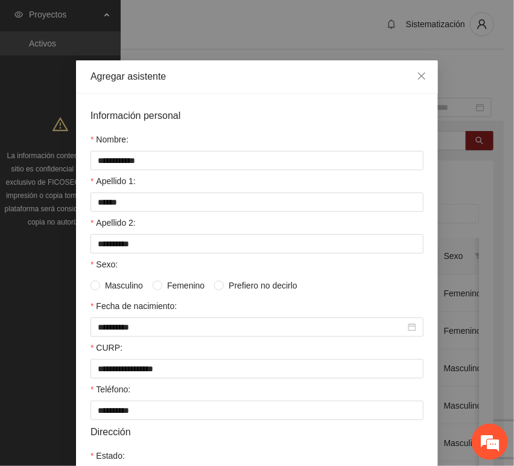
click at [116, 288] on span "Masculino" at bounding box center [124, 285] width 48 height 13
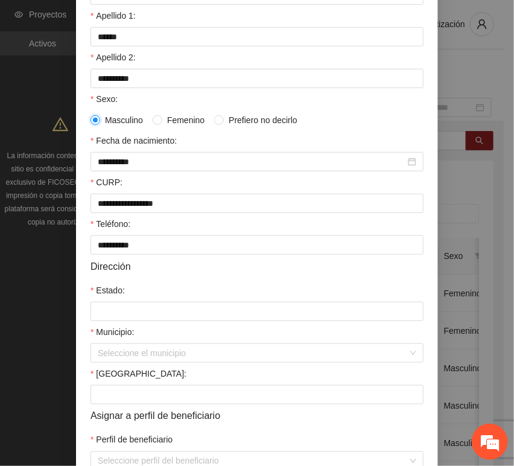
scroll to position [201, 0]
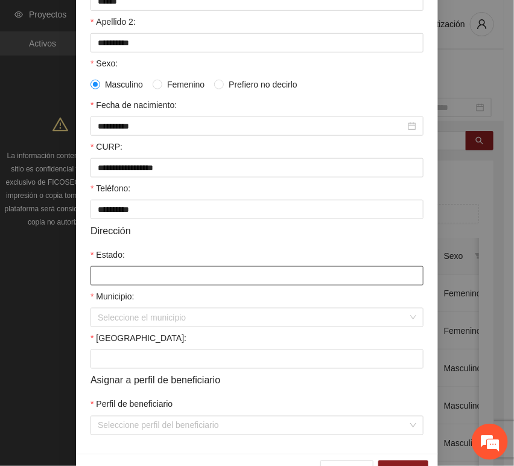
click at [134, 274] on input "Estado:" at bounding box center [256, 275] width 333 height 19
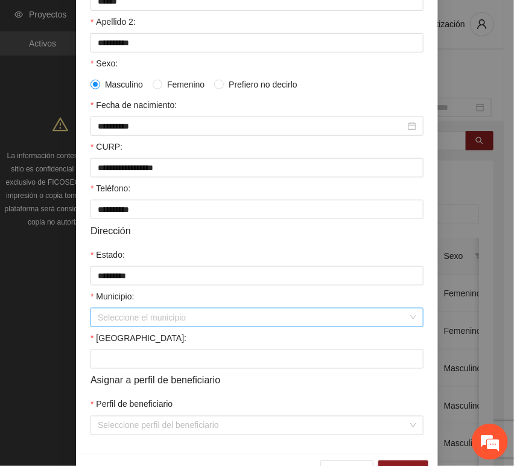
click at [129, 322] on input "Municipio:" at bounding box center [253, 317] width 310 height 18
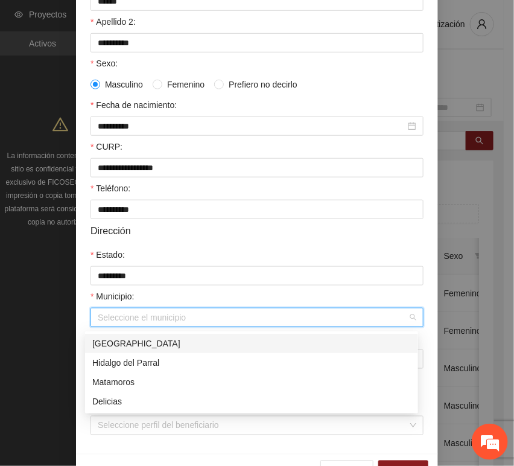
click at [124, 335] on div "[GEOGRAPHIC_DATA]" at bounding box center [251, 343] width 333 height 19
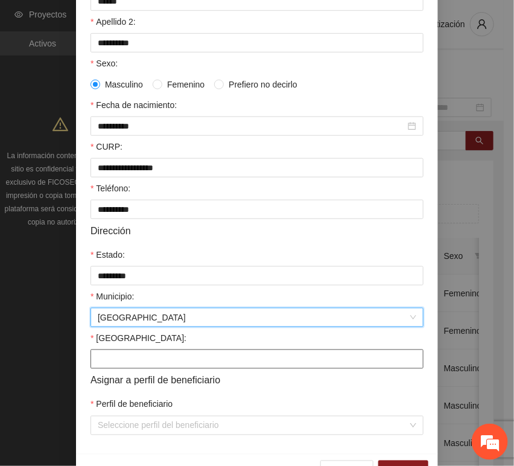
click at [114, 363] on input "[GEOGRAPHIC_DATA]:" at bounding box center [256, 358] width 333 height 19
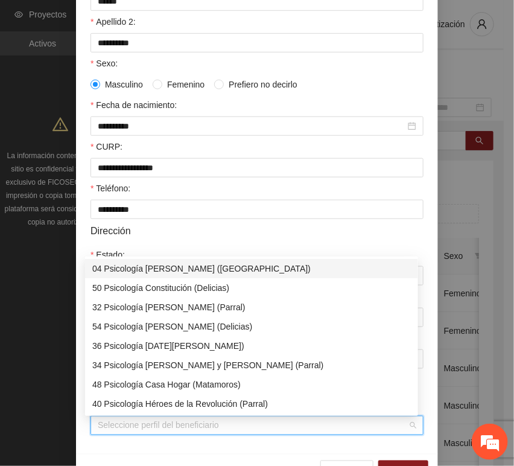
click at [121, 429] on input "Perfil de beneficiario" at bounding box center [253, 425] width 310 height 18
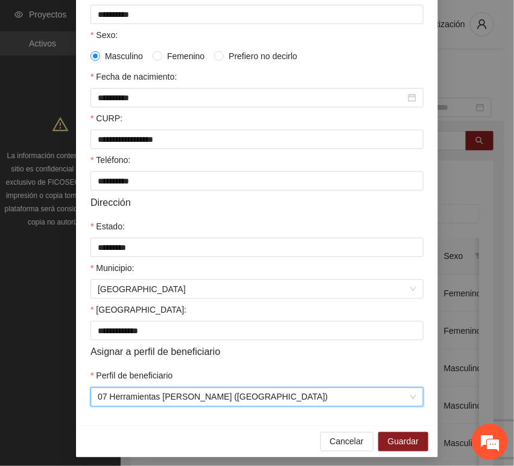
scroll to position [238, 0]
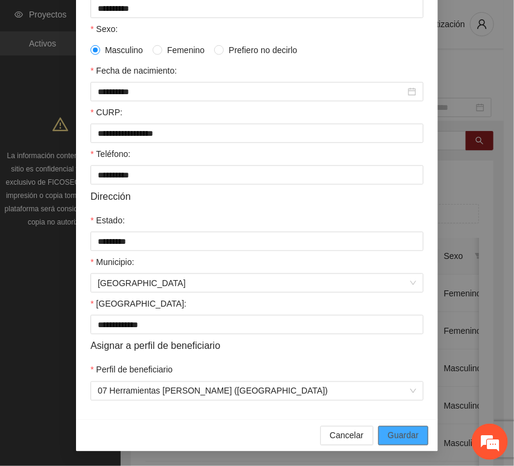
click at [405, 433] on span "Guardar" at bounding box center [403, 435] width 31 height 13
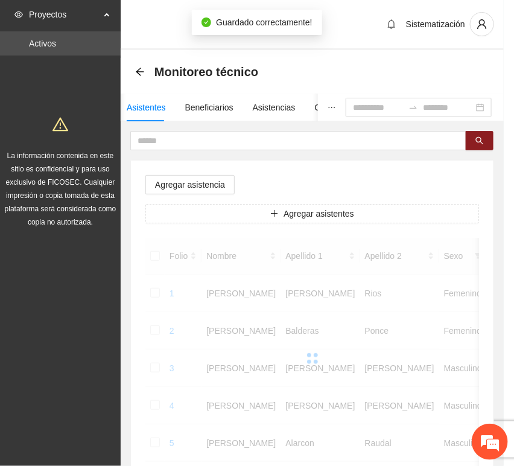
scroll to position [177, 0]
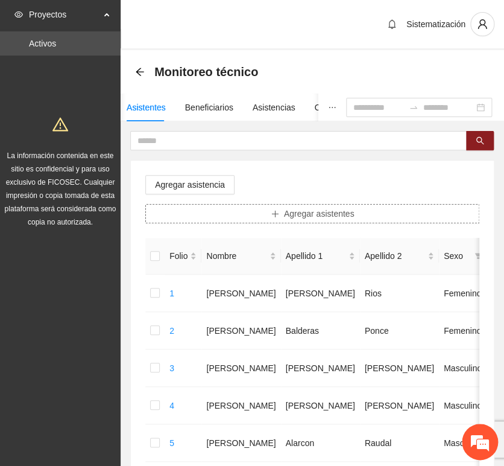
click at [275, 215] on icon "plus" at bounding box center [275, 213] width 8 height 8
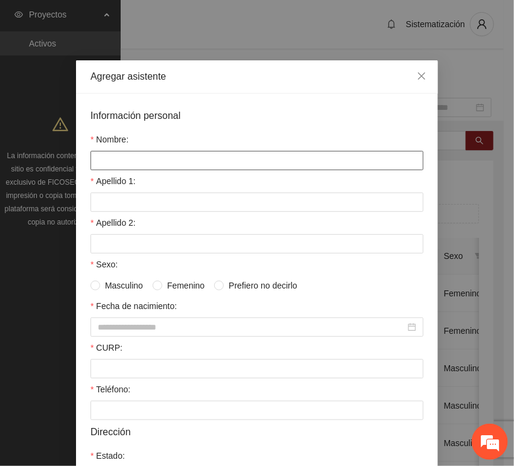
click at [196, 151] on input "Nombre:" at bounding box center [256, 160] width 333 height 19
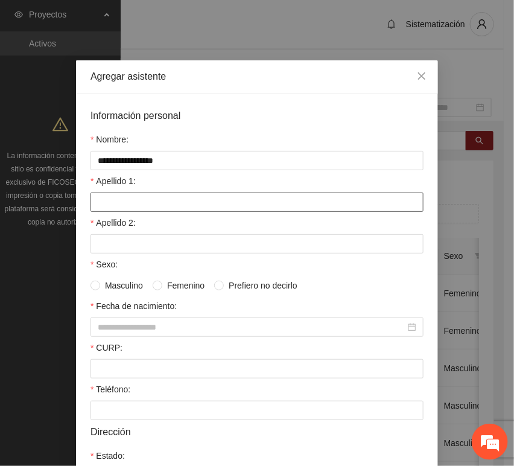
click at [143, 198] on input "Apellido 1:" at bounding box center [256, 201] width 333 height 19
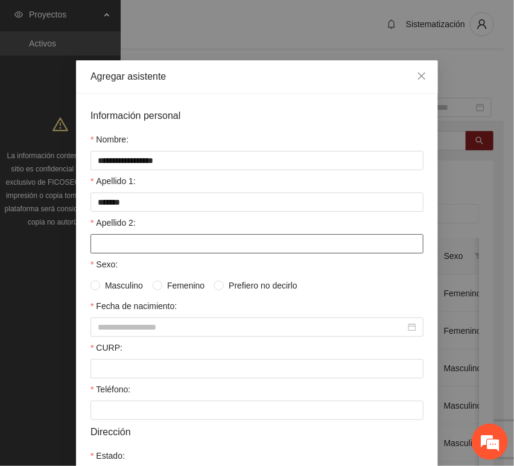
click at [125, 240] on input "Apellido 2:" at bounding box center [256, 243] width 333 height 19
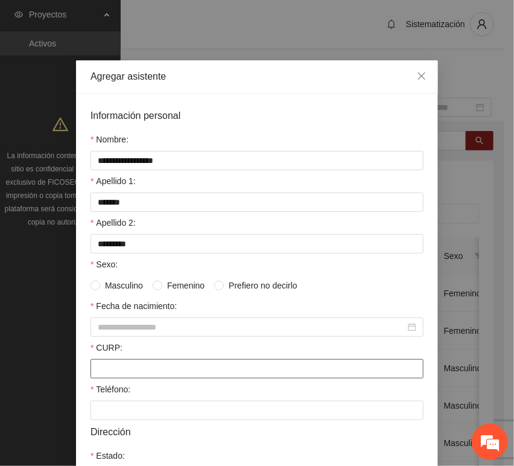
click at [127, 365] on input "CURP:" at bounding box center [256, 368] width 333 height 19
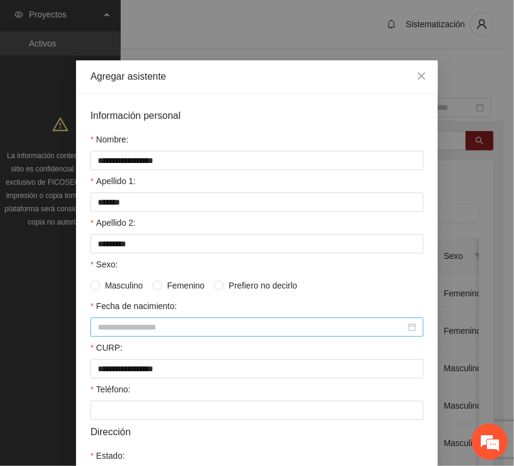
click at [170, 320] on div at bounding box center [256, 326] width 333 height 19
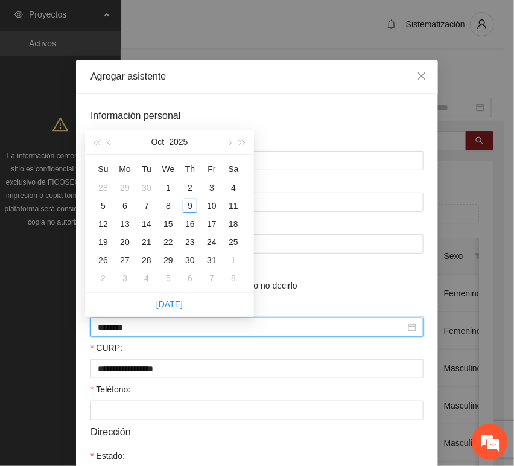
click at [118, 328] on input "********" at bounding box center [252, 326] width 308 height 13
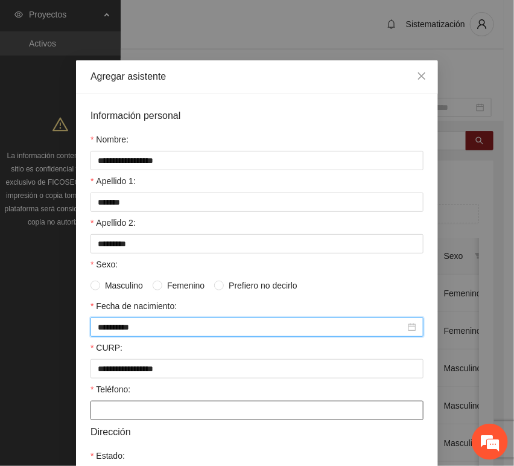
click at [126, 414] on input "Teléfono:" at bounding box center [256, 410] width 333 height 19
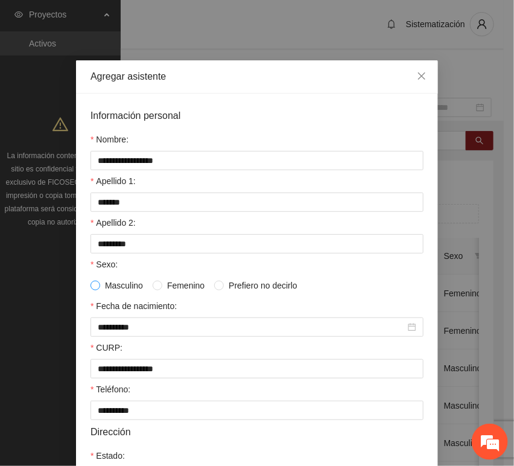
click at [90, 290] on span at bounding box center [95, 286] width 10 height 10
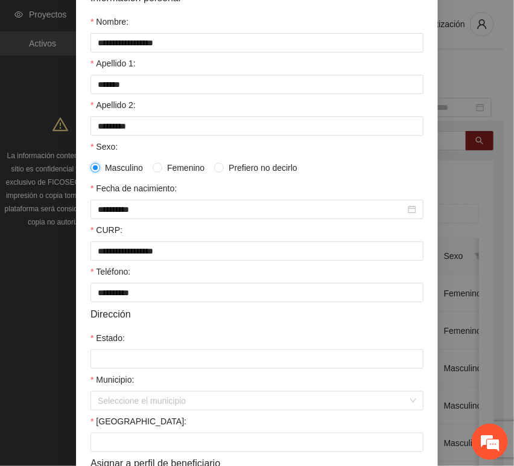
scroll to position [134, 0]
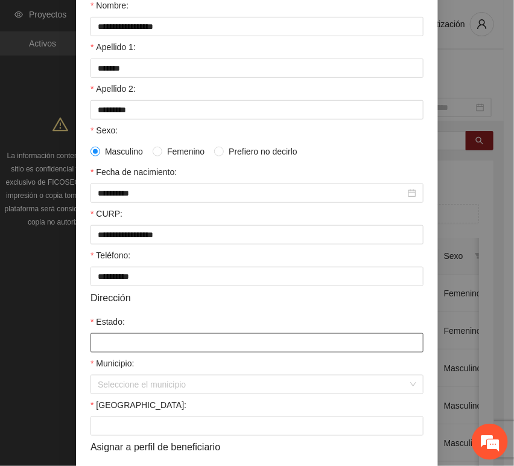
click at [136, 341] on input "Estado:" at bounding box center [256, 342] width 333 height 19
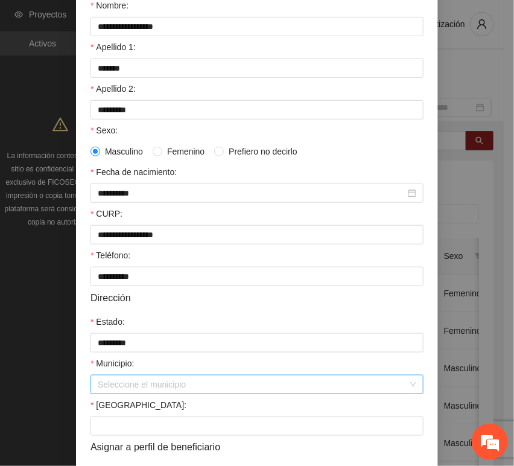
click at [136, 378] on input "Municipio:" at bounding box center [253, 384] width 310 height 18
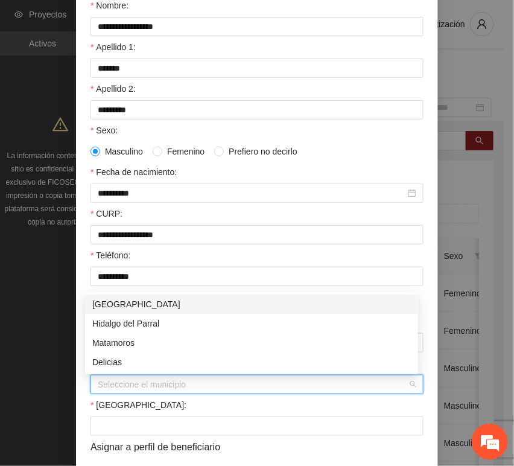
click at [136, 307] on div "[GEOGRAPHIC_DATA]" at bounding box center [251, 303] width 319 height 13
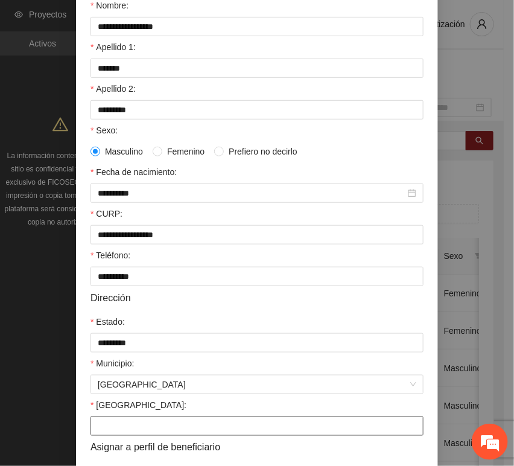
click at [129, 424] on input "[GEOGRAPHIC_DATA]:" at bounding box center [256, 425] width 333 height 19
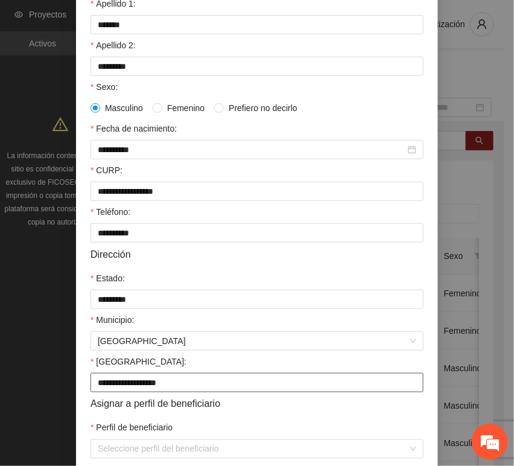
scroll to position [238, 0]
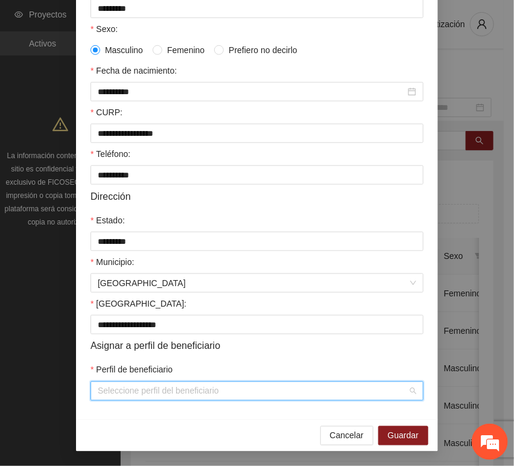
click at [147, 387] on input "Perfil de beneficiario" at bounding box center [253, 391] width 310 height 18
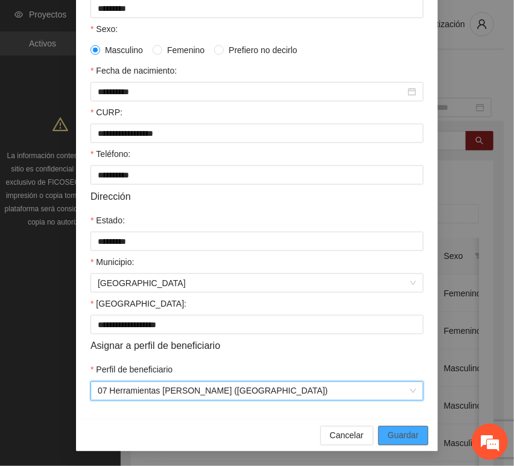
click at [409, 434] on span "Guardar" at bounding box center [403, 435] width 31 height 13
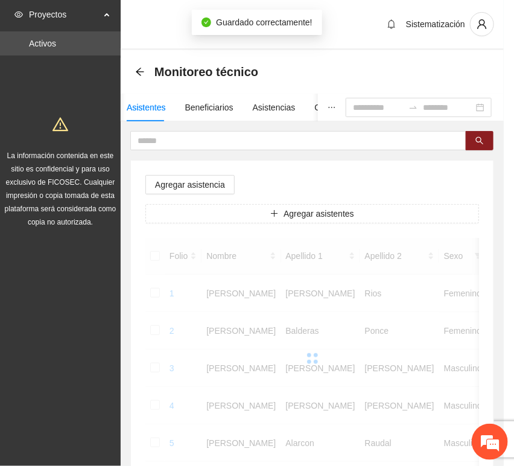
scroll to position [177, 0]
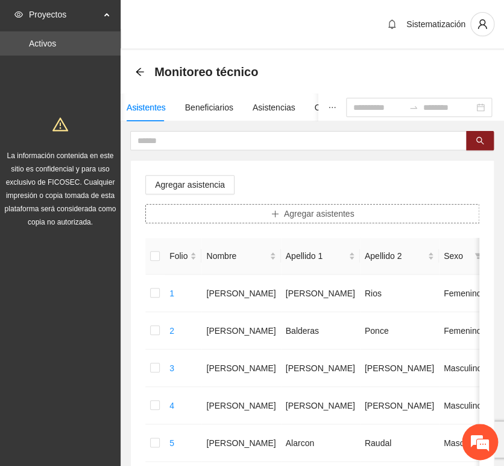
click at [352, 212] on span "Agregar asistentes" at bounding box center [319, 213] width 71 height 13
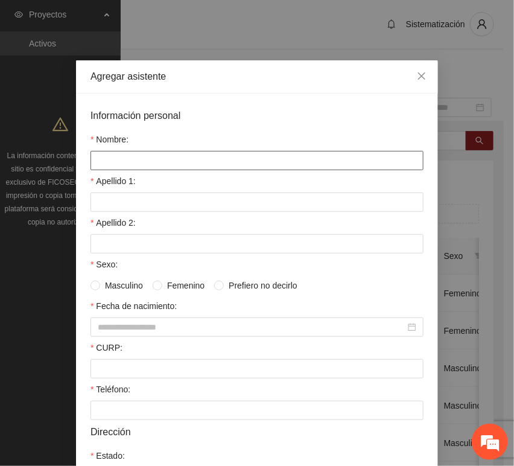
click at [150, 163] on input "Nombre:" at bounding box center [256, 160] width 333 height 19
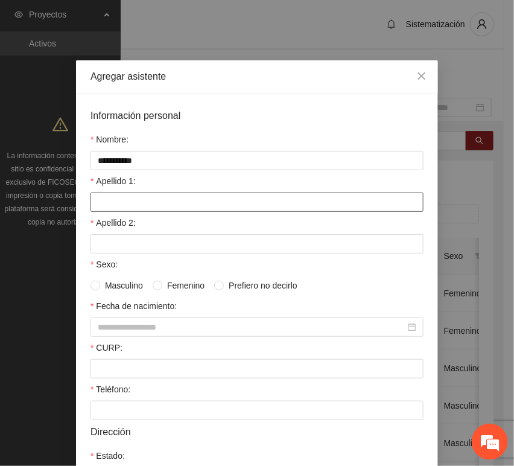
click at [121, 205] on input "Apellido 1:" at bounding box center [256, 201] width 333 height 19
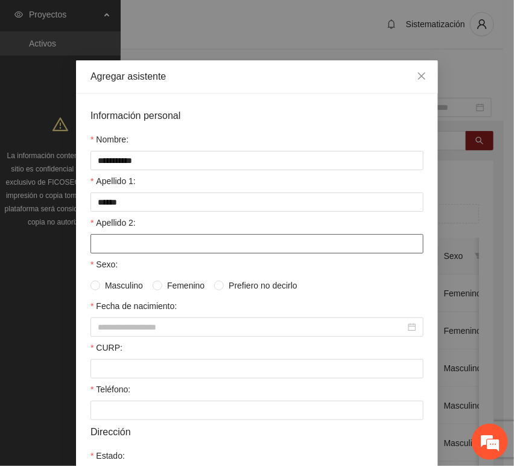
click at [127, 243] on input "Apellido 2:" at bounding box center [256, 243] width 333 height 19
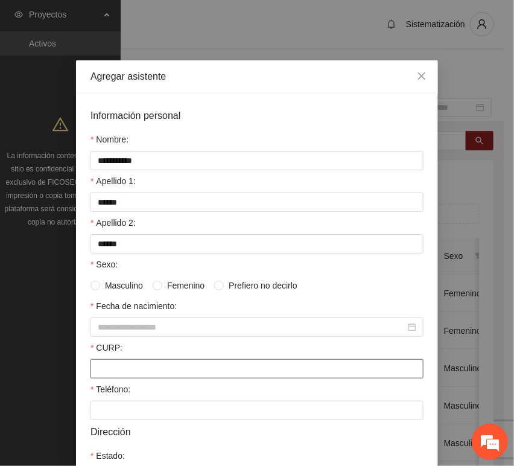
click at [125, 370] on input "CURP:" at bounding box center [256, 368] width 333 height 19
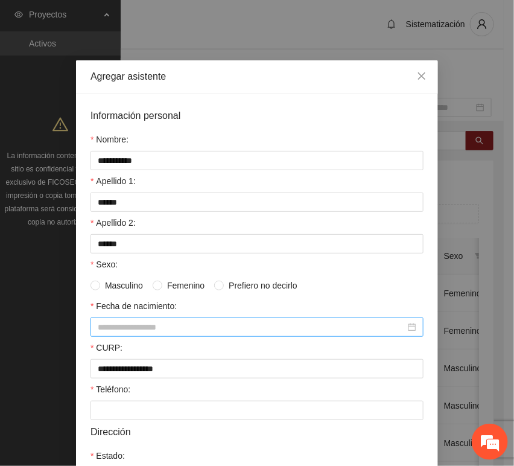
click at [125, 327] on input "Fecha de nacimiento:" at bounding box center [252, 326] width 308 height 13
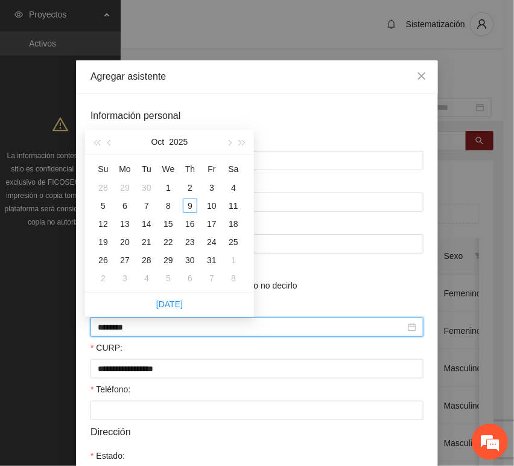
click at [118, 332] on input "********" at bounding box center [252, 326] width 308 height 13
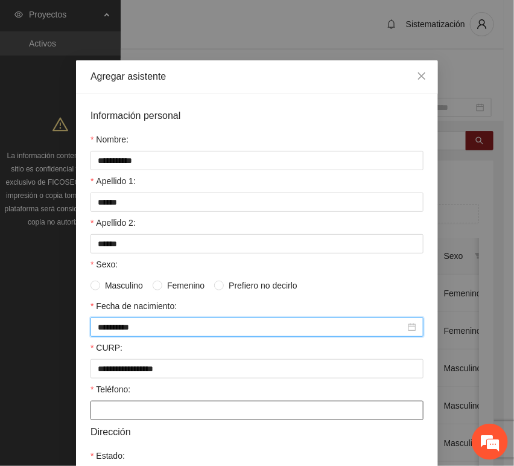
click at [187, 414] on input "Teléfono:" at bounding box center [256, 410] width 333 height 19
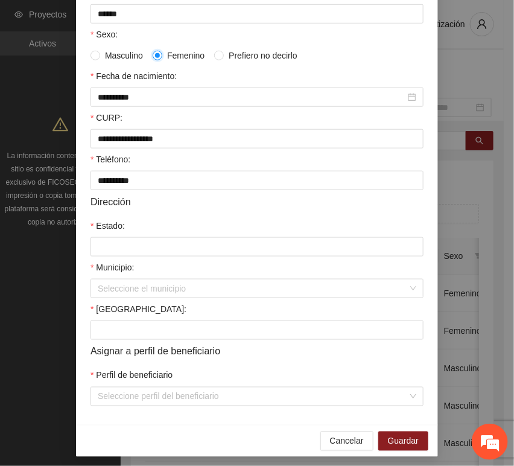
scroll to position [238, 0]
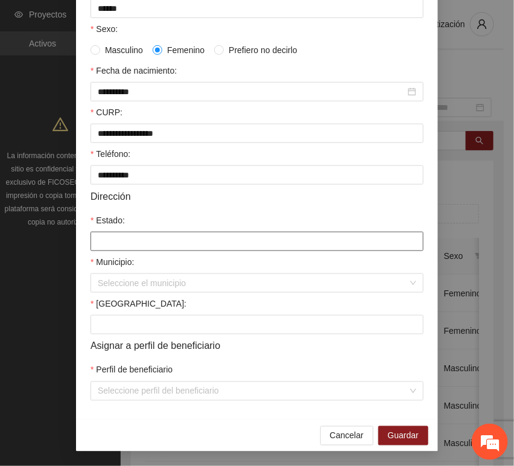
click at [123, 237] on input "Estado:" at bounding box center [256, 241] width 333 height 19
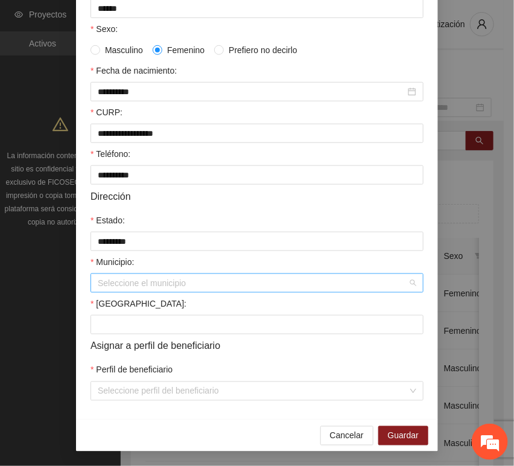
click at [124, 288] on input "Municipio:" at bounding box center [253, 283] width 310 height 18
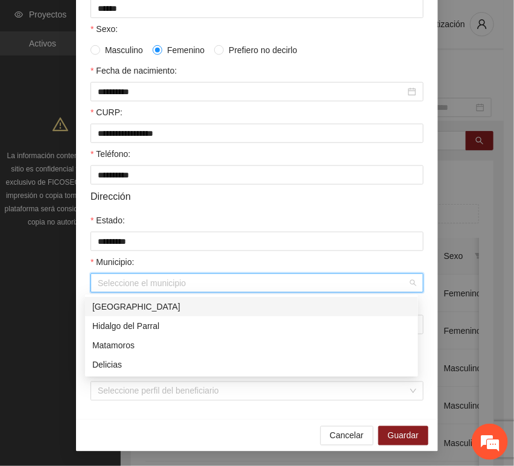
click at [133, 309] on div "[GEOGRAPHIC_DATA]" at bounding box center [251, 306] width 319 height 13
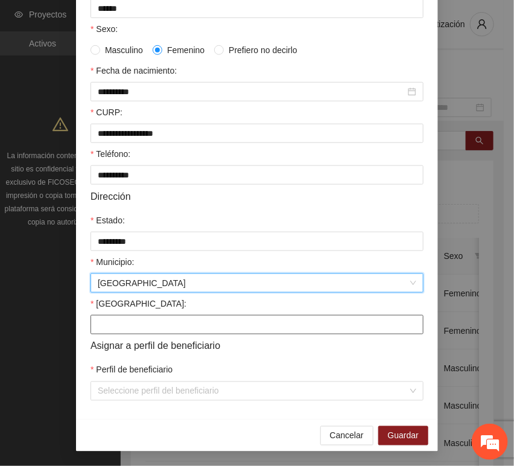
click at [118, 328] on input "[GEOGRAPHIC_DATA]:" at bounding box center [256, 324] width 333 height 19
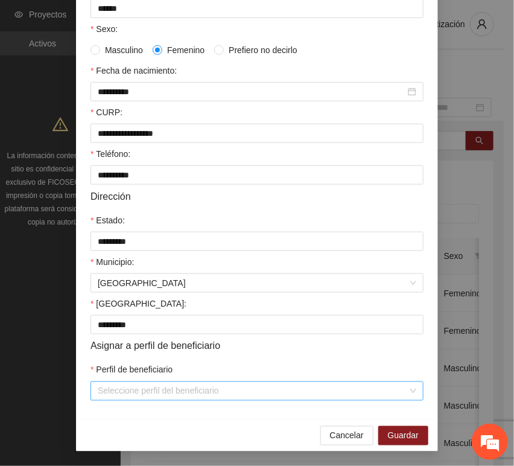
click at [131, 398] on input "Perfil de beneficiario" at bounding box center [253, 391] width 310 height 18
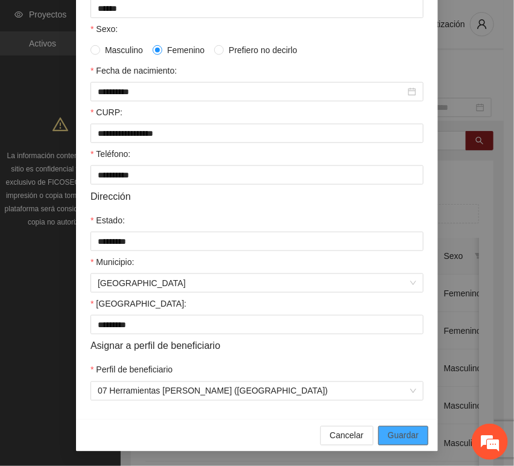
click at [419, 433] on button "Guardar" at bounding box center [403, 435] width 50 height 19
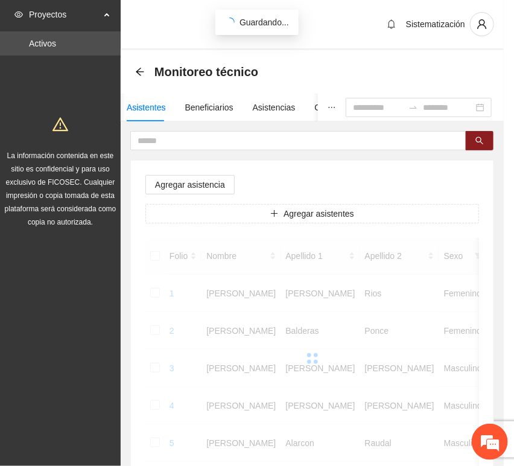
scroll to position [177, 0]
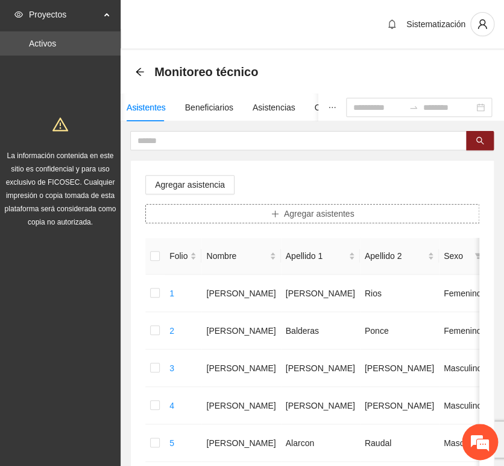
click at [291, 211] on span "Agregar asistentes" at bounding box center [319, 213] width 71 height 13
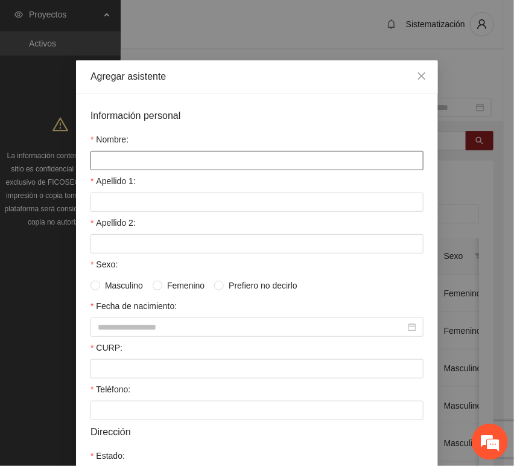
click at [150, 162] on input "Nombre:" at bounding box center [256, 160] width 333 height 19
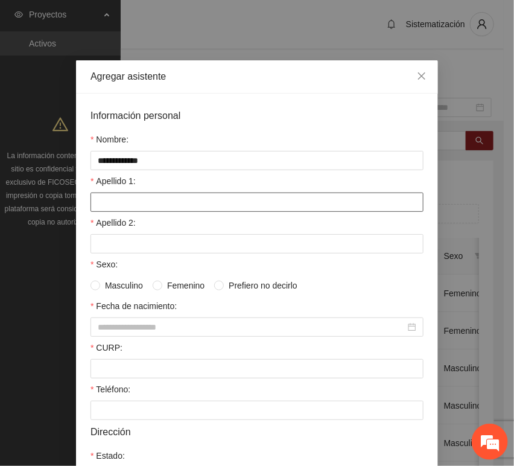
click at [136, 203] on input "Apellido 1:" at bounding box center [256, 201] width 333 height 19
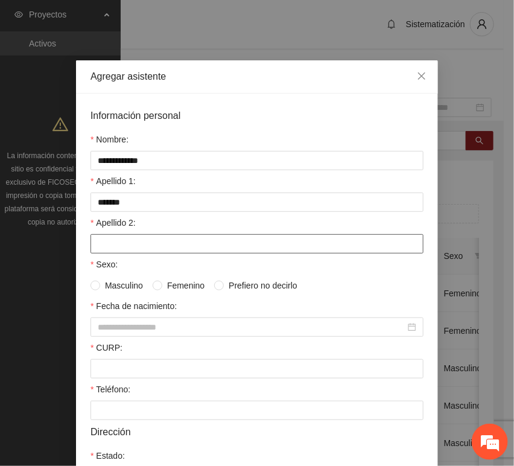
click at [142, 244] on input "Apellido 2:" at bounding box center [256, 243] width 333 height 19
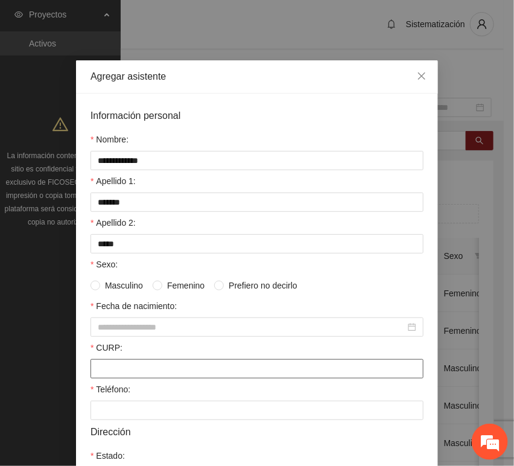
click at [122, 368] on input "CURP:" at bounding box center [256, 368] width 333 height 19
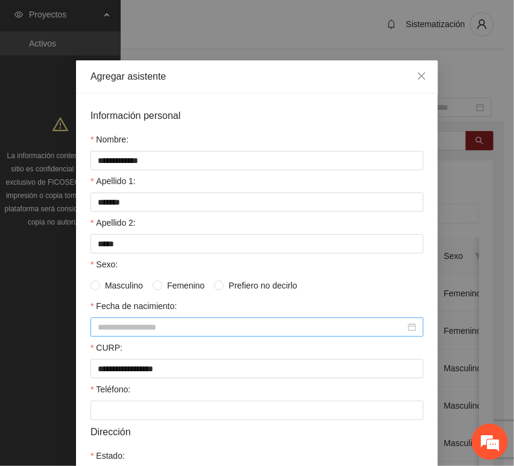
click at [130, 328] on input "Fecha de nacimiento:" at bounding box center [252, 326] width 308 height 13
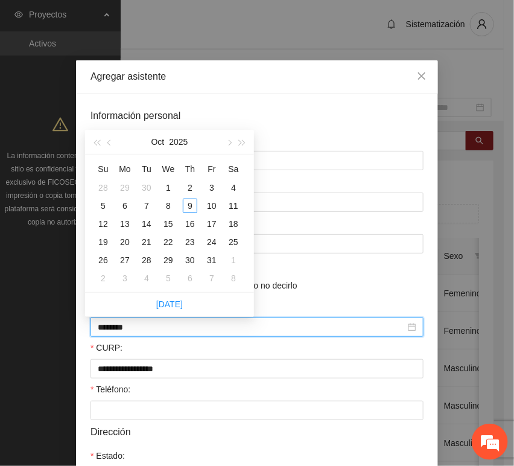
click at [119, 328] on input "********" at bounding box center [252, 326] width 308 height 13
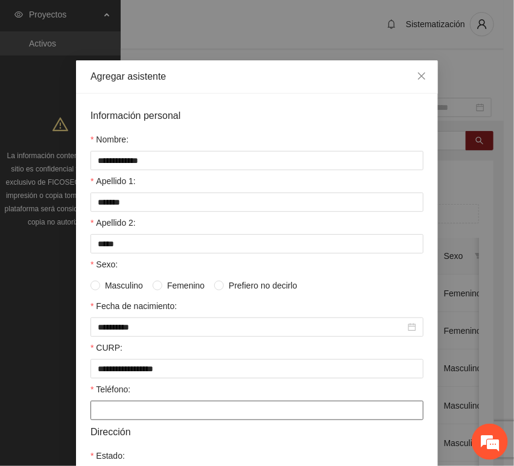
click at [145, 420] on input "Teléfono:" at bounding box center [256, 410] width 333 height 19
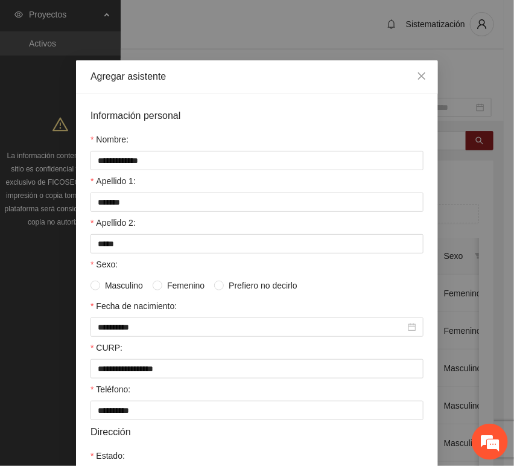
click at [163, 290] on span "Femenino" at bounding box center [185, 285] width 47 height 13
click at [119, 290] on span "Masculino" at bounding box center [124, 285] width 48 height 13
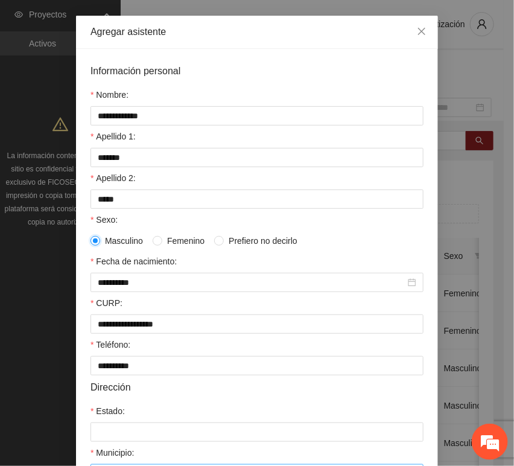
scroll to position [201, 0]
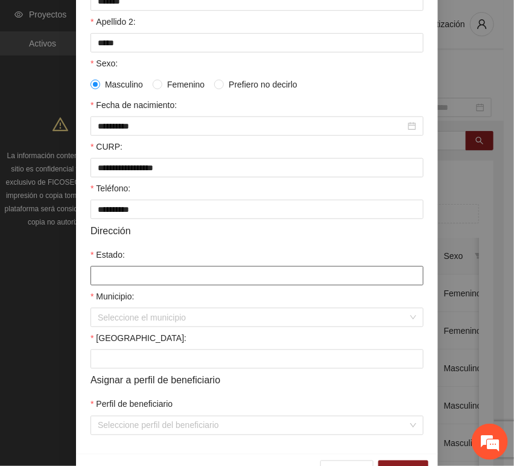
click at [125, 282] on input "Estado:" at bounding box center [256, 275] width 333 height 19
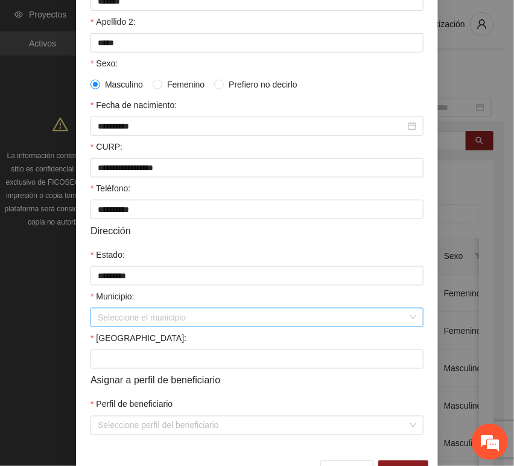
click at [141, 317] on input "Municipio:" at bounding box center [253, 317] width 310 height 18
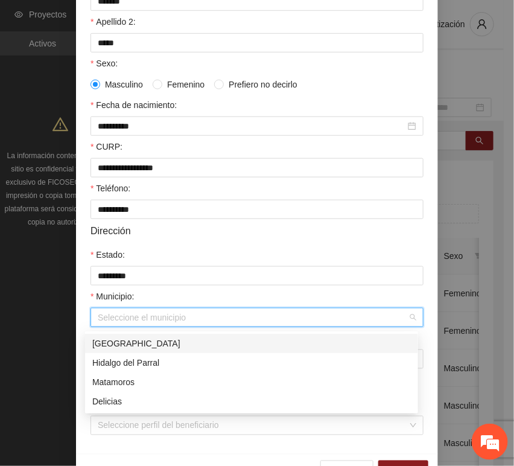
click at [136, 339] on div "[GEOGRAPHIC_DATA]" at bounding box center [251, 343] width 319 height 13
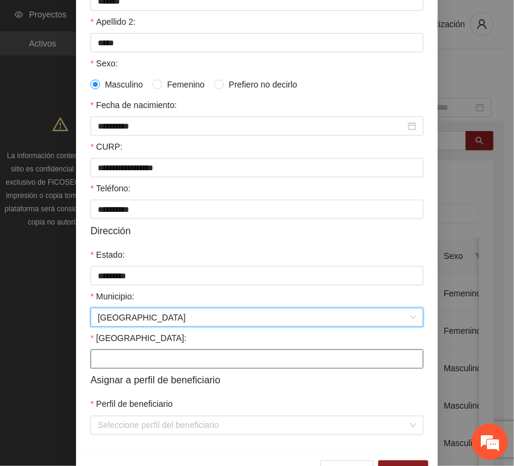
click at [119, 362] on input "[GEOGRAPHIC_DATA]:" at bounding box center [256, 358] width 333 height 19
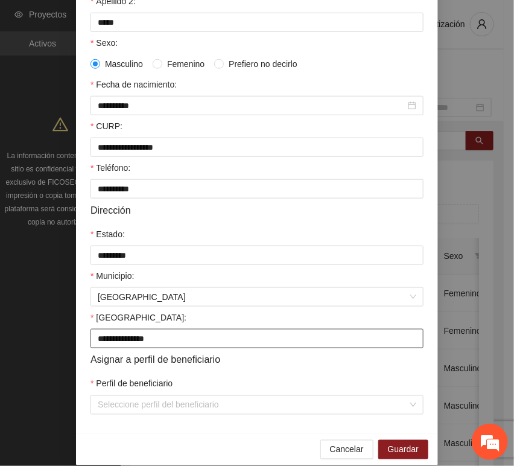
scroll to position [238, 0]
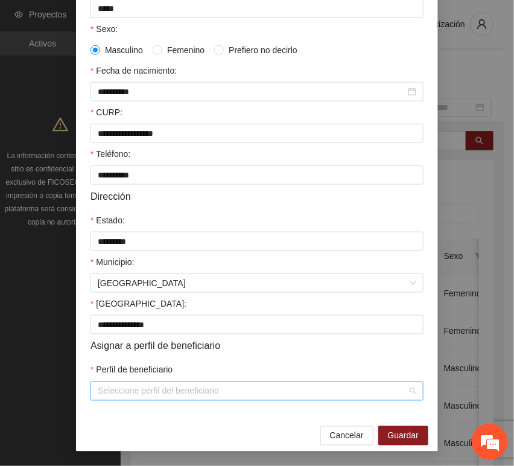
click at [133, 398] on input "Perfil de beneficiario" at bounding box center [253, 391] width 310 height 18
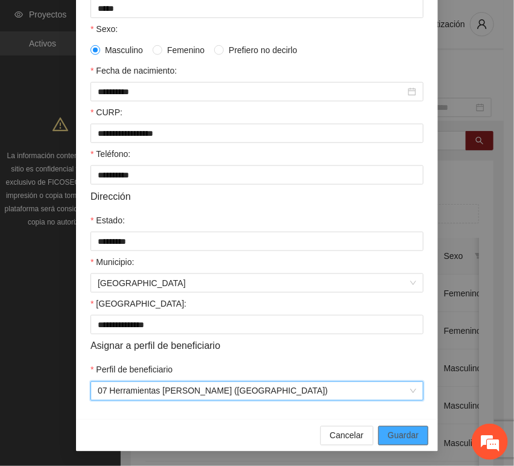
click at [408, 438] on span "Guardar" at bounding box center [403, 435] width 31 height 13
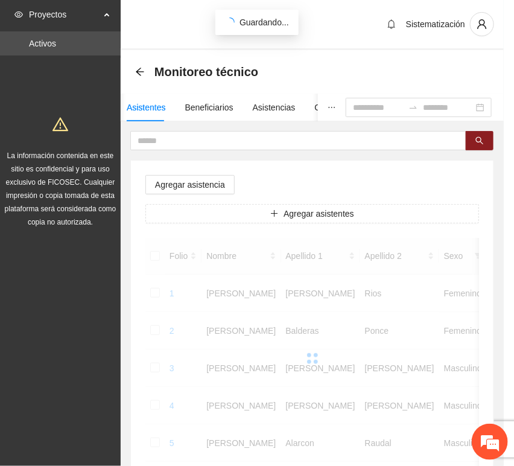
scroll to position [177, 0]
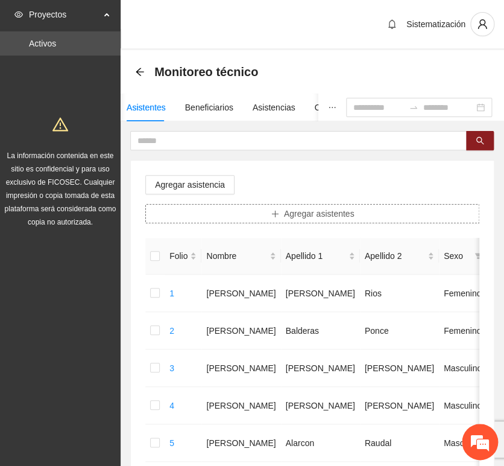
click at [258, 211] on button "Agregar asistentes" at bounding box center [312, 213] width 334 height 19
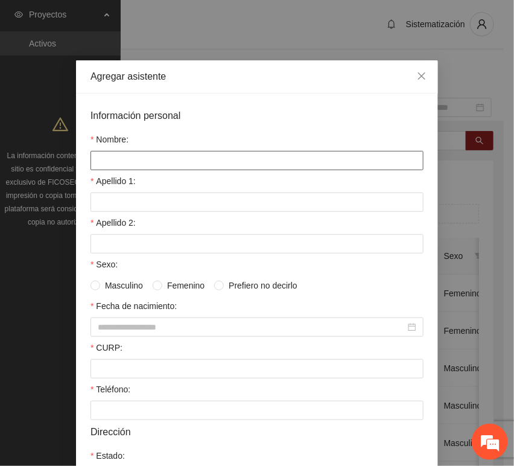
click at [148, 165] on input "Nombre:" at bounding box center [256, 160] width 333 height 19
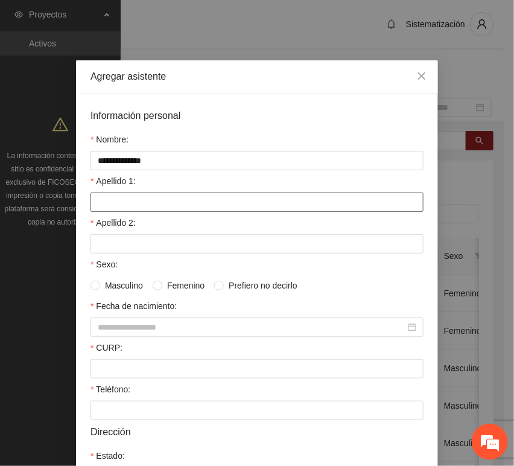
click at [112, 202] on input "Apellido 1:" at bounding box center [256, 201] width 333 height 19
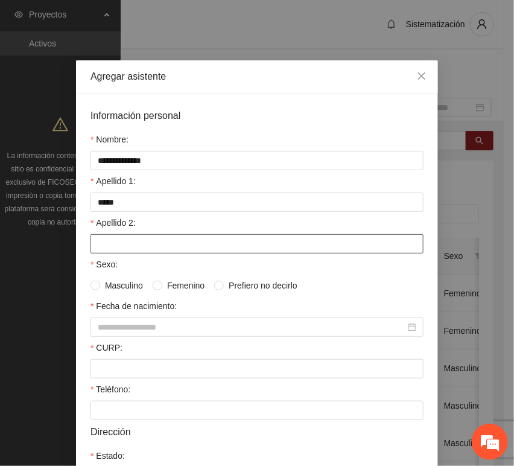
click at [170, 245] on input "Apellido 2:" at bounding box center [256, 243] width 333 height 19
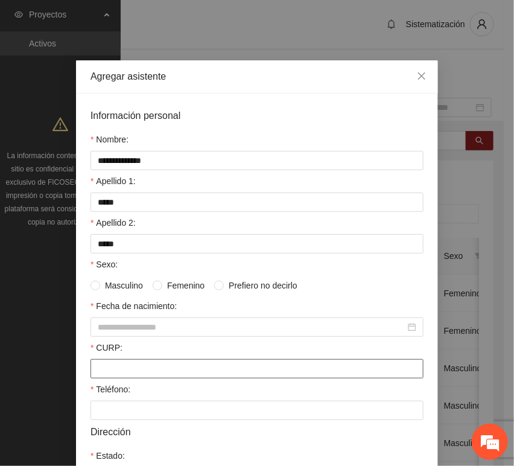
click at [109, 370] on input "CURP:" at bounding box center [256, 368] width 333 height 19
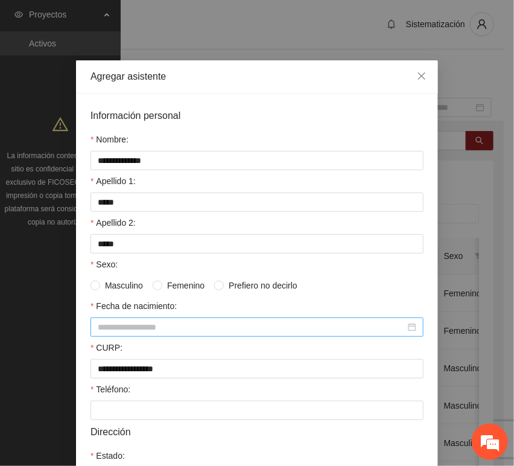
click at [144, 328] on input "Fecha de nacimiento:" at bounding box center [252, 326] width 308 height 13
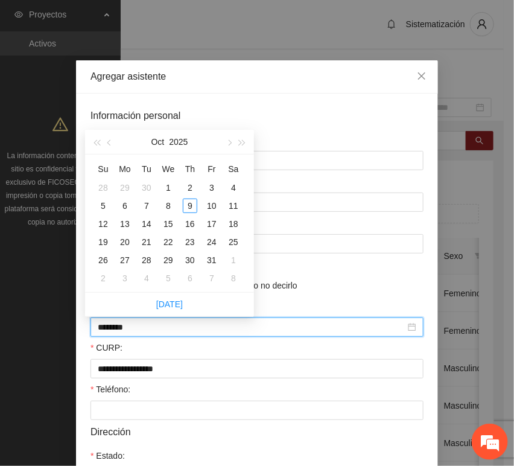
click at [118, 331] on input "********" at bounding box center [252, 326] width 308 height 13
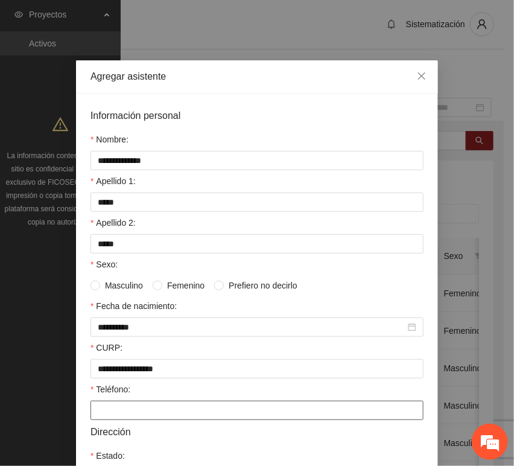
click at [132, 418] on input "Teléfono:" at bounding box center [256, 410] width 333 height 19
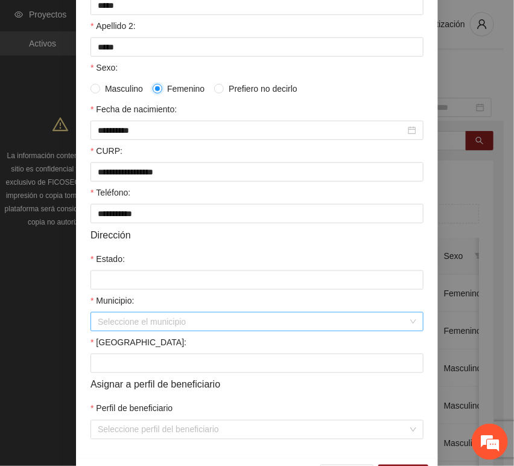
scroll to position [238, 0]
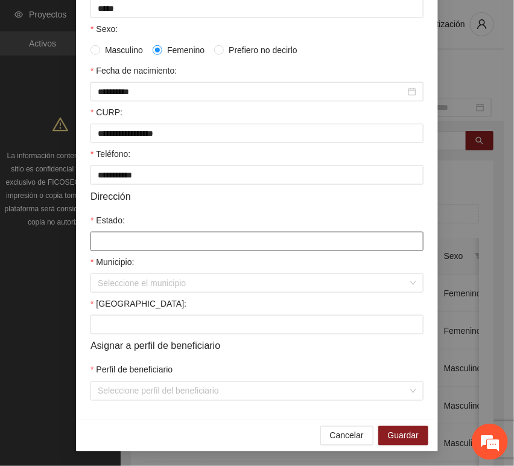
click at [135, 235] on input "Estado:" at bounding box center [256, 241] width 333 height 19
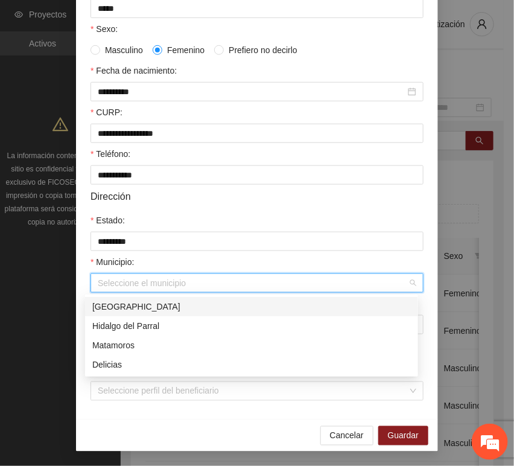
click at [137, 284] on input "Municipio:" at bounding box center [253, 283] width 310 height 18
click at [145, 308] on div "[GEOGRAPHIC_DATA]" at bounding box center [251, 306] width 319 height 13
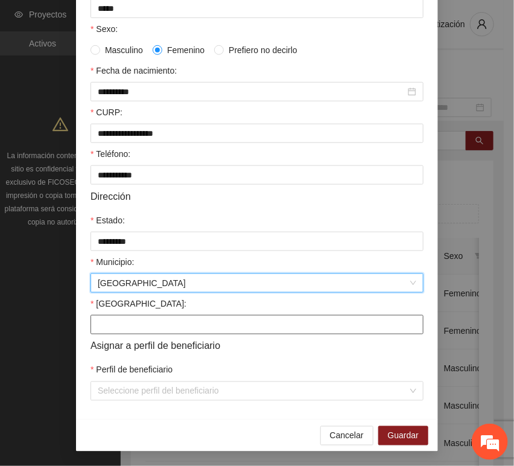
click at [141, 323] on input "[GEOGRAPHIC_DATA]:" at bounding box center [256, 324] width 333 height 19
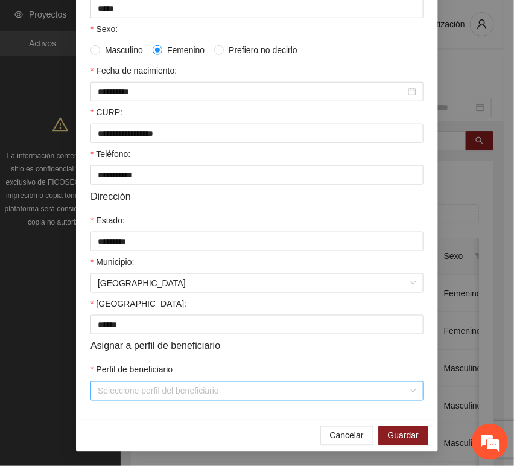
click at [130, 390] on input "Perfil de beneficiario" at bounding box center [253, 391] width 310 height 18
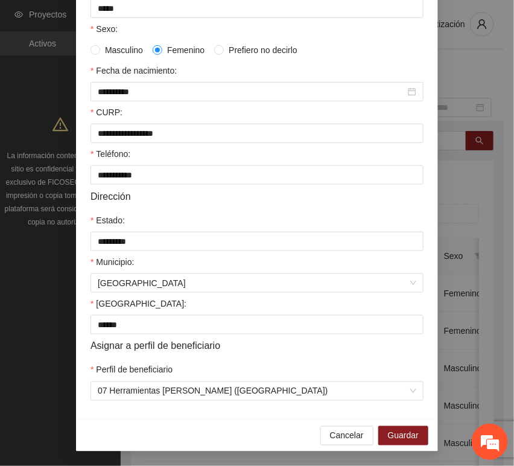
click at [389, 425] on div "Cancelar Guardar" at bounding box center [257, 435] width 362 height 32
click at [396, 434] on span "Guardar" at bounding box center [403, 435] width 31 height 13
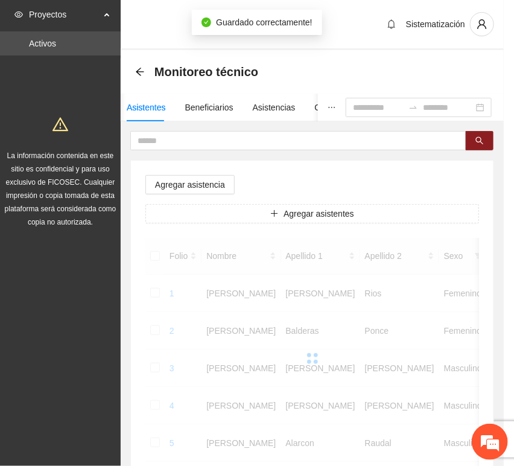
scroll to position [177, 0]
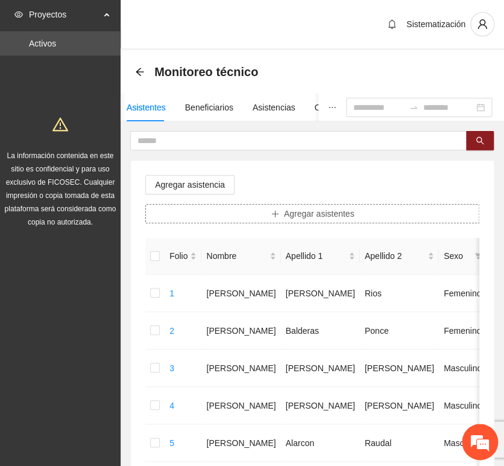
click at [294, 221] on button "Agregar asistentes" at bounding box center [312, 213] width 334 height 19
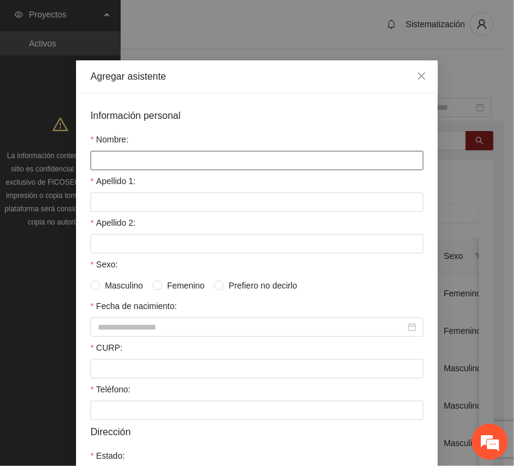
click at [223, 167] on input "Nombre:" at bounding box center [256, 160] width 333 height 19
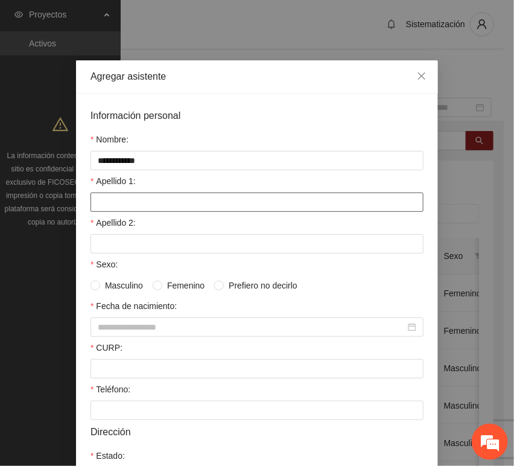
click at [162, 206] on input "Apellido 1:" at bounding box center [256, 201] width 333 height 19
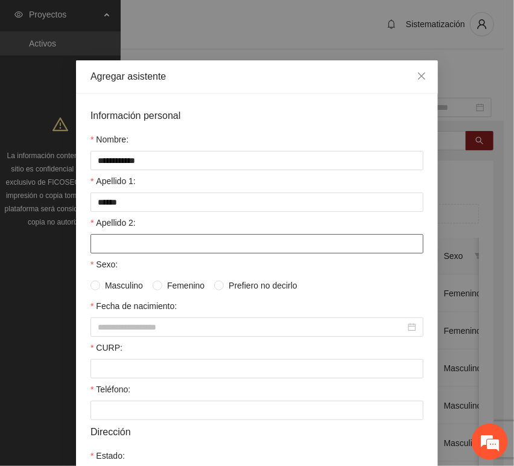
click at [171, 247] on input "Apellido 2:" at bounding box center [256, 243] width 333 height 19
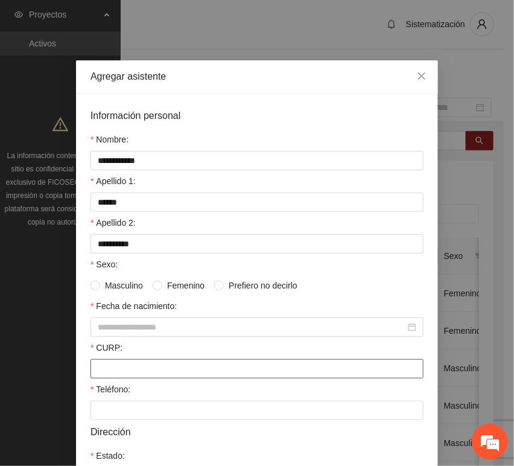
click at [116, 361] on div at bounding box center [256, 368] width 333 height 19
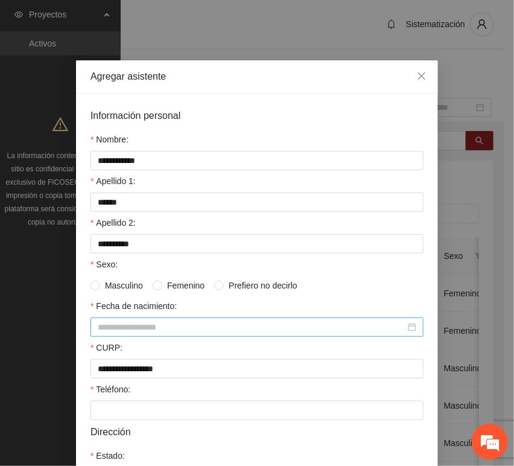
click at [153, 337] on div at bounding box center [256, 326] width 333 height 19
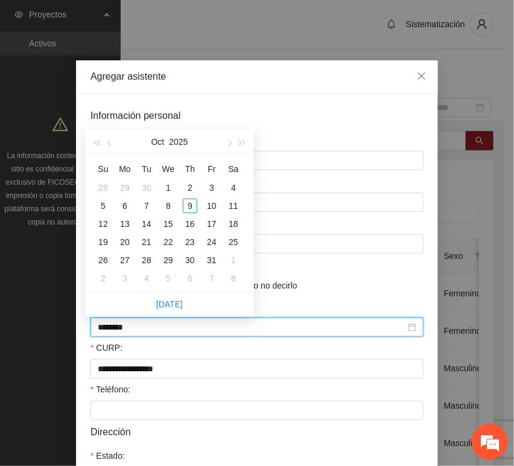
click at [119, 332] on input "********" at bounding box center [252, 326] width 308 height 13
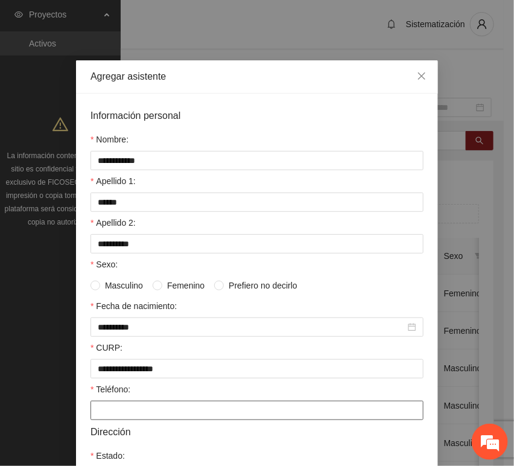
click at [125, 414] on input "Teléfono:" at bounding box center [256, 410] width 333 height 19
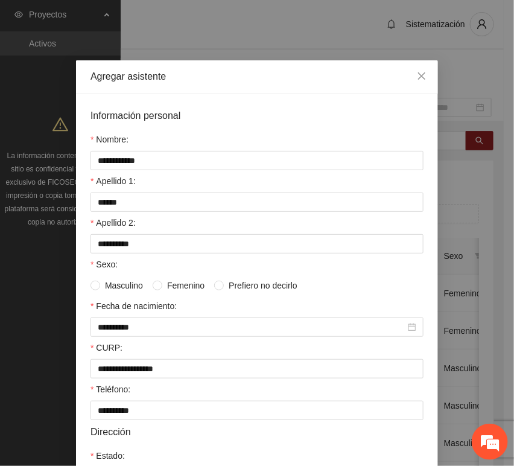
click at [164, 288] on span "Femenino" at bounding box center [185, 285] width 47 height 13
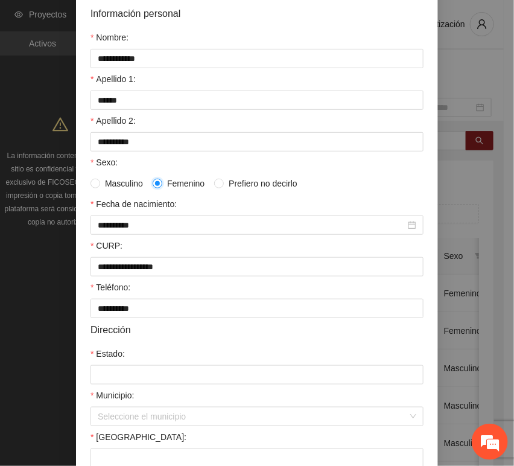
scroll to position [201, 0]
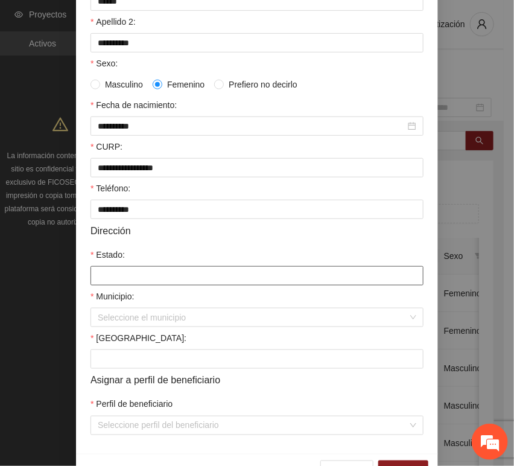
drag, startPoint x: 129, startPoint y: 273, endPoint x: 139, endPoint y: 270, distance: 10.9
click at [130, 273] on input "Estado:" at bounding box center [256, 275] width 333 height 19
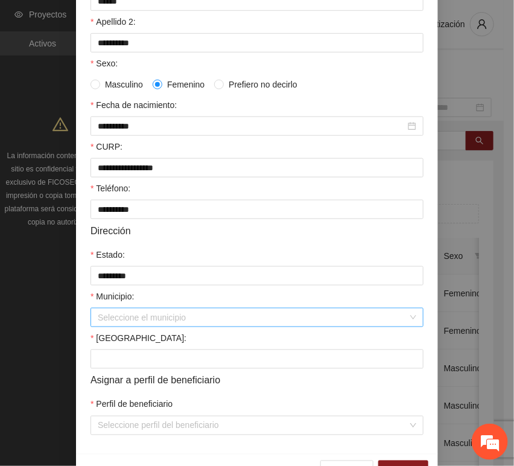
click at [164, 318] on input "Municipio:" at bounding box center [253, 317] width 310 height 18
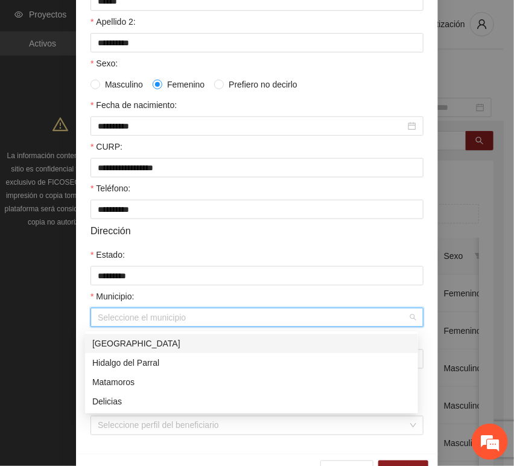
click at [156, 347] on div "[GEOGRAPHIC_DATA]" at bounding box center [251, 343] width 319 height 13
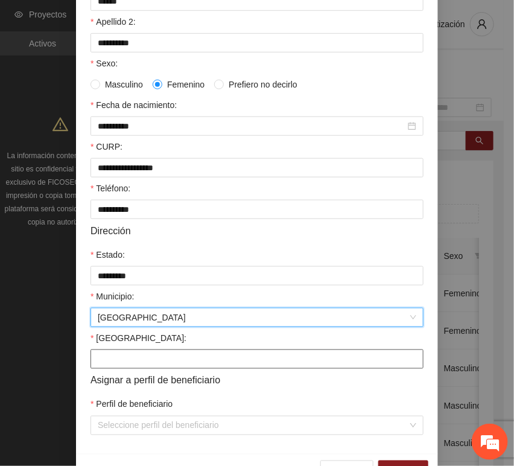
click at [122, 363] on input "[GEOGRAPHIC_DATA]:" at bounding box center [256, 358] width 333 height 19
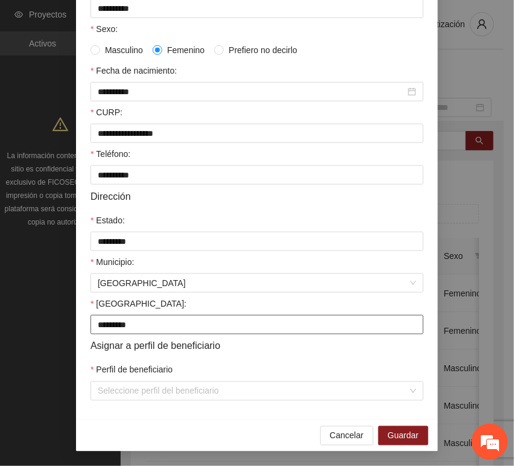
scroll to position [238, 0]
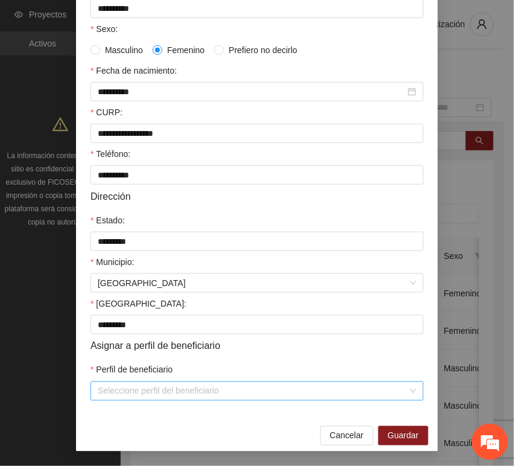
click at [122, 391] on input "Perfil de beneficiario" at bounding box center [253, 391] width 310 height 18
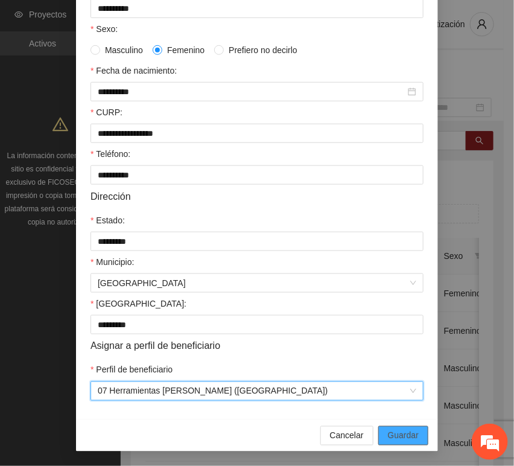
click at [400, 433] on span "Guardar" at bounding box center [403, 435] width 31 height 13
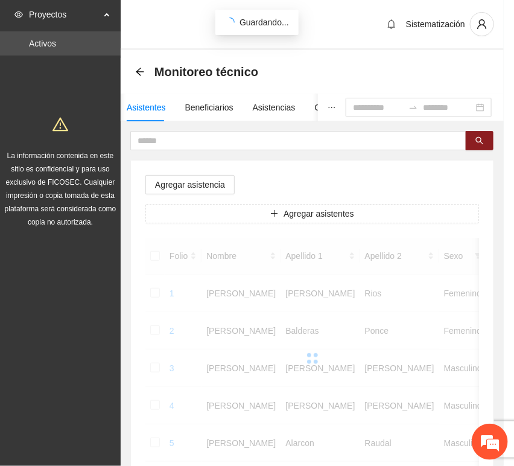
scroll to position [177, 0]
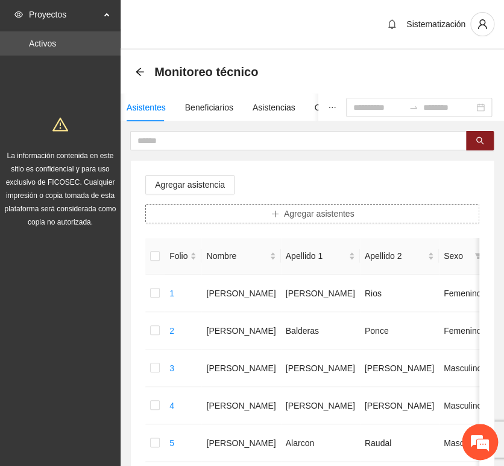
click at [279, 212] on icon "plus" at bounding box center [275, 213] width 8 height 8
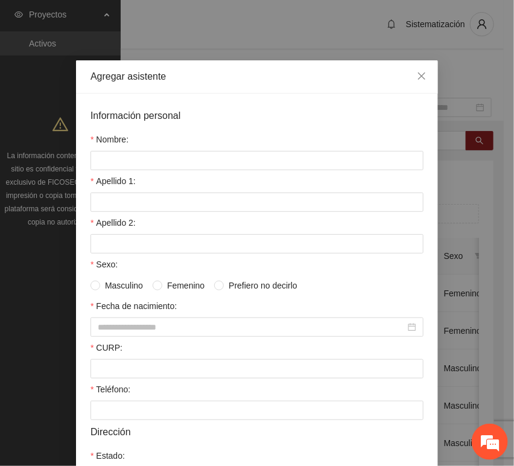
click at [176, 144] on div "Nombre:" at bounding box center [256, 142] width 333 height 18
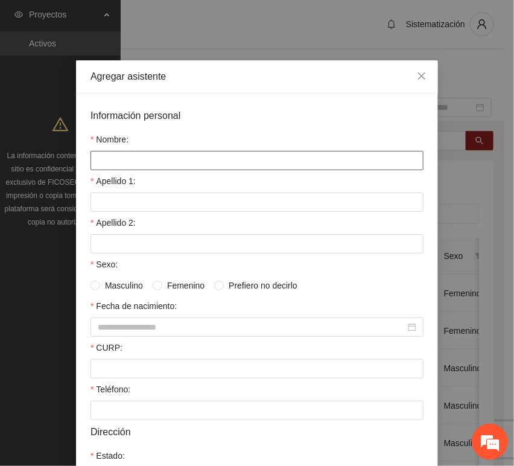
click at [177, 168] on input "Nombre:" at bounding box center [256, 160] width 333 height 19
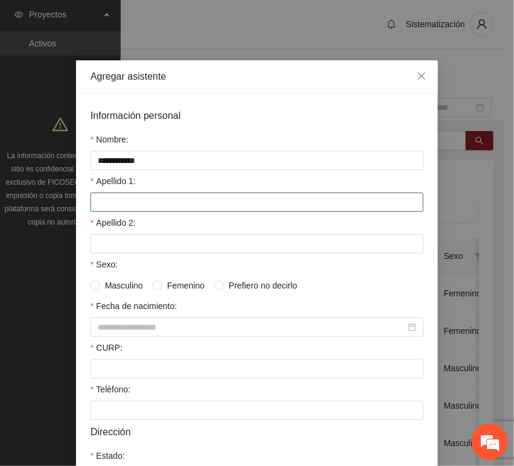
click at [143, 206] on input "Apellido 1:" at bounding box center [256, 201] width 333 height 19
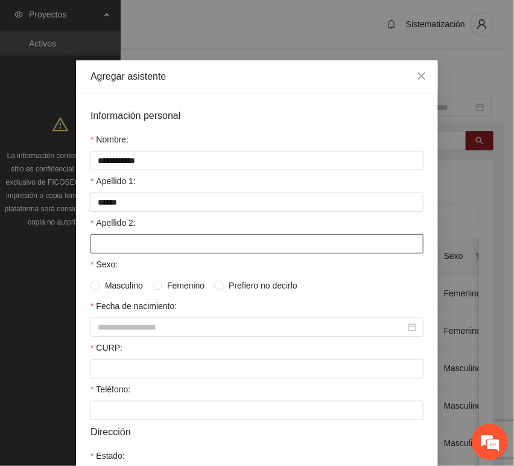
click at [147, 246] on input "Apellido 2:" at bounding box center [256, 243] width 333 height 19
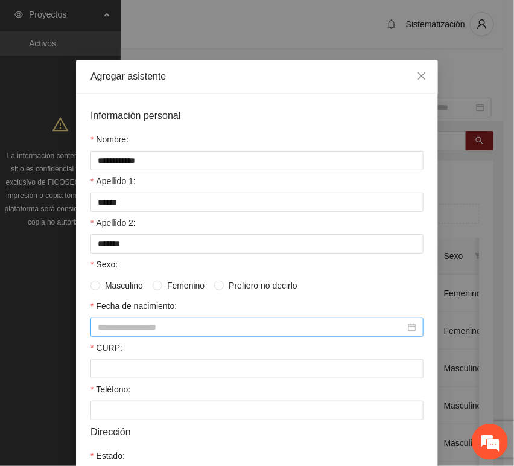
click at [127, 336] on div at bounding box center [256, 326] width 333 height 19
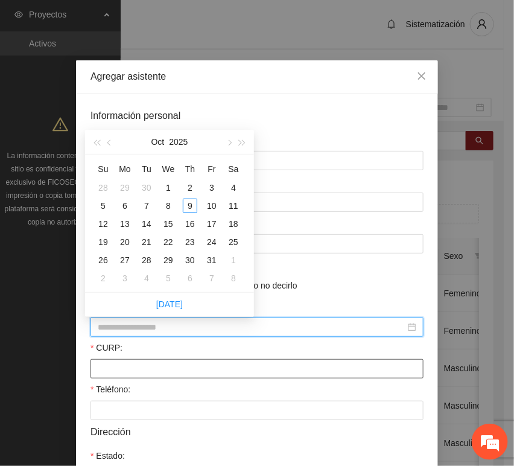
click at [135, 363] on input "CURP:" at bounding box center [256, 368] width 333 height 19
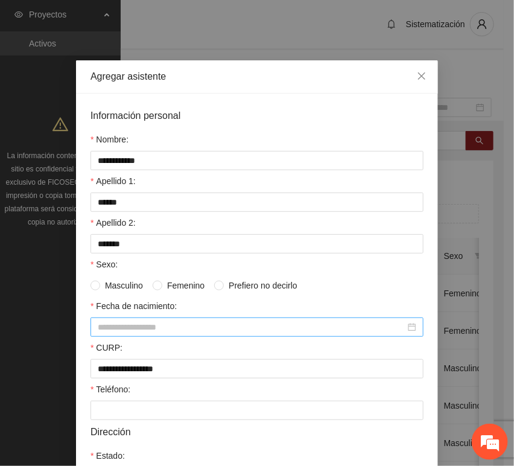
click at [167, 335] on div at bounding box center [256, 326] width 333 height 19
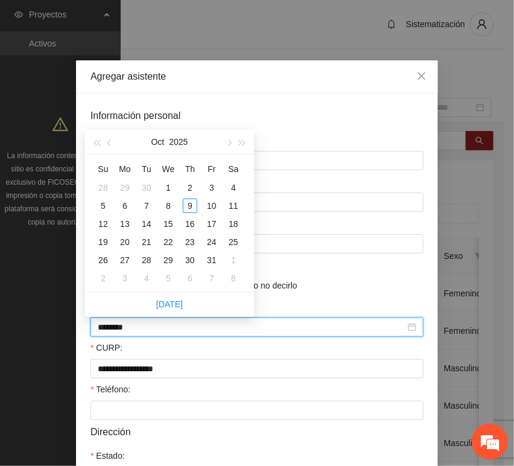
click at [120, 330] on input "********" at bounding box center [252, 326] width 308 height 13
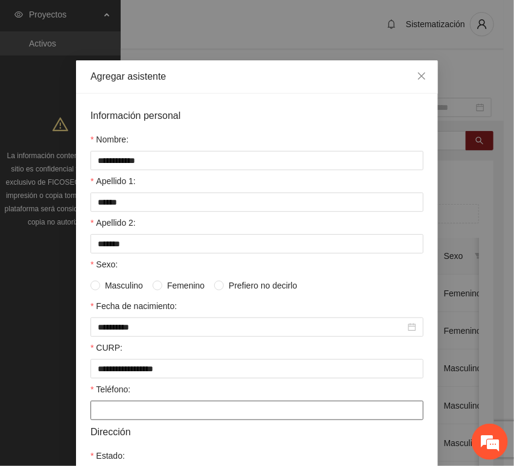
drag, startPoint x: 135, startPoint y: 405, endPoint x: 36, endPoint y: 394, distance: 99.5
click at [135, 405] on input "Teléfono:" at bounding box center [256, 410] width 333 height 19
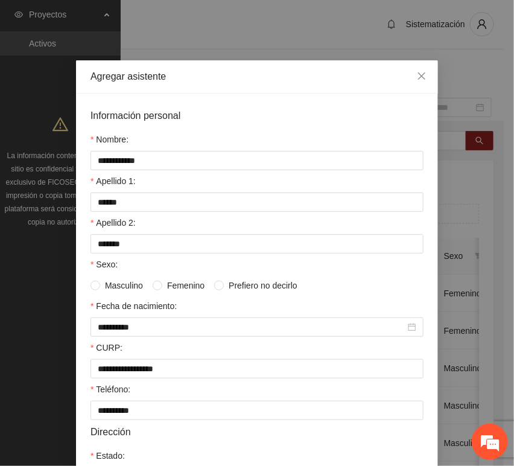
click at [190, 288] on span "Femenino" at bounding box center [185, 285] width 47 height 13
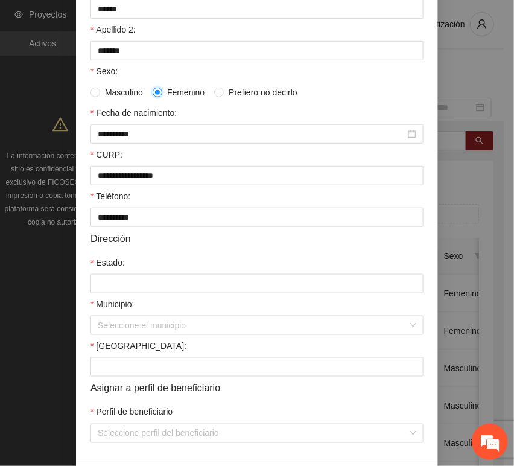
scroll to position [201, 0]
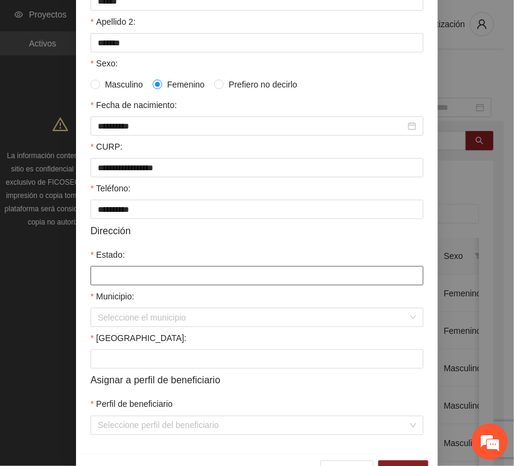
click at [135, 271] on input "Estado:" at bounding box center [256, 275] width 333 height 19
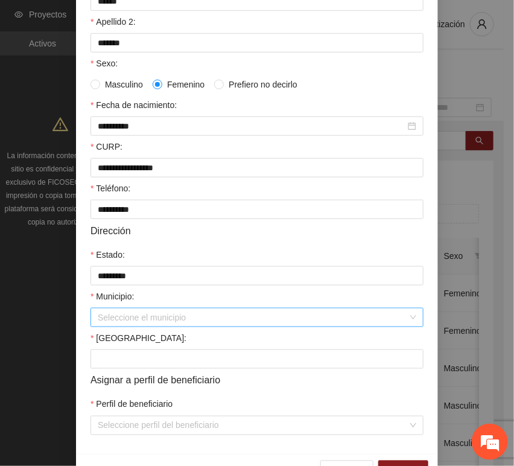
click at [145, 322] on input "Municipio:" at bounding box center [253, 317] width 310 height 18
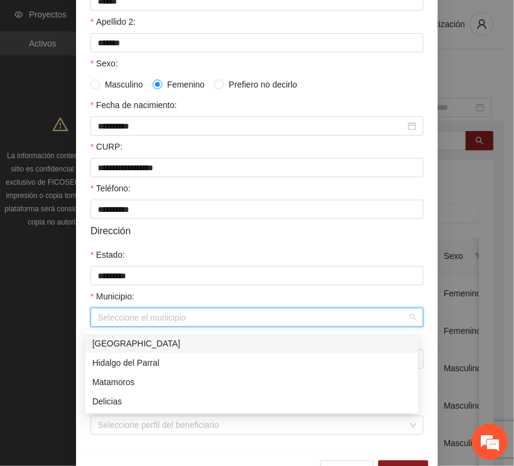
click at [144, 332] on body "Proyectos Activos La información contenida en este sitio es confidencial y para…" at bounding box center [252, 233] width 504 height 466
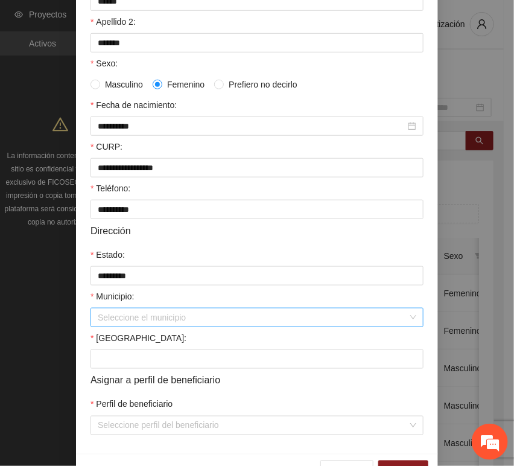
click at [112, 323] on input "Municipio:" at bounding box center [253, 317] width 310 height 18
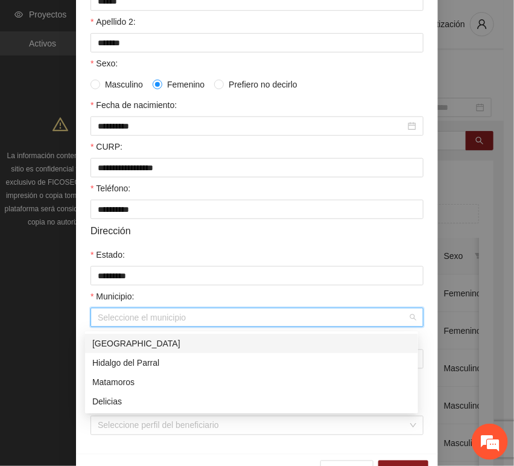
click at [117, 346] on div "[GEOGRAPHIC_DATA]" at bounding box center [251, 343] width 319 height 13
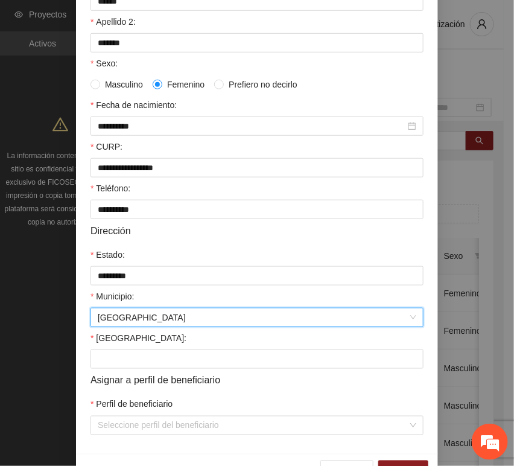
click at [106, 374] on form "**********" at bounding box center [256, 171] width 333 height 528
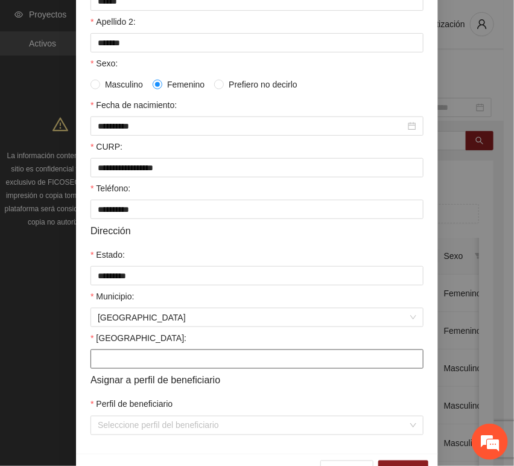
click at [101, 368] on input "[GEOGRAPHIC_DATA]:" at bounding box center [256, 358] width 333 height 19
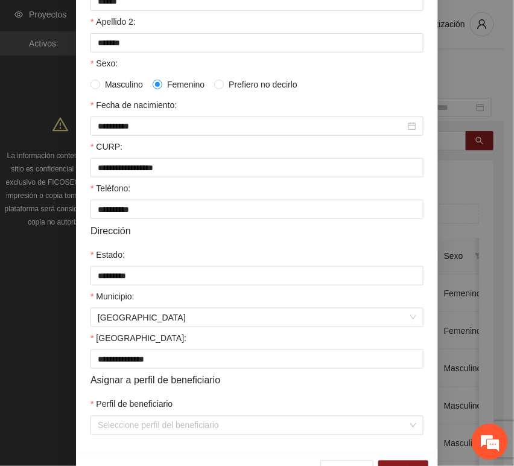
click at [106, 416] on div "Perfil de beneficiario" at bounding box center [256, 407] width 333 height 18
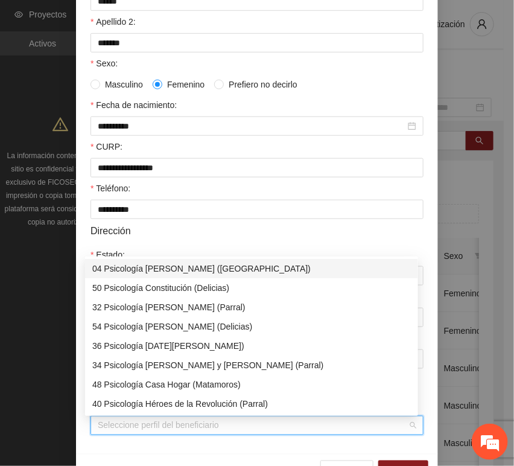
click at [108, 431] on input "Perfil de beneficiario" at bounding box center [253, 425] width 310 height 18
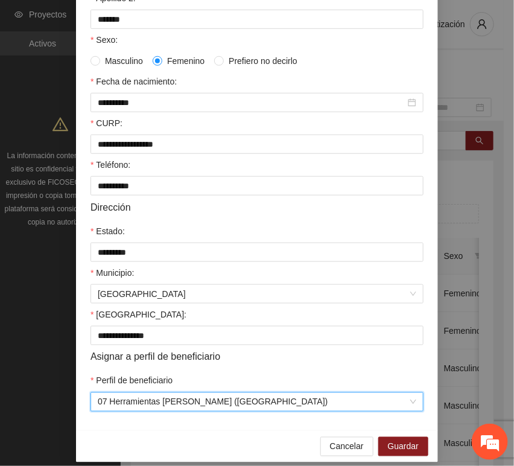
scroll to position [238, 0]
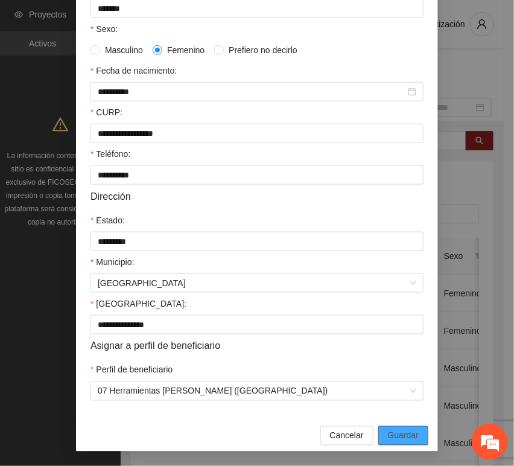
click at [393, 443] on button "Guardar" at bounding box center [403, 435] width 50 height 19
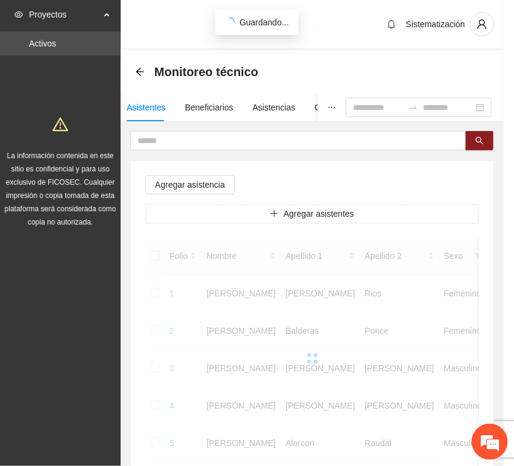
scroll to position [177, 0]
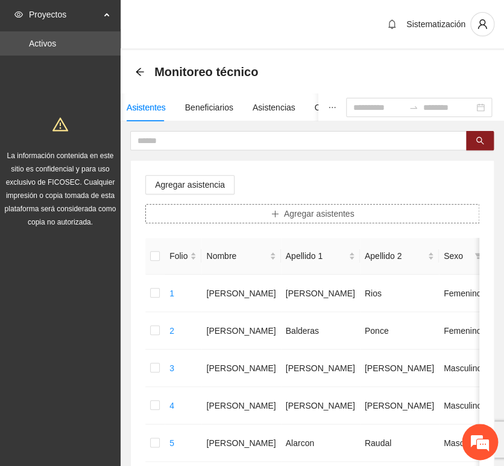
click at [290, 221] on button "Agregar asistentes" at bounding box center [312, 213] width 334 height 19
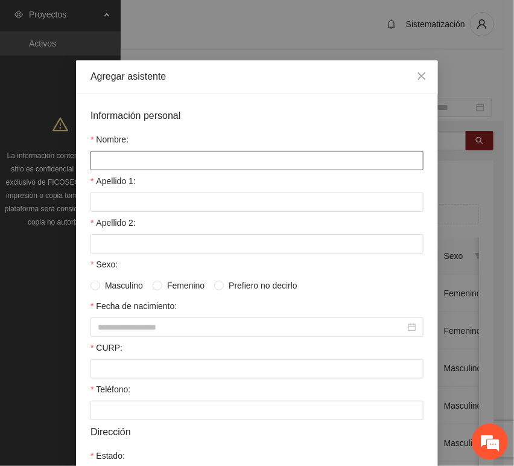
click at [152, 159] on input "Nombre:" at bounding box center [256, 160] width 333 height 19
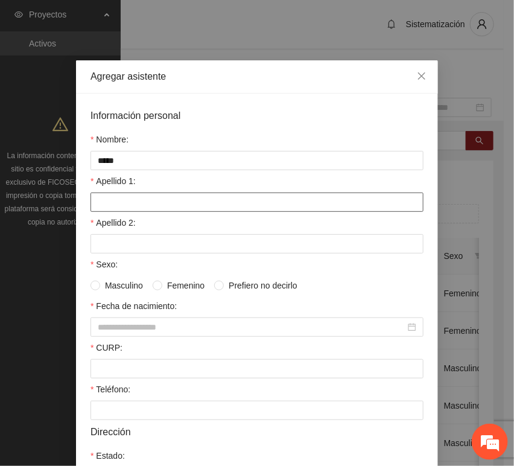
click at [166, 208] on input "Apellido 1:" at bounding box center [256, 201] width 333 height 19
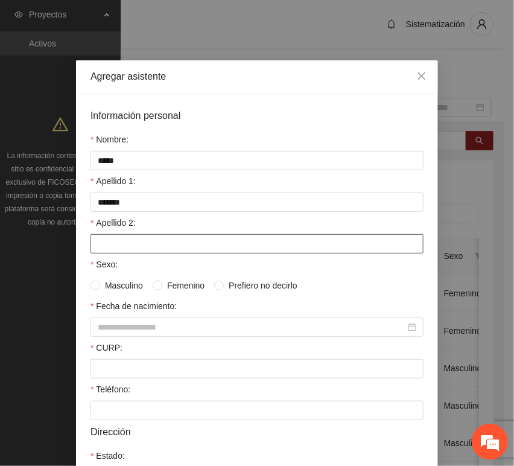
click at [121, 249] on input "Apellido 2:" at bounding box center [256, 243] width 333 height 19
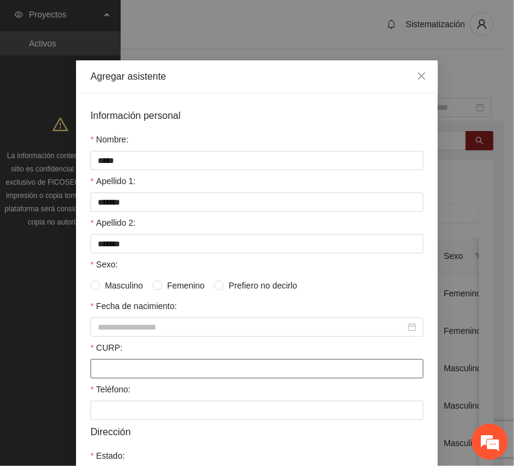
click at [145, 367] on input "CURP:" at bounding box center [256, 368] width 333 height 19
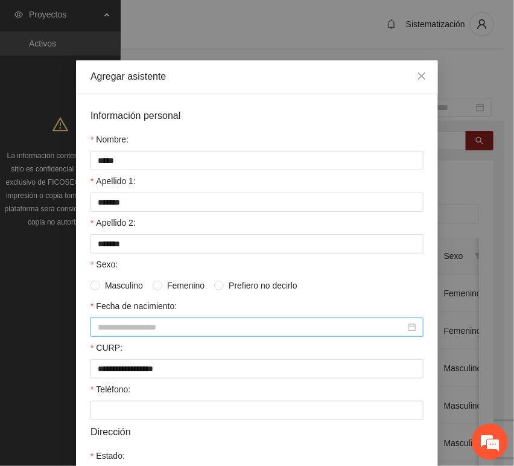
click at [148, 331] on input "Fecha de nacimiento:" at bounding box center [252, 326] width 308 height 13
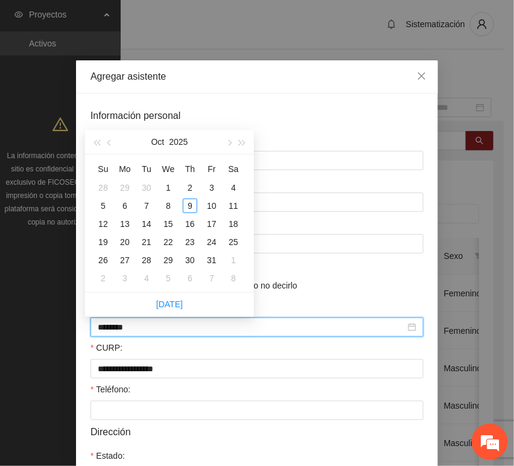
click at [117, 331] on input "********" at bounding box center [252, 326] width 308 height 13
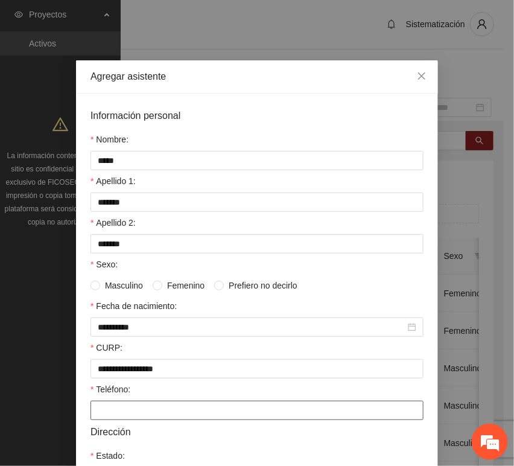
click at [92, 410] on input "Teléfono:" at bounding box center [256, 410] width 333 height 19
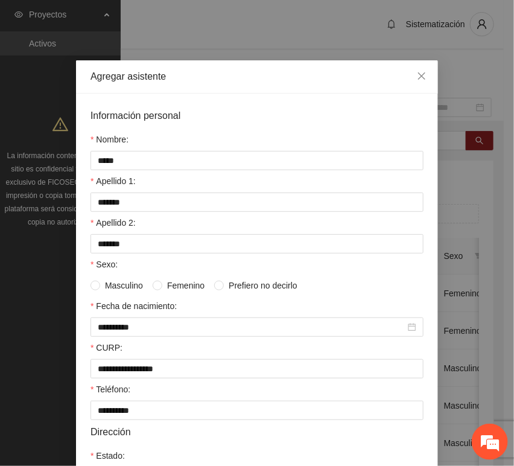
click at [121, 291] on span "Masculino" at bounding box center [124, 285] width 48 height 13
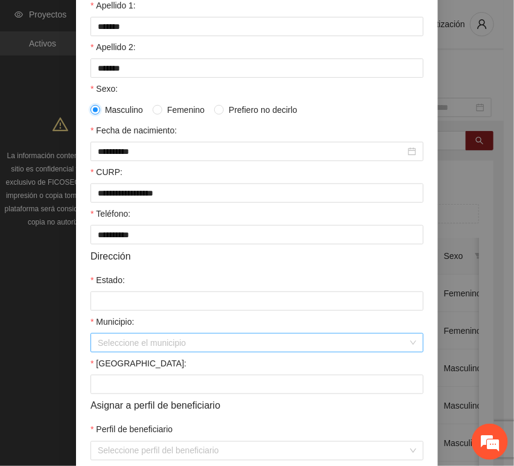
scroll to position [201, 0]
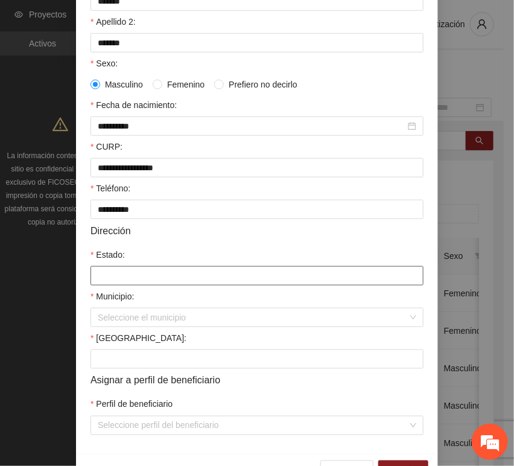
click at [128, 282] on input "Estado:" at bounding box center [256, 275] width 333 height 19
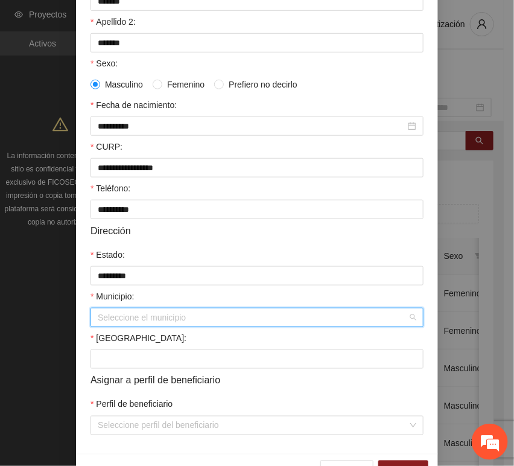
click at [130, 318] on input "Municipio:" at bounding box center [253, 317] width 310 height 18
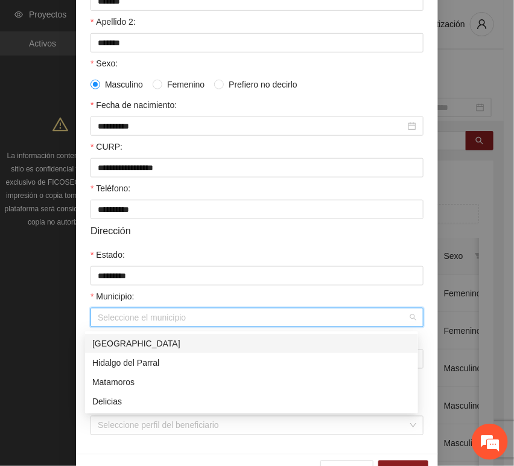
click at [140, 336] on div "[GEOGRAPHIC_DATA]" at bounding box center [251, 343] width 333 height 19
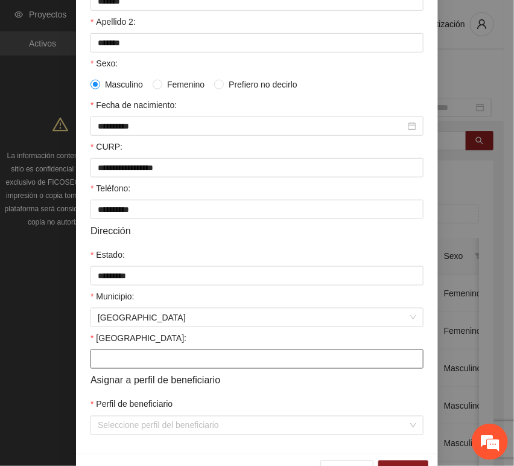
click at [133, 366] on input "[GEOGRAPHIC_DATA]:" at bounding box center [256, 358] width 333 height 19
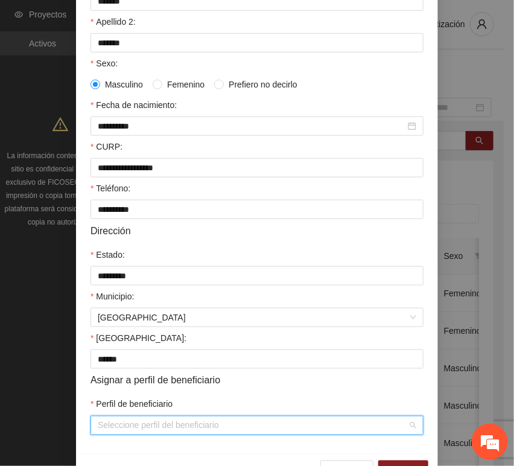
click at [142, 429] on input "Perfil de beneficiario" at bounding box center [253, 425] width 310 height 18
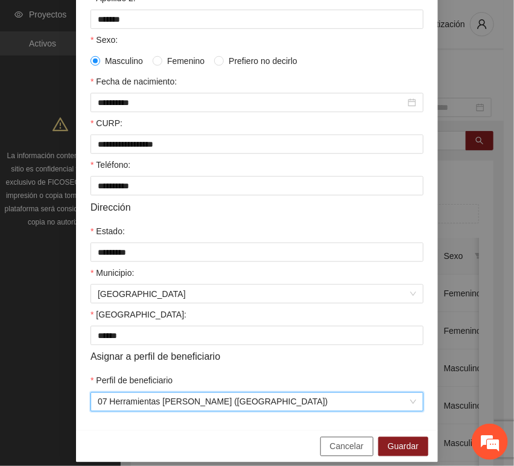
scroll to position [238, 0]
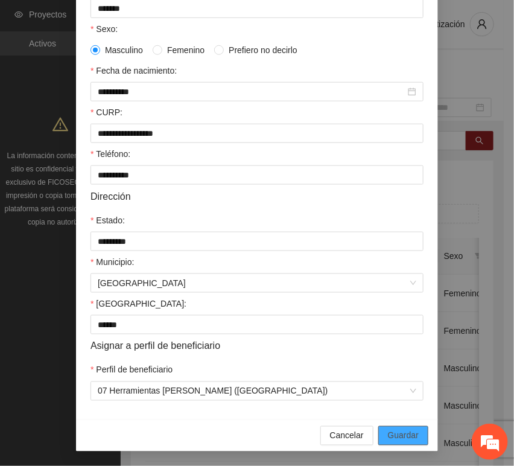
click at [391, 439] on span "Guardar" at bounding box center [403, 435] width 31 height 13
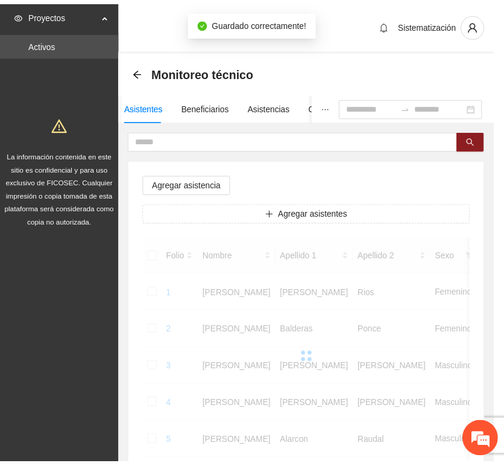
scroll to position [177, 0]
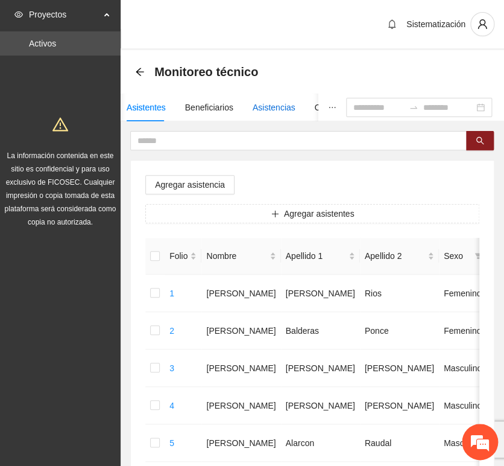
click at [268, 110] on div "Asistencias" at bounding box center [274, 107] width 43 height 13
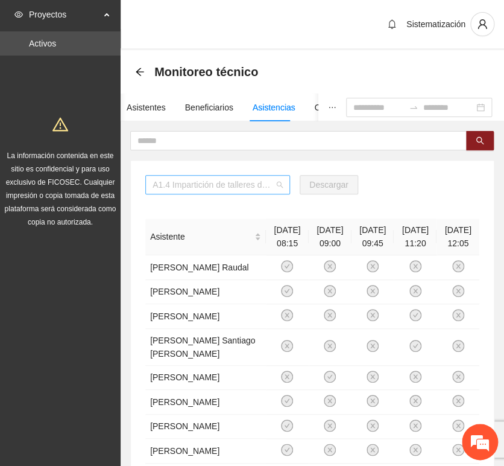
click at [225, 187] on span "A1.4 Impartición de talleres de herramientas conductuales en el entorno escolar…" at bounding box center [218, 185] width 130 height 18
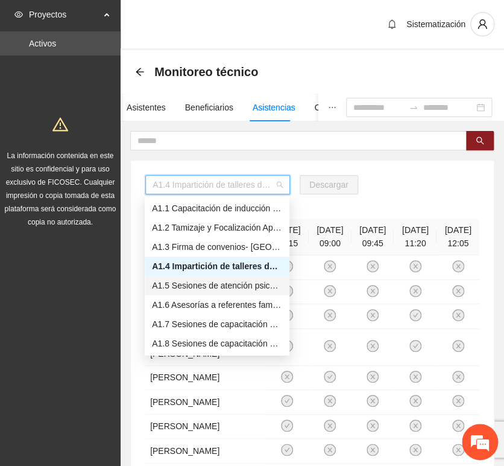
click at [191, 280] on div "A1.5 Sesiones de atención psicológica a NNA detectados con factores de riesgo -…" at bounding box center [217, 285] width 130 height 13
